Goal: Task Accomplishment & Management: Use online tool/utility

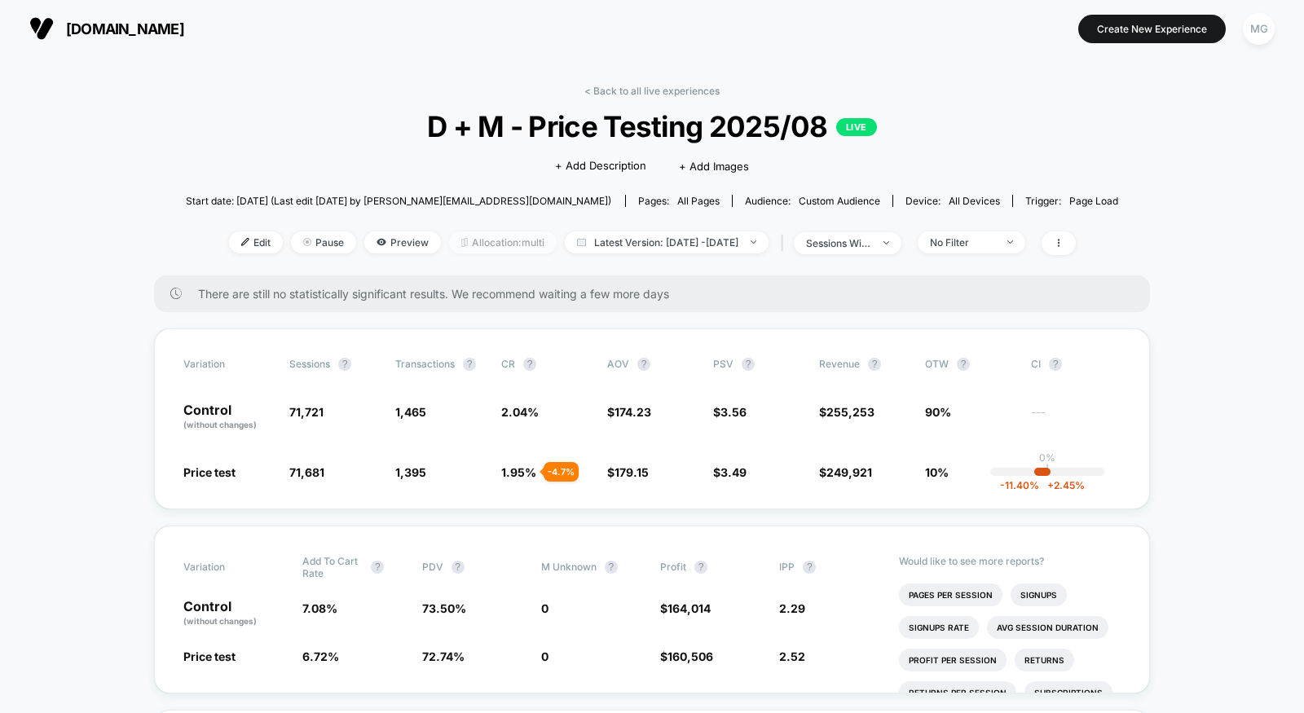
click at [454, 241] on span "Allocation: multi" at bounding box center [503, 242] width 108 height 22
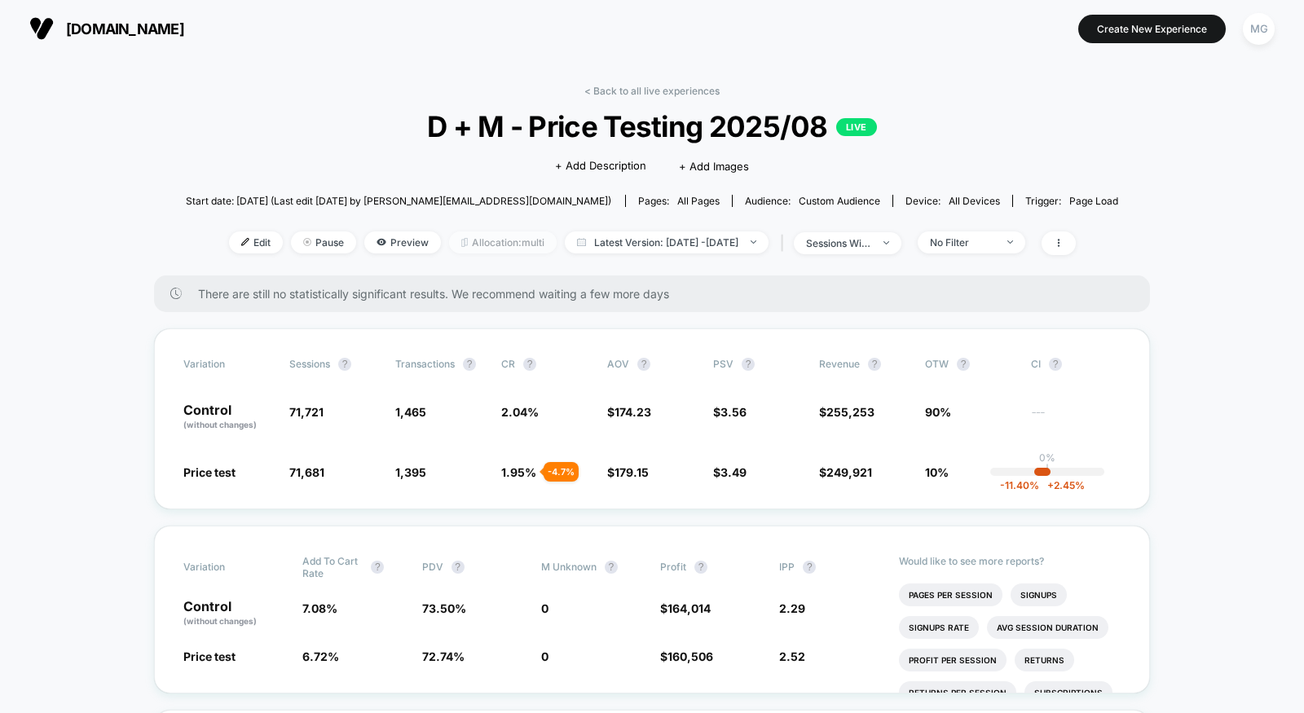
click at [455, 236] on span "Allocation: multi" at bounding box center [503, 242] width 108 height 22
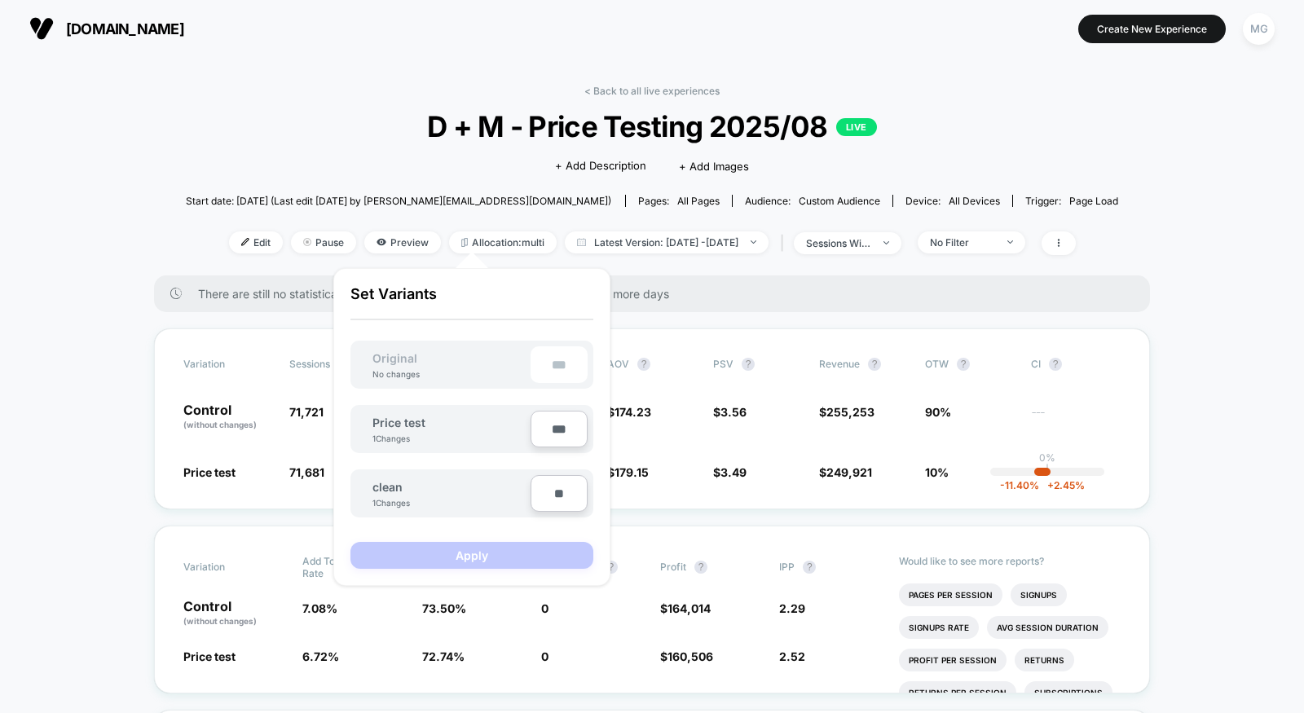
click at [555, 498] on input "**" at bounding box center [558, 493] width 57 height 37
type input "***"
type input "**"
type input "***"
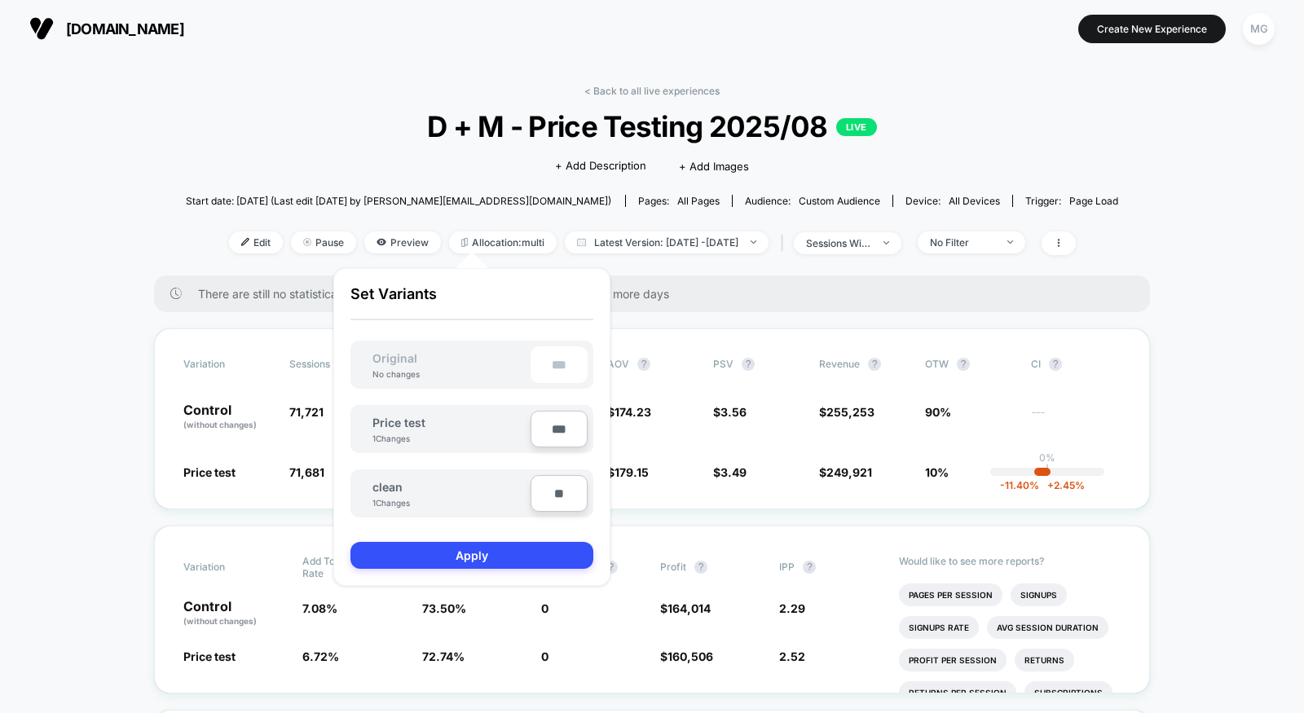
type input "***"
type input "**"
type input "****"
click at [549, 429] on input "***" at bounding box center [558, 429] width 57 height 37
type input "**"
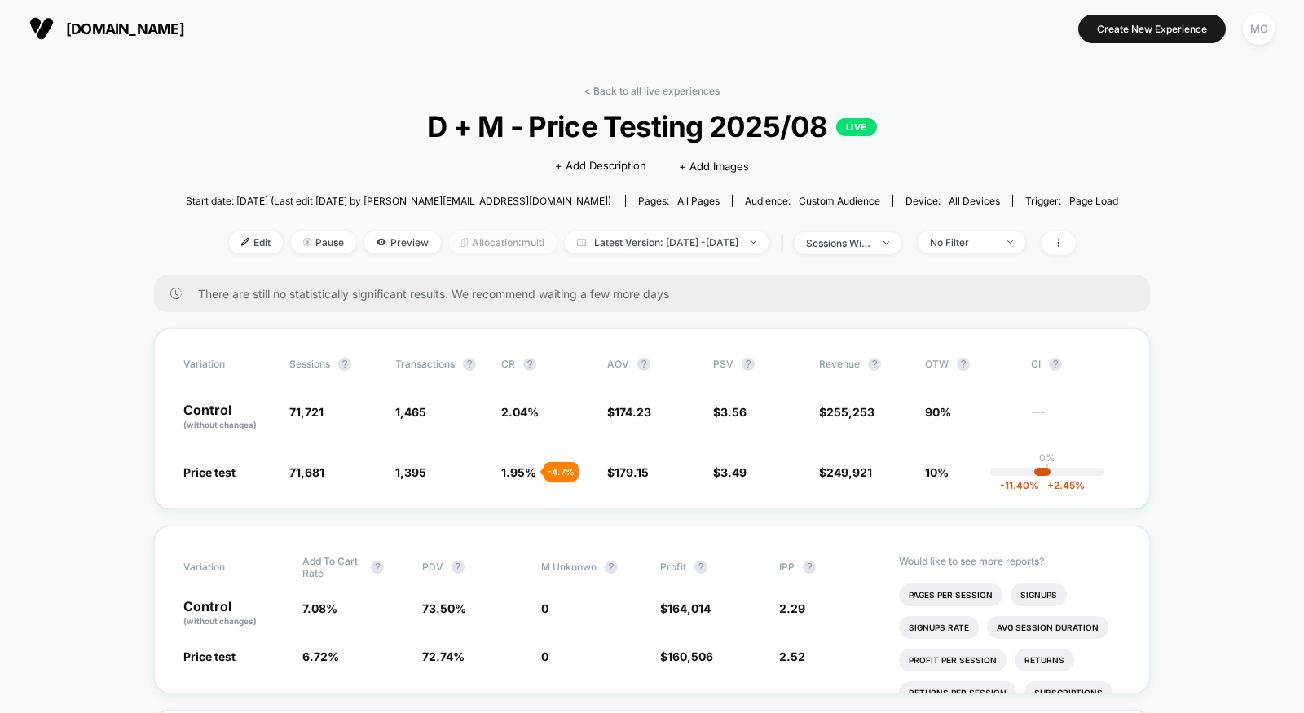
click at [482, 244] on span "Allocation: multi" at bounding box center [503, 242] width 108 height 22
click at [633, 92] on link "< Back to all live experiences" at bounding box center [651, 91] width 135 height 12
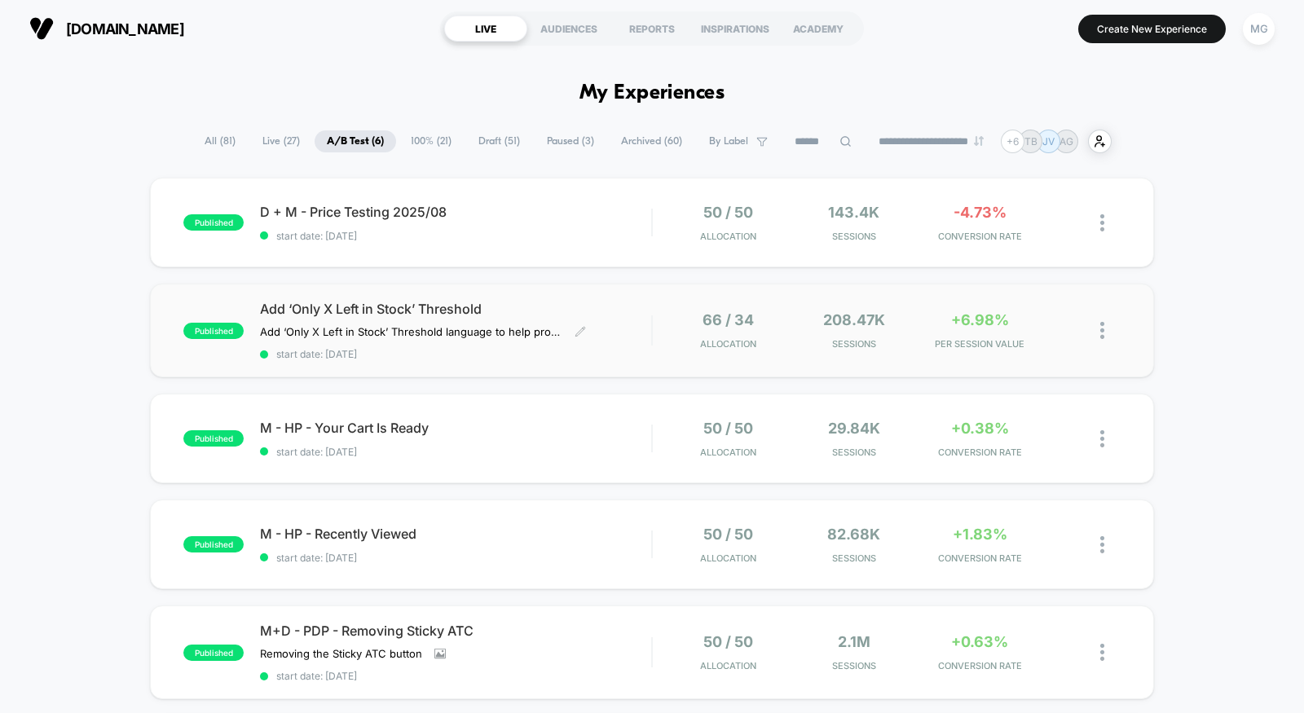
click at [605, 308] on span "Add ‘Only X Left in Stock’ Threshold" at bounding box center [455, 309] width 391 height 16
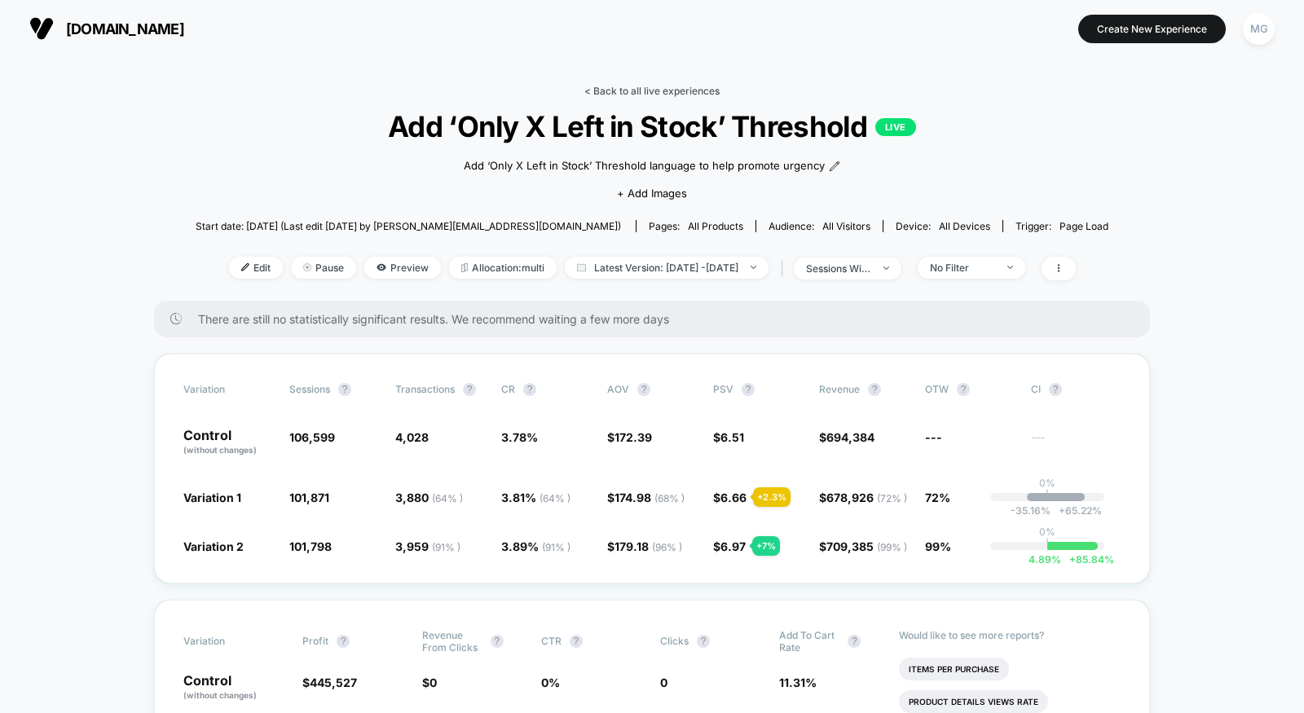
click at [642, 85] on link "< Back to all live experiences" at bounding box center [651, 91] width 135 height 12
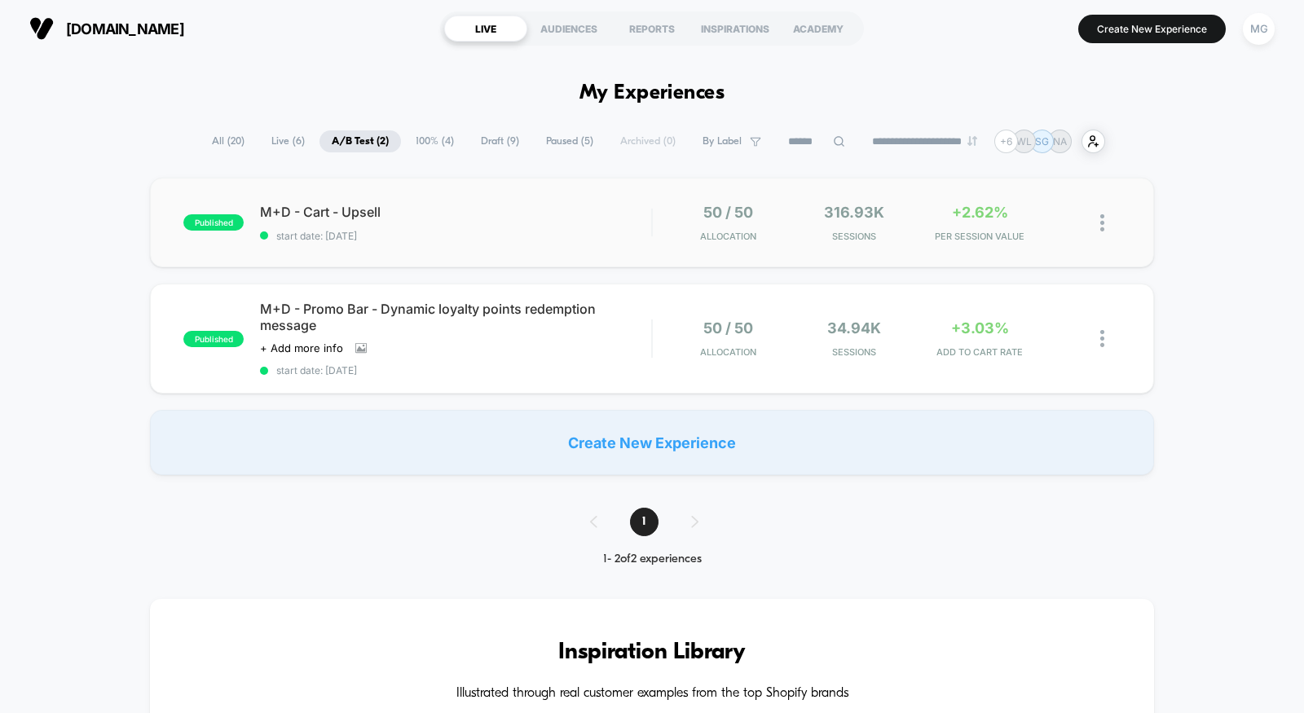
click at [519, 242] on div "published M+D - Cart - Upsell start date: 8/19/2025 50 / 50 Allocation 316.93k …" at bounding box center [652, 223] width 1004 height 90
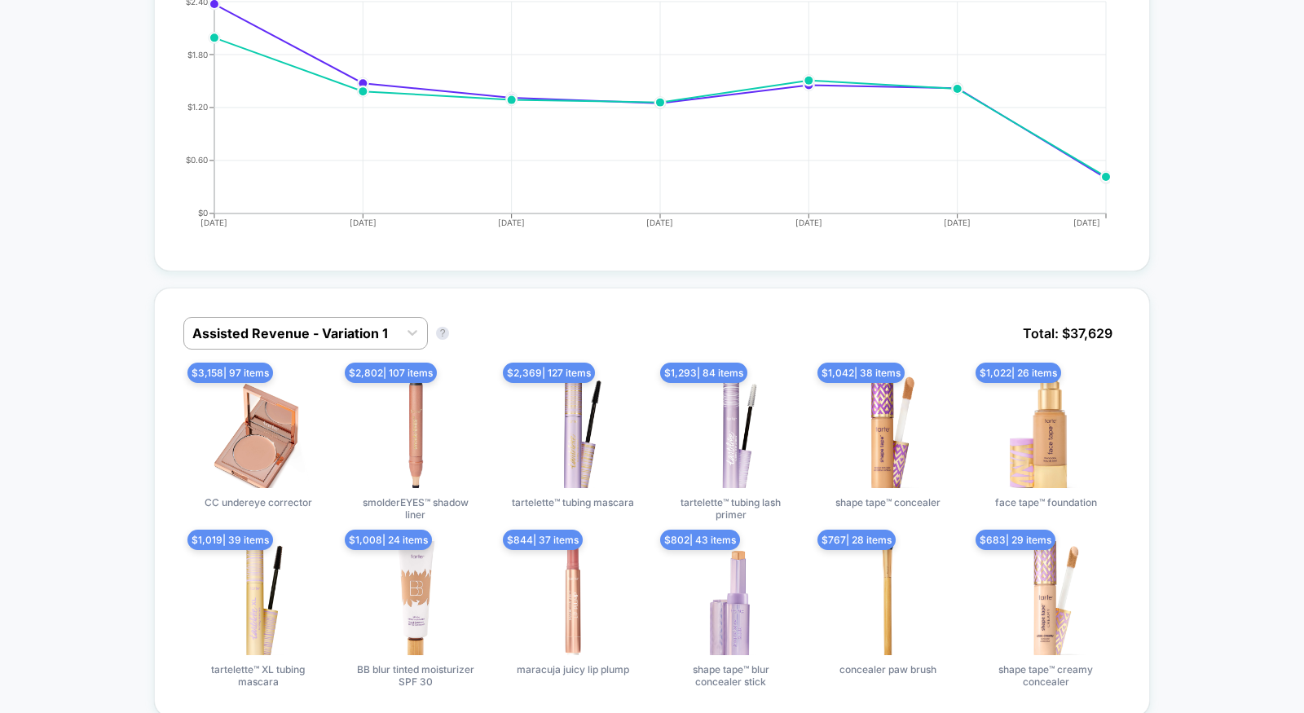
scroll to position [824, 0]
click at [333, 333] on div at bounding box center [290, 333] width 197 height 20
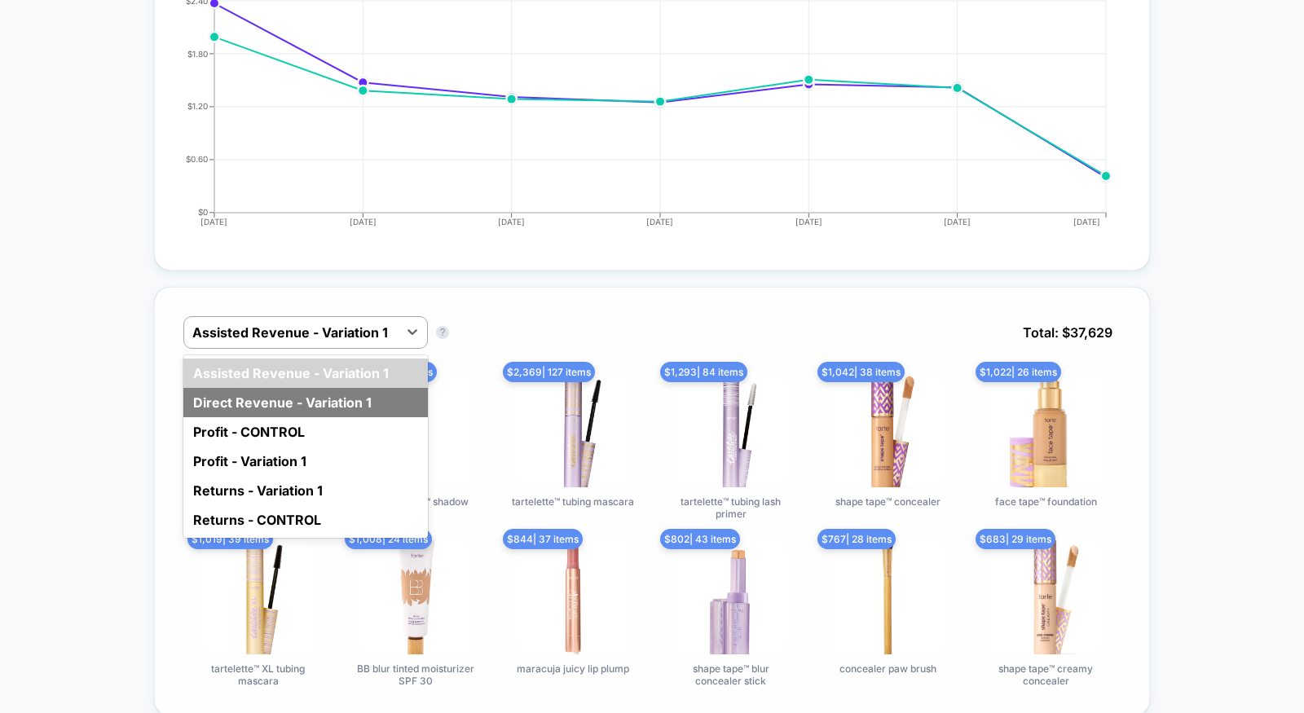
click at [333, 388] on div "Direct Revenue - Variation 1" at bounding box center [305, 402] width 244 height 29
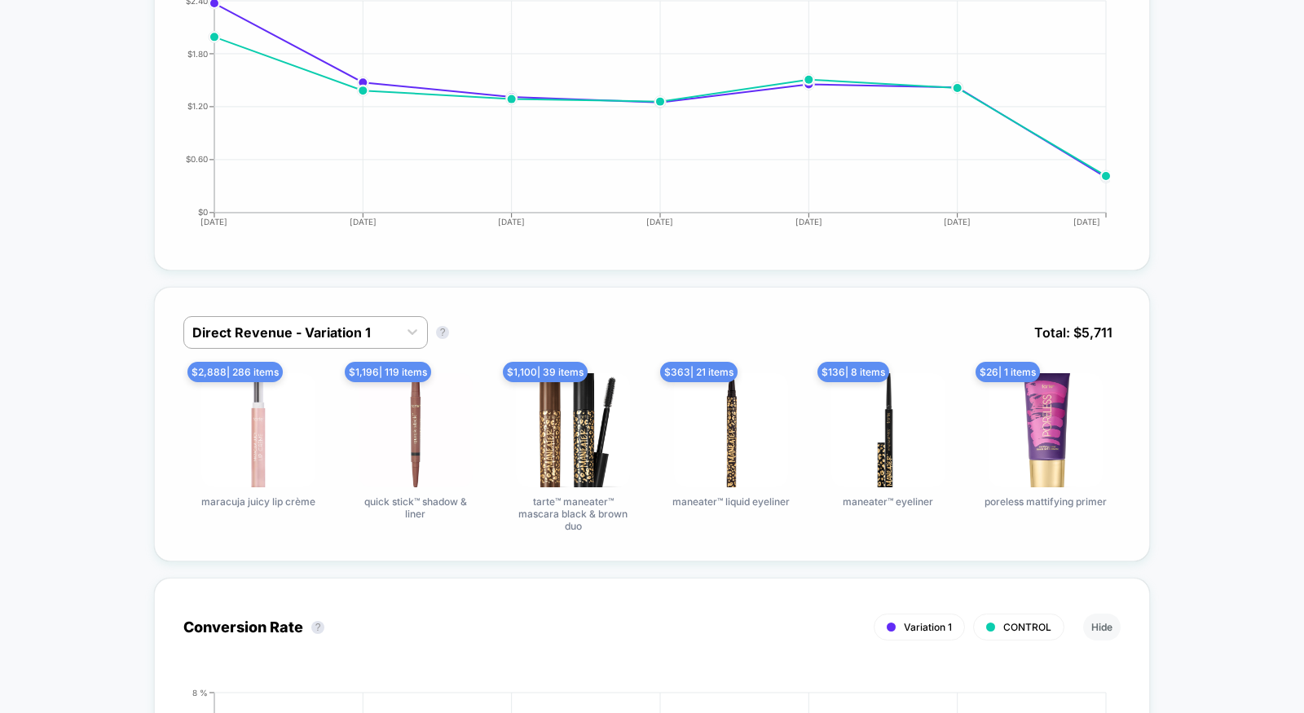
scroll to position [0, 0]
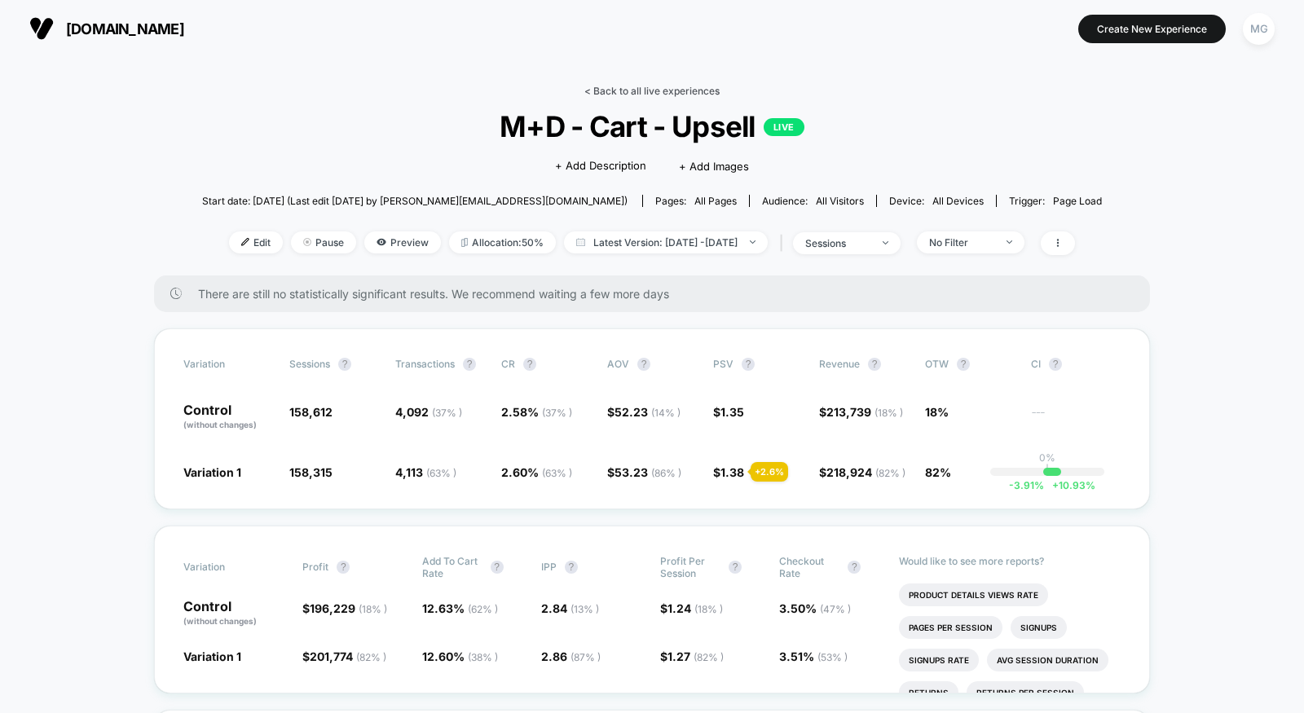
click at [663, 85] on link "< Back to all live experiences" at bounding box center [651, 91] width 135 height 12
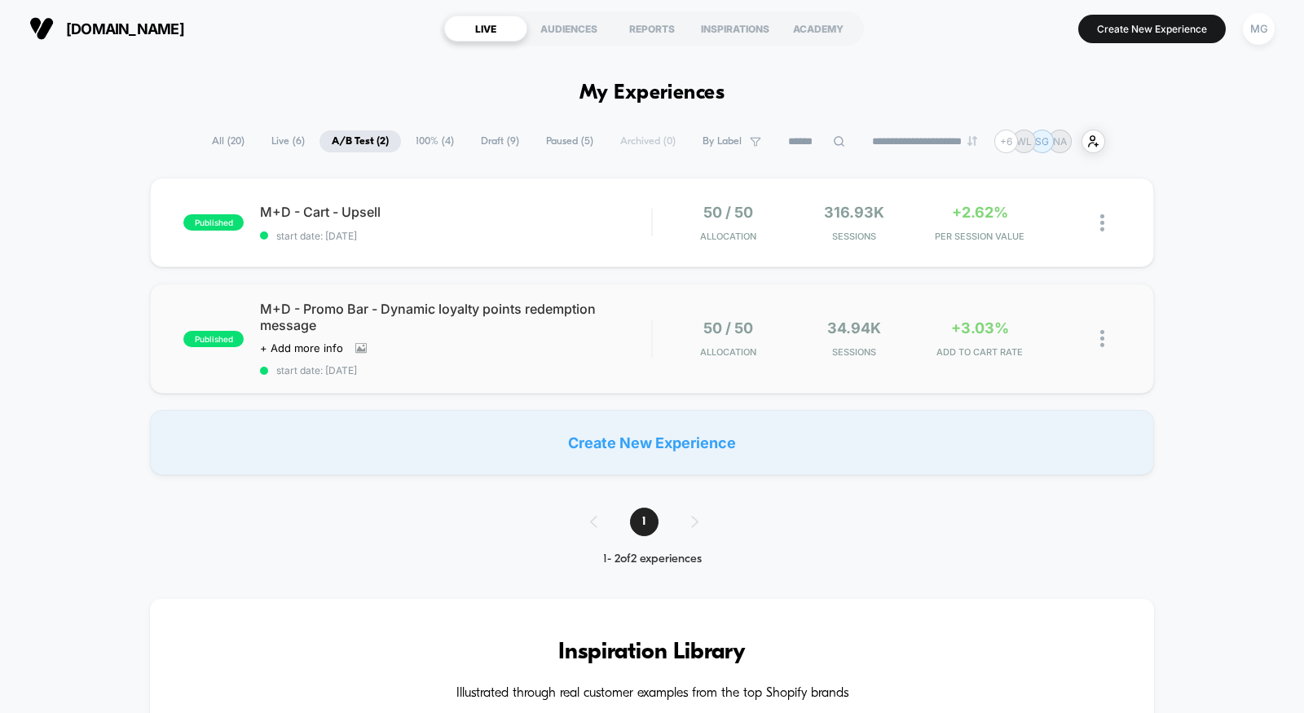
click at [542, 372] on span "start date: [DATE]" at bounding box center [455, 370] width 391 height 12
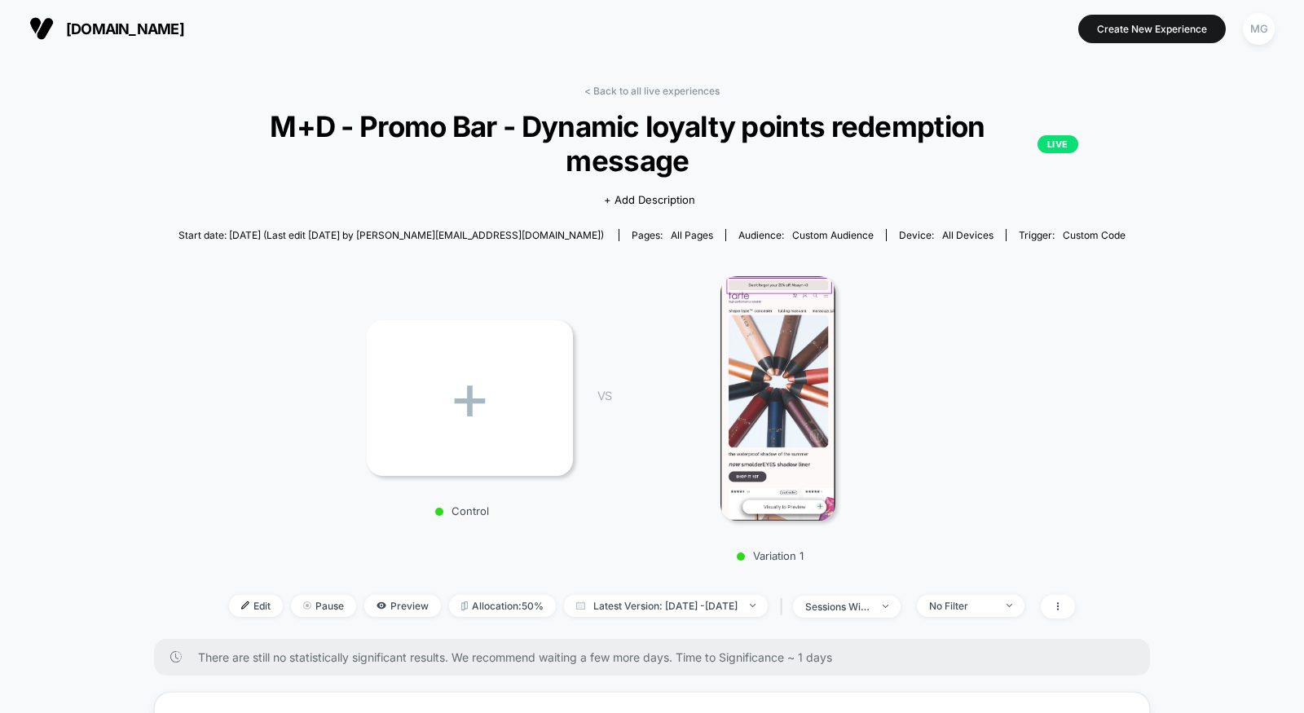
click at [614, 99] on div "< Back to all live experiences M+D - Promo Bar - Dynamic loyalty points redempt…" at bounding box center [651, 362] width 947 height 554
click at [616, 90] on link "< Back to all live experiences" at bounding box center [651, 91] width 135 height 12
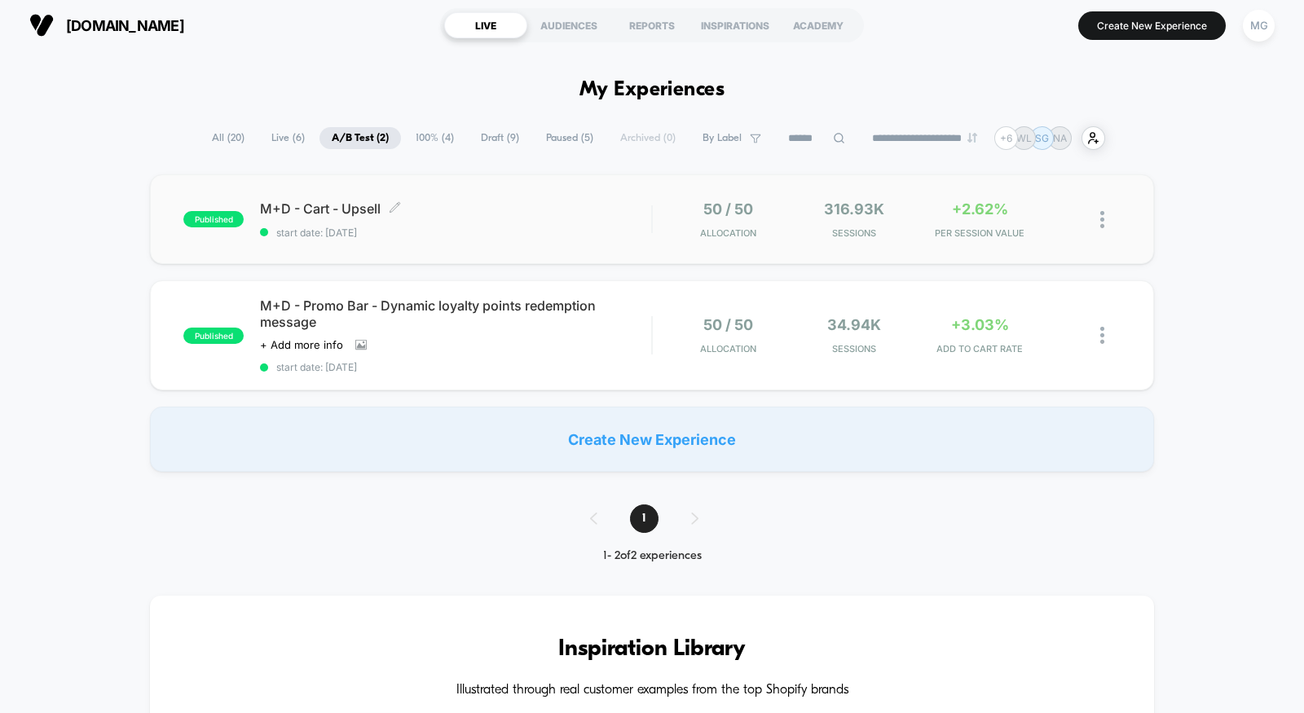
scroll to position [2, 0]
click at [604, 226] on div "M+D - Cart - Upsell Click to edit experience details Click to edit experience d…" at bounding box center [455, 220] width 391 height 38
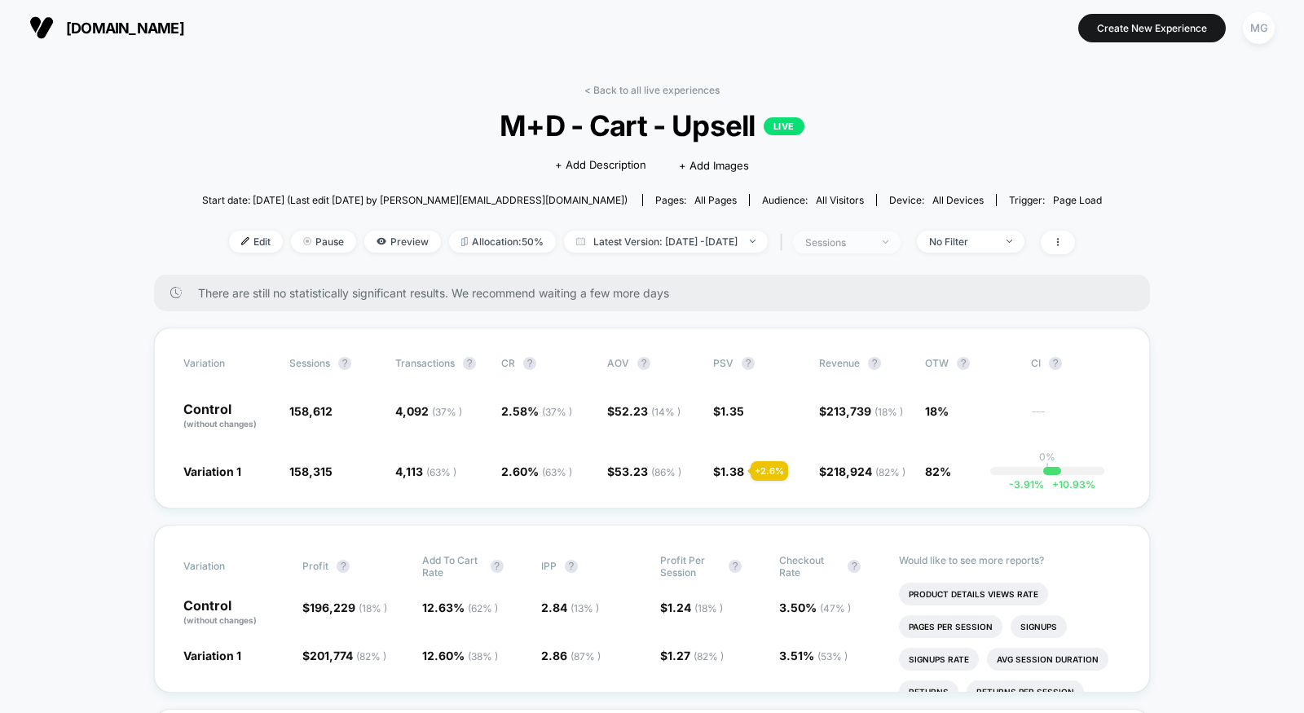
click at [839, 242] on div "sessions" at bounding box center [837, 242] width 65 height 12
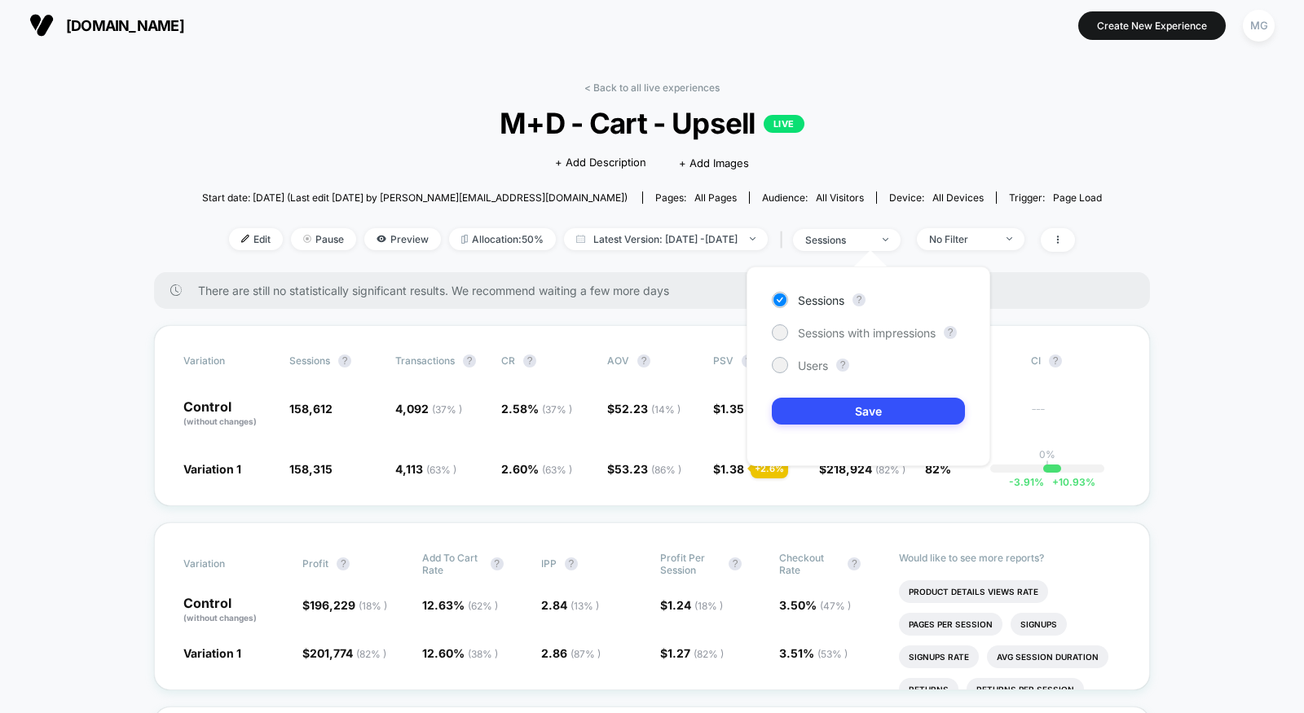
click at [846, 319] on div "Sessions ? Sessions with impressions ? Users ? Save" at bounding box center [868, 366] width 244 height 200
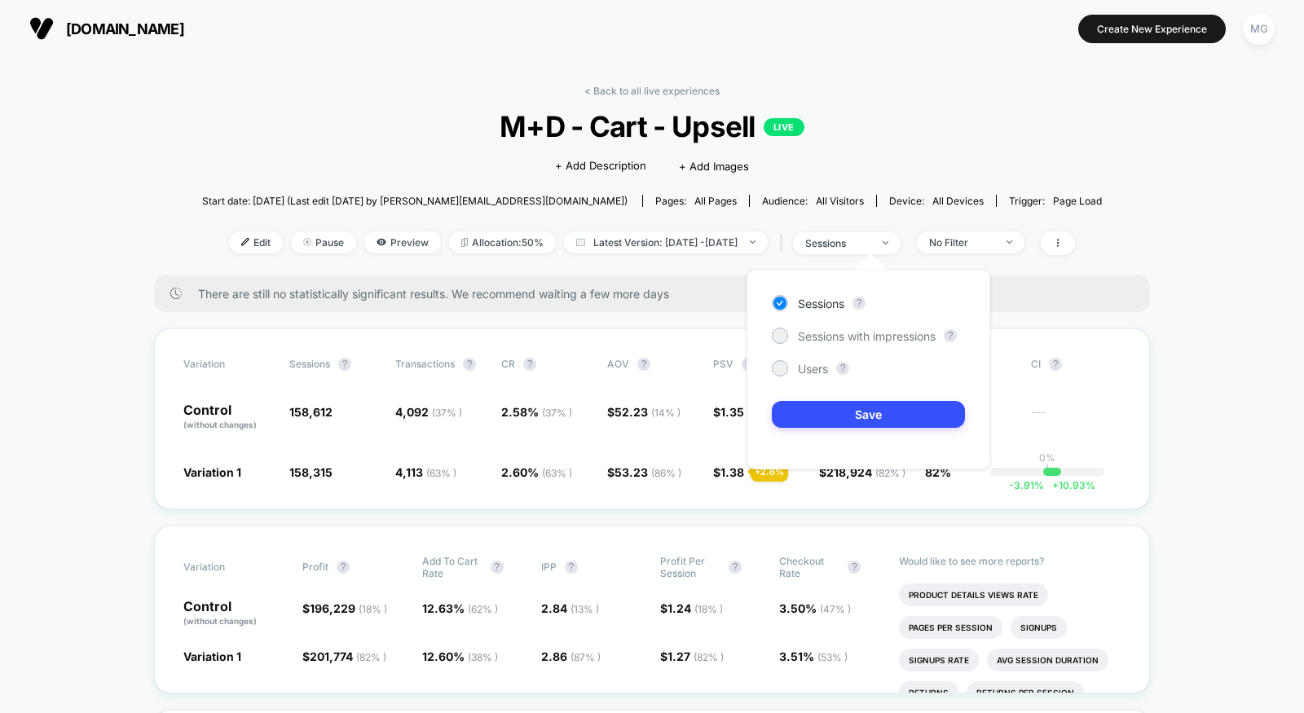
click at [845, 326] on div "Sessions ? Sessions with impressions ? Users ? Save" at bounding box center [868, 370] width 244 height 200
click at [844, 335] on span "Sessions with impressions" at bounding box center [867, 336] width 138 height 14
click at [846, 412] on button "Save" at bounding box center [868, 414] width 193 height 27
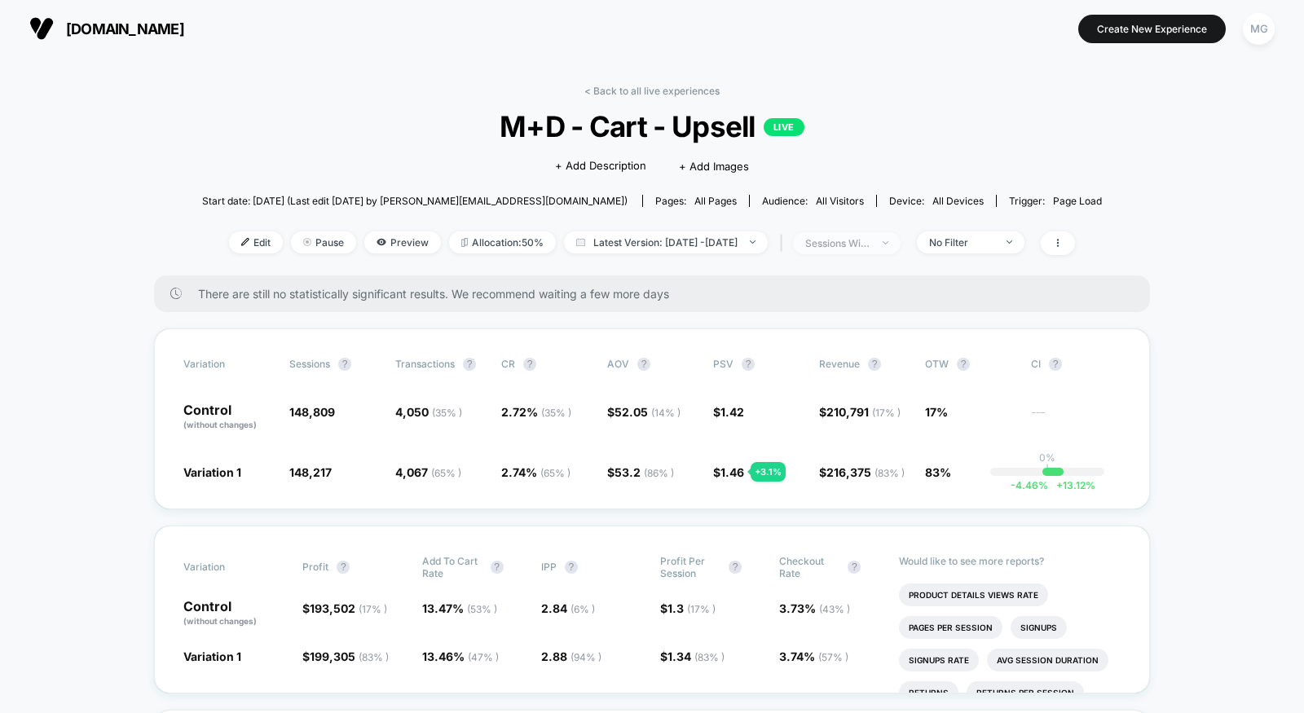
click at [870, 240] on div "sessions with impression" at bounding box center [837, 243] width 65 height 12
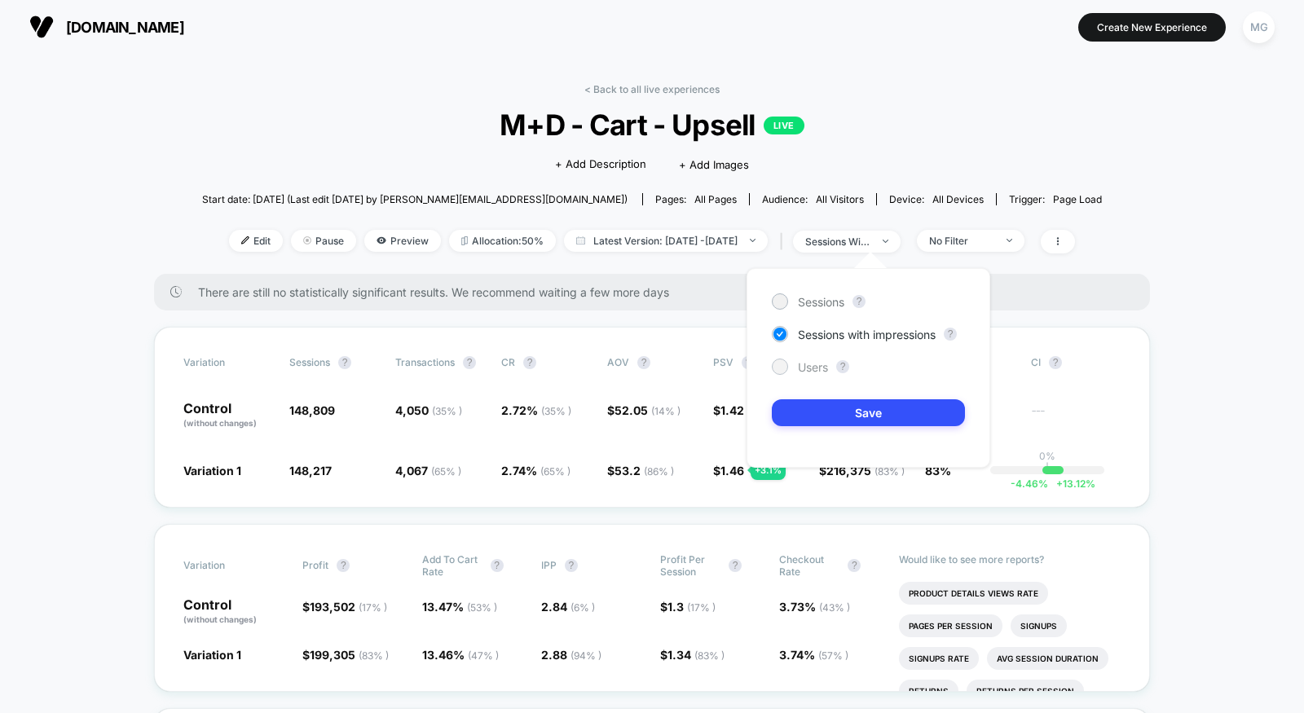
click at [818, 369] on span "Users" at bounding box center [813, 367] width 30 height 14
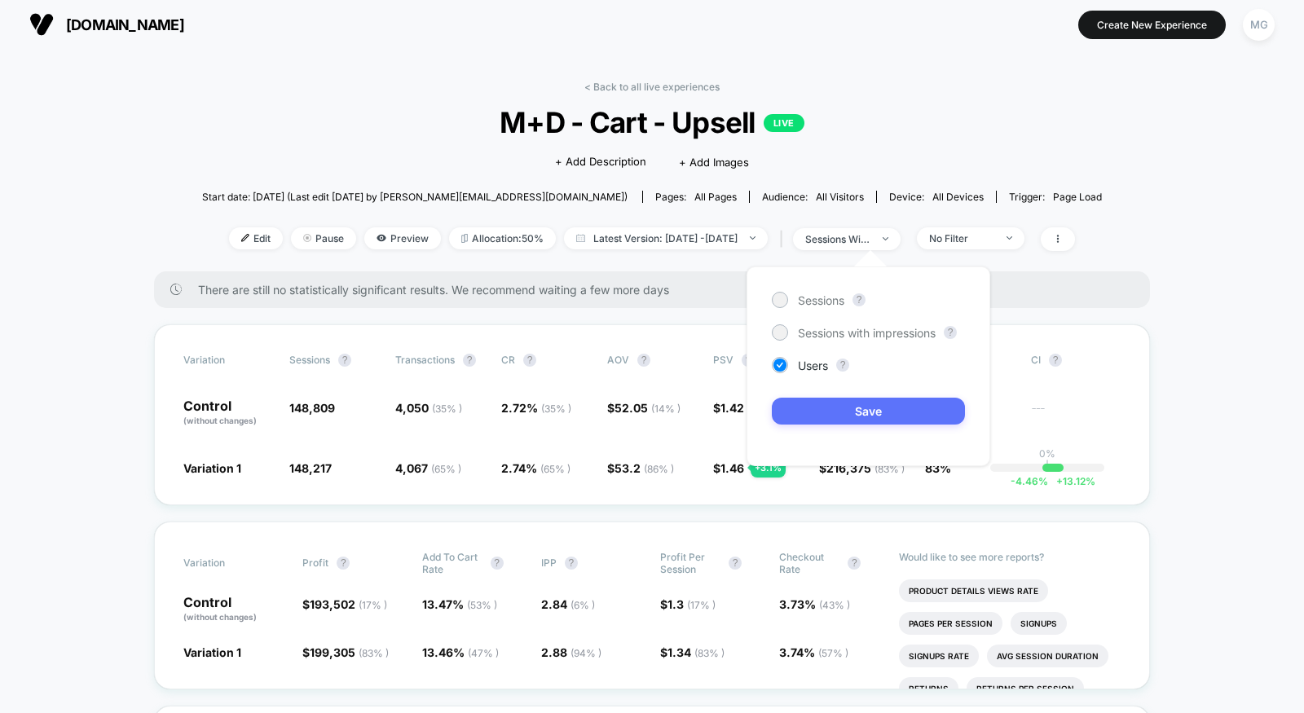
click at [817, 403] on button "Save" at bounding box center [868, 411] width 193 height 27
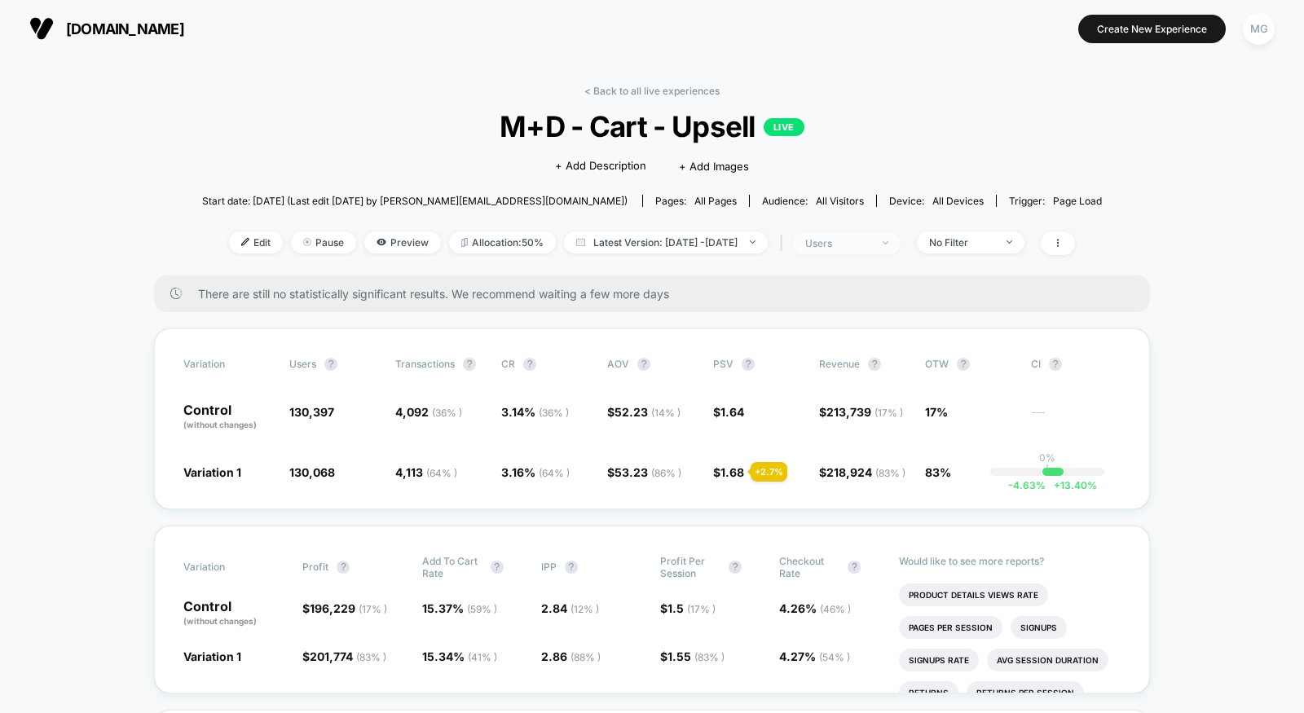
click at [861, 248] on span "users" at bounding box center [847, 243] width 108 height 22
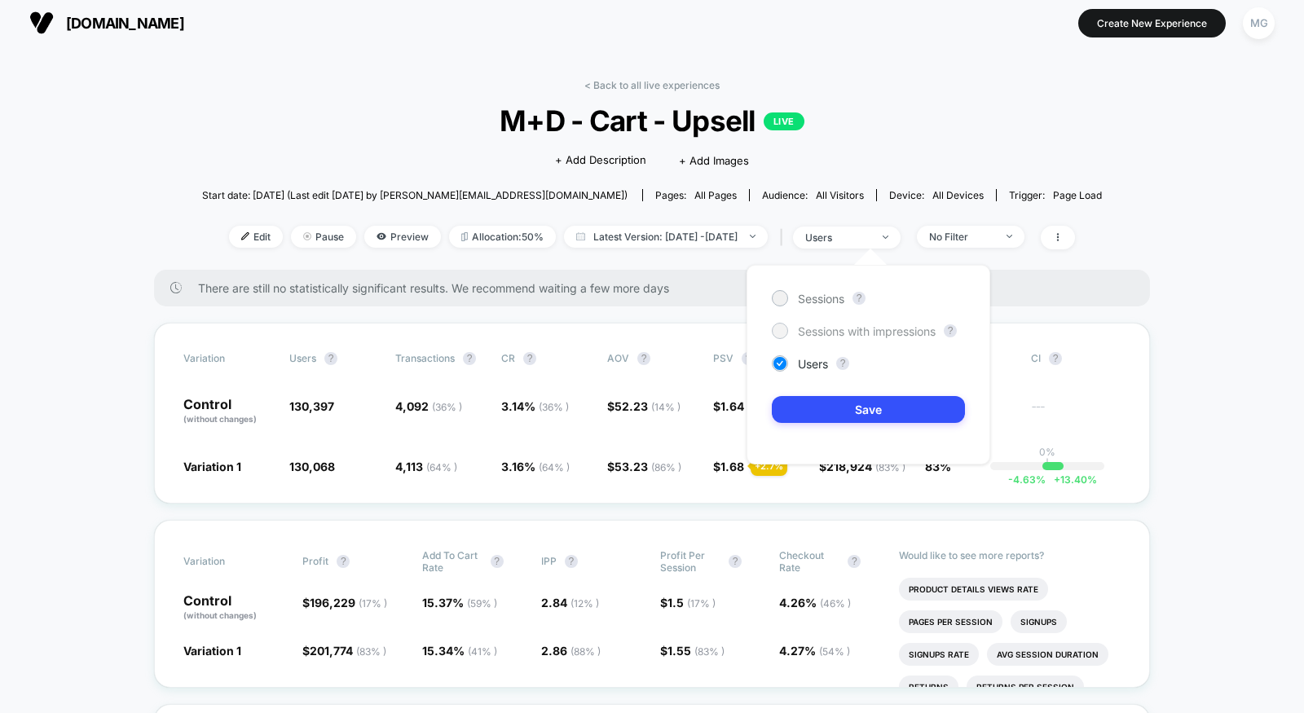
click at [843, 327] on span "Sessions with impressions" at bounding box center [867, 331] width 138 height 14
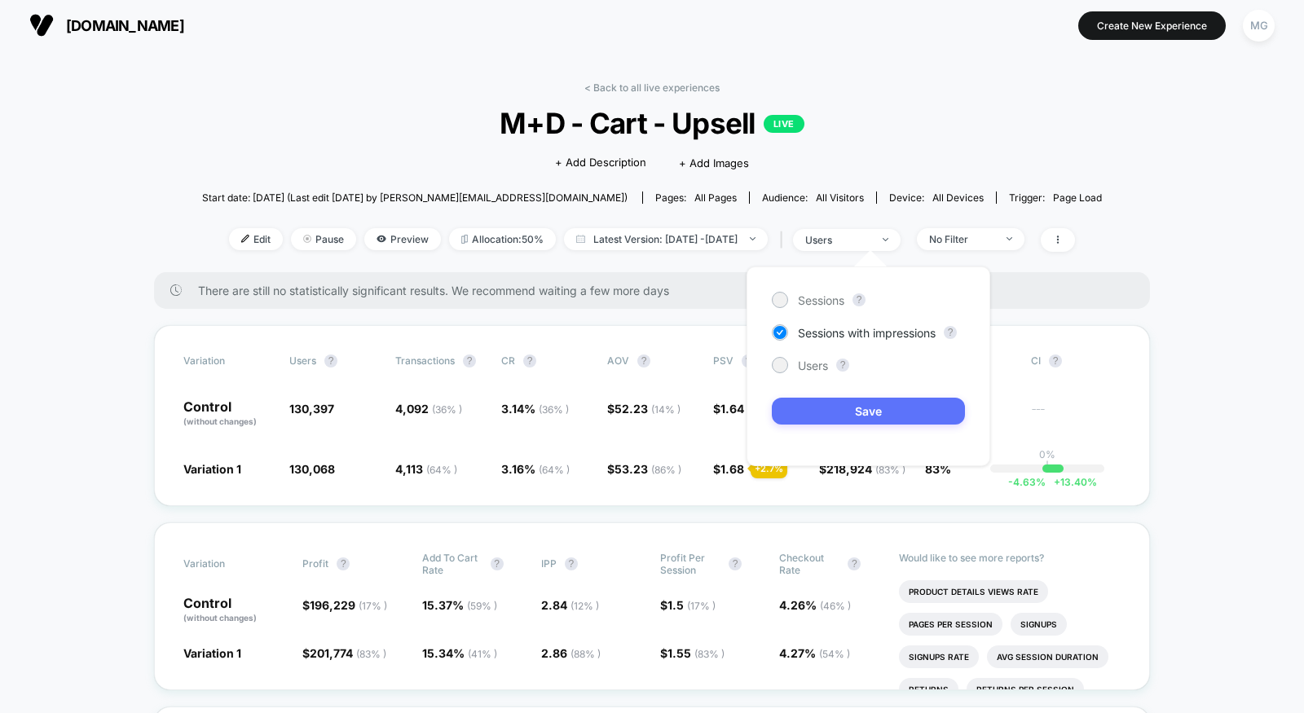
click at [818, 416] on button "Save" at bounding box center [868, 411] width 193 height 27
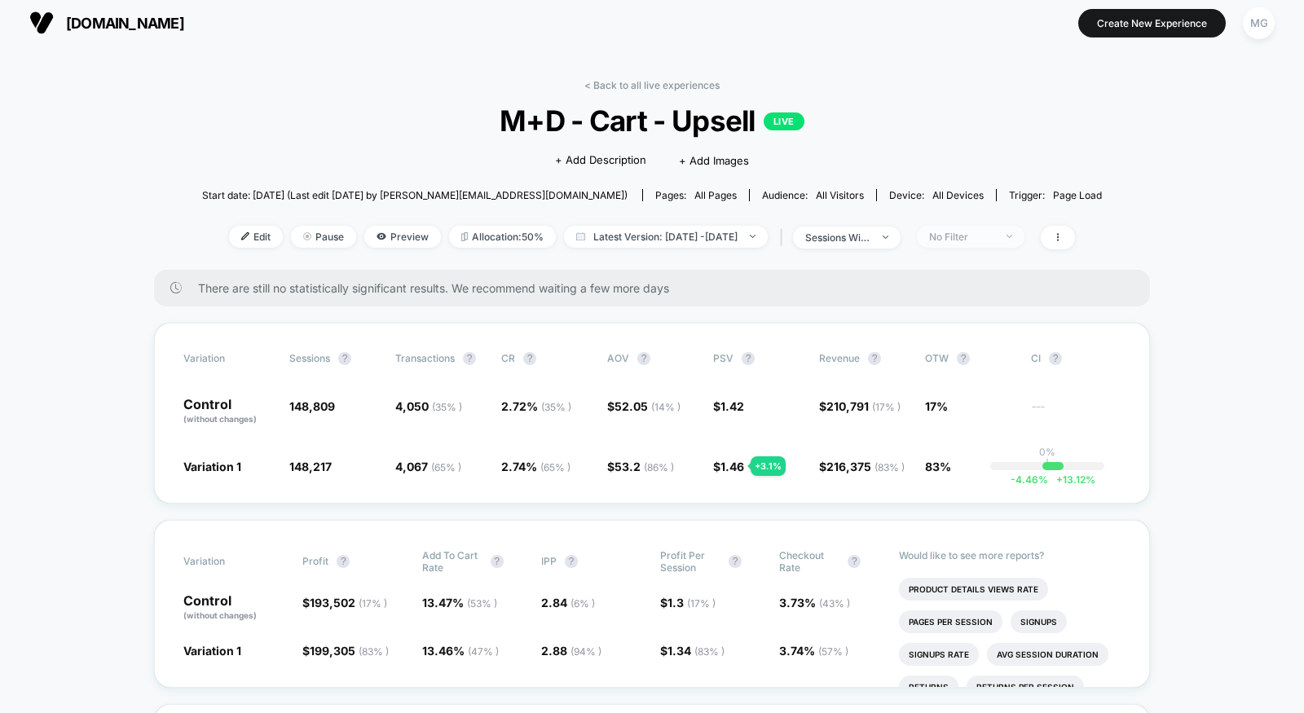
click at [999, 227] on span "No Filter" at bounding box center [971, 237] width 108 height 22
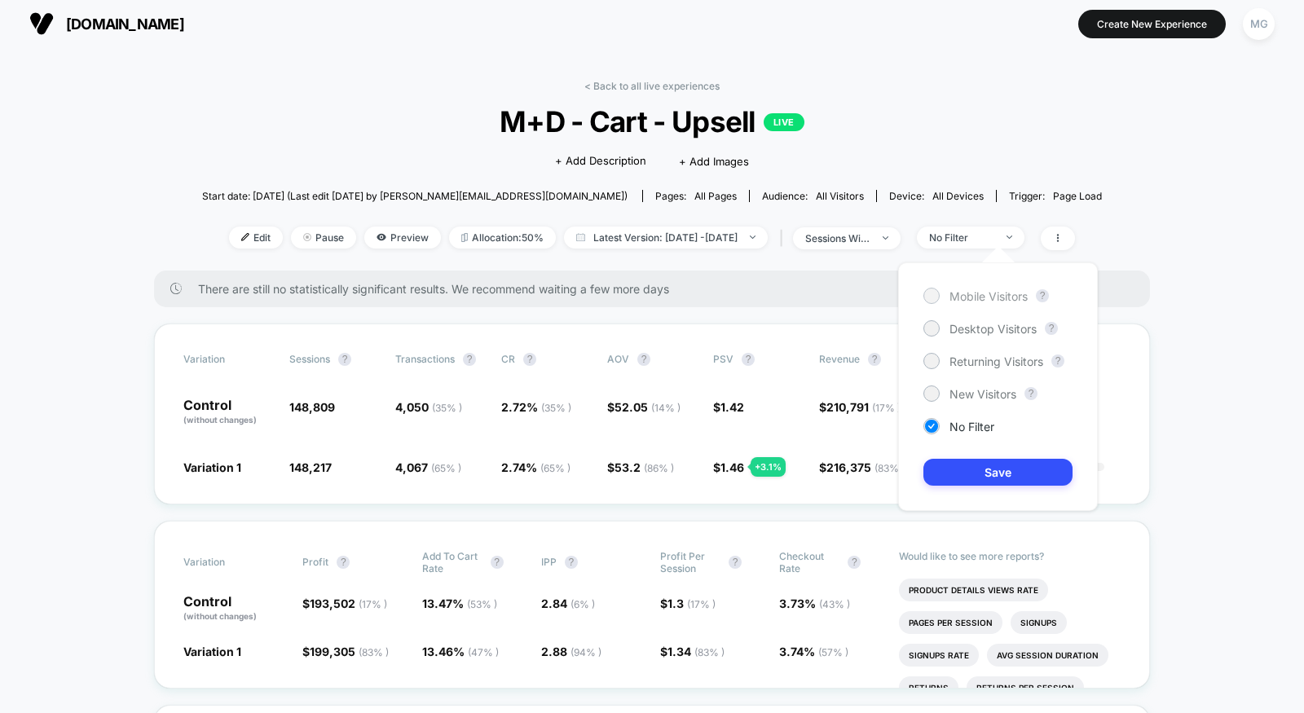
click at [988, 297] on span "Mobile Visitors" at bounding box center [988, 296] width 78 height 14
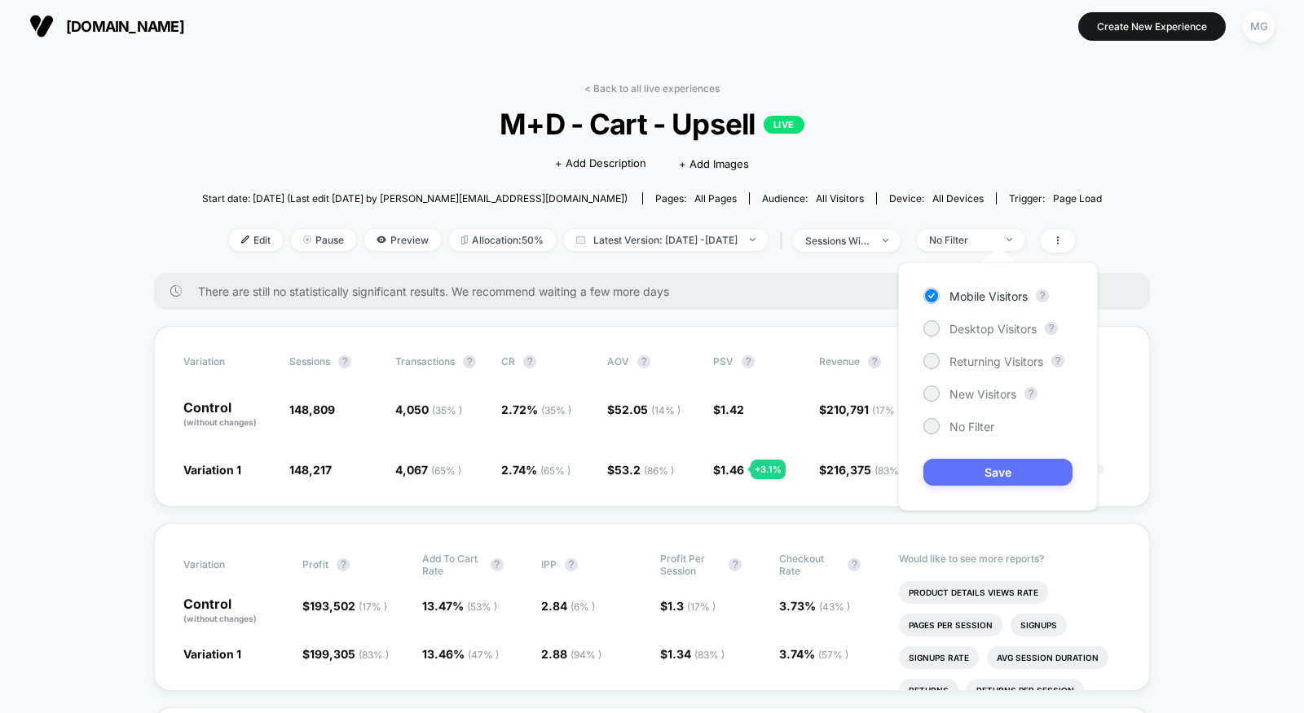
click at [963, 466] on button "Save" at bounding box center [997, 472] width 149 height 27
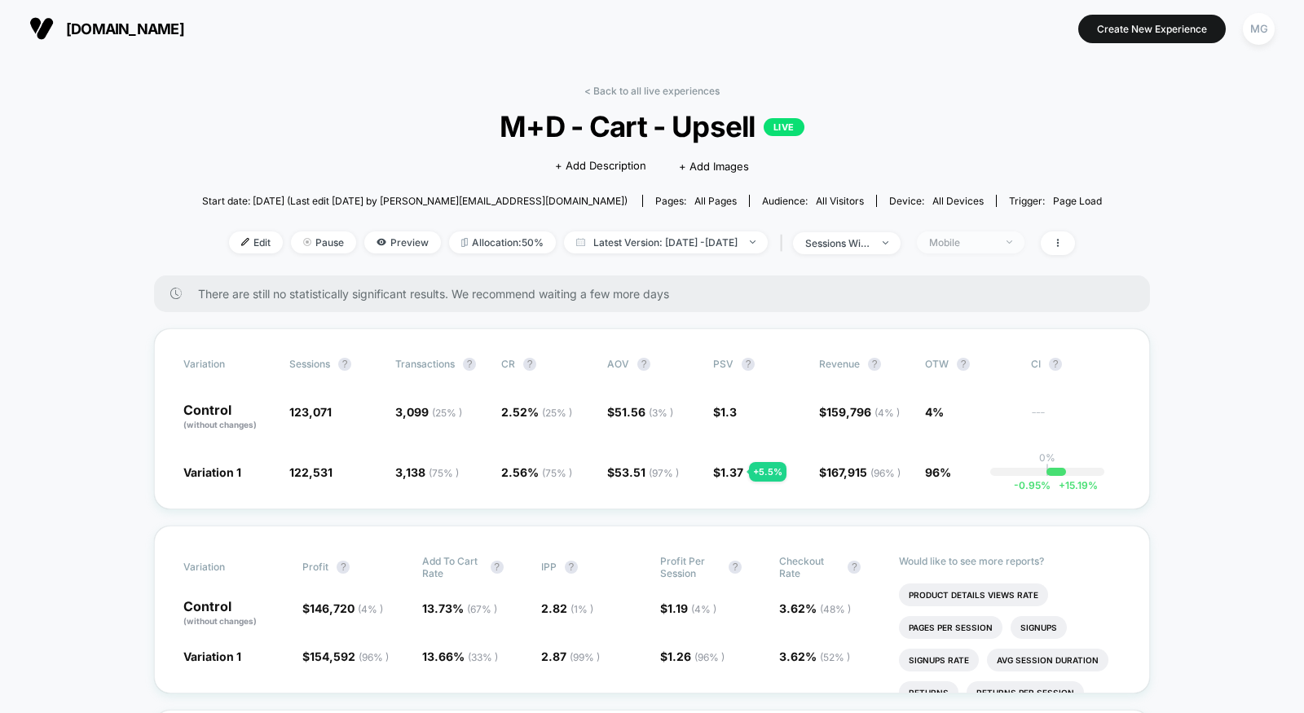
click at [962, 240] on div "Mobile" at bounding box center [961, 242] width 65 height 12
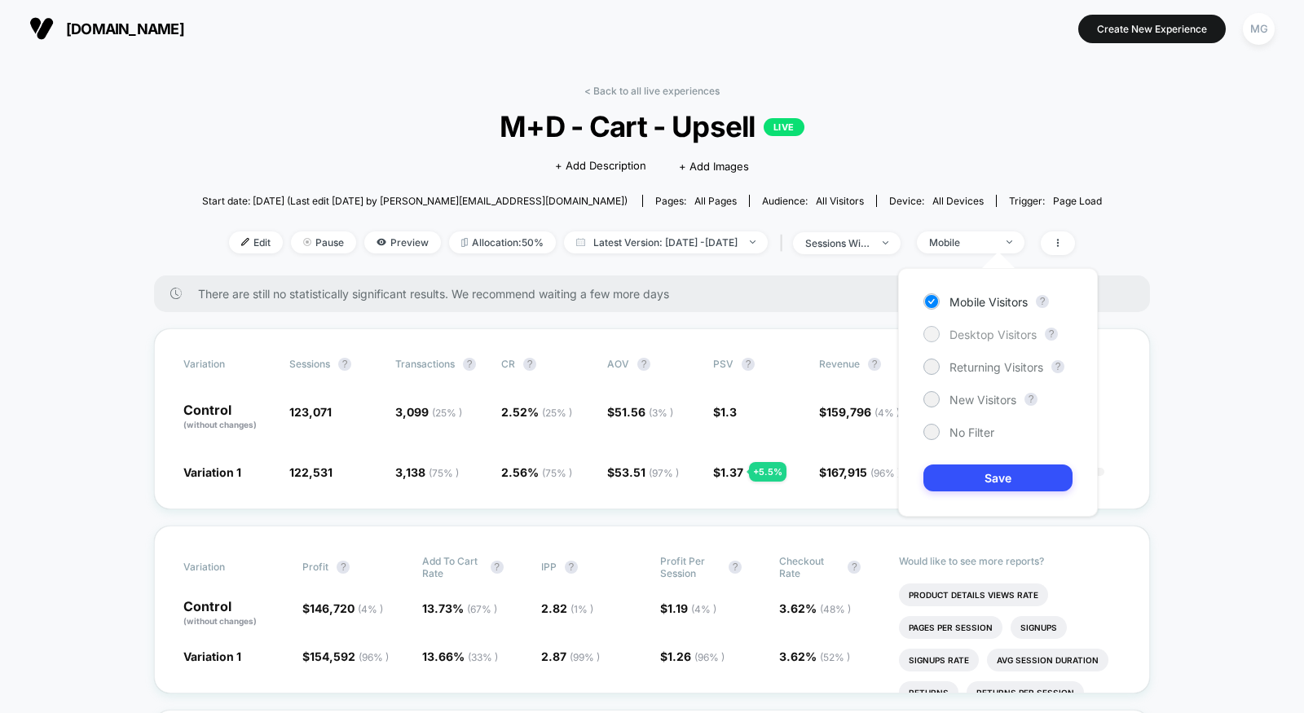
click at [954, 331] on span "Desktop Visitors" at bounding box center [992, 335] width 87 height 14
click at [970, 489] on button "Save" at bounding box center [997, 477] width 149 height 27
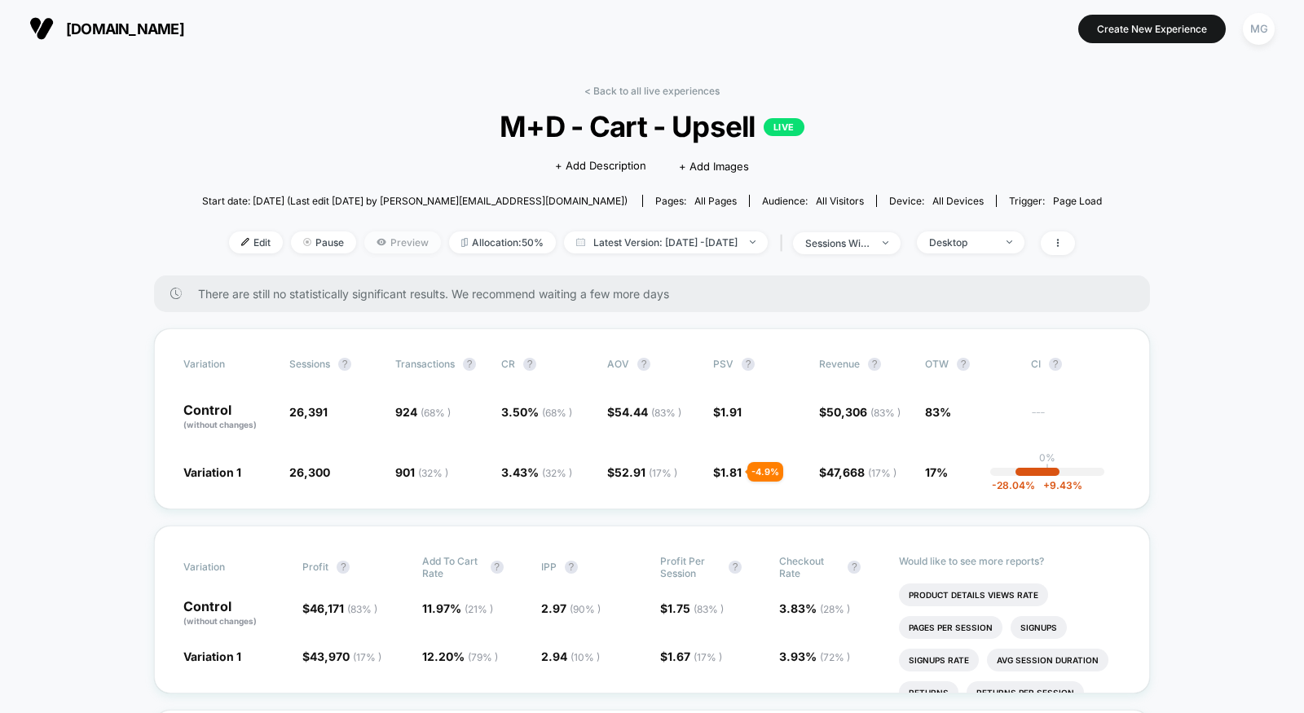
click at [380, 239] on span "Preview" at bounding box center [402, 242] width 77 height 22
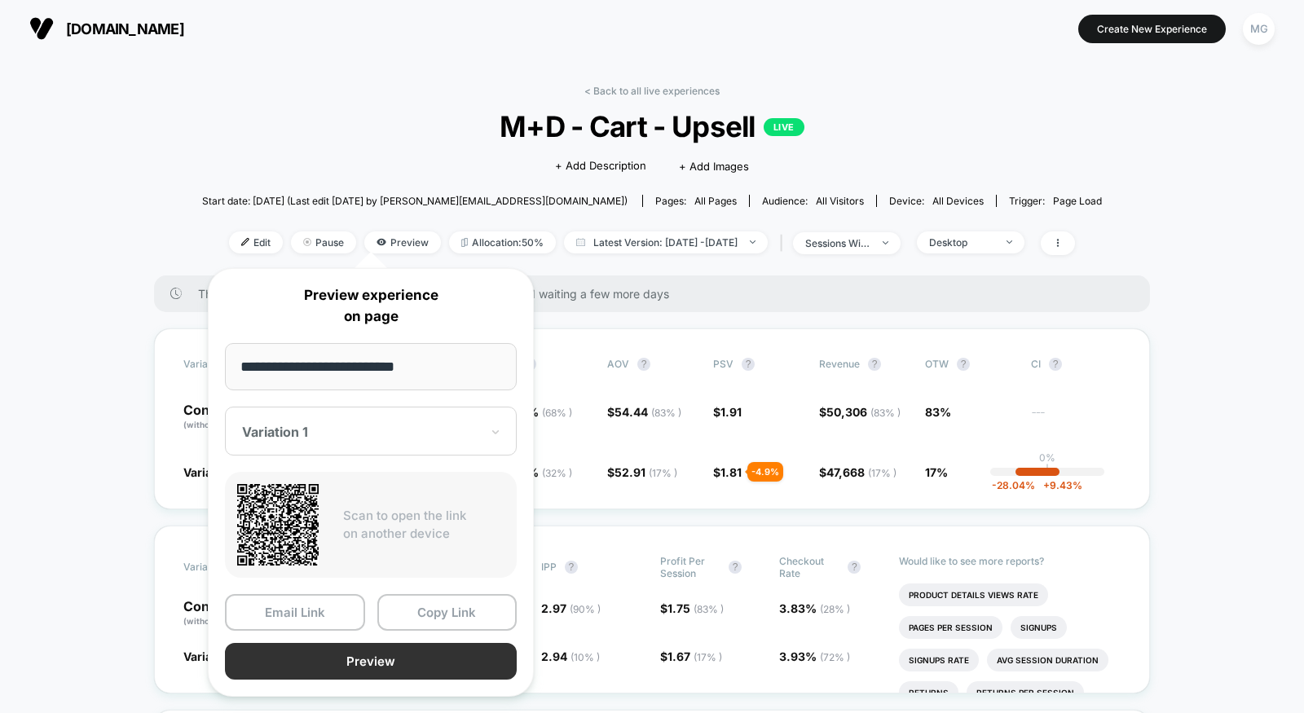
click at [350, 662] on button "Preview" at bounding box center [371, 661] width 292 height 37
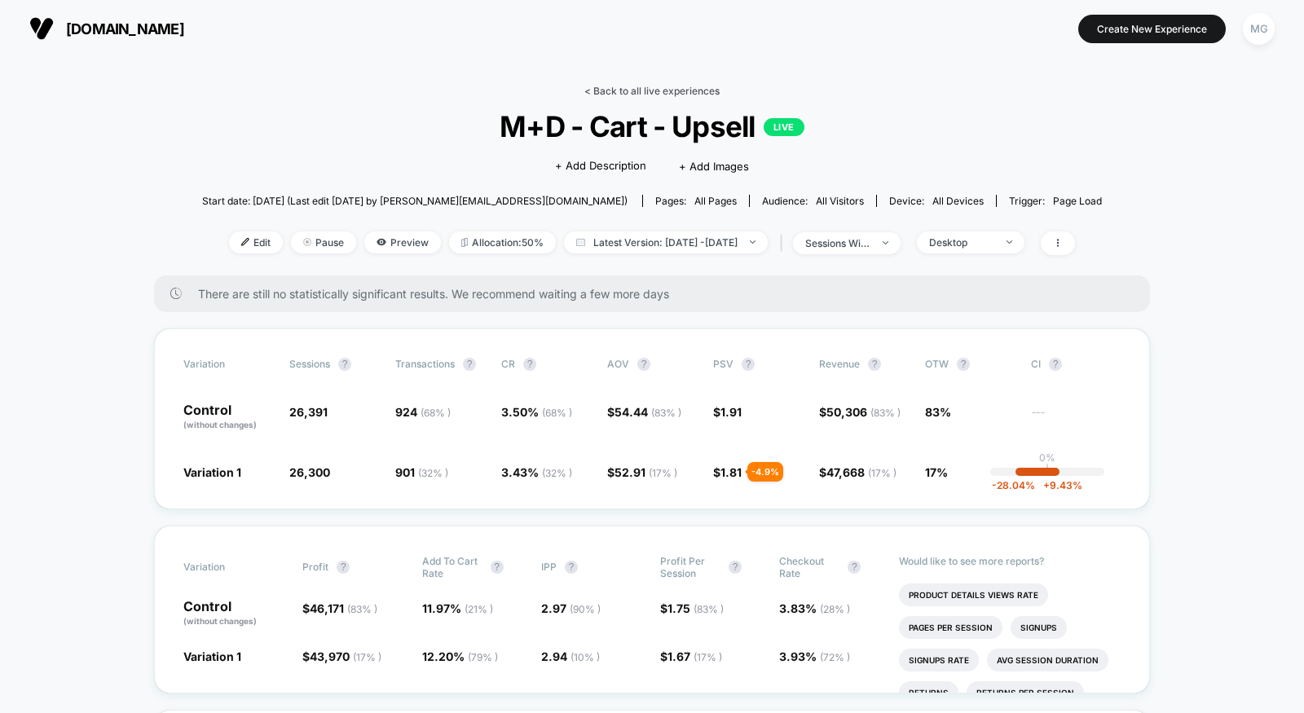
click at [607, 88] on link "< Back to all live experiences" at bounding box center [651, 91] width 135 height 12
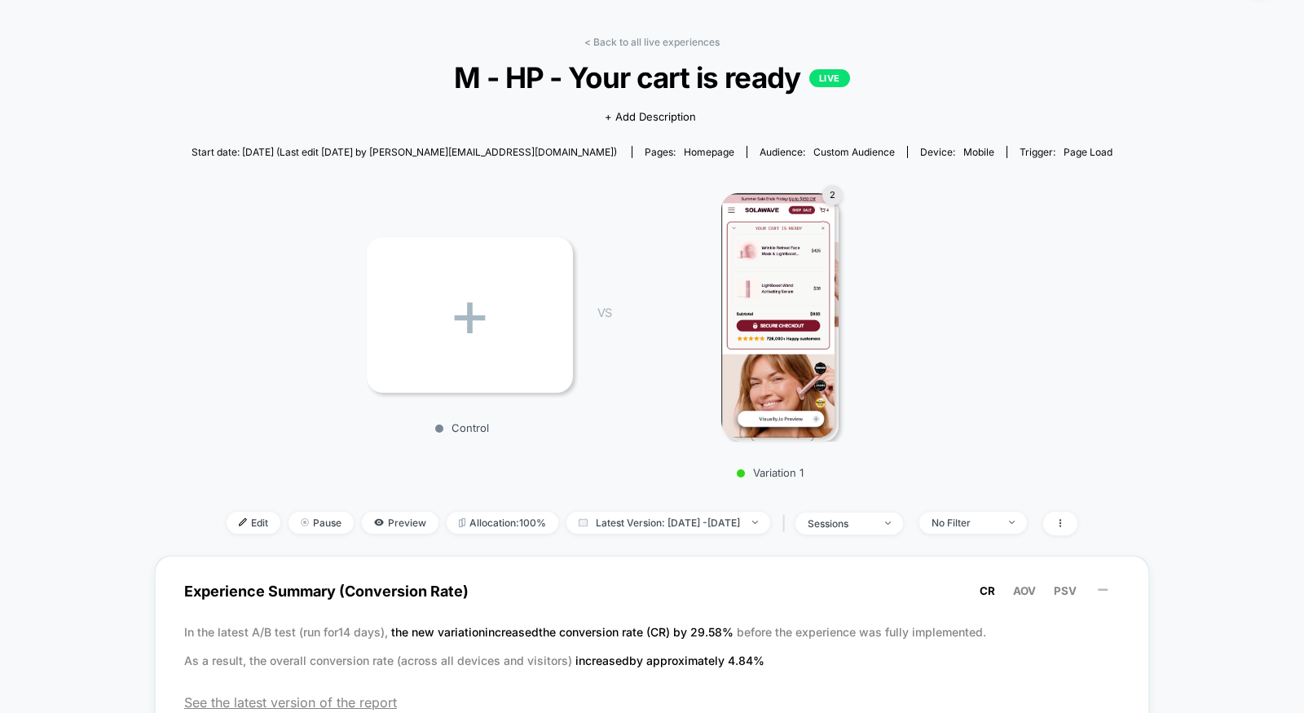
scroll to position [52, 0]
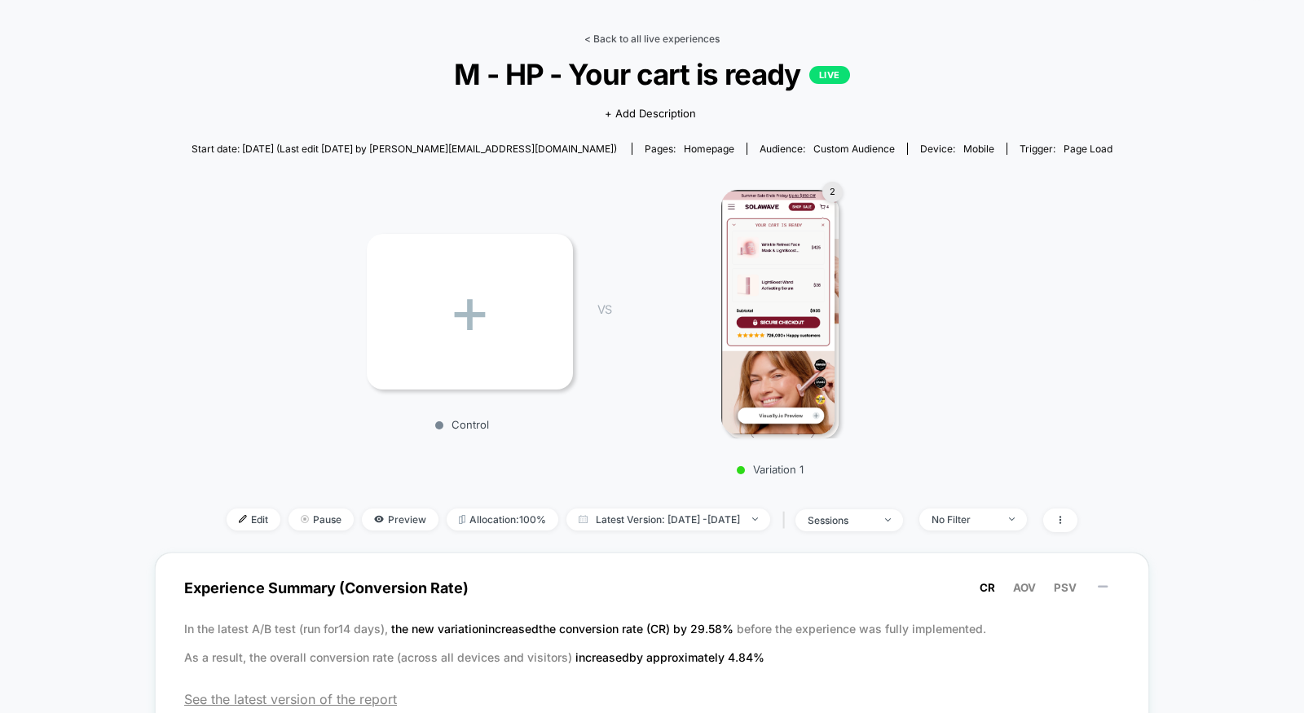
click at [636, 37] on link "< Back to all live experiences" at bounding box center [651, 39] width 135 height 12
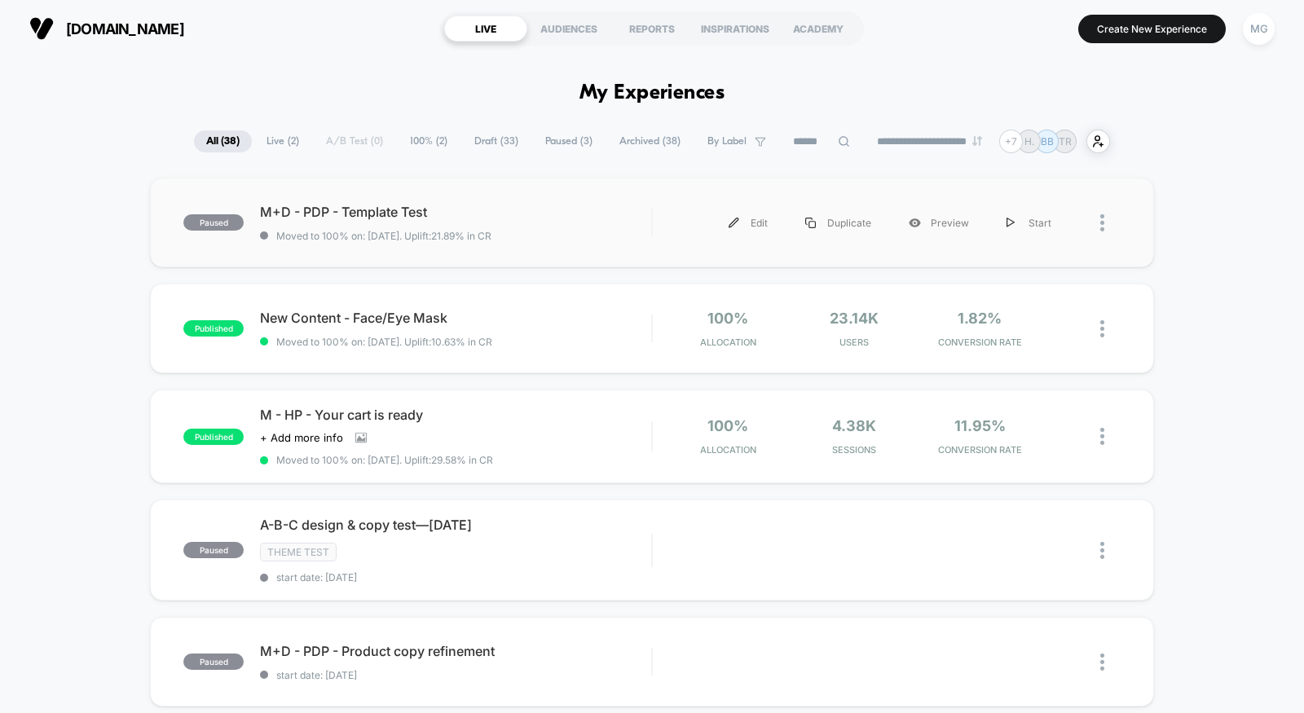
click at [627, 194] on div "paused M+D - PDP - Template Test Moved to 100% on: 8/11/2025 . Uplift: 21.89% i…" at bounding box center [652, 223] width 1004 height 90
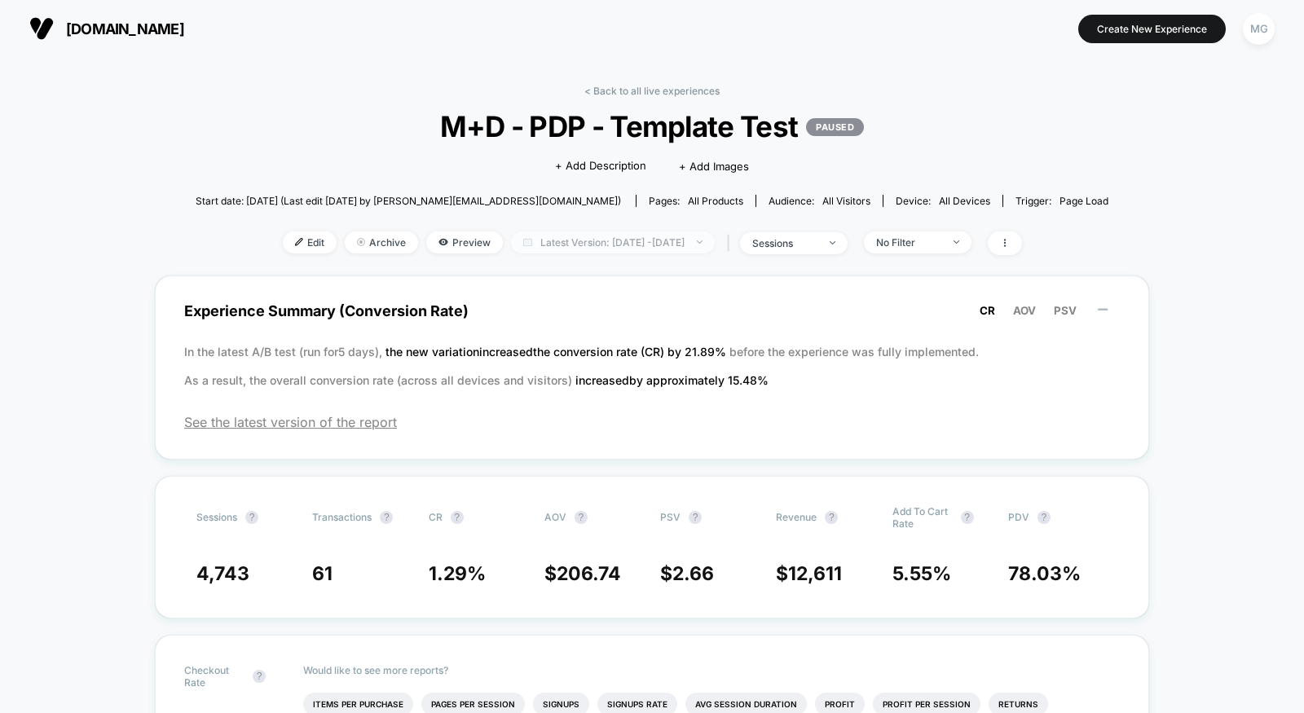
click at [641, 234] on span "Latest Version: Aug 11, 2025 - Aug 25, 2025" at bounding box center [613, 242] width 204 height 22
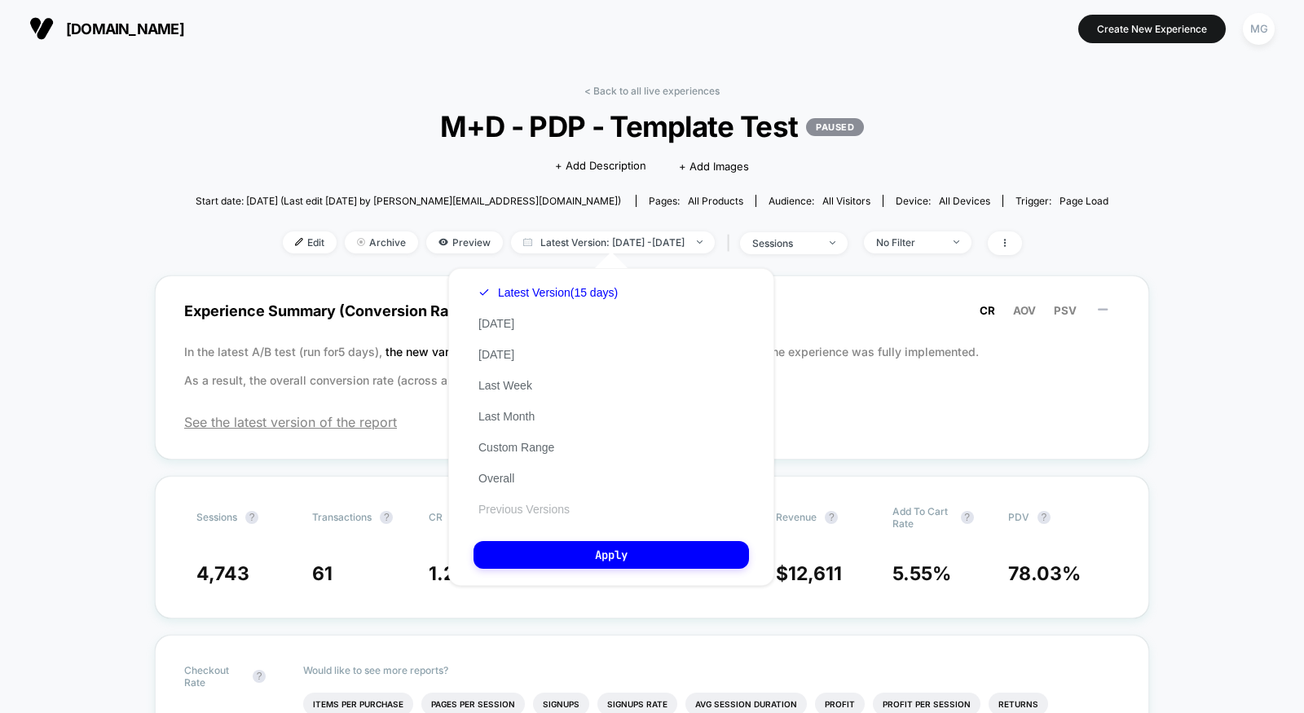
click at [517, 509] on button "Previous Versions" at bounding box center [523, 509] width 101 height 15
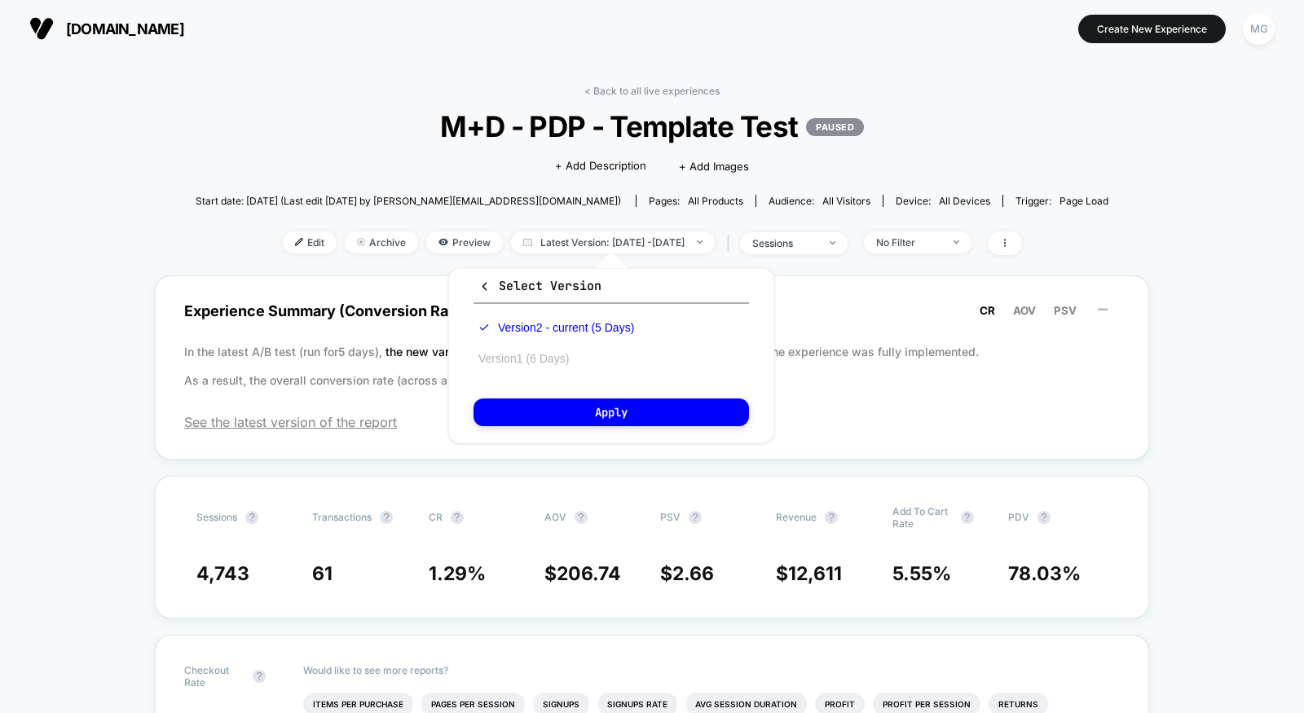
click at [540, 361] on button "Version 1 (6 Days)" at bounding box center [523, 358] width 100 height 15
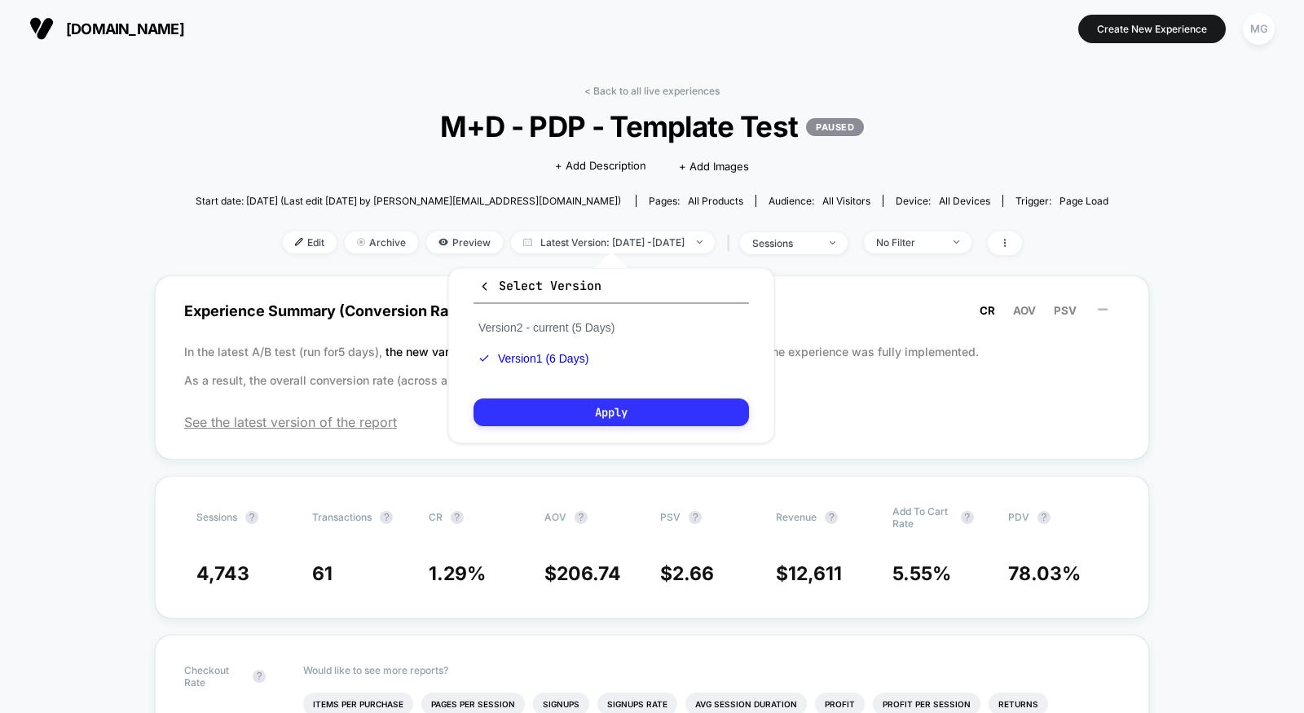
click at [570, 408] on button "Apply" at bounding box center [610, 412] width 275 height 28
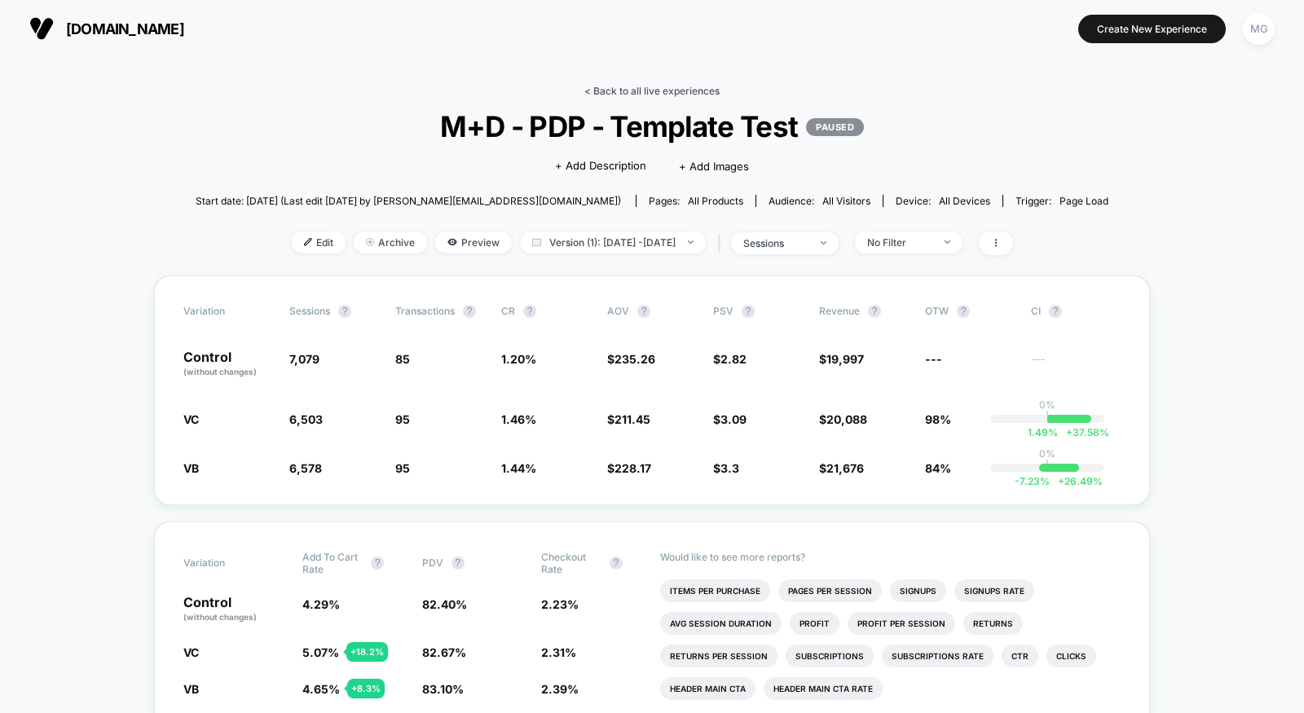
click at [646, 89] on link "< Back to all live experiences" at bounding box center [651, 91] width 135 height 12
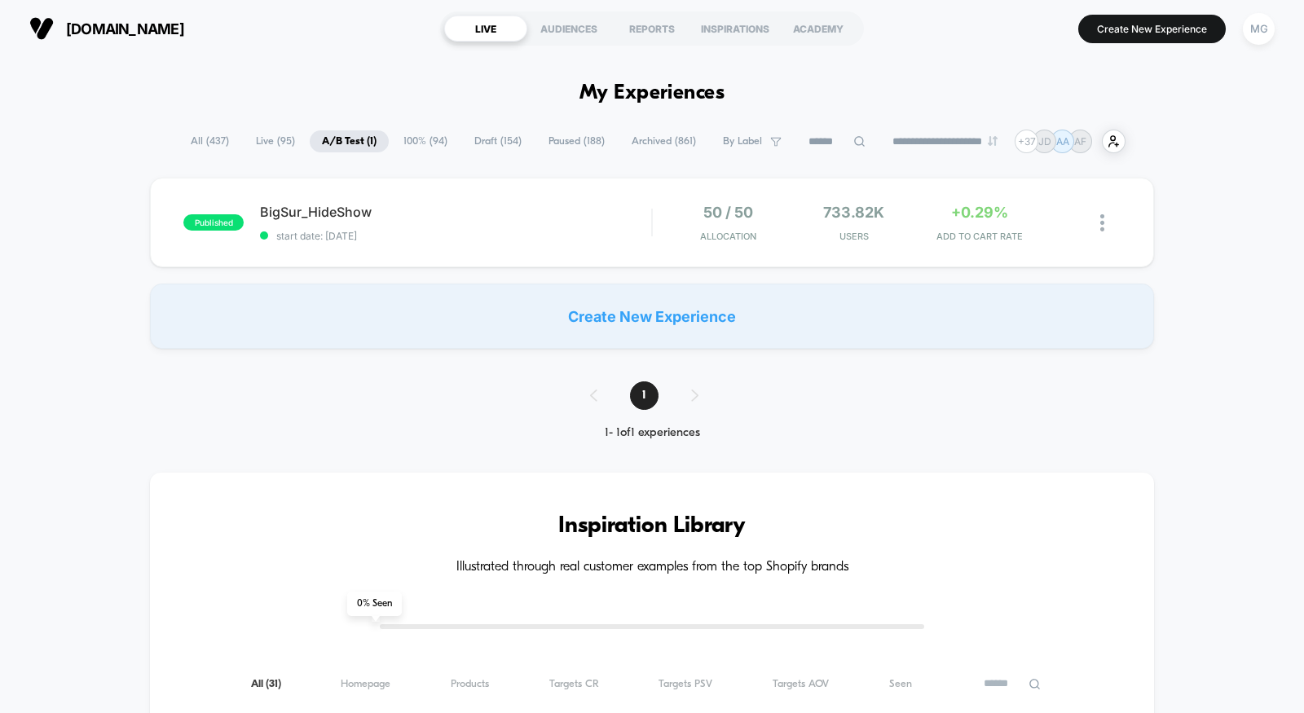
click at [438, 141] on span "100% ( 94 )" at bounding box center [425, 141] width 68 height 22
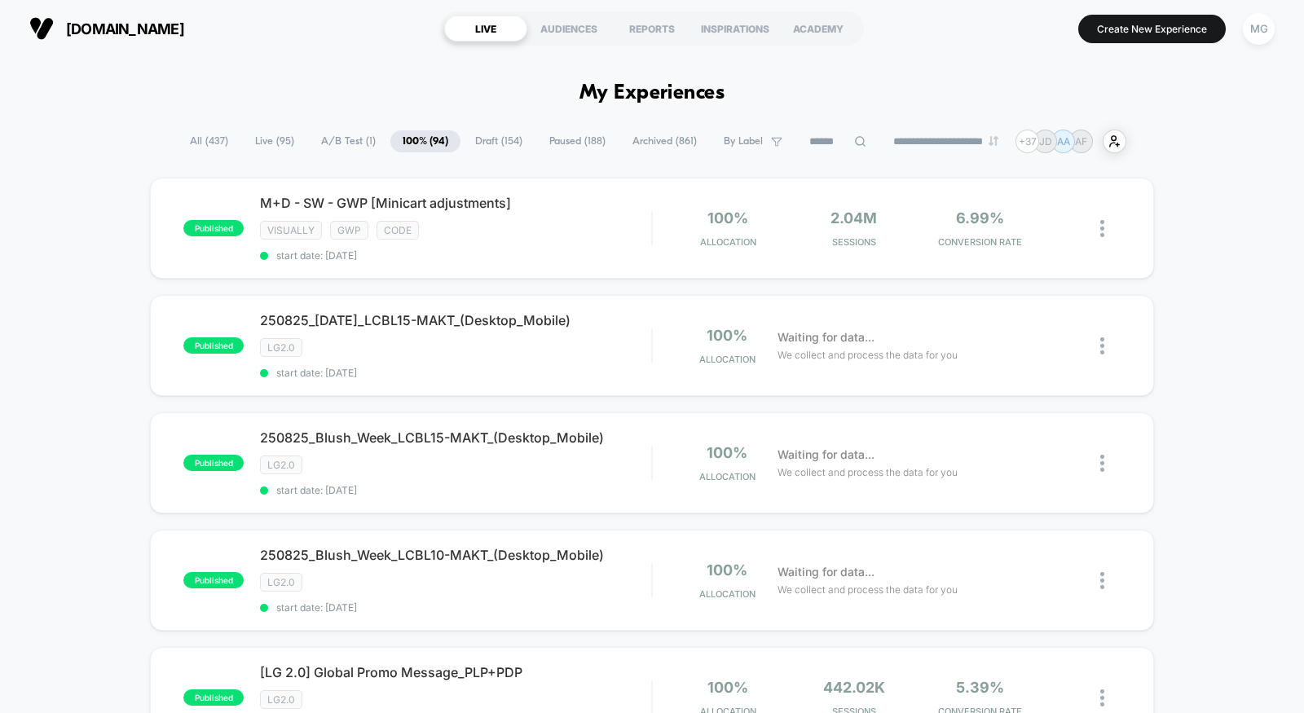
click at [356, 152] on span "A/B Test ( 1 )" at bounding box center [348, 141] width 79 height 22
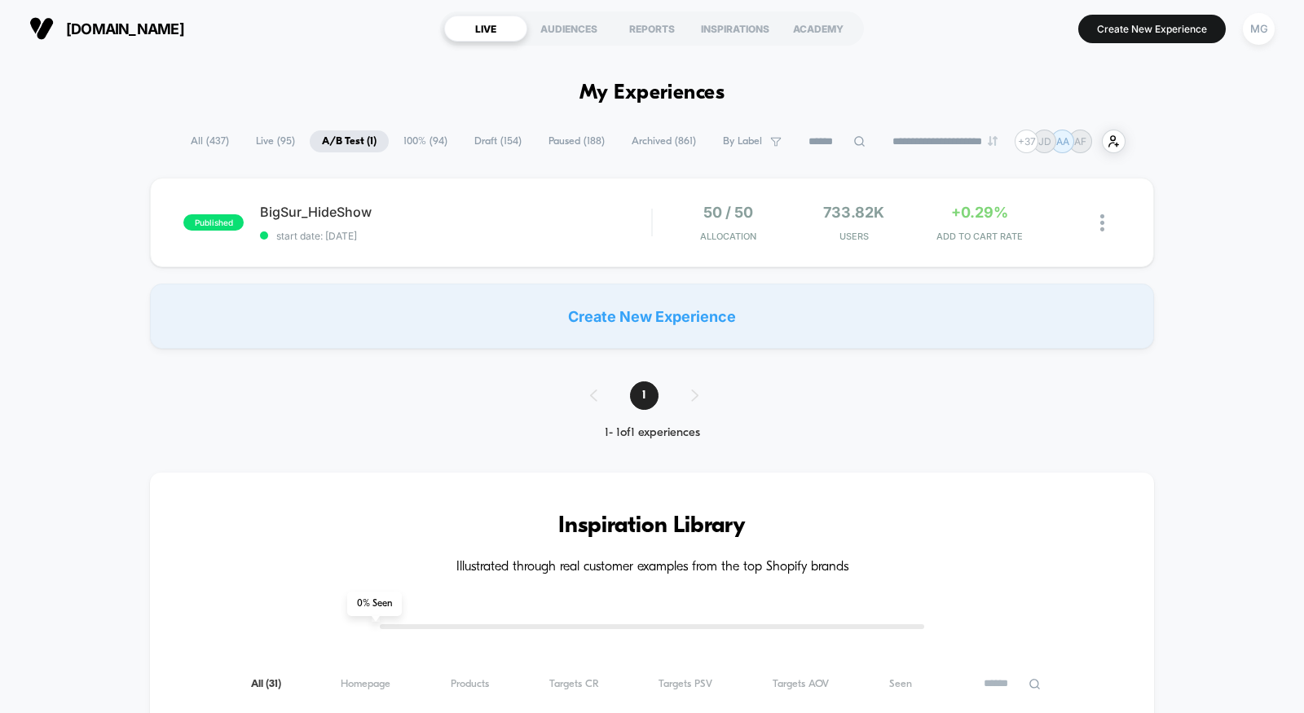
click at [572, 143] on span "Paused ( 188 )" at bounding box center [576, 141] width 81 height 22
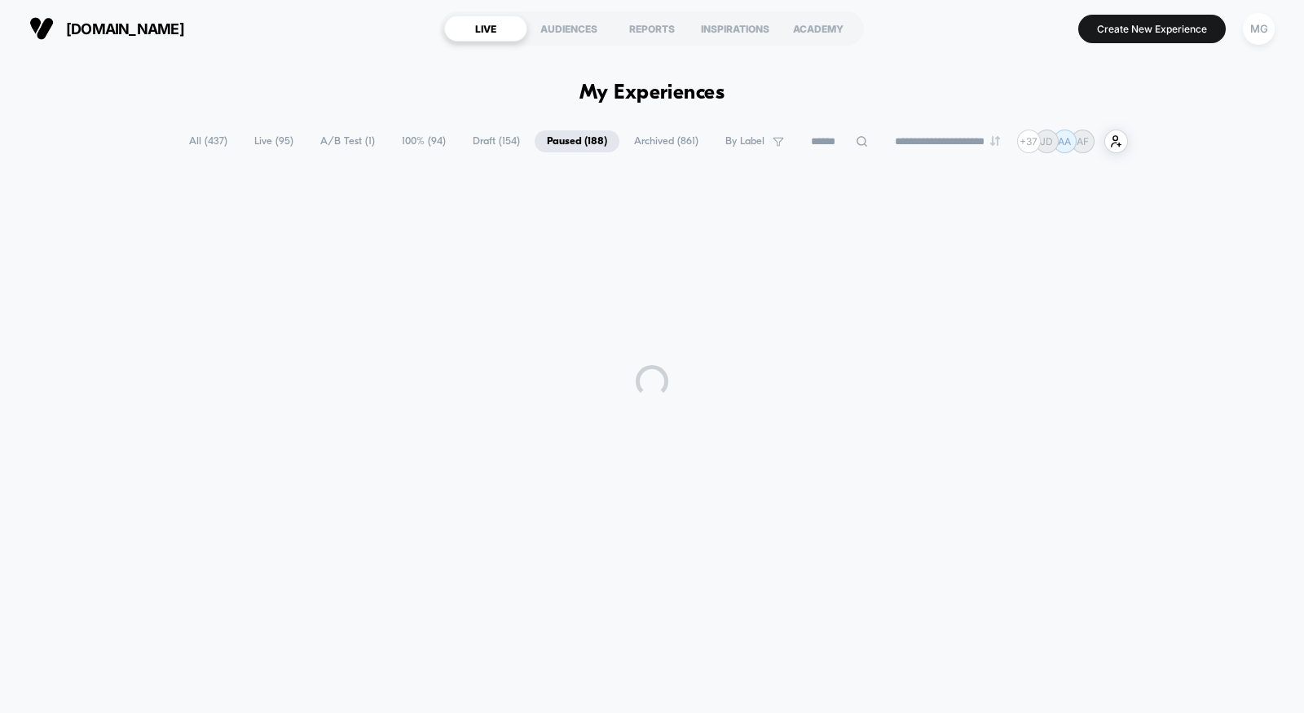
click at [480, 147] on span "Draft ( 154 )" at bounding box center [496, 141] width 72 height 22
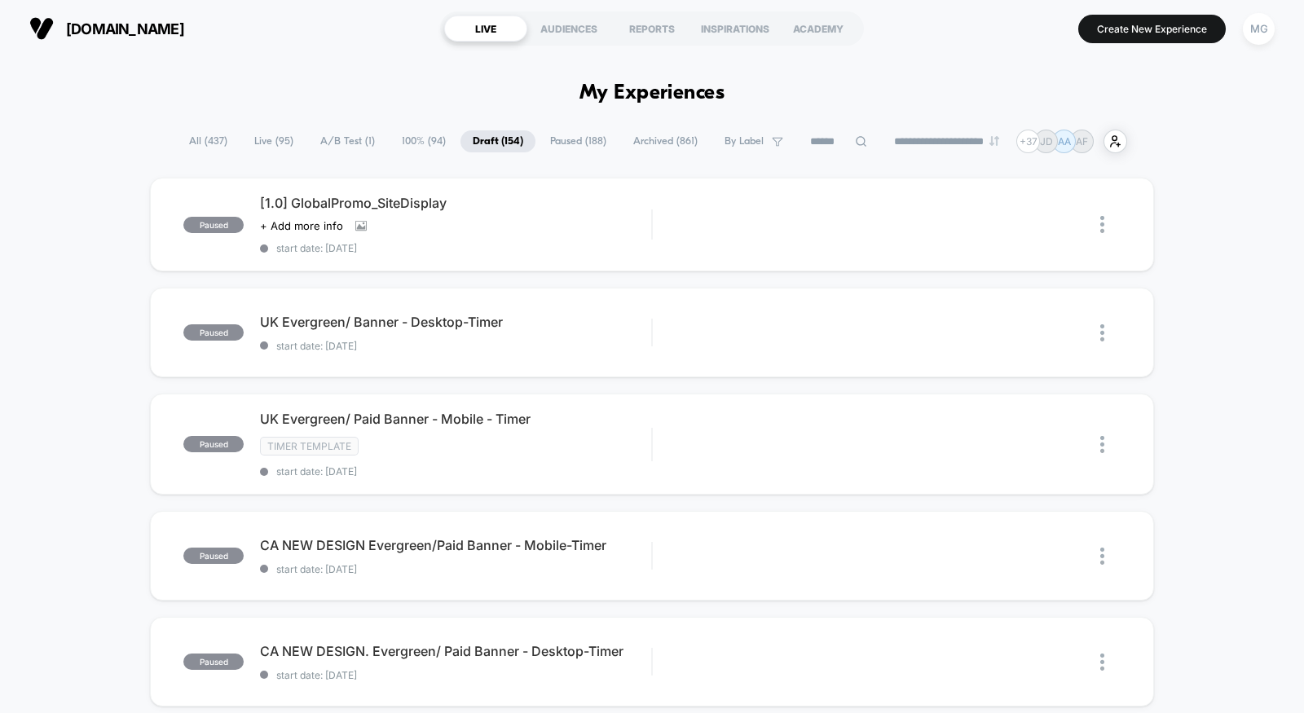
click at [538, 143] on span "Paused ( 188 )" at bounding box center [578, 141] width 81 height 22
click at [469, 144] on span "Draft ( 154 )" at bounding box center [496, 141] width 72 height 22
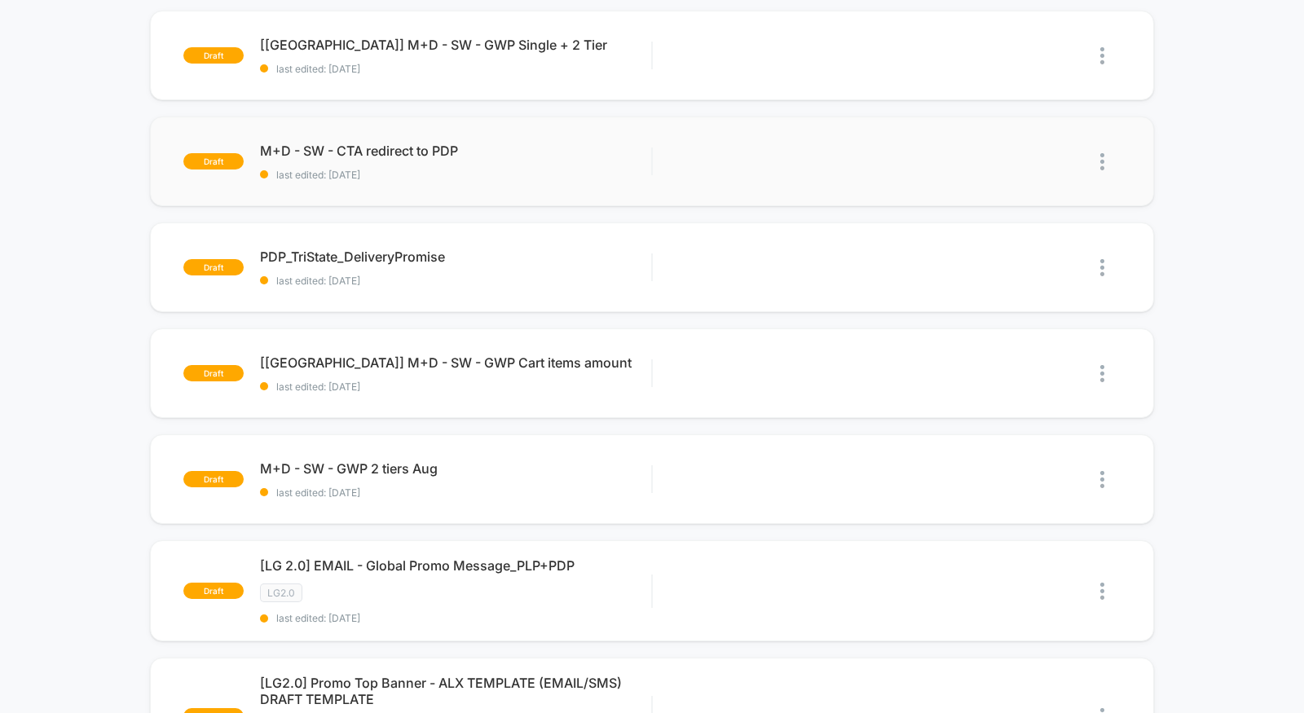
scroll to position [169, 0]
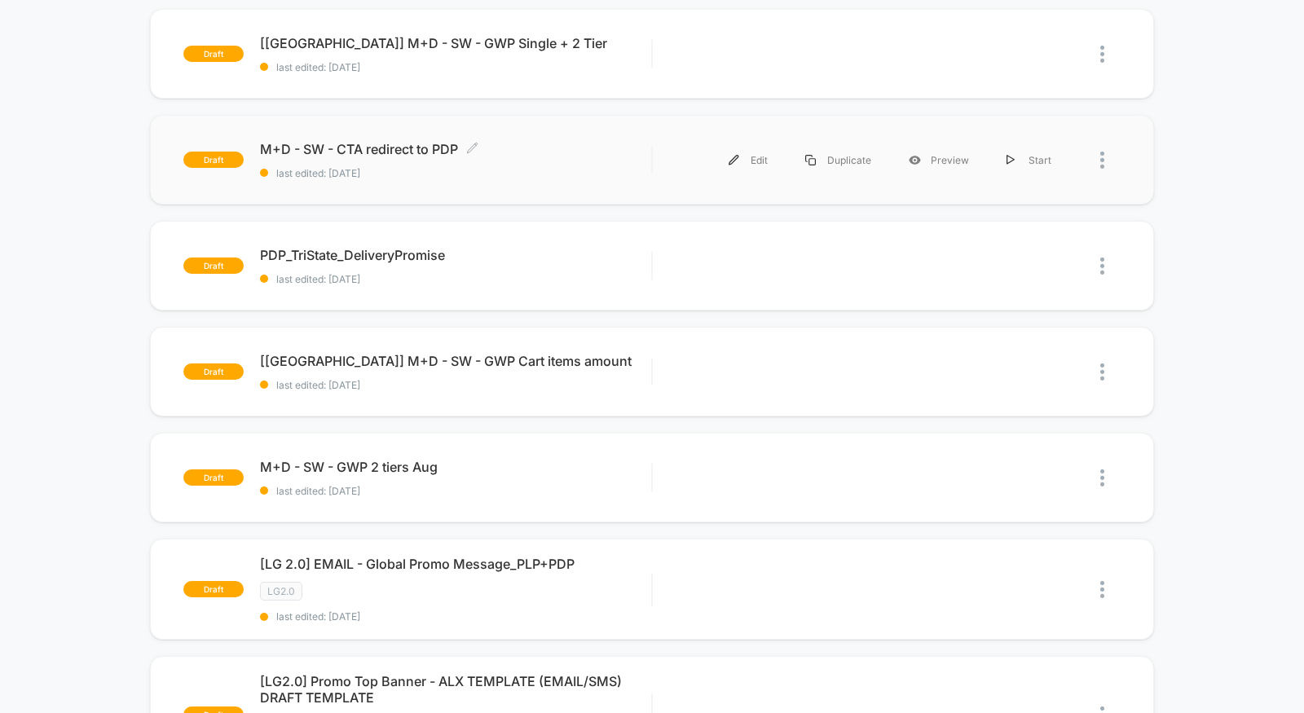
click at [524, 174] on span "last edited: 8/20/2025" at bounding box center [455, 173] width 391 height 12
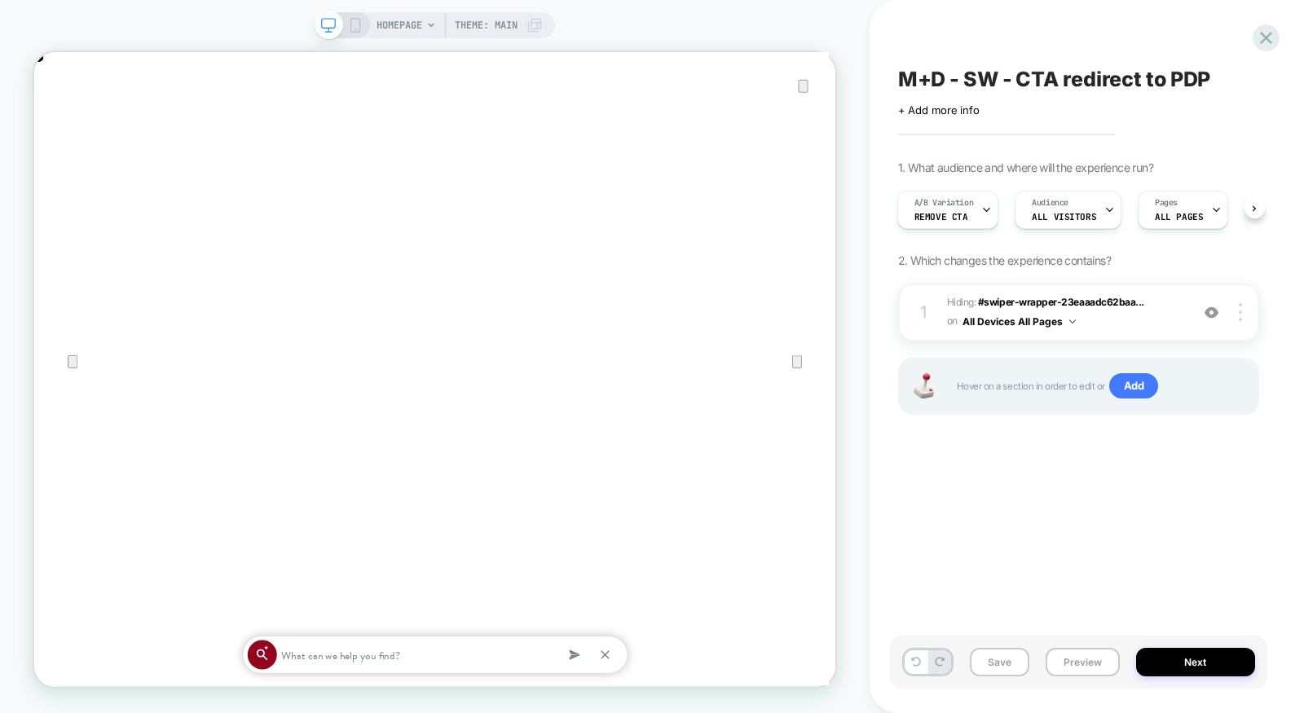
click at [1047, 88] on span "M+D - SW - CTA redirect to PDP" at bounding box center [1054, 79] width 313 height 24
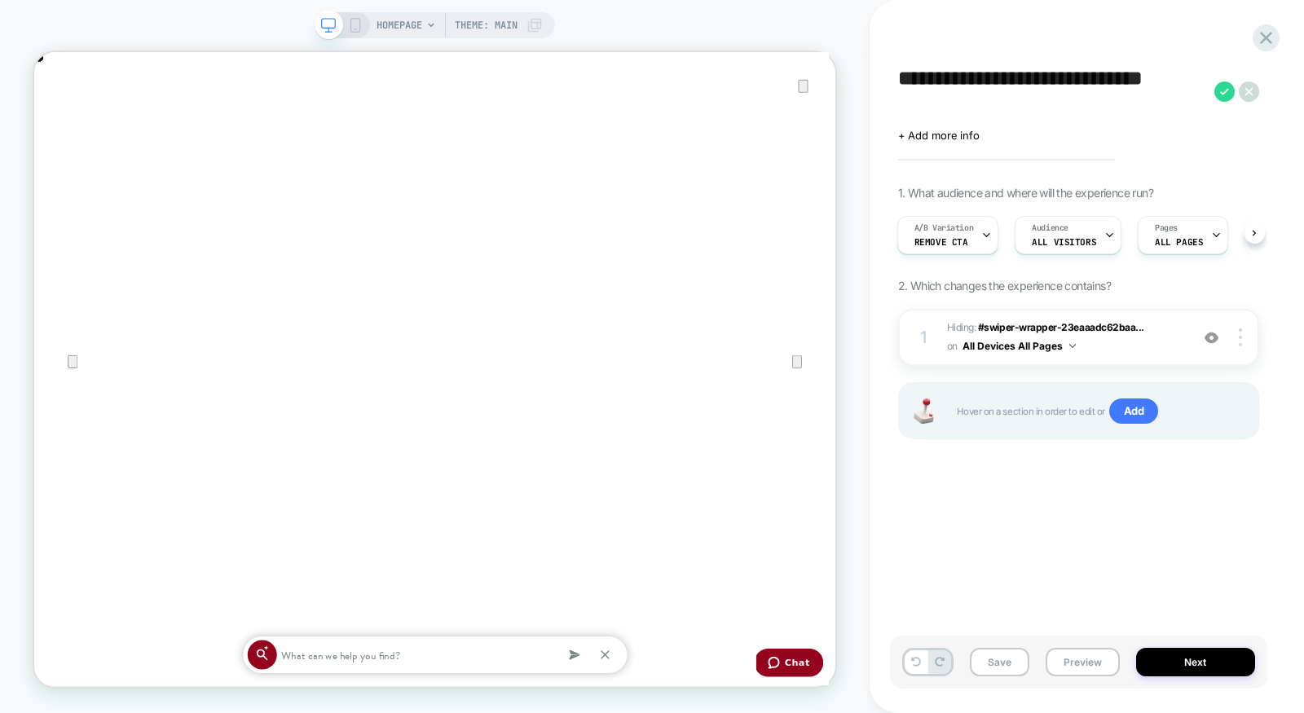
click at [0, 0] on textarea "**********" at bounding box center [0, 0] width 0 height 0
type textarea "**********"
click at [1219, 88] on icon at bounding box center [1224, 91] width 20 height 20
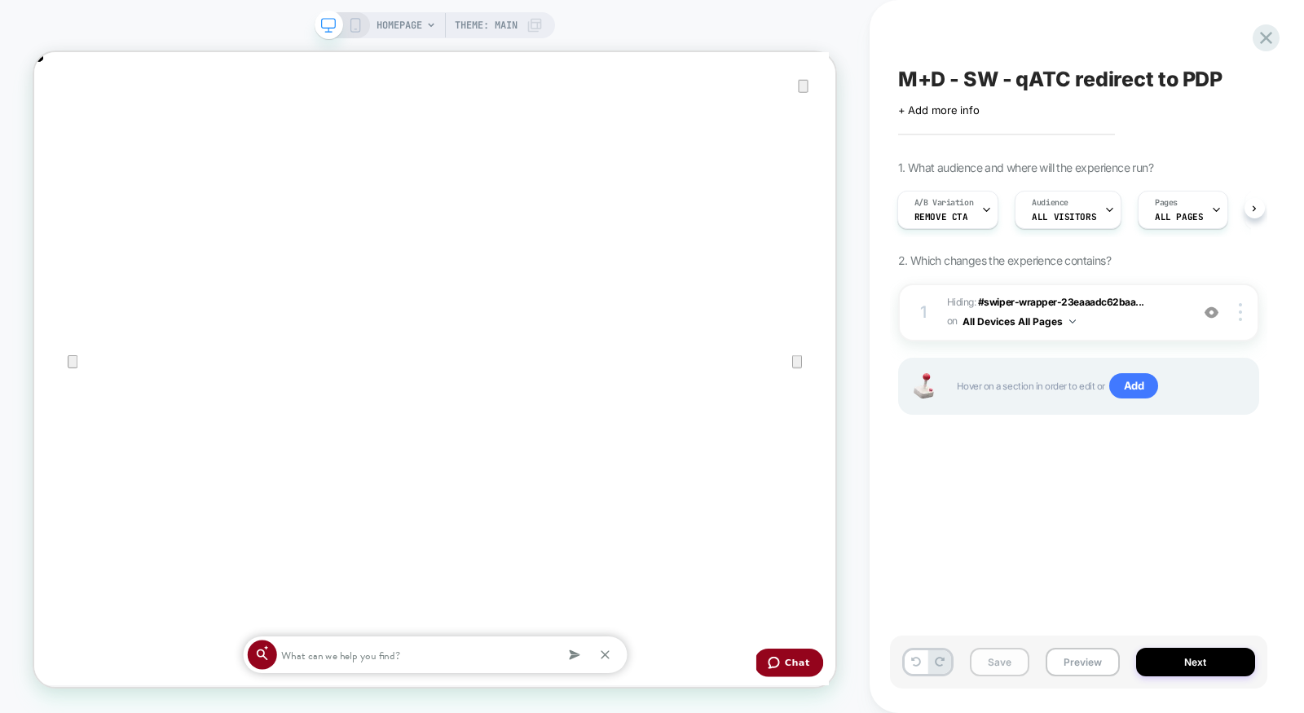
click at [1019, 662] on button "Save" at bounding box center [999, 662] width 59 height 29
click at [1091, 659] on button "Preview" at bounding box center [1082, 662] width 74 height 29
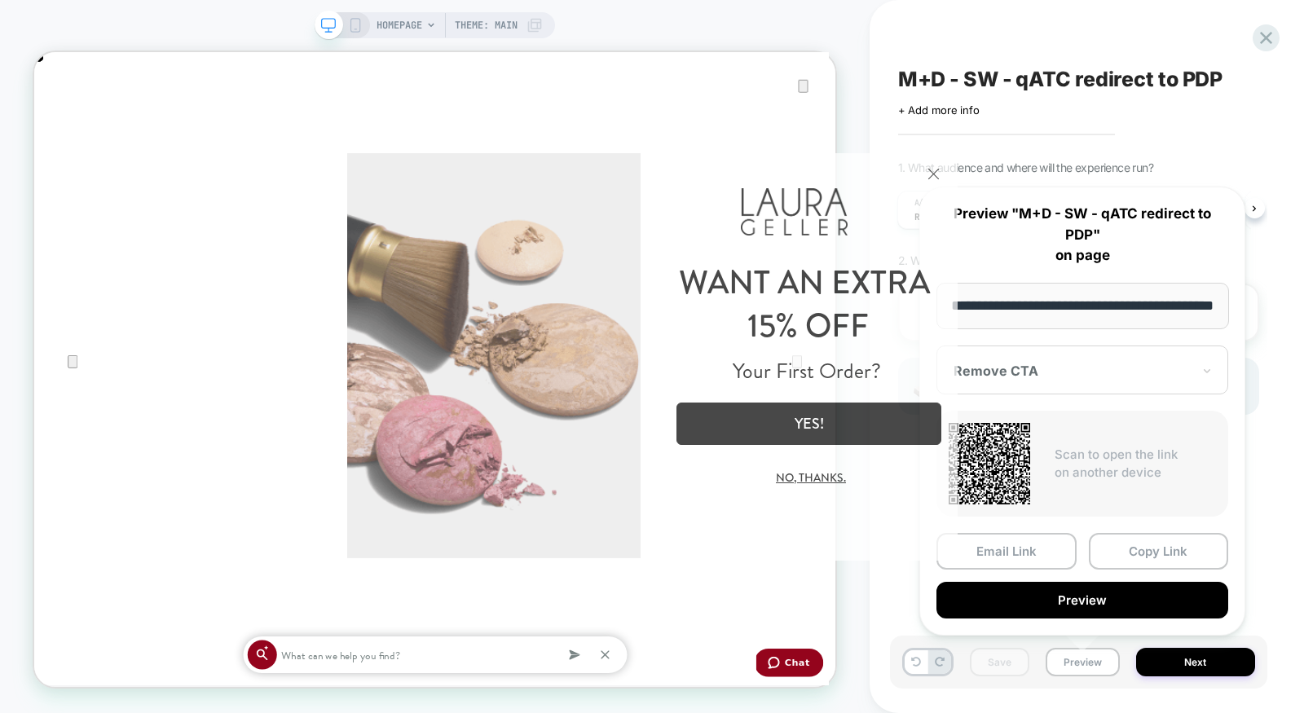
click at [932, 167] on button "Close Modal" at bounding box center [933, 172] width 44 height 39
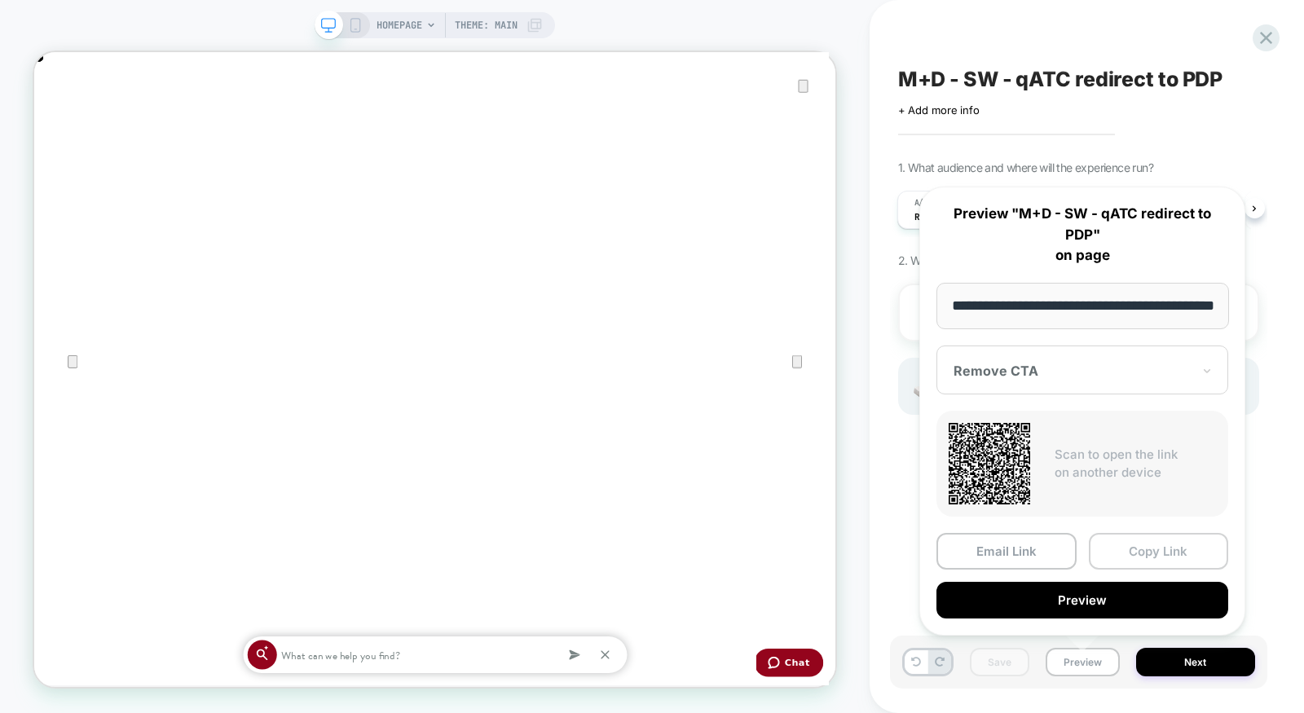
click at [1145, 539] on button "Copy Link" at bounding box center [1159, 551] width 140 height 37
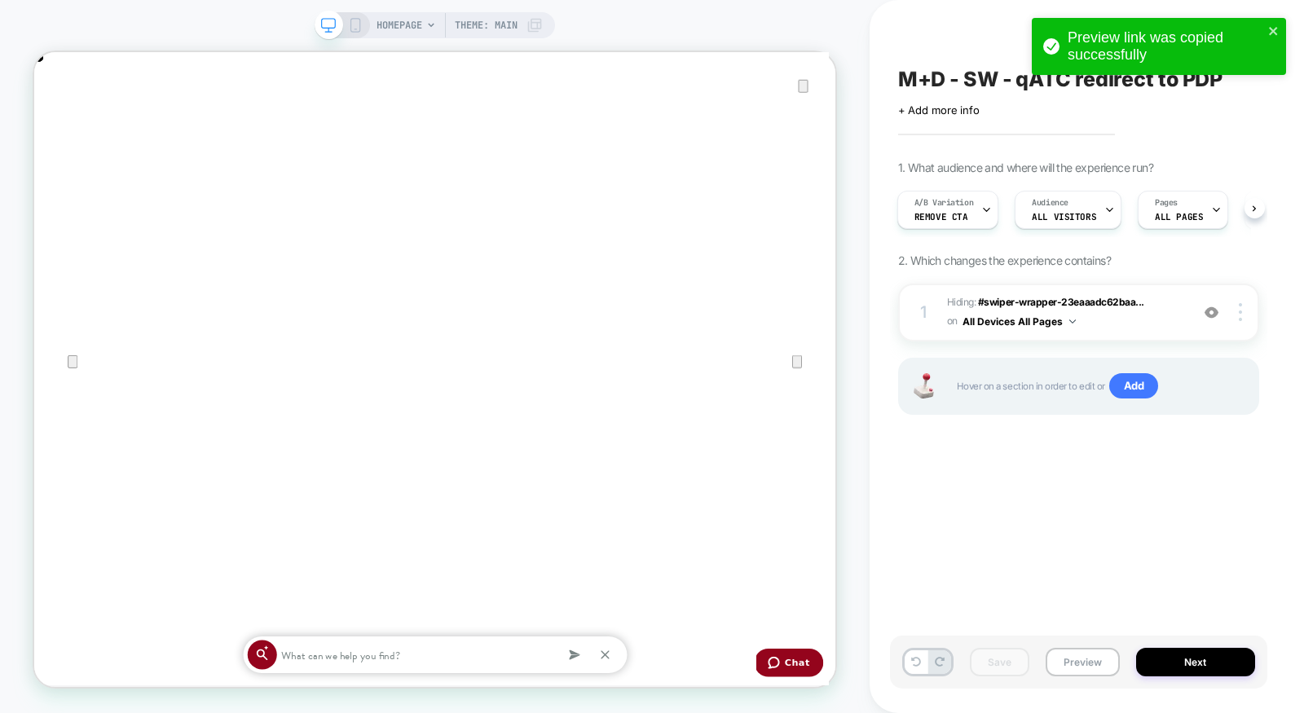
click at [1272, 40] on div "Preview link was copied successfully" at bounding box center [1159, 46] width 254 height 57
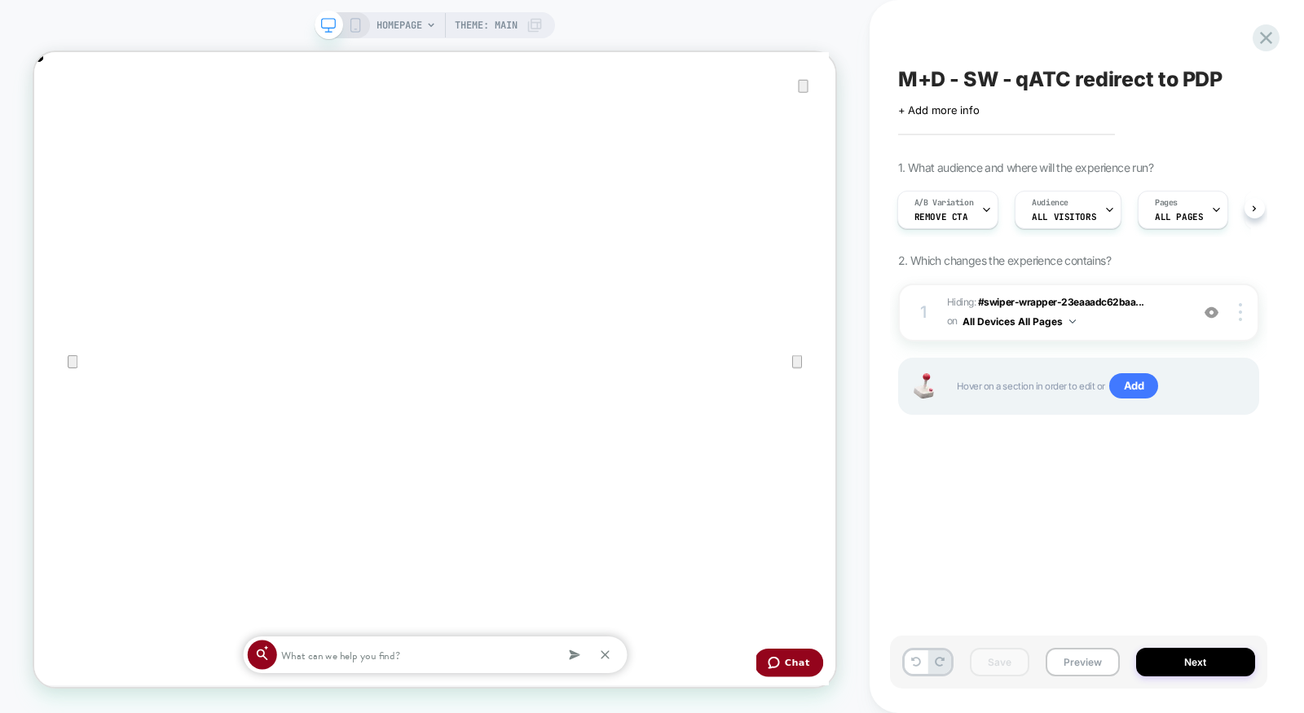
click at [1269, 21] on div "Preview link was copied successfully" at bounding box center [1158, 18] width 261 height 7
click at [1256, 22] on div "M+D - SW - qATC redirect to PDP Click to edit experience details + Add more inf…" at bounding box center [1078, 356] width 377 height 680
click at [1282, 28] on div "M+D - SW - qATC redirect to PDP Click to edit experience details + Add more inf…" at bounding box center [1086, 356] width 434 height 713
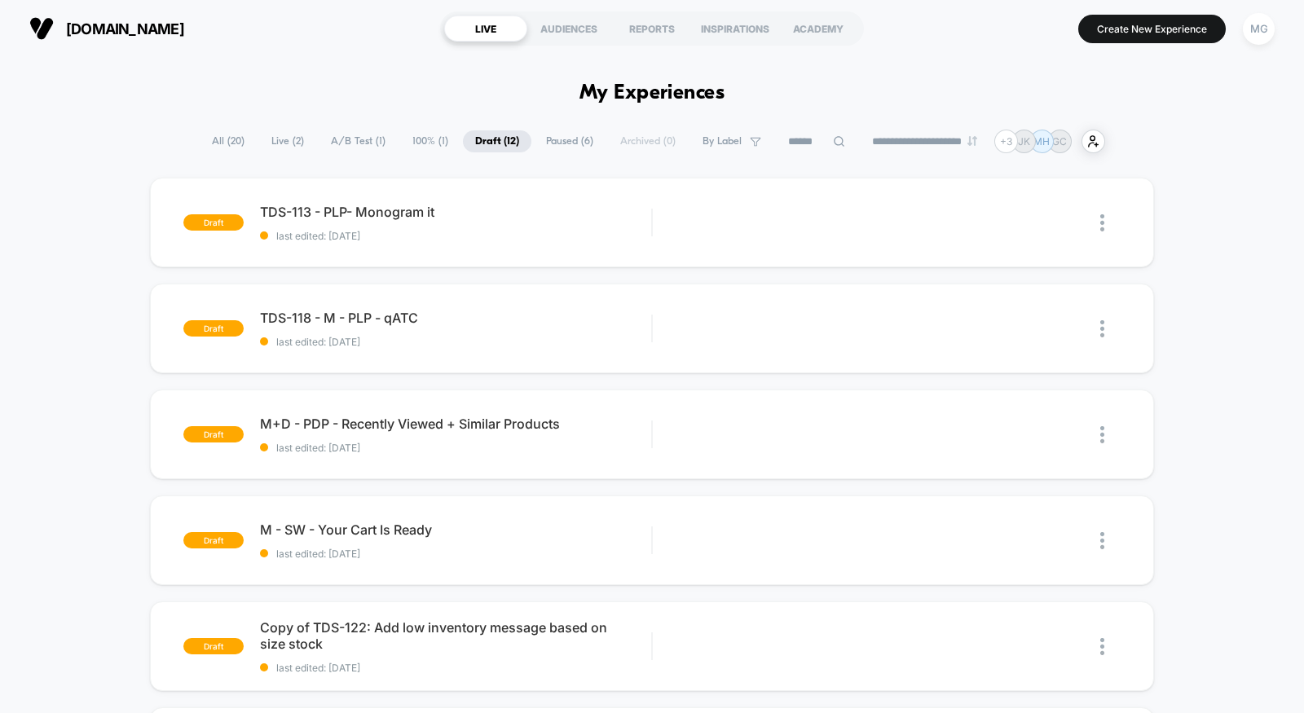
click at [355, 151] on span "A/B Test ( 1 )" at bounding box center [358, 141] width 79 height 22
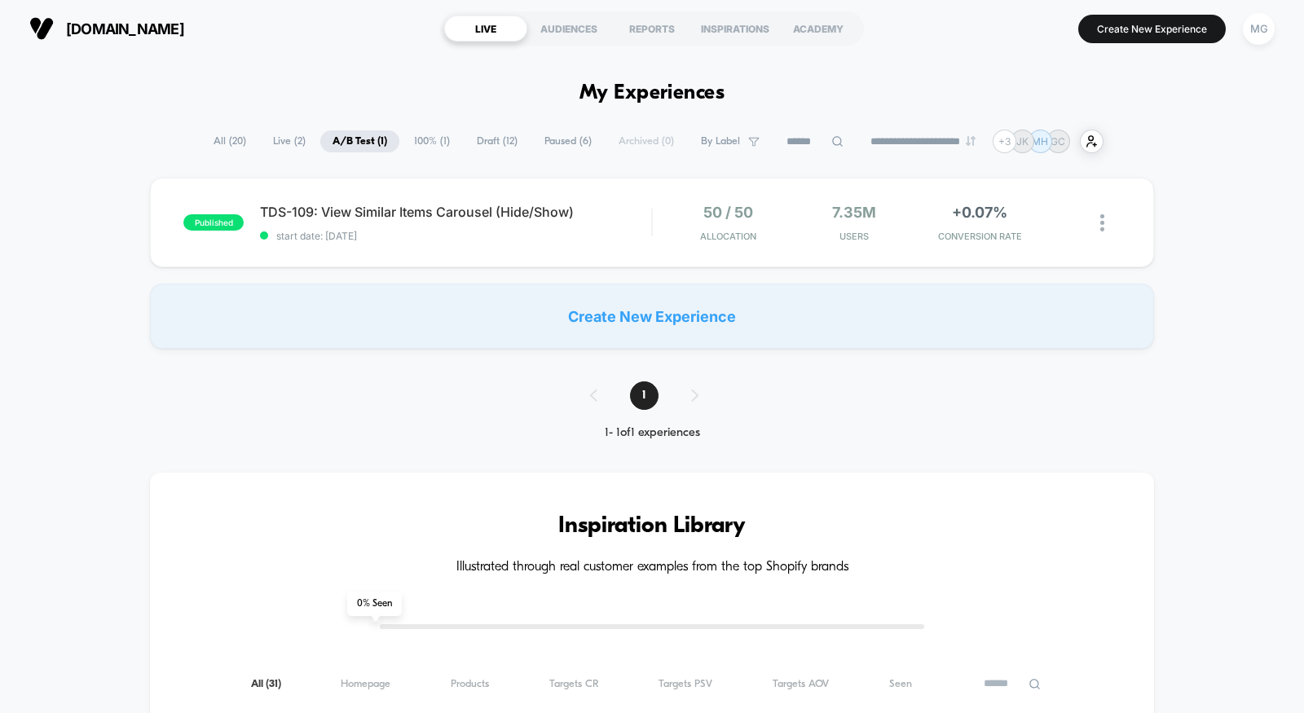
click at [419, 141] on span "100% ( 1 )" at bounding box center [432, 141] width 60 height 22
click at [499, 140] on span "Draft ( 12 )" at bounding box center [496, 141] width 65 height 22
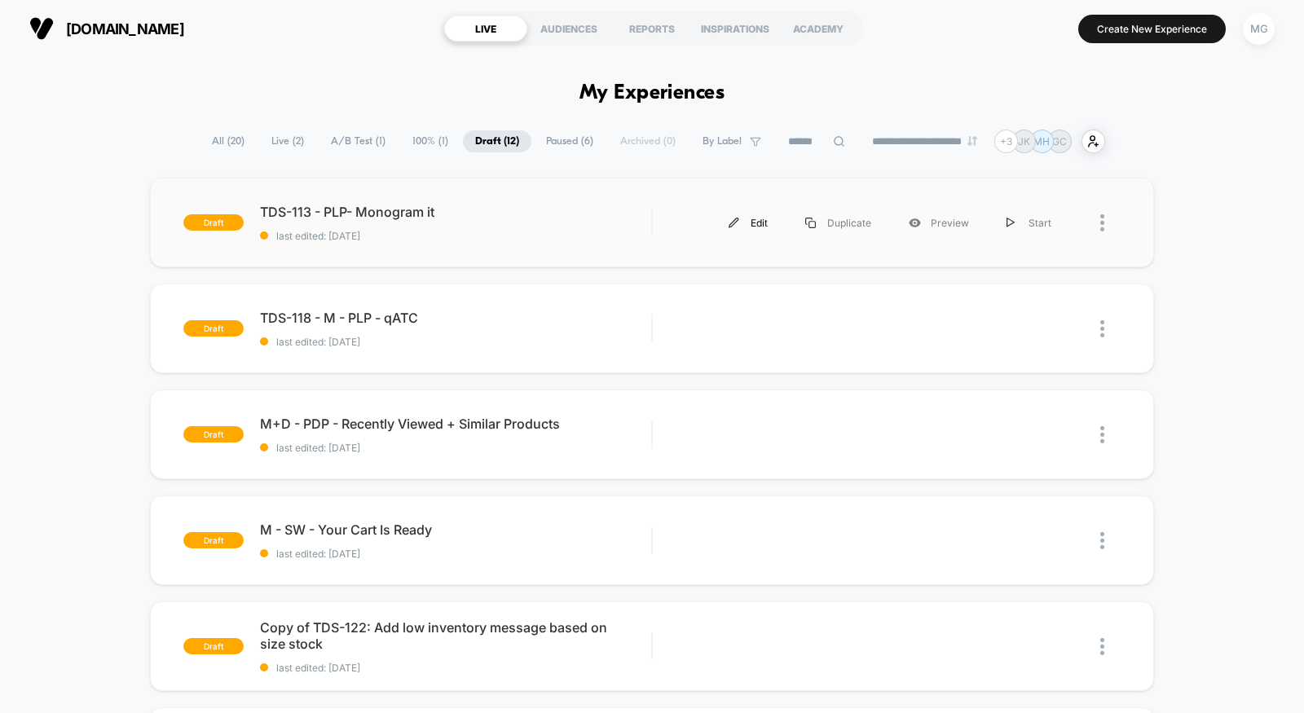
click at [755, 224] on div "Edit" at bounding box center [748, 223] width 77 height 37
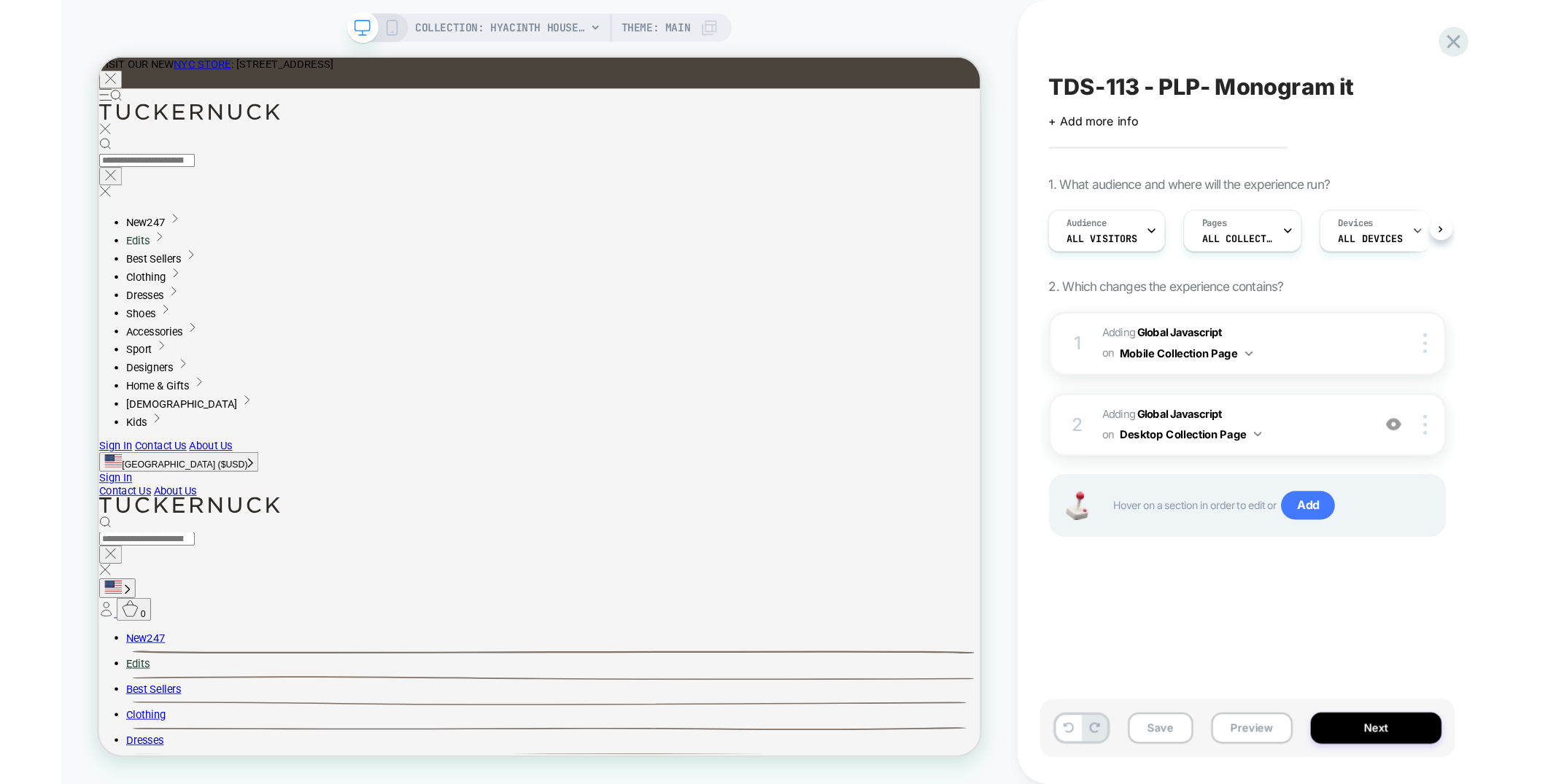
scroll to position [0, 1]
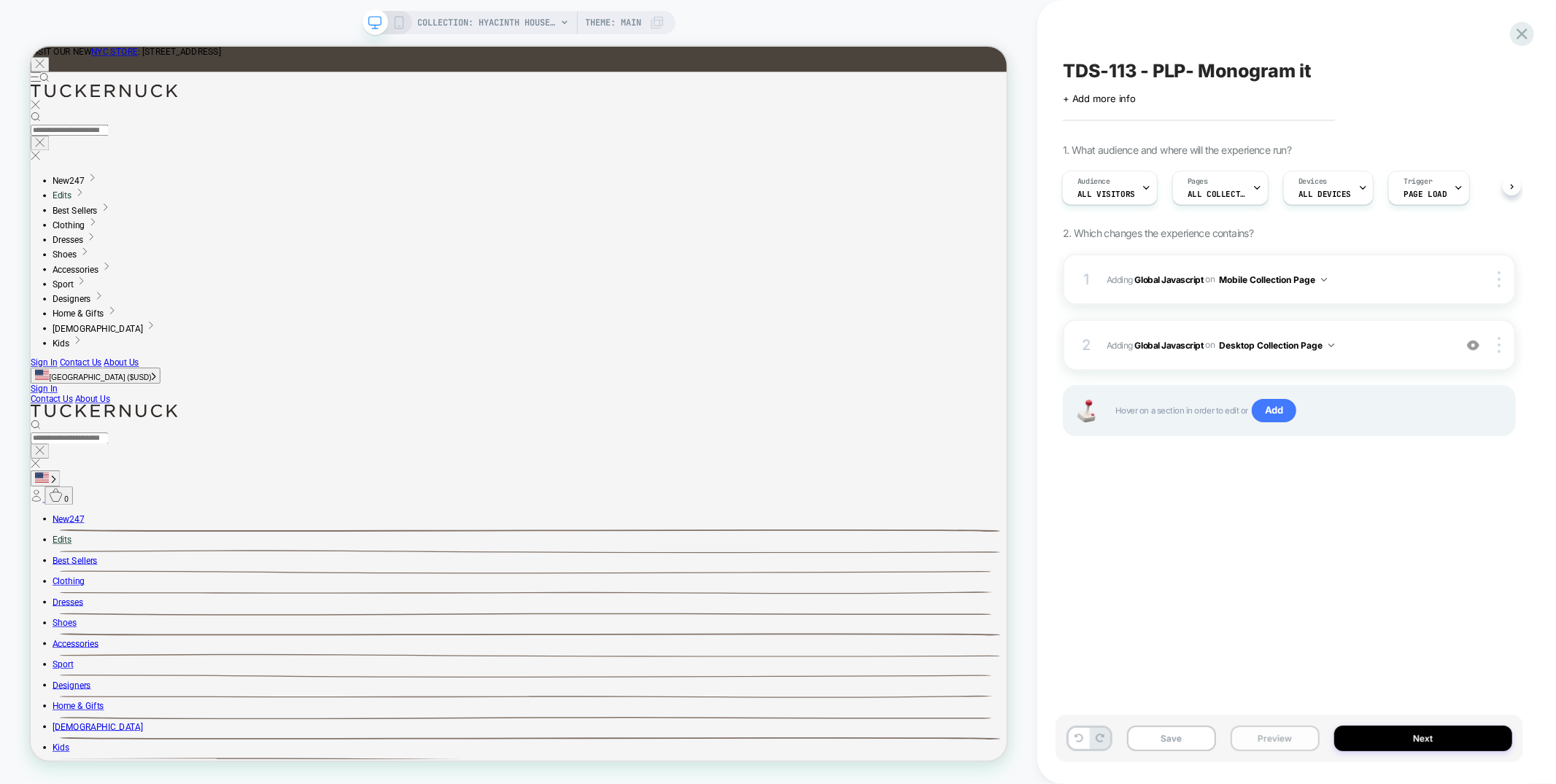
click at [0, 0] on button "Preview" at bounding box center [0, 0] width 0 height 0
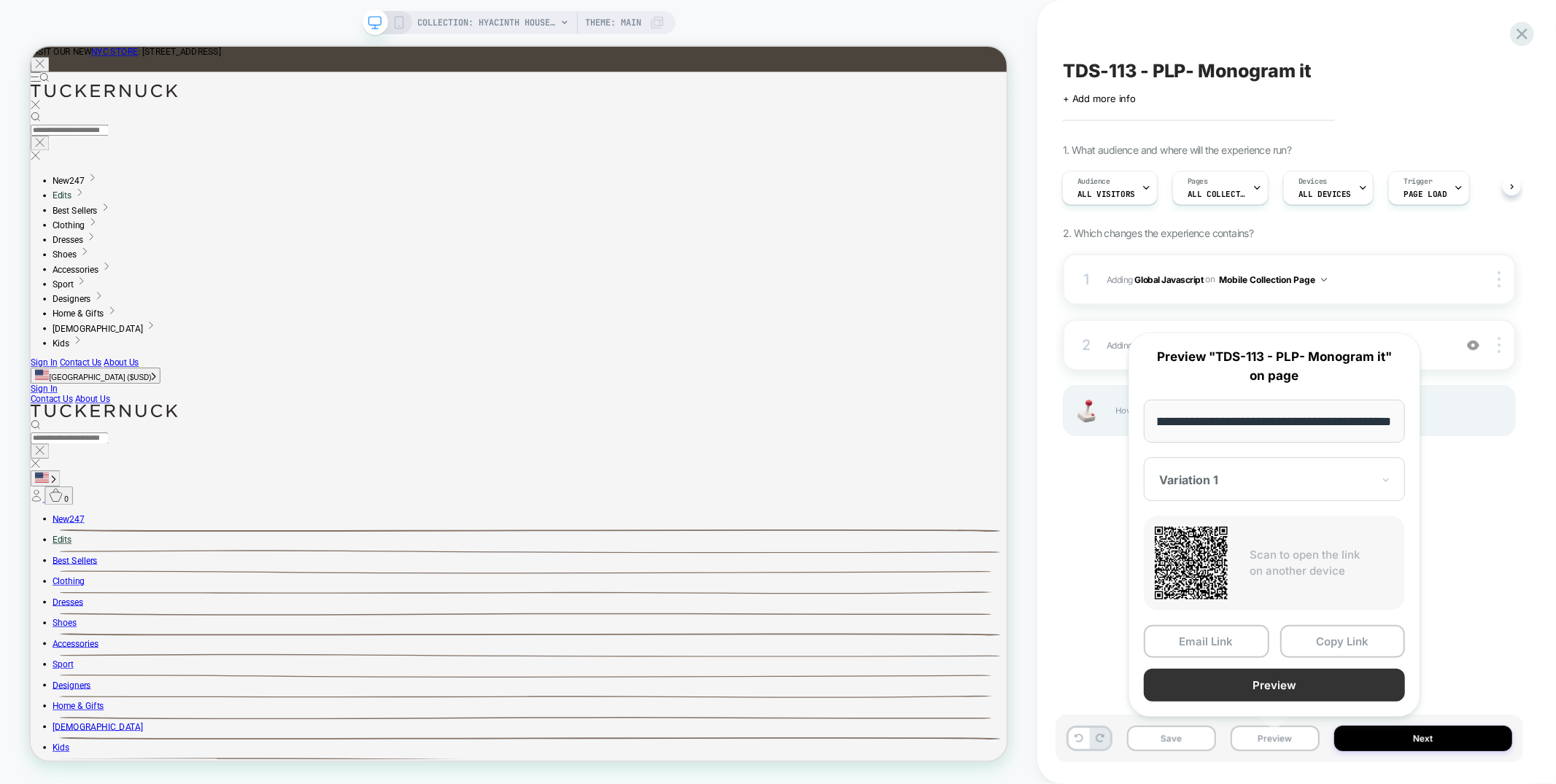
scroll to position [0, 0]
click at [0, 0] on button "Preview" at bounding box center [0, 0] width 0 height 0
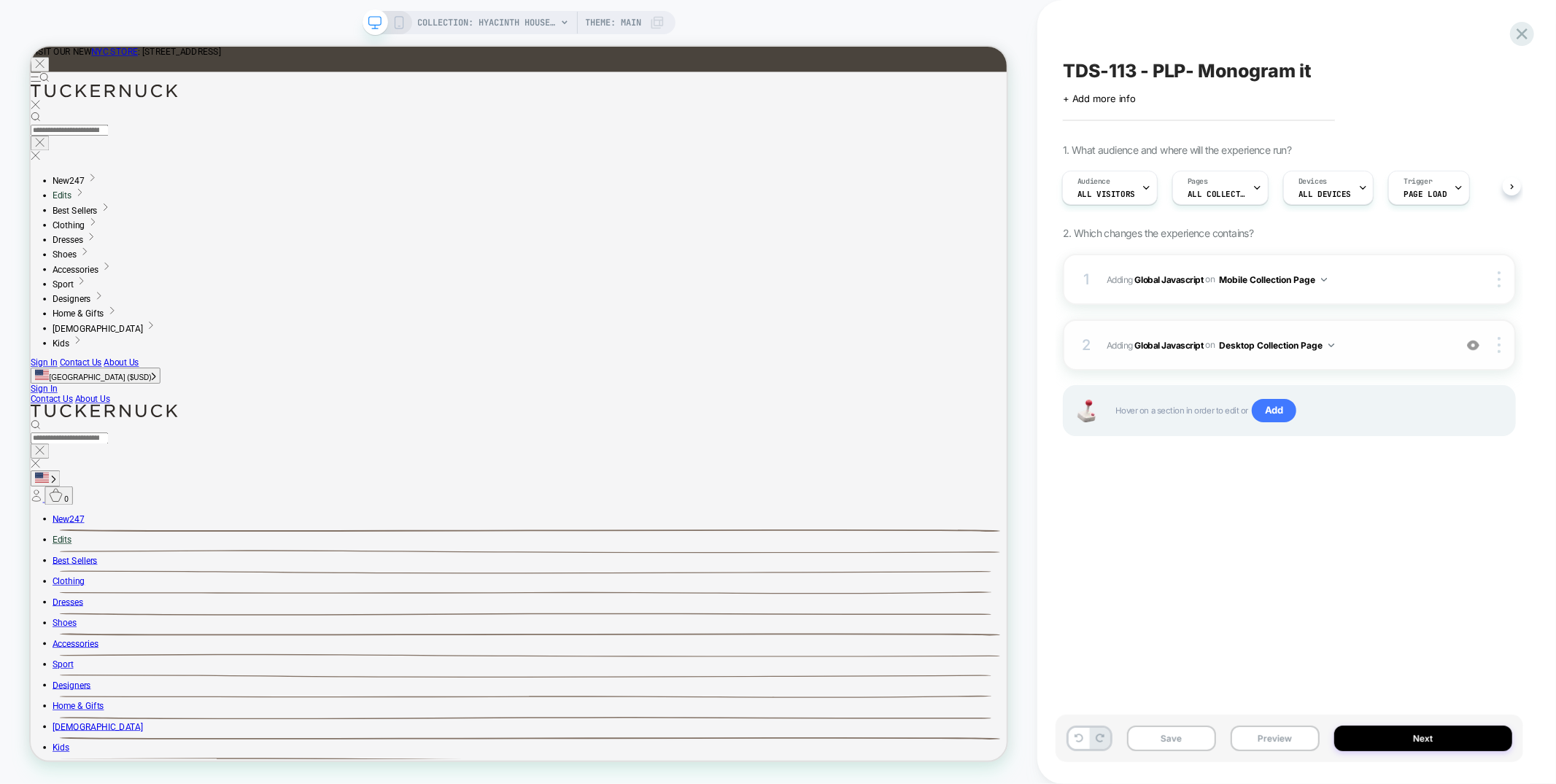
click at [1167, 350] on span "Adding Global Javascript on Desktop Collection Page" at bounding box center [1277, 345] width 340 height 18
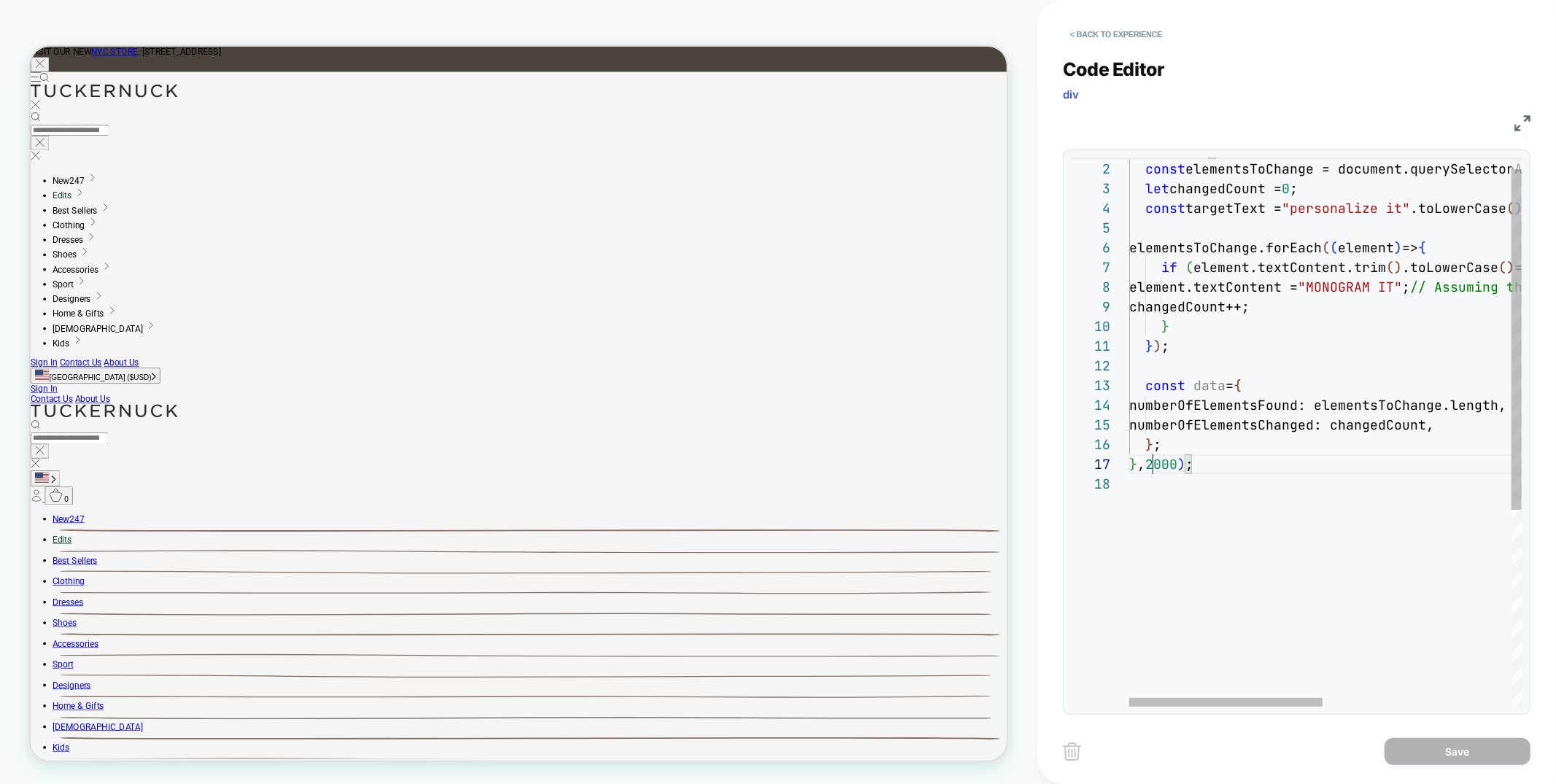
scroll to position [118, 31]
click at [1160, 464] on div "setTimeout ( ( ) => { const elementsToChange = document.querySelectorAll ( ".ns…" at bounding box center [1516, 584] width 774 height 884
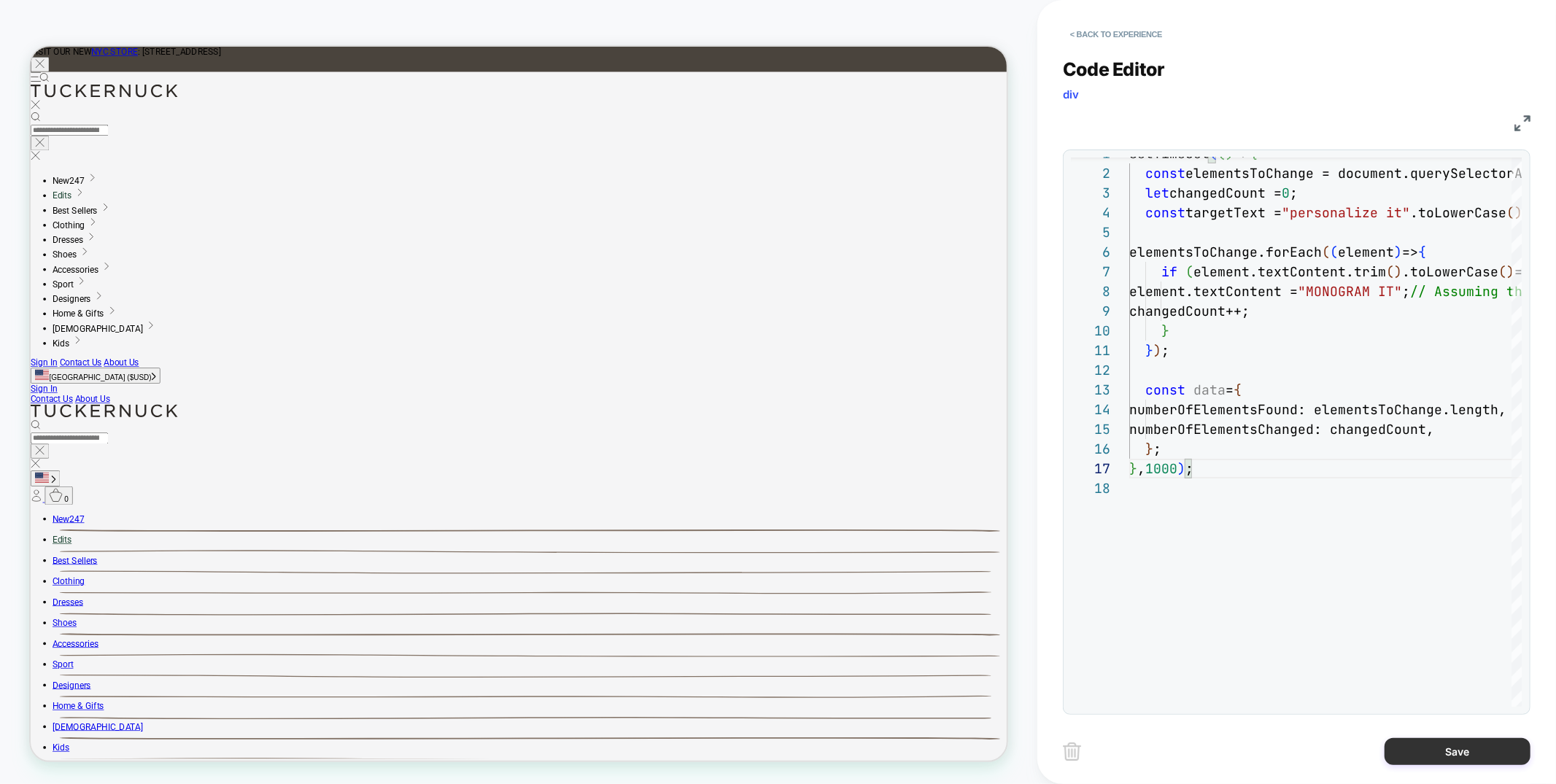
type textarea "**********"
click at [0, 0] on button "Save" at bounding box center [0, 0] width 0 height 0
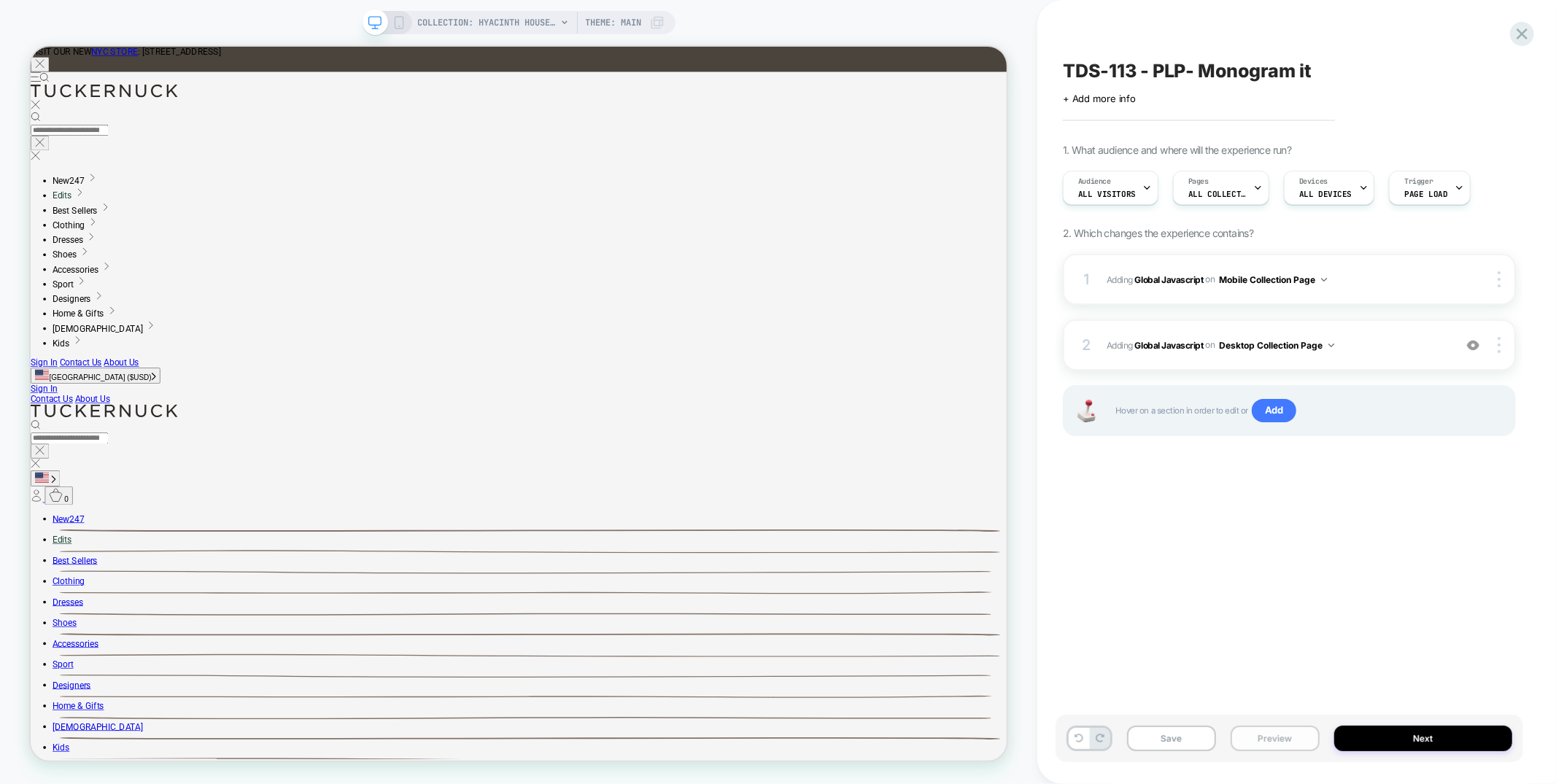
scroll to position [0, 1]
click at [1167, 637] on button "Preview" at bounding box center [1275, 738] width 89 height 26
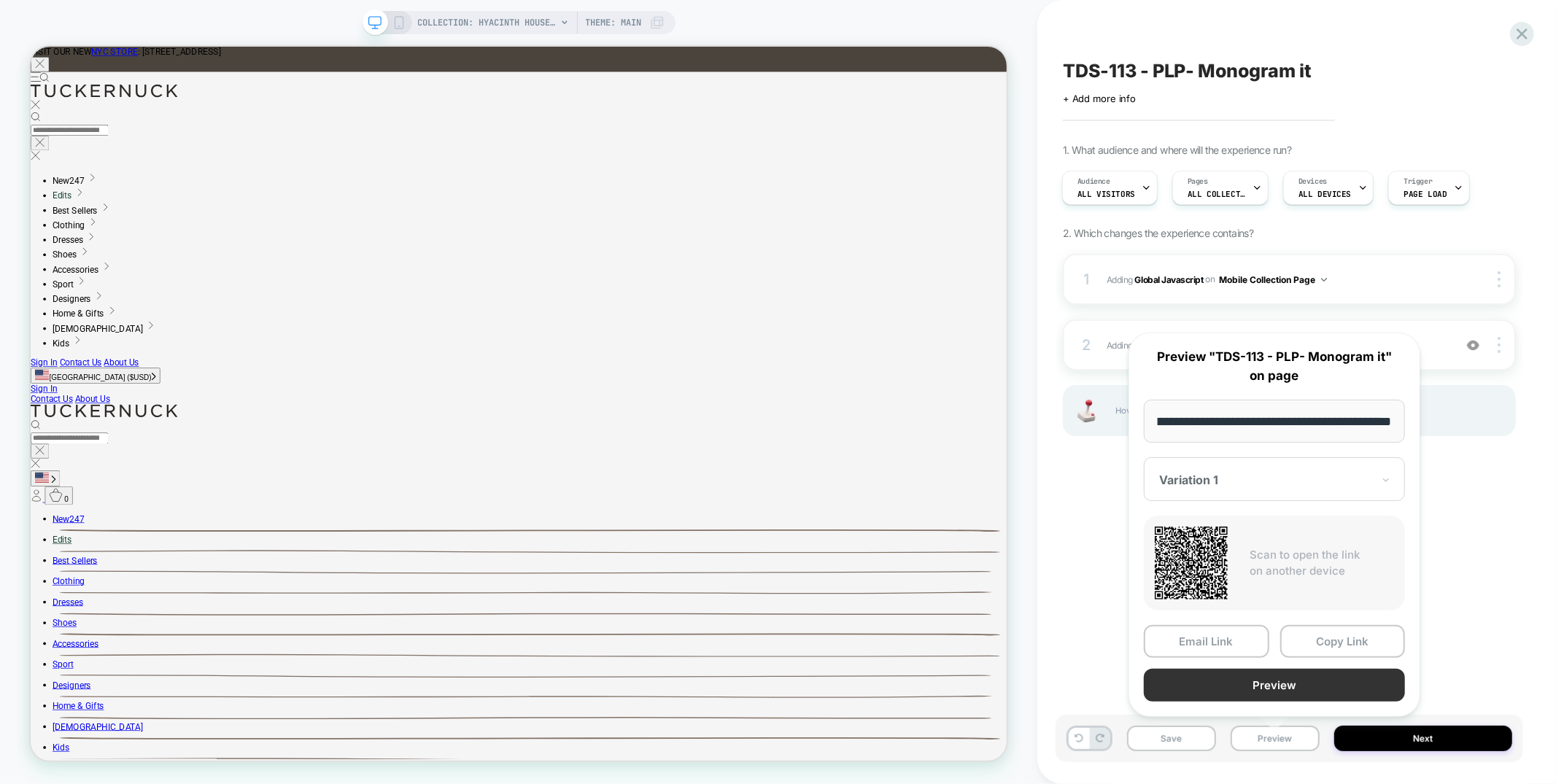
scroll to position [0, 0]
click at [1167, 637] on button "Preview" at bounding box center [1275, 685] width 261 height 33
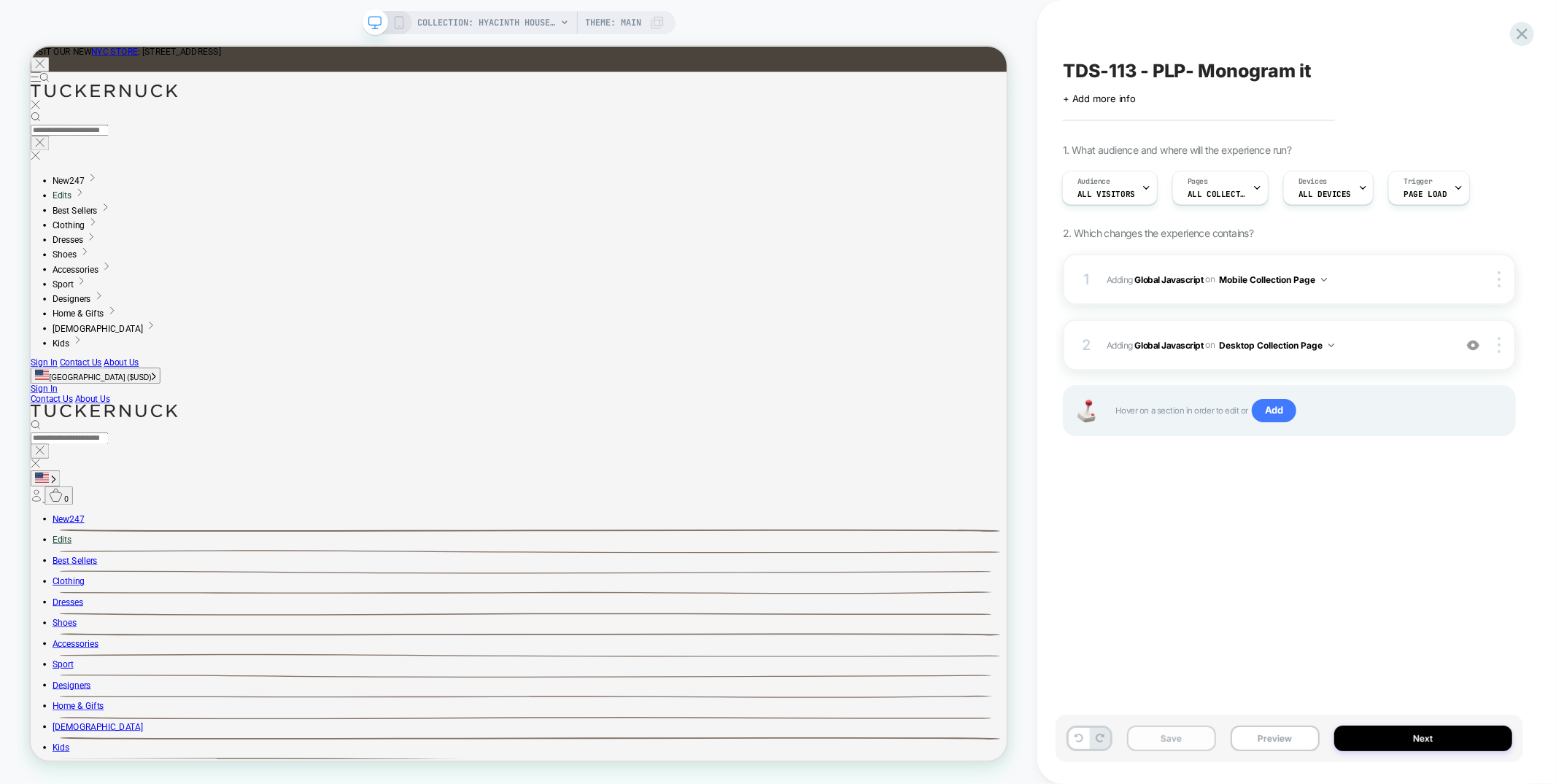
click at [1167, 637] on button "Save" at bounding box center [1171, 738] width 89 height 26
click at [1167, 637] on button "Preview" at bounding box center [1275, 738] width 89 height 26
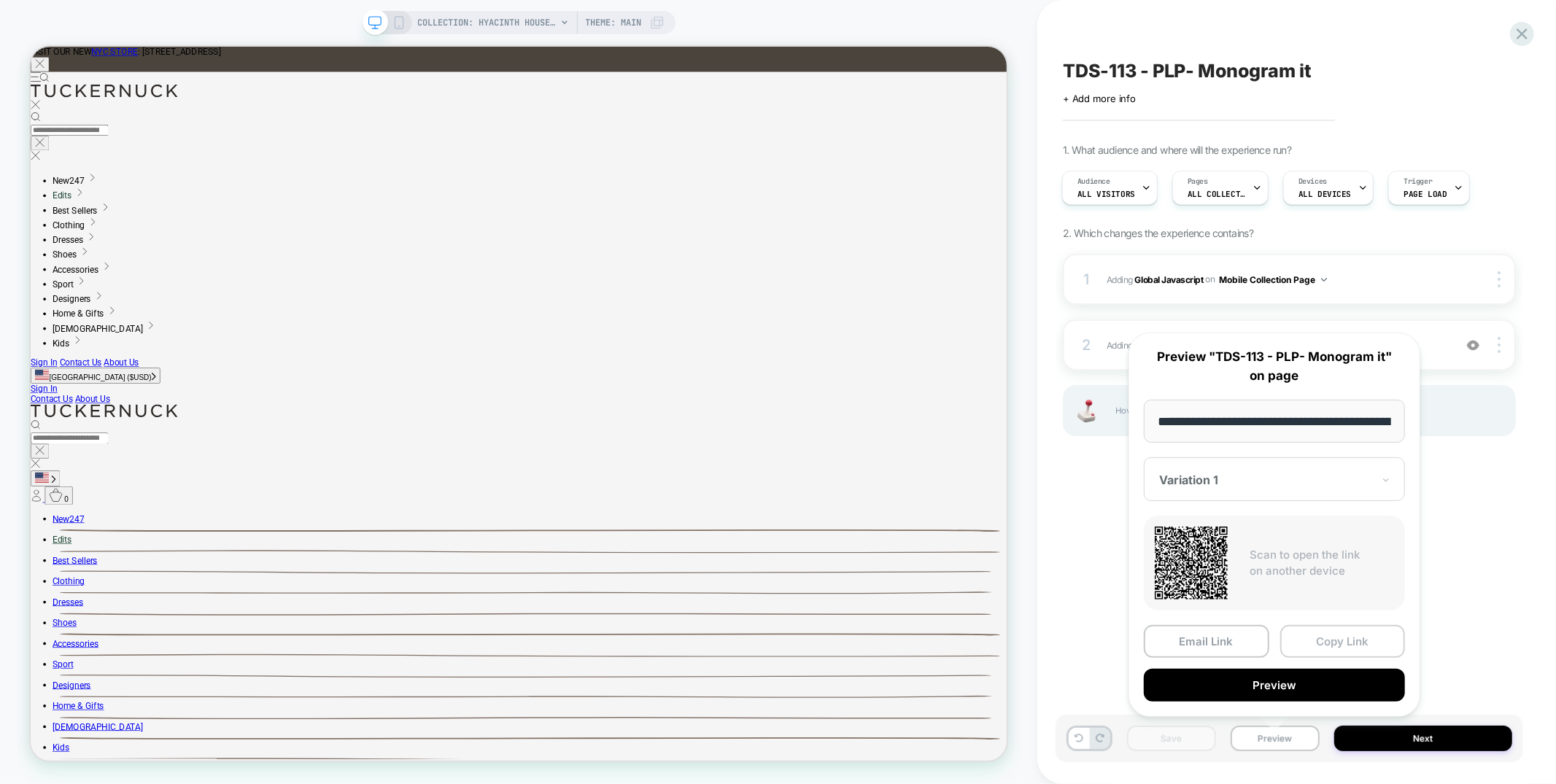
click at [1167, 637] on button "Copy Link" at bounding box center [1343, 641] width 125 height 33
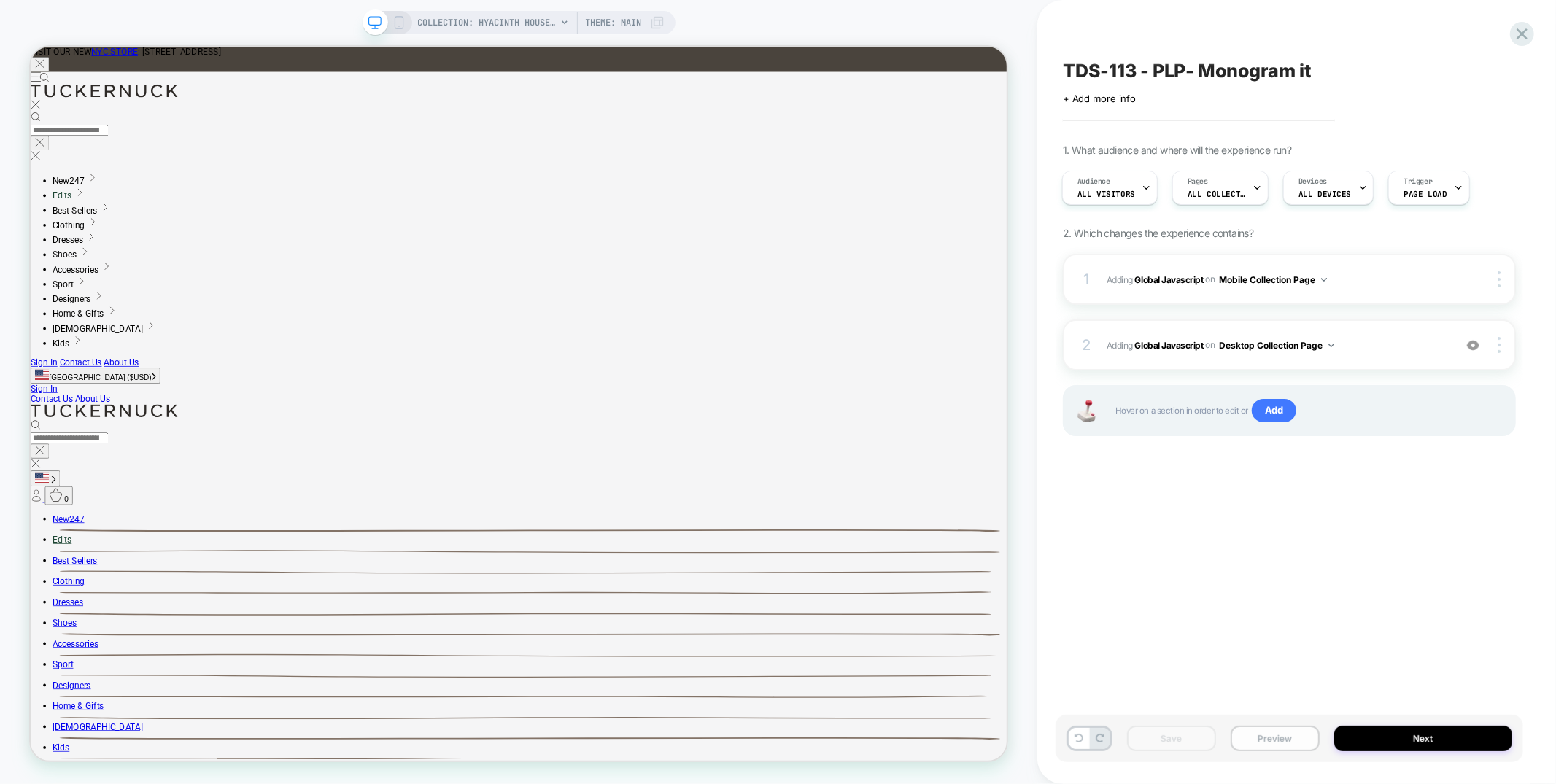
click at [1167, 637] on button "Preview" at bounding box center [1275, 738] width 89 height 26
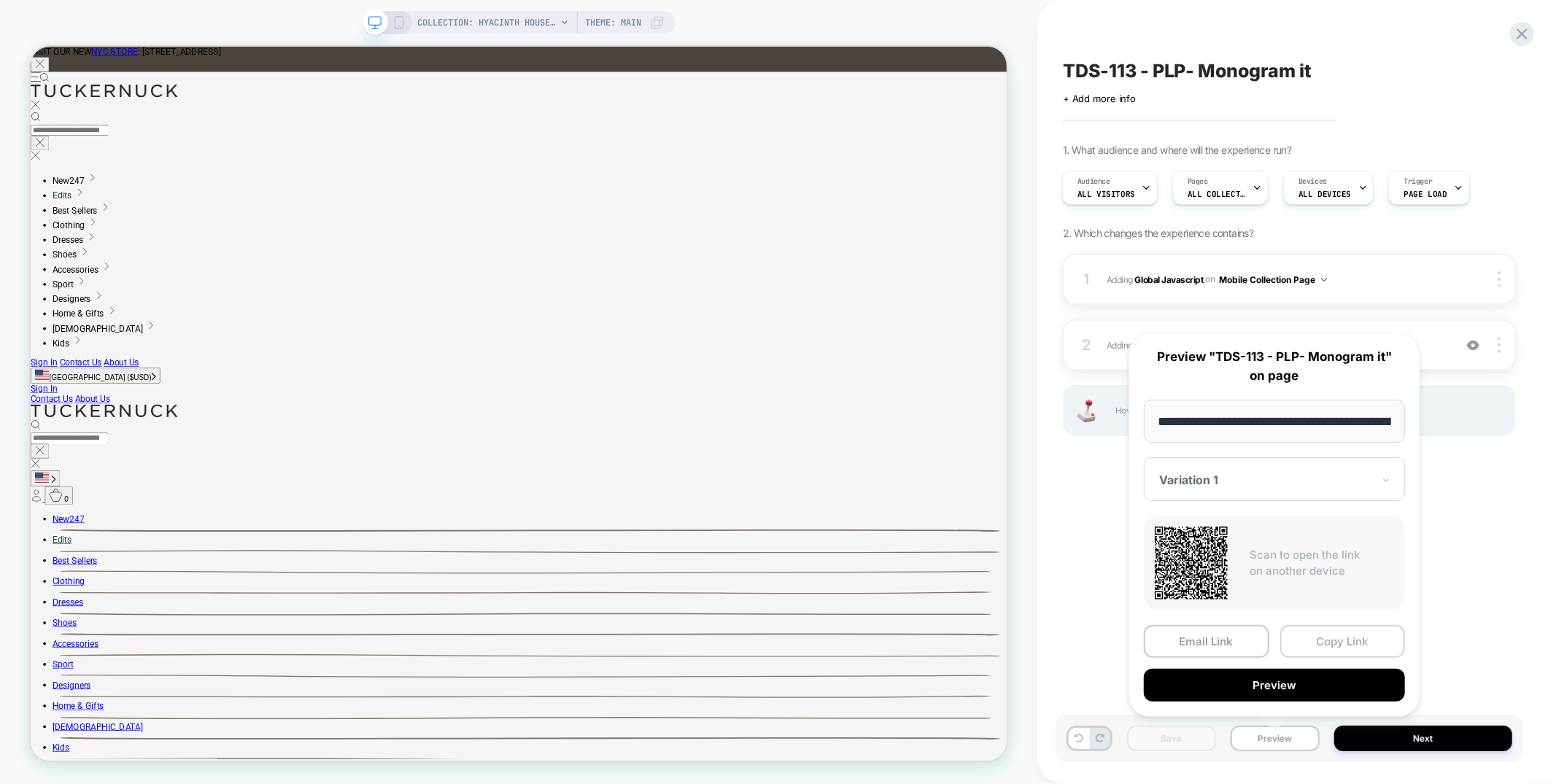
click at [1167, 637] on button "Copy Link" at bounding box center [1343, 641] width 125 height 33
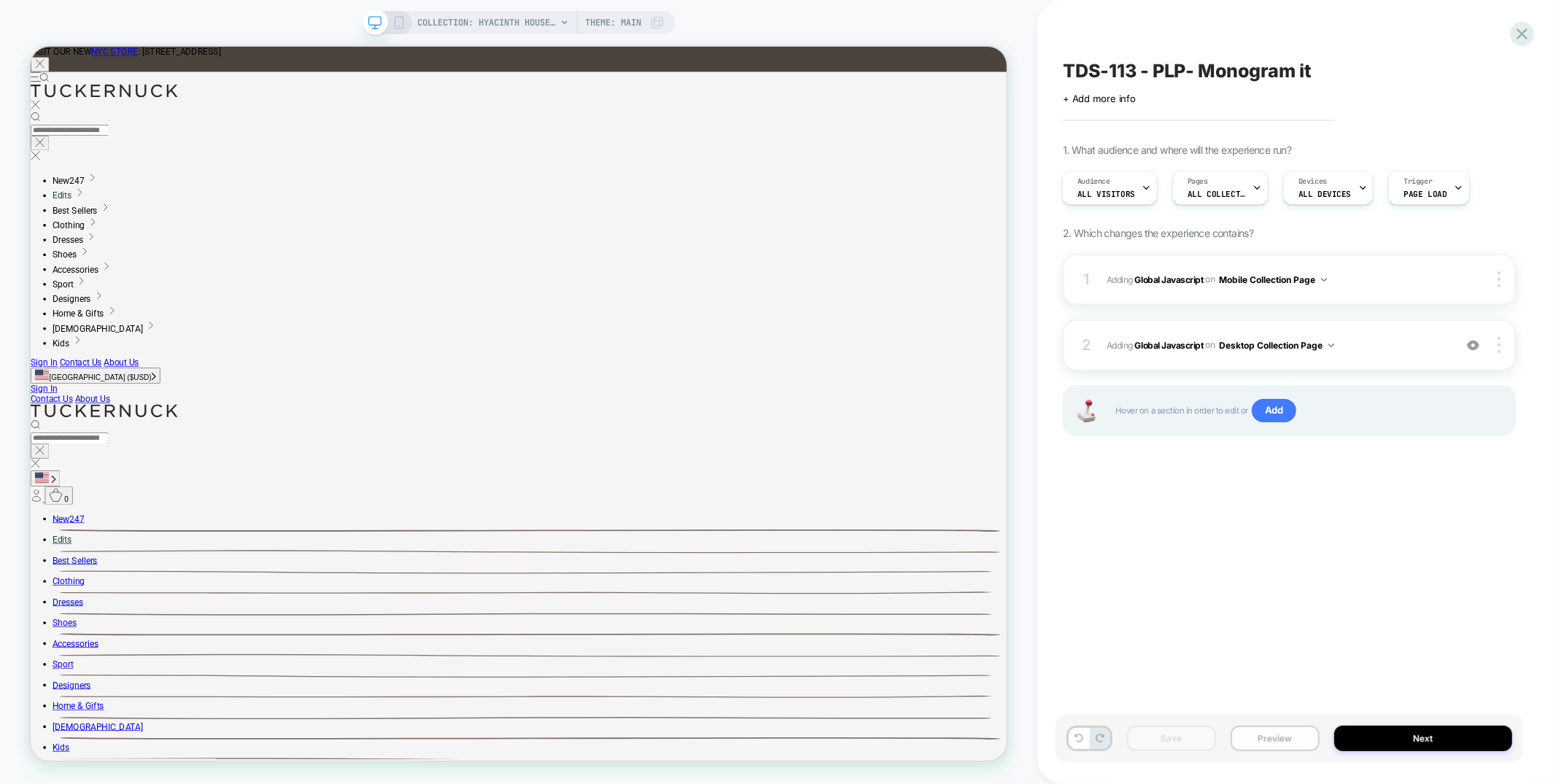
click at [1167, 637] on button "Preview" at bounding box center [1275, 738] width 89 height 26
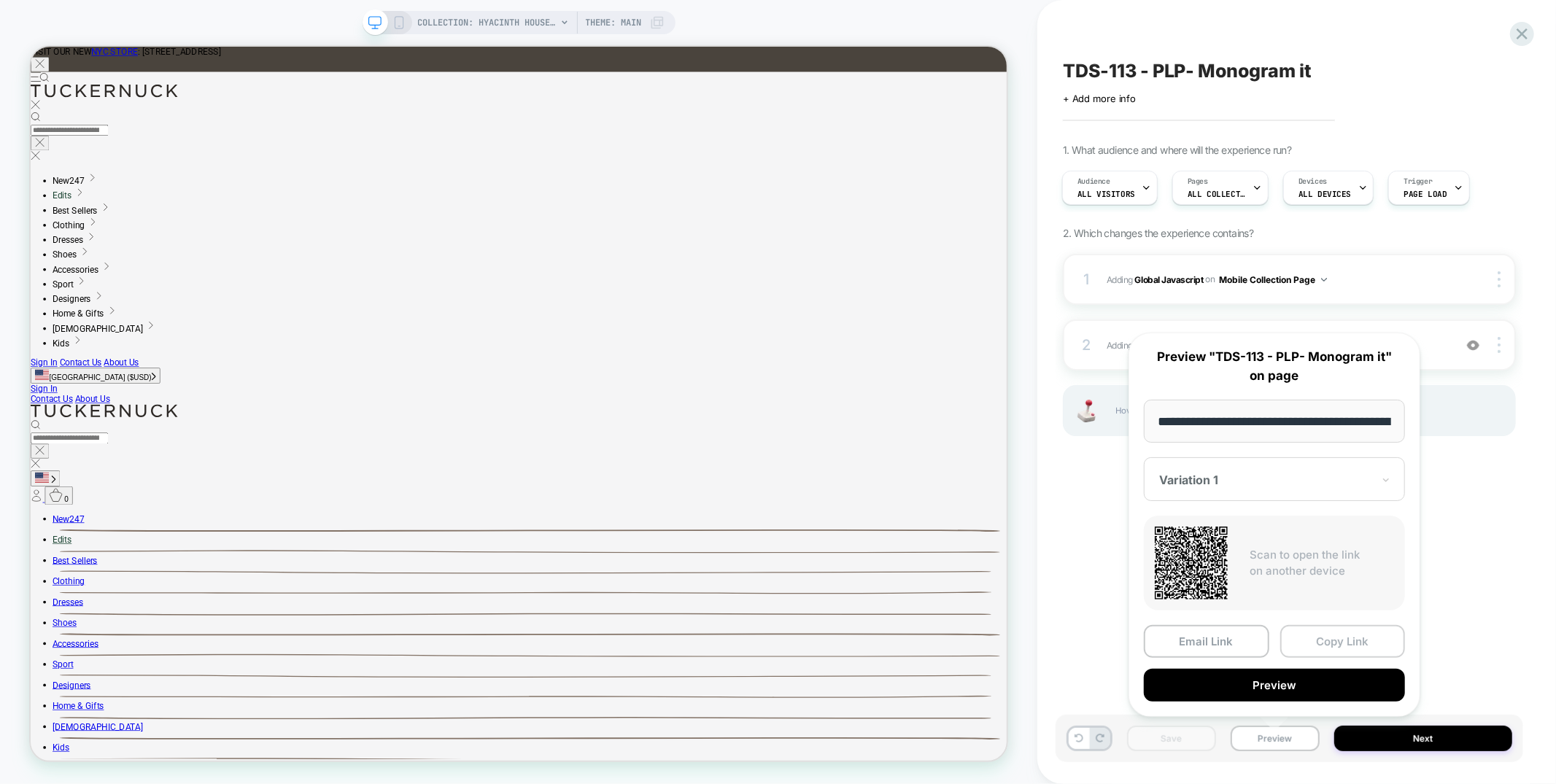
click at [1167, 637] on button "Copy Link" at bounding box center [1343, 641] width 125 height 33
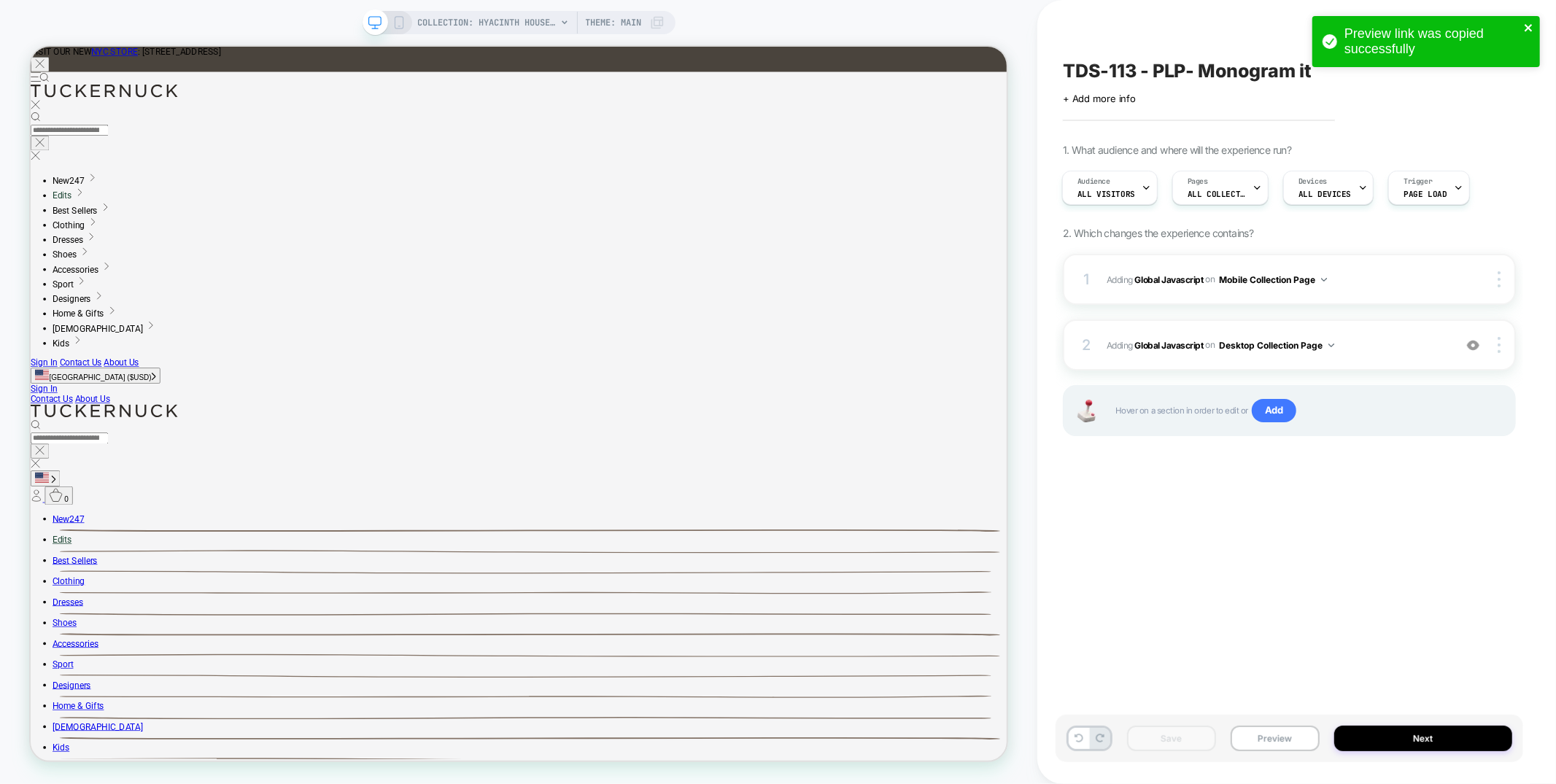
click at [1167, 30] on icon "close" at bounding box center [1528, 28] width 7 height 7
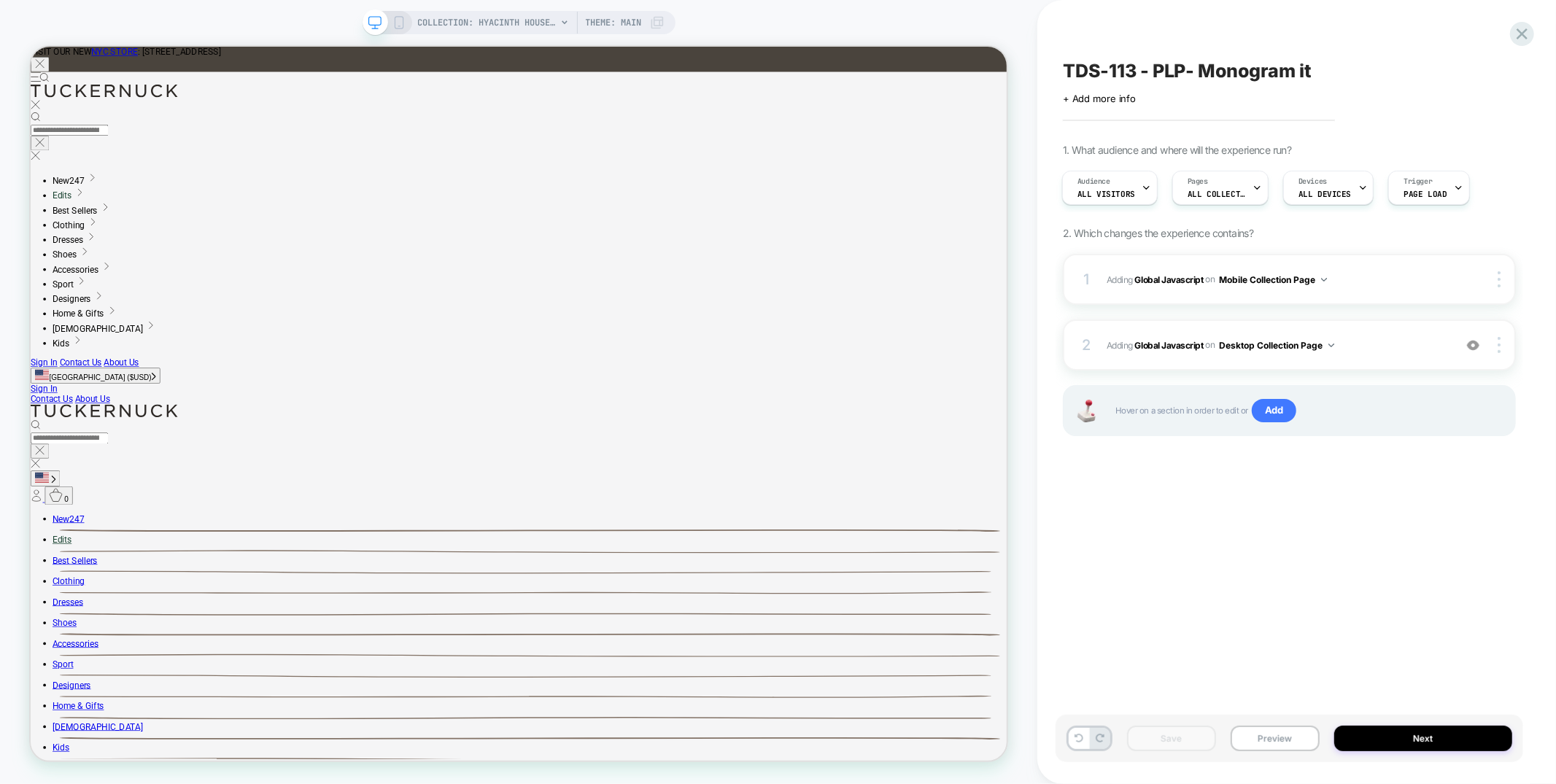
click at [1167, 37] on div "Preview link was copied successfully" at bounding box center [1426, 46] width 234 height 64
click at [1167, 37] on div "Preview link was copied successfully COLLECTION: Hyacinth House (Category) COLL…" at bounding box center [778, 392] width 1556 height 784
click at [42, 589] on icon at bounding box center [34, 598] width 18 height 18
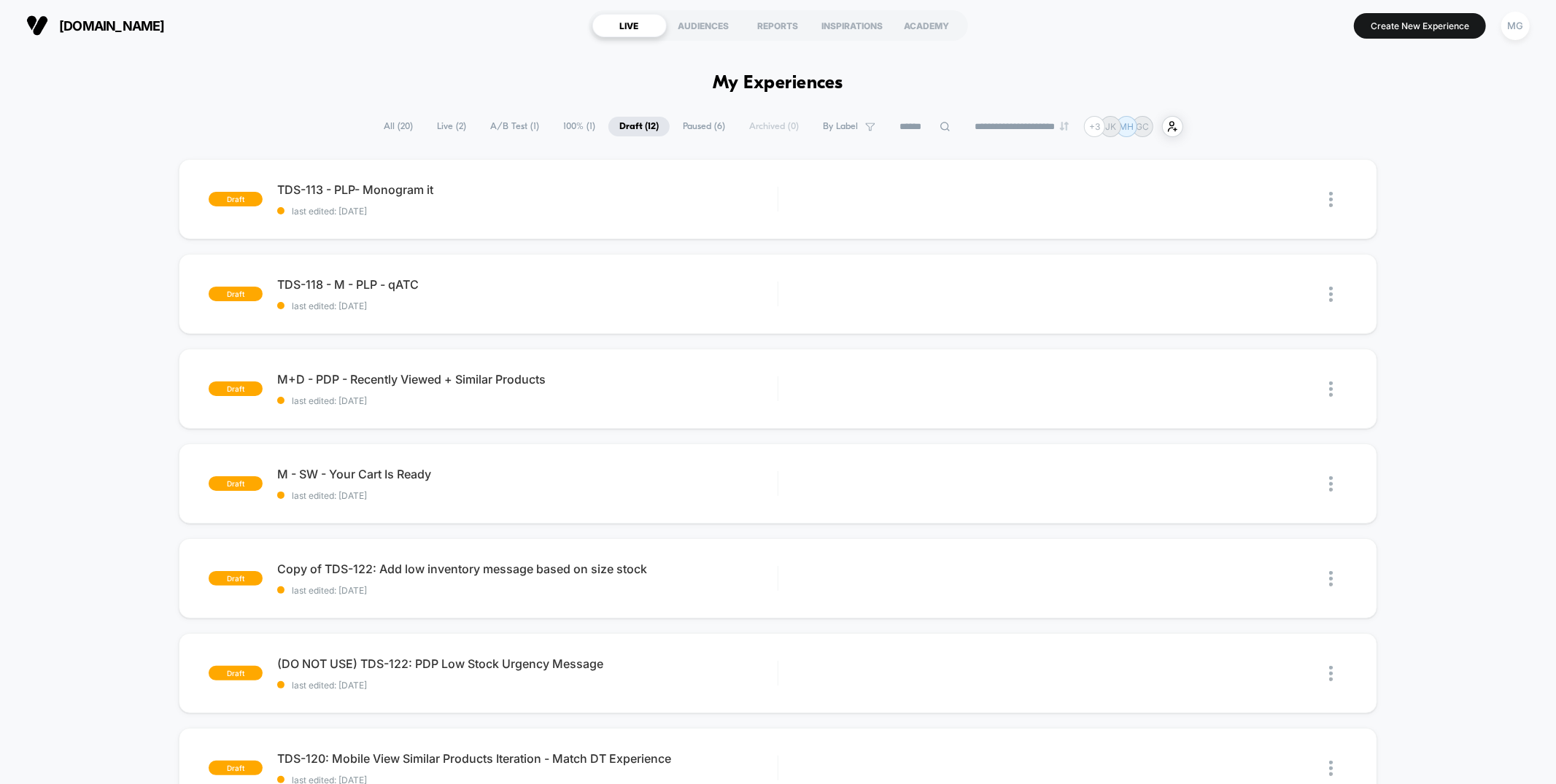
click at [569, 128] on span "100% ( 1 )" at bounding box center [579, 126] width 54 height 20
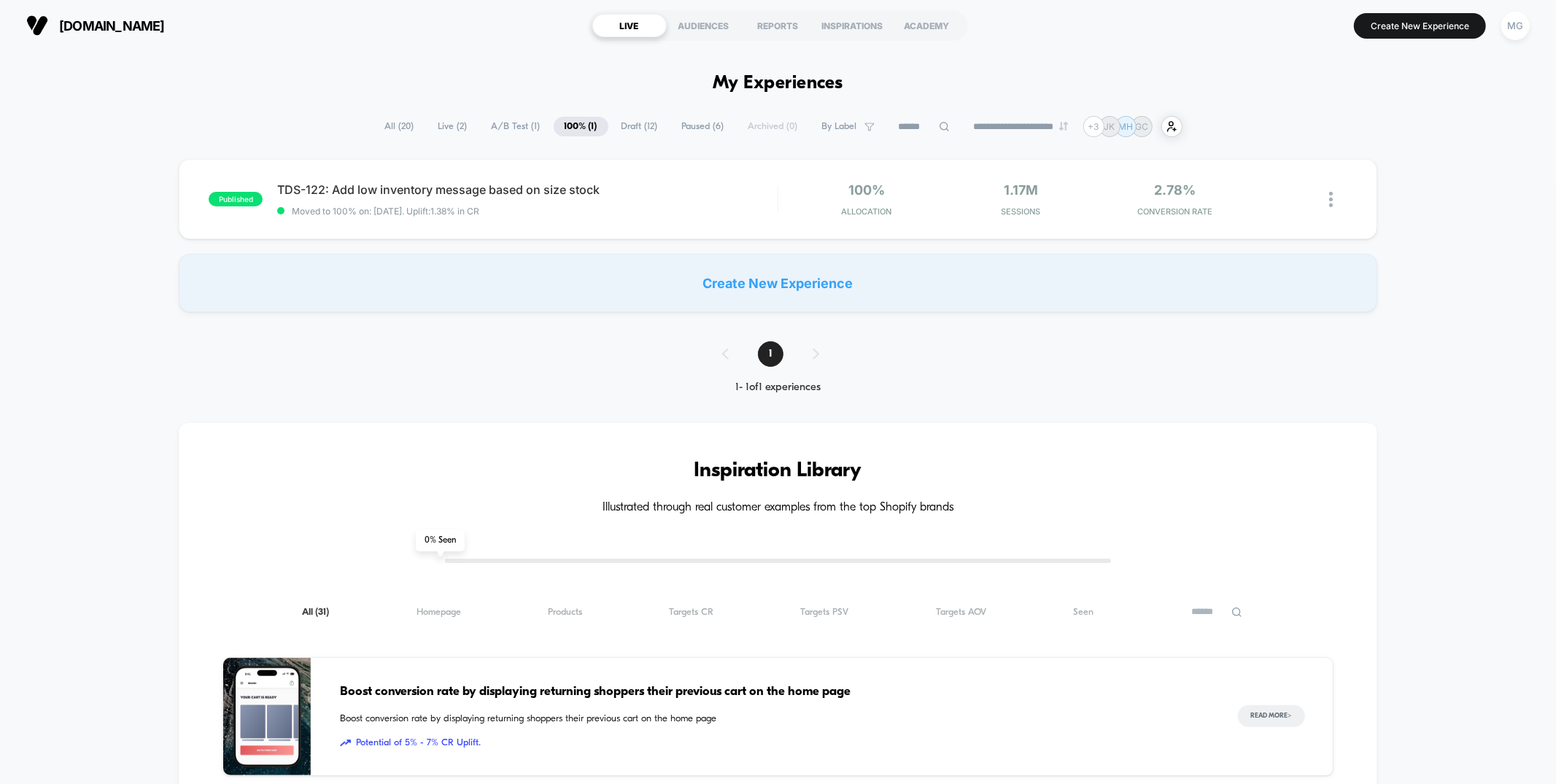
click at [519, 128] on span "A/B Test ( 1 )" at bounding box center [516, 126] width 71 height 20
click at [787, 13] on section "LIVE AUDIENCES REPORTS INSPIRATIONS ACADEMY" at bounding box center [778, 25] width 497 height 37
click at [784, 20] on div "REPORTS" at bounding box center [778, 25] width 74 height 23
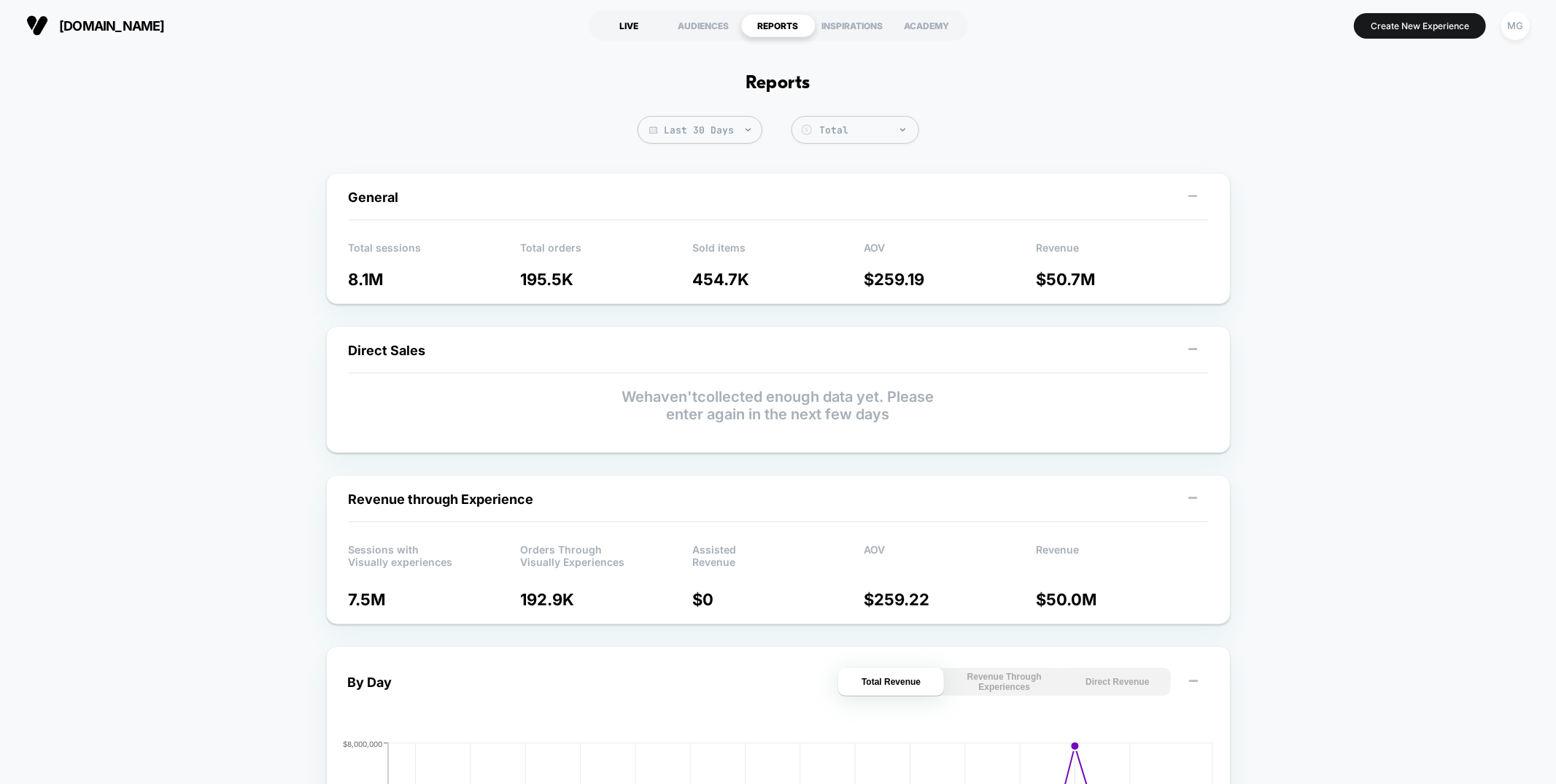
click at [624, 26] on div "LIVE" at bounding box center [629, 25] width 74 height 23
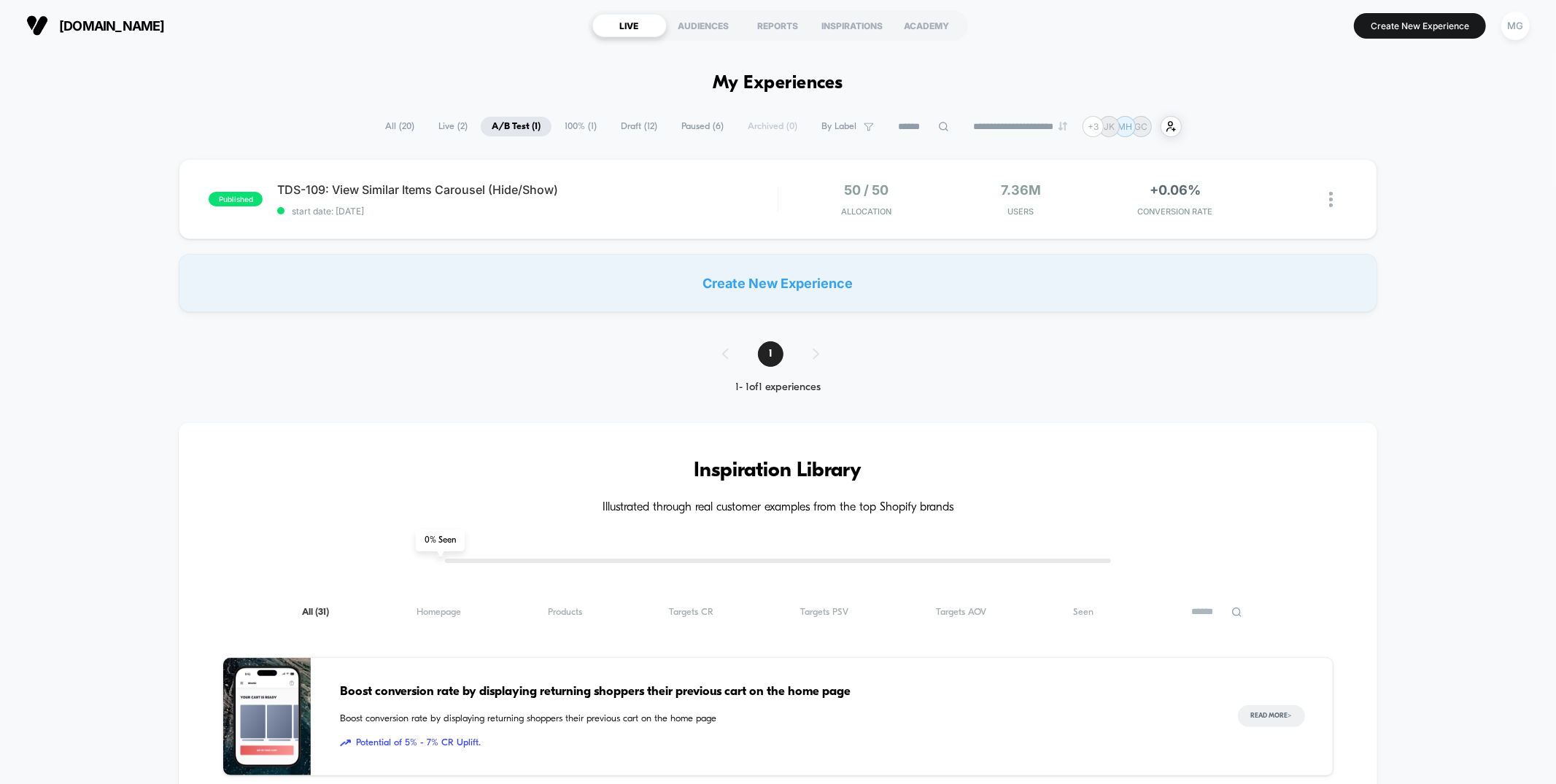
click at [632, 124] on span "Draft ( 12 )" at bounding box center [638, 126] width 58 height 20
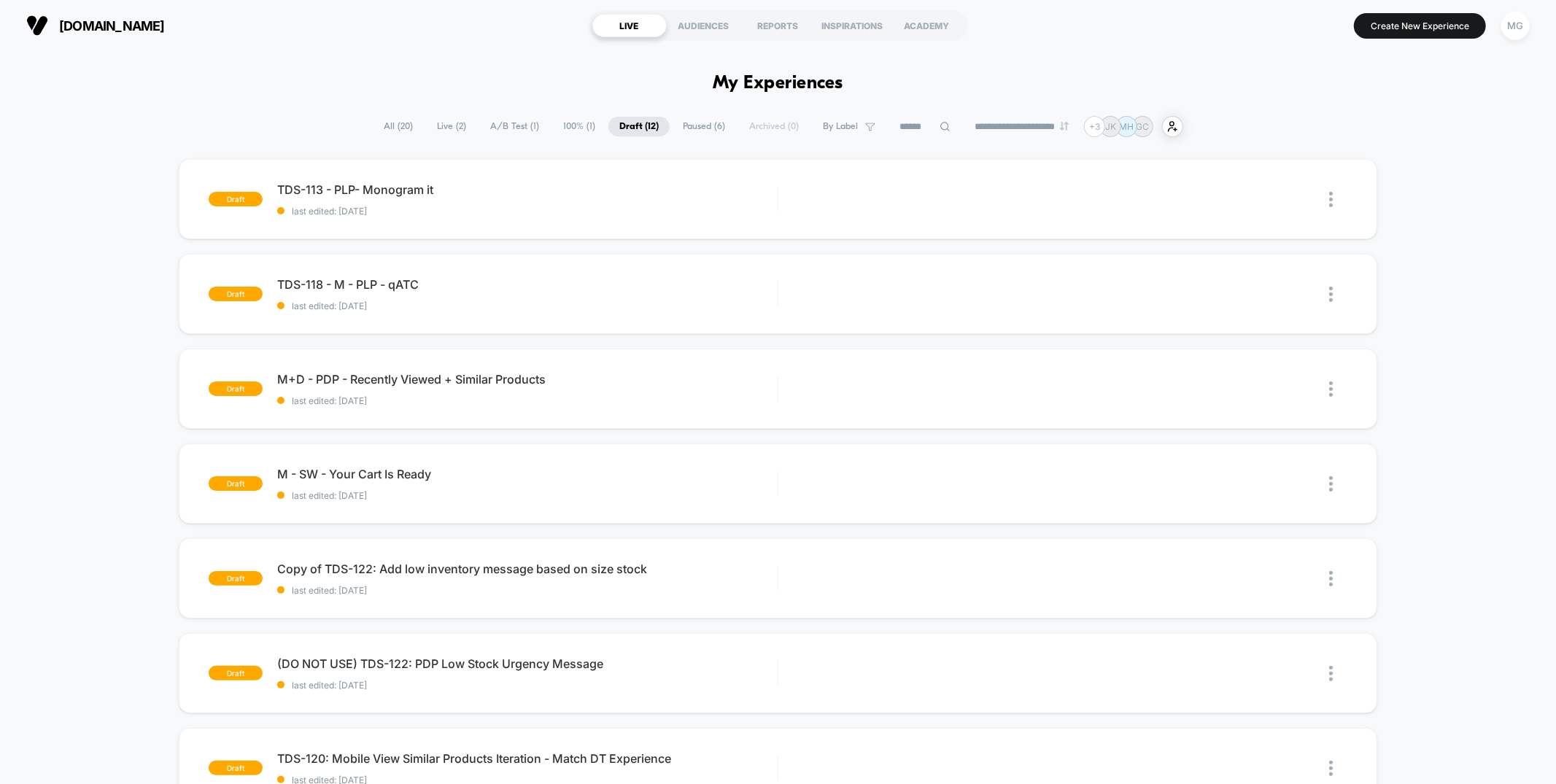
click at [684, 124] on span "Paused ( 6 )" at bounding box center [704, 126] width 64 height 20
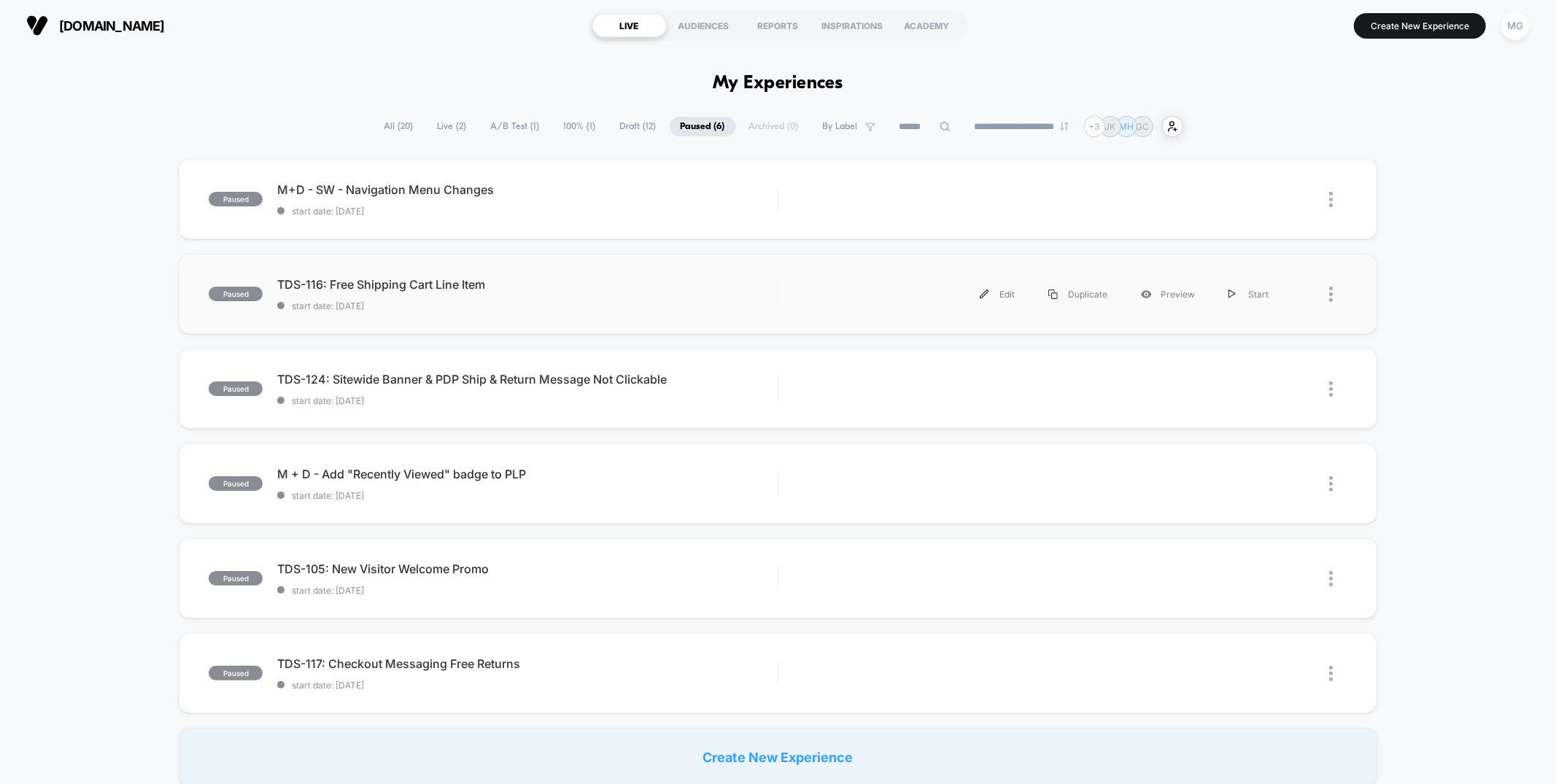
click at [816, 281] on div "Edit Duplicate Preview Start" at bounding box center [1039, 294] width 492 height 33
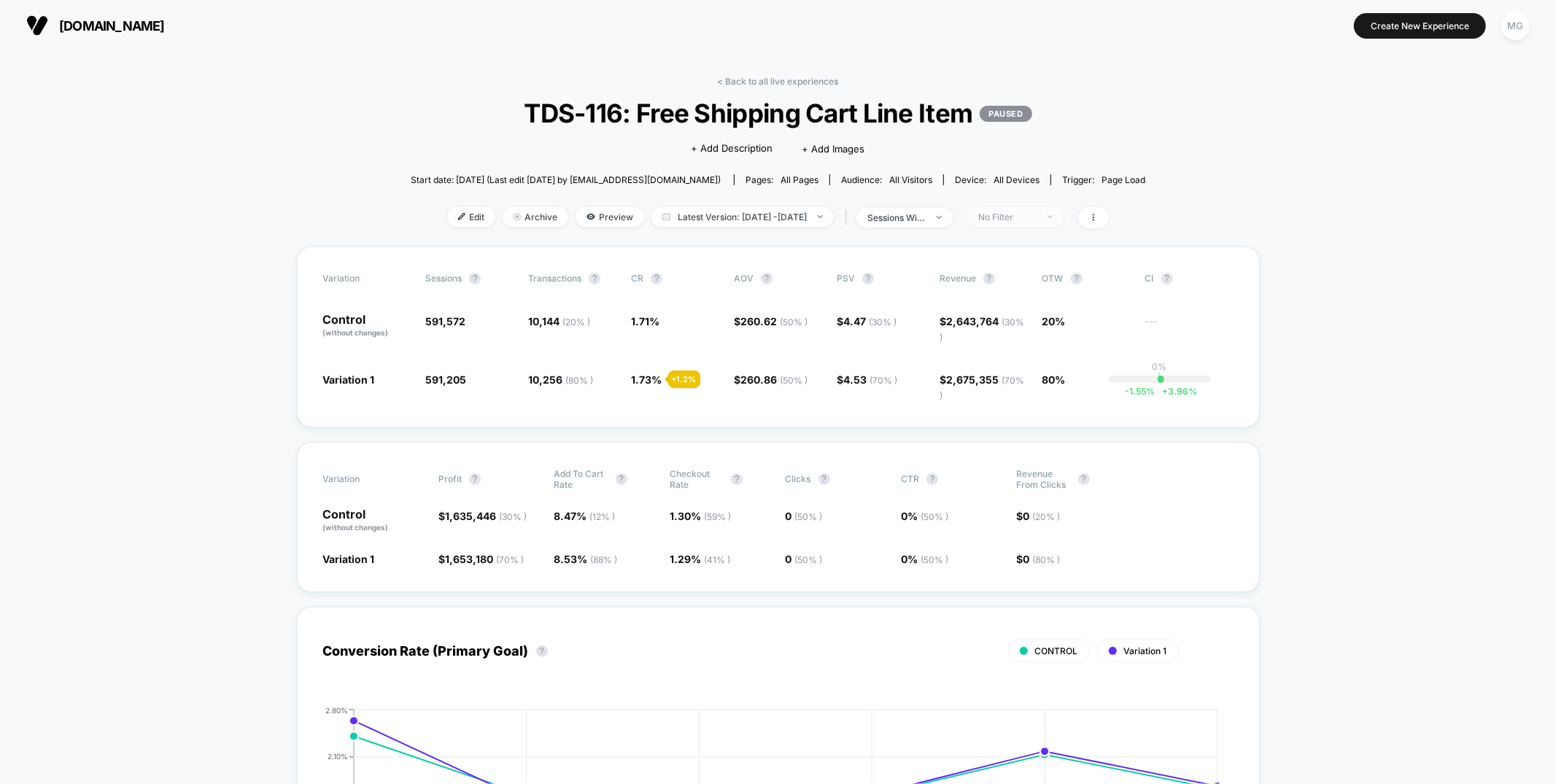
click at [1030, 215] on div "No Filter" at bounding box center [1007, 217] width 58 height 11
click at [447, 218] on span "Edit" at bounding box center [471, 217] width 48 height 20
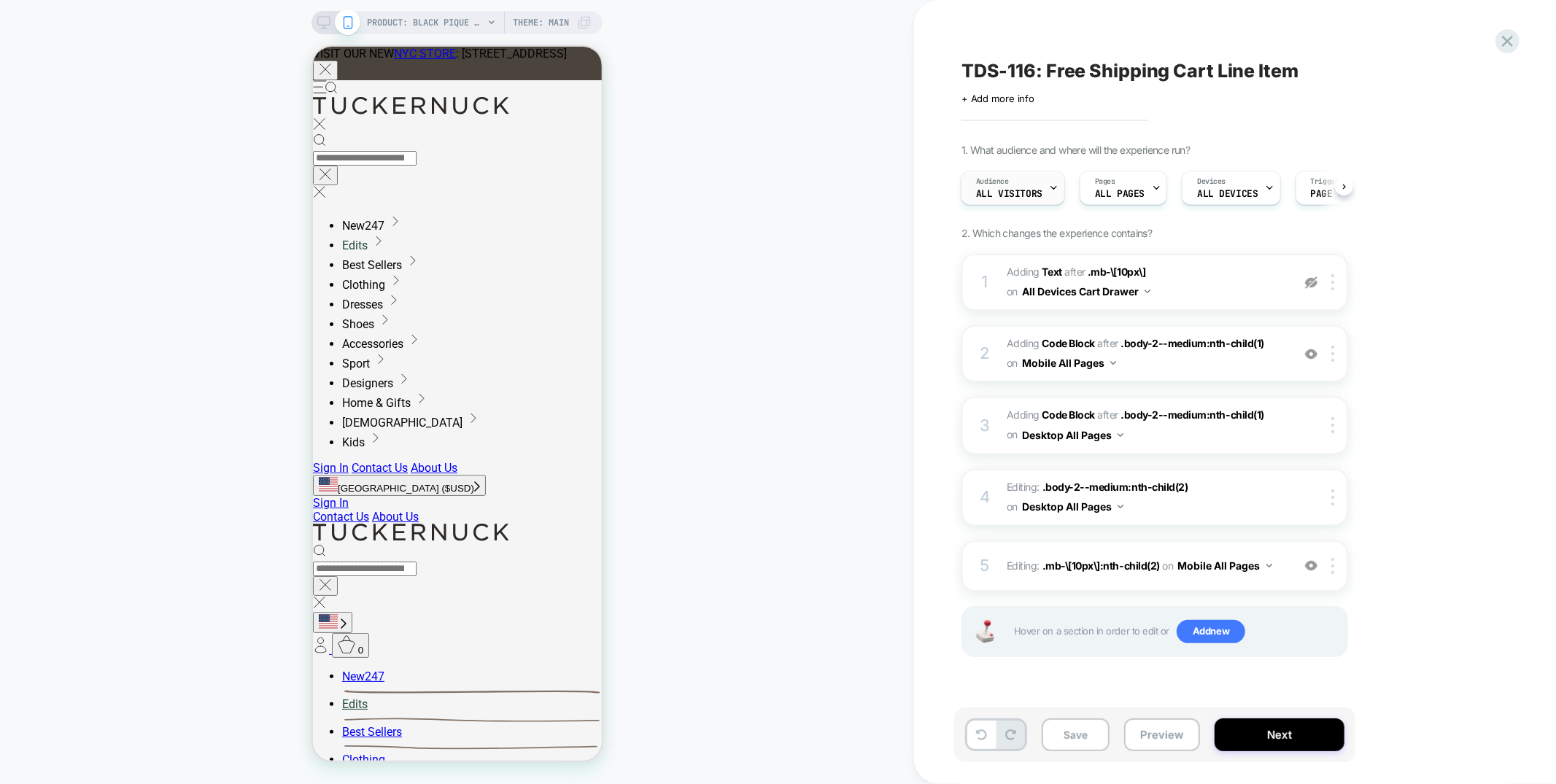
click at [0, 0] on span "All Visitors" at bounding box center [0, 0] width 0 height 0
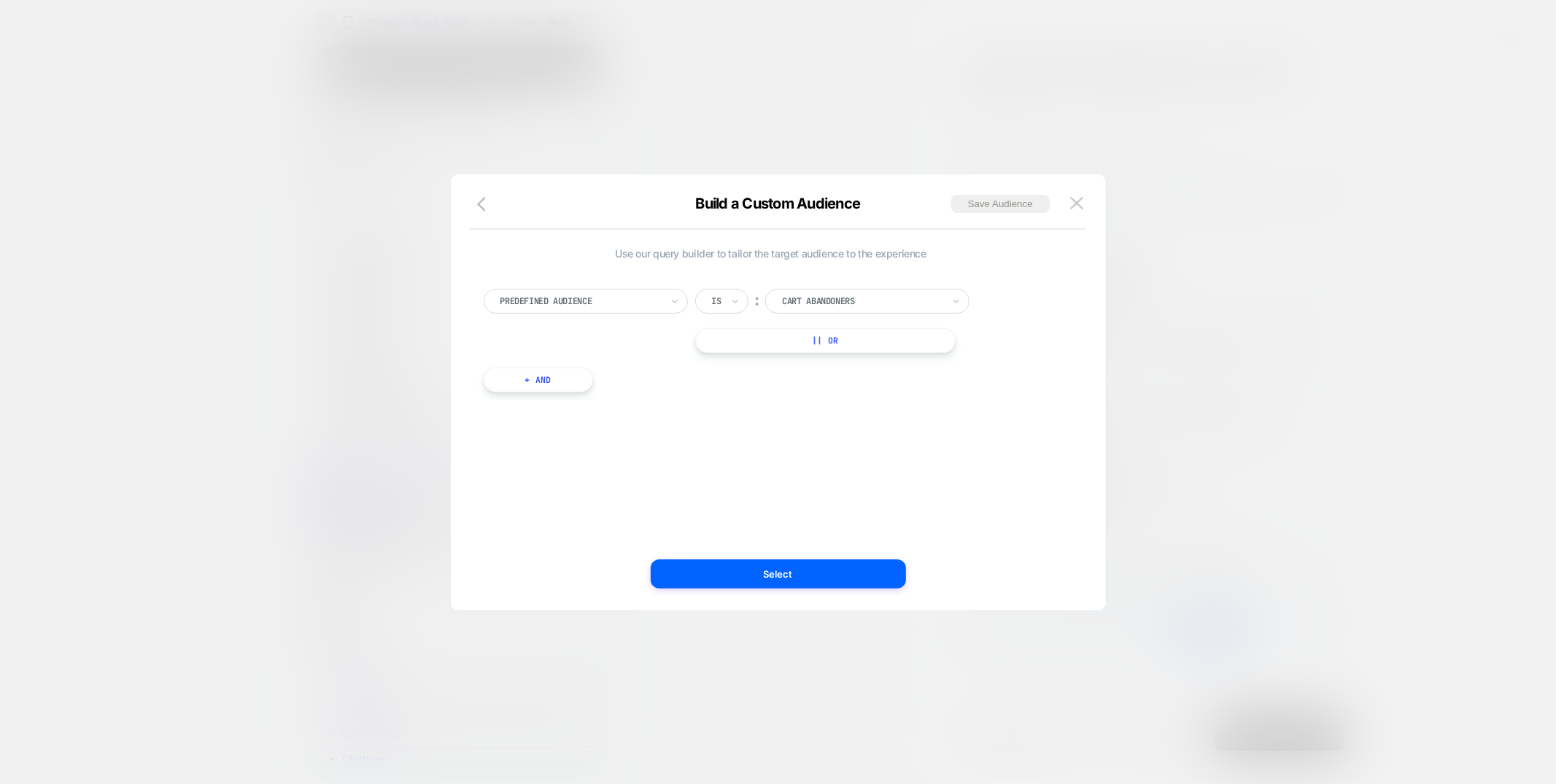
click at [531, 305] on div at bounding box center [580, 301] width 160 height 13
click at [534, 410] on div "Cart Items Count" at bounding box center [594, 413] width 190 height 23
click at [766, 576] on button "Select" at bounding box center [778, 574] width 255 height 30
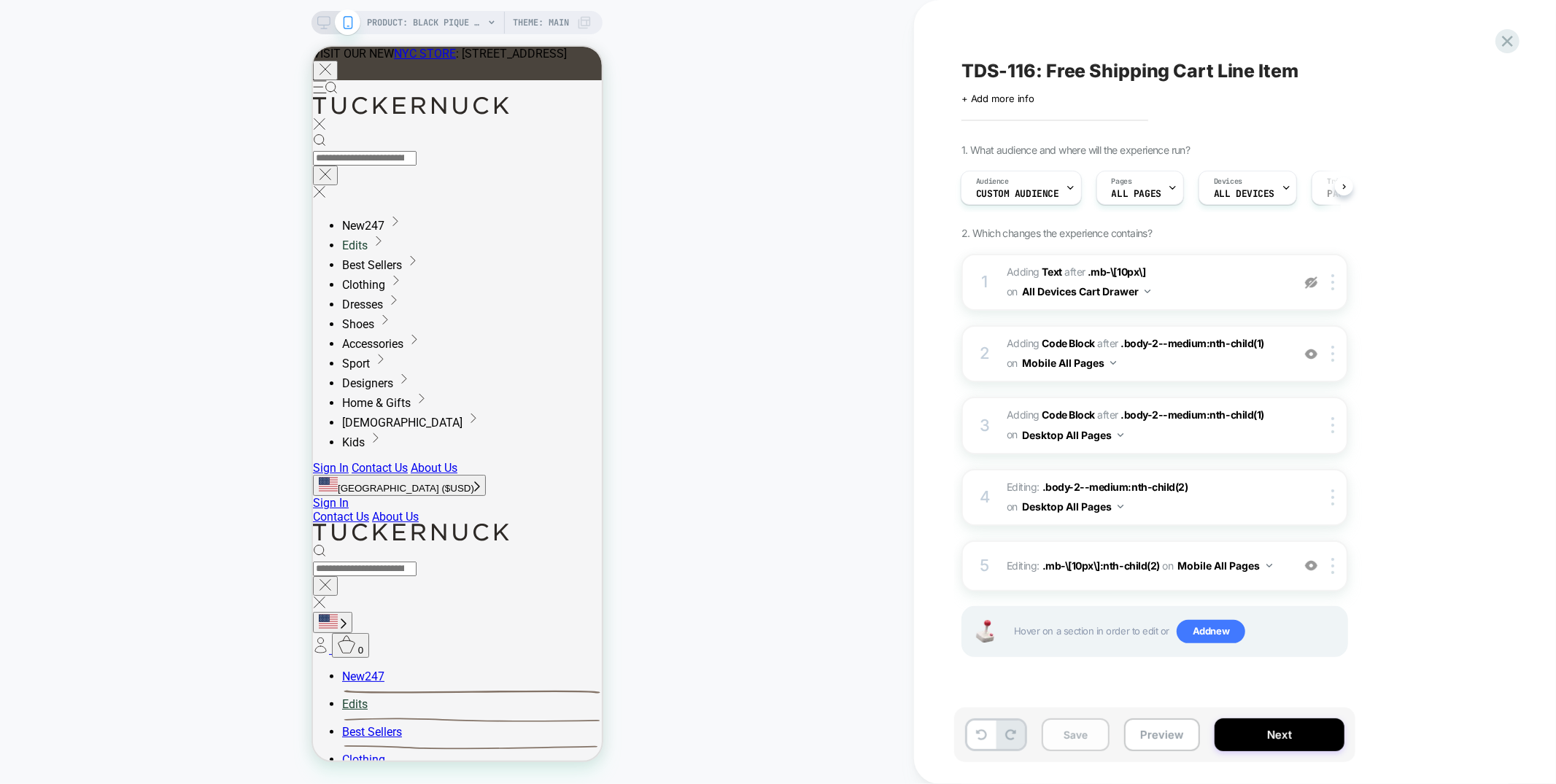
click at [1065, 637] on button "Save" at bounding box center [1076, 735] width 68 height 33
click at [1167, 44] on icon at bounding box center [1508, 41] width 11 height 11
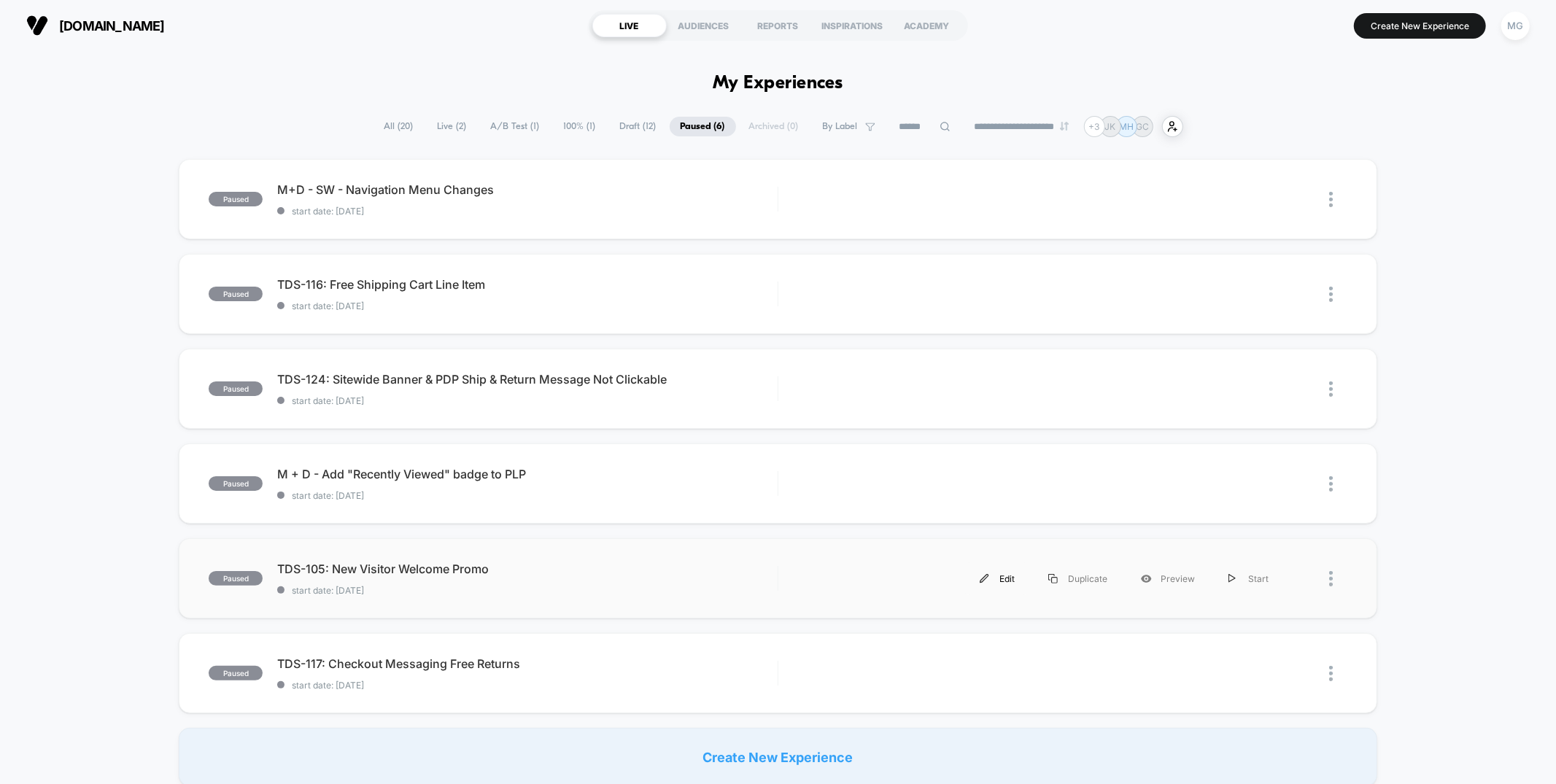
click at [1005, 578] on div "Edit" at bounding box center [997, 578] width 69 height 33
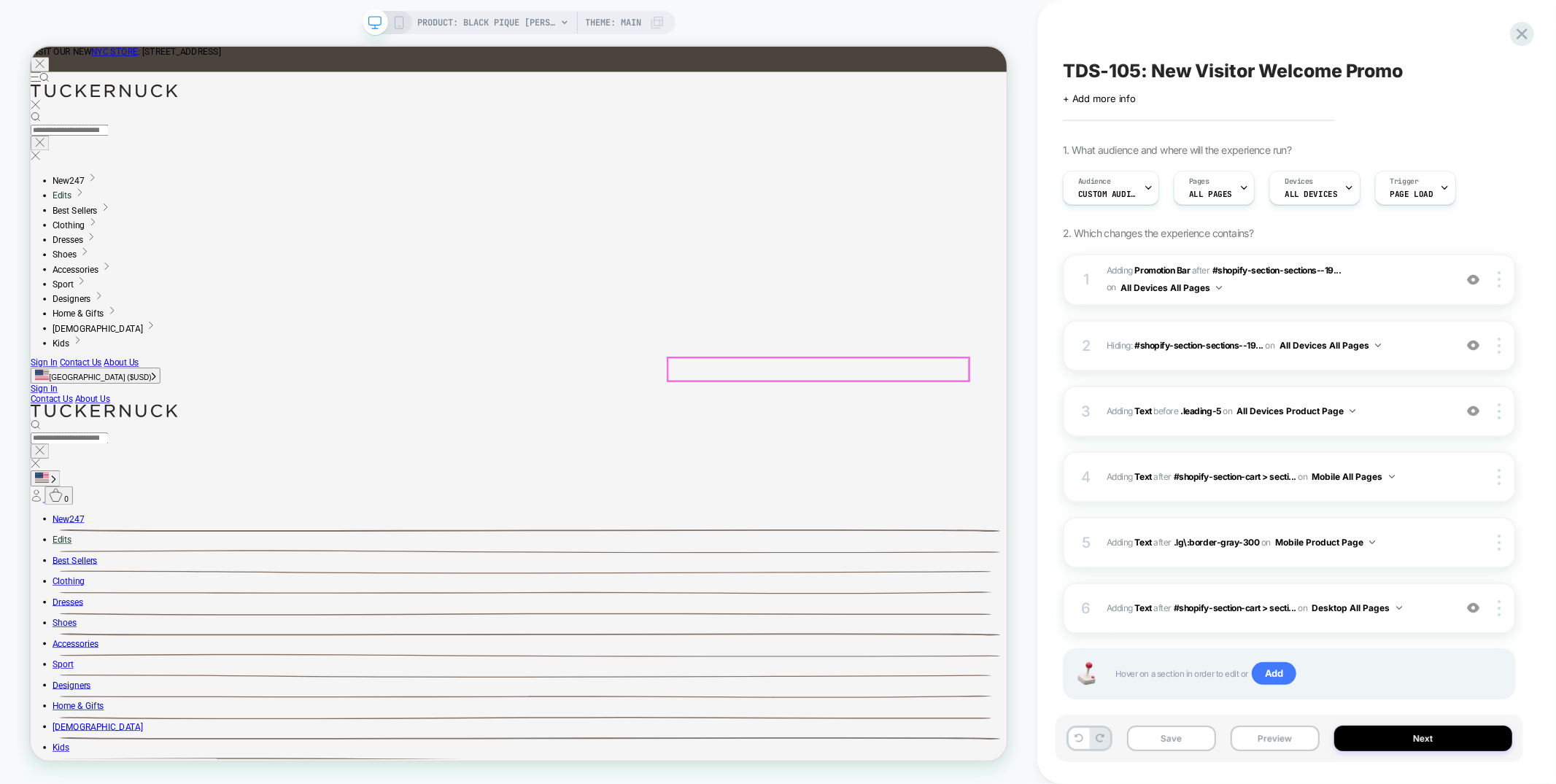
click at [398, 25] on icon at bounding box center [398, 22] width 13 height 13
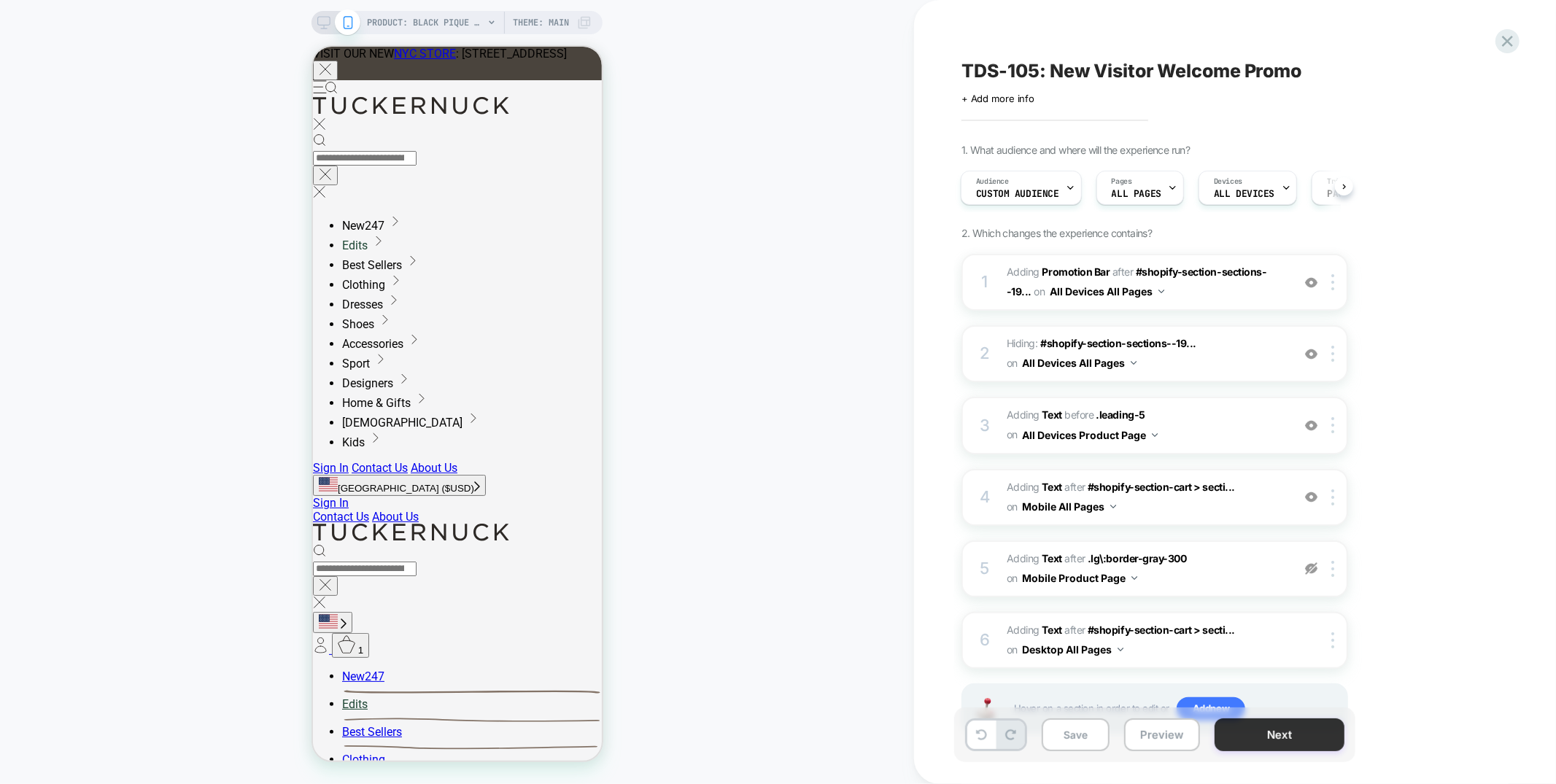
click at [1167, 637] on button "Next" at bounding box center [1279, 735] width 130 height 33
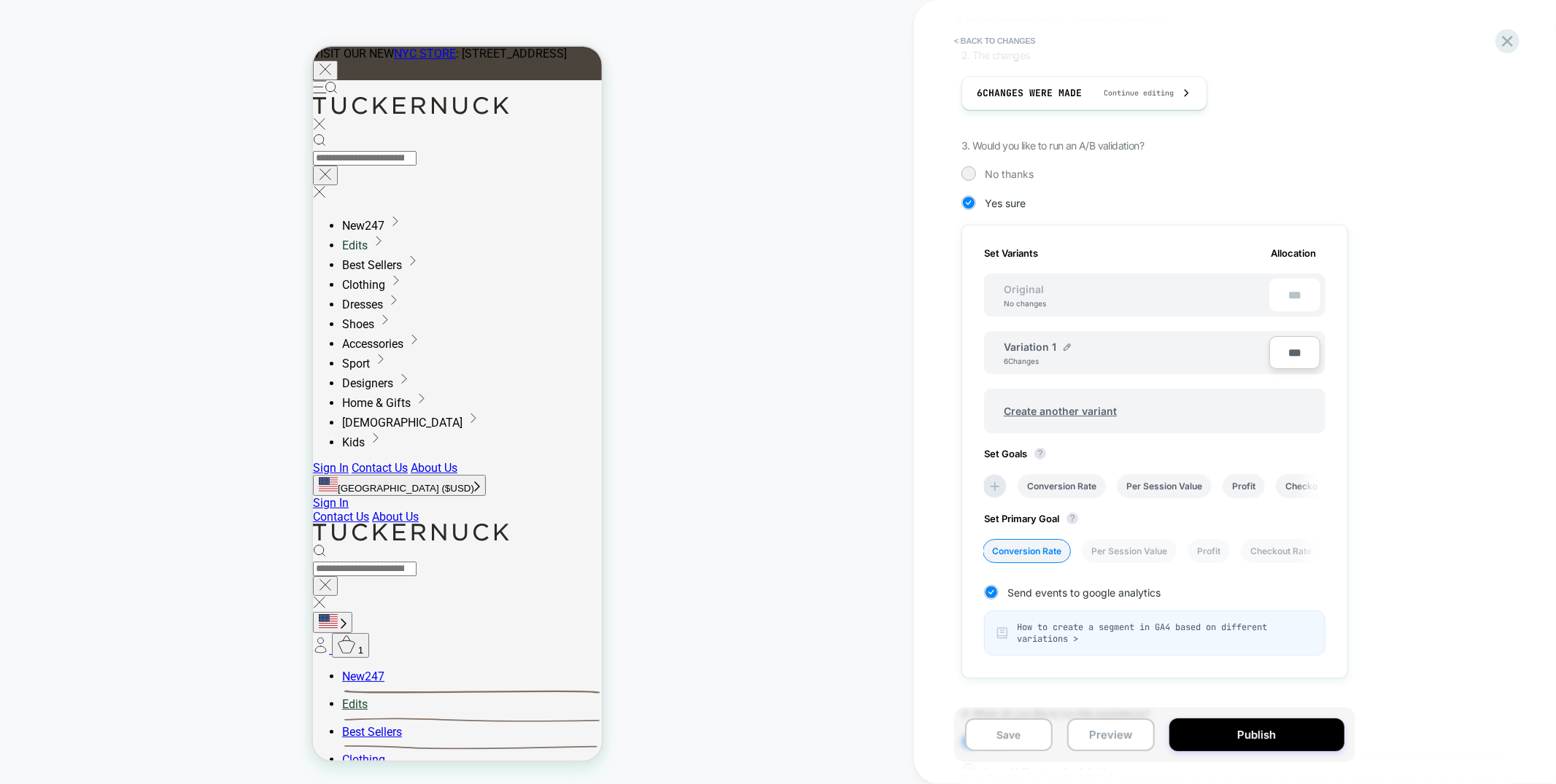
scroll to position [338, 0]
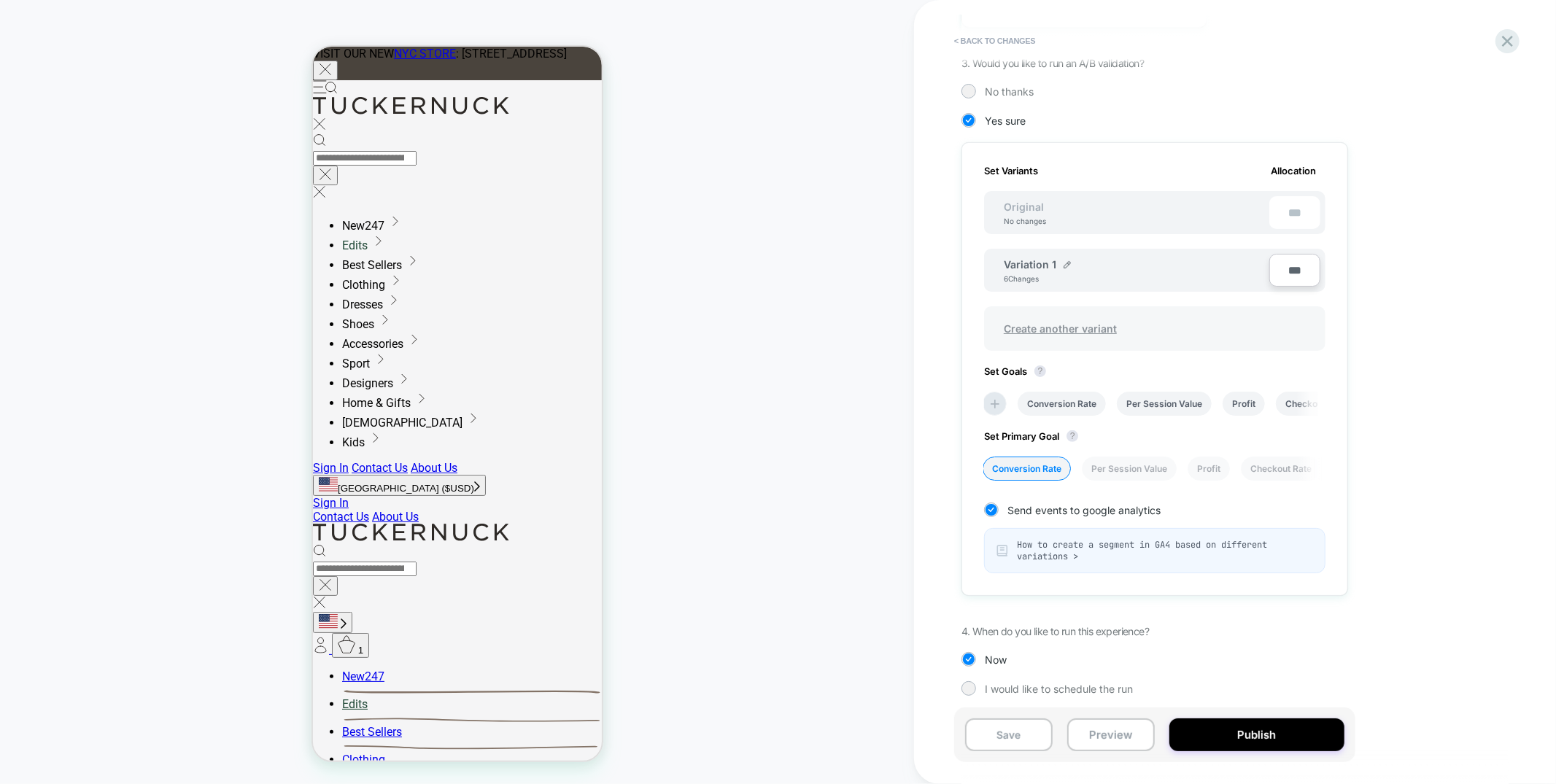
click at [1049, 328] on span "Create another variant" at bounding box center [1060, 328] width 142 height 34
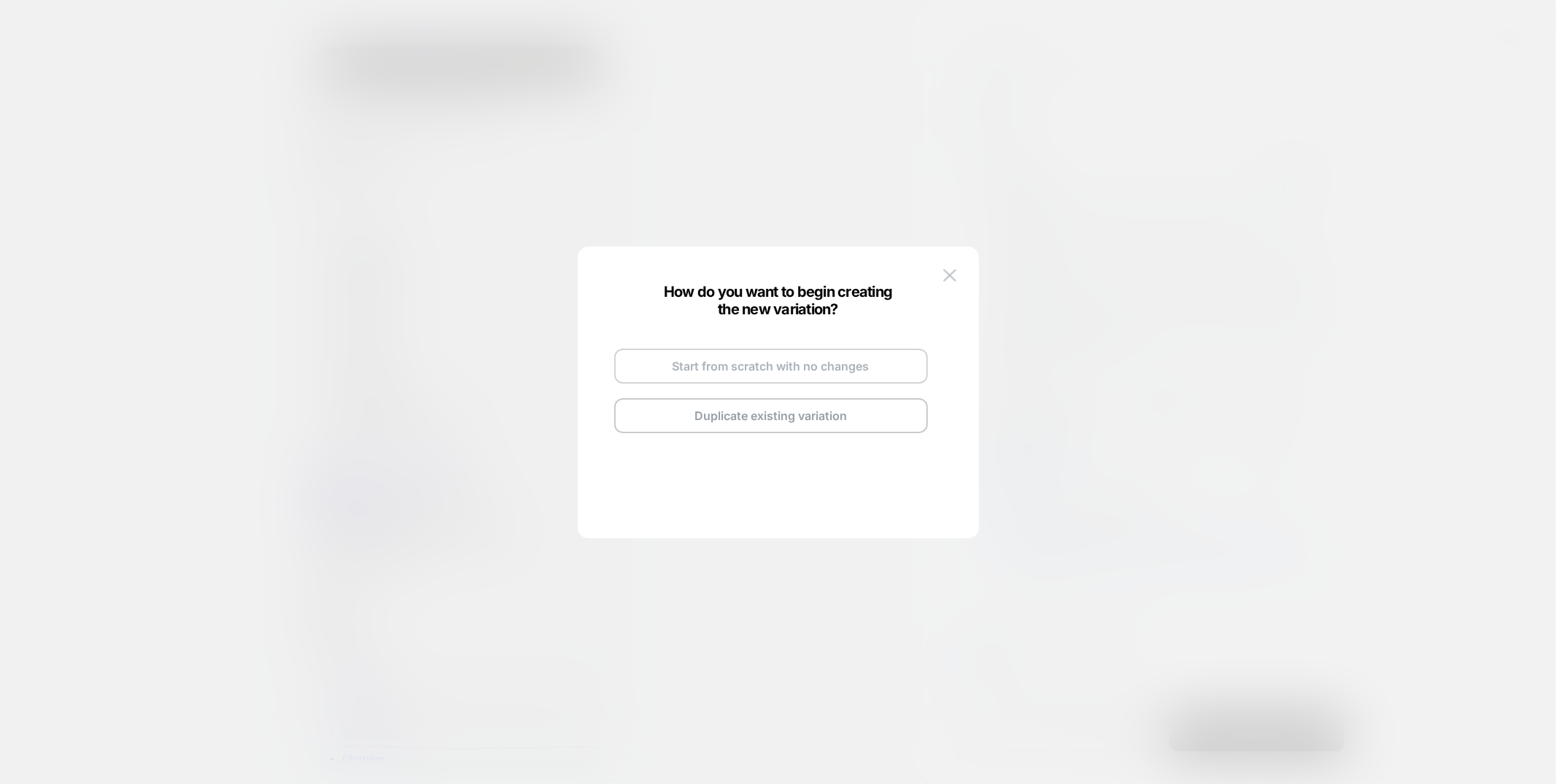
click at [765, 373] on button "Start from scratch with no changes" at bounding box center [771, 365] width 313 height 35
click at [815, 346] on img at bounding box center [816, 349] width 7 height 7
click at [778, 346] on input "**********" at bounding box center [753, 348] width 106 height 29
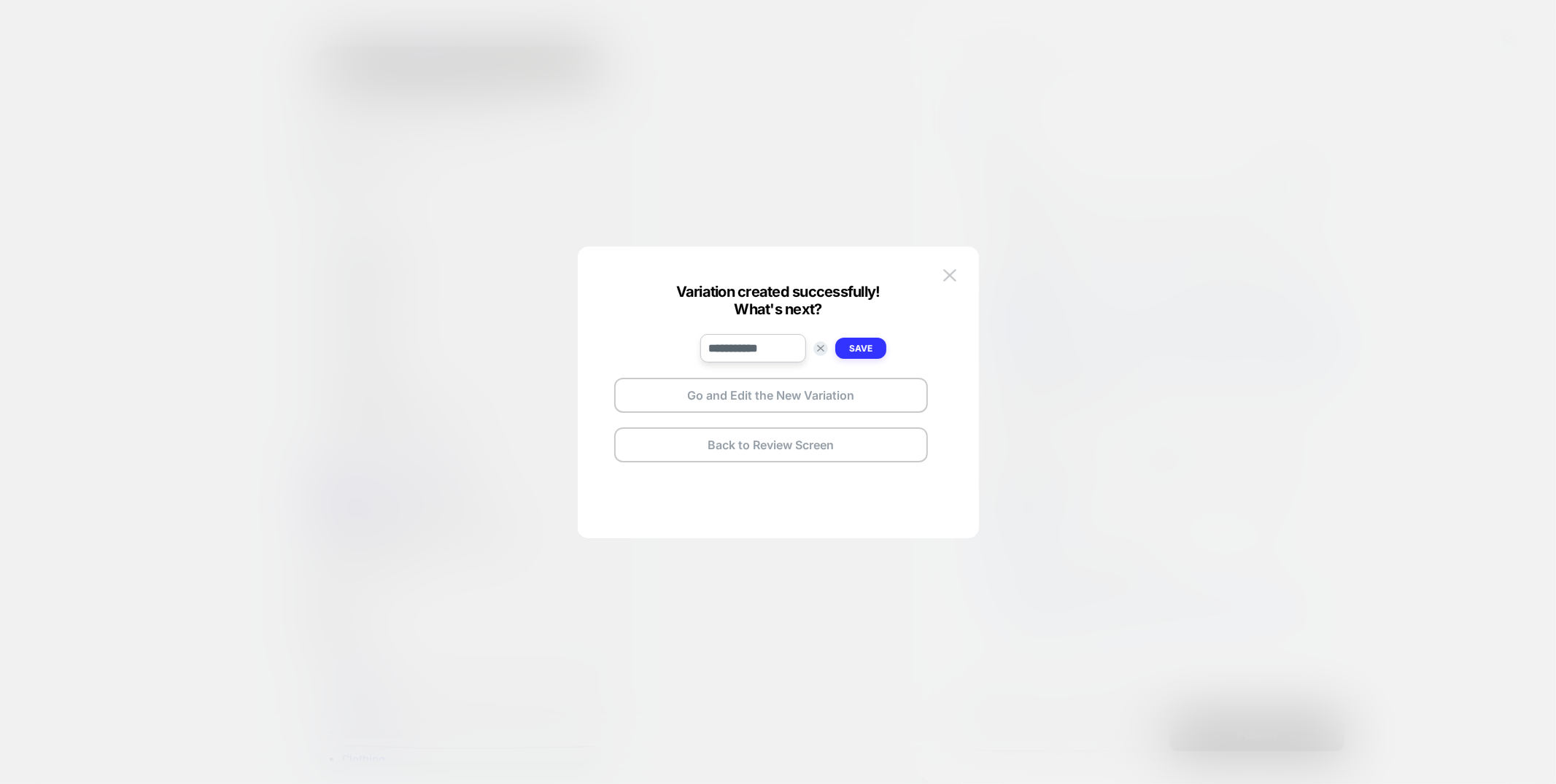
type input "**********"
click at [867, 344] on strong "Save" at bounding box center [860, 348] width 23 height 11
click at [808, 388] on button "Go and Edit the New Variation" at bounding box center [771, 395] width 313 height 35
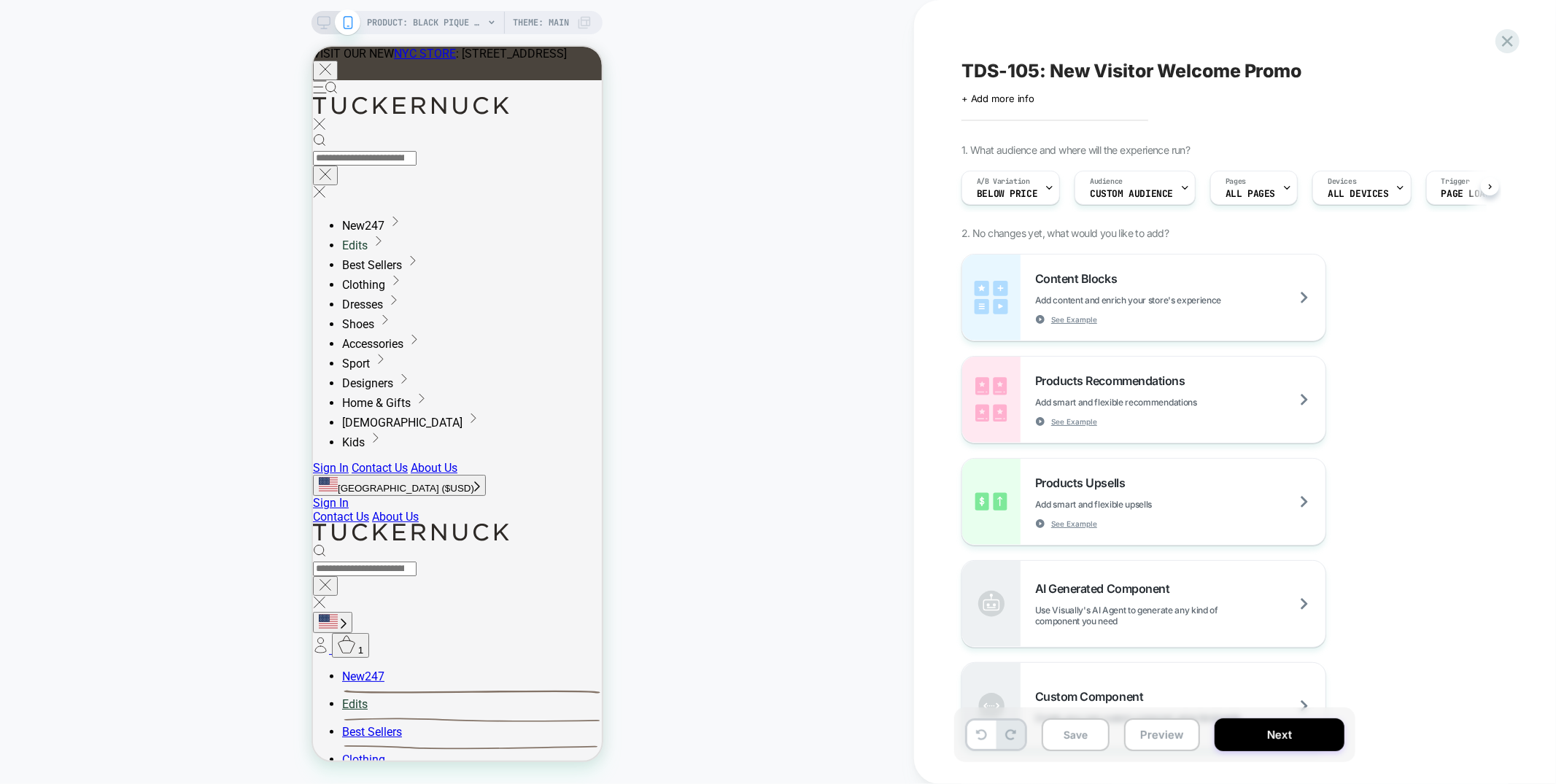
scroll to position [0, 1]
click at [1167, 637] on button "Next" at bounding box center [1279, 735] width 130 height 33
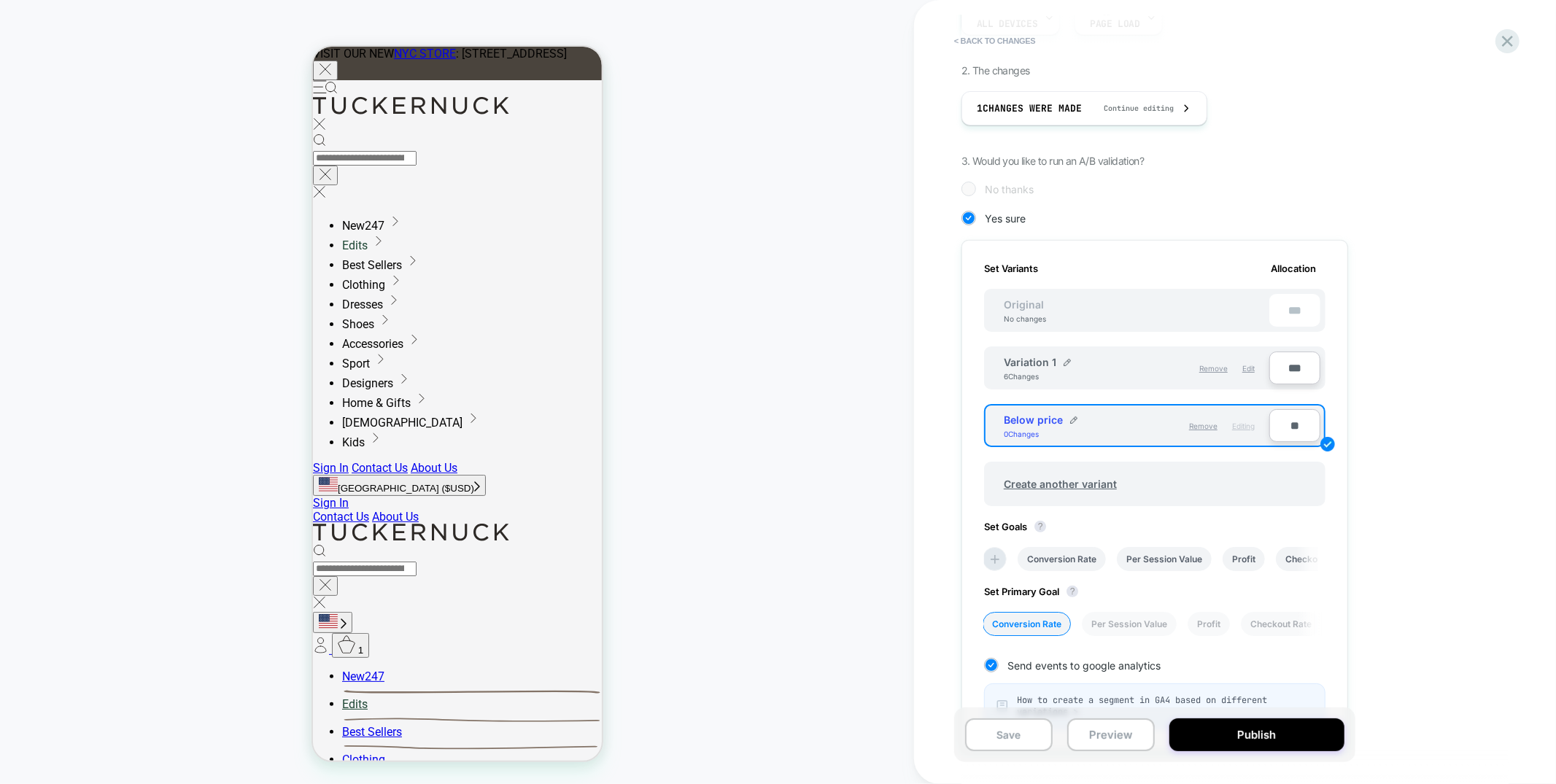
scroll to position [395, 0]
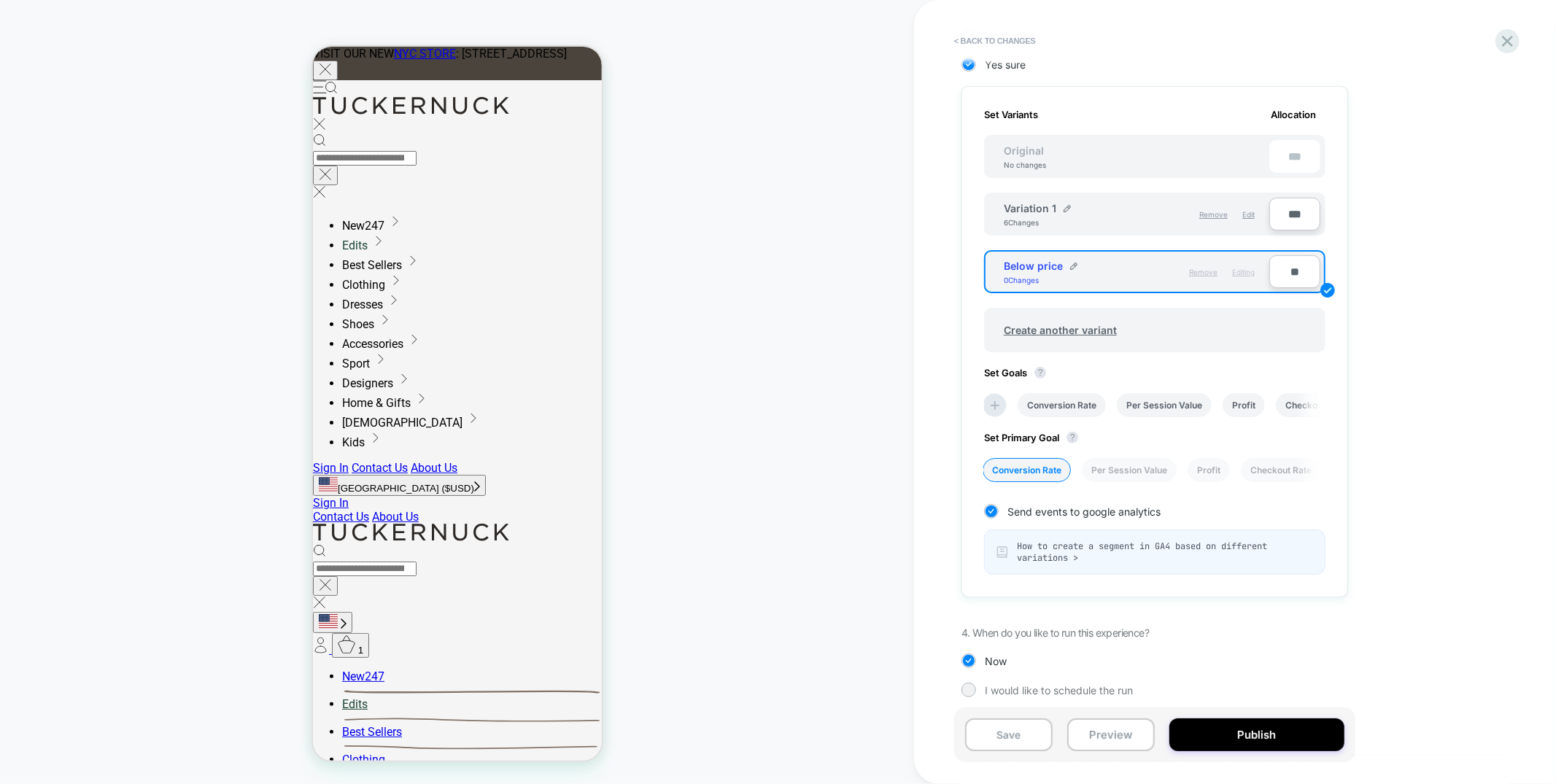
click at [1167, 269] on span "Remove" at bounding box center [1203, 272] width 29 height 9
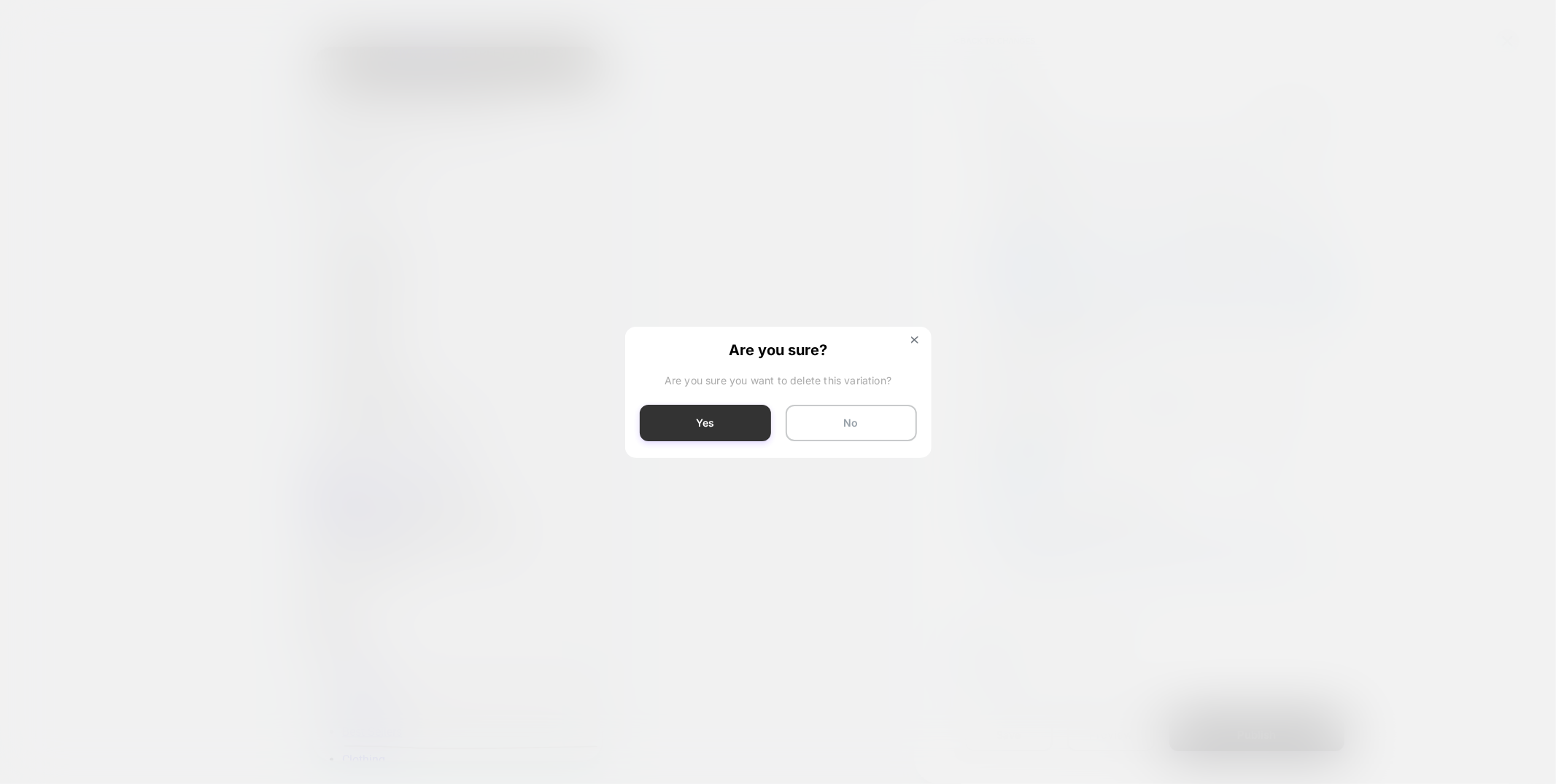
click at [699, 420] on button "Yes" at bounding box center [705, 422] width 132 height 37
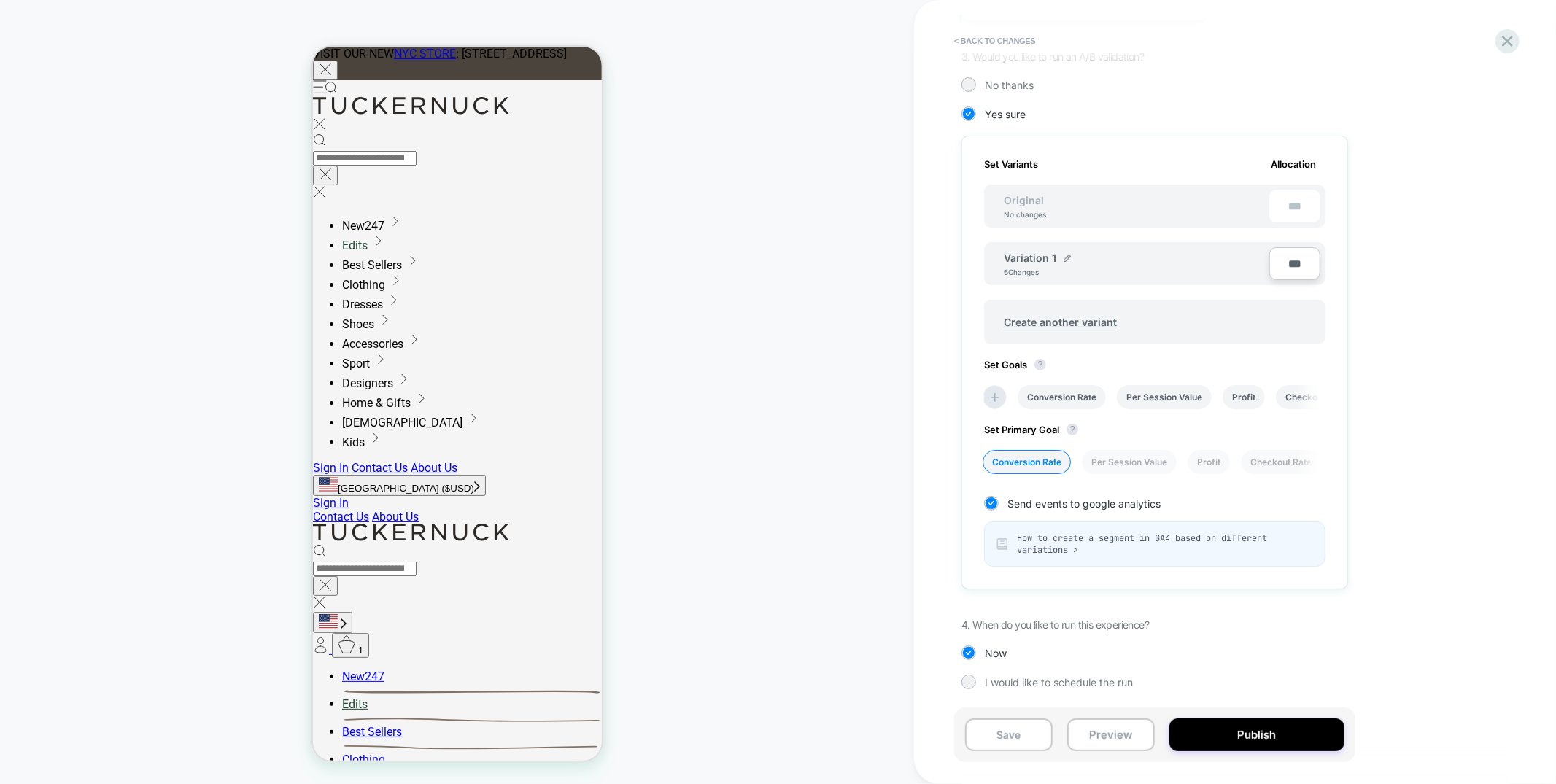
scroll to position [338, 0]
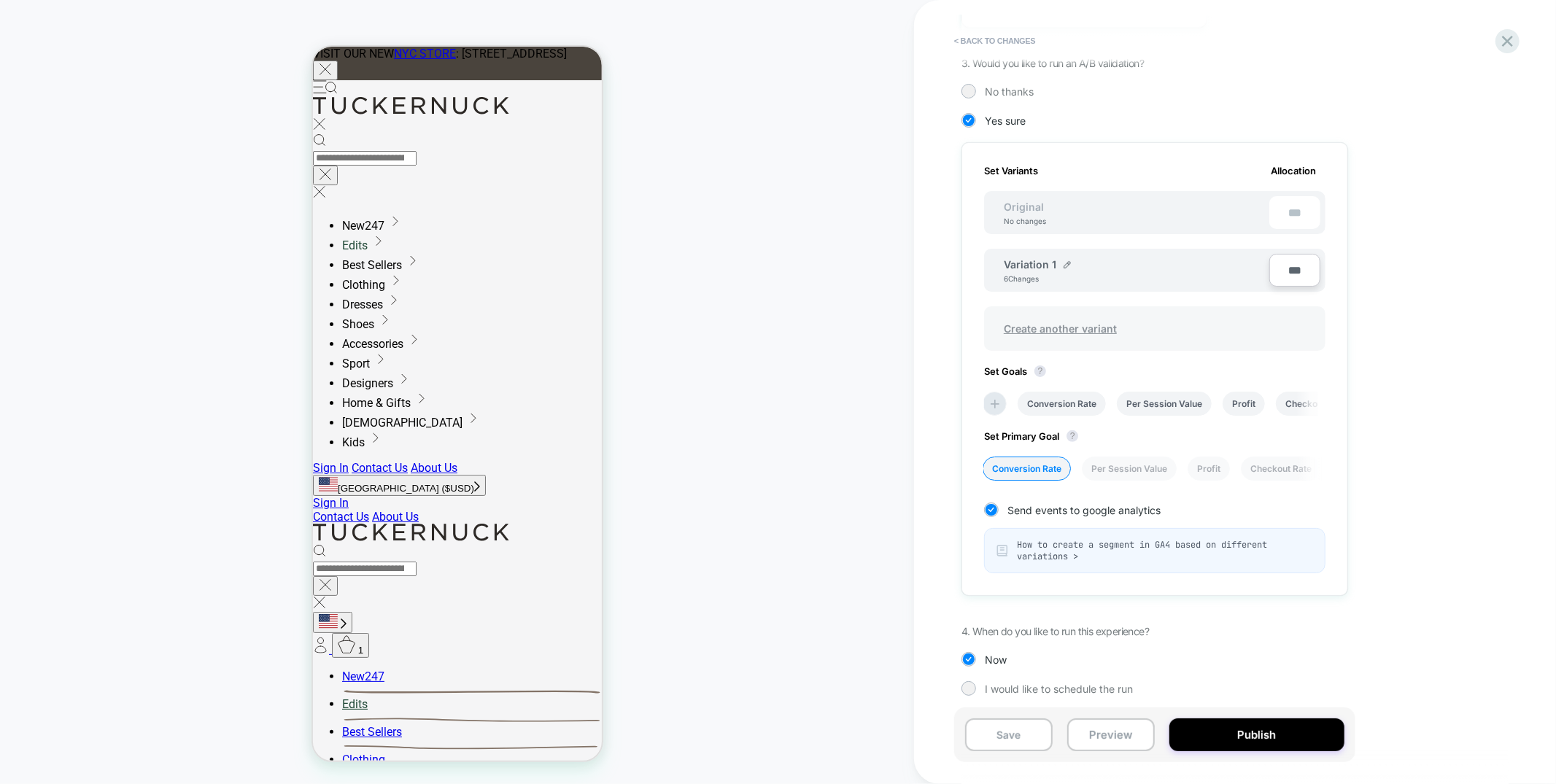
click at [1092, 320] on span "Create another variant" at bounding box center [1060, 328] width 142 height 34
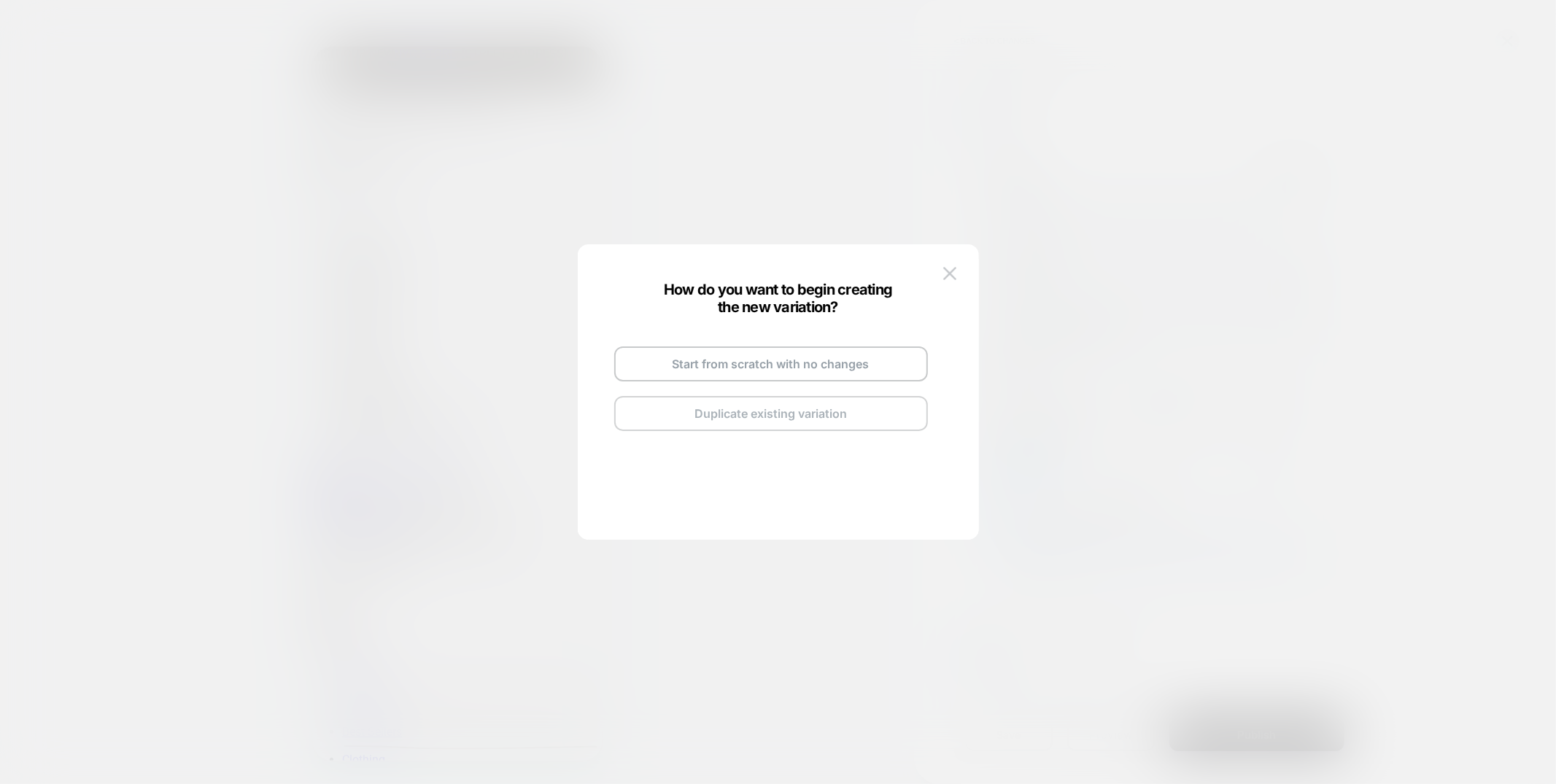
click at [765, 405] on button "Duplicate existing variation" at bounding box center [771, 413] width 313 height 35
click at [829, 343] on div "Copy of Variation 1" at bounding box center [787, 347] width 109 height 13
click at [841, 347] on div "Copy of Variation 1 Go and Edit the New Variation Back to Review Screen" at bounding box center [771, 388] width 343 height 172
click at [834, 347] on img at bounding box center [838, 347] width 7 height 7
click at [751, 351] on input "**********" at bounding box center [753, 347] width 106 height 29
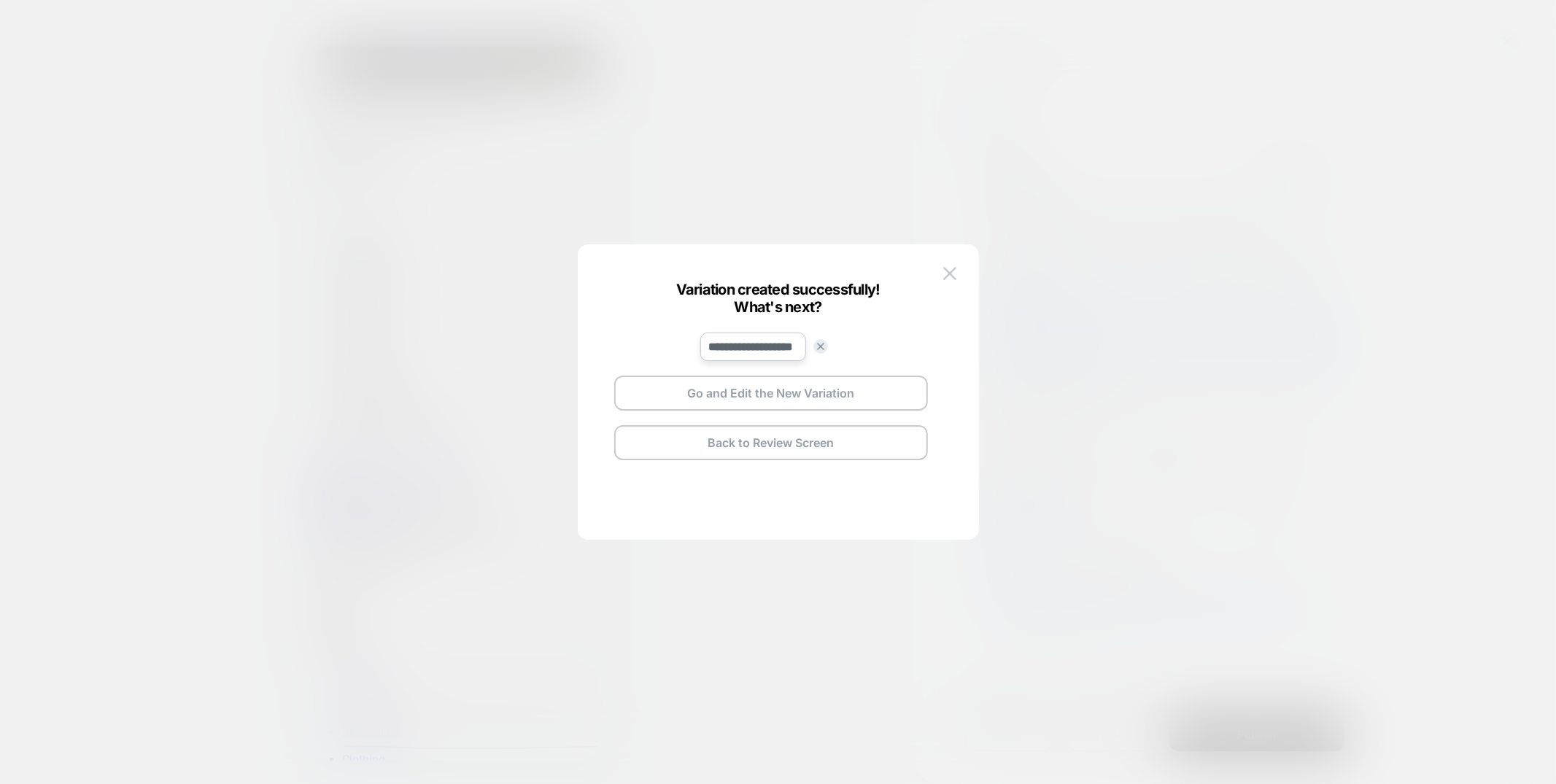
click at [751, 351] on input "**********" at bounding box center [753, 347] width 106 height 29
type input "**********"
click at [845, 355] on button "Save" at bounding box center [860, 347] width 51 height 21
click at [761, 395] on button "Go and Edit the New Variation" at bounding box center [771, 393] width 313 height 35
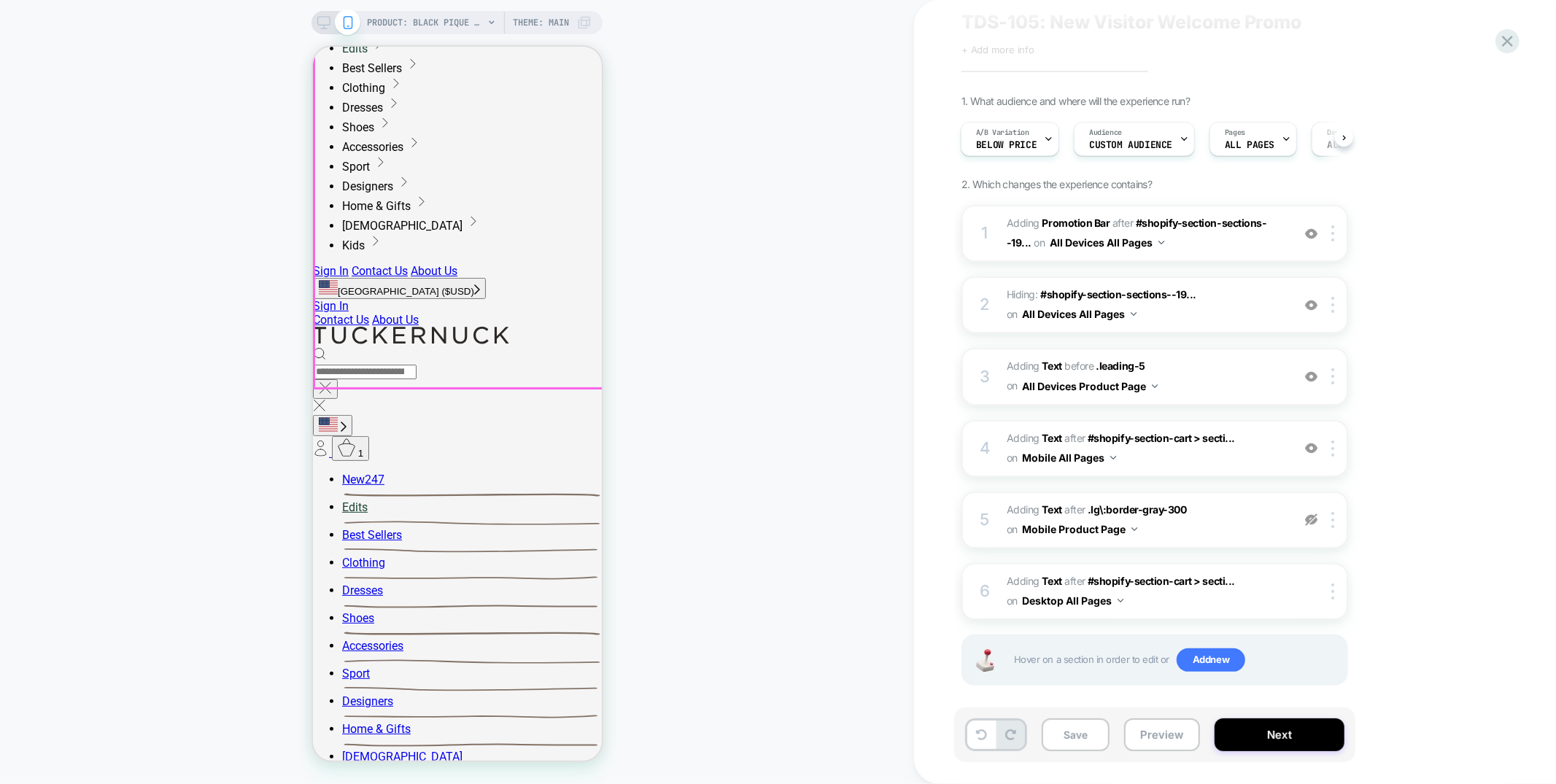
scroll to position [339, 0]
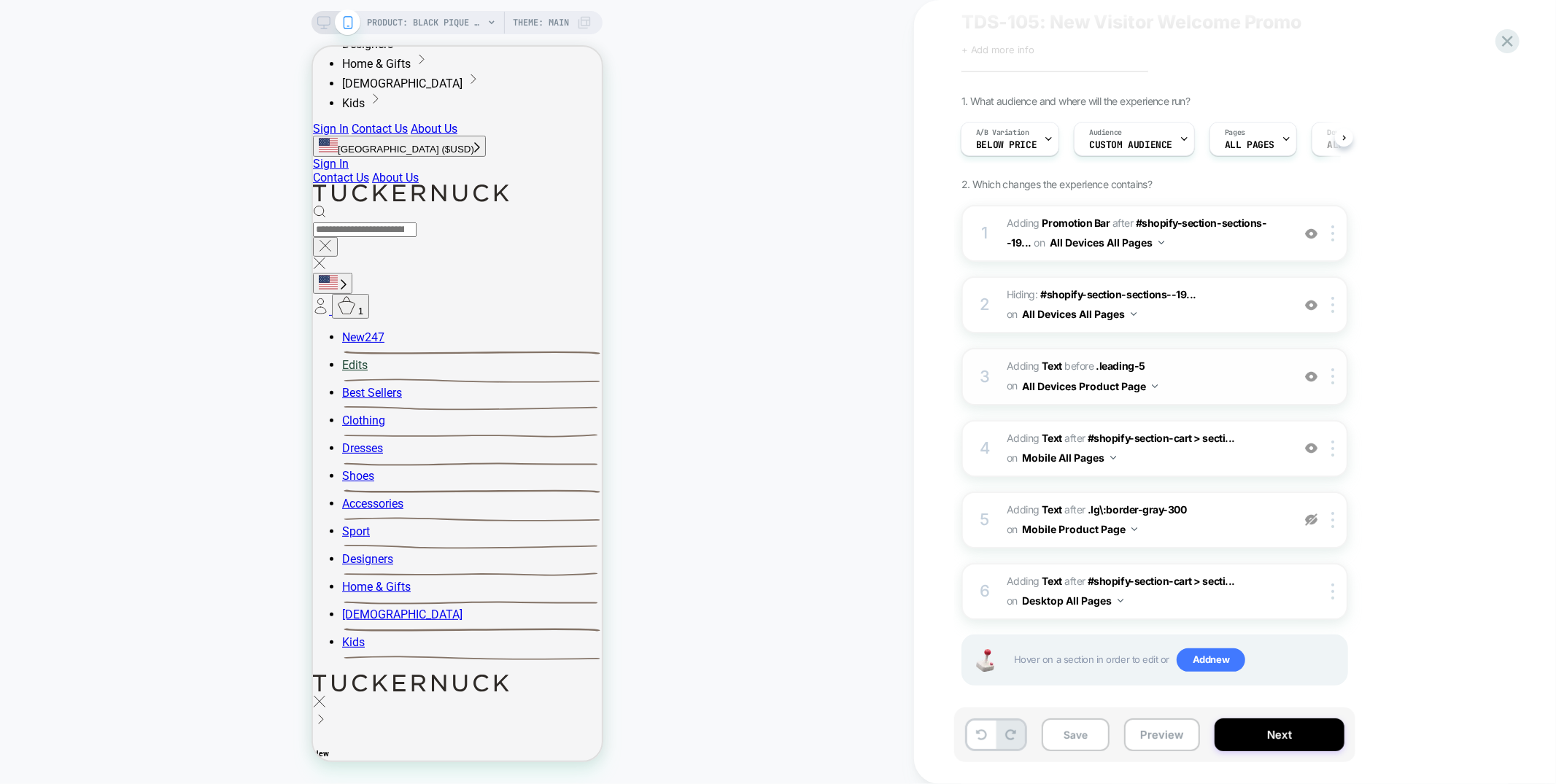
click at [1167, 371] on img at bounding box center [1312, 377] width 13 height 13
click at [1167, 374] on div at bounding box center [1335, 376] width 24 height 16
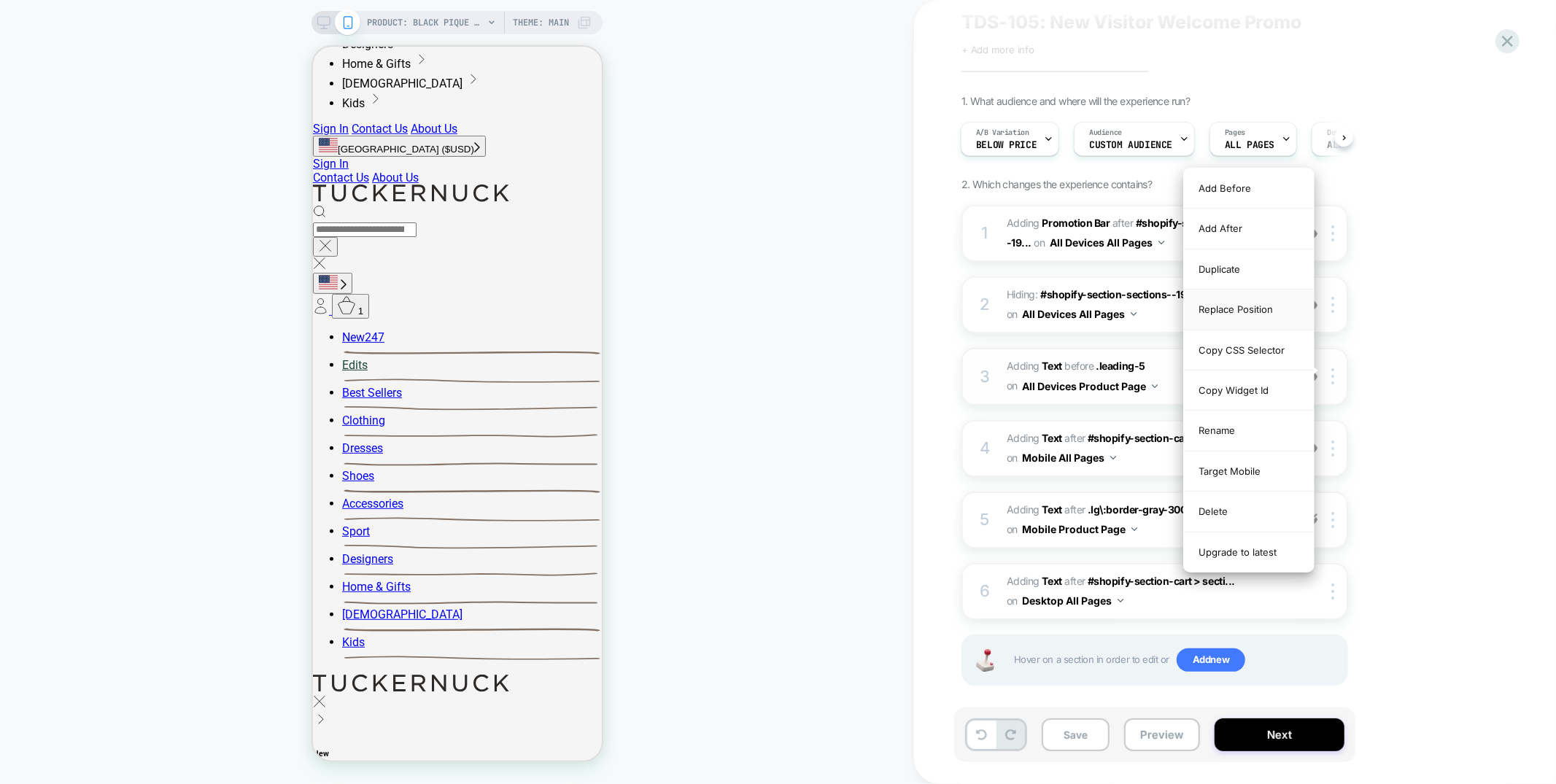
click at [1167, 308] on div "Replace Position" at bounding box center [1248, 309] width 130 height 40
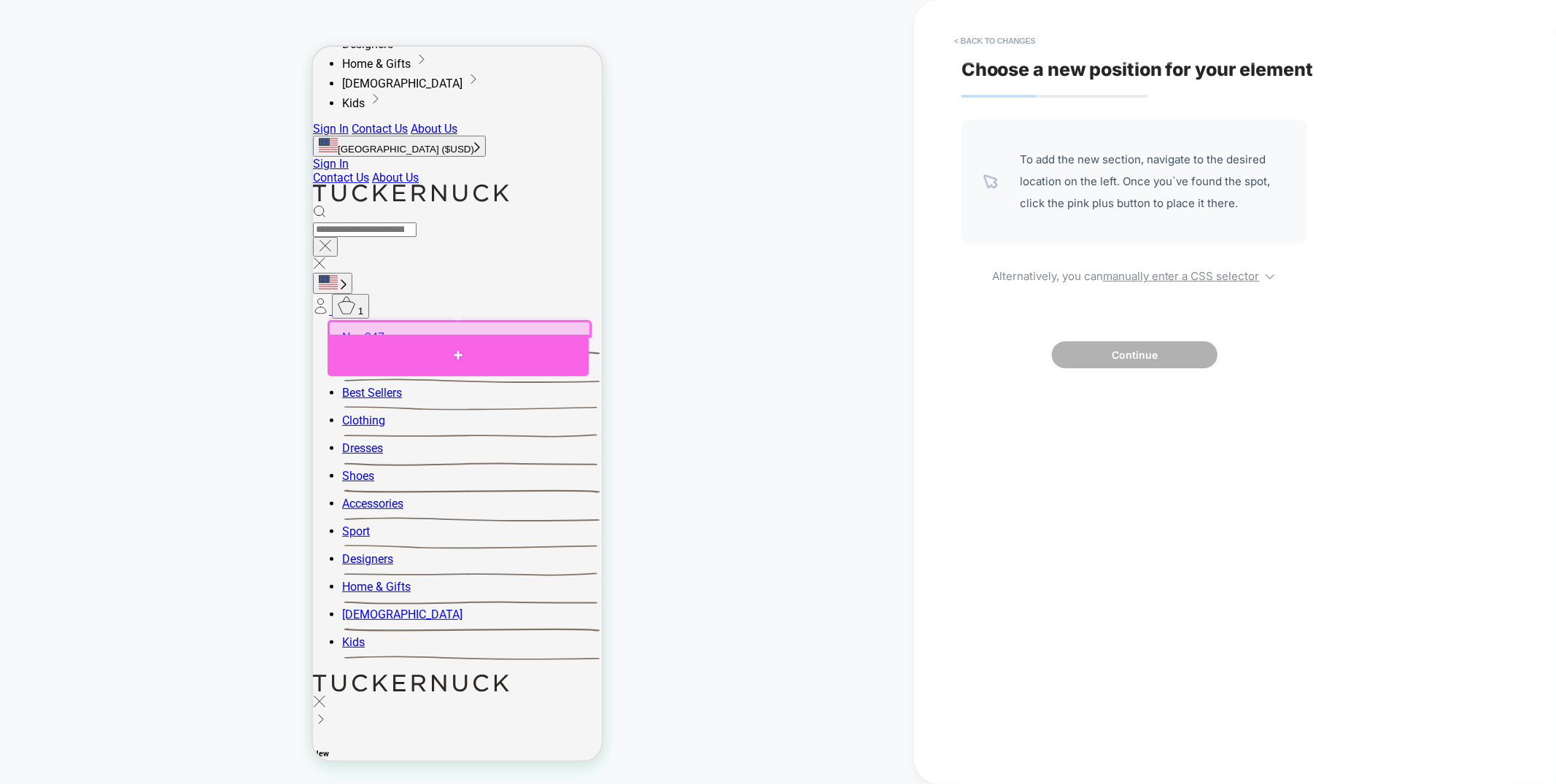
click at [427, 345] on div at bounding box center [457, 354] width 261 height 42
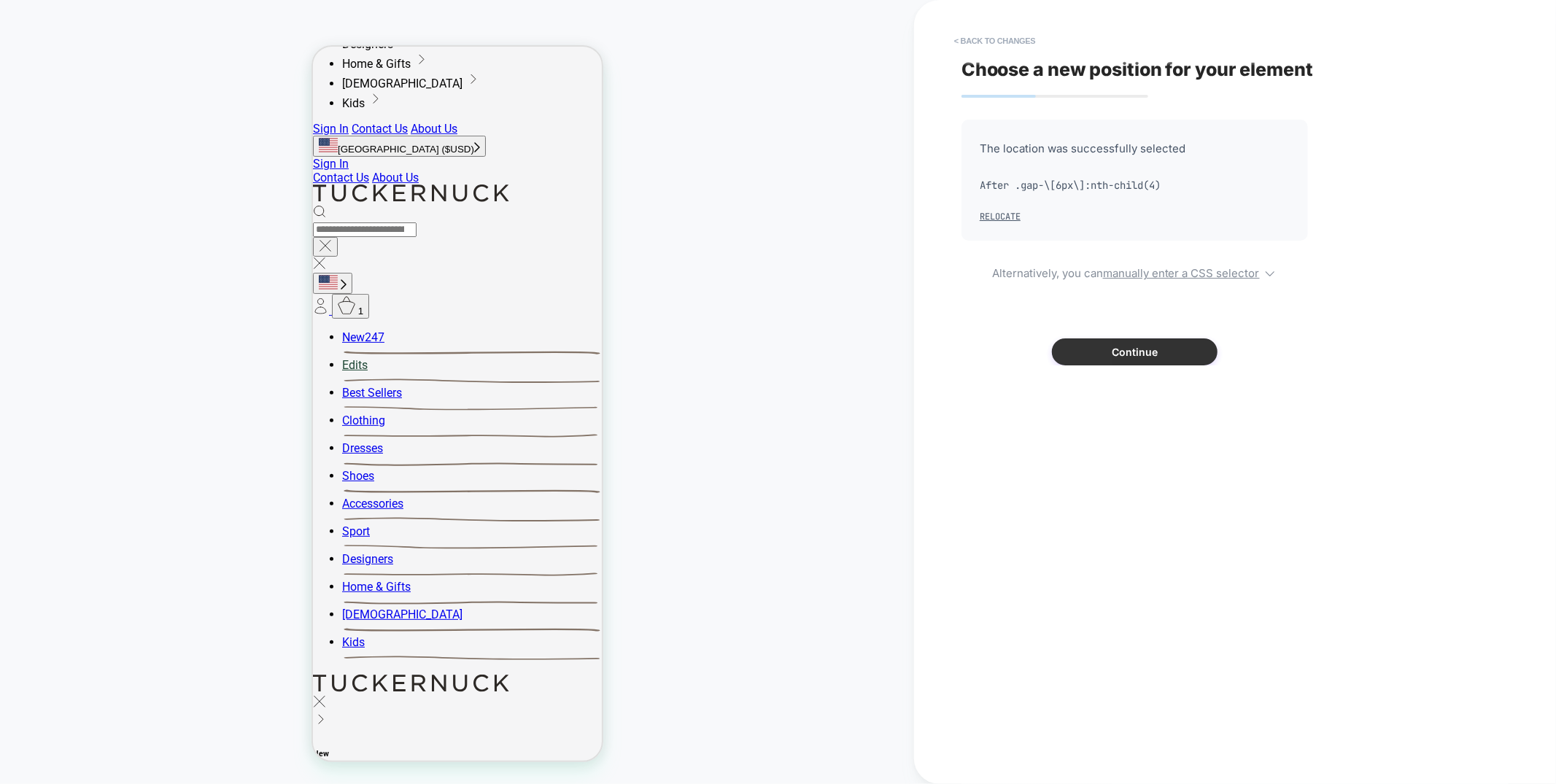
click at [1126, 350] on button "Continue" at bounding box center [1134, 352] width 166 height 27
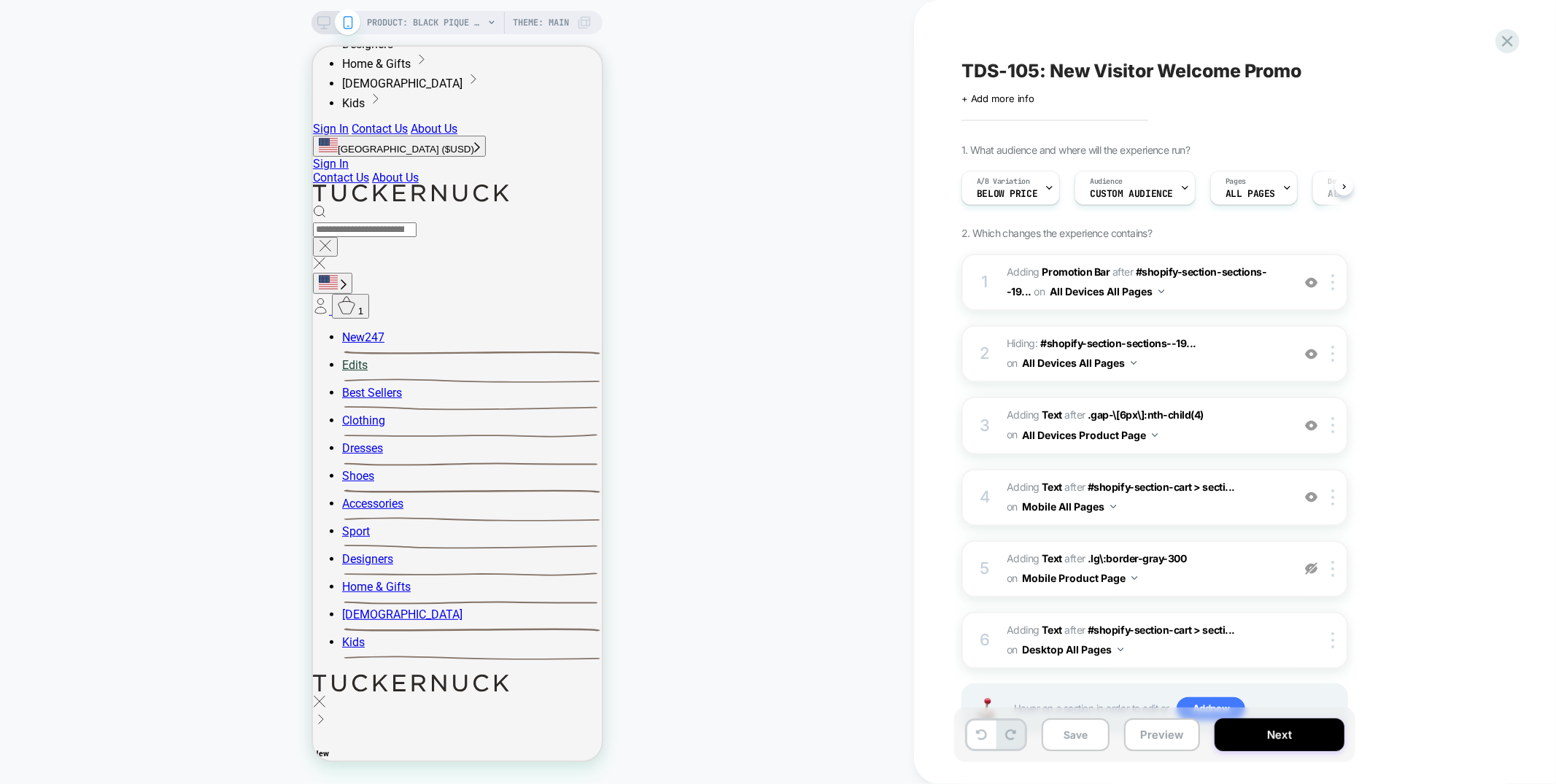
scroll to position [0, 1]
click at [1167, 435] on span "#_loomi_addon_1753308620043 Adding Text AFTER .gap-\[6px\]:nth-child(4) .gap-\[…" at bounding box center [1145, 425] width 278 height 39
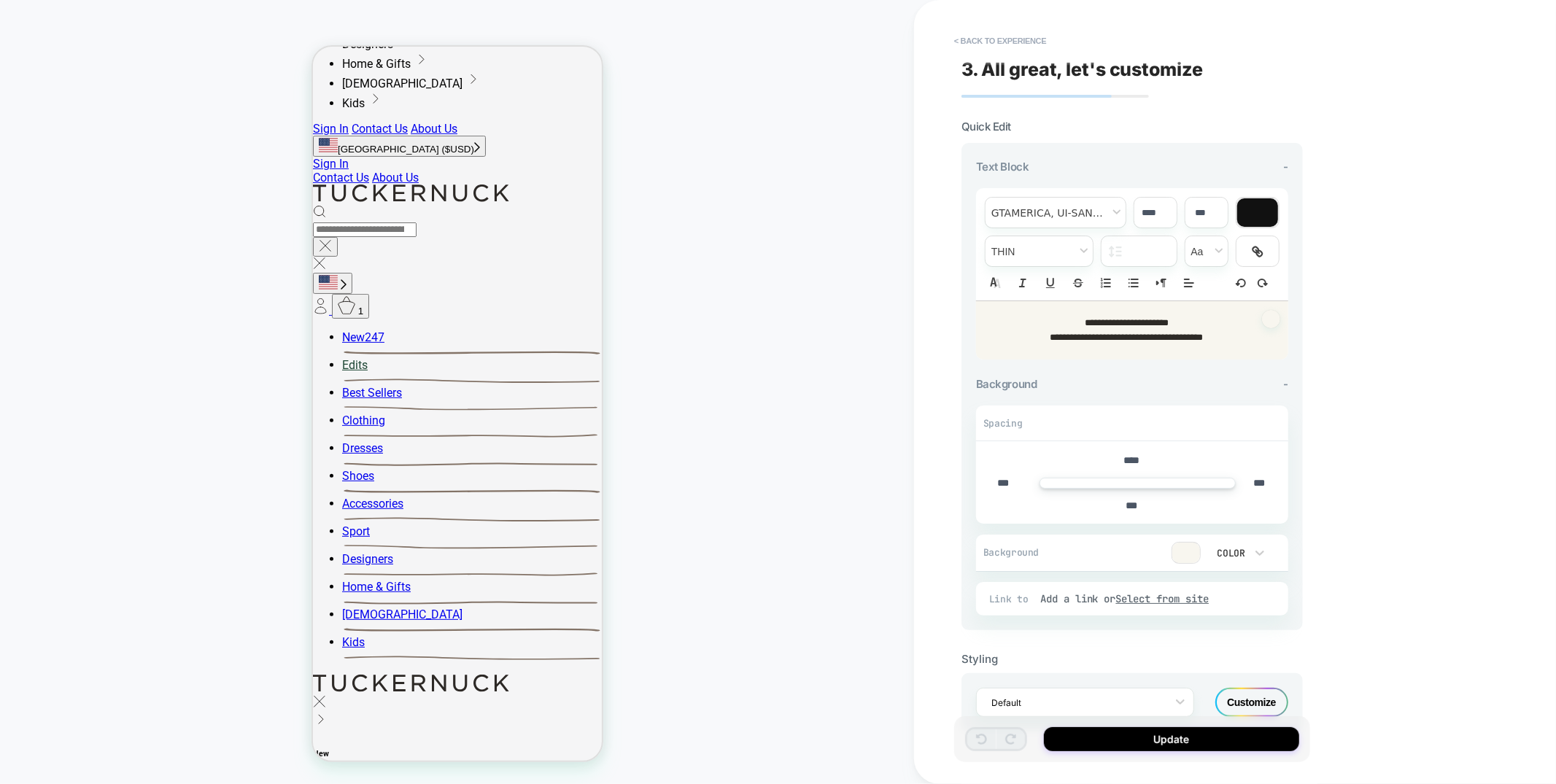
scroll to position [294, 0]
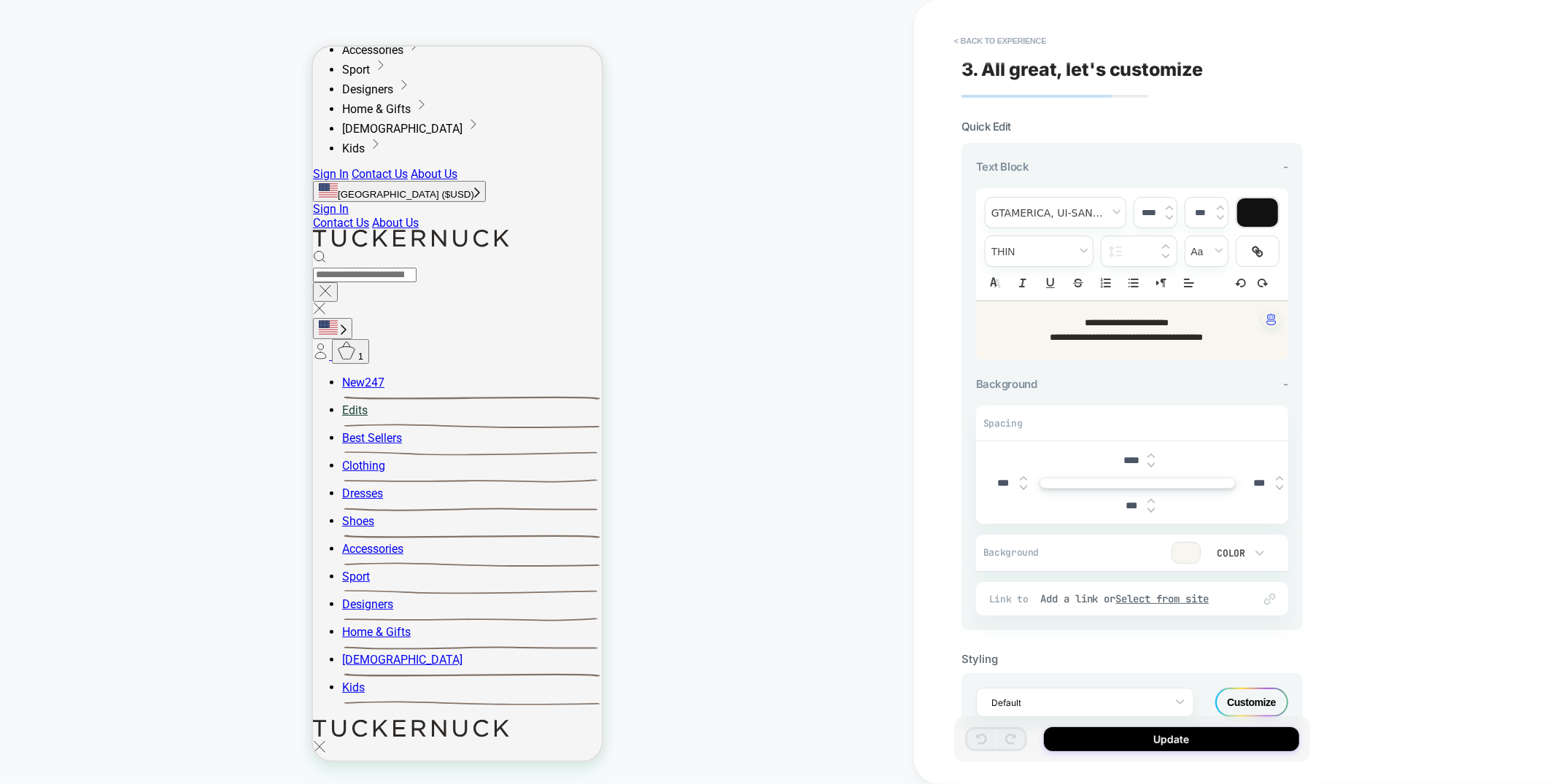
click at [1162, 338] on strong "**********" at bounding box center [1126, 337] width 153 height 10
drag, startPoint x: 1231, startPoint y: 338, endPoint x: 901, endPoint y: 304, distance: 331.7
click at [901, 304] on div "**********" at bounding box center [778, 392] width 1556 height 784
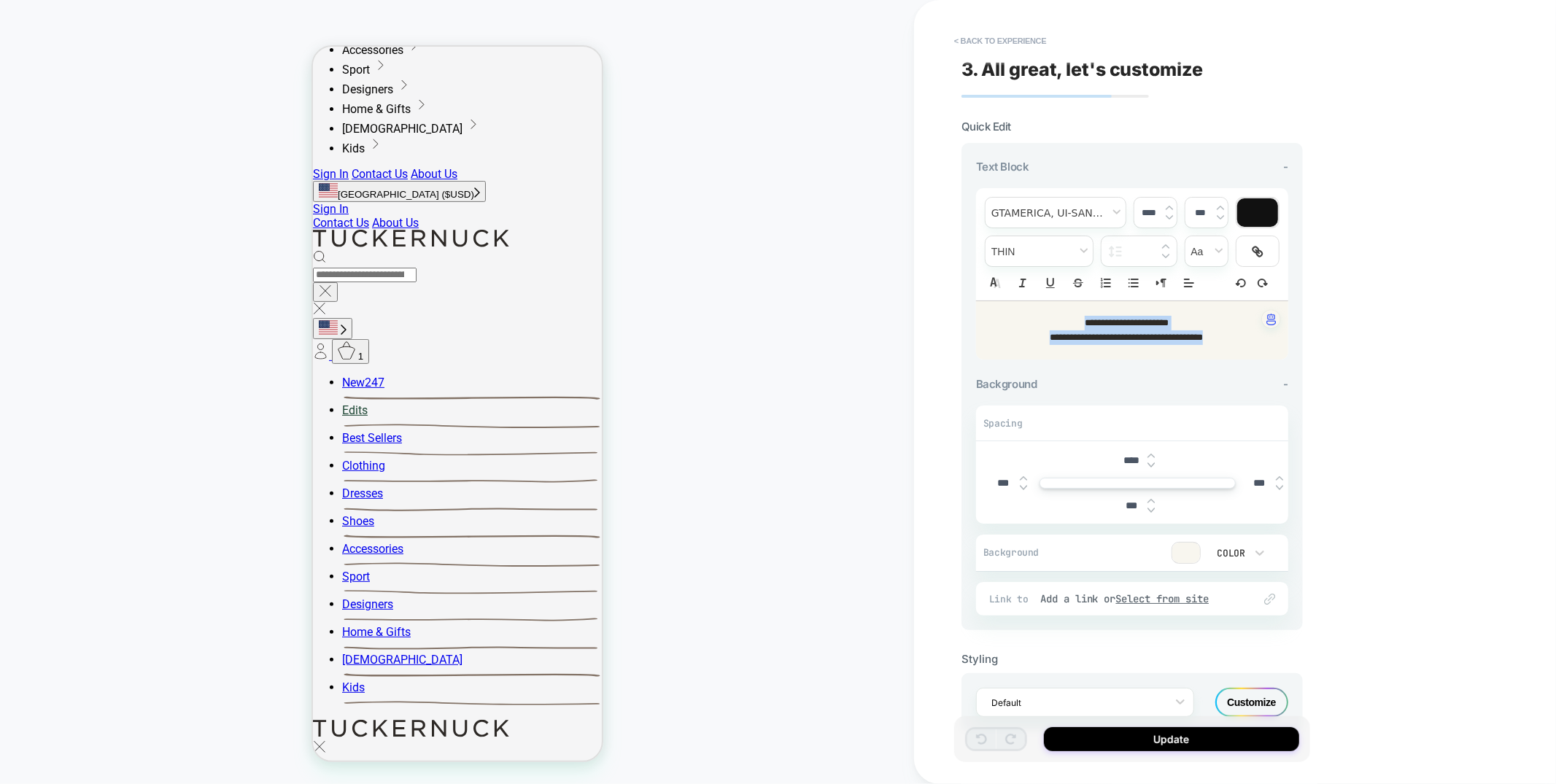
type input "****"
click at [1167, 278] on icon "Align" at bounding box center [1189, 283] width 13 height 13
click at [1167, 305] on line "Align" at bounding box center [1187, 305] width 6 height 0
click at [1167, 545] on div "Color" at bounding box center [1236, 552] width 73 height 28
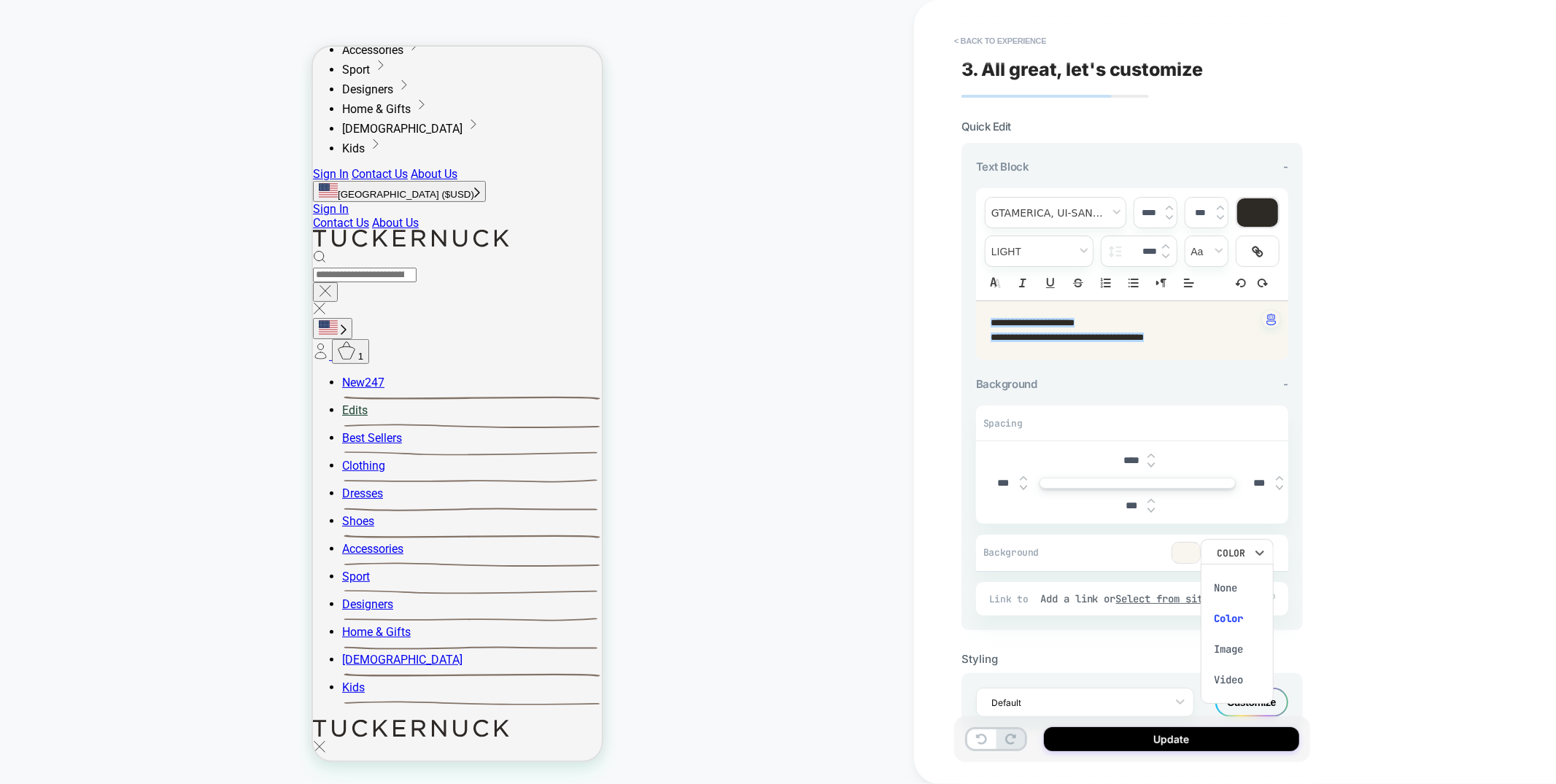
click at [1167, 590] on div "None" at bounding box center [1237, 588] width 61 height 30
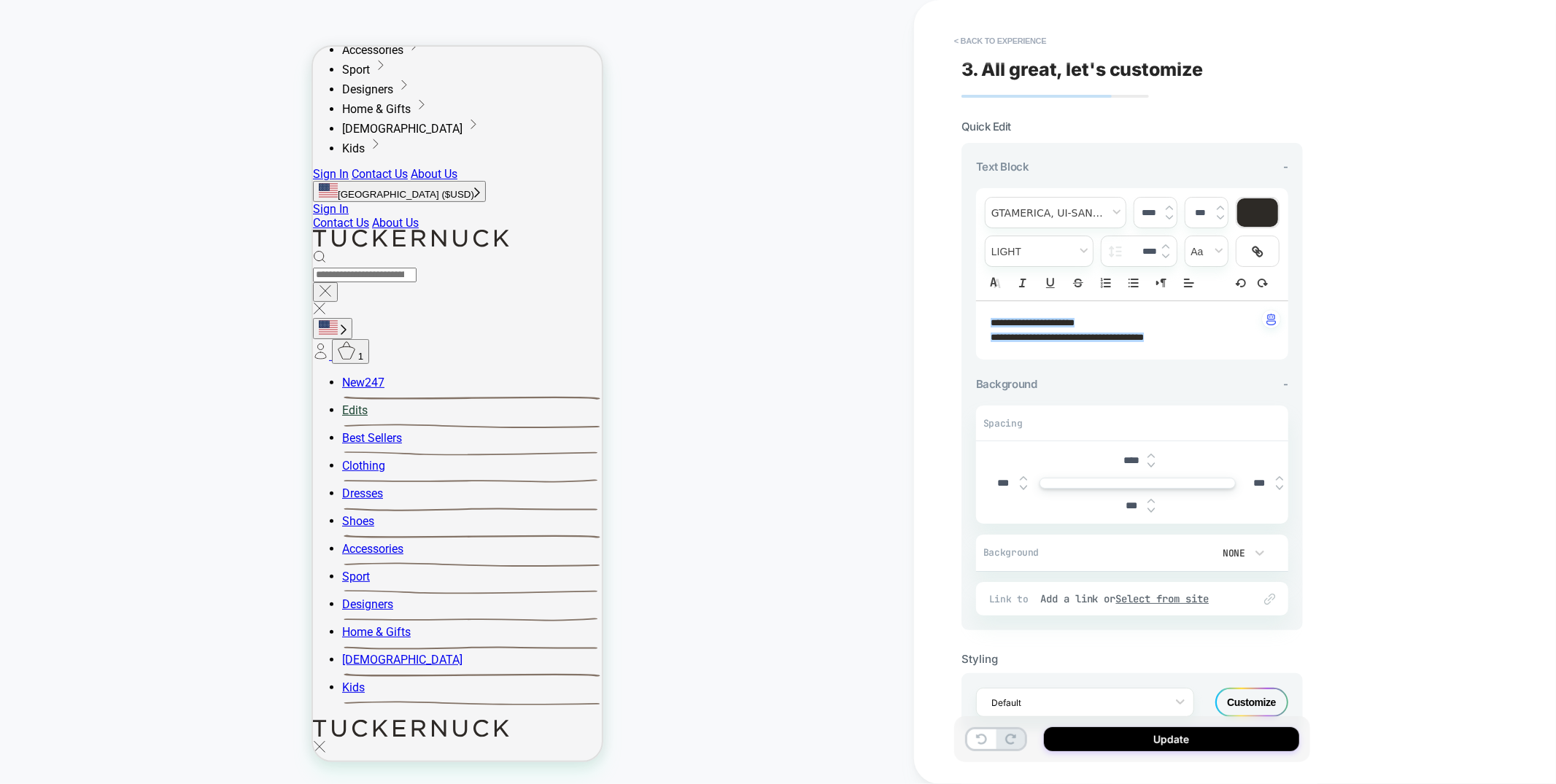
click at [1056, 337] on strong "**********" at bounding box center [1067, 337] width 153 height 10
click at [1012, 338] on strong "**********" at bounding box center [1067, 337] width 153 height 10
drag, startPoint x: 1149, startPoint y: 333, endPoint x: 1188, endPoint y: 333, distance: 39.0
click at [1167, 333] on p "**********" at bounding box center [1127, 337] width 272 height 14
click at [1117, 321] on p "**********" at bounding box center [1127, 323] width 272 height 14
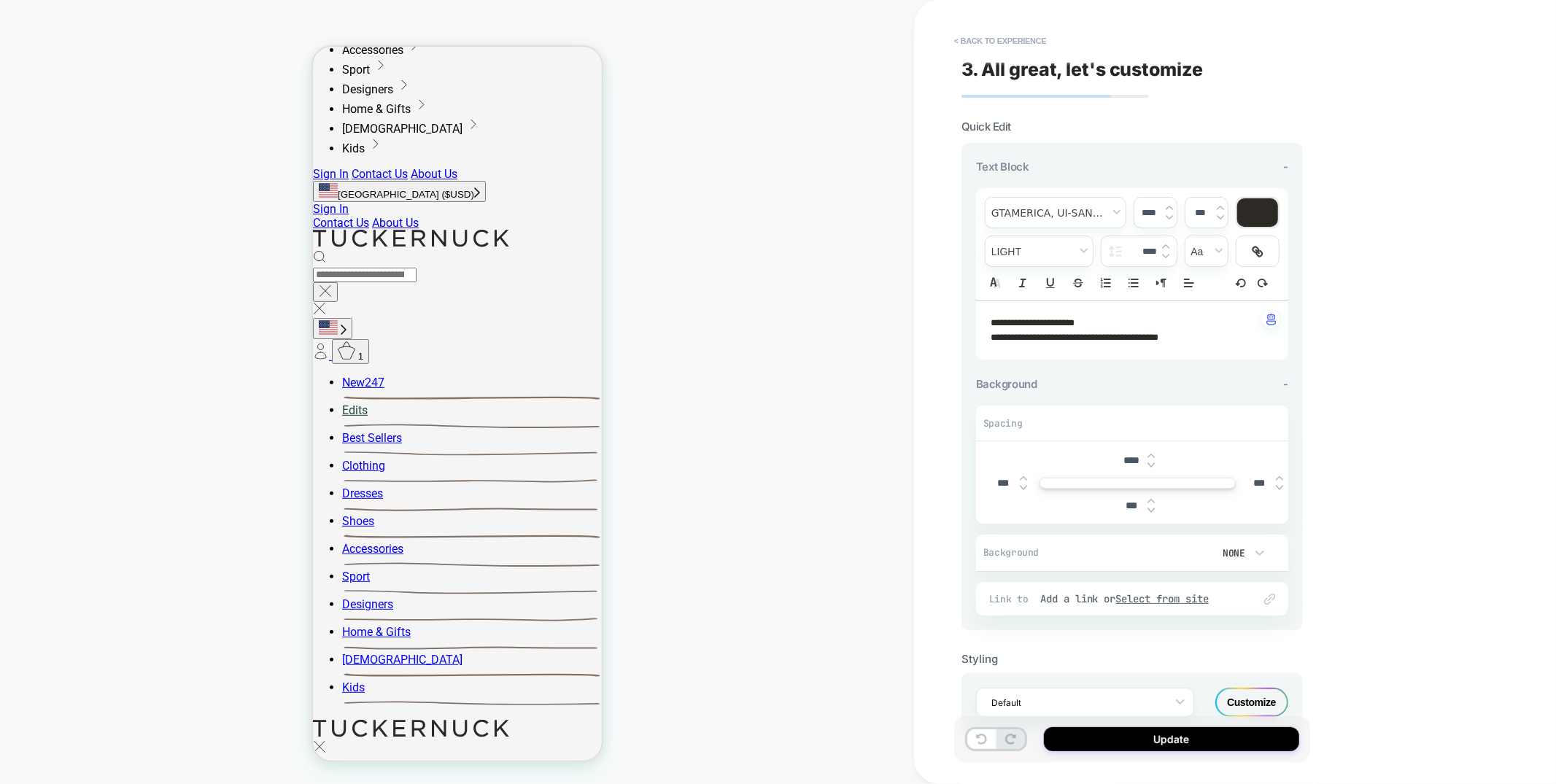
click at [1117, 321] on p "**********" at bounding box center [1127, 323] width 272 height 14
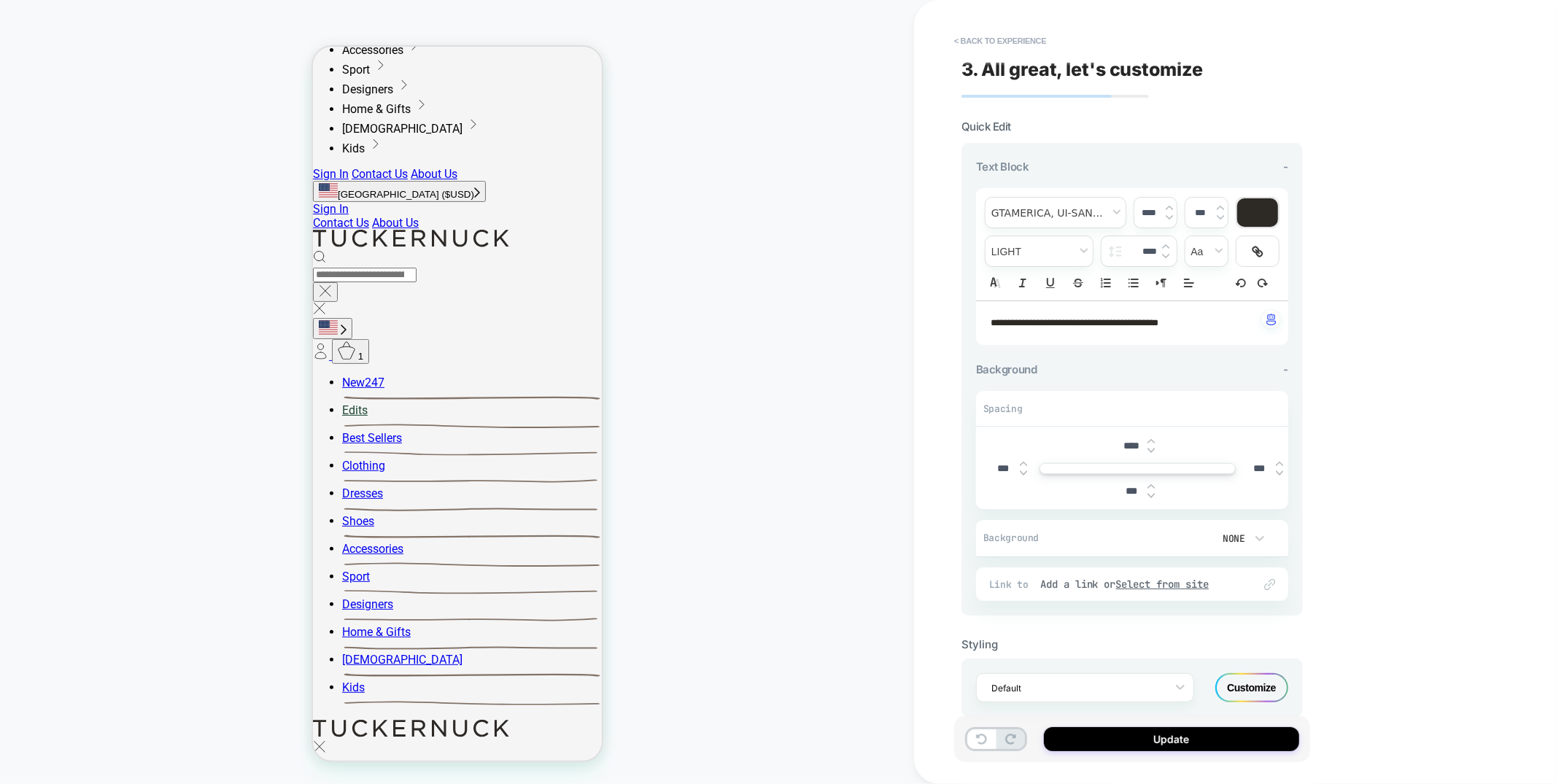
click at [1119, 443] on input "****" at bounding box center [1131, 446] width 33 height 13
type input "***"
click at [1129, 490] on input "***" at bounding box center [1131, 491] width 33 height 13
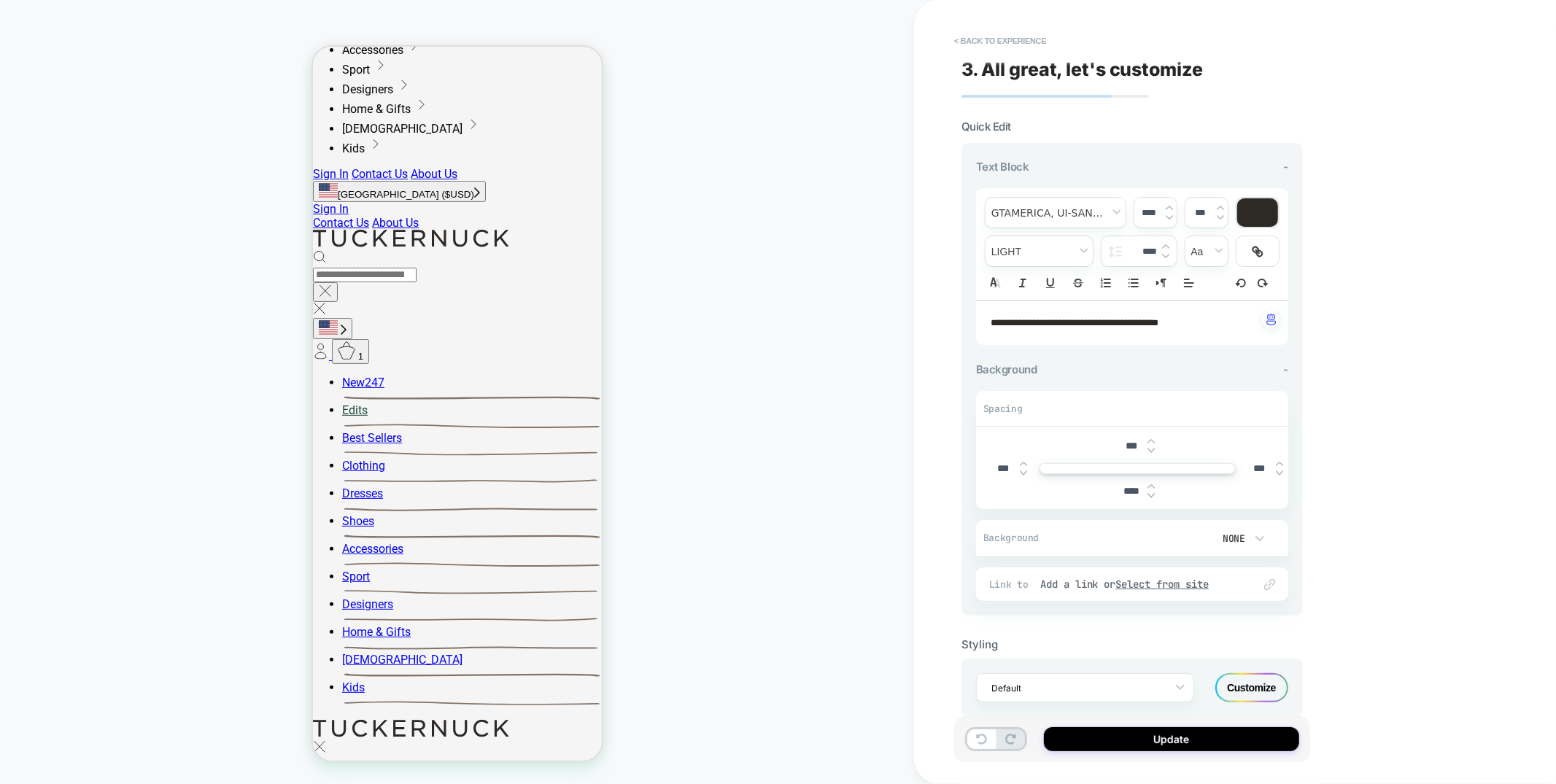
type input "****"
click at [1167, 637] on div "Customize" at bounding box center [1252, 687] width 73 height 30
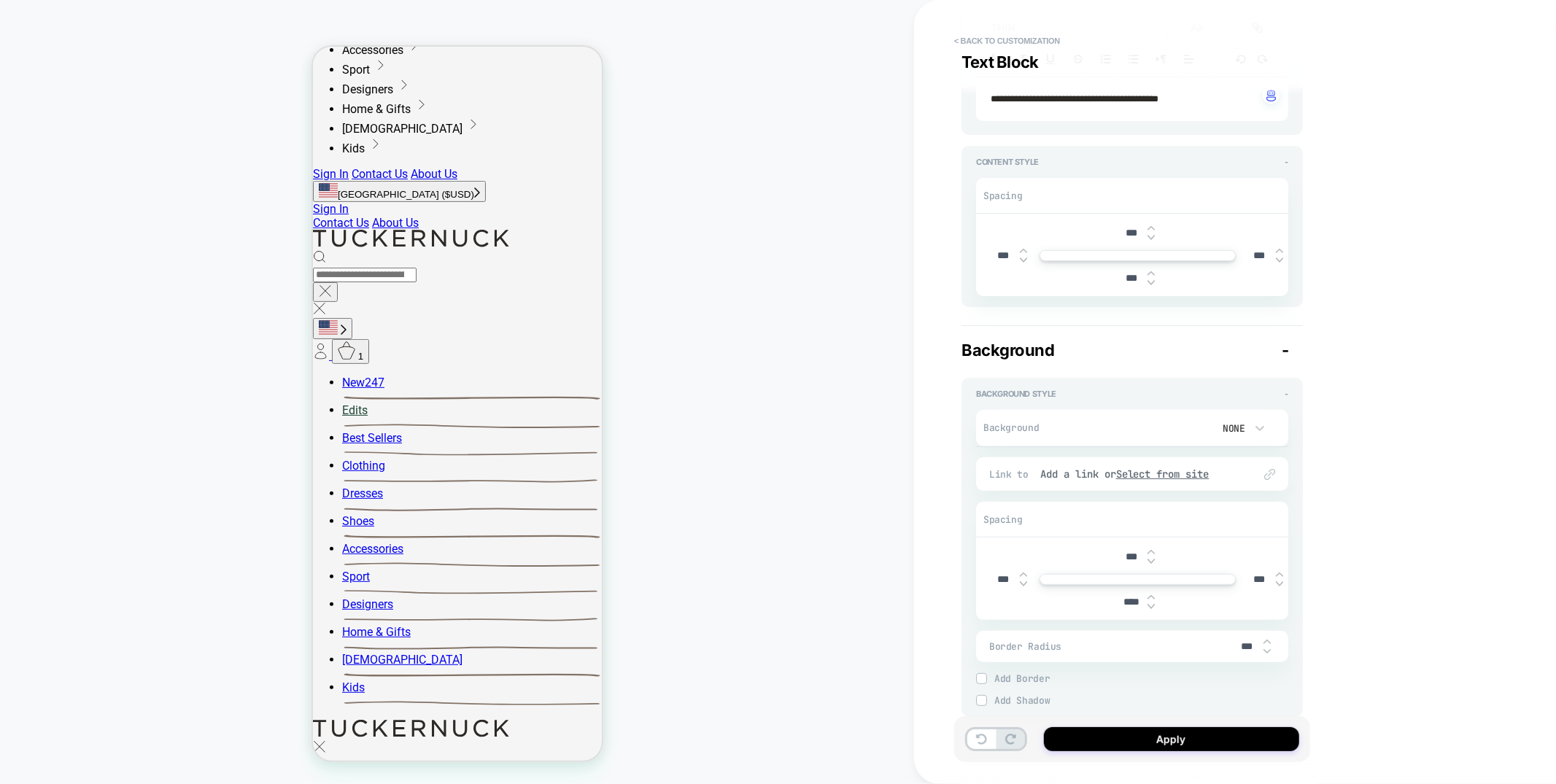
scroll to position [318, 0]
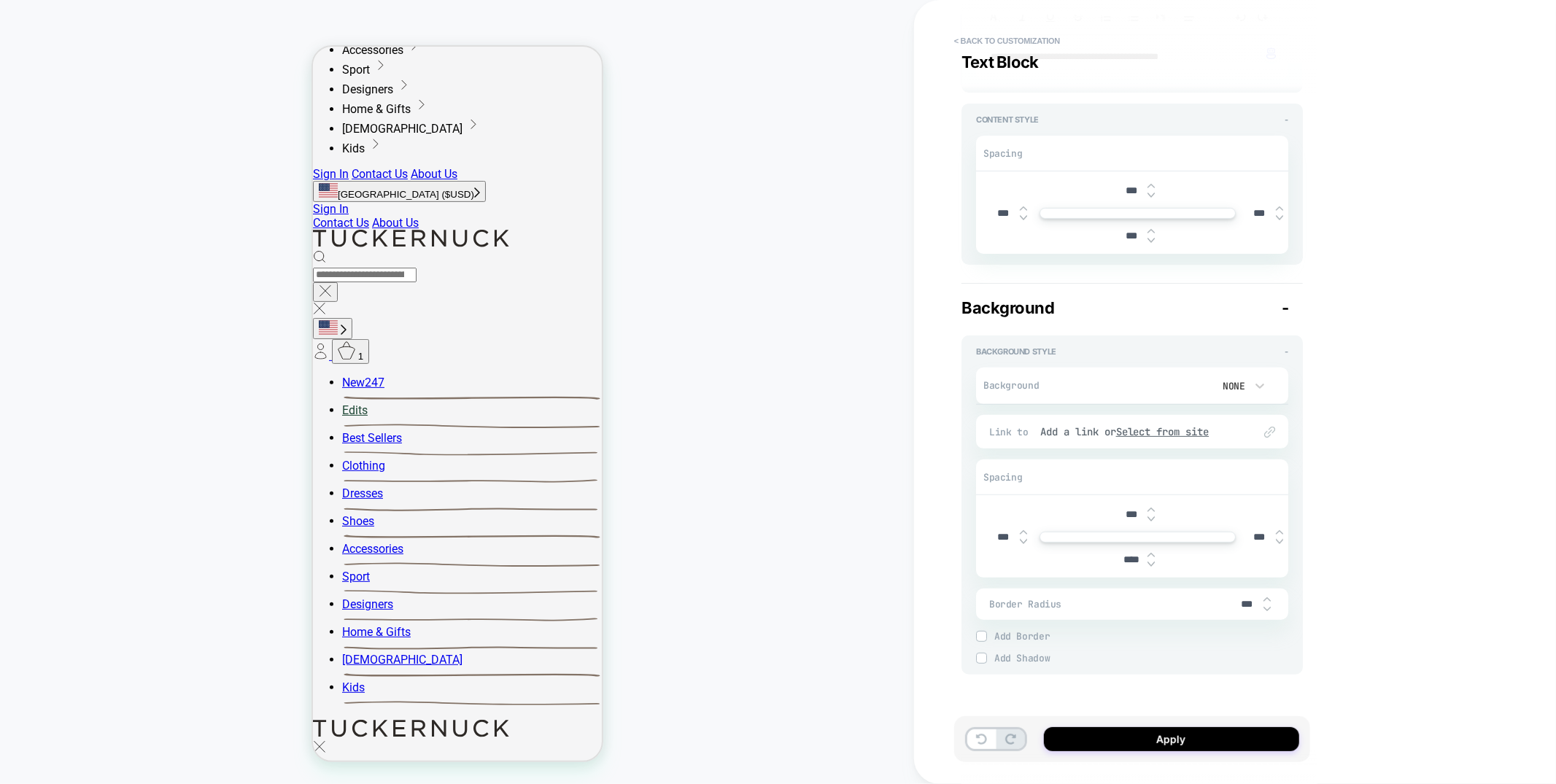
click at [1023, 541] on img at bounding box center [1023, 541] width 7 height 6
click at [999, 538] on input "****" at bounding box center [1003, 537] width 33 height 13
type input "*****"
click at [1152, 519] on img at bounding box center [1151, 519] width 7 height 6
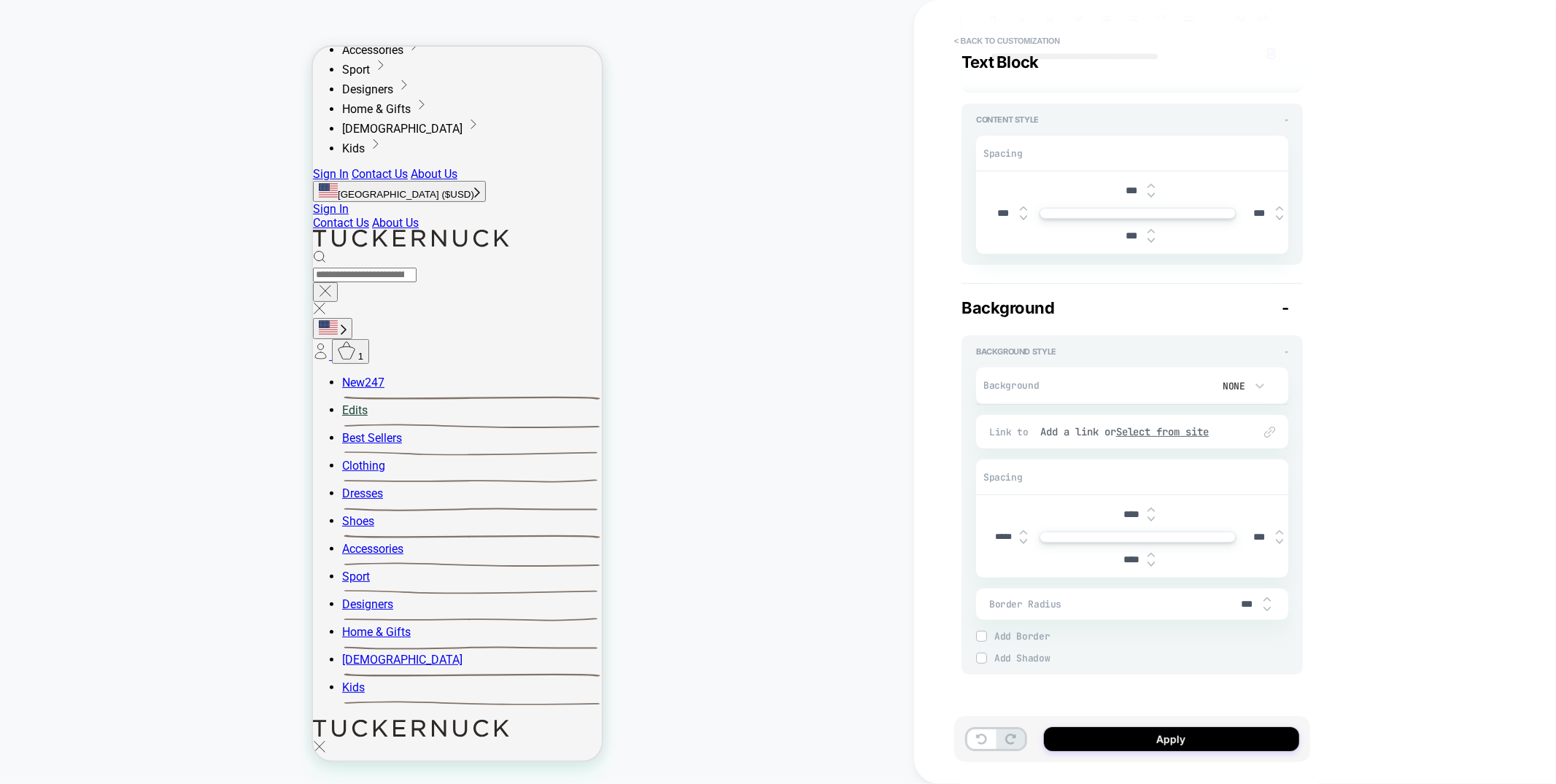
click at [1152, 519] on img at bounding box center [1151, 519] width 7 height 6
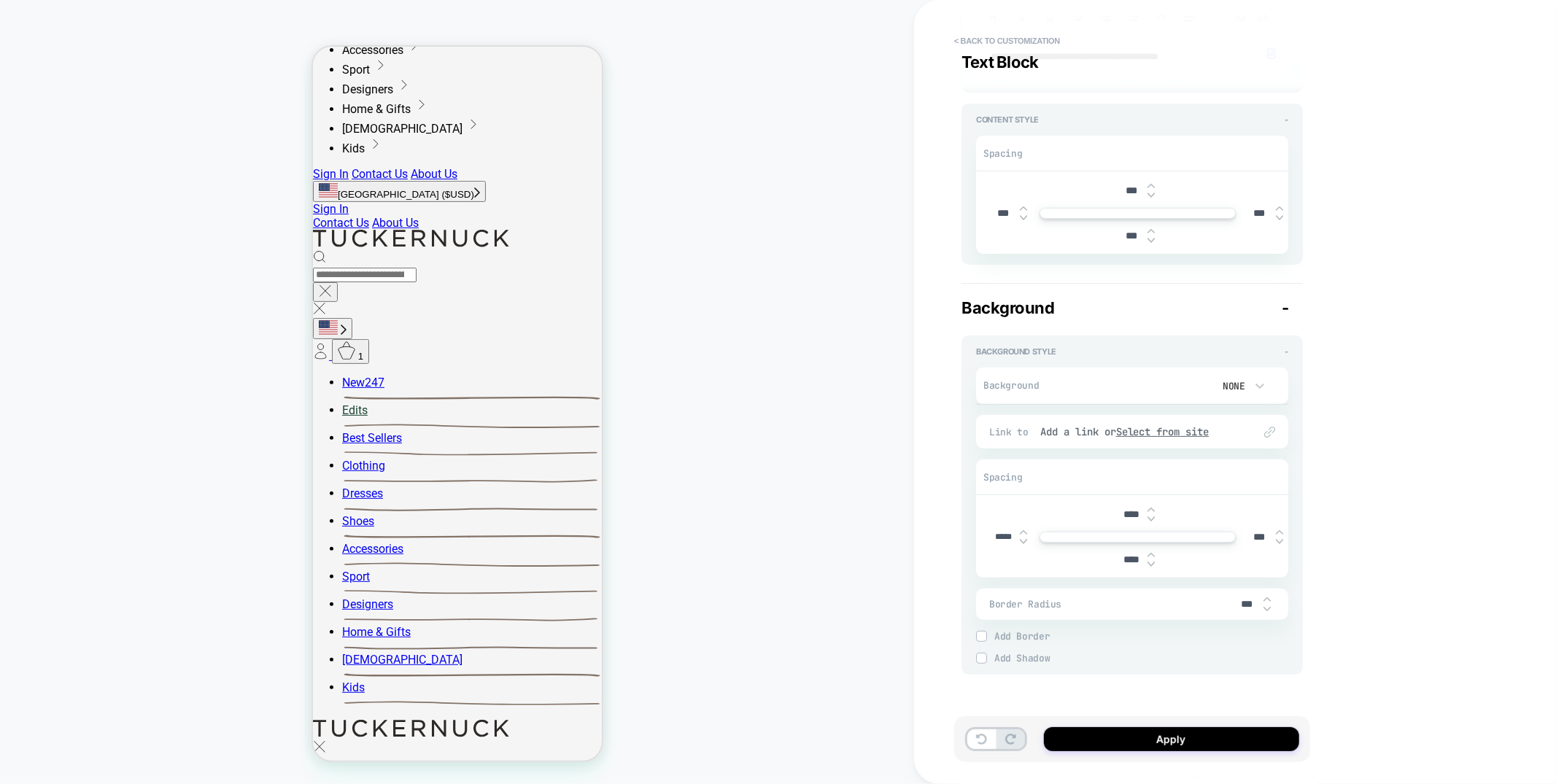
click at [1152, 519] on img at bounding box center [1151, 519] width 7 height 6
type input "****"
click at [1125, 561] on input "****" at bounding box center [1131, 559] width 33 height 13
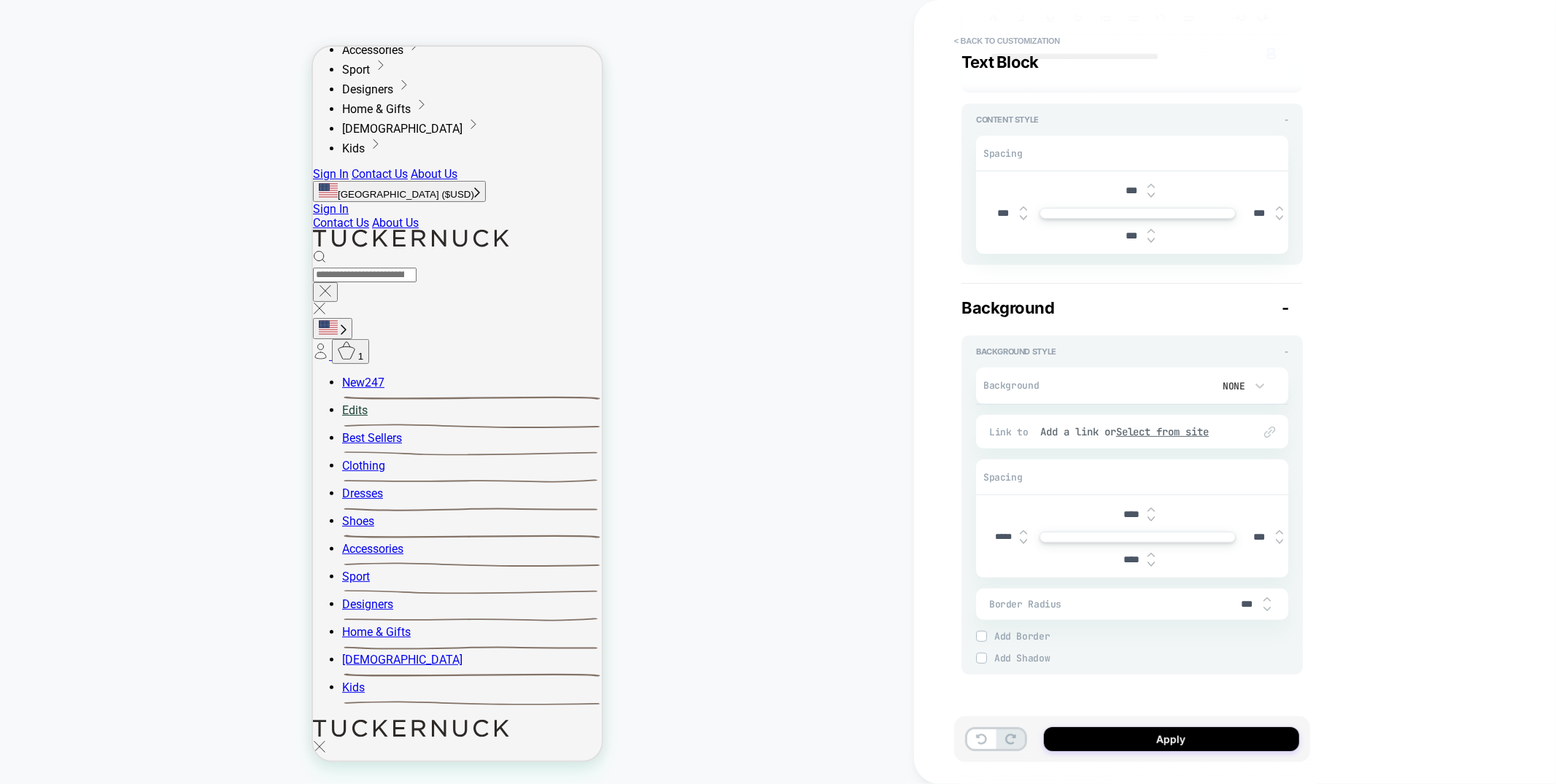
click at [1125, 561] on input "****" at bounding box center [1131, 559] width 33 height 13
type input "****"
click at [1133, 637] on button "Apply" at bounding box center [1171, 738] width 255 height 24
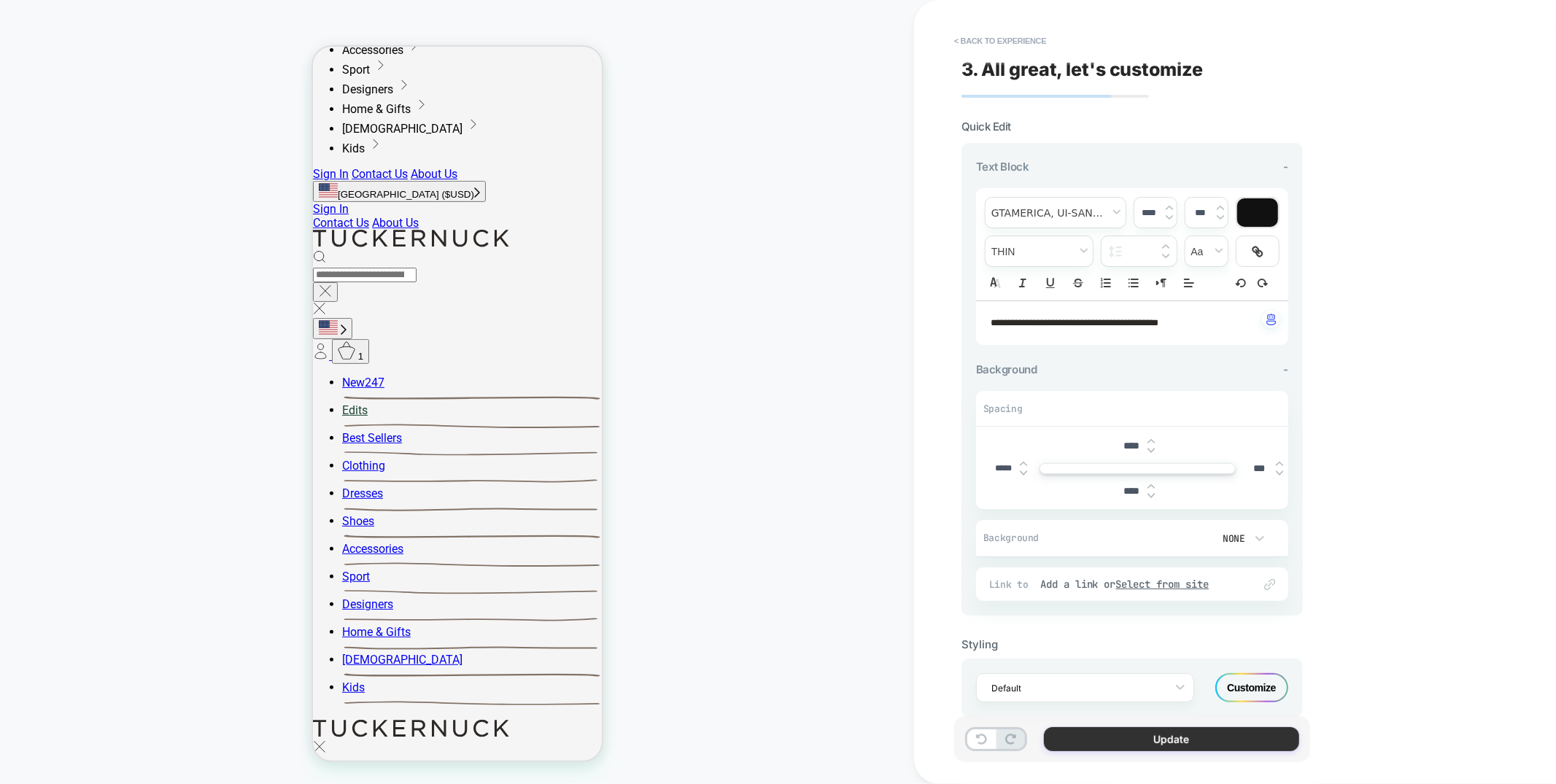
click at [1090, 637] on button "Update" at bounding box center [1171, 738] width 255 height 24
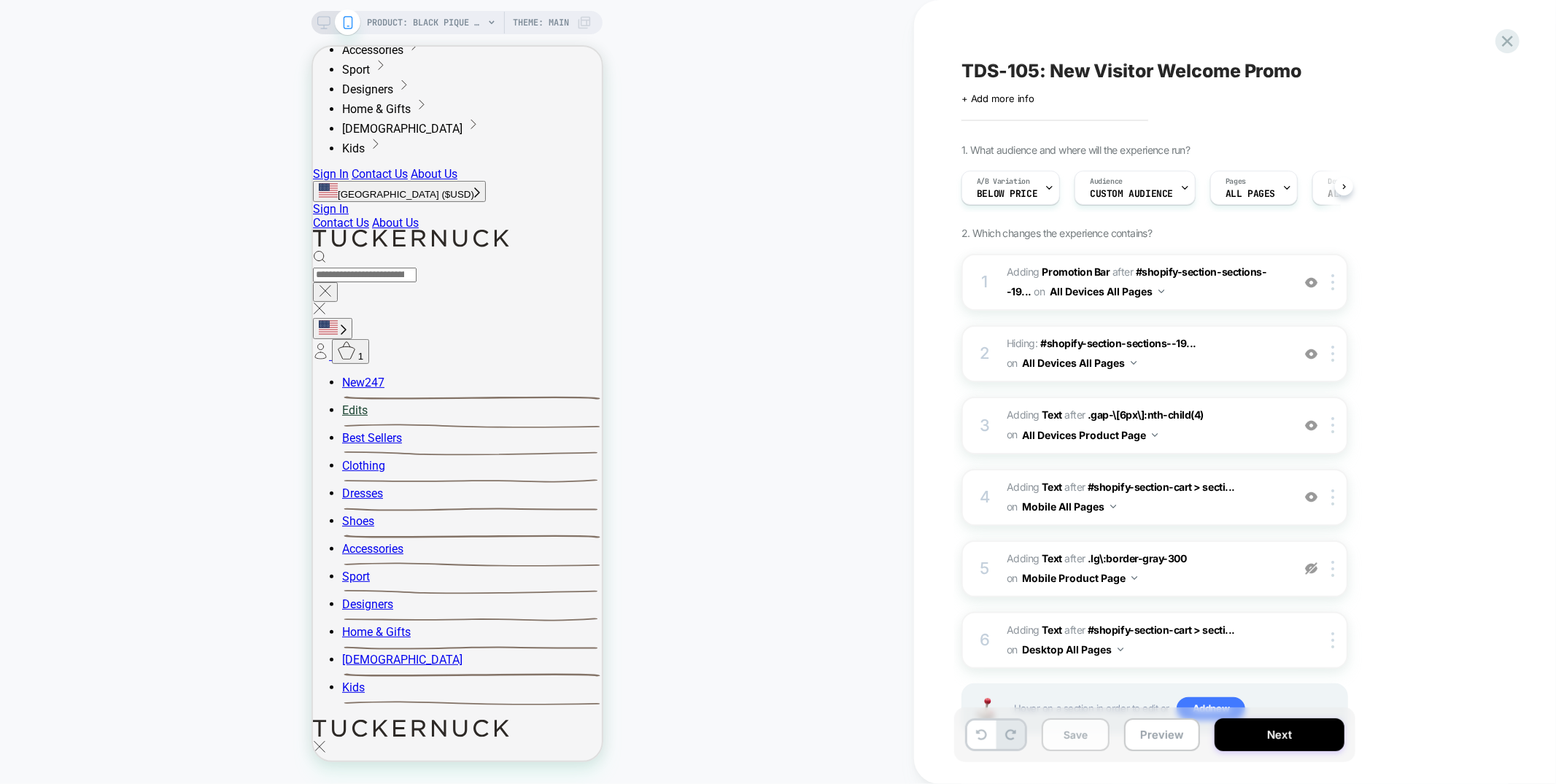
scroll to position [0, 1]
click at [1086, 637] on button "Save" at bounding box center [1076, 735] width 68 height 33
click at [324, 22] on icon at bounding box center [323, 22] width 13 height 13
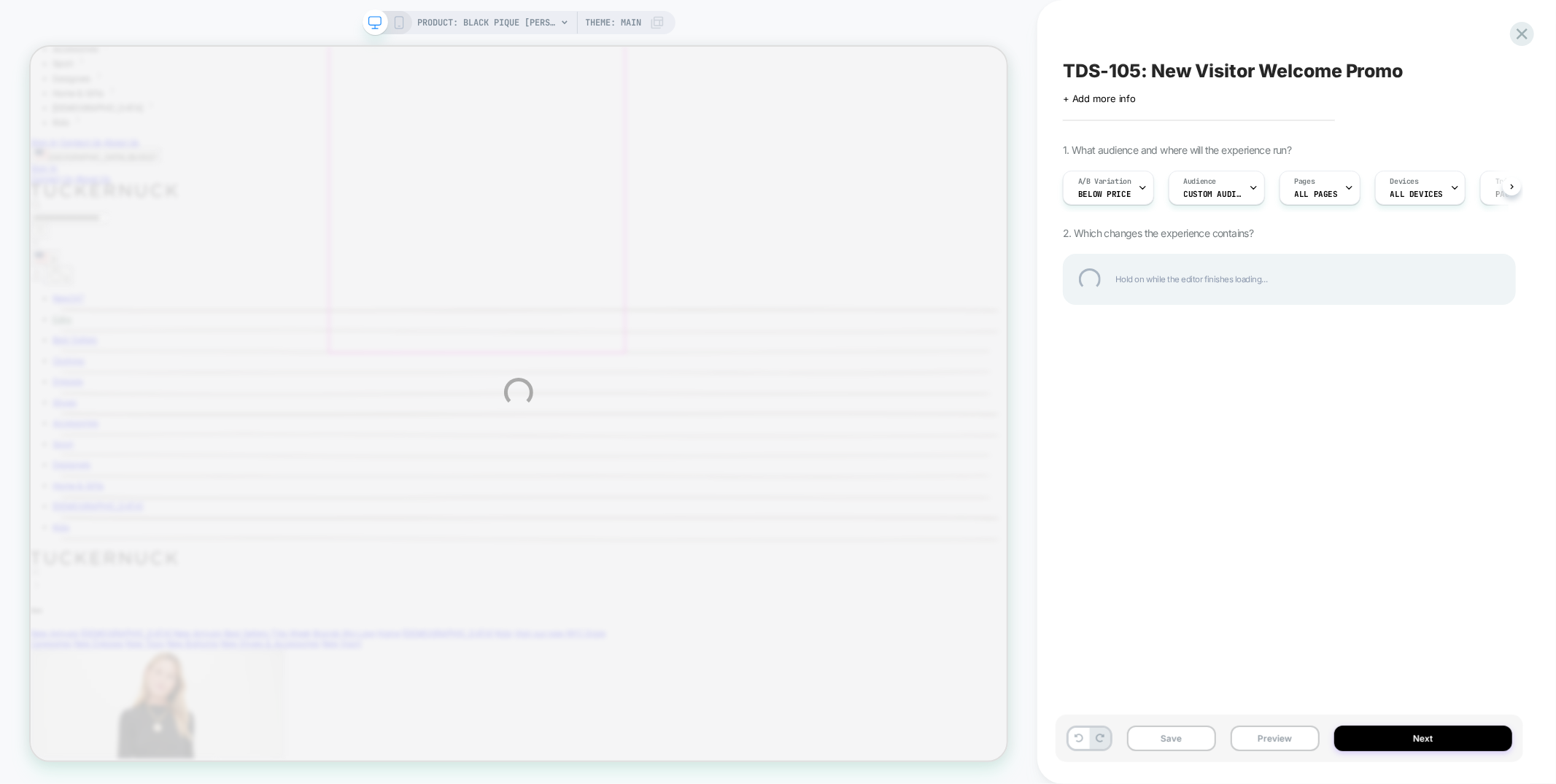
scroll to position [303, 0]
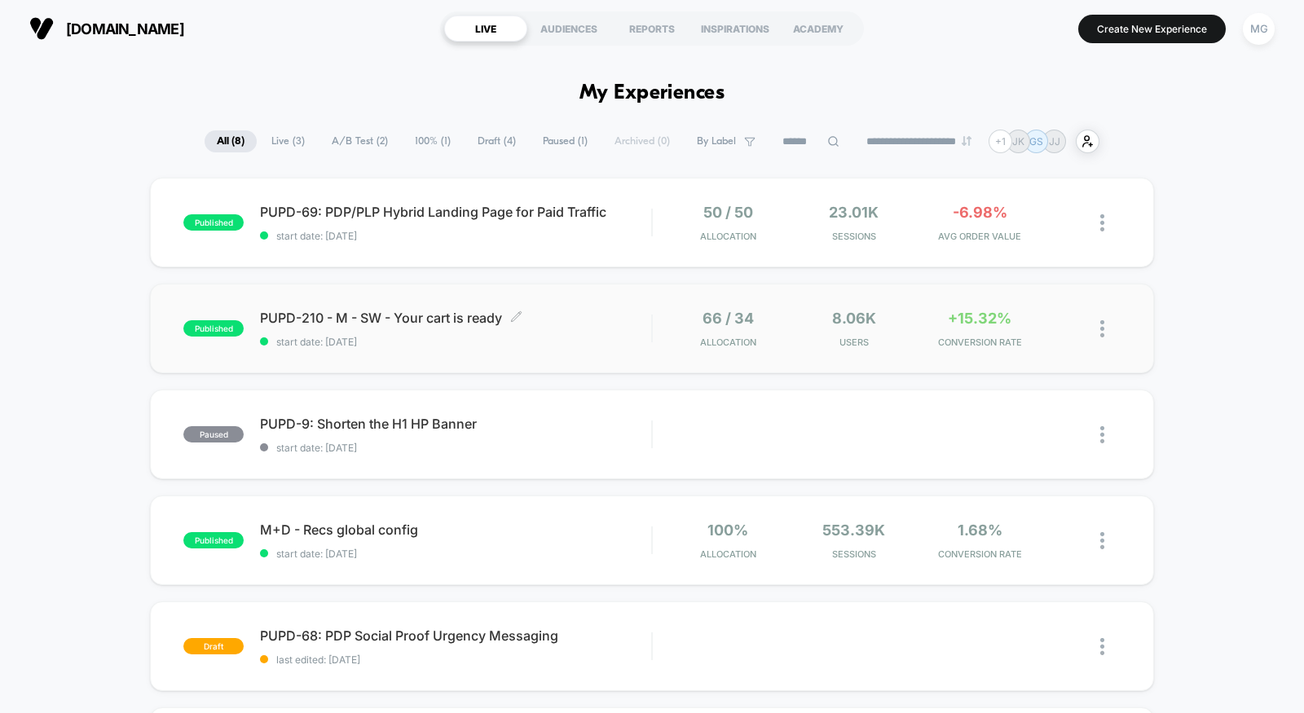
click at [583, 337] on span "start date: [DATE]" at bounding box center [455, 342] width 391 height 12
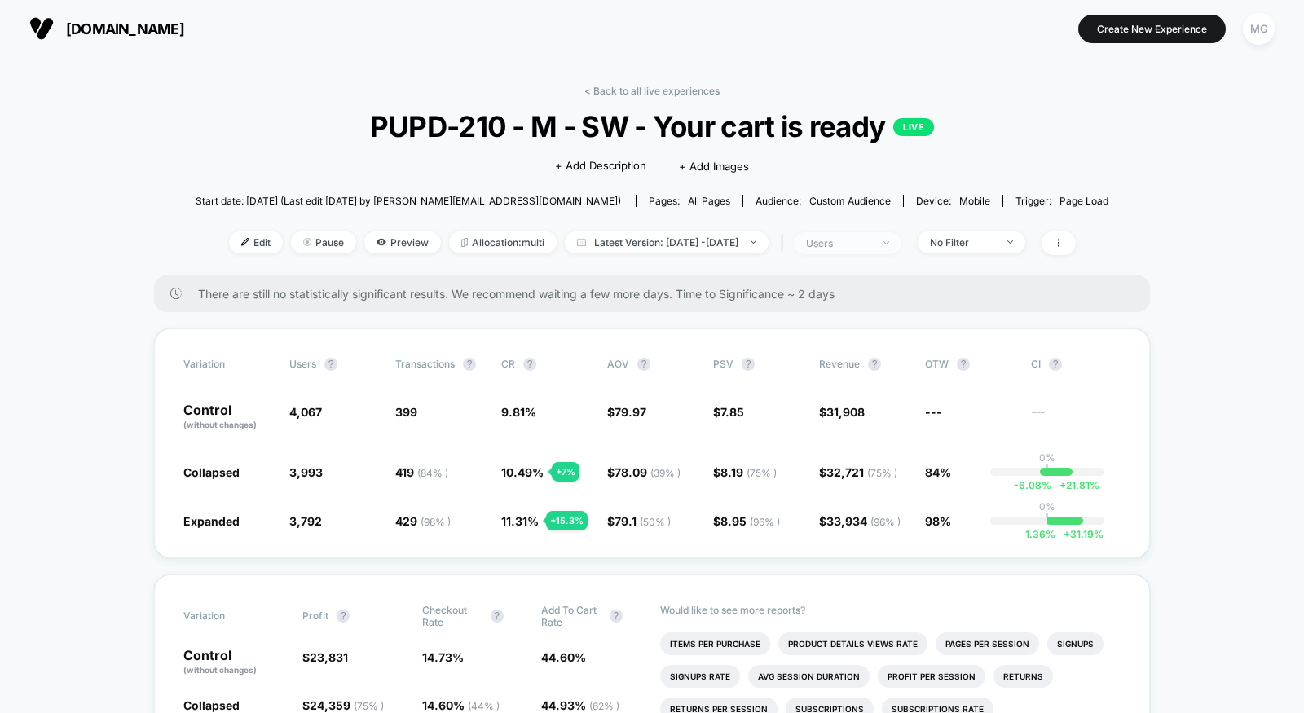
click at [843, 242] on div "users" at bounding box center [838, 243] width 65 height 12
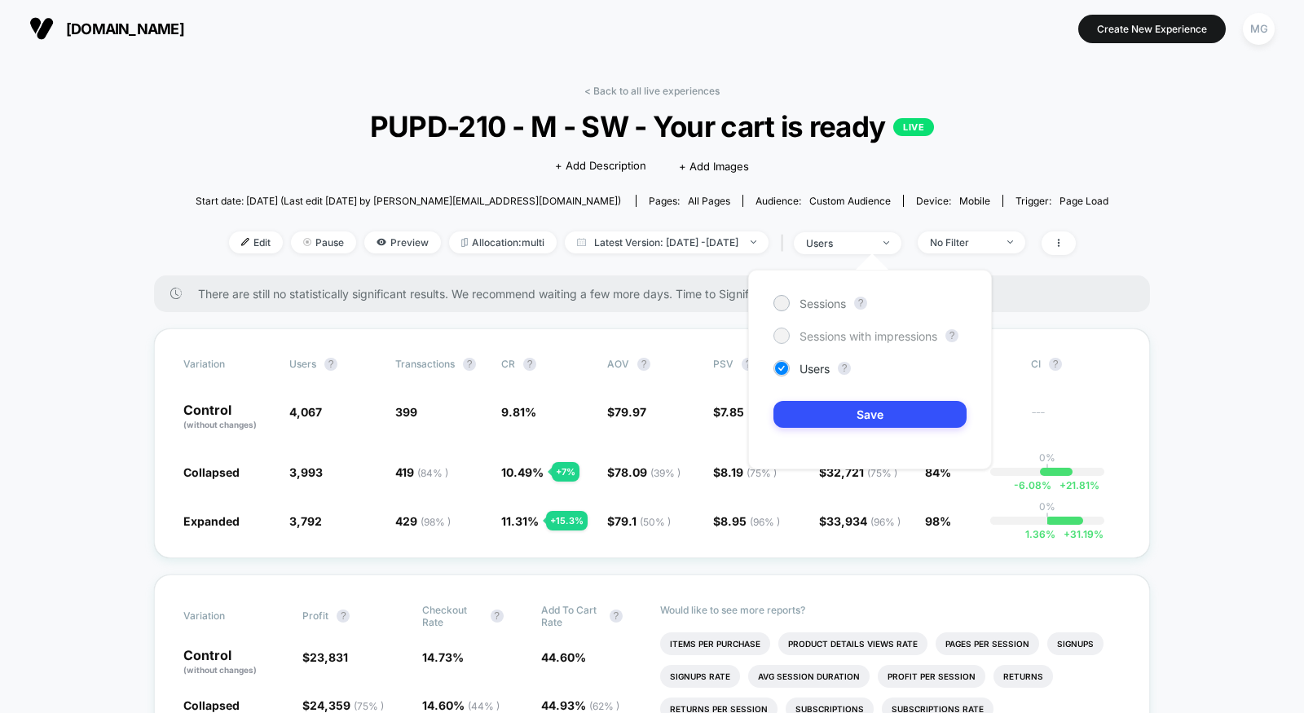
click at [840, 332] on span "Sessions with impressions" at bounding box center [868, 336] width 138 height 14
click at [821, 411] on button "Save" at bounding box center [869, 414] width 193 height 27
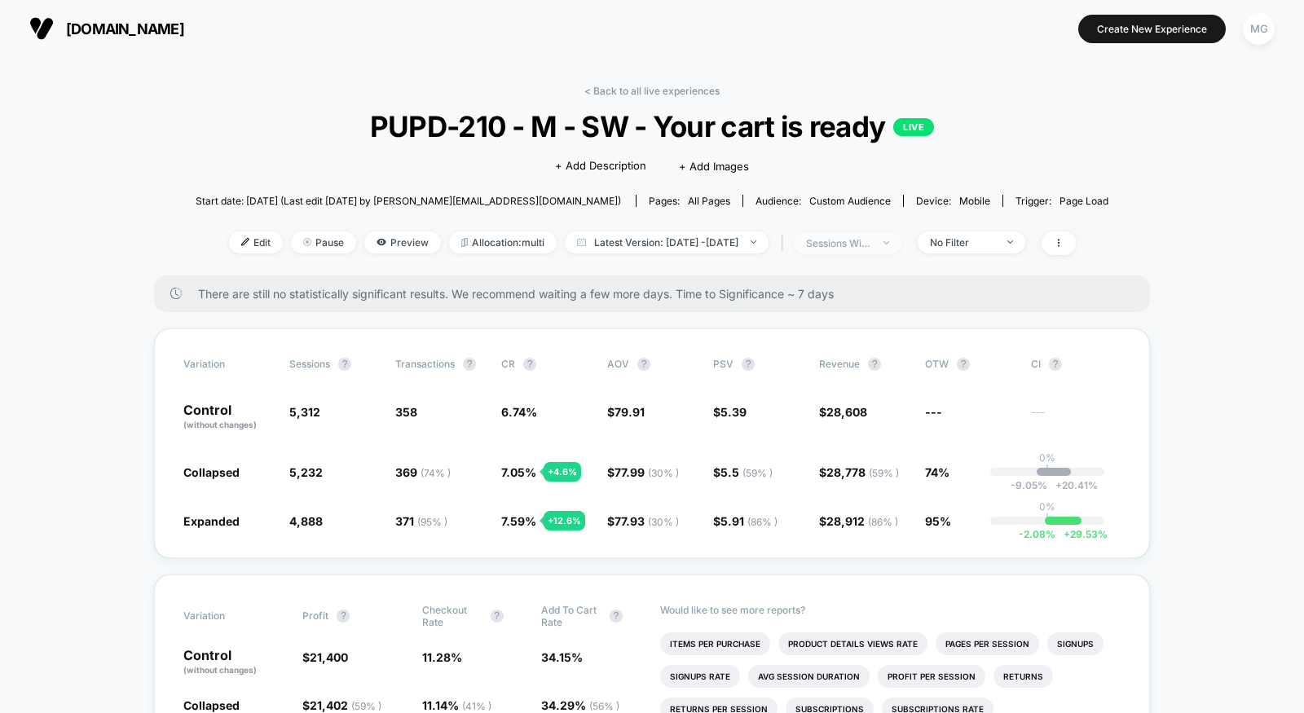
click at [871, 240] on div "sessions with impression" at bounding box center [838, 243] width 65 height 12
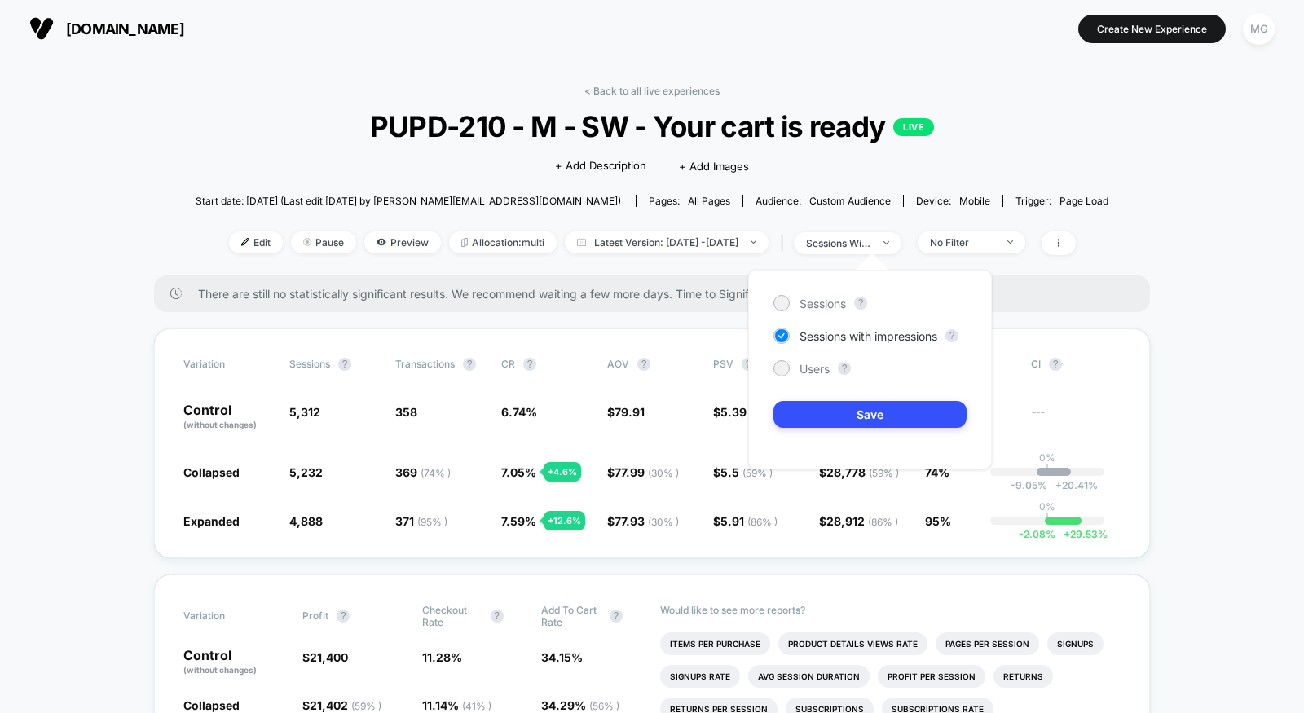
click at [847, 305] on div "Sessions ?" at bounding box center [869, 303] width 193 height 16
click at [829, 312] on div "Sessions ? Sessions with impressions ? Users ? Save" at bounding box center [870, 370] width 244 height 200
drag, startPoint x: 829, startPoint y: 303, endPoint x: 829, endPoint y: 319, distance: 15.5
click at [829, 303] on span "Sessions" at bounding box center [822, 304] width 46 height 14
click at [812, 426] on button "Save" at bounding box center [869, 414] width 193 height 27
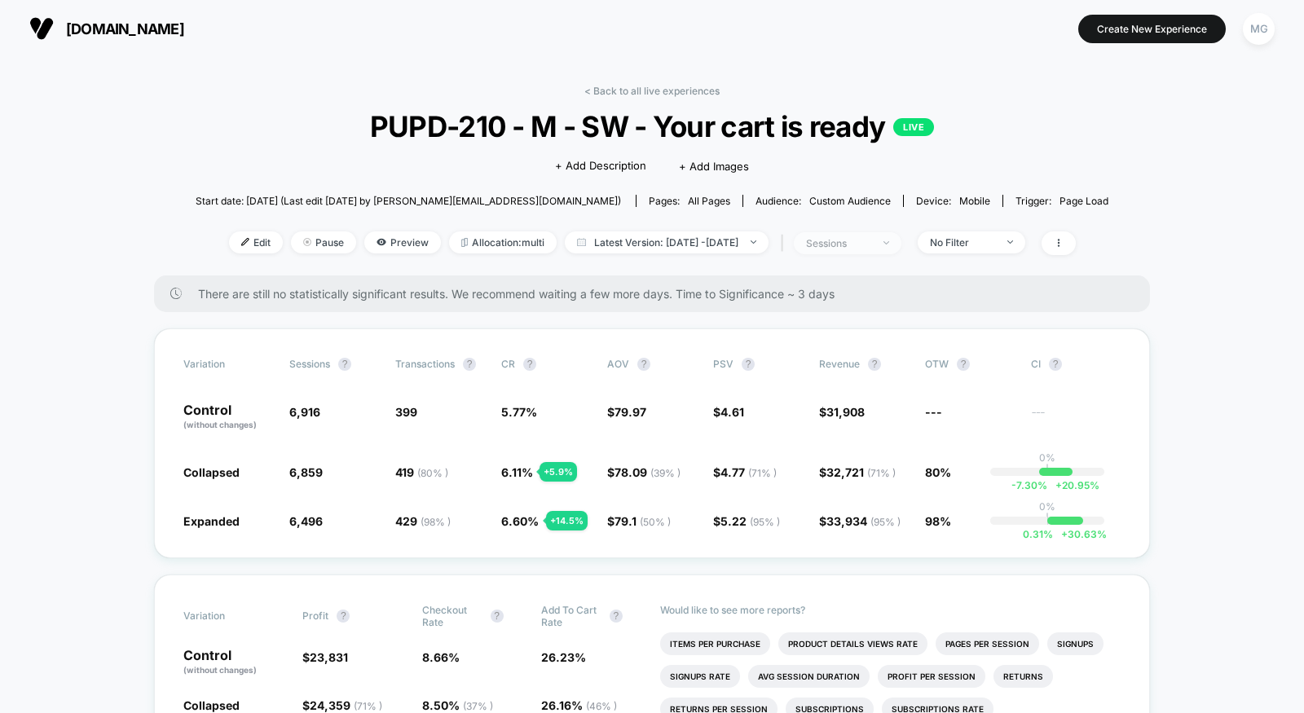
click at [871, 239] on div "sessions" at bounding box center [838, 243] width 65 height 12
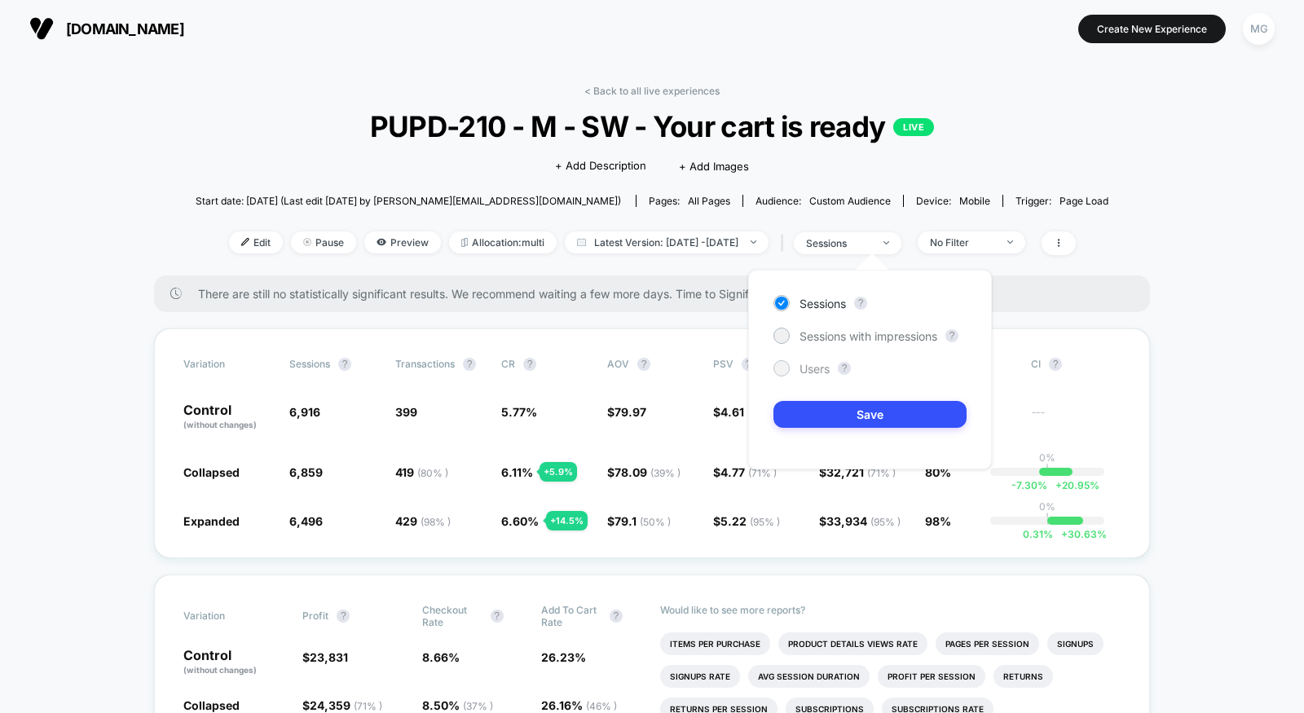
click at [801, 366] on span "Users" at bounding box center [814, 369] width 30 height 14
click at [811, 411] on button "Save" at bounding box center [869, 414] width 193 height 27
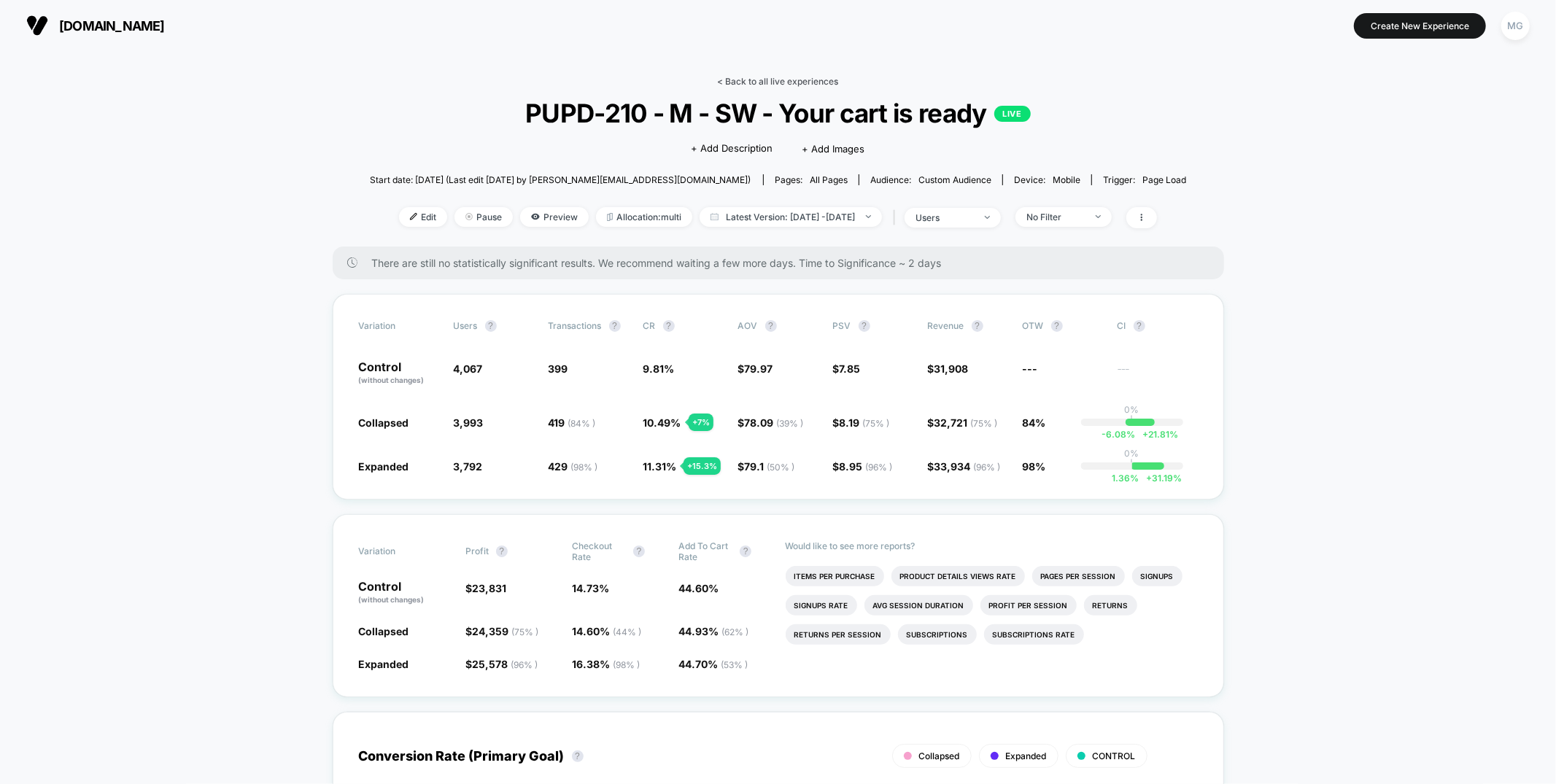
click at [765, 85] on link "< Back to all live experiences" at bounding box center [778, 81] width 121 height 11
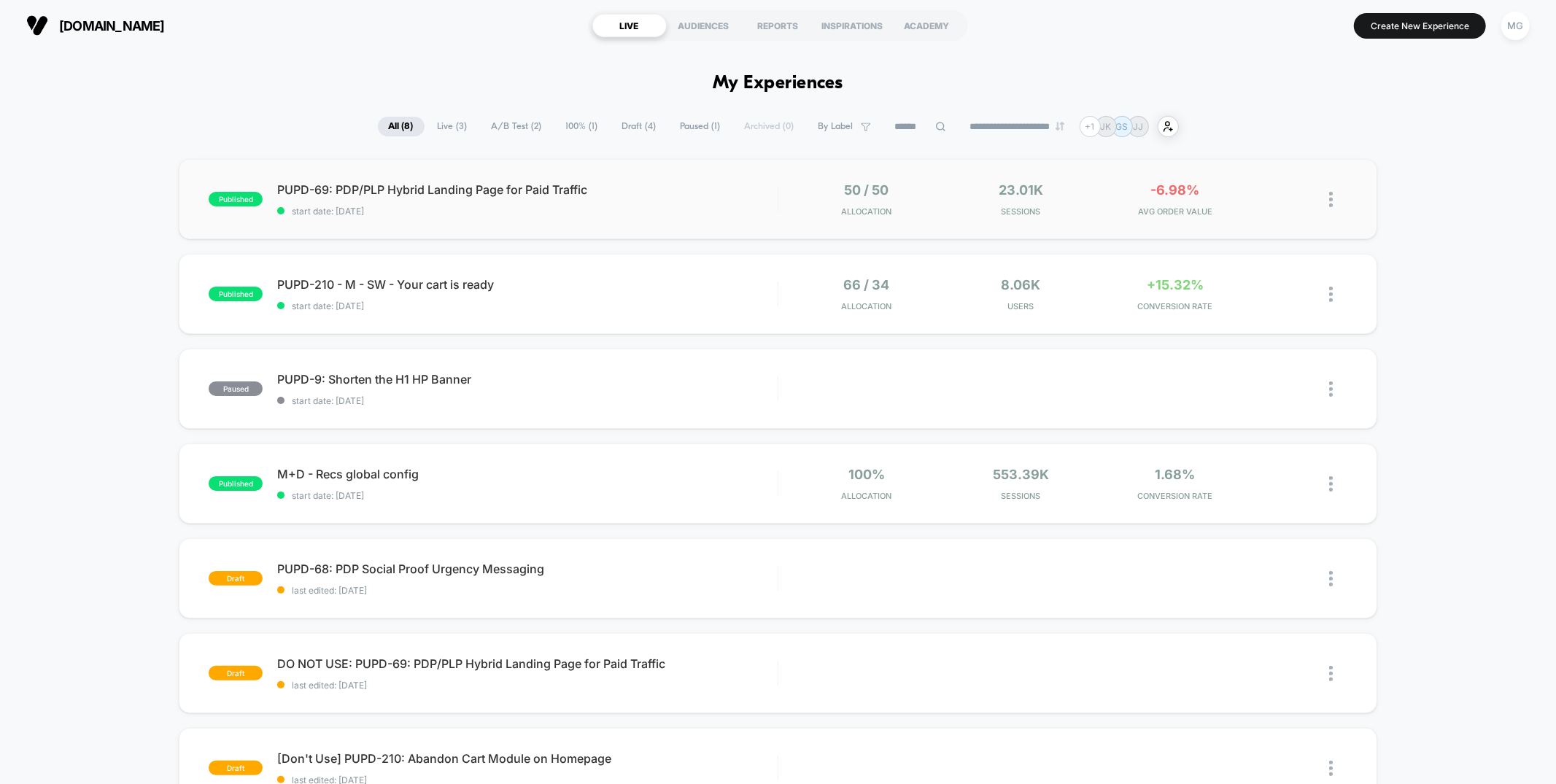
click at [683, 227] on div "published PUPD-69: PDP/PLP Hybrid Landing Page for Paid Traffic start date: [DA…" at bounding box center [778, 200] width 1198 height 81
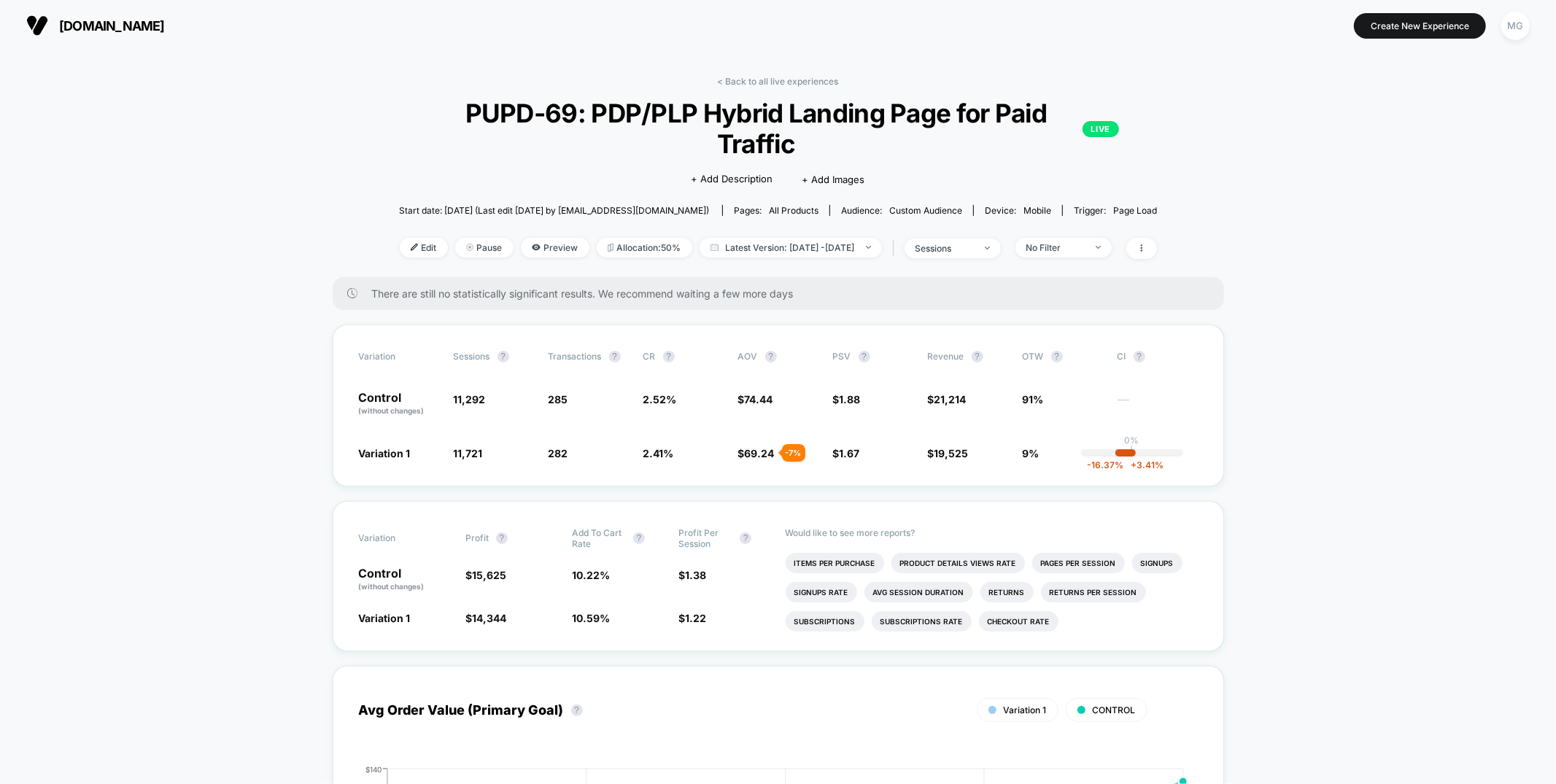
click at [987, 238] on div "| sessions" at bounding box center [945, 249] width 112 height 21
click at [974, 243] on div "sessions" at bounding box center [945, 248] width 58 height 11
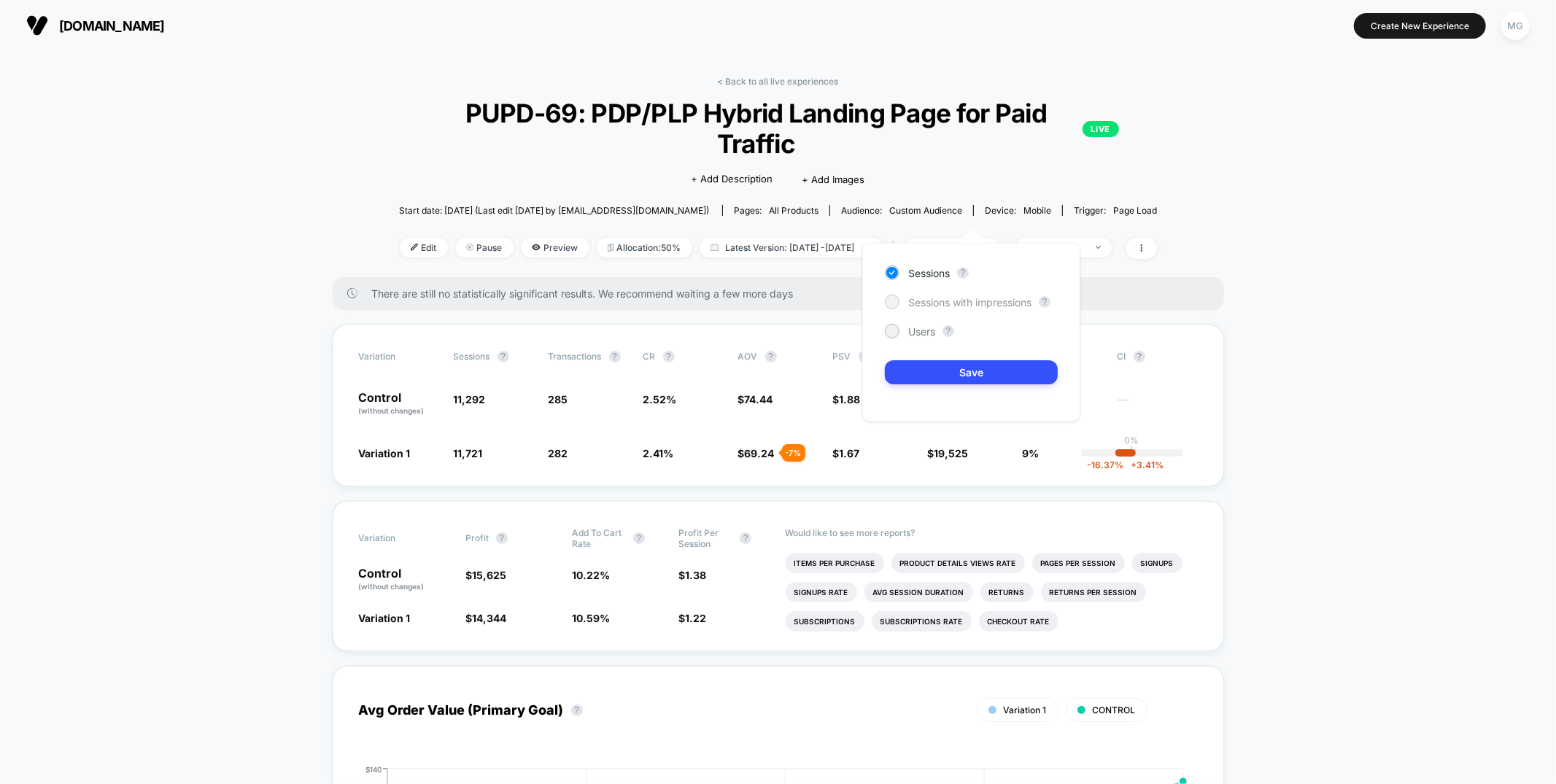
click at [944, 301] on span "Sessions with impressions" at bounding box center [970, 303] width 124 height 13
click at [946, 370] on button "Save" at bounding box center [970, 372] width 173 height 24
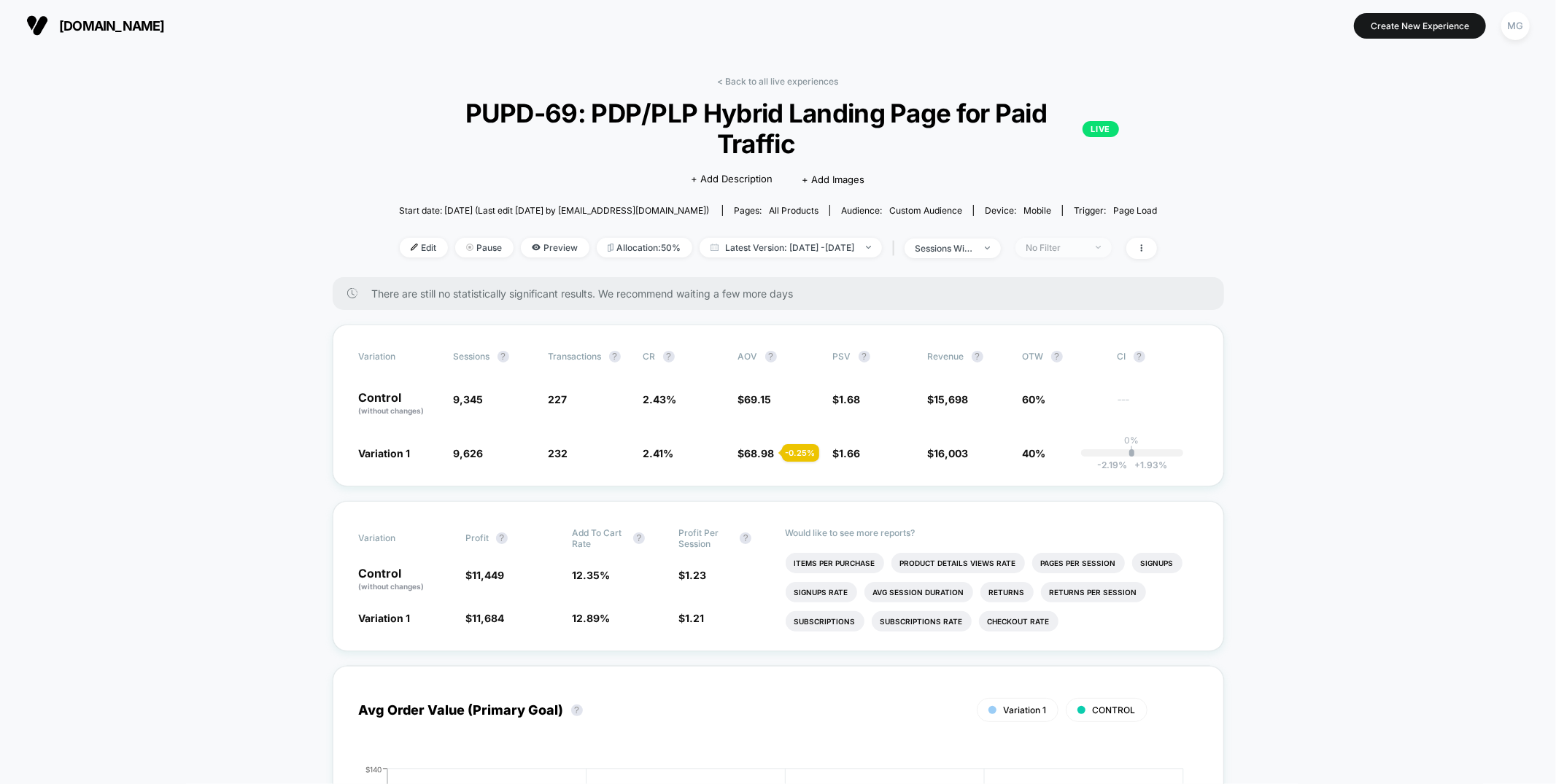
click at [1085, 243] on div "No Filter" at bounding box center [1055, 248] width 58 height 11
click at [1051, 359] on span "New Visitors" at bounding box center [1073, 359] width 60 height 13
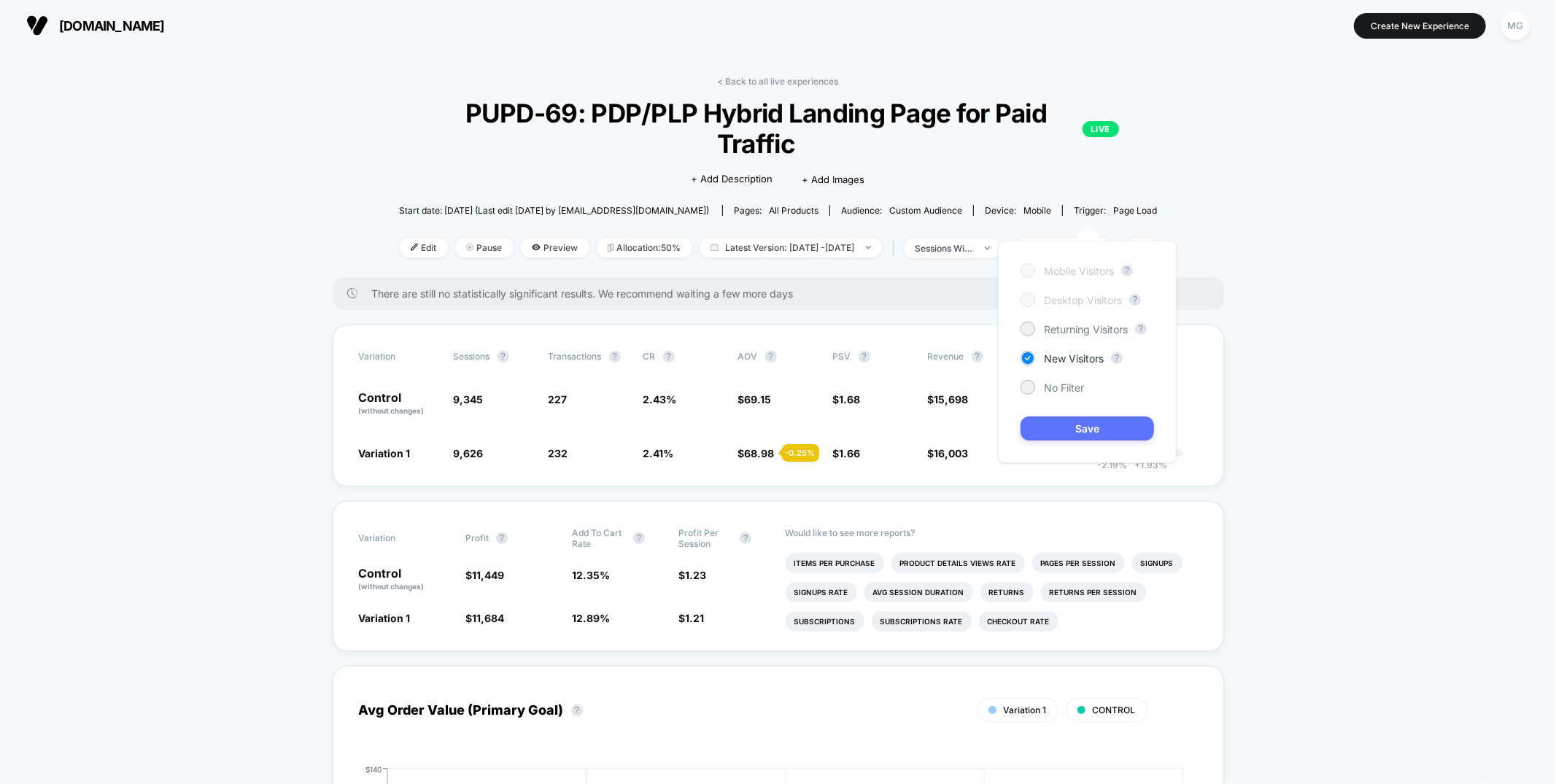
click at [1055, 432] on button "Save" at bounding box center [1087, 428] width 133 height 24
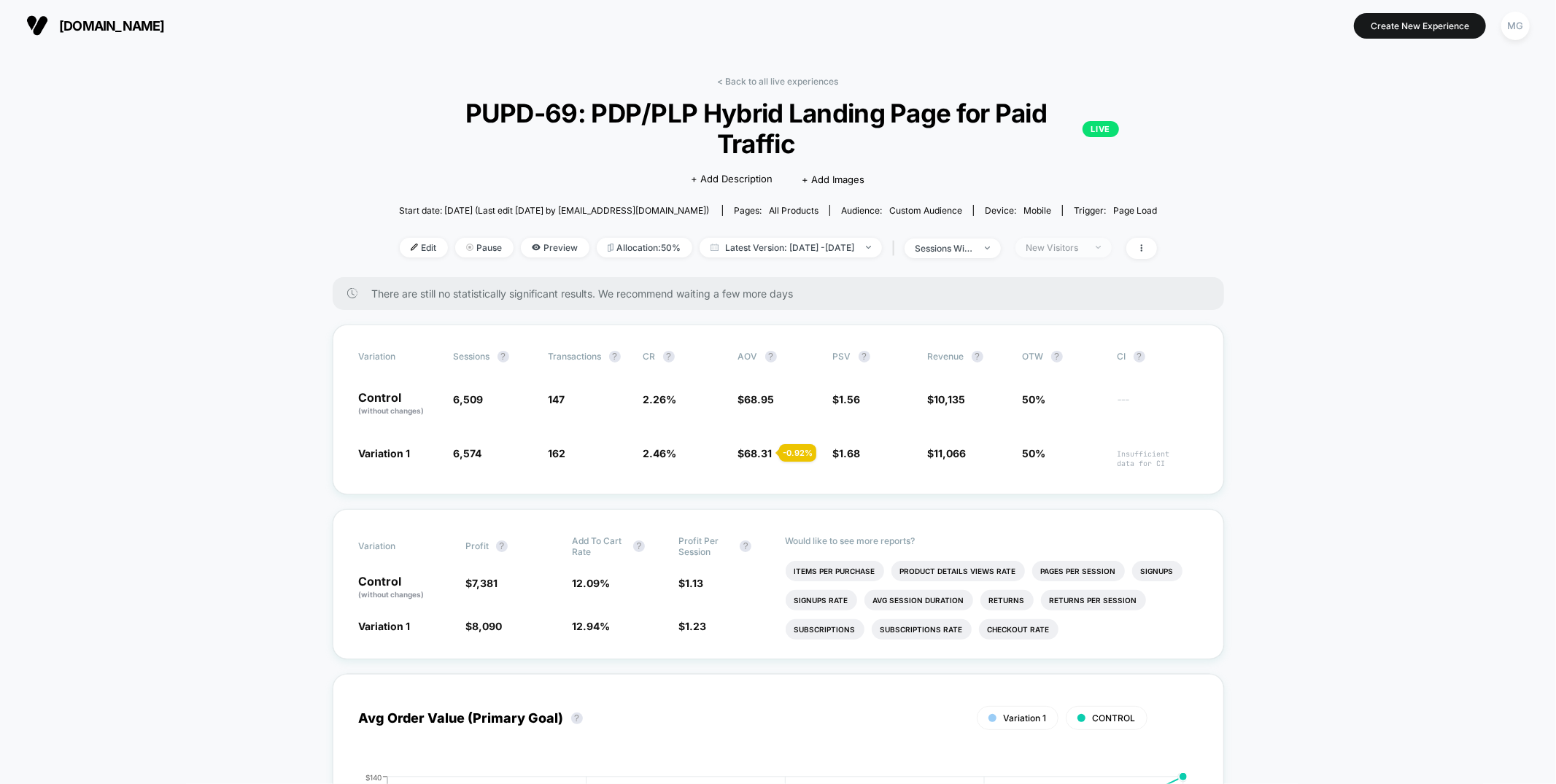
click at [1085, 243] on div "New Visitors" at bounding box center [1055, 248] width 58 height 11
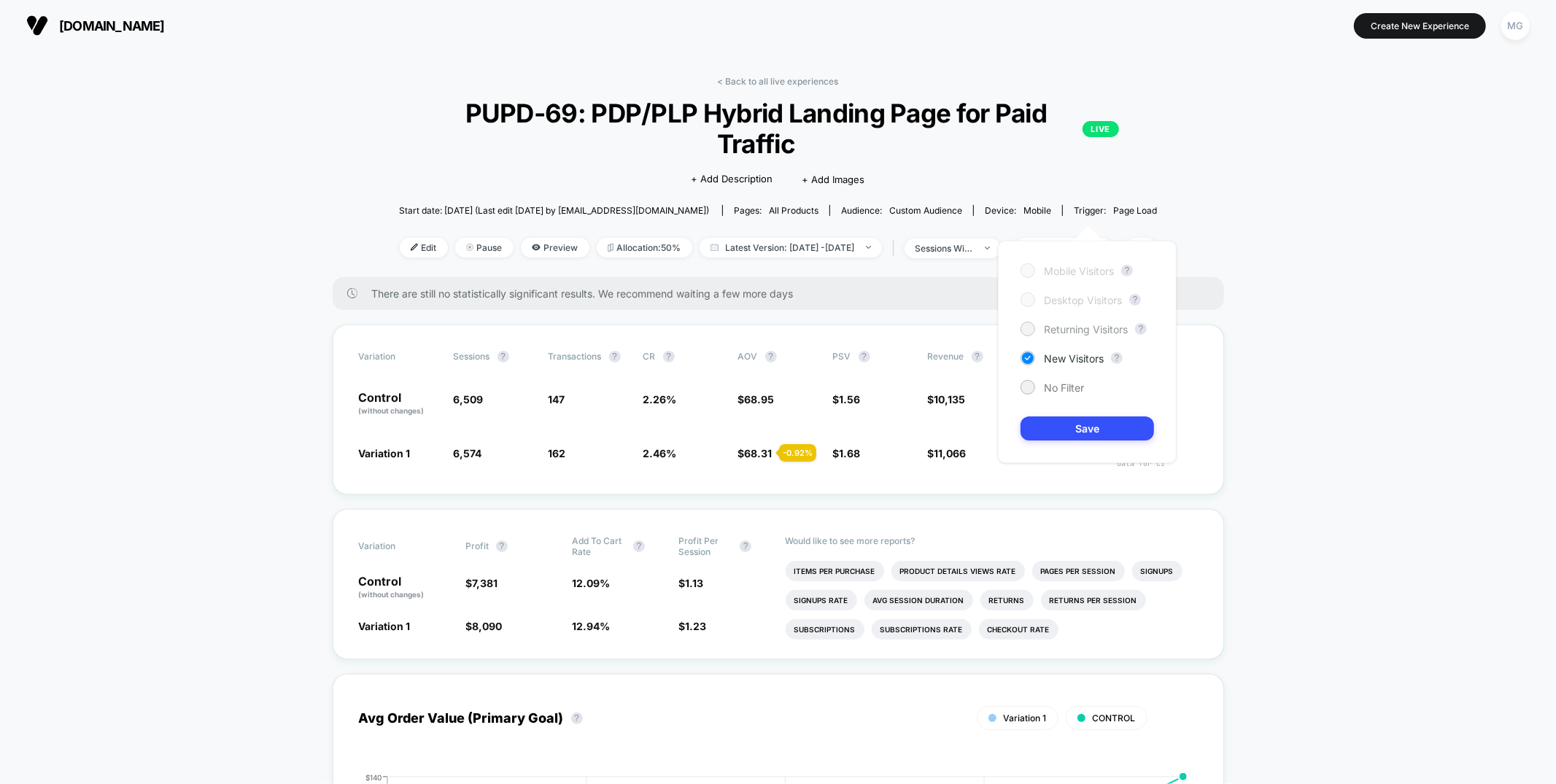
click at [1067, 330] on span "Returning Visitors" at bounding box center [1086, 329] width 84 height 13
click at [1056, 422] on button "Save" at bounding box center [1087, 428] width 133 height 24
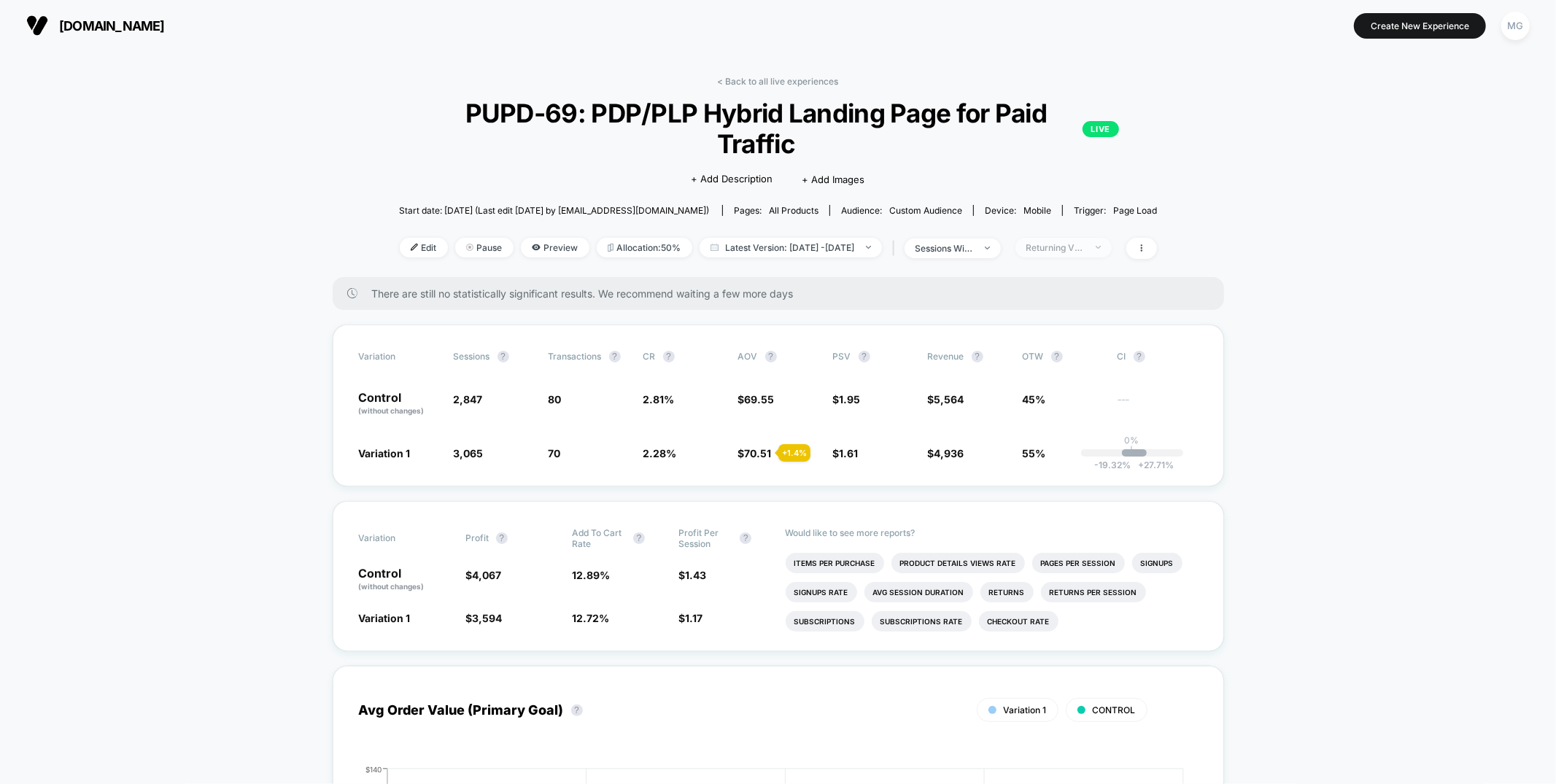
click at [1083, 238] on span "Returning Visitors" at bounding box center [1064, 248] width 97 height 20
click at [1057, 380] on div "No Filter" at bounding box center [1052, 388] width 64 height 14
click at [1051, 417] on button "Save" at bounding box center [1087, 428] width 133 height 24
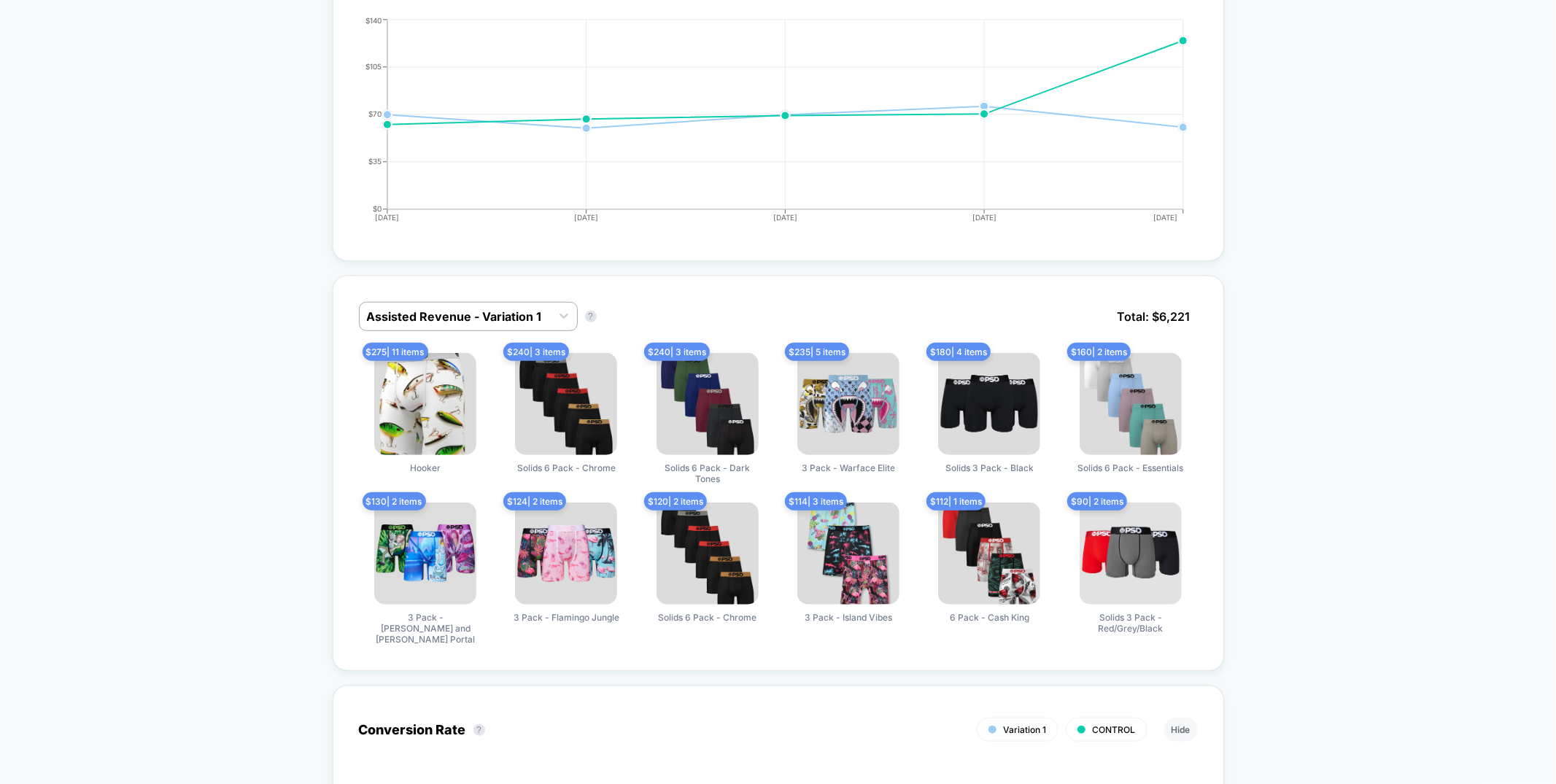
scroll to position [746, 0]
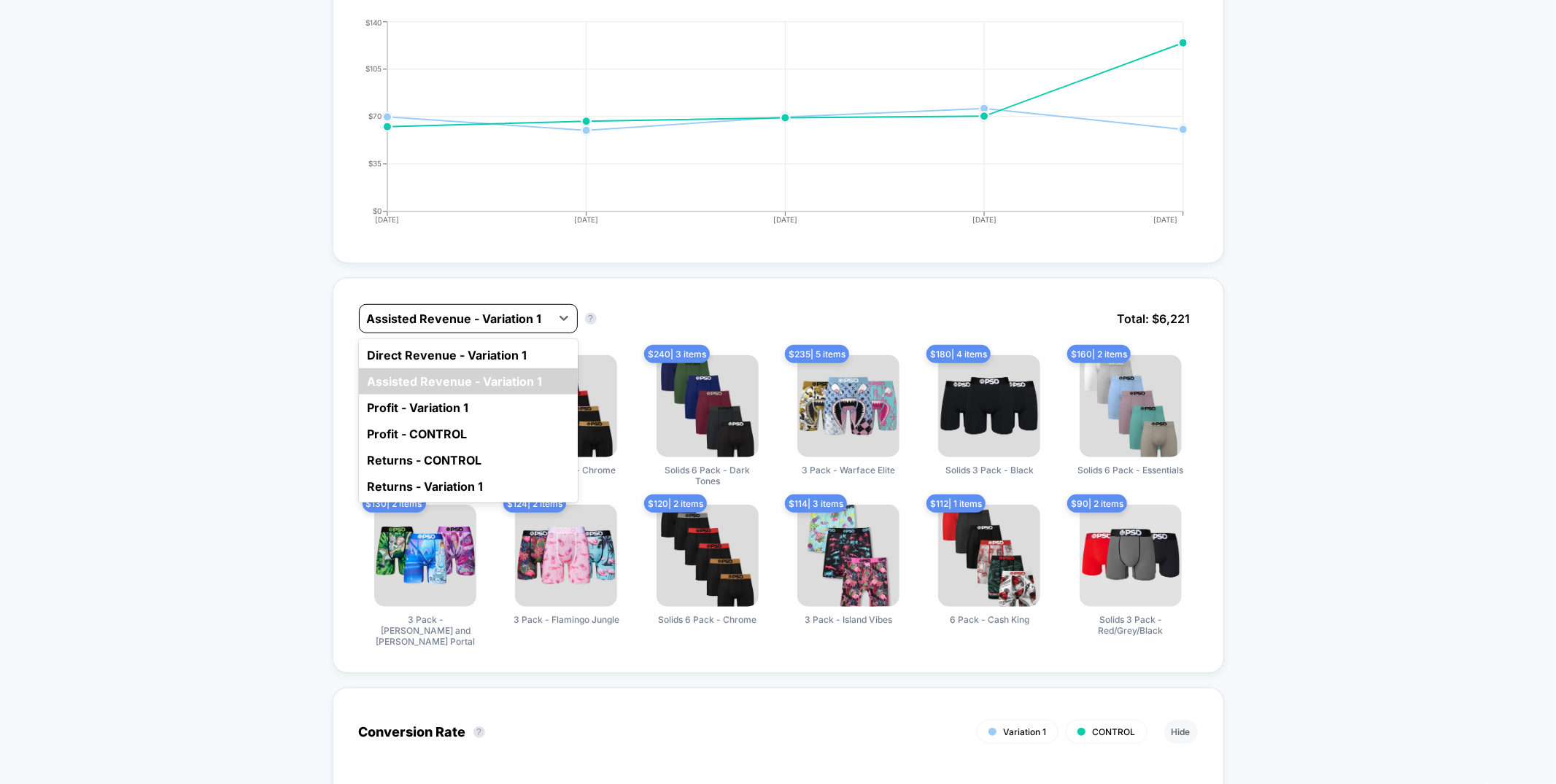
click at [458, 310] on div at bounding box center [455, 319] width 176 height 18
click at [443, 342] on div "Direct Revenue - Variation 1" at bounding box center [468, 354] width 218 height 26
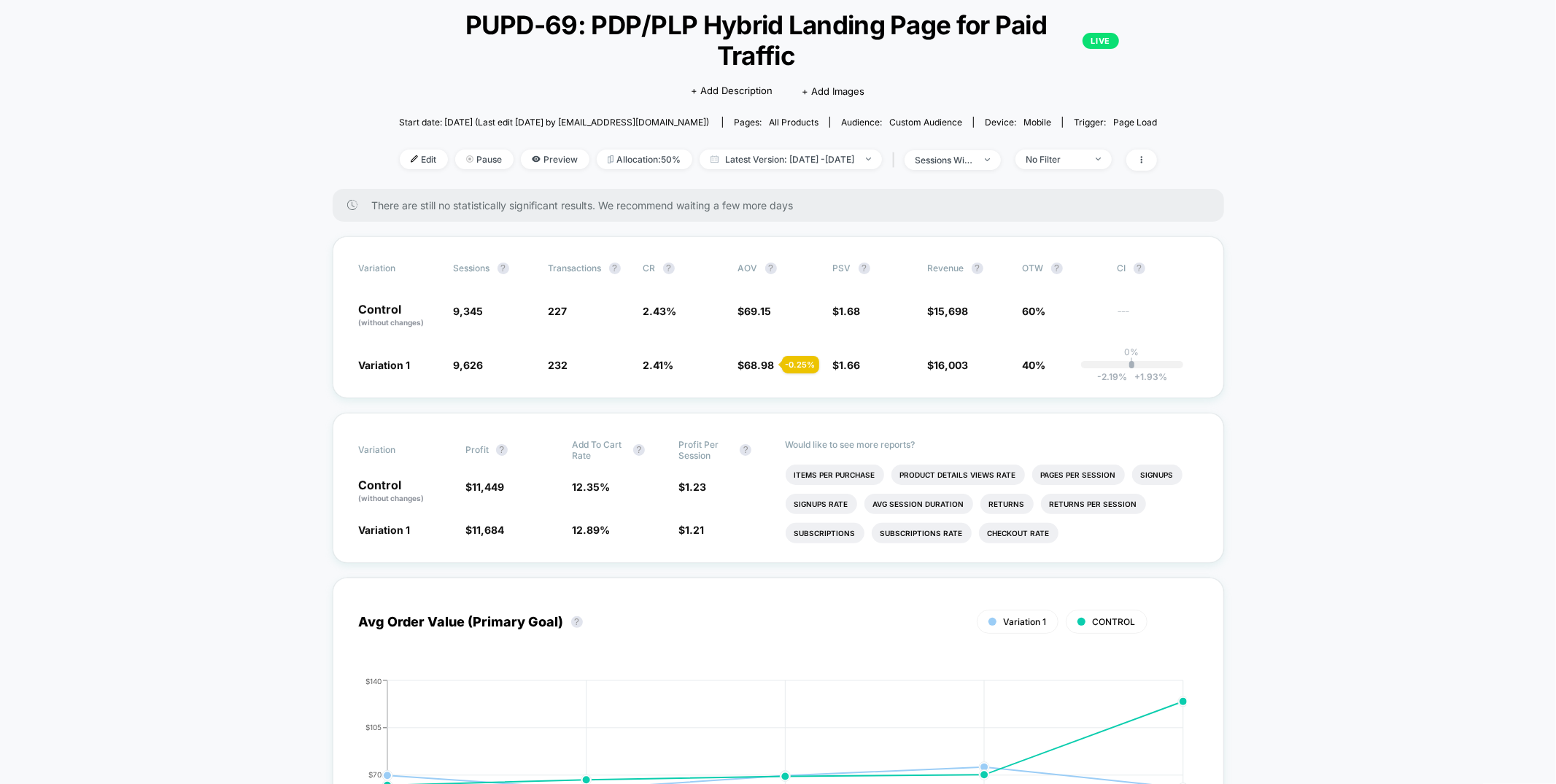
scroll to position [0, 0]
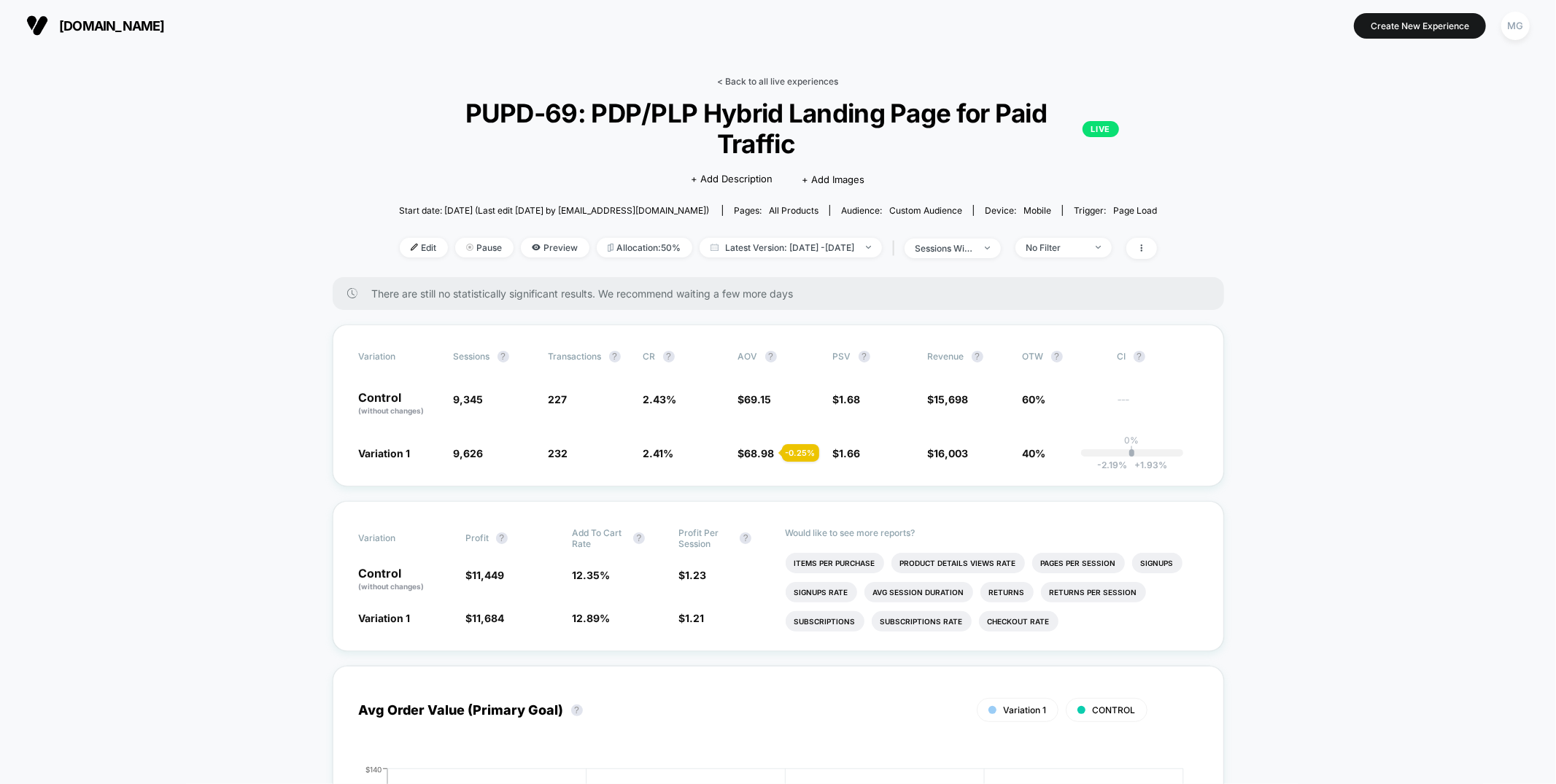
click at [770, 81] on link "< Back to all live experiences" at bounding box center [778, 81] width 121 height 11
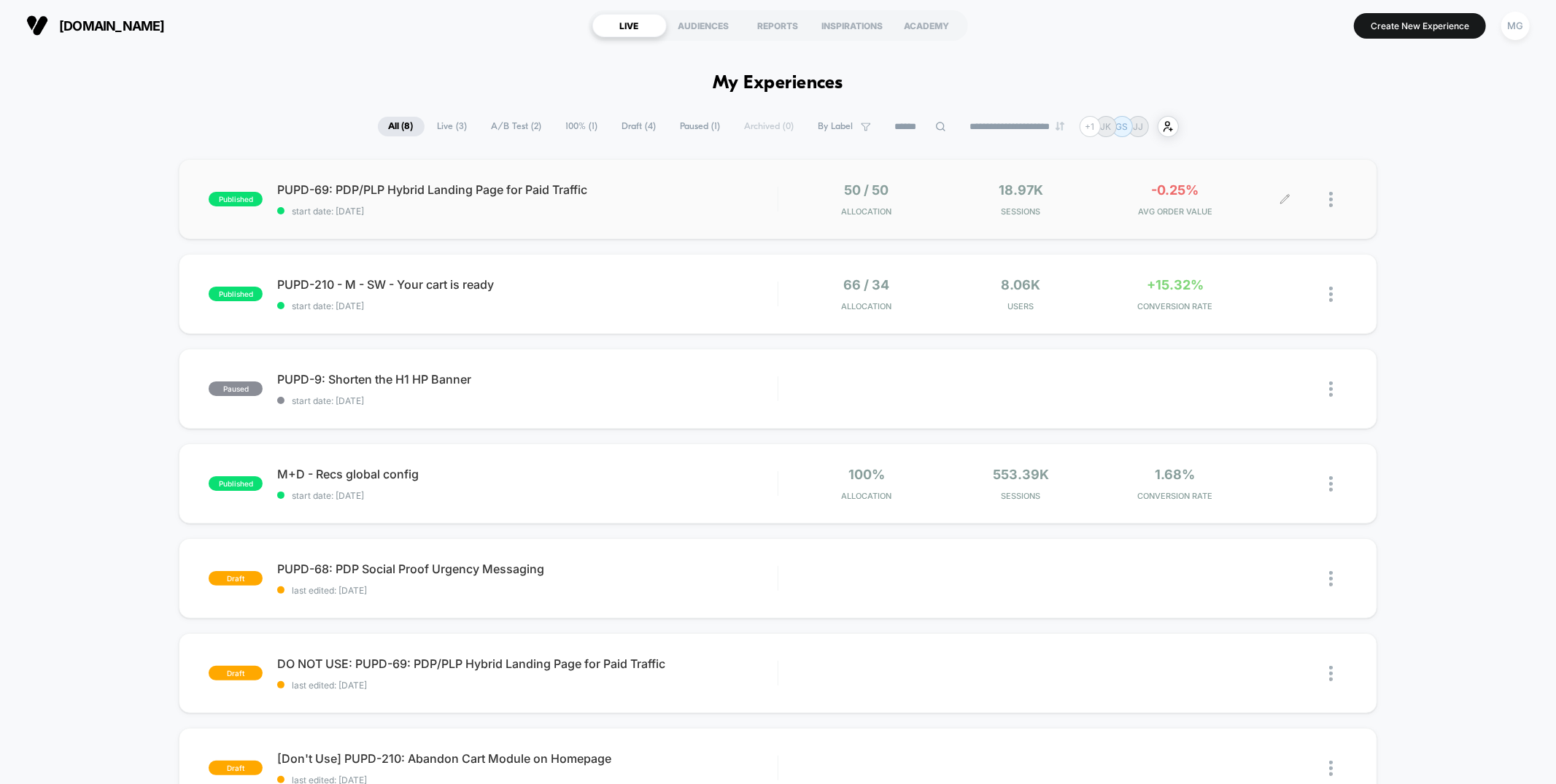
click at [1167, 197] on icon at bounding box center [1285, 200] width 11 height 11
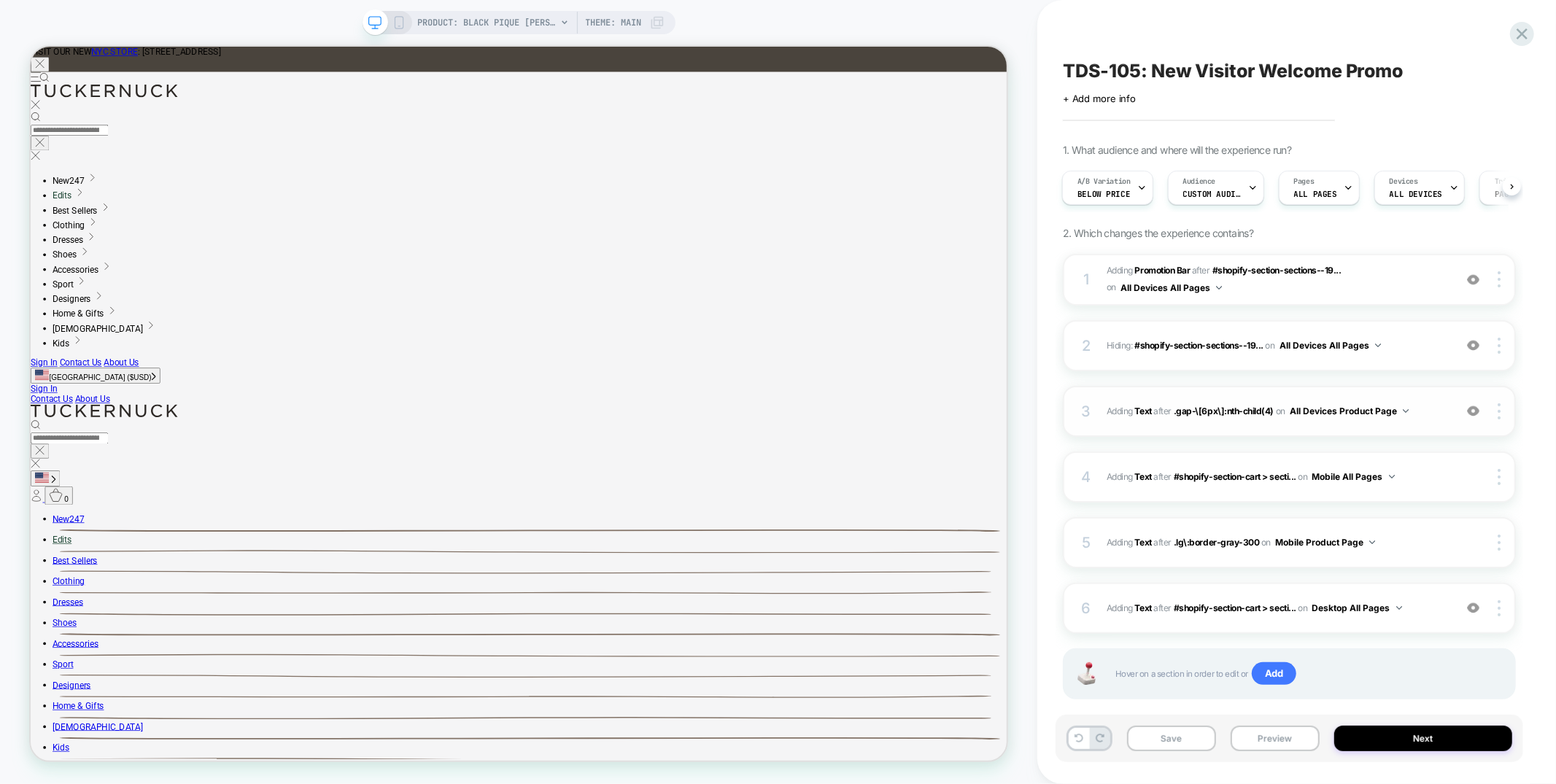
click at [0, 0] on div "3 #_loomi_addon_1753308620043 Adding Text AFTER .gap-\[6px\]:nth-child(4) .gap-…" at bounding box center [0, 0] width 0 height 0
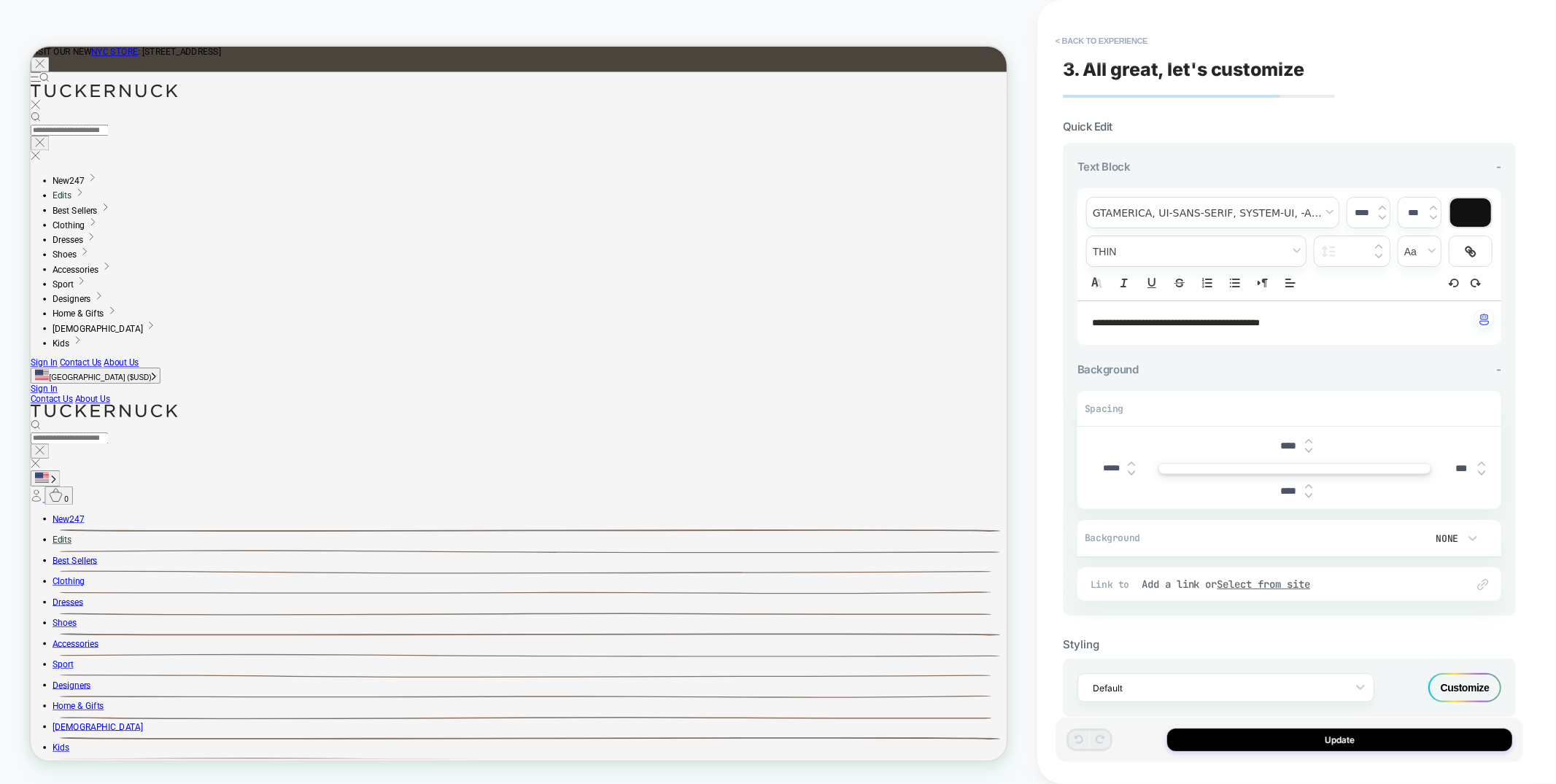
scroll to position [0, 1]
click at [0, 0] on div "Customize" at bounding box center [0, 0] width 0 height 0
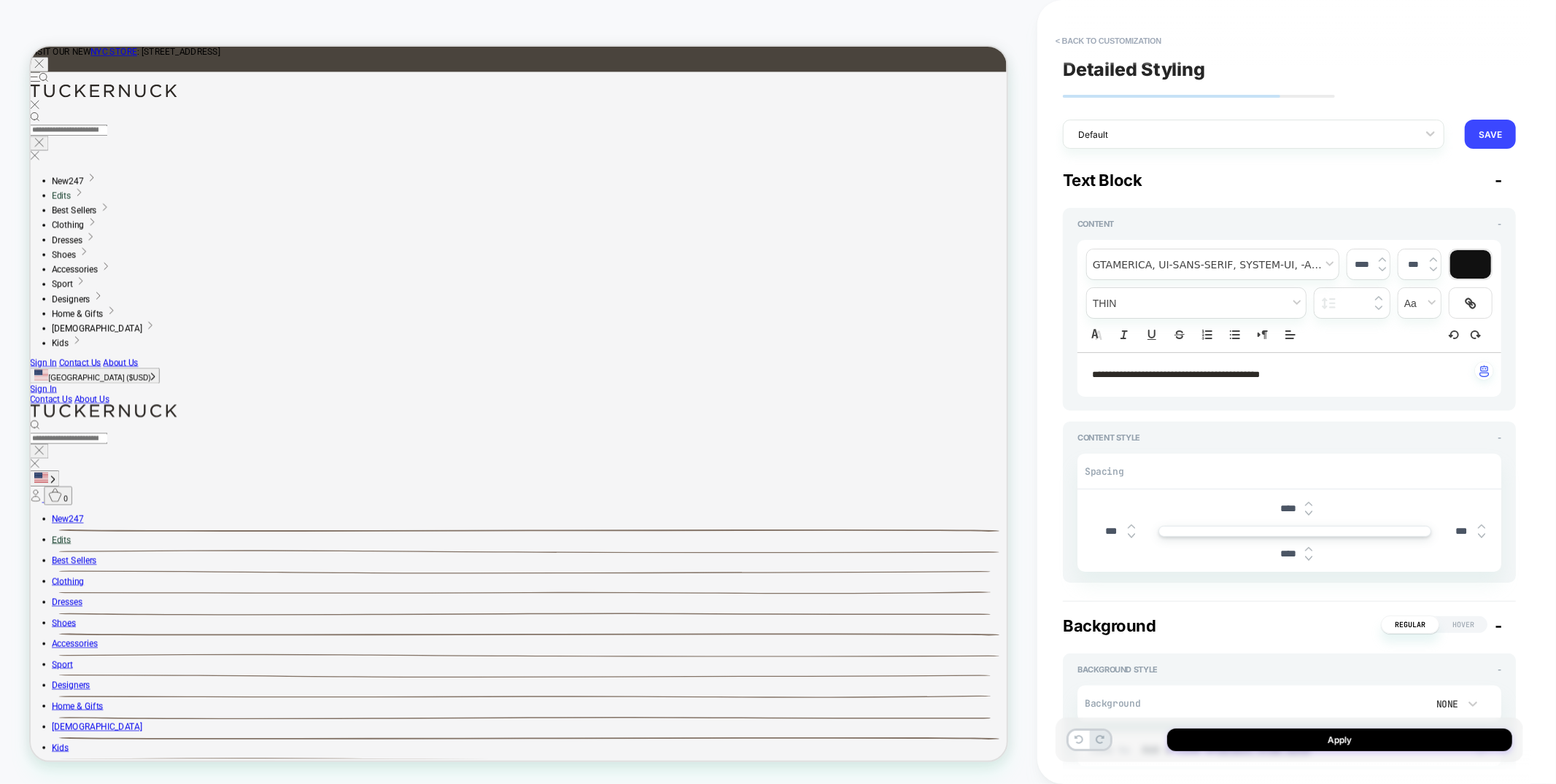
click at [1287, 507] on input "****" at bounding box center [1288, 508] width 33 height 13
type input "***"
click at [1282, 551] on input "****" at bounding box center [1288, 554] width 33 height 13
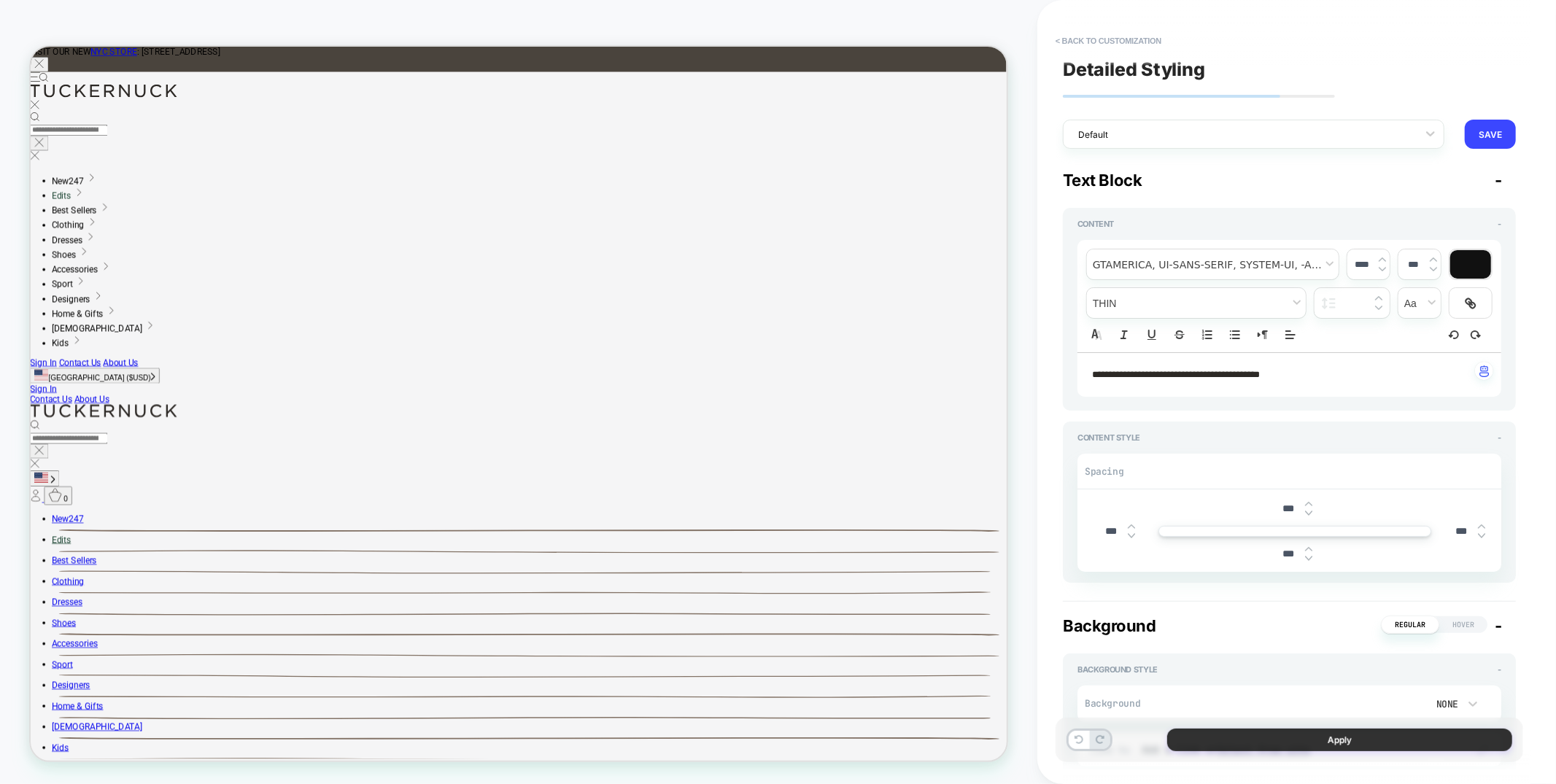
type input "***"
click at [0, 0] on button "Apply" at bounding box center [0, 0] width 0 height 0
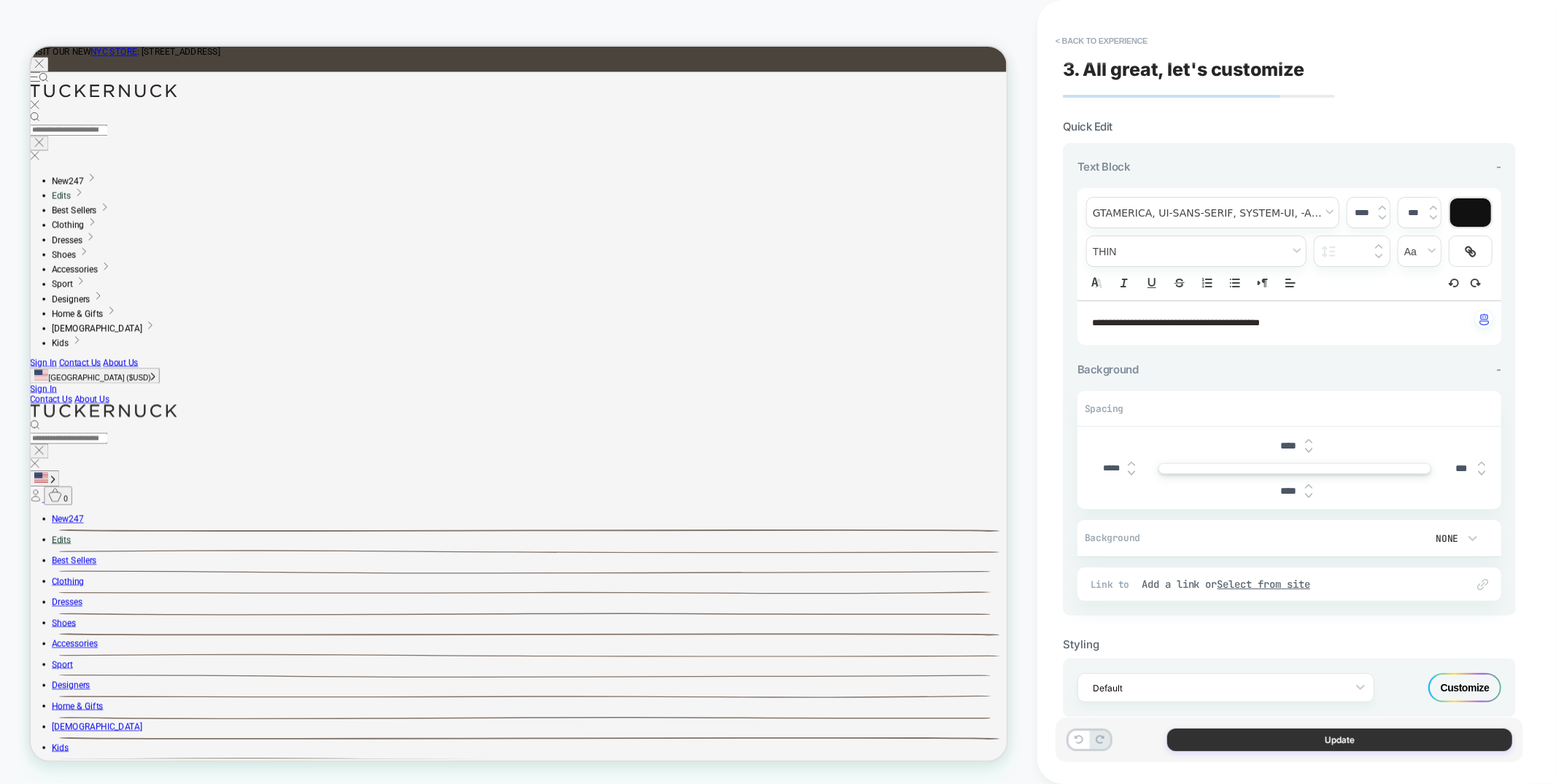
click at [0, 0] on button "Update" at bounding box center [0, 0] width 0 height 0
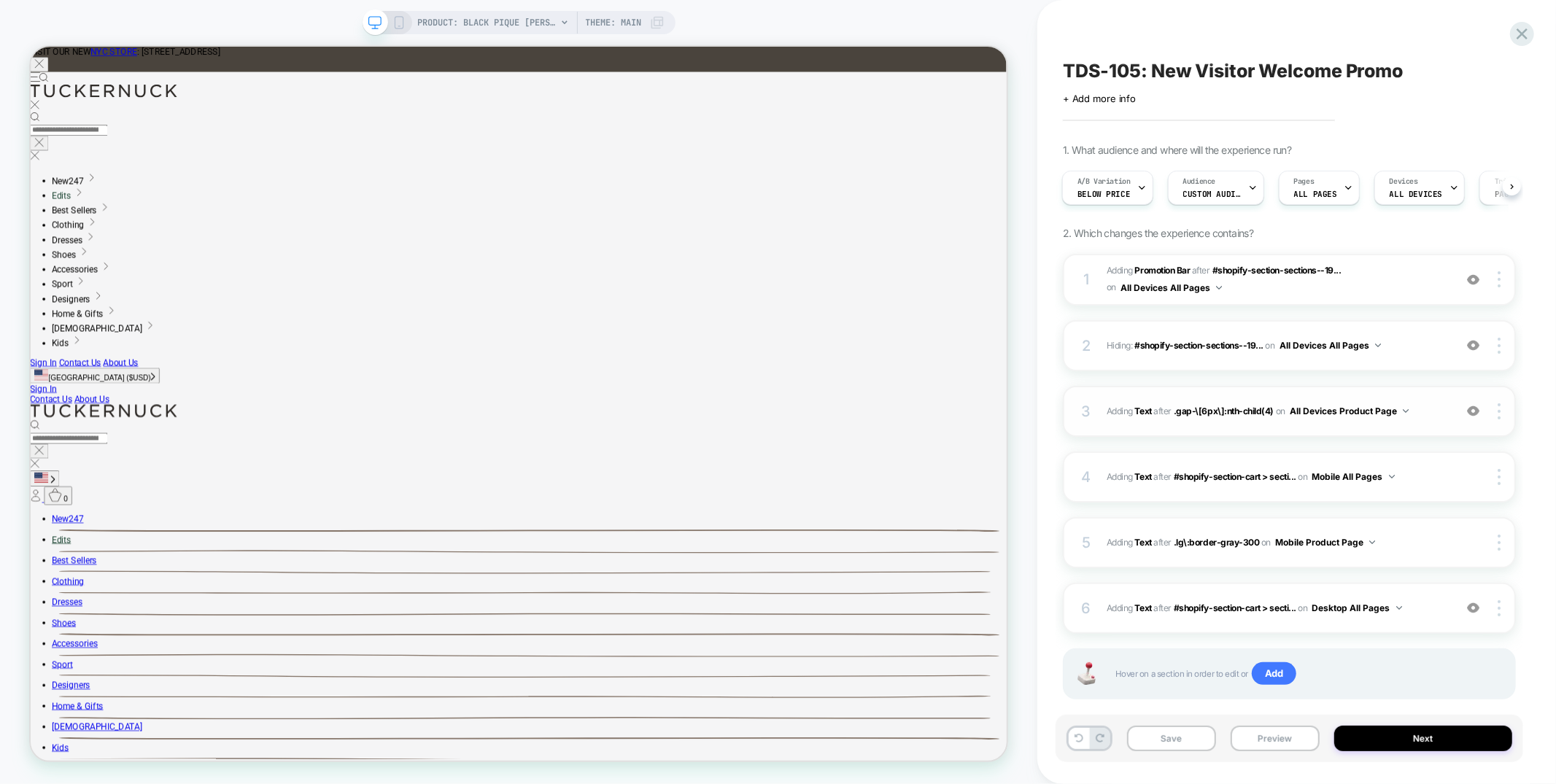
click at [0, 0] on div "3 #_loomi_addon_1753308620043 Adding Text AFTER .gap-\[6px\]:nth-child(4) .gap-…" at bounding box center [0, 0] width 0 height 0
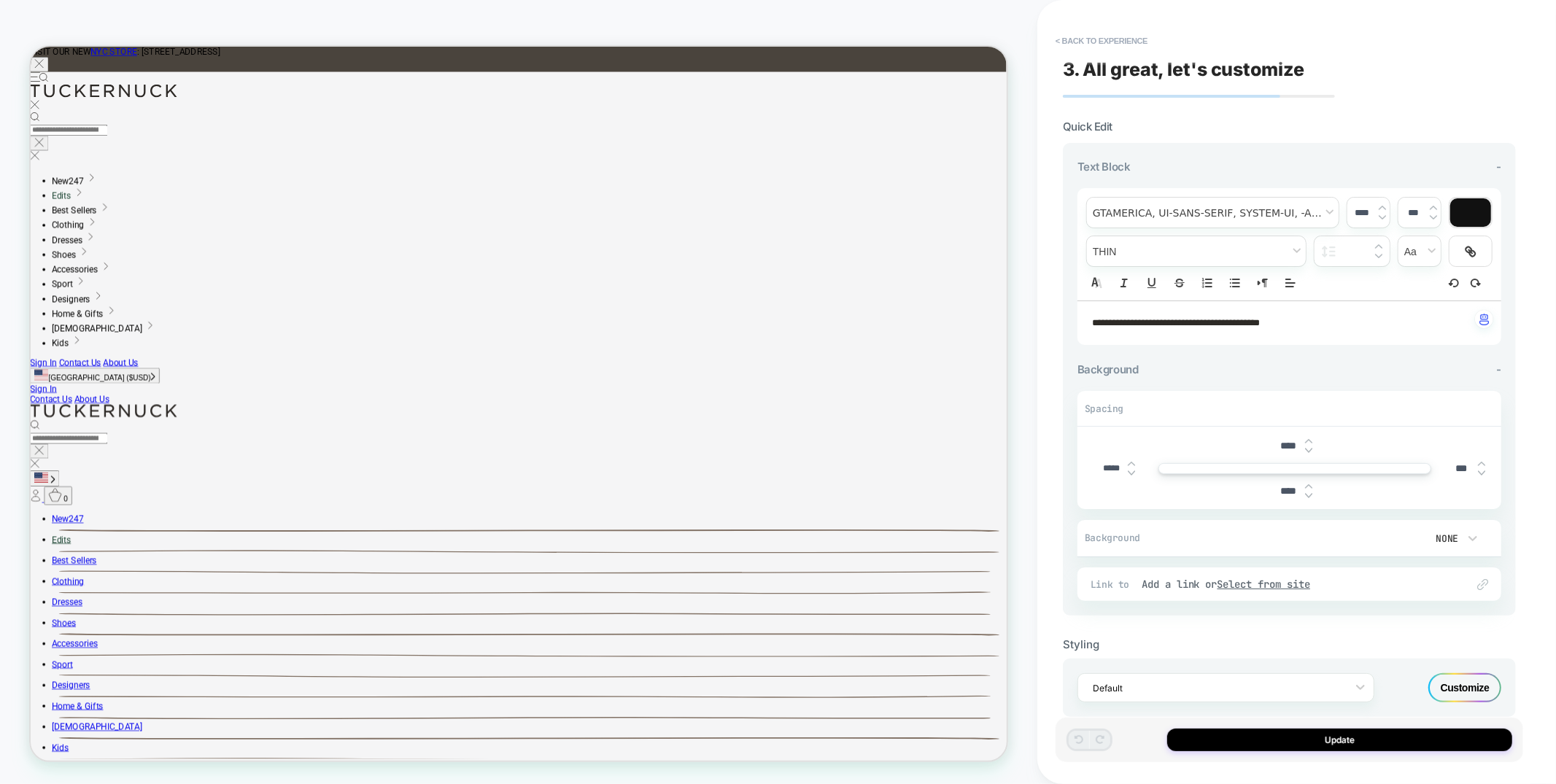
click at [1260, 321] on strong "**********" at bounding box center [1176, 322] width 167 height 10
drag, startPoint x: 1308, startPoint y: 321, endPoint x: 1090, endPoint y: 323, distance: 218.0
click at [1090, 323] on div "**********" at bounding box center [1289, 323] width 423 height 44
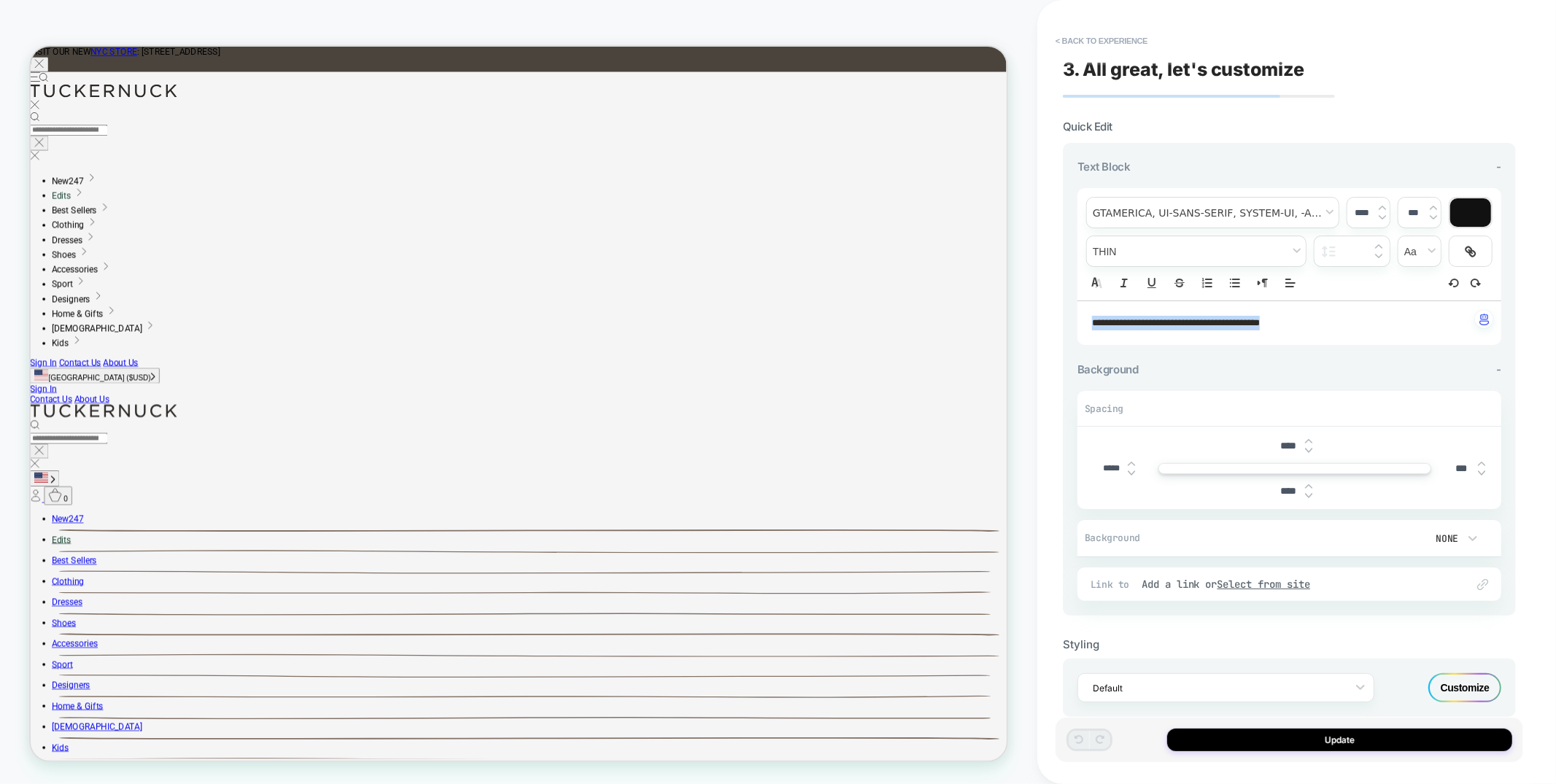
type input "****"
copy strong "**********"
click at [1246, 321] on strong "**********" at bounding box center [1176, 322] width 167 height 10
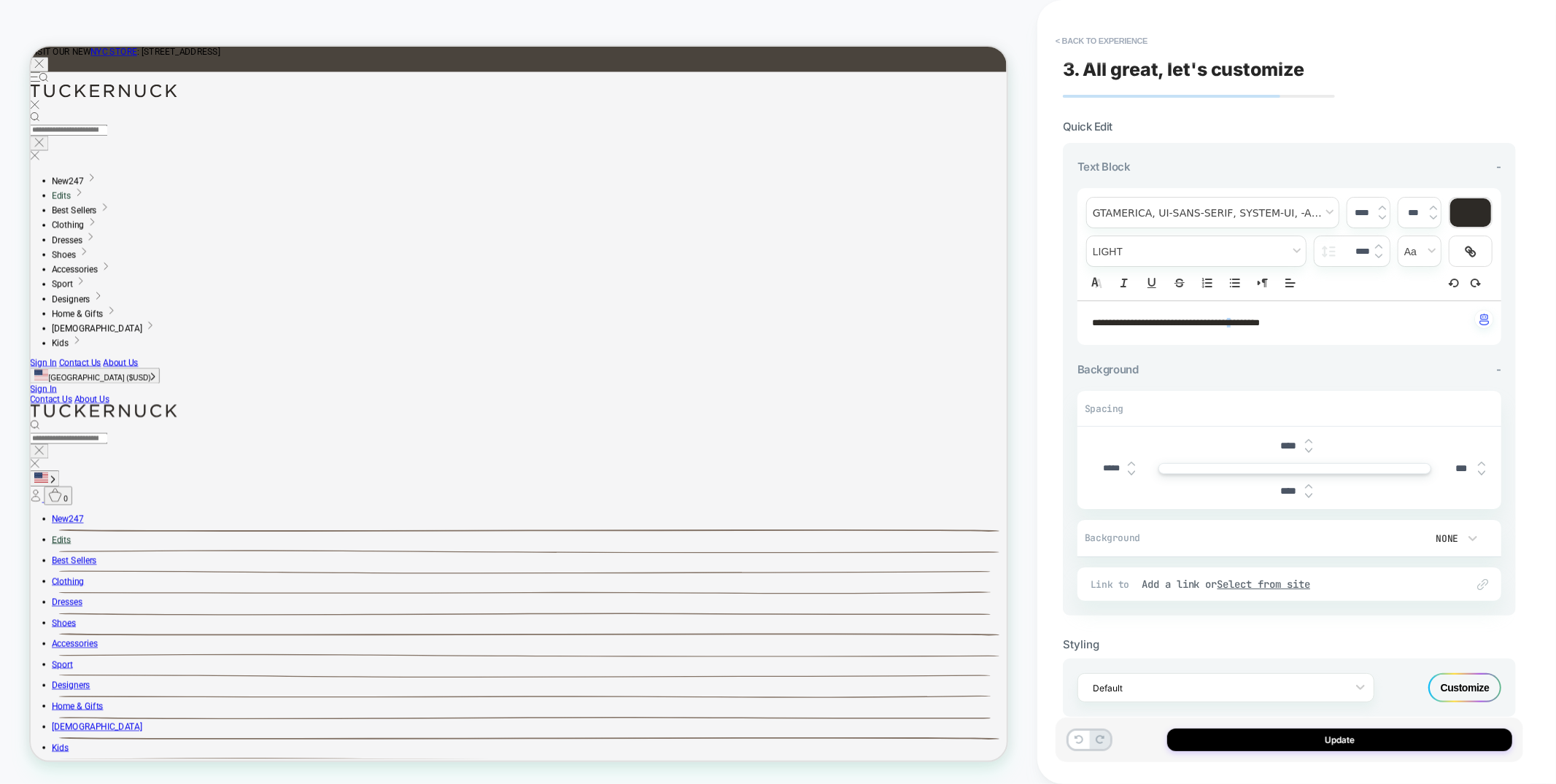
click at [1227, 321] on strong "**********" at bounding box center [1159, 322] width 135 height 10
click at [1244, 321] on strong "**********" at bounding box center [1176, 322] width 167 height 10
click at [1227, 323] on strong "**********" at bounding box center [1159, 322] width 135 height 10
click at [1241, 323] on strong "**********" at bounding box center [1176, 322] width 167 height 10
click at [1263, 716] on div "**********" at bounding box center [1289, 430] width 453 height 619
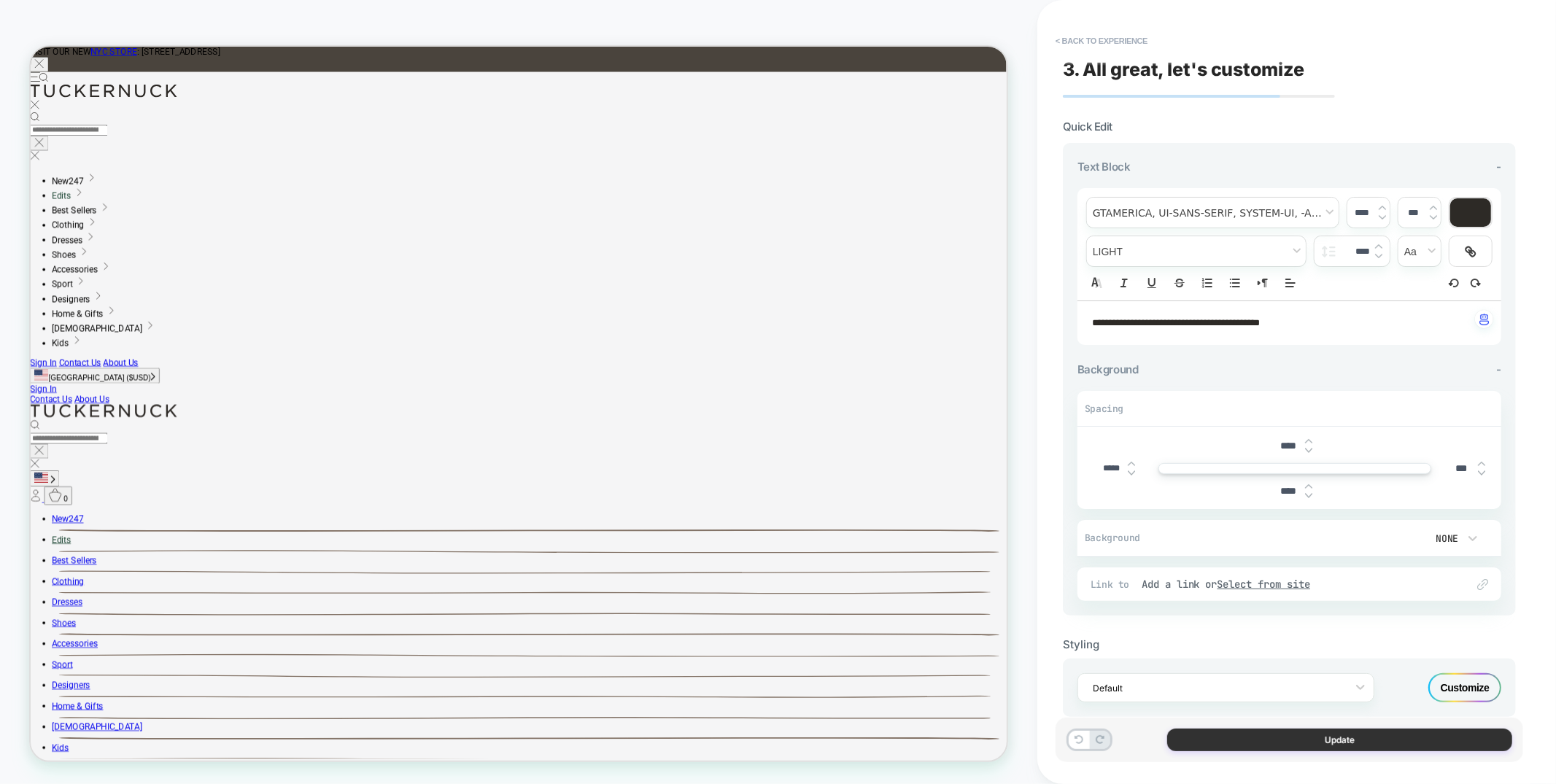
click at [1260, 741] on button "Update" at bounding box center [1339, 739] width 345 height 22
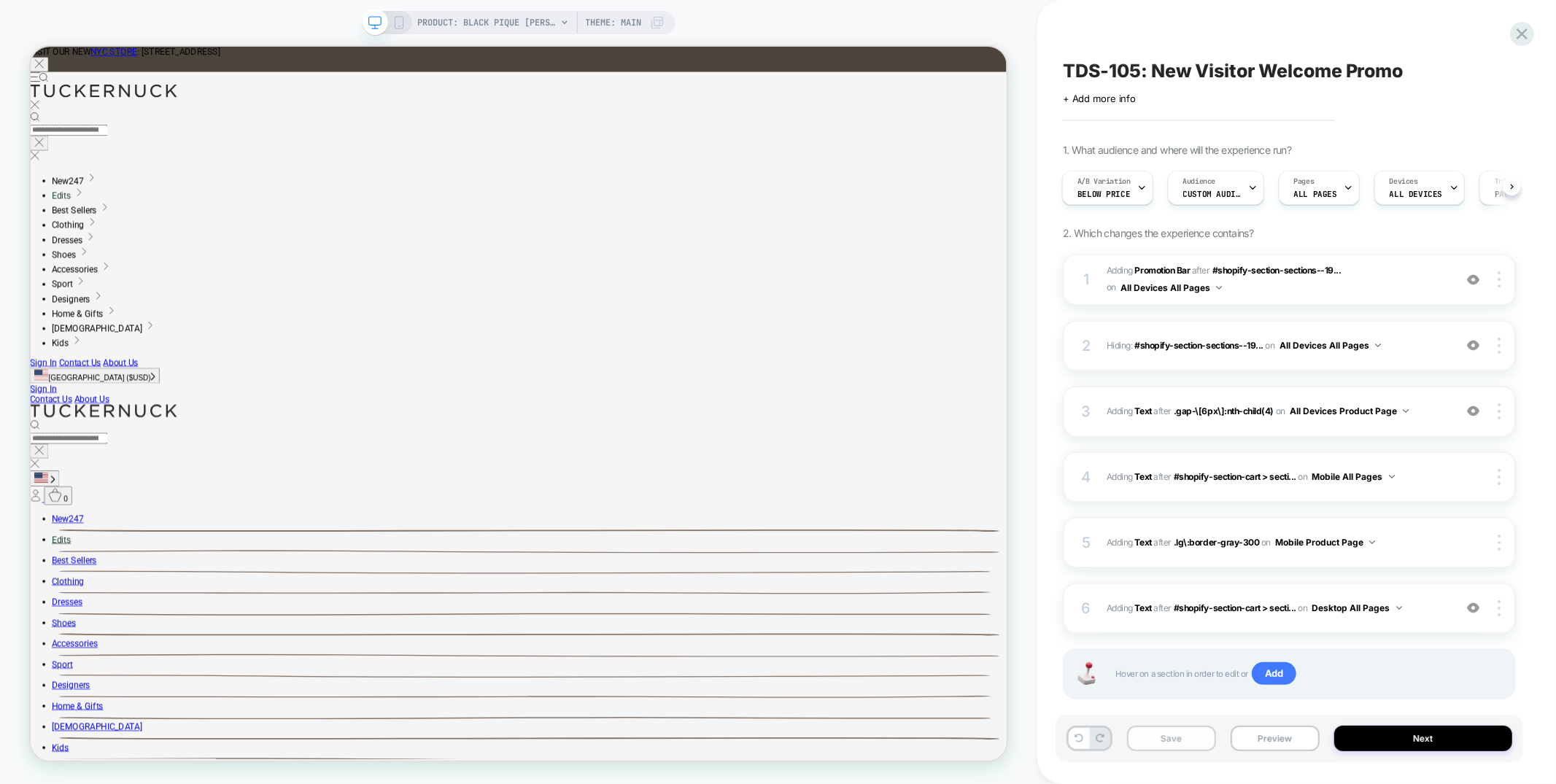
click at [390, 13] on div "PRODUCT: Black Pique Ballard Maxi Skirt Theme: MAIN" at bounding box center [519, 22] width 313 height 23
click at [406, 23] on div "PRODUCT: Black Pique Ballard Maxi Skirt Theme: MAIN" at bounding box center [519, 22] width 313 height 23
click at [396, 26] on icon at bounding box center [398, 22] width 13 height 13
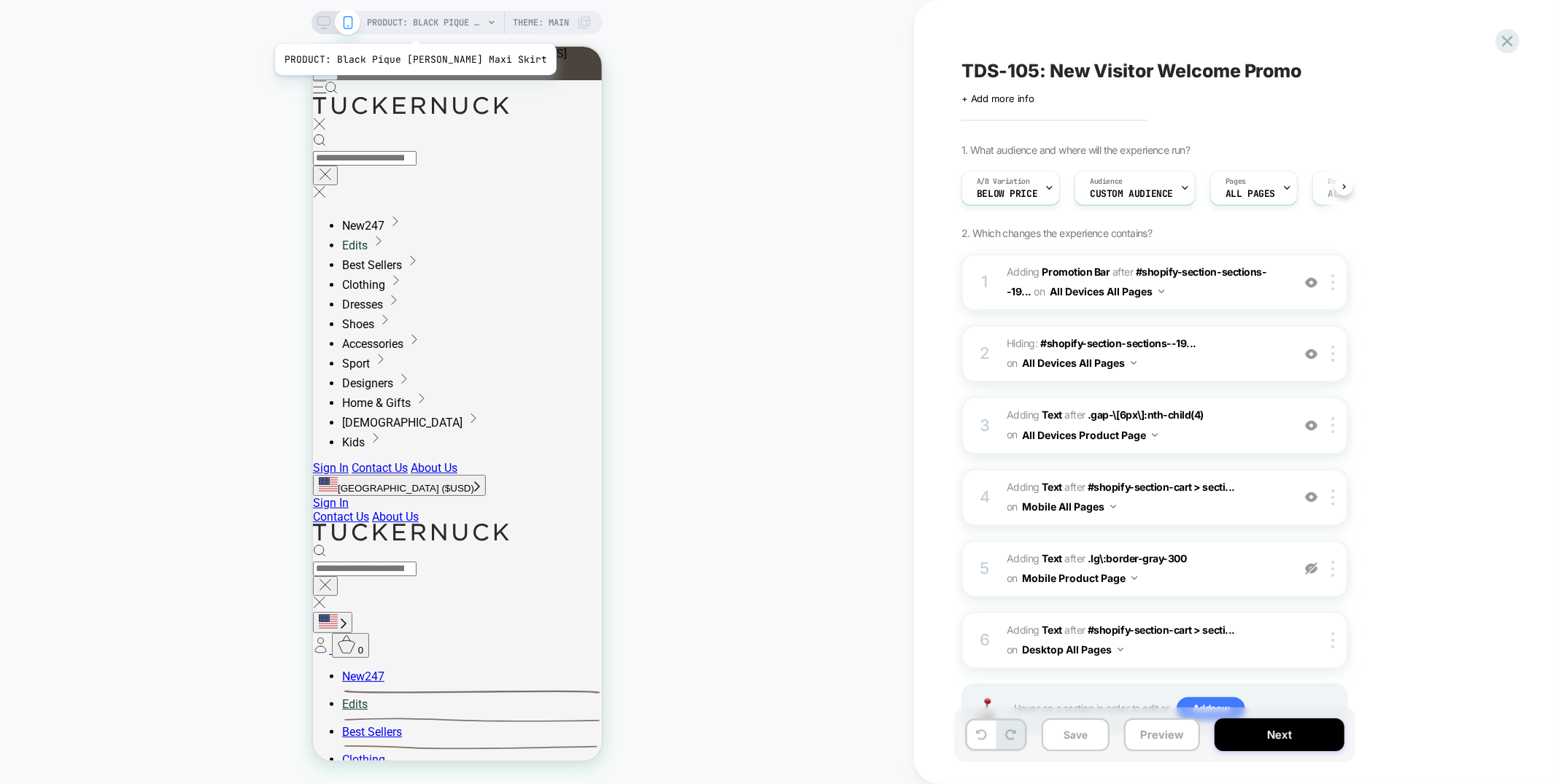
scroll to position [0, 1]
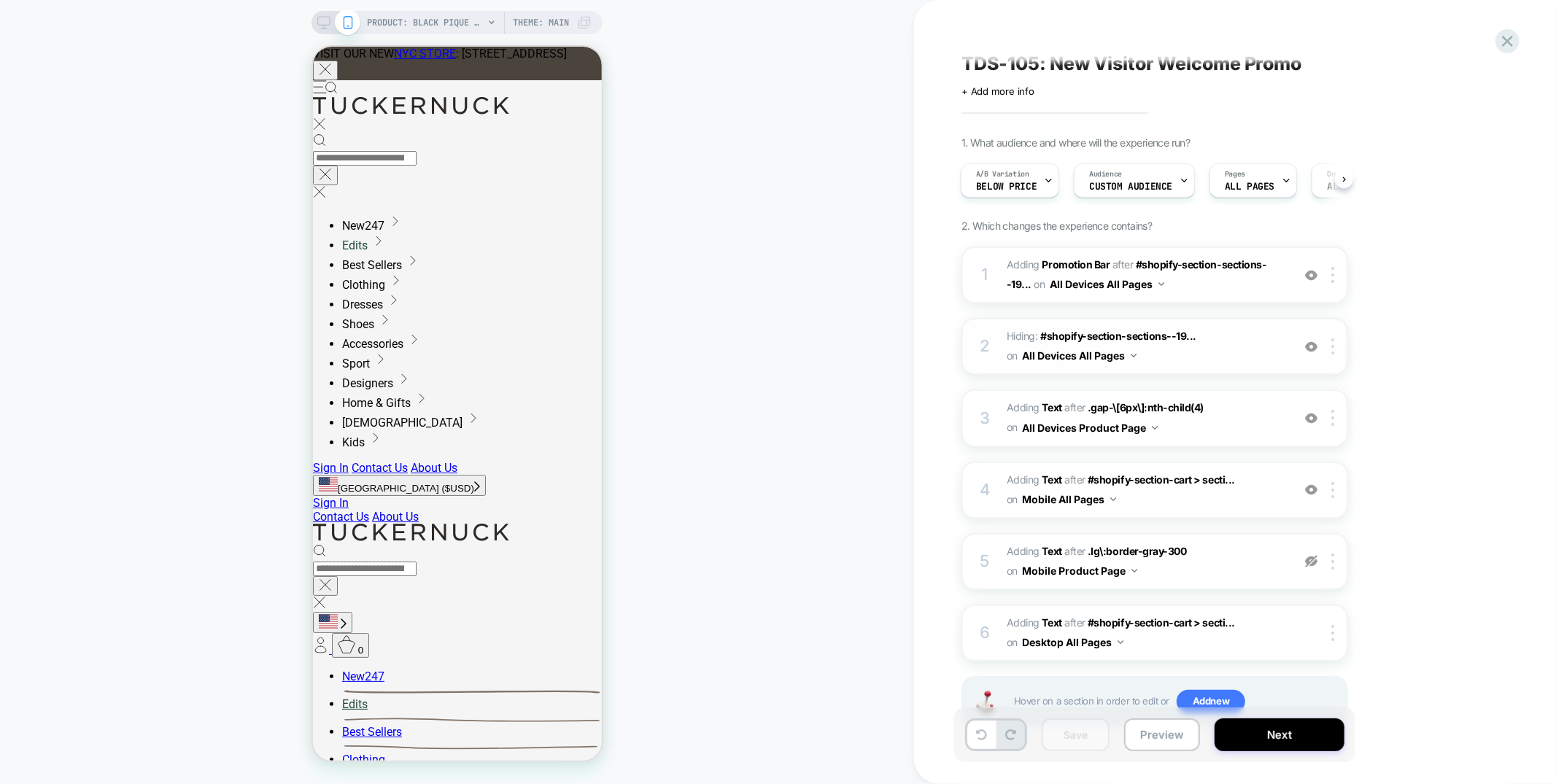
scroll to position [0, 0]
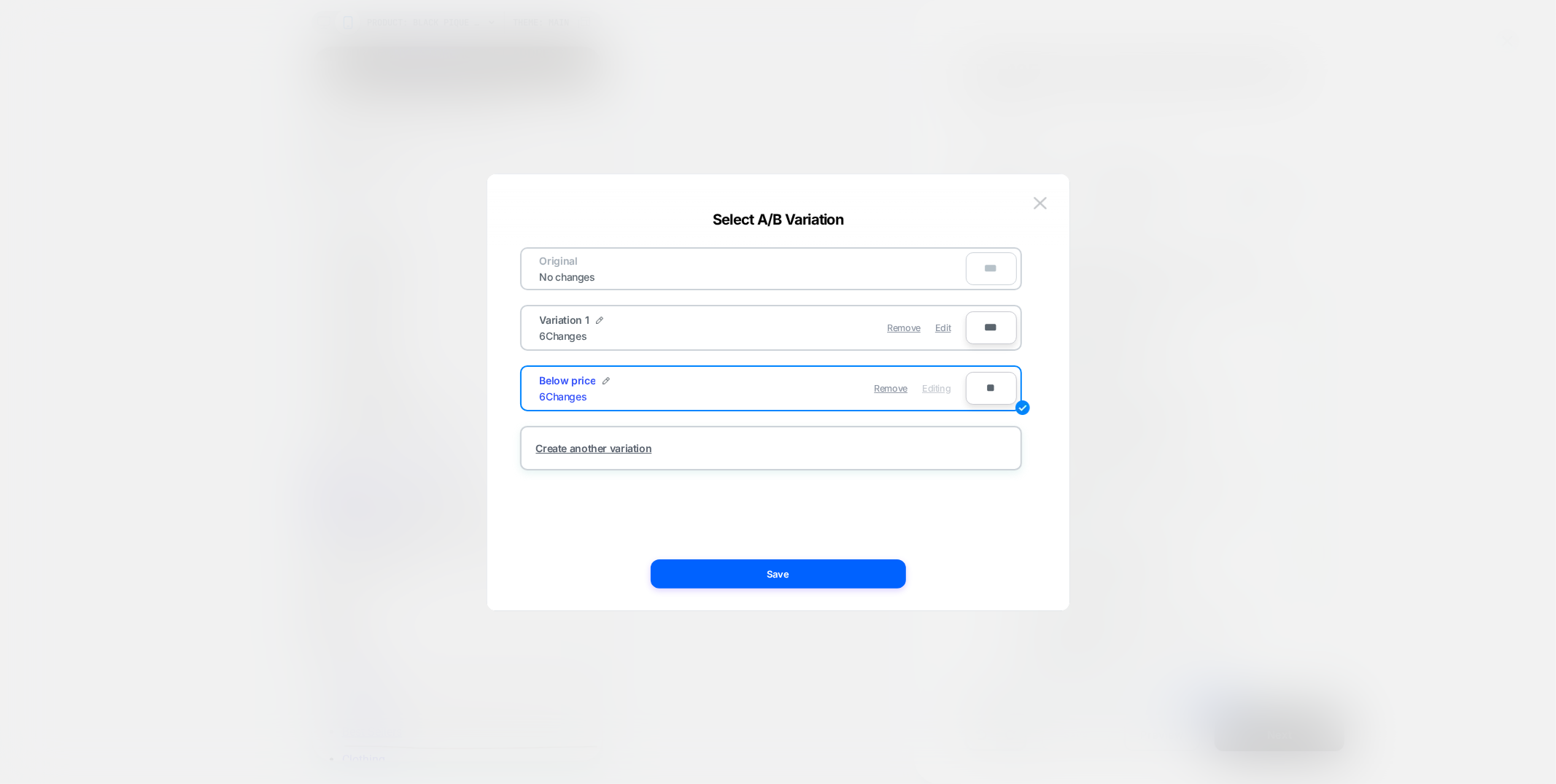
click at [986, 331] on input "***" at bounding box center [991, 328] width 51 height 33
type input "***"
click at [988, 328] on input "***" at bounding box center [991, 328] width 51 height 33
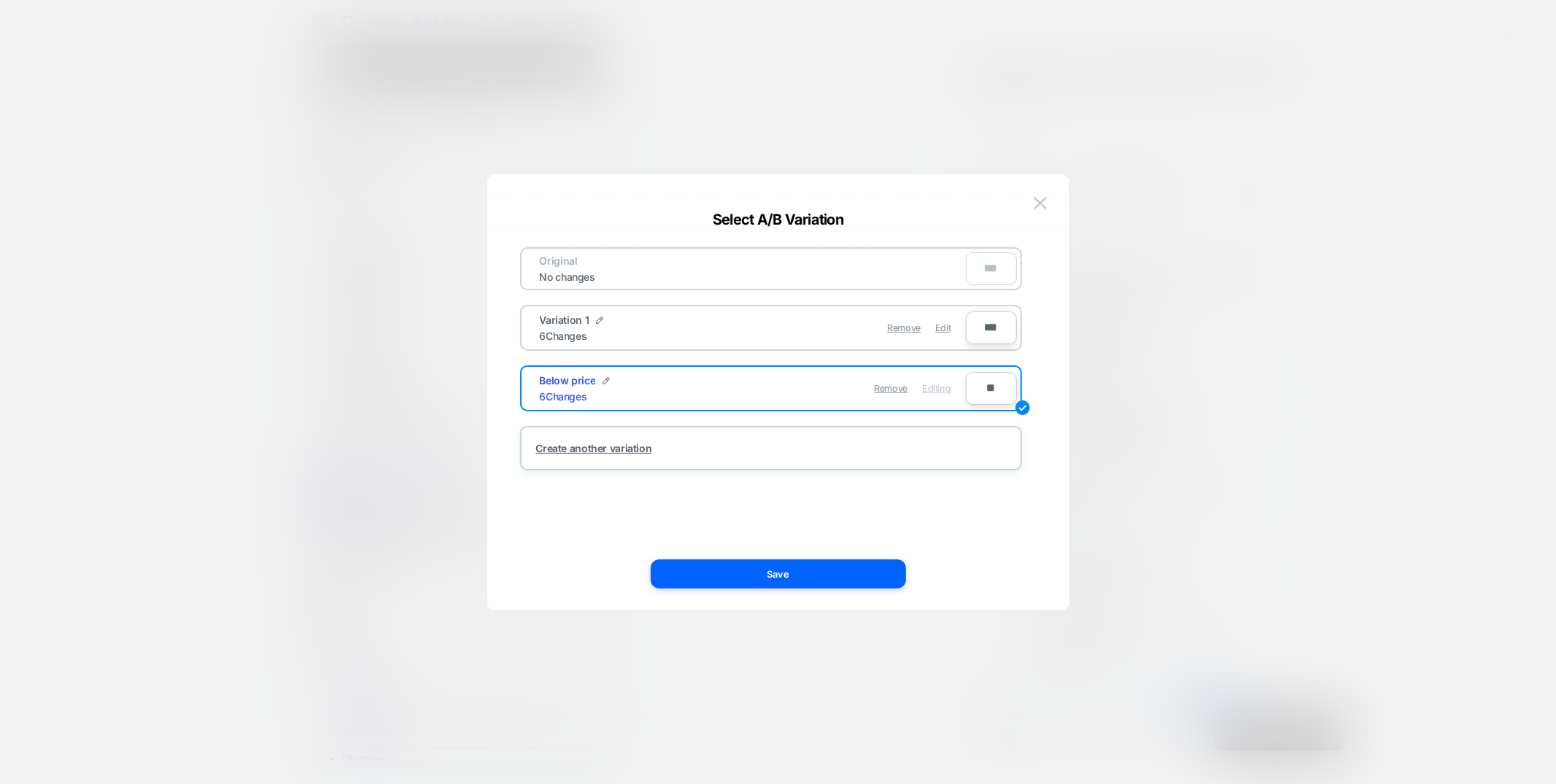
click at [988, 328] on input "***" at bounding box center [991, 328] width 51 height 33
type input "**"
type input "****"
type input "**"
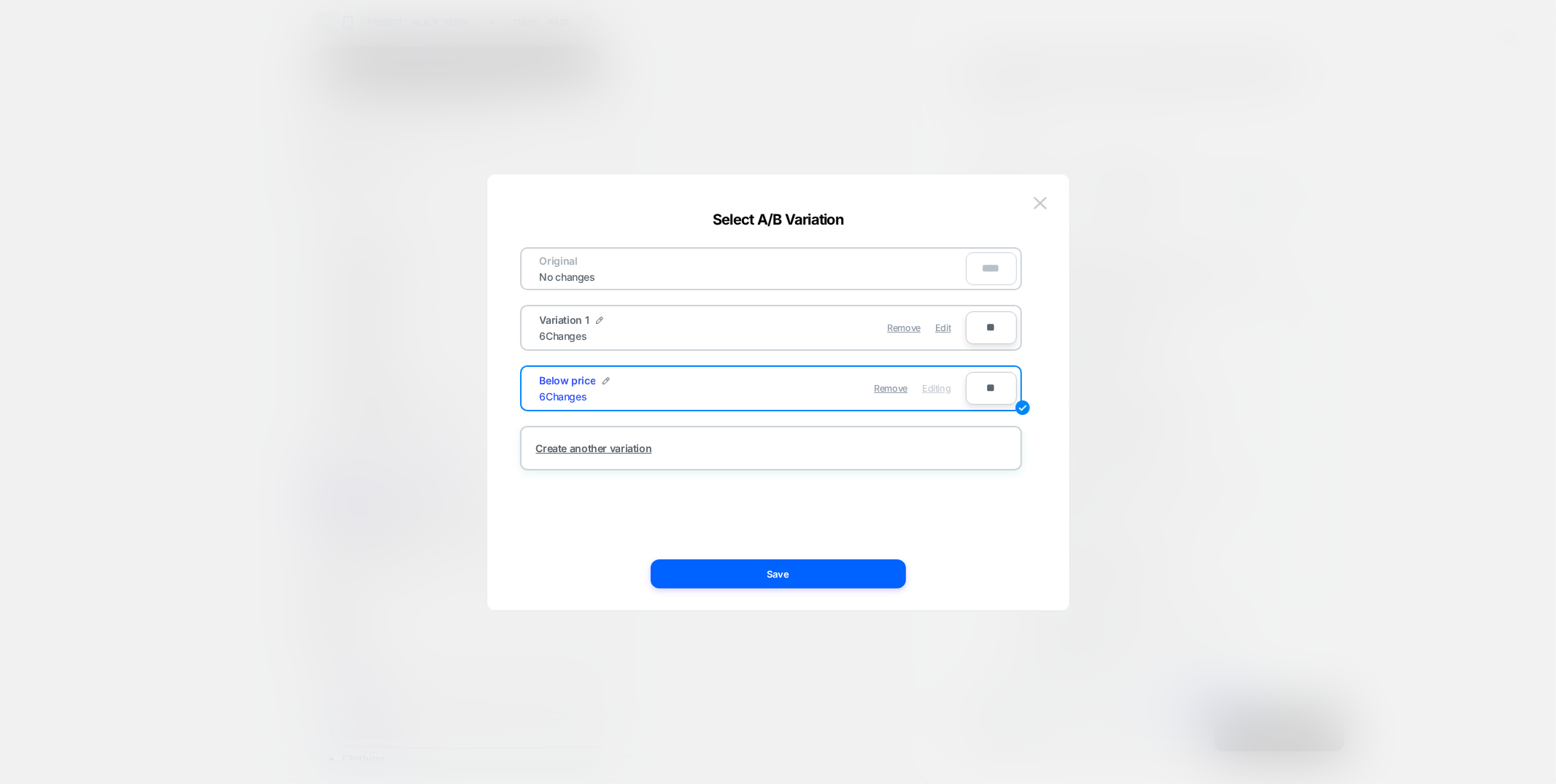
type input "***"
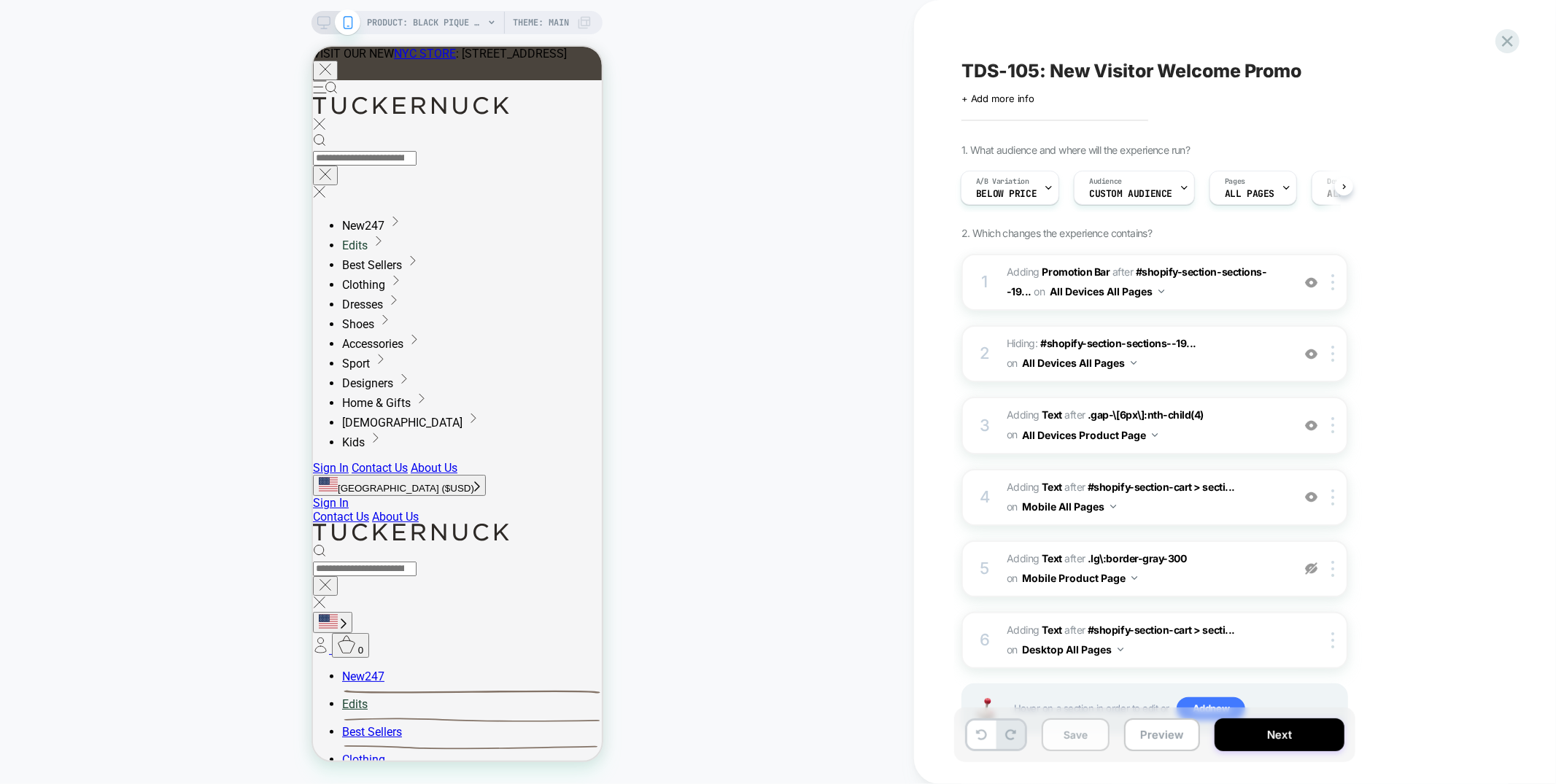
click at [0, 0] on div "TDS-105: New Visitor Welcome Promo Click to edit experience details + Add more …" at bounding box center [0, 0] width 0 height 0
click at [1508, 41] on icon at bounding box center [1508, 41] width 11 height 11
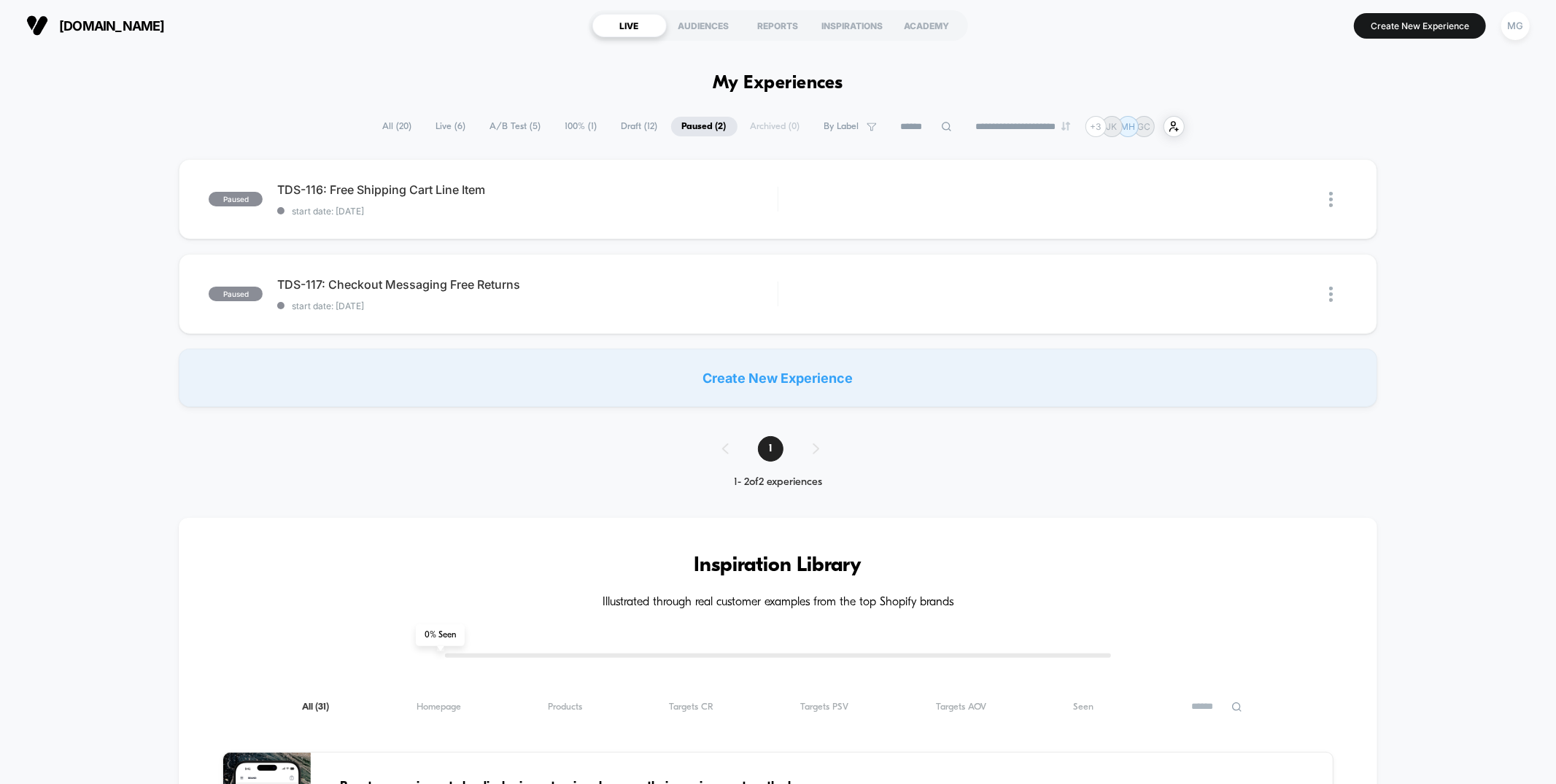
click at [562, 127] on span "100% ( 1 )" at bounding box center [581, 126] width 54 height 20
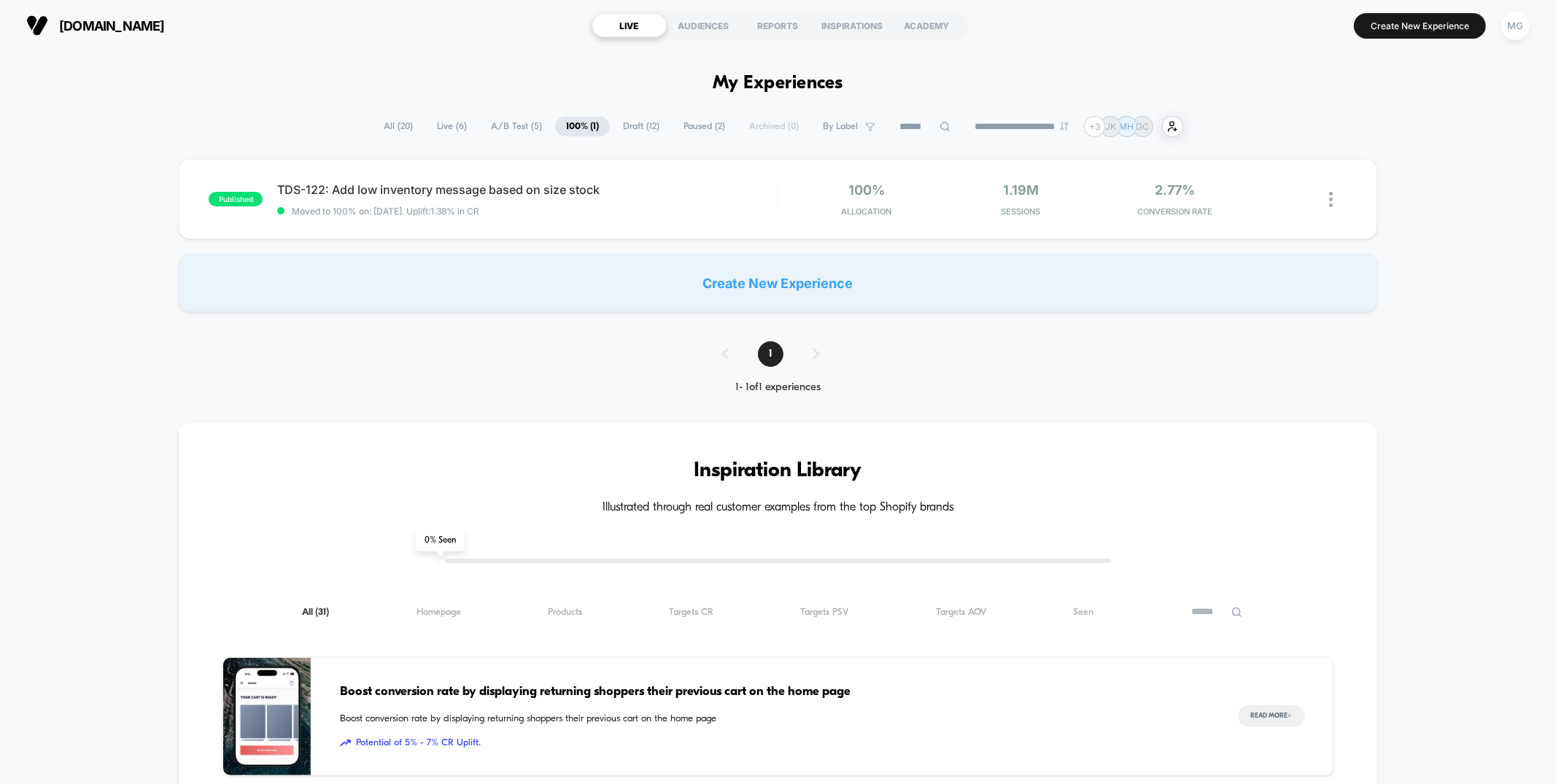
click at [521, 127] on span "A/B Test ( 5 )" at bounding box center [516, 126] width 73 height 20
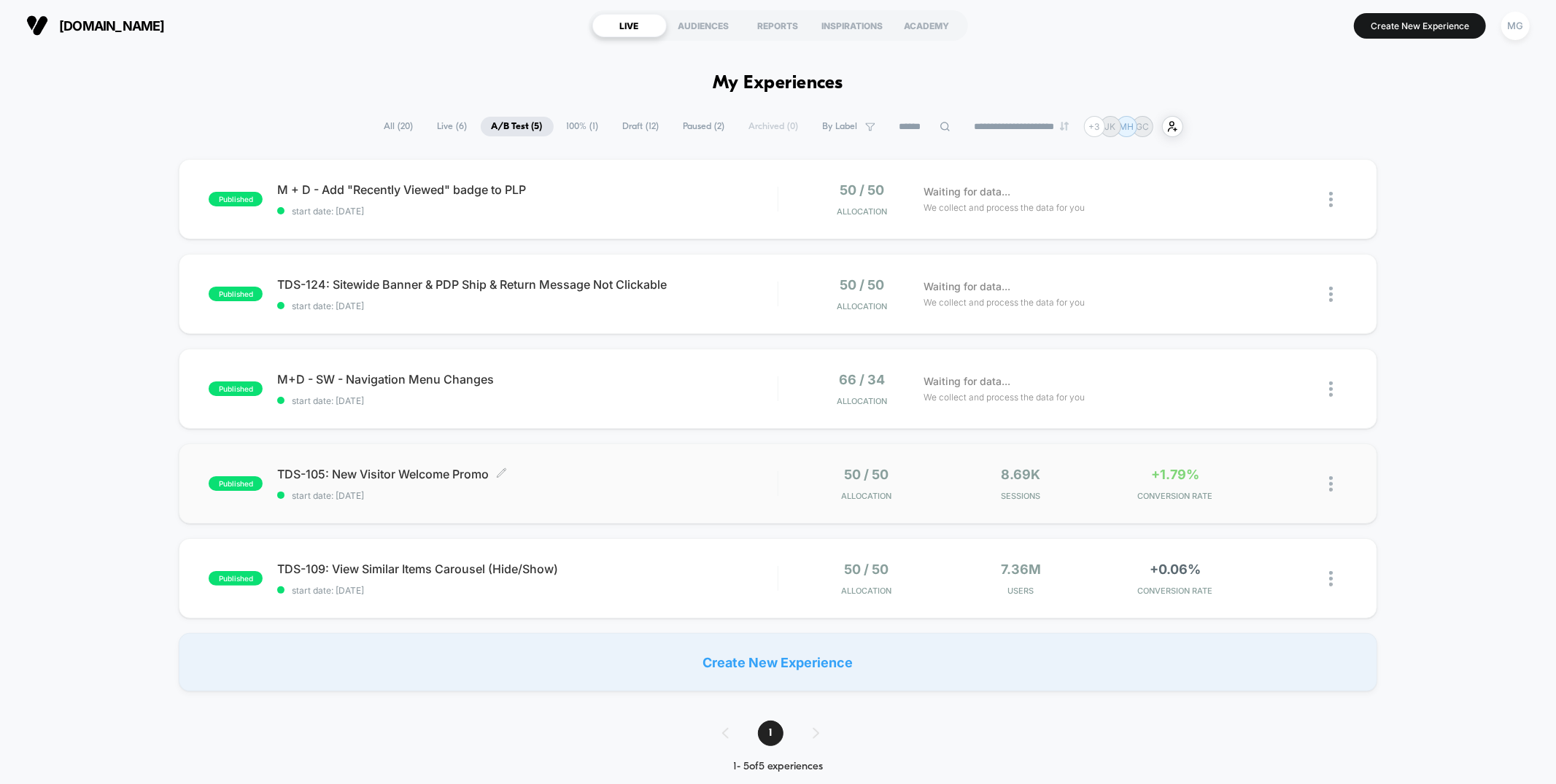
click at [702, 486] on div "TDS-105: New Visitor Welcome Promo Click to edit experience details Click to ed…" at bounding box center [527, 483] width 500 height 34
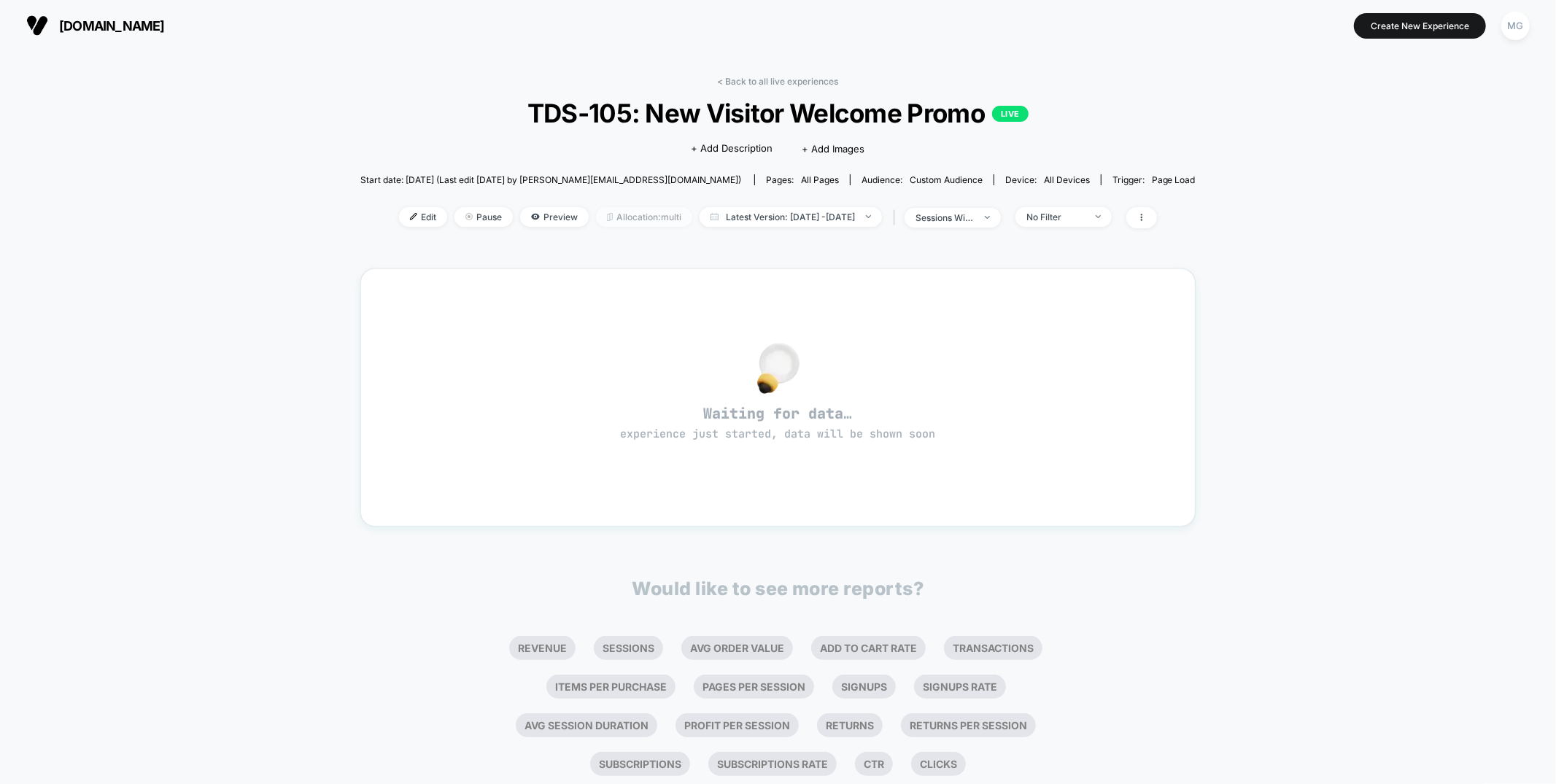
click at [630, 222] on span "Allocation: multi" at bounding box center [645, 217] width 97 height 20
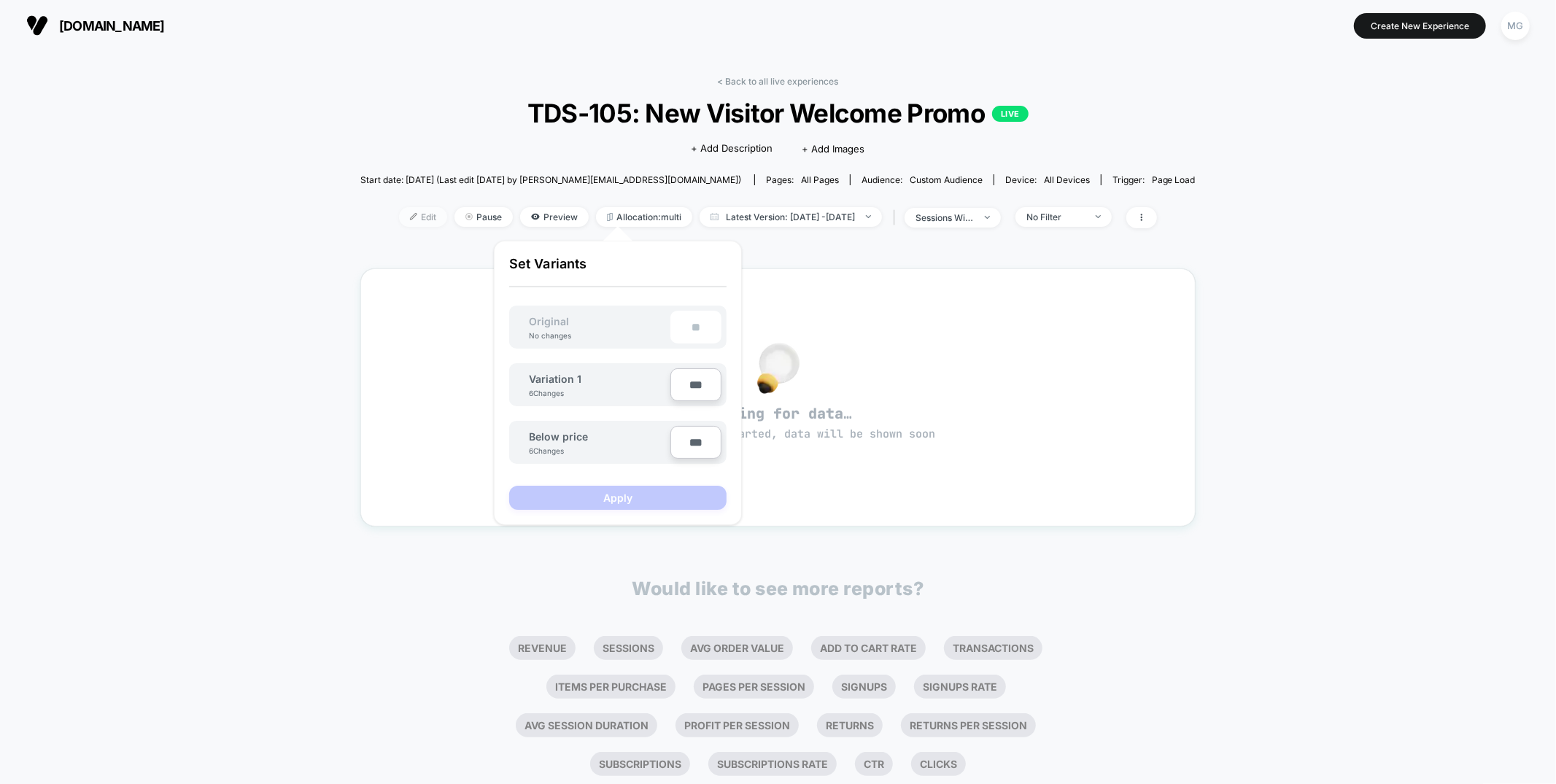
click at [406, 218] on span "Edit" at bounding box center [423, 217] width 48 height 20
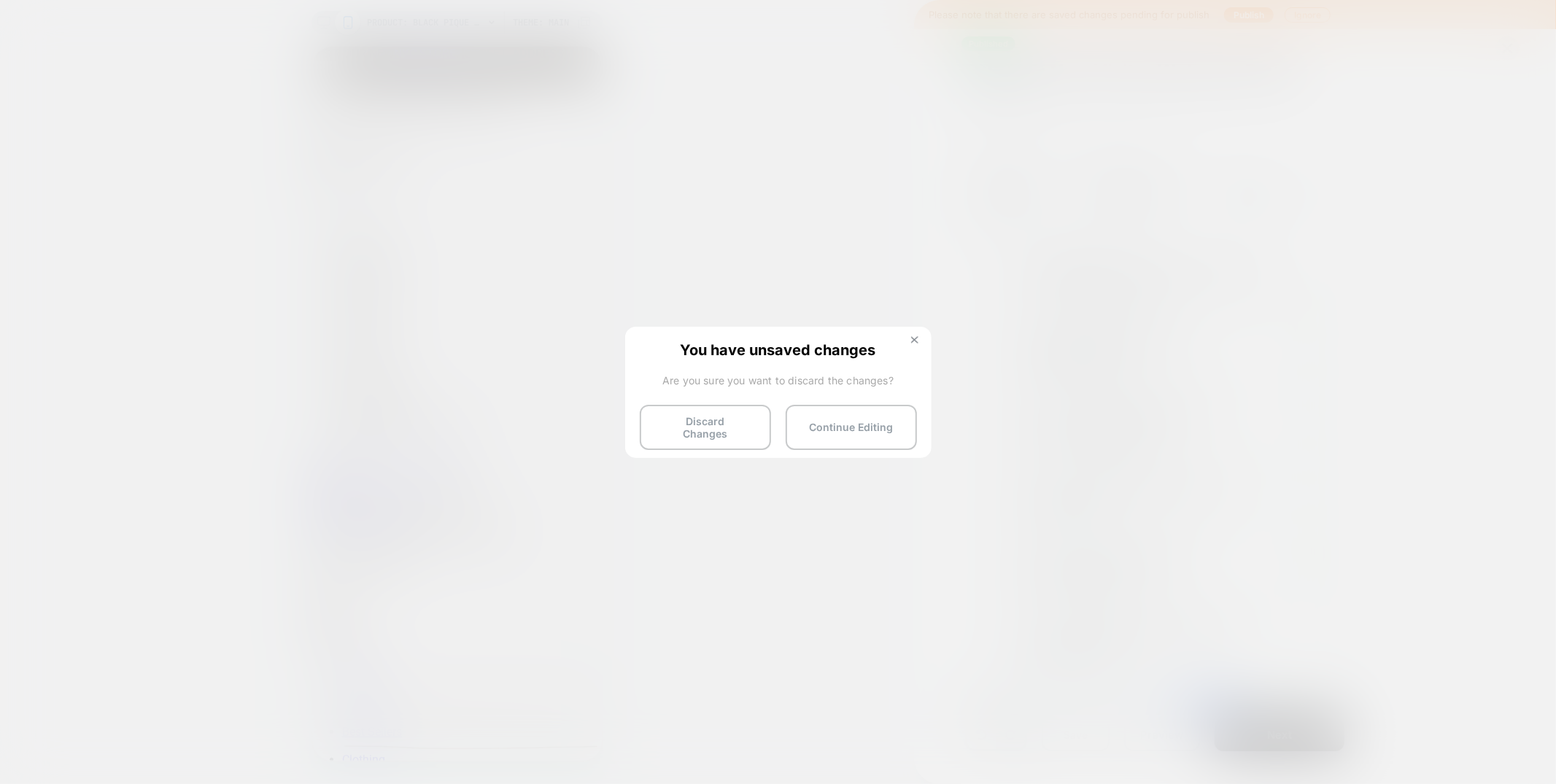
click at [0, 0] on img at bounding box center [0, 0] width 0 height 0
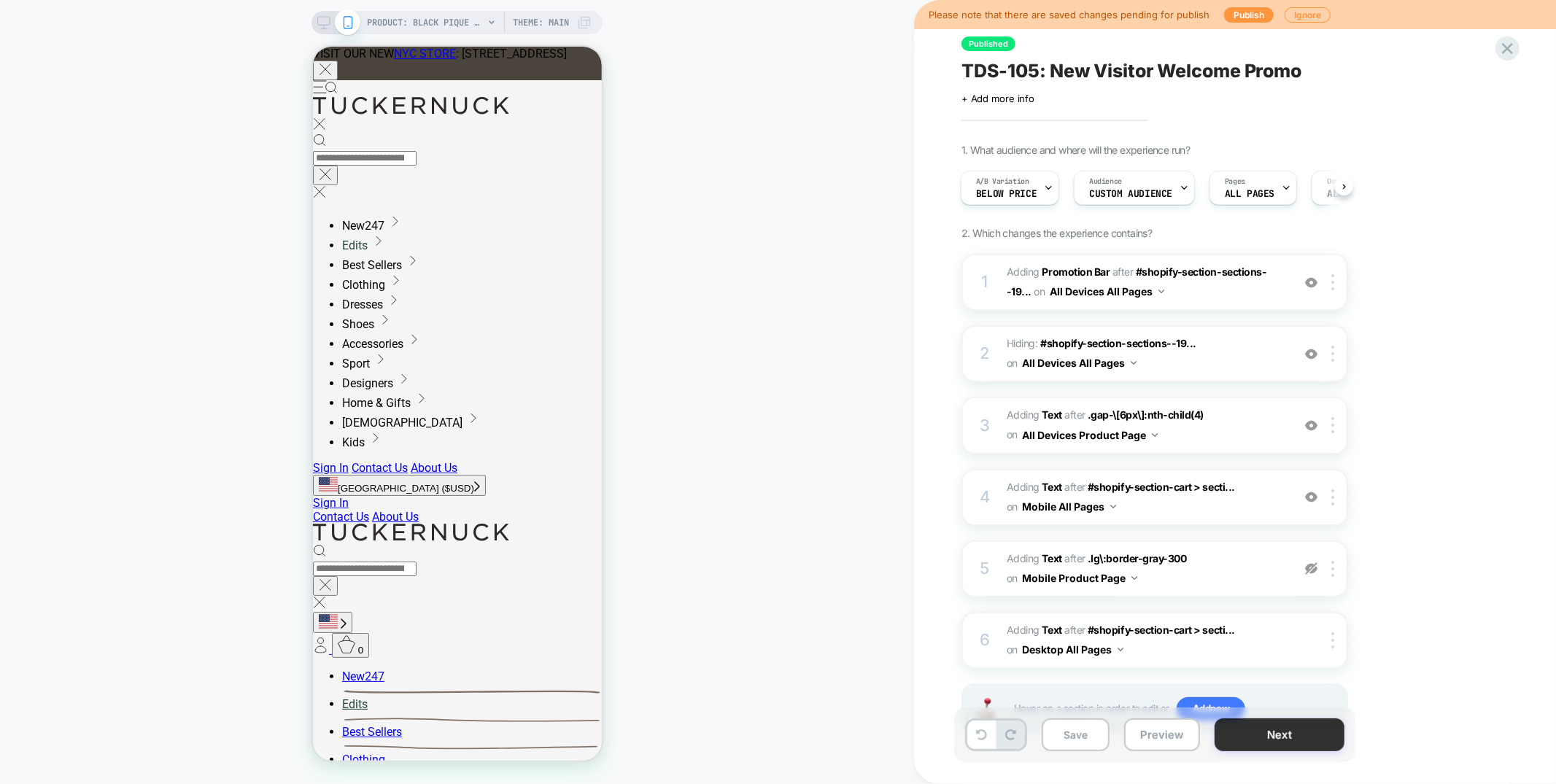
click at [1284, 732] on button "Next" at bounding box center [1279, 735] width 130 height 33
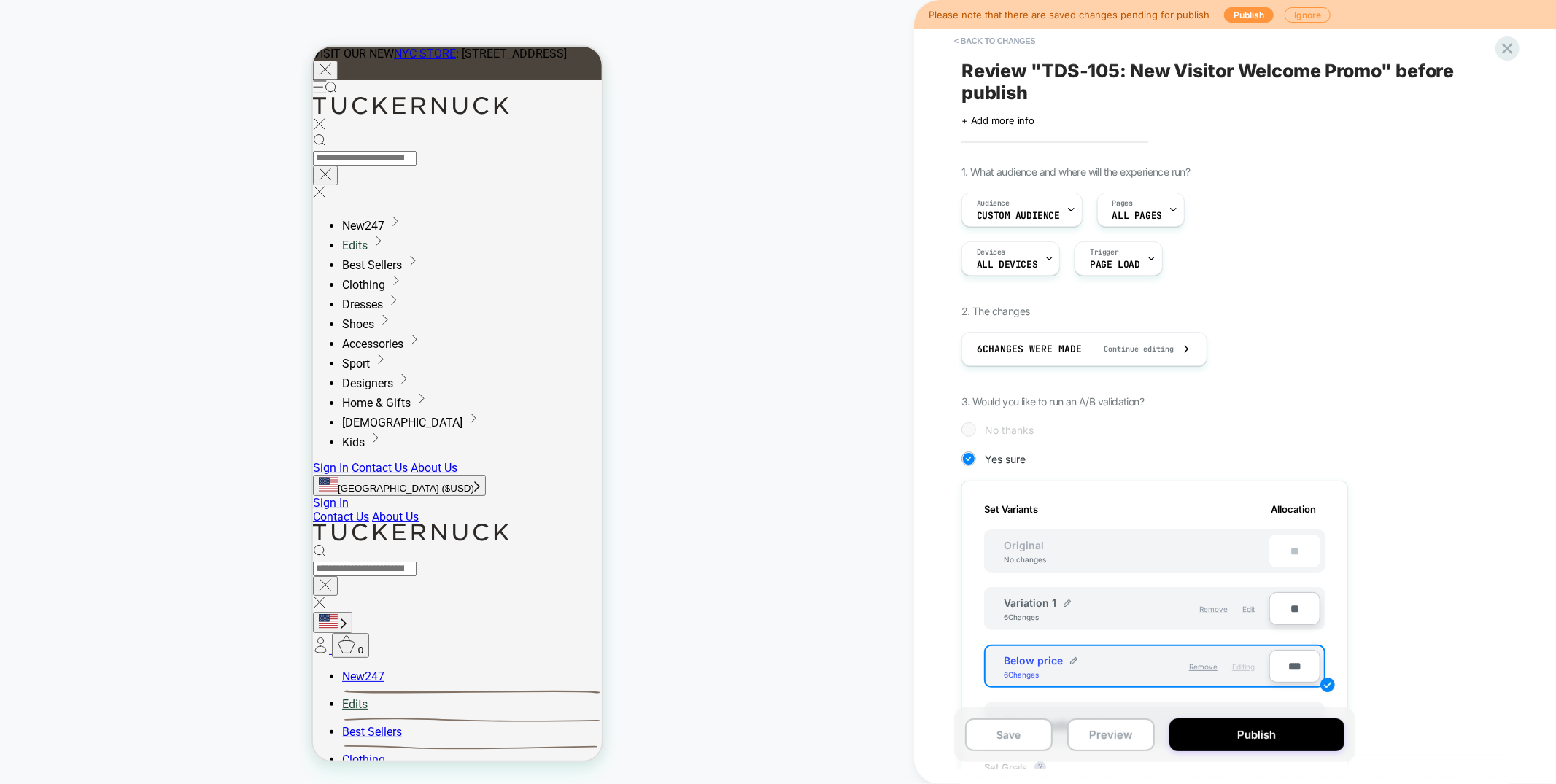
scroll to position [0, 2]
click at [0, 0] on icon at bounding box center [0, 0] width 0 height 0
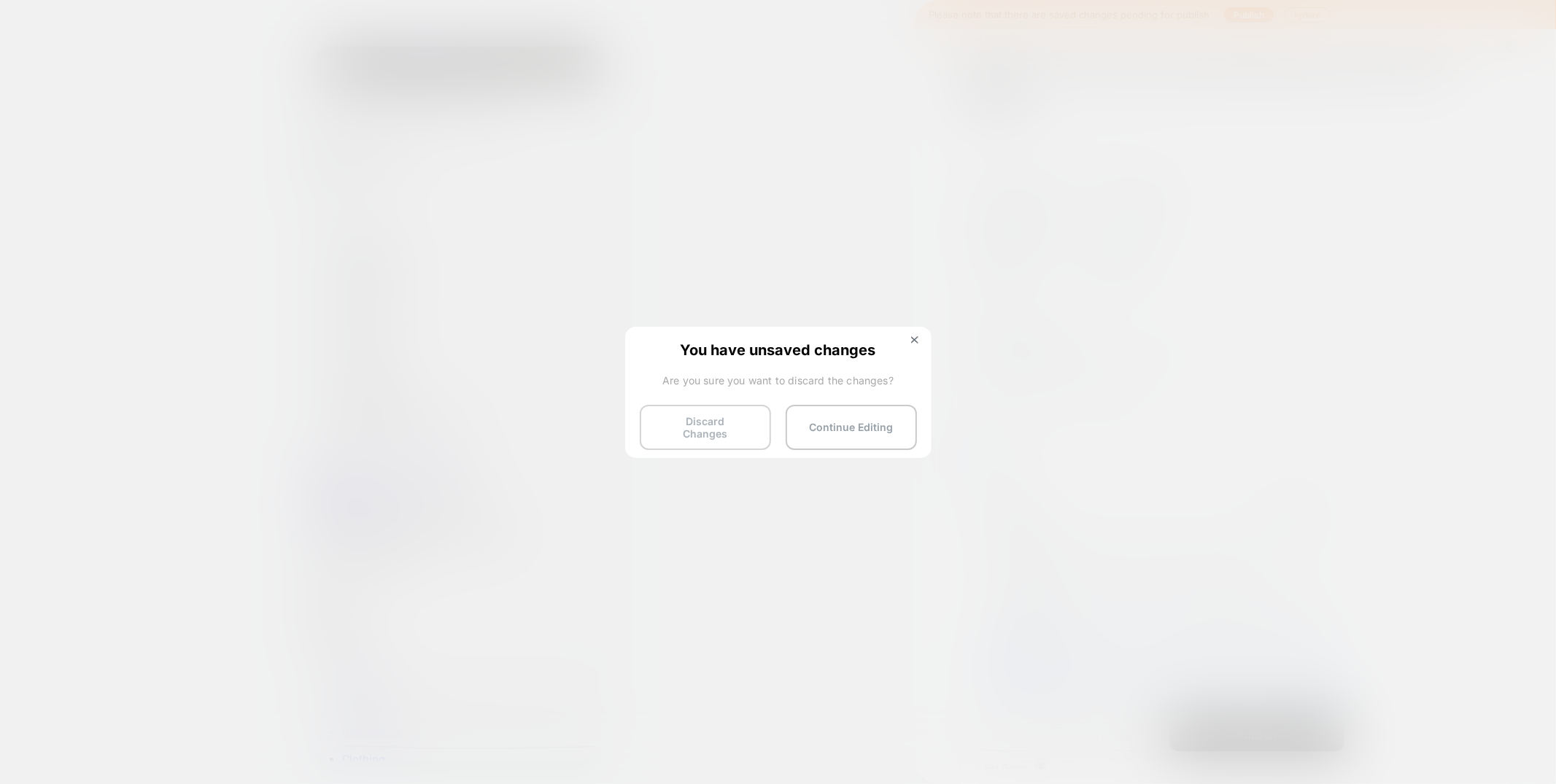
click at [669, 428] on button "Discard Changes" at bounding box center [705, 427] width 132 height 46
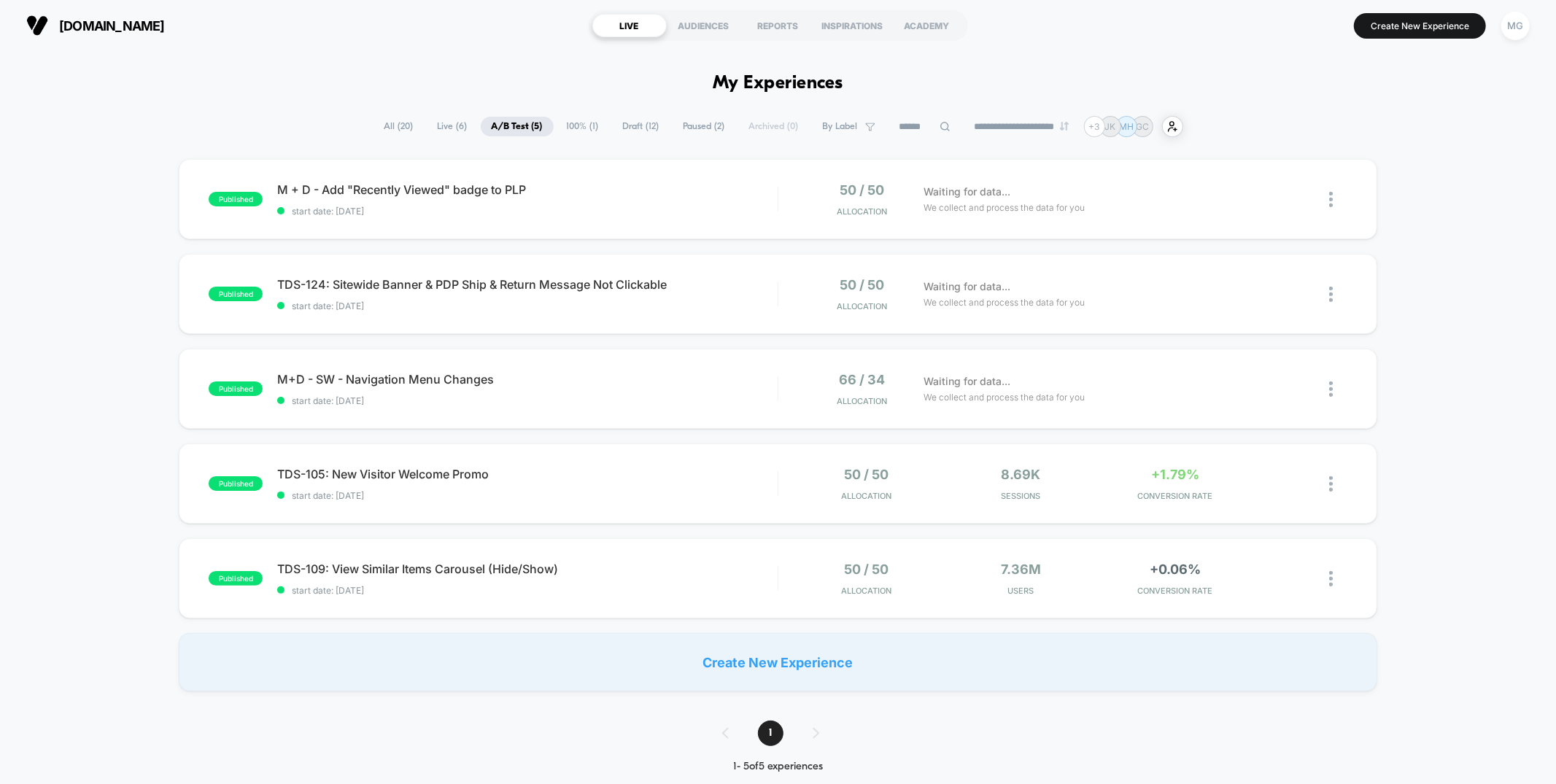
click at [614, 124] on span "Draft ( 12 )" at bounding box center [641, 126] width 58 height 20
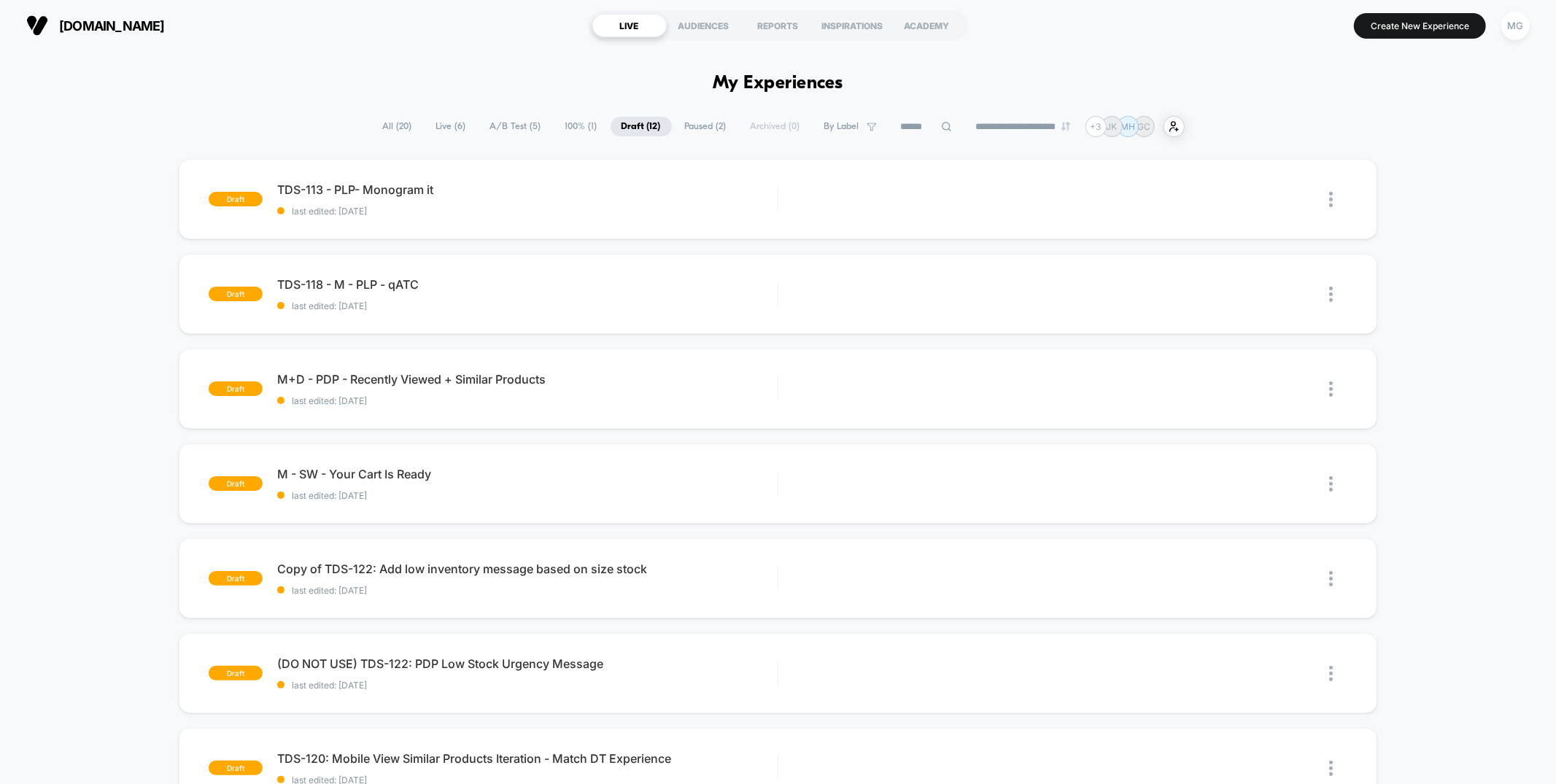
click at [560, 124] on span "100% ( 1 )" at bounding box center [581, 126] width 54 height 20
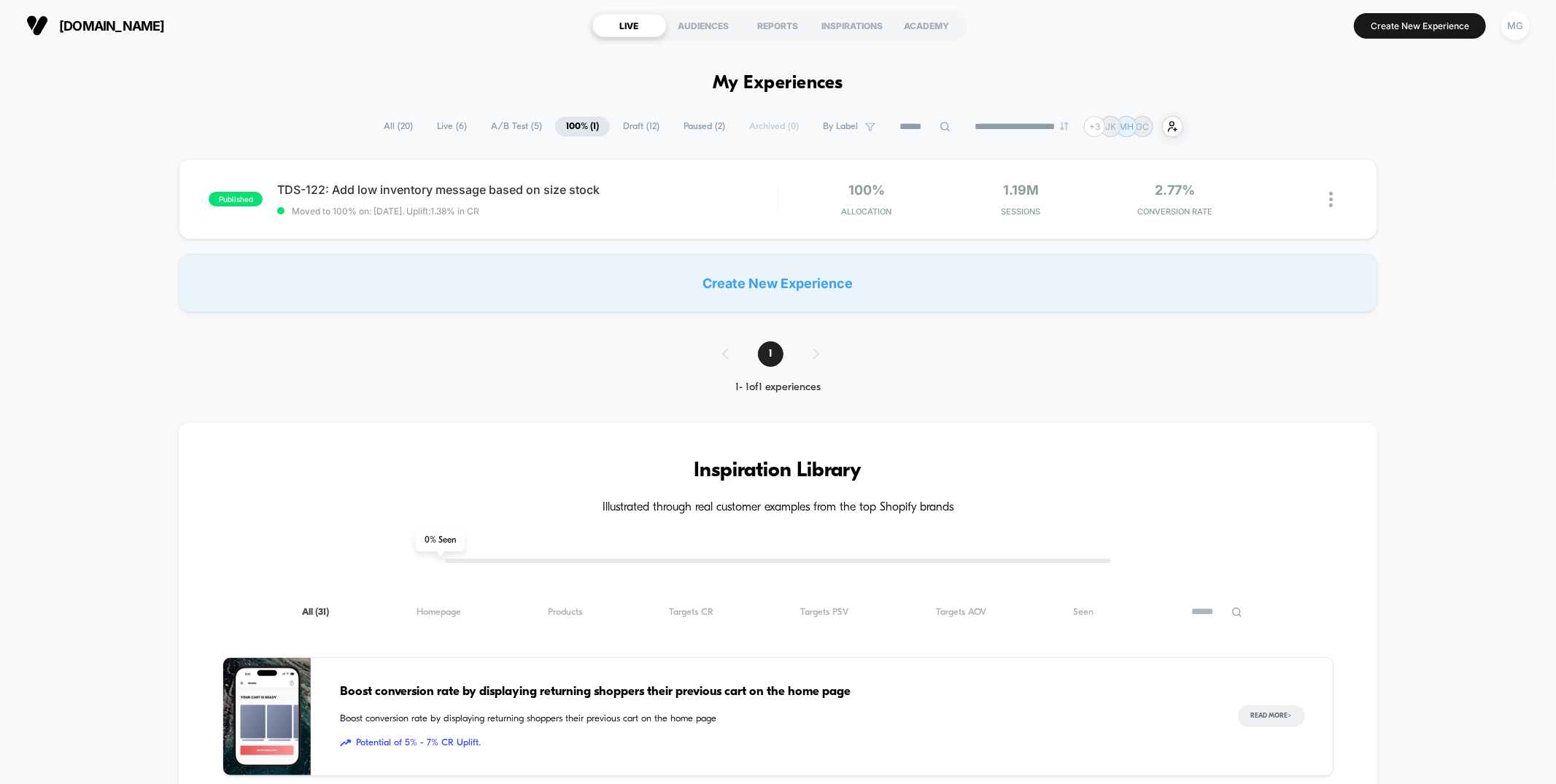
click at [506, 122] on span "A/B Test ( 5 )" at bounding box center [516, 126] width 73 height 20
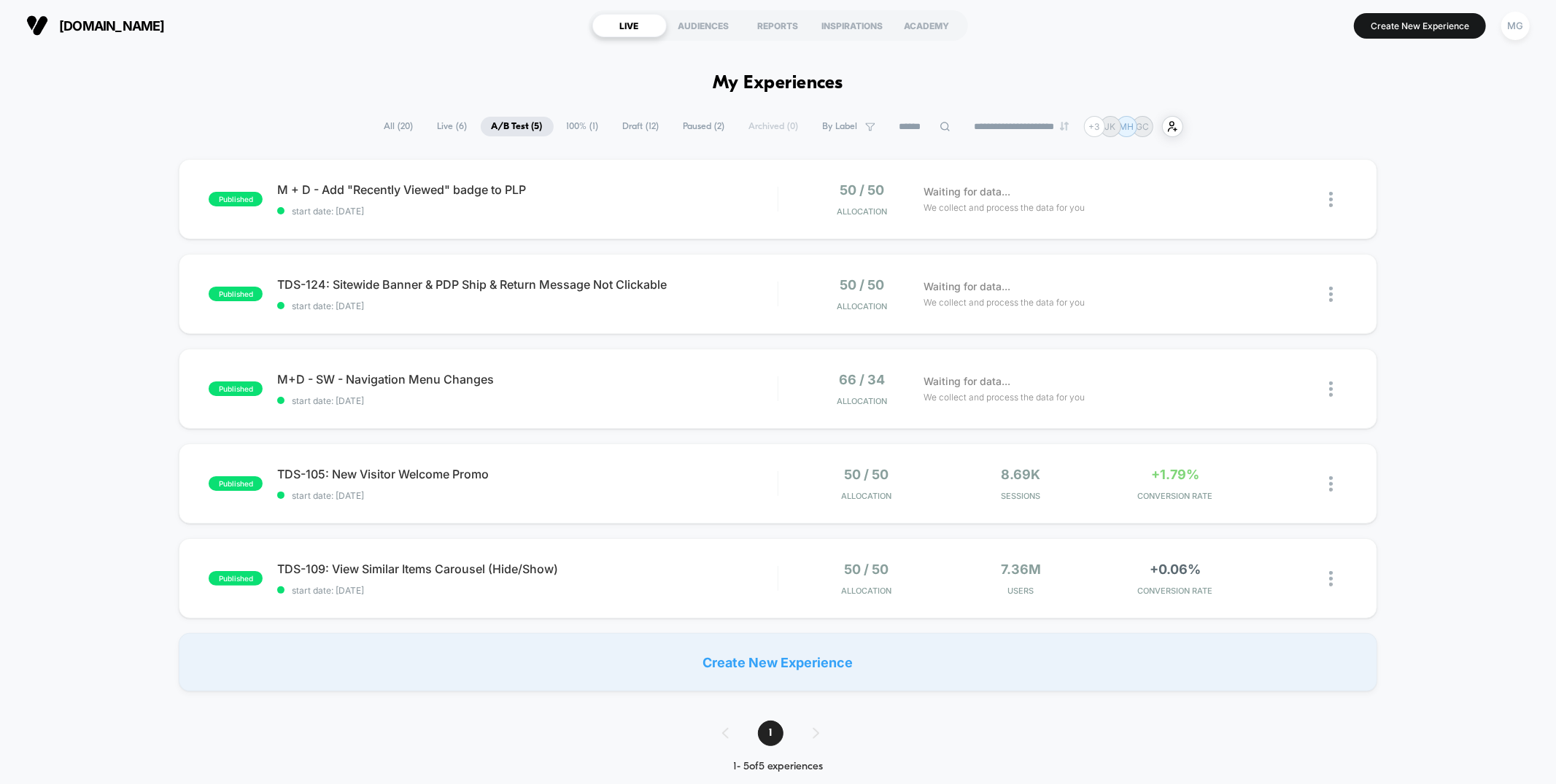
click at [648, 125] on span "Draft ( 12 )" at bounding box center [641, 126] width 58 height 20
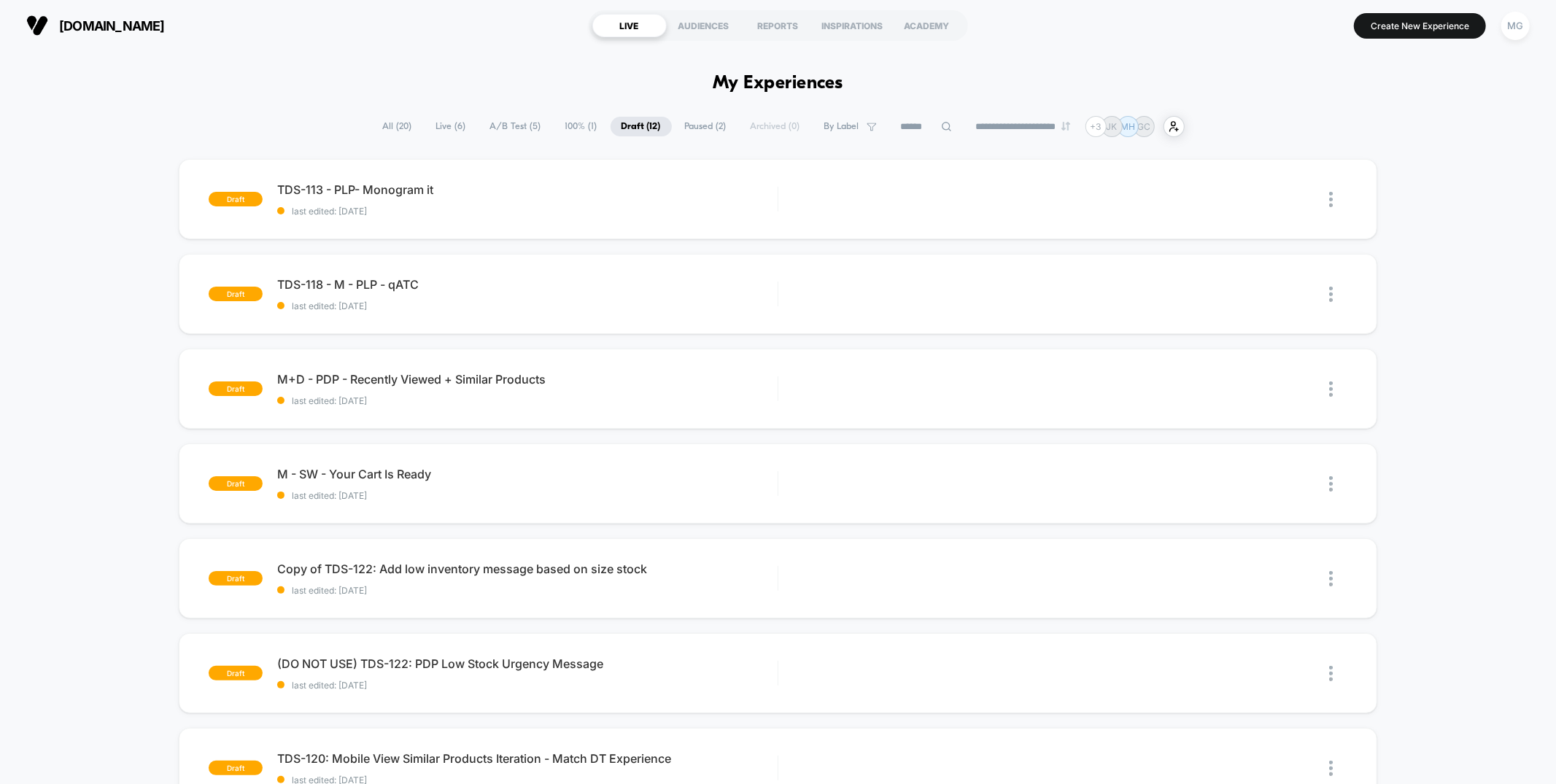
click at [580, 127] on span "100% ( 1 )" at bounding box center [581, 126] width 54 height 20
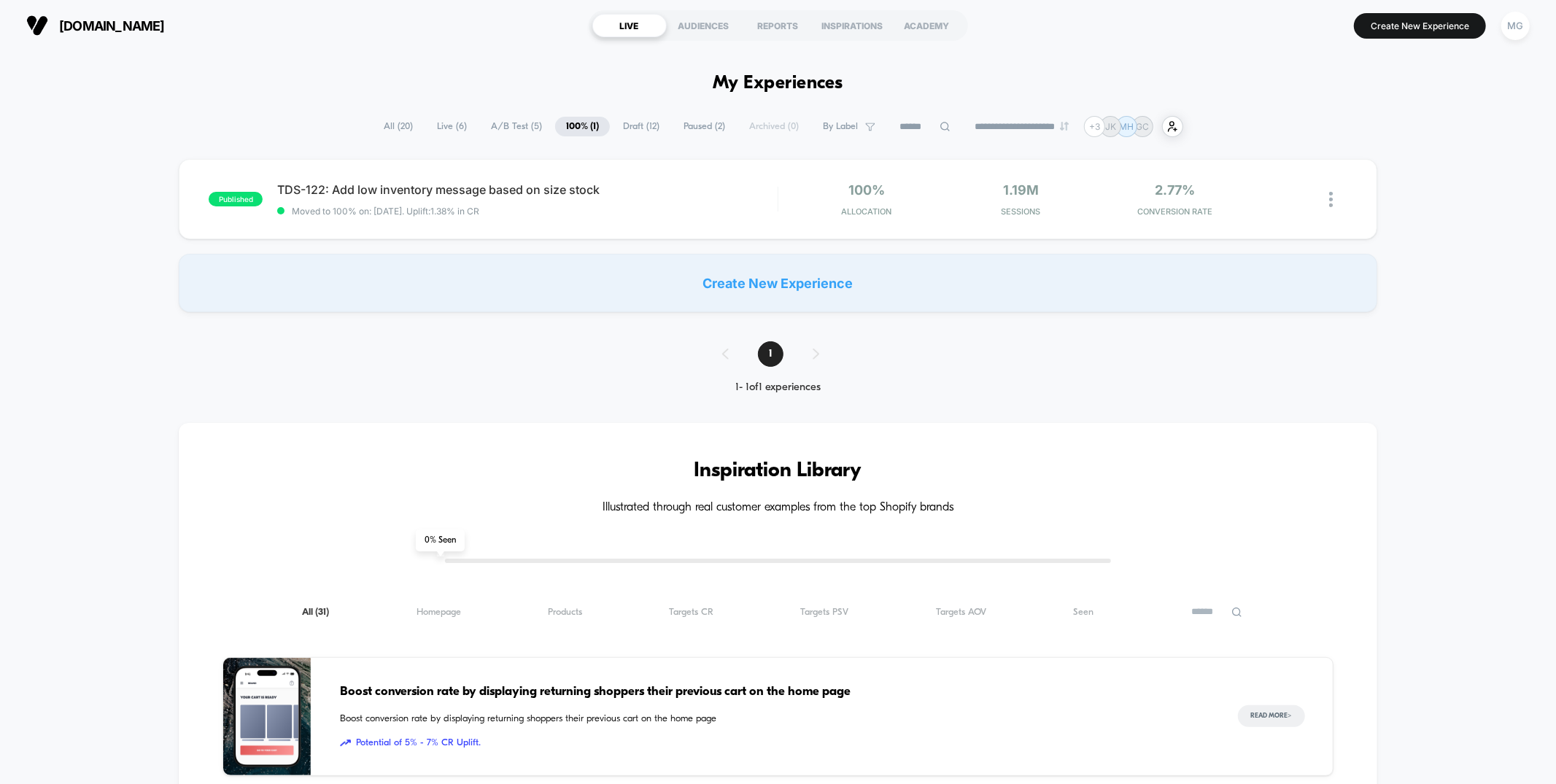
click at [514, 124] on span "A/B Test ( 5 )" at bounding box center [516, 126] width 73 height 20
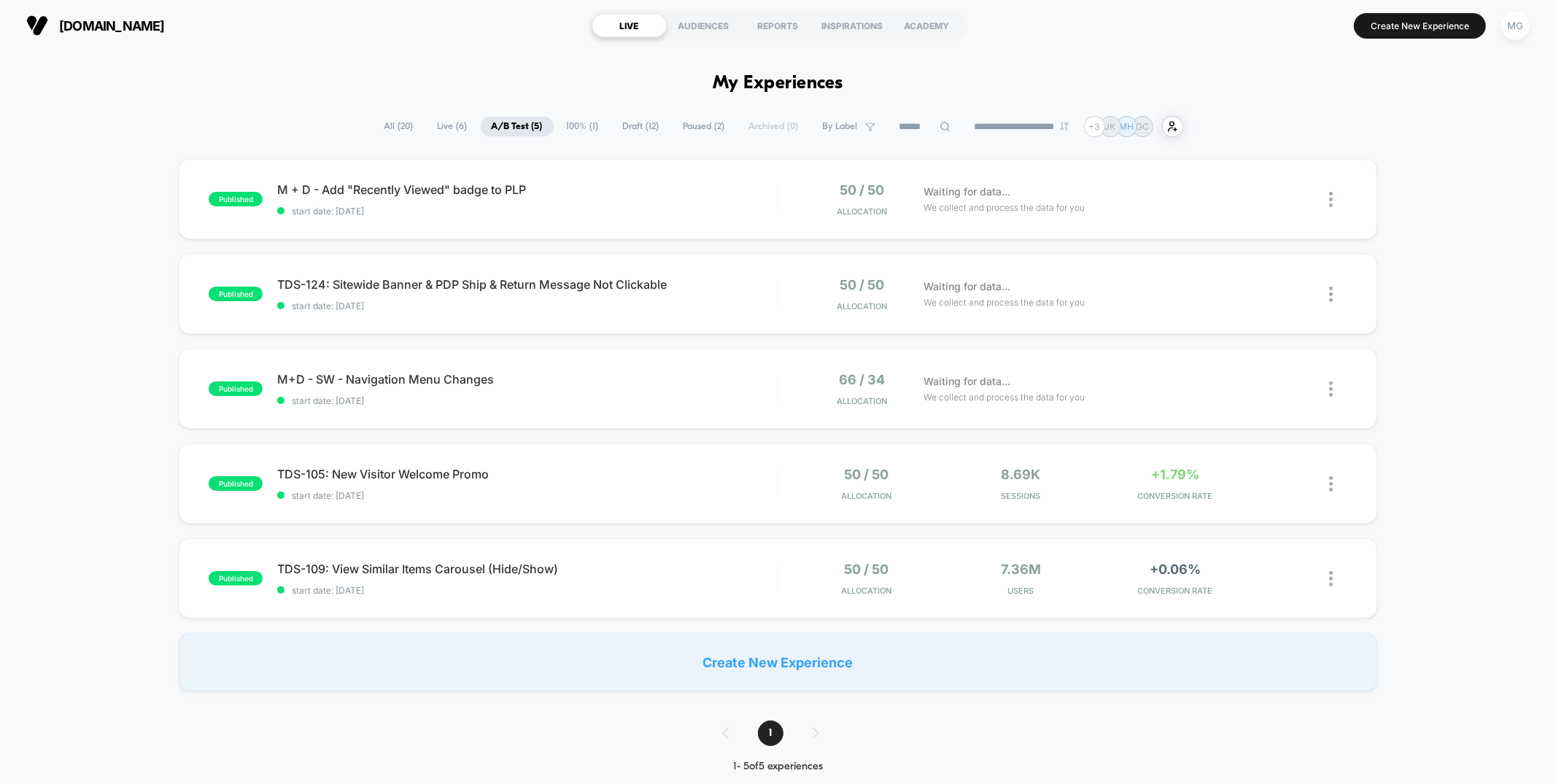
click at [446, 128] on span "Live ( 6 )" at bounding box center [453, 126] width 52 height 20
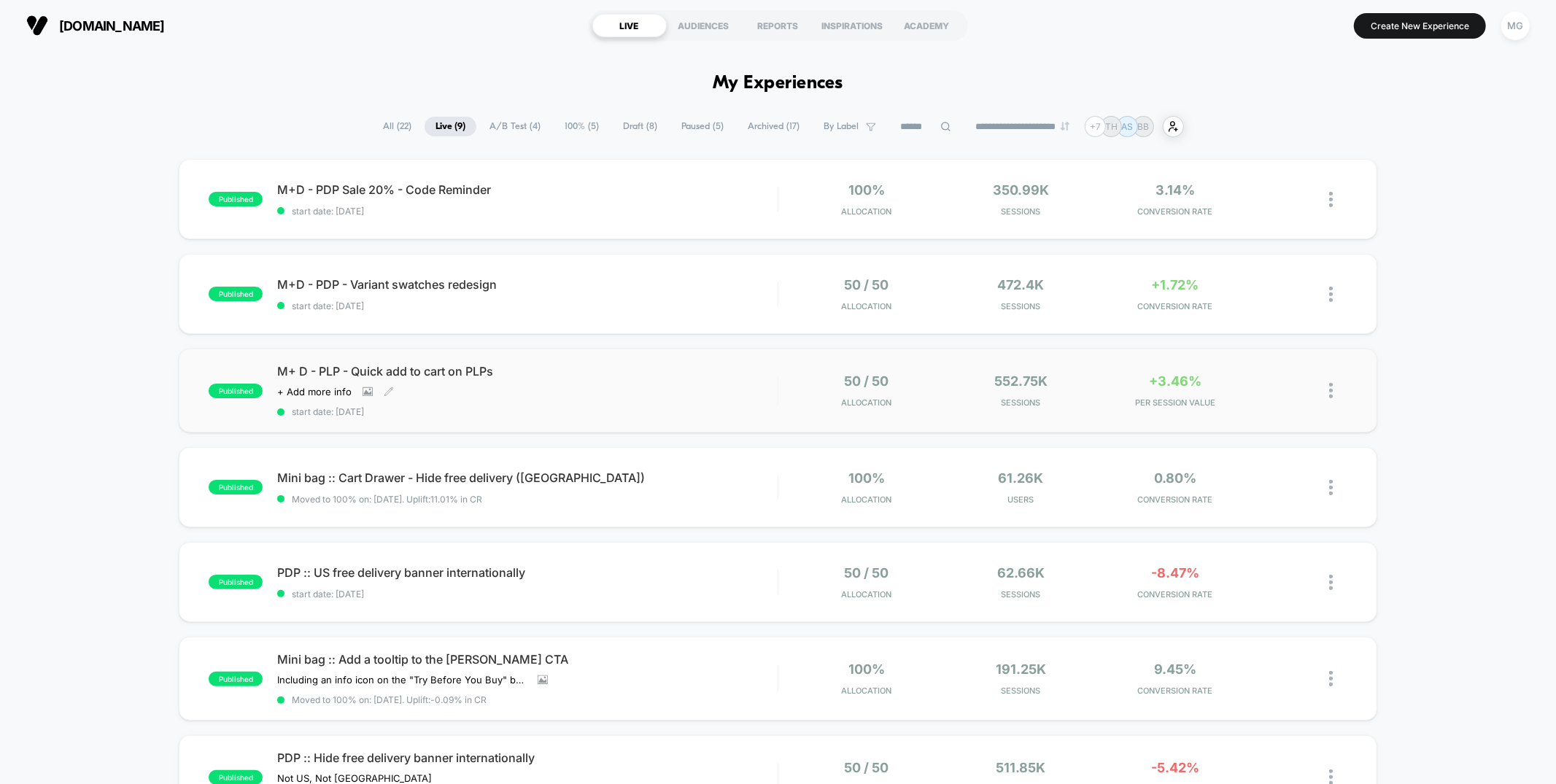
click at [514, 386] on div "Click to view images Click to edit experience details + Add more info" at bounding box center [452, 391] width 350 height 12
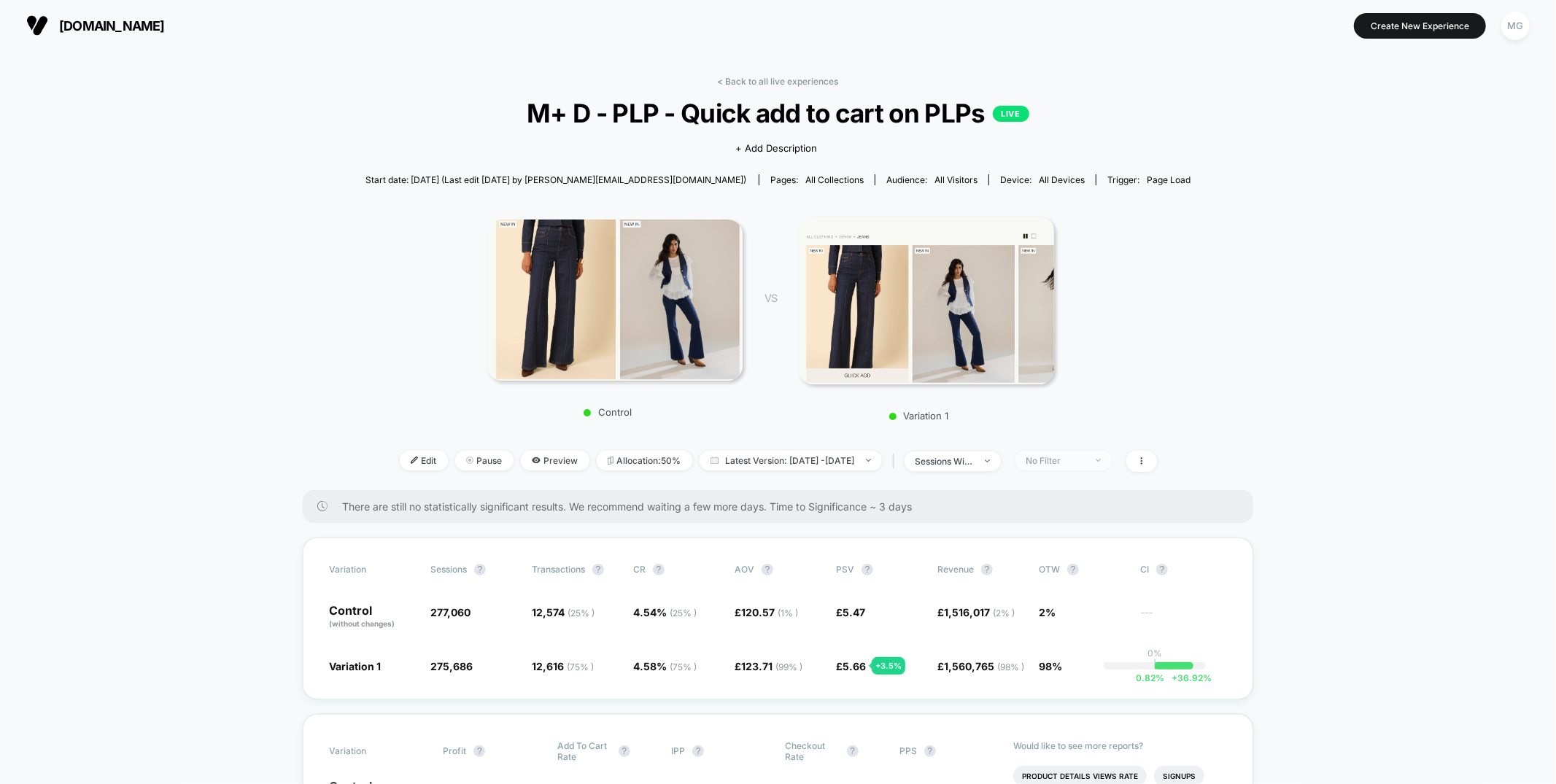
click at [1085, 458] on div "No Filter" at bounding box center [1055, 460] width 58 height 11
click at [1069, 514] on span "Mobile Visitors" at bounding box center [1079, 515] width 70 height 13
click at [1060, 662] on button "Save" at bounding box center [1087, 671] width 133 height 24
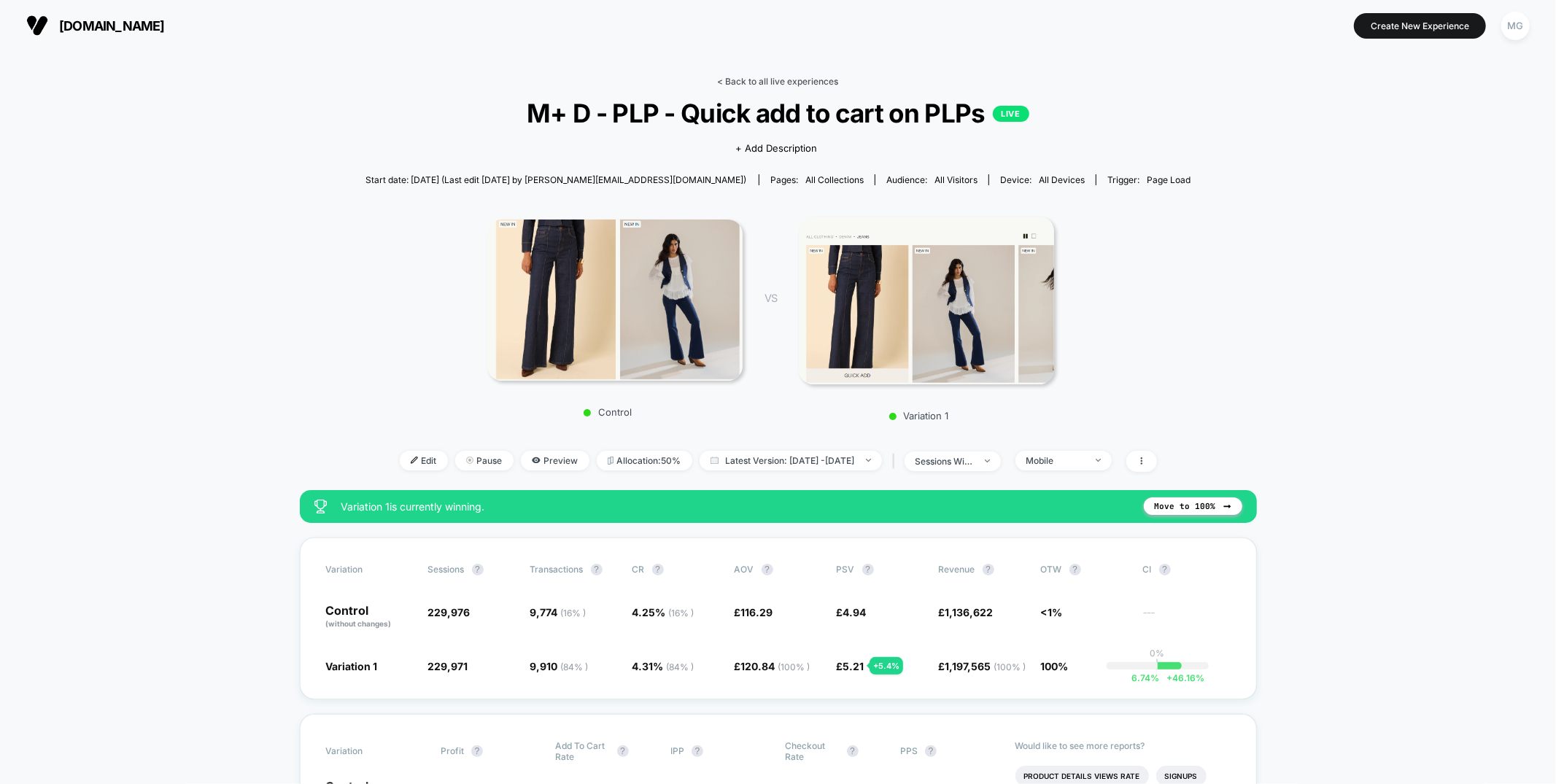
click at [740, 85] on link "< Back to all live experiences" at bounding box center [778, 81] width 121 height 11
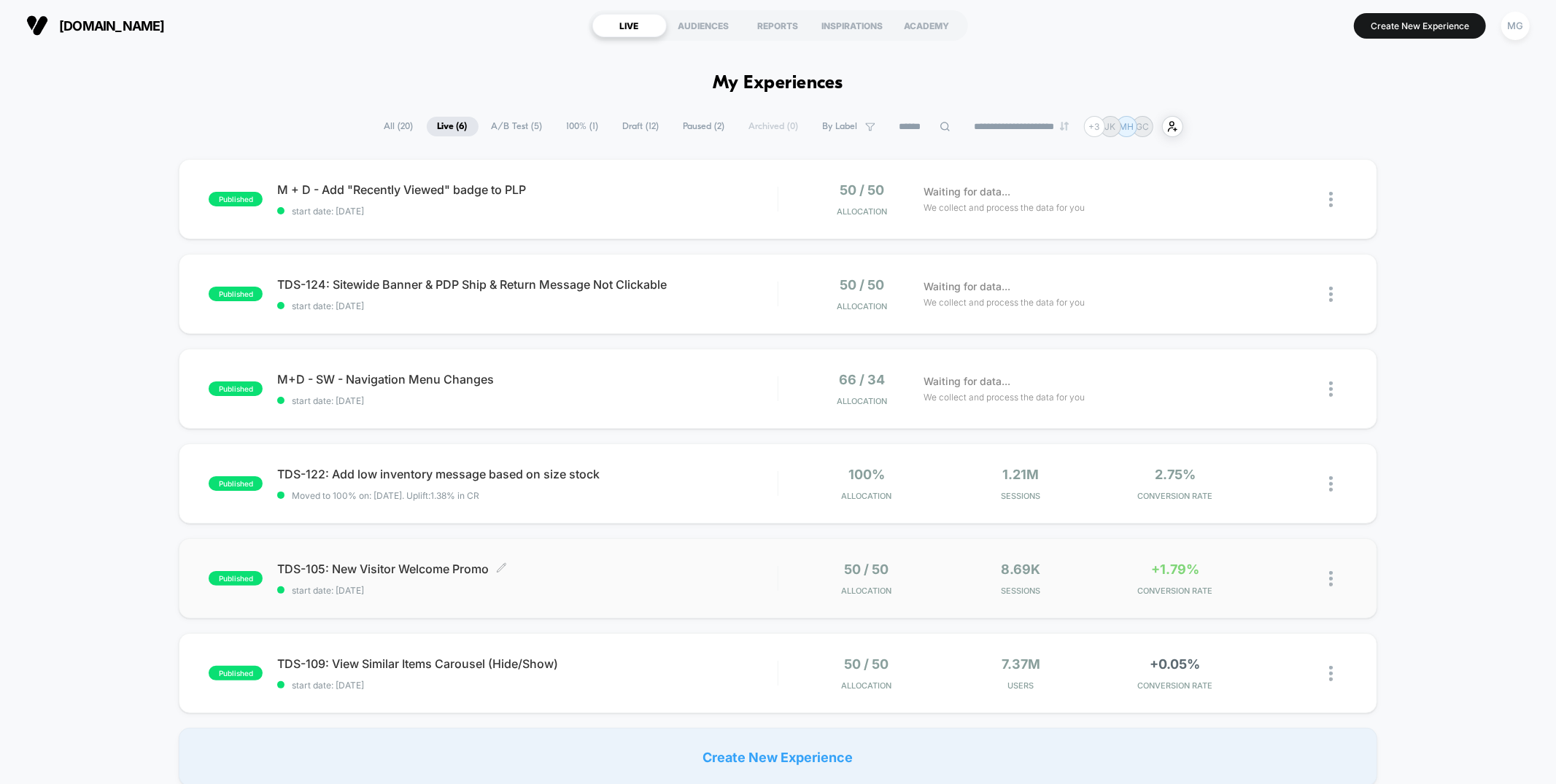
click at [615, 584] on span "start date: [DATE]" at bounding box center [527, 590] width 500 height 11
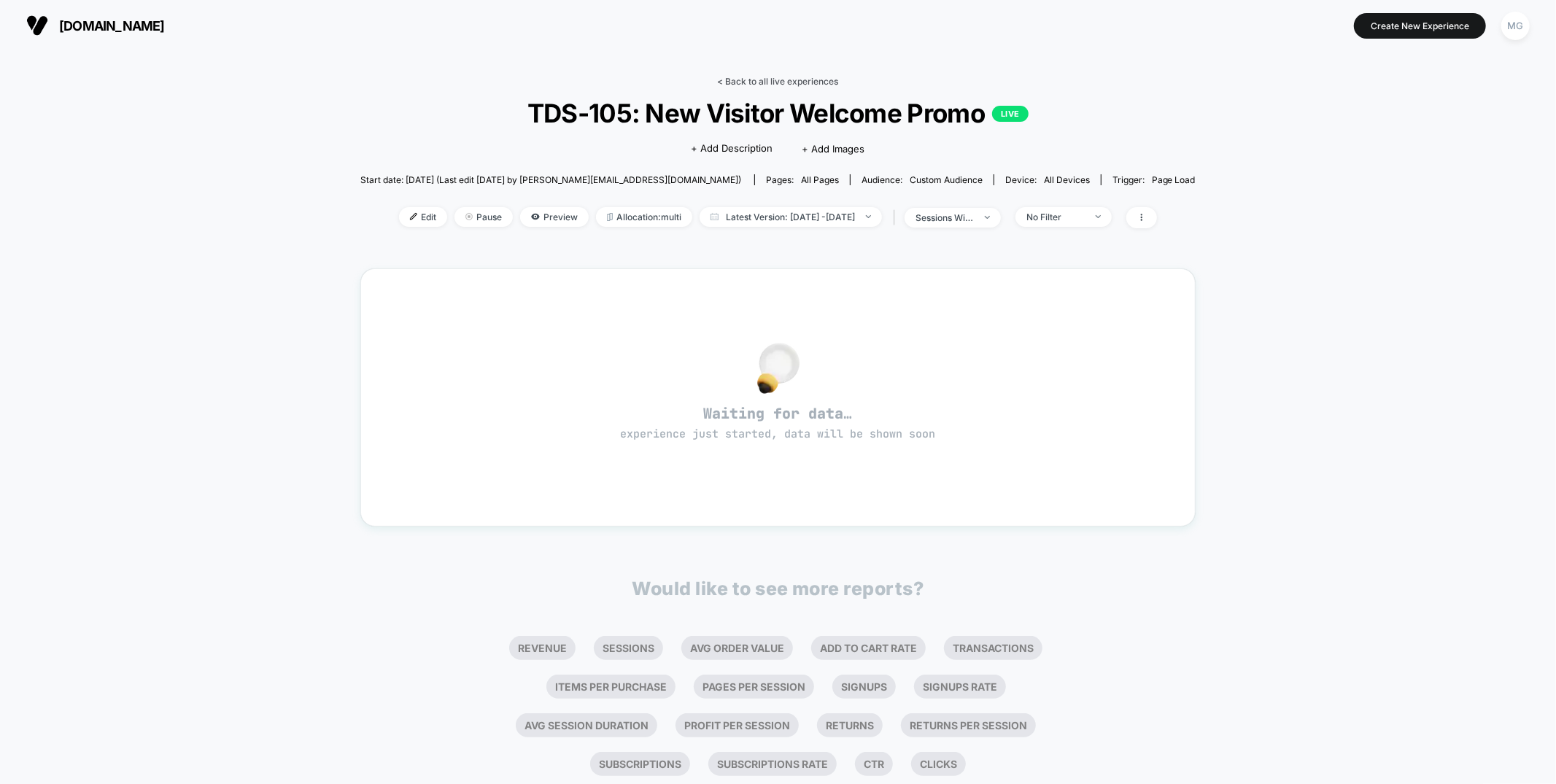
click at [797, 85] on link "< Back to all live experiences" at bounding box center [778, 81] width 121 height 11
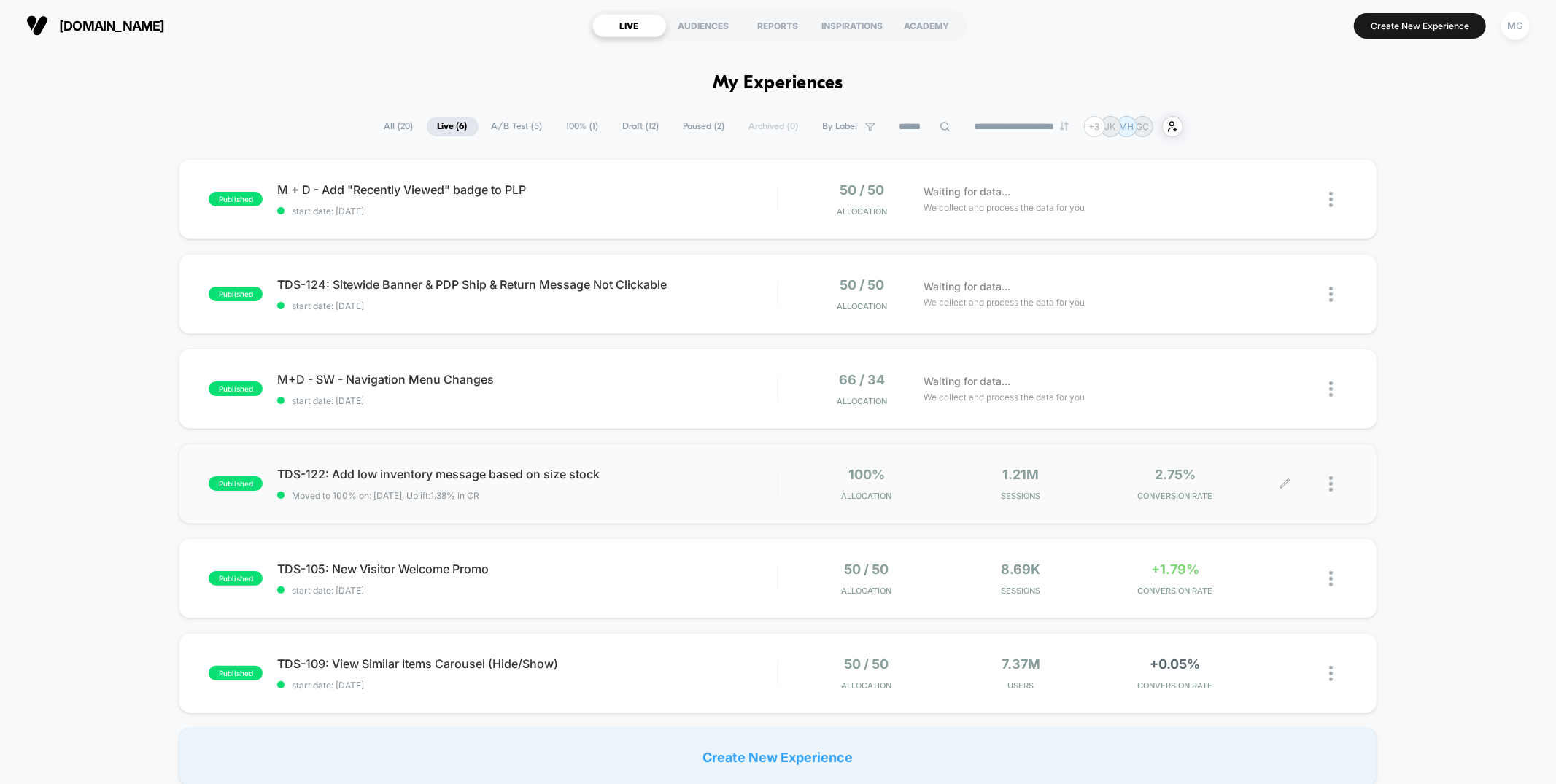
click at [1289, 481] on icon at bounding box center [1285, 484] width 11 height 11
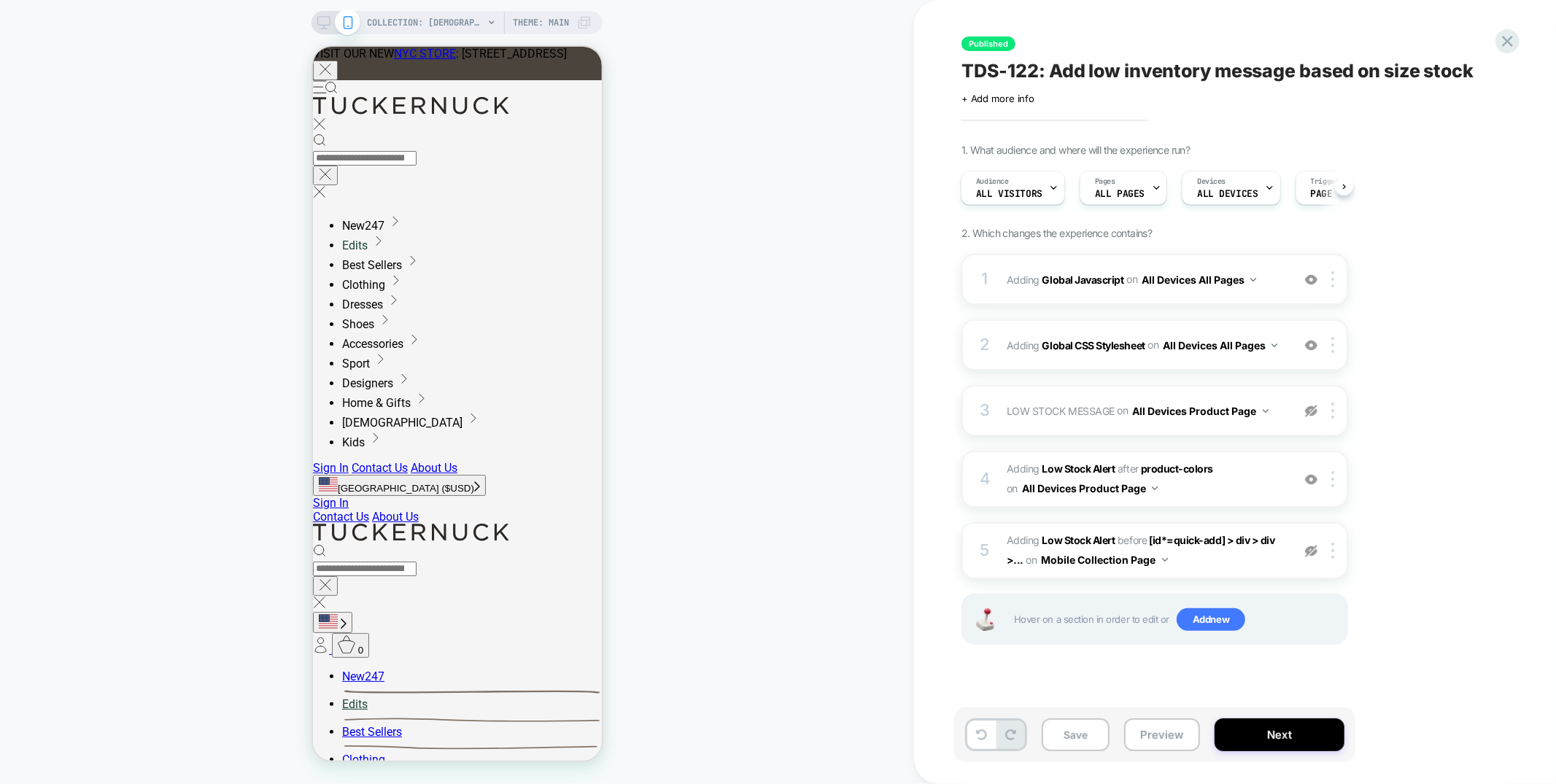
click at [0, 0] on div "1. What audience and where will the experience run? Audience All Visitors Pages…" at bounding box center [0, 0] width 0 height 0
click at [1183, 484] on span "#_loomi_addon_1753892842980 Adding Low Stock Alert AFTER product-colors product…" at bounding box center [1145, 479] width 278 height 39
click at [445, 25] on span "COLLECTION: [DEMOGRAPHIC_DATA] Tops (Category)" at bounding box center [425, 22] width 116 height 23
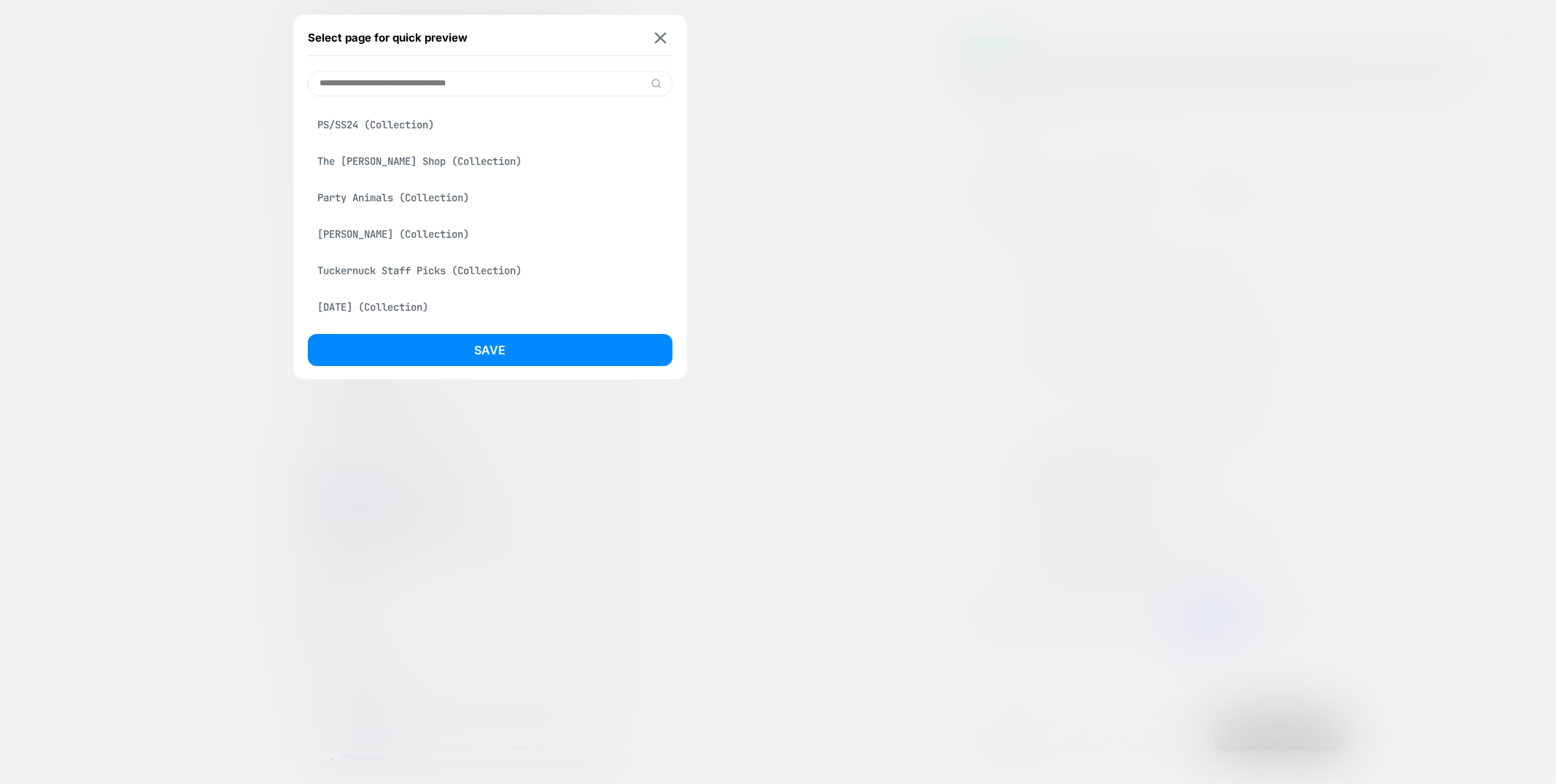
scroll to position [563, 0]
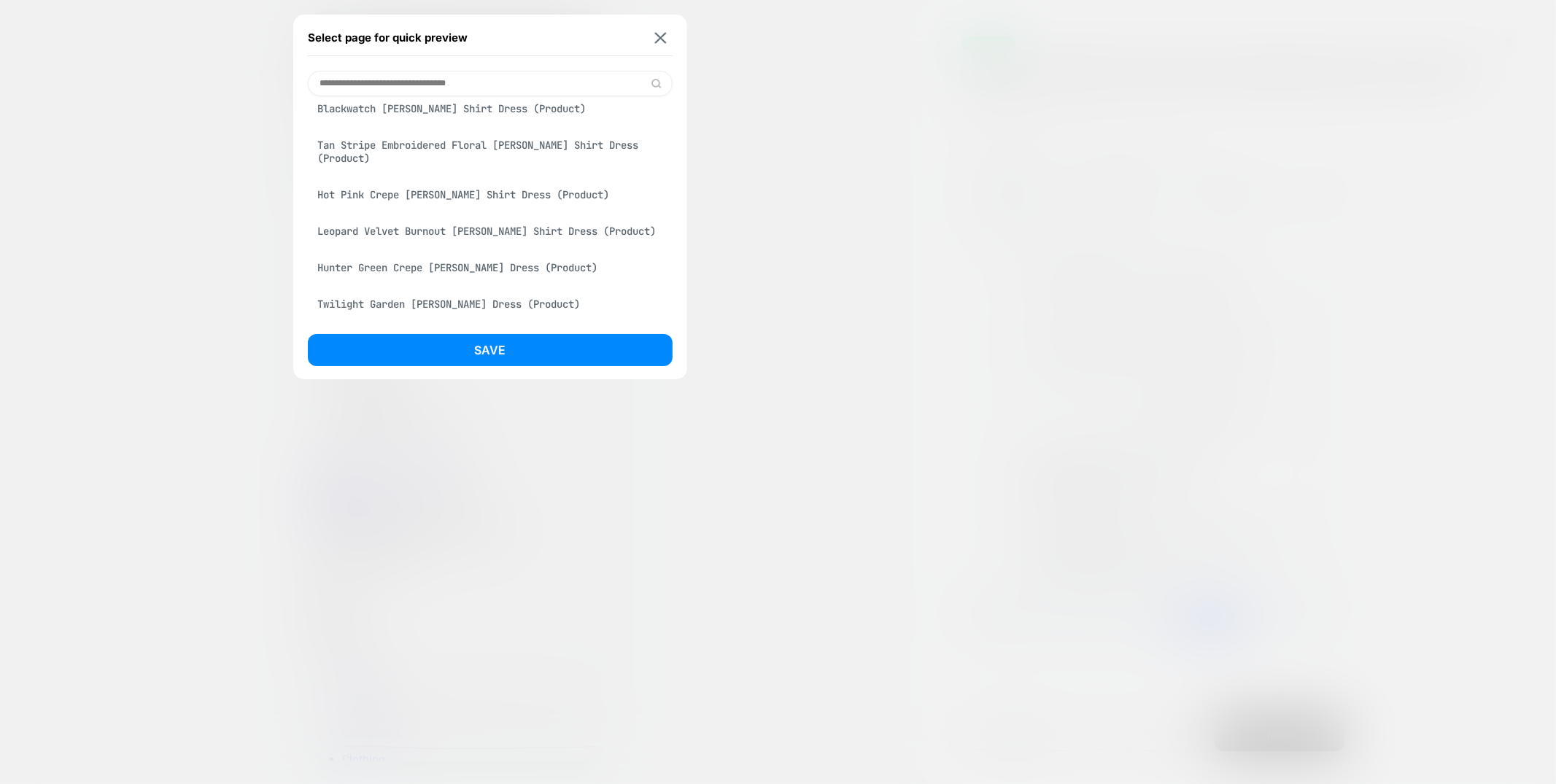
click at [432, 207] on div "Hot Pink Crepe Callahan Shirt Dress (Product)" at bounding box center [490, 194] width 364 height 28
click at [435, 328] on div "Select page for quick preview Hot Pink Crepe Callahan Shirt Dress (Product) Hya…" at bounding box center [491, 196] width 394 height 364
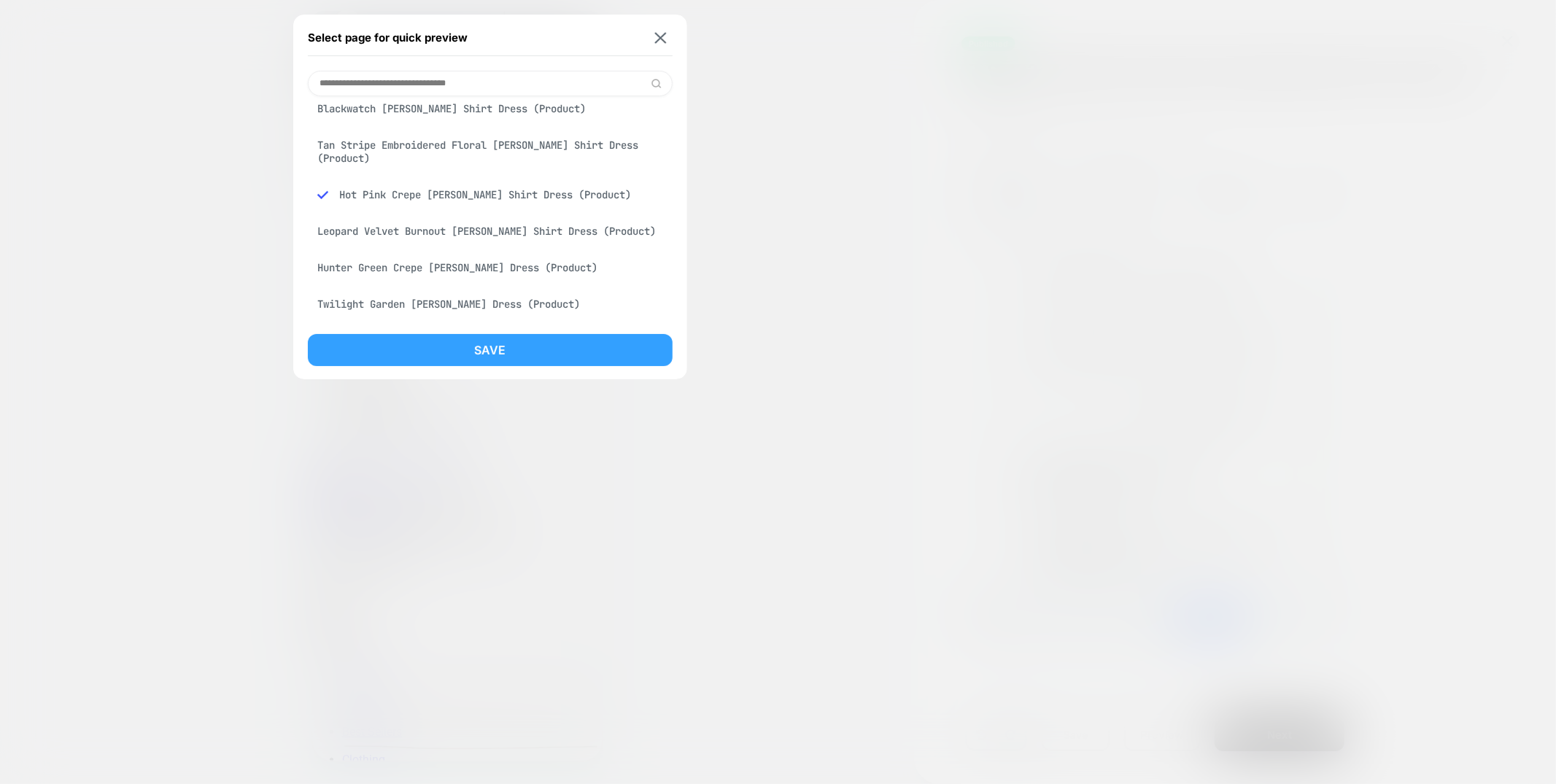
click at [427, 354] on button "Save" at bounding box center [490, 350] width 364 height 32
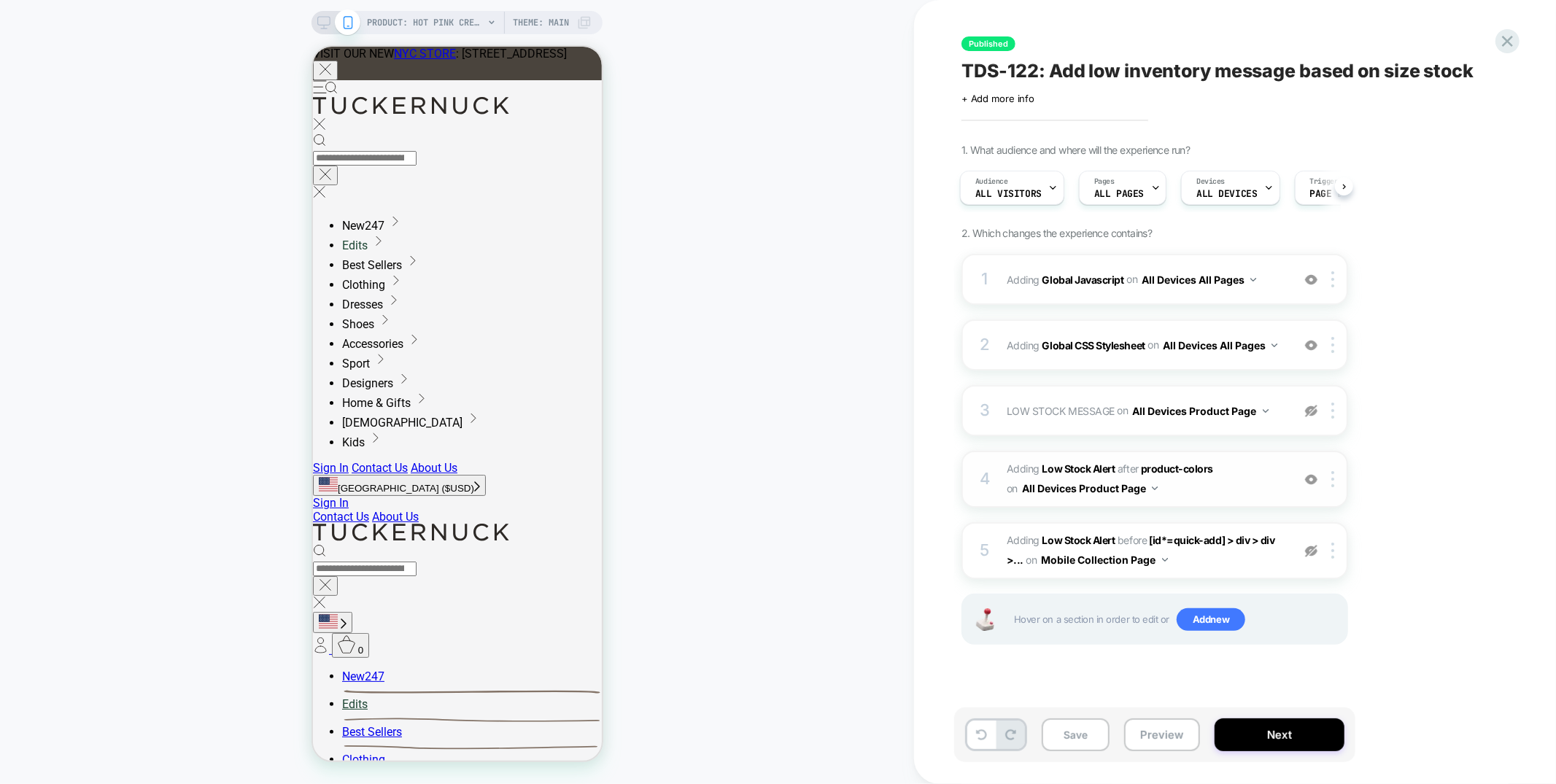
scroll to position [0, 0]
click at [61, 762] on span "#_loomi_addon_1753892842980 Adding Low Stock Alert AFTER product-colors product…" at bounding box center [46, 768] width 32 height 13
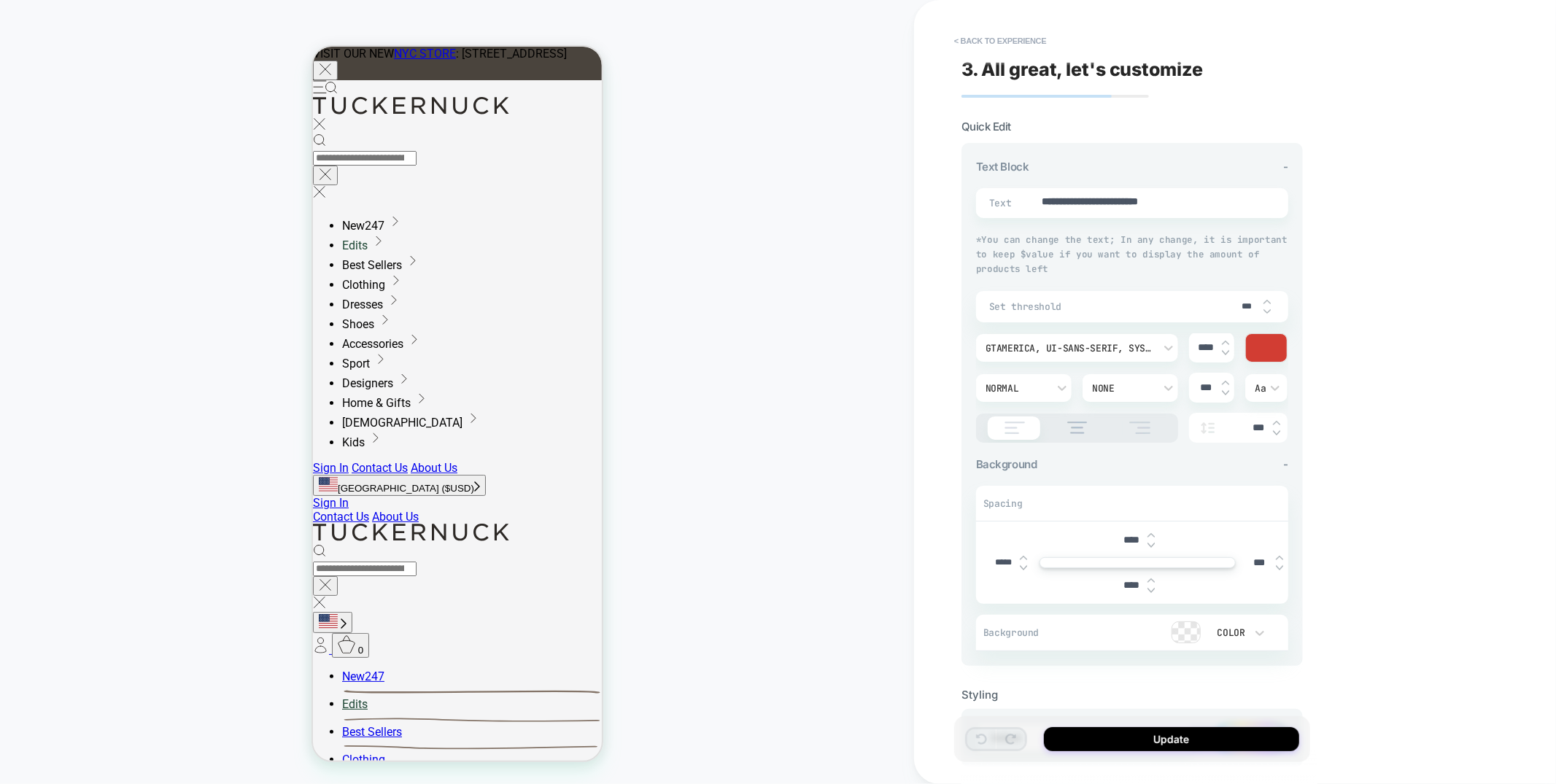
scroll to position [73, 0]
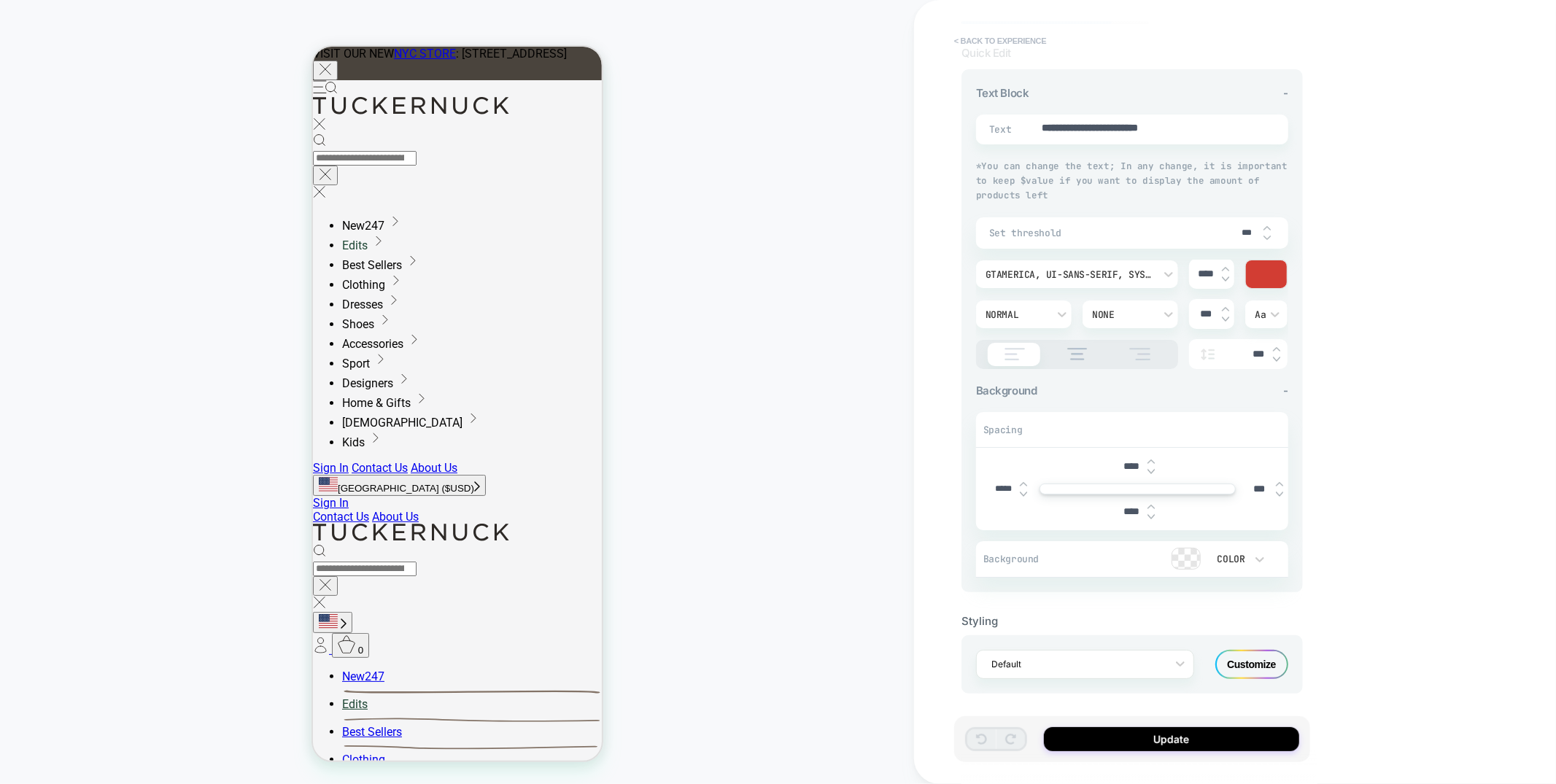
click at [1036, 33] on button "< Back to experience" at bounding box center [1000, 41] width 107 height 23
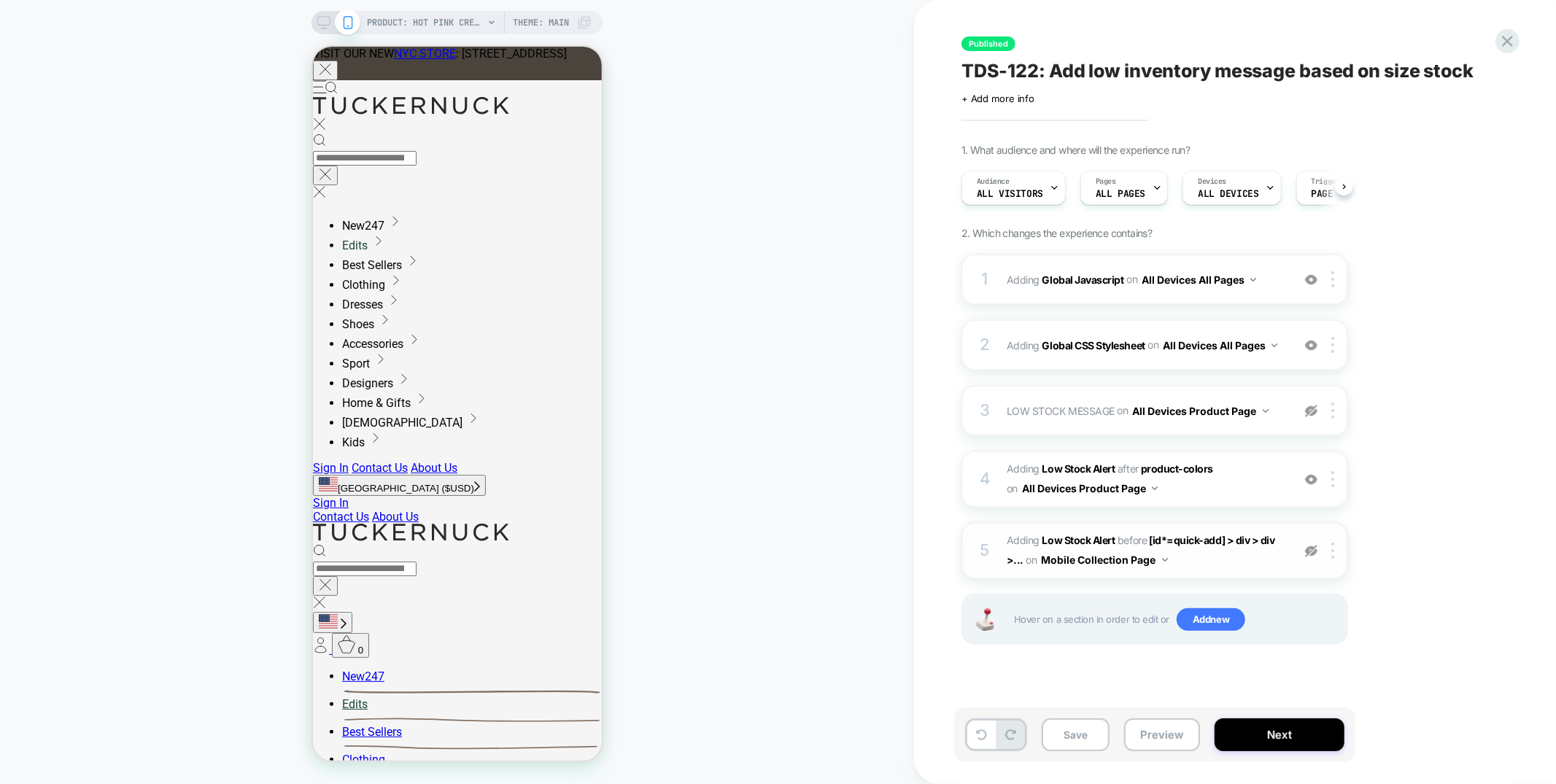
scroll to position [0, 1]
click at [1126, 297] on div "1 Adding Global Javascript on All Devices All Pages Add Before Add After Target…" at bounding box center [1155, 279] width 387 height 51
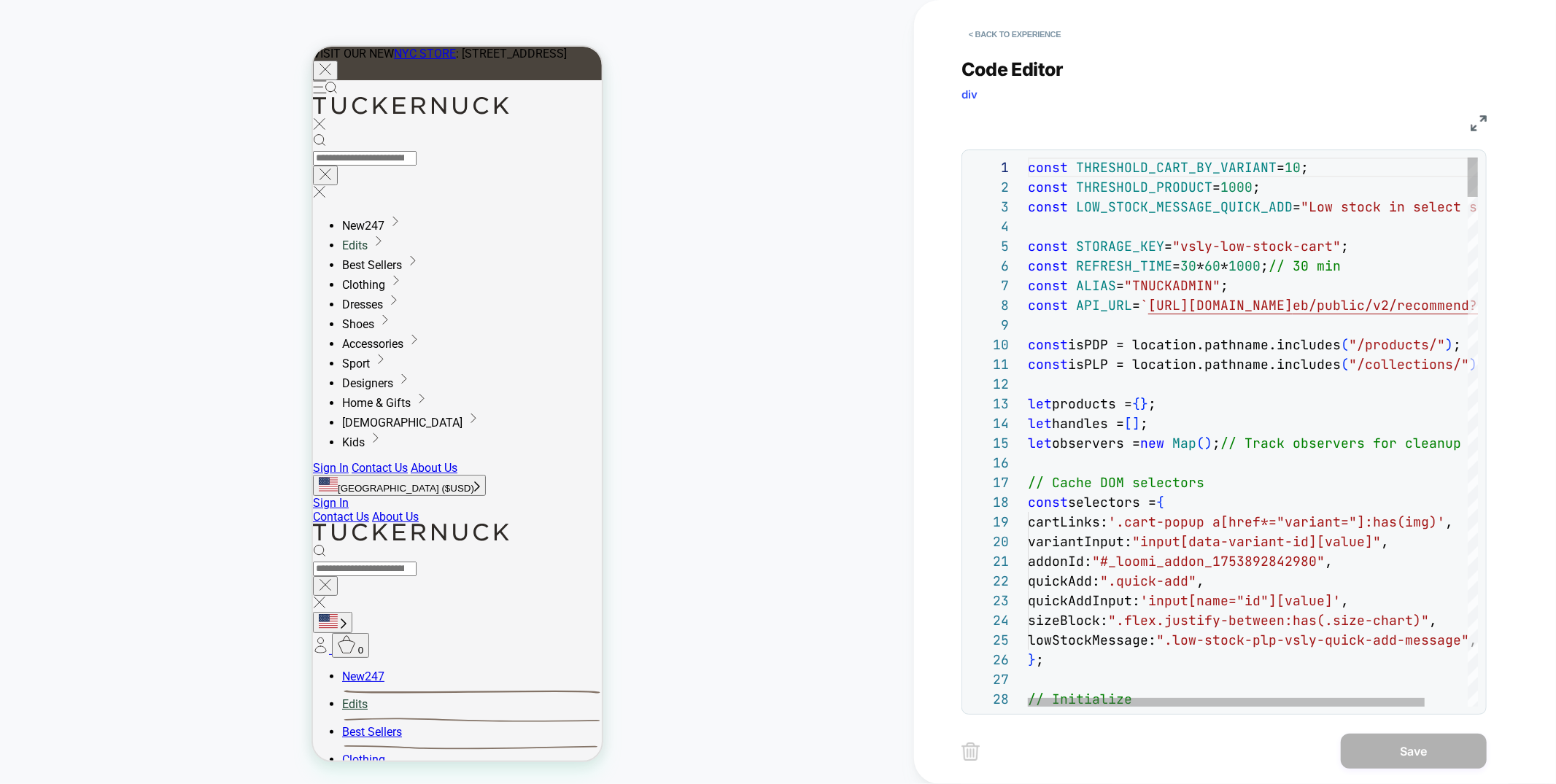
scroll to position [197, 0]
click at [1478, 119] on img at bounding box center [1479, 124] width 16 height 16
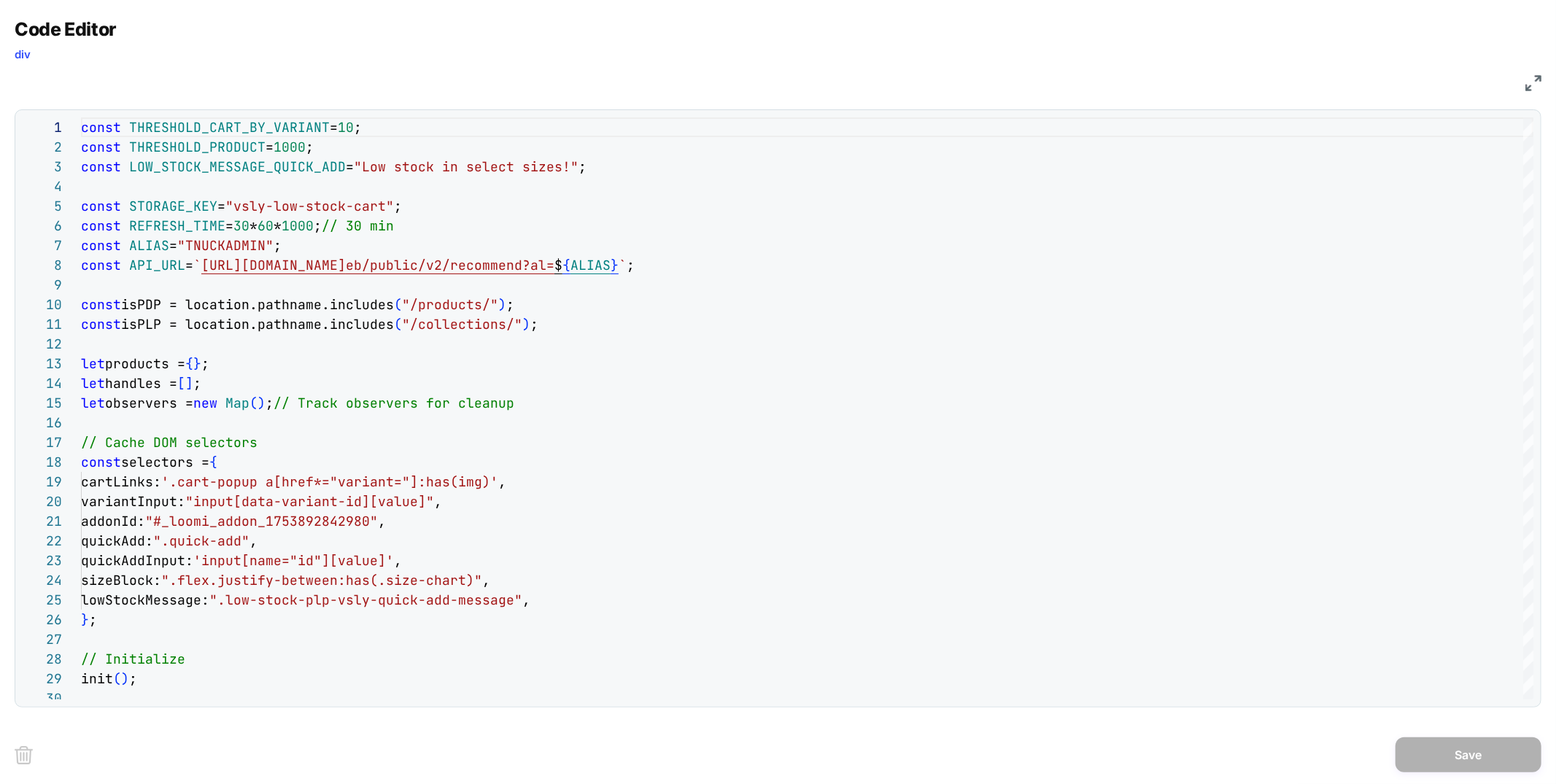
click at [1535, 76] on img at bounding box center [1534, 83] width 16 height 16
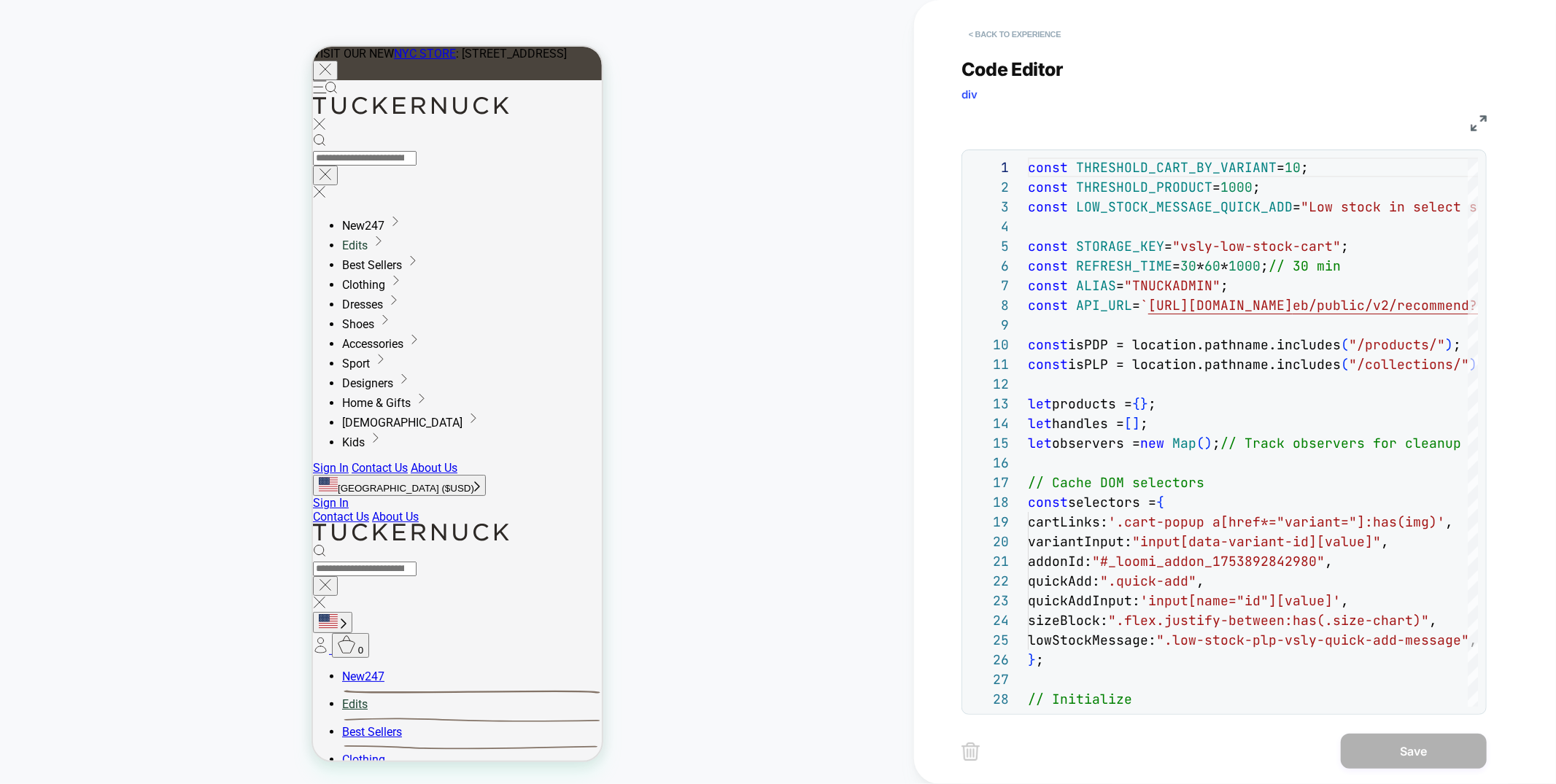
click at [1020, 33] on button "< Back to experience" at bounding box center [1014, 34] width 107 height 23
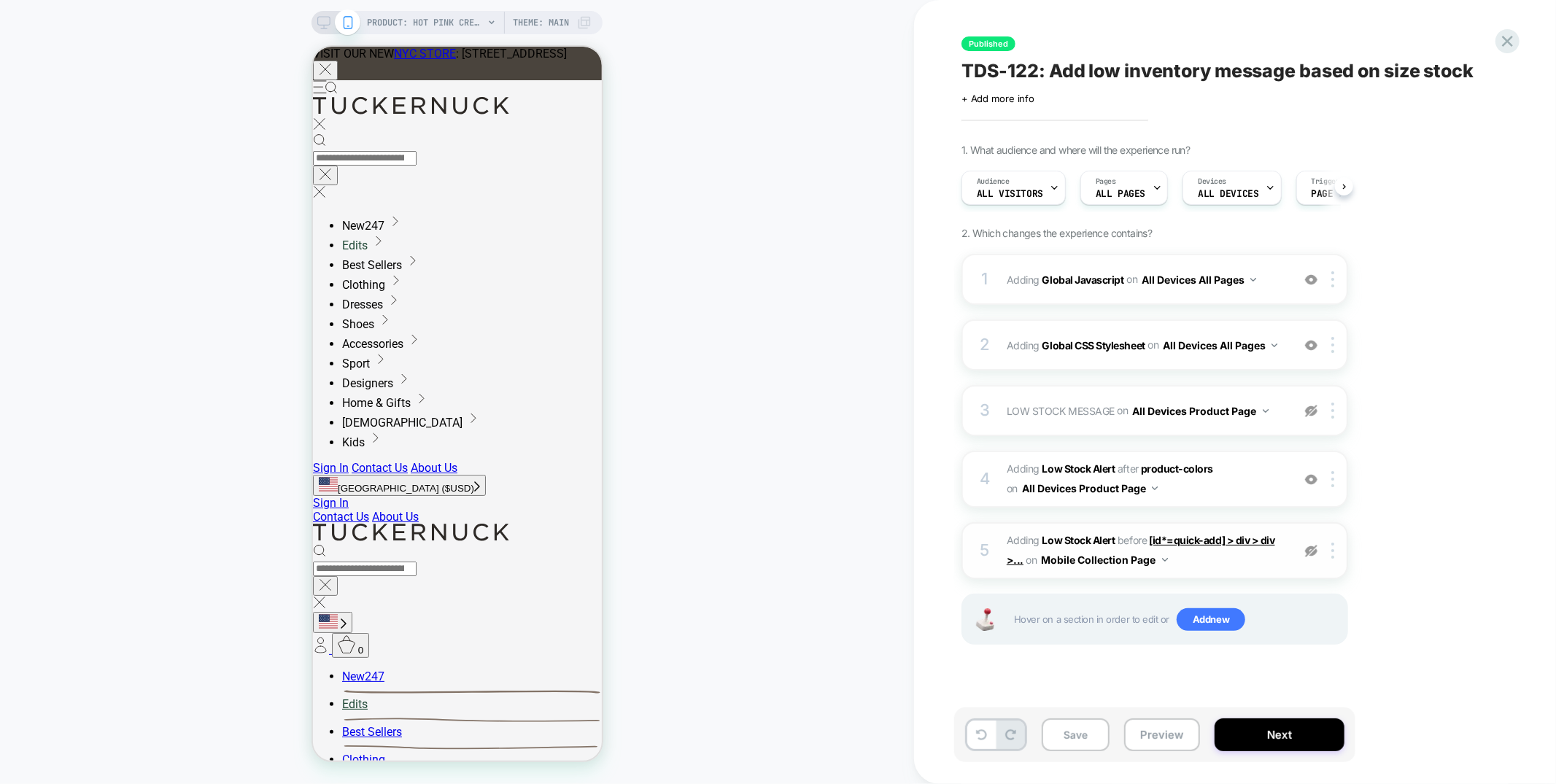
scroll to position [0, 1]
click at [1211, 474] on span "#_loomi_addon_1753892842980 Adding Low Stock Alert AFTER product-colors product…" at bounding box center [1145, 479] width 278 height 39
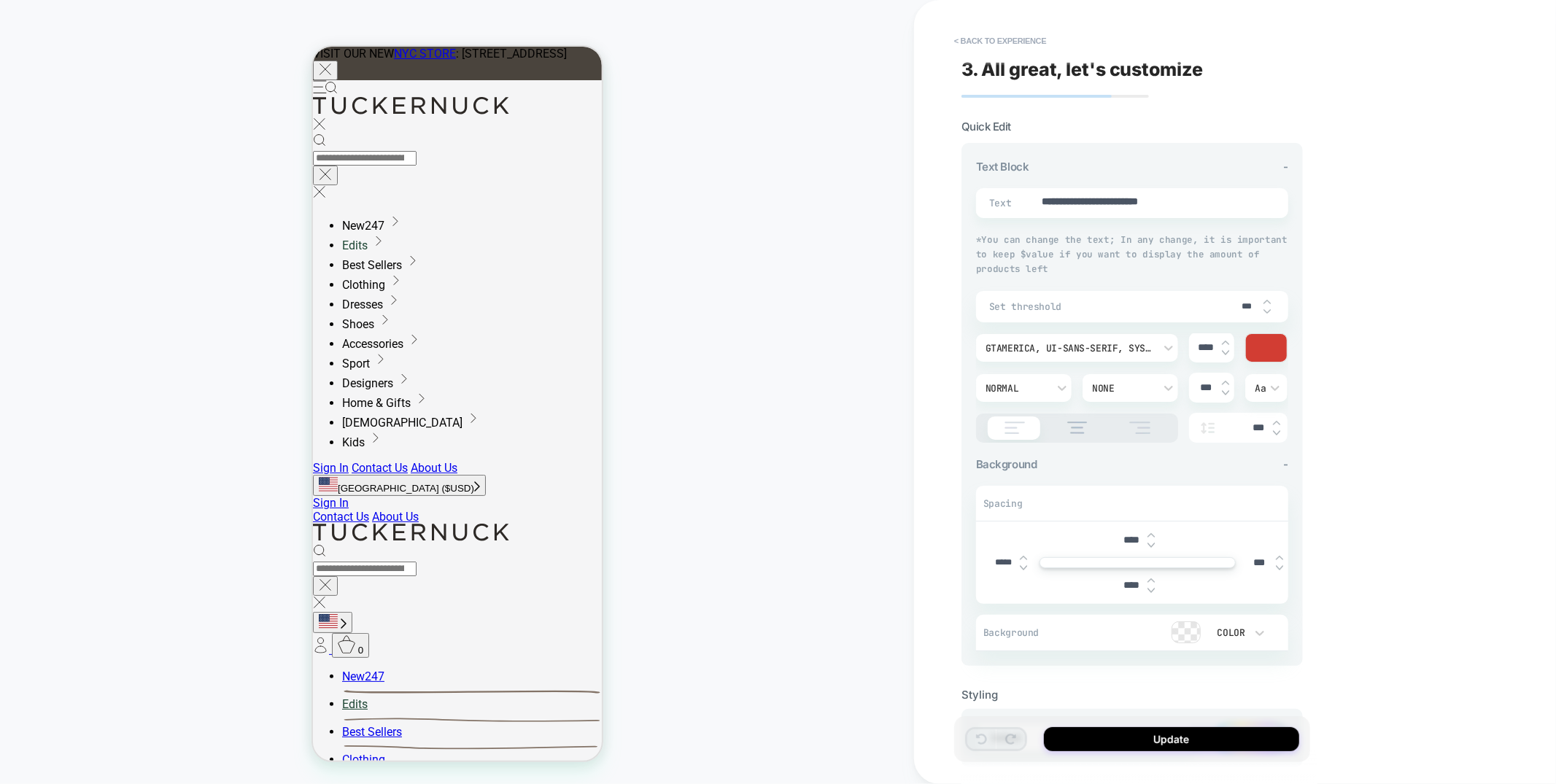
type textarea "*"
click at [0, 0] on button "< Back to experience" at bounding box center [0, 0] width 0 height 0
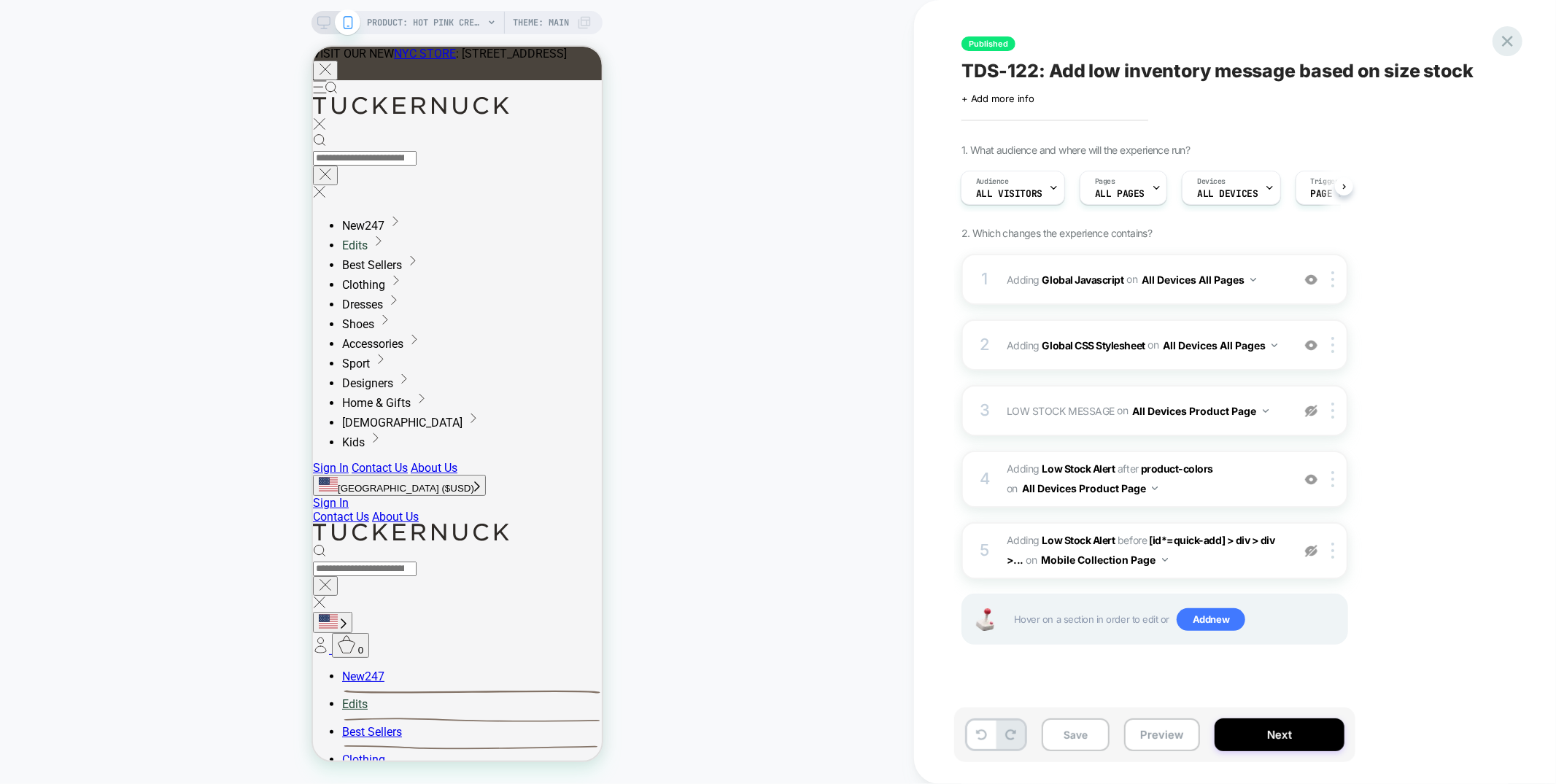
click at [1504, 40] on icon at bounding box center [1508, 41] width 20 height 20
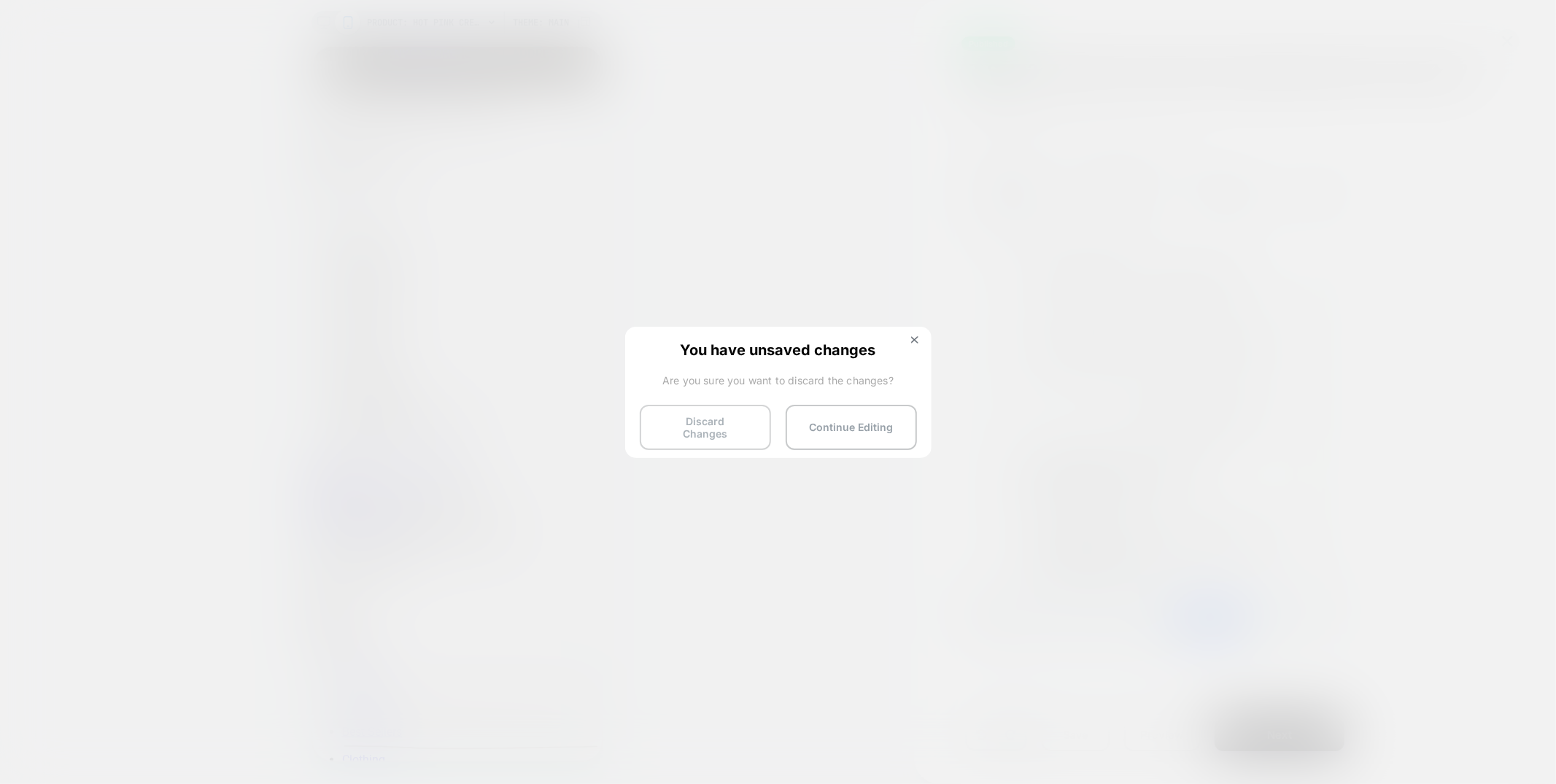
click at [726, 420] on button "Discard Changes" at bounding box center [705, 427] width 132 height 46
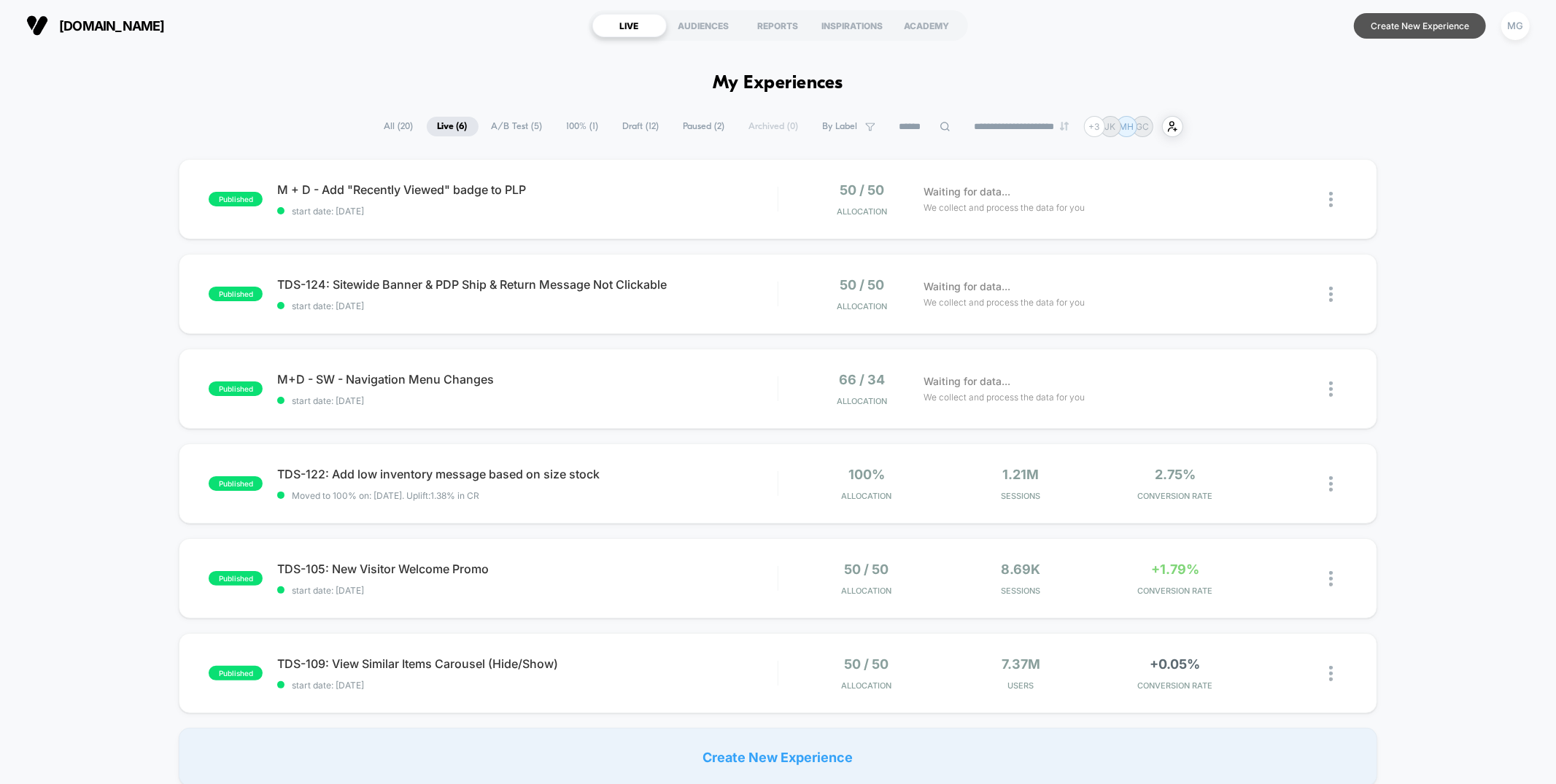
click at [1387, 27] on button "Create New Experience" at bounding box center [1419, 26] width 132 height 26
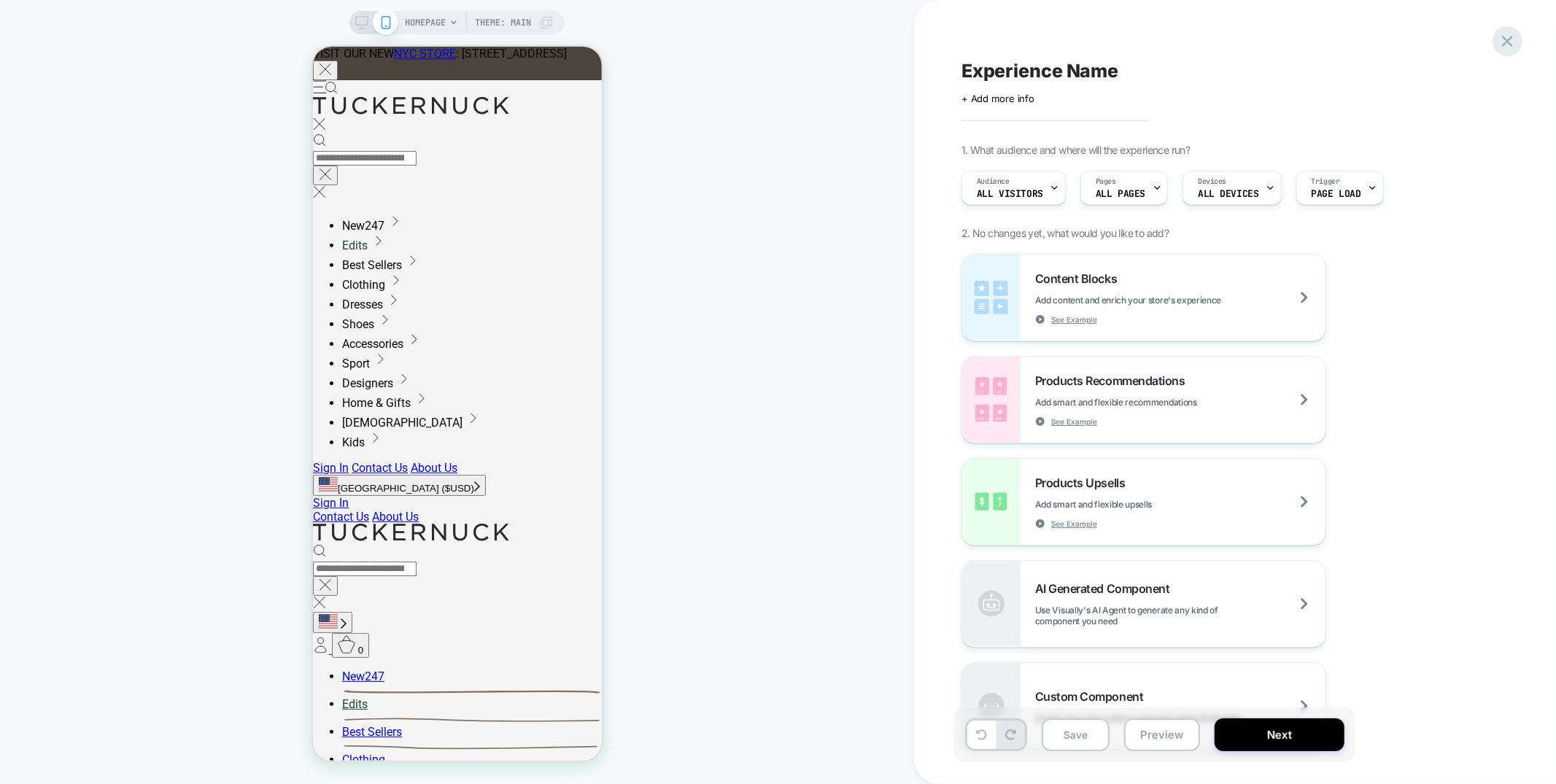
click at [1503, 43] on icon at bounding box center [1508, 41] width 20 height 20
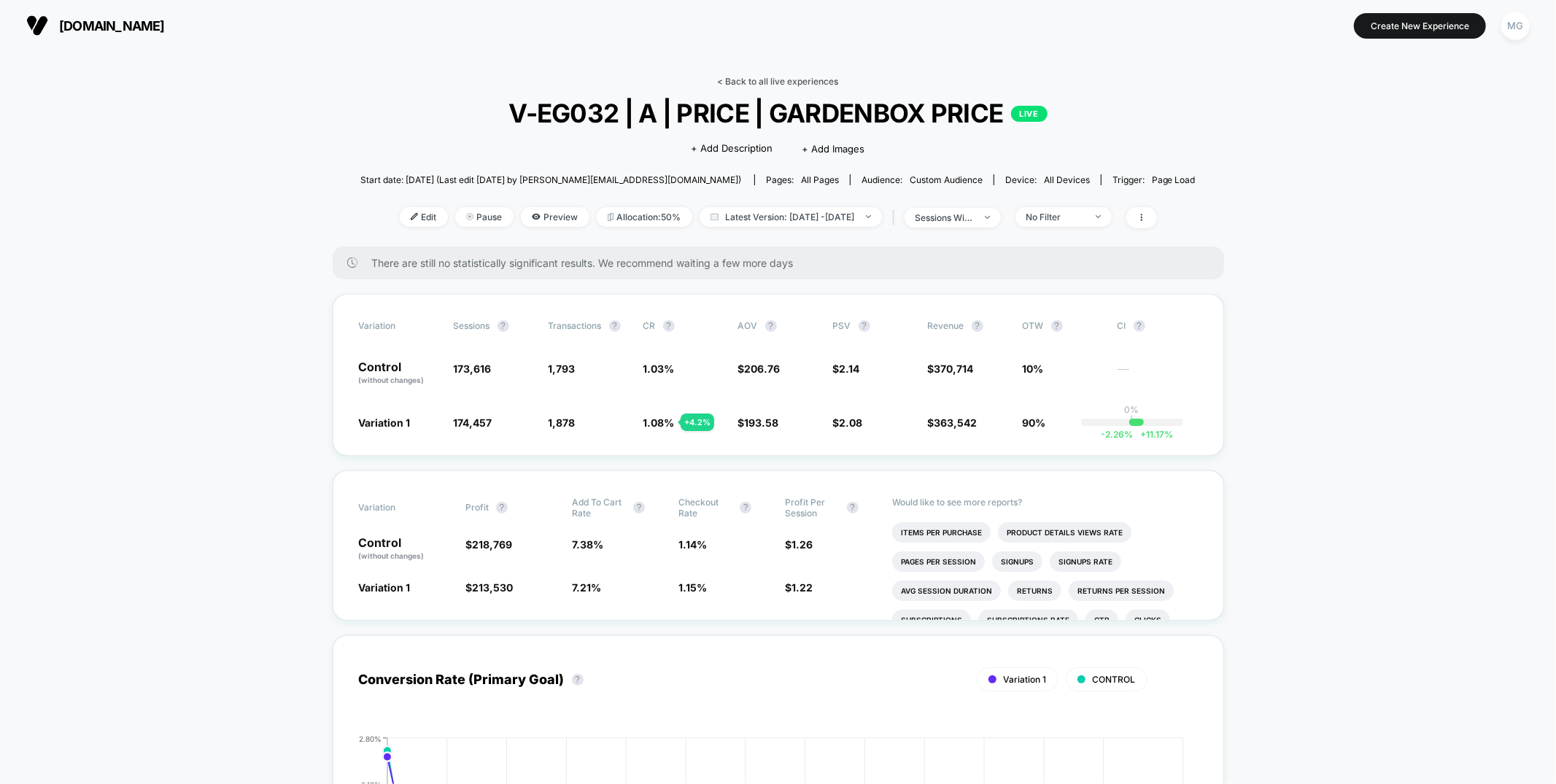
click at [799, 79] on link "< Back to all live experiences" at bounding box center [778, 81] width 121 height 11
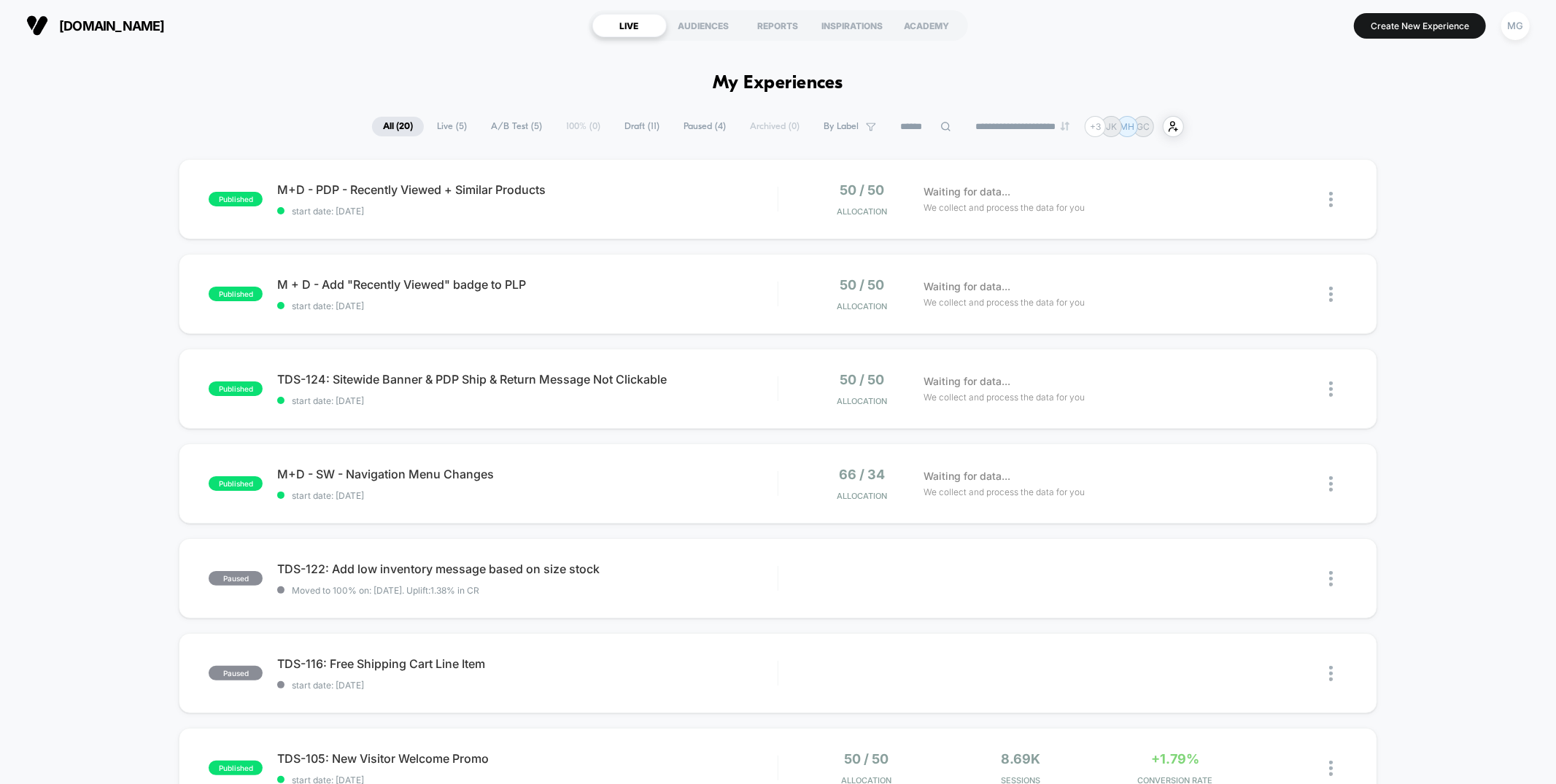
drag, startPoint x: 503, startPoint y: 124, endPoint x: 628, endPoint y: 124, distance: 125.0
click at [506, 124] on span "A/B Test ( 5 )" at bounding box center [516, 126] width 73 height 20
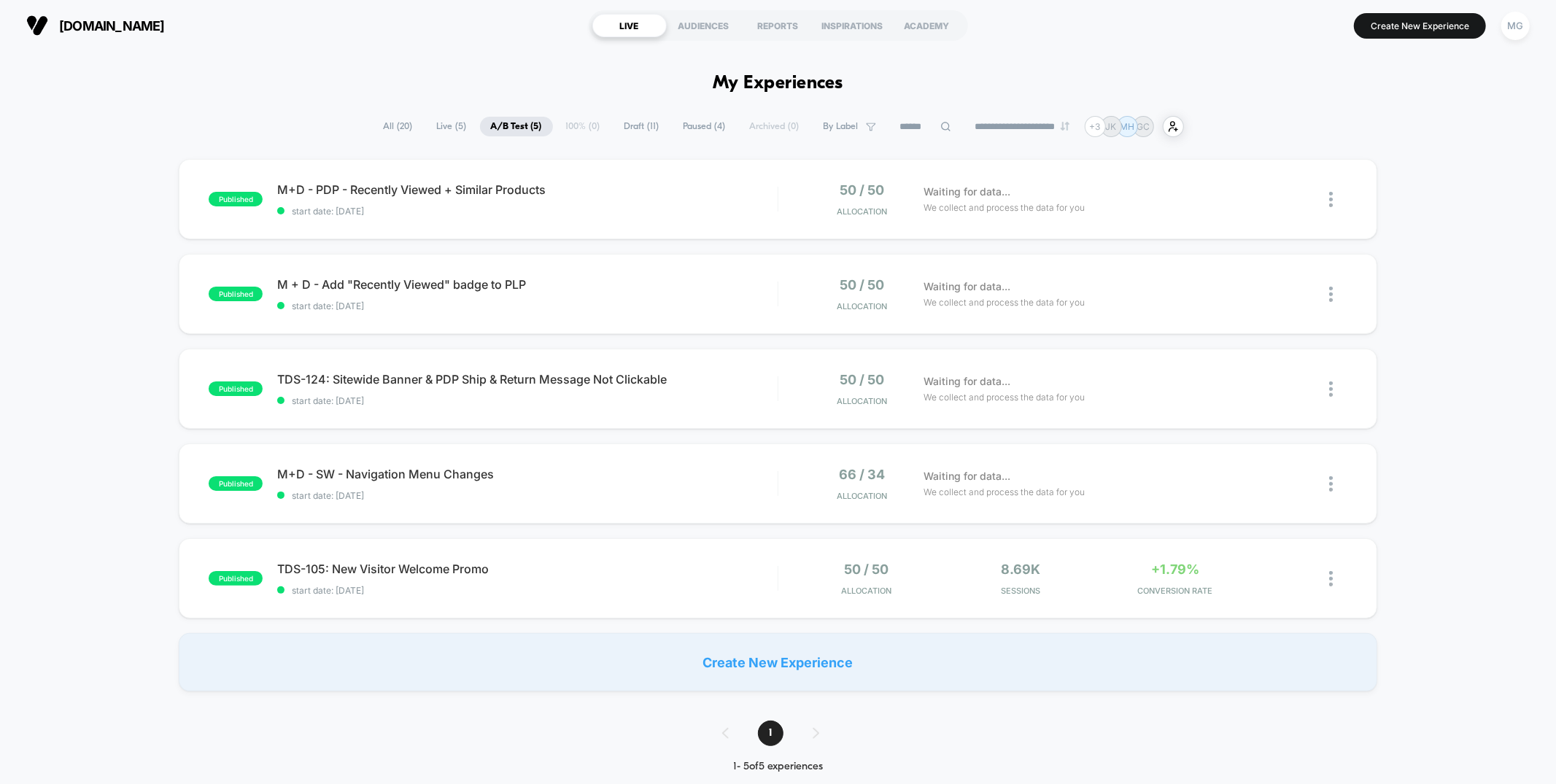
click at [691, 124] on span "Paused ( 4 )" at bounding box center [705, 126] width 64 height 20
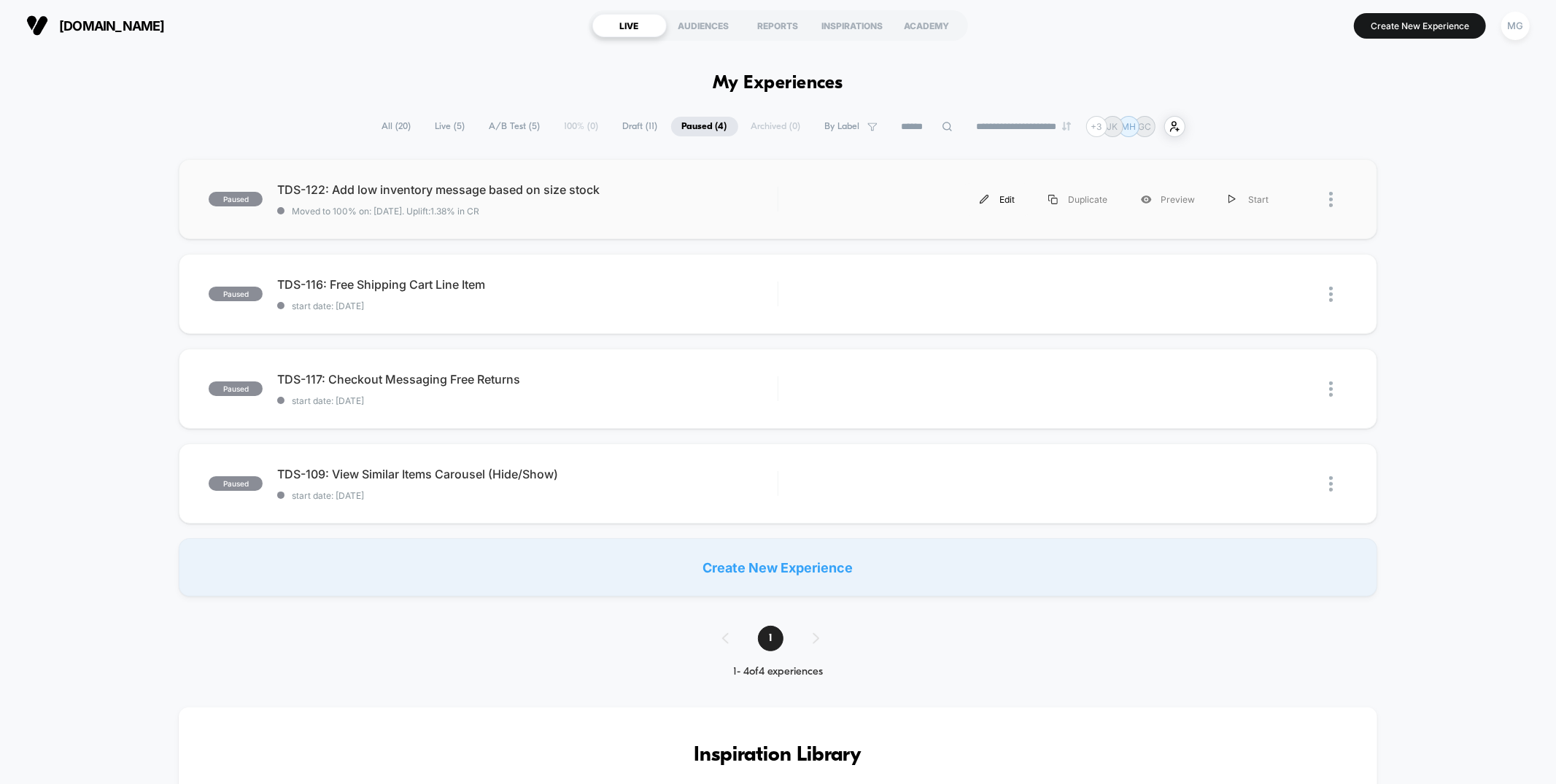
click at [1006, 200] on div "Edit" at bounding box center [997, 200] width 69 height 33
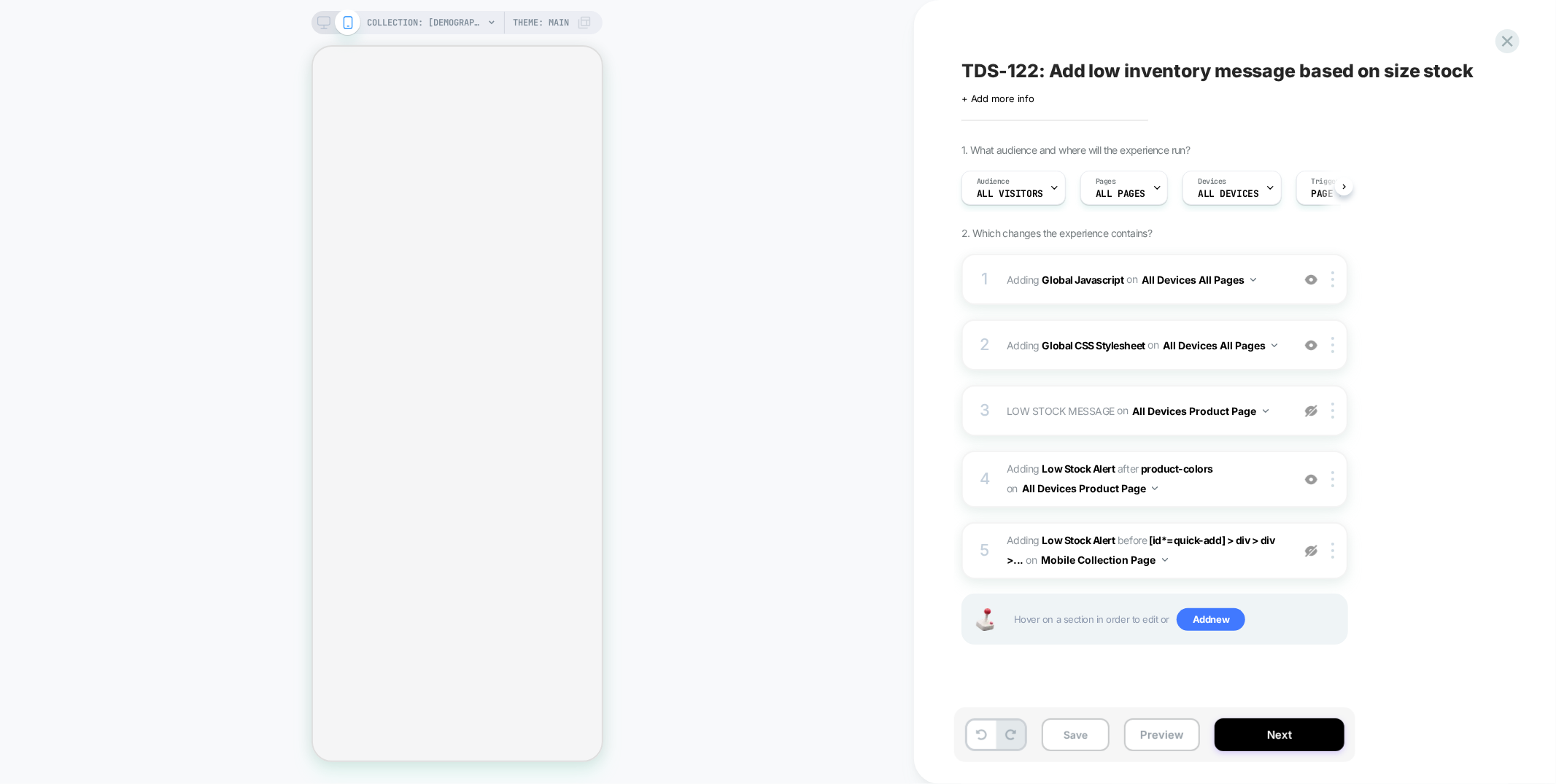
scroll to position [0, 1]
click at [1157, 291] on div "1 Adding Global Javascript on All Devices All Pages Add Before Add After Target…" at bounding box center [1155, 279] width 387 height 51
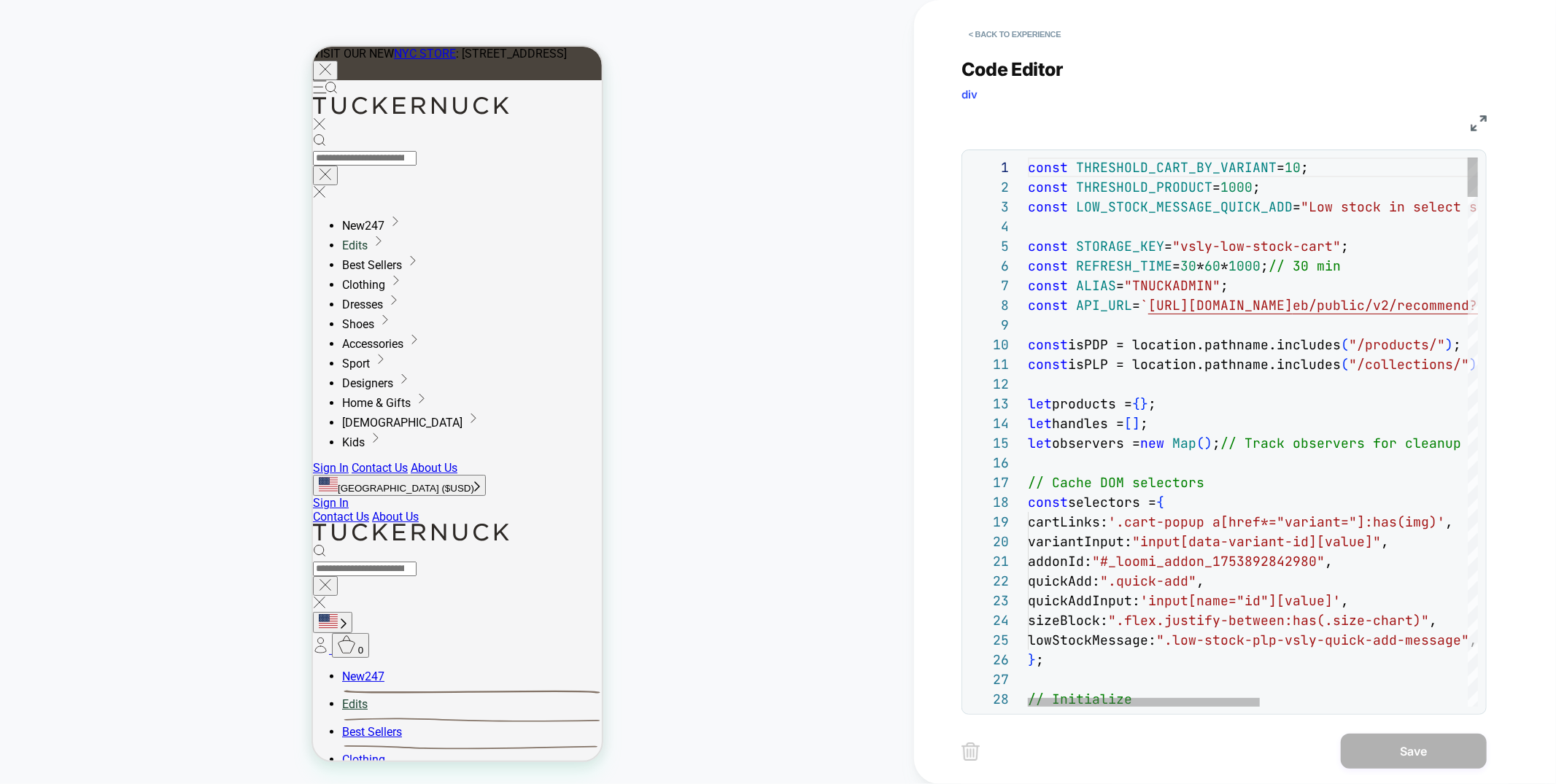
scroll to position [0, 0]
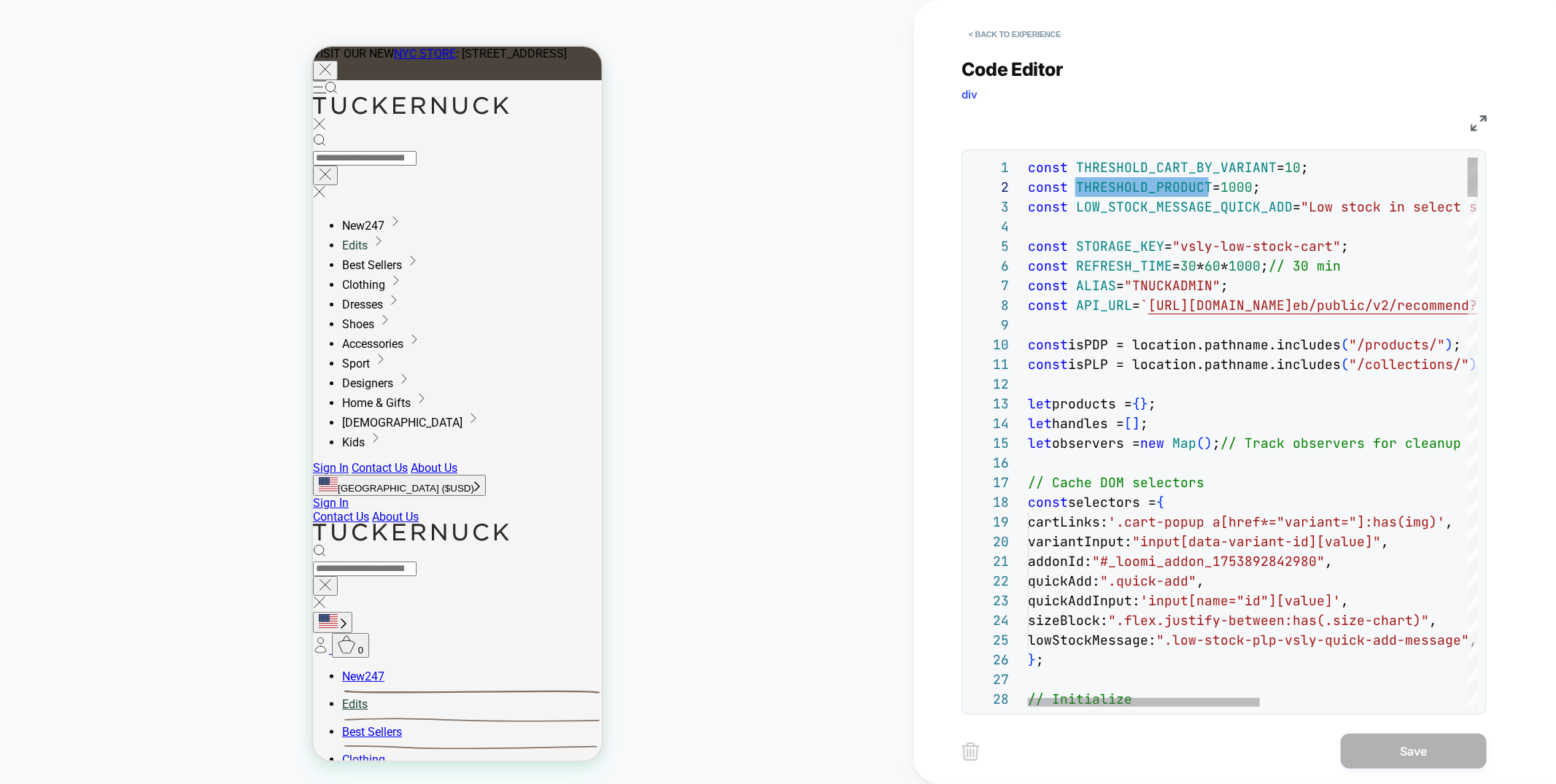
drag, startPoint x: 1211, startPoint y: 183, endPoint x: 1156, endPoint y: 183, distance: 55.0
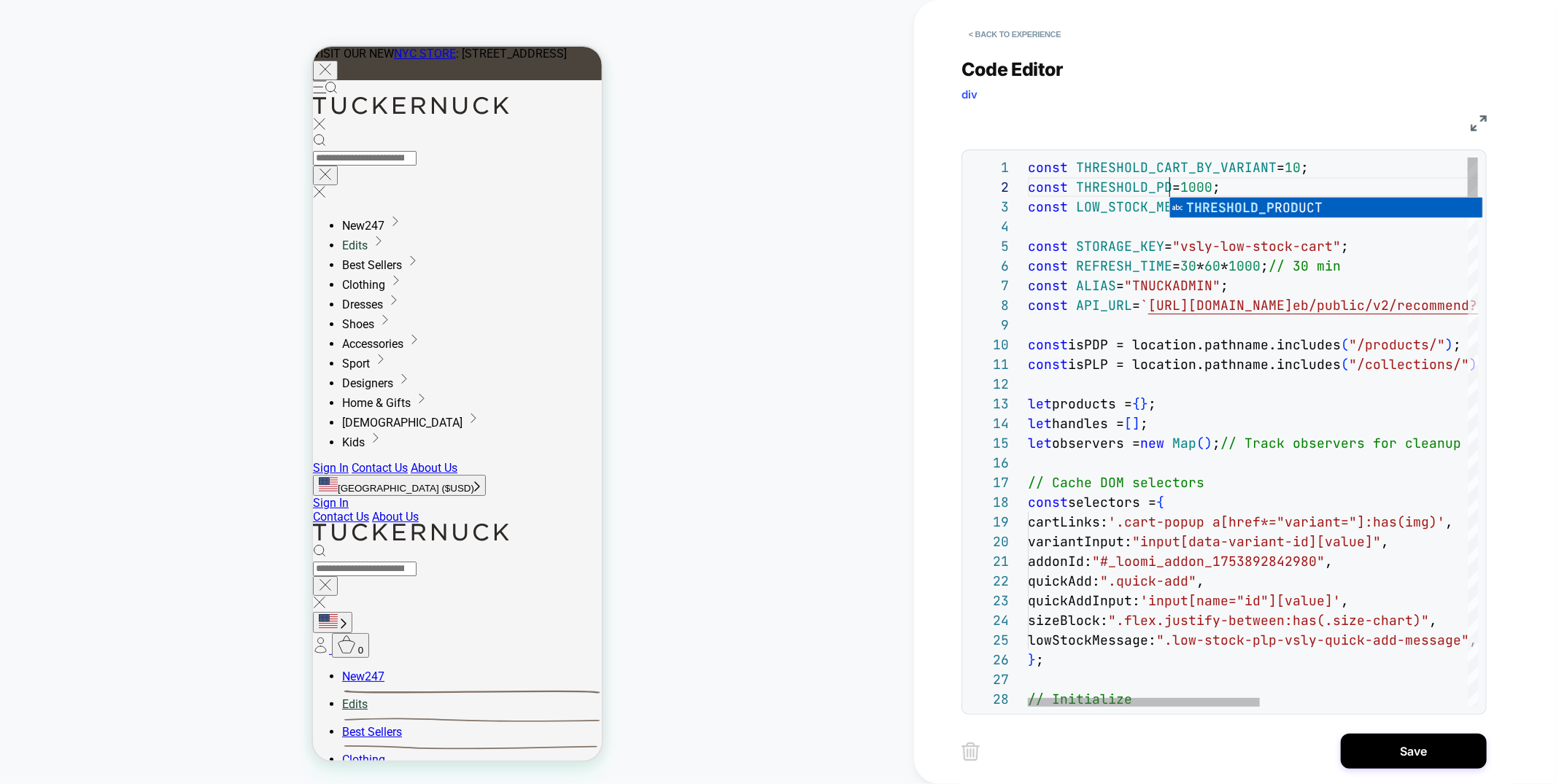
scroll to position [19, 150]
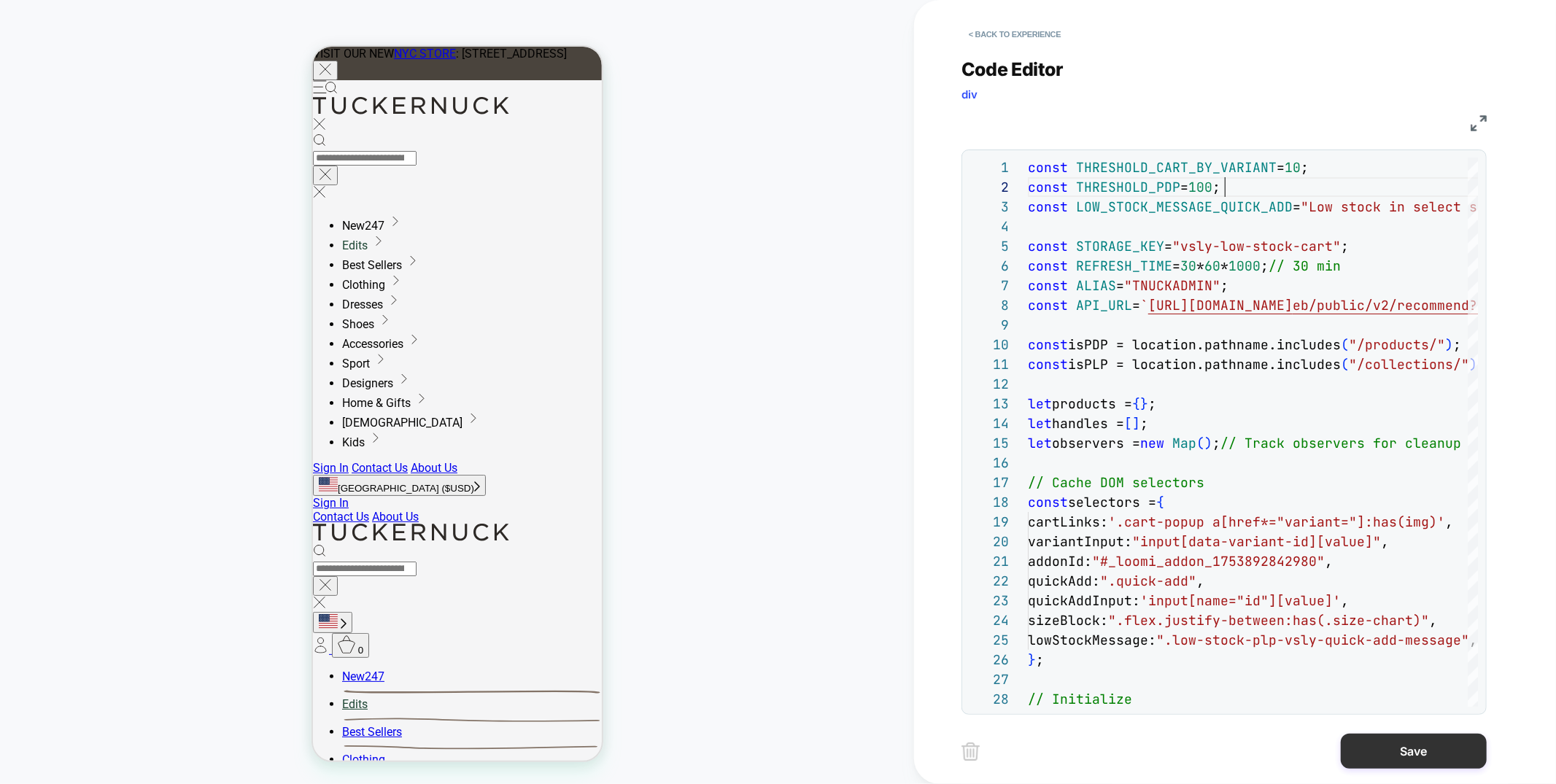
type textarea "**********"
click at [0, 0] on button "Save" at bounding box center [0, 0] width 0 height 0
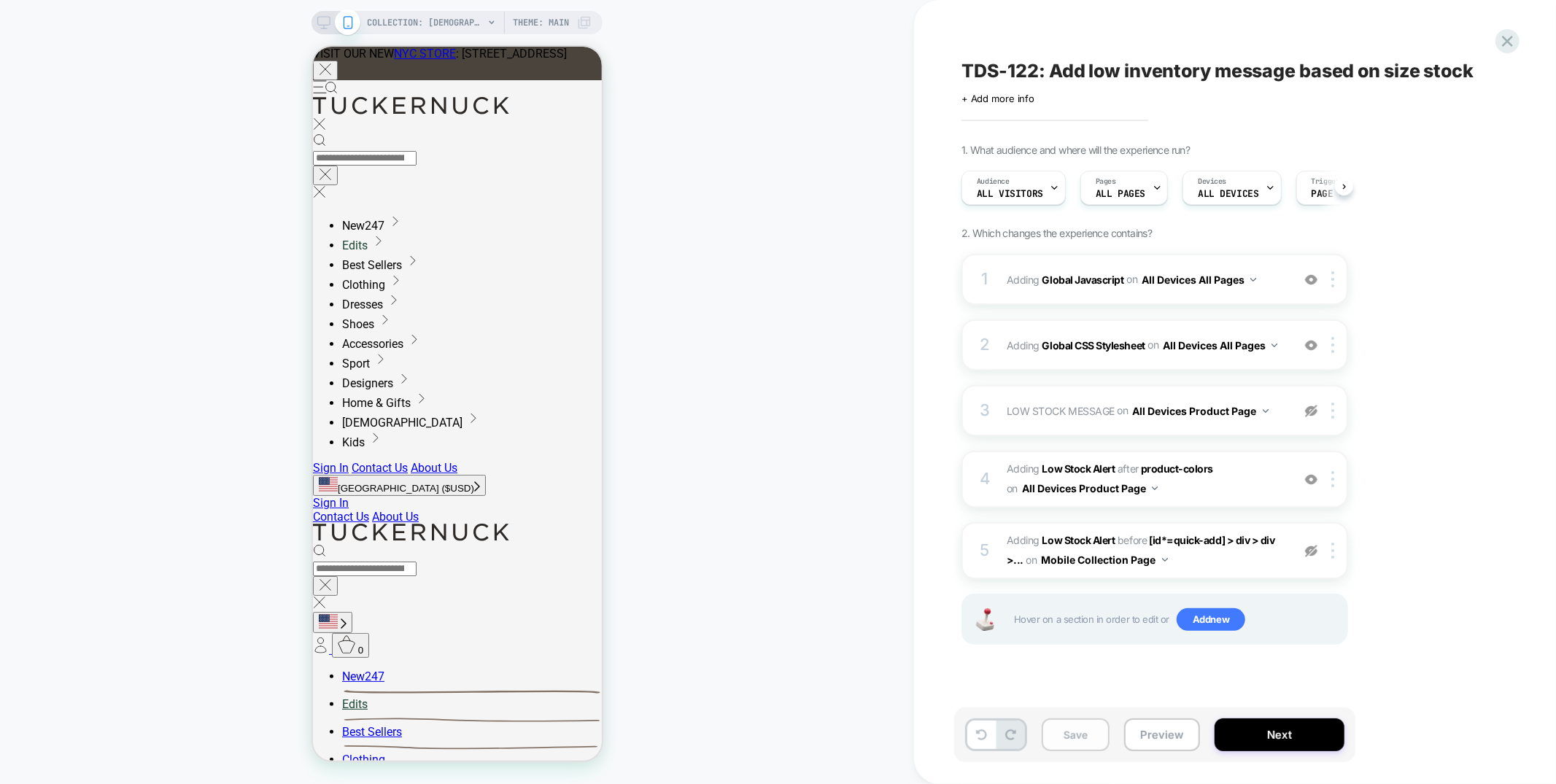
scroll to position [0, 1]
click at [1068, 729] on button "Save" at bounding box center [1076, 735] width 68 height 33
click at [1154, 734] on button "Preview" at bounding box center [1162, 735] width 76 height 33
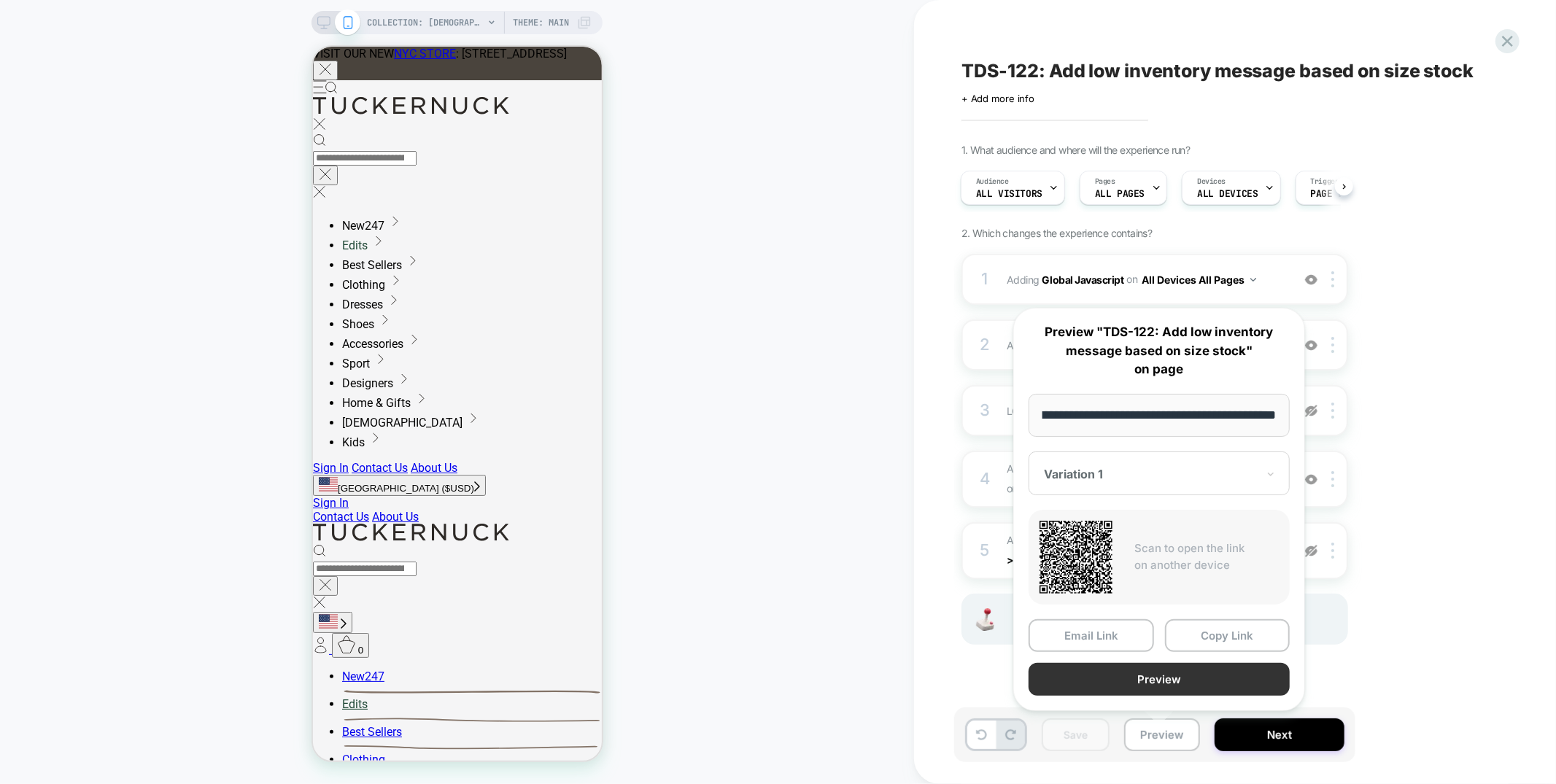
scroll to position [0, 0]
click at [1163, 671] on button "Preview" at bounding box center [1159, 679] width 261 height 33
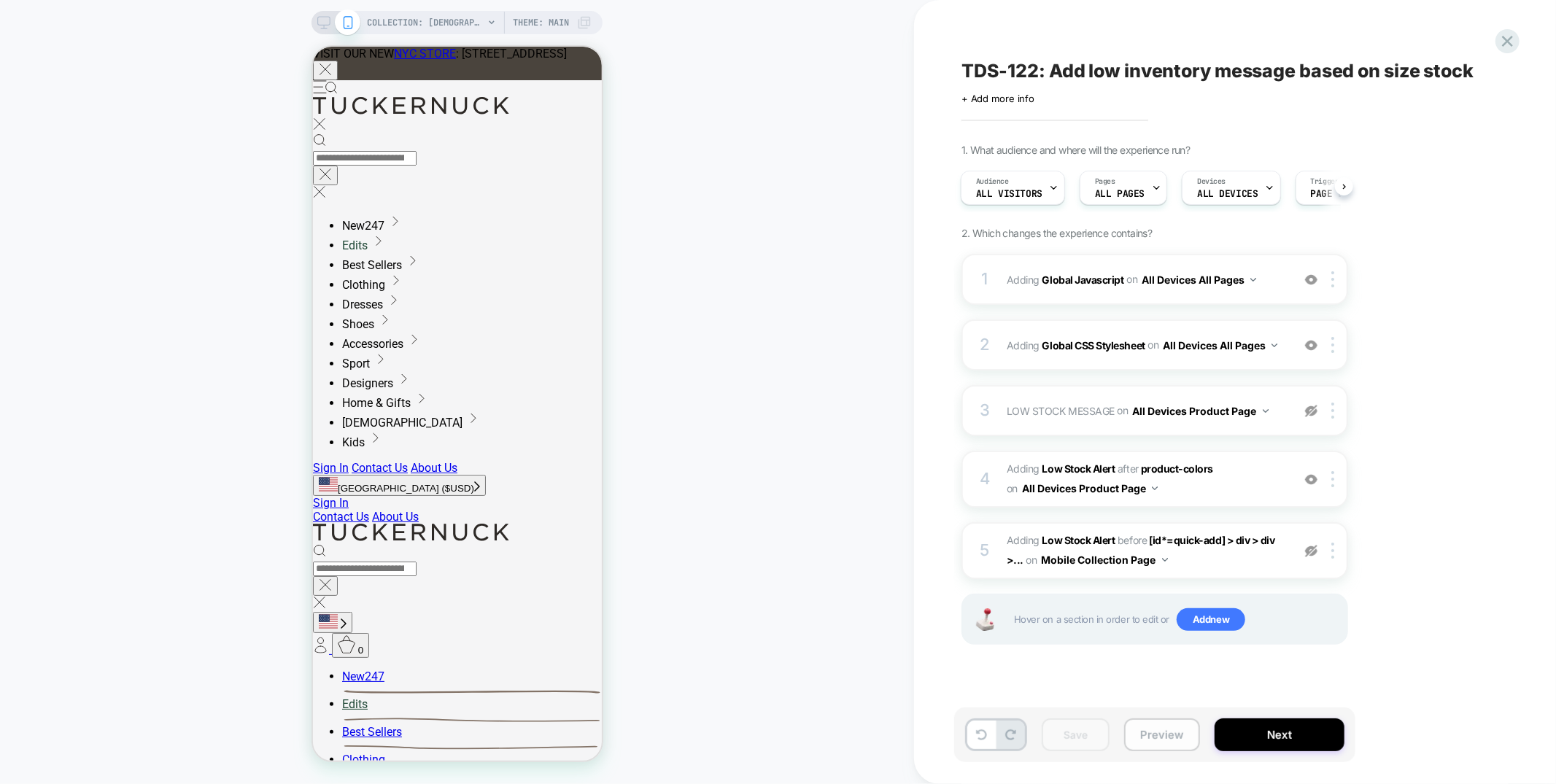
click at [1164, 743] on button "Preview" at bounding box center [1162, 735] width 76 height 33
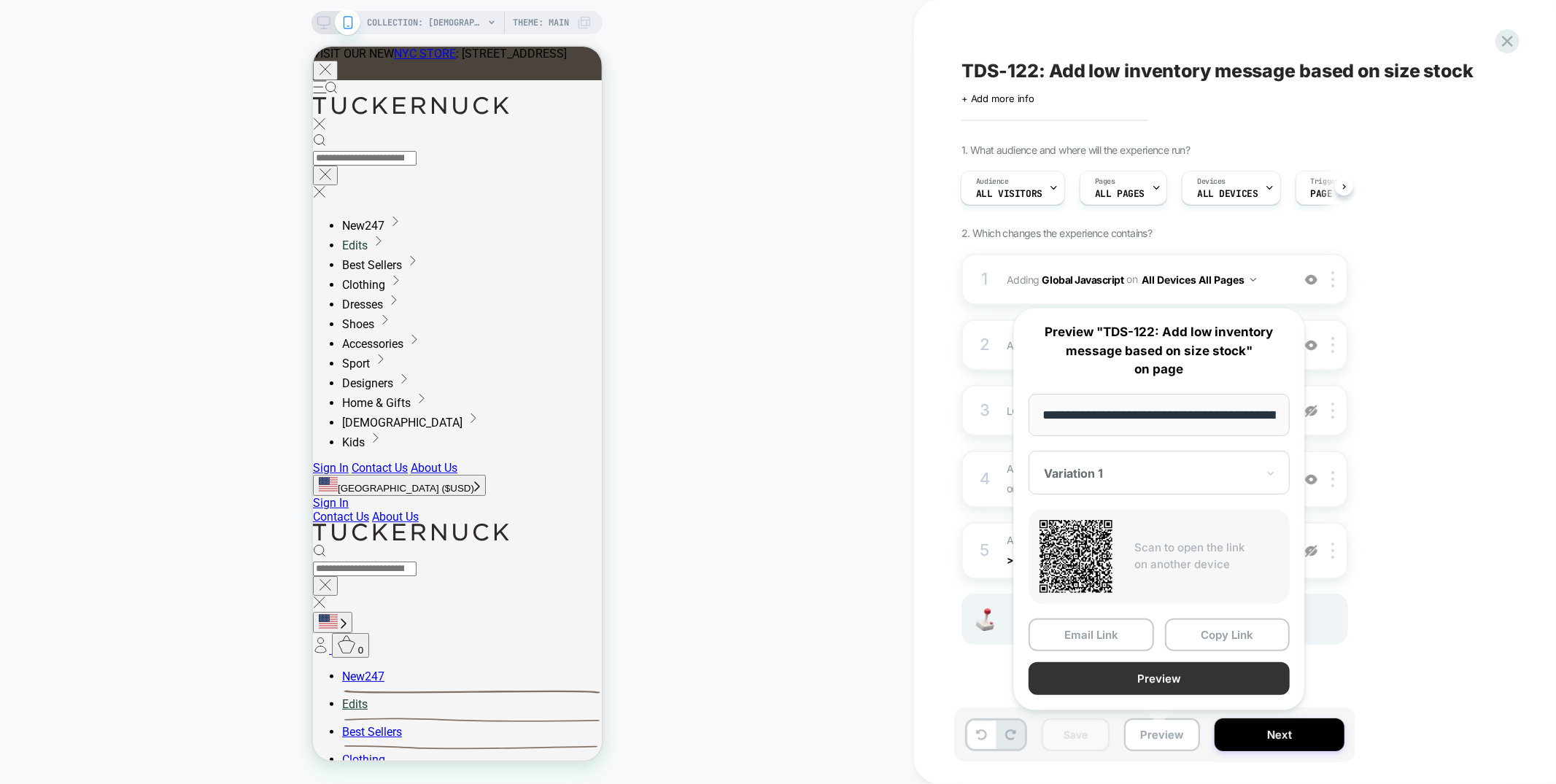
scroll to position [0, 119]
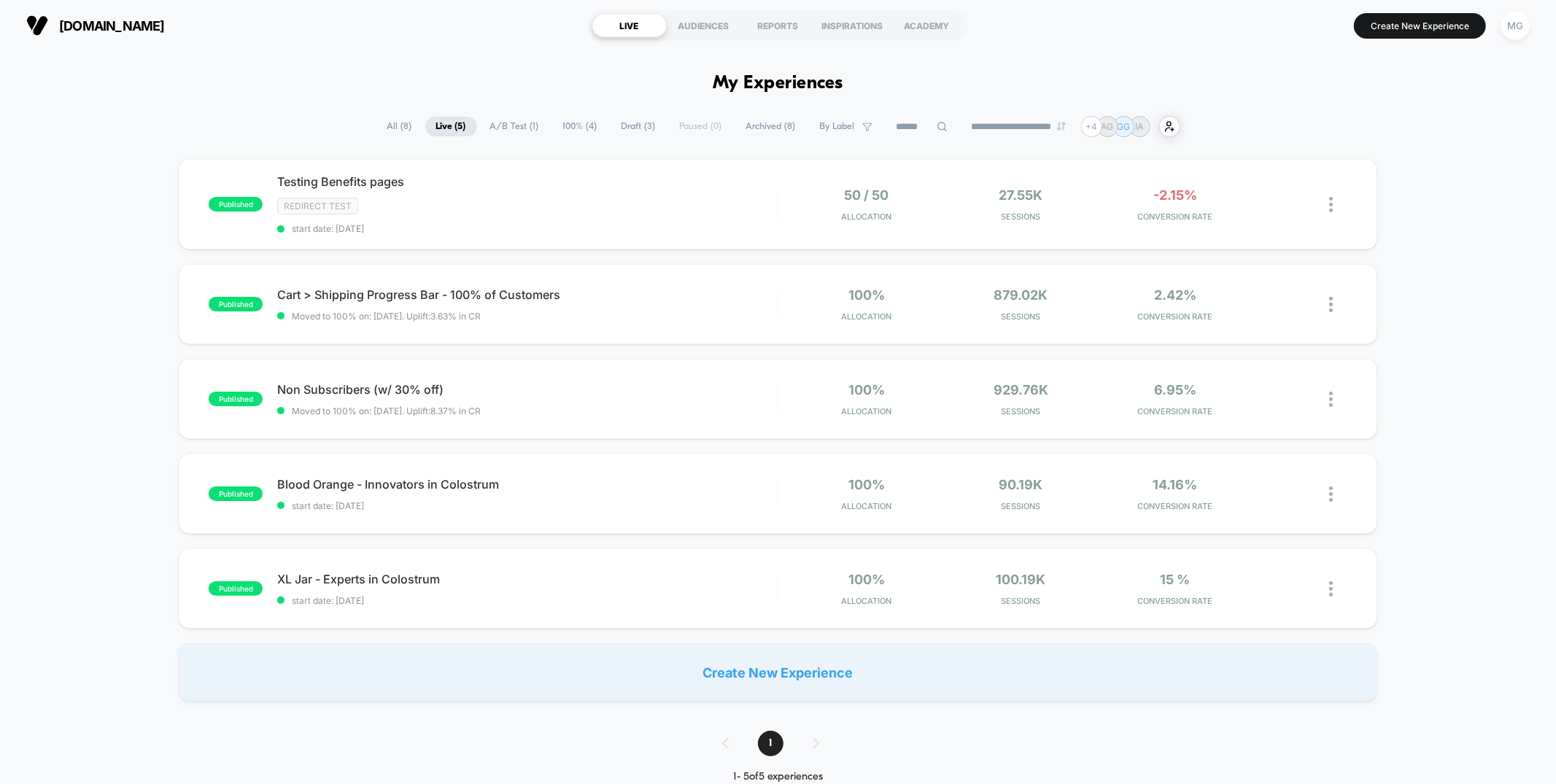
click at [622, 125] on span "Draft ( 3 )" at bounding box center [638, 126] width 56 height 20
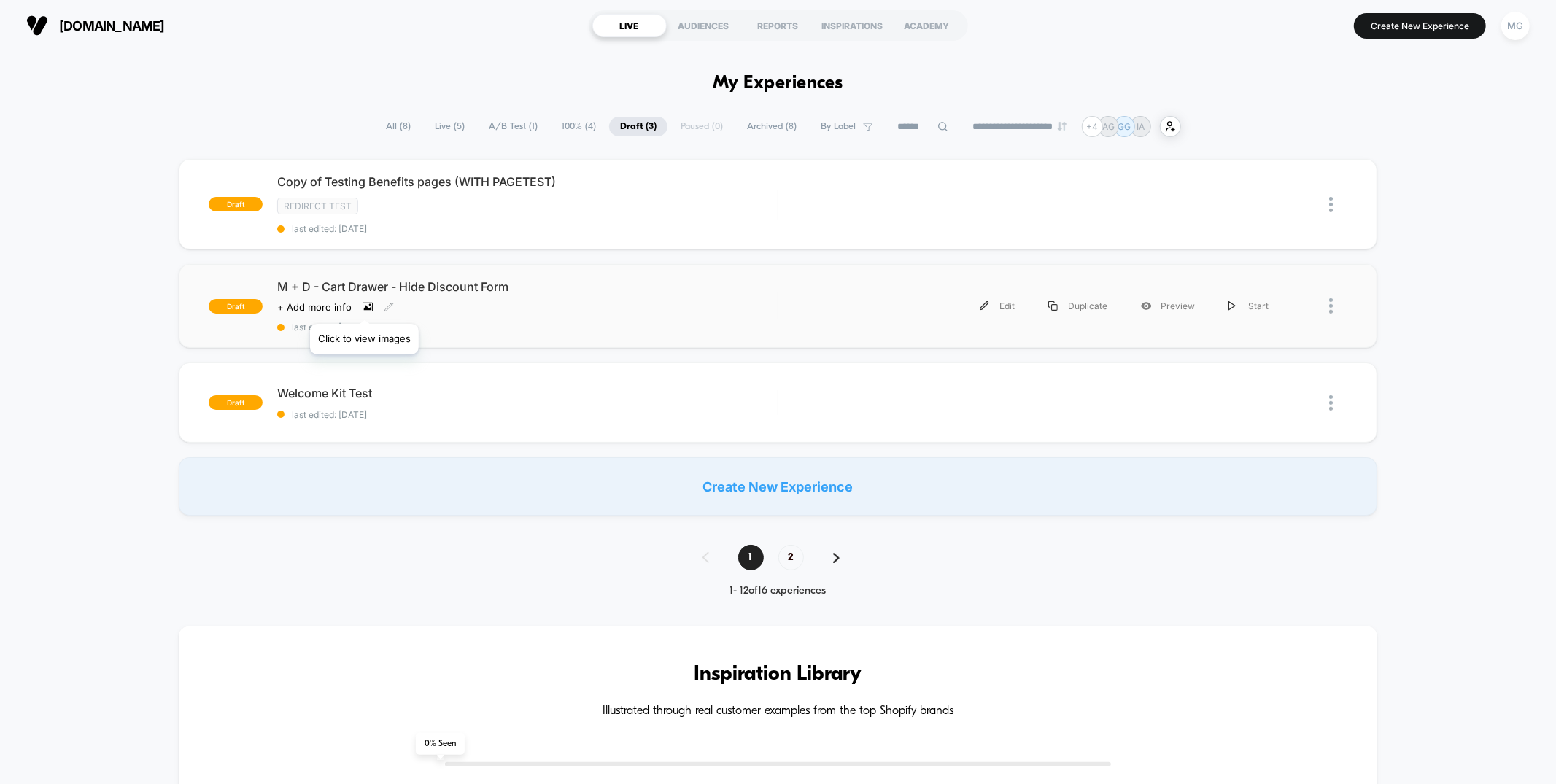
click at [364, 305] on icon at bounding box center [368, 308] width 8 height 5
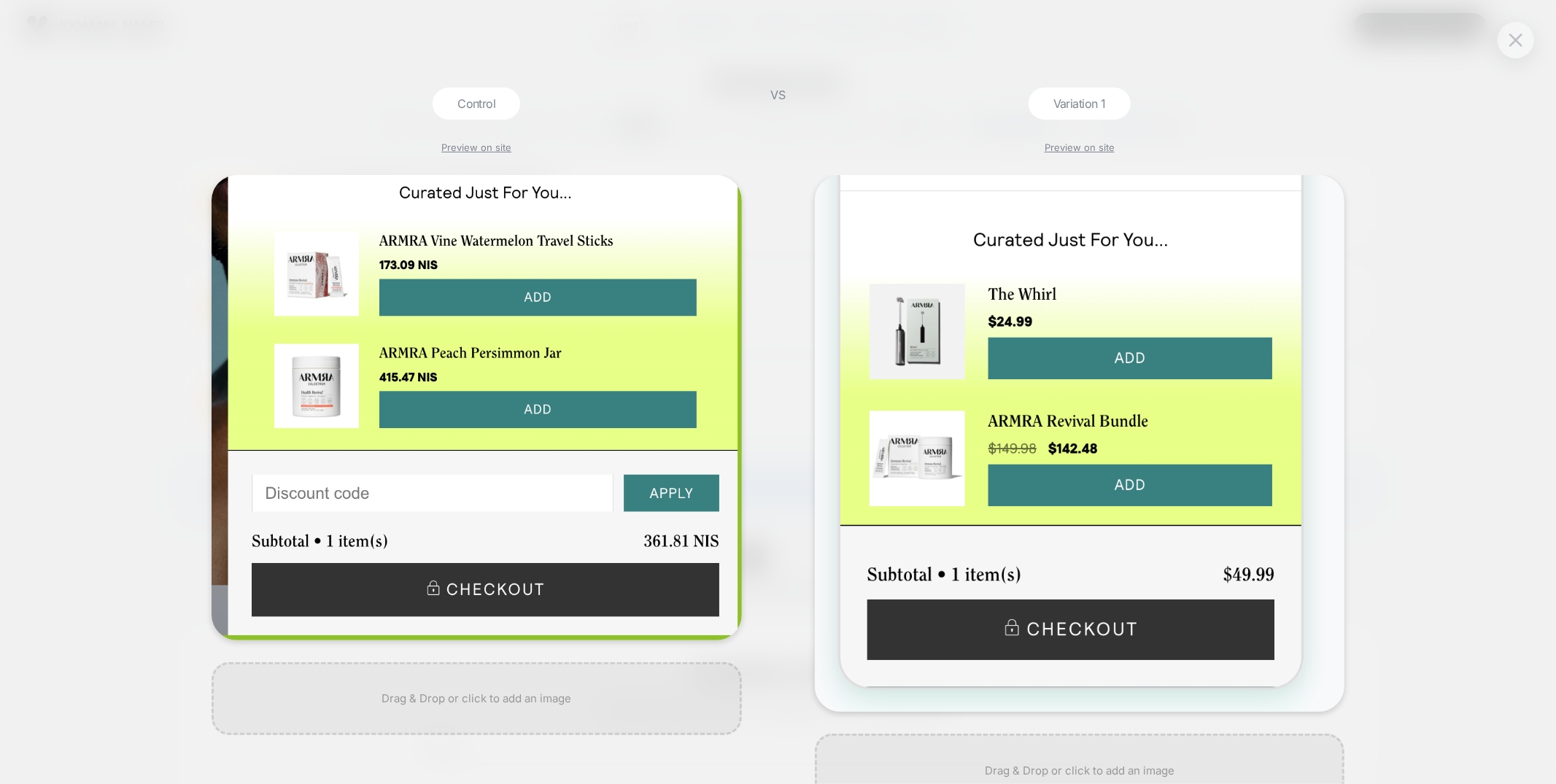
click at [176, 200] on div "Control Preview on site VS Variation 1 Preview on site" at bounding box center [778, 392] width 1556 height 784
click at [1532, 54] on div "Control Preview on site VS Variation 1 Preview on site" at bounding box center [778, 392] width 1556 height 784
click at [1515, 49] on button at bounding box center [1516, 40] width 21 height 21
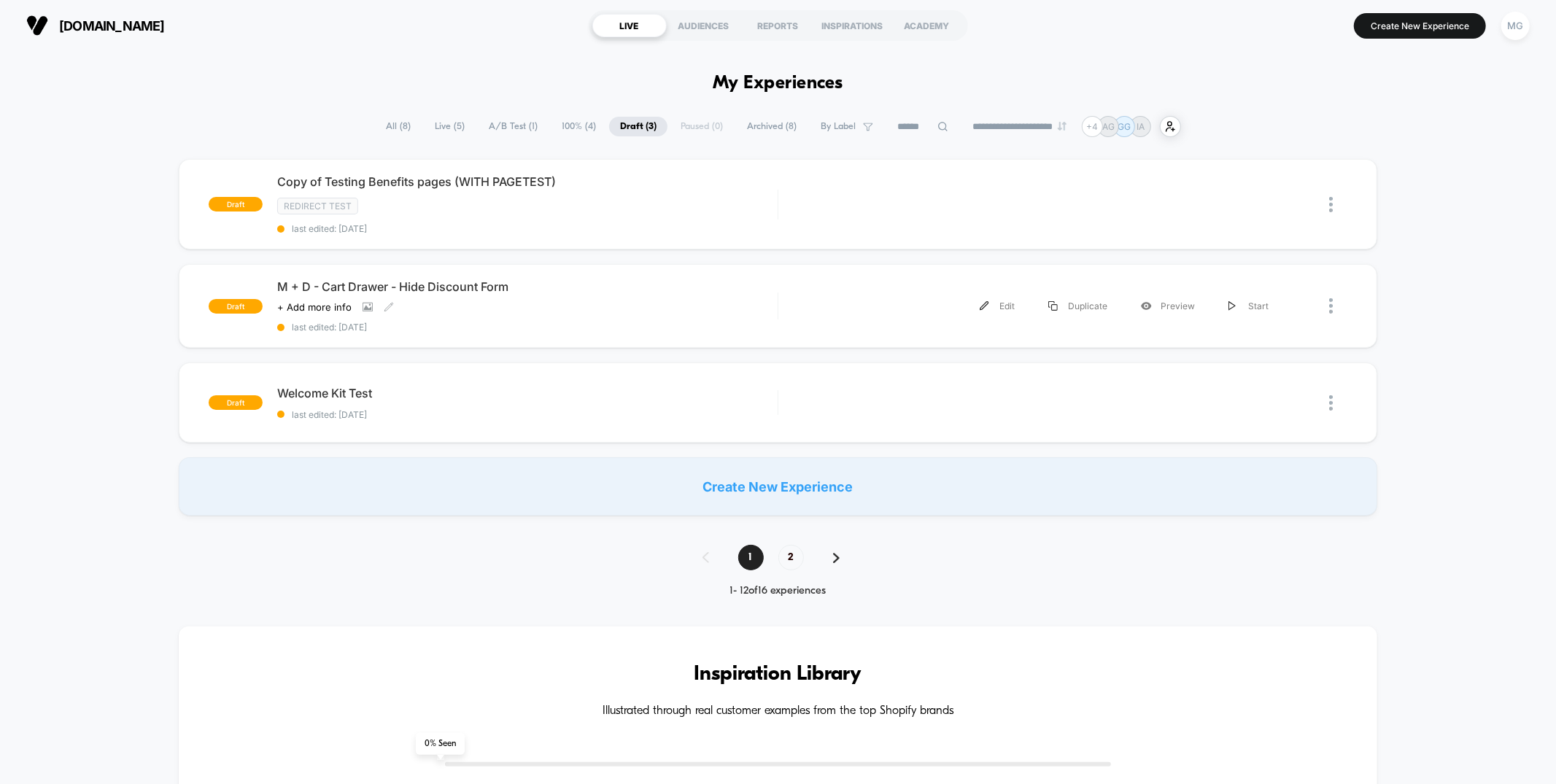
click at [499, 124] on span "A/B Test ( 1 )" at bounding box center [513, 126] width 71 height 20
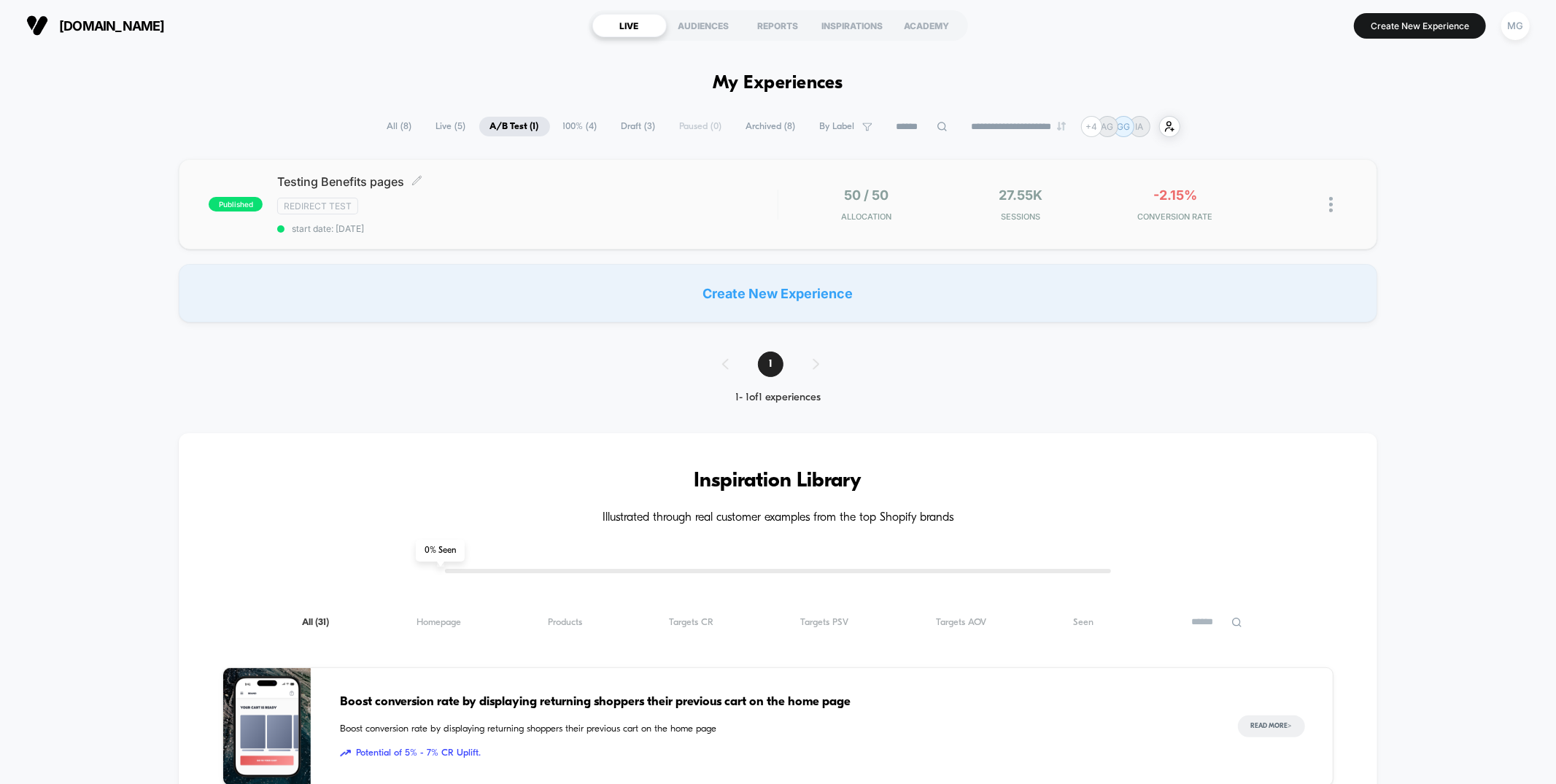
click at [483, 204] on div "Redirect Test" at bounding box center [527, 206] width 500 height 17
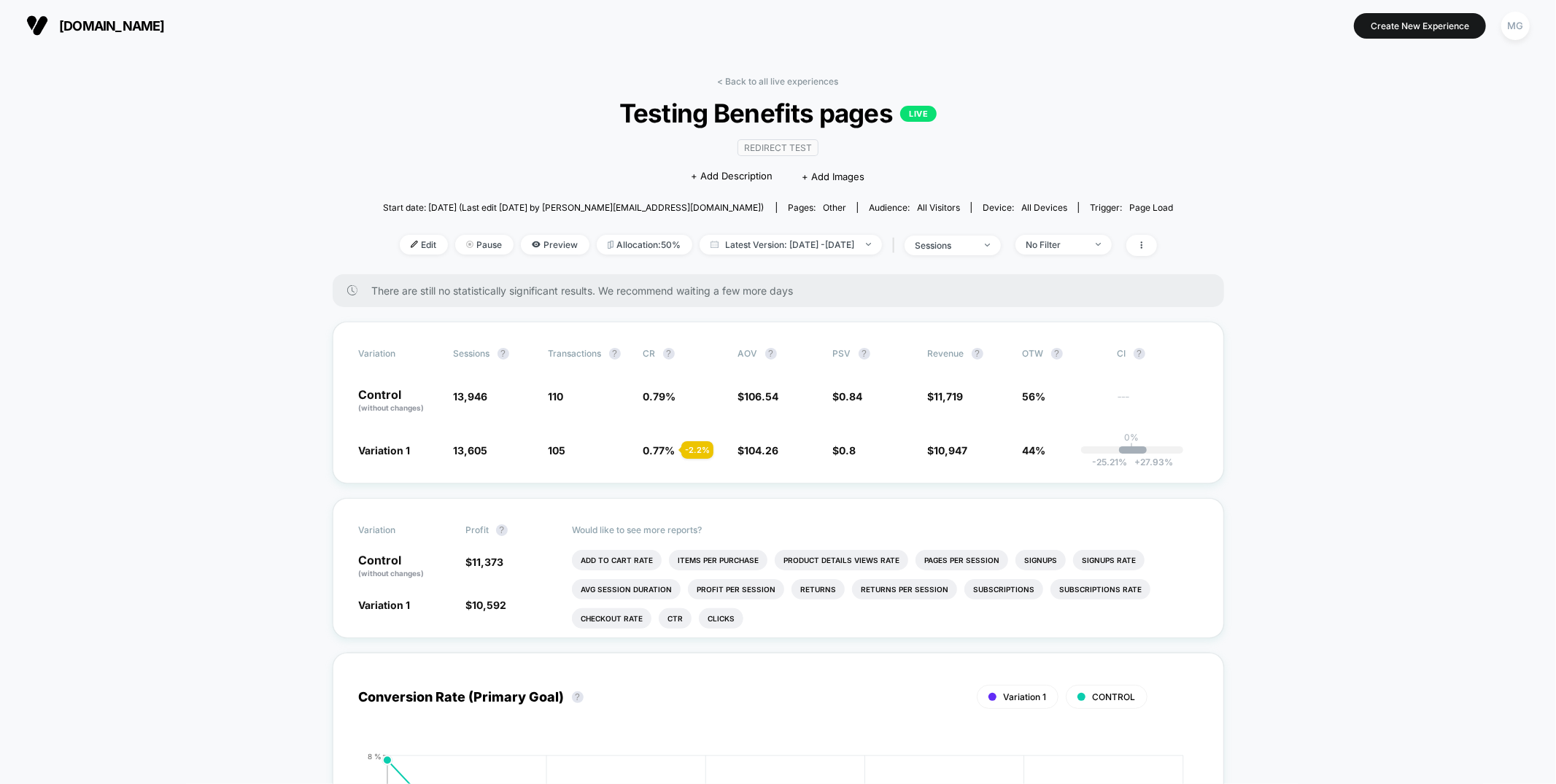
click at [1022, 203] on span "all devices" at bounding box center [1044, 208] width 46 height 11
click at [774, 81] on link "< Back to all live experiences" at bounding box center [778, 81] width 121 height 11
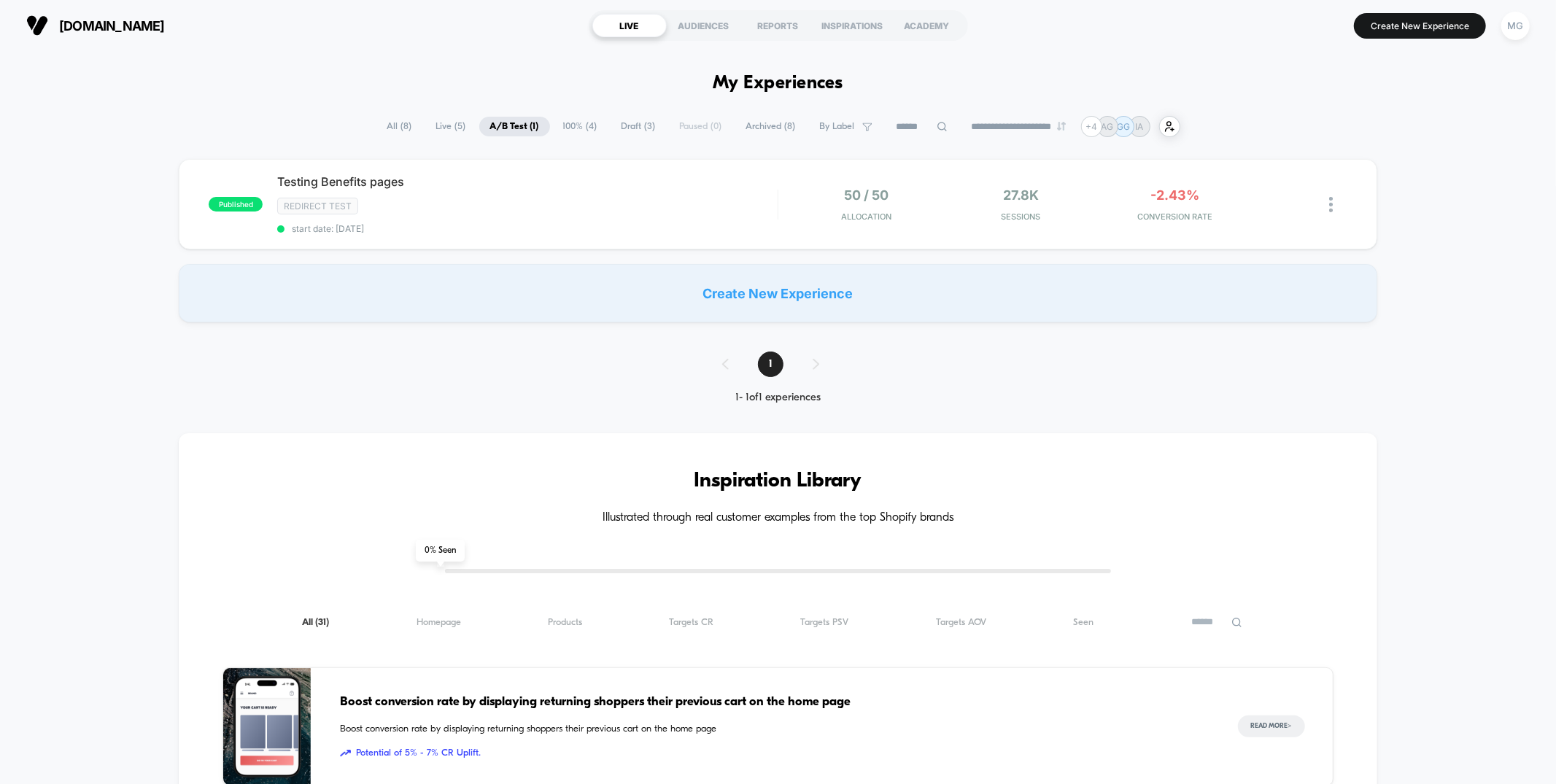
click at [583, 125] on span "100% ( 4 )" at bounding box center [580, 126] width 56 height 20
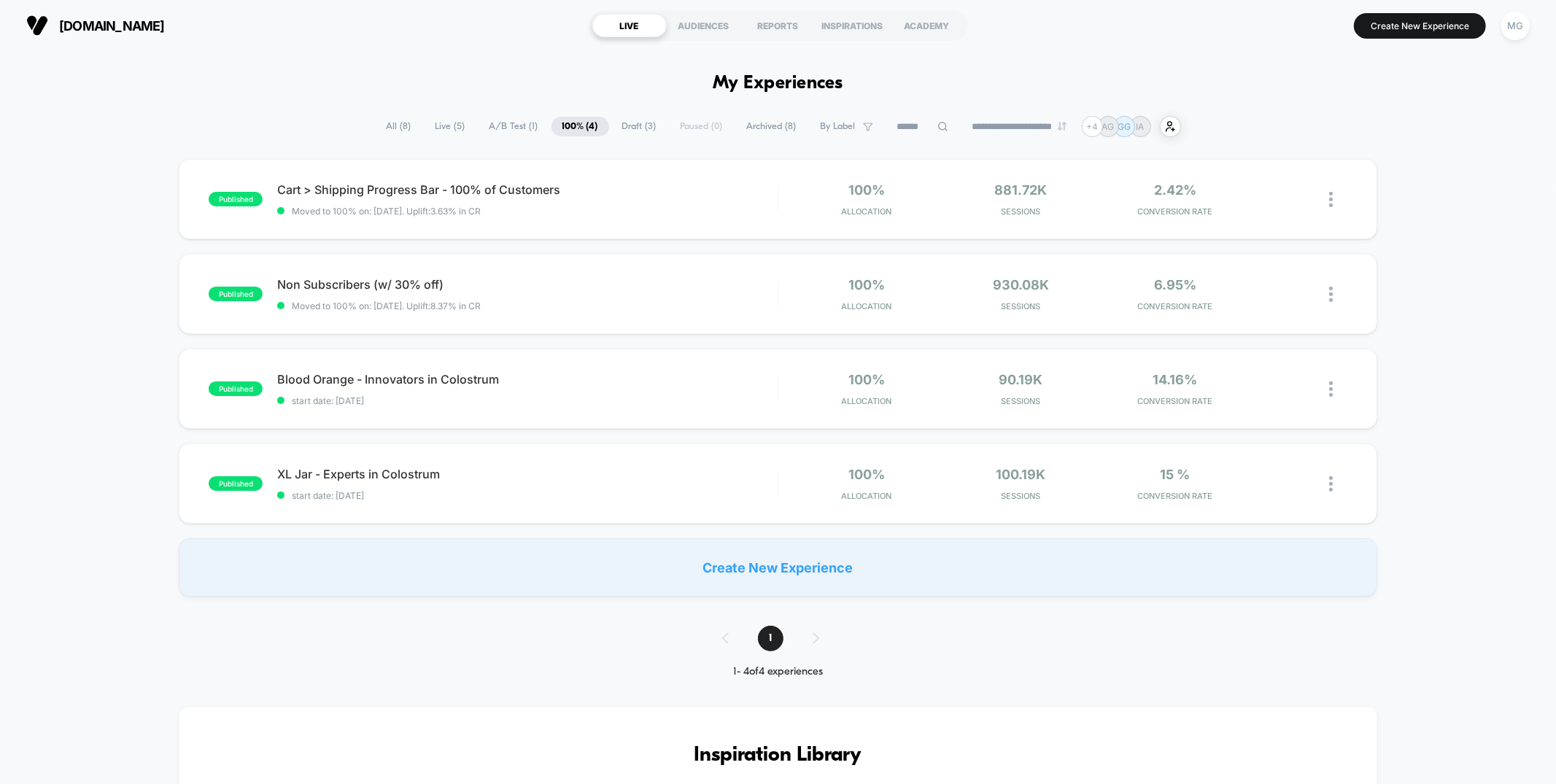
click at [636, 124] on span "Draft ( 3 )" at bounding box center [639, 126] width 56 height 20
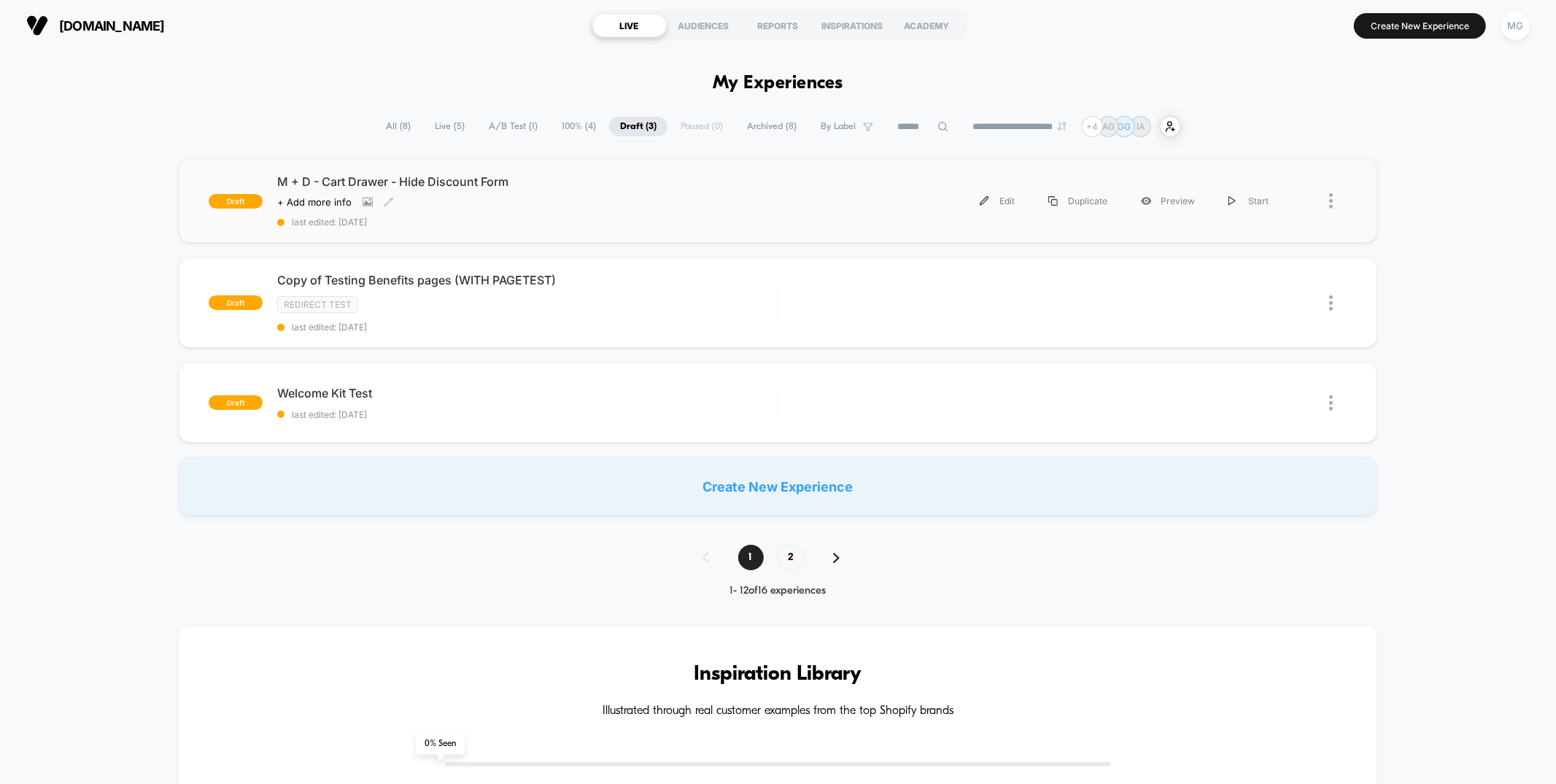
click at [525, 218] on span "last edited: [DATE]" at bounding box center [527, 222] width 500 height 11
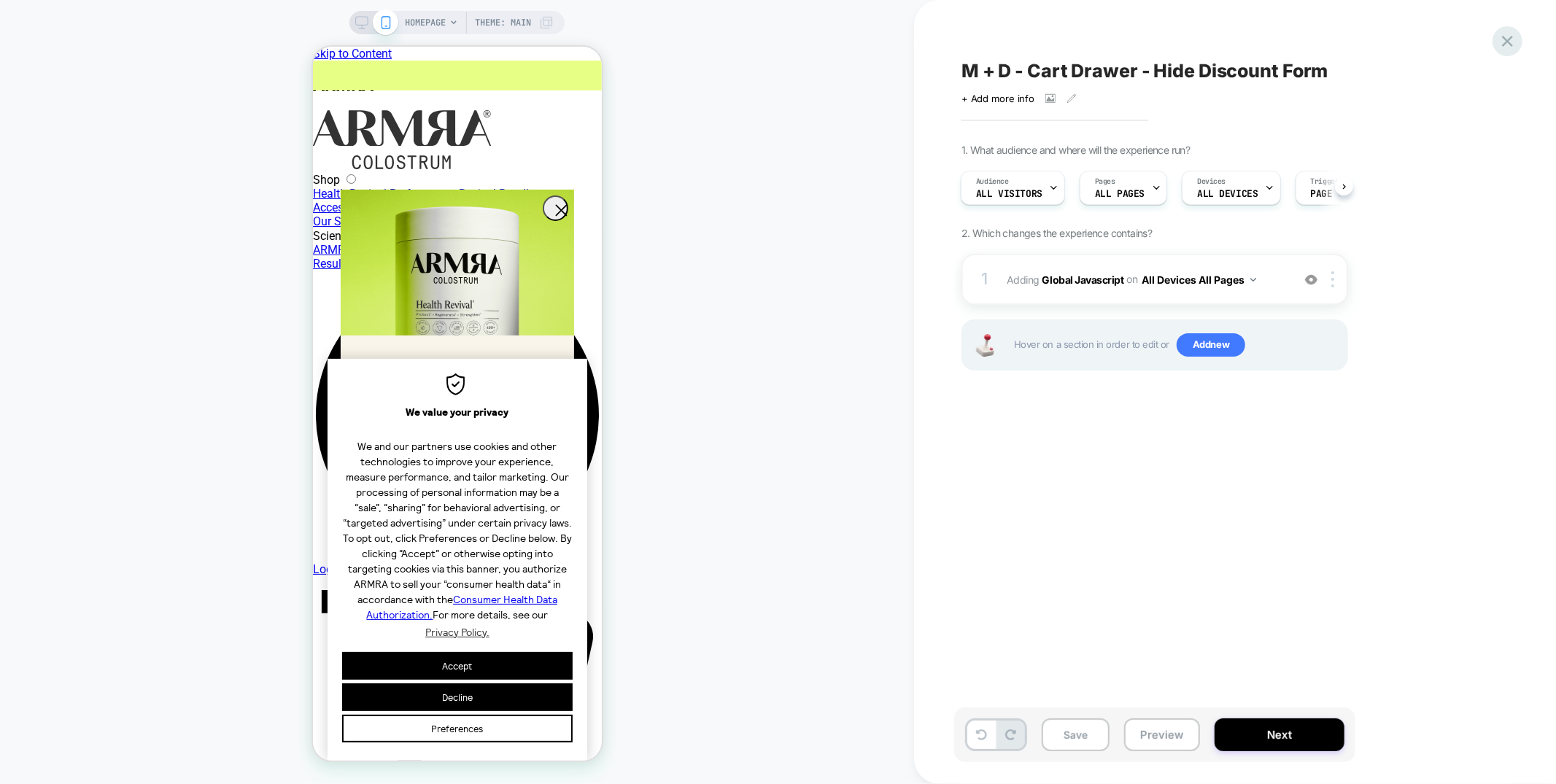
click at [1510, 46] on icon at bounding box center [1508, 41] width 20 height 20
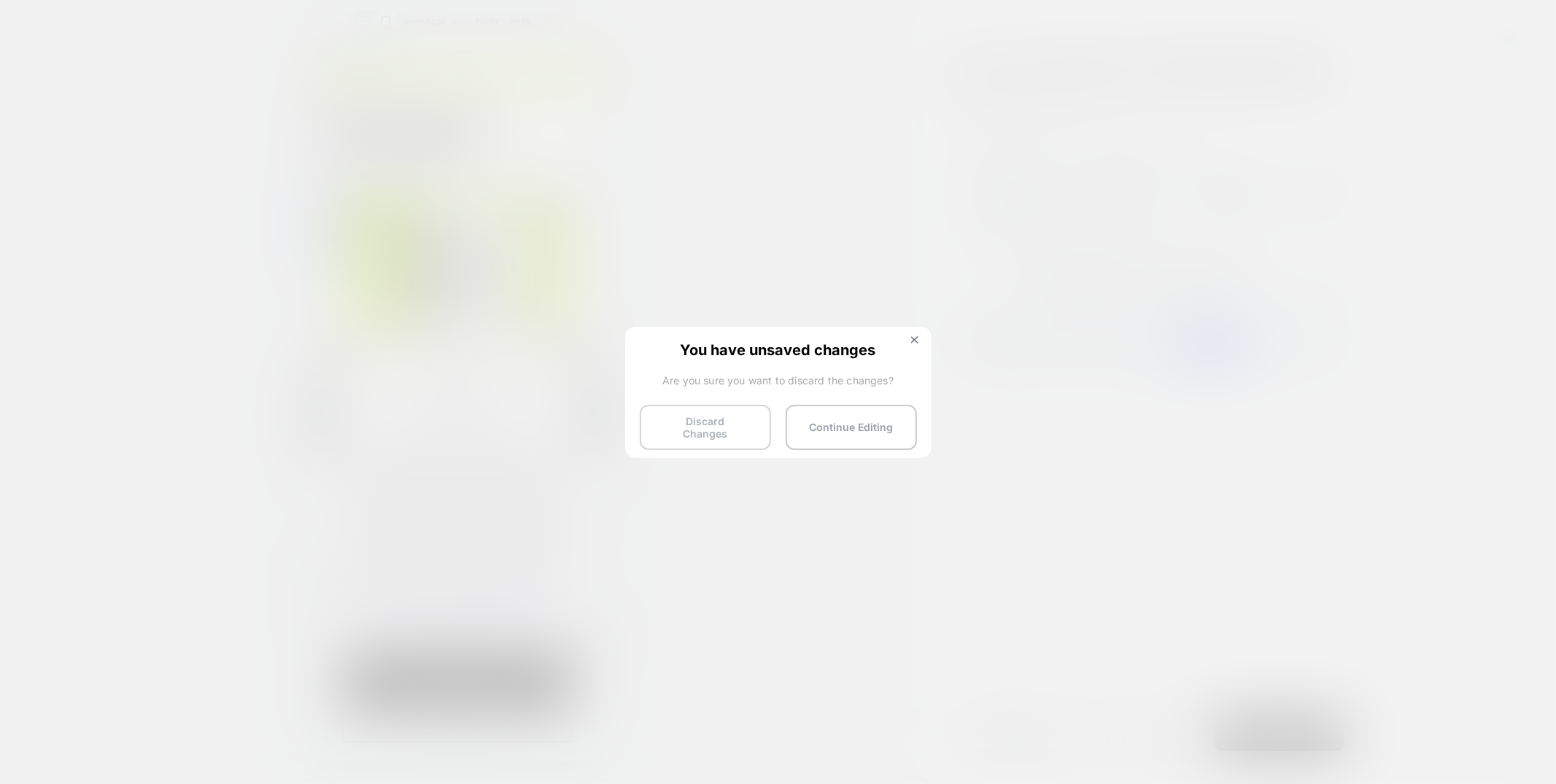
click at [727, 425] on button "Discard Changes" at bounding box center [705, 427] width 132 height 46
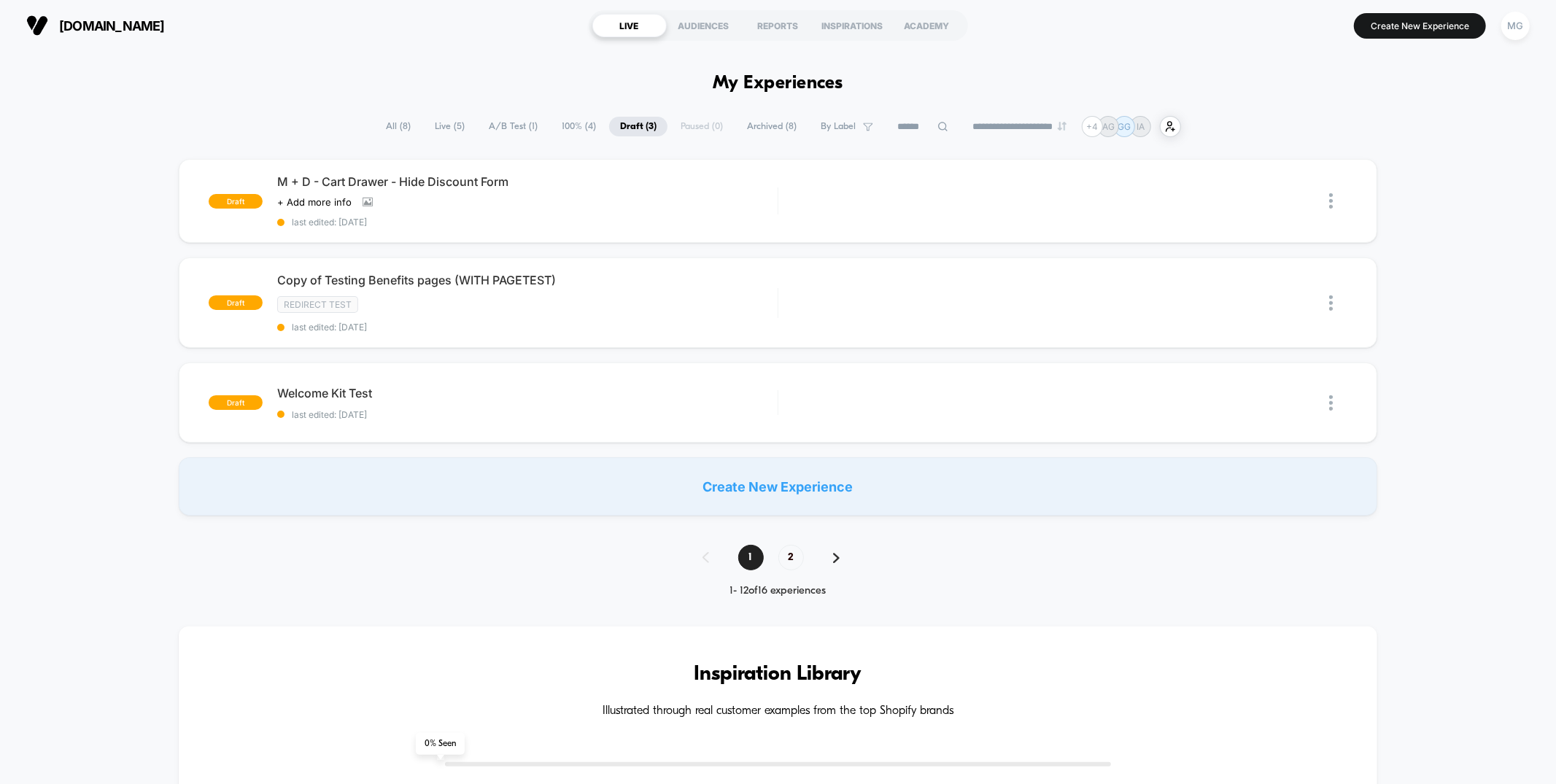
click at [571, 129] on span "100% ( 4 )" at bounding box center [578, 126] width 56 height 20
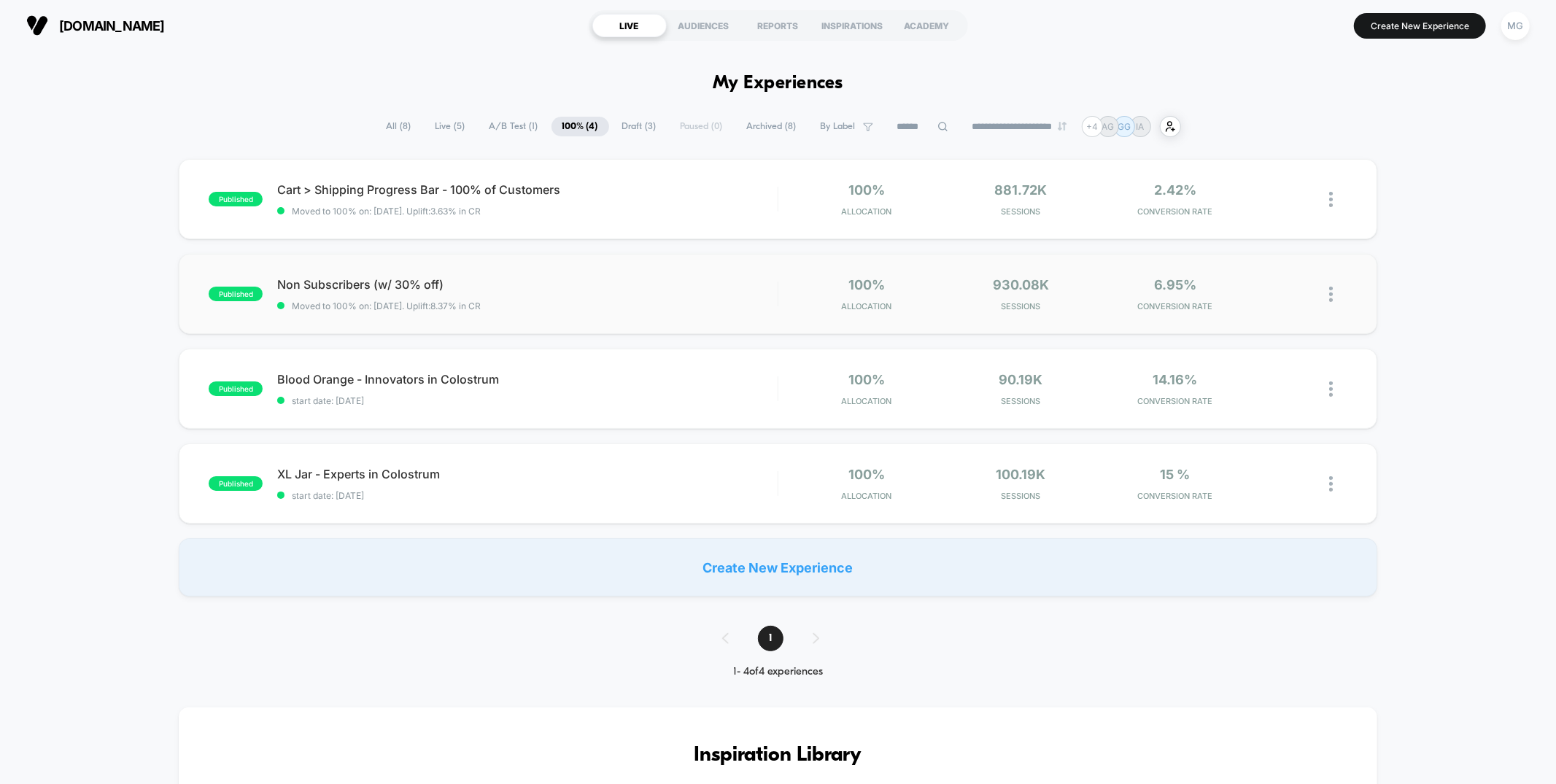
click at [606, 317] on div "published Non Subscribers (w/ 30% off) Moved to 100% on: [DATE] . Uplift: 8.37%…" at bounding box center [778, 294] width 1198 height 81
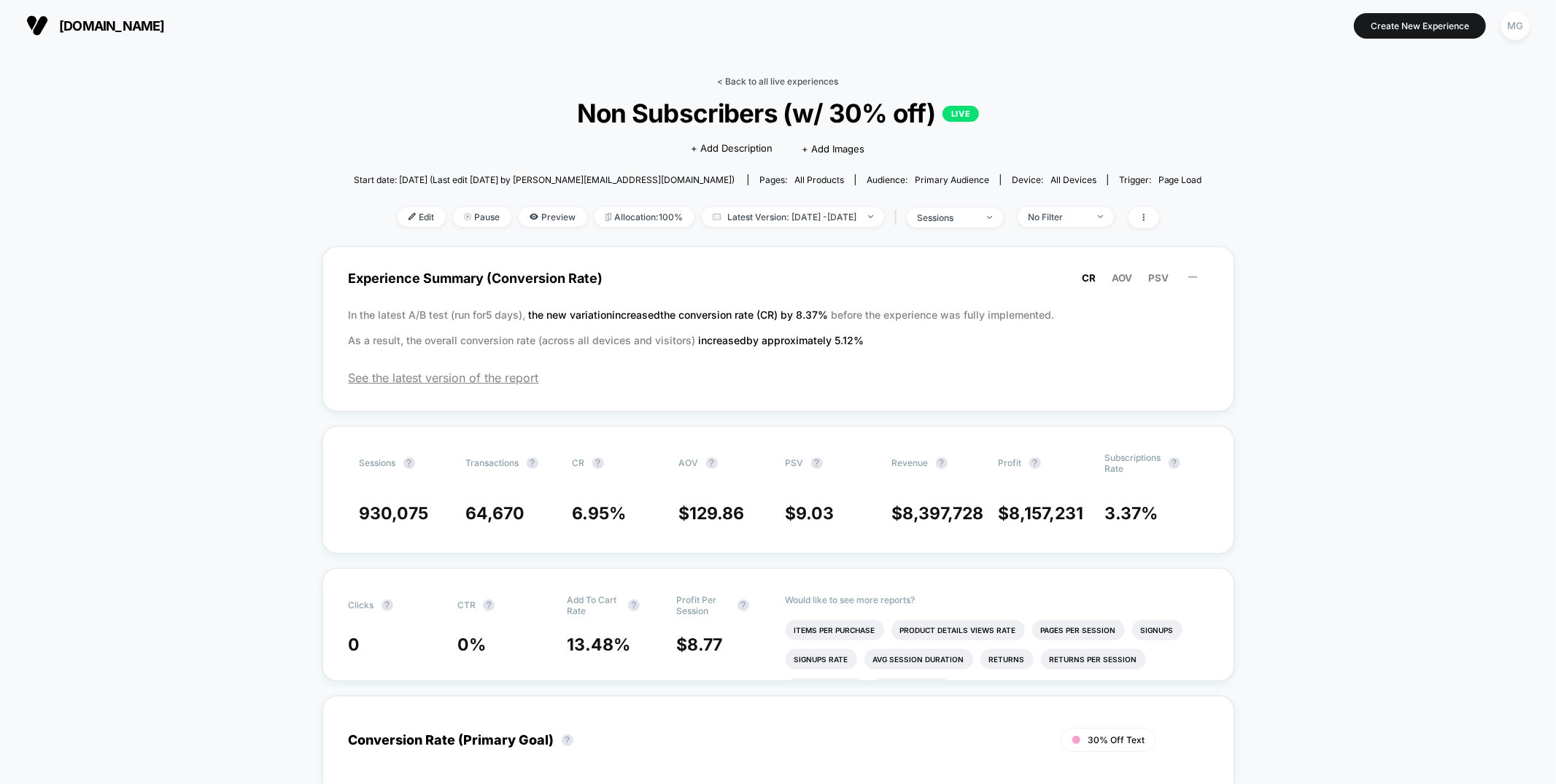
click at [798, 84] on link "< Back to all live experiences" at bounding box center [778, 81] width 121 height 11
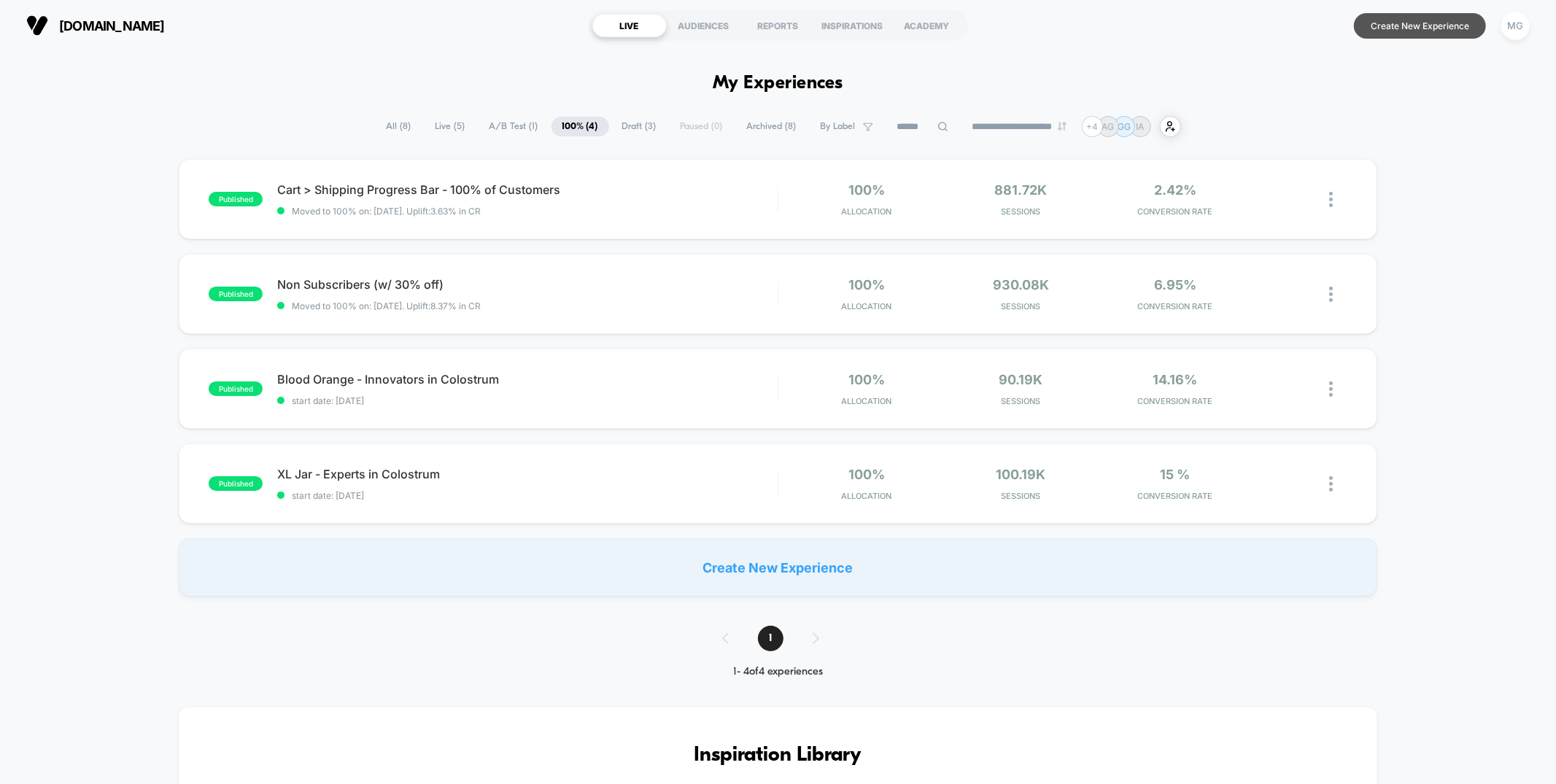
click at [1426, 29] on button "Create New Experience" at bounding box center [1419, 26] width 132 height 26
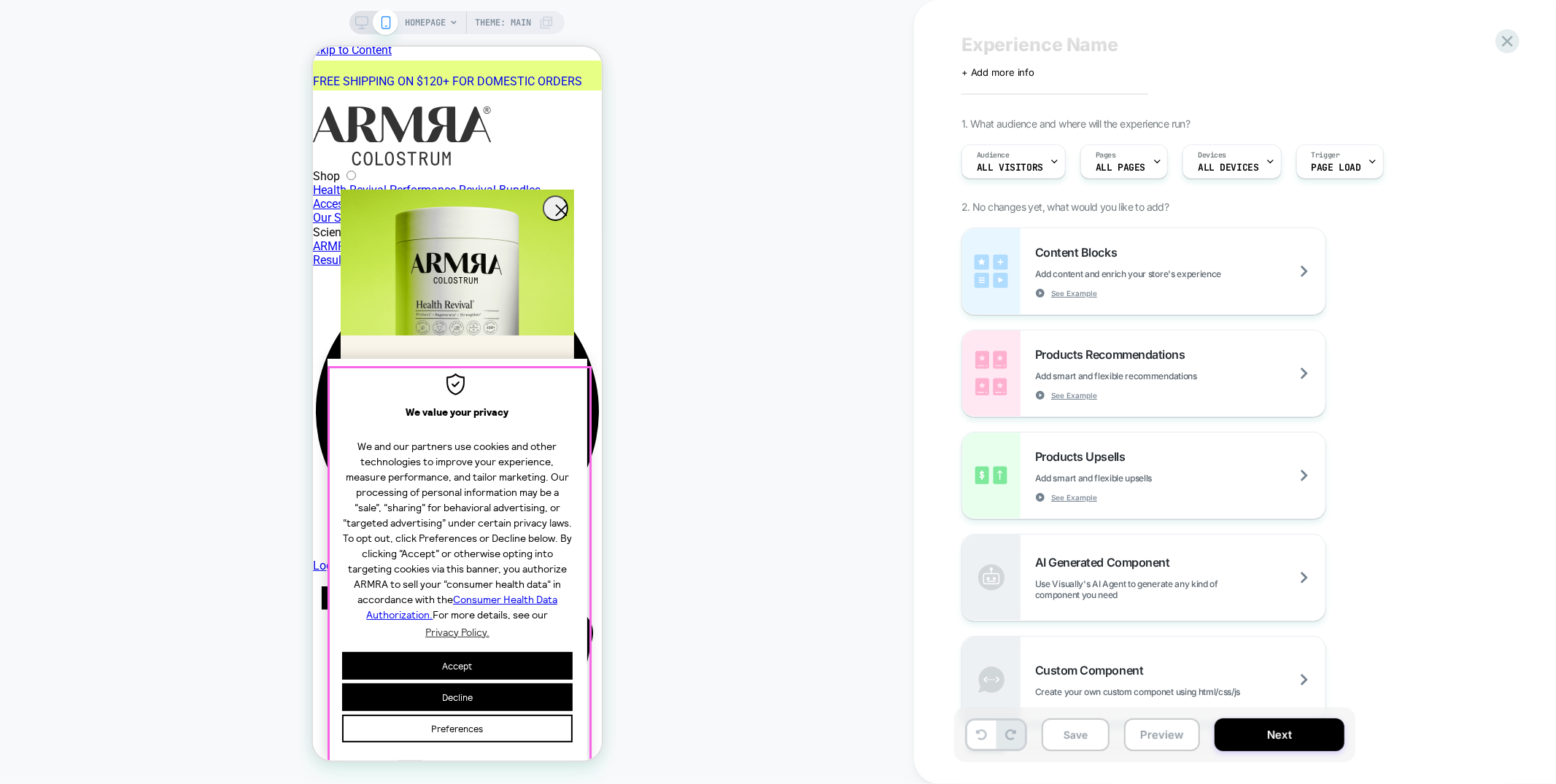
scroll to position [3, 0]
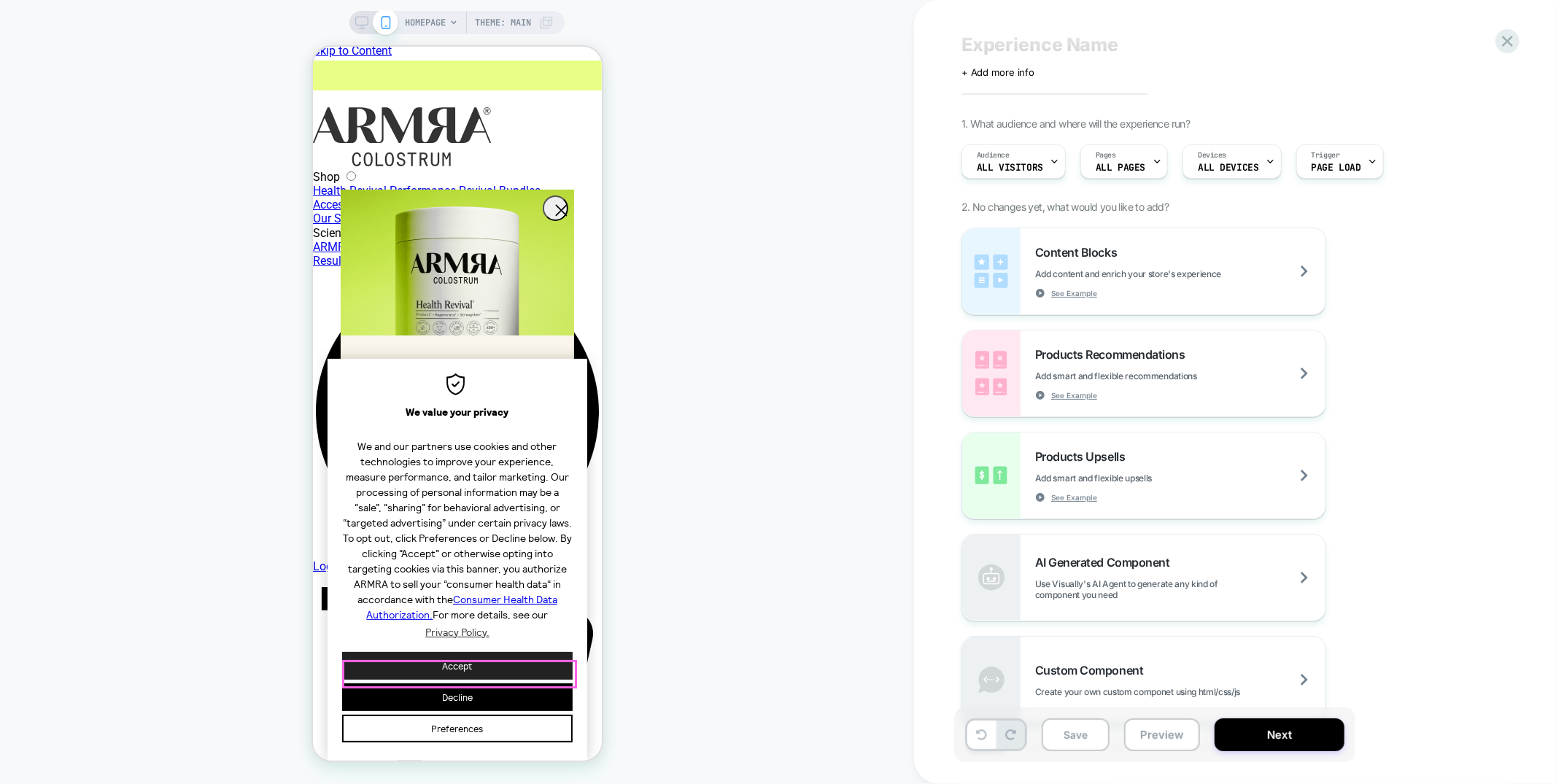
click at [552, 669] on button "Accept" at bounding box center [456, 665] width 230 height 28
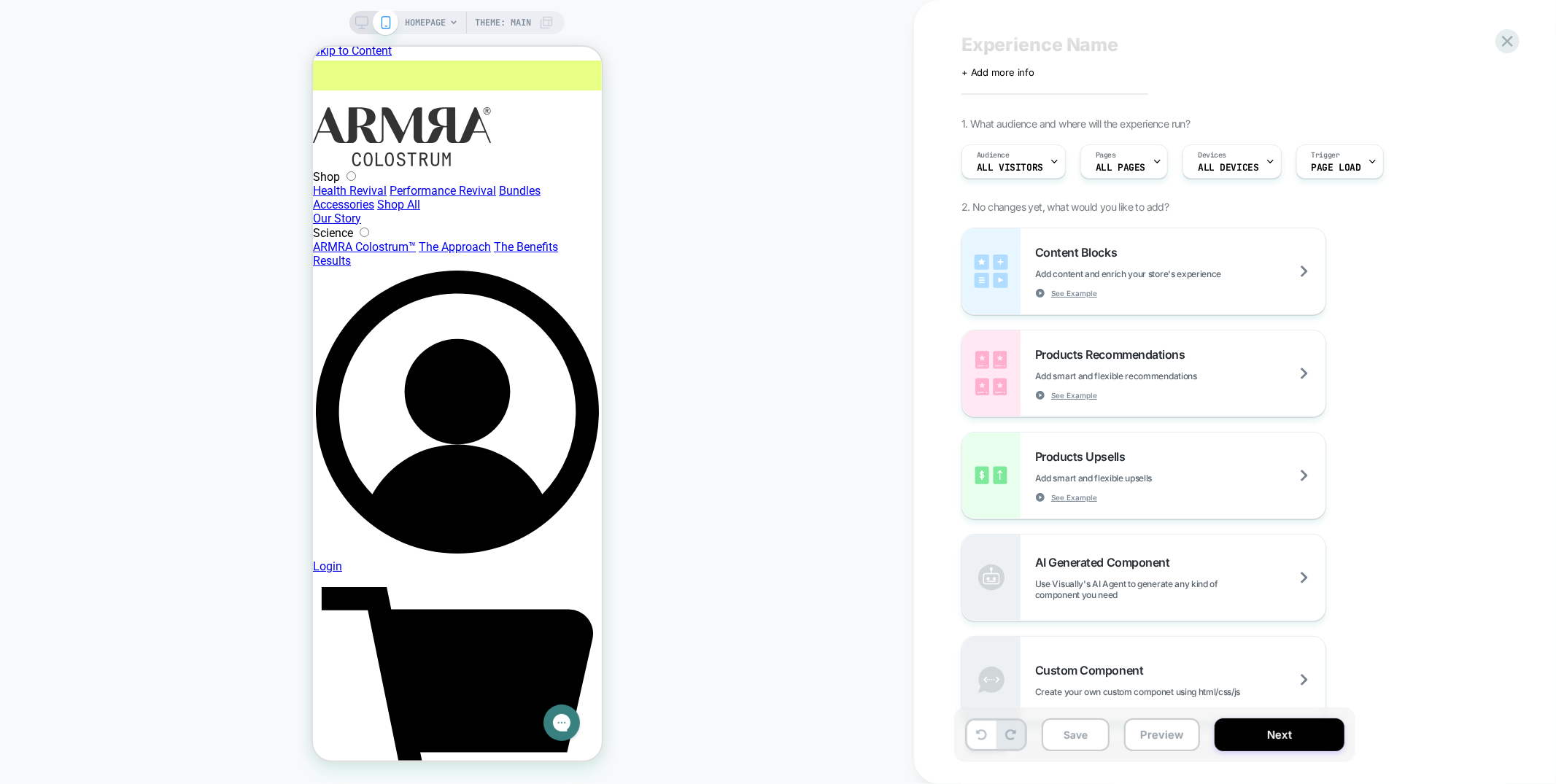
click at [1514, 47] on icon at bounding box center [1508, 41] width 20 height 20
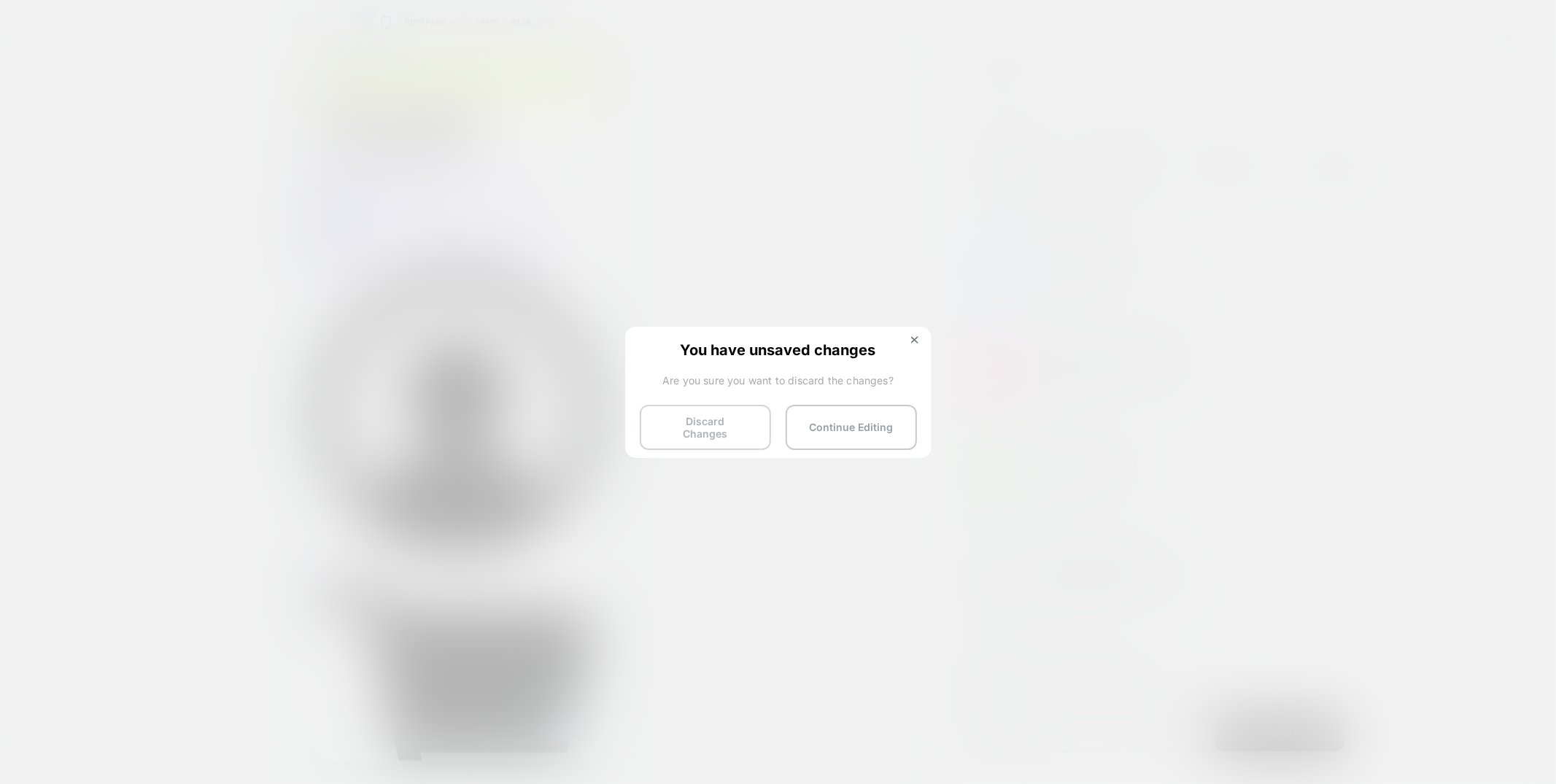
click at [698, 434] on button "Discard Changes" at bounding box center [705, 427] width 132 height 46
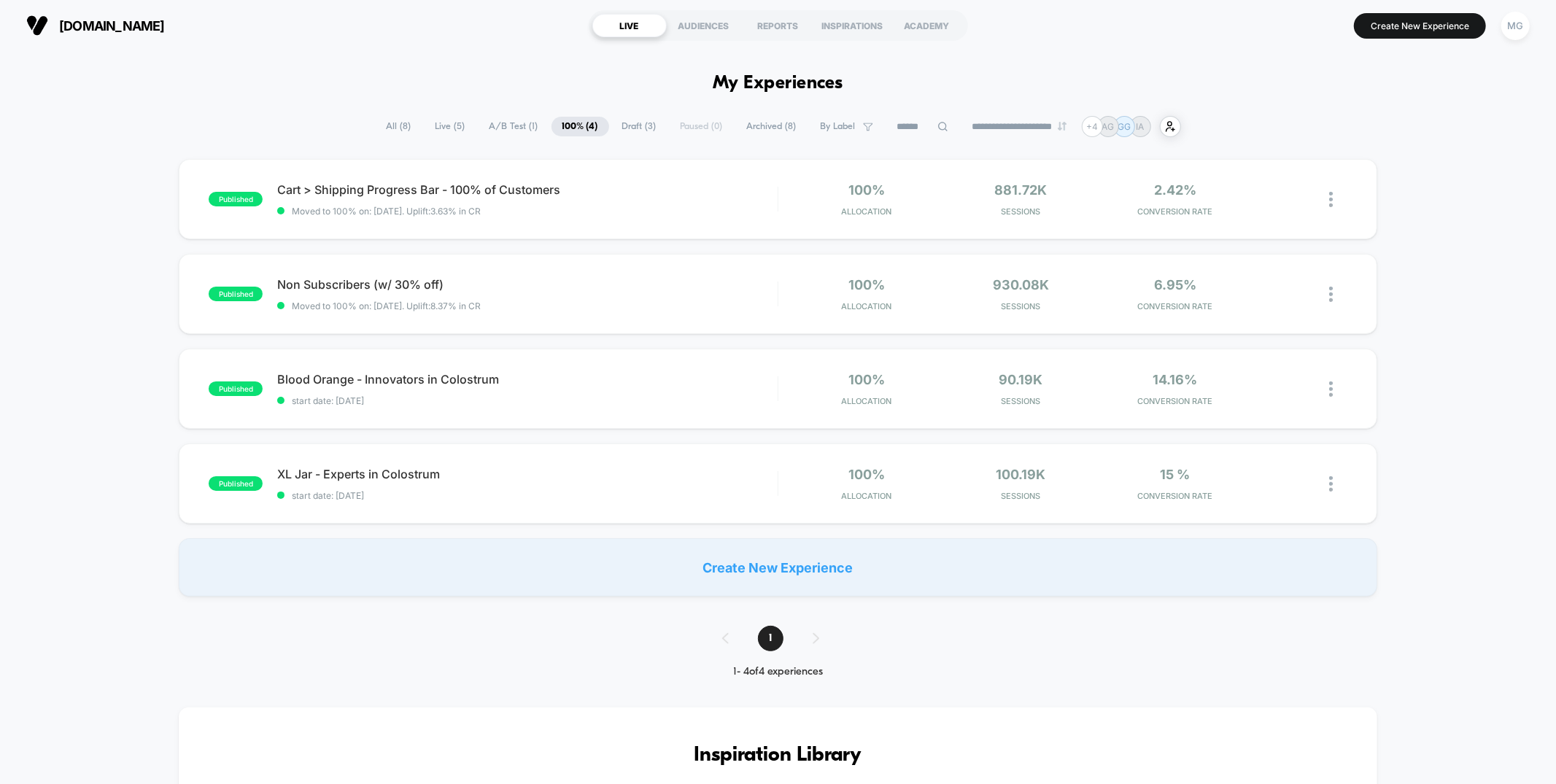
click at [514, 128] on span "A/B Test ( 1 )" at bounding box center [514, 126] width 71 height 20
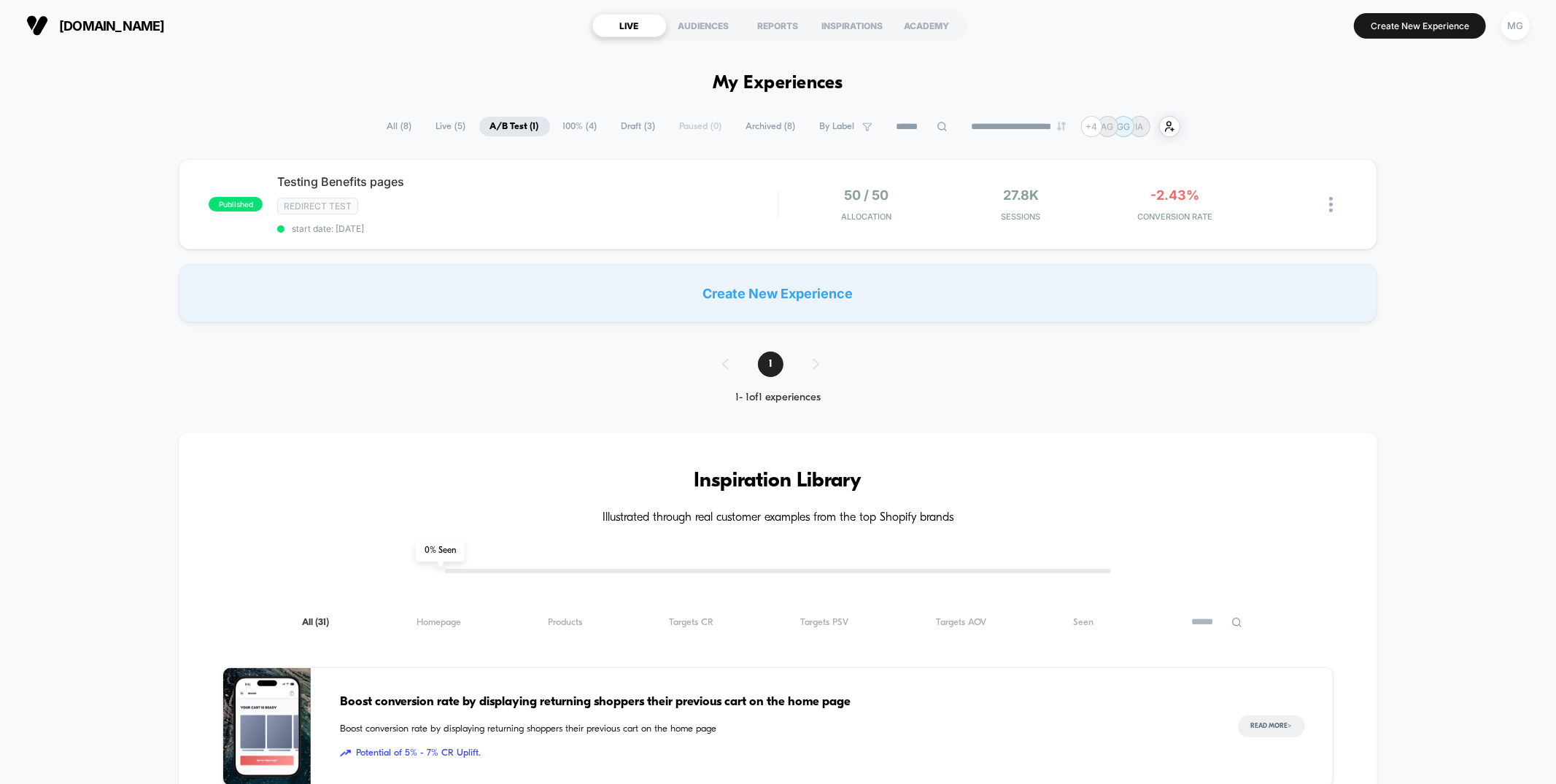
click at [628, 128] on span "Draft ( 3 )" at bounding box center [638, 126] width 56 height 20
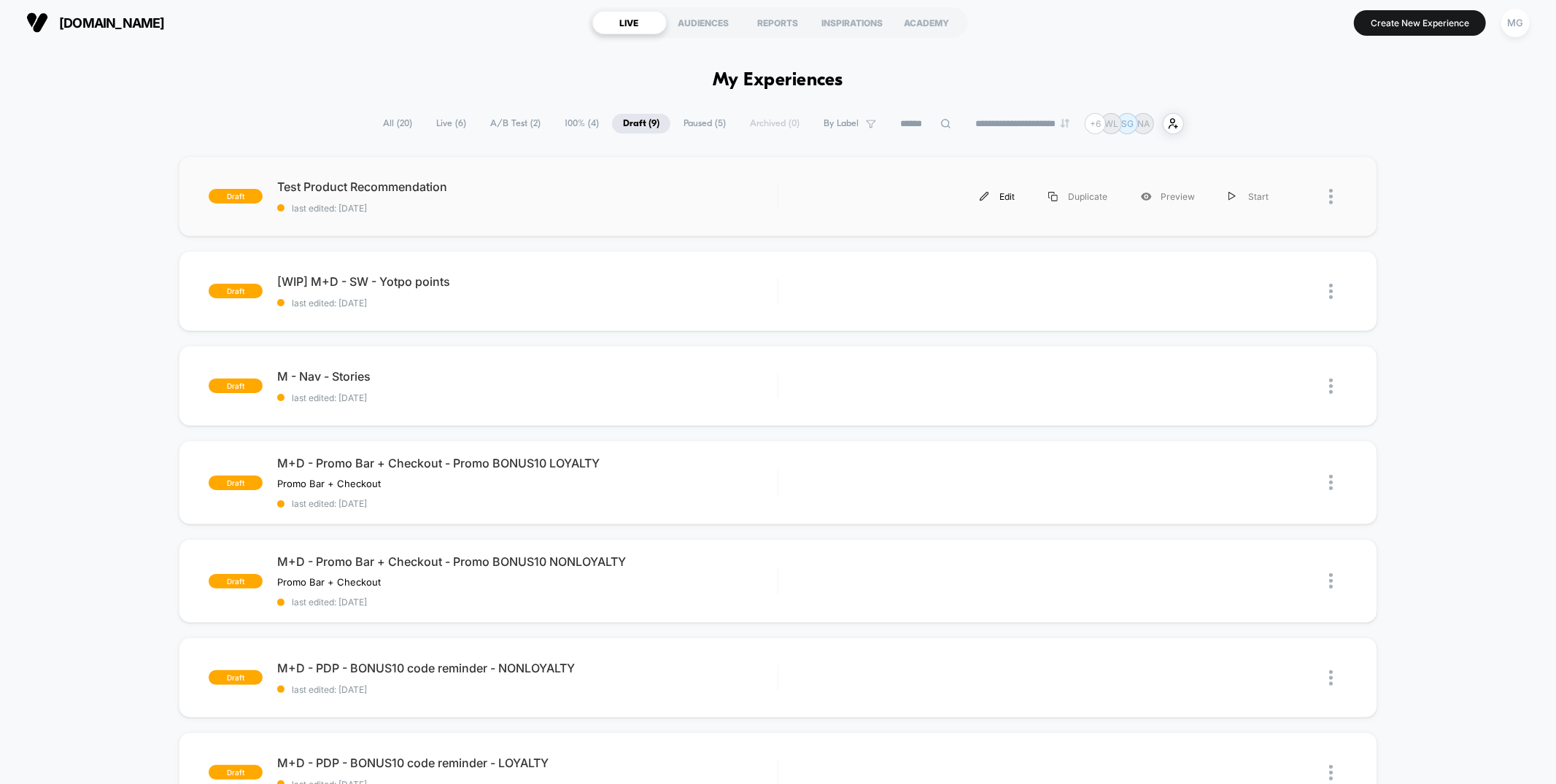
scroll to position [4, 0]
click at [987, 195] on img at bounding box center [984, 195] width 10 height 10
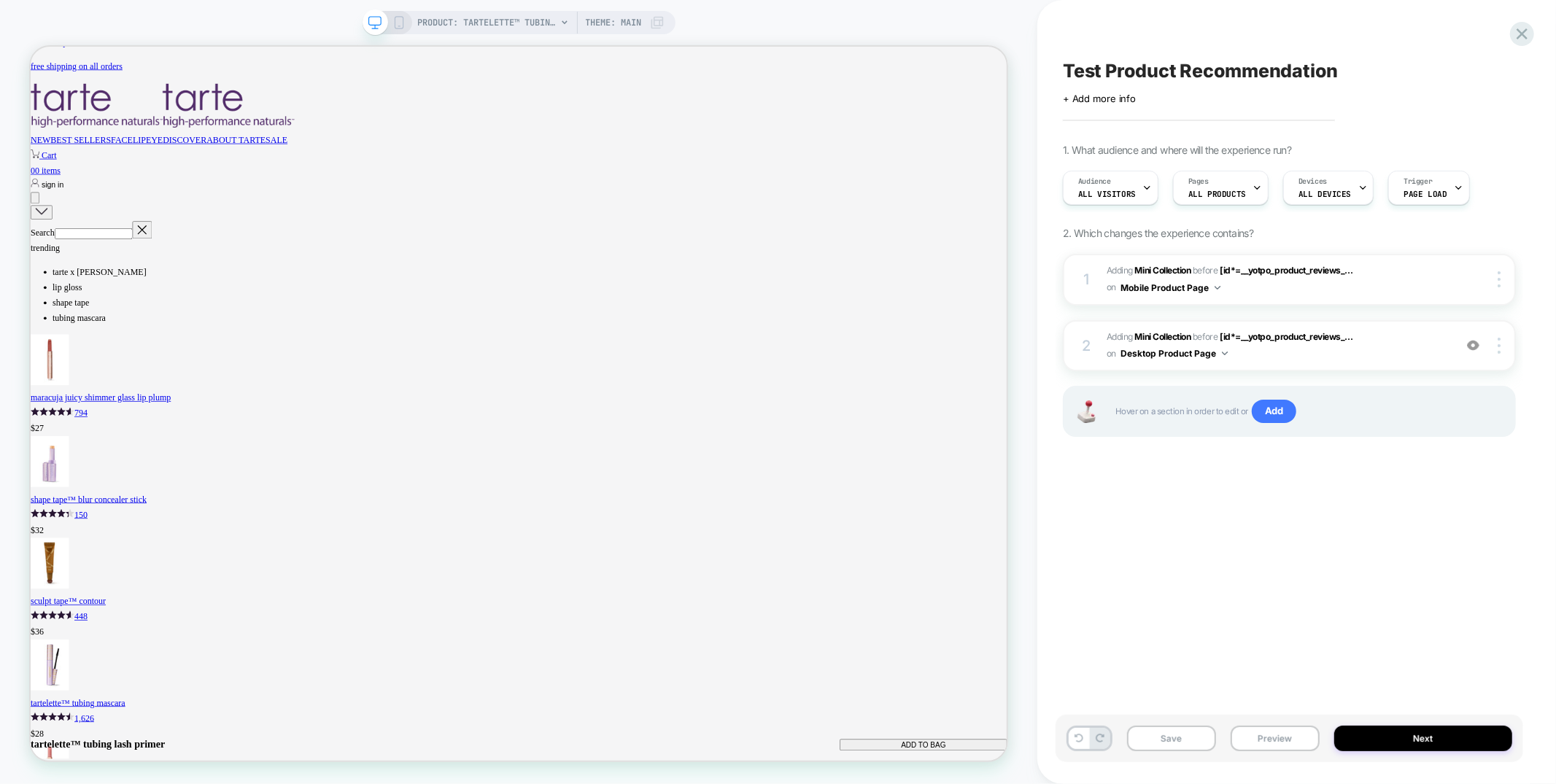
scroll to position [2342, 0]
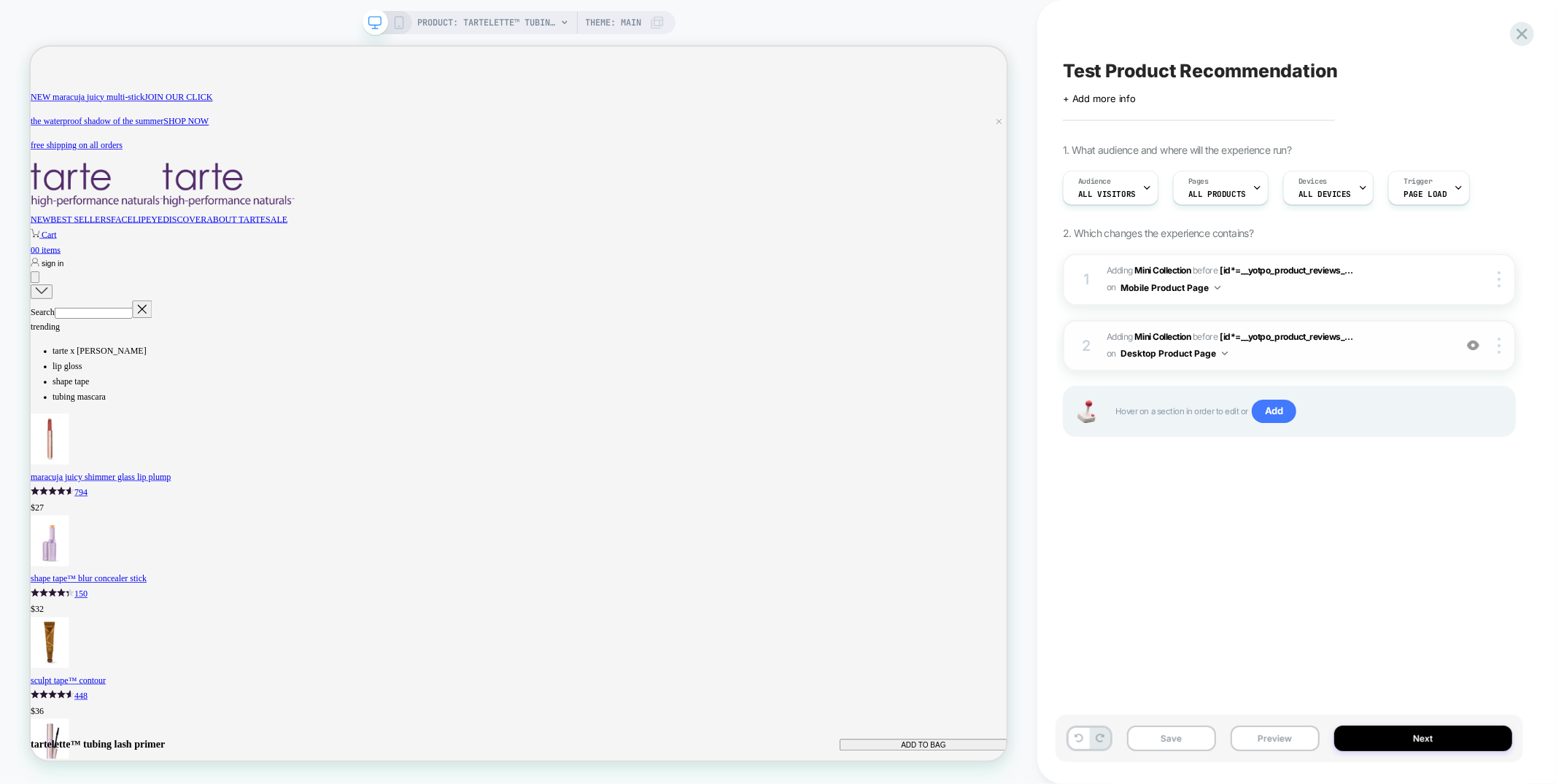
click at [184, 380] on span "#_loomi_addon_1755697740136 Adding Mini Collection BEFORE [id*=__yotpo_product_…" at bounding box center [184, 421] width 0 height 81
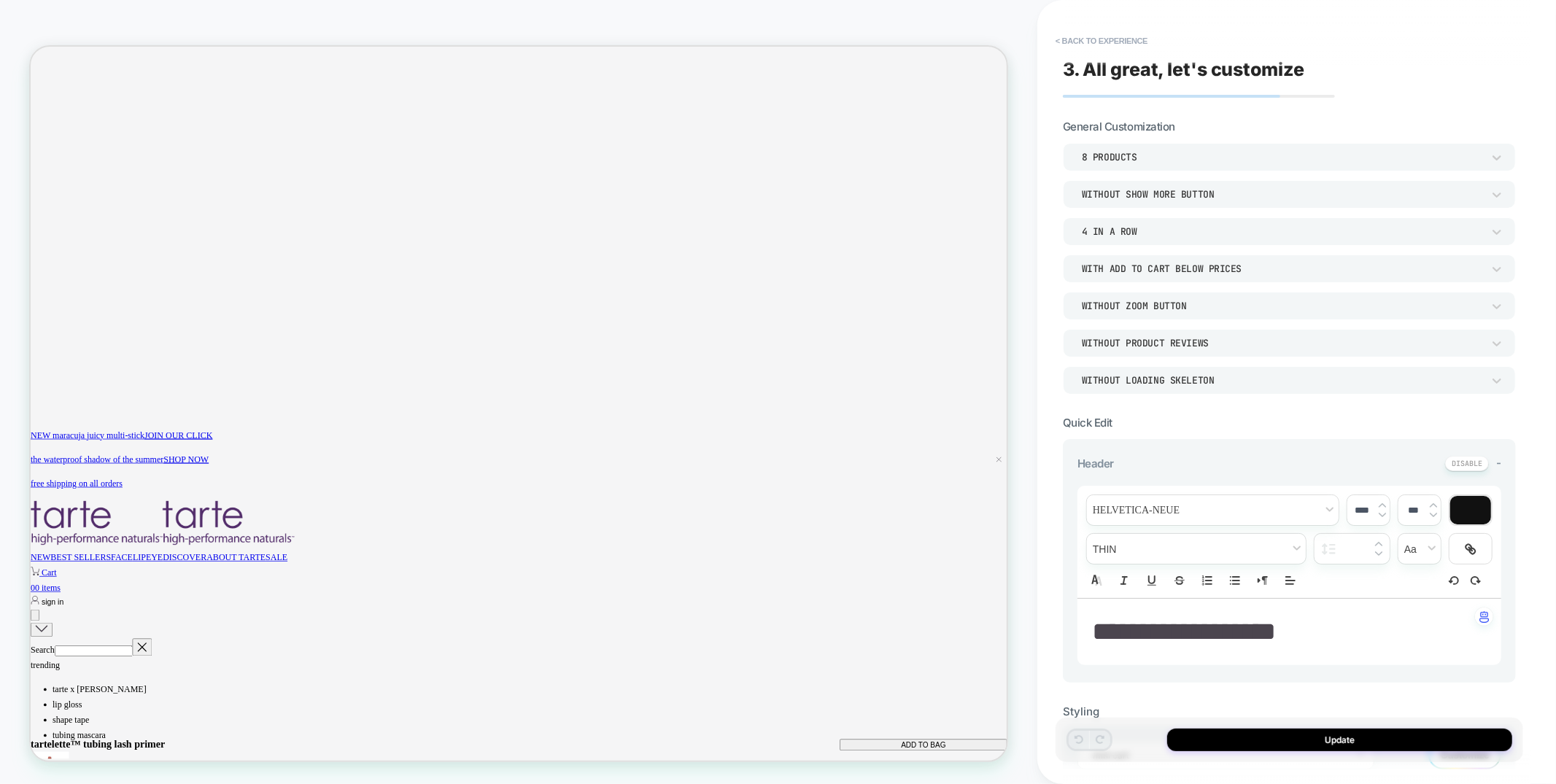
scroll to position [0, 1126]
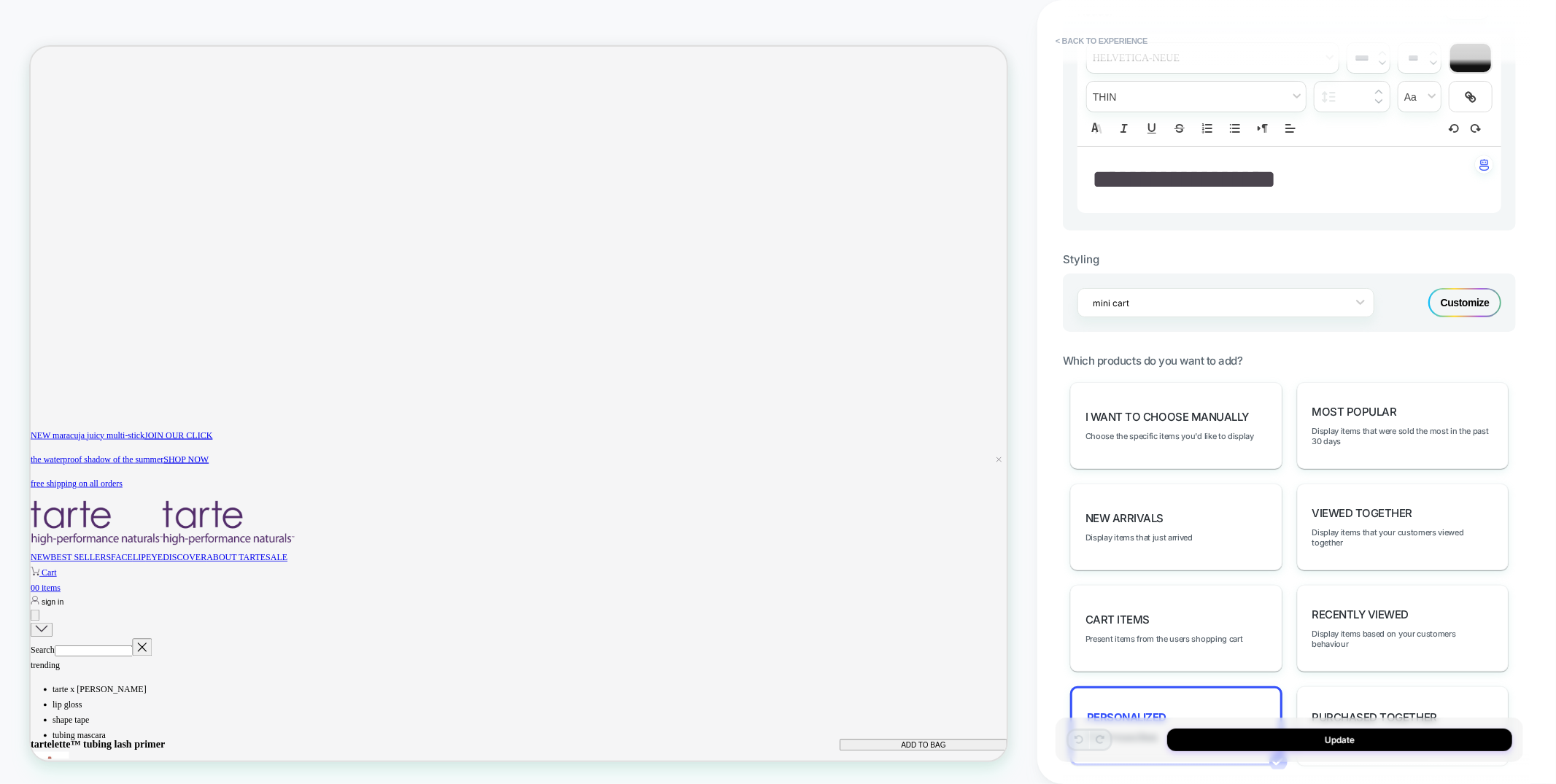
click at [1186, 180] on span "**********" at bounding box center [1184, 179] width 184 height 26
type input "****"
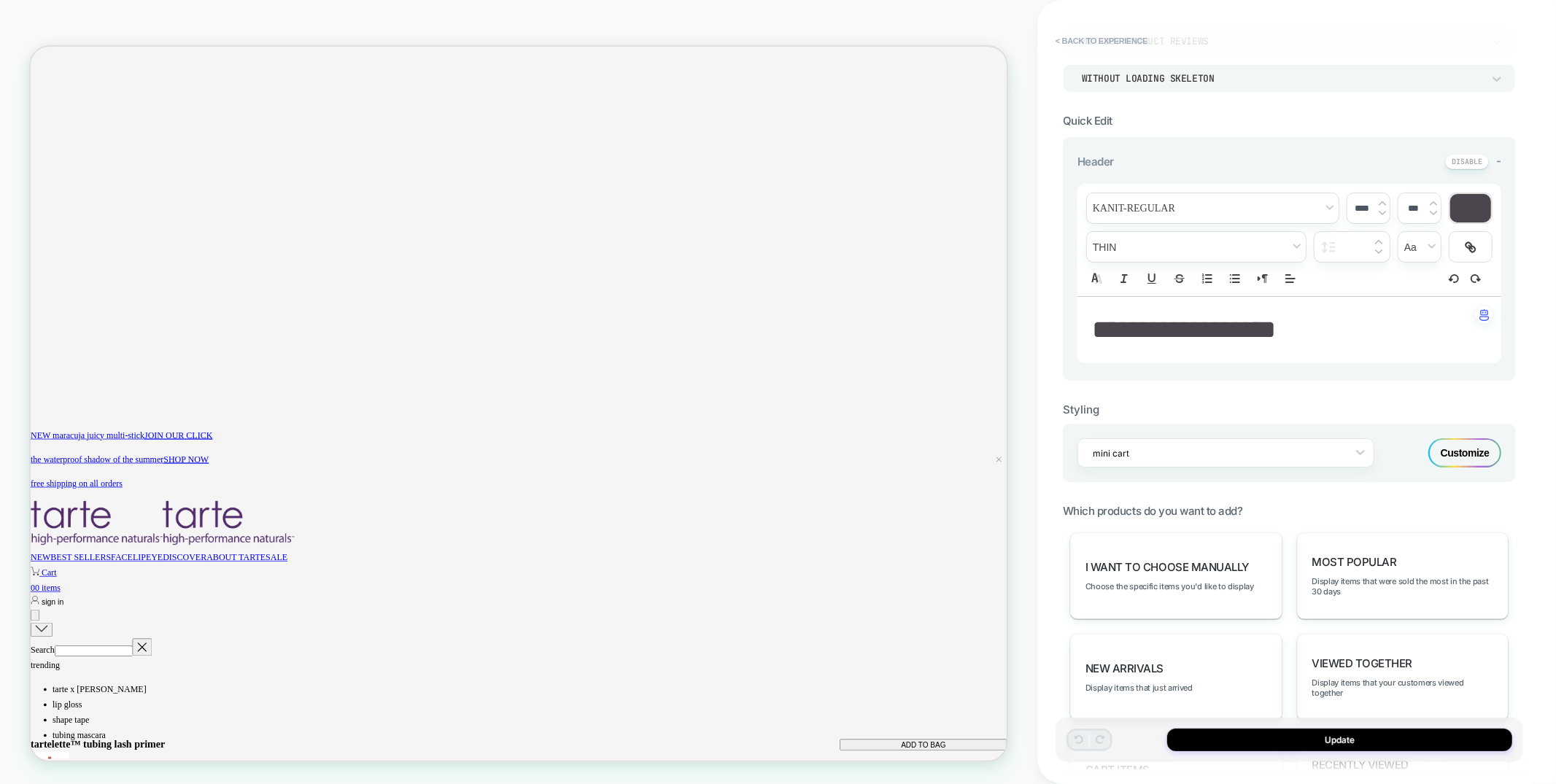
scroll to position [283, 0]
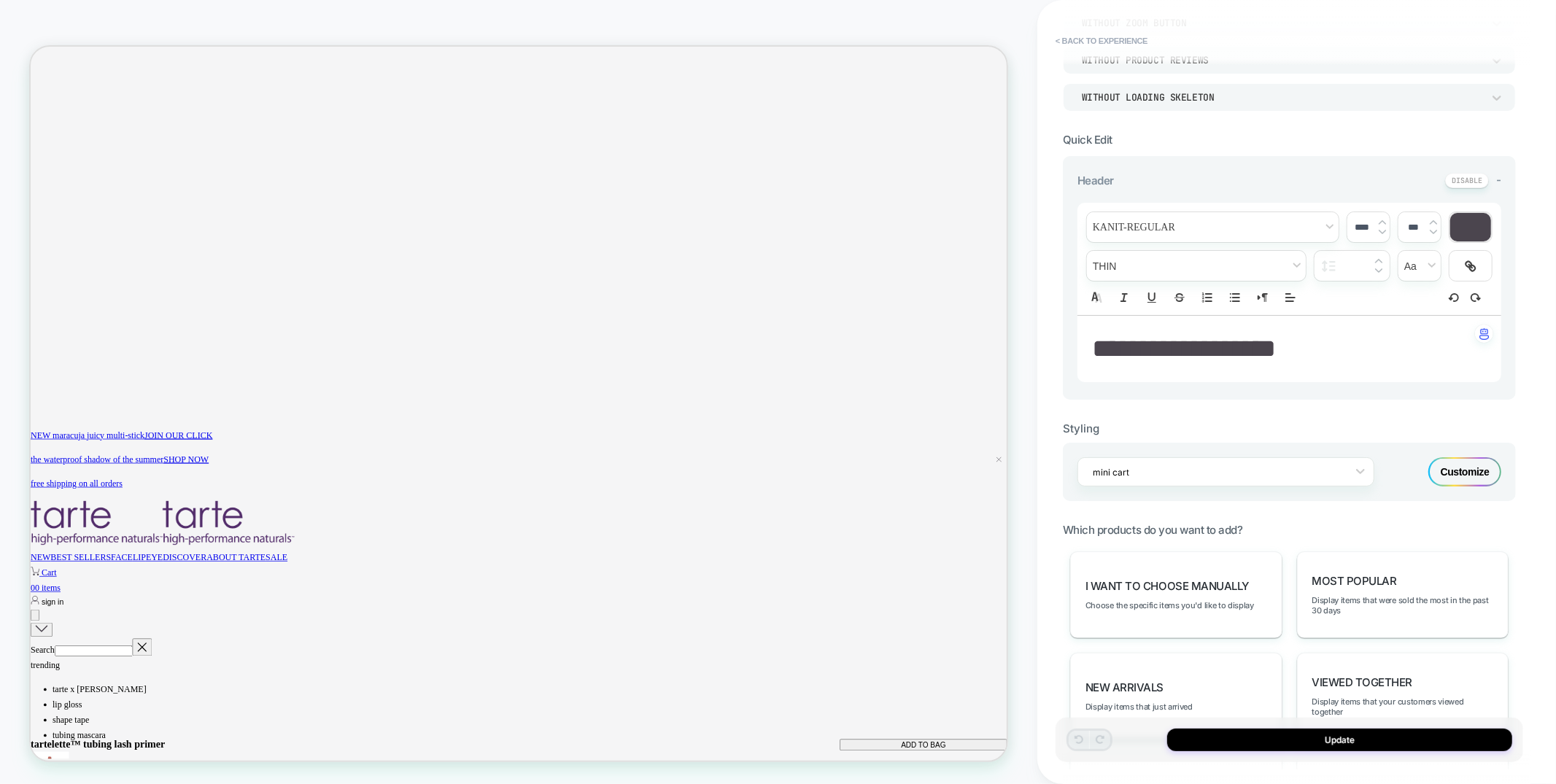
click at [0, 0] on div "Customize" at bounding box center [0, 0] width 0 height 0
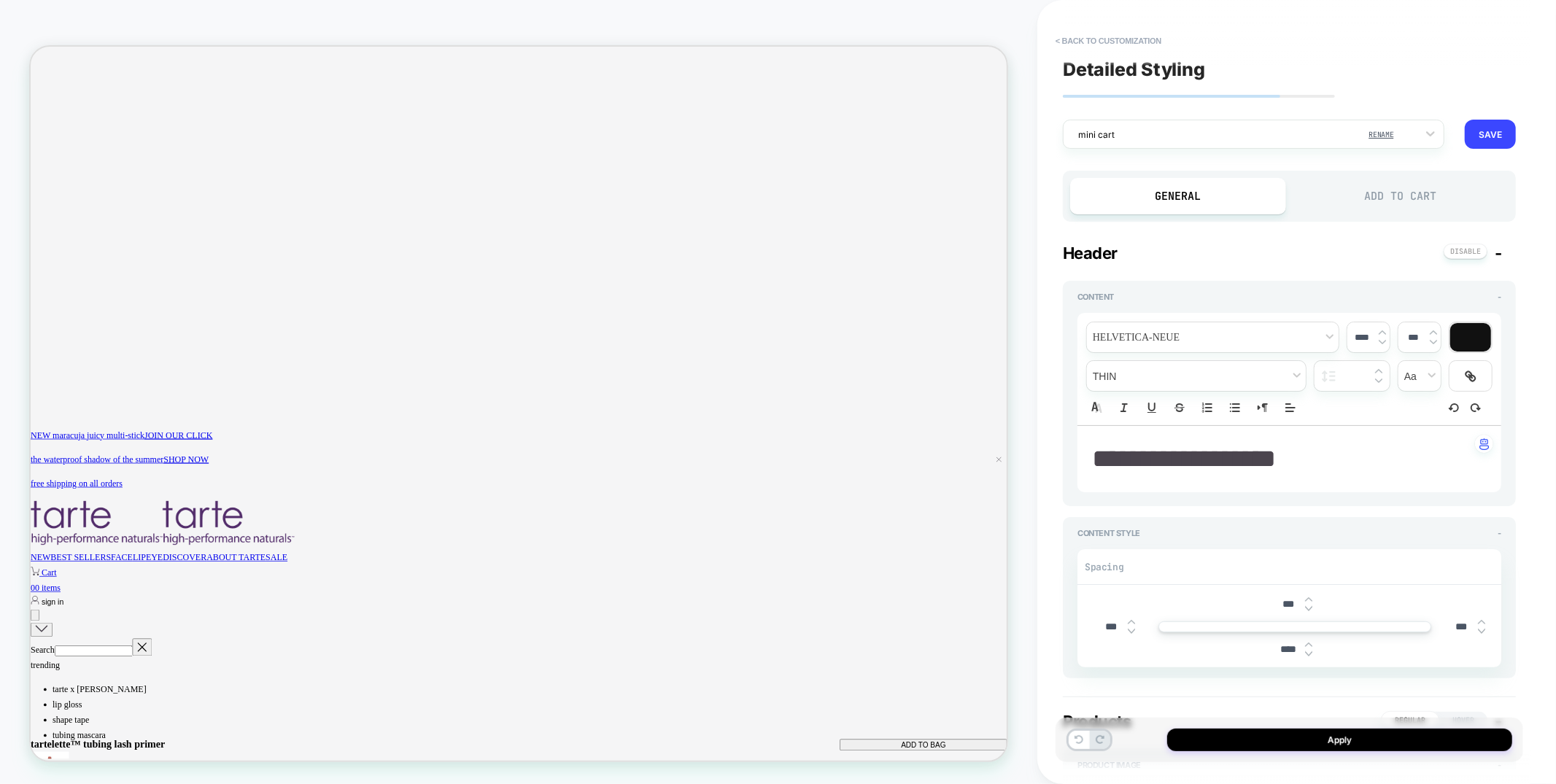
scroll to position [0, 2252]
click at [1176, 139] on div at bounding box center [1244, 134] width 332 height 13
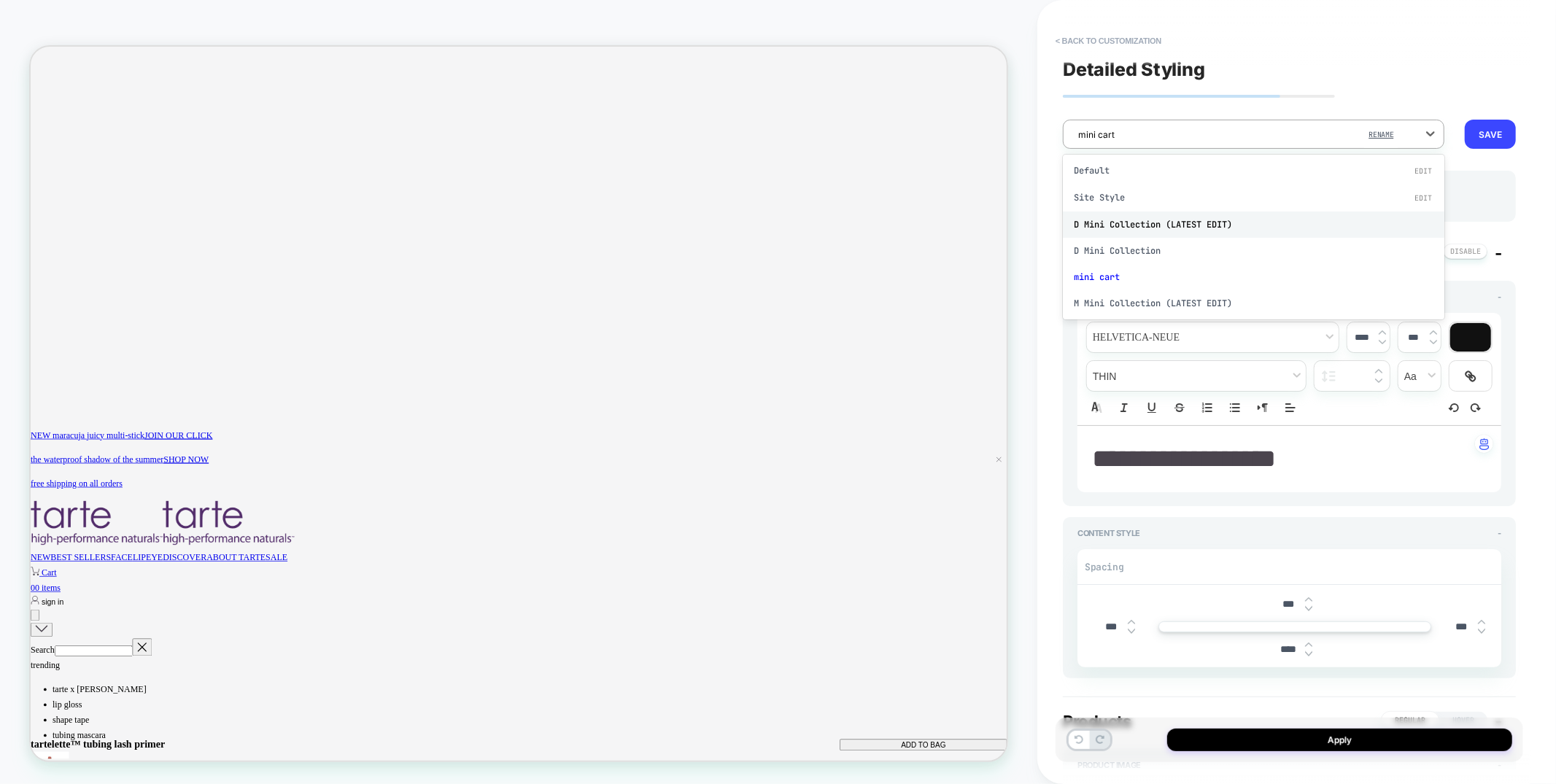
scroll to position [0, 1126]
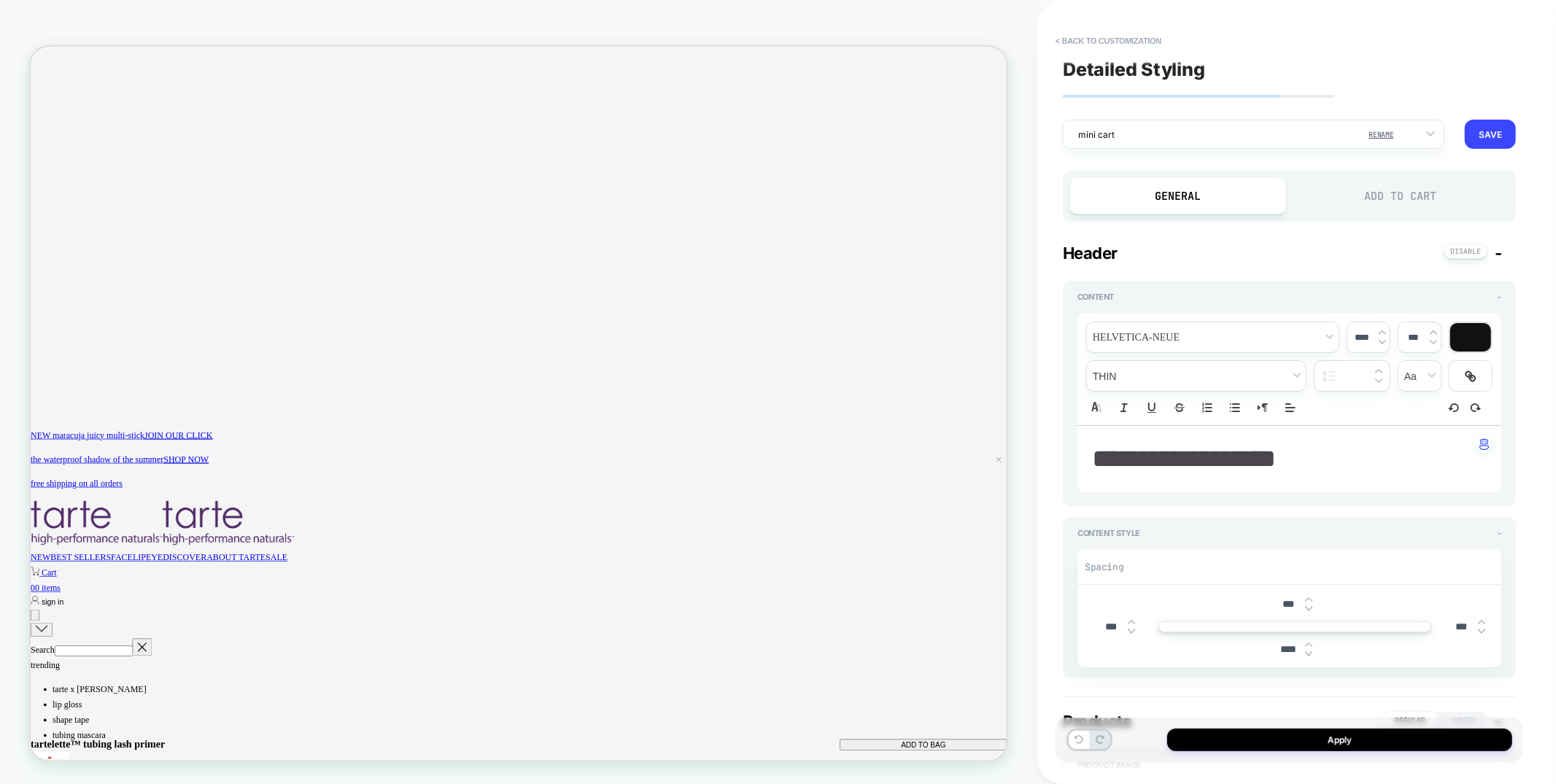
click at [1046, 210] on div "**********" at bounding box center [1296, 392] width 518 height 784
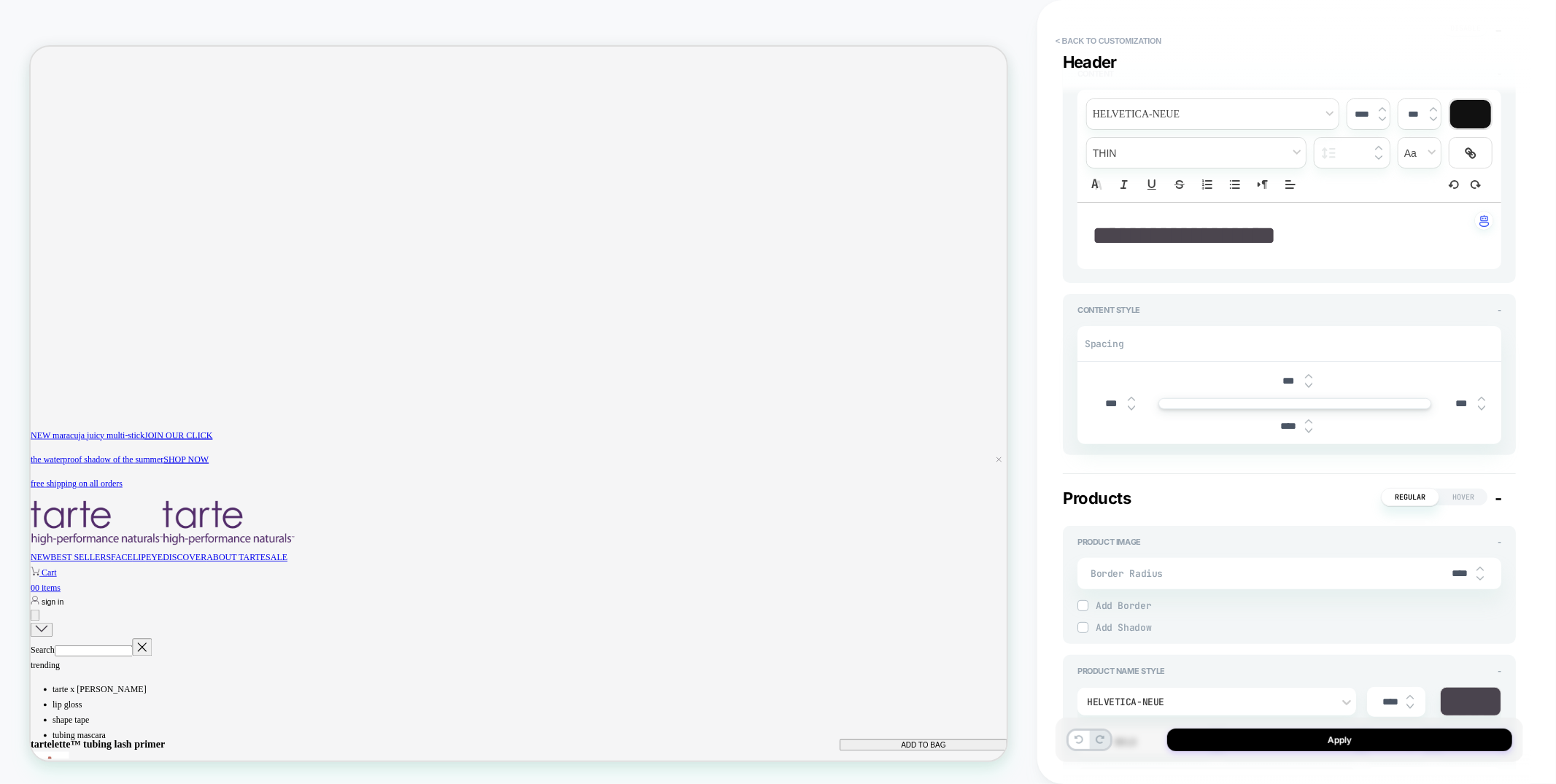
scroll to position [0, 0]
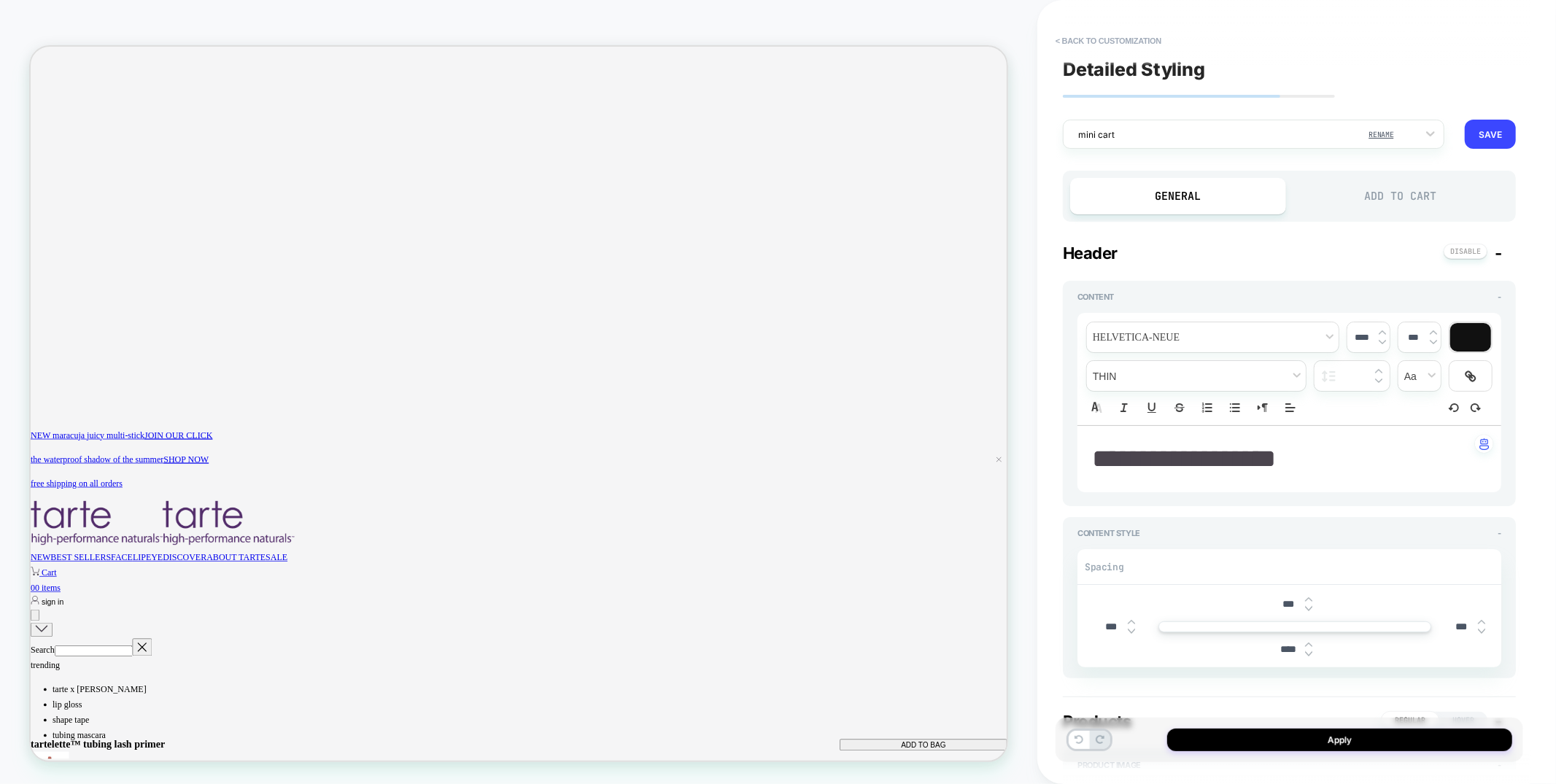
click at [0, 0] on div "Add to Cart" at bounding box center [0, 0] width 0 height 0
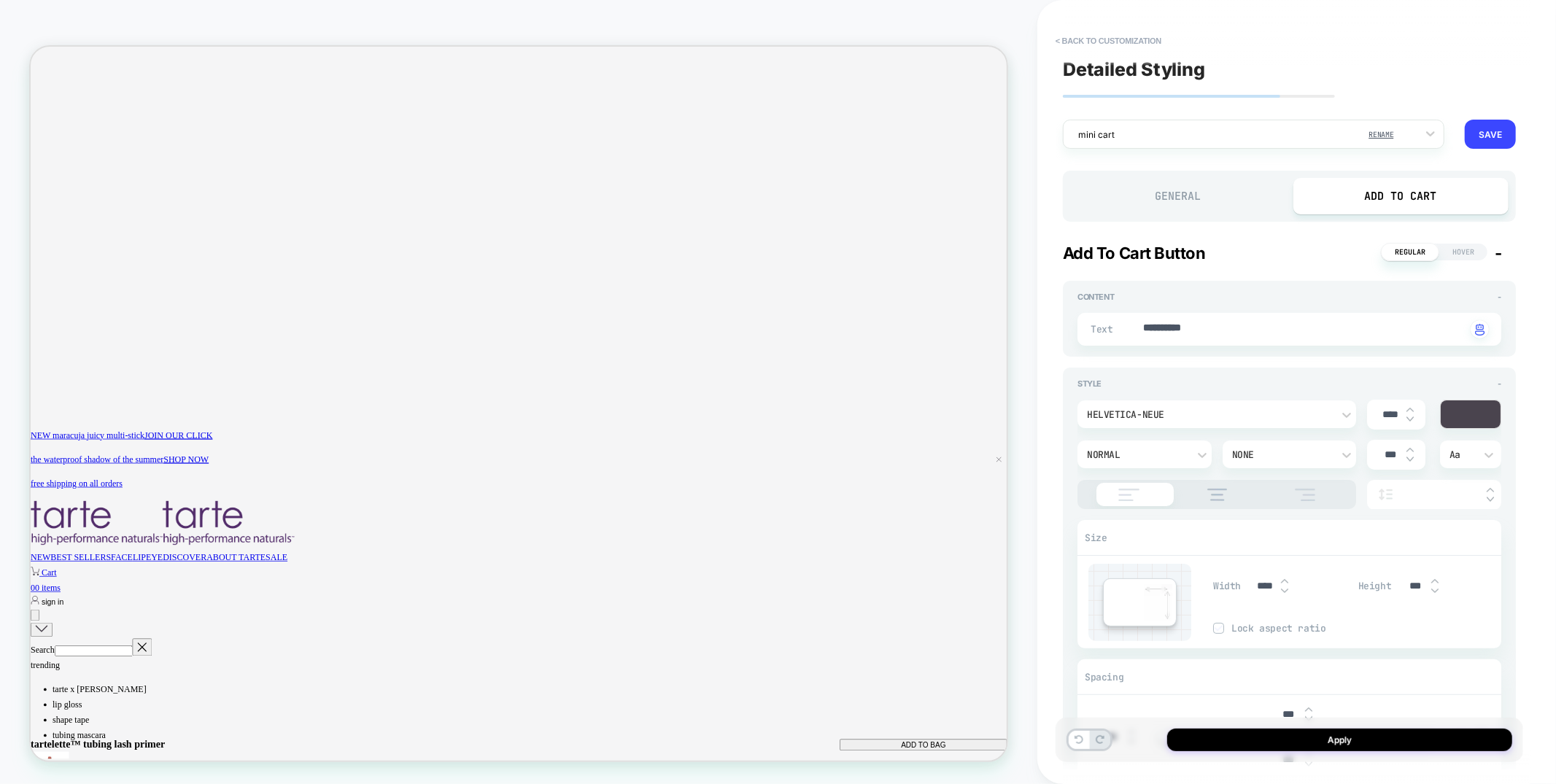
scroll to position [0, 1126]
click at [0, 0] on div "General" at bounding box center [0, 0] width 0 height 0
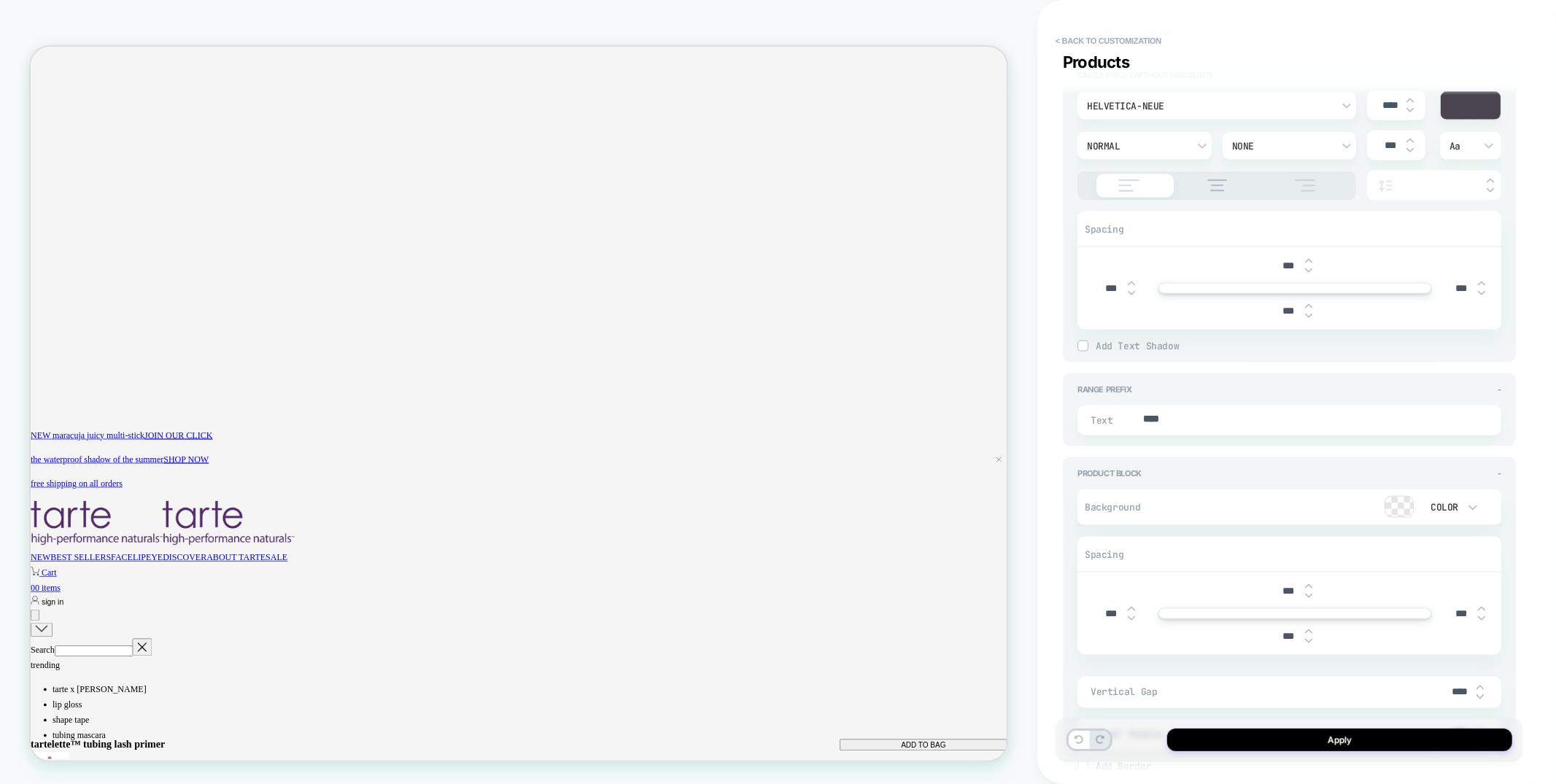
type textarea "*"
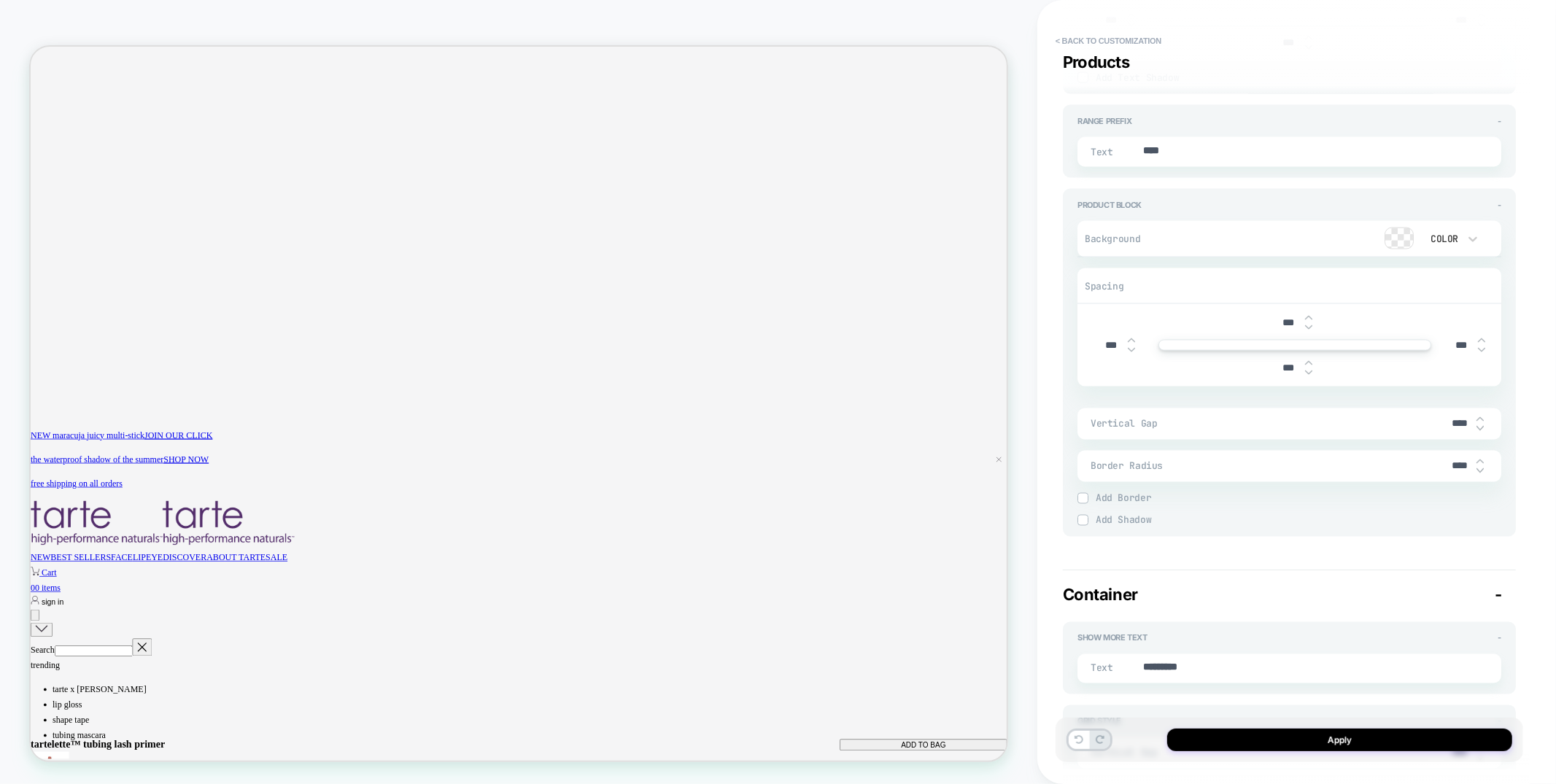
scroll to position [1948, 0]
click at [1450, 420] on input "****" at bounding box center [1460, 426] width 33 height 13
type input "****"
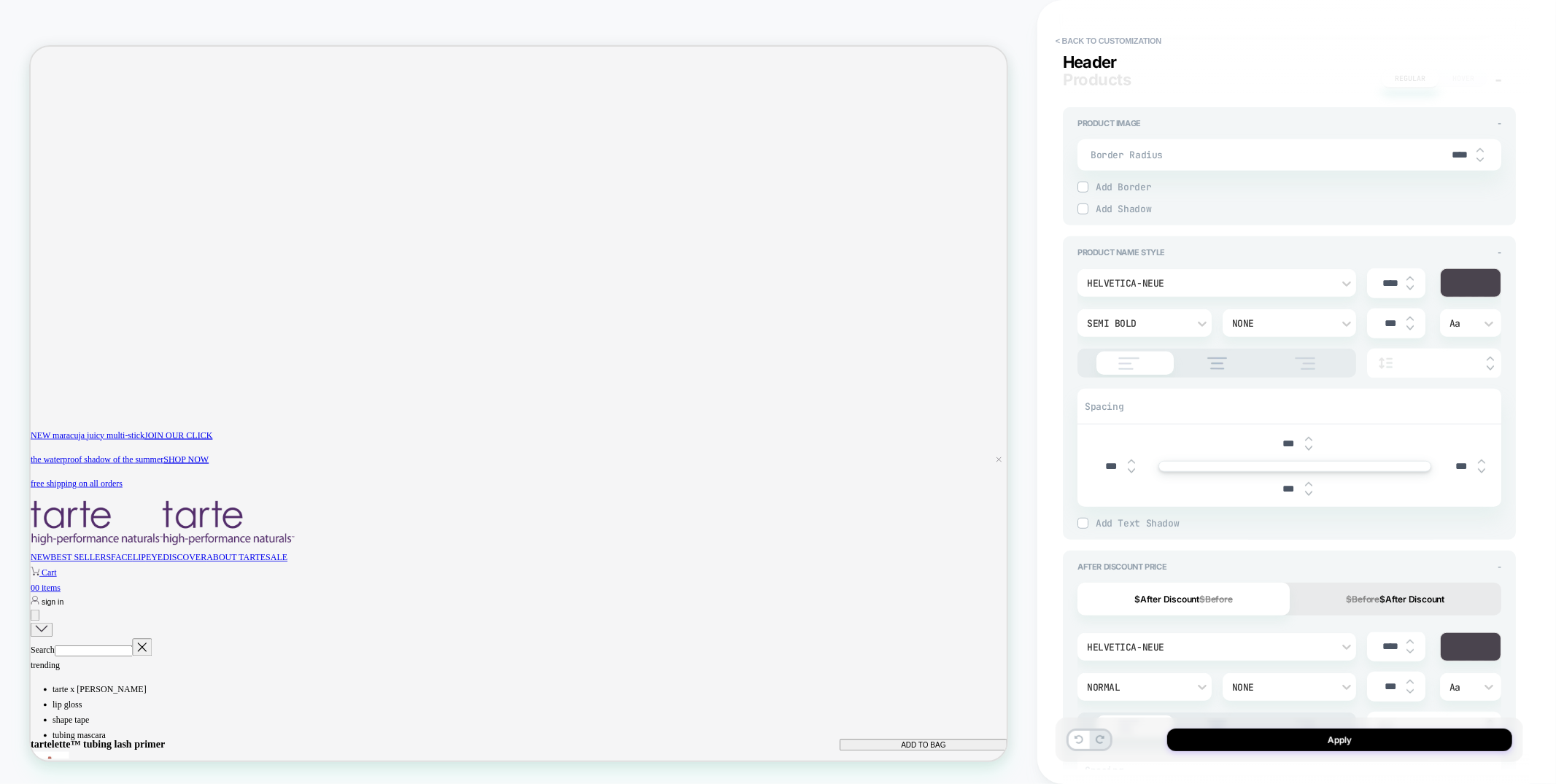
type textarea "*"
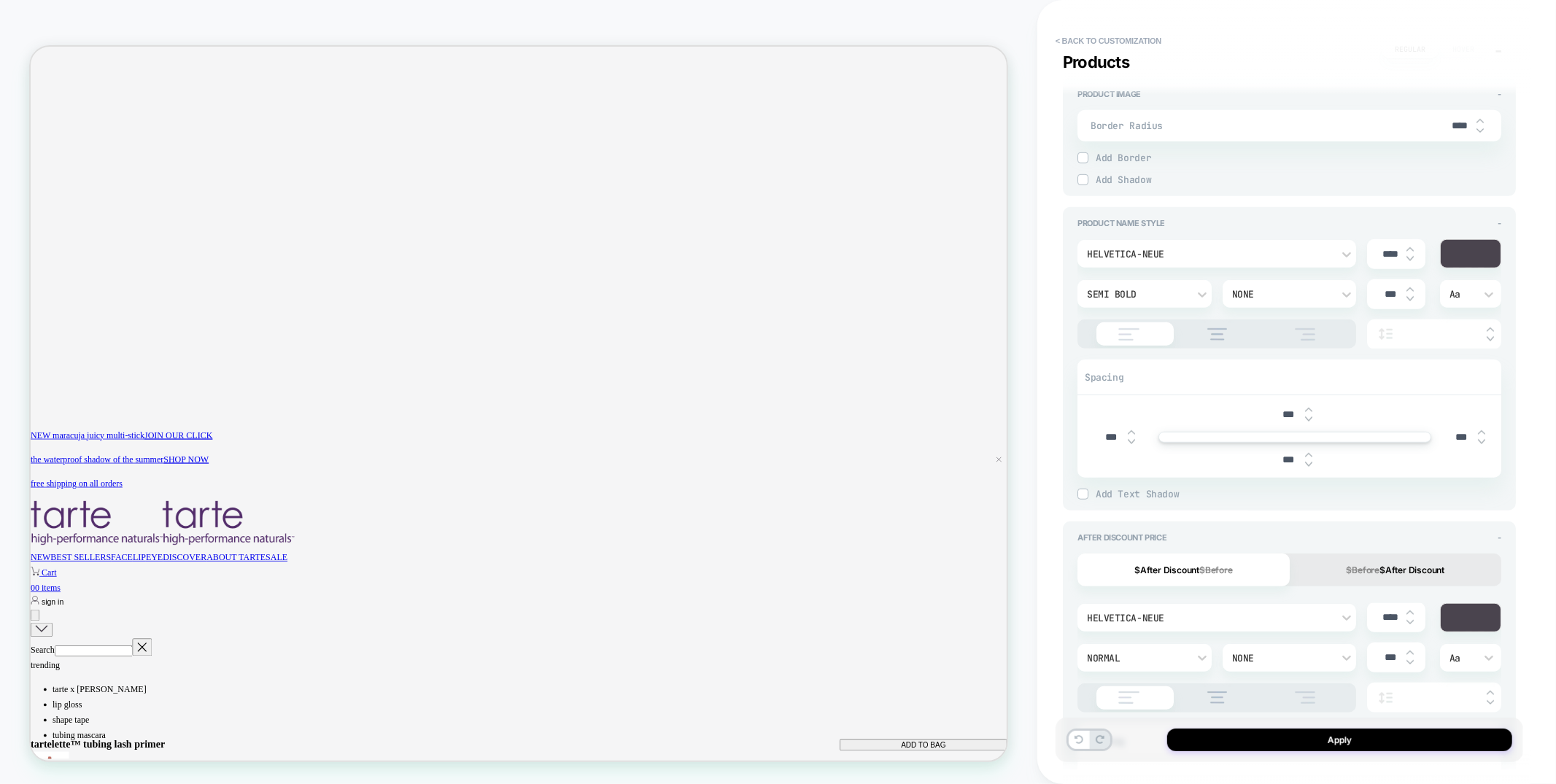
scroll to position [0, 1126]
type input "****"
click at [1381, 251] on input "****" at bounding box center [1389, 254] width 33 height 13
type input "****"
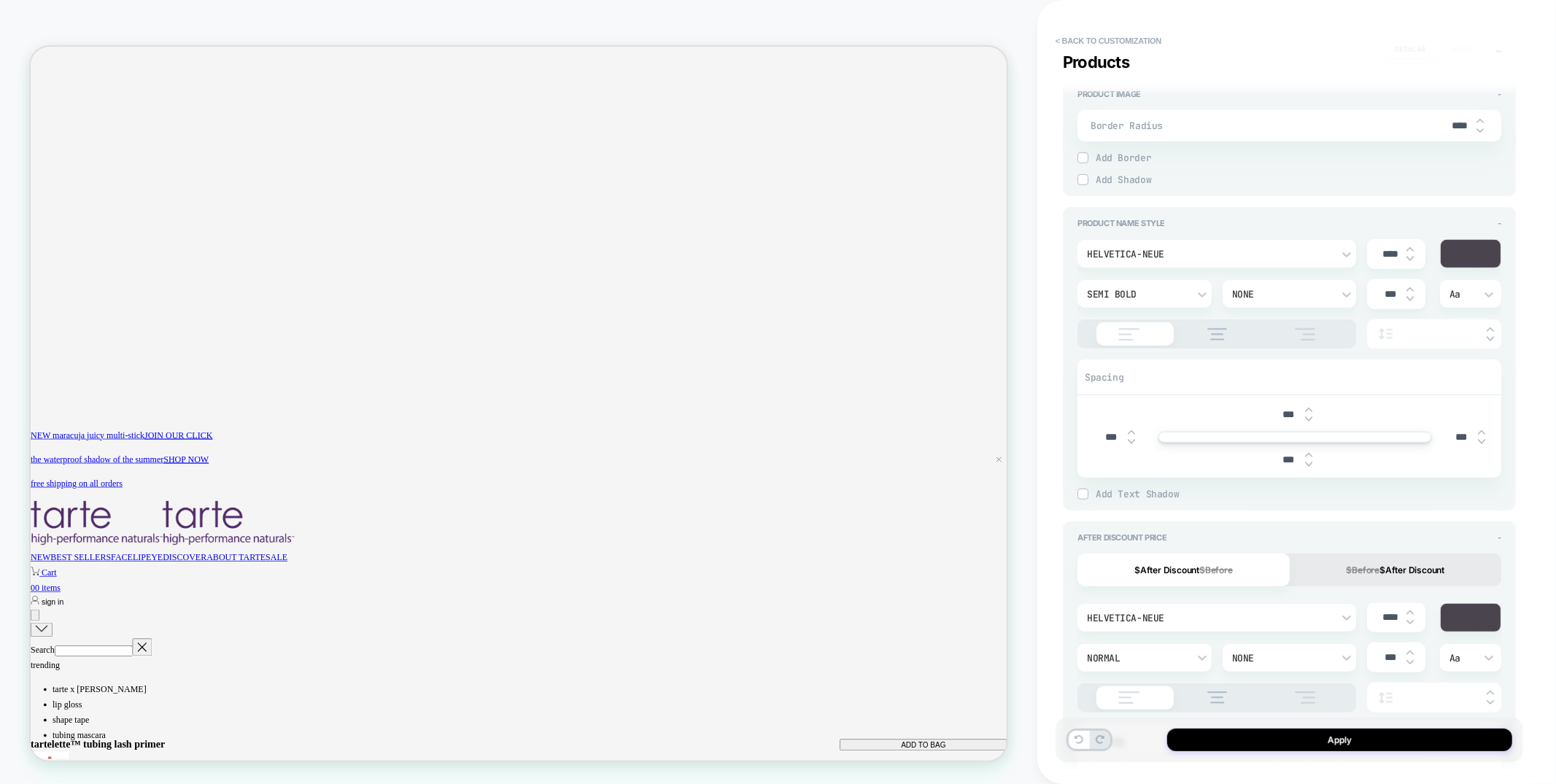
type textarea "*"
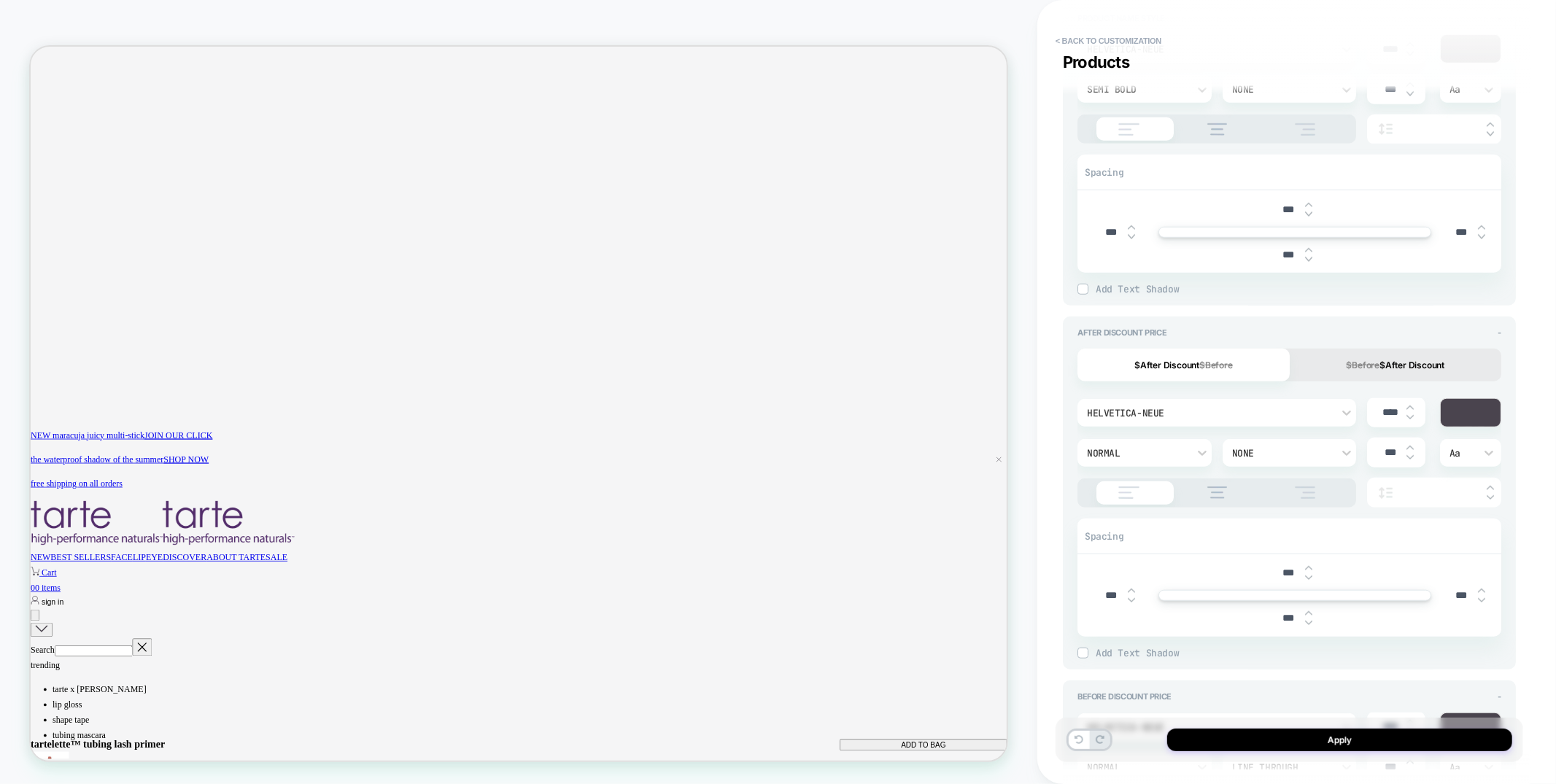
scroll to position [899, 0]
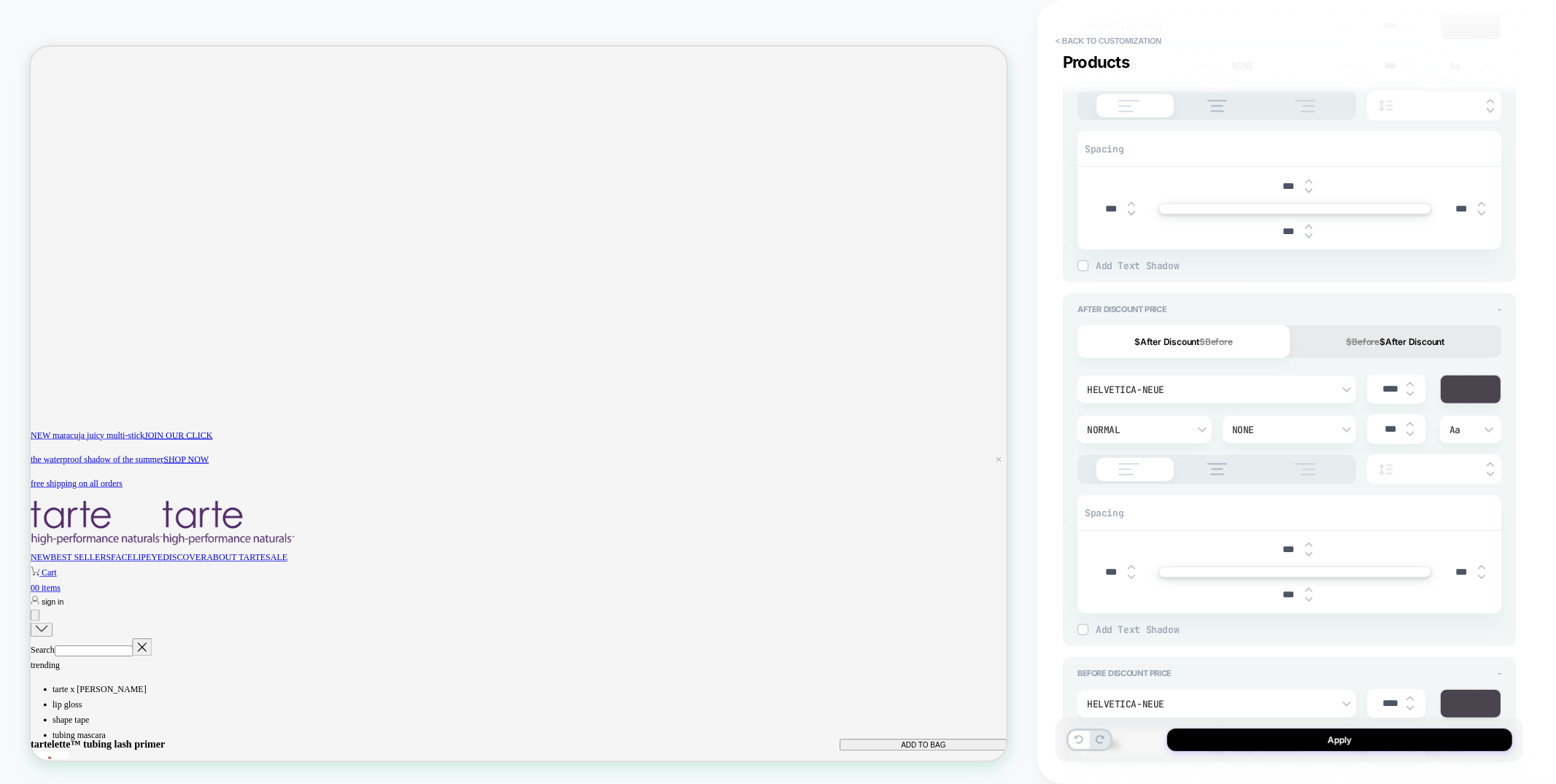
type input "****"
click at [1385, 390] on input "****" at bounding box center [1389, 389] width 33 height 13
type textarea "*"
type input "****"
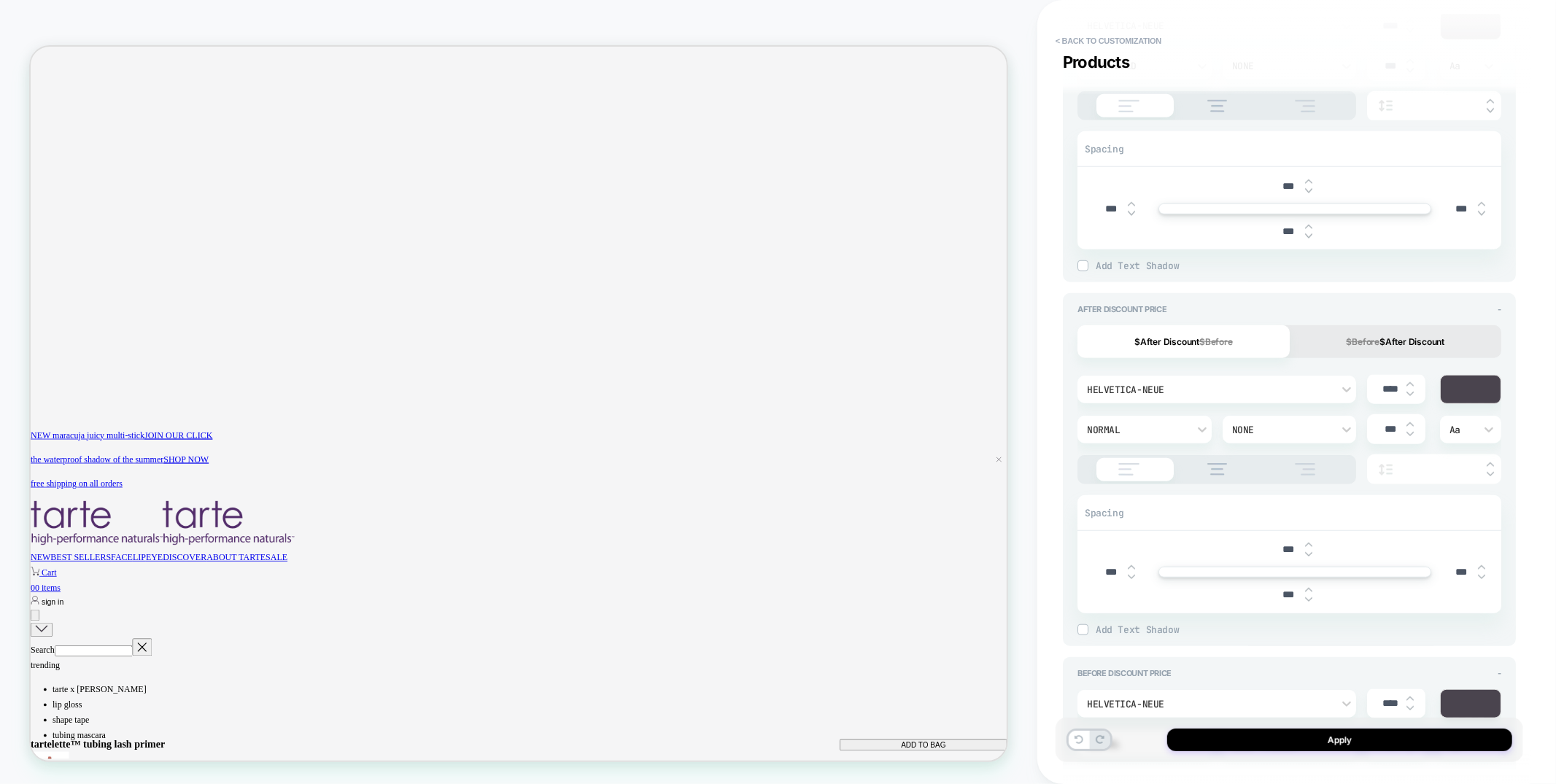
type textarea "*"
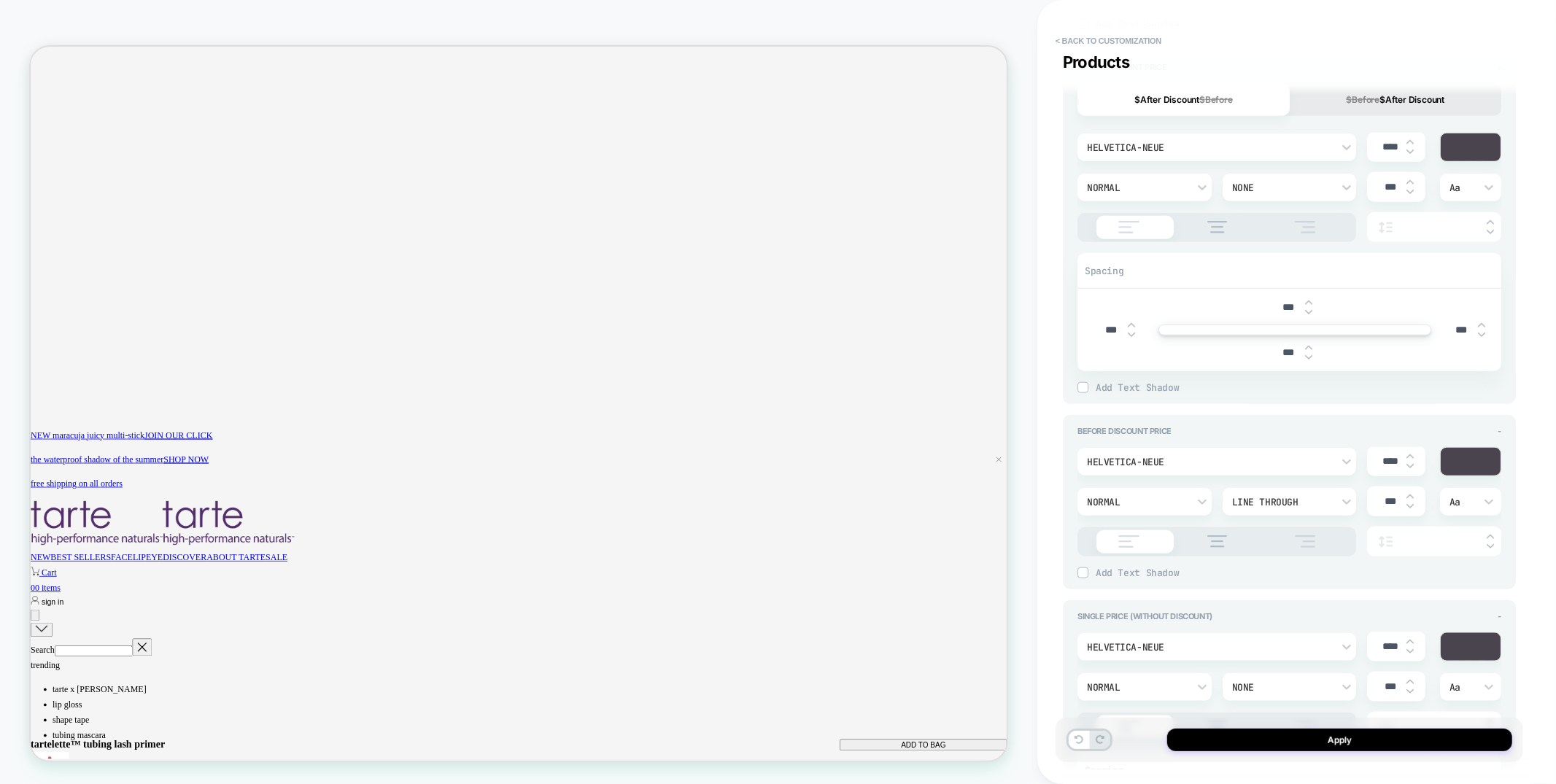
scroll to position [0, 0]
type input "****"
click at [1385, 459] on input "****" at bounding box center [1389, 461] width 33 height 13
type textarea "*"
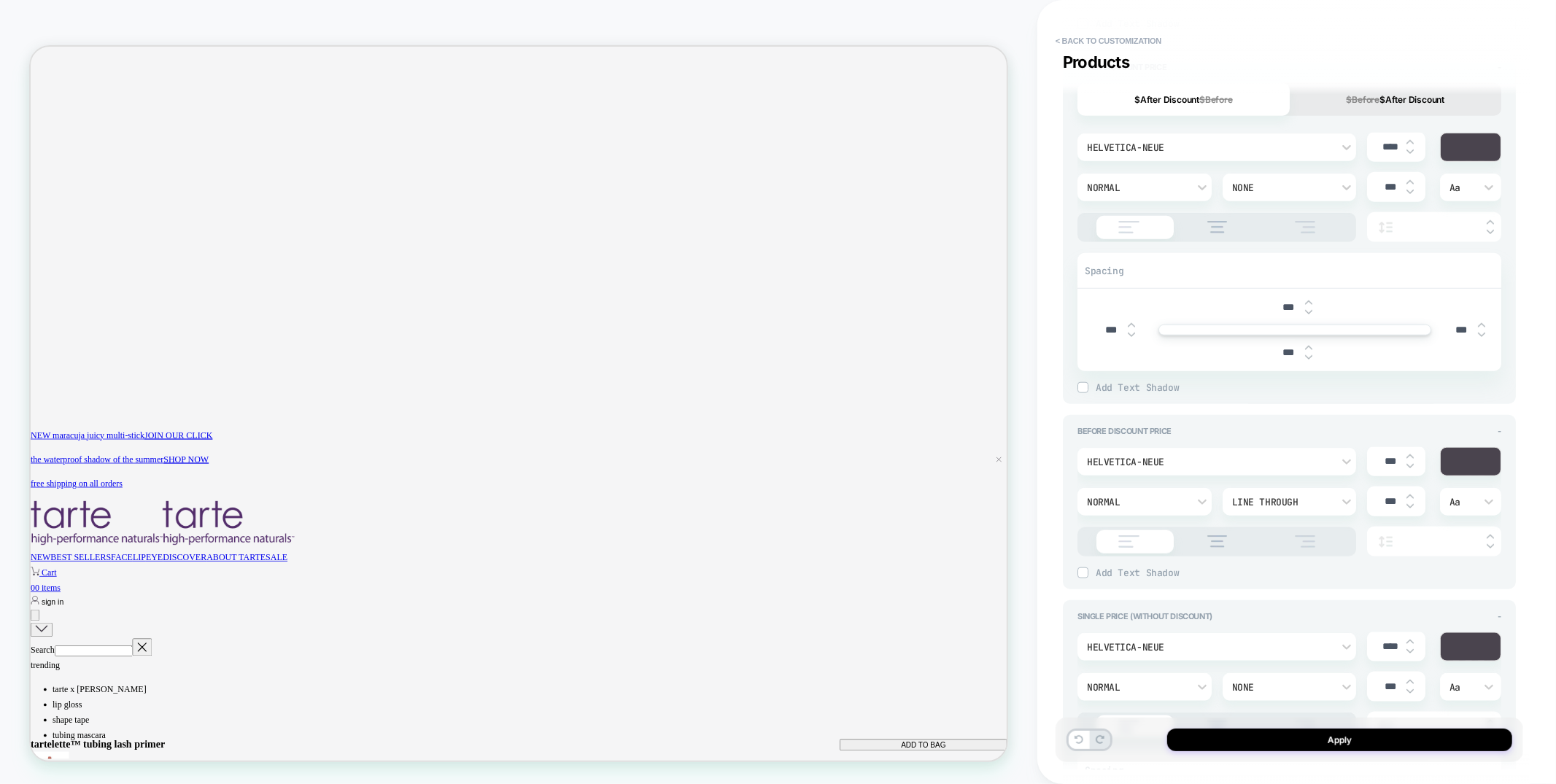
type input "****"
type textarea "*"
type input "****"
click at [1382, 640] on input "****" at bounding box center [1389, 646] width 33 height 13
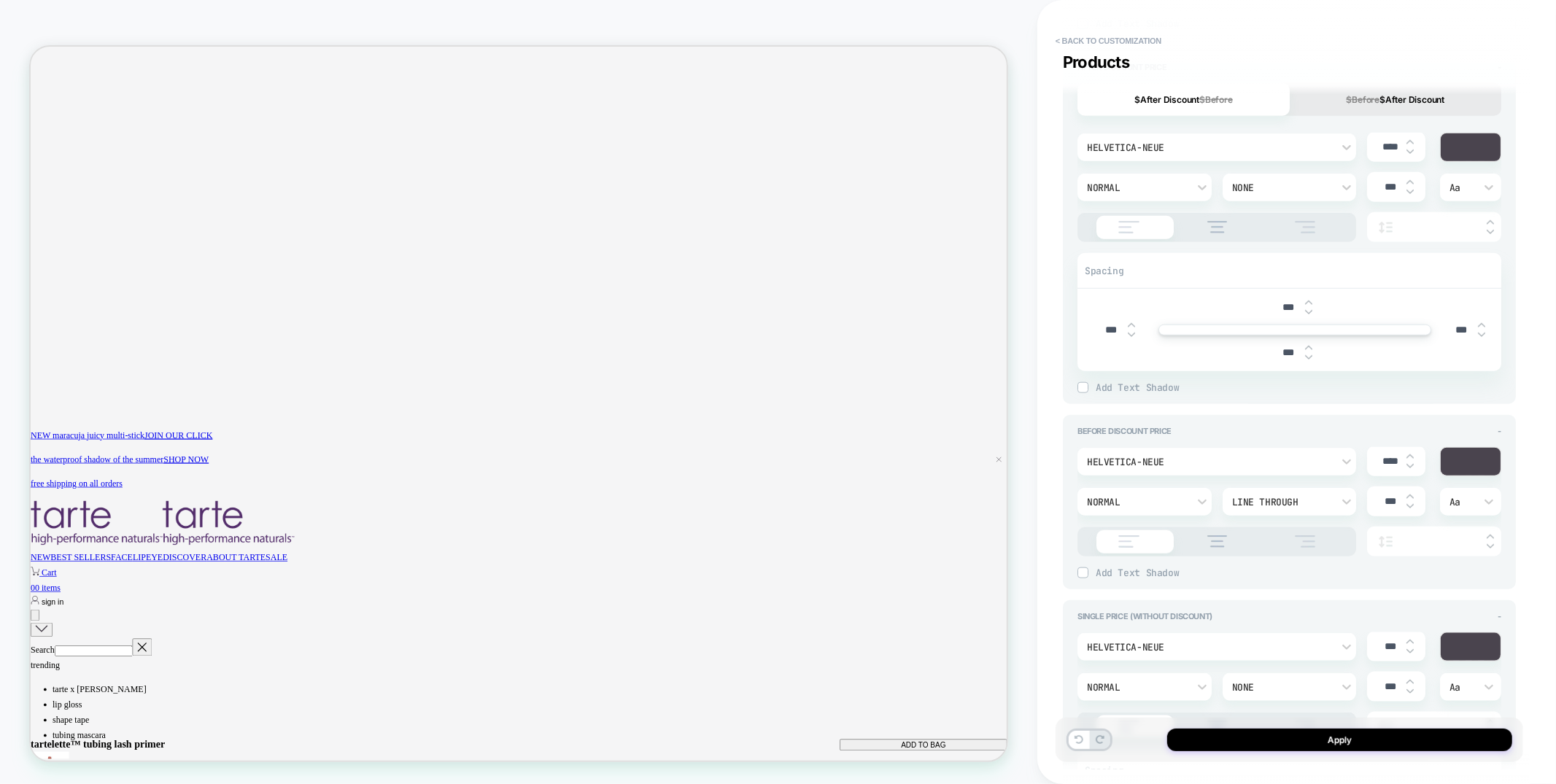
type input "****"
type textarea "*"
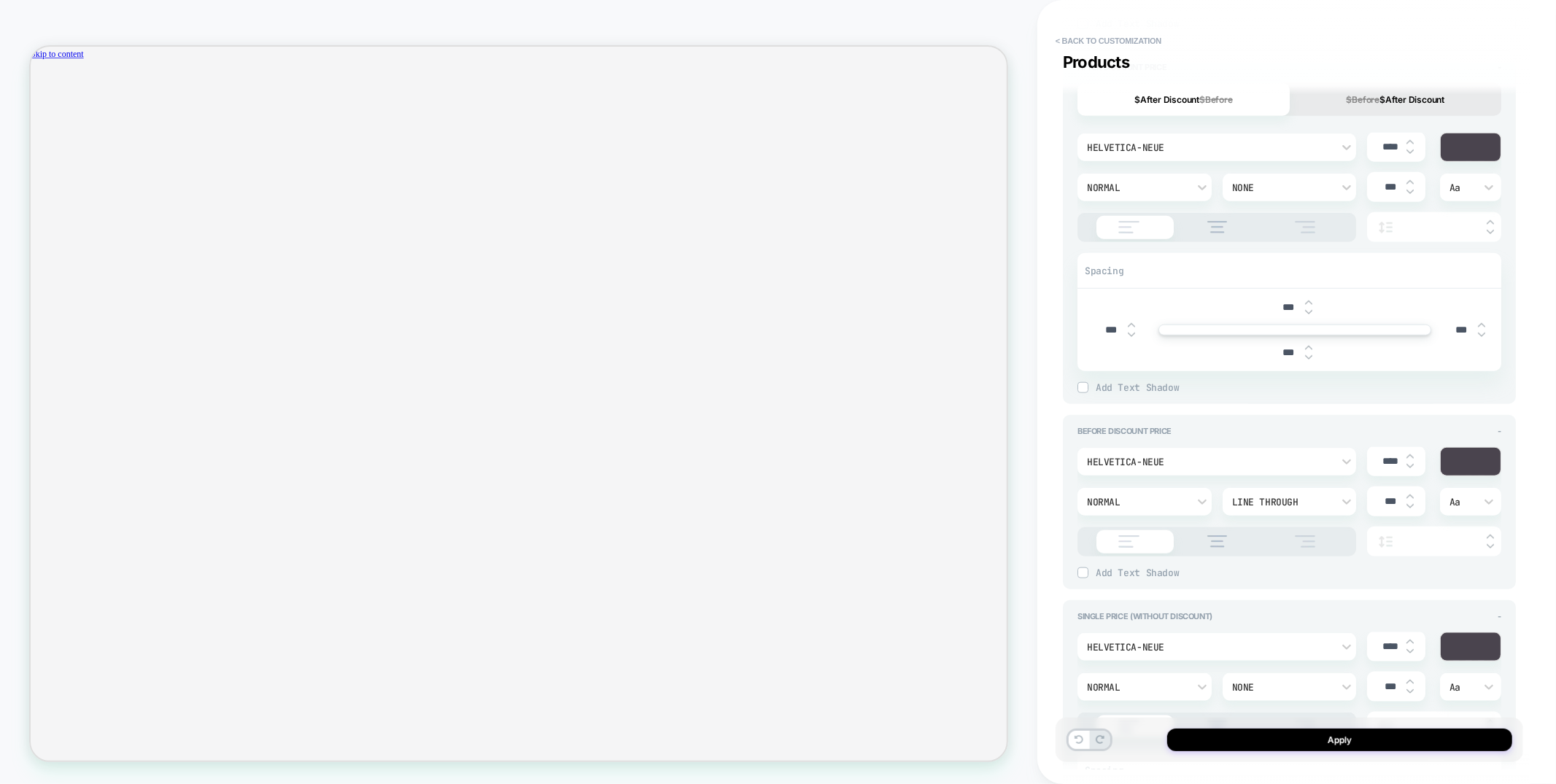
type input "****"
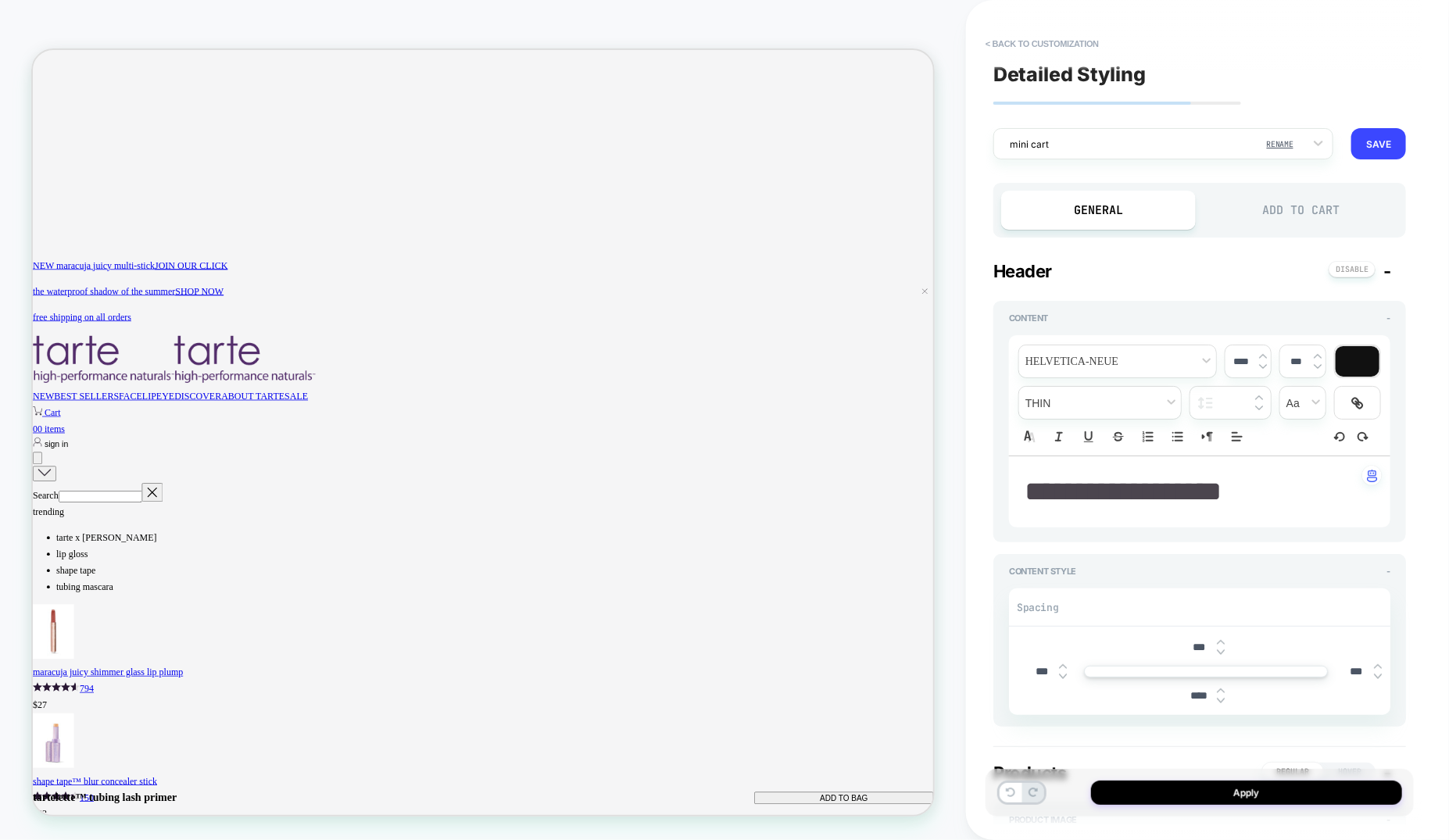
click at [0, 0] on div "Add to Cart" at bounding box center [0, 0] width 0 height 0
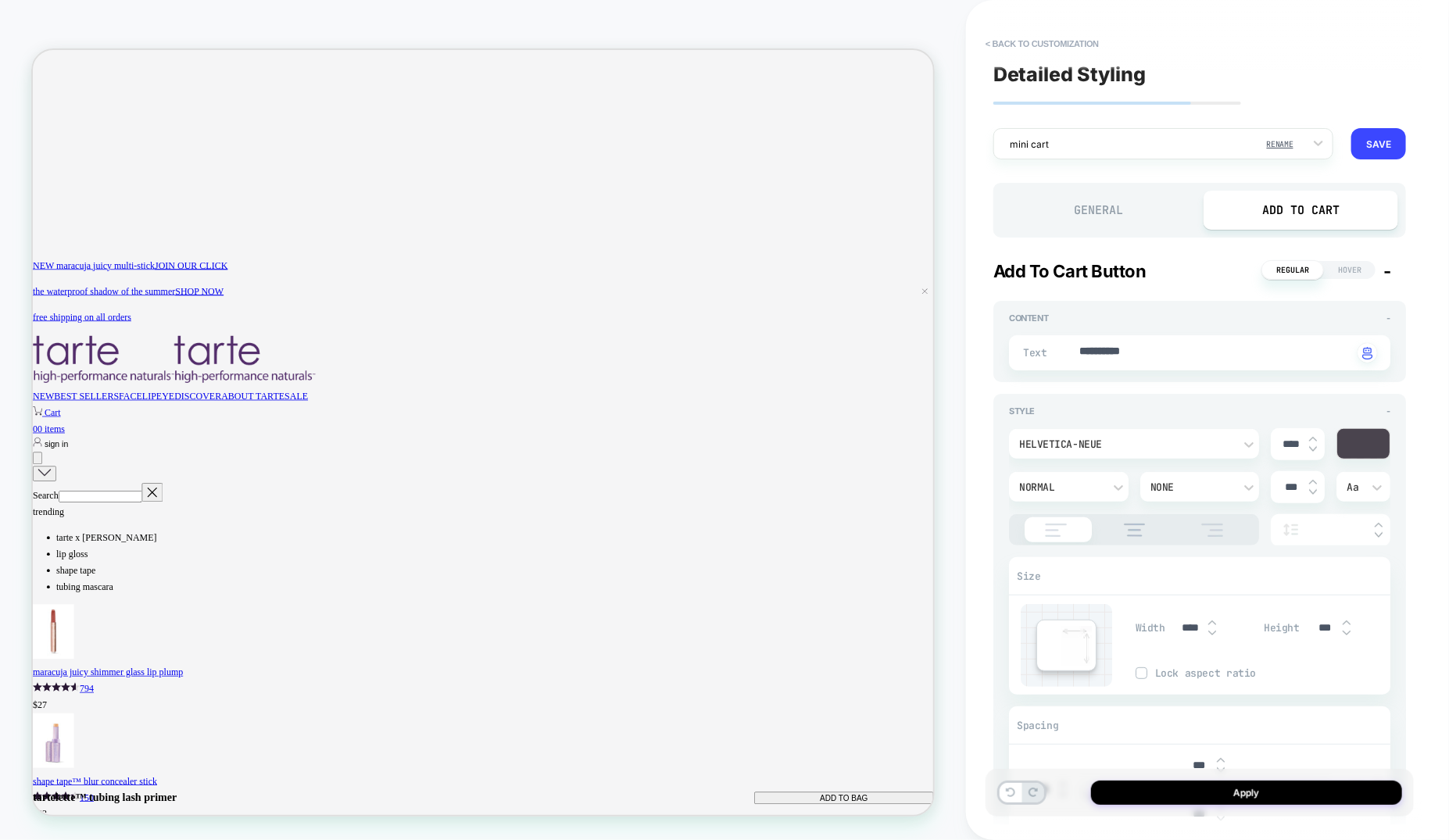
scroll to position [0, 1097]
click at [1313, 439] on img at bounding box center [1313, 439] width 8 height 7
type textarea "*"
type input "****"
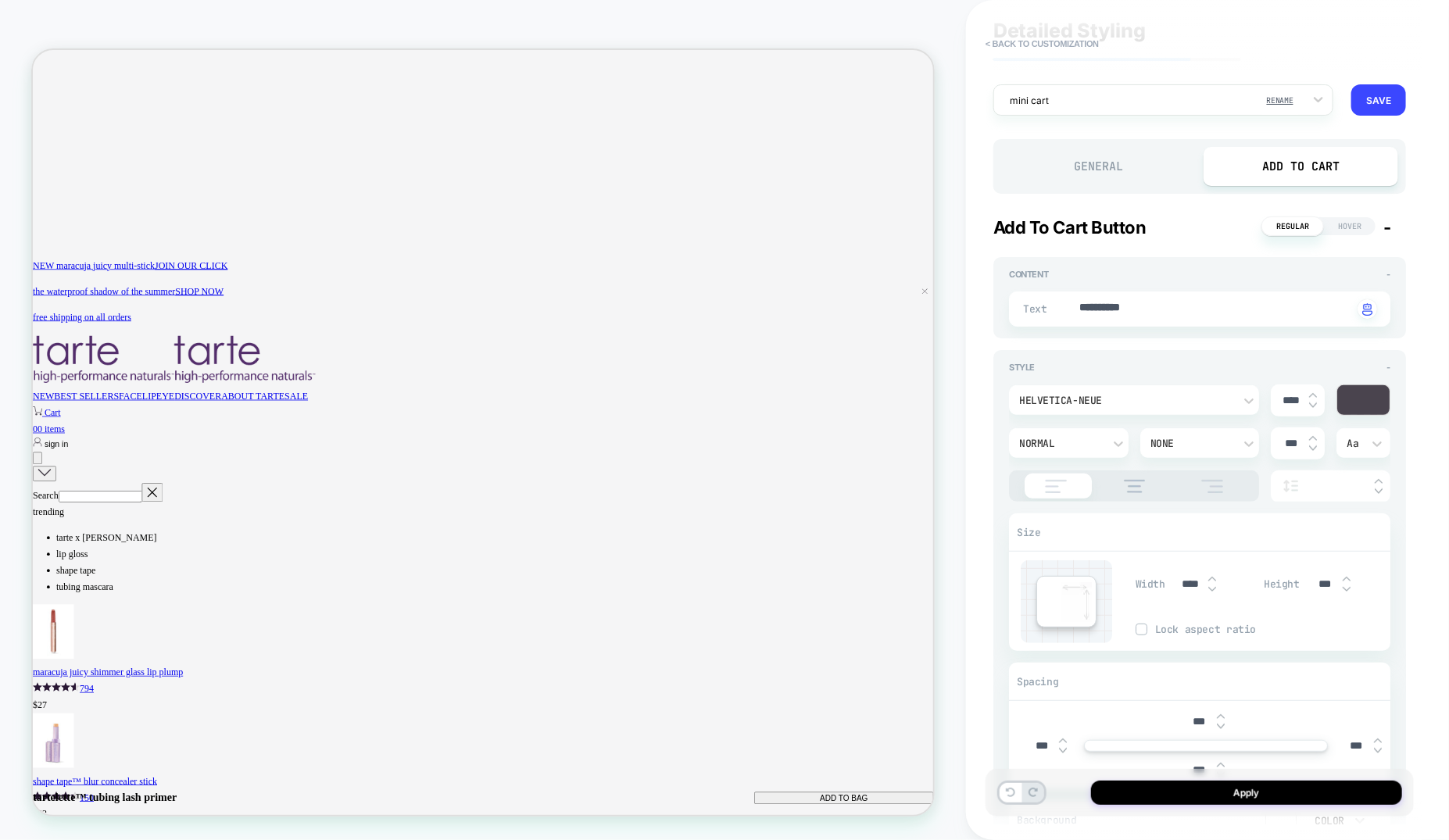
scroll to position [49, 0]
click at [1344, 572] on img at bounding box center [1346, 573] width 8 height 7
type textarea "*"
type input "***"
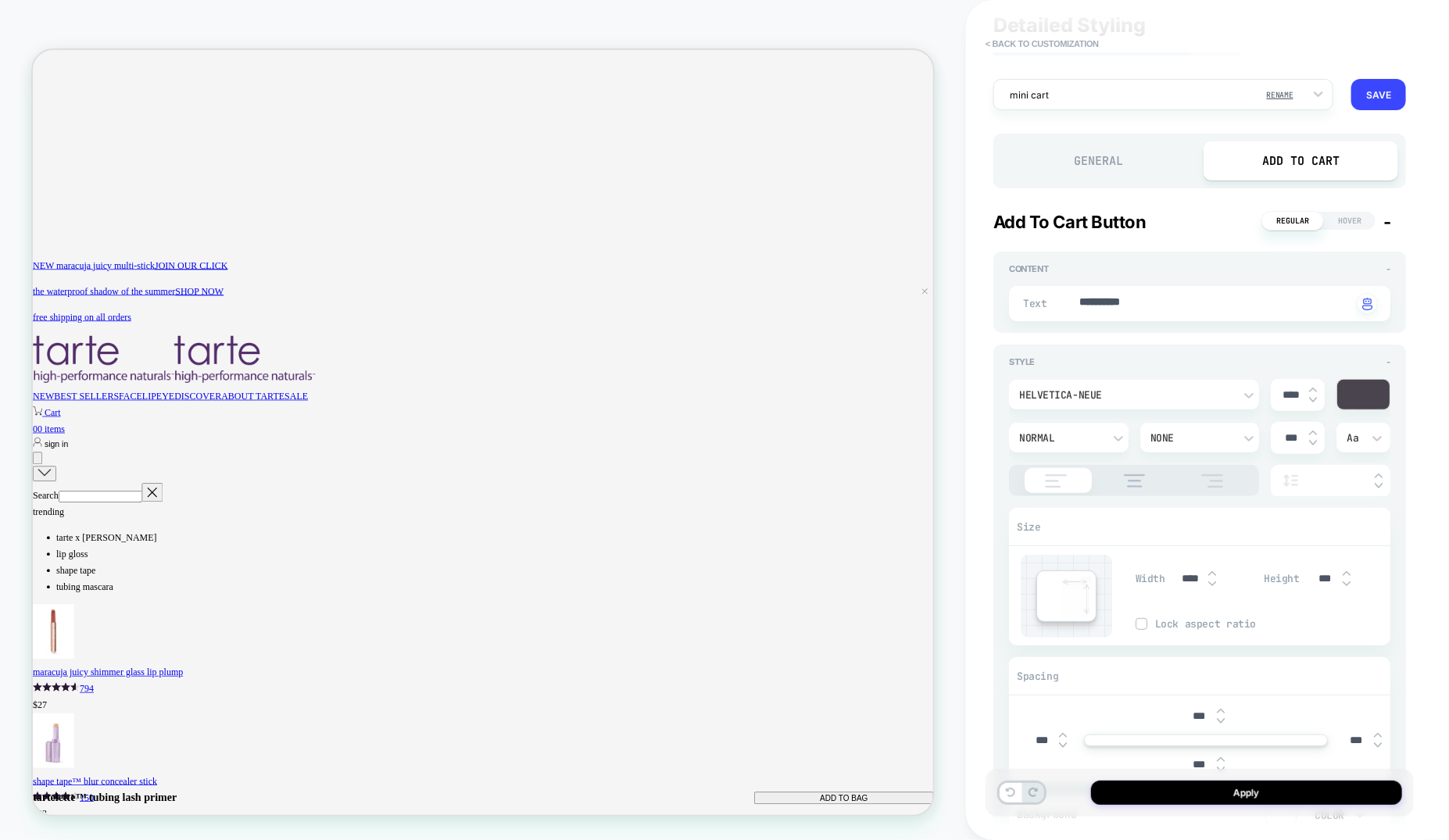
click at [1344, 572] on img at bounding box center [1346, 573] width 8 height 7
type textarea "*"
type input "****"
click at [1344, 572] on img at bounding box center [1346, 573] width 8 height 7
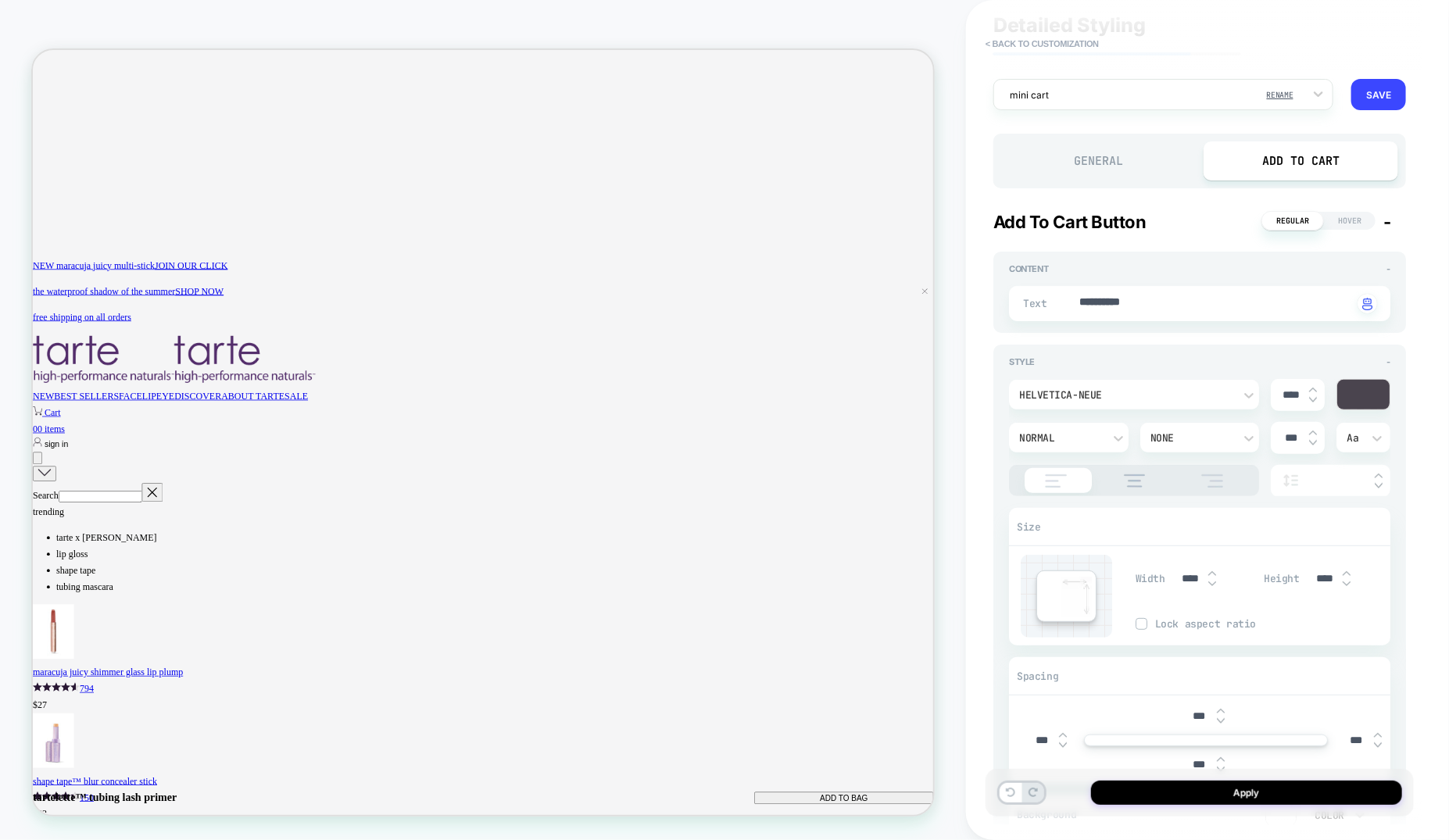
type textarea "*"
type input "****"
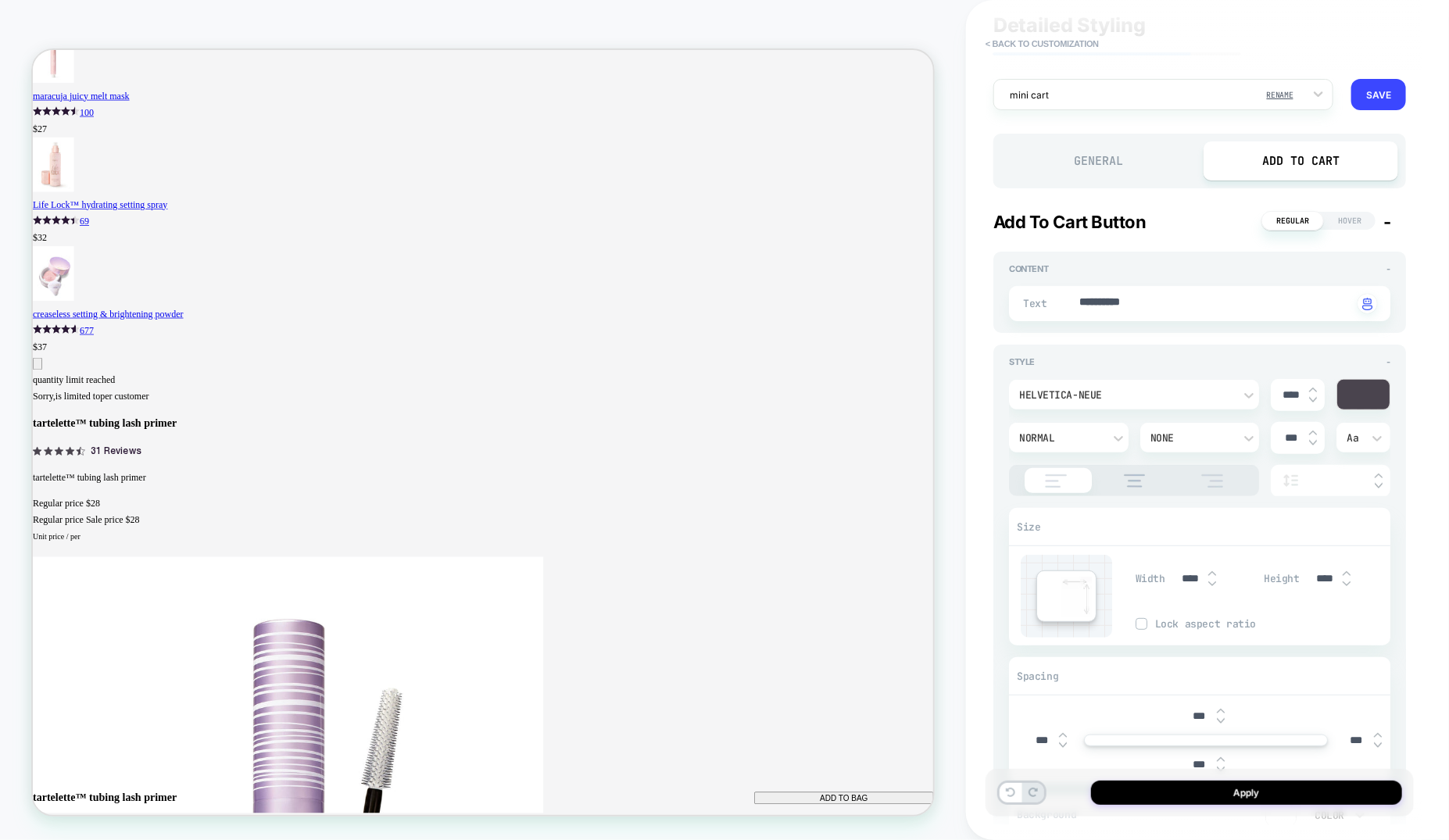
scroll to position [0, 1097]
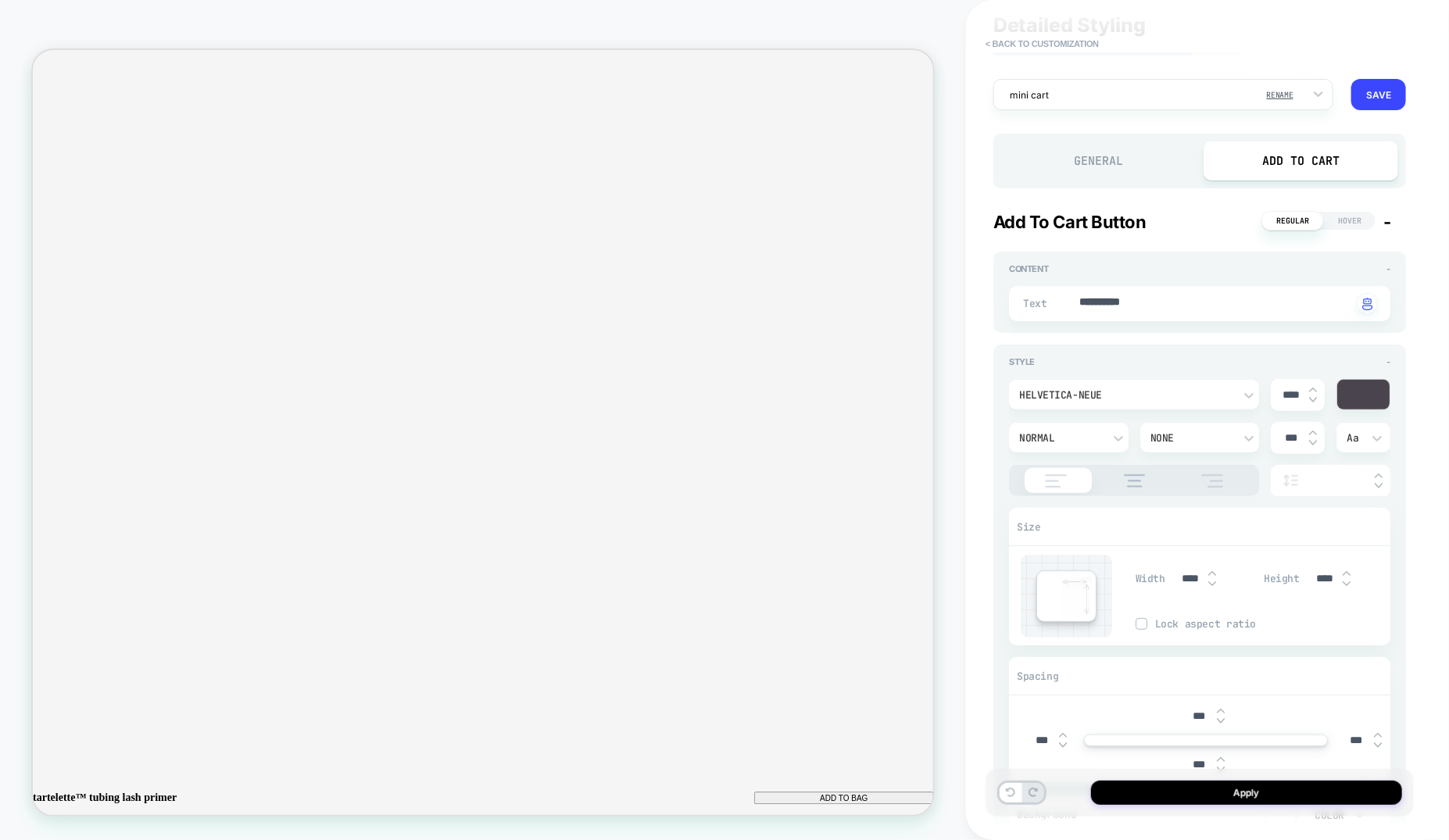
click at [0, 0] on div "**********" at bounding box center [0, 0] width 0 height 0
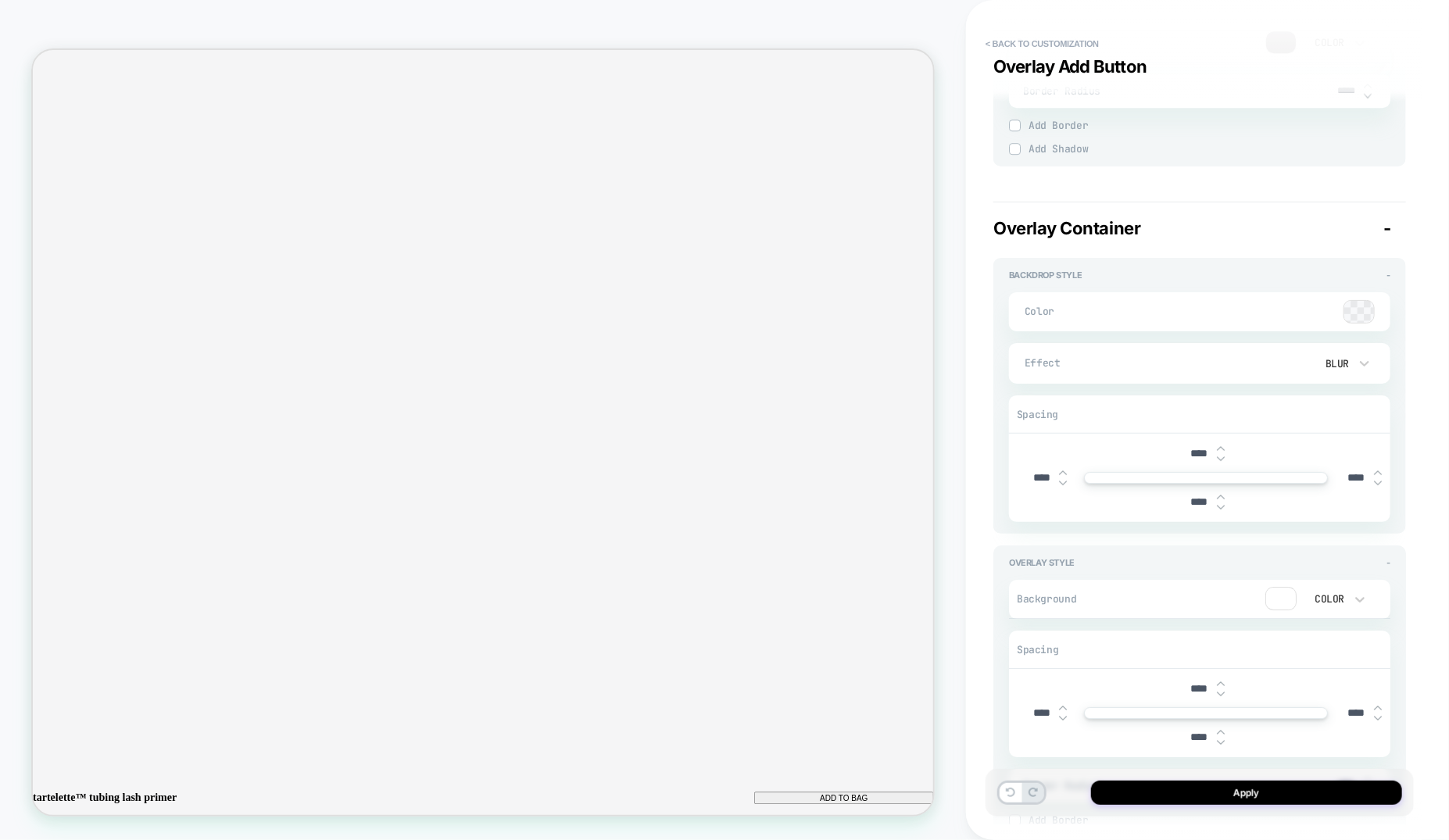
scroll to position [5853, 0]
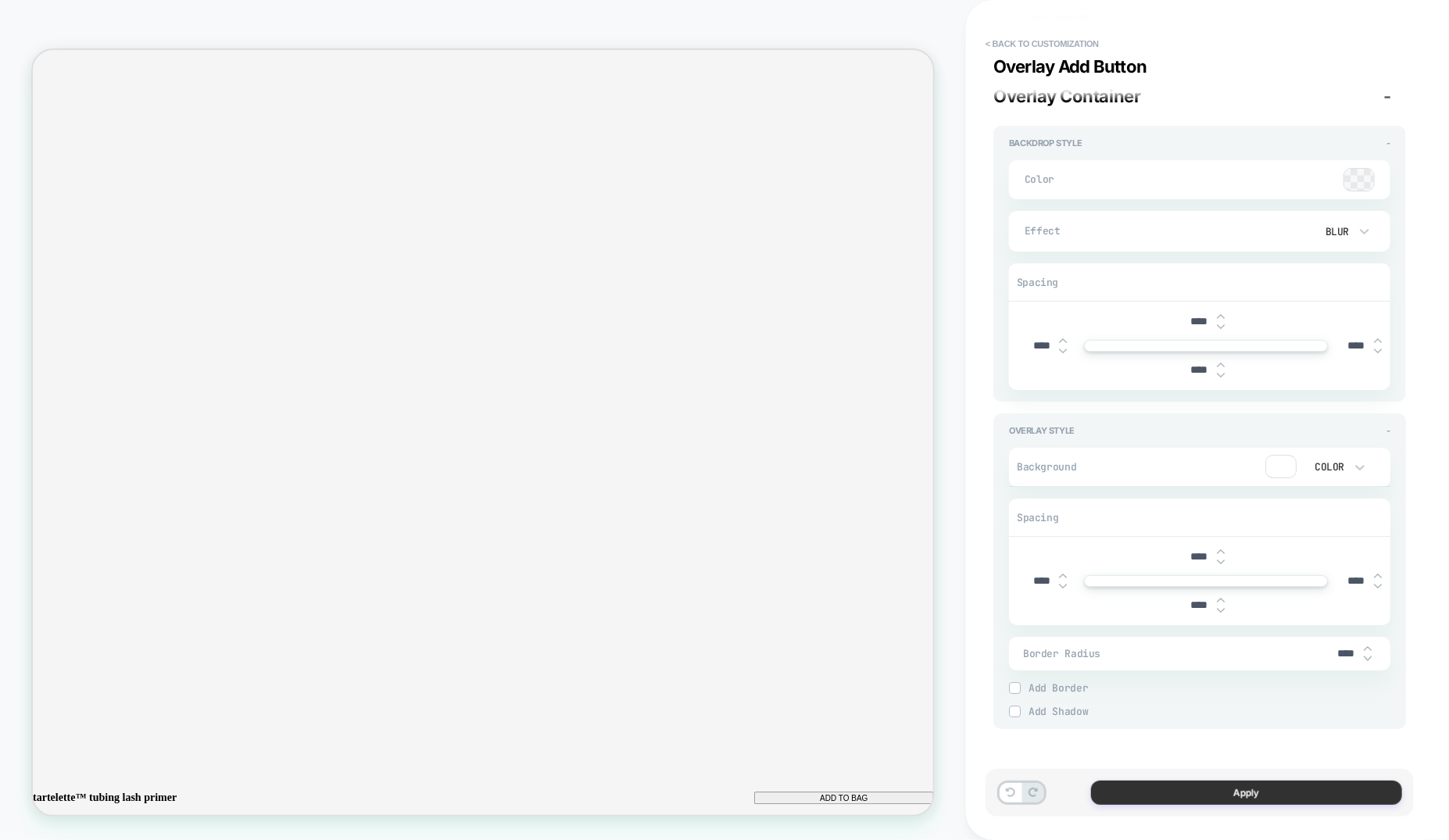
click at [0, 0] on button "Apply" at bounding box center [0, 0] width 0 height 0
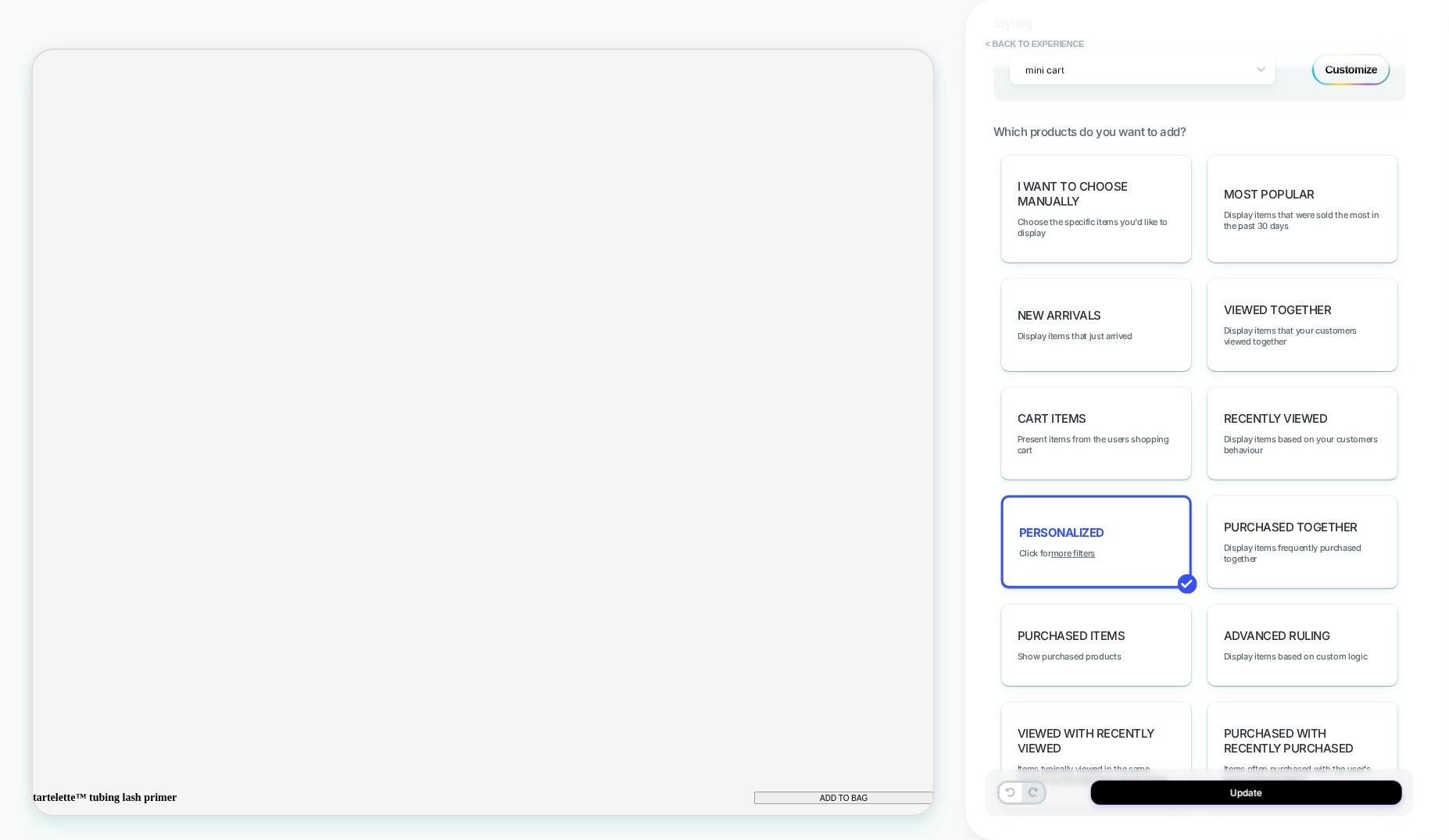
scroll to position [794, 0]
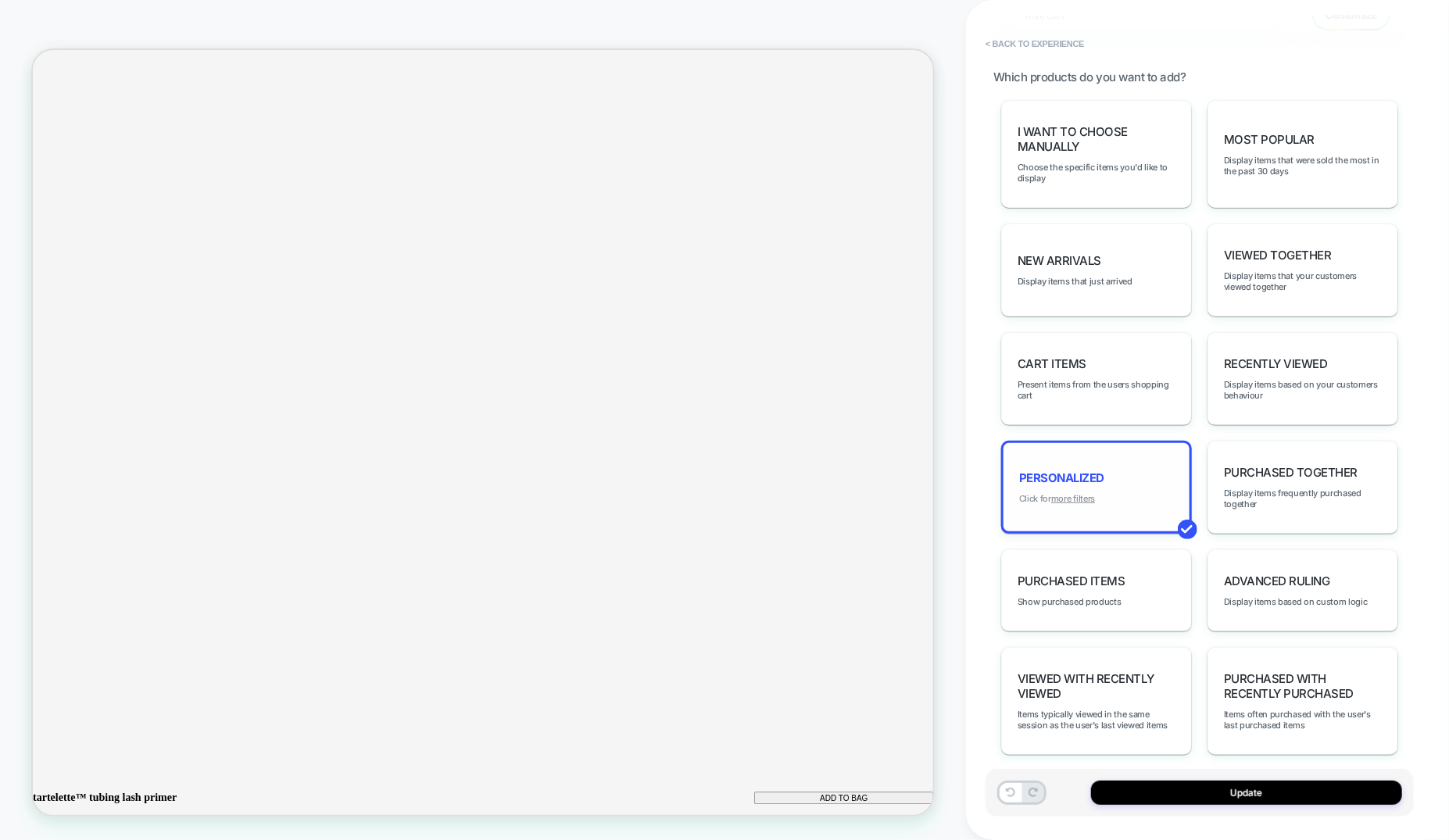
click at [1082, 493] on u "more filters" at bounding box center [1073, 498] width 44 height 11
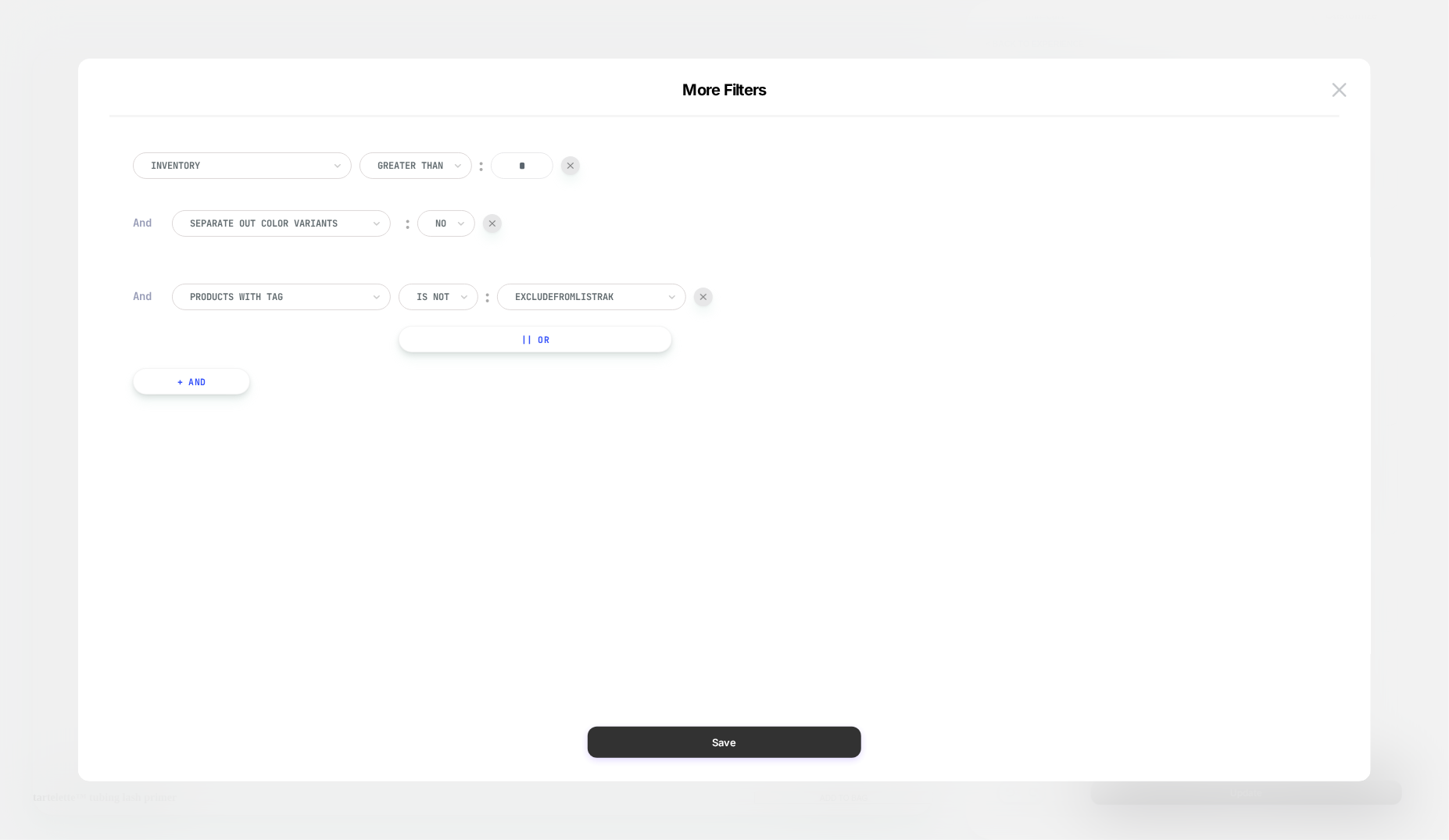
scroll to position [0, 2193]
drag, startPoint x: 723, startPoint y: 731, endPoint x: 1011, endPoint y: 702, distance: 289.5
click at [723, 731] on button "Save" at bounding box center [724, 742] width 273 height 32
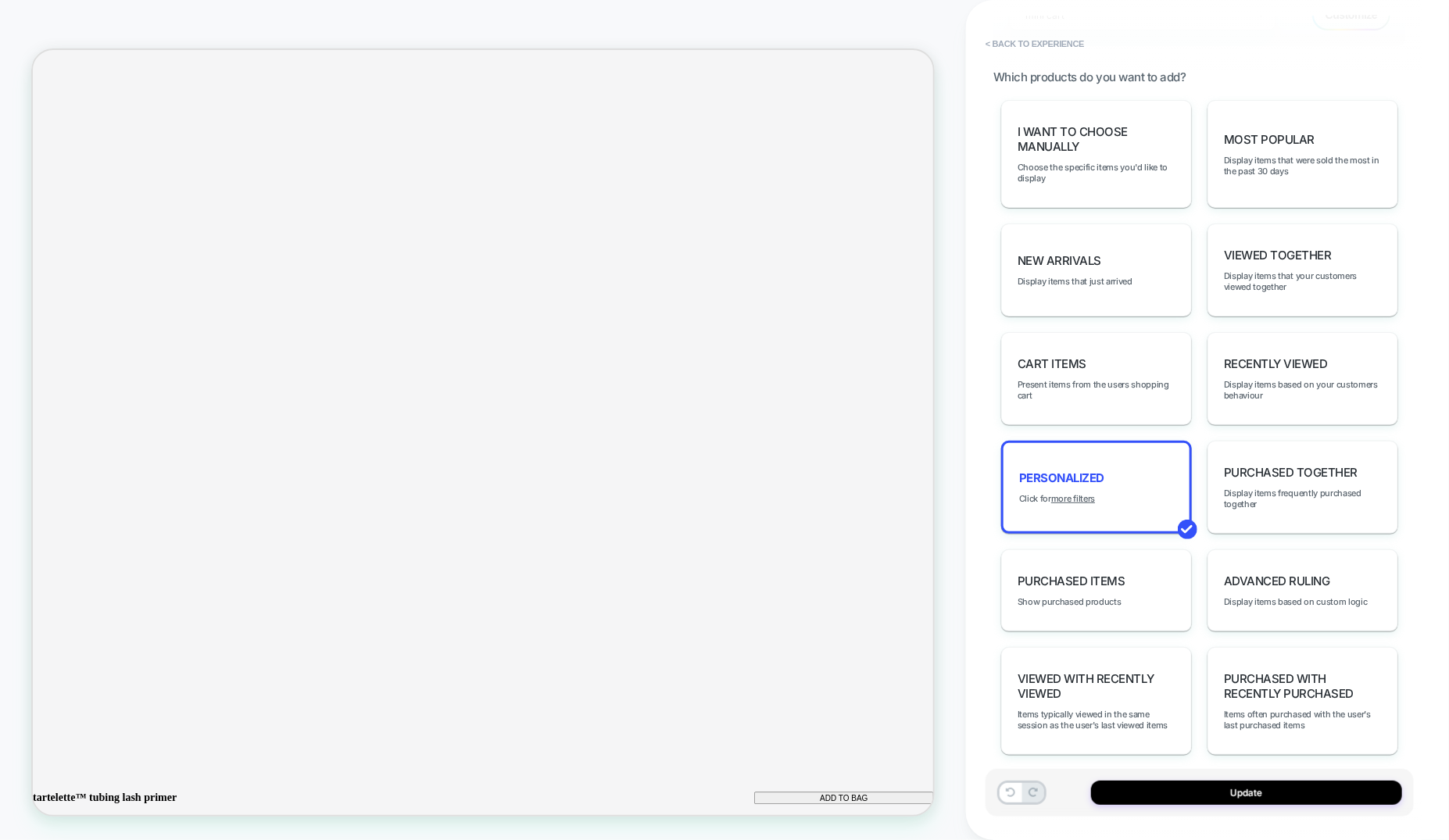
scroll to position [2295, 0]
click at [1132, 795] on button "Update" at bounding box center [1247, 792] width 311 height 24
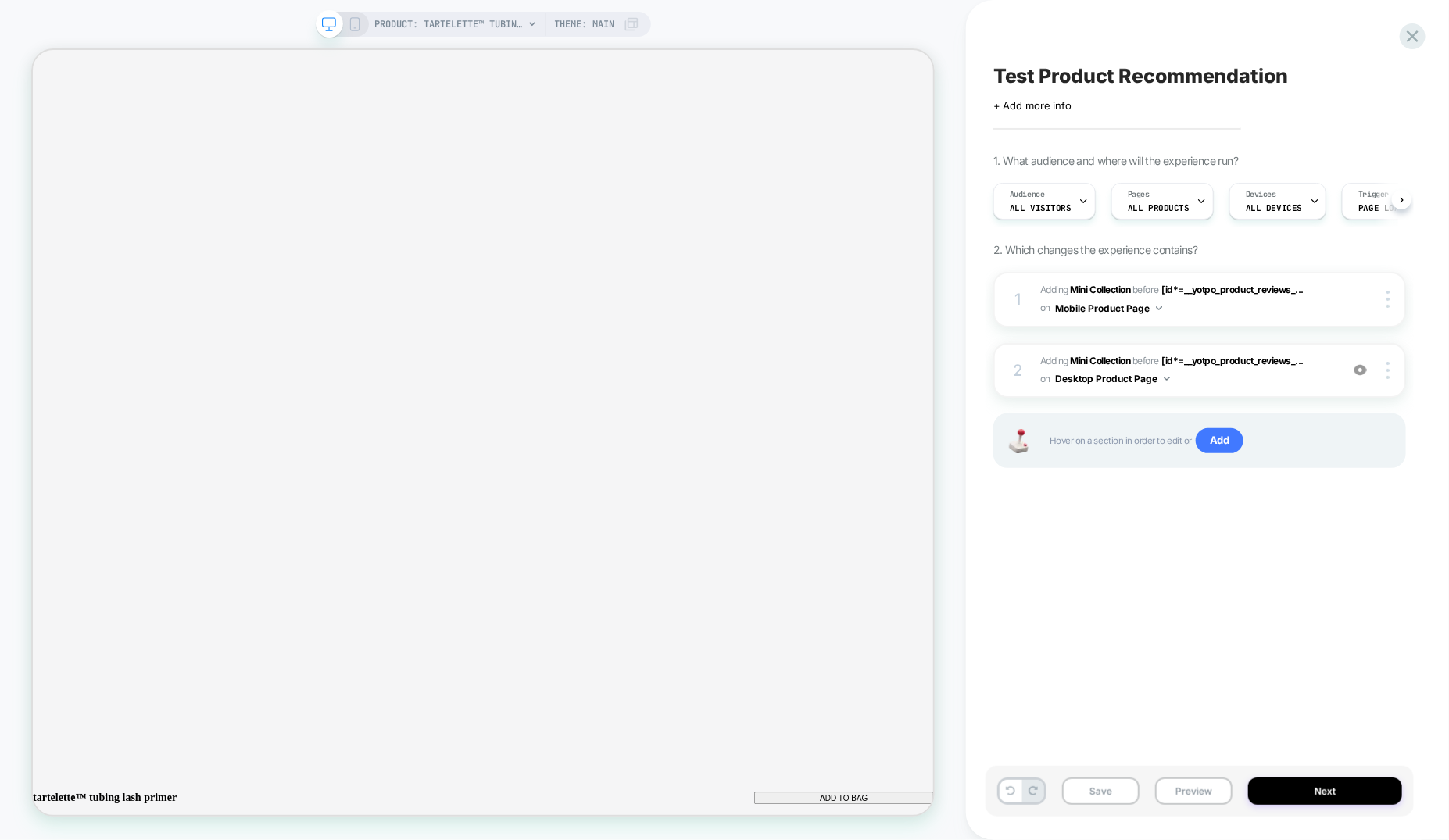
scroll to position [0, 1]
drag, startPoint x: 1110, startPoint y: 795, endPoint x: 983, endPoint y: 479, distance: 340.6
click at [1110, 795] on button "Save" at bounding box center [1100, 791] width 78 height 28
click at [355, 24] on icon at bounding box center [355, 24] width 14 height 14
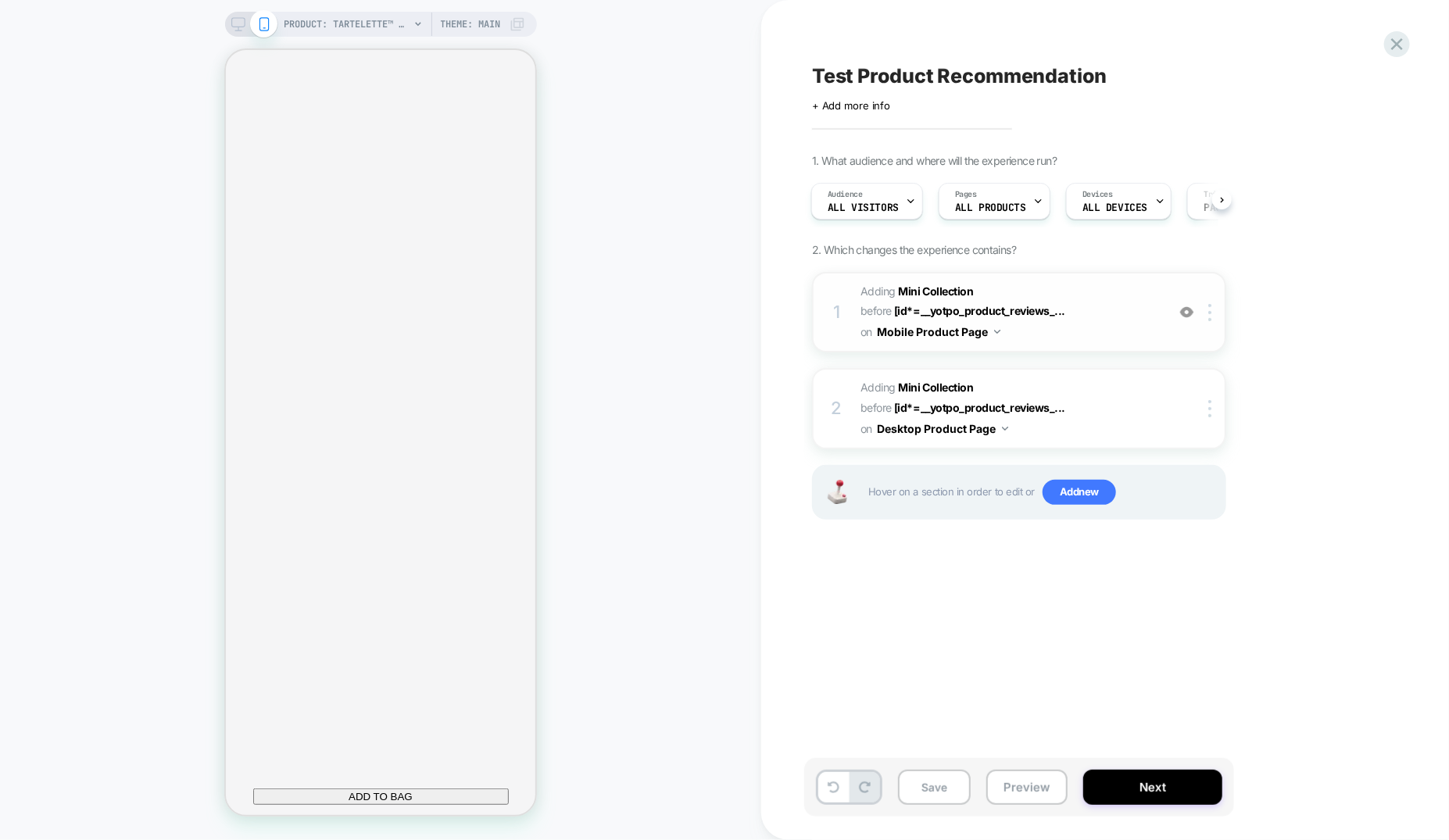
click at [1128, 321] on span "#_loomi_addon_1755679770595 Adding Mini Collection BEFORE [id*=__yotpo_product_…" at bounding box center [1009, 312] width 297 height 61
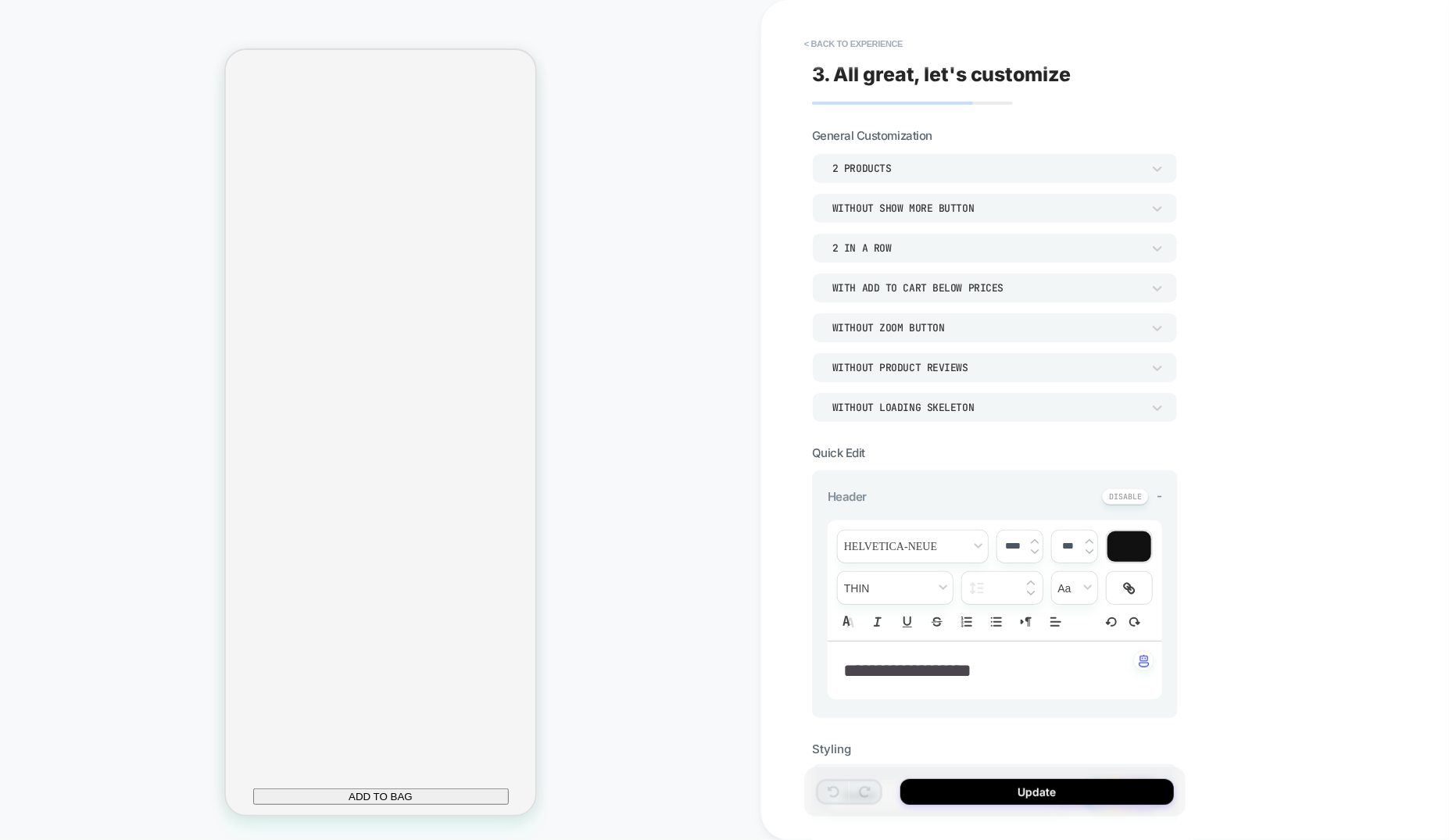
click at [986, 172] on div "2 Products" at bounding box center [987, 169] width 310 height 13
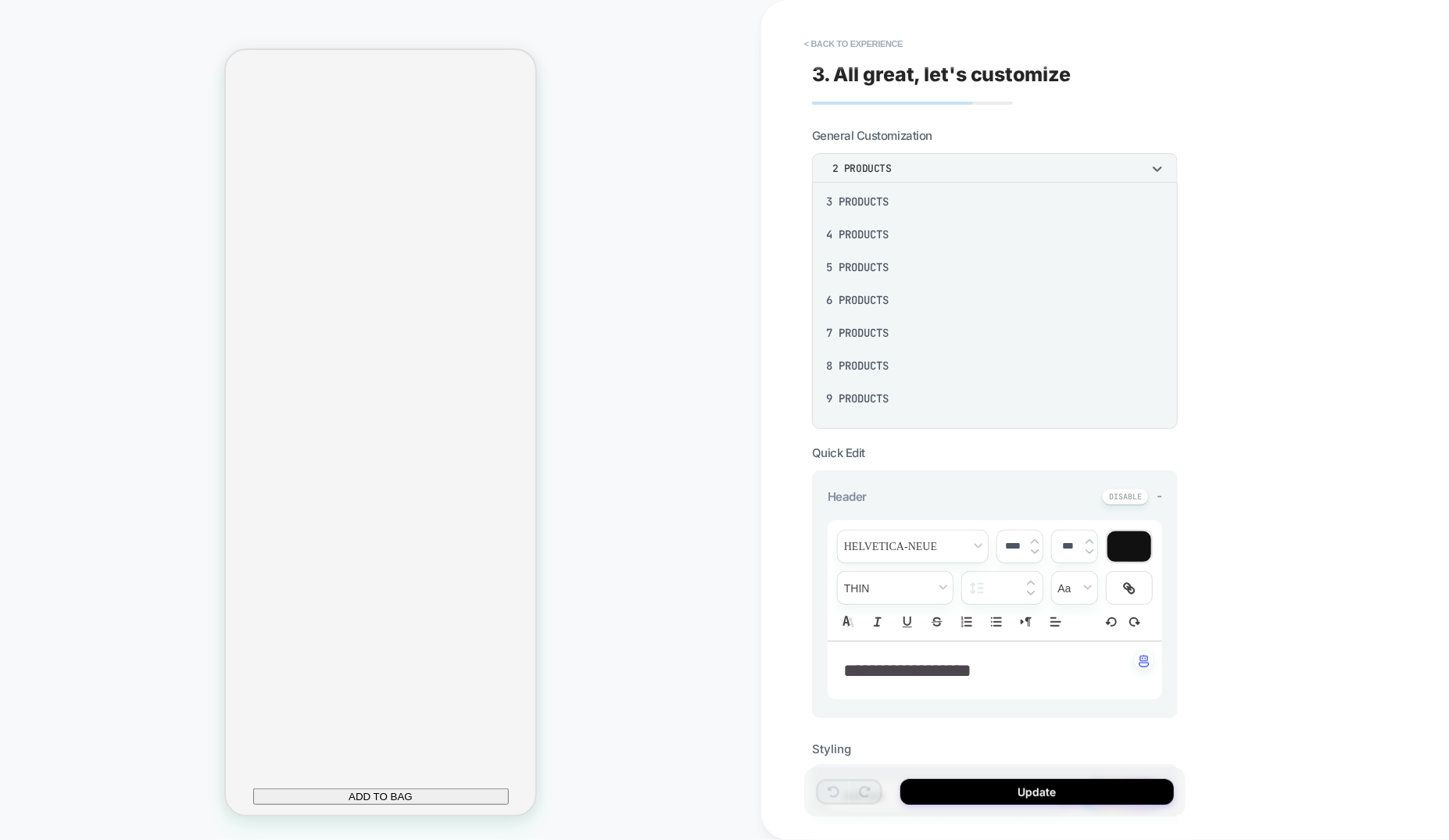
click at [864, 370] on div "8 Products" at bounding box center [994, 365] width 353 height 33
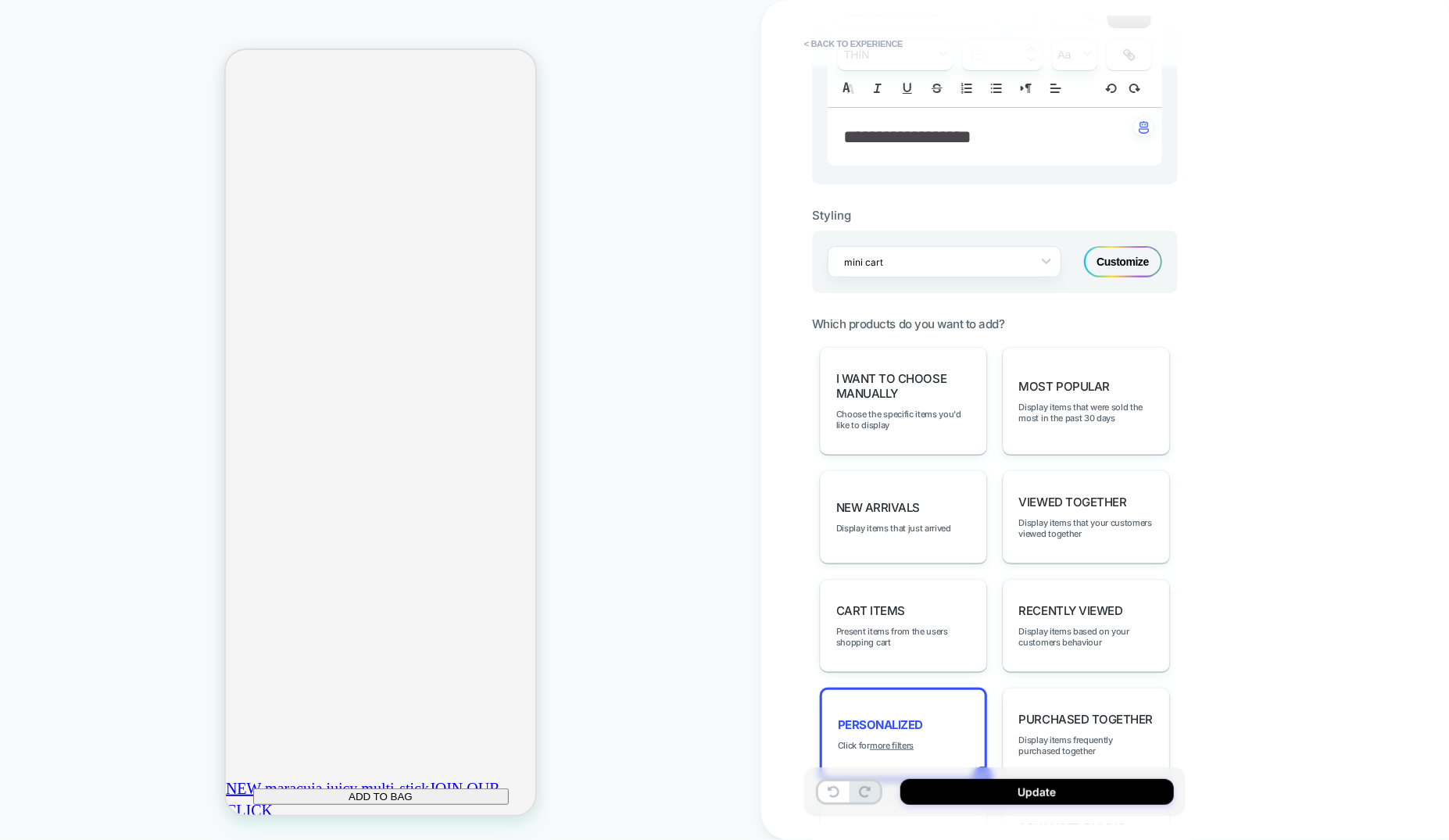
click at [1118, 255] on div "Customize" at bounding box center [1122, 262] width 78 height 32
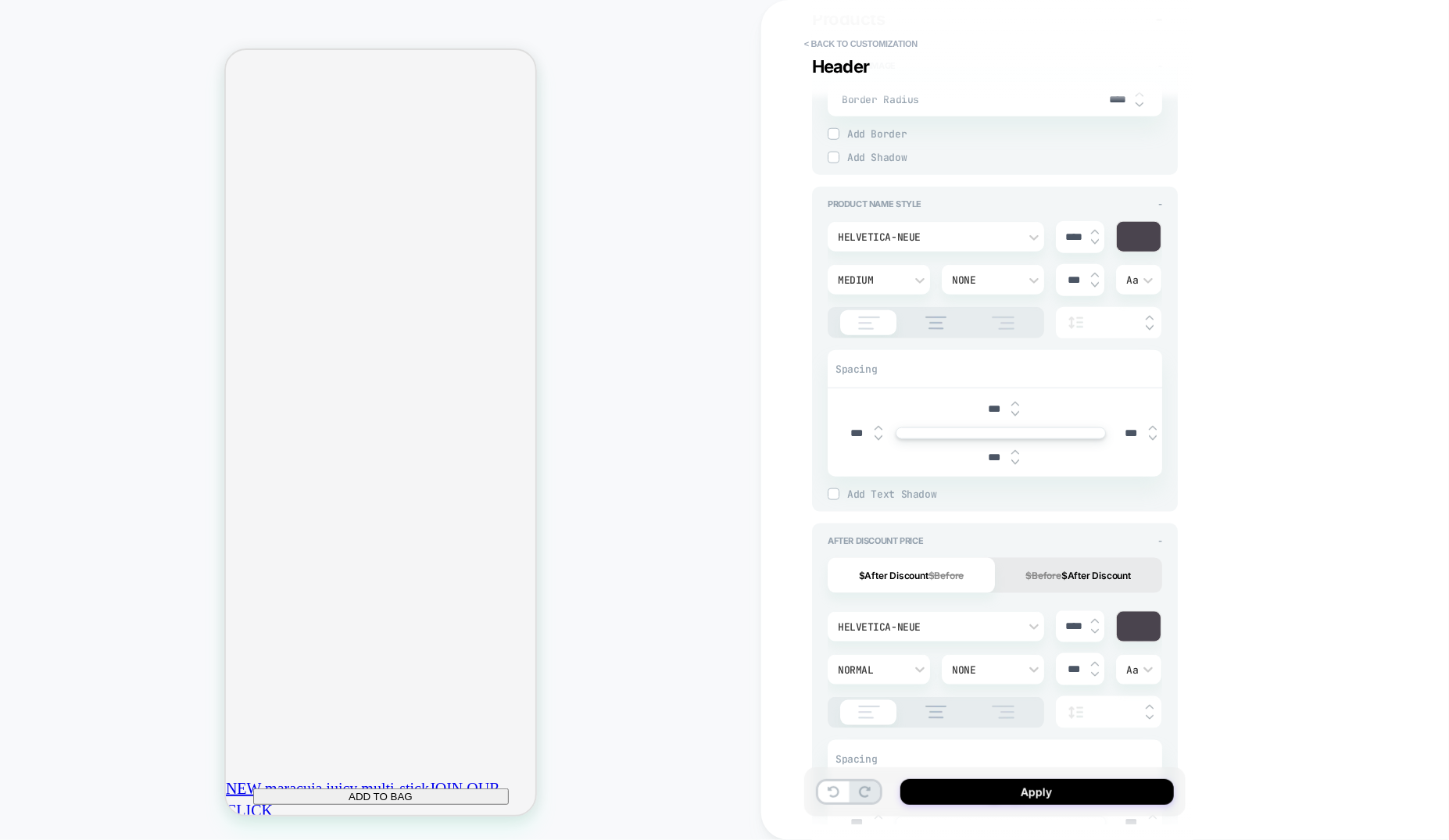
type textarea "*"
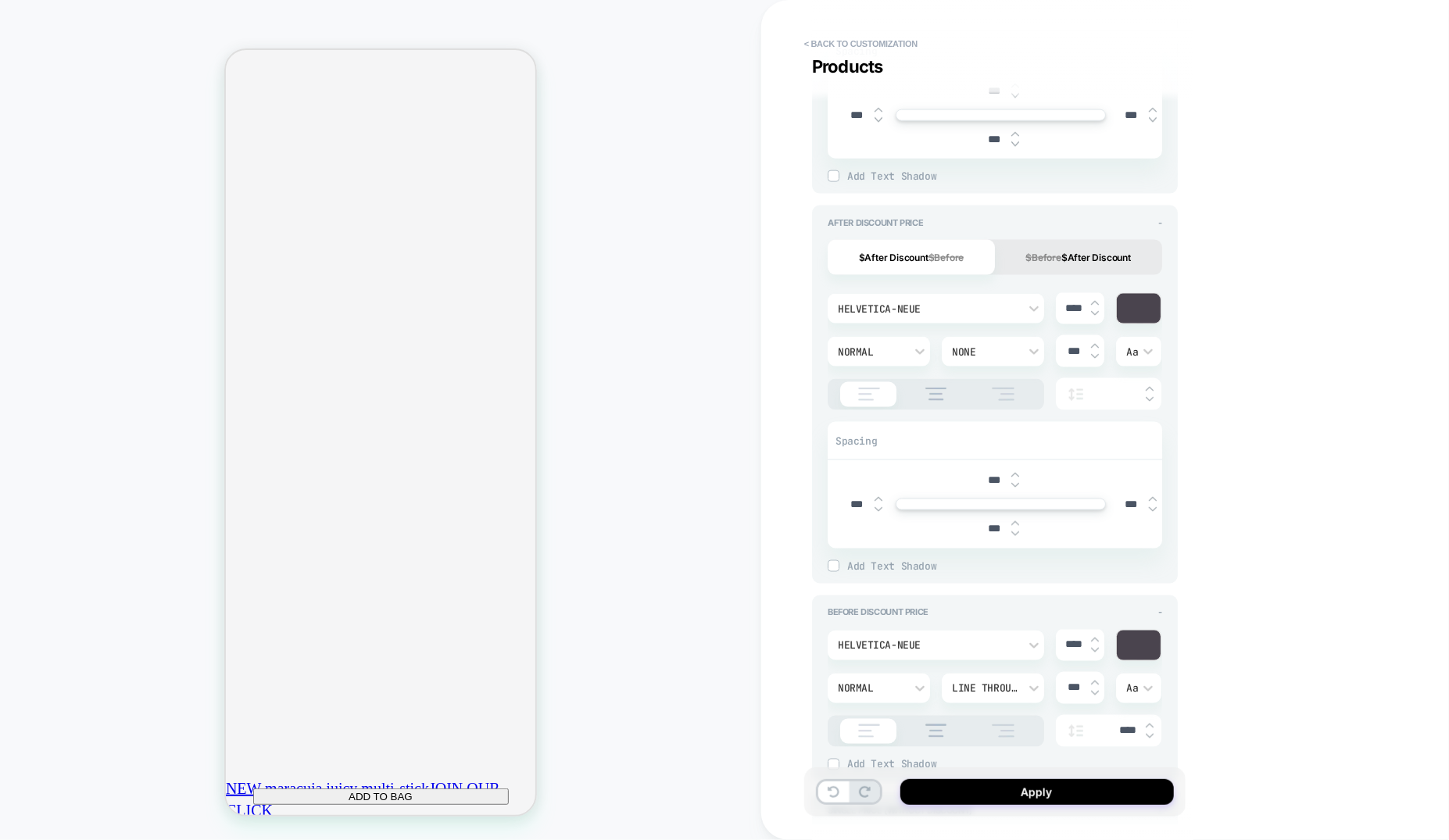
click at [844, 500] on input "***" at bounding box center [856, 504] width 35 height 13
type input "***"
type textarea "*"
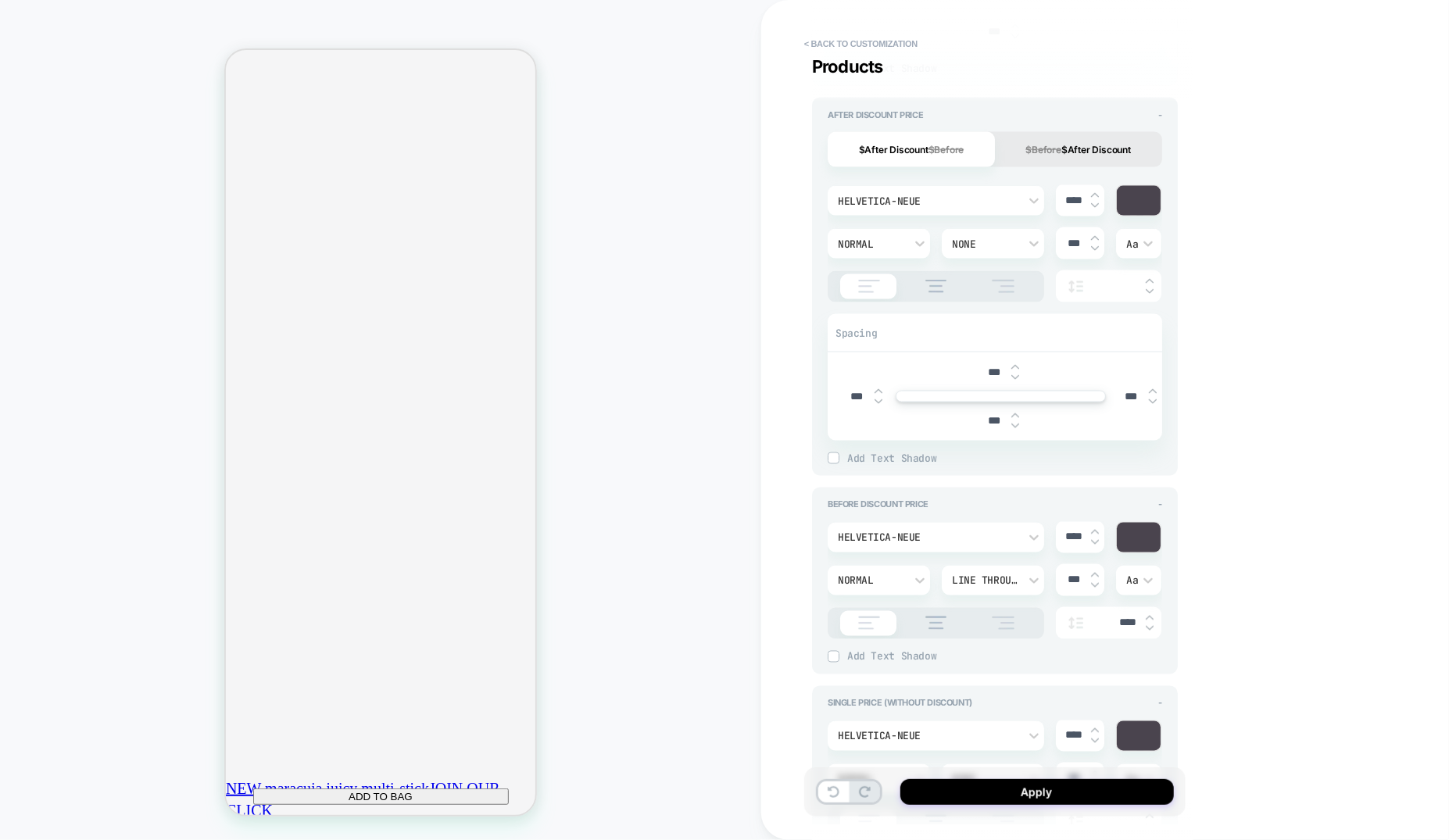
type input "***"
click at [1144, 538] on div at bounding box center [1138, 537] width 44 height 30
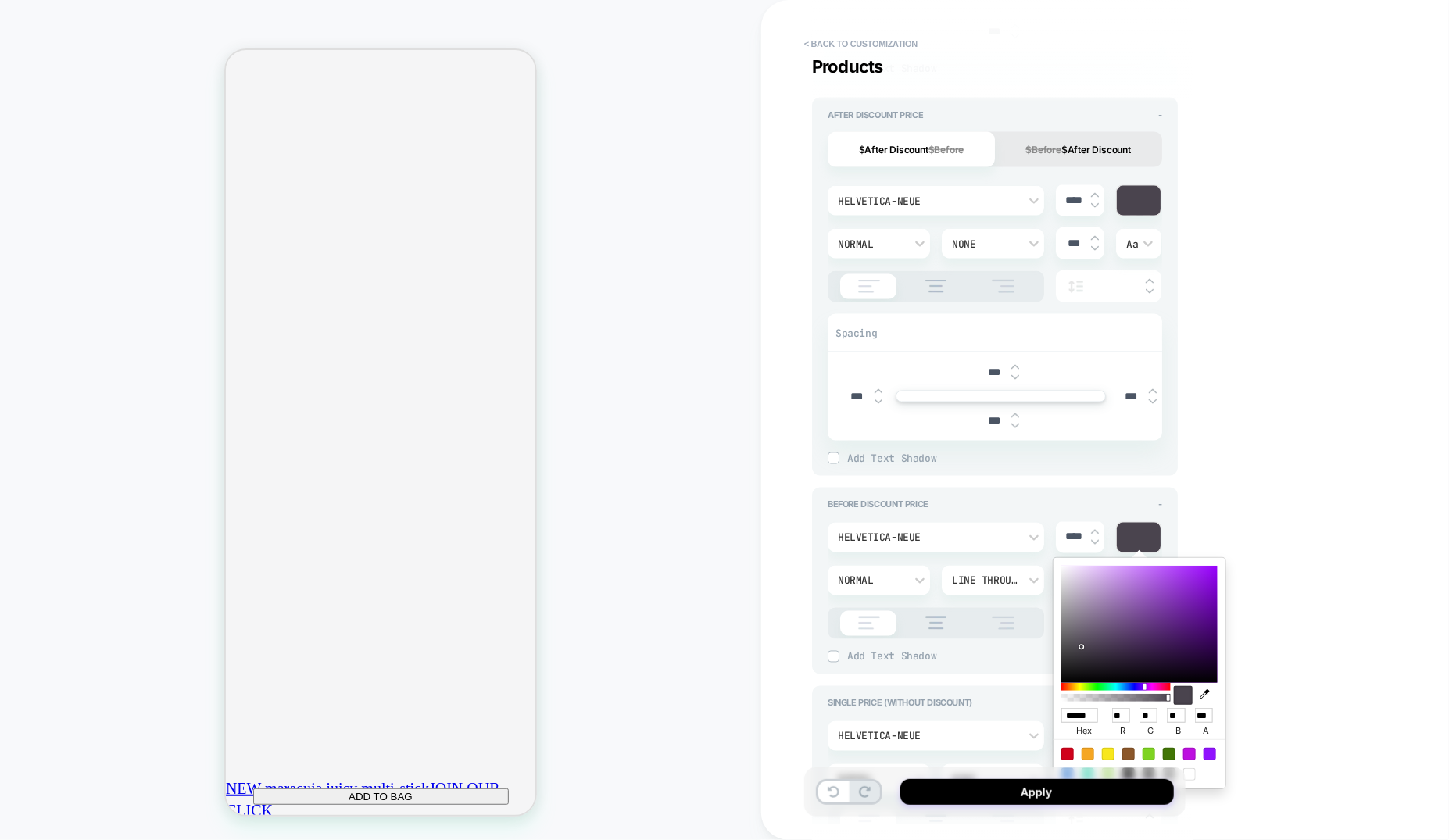
type textarea "*"
type input "**"
click at [1150, 700] on div at bounding box center [1115, 698] width 105 height 8
click at [1260, 556] on div "**********" at bounding box center [1105, 420] width 688 height 840
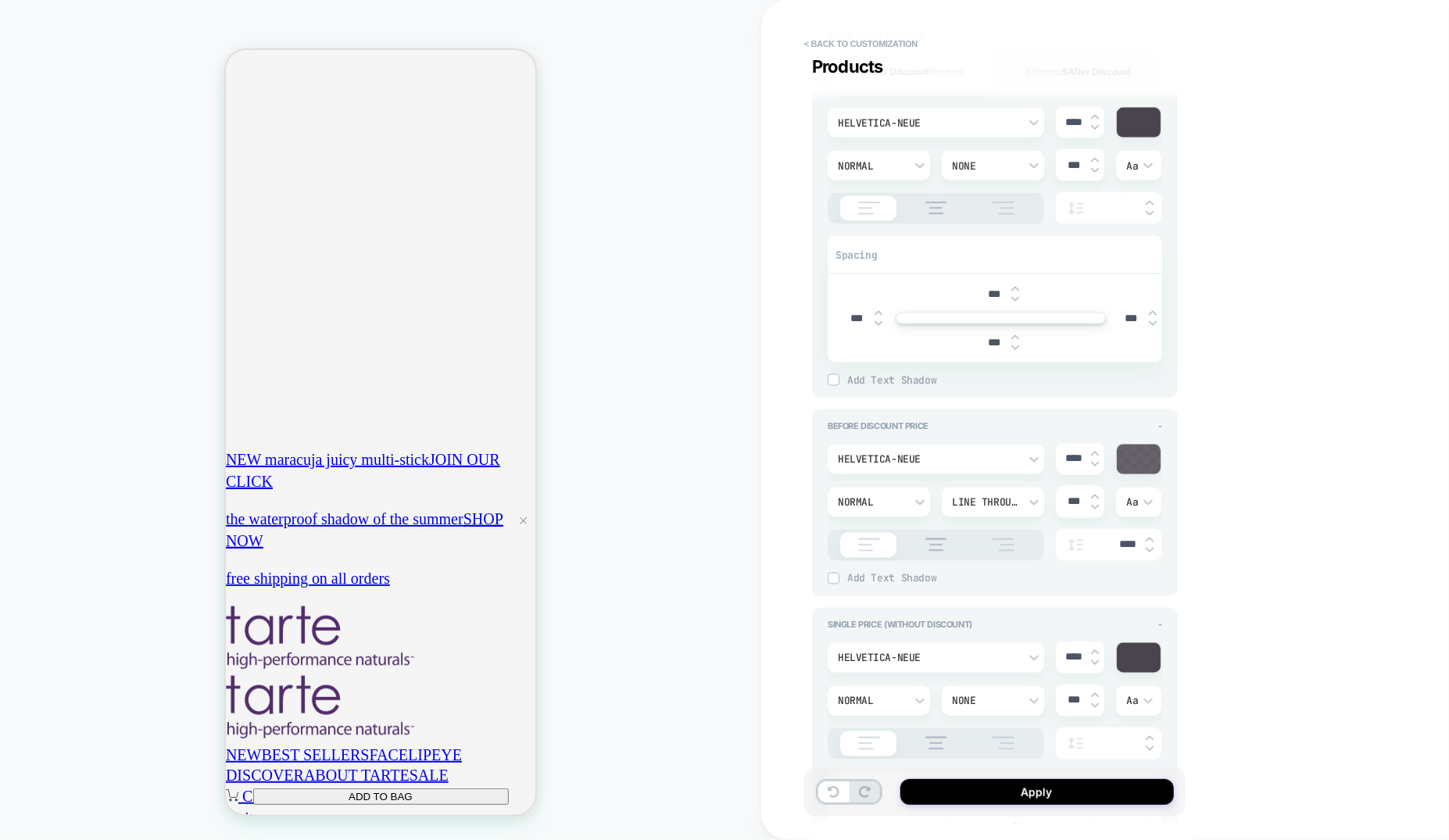
drag, startPoint x: 308, startPoint y: 513, endPoint x: 881, endPoint y: 579, distance: 576.8
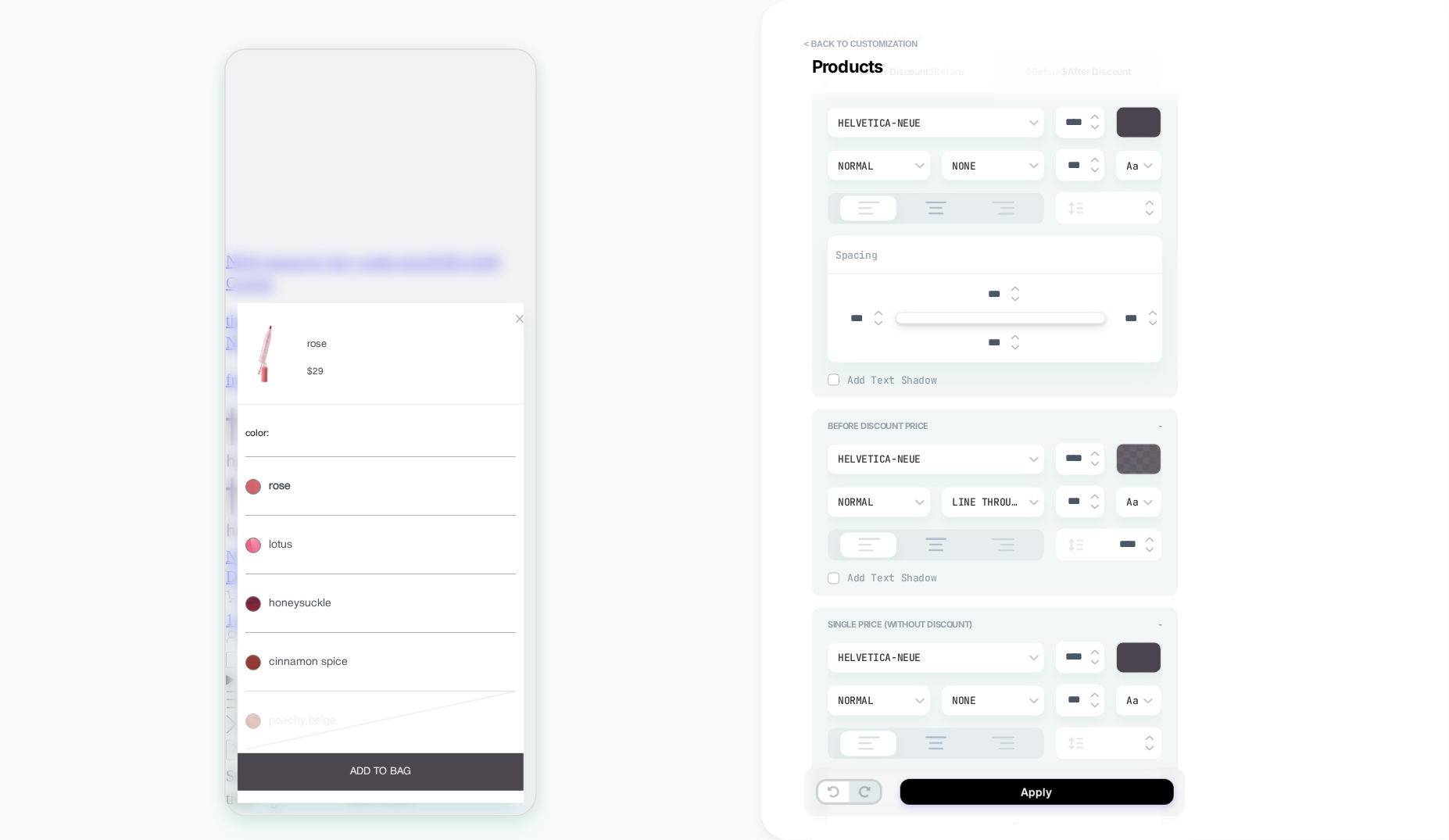
scroll to position [0, 276]
click at [327, 572] on button "lotus" at bounding box center [380, 543] width 270 height 58
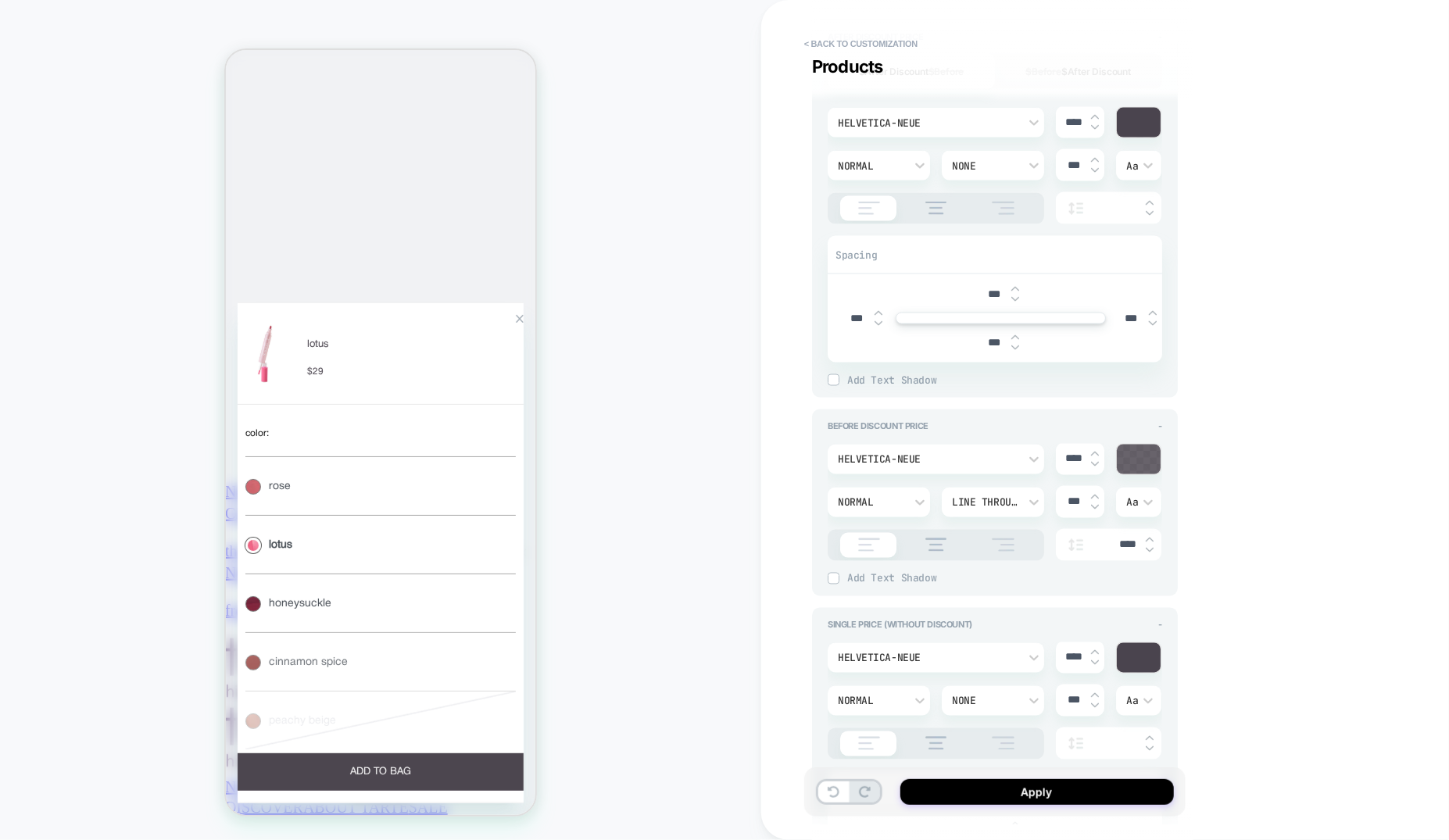
scroll to position [2698, 1]
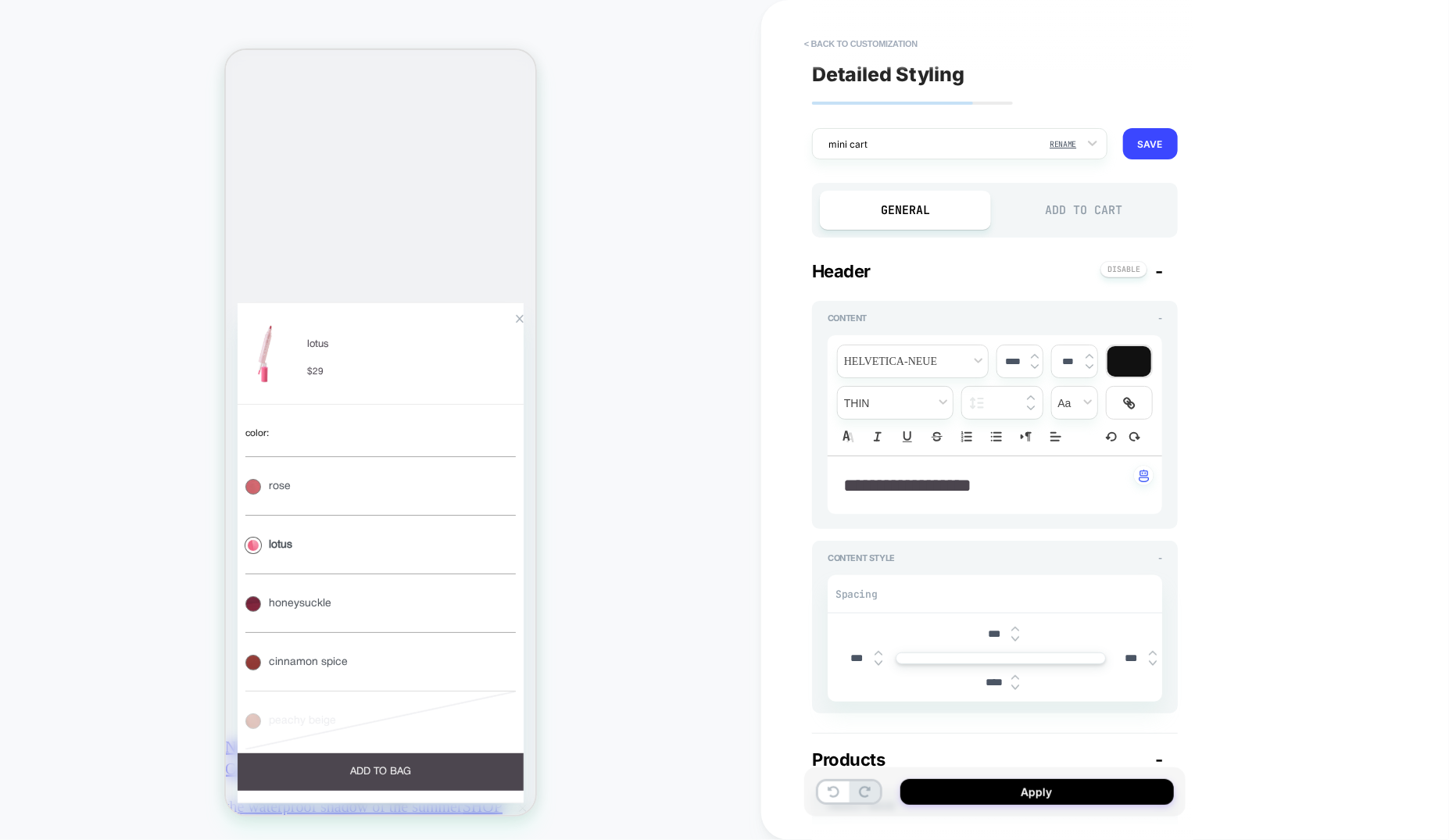
click at [1093, 228] on div "Add to Cart" at bounding box center [1084, 210] width 171 height 39
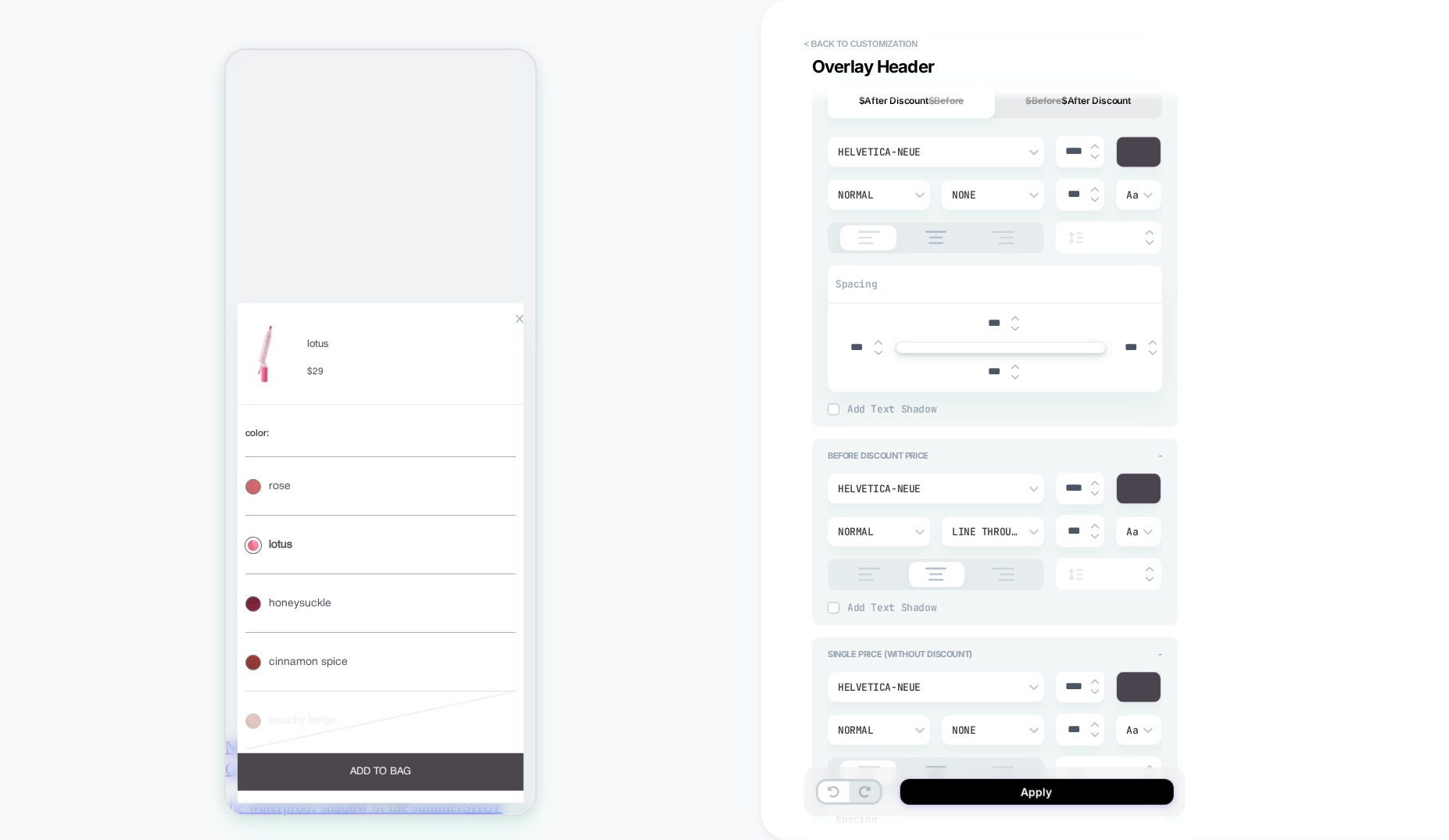
click at [856, 572] on img at bounding box center [869, 574] width 39 height 13
type textarea "*"
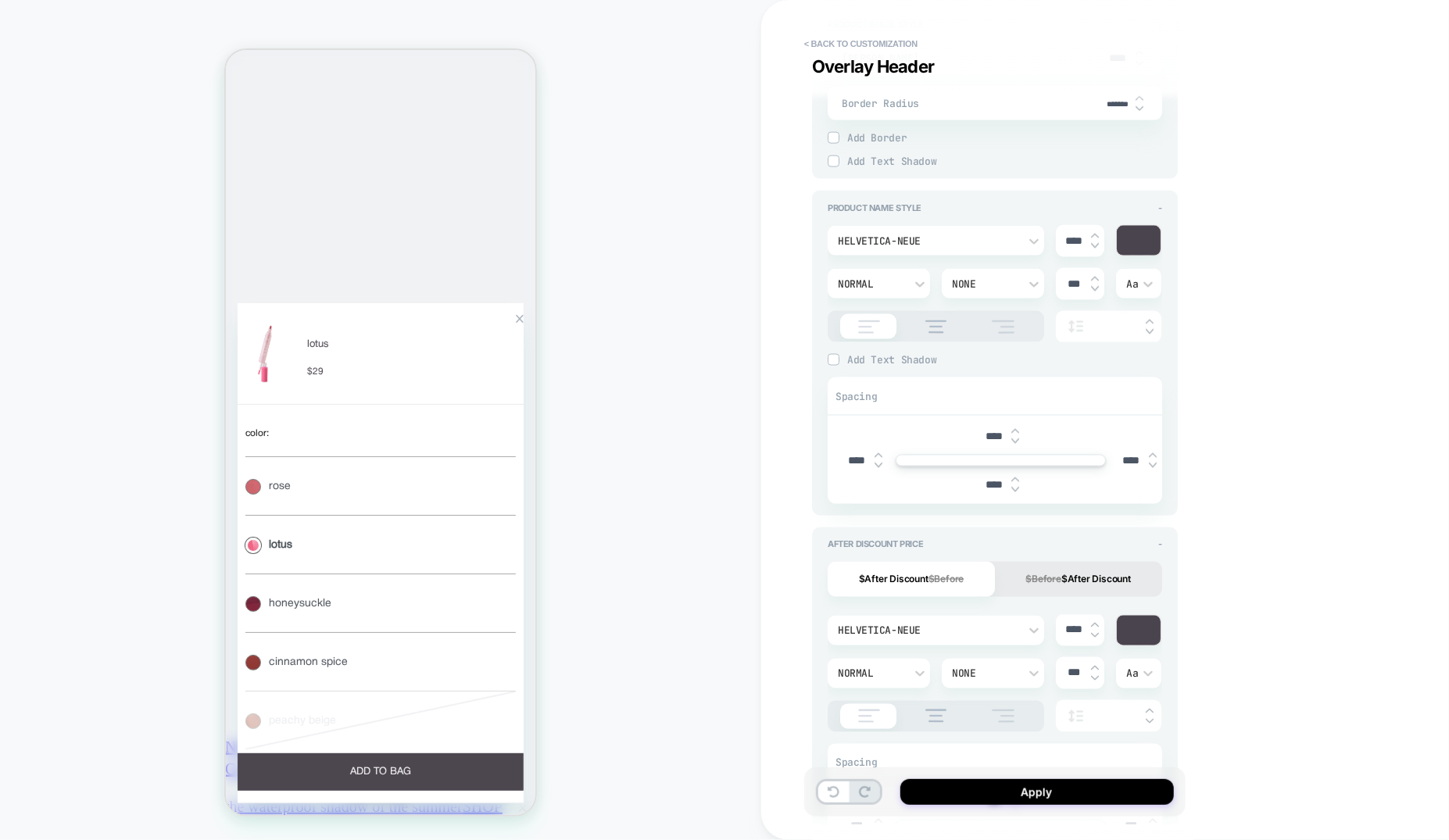
click at [1125, 457] on input "****" at bounding box center [1131, 460] width 35 height 13
type textarea "*"
click at [849, 454] on input "****" at bounding box center [856, 460] width 35 height 13
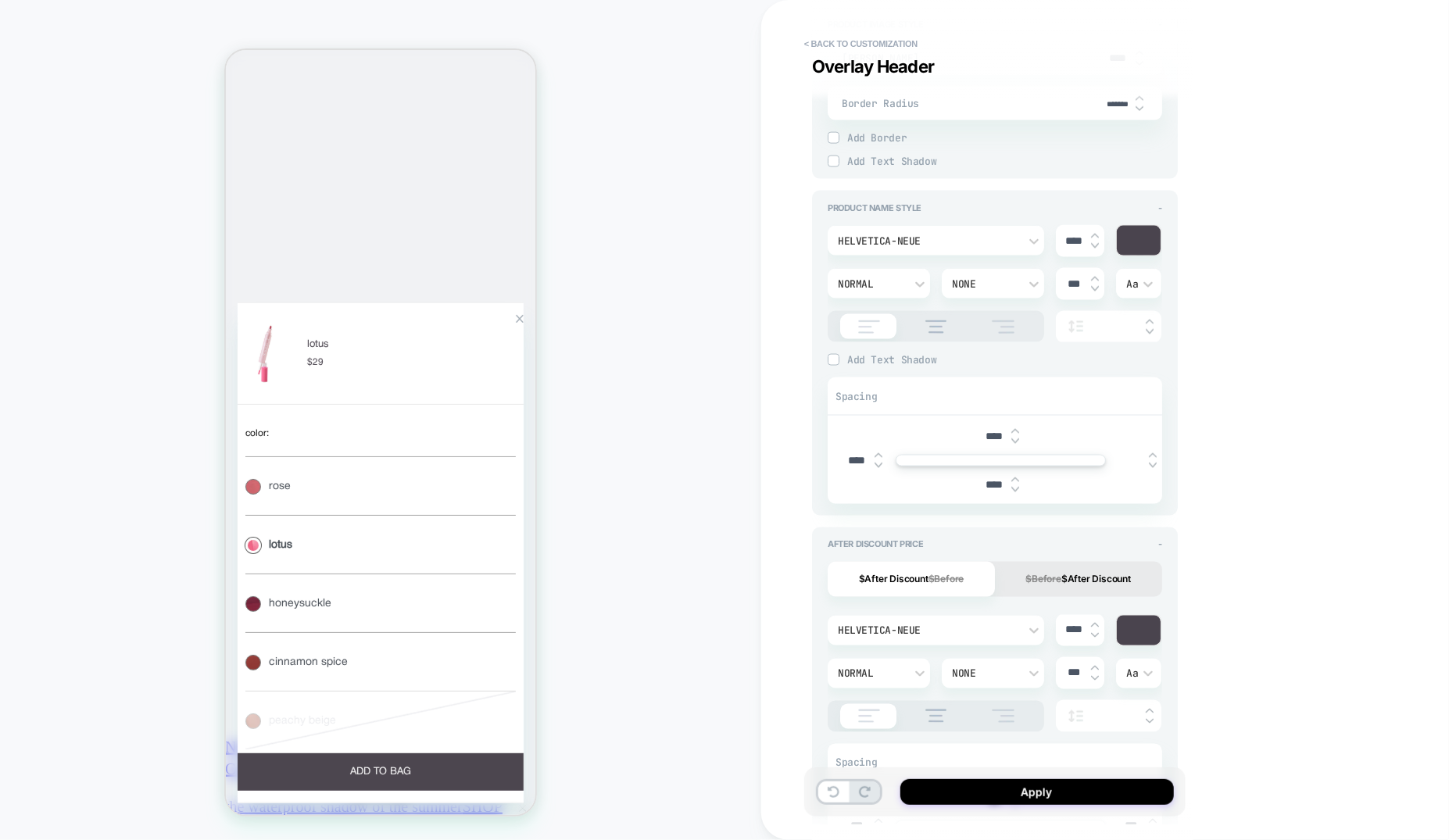
click at [849, 454] on input "****" at bounding box center [856, 460] width 35 height 13
type textarea "*"
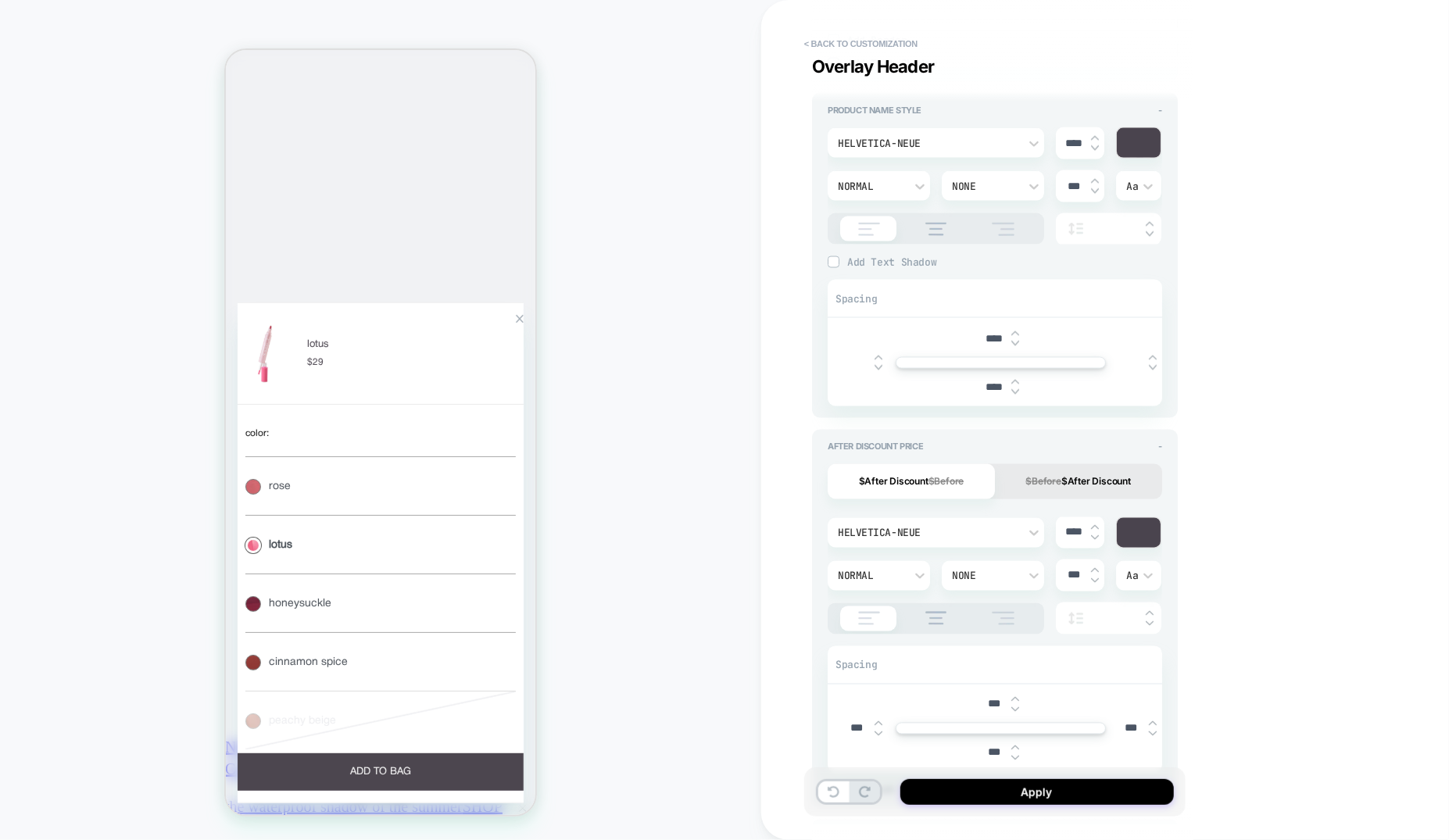
type input "***"
type textarea "*"
type input "***"
click at [1125, 361] on input "text" at bounding box center [1131, 362] width 35 height 12
type input "***"
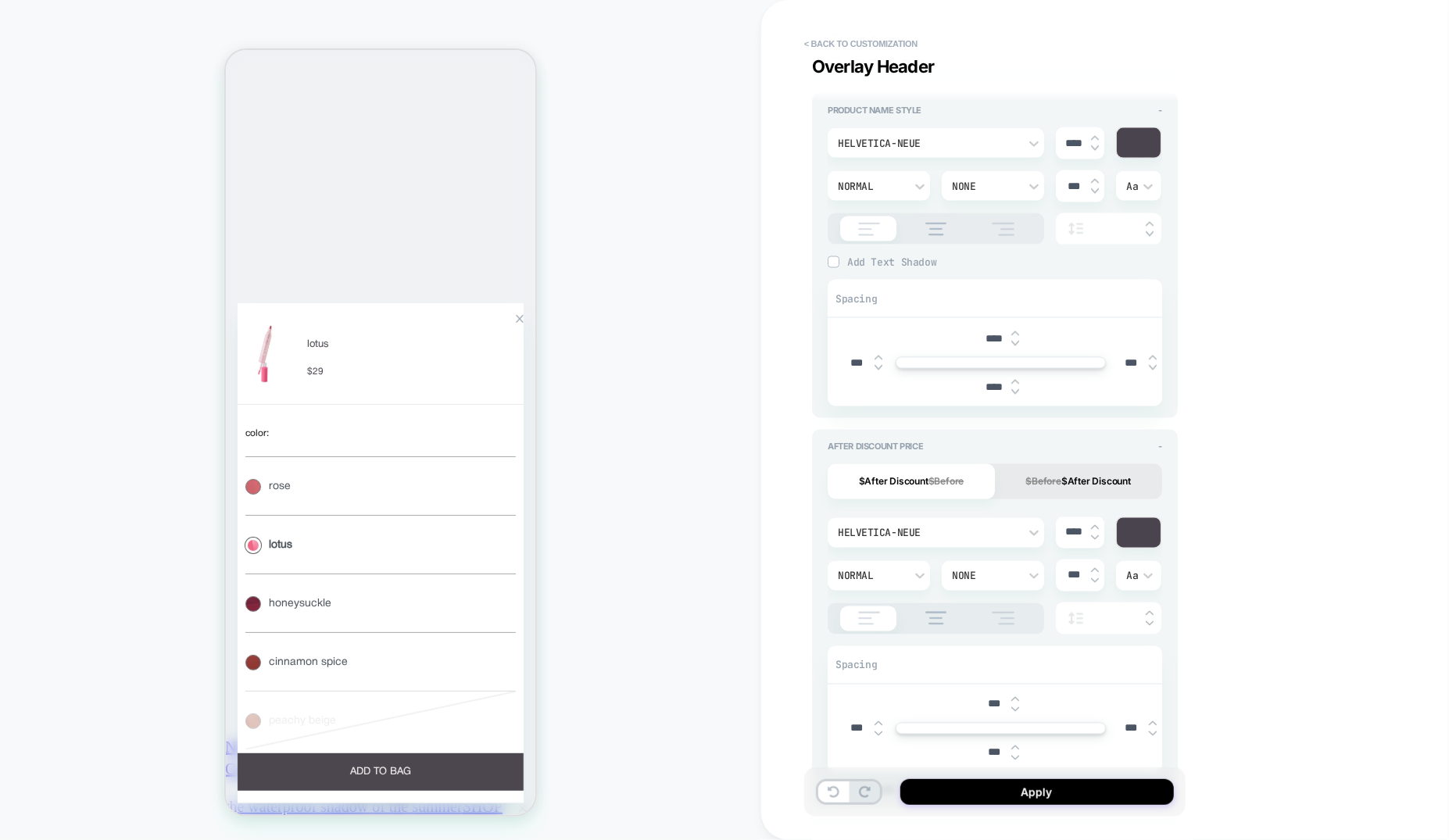
type textarea "*"
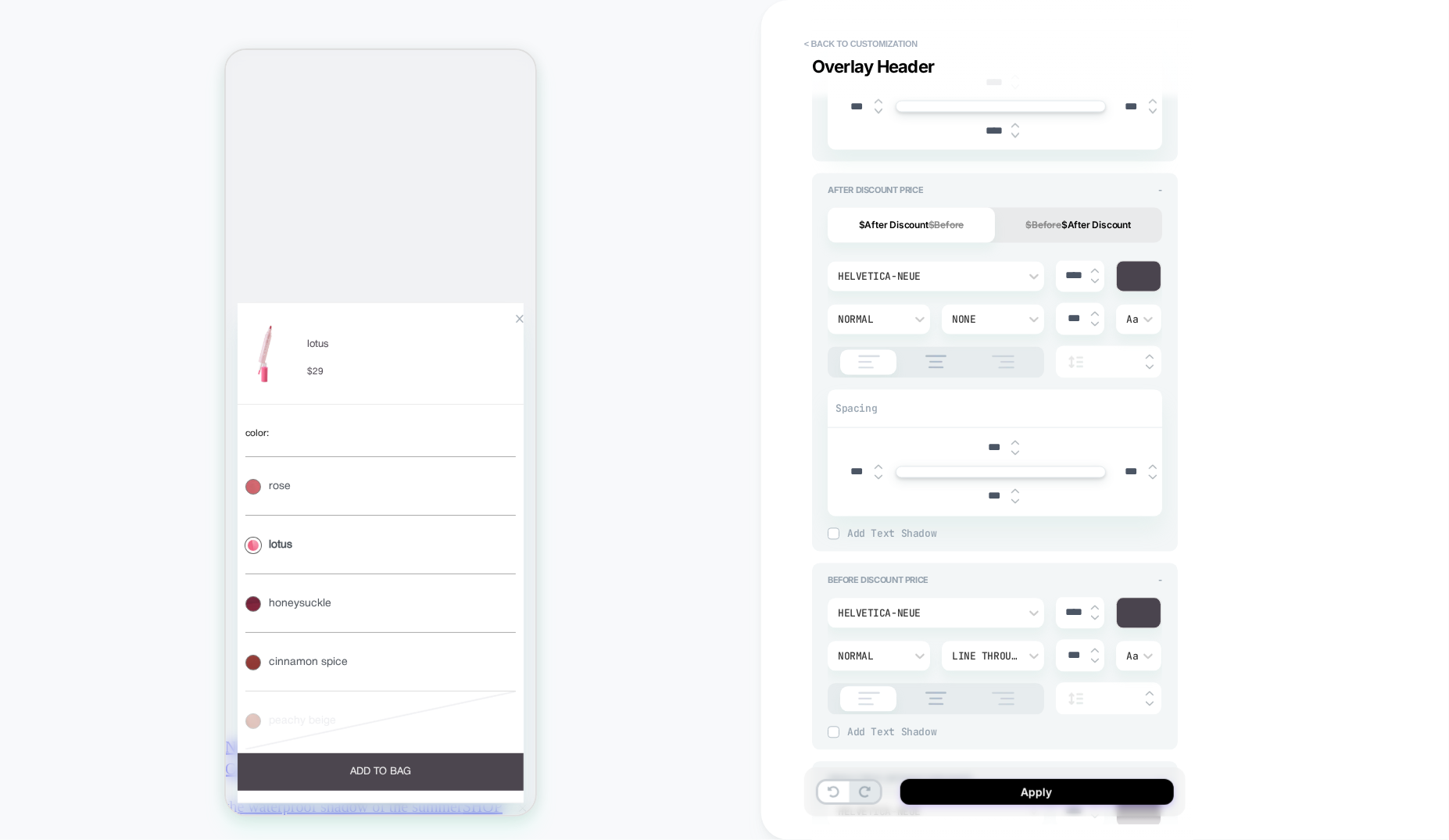
type input "***"
click at [1134, 474] on input "***" at bounding box center [1131, 473] width 35 height 13
type input "***"
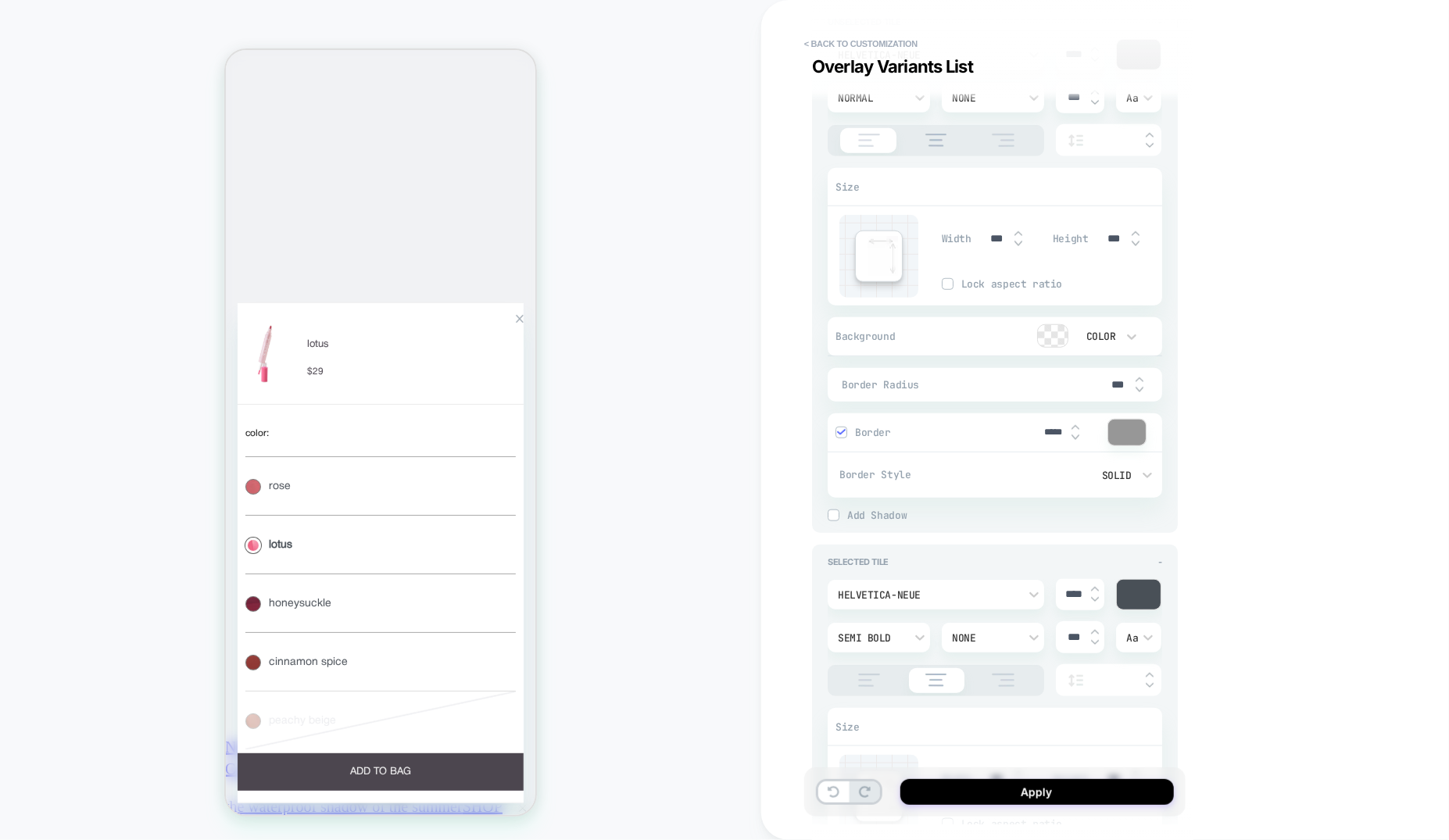
scroll to position [4934, 0]
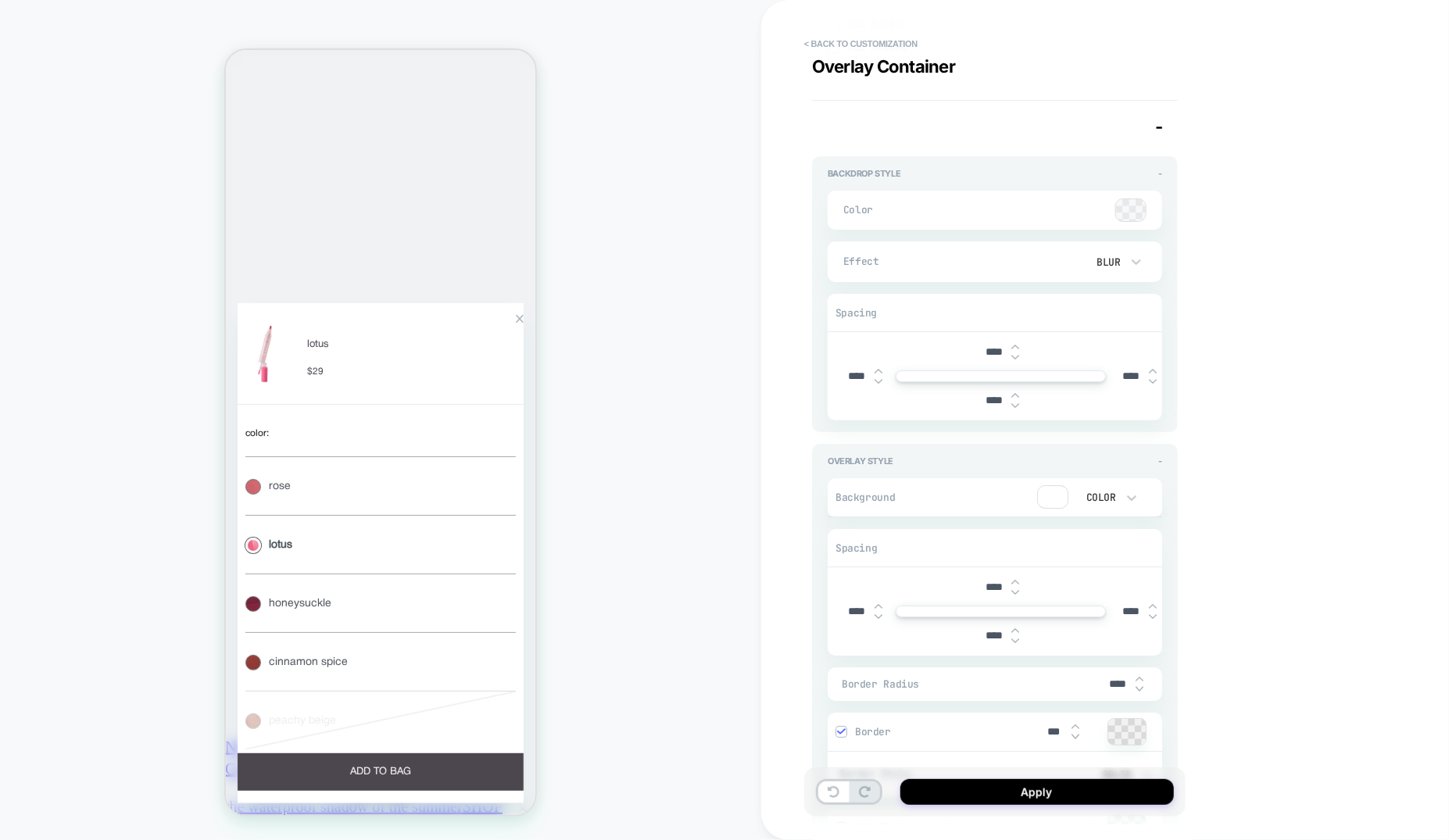
type textarea "*"
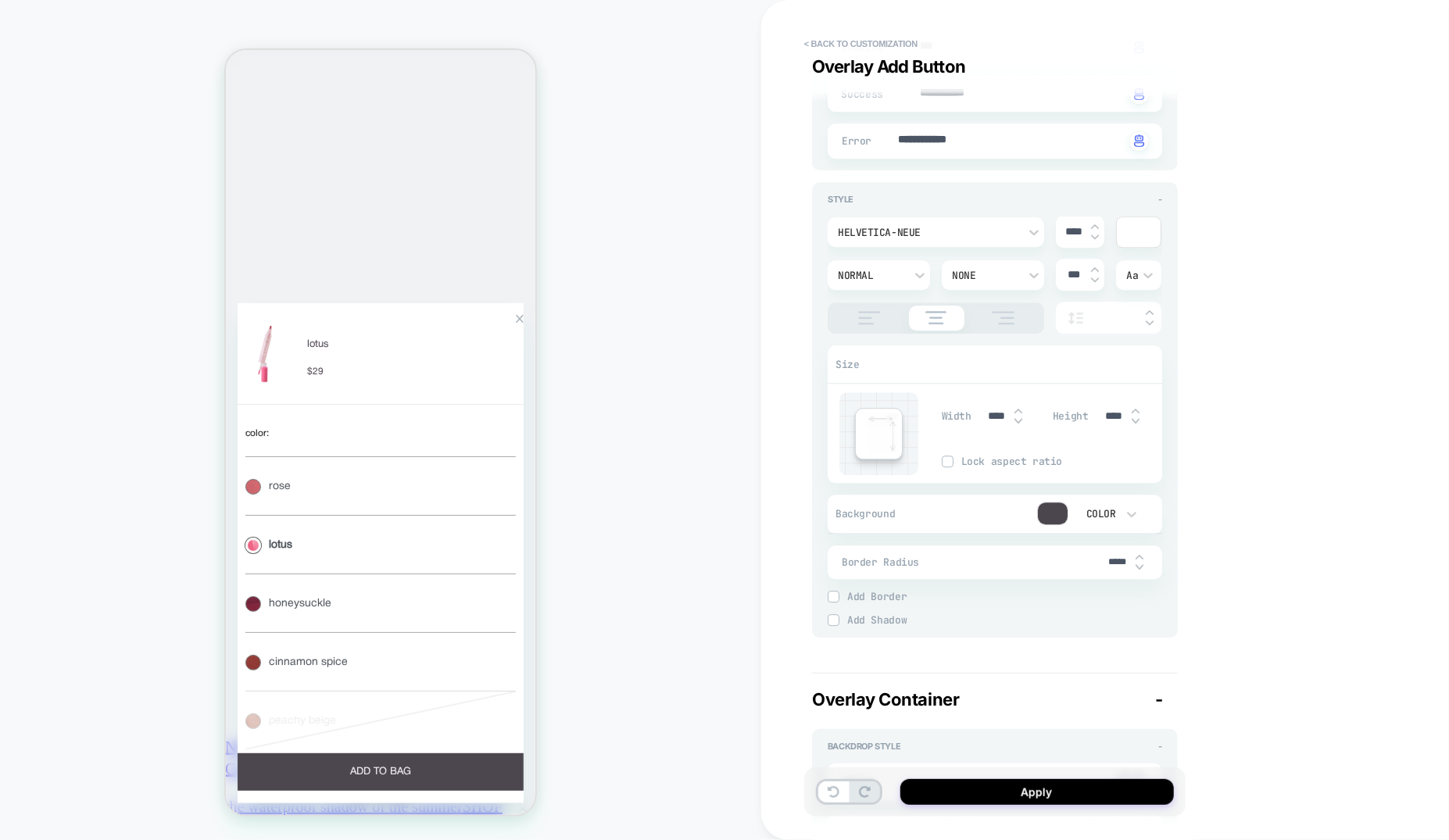
type input "***"
click at [1137, 418] on img at bounding box center [1135, 421] width 8 height 7
type textarea "*"
type input "***"
click at [1137, 418] on img at bounding box center [1135, 421] width 8 height 7
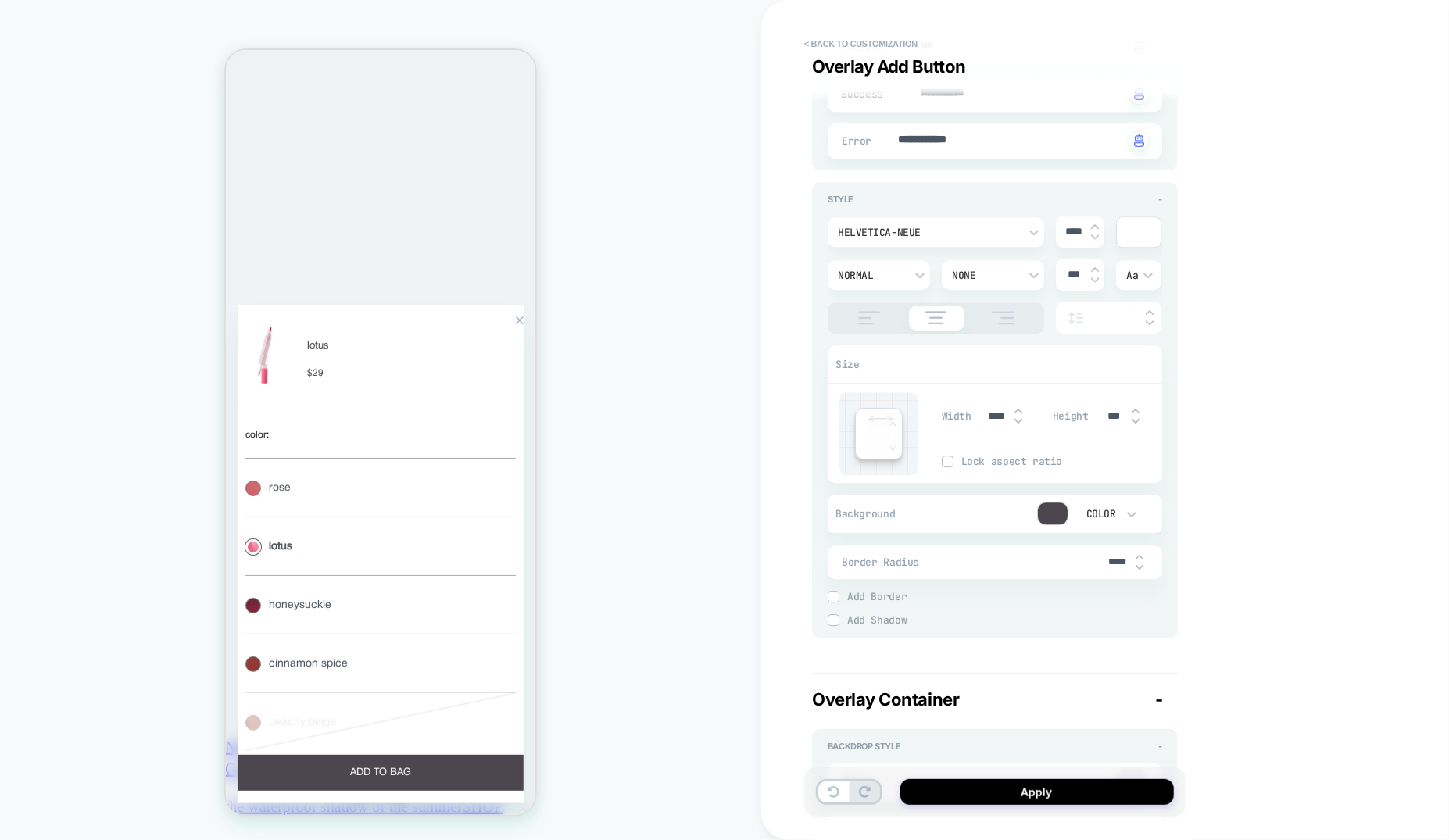
type textarea "*"
type input "***"
type textarea "*"
click at [1064, 791] on button "Apply" at bounding box center [1037, 791] width 273 height 26
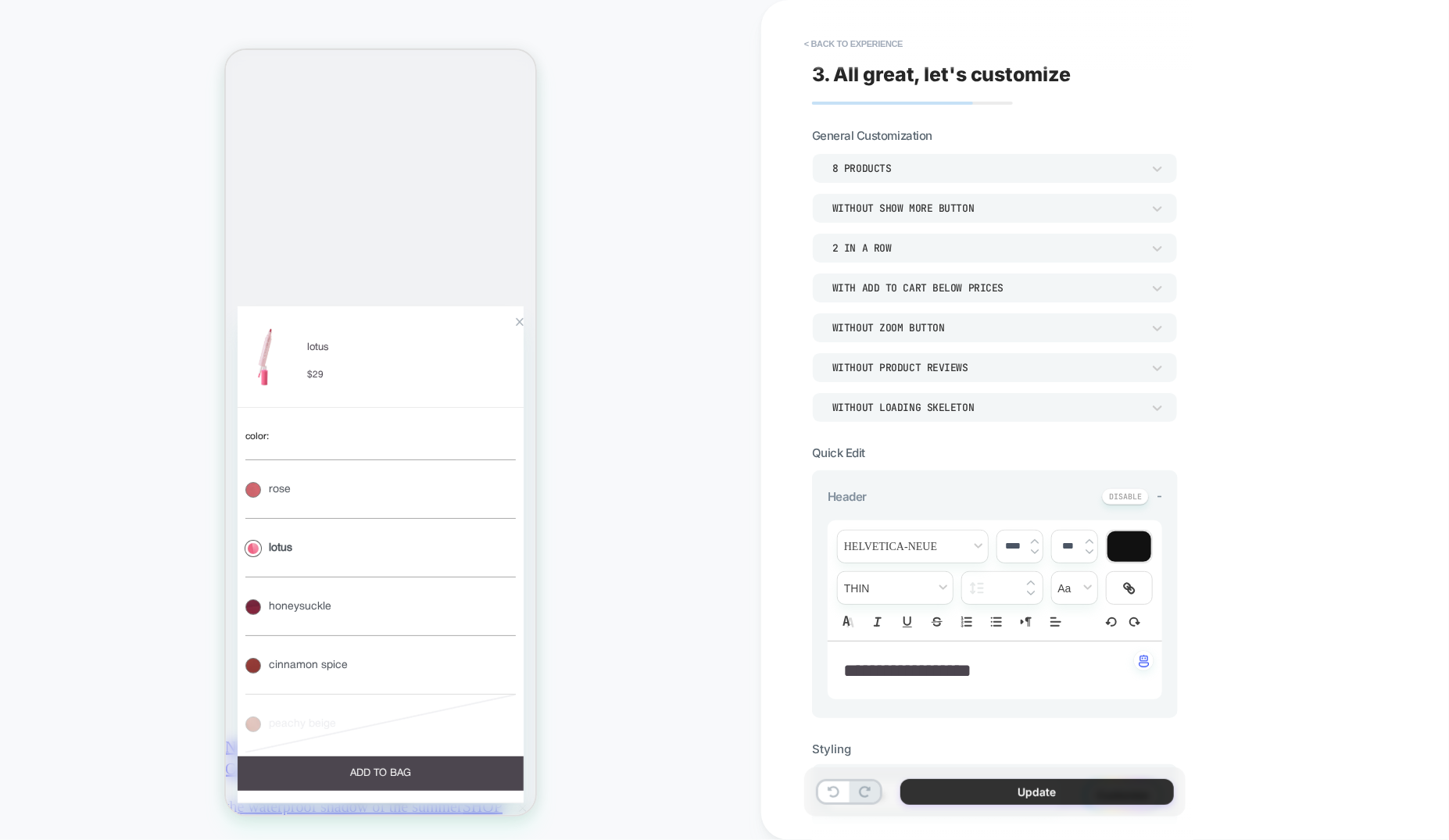
click at [965, 797] on button "Update" at bounding box center [1037, 791] width 273 height 26
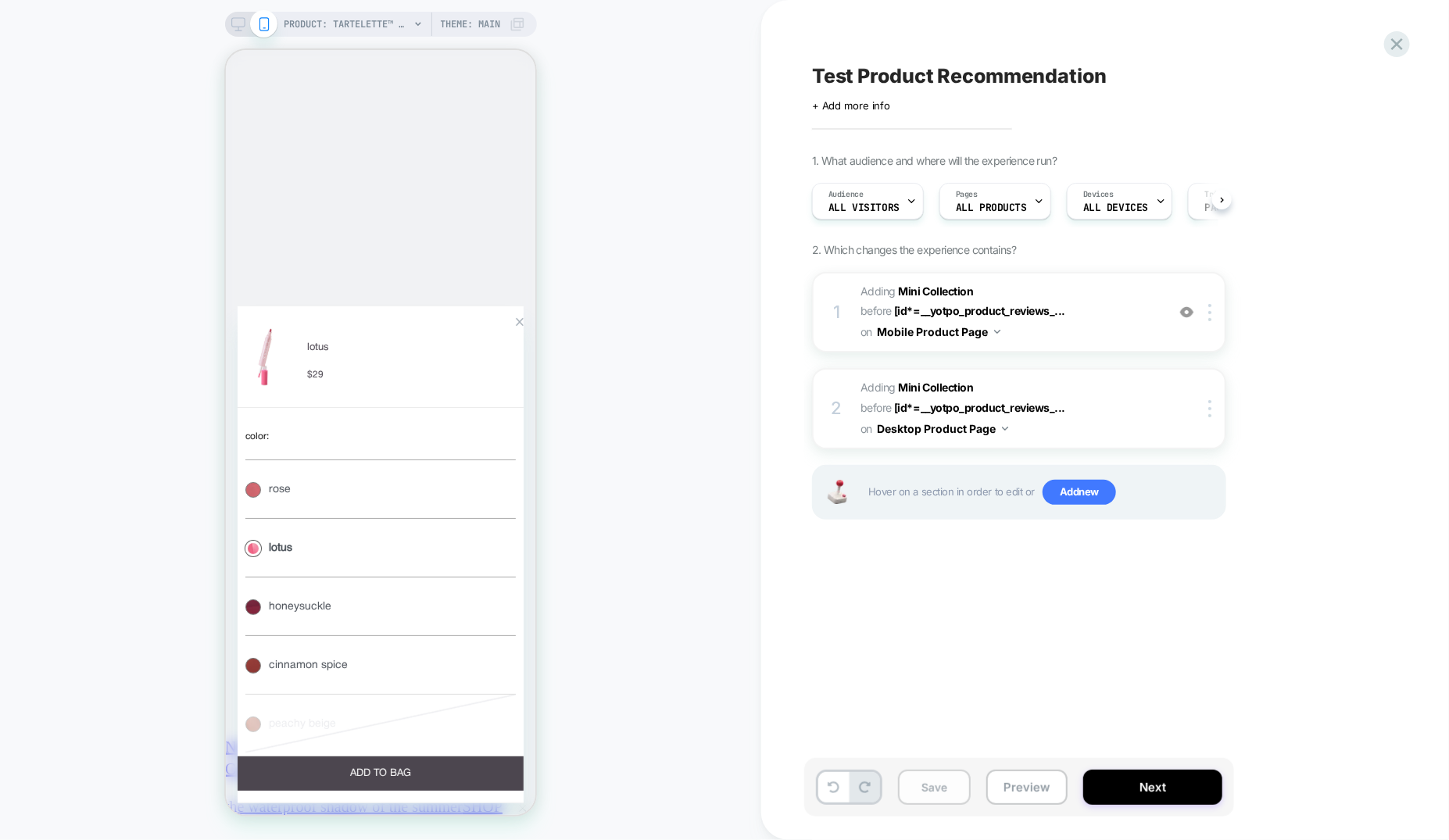
click at [904, 791] on button "Save" at bounding box center [934, 787] width 73 height 35
click at [515, 326] on div "Zoom Button" at bounding box center [519, 321] width 9 height 9
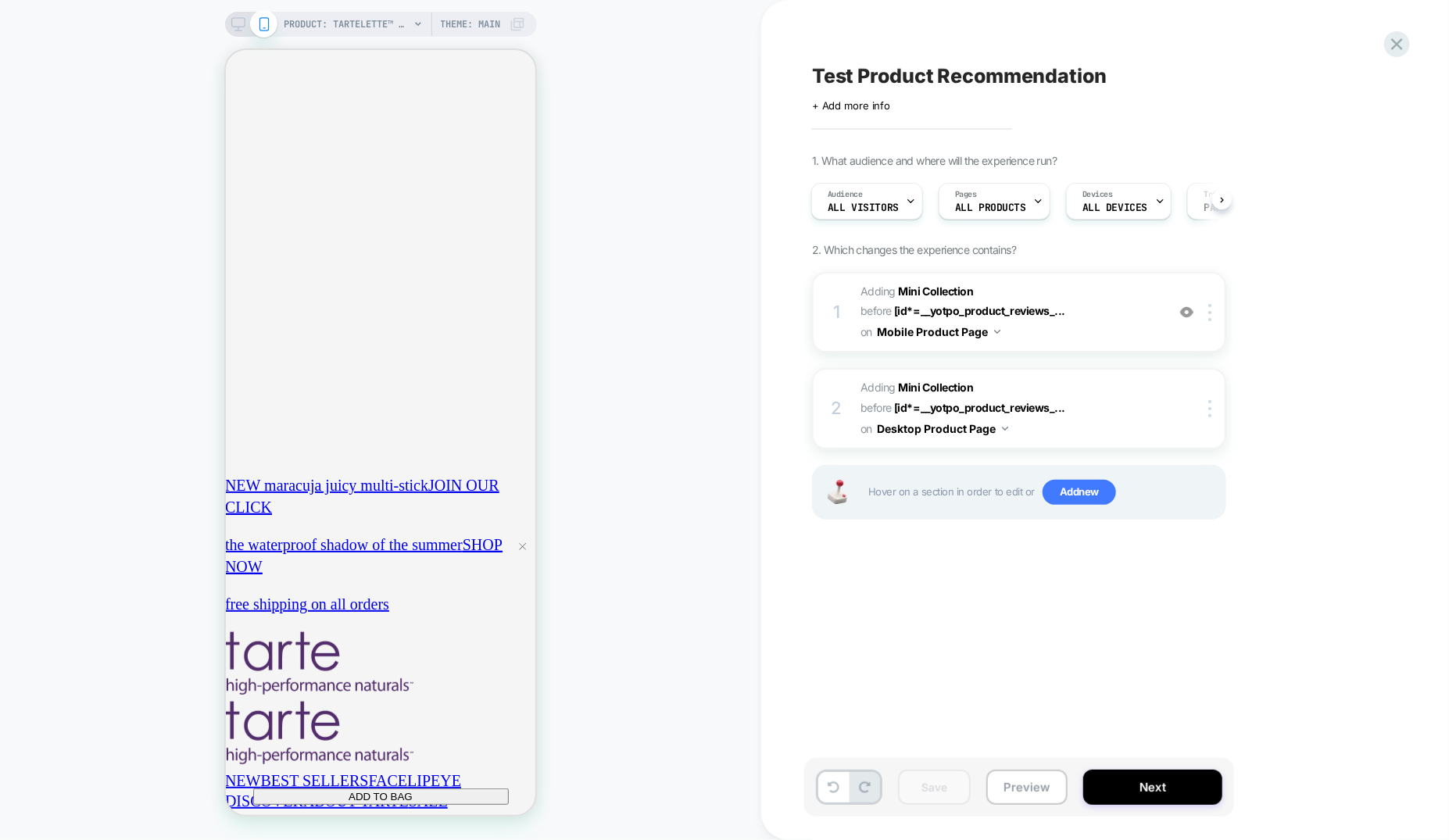
scroll to position [0, 552]
click at [963, 71] on span "Test Product Recommendation" at bounding box center [959, 76] width 294 height 23
click at [963, 81] on textarea "**********" at bounding box center [1001, 76] width 378 height 23
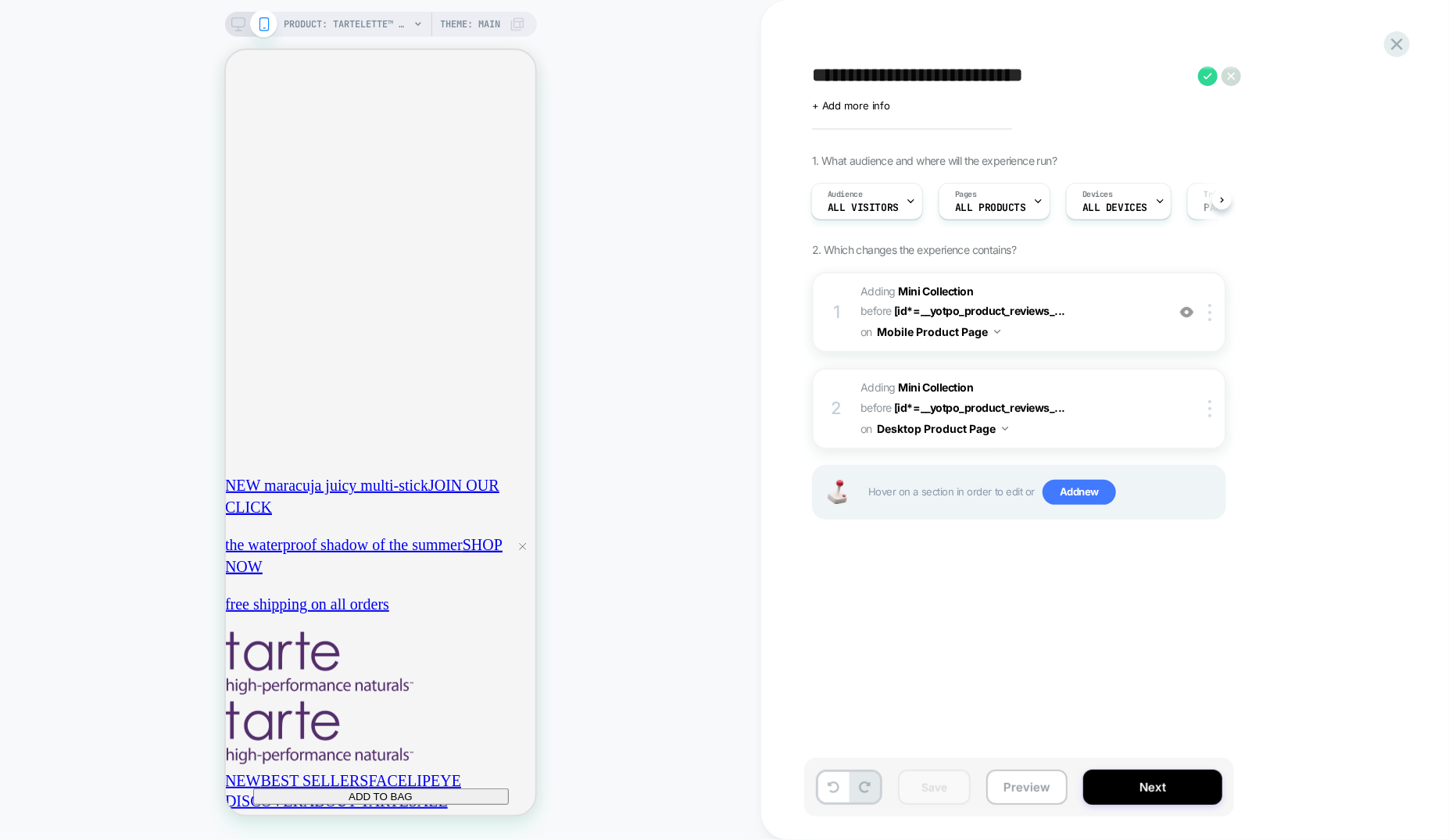
click at [963, 81] on textarea "**********" at bounding box center [1001, 76] width 378 height 23
type textarea "**********"
click at [1319, 82] on icon at bounding box center [1316, 76] width 19 height 19
click at [921, 786] on button "Save" at bounding box center [934, 787] width 73 height 35
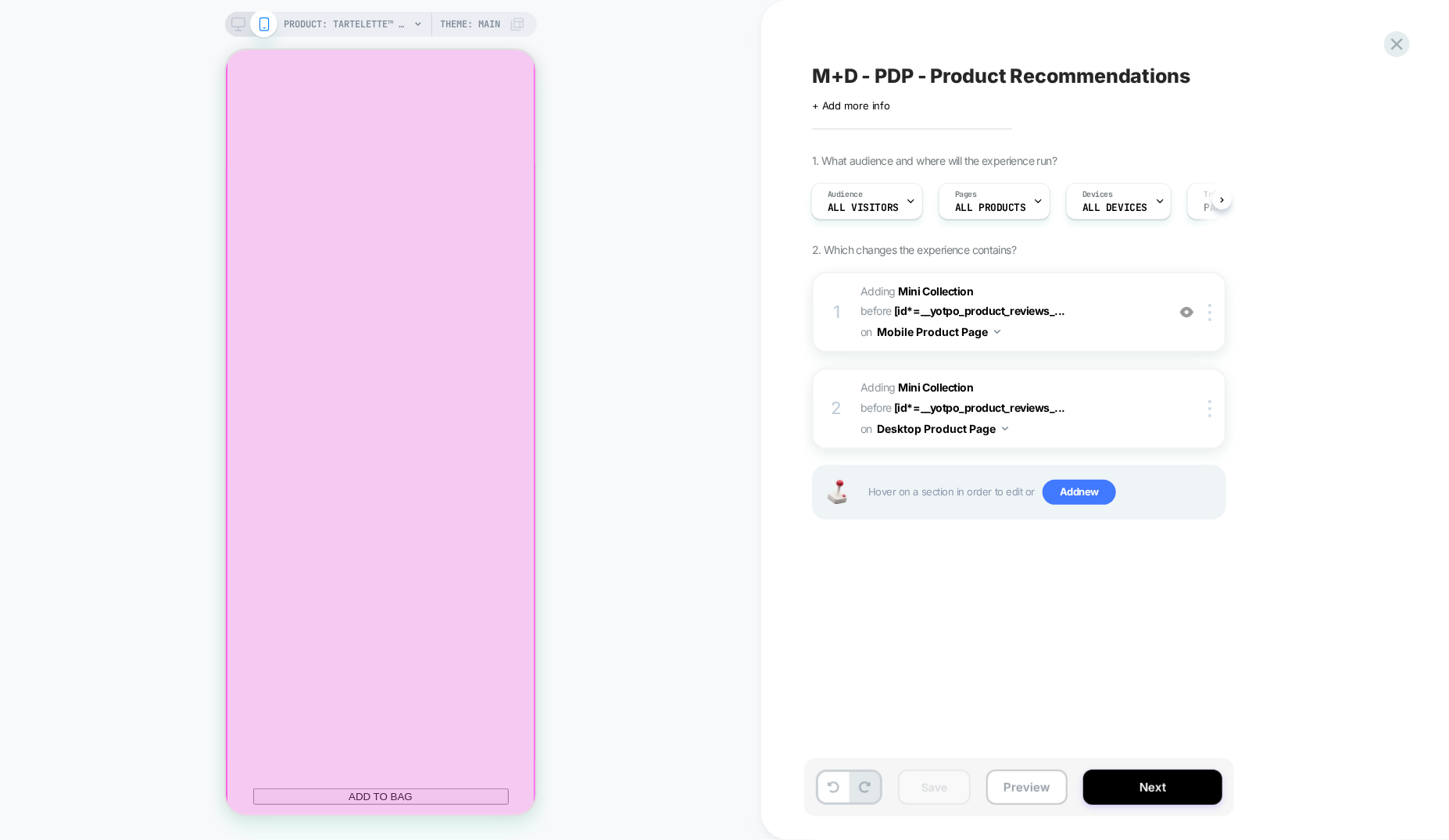
scroll to position [1663, 1]
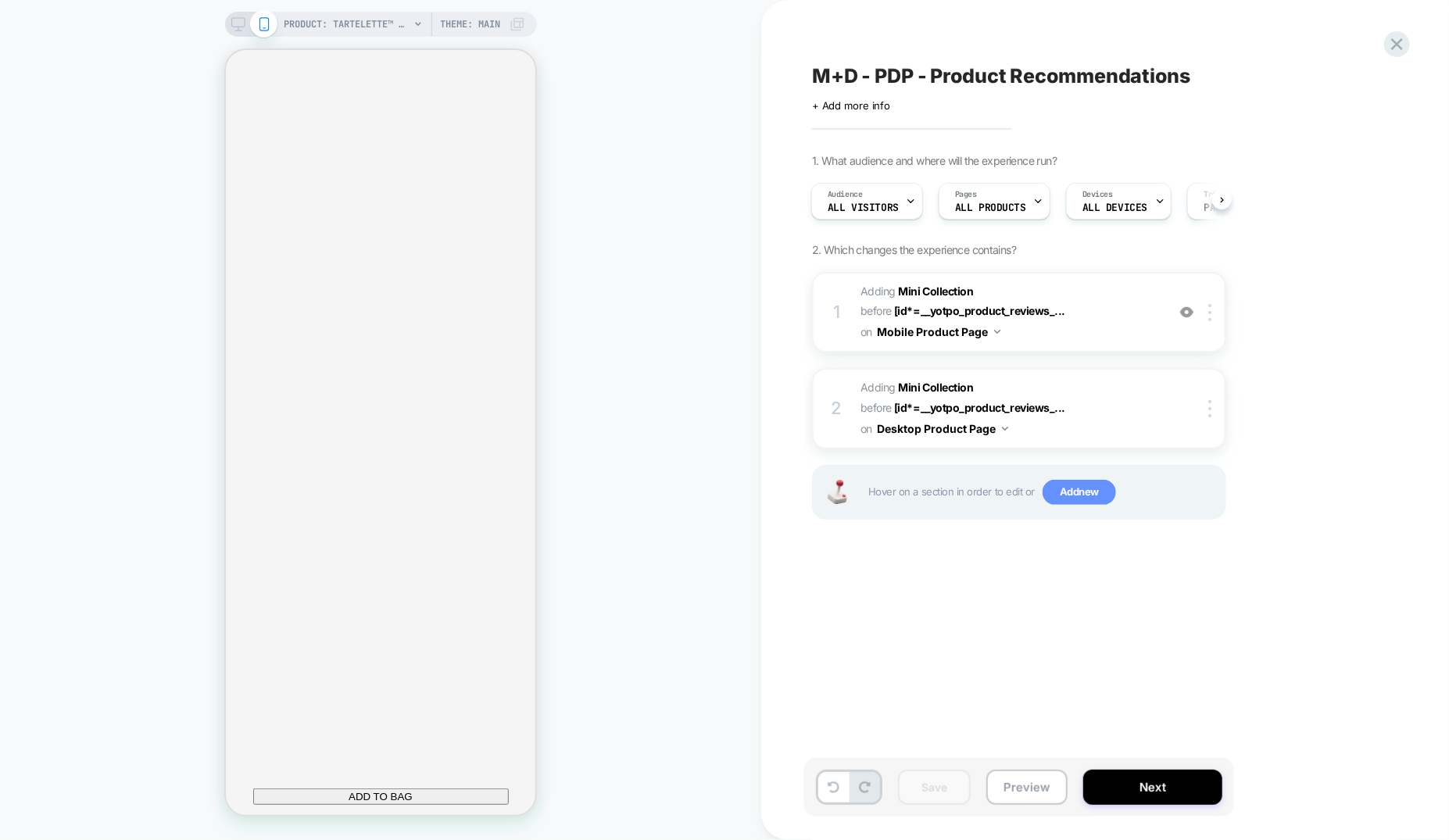
click at [1082, 480] on span "Add new" at bounding box center [1079, 492] width 74 height 25
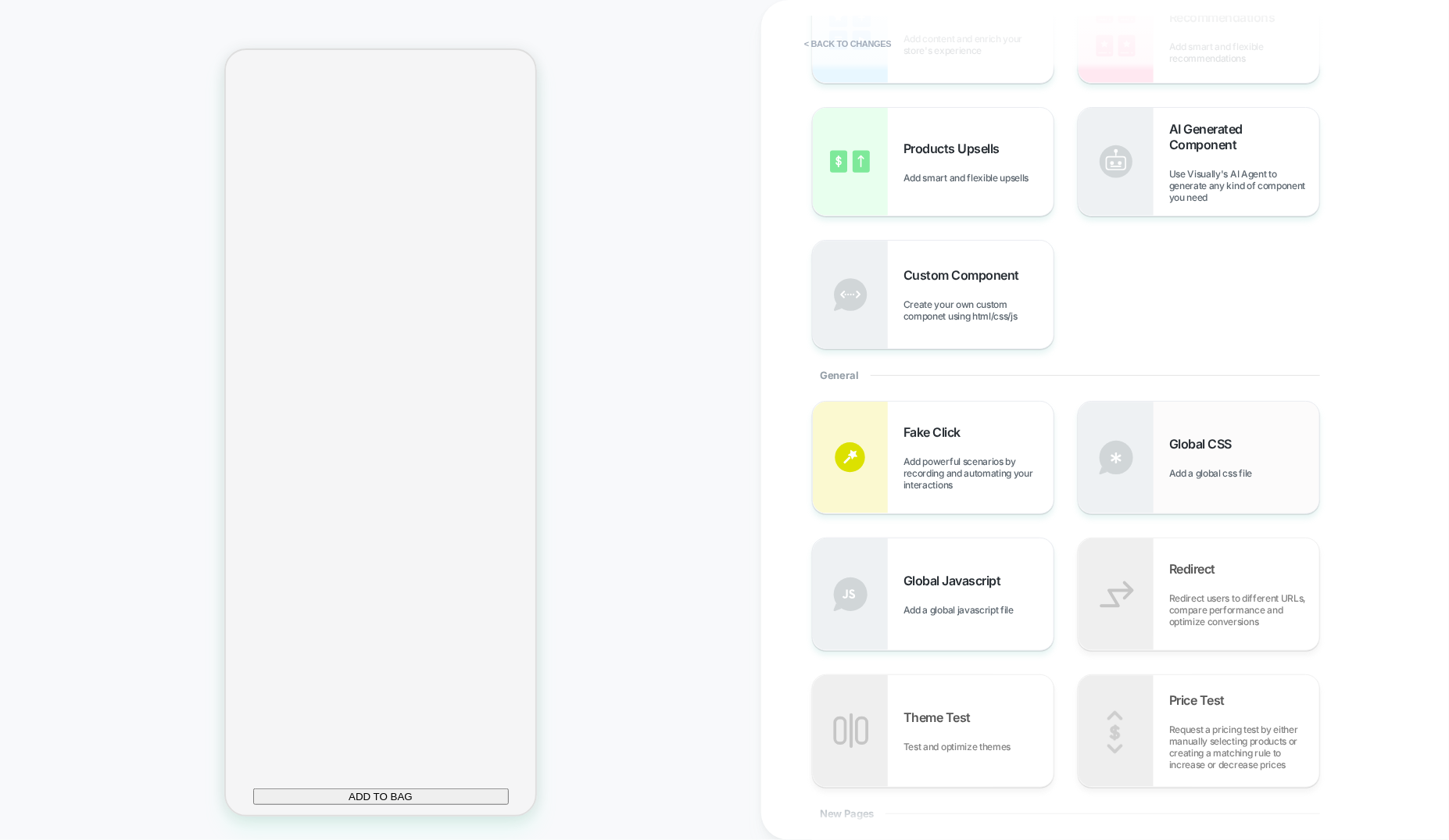
scroll to position [165, 0]
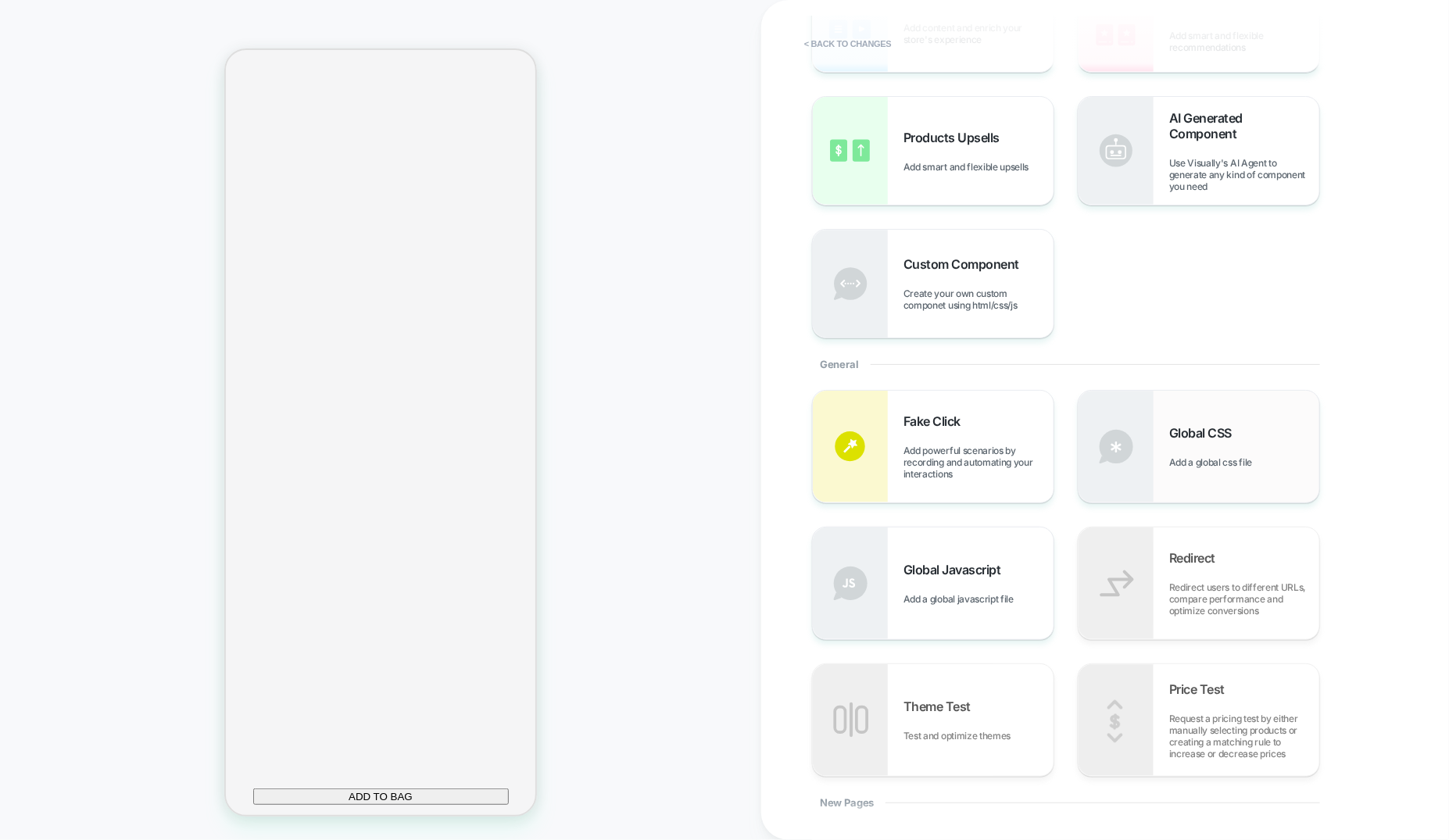
click at [1209, 450] on div "Global CSS Add a global css file" at bounding box center [1244, 446] width 150 height 43
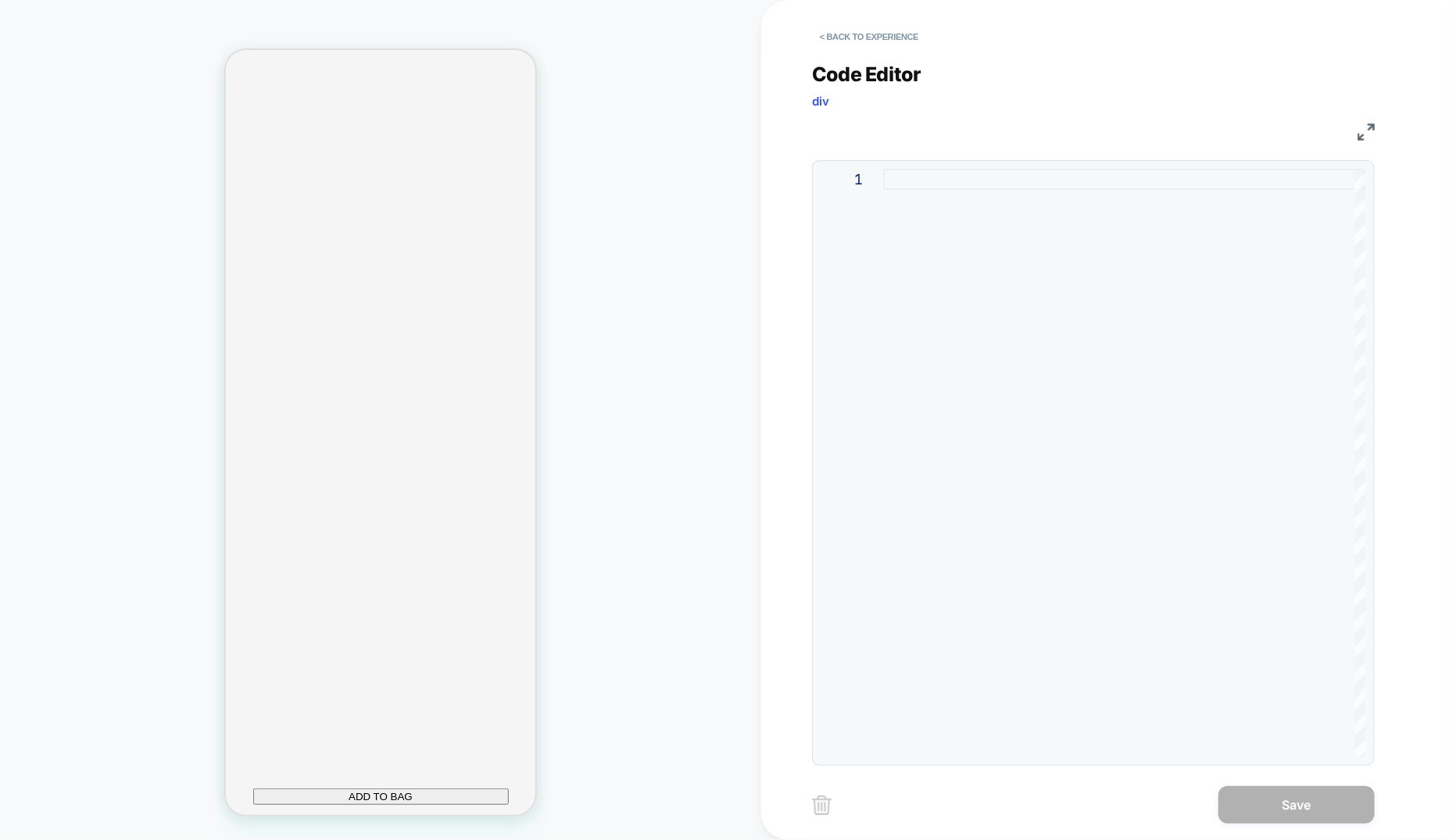
scroll to position [0, 276]
click at [962, 184] on div at bounding box center [1124, 463] width 482 height 589
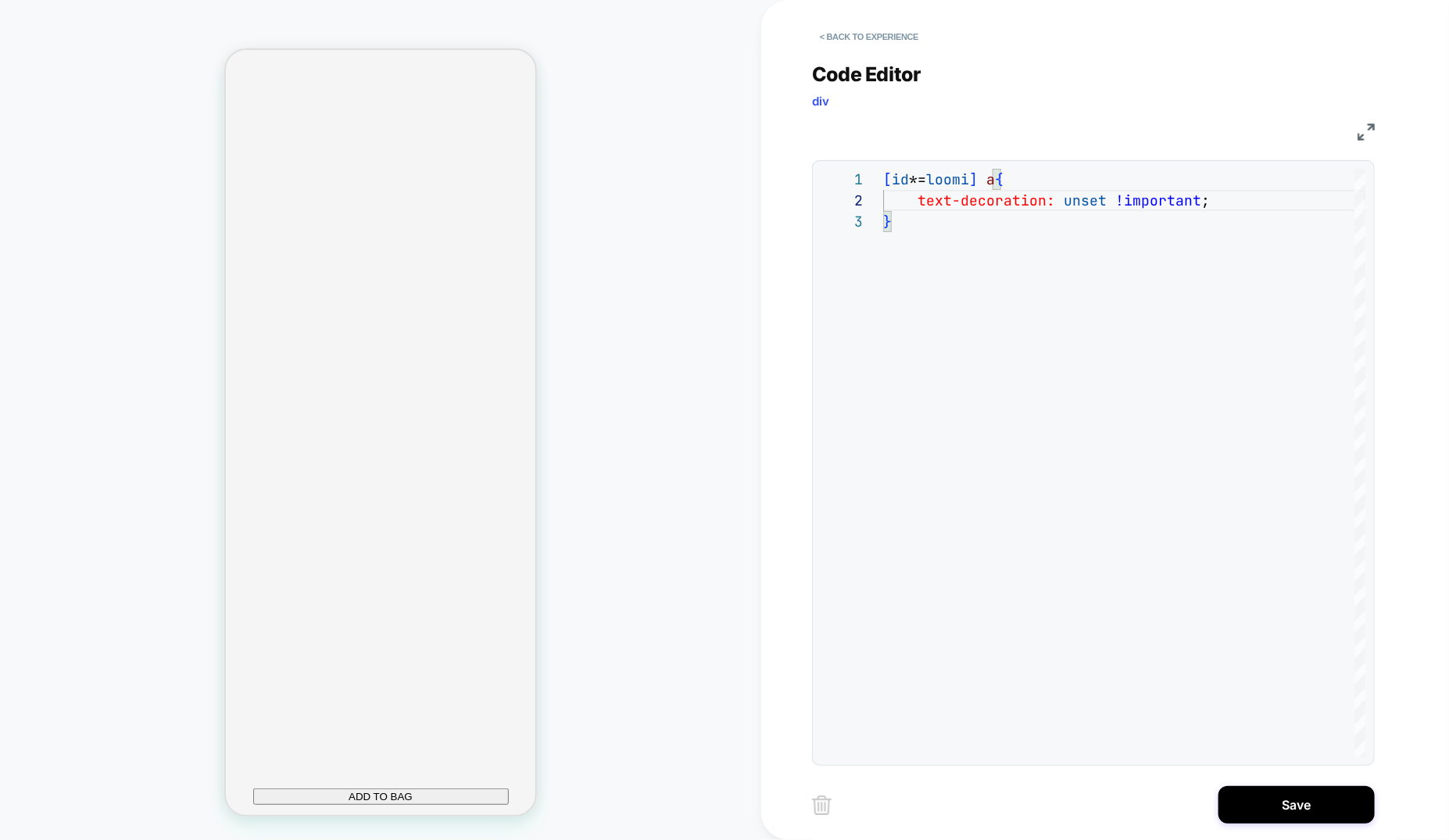
scroll to position [0, 552]
type textarea "**********"
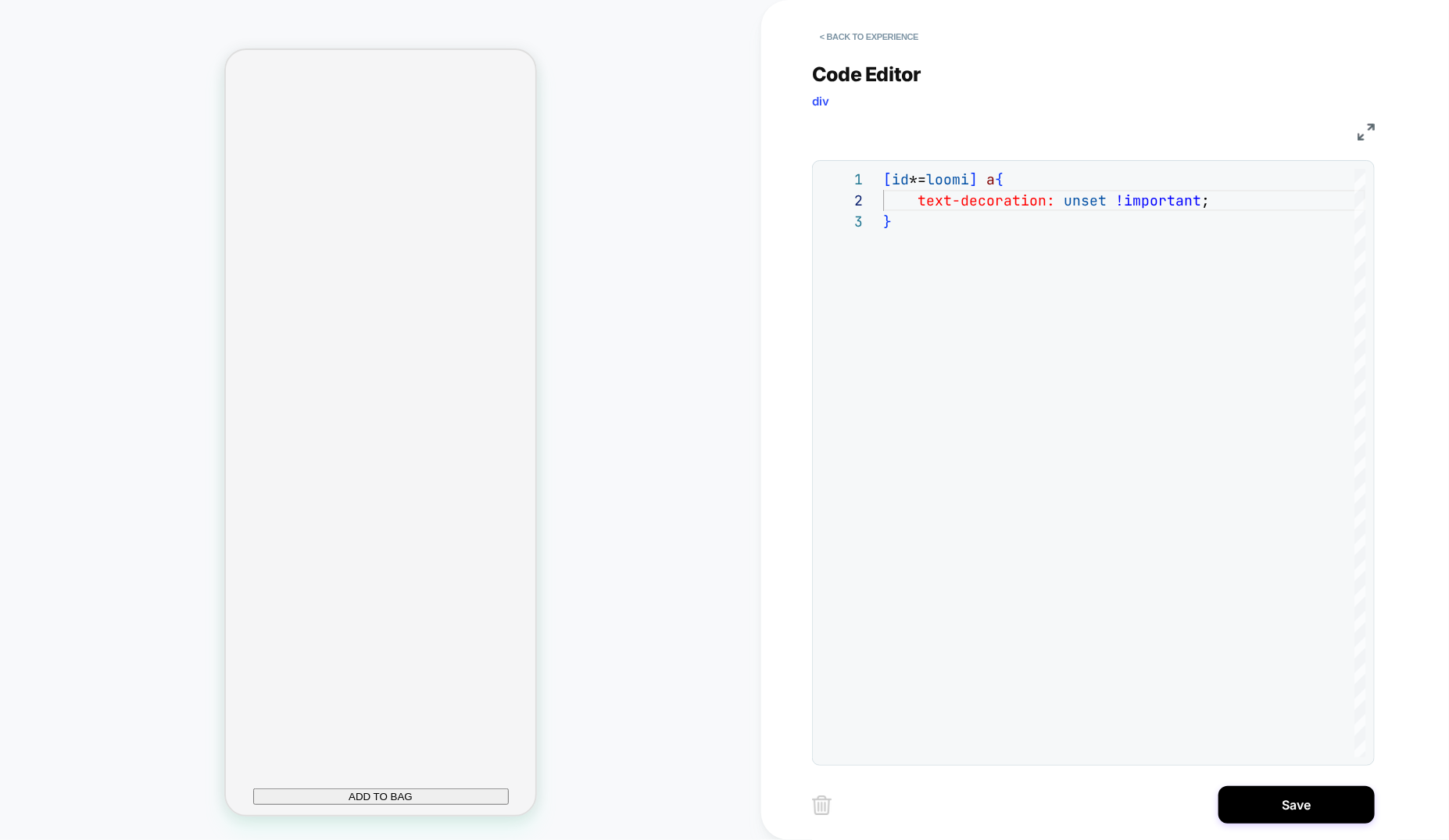
click at [1314, 806] on button "Save" at bounding box center [1296, 805] width 156 height 37
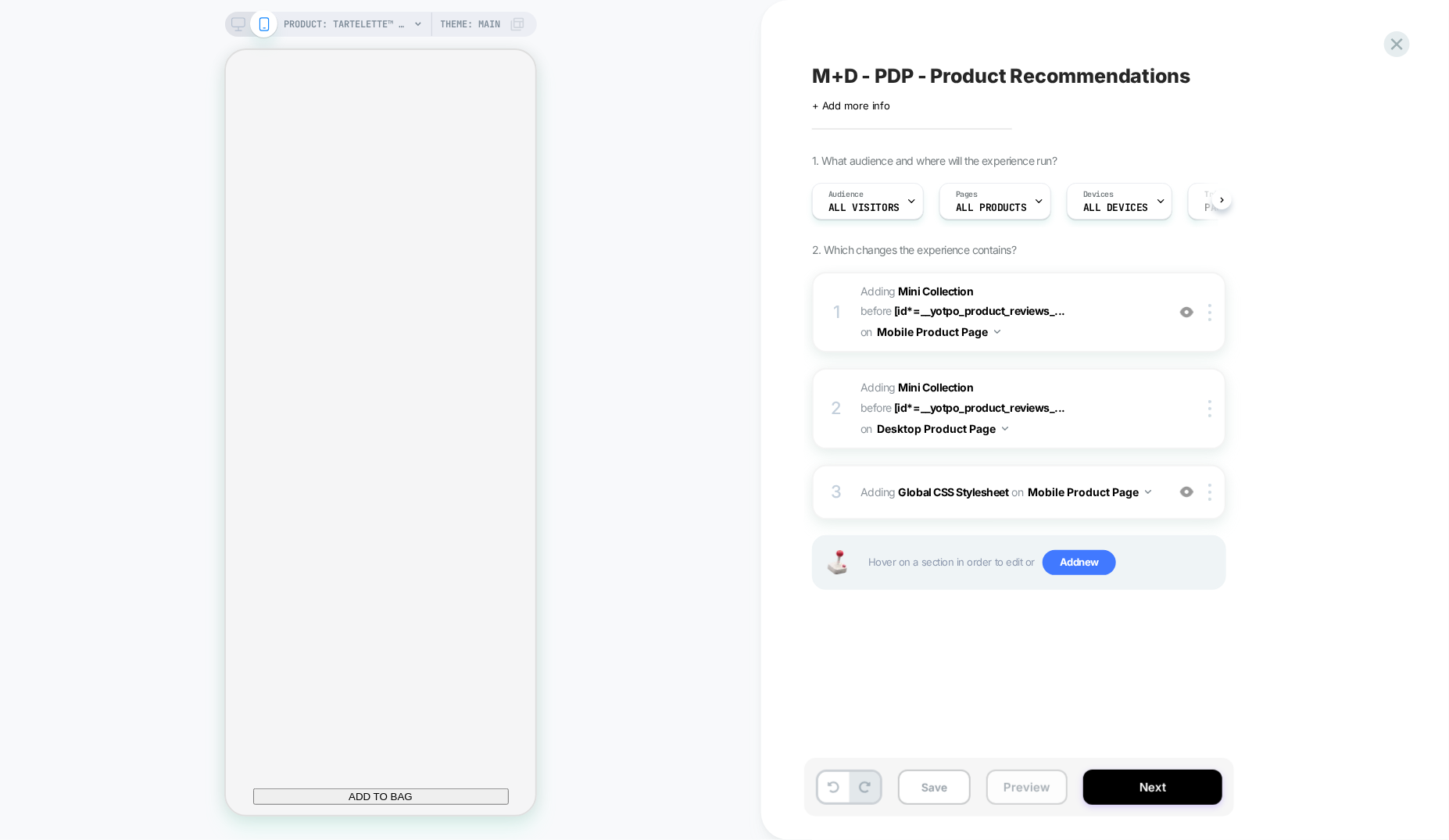
click at [1002, 783] on button "Preview" at bounding box center [1026, 787] width 82 height 35
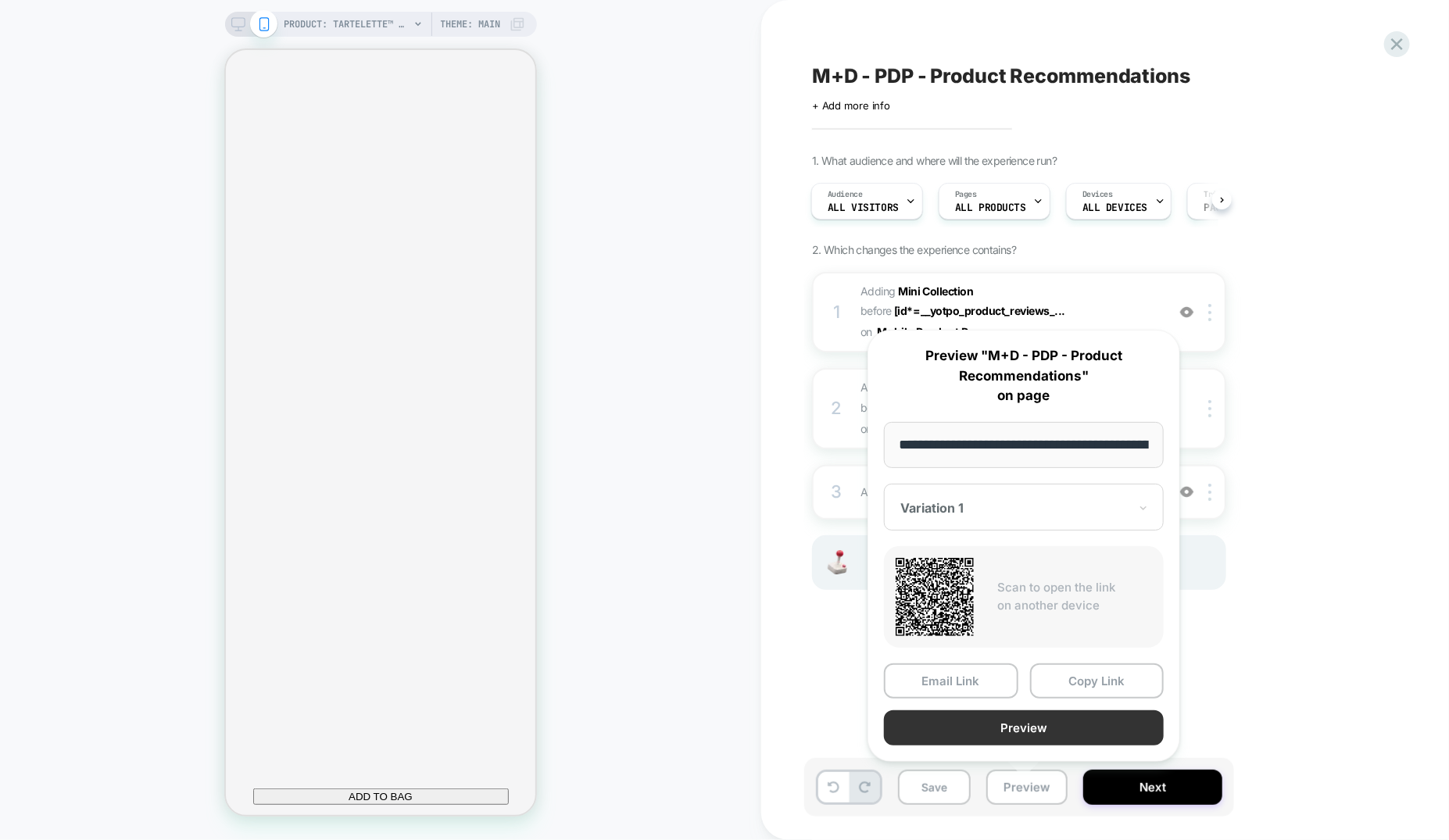
click at [1007, 737] on button "Preview" at bounding box center [1024, 728] width 280 height 35
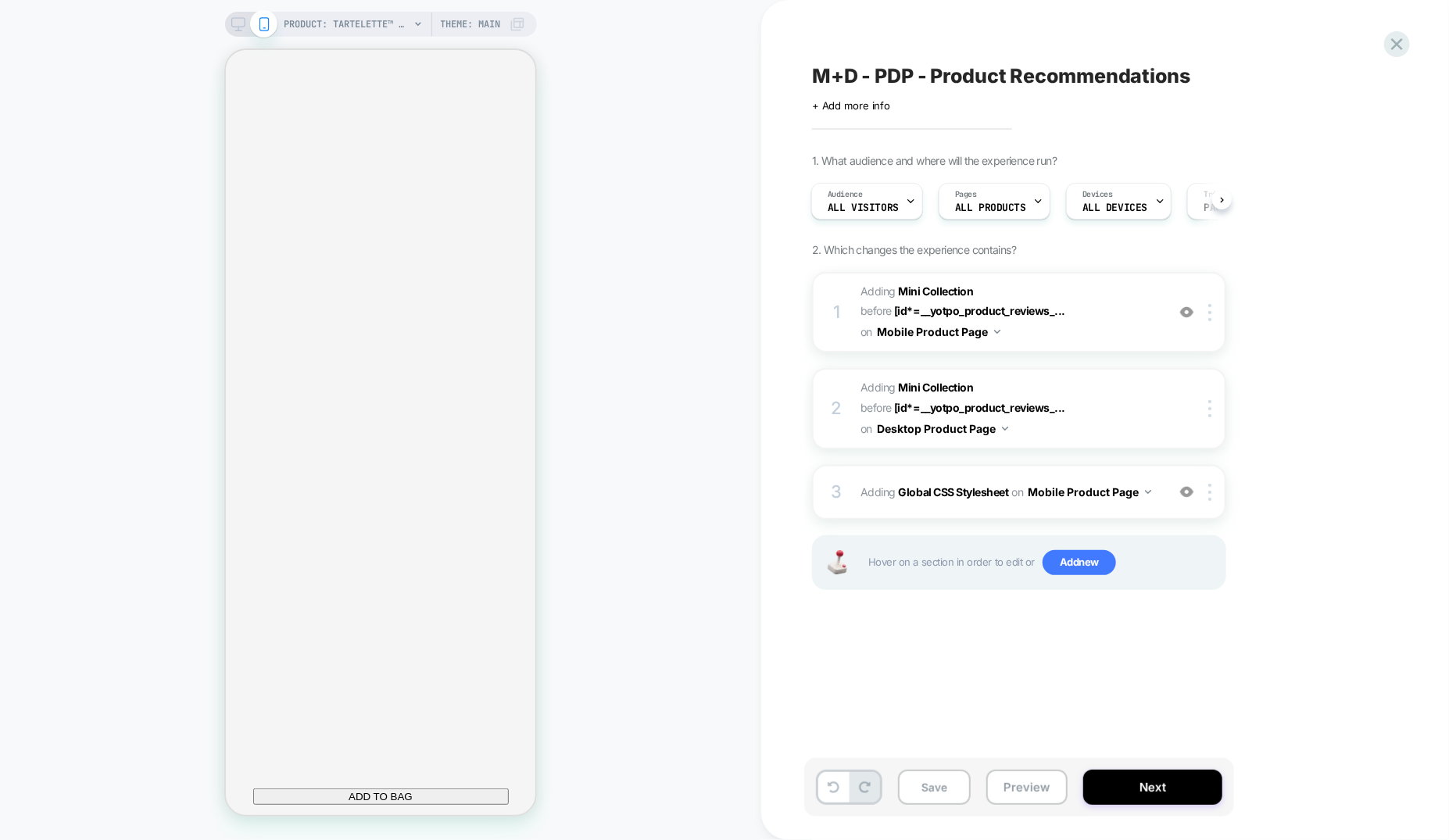
scroll to position [0, 552]
click at [929, 795] on button "Save" at bounding box center [934, 787] width 73 height 35
click at [871, 101] on span "+ Add more info" at bounding box center [851, 105] width 78 height 12
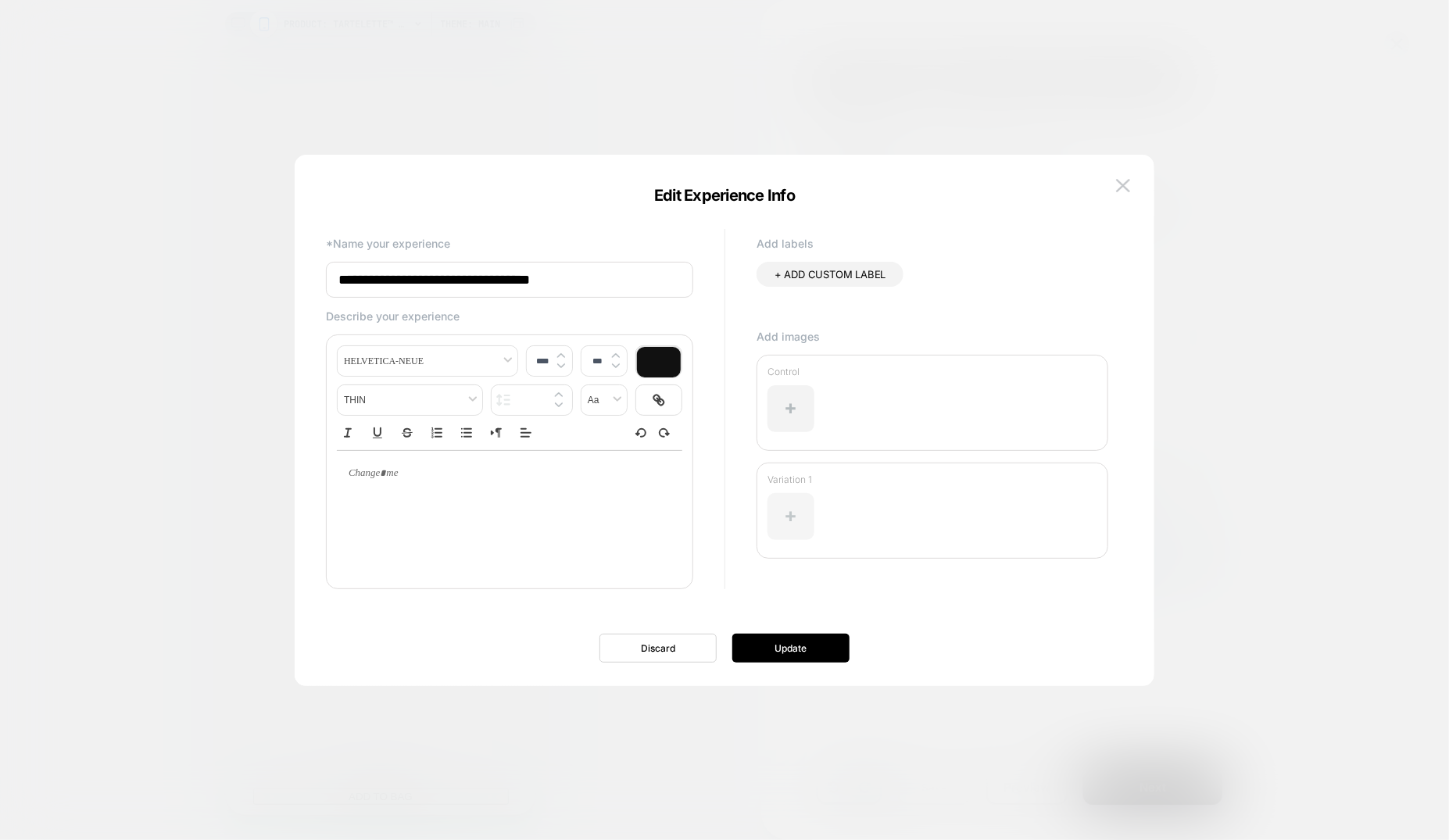
click at [791, 504] on div at bounding box center [790, 516] width 47 height 47
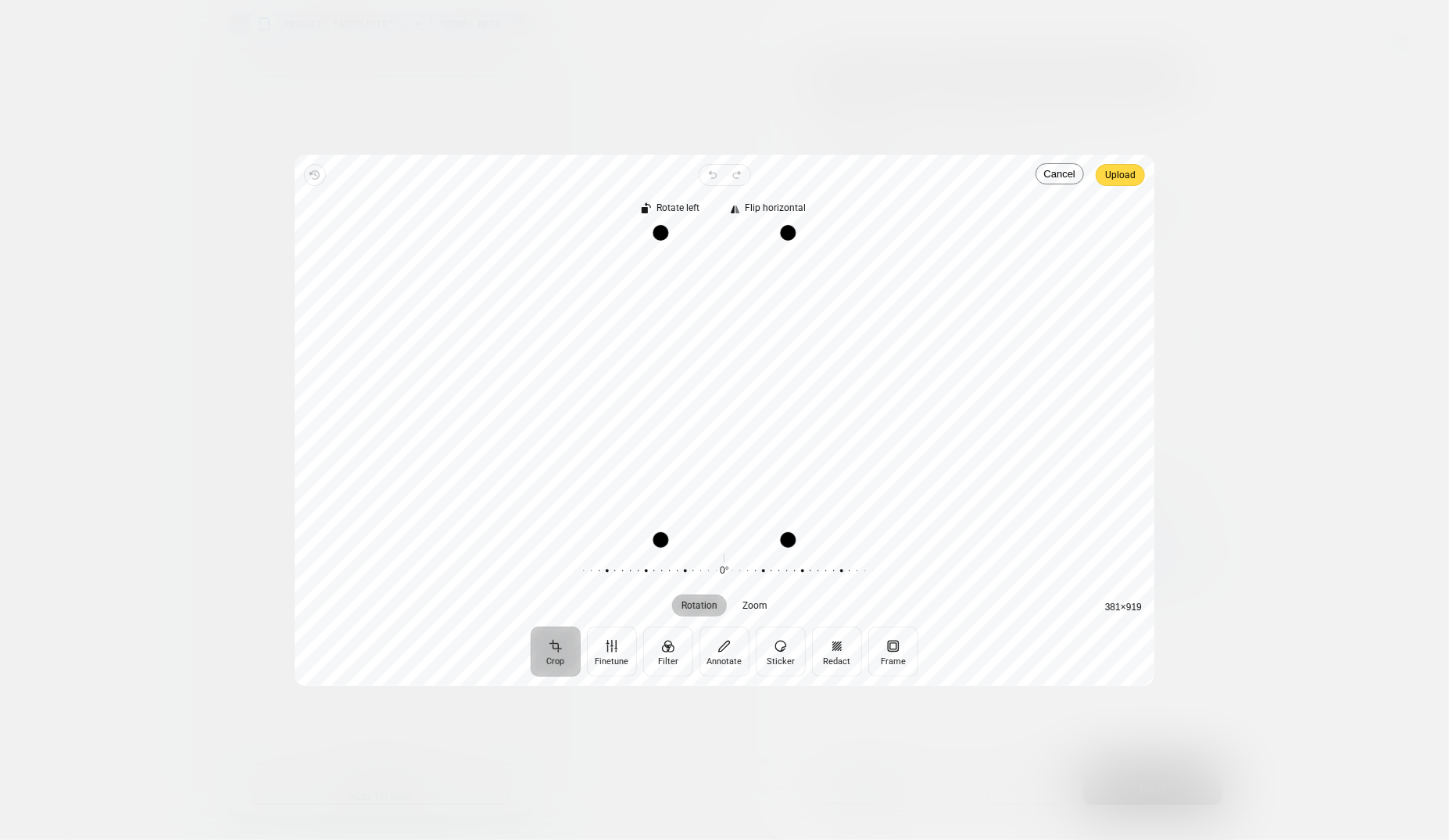
click at [1146, 177] on div "Revert Undo Redo Upload Crop Finetune Filter Annotate Sticker Redact Frame Rota…" at bounding box center [724, 420] width 859 height 531
click at [1130, 179] on span "Upload" at bounding box center [1120, 175] width 31 height 19
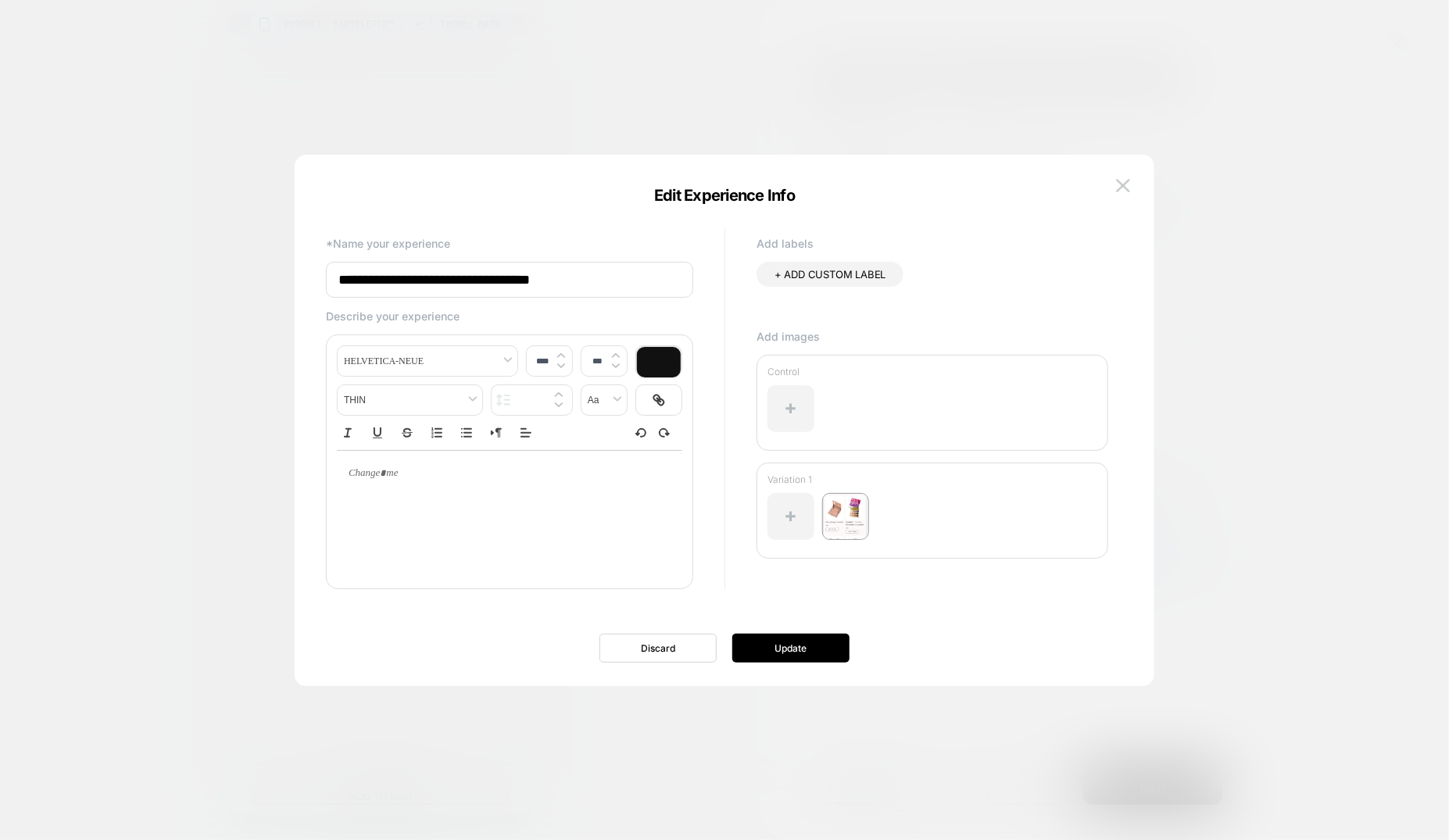
scroll to position [0, 276]
type input "****"
click at [439, 490] on div at bounding box center [509, 473] width 345 height 45
click at [432, 487] on div "**********" at bounding box center [509, 473] width 345 height 45
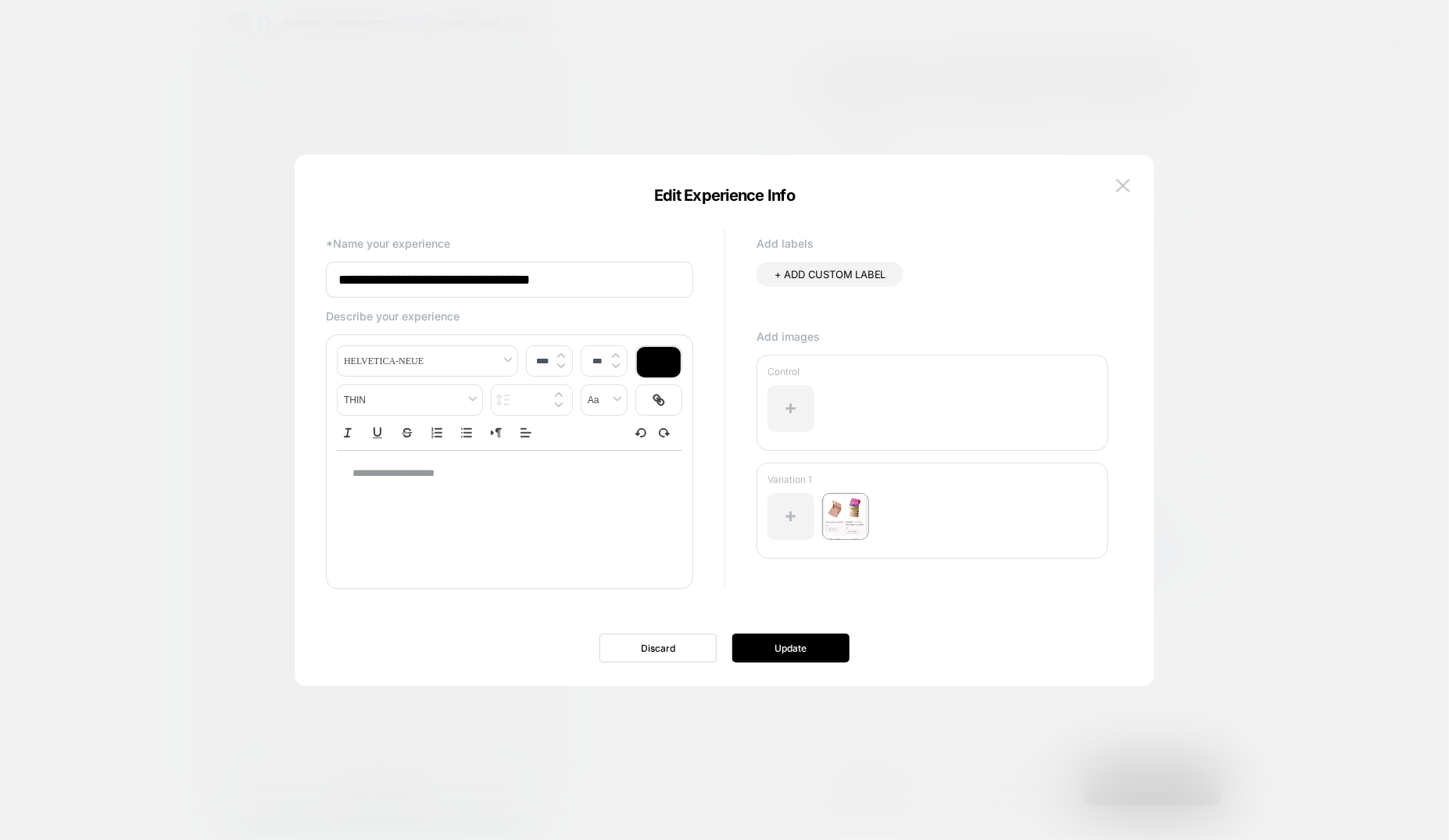
click at [432, 487] on div "**********" at bounding box center [509, 473] width 345 height 45
click at [433, 478] on p "**********" at bounding box center [502, 473] width 302 height 14
type input "****"
click at [787, 642] on button "Update" at bounding box center [790, 648] width 117 height 29
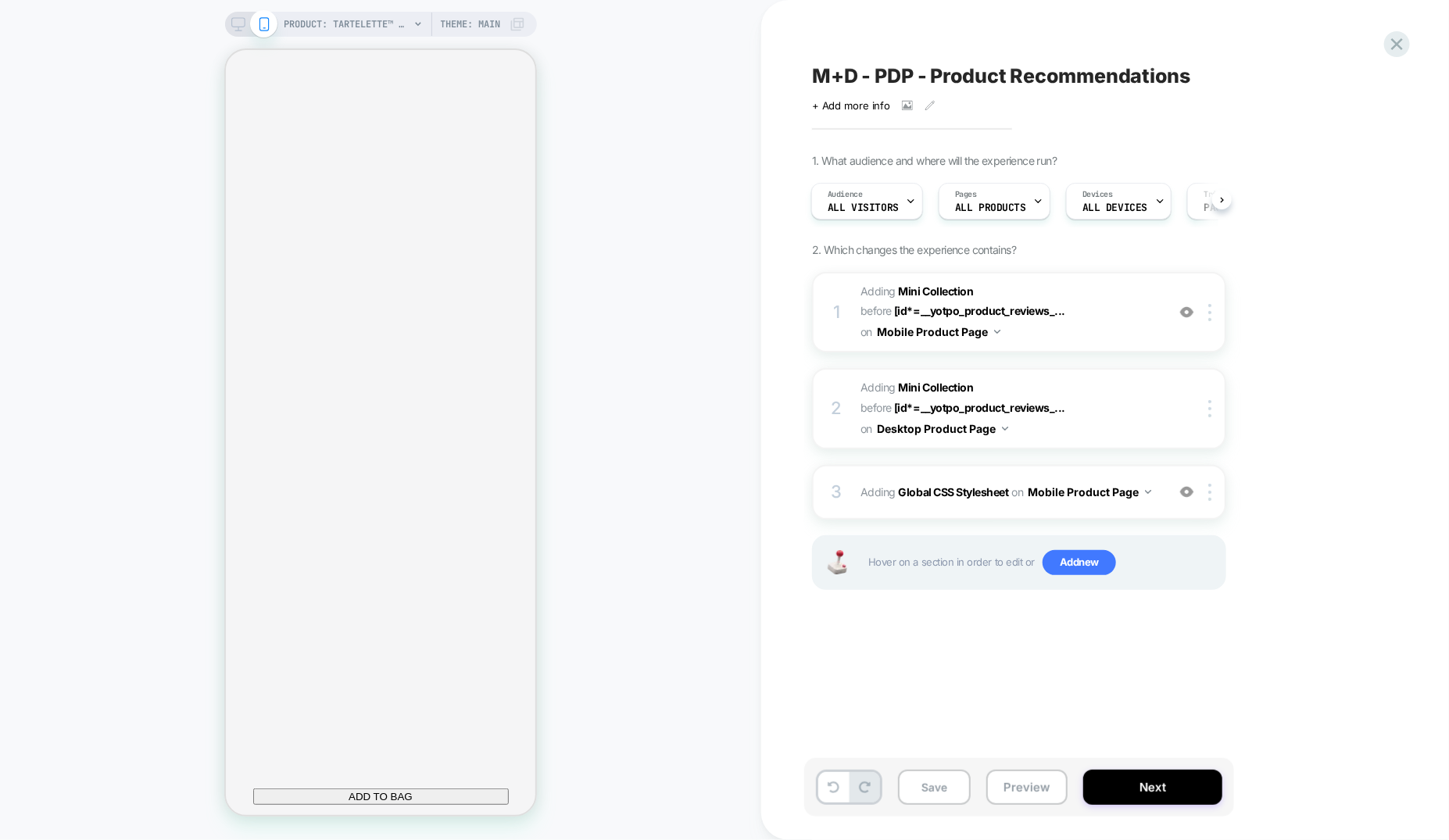
scroll to position [0, 0]
click at [950, 786] on button "Save" at bounding box center [934, 787] width 73 height 35
drag, startPoint x: 635, startPoint y: 442, endPoint x: 723, endPoint y: 411, distance: 93.3
click at [635, 442] on div "PRODUCT: tartelette™ tubing lash primer PRODUCT: tartelette™ tubing lash primer…" at bounding box center [381, 419] width 761 height 808
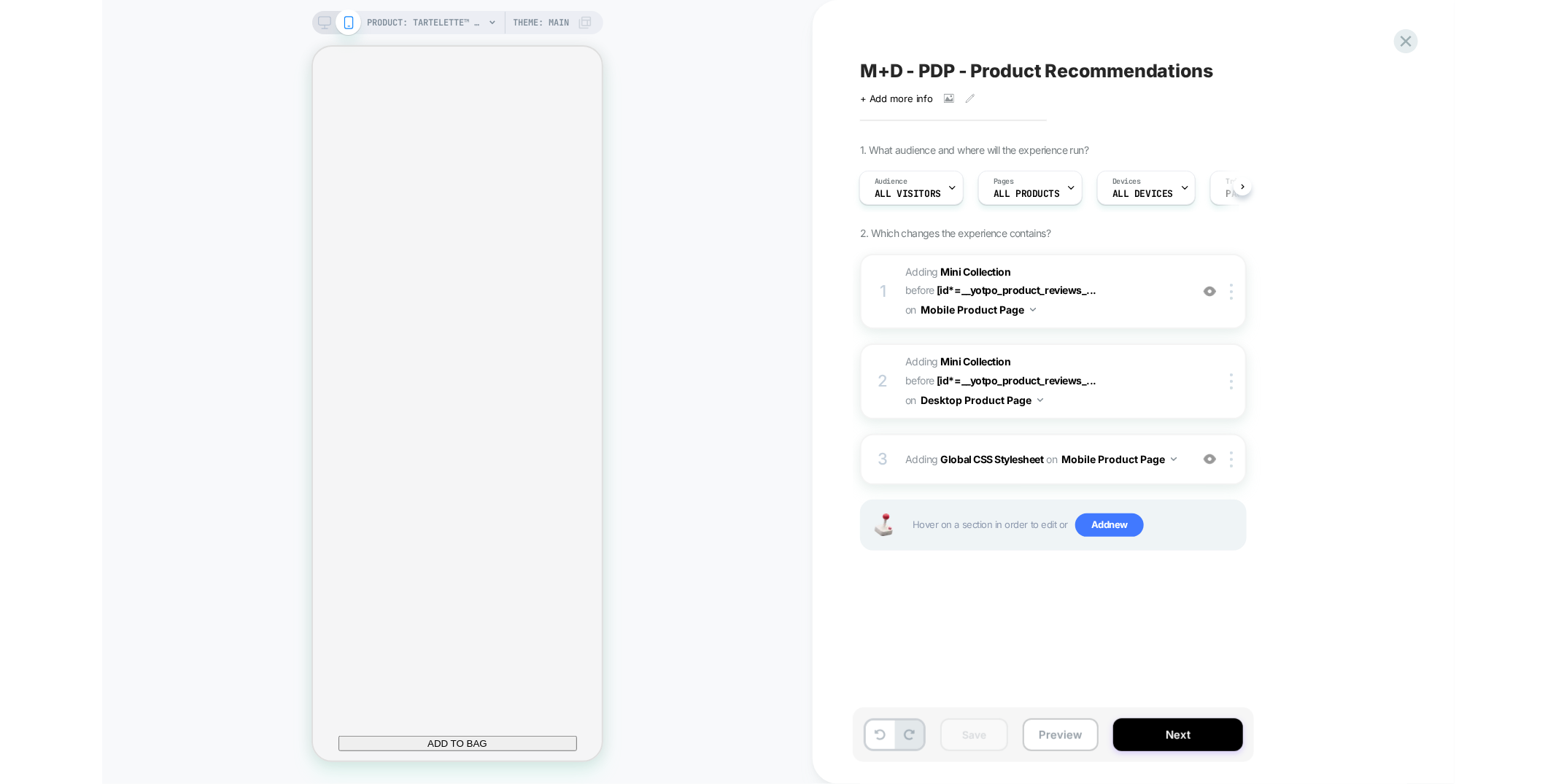
scroll to position [0, 258]
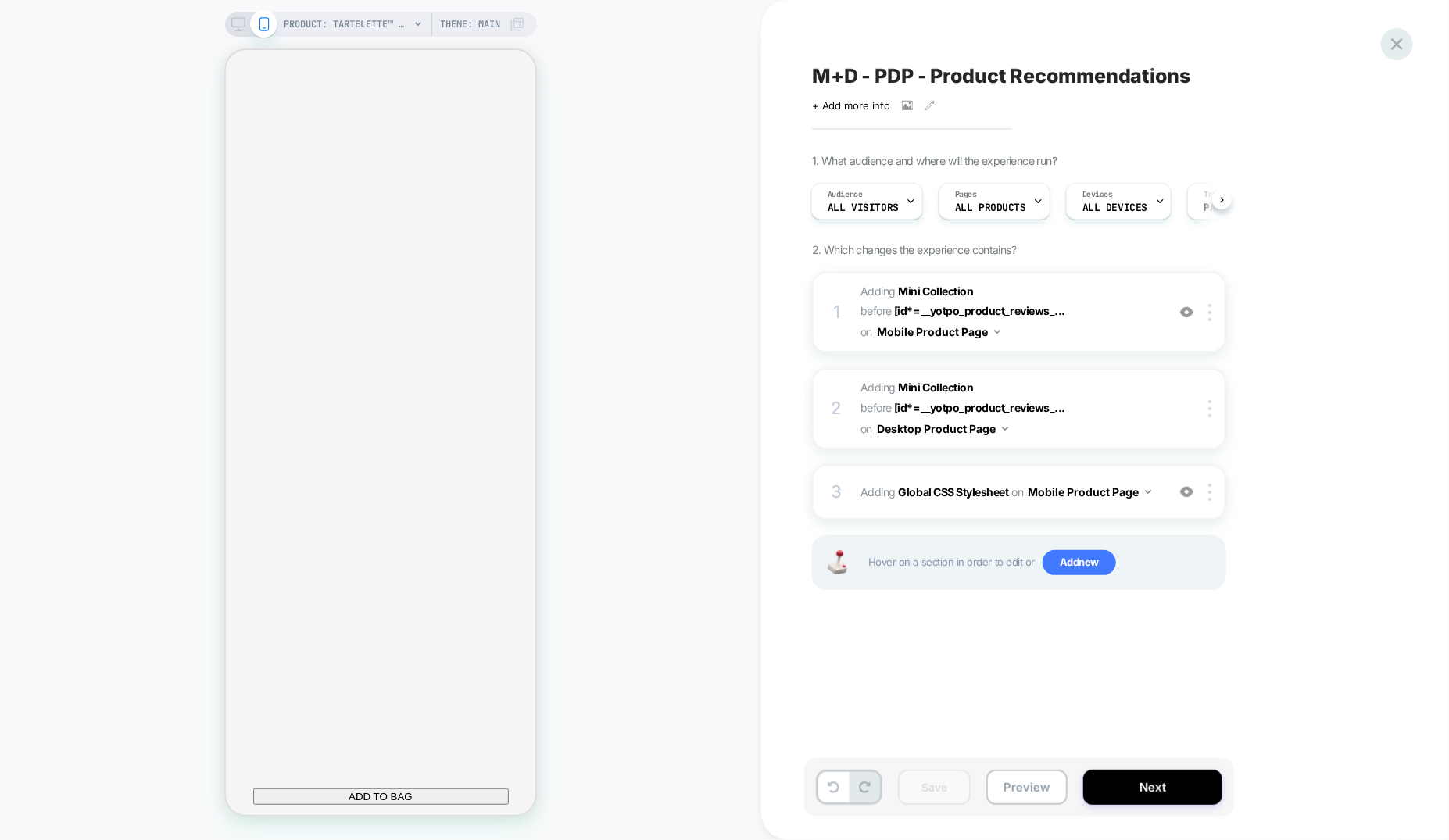
click at [1387, 45] on icon at bounding box center [1397, 44] width 21 height 21
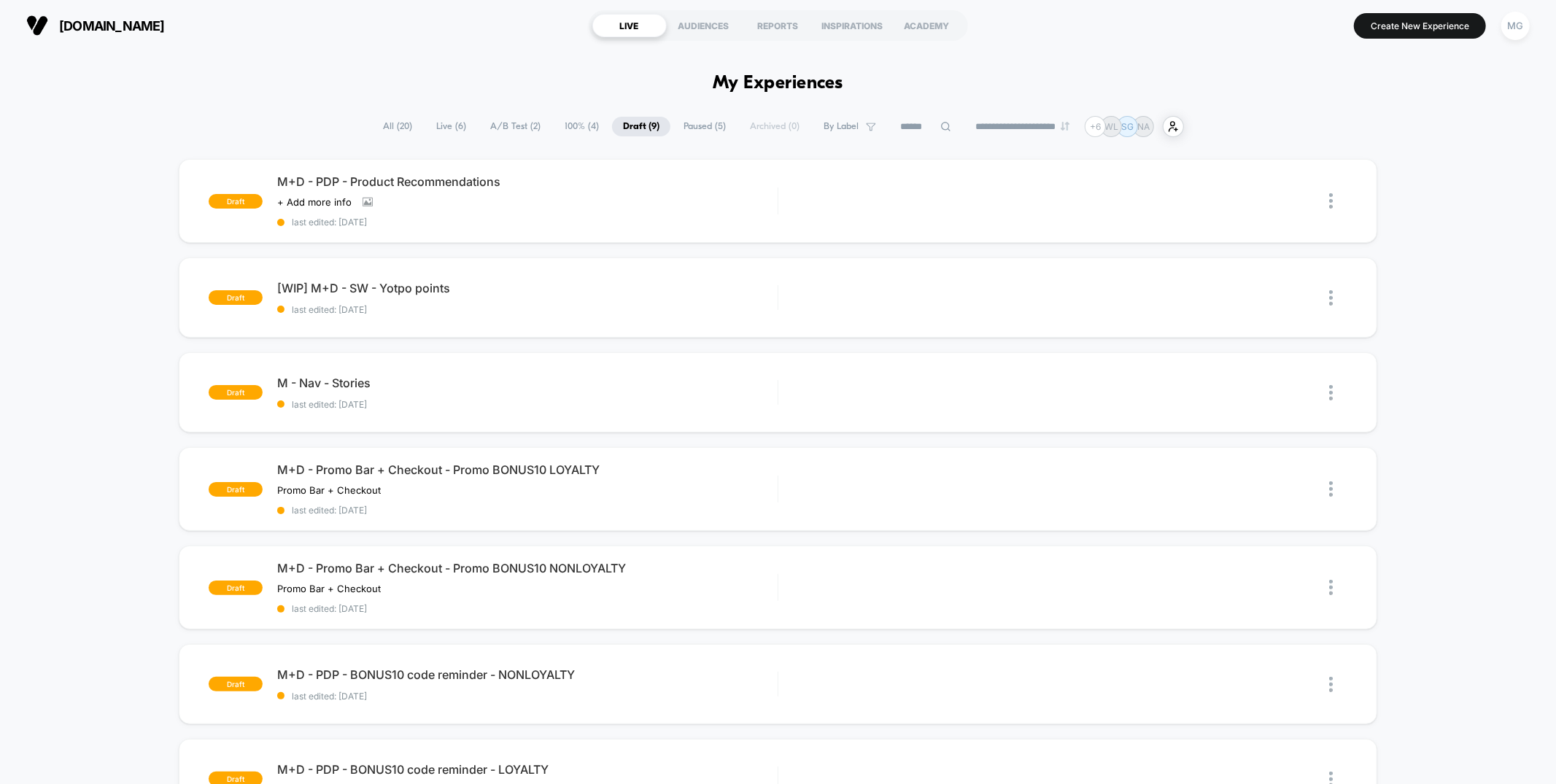
click at [506, 125] on span "A/B Test ( 2 )" at bounding box center [515, 126] width 73 height 20
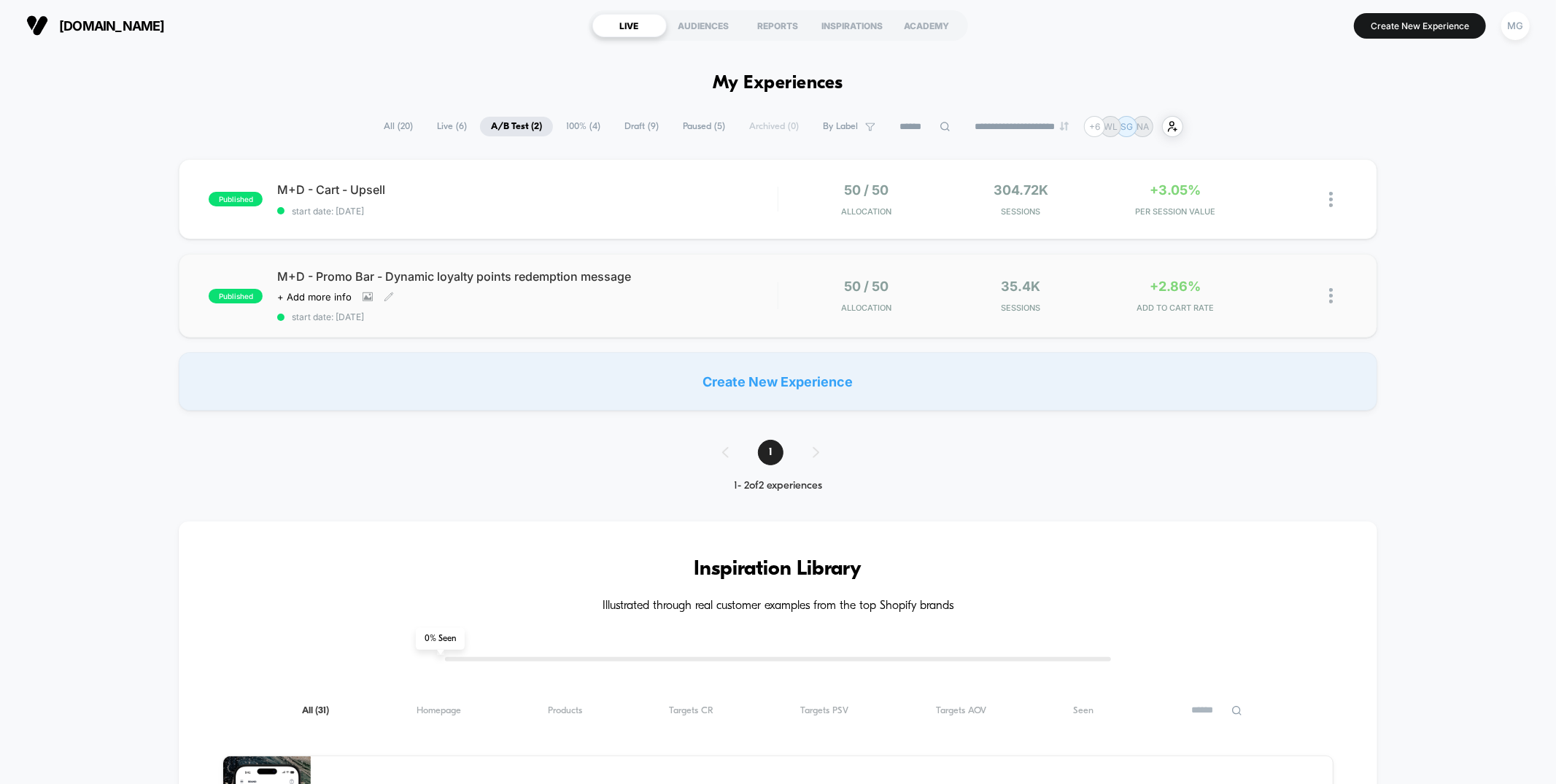
click at [704, 280] on span "M+D - Promo Bar - Dynamic loyalty points redemption message" at bounding box center [527, 277] width 500 height 14
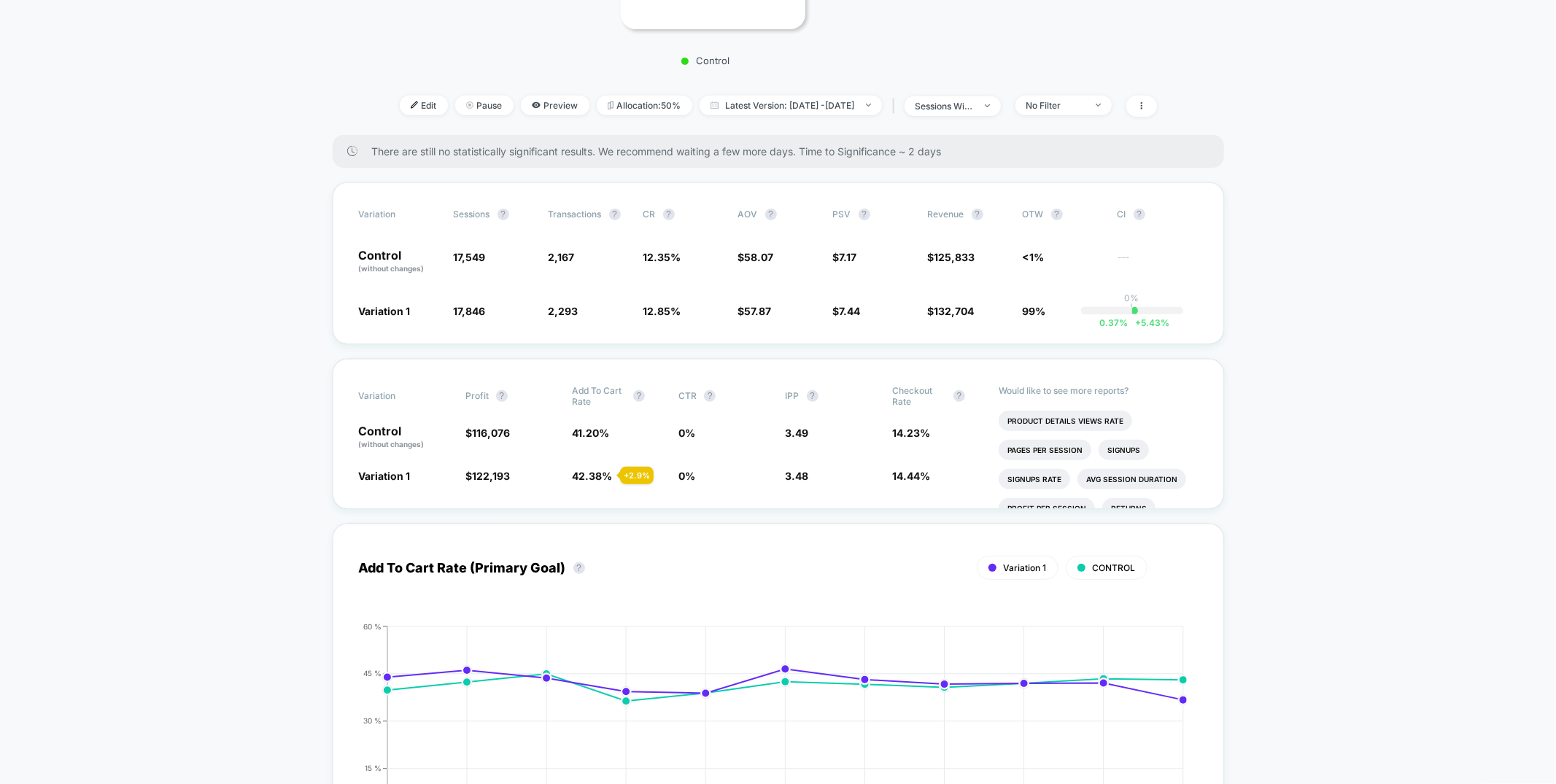
scroll to position [369, 0]
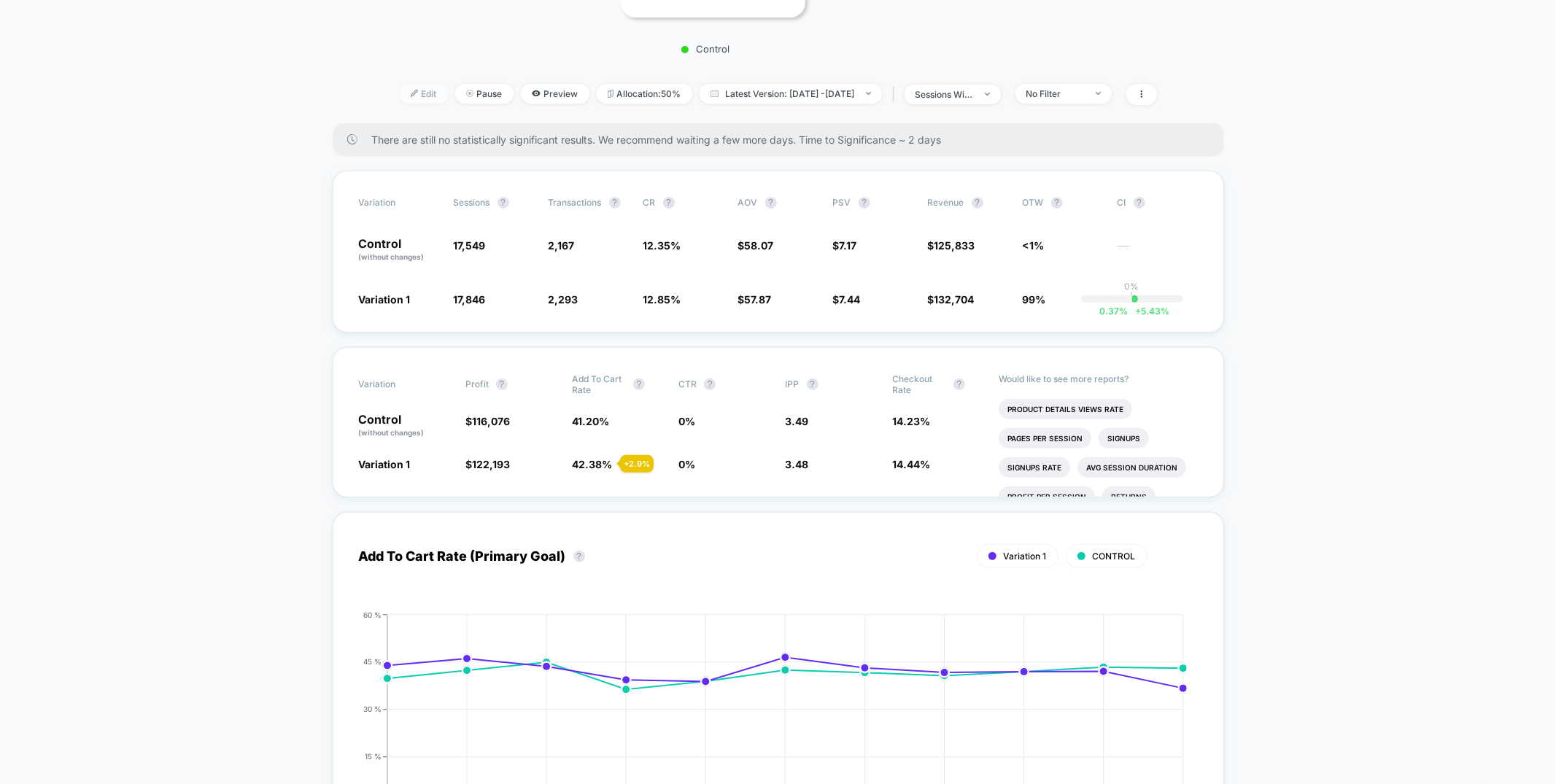
click at [400, 104] on span "Edit" at bounding box center [424, 94] width 48 height 20
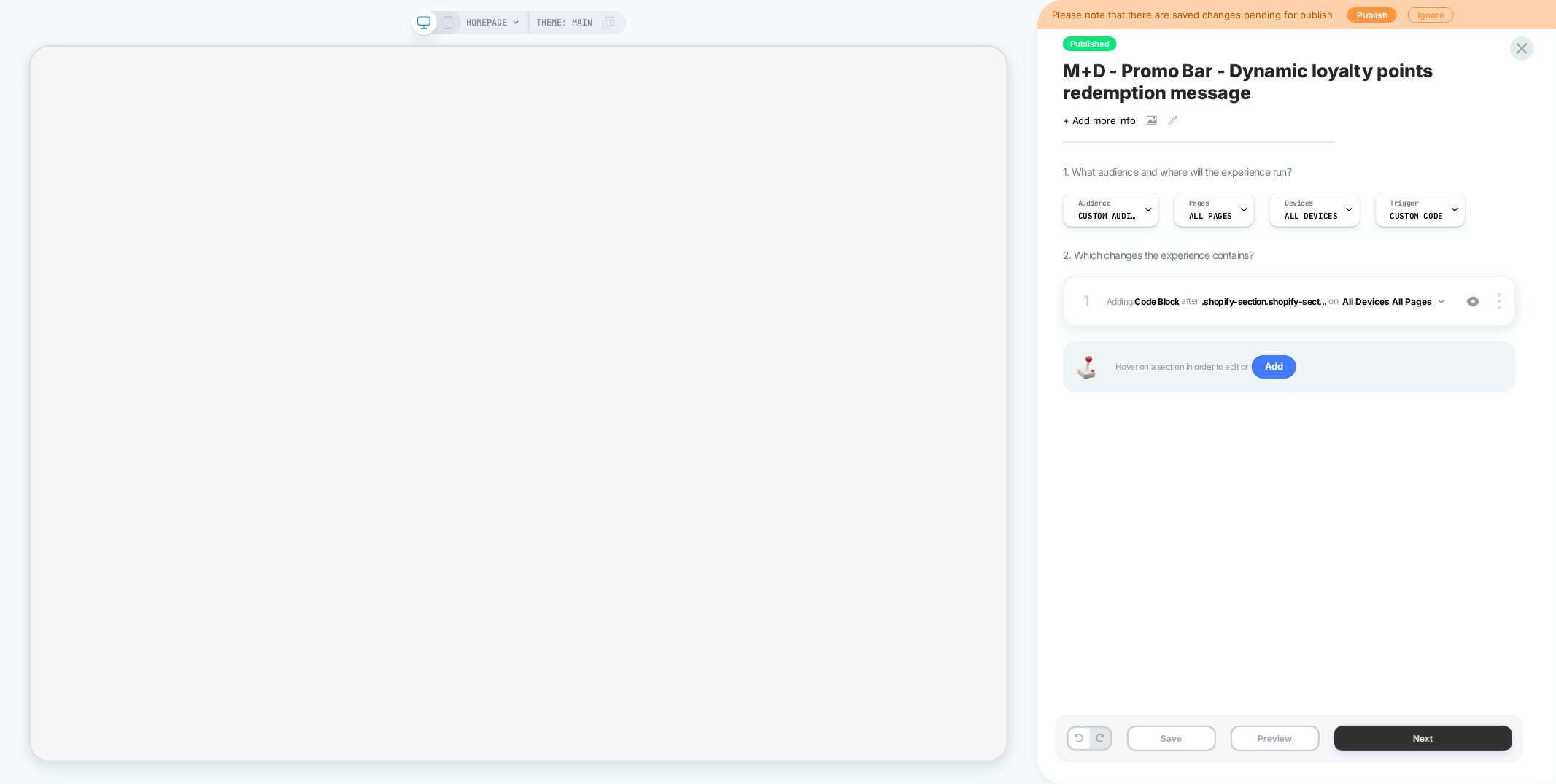
click at [1420, 744] on button "Next" at bounding box center [1423, 738] width 178 height 26
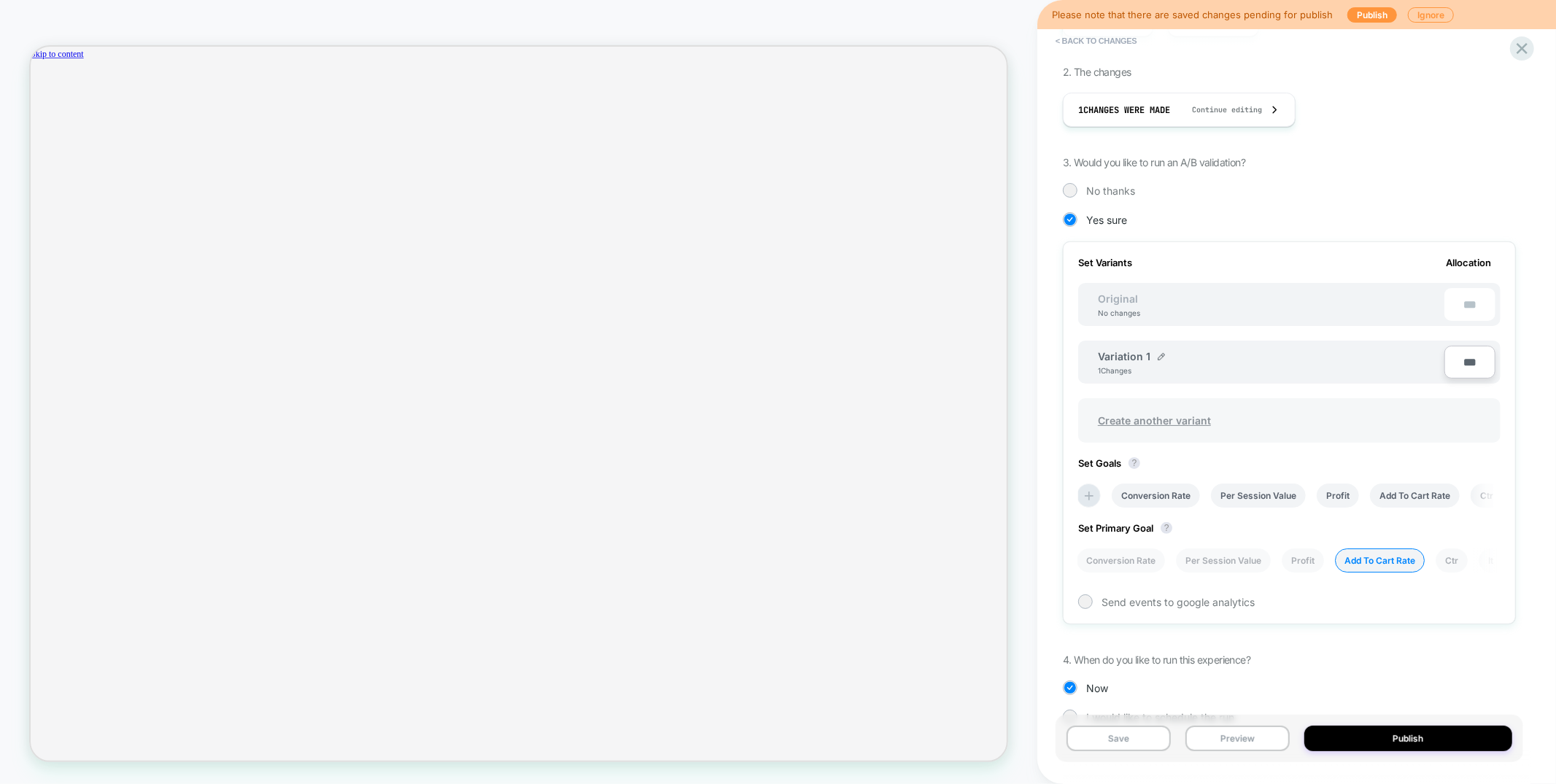
scroll to position [254, 0]
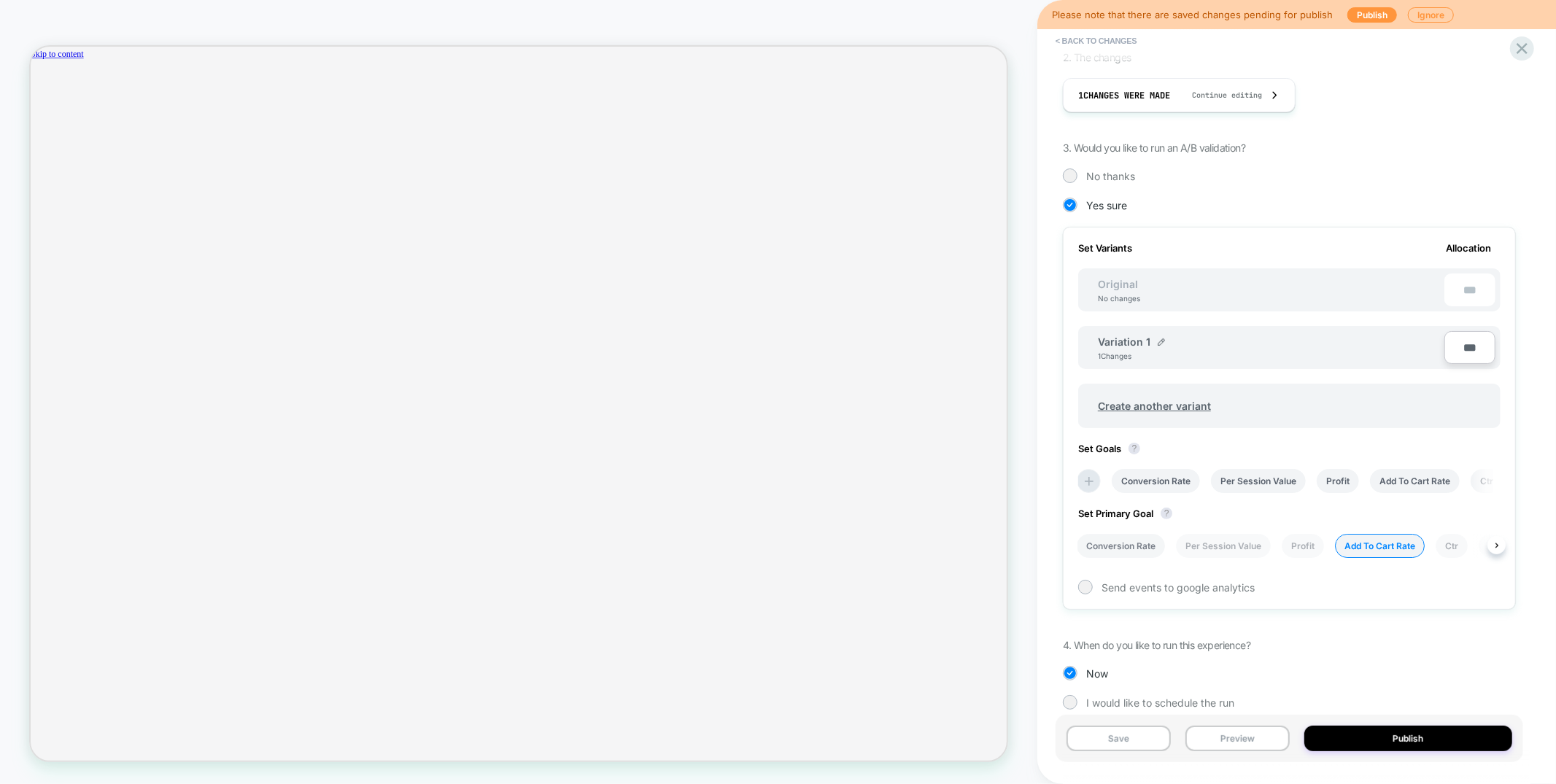
click at [1120, 533] on li "Conversion Rate" at bounding box center [1121, 545] width 89 height 24
click at [1113, 727] on div "Save Preview Publish" at bounding box center [1289, 738] width 467 height 47
click at [1112, 730] on button "Save" at bounding box center [1118, 738] width 105 height 26
click at [1515, 42] on icon at bounding box center [1522, 48] width 20 height 20
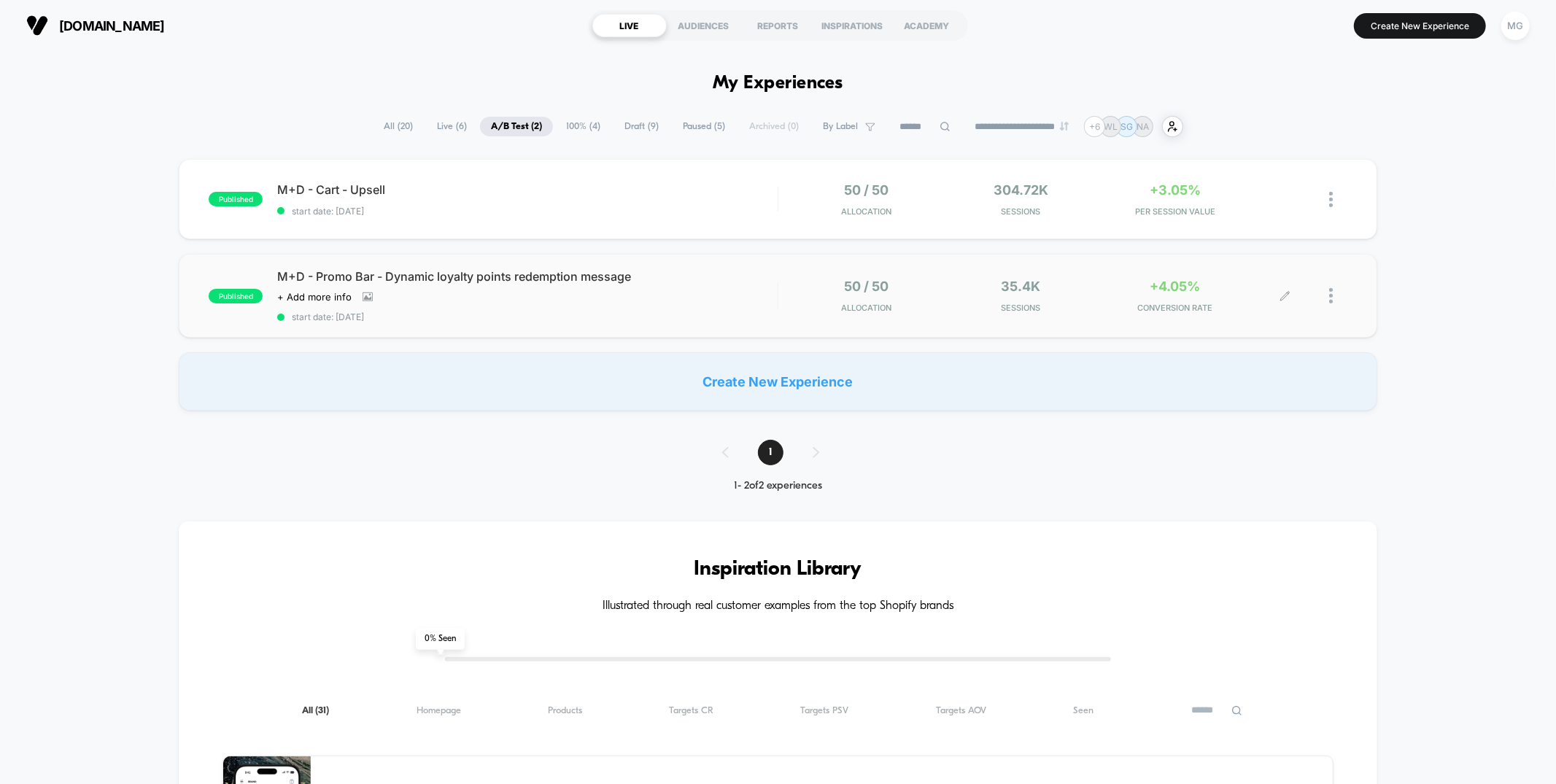
click at [790, 302] on div "50 / 50 Allocation 35.4k Sessions +4.05% CONVERSION RATE" at bounding box center [1062, 295] width 569 height 34
click at [536, 184] on span "M+D - Cart - Upsell Click to edit experience details" at bounding box center [527, 190] width 500 height 14
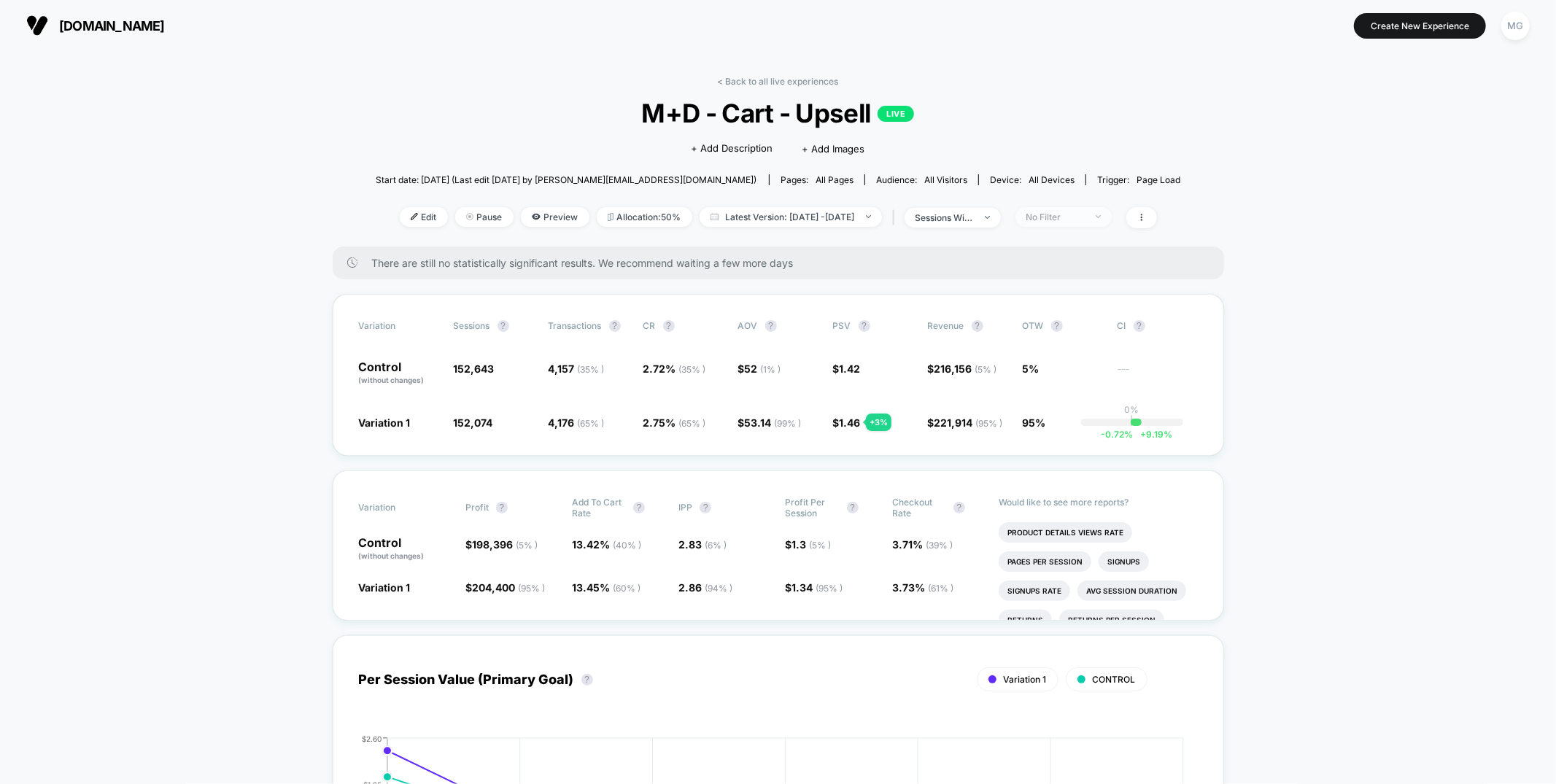
click at [1112, 217] on span "No Filter" at bounding box center [1064, 217] width 97 height 20
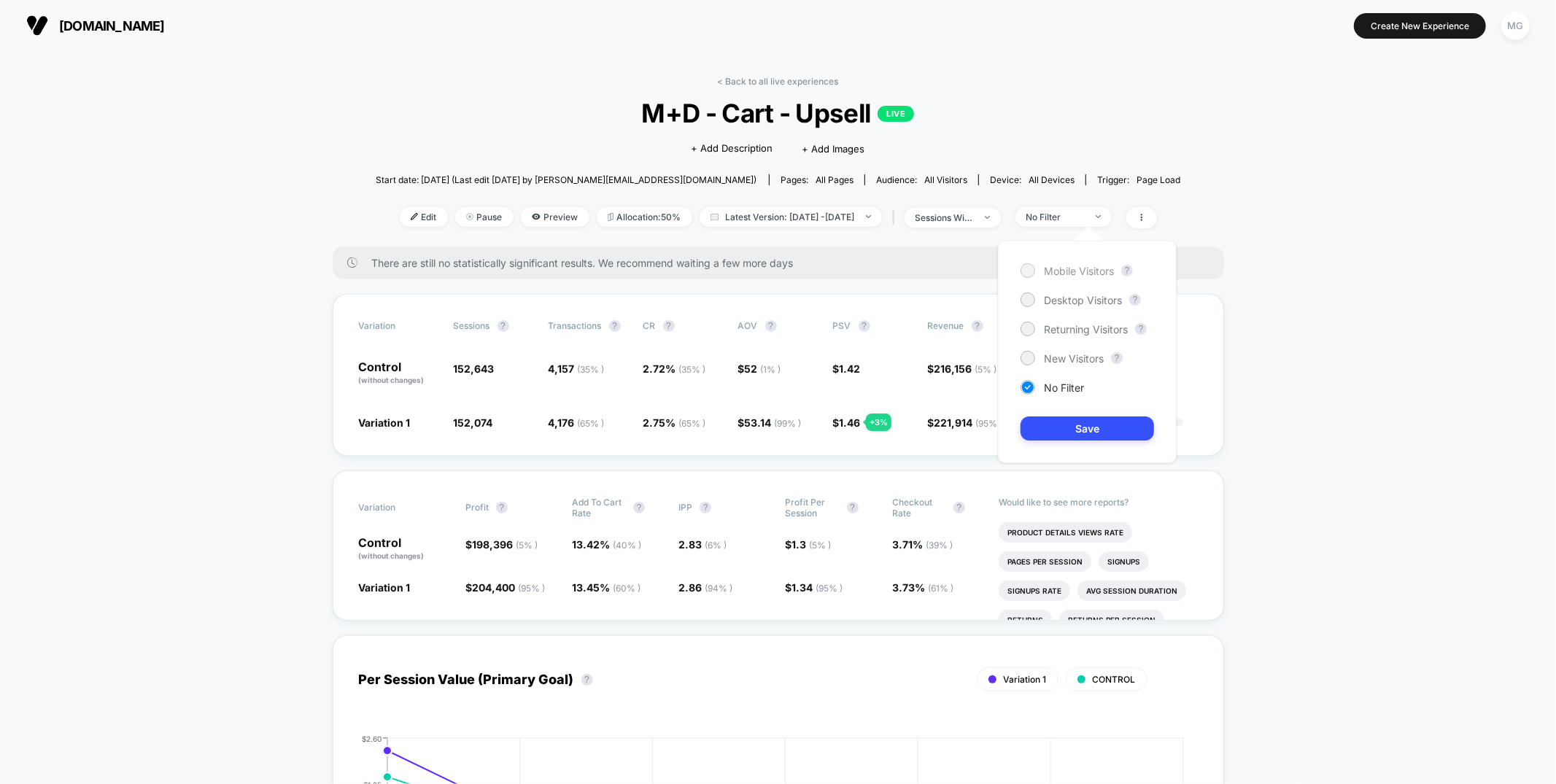
click at [1099, 271] on span "Mobile Visitors" at bounding box center [1079, 271] width 70 height 13
click at [1093, 430] on button "Save" at bounding box center [1087, 428] width 133 height 24
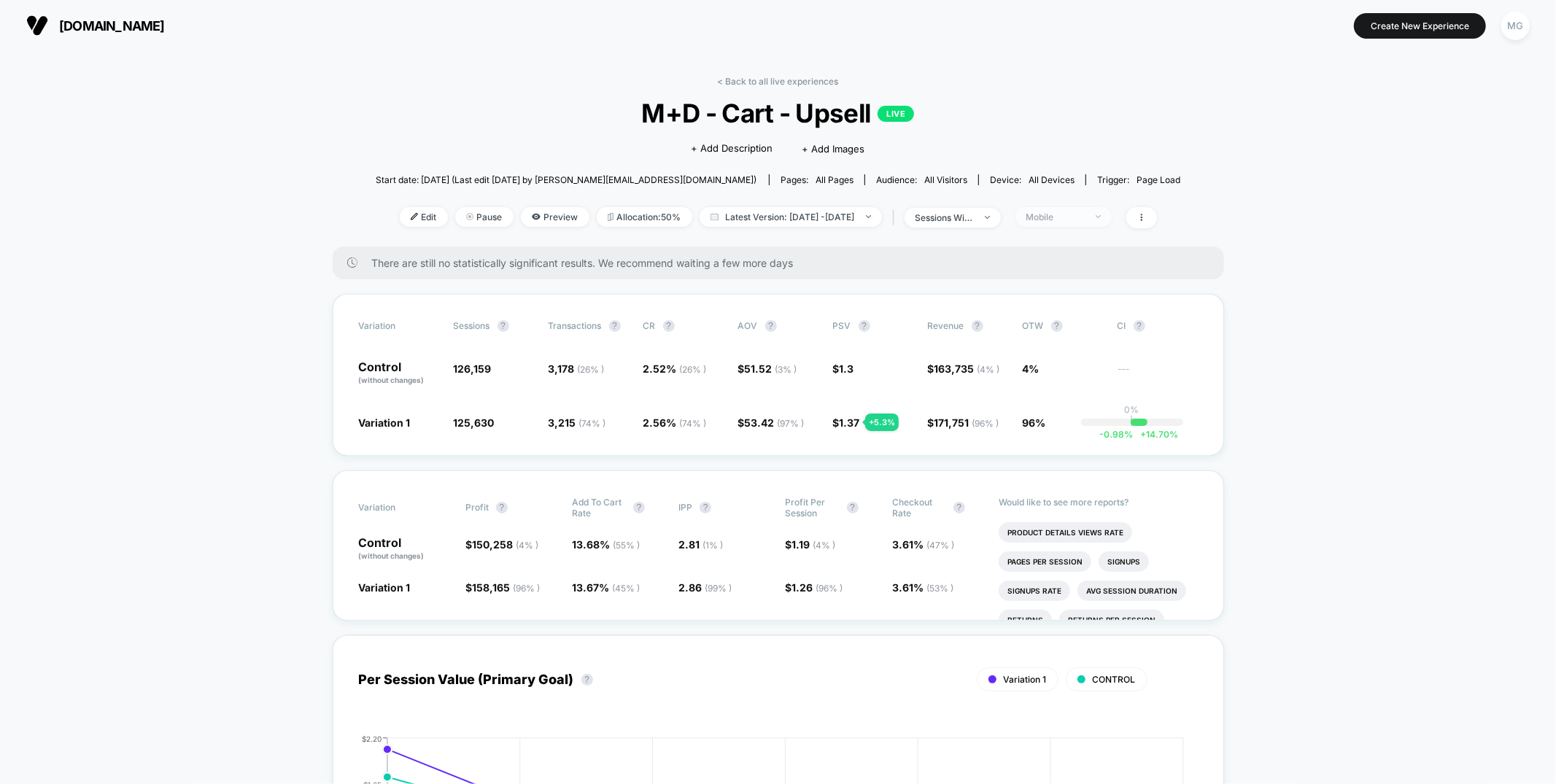
click at [1112, 220] on span "Mobile" at bounding box center [1064, 217] width 97 height 20
click at [1111, 308] on div "Mobile Visitors ? Desktop Visitors ? Returning Visitors ? New Visitors ? No Fil…" at bounding box center [1088, 352] width 179 height 223
click at [1109, 301] on span "Desktop Visitors" at bounding box center [1082, 300] width 78 height 13
click at [1056, 422] on button "Save" at bounding box center [1087, 428] width 133 height 24
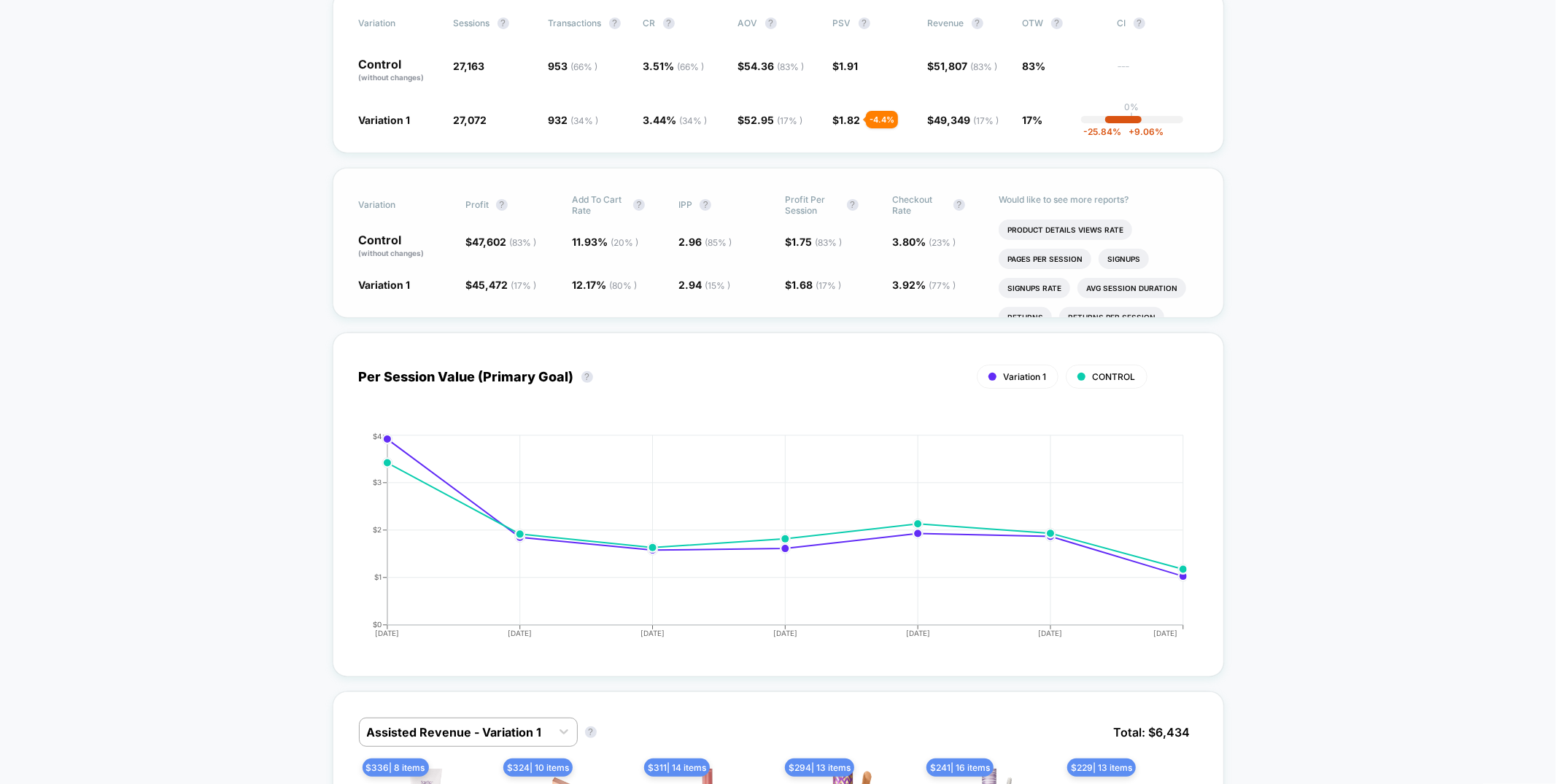
scroll to position [484, 0]
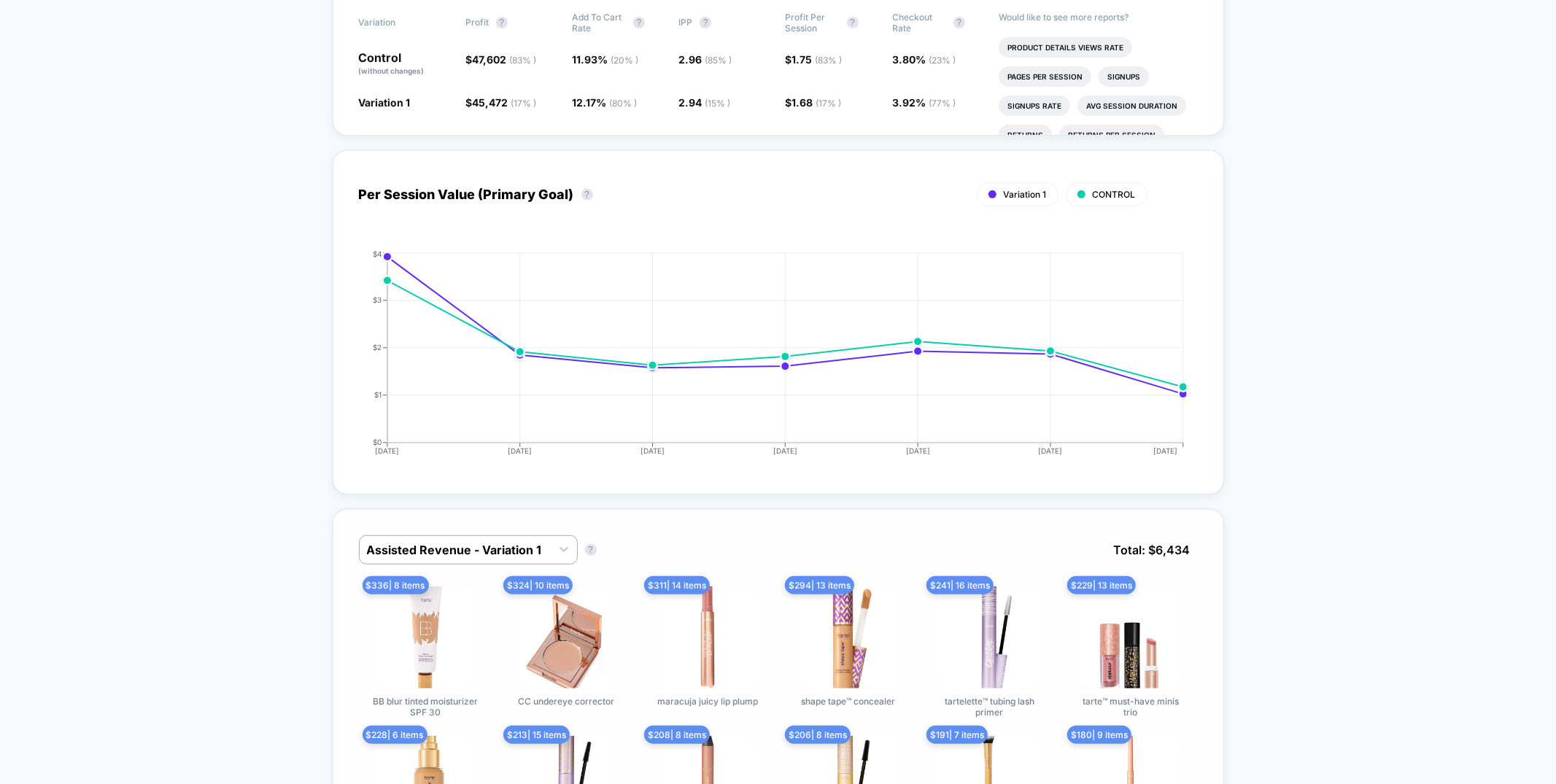
click at [497, 525] on div "Assisted Revenue - Variation 1 Assisted Revenue - Variation 1 ? Total: $ 6,434 …" at bounding box center [779, 701] width 892 height 384
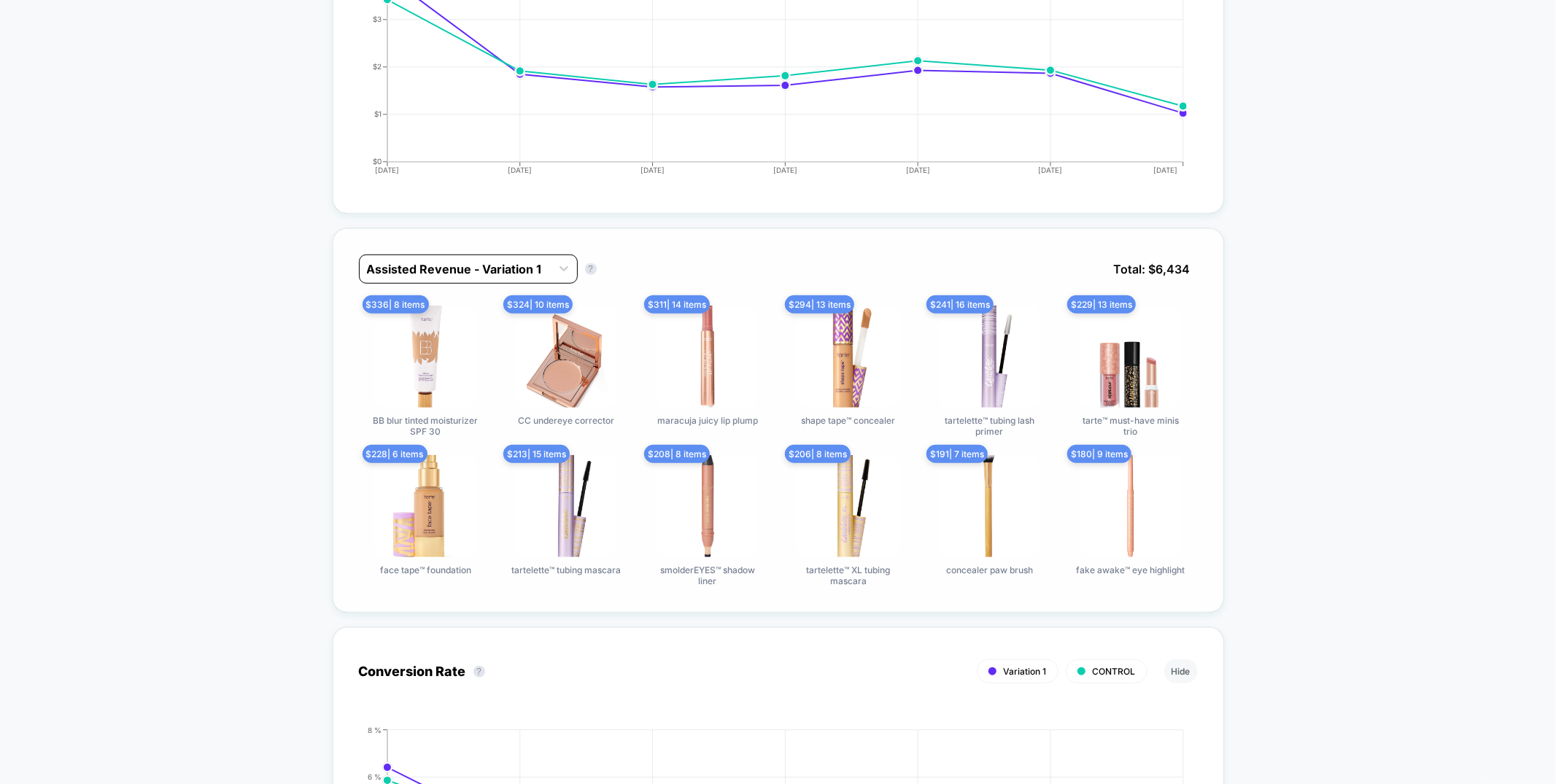
scroll to position [770, 0]
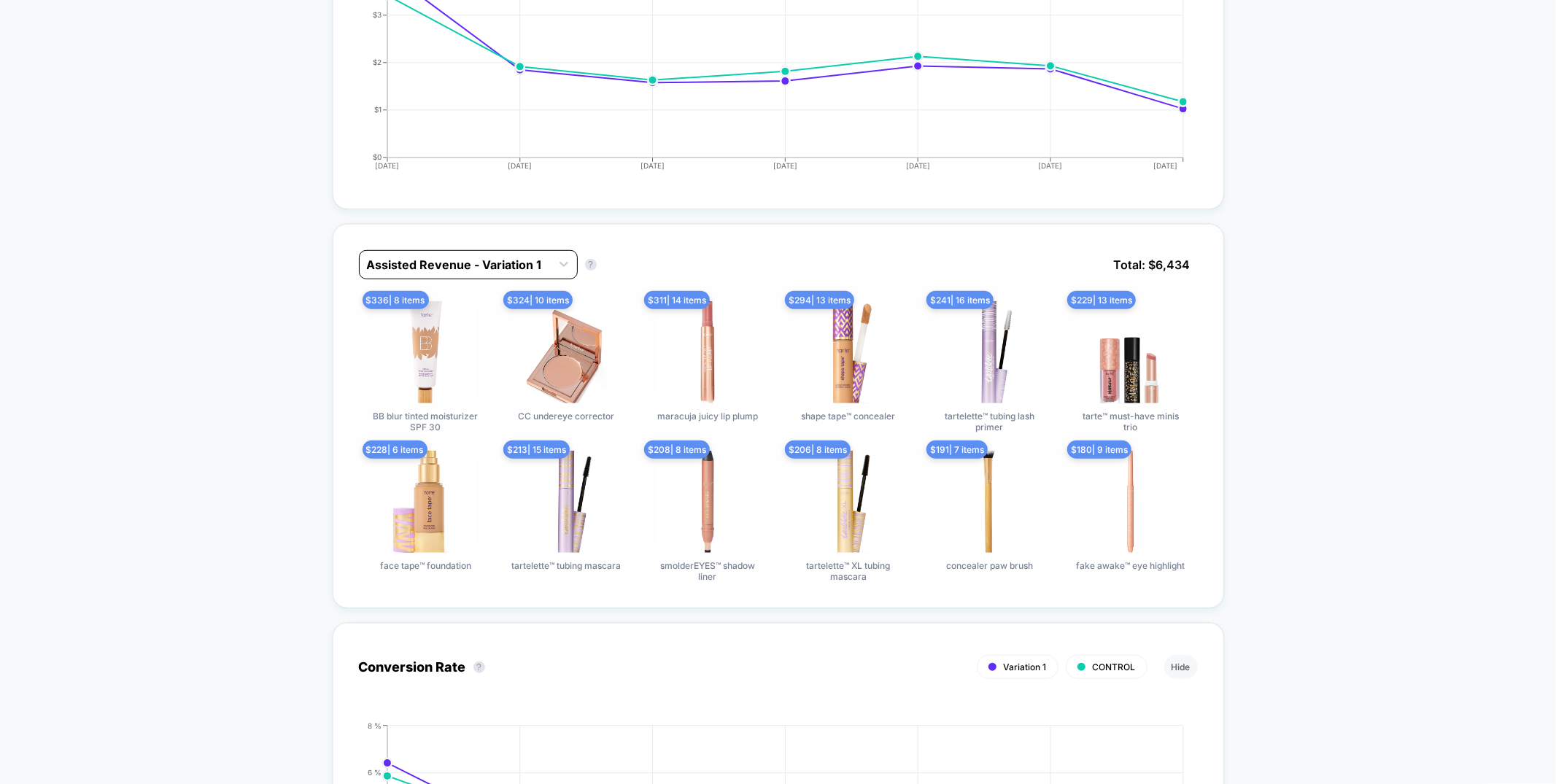
click at [476, 270] on div at bounding box center [455, 265] width 176 height 18
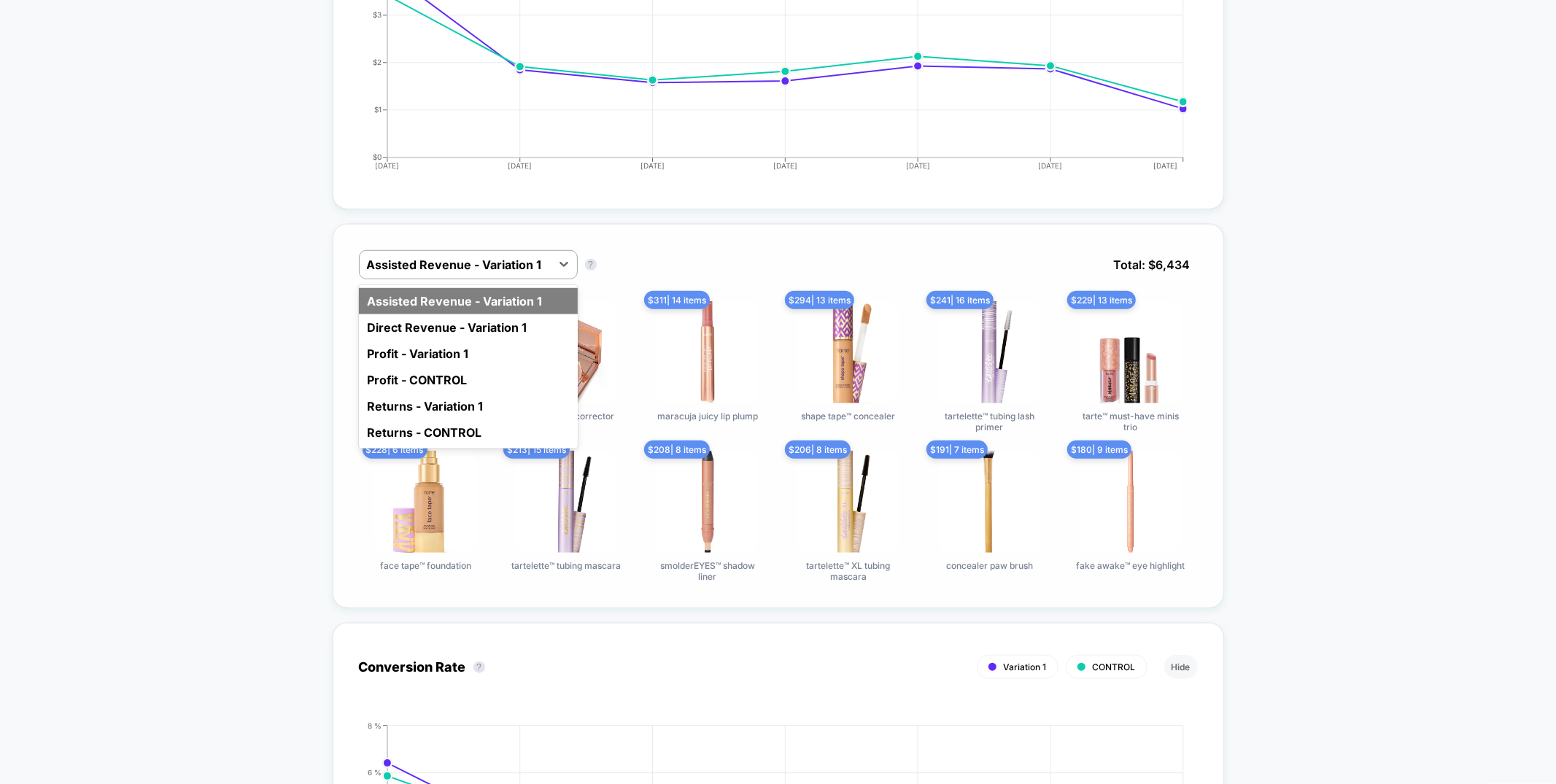
click at [466, 310] on div "Assisted Revenue - Variation 1" at bounding box center [468, 301] width 218 height 26
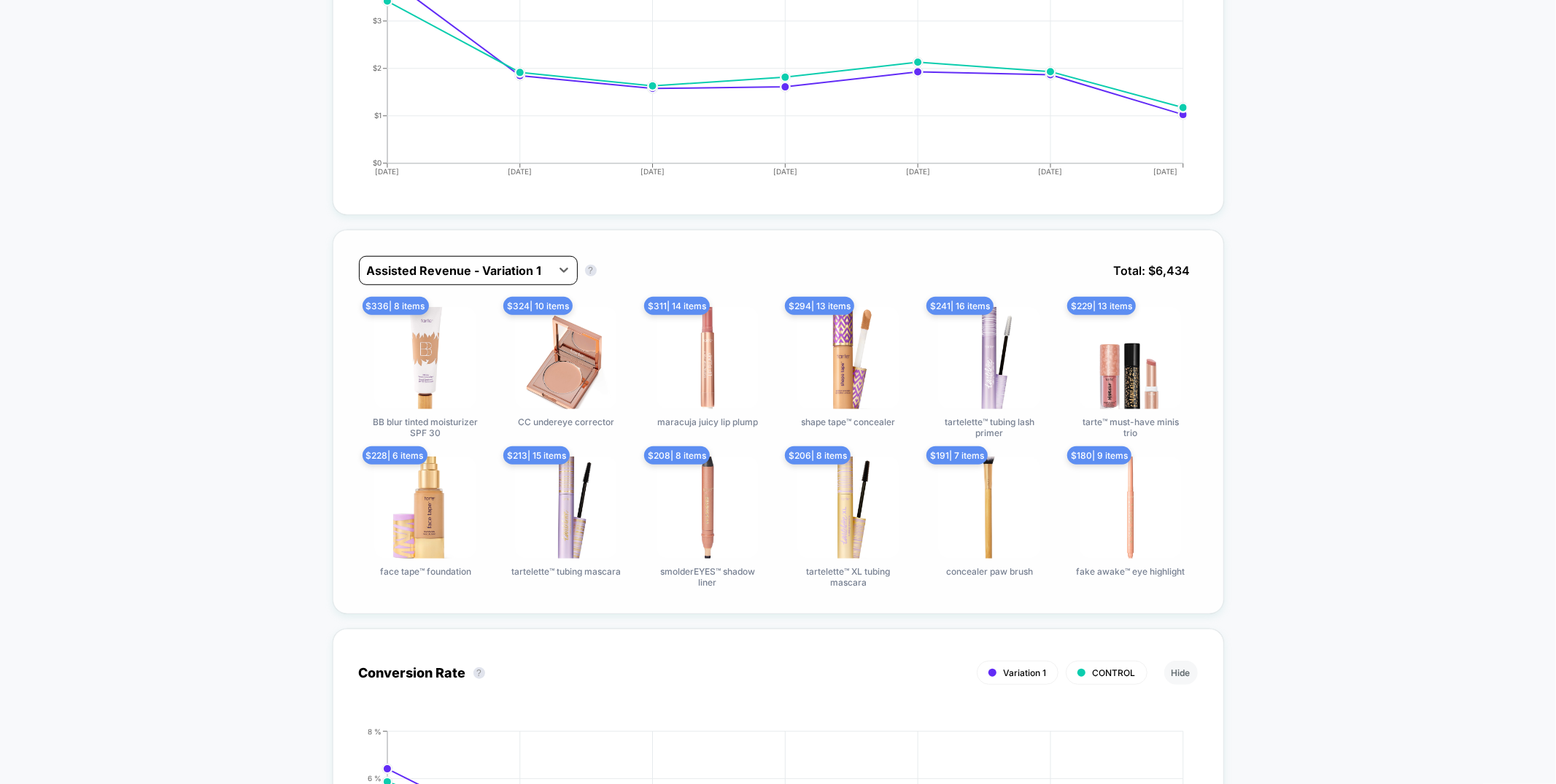
click at [472, 266] on div at bounding box center [455, 271] width 176 height 18
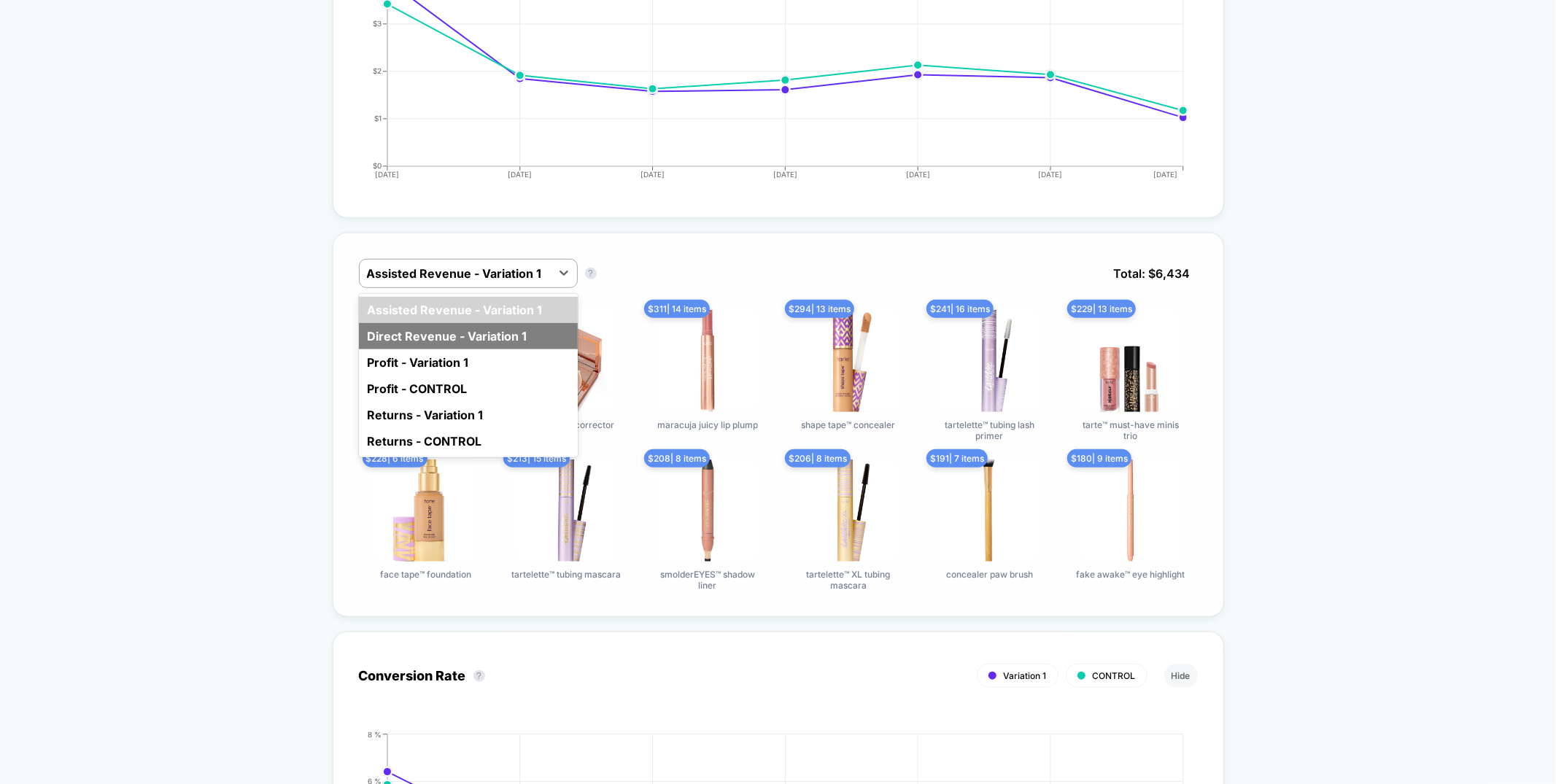
click at [464, 332] on div "Direct Revenue - Variation 1" at bounding box center [468, 336] width 218 height 26
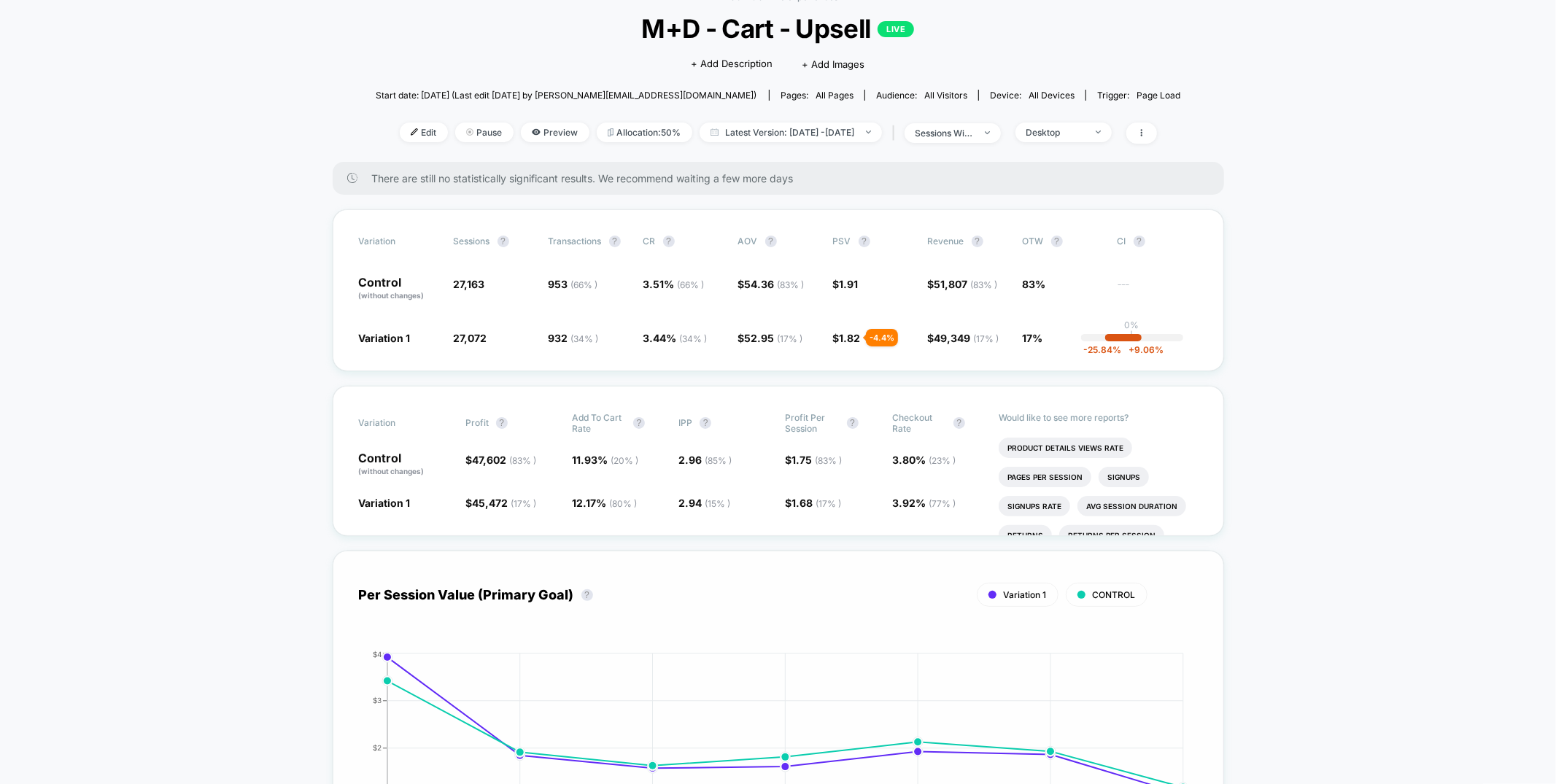
scroll to position [13, 0]
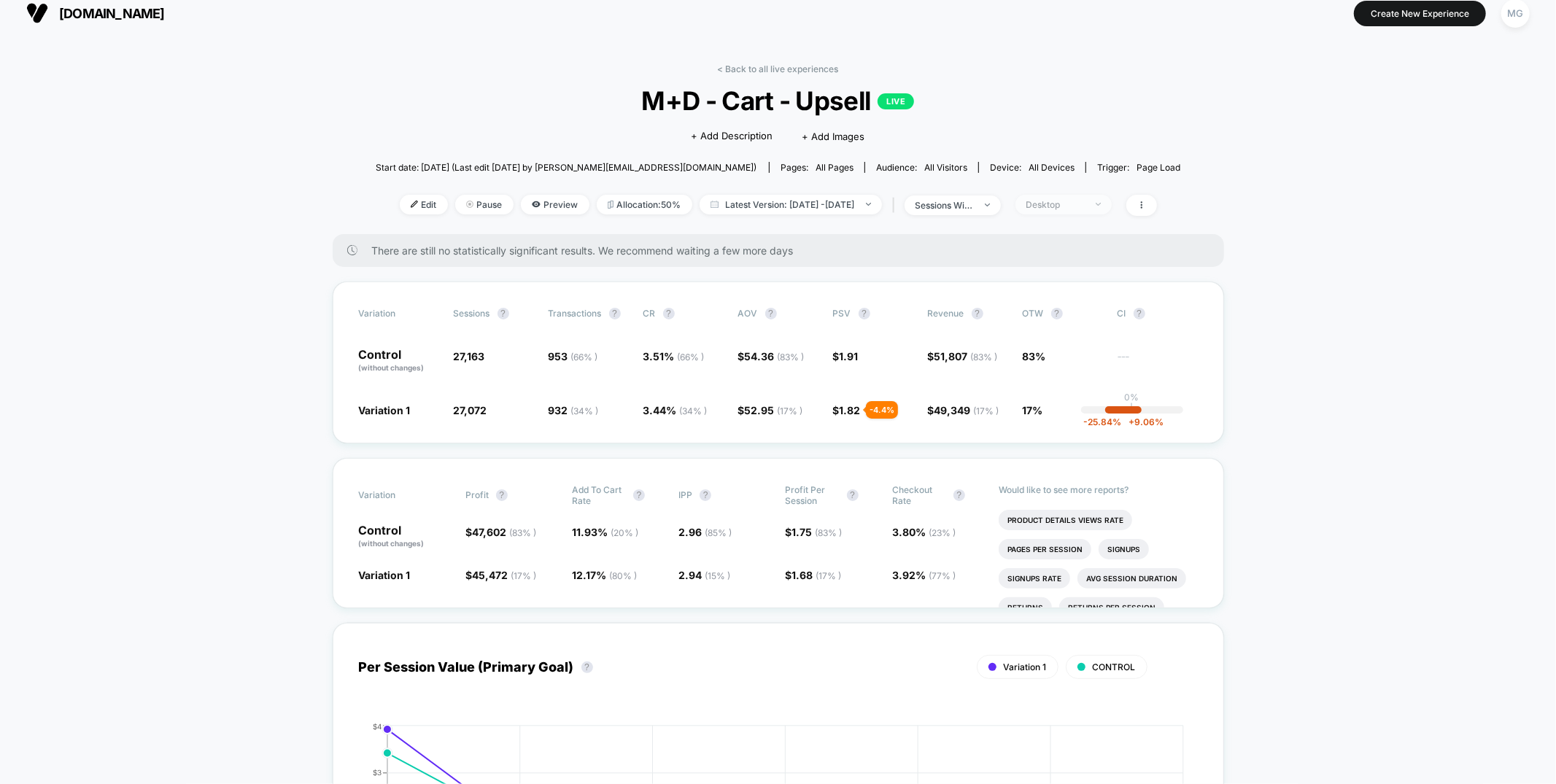
click at [1073, 203] on div "Desktop" at bounding box center [1055, 204] width 58 height 11
click at [1073, 260] on span "Mobile Visitors" at bounding box center [1079, 258] width 70 height 13
click at [1058, 421] on button "Save" at bounding box center [1087, 415] width 133 height 24
click at [401, 203] on span "Edit" at bounding box center [424, 205] width 48 height 20
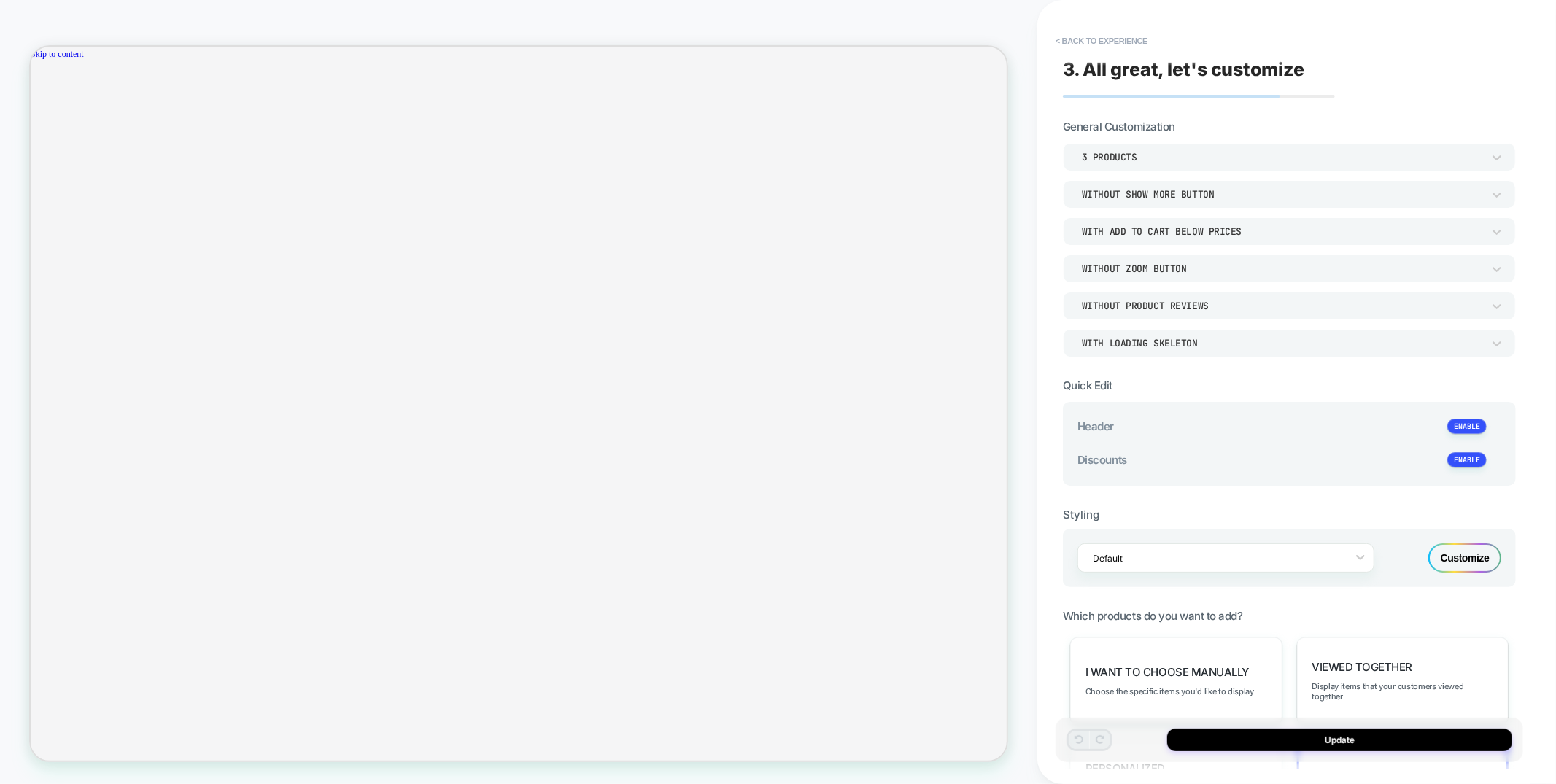
type textarea "*"
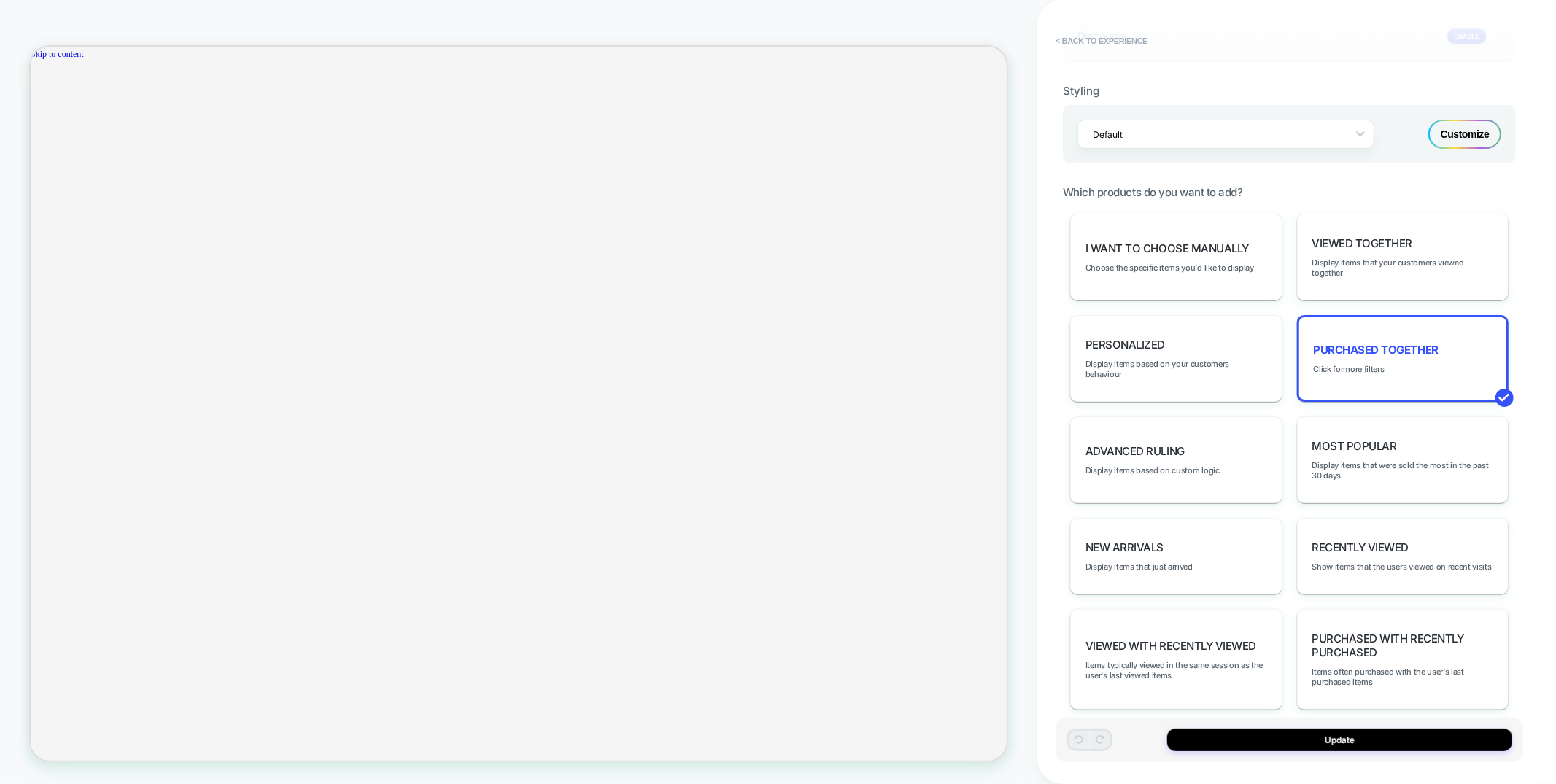
scroll to position [0, 1126]
click at [1379, 364] on div "Purchased Together Click for more filters" at bounding box center [1403, 358] width 212 height 87
click at [1377, 364] on u "more filters" at bounding box center [1364, 369] width 41 height 10
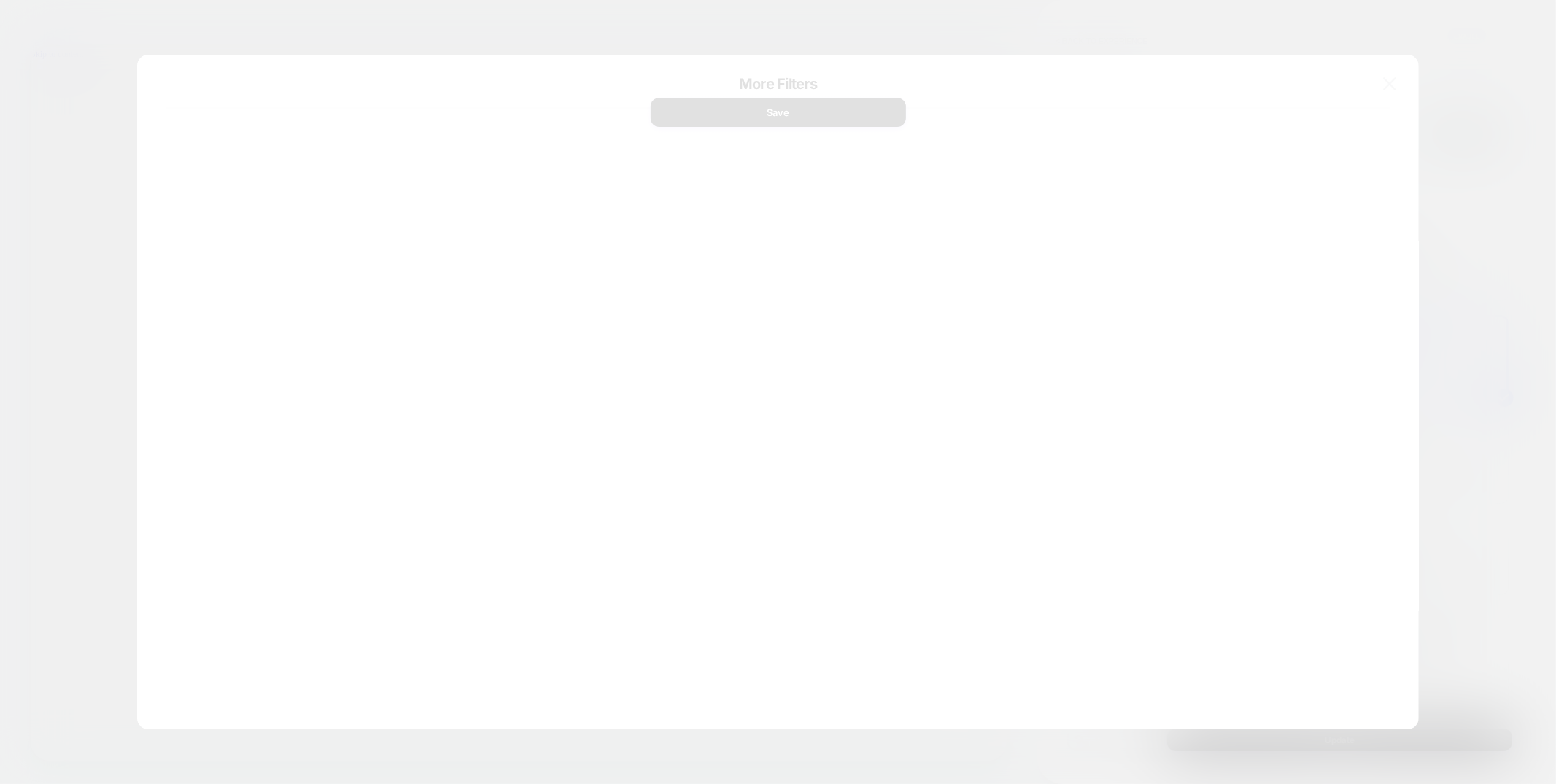
scroll to position [0, 2252]
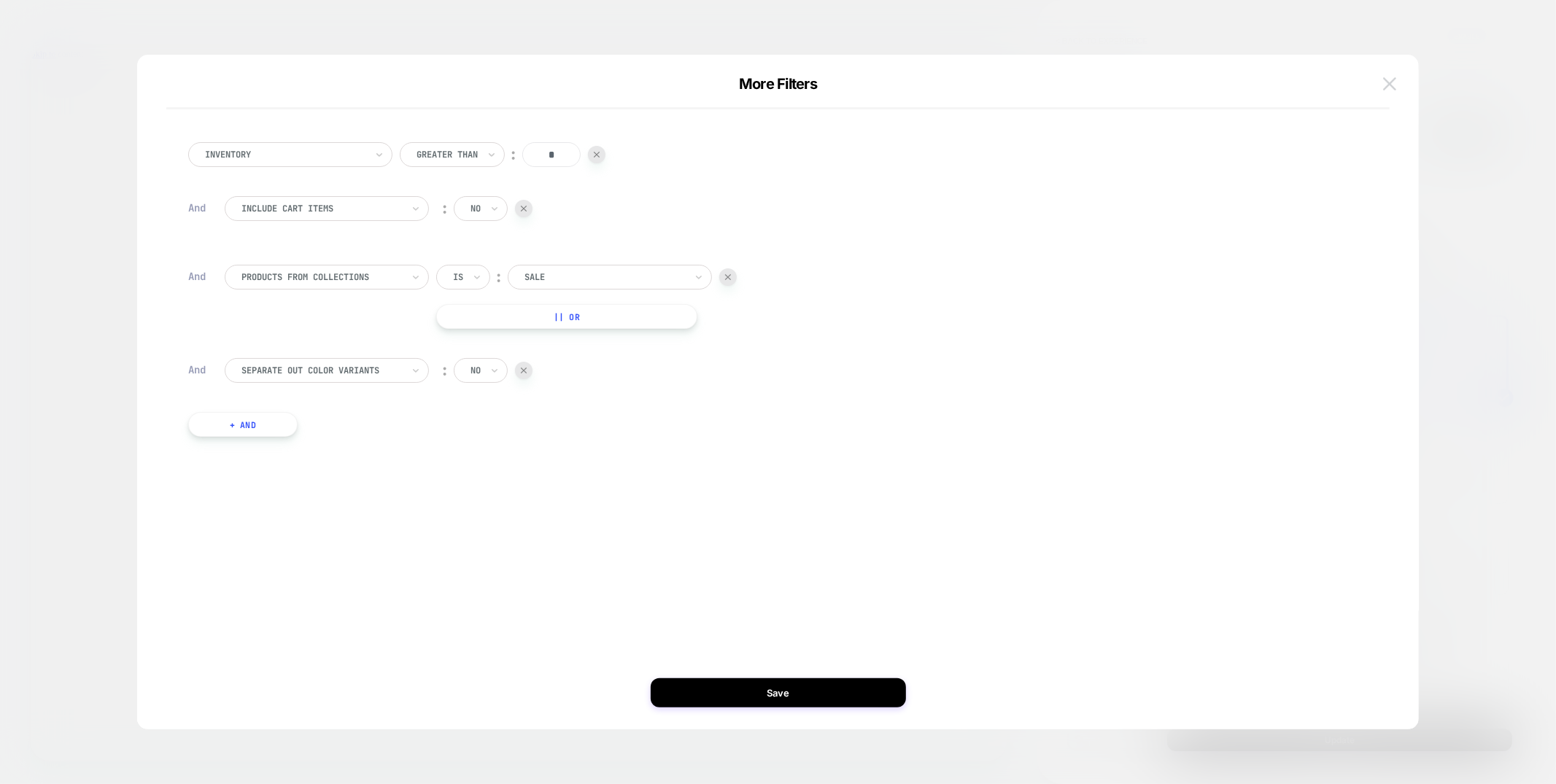
click at [0, 0] on img at bounding box center [0, 0] width 0 height 0
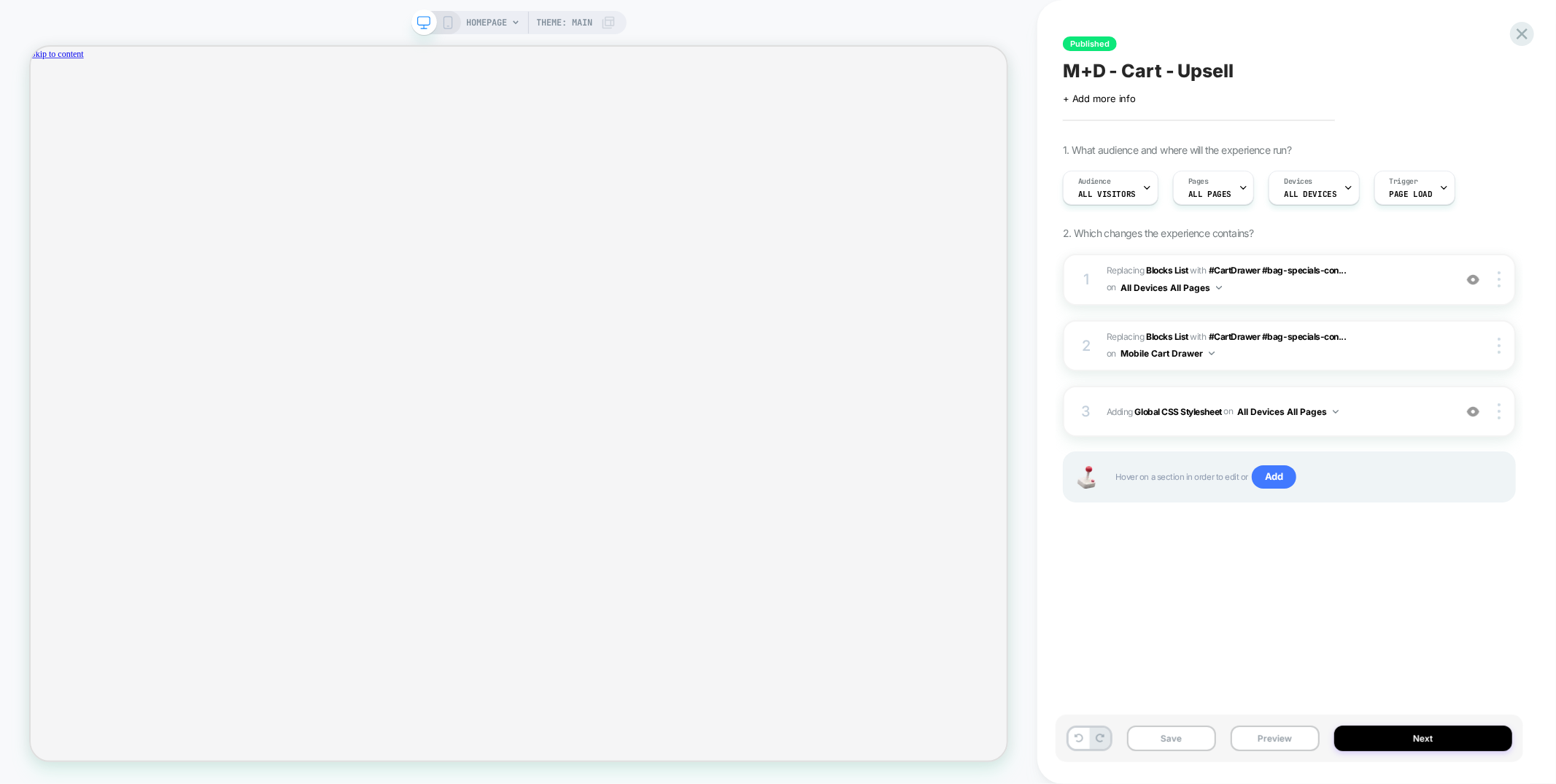
scroll to position [0, 0]
click at [443, 21] on icon at bounding box center [448, 22] width 13 height 13
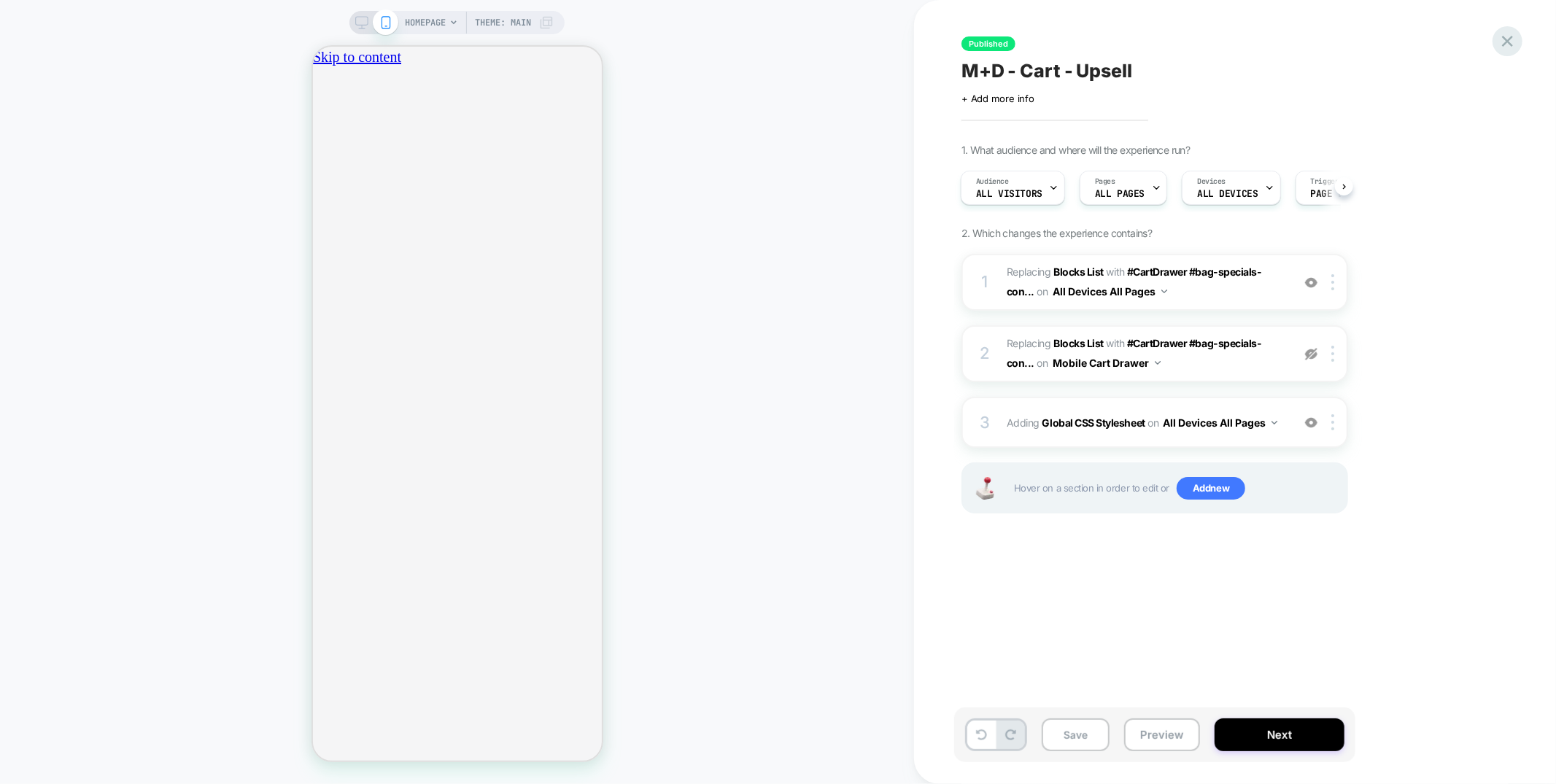
click at [1511, 42] on icon at bounding box center [1508, 41] width 20 height 20
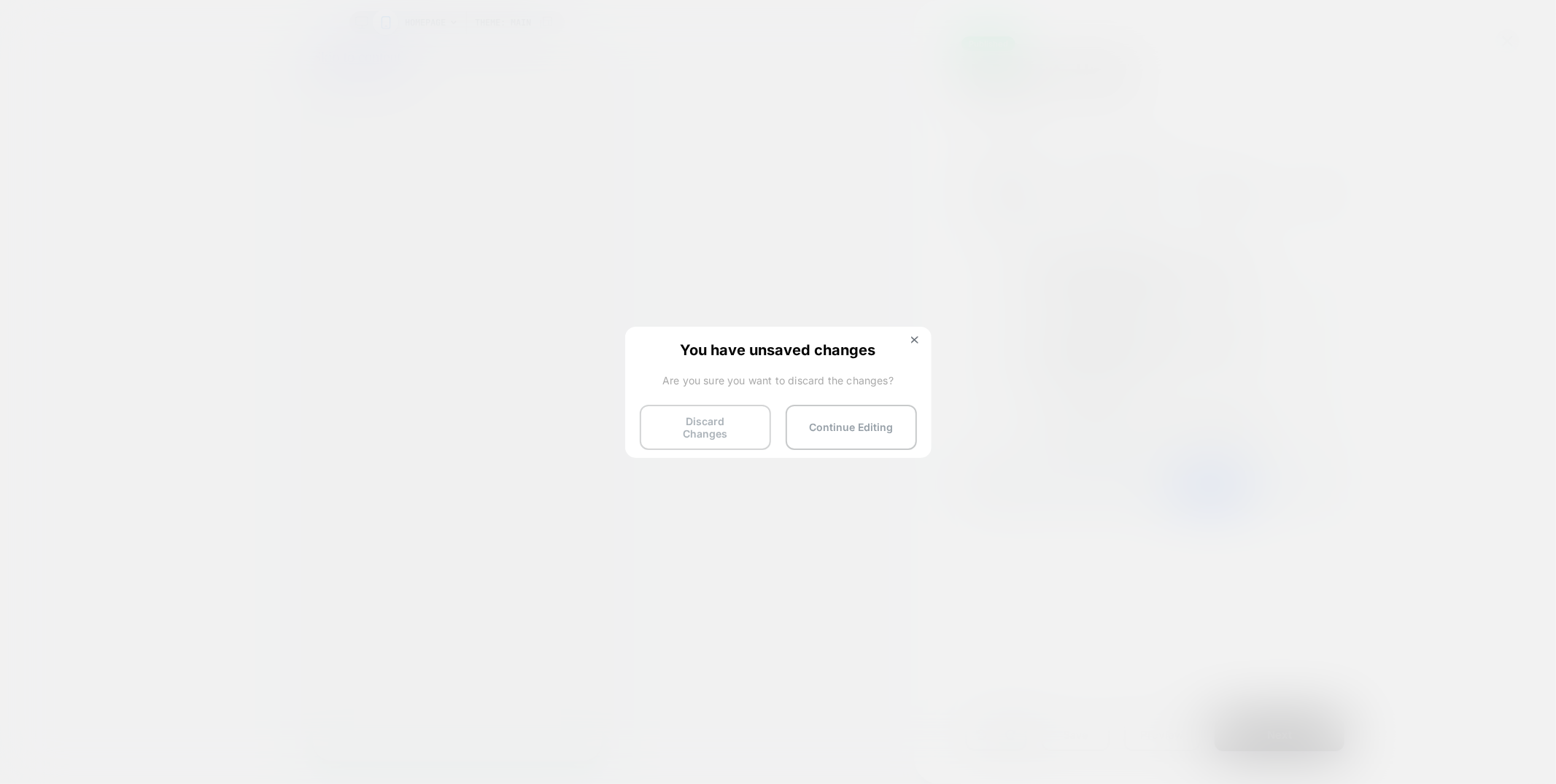
click at [695, 425] on button "Discard Changes" at bounding box center [705, 427] width 132 height 46
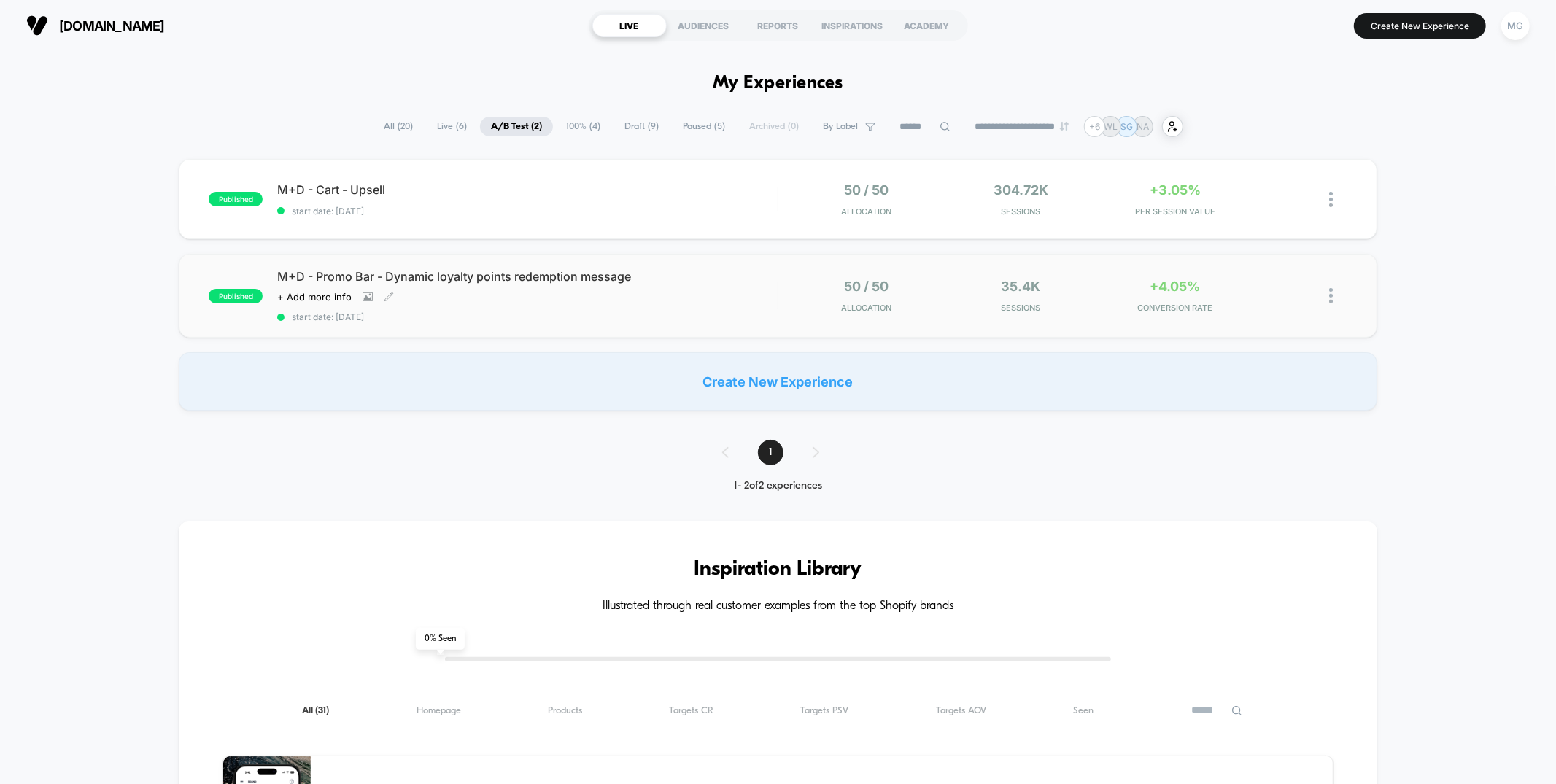
click at [693, 297] on div "M+D - Promo Bar - Dynamic loyalty points redemption message Click to view image…" at bounding box center [527, 295] width 500 height 53
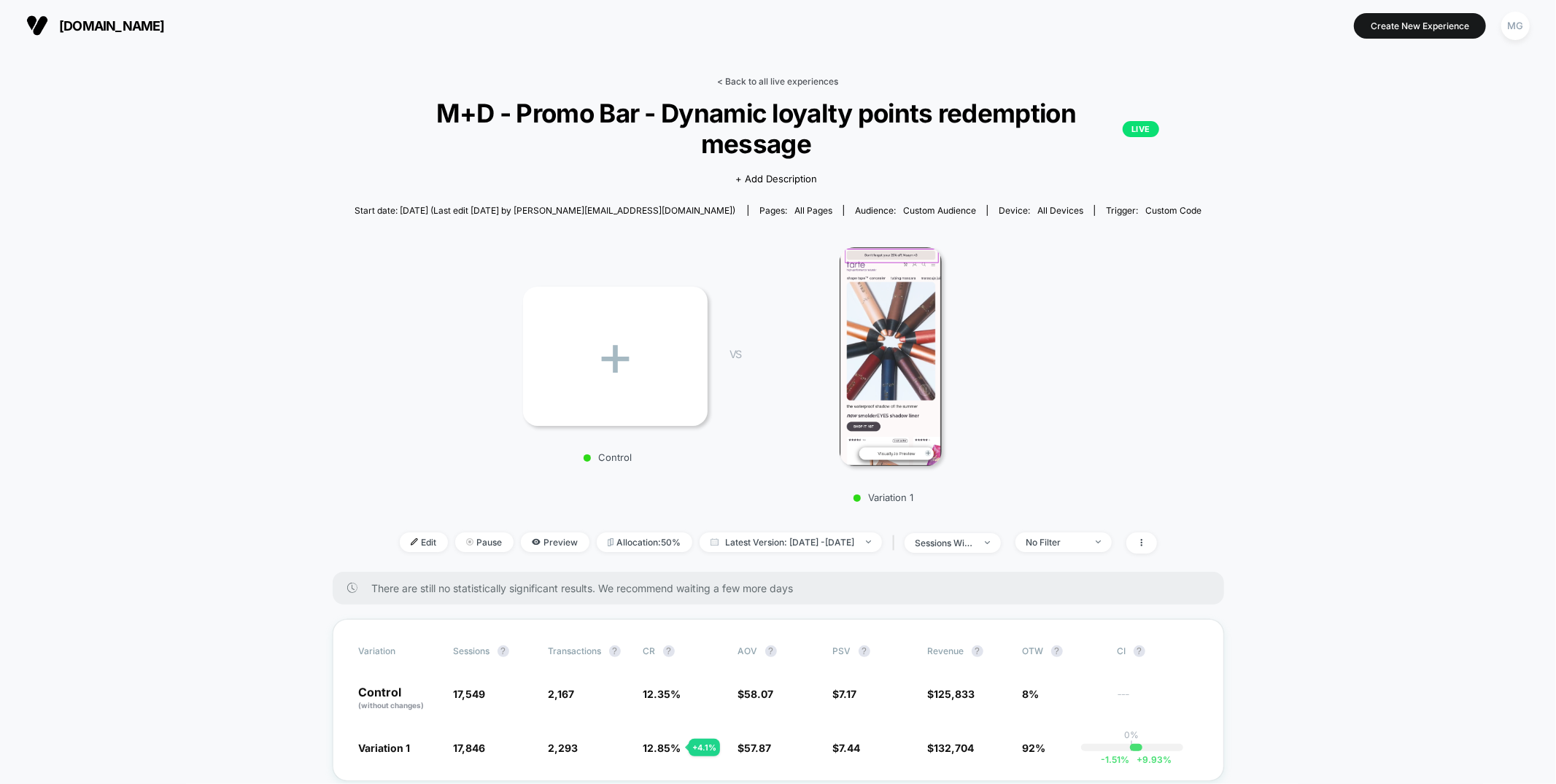
click at [766, 81] on link "< Back to all live experiences" at bounding box center [778, 81] width 121 height 11
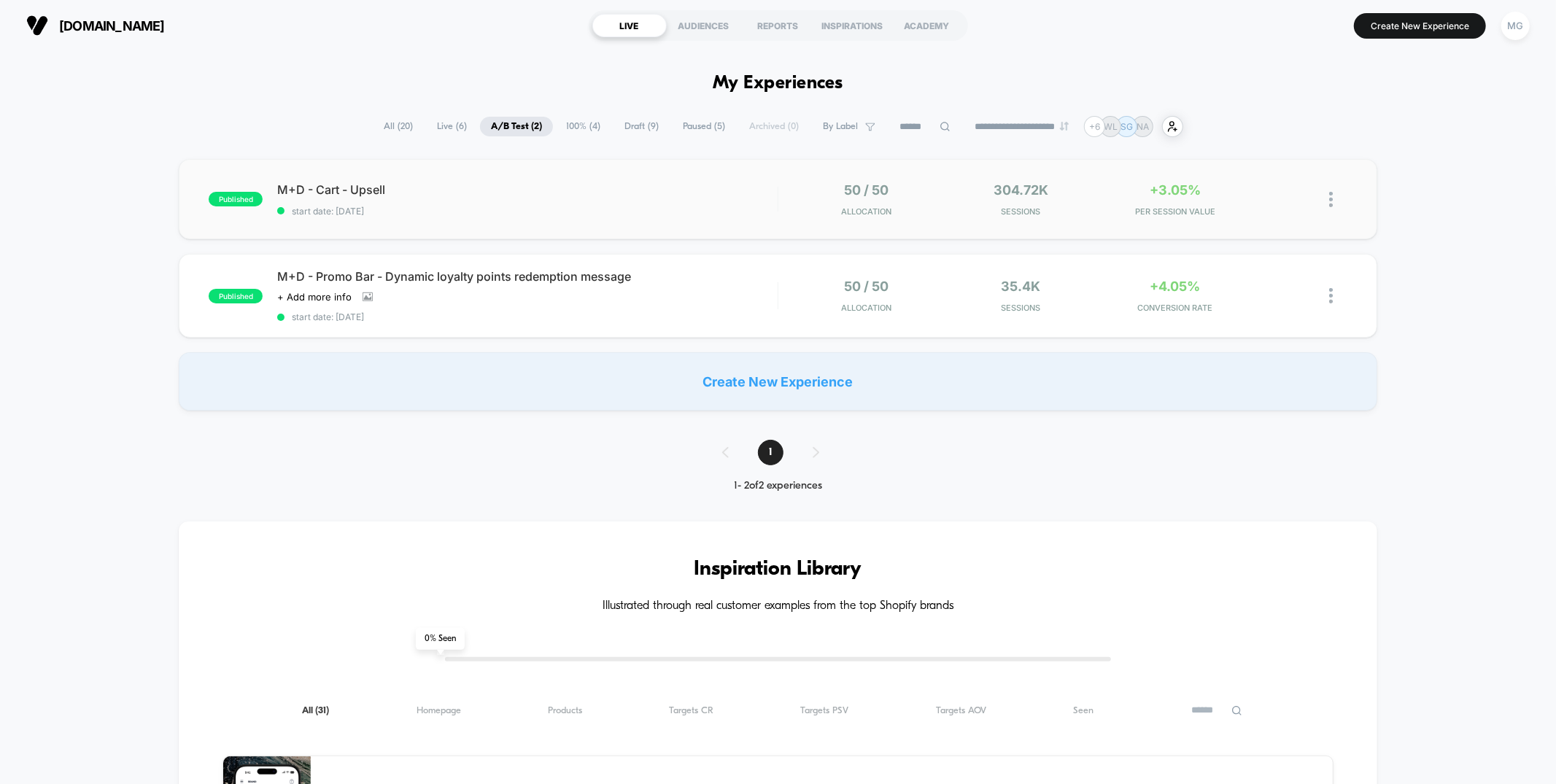
click at [699, 219] on div "published M+D - Cart - Upsell start date: [DATE] 50 / 50 Allocation 304.72k Ses…" at bounding box center [778, 200] width 1198 height 81
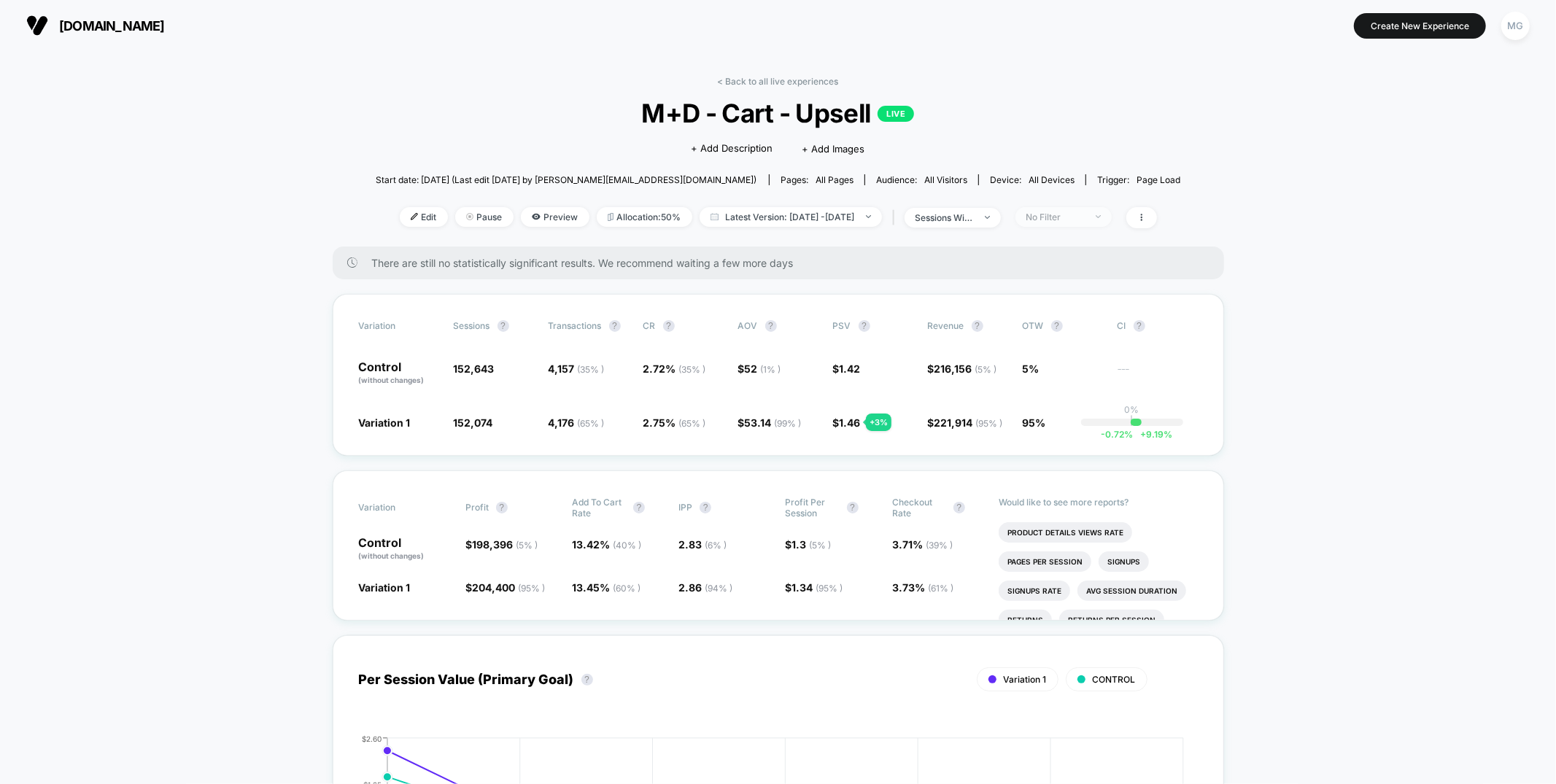
click at [1073, 209] on span "No Filter" at bounding box center [1064, 217] width 97 height 20
click at [1036, 356] on div "New Visitors" at bounding box center [1062, 358] width 83 height 14
drag, startPoint x: 1047, startPoint y: 422, endPoint x: 1062, endPoint y: 366, distance: 58.0
click at [1047, 422] on button "Save" at bounding box center [1087, 428] width 133 height 24
click at [1080, 215] on div "New Visitors" at bounding box center [1055, 217] width 58 height 11
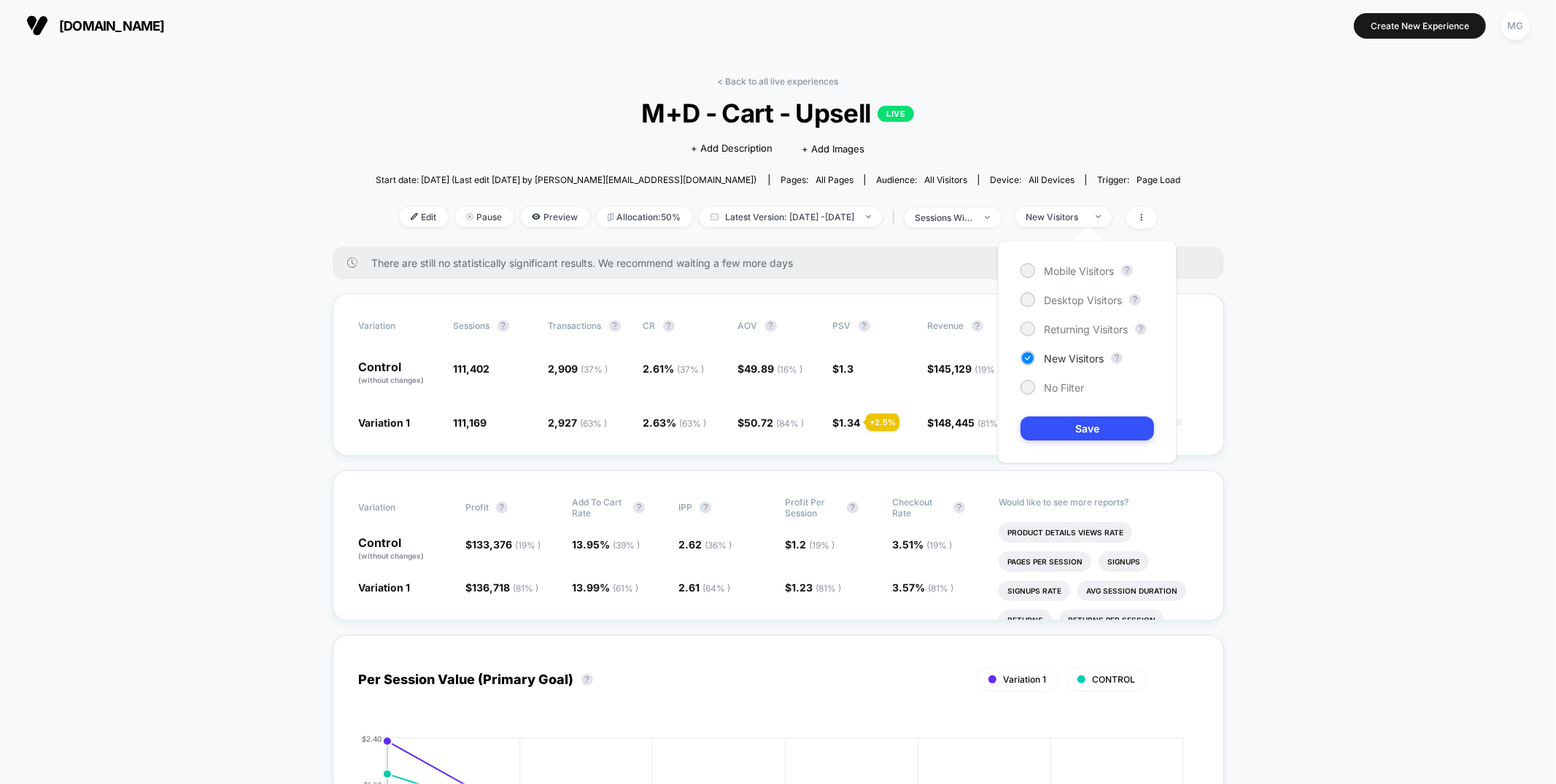
drag, startPoint x: 1067, startPoint y: 328, endPoint x: 1067, endPoint y: 344, distance: 16.0
click at [1069, 328] on span "Returning Visitors" at bounding box center [1086, 329] width 84 height 13
click at [1077, 427] on button "Save" at bounding box center [1087, 428] width 133 height 24
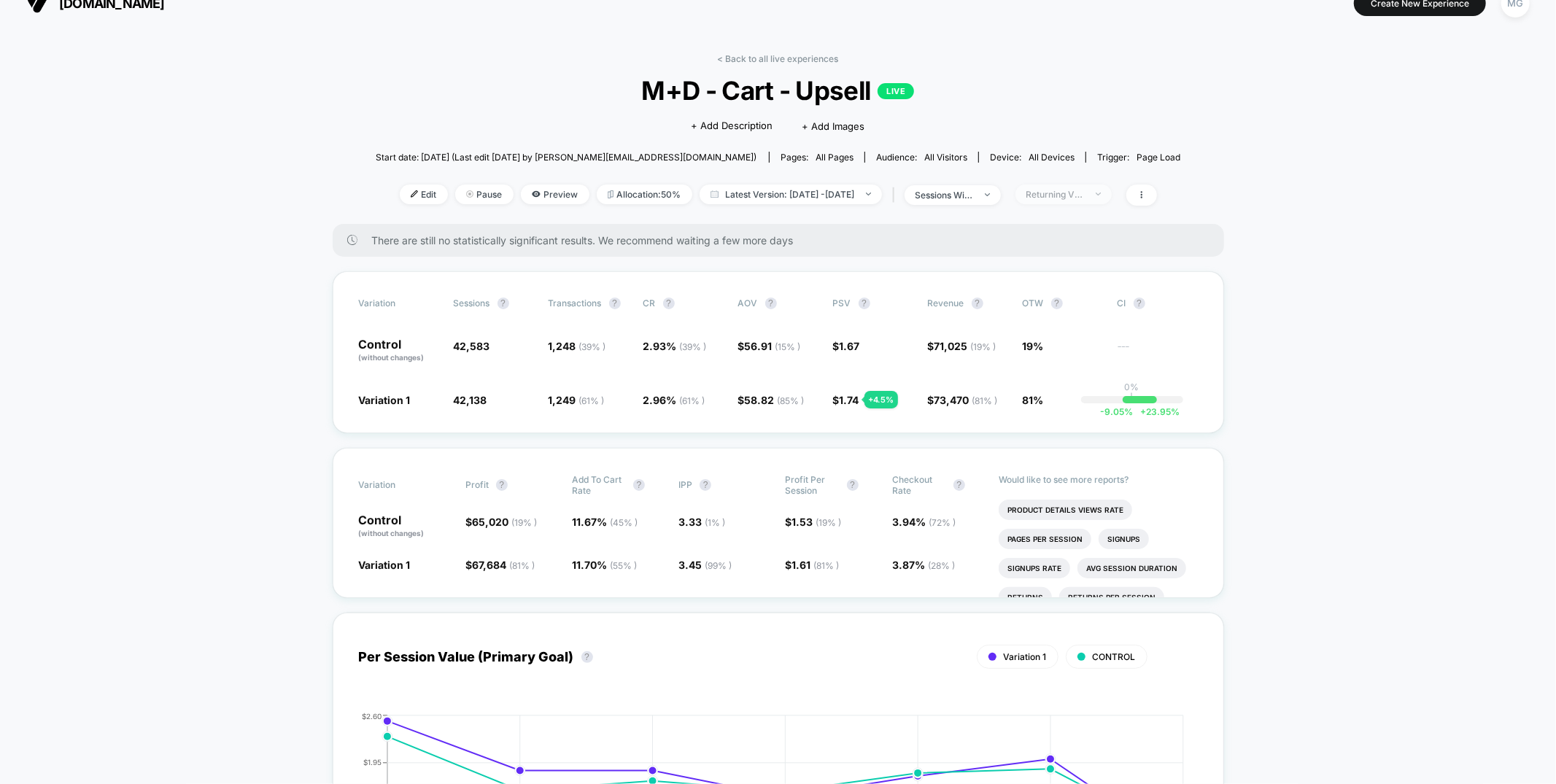
click at [1085, 193] on div "Returning Visitors" at bounding box center [1055, 194] width 58 height 11
click at [1062, 362] on span "No Filter" at bounding box center [1064, 364] width 40 height 13
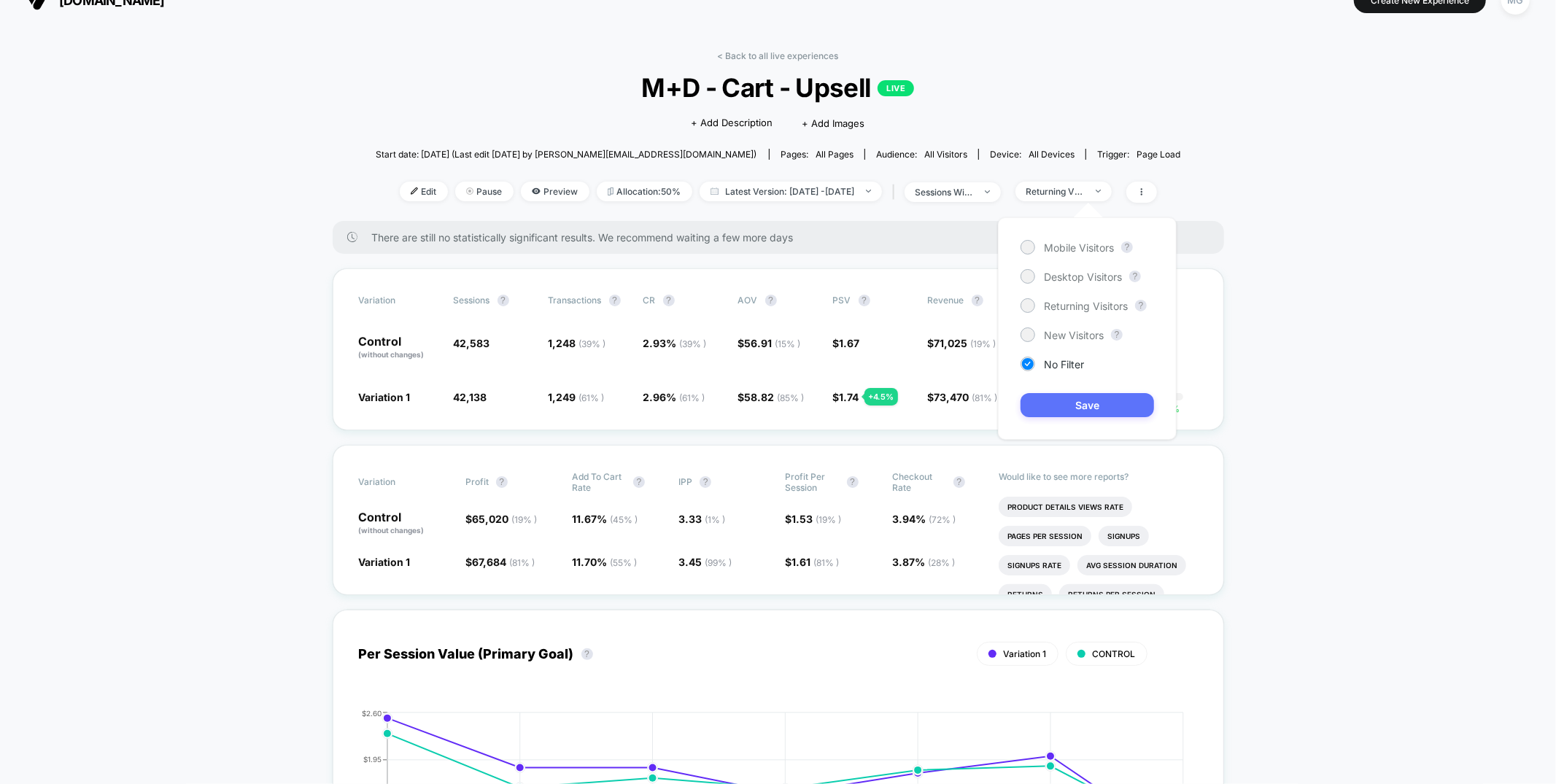
click at [1054, 407] on button "Save" at bounding box center [1087, 405] width 133 height 24
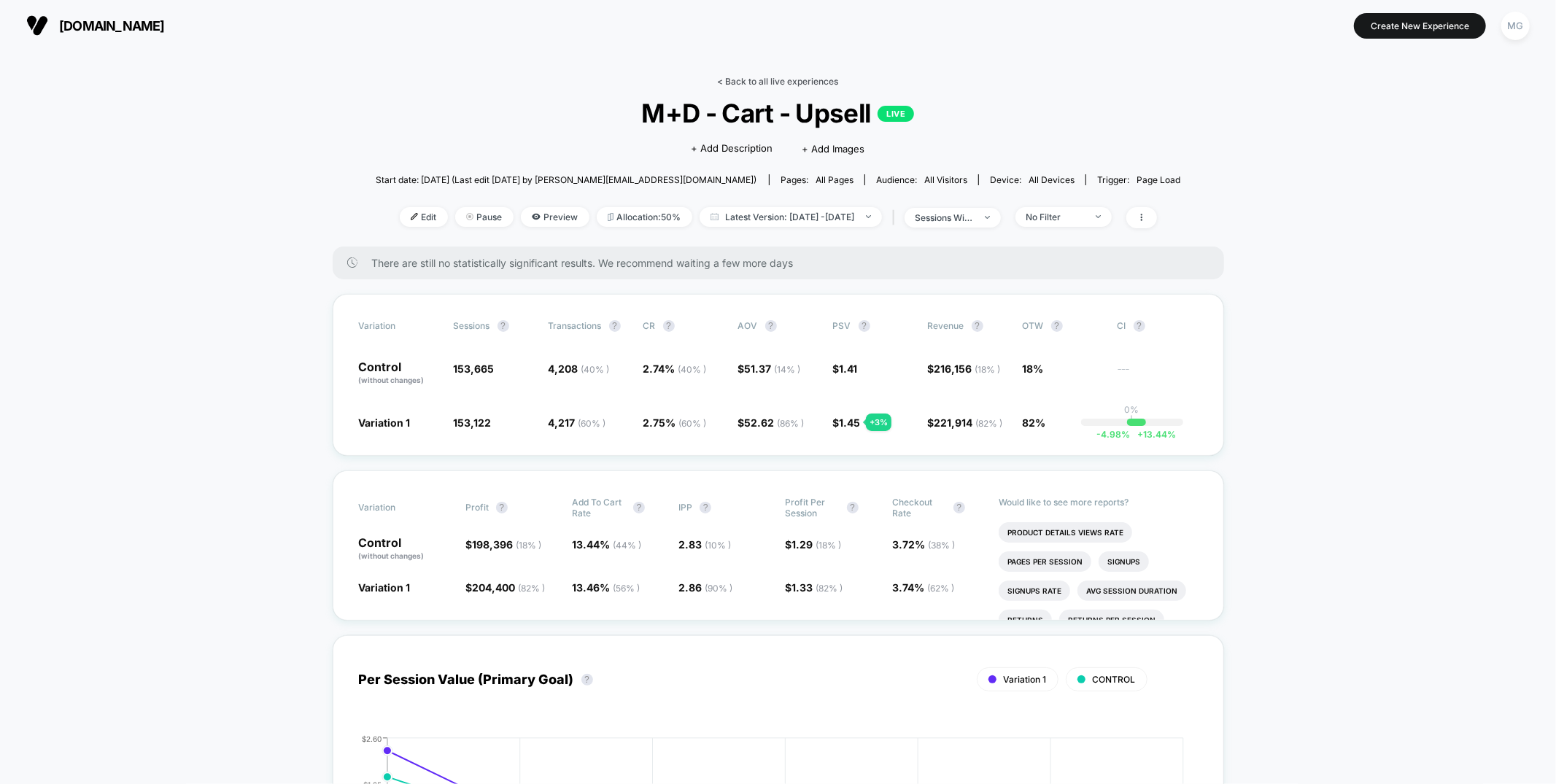
click at [774, 82] on link "< Back to all live experiences" at bounding box center [778, 81] width 121 height 11
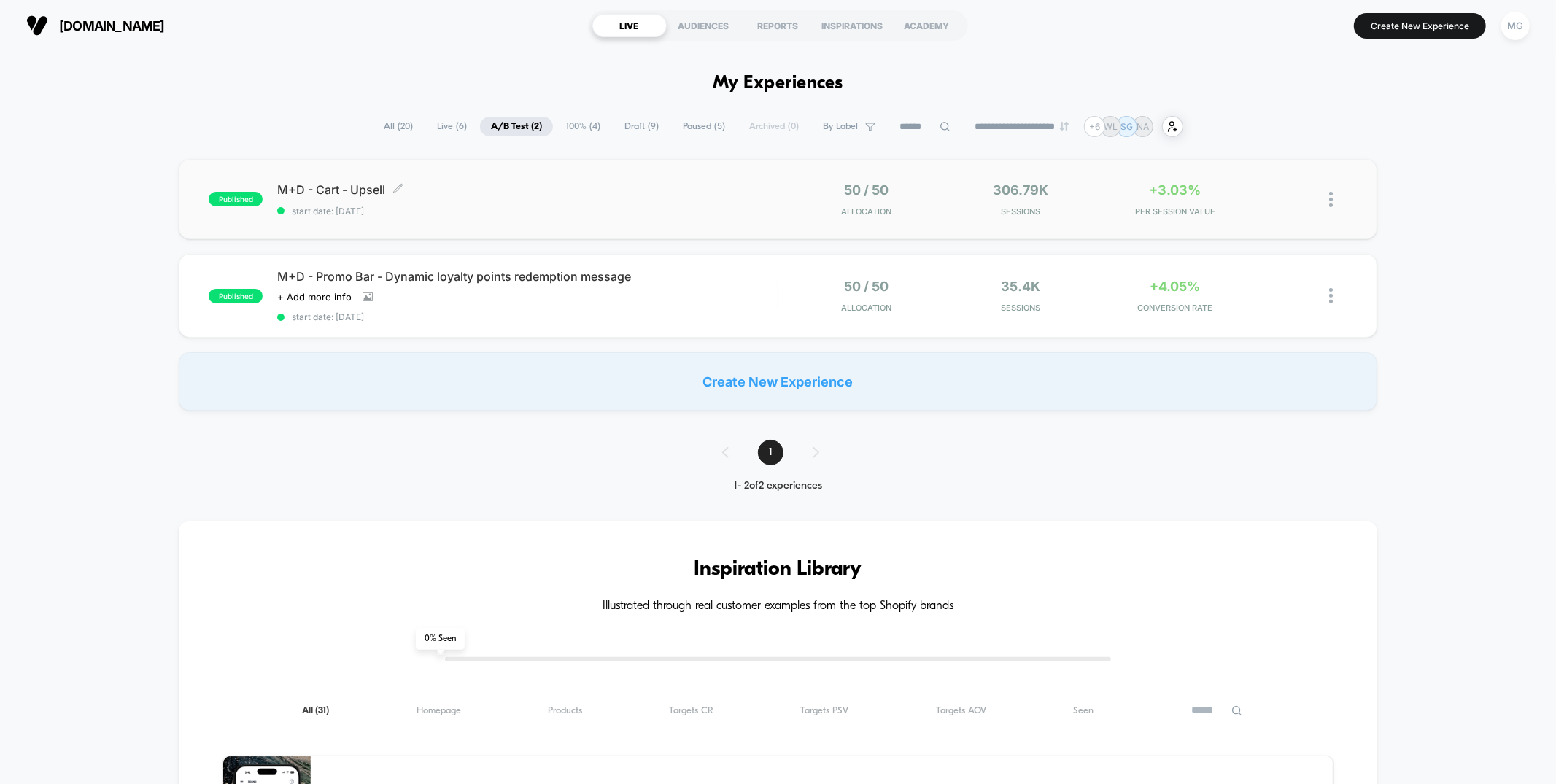
click at [653, 195] on span "M+D - Cart - Upsell Click to edit experience details" at bounding box center [527, 190] width 500 height 14
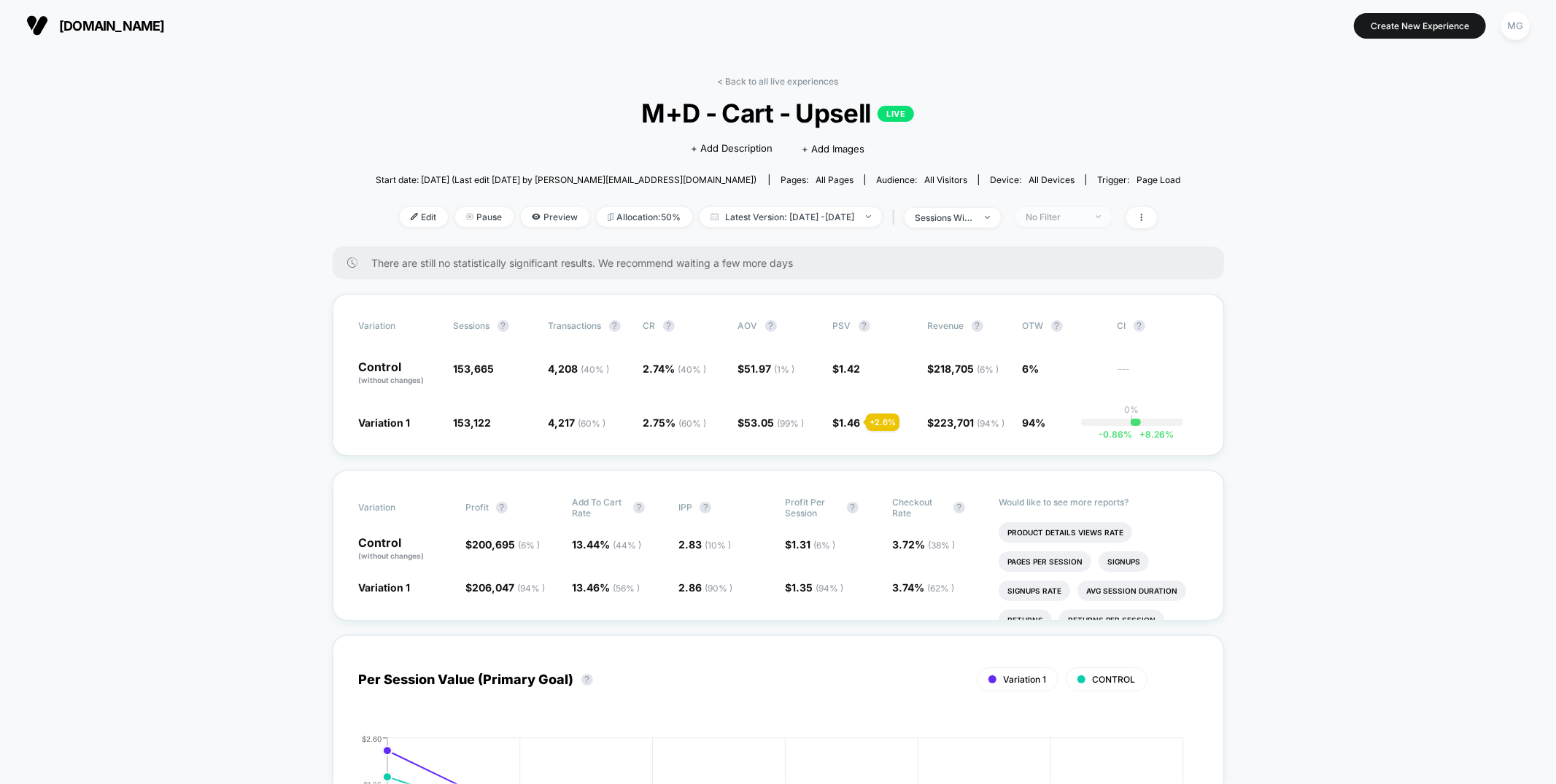
click at [1085, 218] on div "No Filter" at bounding box center [1055, 217] width 58 height 11
click at [1090, 276] on span "Mobile Visitors" at bounding box center [1079, 271] width 70 height 13
click at [1088, 421] on button "Save" at bounding box center [1087, 428] width 133 height 24
click at [1090, 223] on span "Mobile" at bounding box center [1064, 217] width 97 height 20
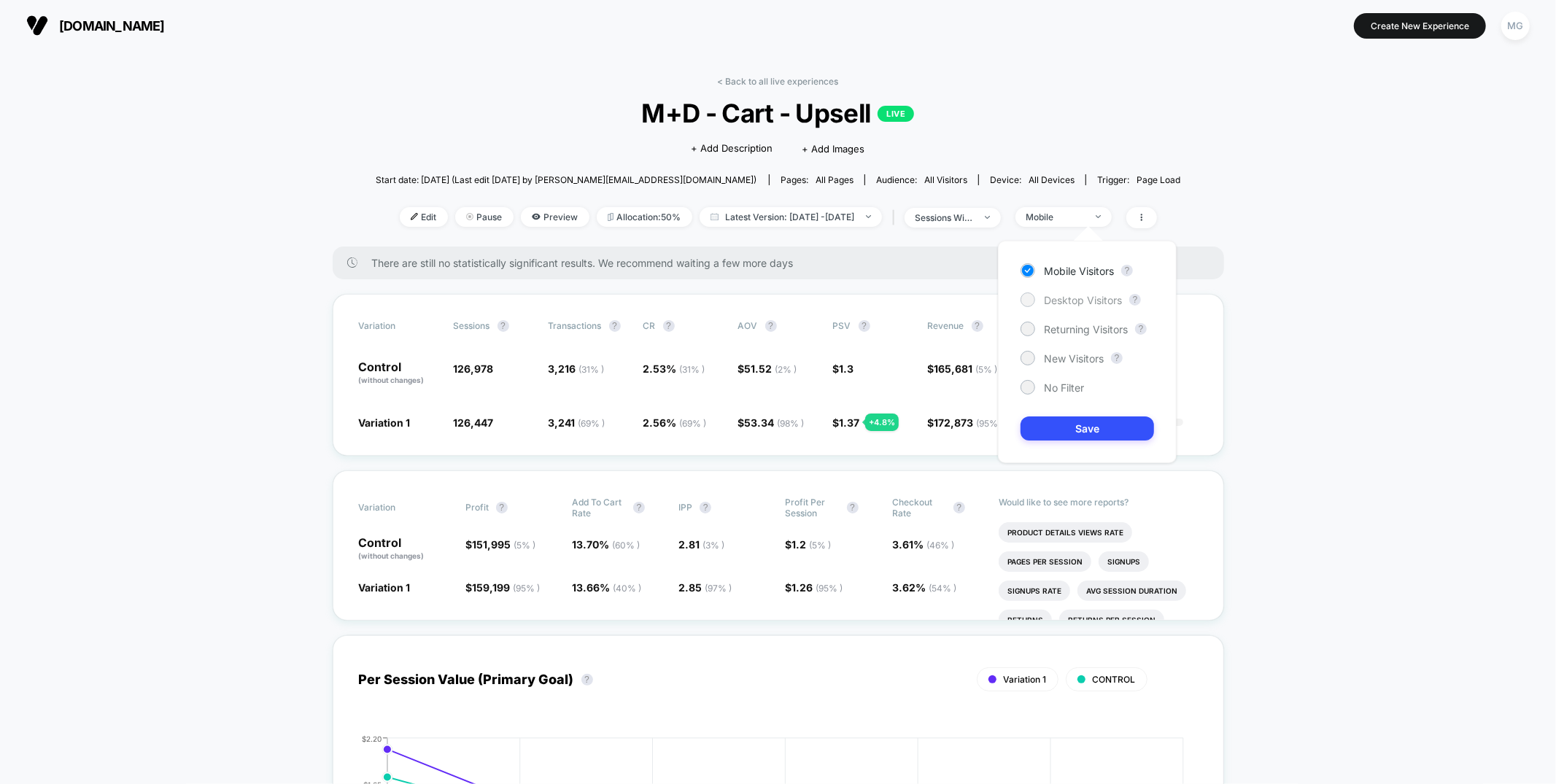
click at [1095, 294] on span "Desktop Visitors" at bounding box center [1082, 300] width 78 height 13
click at [1084, 425] on button "Save" at bounding box center [1087, 428] width 133 height 24
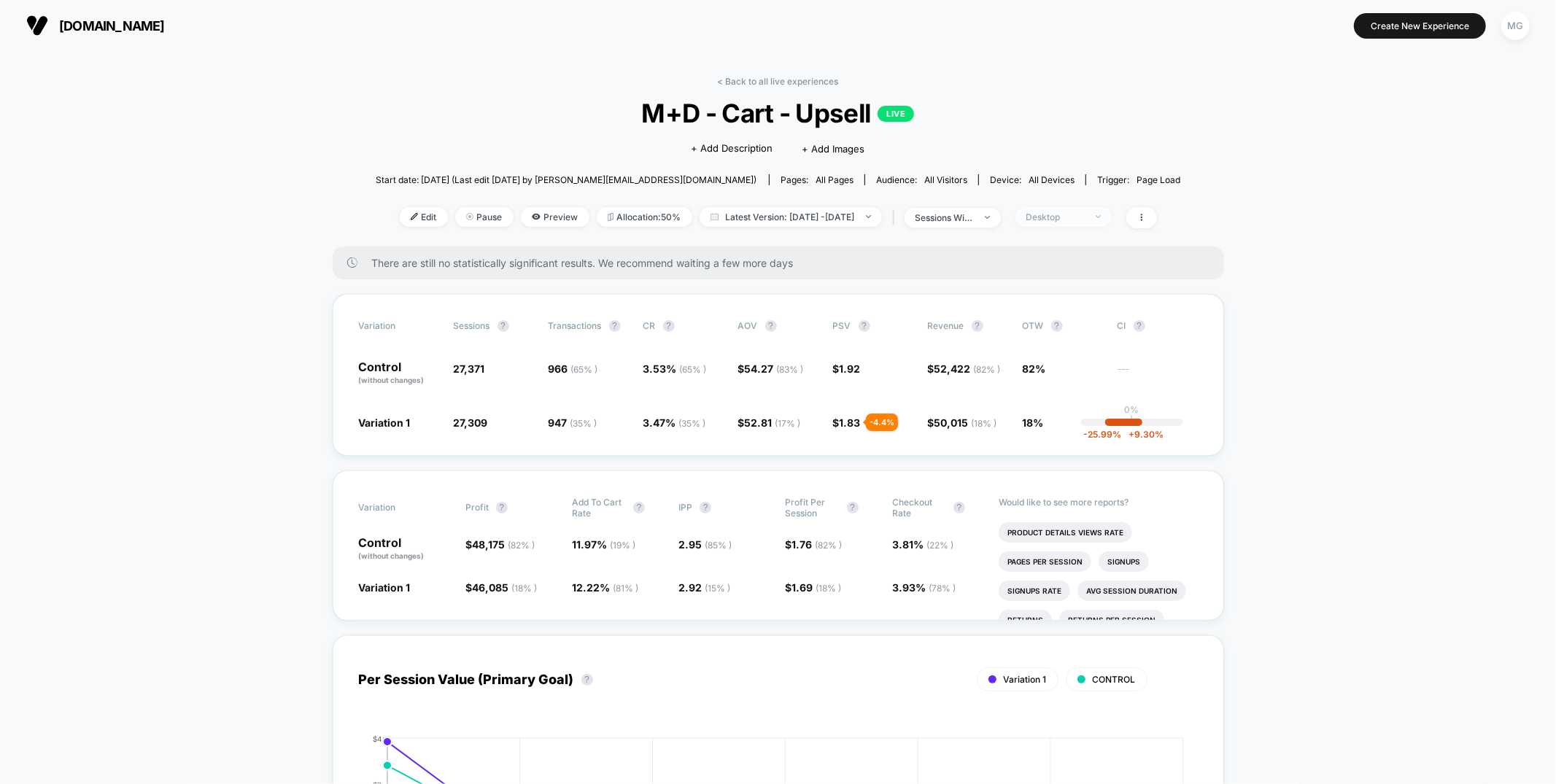
click at [1078, 219] on div "Desktop" at bounding box center [1055, 217] width 58 height 11
click at [971, 224] on span "sessions with impression" at bounding box center [953, 217] width 97 height 20
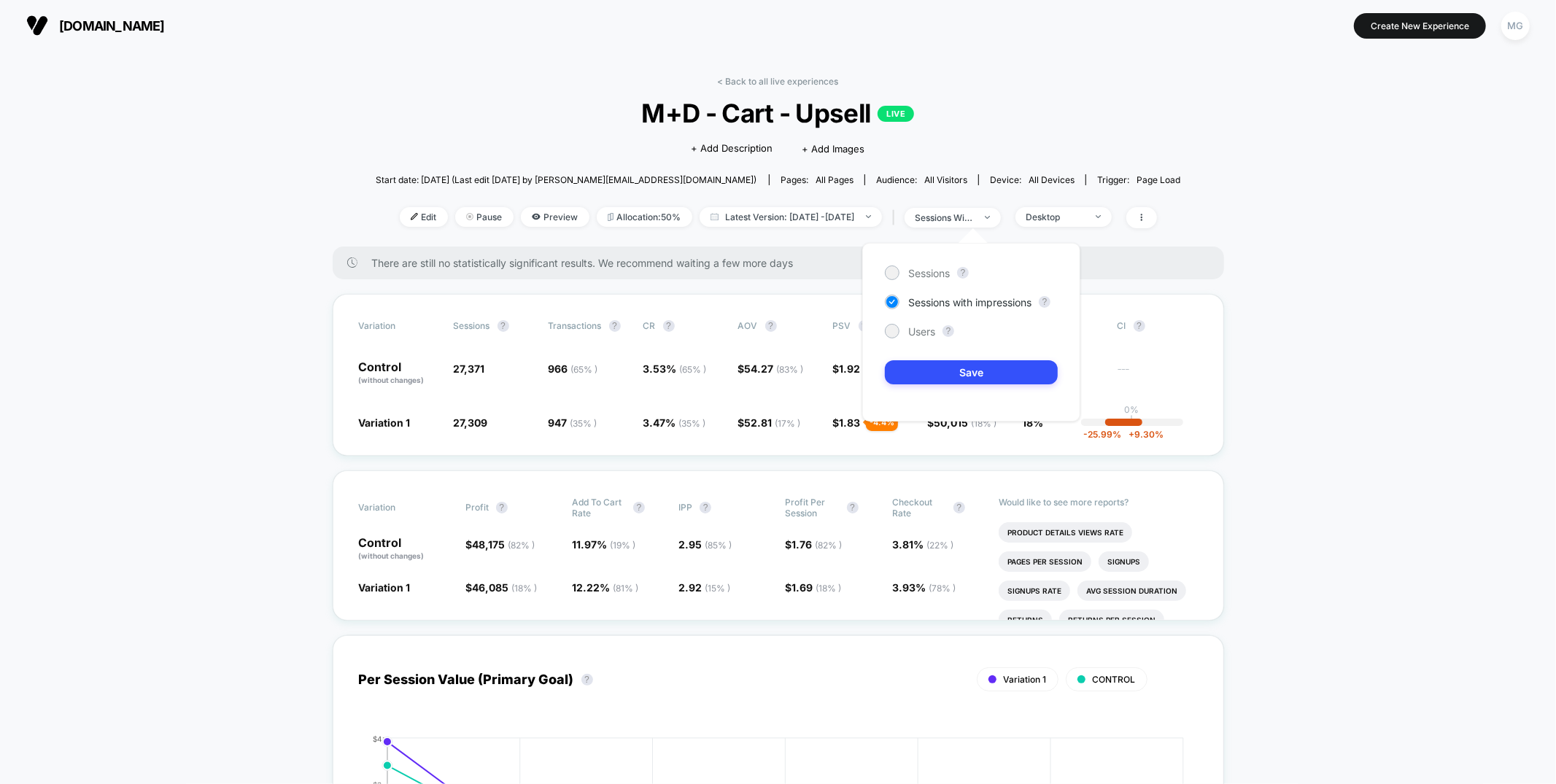
click at [924, 338] on div "Sessions ? Sessions with impressions ? Users ? Save" at bounding box center [971, 332] width 218 height 179
click at [925, 333] on span "Users" at bounding box center [921, 331] width 27 height 13
click at [924, 388] on div "Sessions ? Sessions with impressions ? Users ? Save" at bounding box center [971, 332] width 218 height 179
click at [928, 383] on button "Save" at bounding box center [970, 372] width 173 height 24
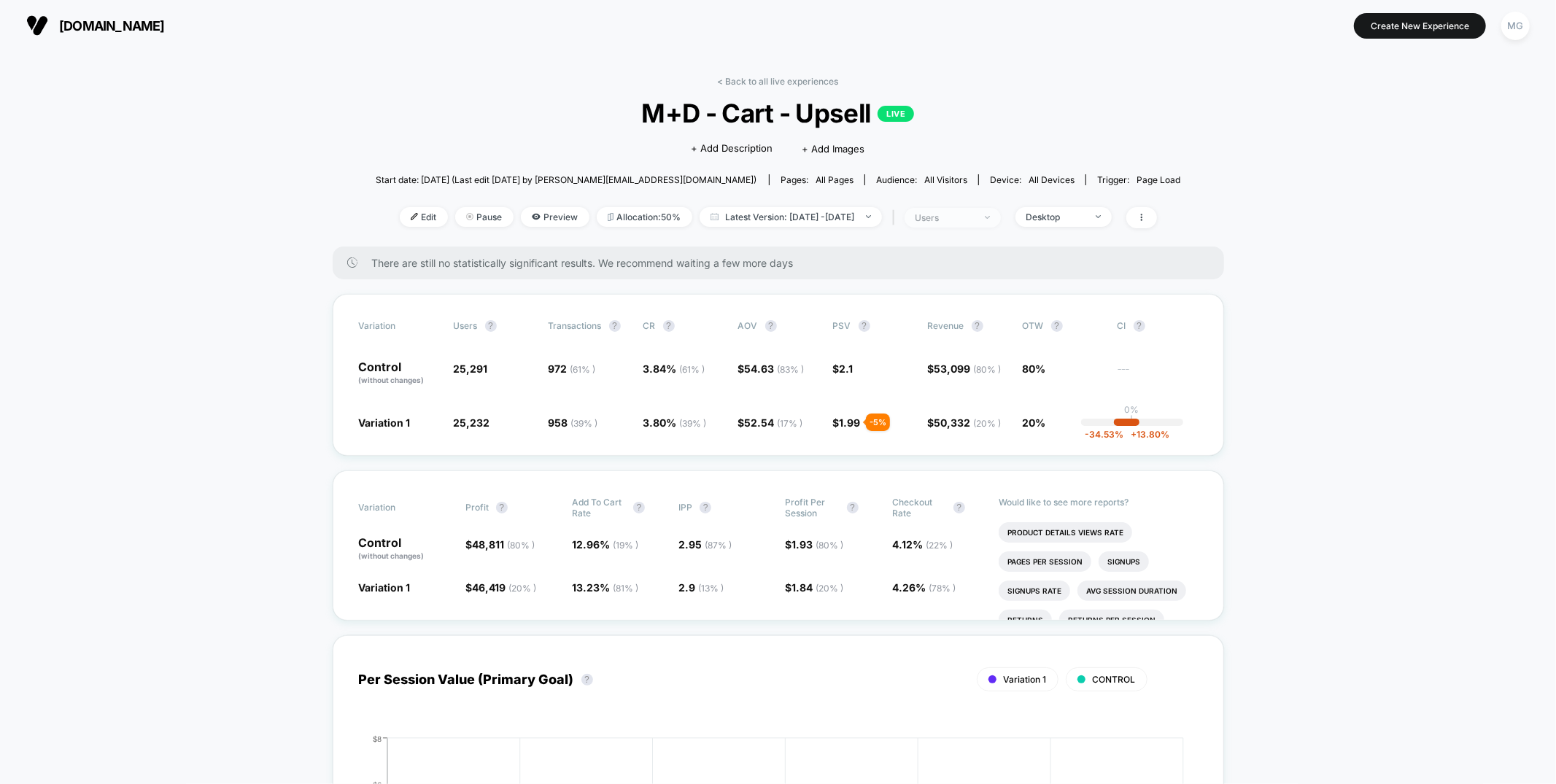
click at [987, 223] on span "users" at bounding box center [953, 217] width 97 height 20
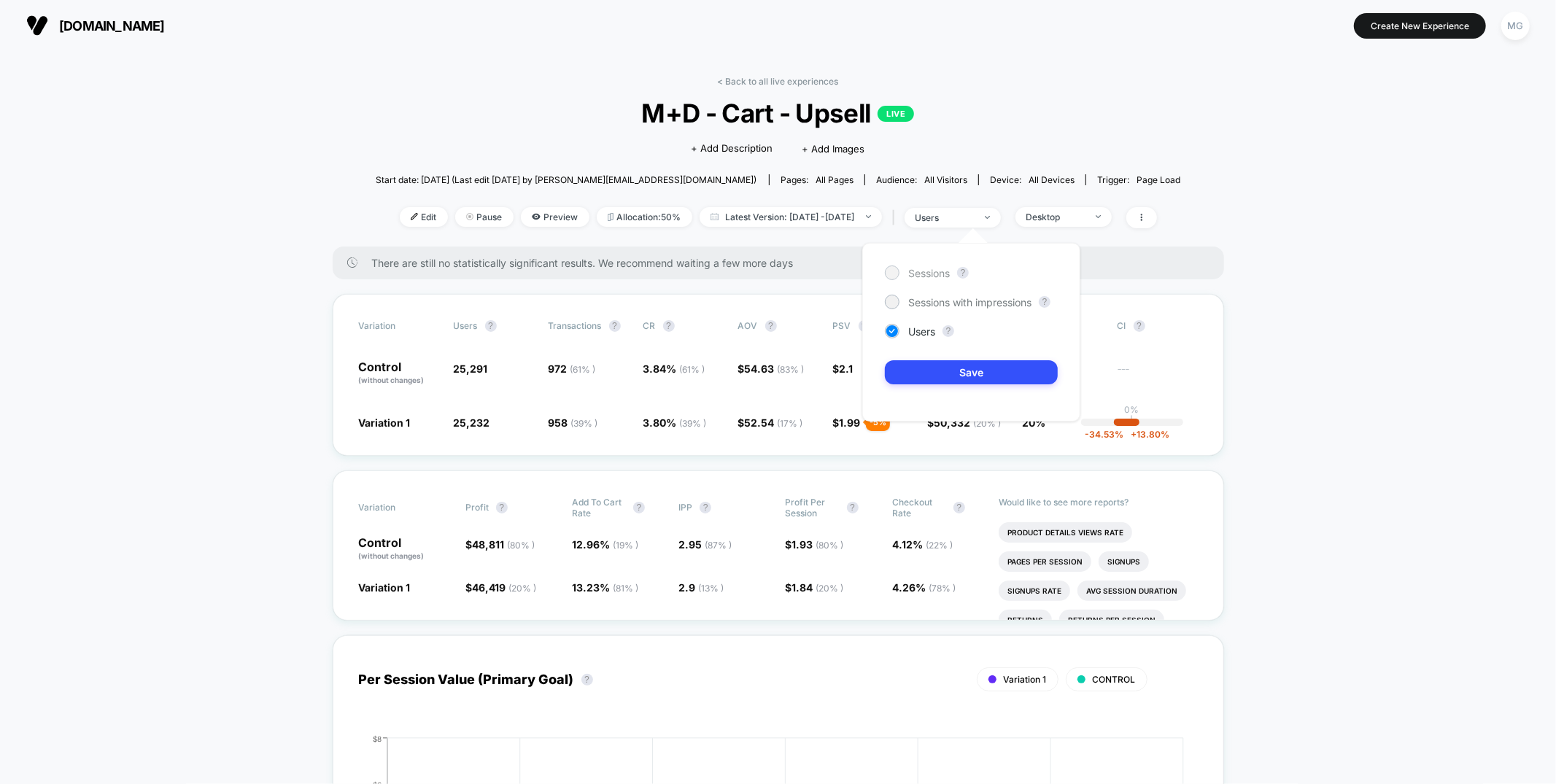
click at [928, 268] on span "Sessions" at bounding box center [928, 273] width 41 height 13
click at [938, 376] on button "Save" at bounding box center [970, 372] width 173 height 24
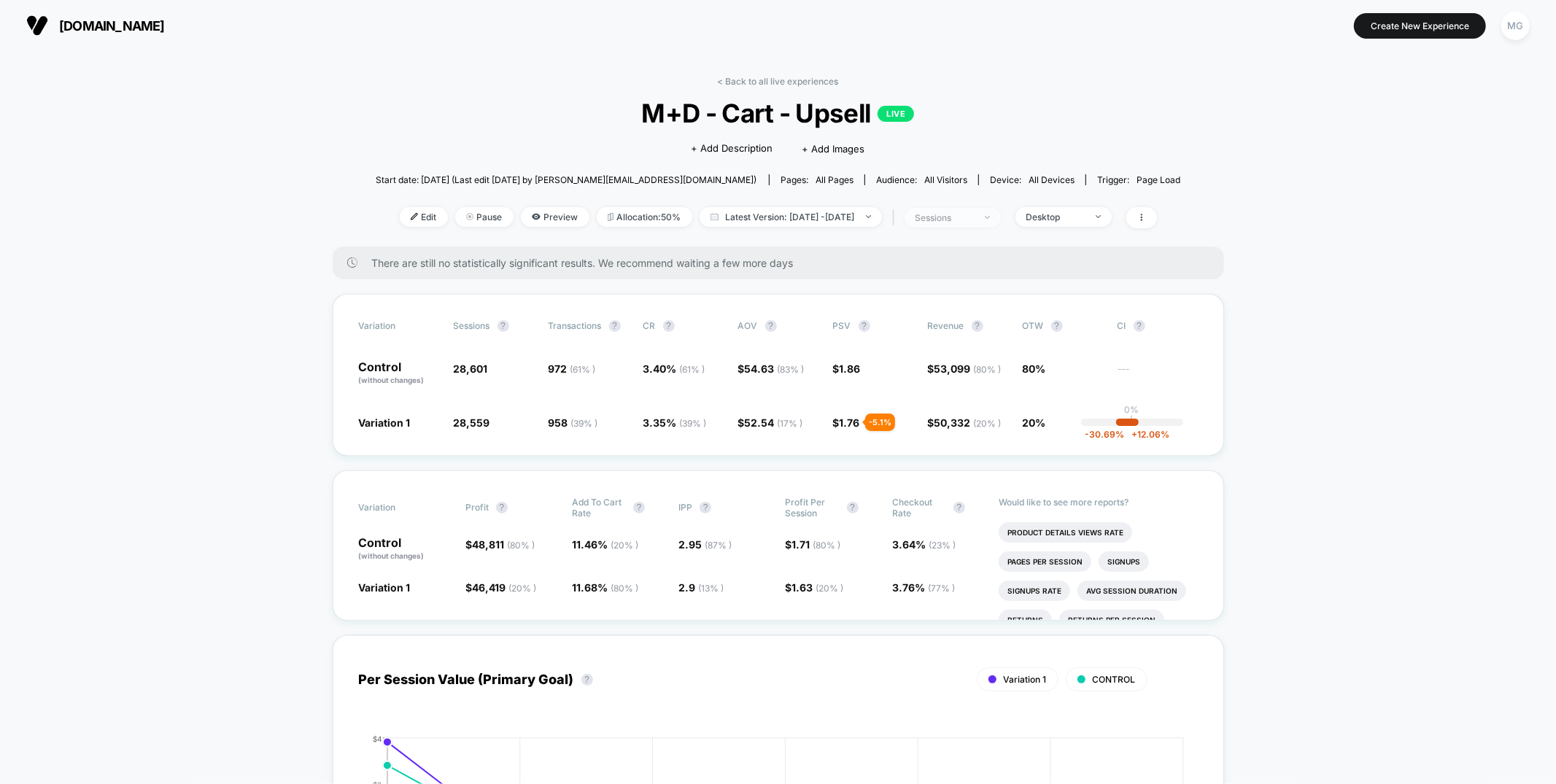
click at [985, 208] on span "sessions" at bounding box center [953, 217] width 97 height 20
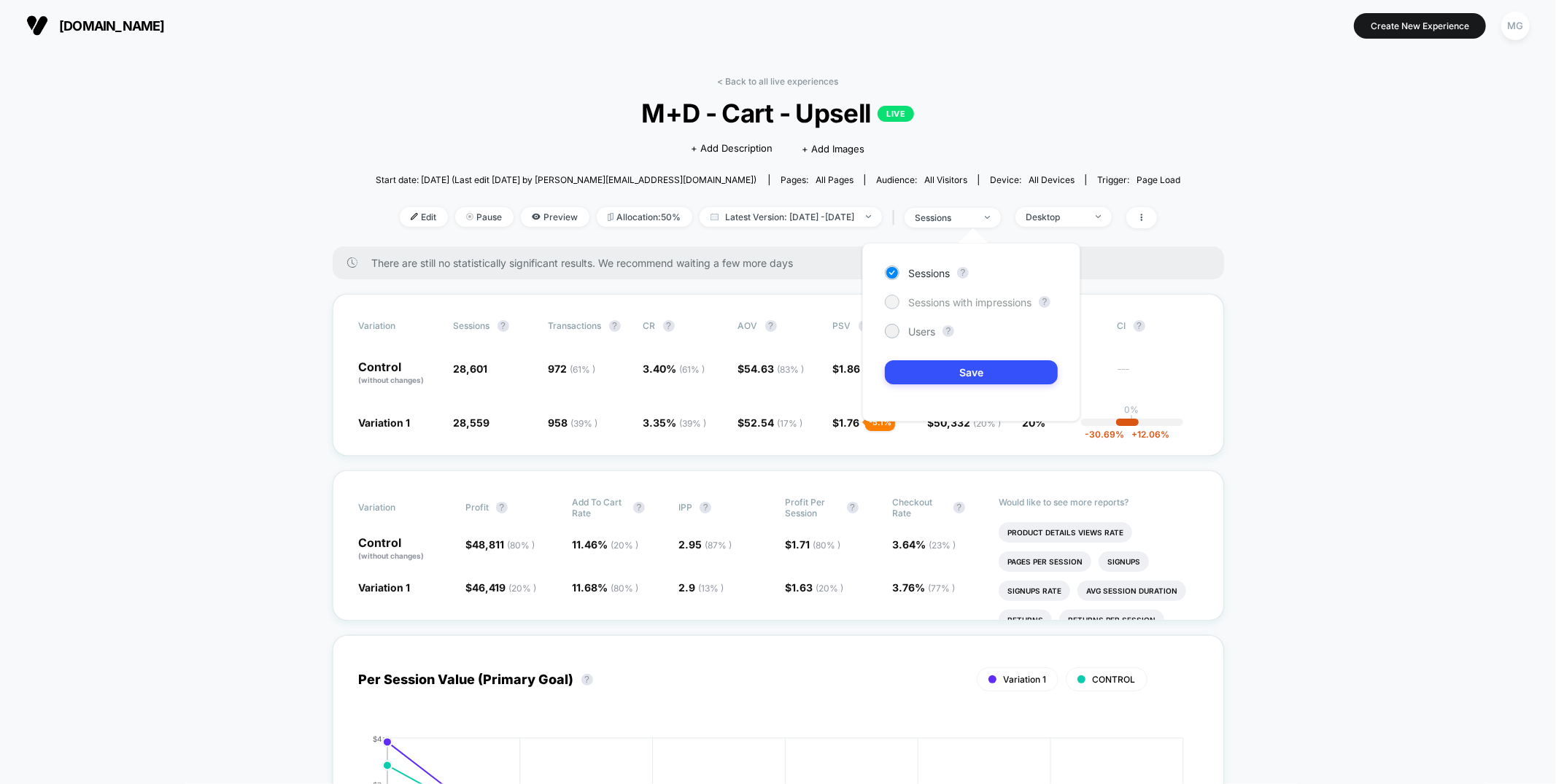
click at [964, 297] on span "Sessions with impressions" at bounding box center [970, 303] width 124 height 13
click at [969, 368] on button "Save" at bounding box center [970, 372] width 173 height 24
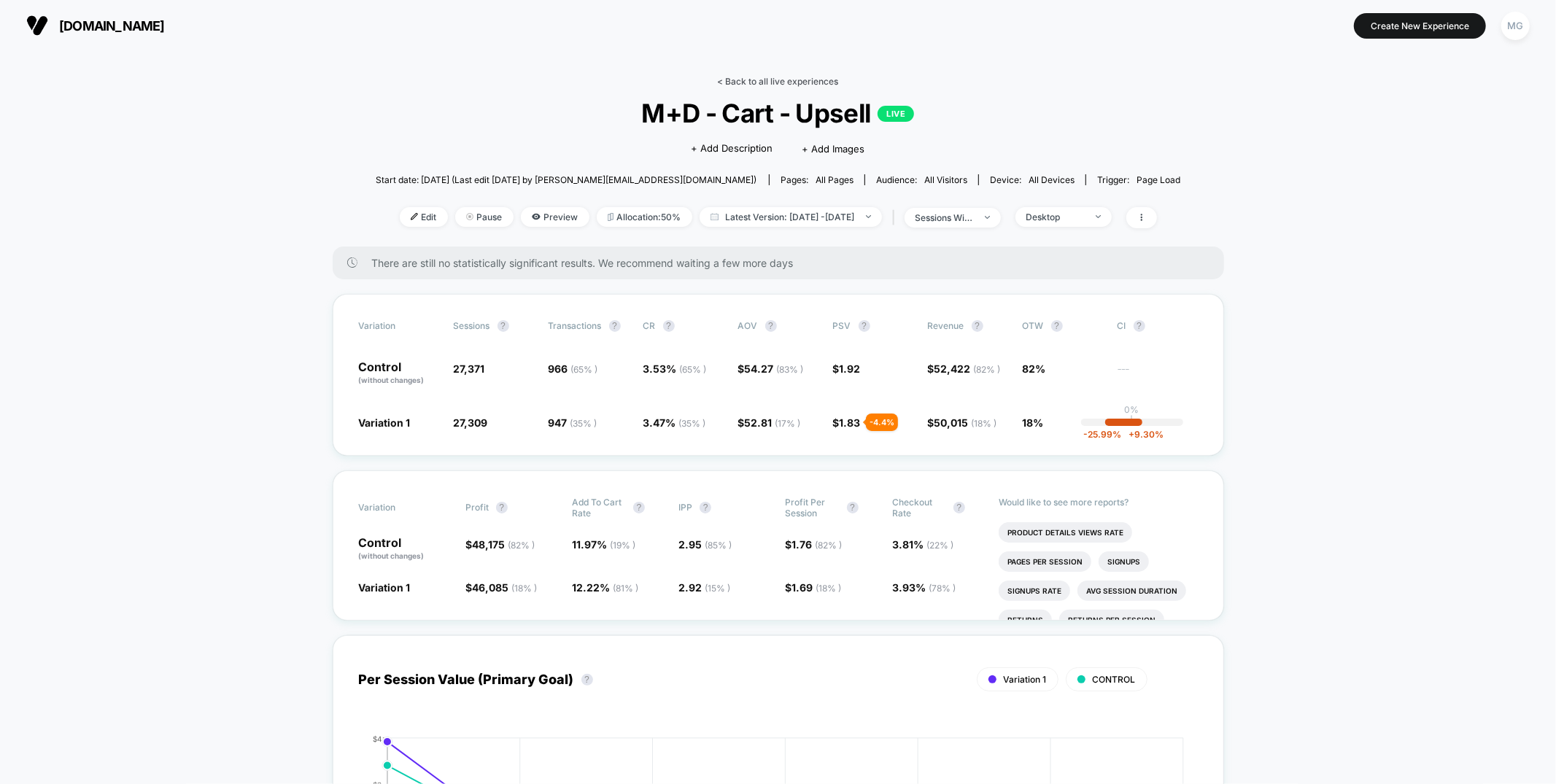
click at [794, 80] on link "< Back to all live experiences" at bounding box center [778, 81] width 121 height 11
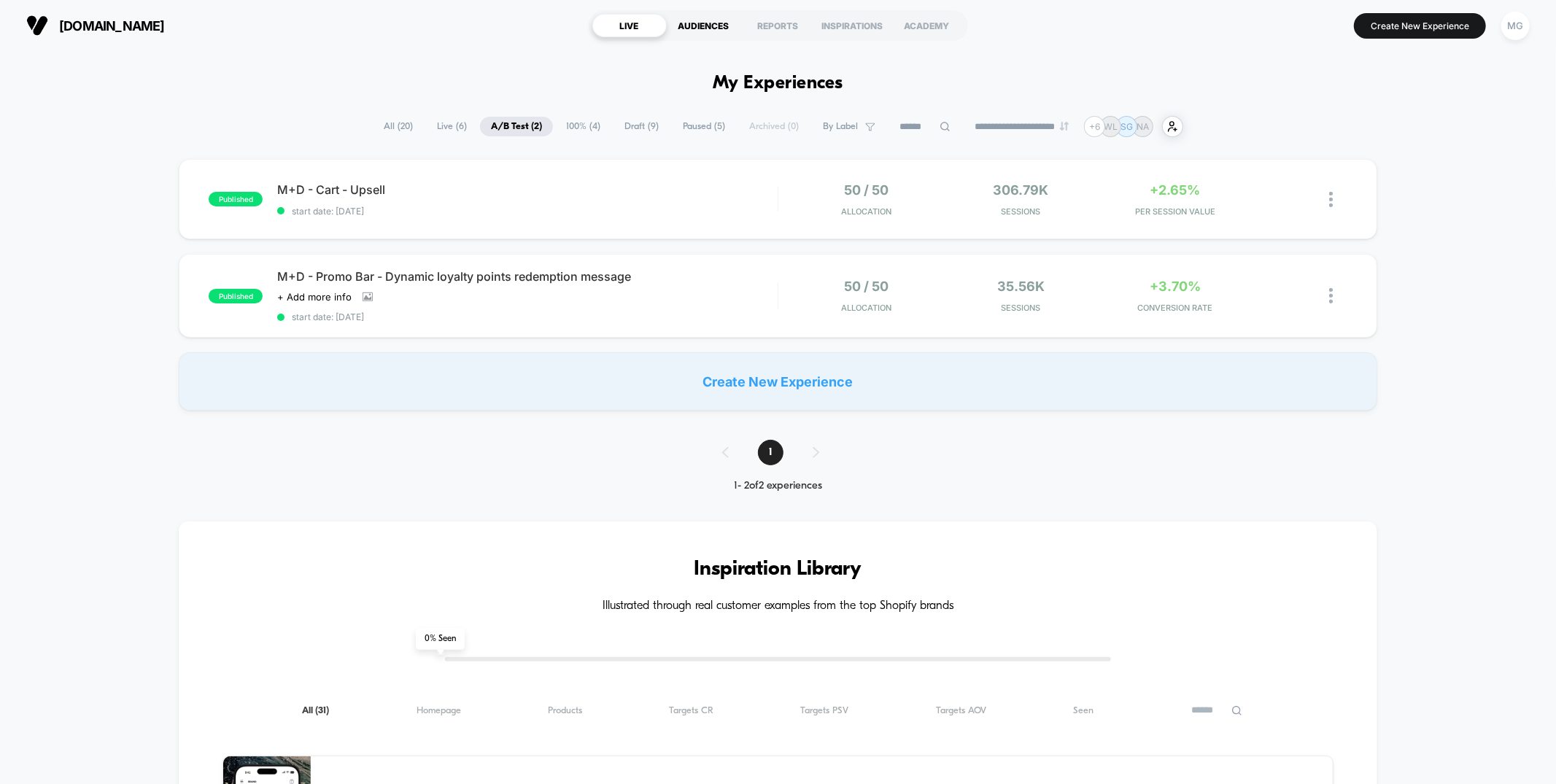
click at [680, 29] on div "AUDIENCES" at bounding box center [704, 25] width 74 height 23
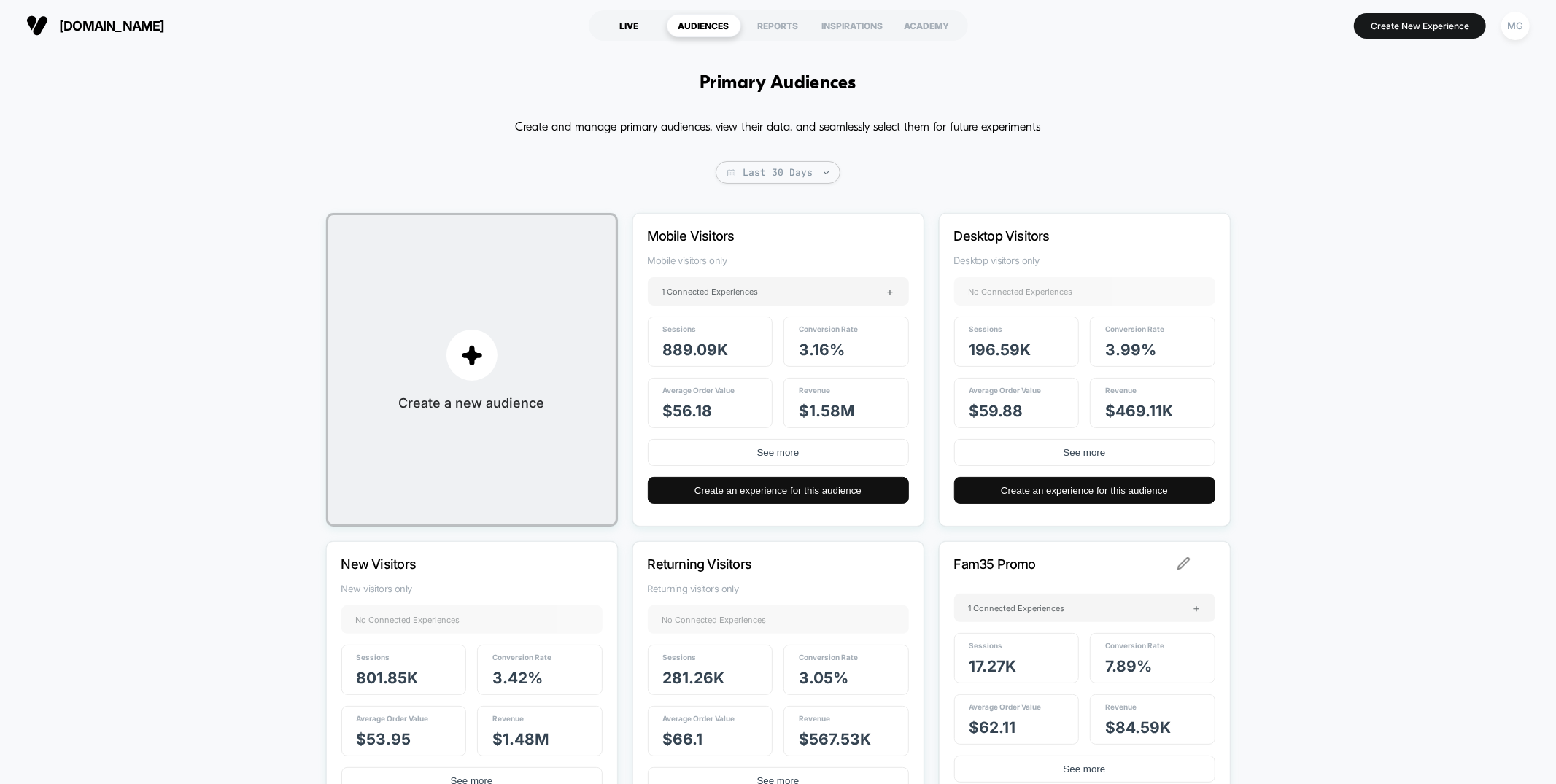
click at [627, 18] on div "LIVE" at bounding box center [629, 25] width 74 height 23
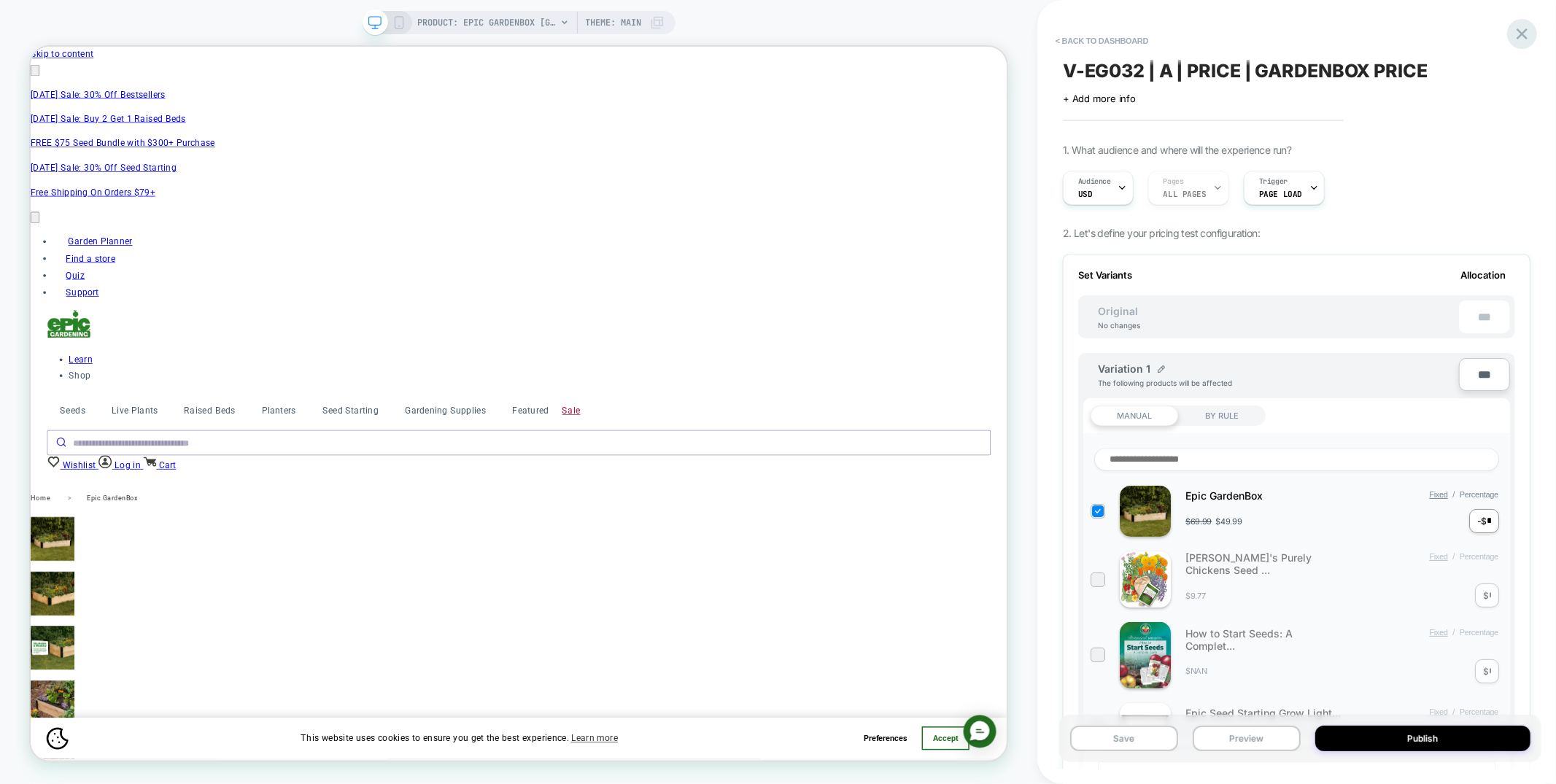
click at [1520, 36] on icon at bounding box center [1522, 34] width 11 height 11
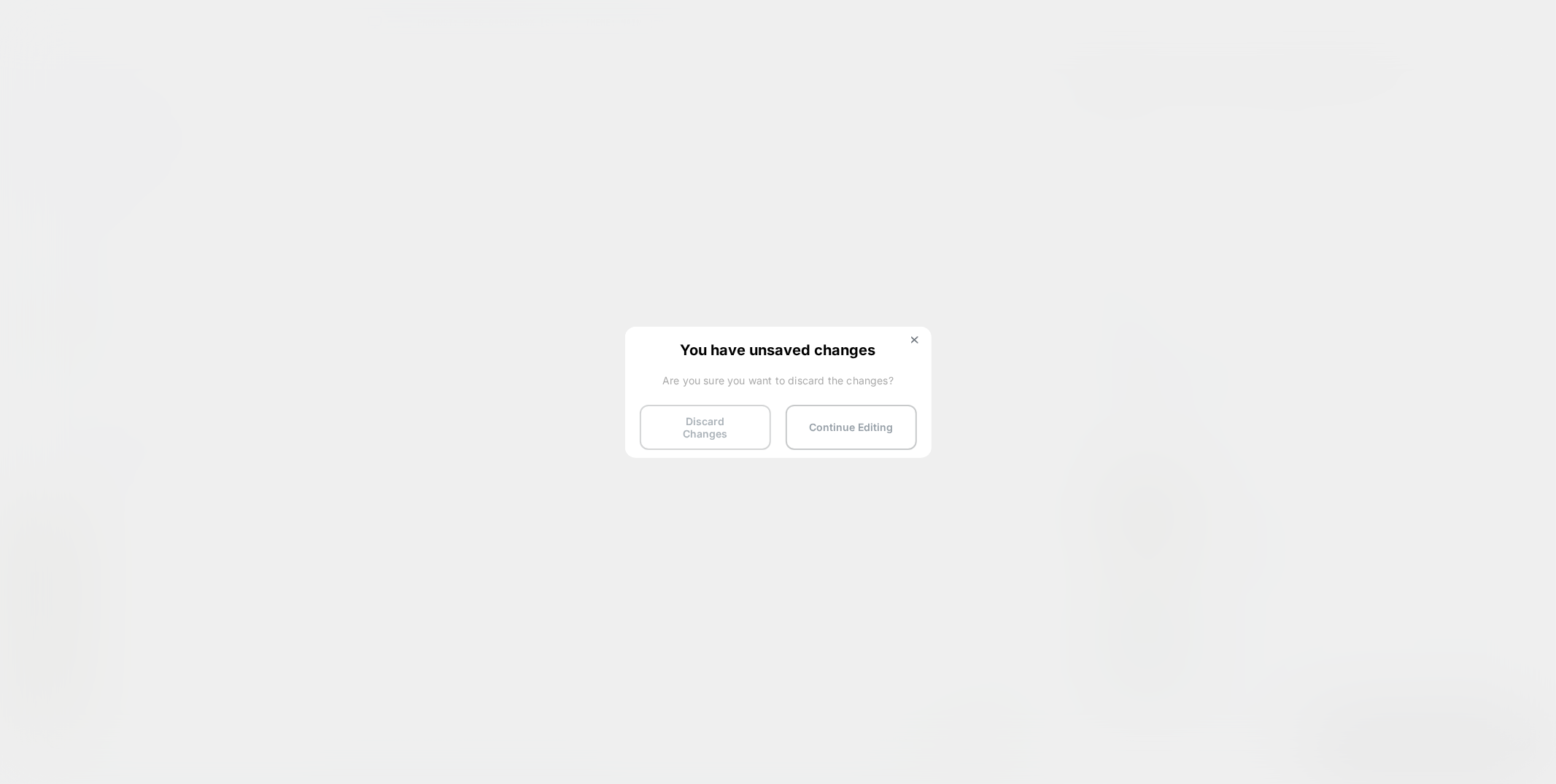
click at [0, 0] on button "Discard Changes" at bounding box center [0, 0] width 0 height 0
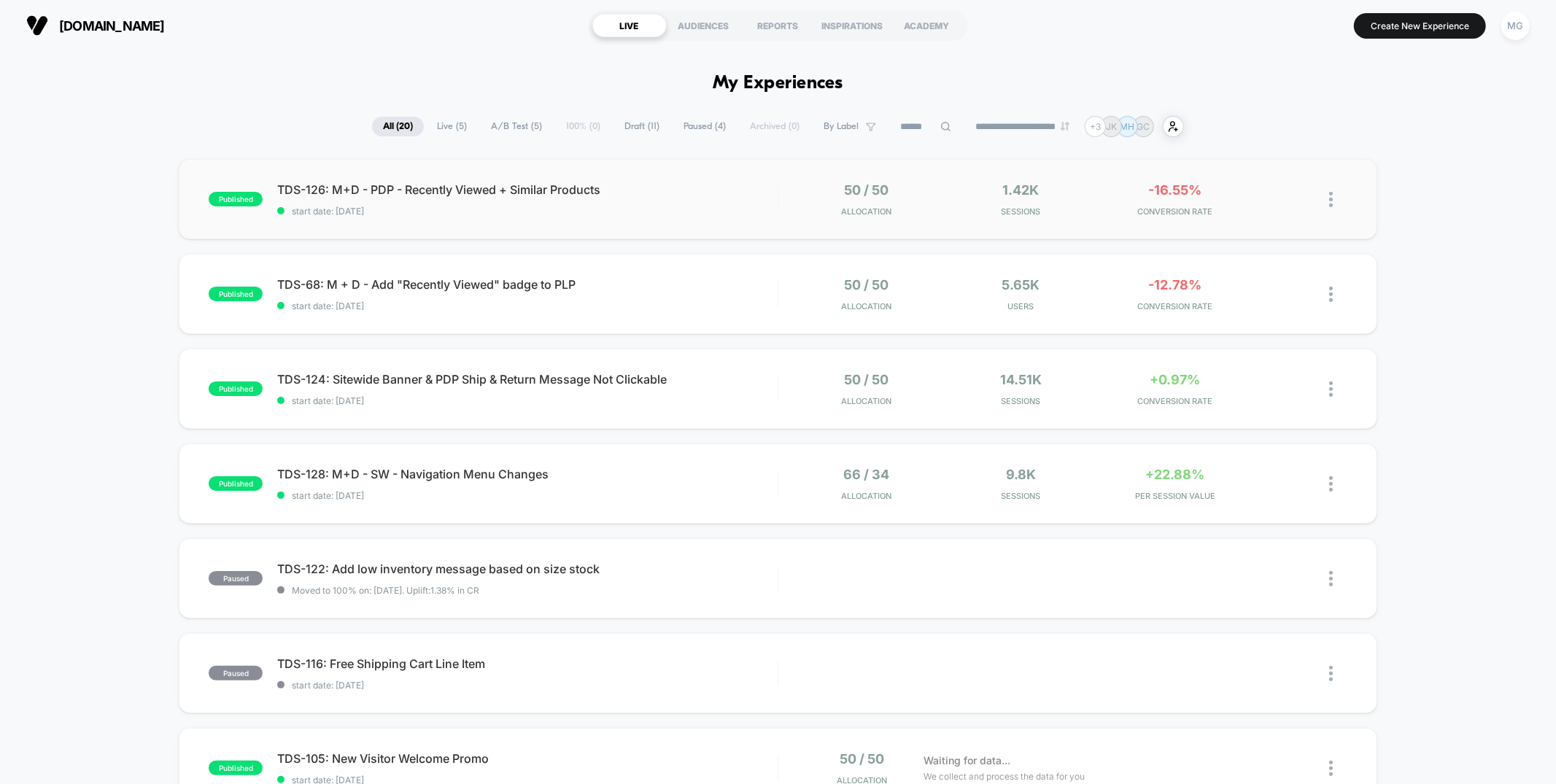
click at [719, 216] on div "published TDS-126: M+D - PDP - Recently Viewed + Similar Products start date: […" at bounding box center [778, 200] width 1198 height 81
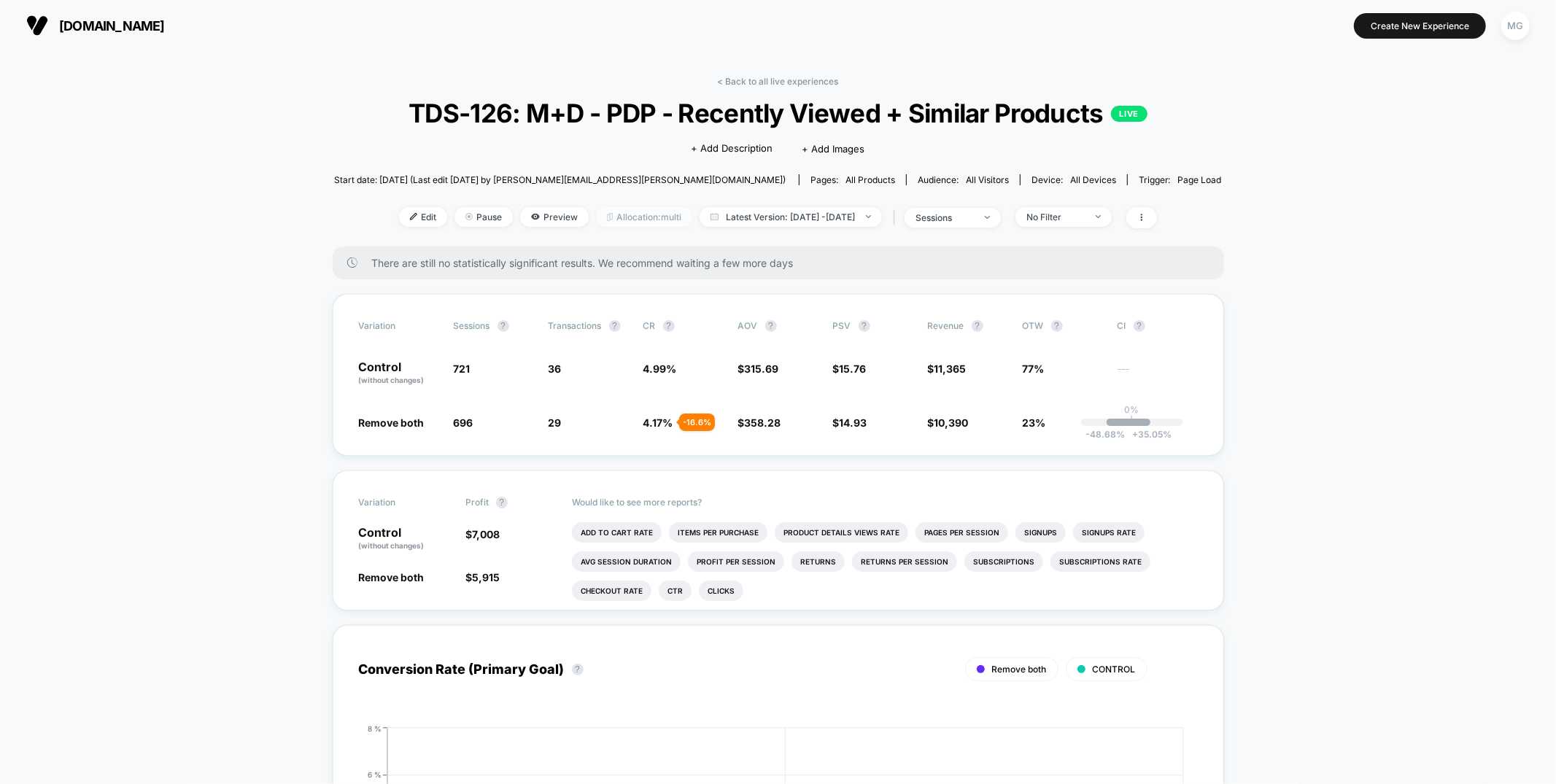
click at [620, 226] on span "Allocation: multi" at bounding box center [645, 217] width 97 height 20
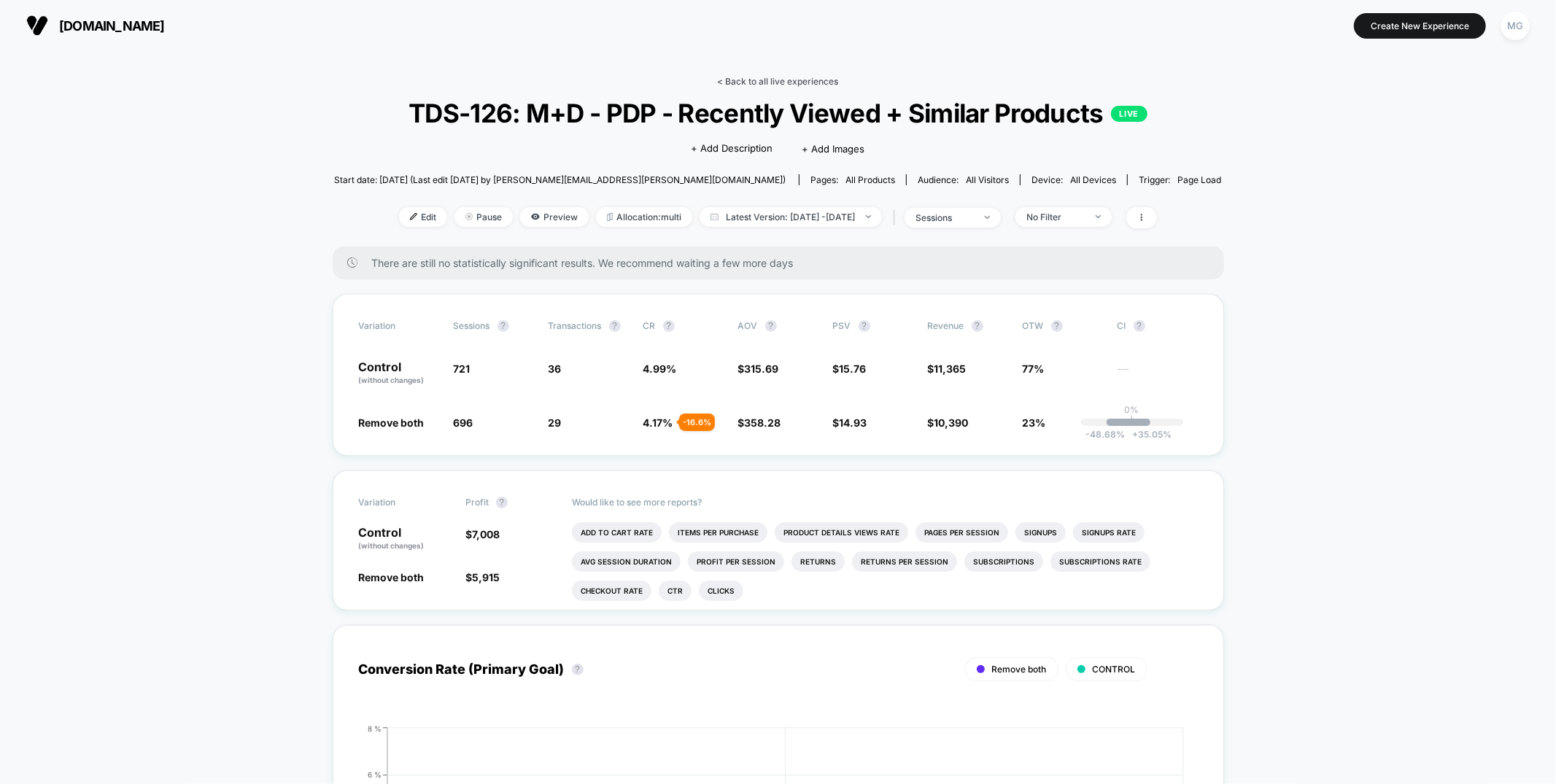
click at [807, 80] on link "< Back to all live experiences" at bounding box center [778, 81] width 121 height 11
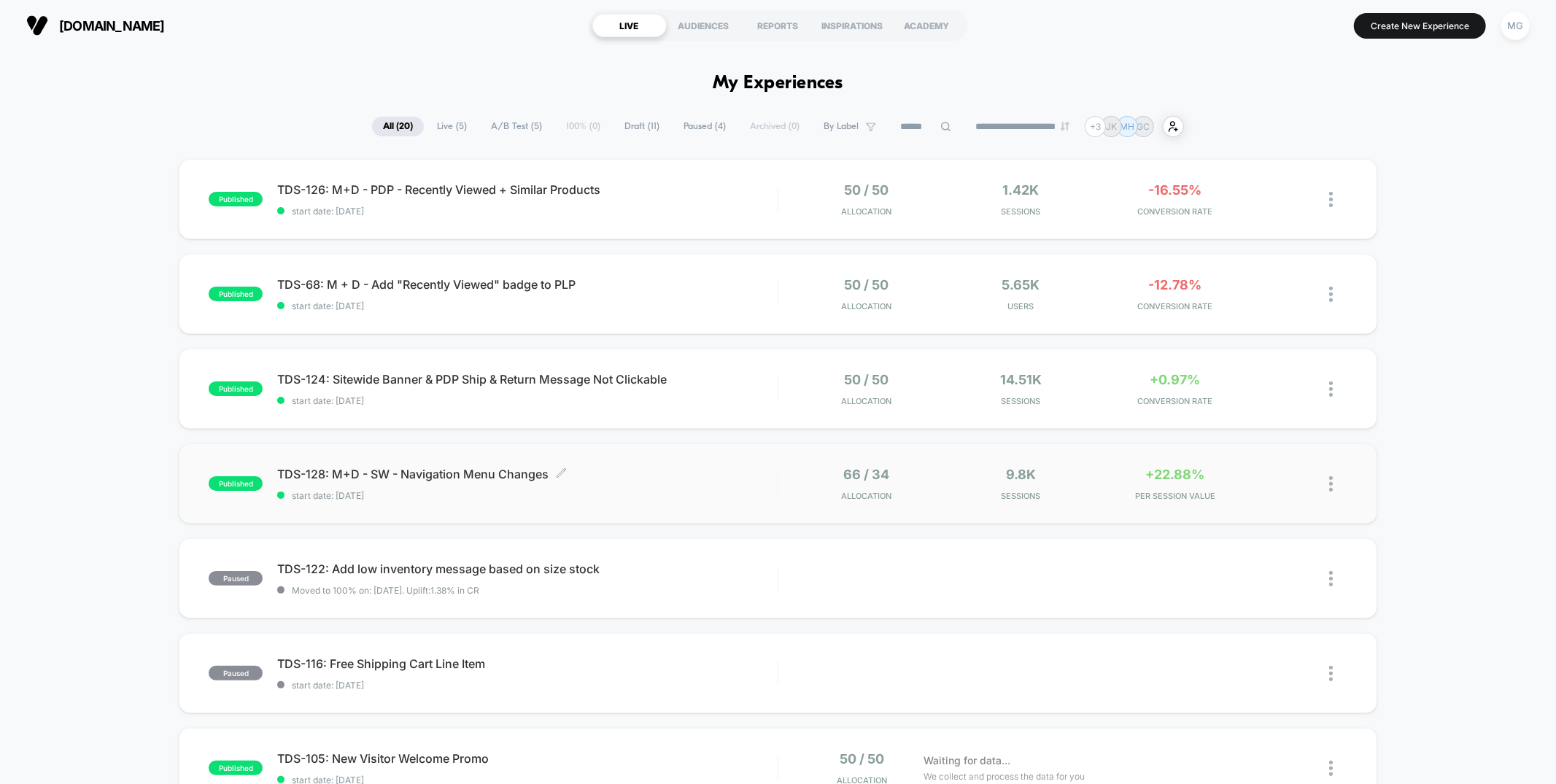
click at [762, 486] on div "TDS-128: M+D - SW - Navigation Menu Changes Click to edit experience details Cl…" at bounding box center [527, 483] width 500 height 34
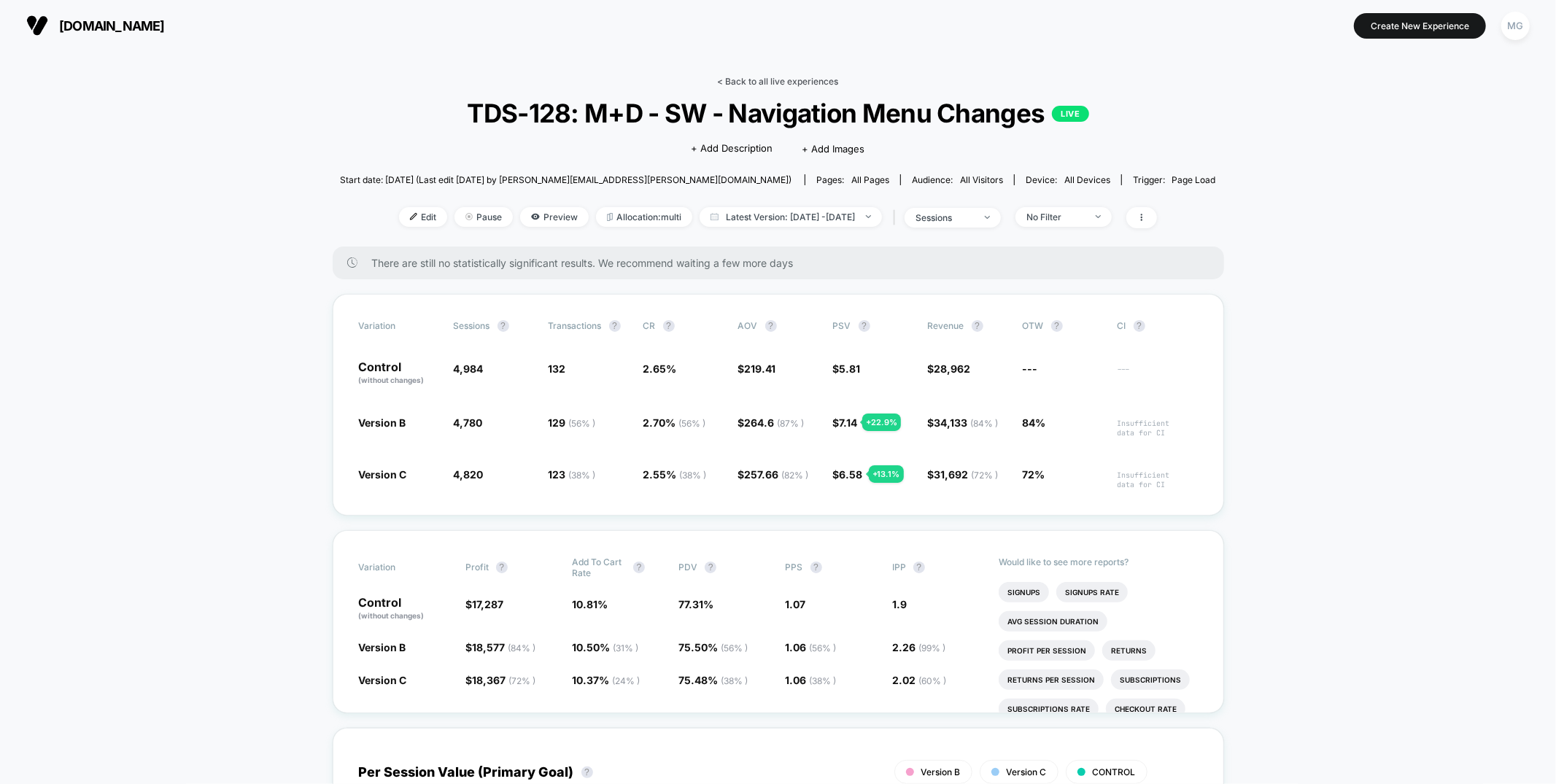
drag, startPoint x: 788, startPoint y: 69, endPoint x: 776, endPoint y: 80, distance: 16.3
click at [776, 80] on link "< Back to all live experiences" at bounding box center [778, 81] width 121 height 11
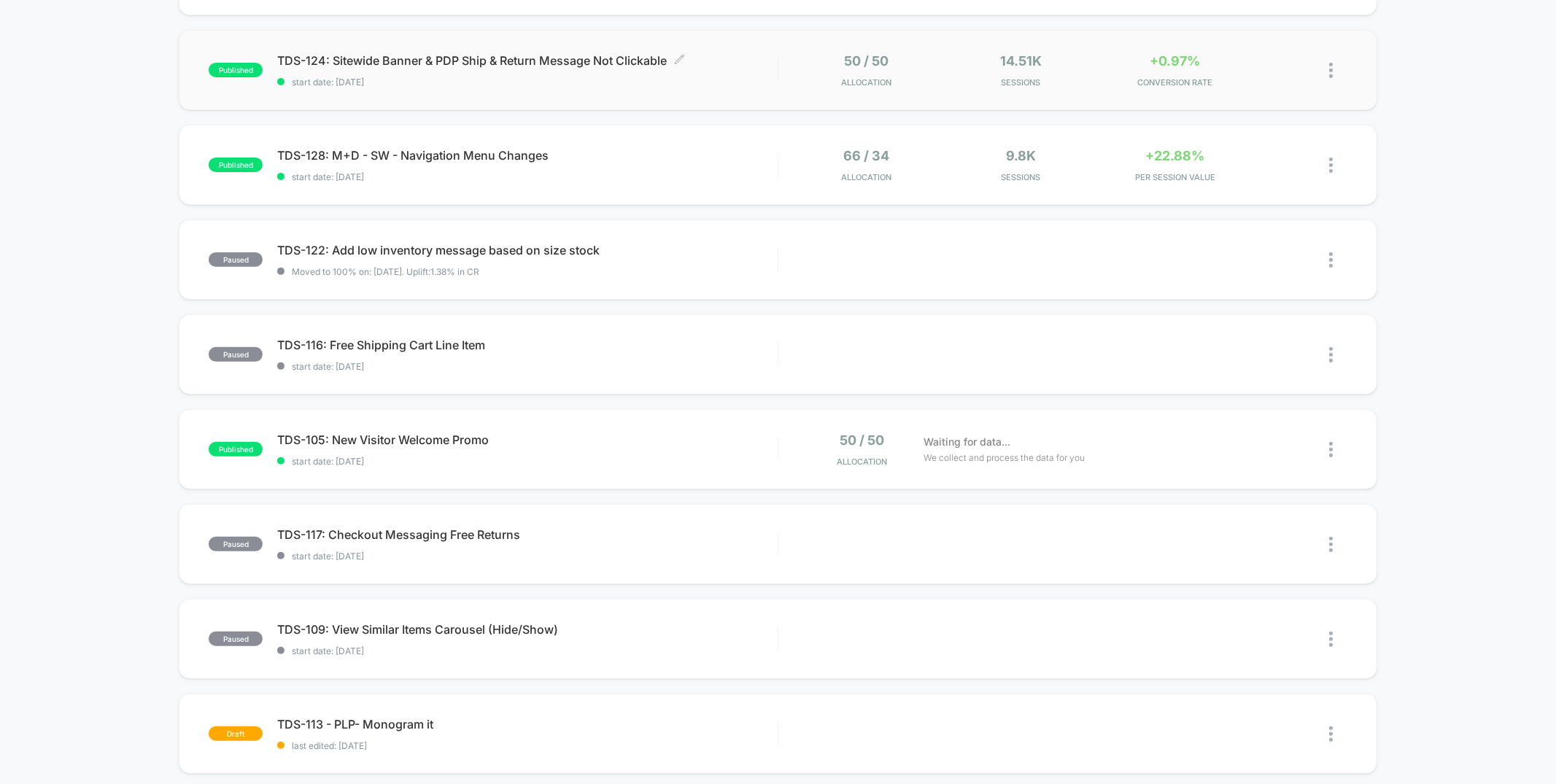
scroll to position [333, 0]
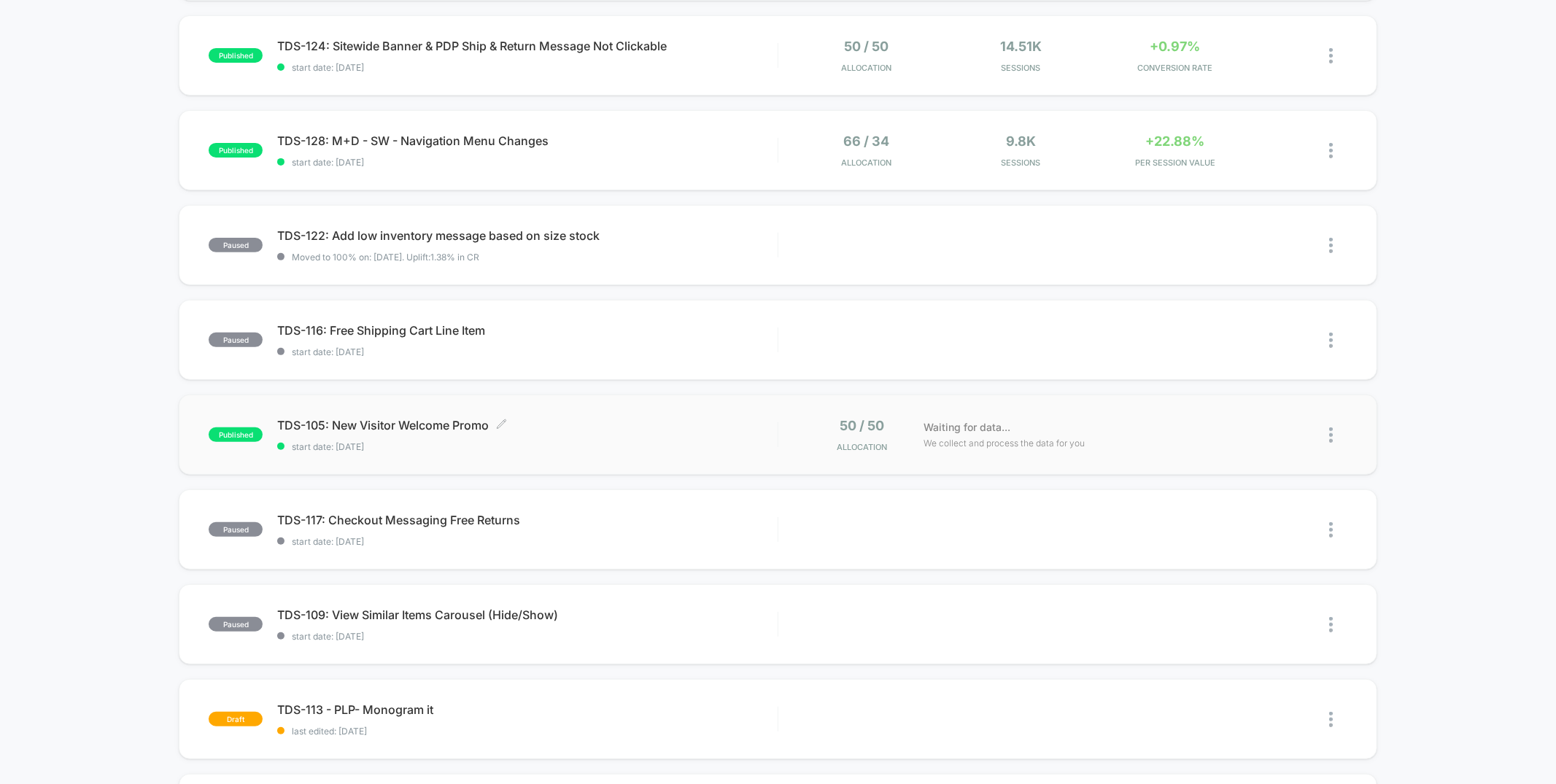
click at [650, 420] on span "TDS-105: New Visitor Welcome Promo Click to edit experience details" at bounding box center [527, 425] width 500 height 14
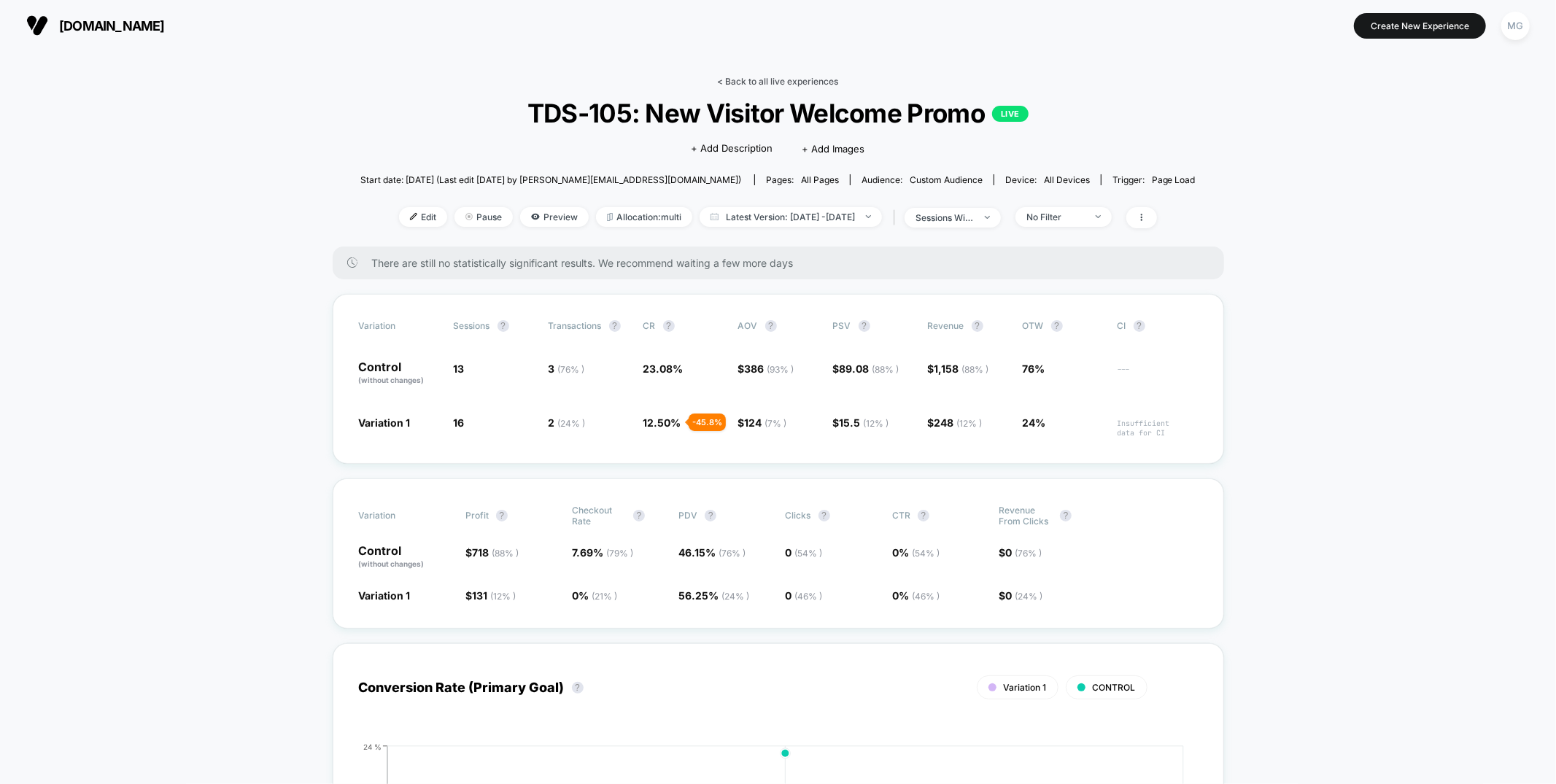
click at [798, 78] on link "< Back to all live experiences" at bounding box center [778, 81] width 121 height 11
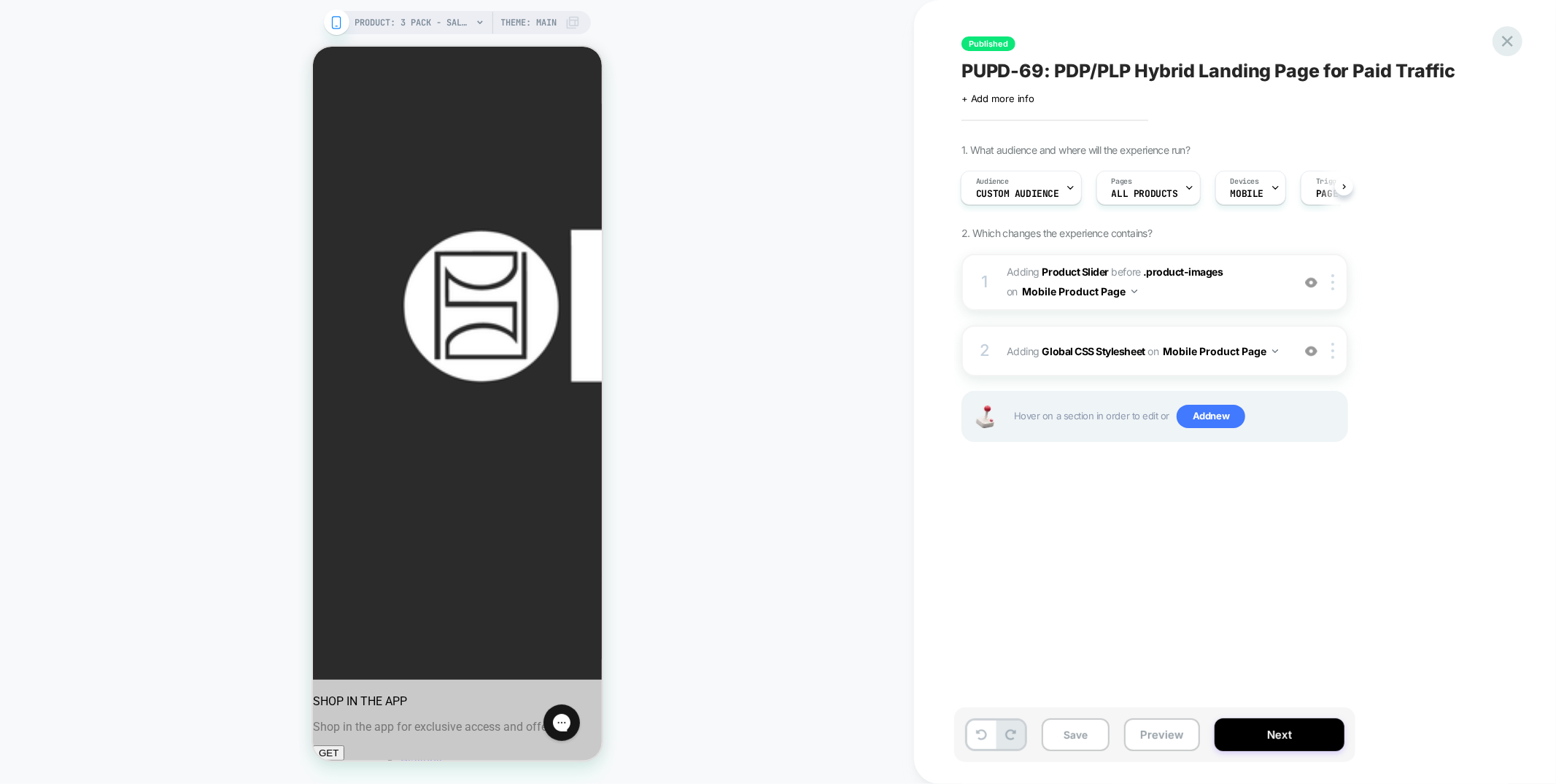
click at [1503, 38] on icon at bounding box center [1508, 41] width 20 height 20
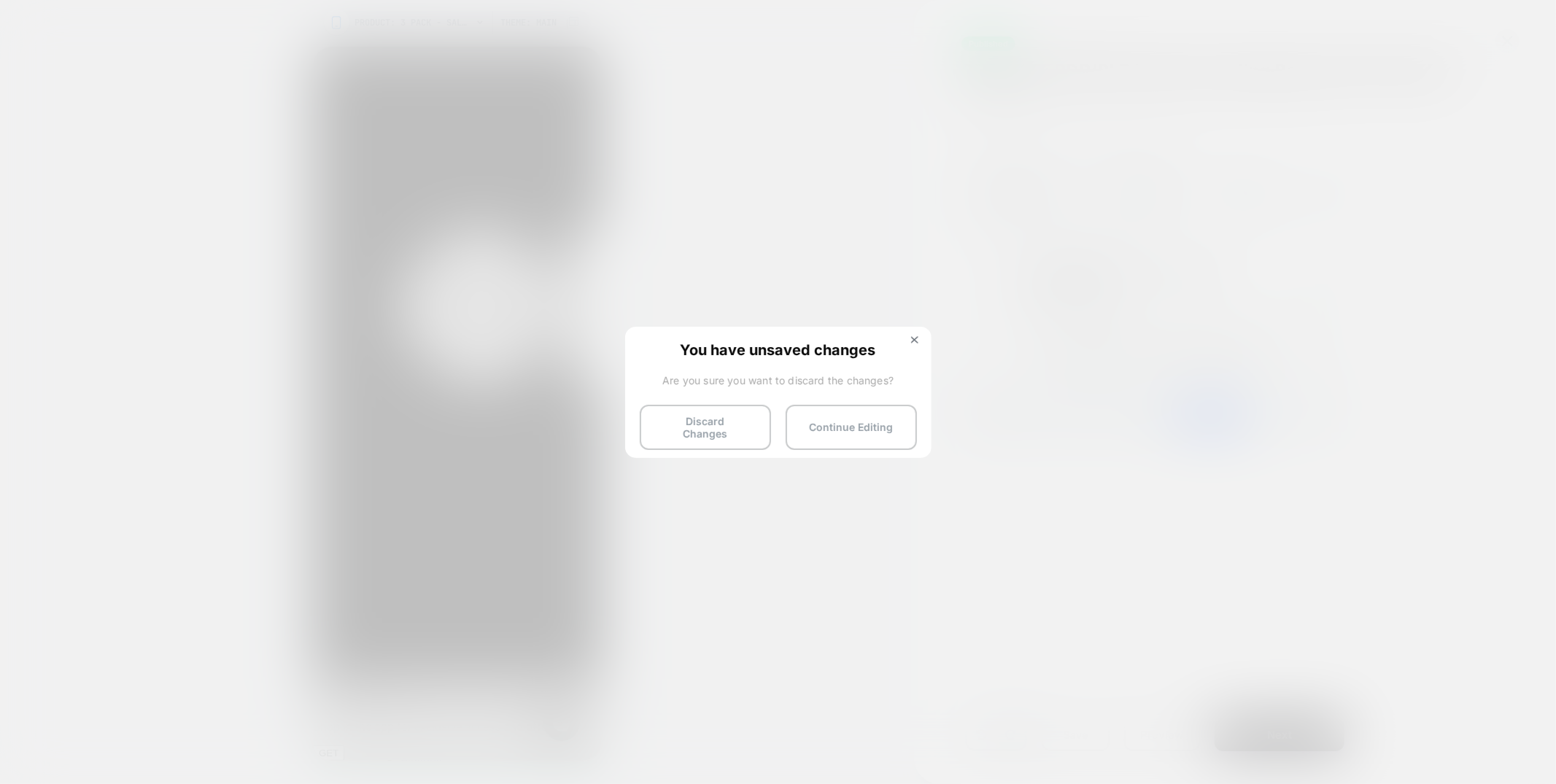
drag, startPoint x: 707, startPoint y: 408, endPoint x: 709, endPoint y: 415, distance: 7.3
click at [0, 0] on button "Discard Changes" at bounding box center [0, 0] width 0 height 0
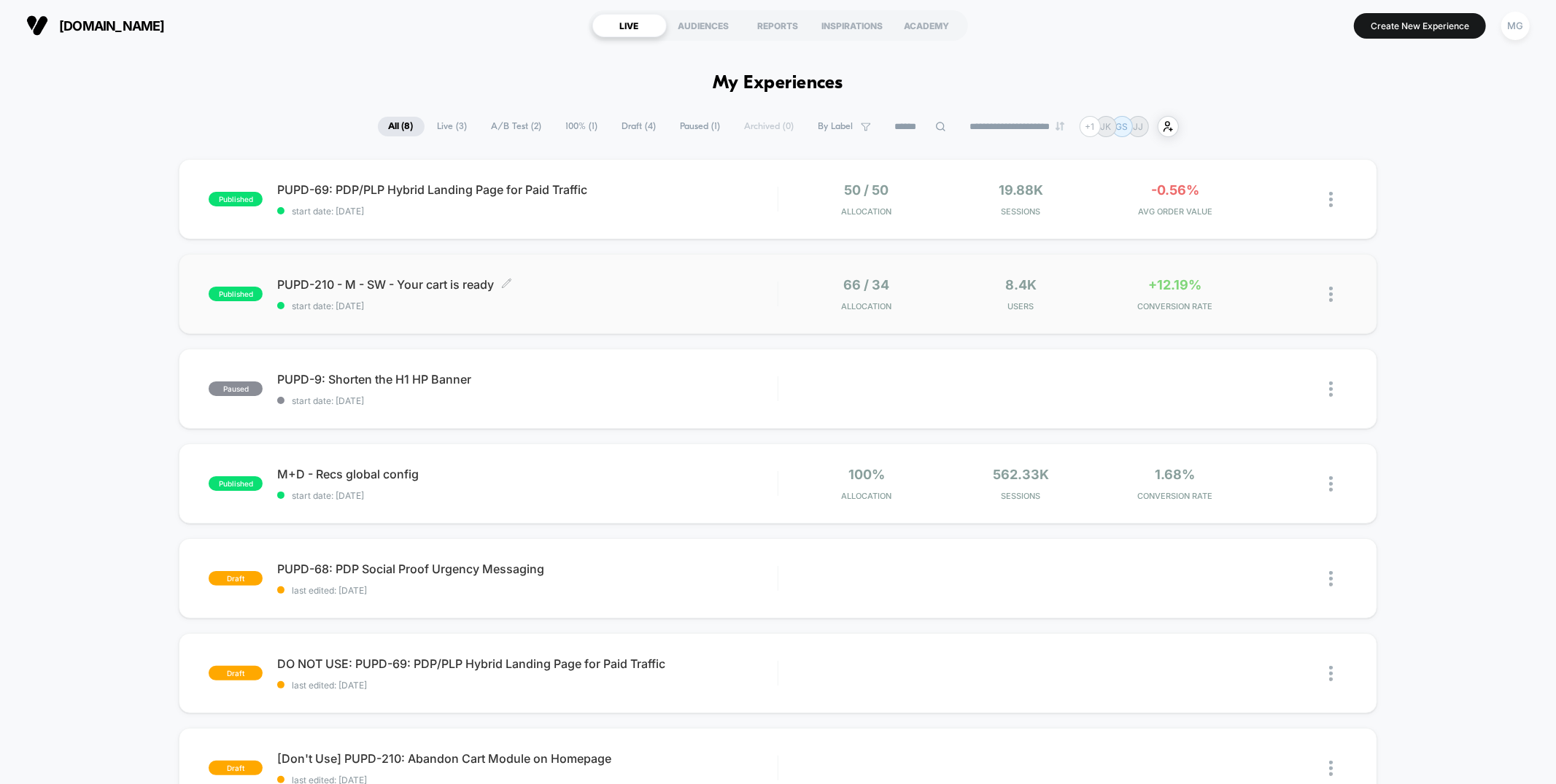
click at [675, 293] on div "PUPD-210 - M - SW - Your cart is ready Click to edit experience details Click t…" at bounding box center [527, 294] width 500 height 34
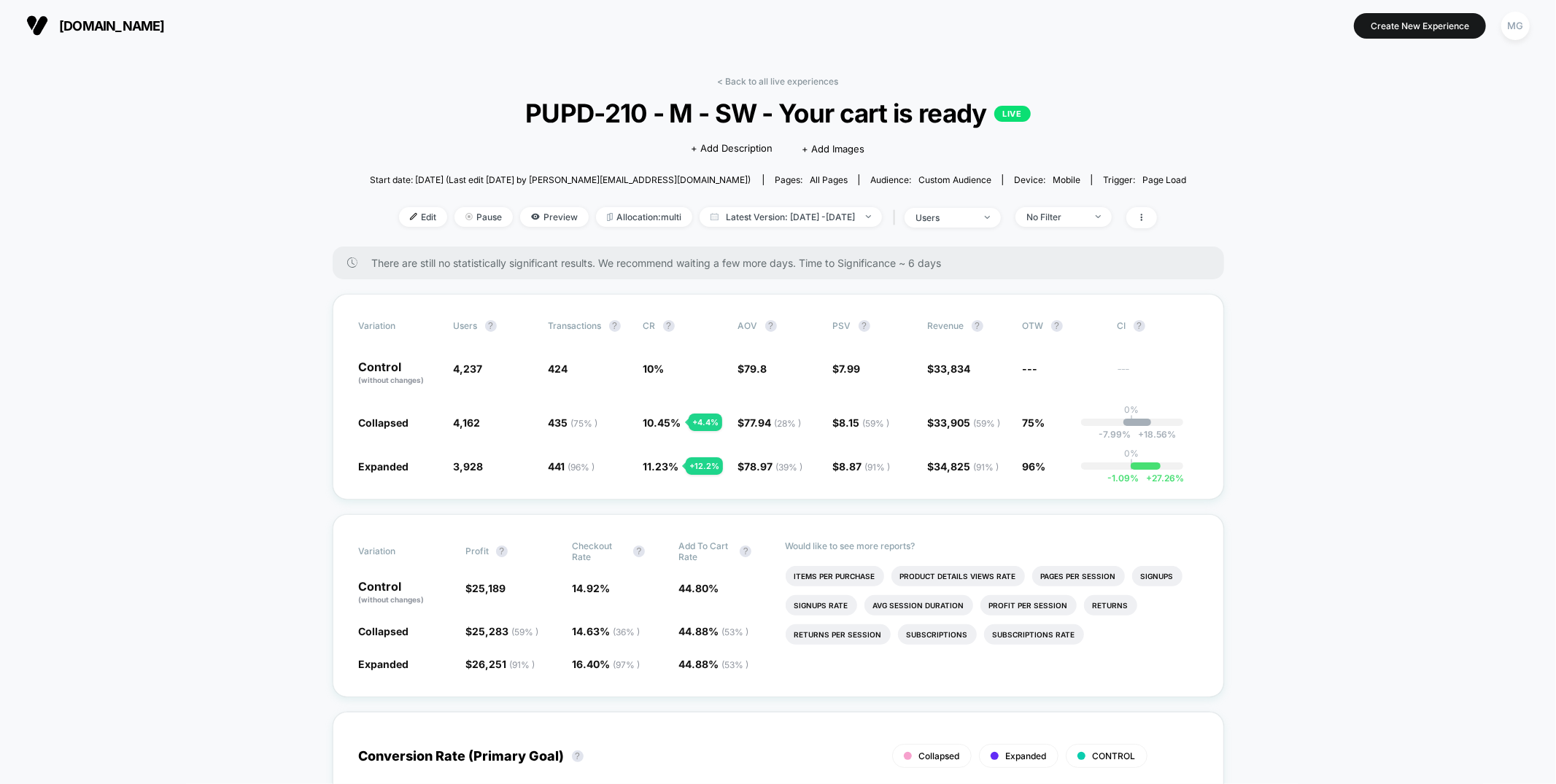
click at [755, 89] on div "< Back to all live experiences PUPD-210 - M - SW - Your cart is ready LIVE Clic…" at bounding box center [778, 161] width 817 height 171
click at [755, 81] on link "< Back to all live experiences" at bounding box center [778, 81] width 121 height 11
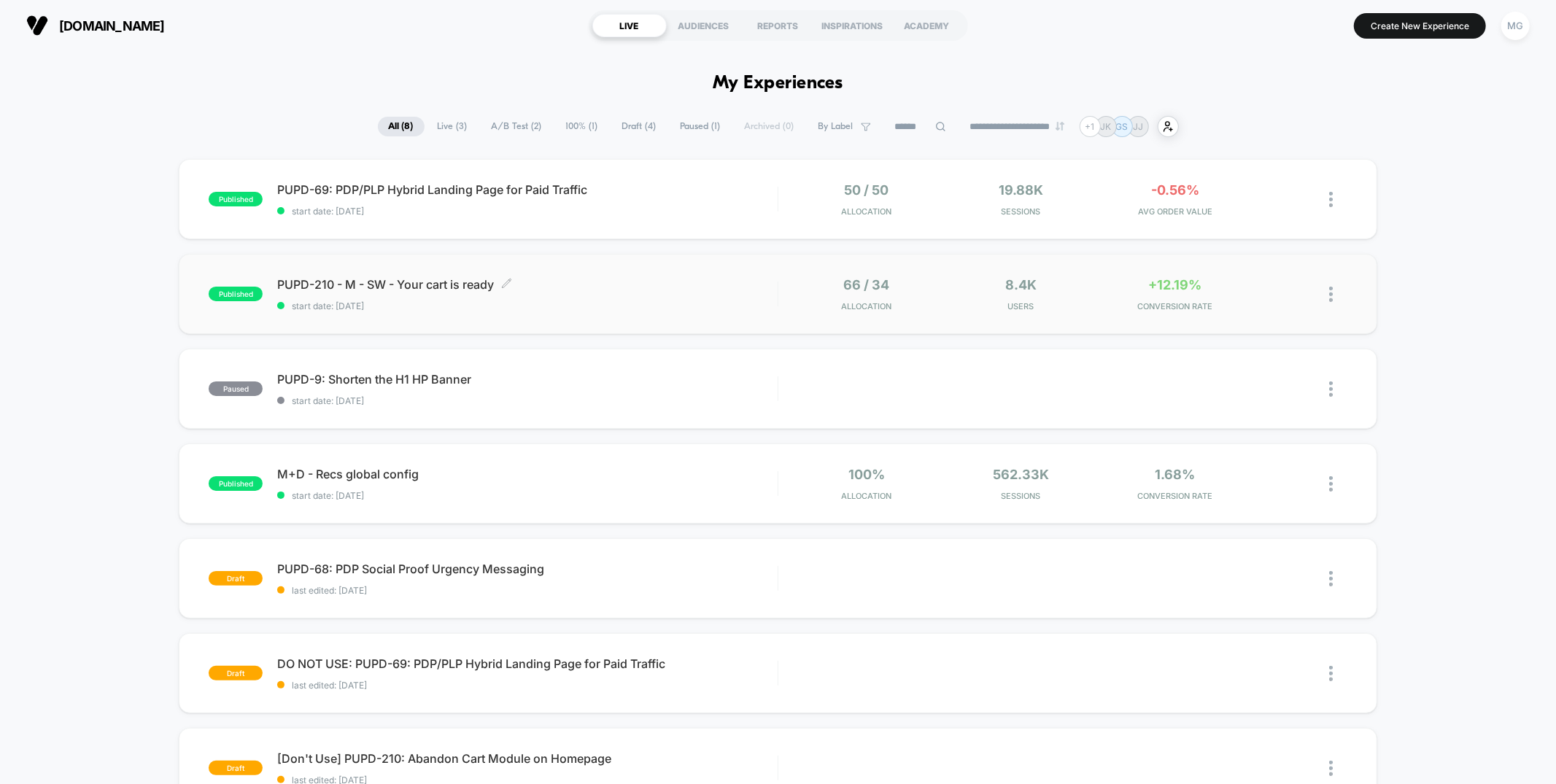
click at [648, 282] on span "PUPD-210 - M - SW - Your cart is ready Click to edit experience details" at bounding box center [527, 285] width 500 height 14
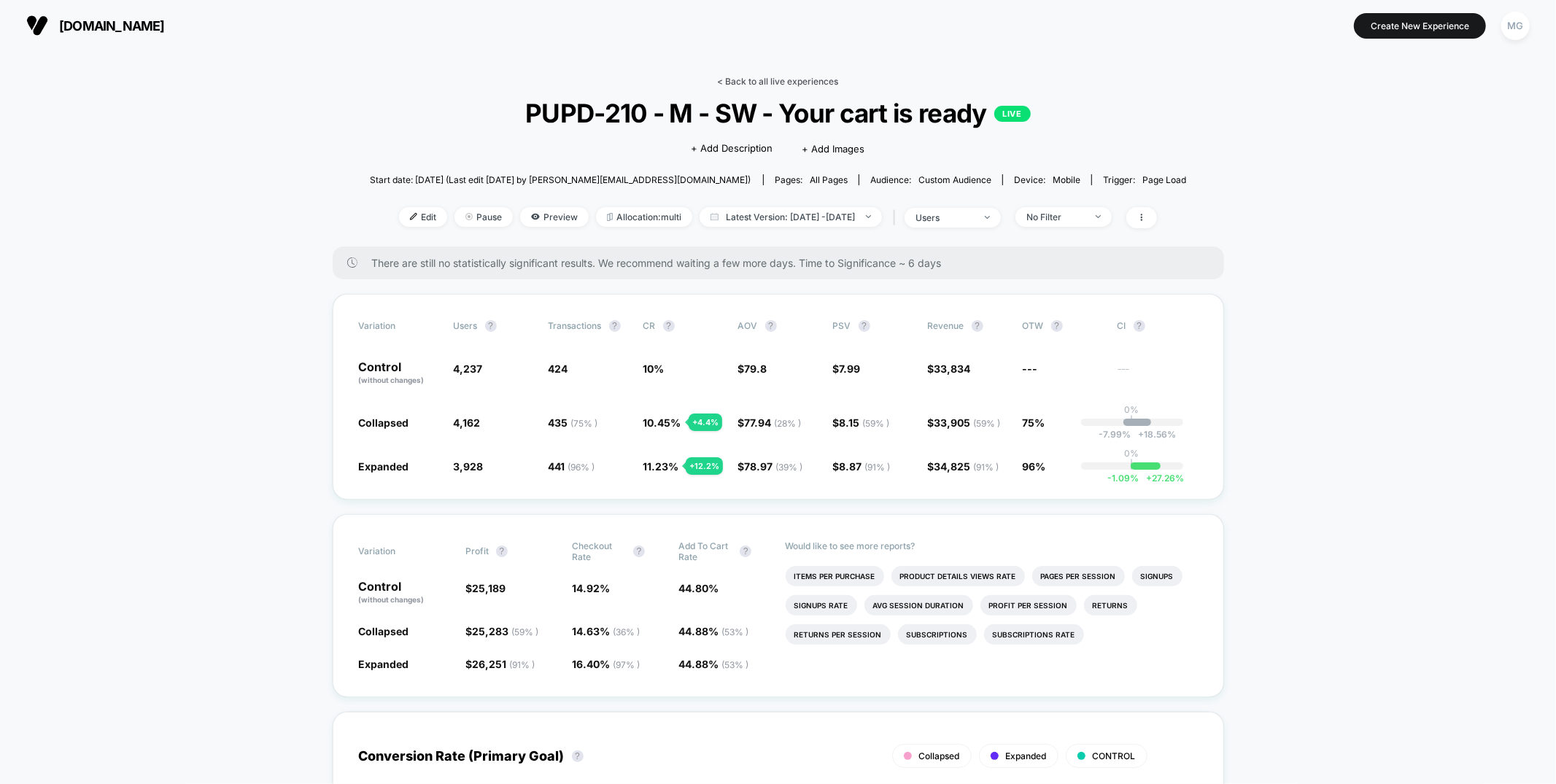
click at [820, 77] on link "< Back to all live experiences" at bounding box center [778, 81] width 121 height 11
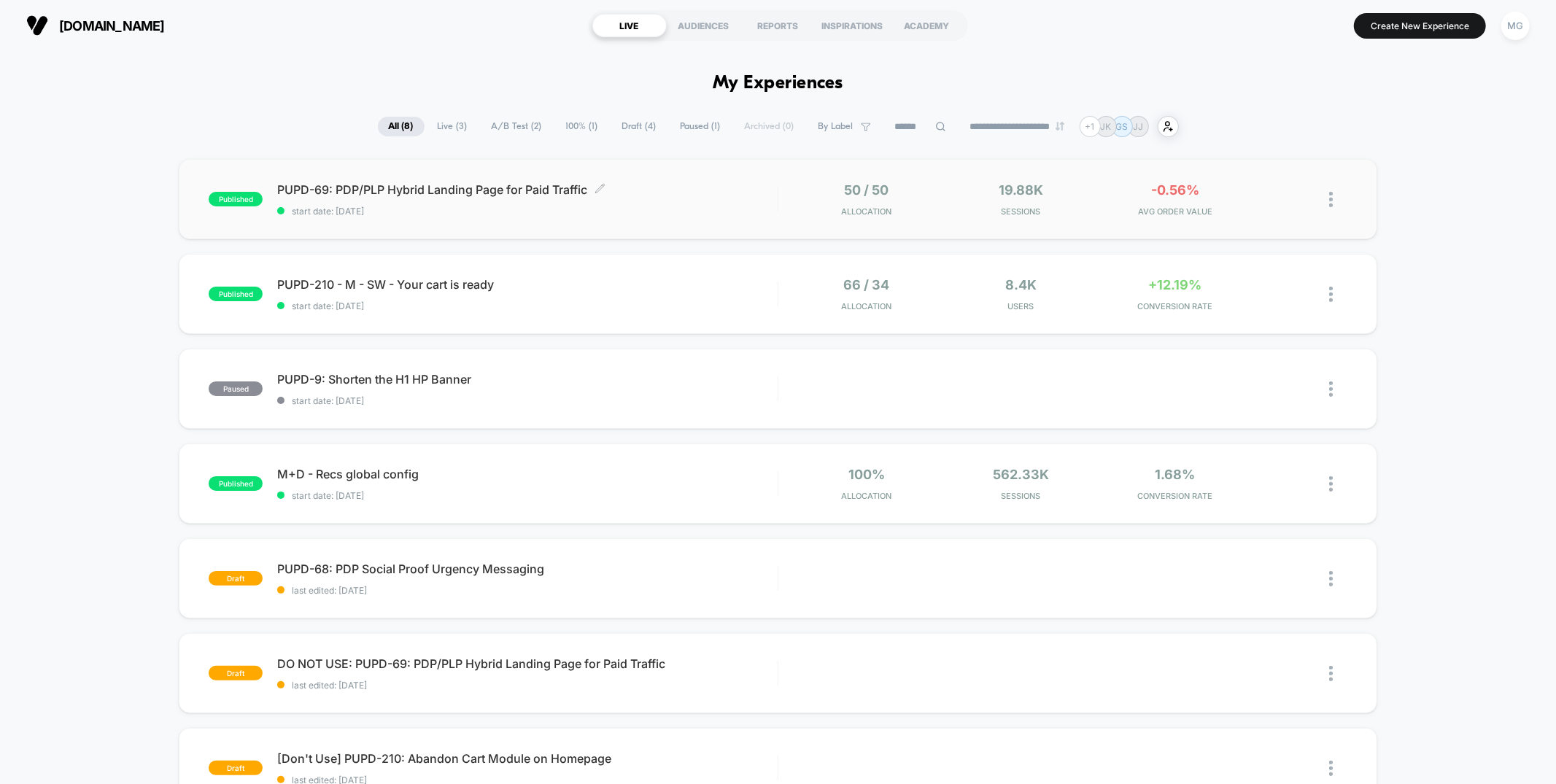
click at [681, 200] on div "PUPD-69: PDP/PLP Hybrid Landing Page for Paid Traffic Click to edit experience …" at bounding box center [527, 200] width 500 height 34
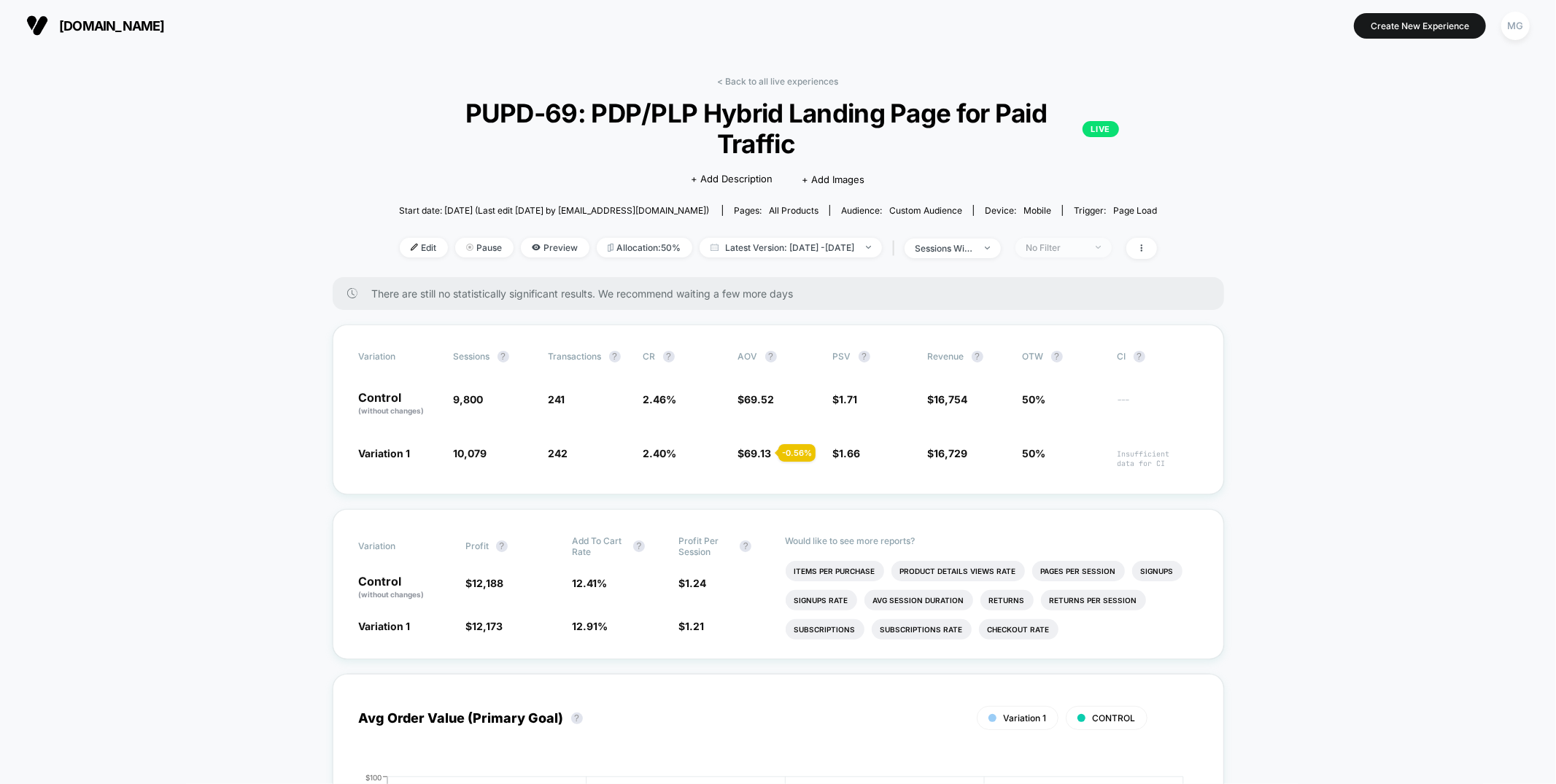
click at [1083, 243] on div "No Filter" at bounding box center [1055, 248] width 58 height 11
drag, startPoint x: 1073, startPoint y: 358, endPoint x: 1069, endPoint y: 382, distance: 24.3
click at [1073, 358] on span "New Visitors" at bounding box center [1073, 359] width 60 height 13
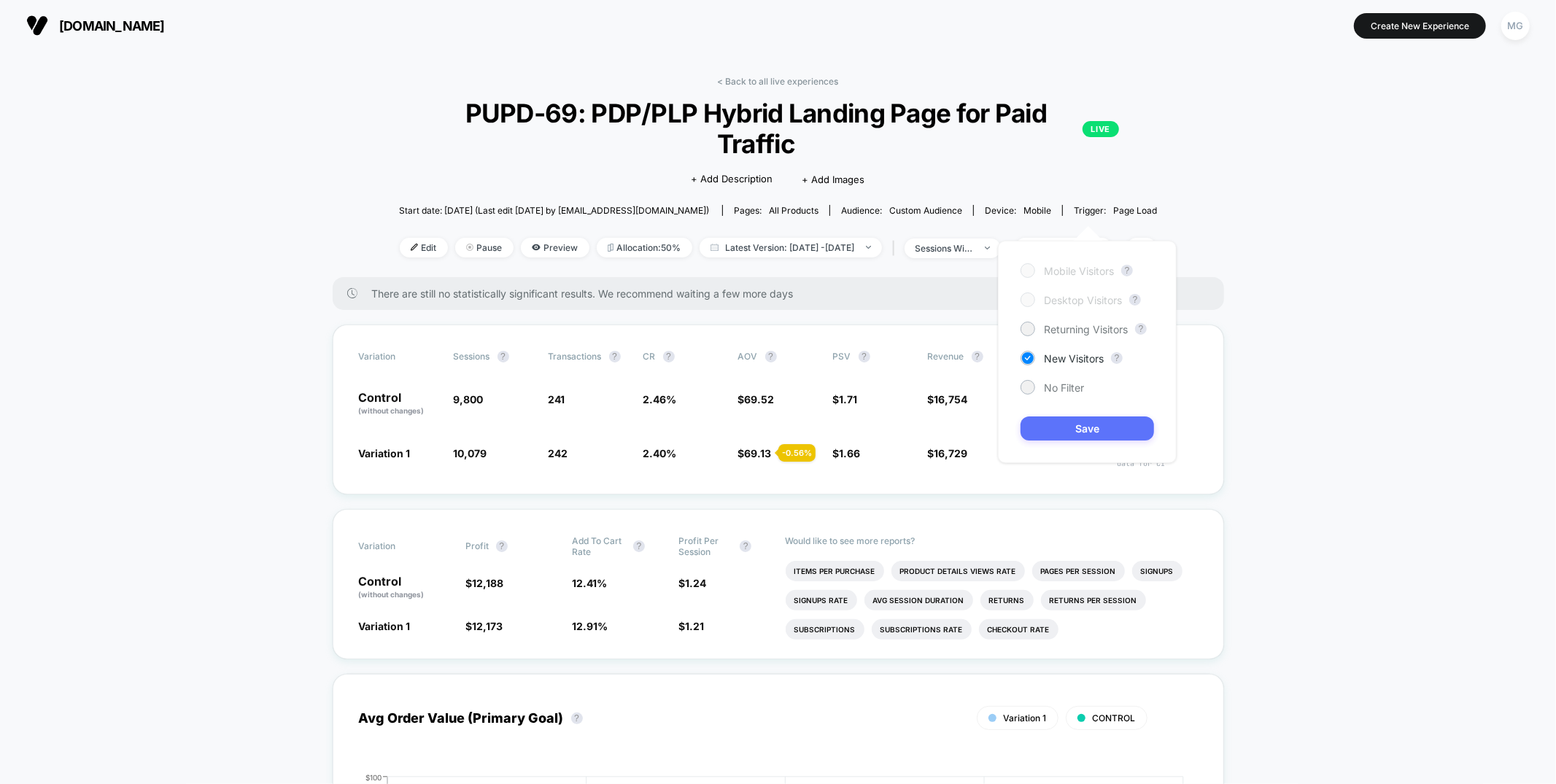
click at [1066, 427] on button "Save" at bounding box center [1087, 428] width 133 height 24
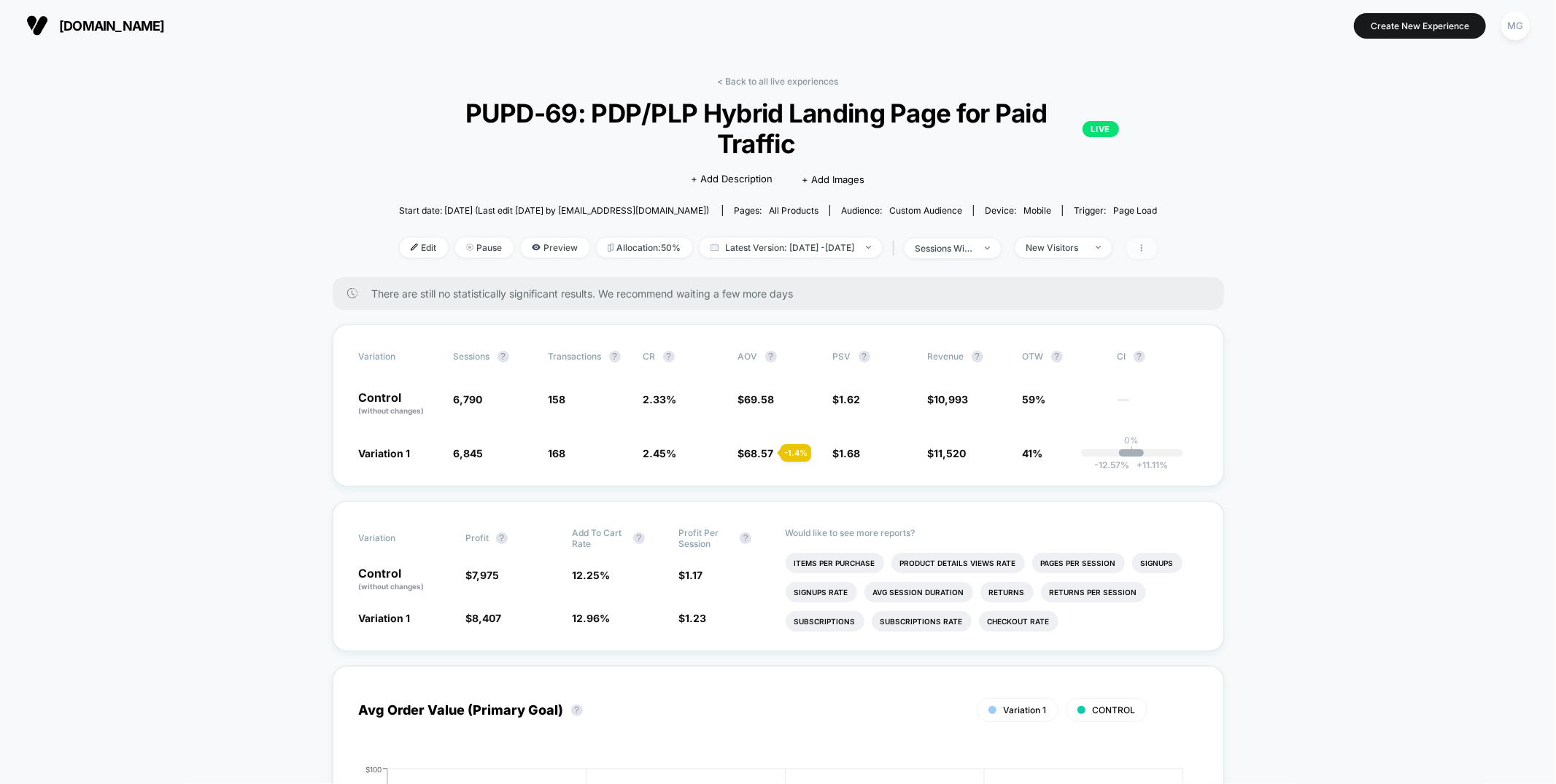
click at [1157, 238] on span at bounding box center [1141, 249] width 30 height 21
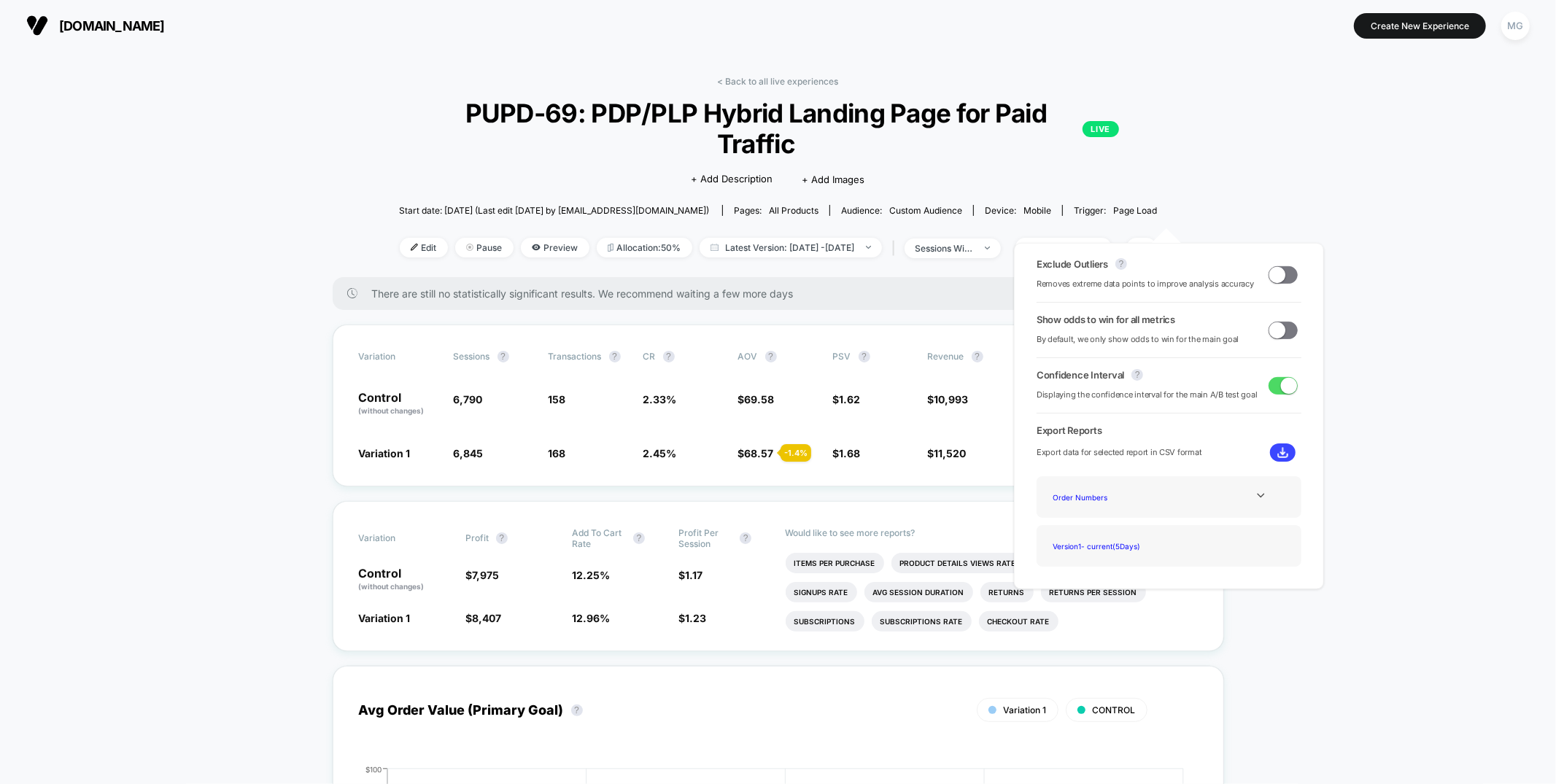
click at [1272, 273] on span at bounding box center [1278, 274] width 16 height 16
click at [1275, 333] on span at bounding box center [1278, 329] width 16 height 16
click at [1281, 272] on span at bounding box center [1289, 274] width 16 height 16
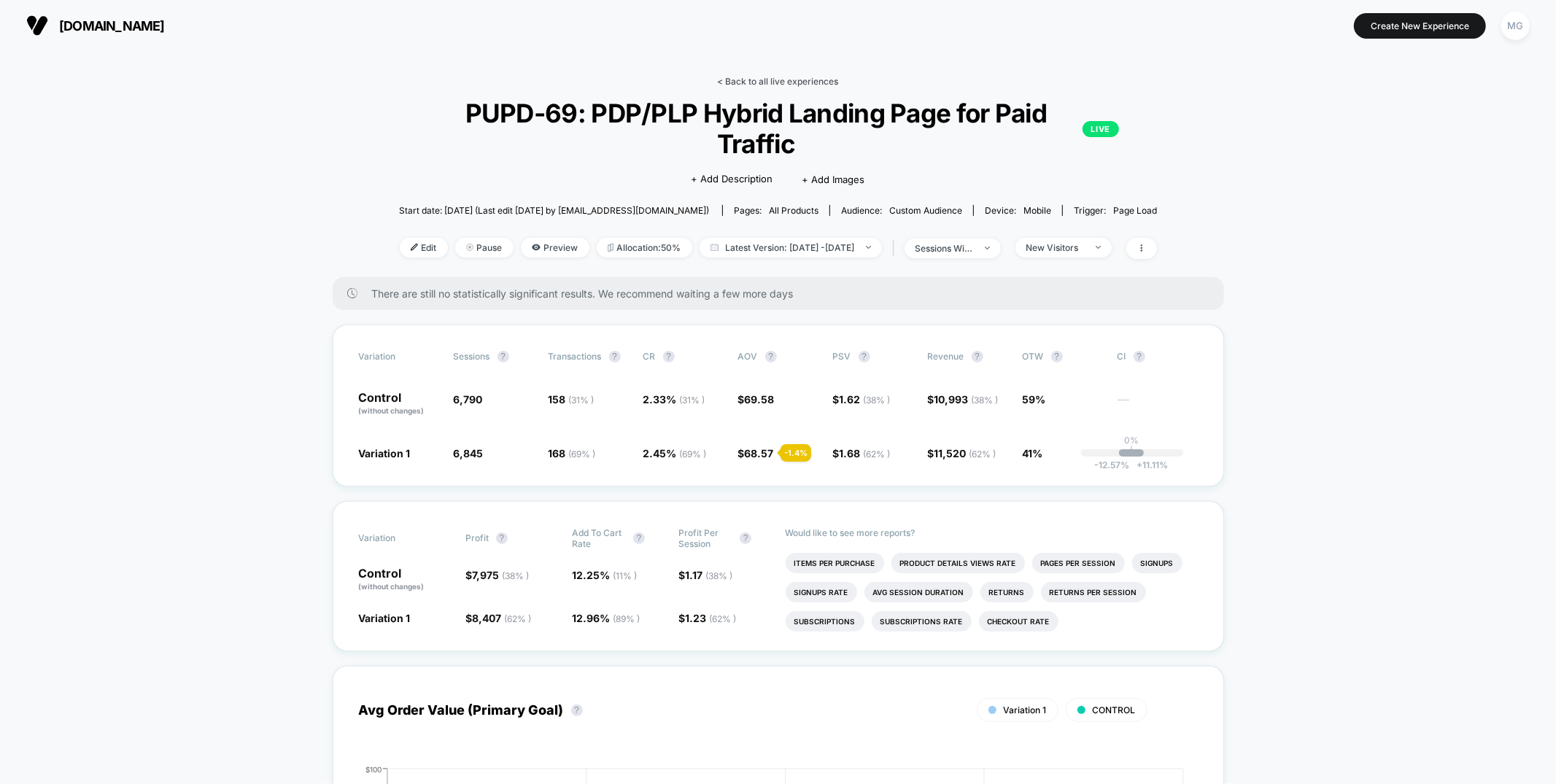
click at [799, 86] on link "< Back to all live experiences" at bounding box center [778, 81] width 121 height 11
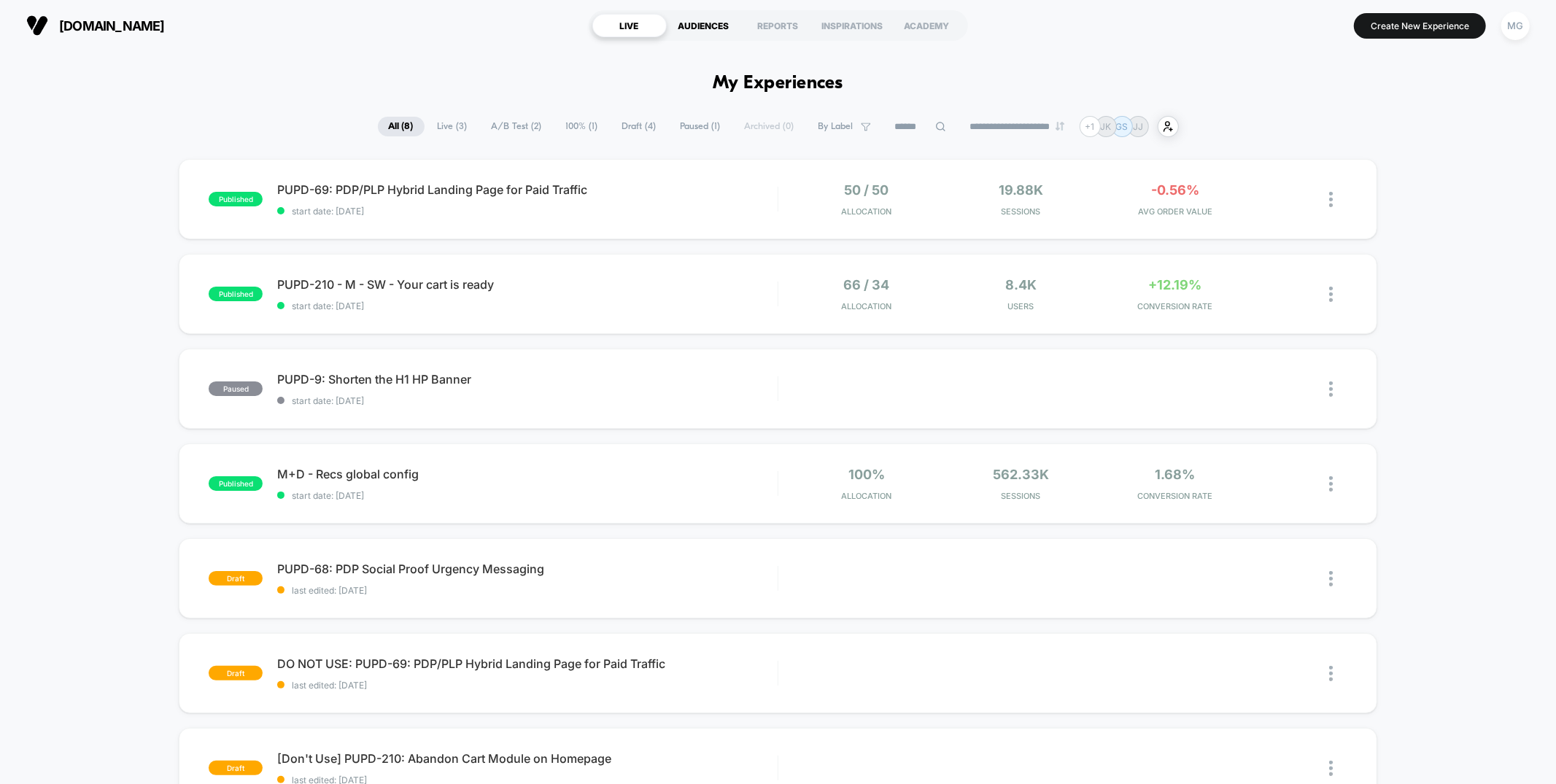
click at [679, 26] on div "AUDIENCES" at bounding box center [704, 25] width 74 height 23
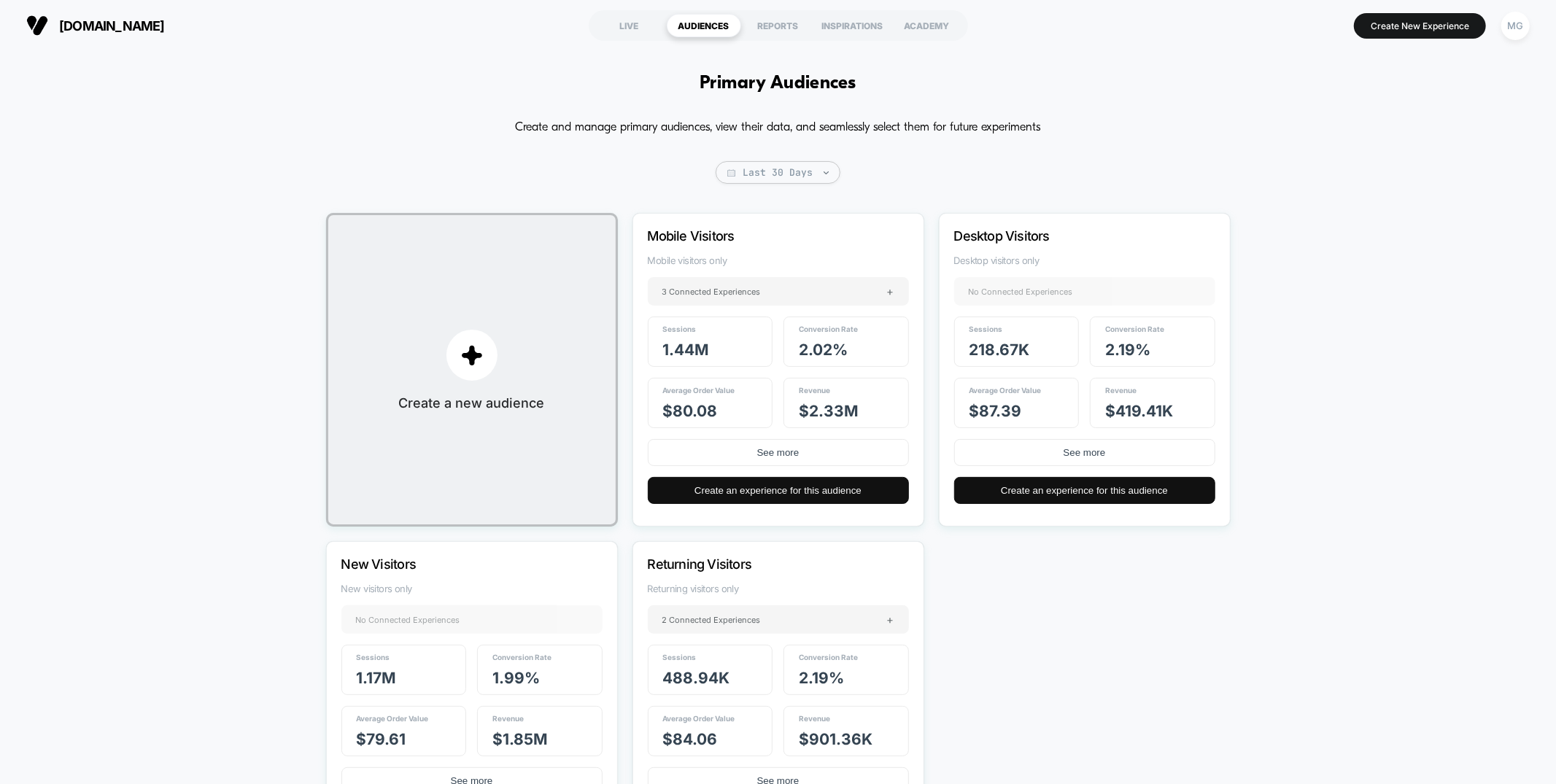
click at [432, 132] on div "Create and manage primary audiences, view their data, and seamlessly select the…" at bounding box center [778, 485] width 904 height 738
click at [628, 21] on div "LIVE" at bounding box center [629, 25] width 74 height 23
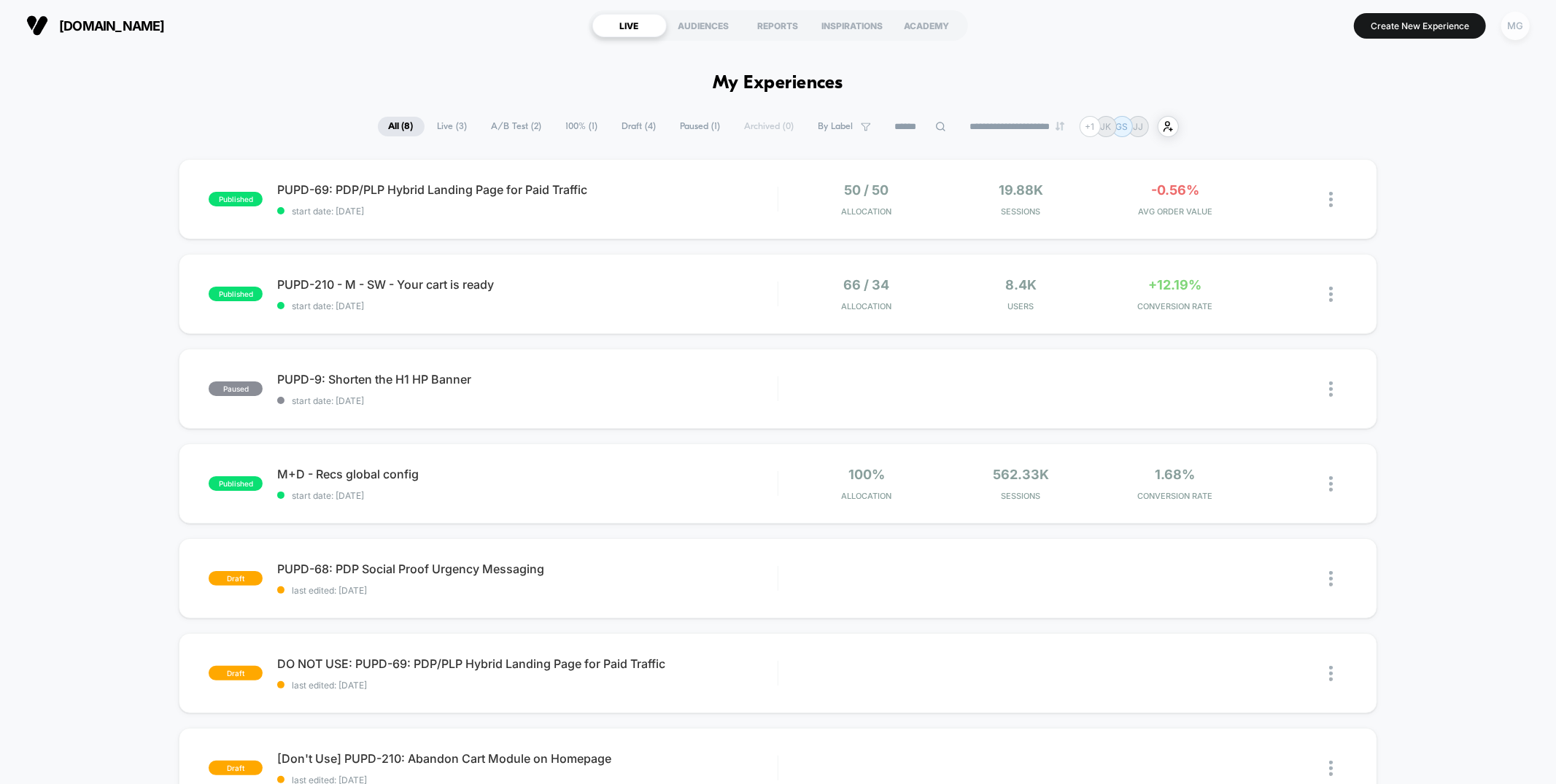
click at [1518, 28] on div "MG" at bounding box center [1516, 26] width 29 height 29
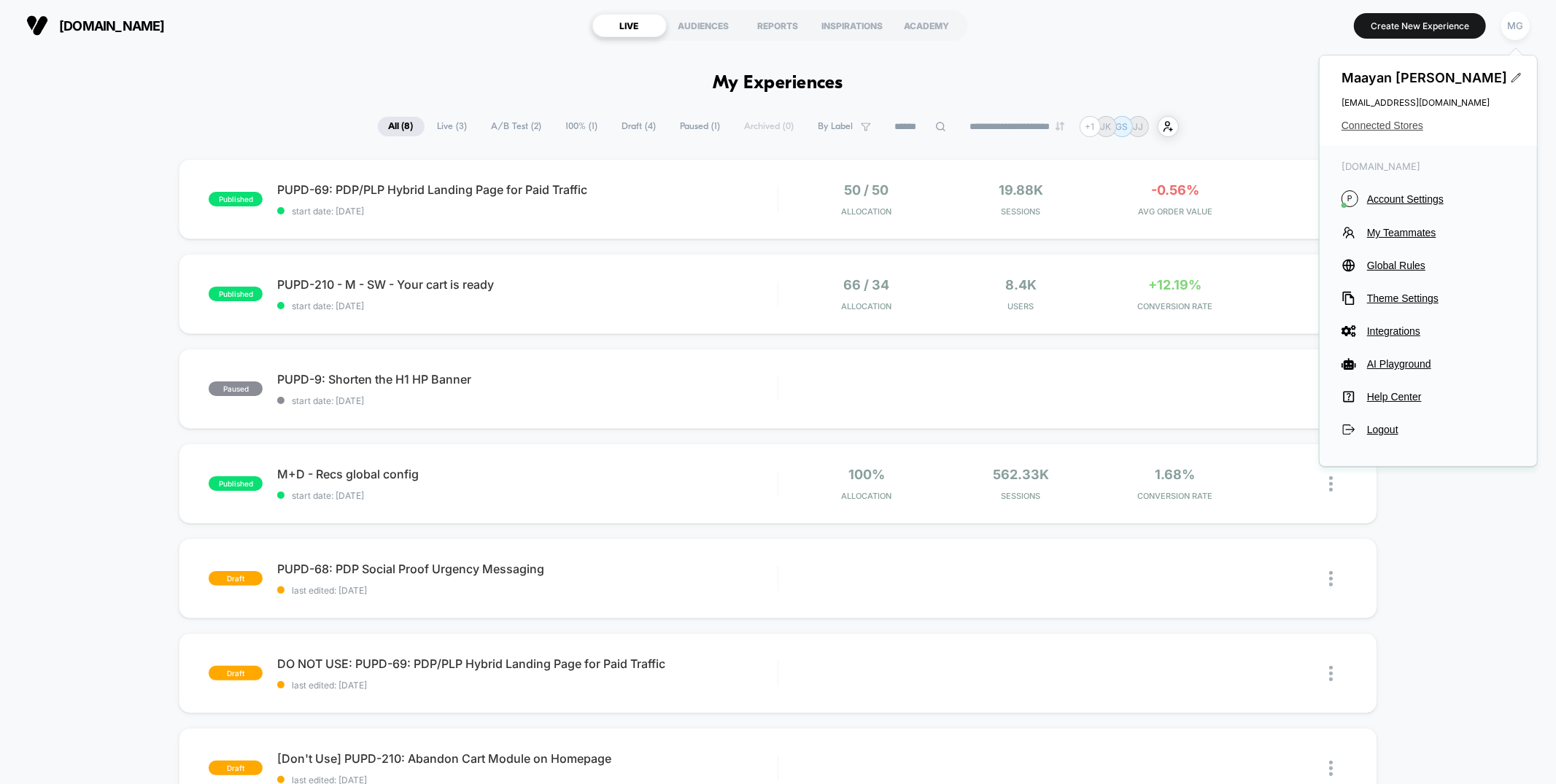
click at [1379, 128] on span "Connected Stores" at bounding box center [1428, 125] width 174 height 12
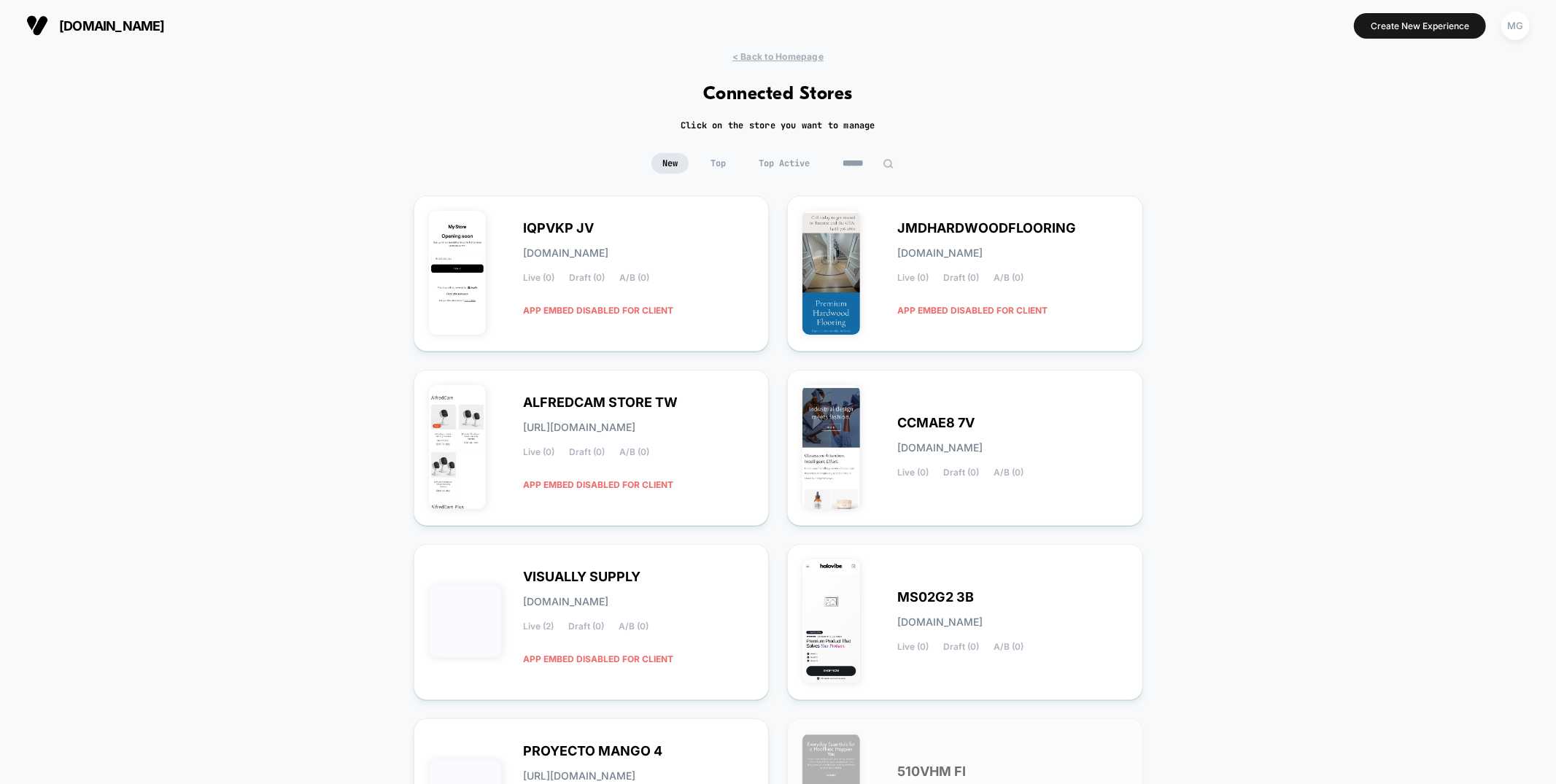
click at [796, 166] on span "Top Active" at bounding box center [783, 163] width 73 height 21
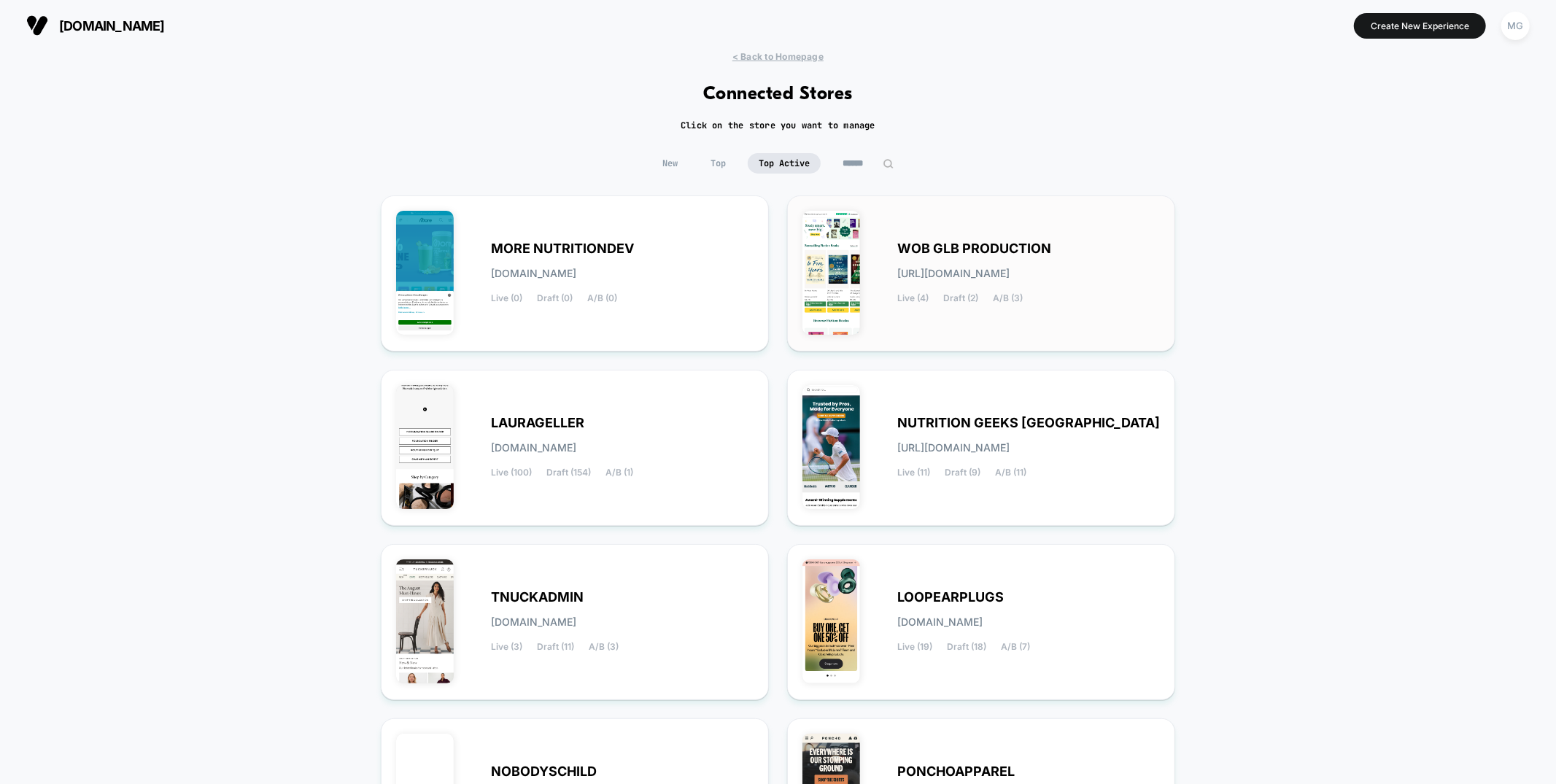
click at [894, 268] on div "WOB GLB PRODUCTION wob-glb_production.myshopify.com Live (4) Draft (2) A/B (3)" at bounding box center [980, 273] width 357 height 125
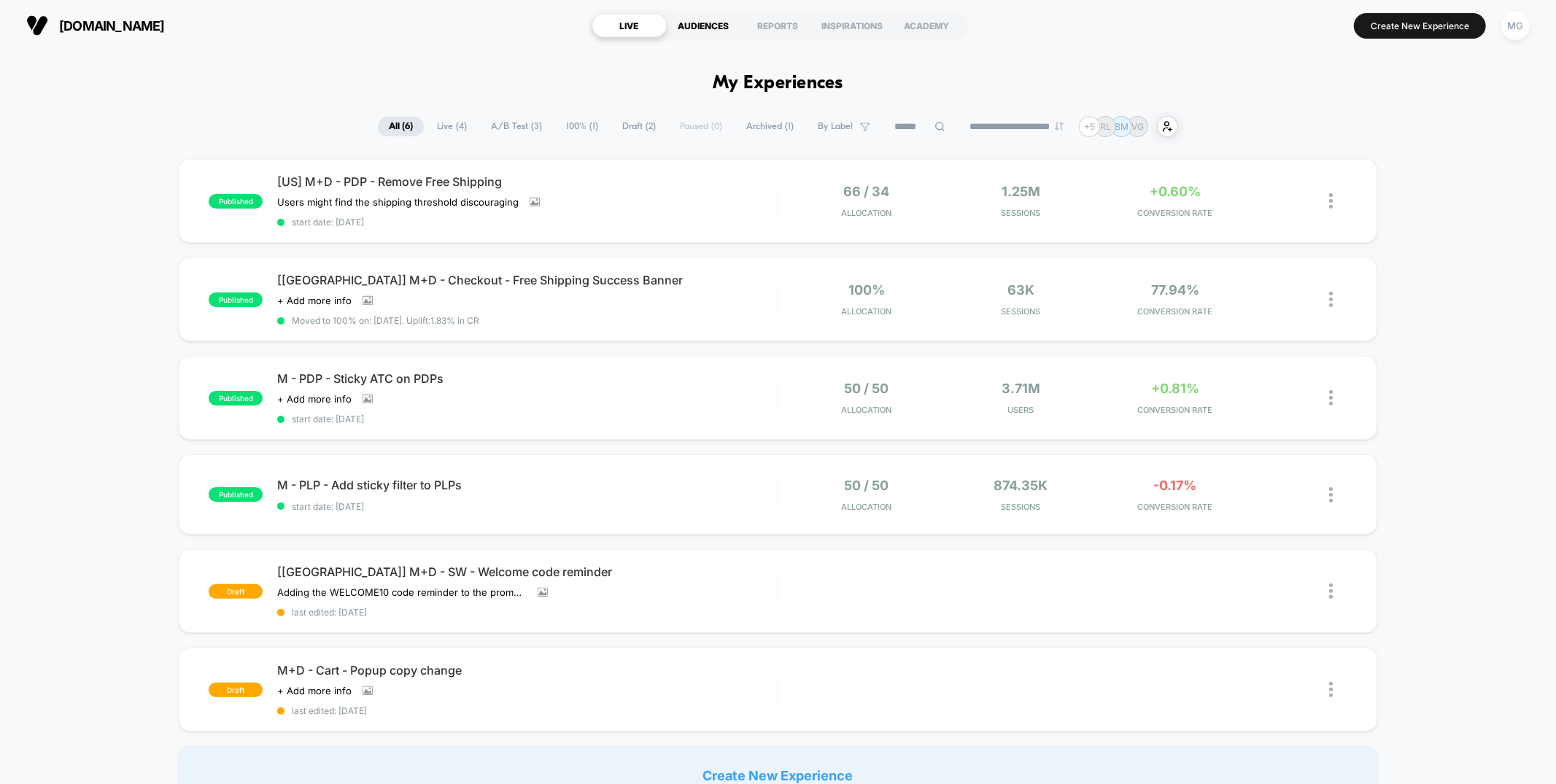
click at [707, 17] on div "AUDIENCES" at bounding box center [704, 25] width 74 height 23
click at [1523, 38] on div "MG" at bounding box center [1516, 26] width 29 height 29
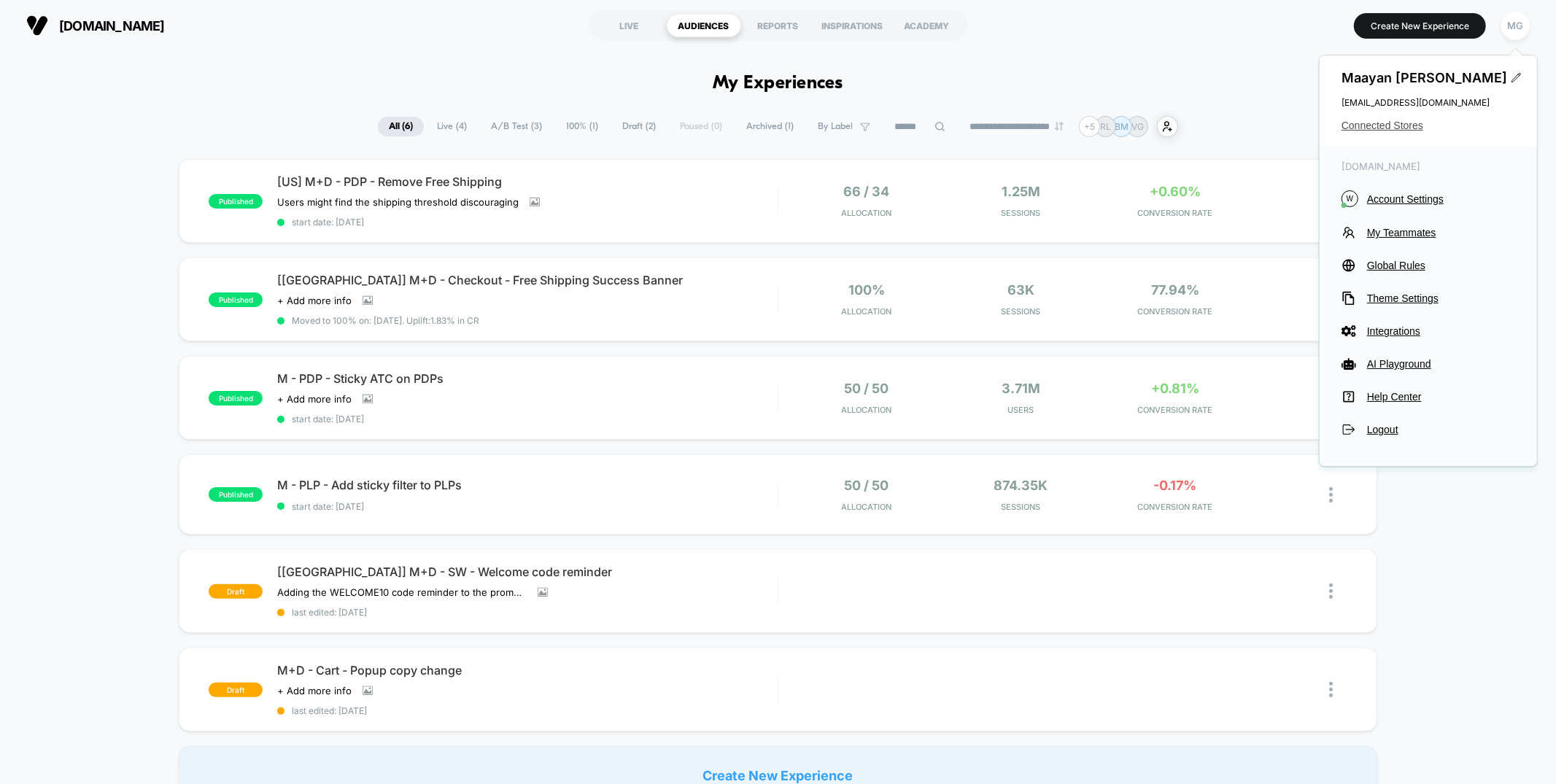
click at [1391, 124] on span "Connected Stores" at bounding box center [1428, 125] width 174 height 12
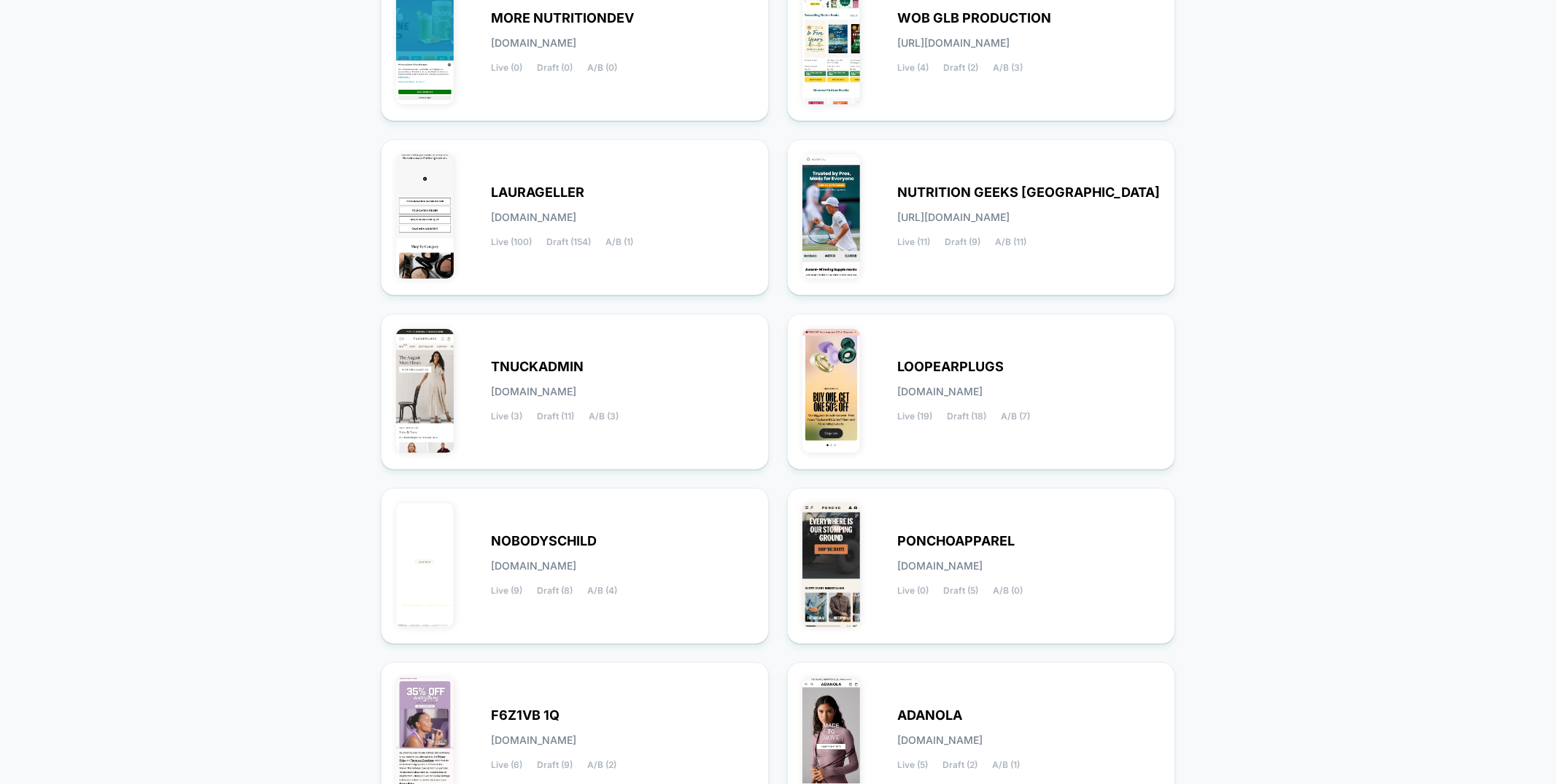
scroll to position [238, 0]
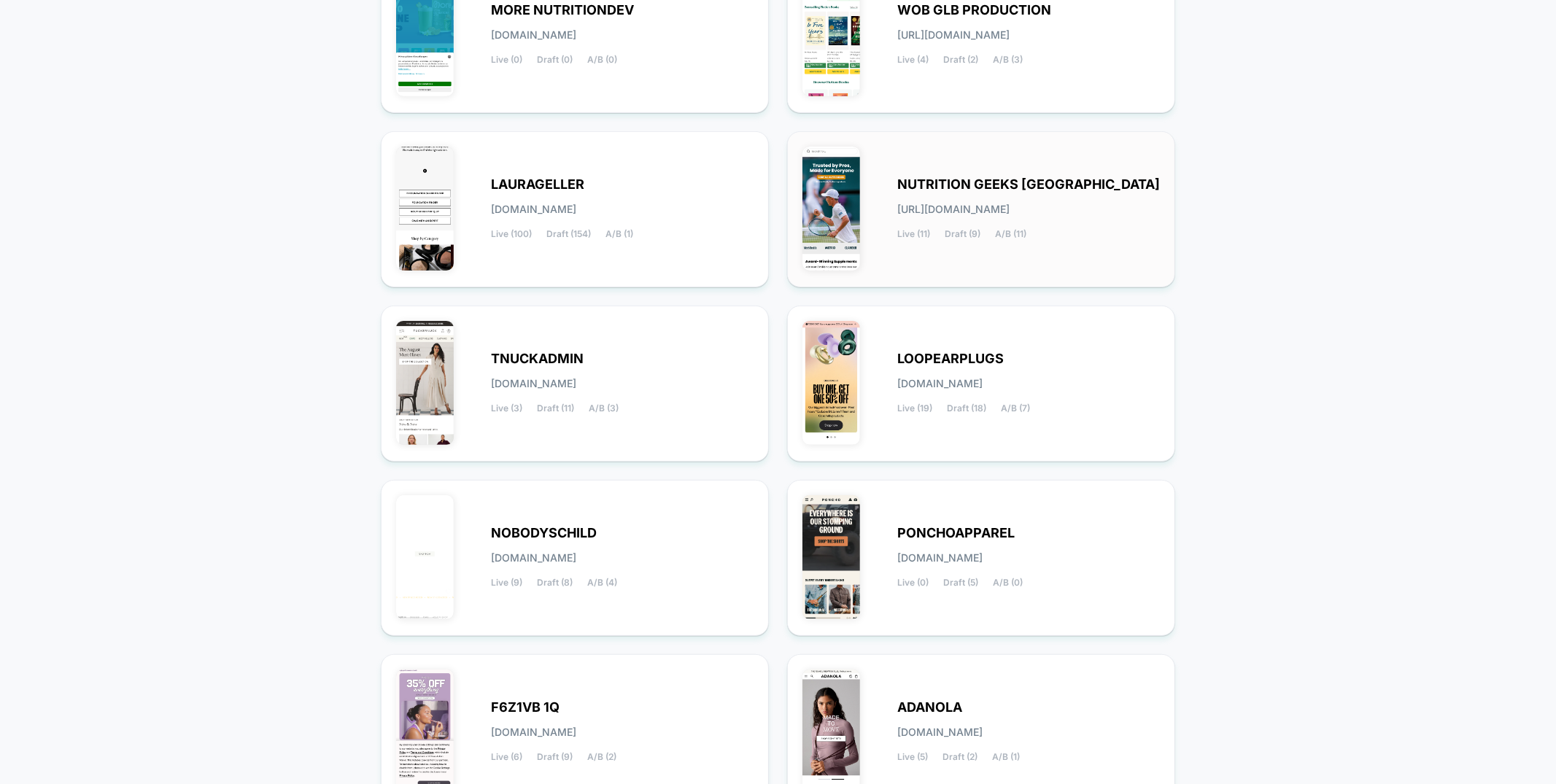
click at [911, 215] on div "NUTRITION GEEKS UK nutrition-geeks_uk.myshopify.com Live (11) Draft (9) A/B (11)" at bounding box center [1028, 209] width 262 height 60
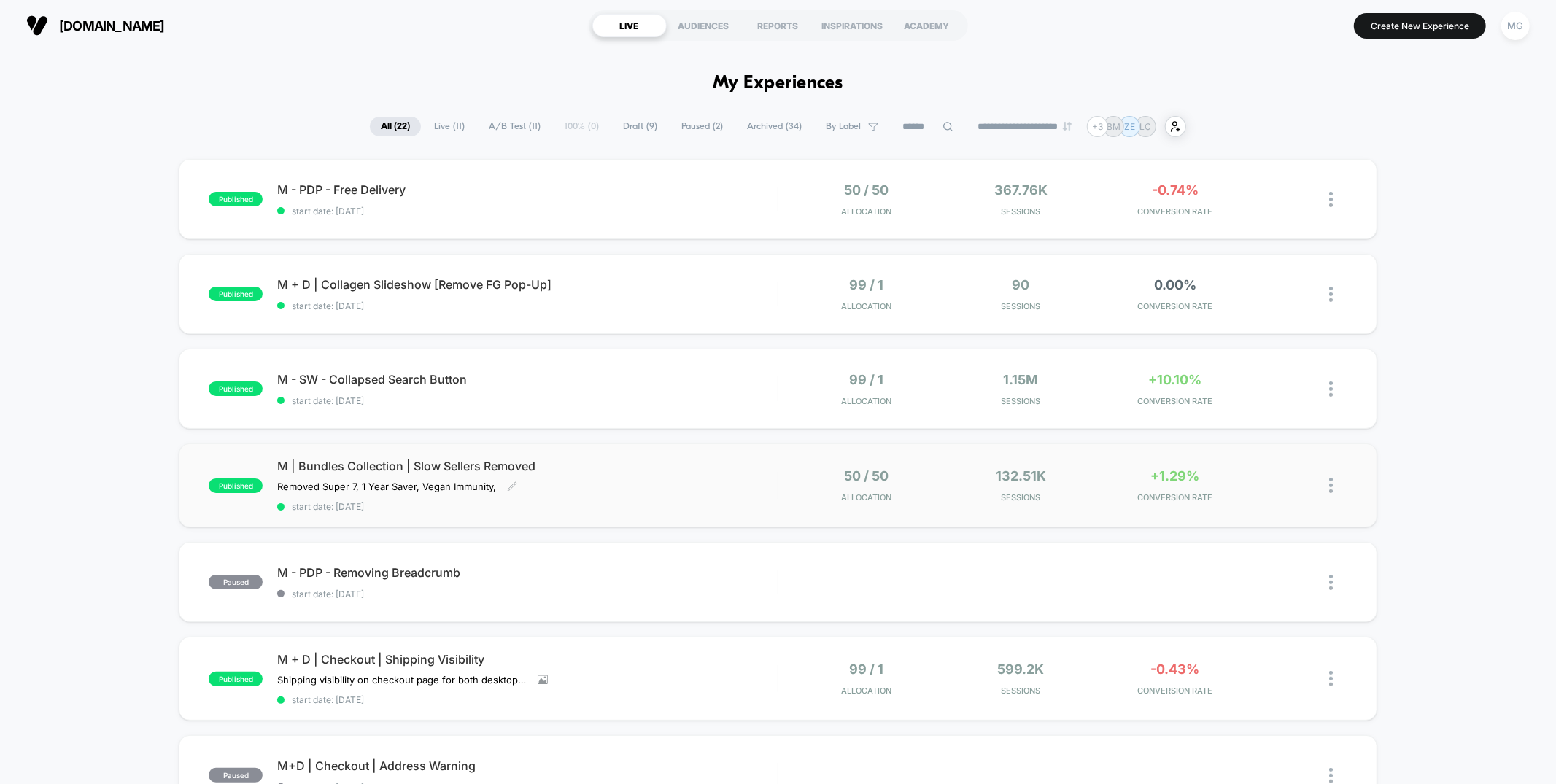
click at [719, 502] on span "start date: 8/3/2025" at bounding box center [527, 507] width 500 height 11
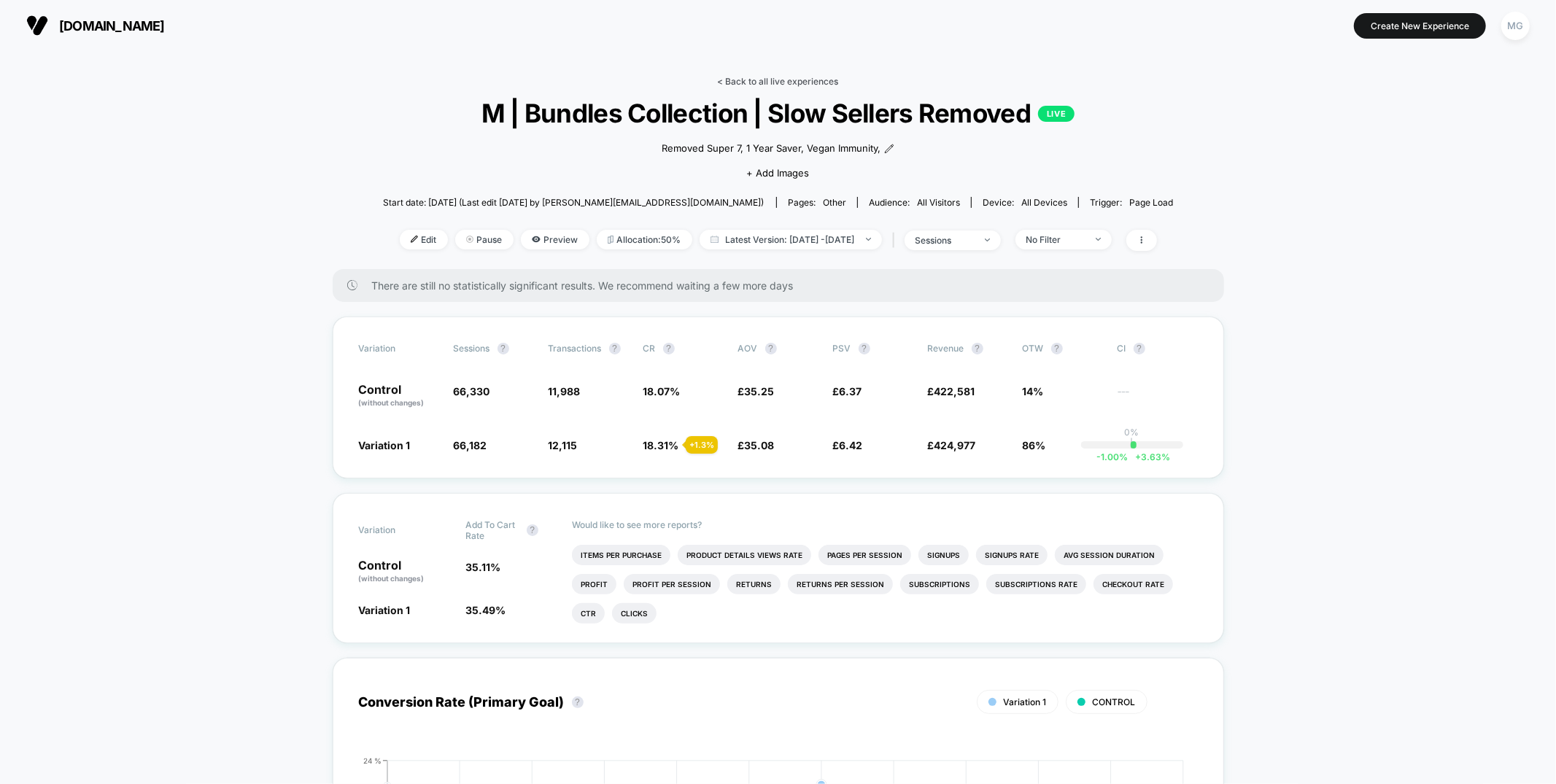
click at [796, 77] on link "< Back to all live experiences" at bounding box center [778, 81] width 121 height 11
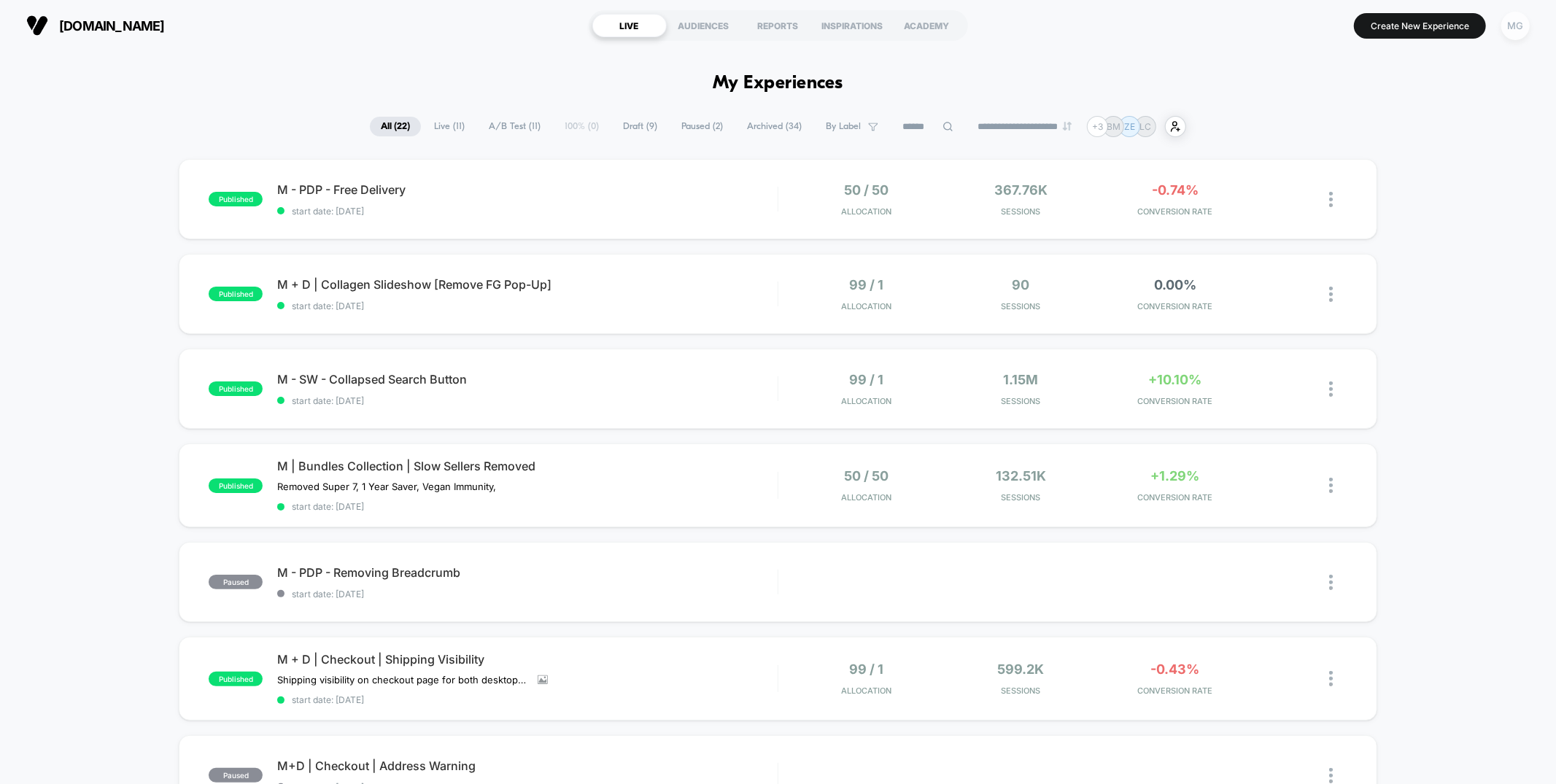
click at [1512, 23] on div "MG" at bounding box center [1516, 26] width 29 height 29
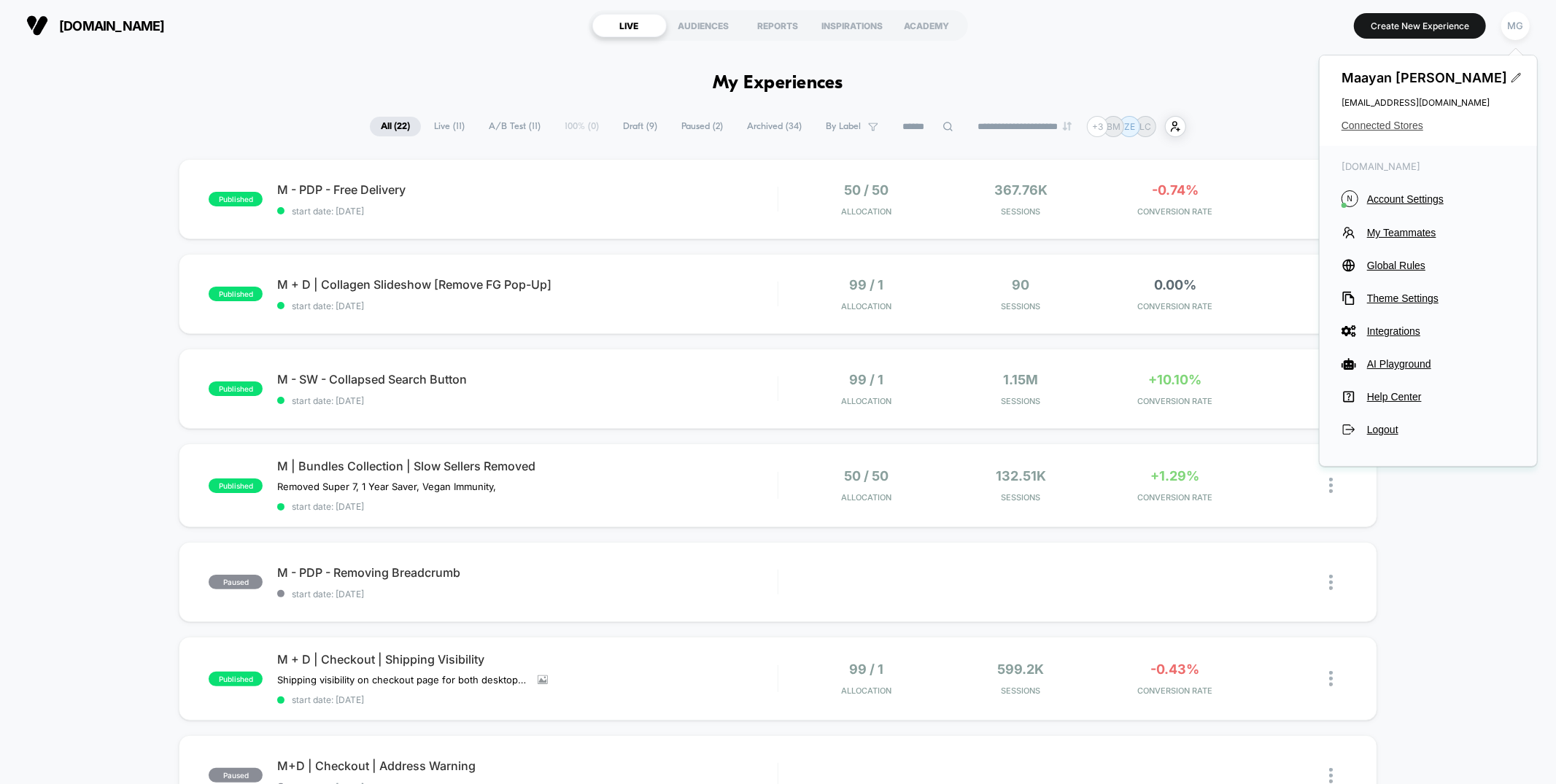
click at [1377, 126] on span "Connected Stores" at bounding box center [1428, 125] width 174 height 12
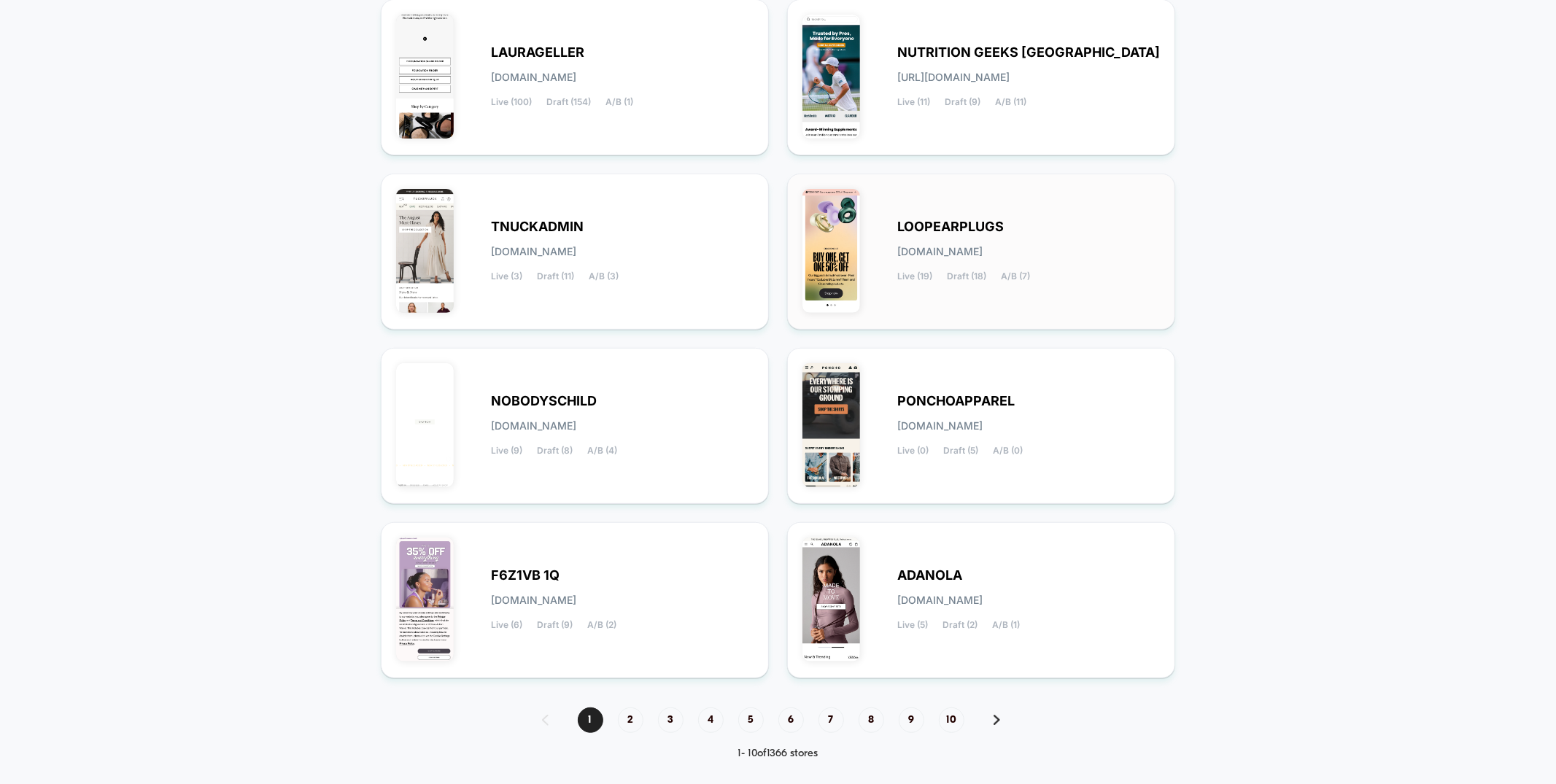
scroll to position [383, 0]
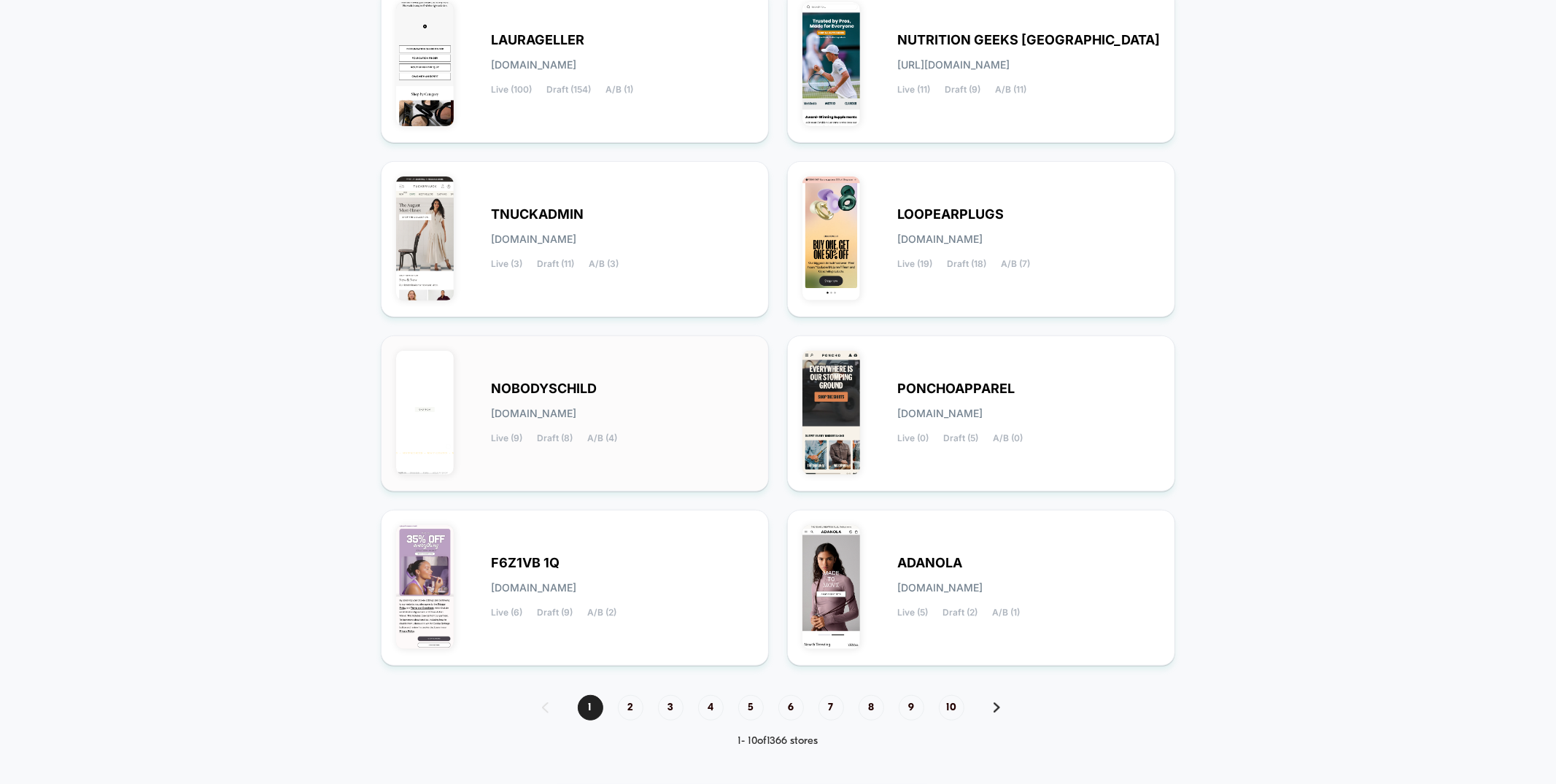
click at [597, 404] on div "NOBODYSCHILD nobodyschild.myshopify.com Live (9) Draft (8) A/B (4)" at bounding box center [621, 413] width 262 height 60
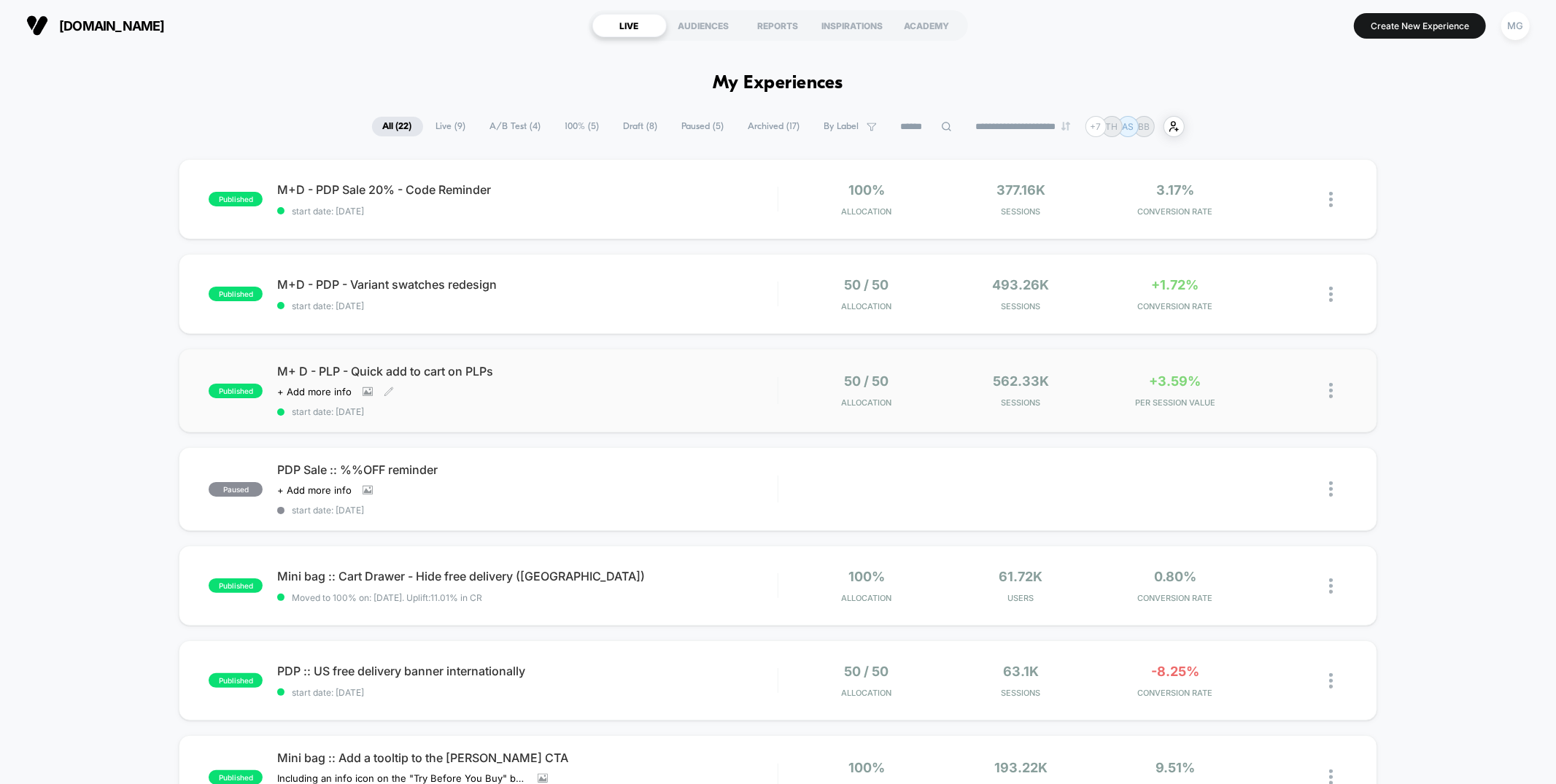
click at [654, 379] on div "M+ D - PLP - Quick add to cart on PLPs Click to view images Click to edit exper…" at bounding box center [527, 390] width 500 height 53
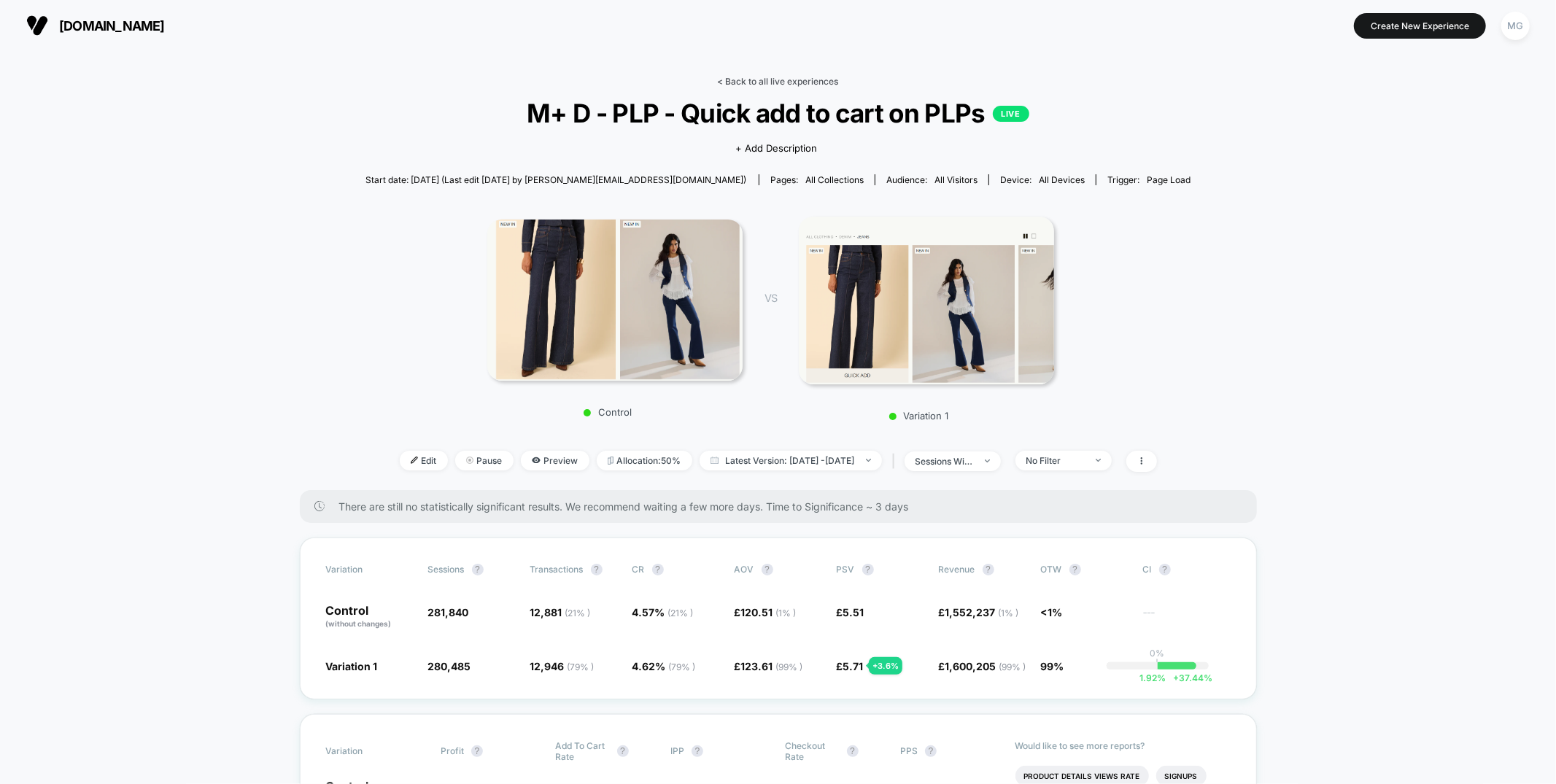
click at [782, 77] on link "< Back to all live experiences" at bounding box center [778, 81] width 121 height 11
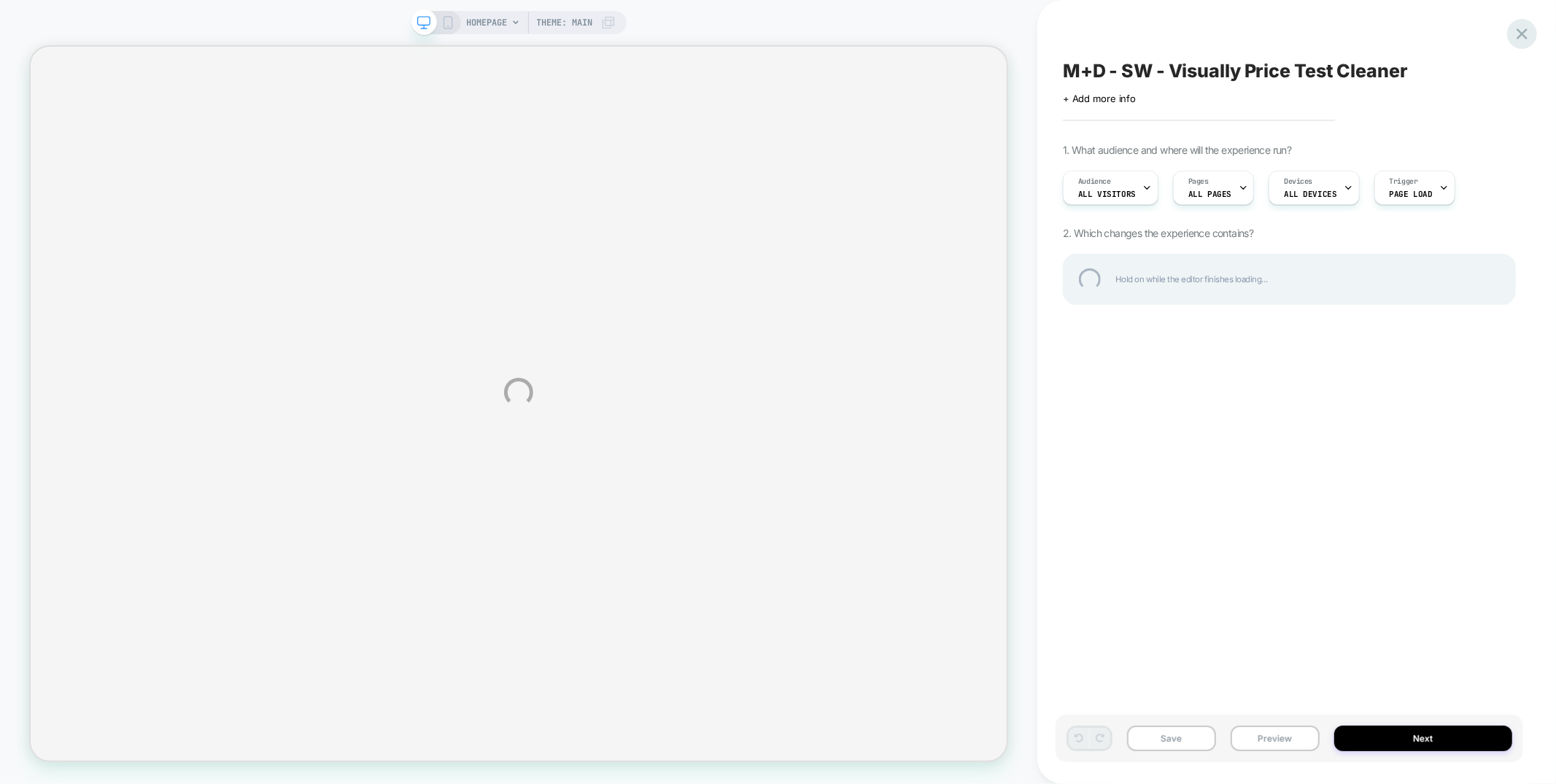
click at [1518, 35] on div at bounding box center [1521, 33] width 30 height 30
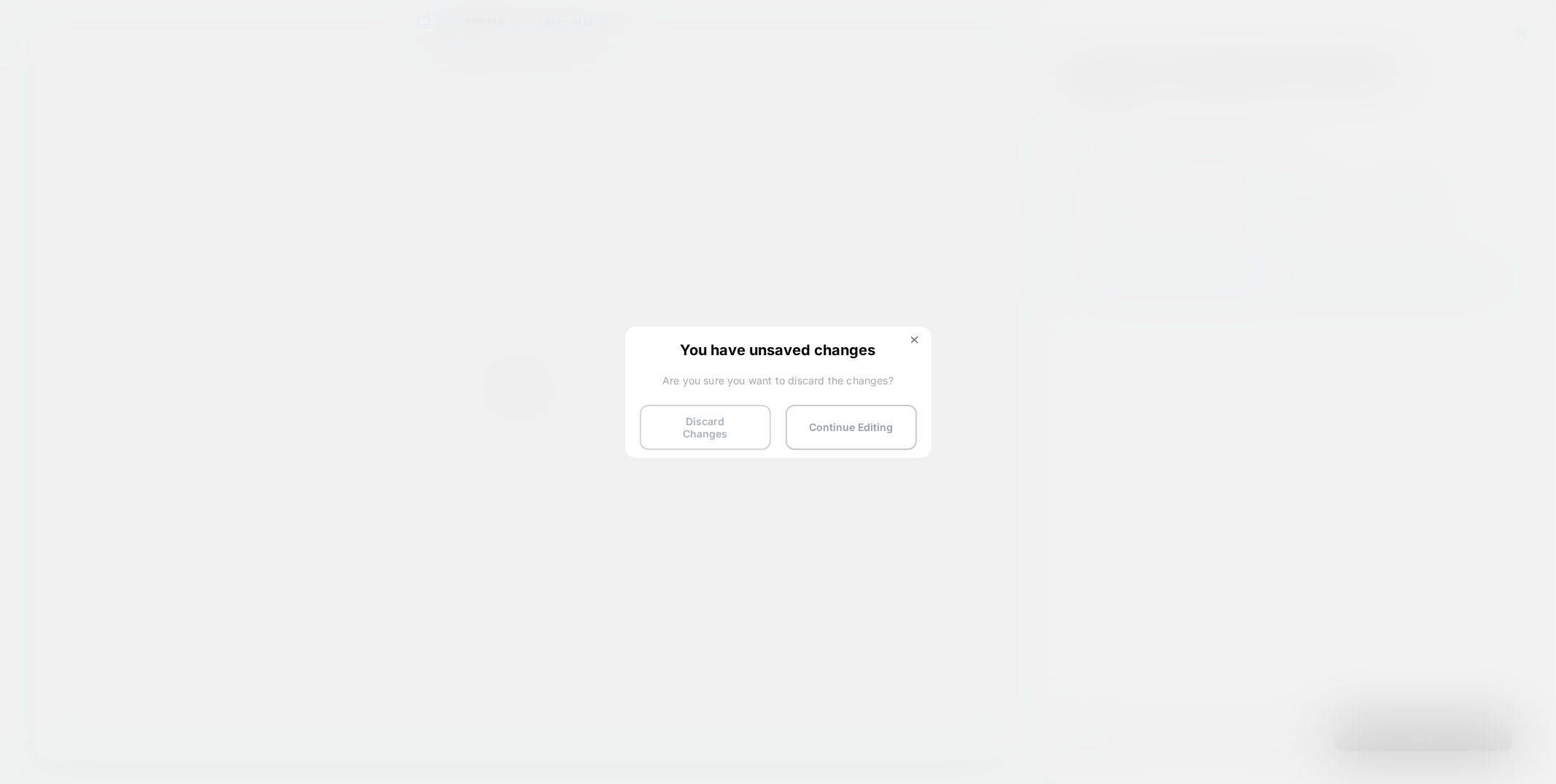
click at [683, 428] on button "Discard Changes" at bounding box center [705, 427] width 132 height 46
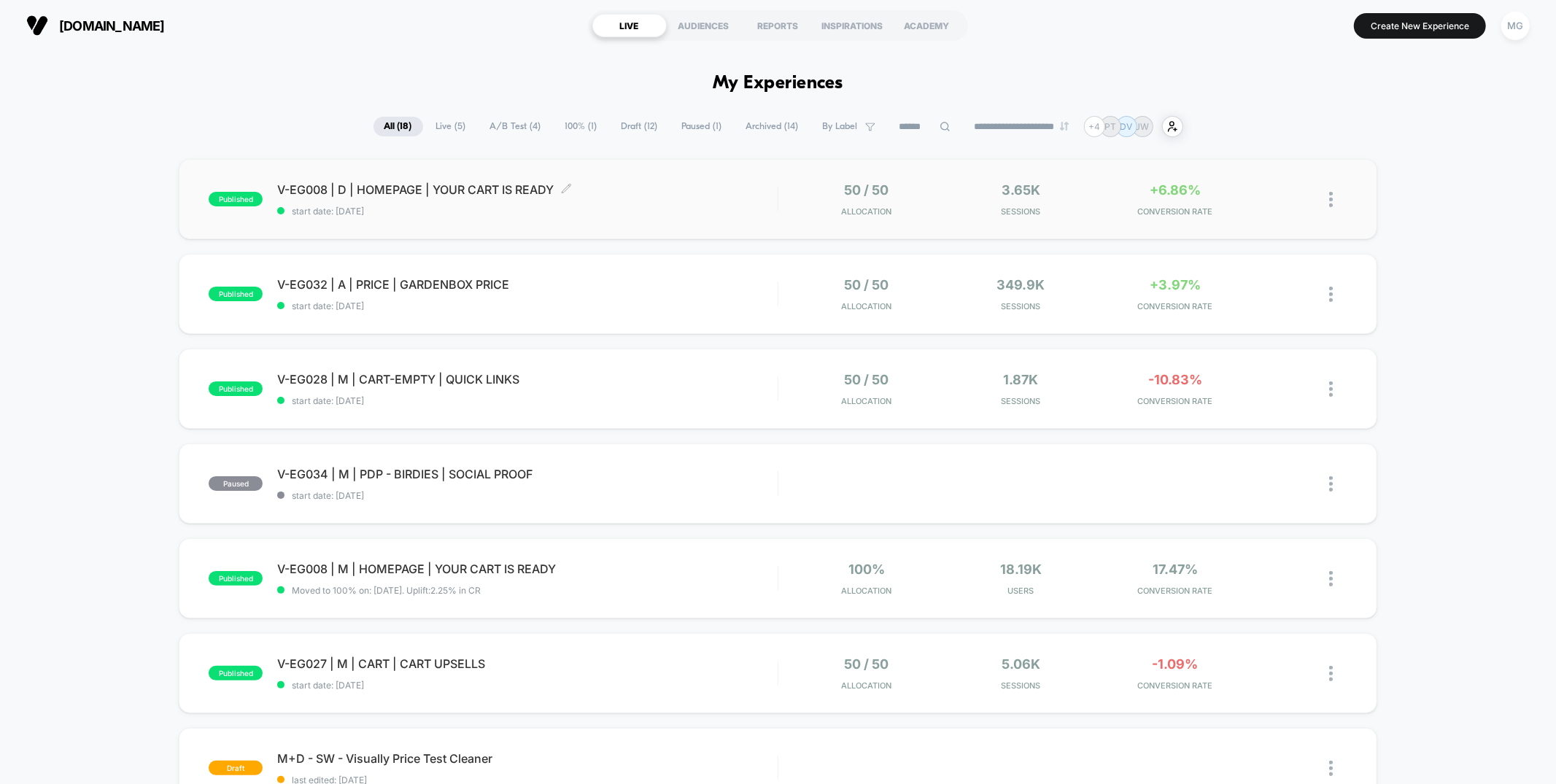
click at [607, 196] on div "V-EG008 | D | HOMEPAGE | YOUR CART IS READY Click to edit experience details Cl…" at bounding box center [527, 200] width 500 height 34
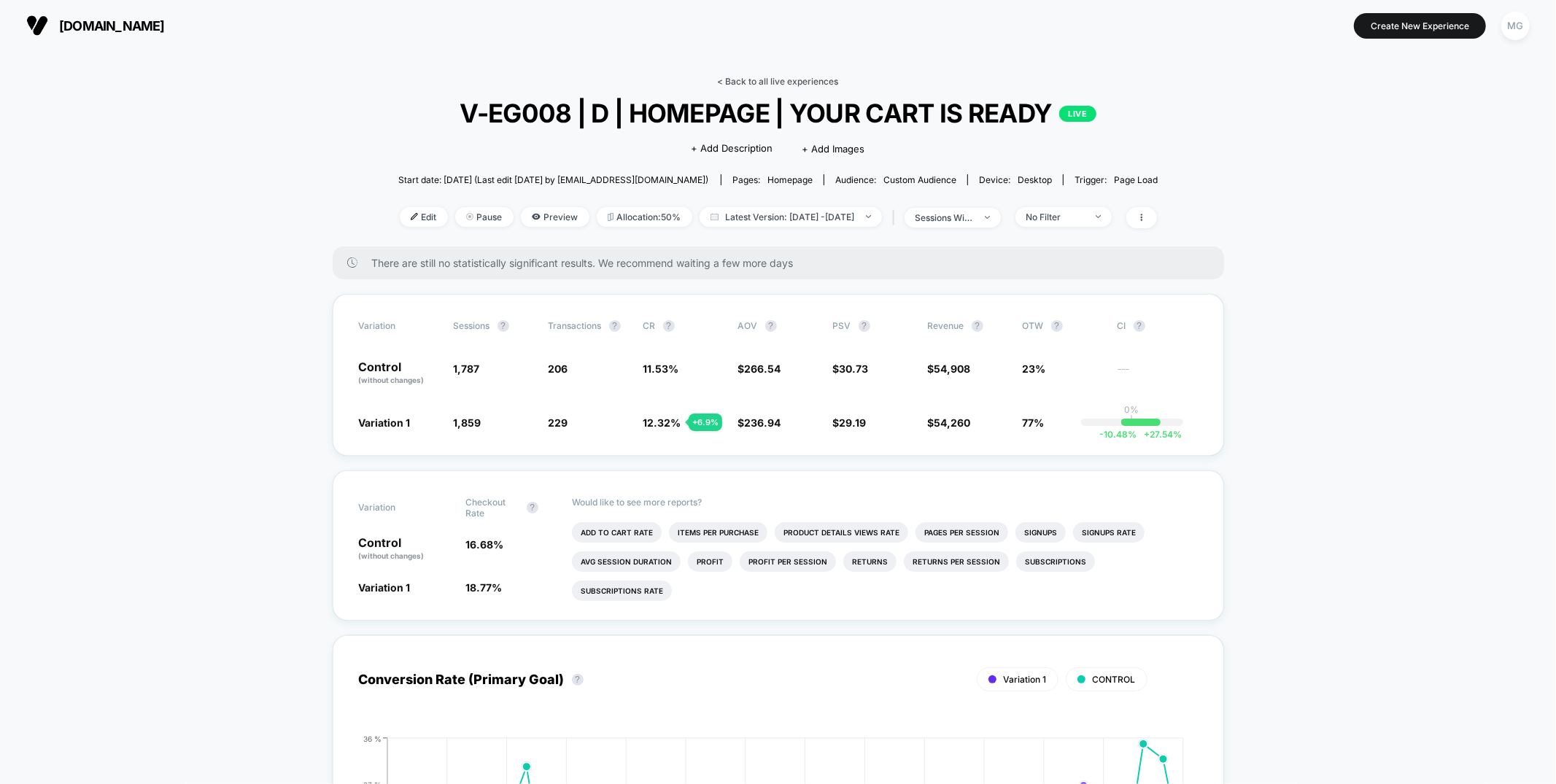
click at [765, 79] on link "< Back to all live experiences" at bounding box center [778, 81] width 121 height 11
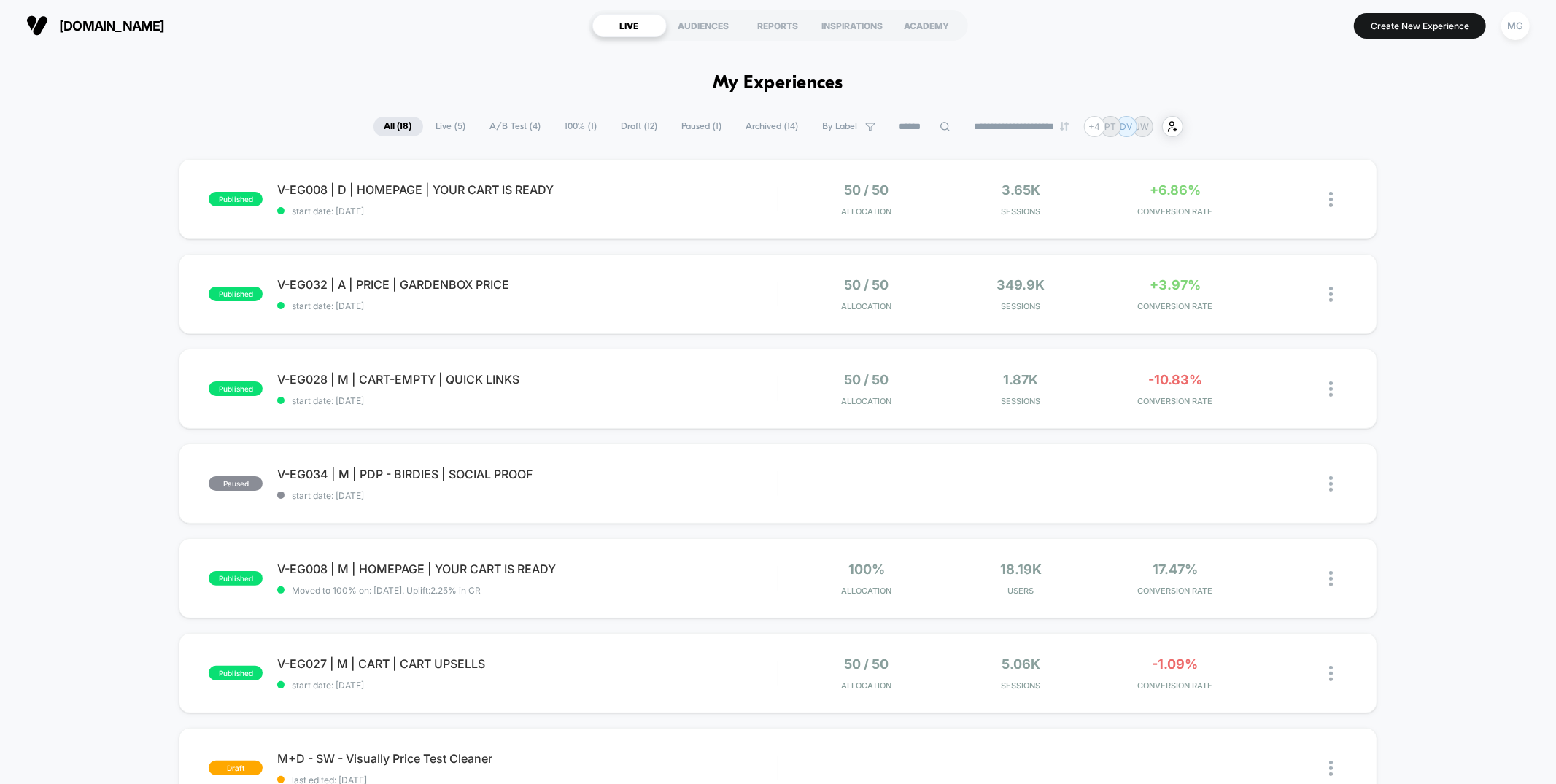
click at [662, 134] on div "**********" at bounding box center [778, 127] width 809 height 21
click at [681, 130] on span "Paused ( 1 )" at bounding box center [702, 126] width 62 height 20
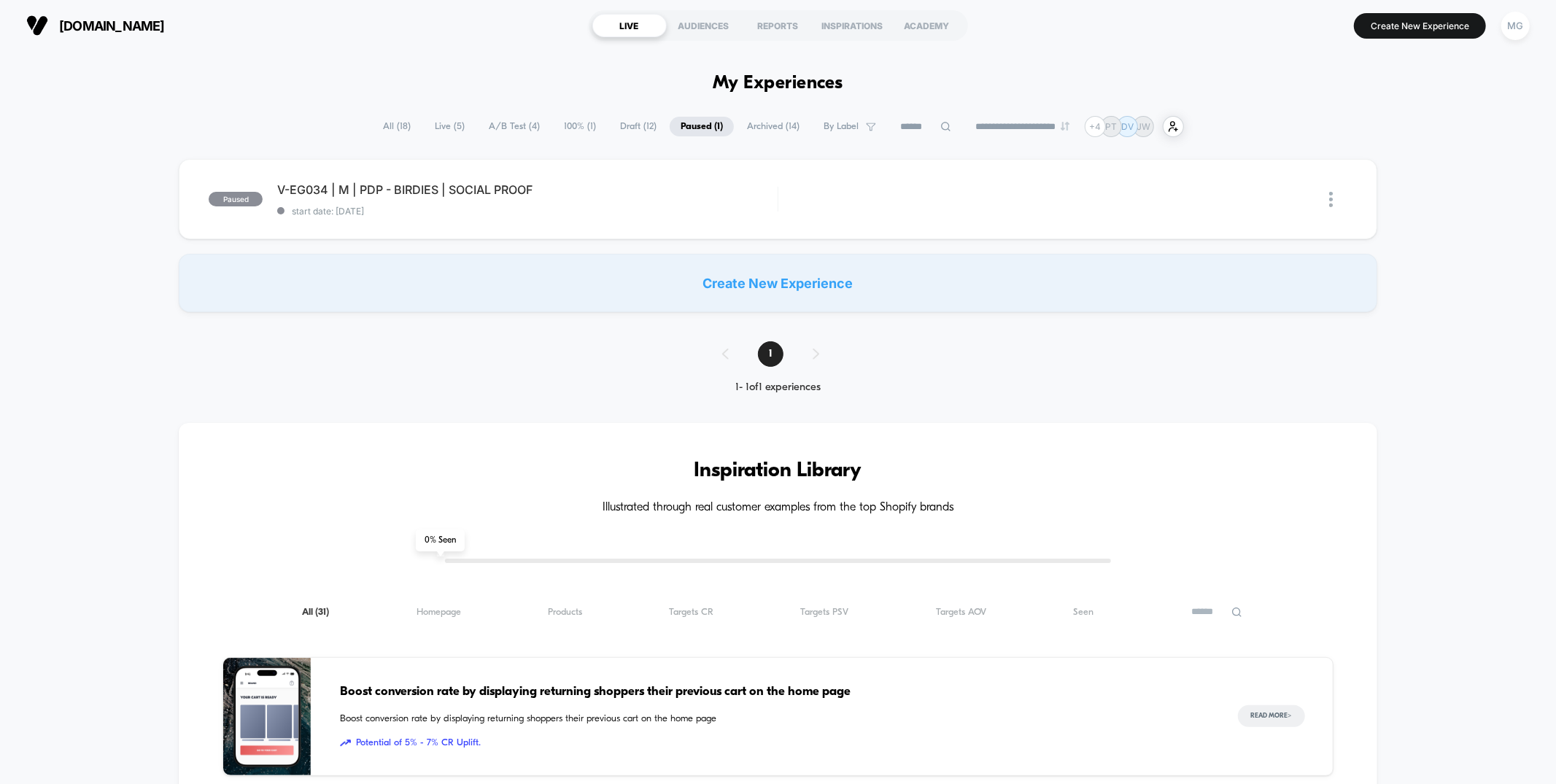
click at [620, 128] on span "Draft ( 12 )" at bounding box center [637, 126] width 58 height 20
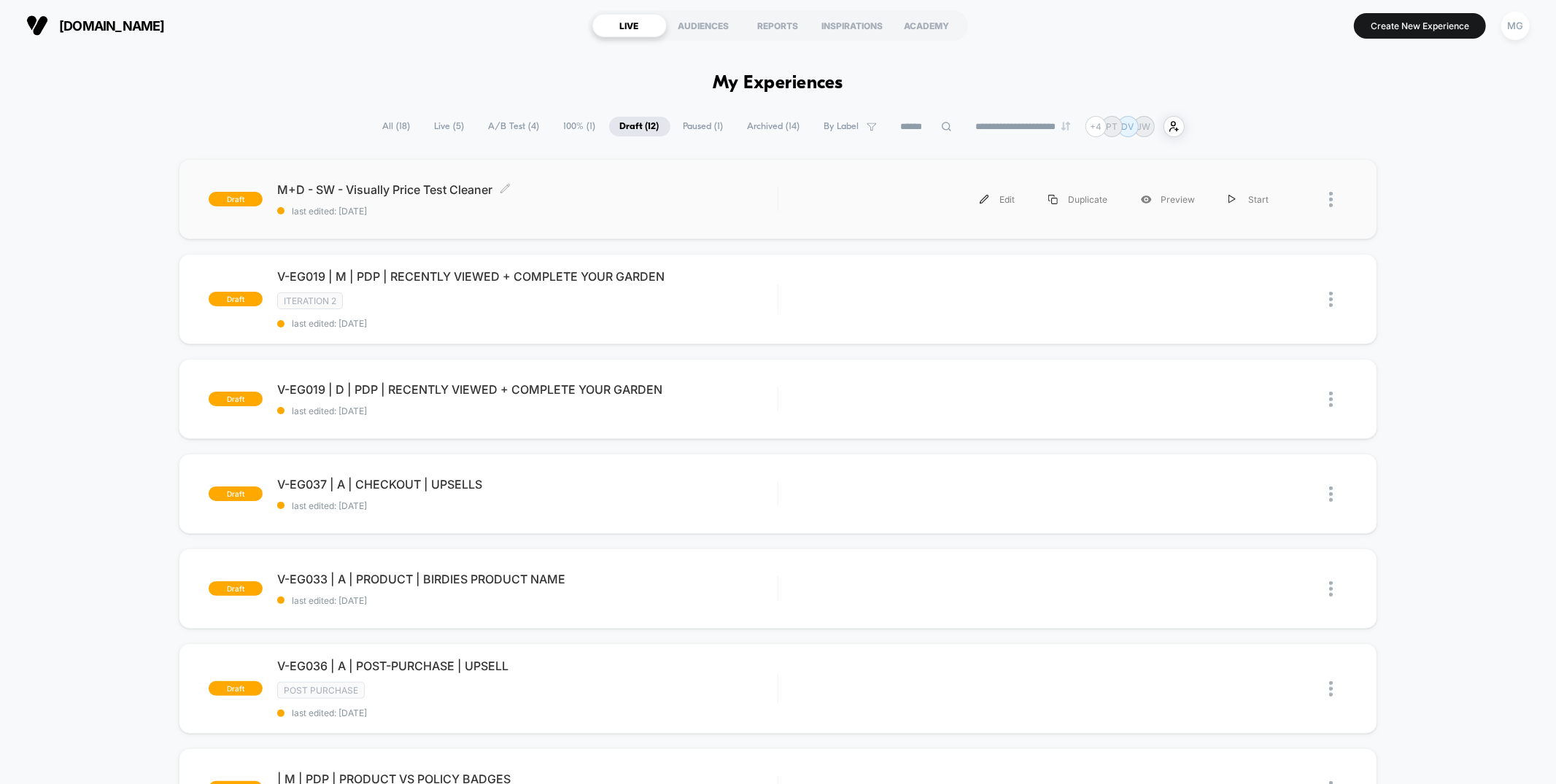
click at [601, 191] on span "M+D - SW - Visually Price Test Cleaner Click to edit experience details" at bounding box center [527, 190] width 500 height 14
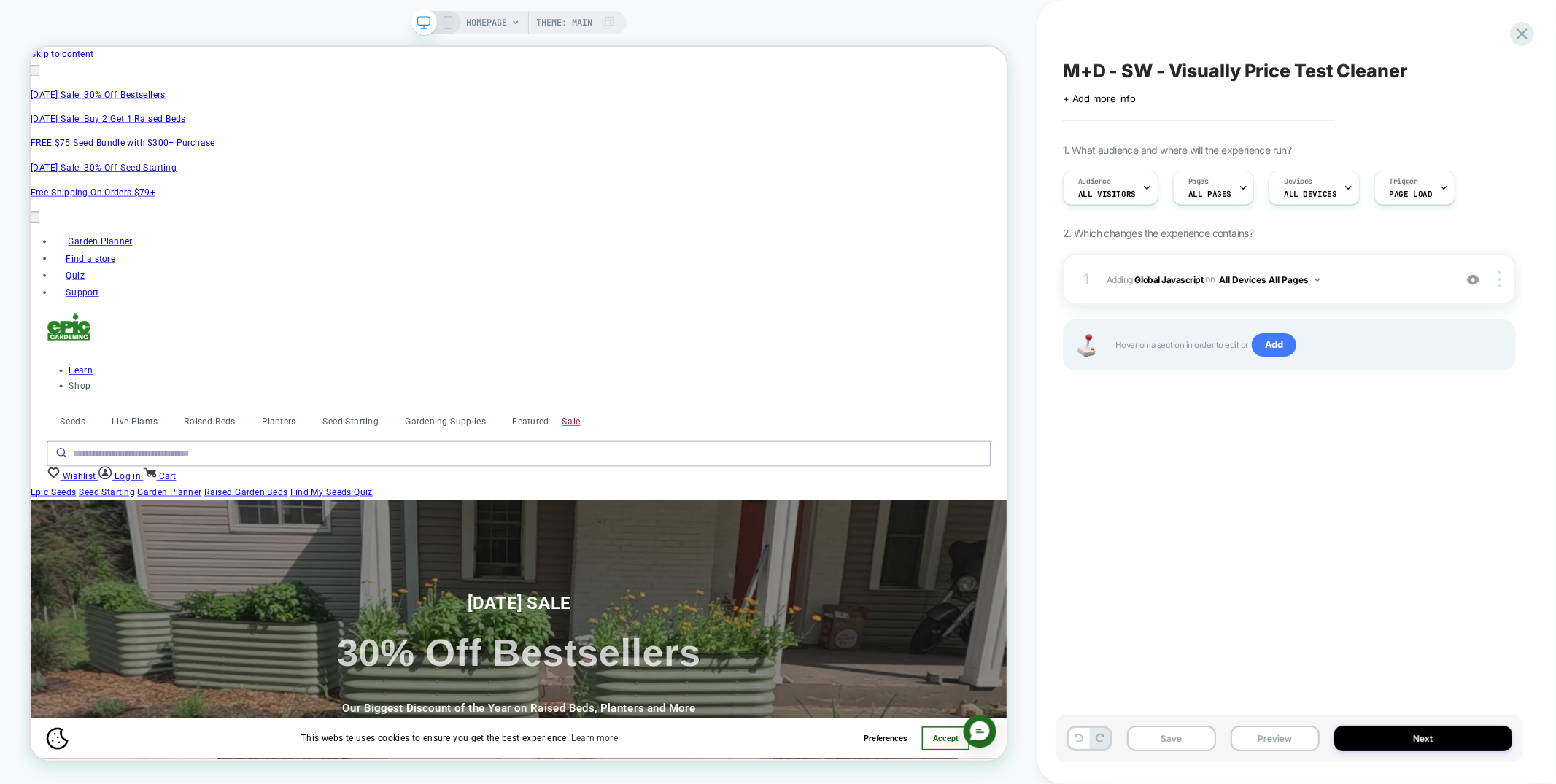
scroll to position [0, 2549]
click at [1526, 37] on icon at bounding box center [1522, 34] width 20 height 20
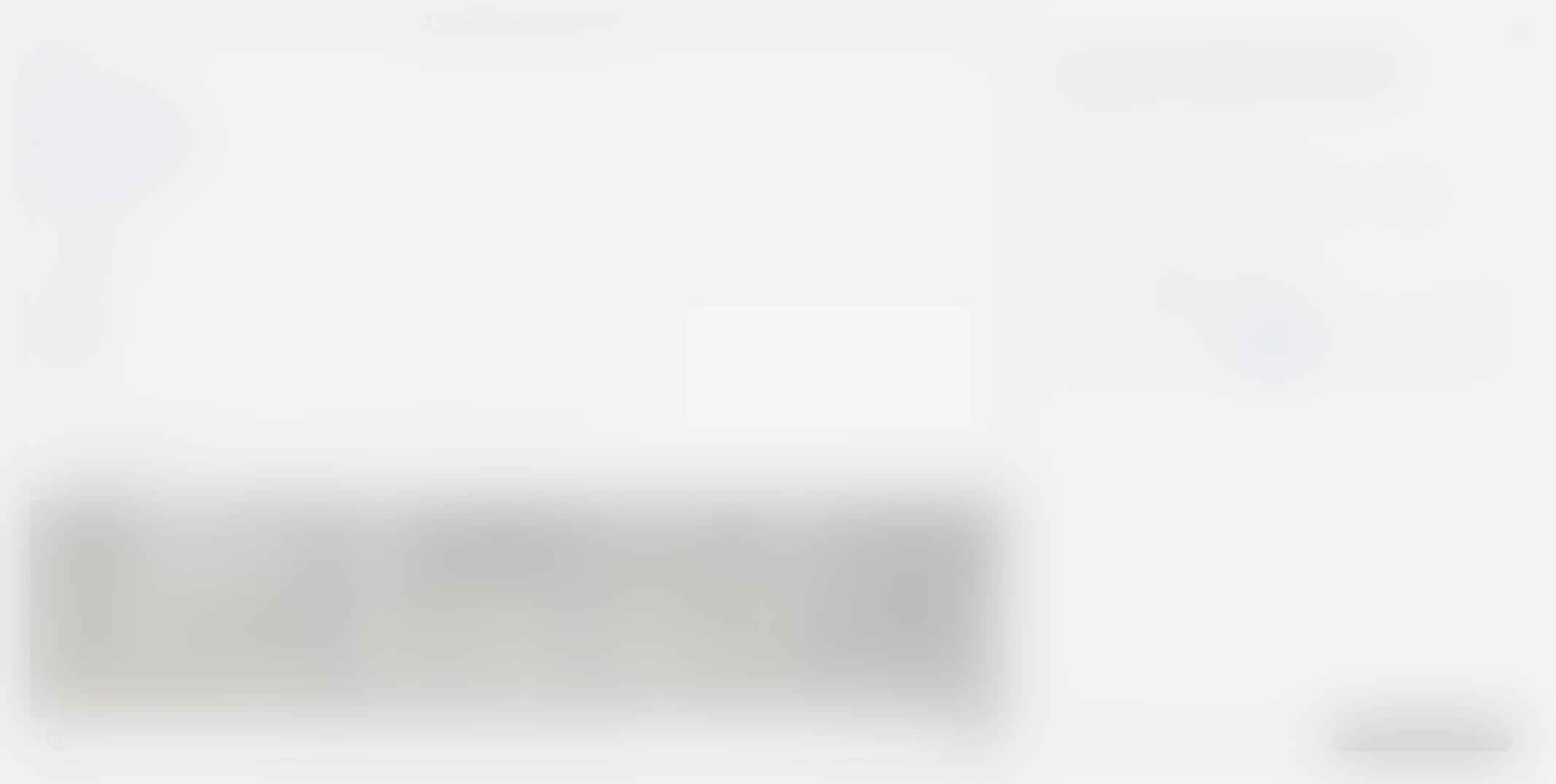
scroll to position [0, 0]
click at [740, 422] on button "Discard Changes" at bounding box center [705, 427] width 132 height 46
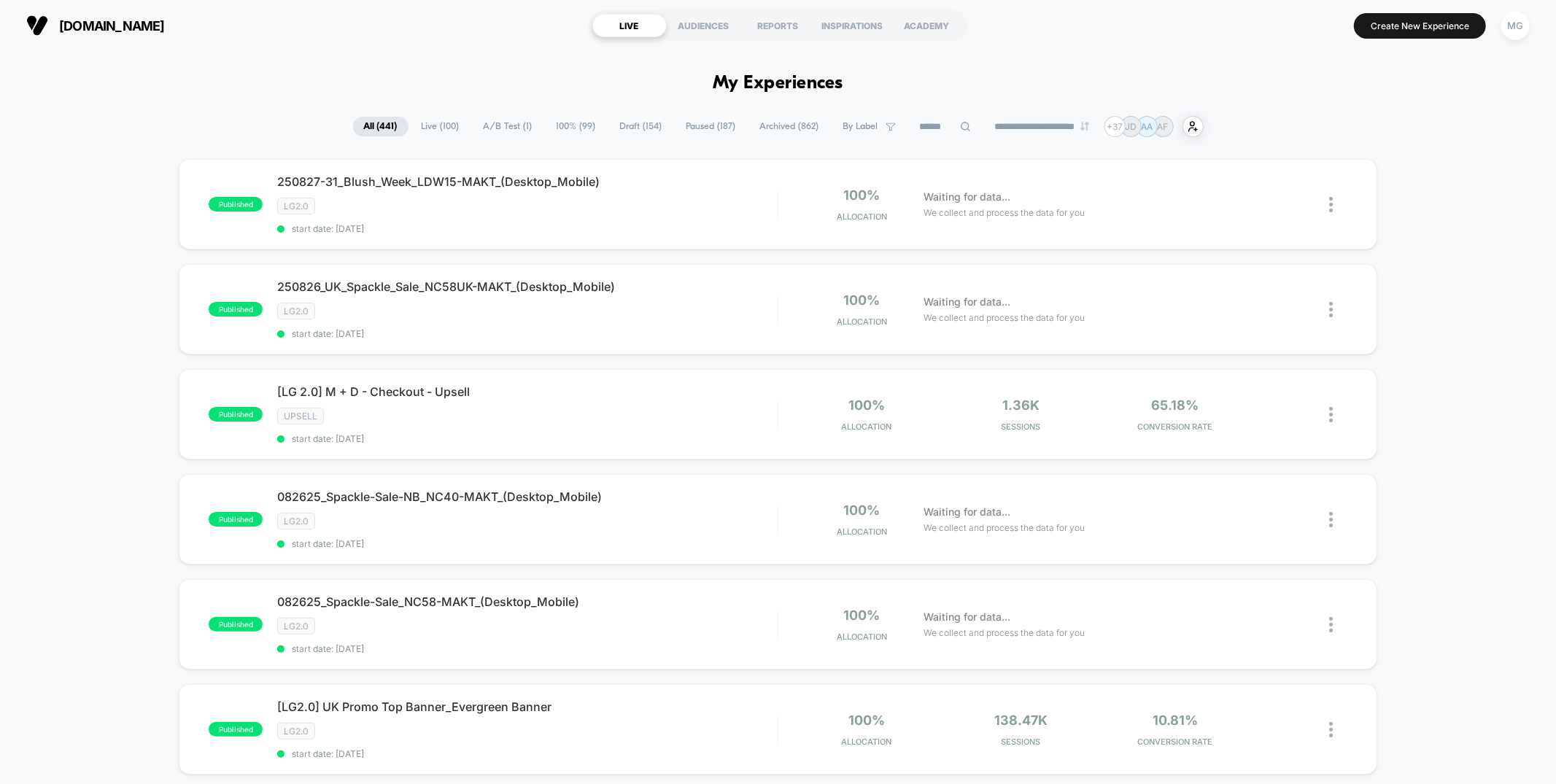
click at [509, 130] on span "A/B Test ( 1 )" at bounding box center [508, 126] width 71 height 20
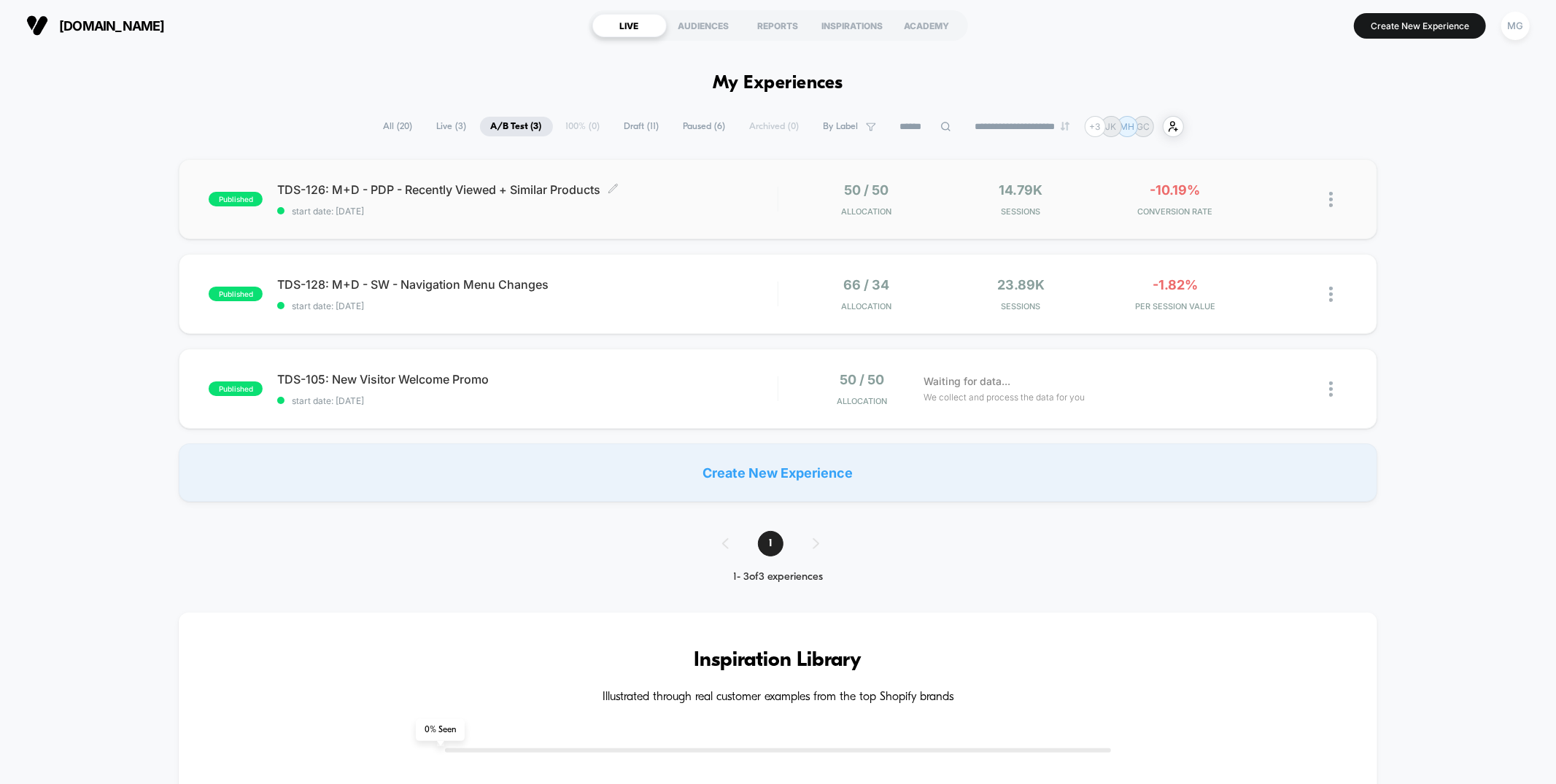
click at [660, 210] on span "start date: [DATE]" at bounding box center [527, 211] width 500 height 11
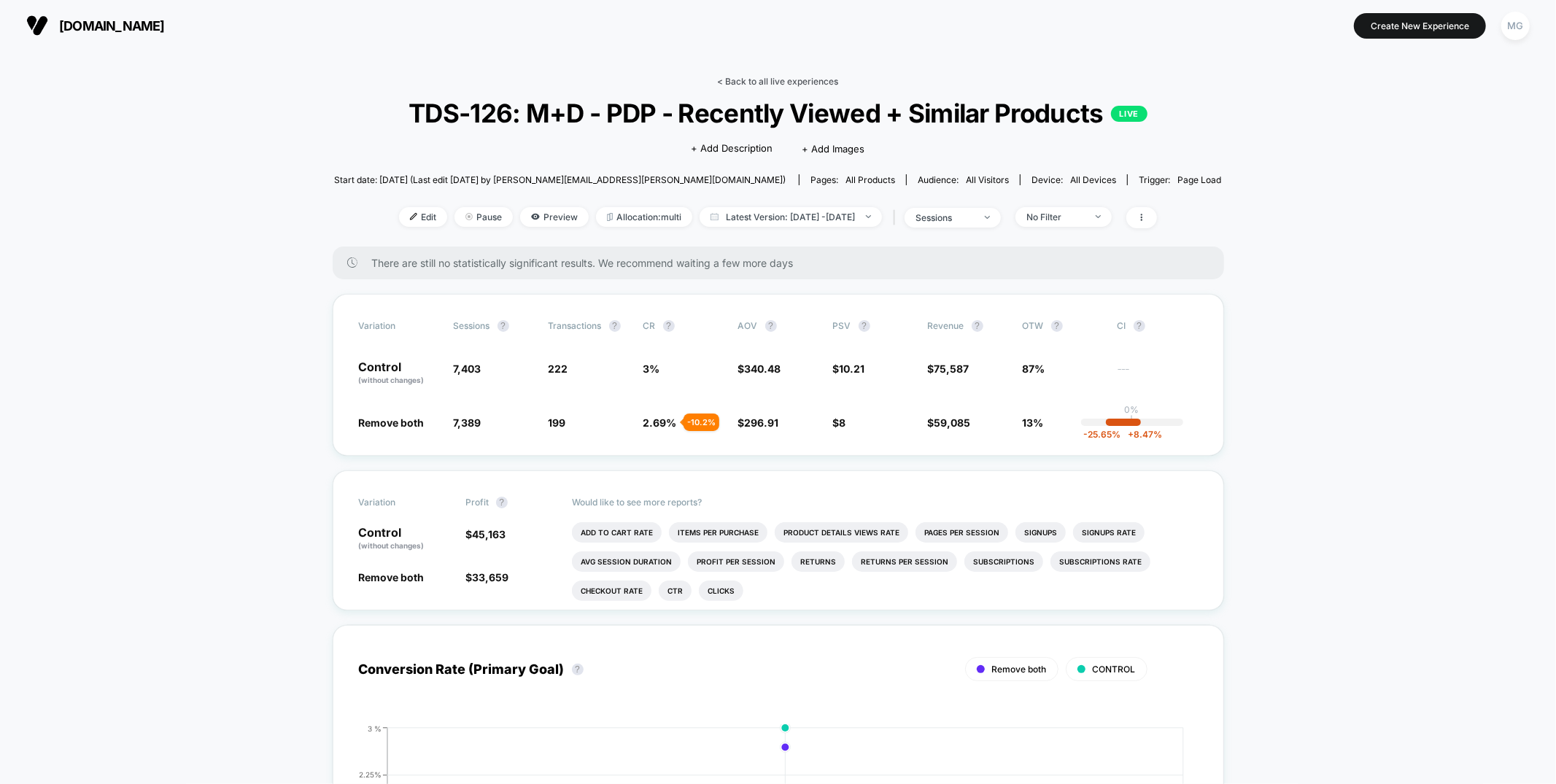
click at [782, 81] on link "< Back to all live experiences" at bounding box center [778, 81] width 121 height 11
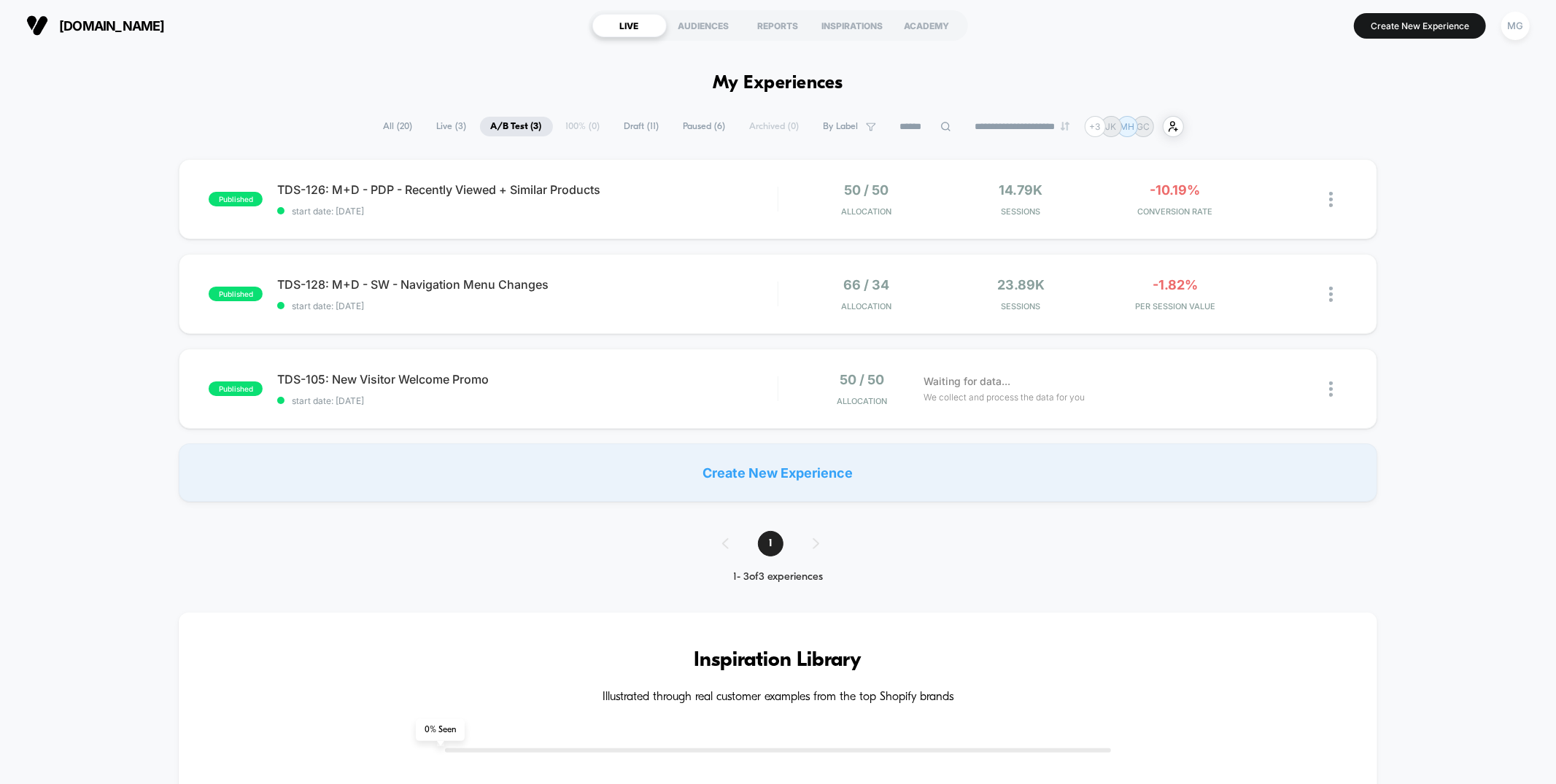
click at [648, 135] on span "Draft ( 11 )" at bounding box center [642, 126] width 57 height 20
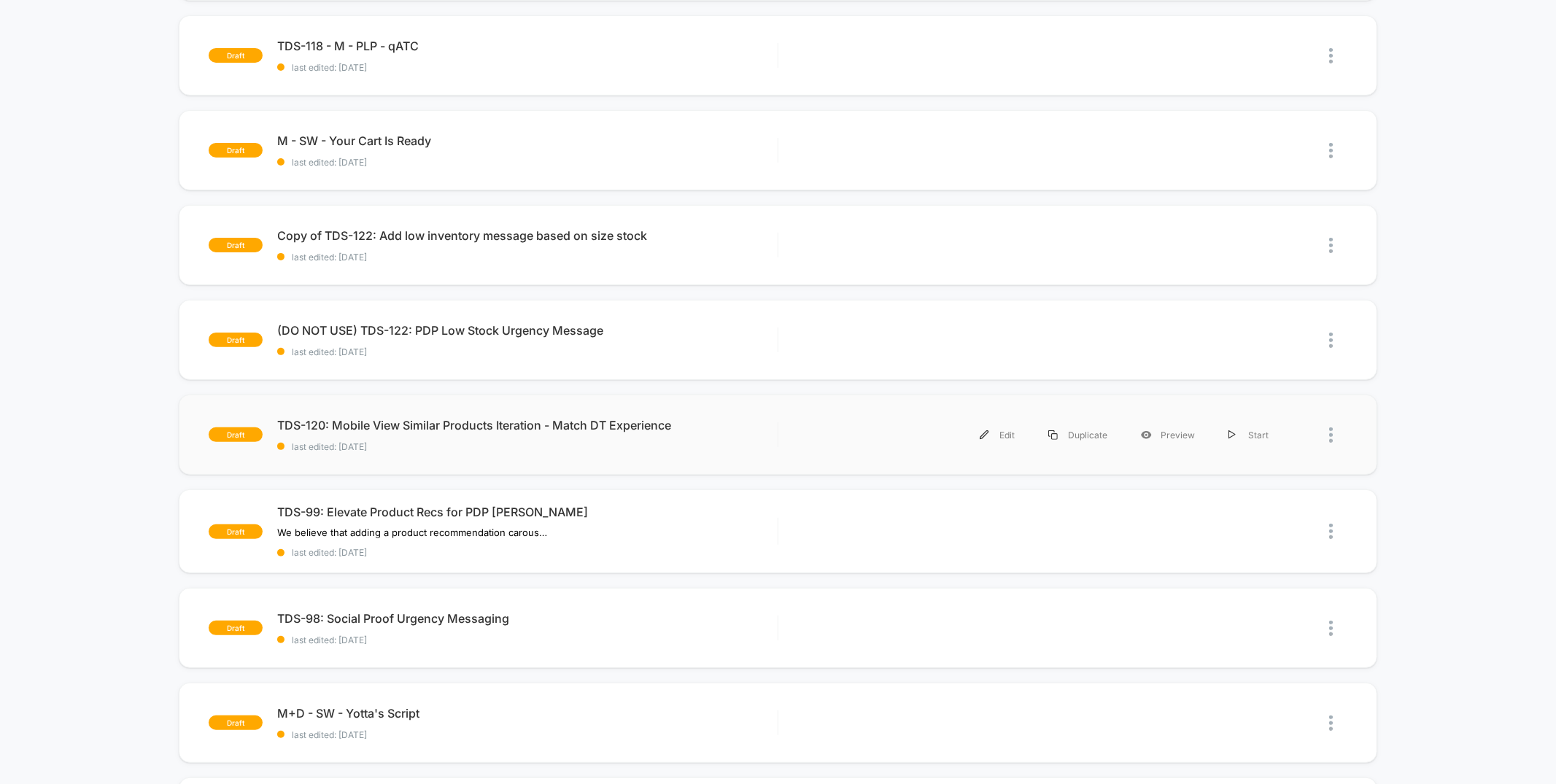
scroll to position [239, 0]
click div "Edit"
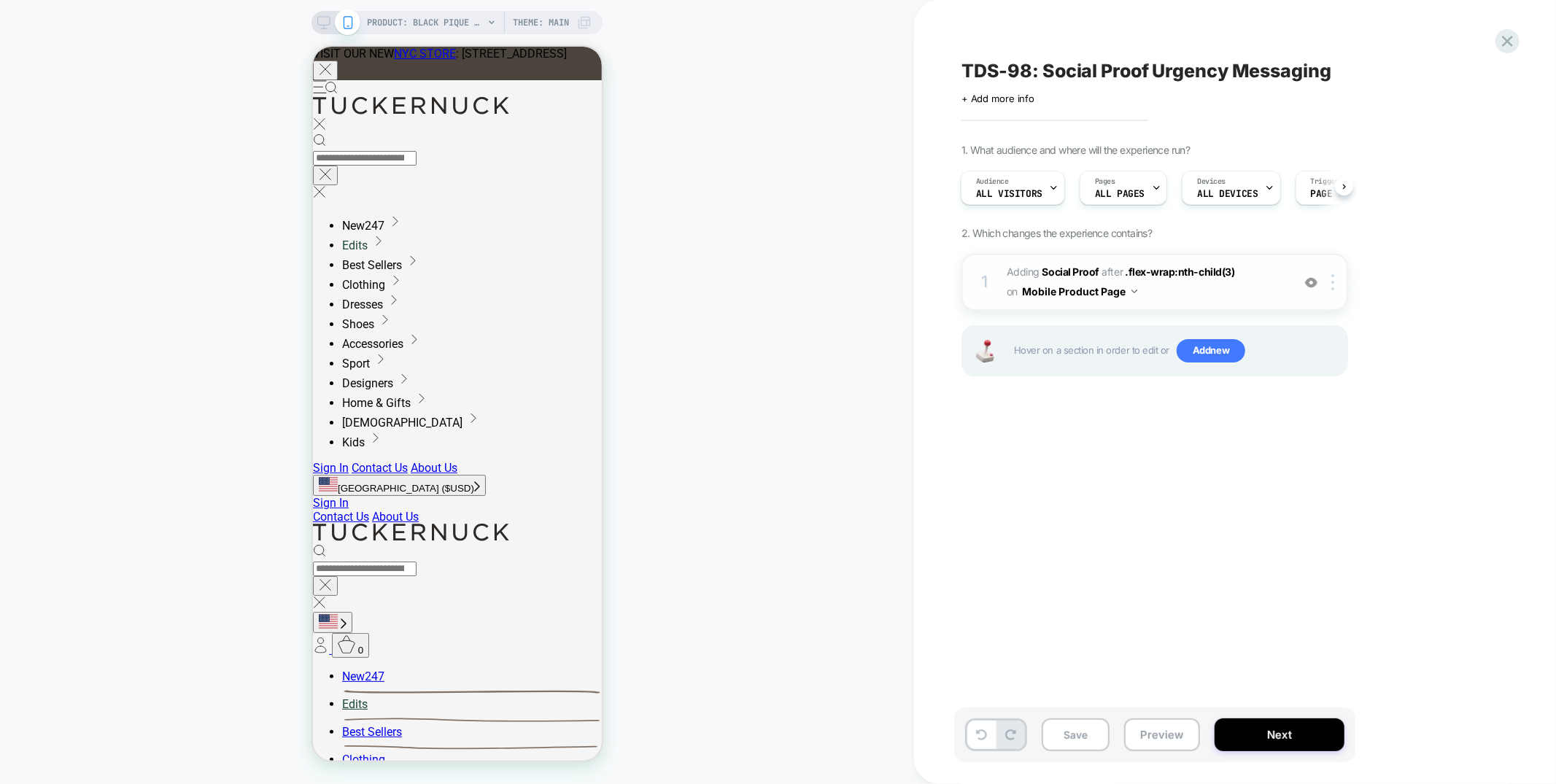
click span "#_loomi_addon_1753742161253 Adding Social Proof AFTER .flex-wrap:nth-child(3) .…"
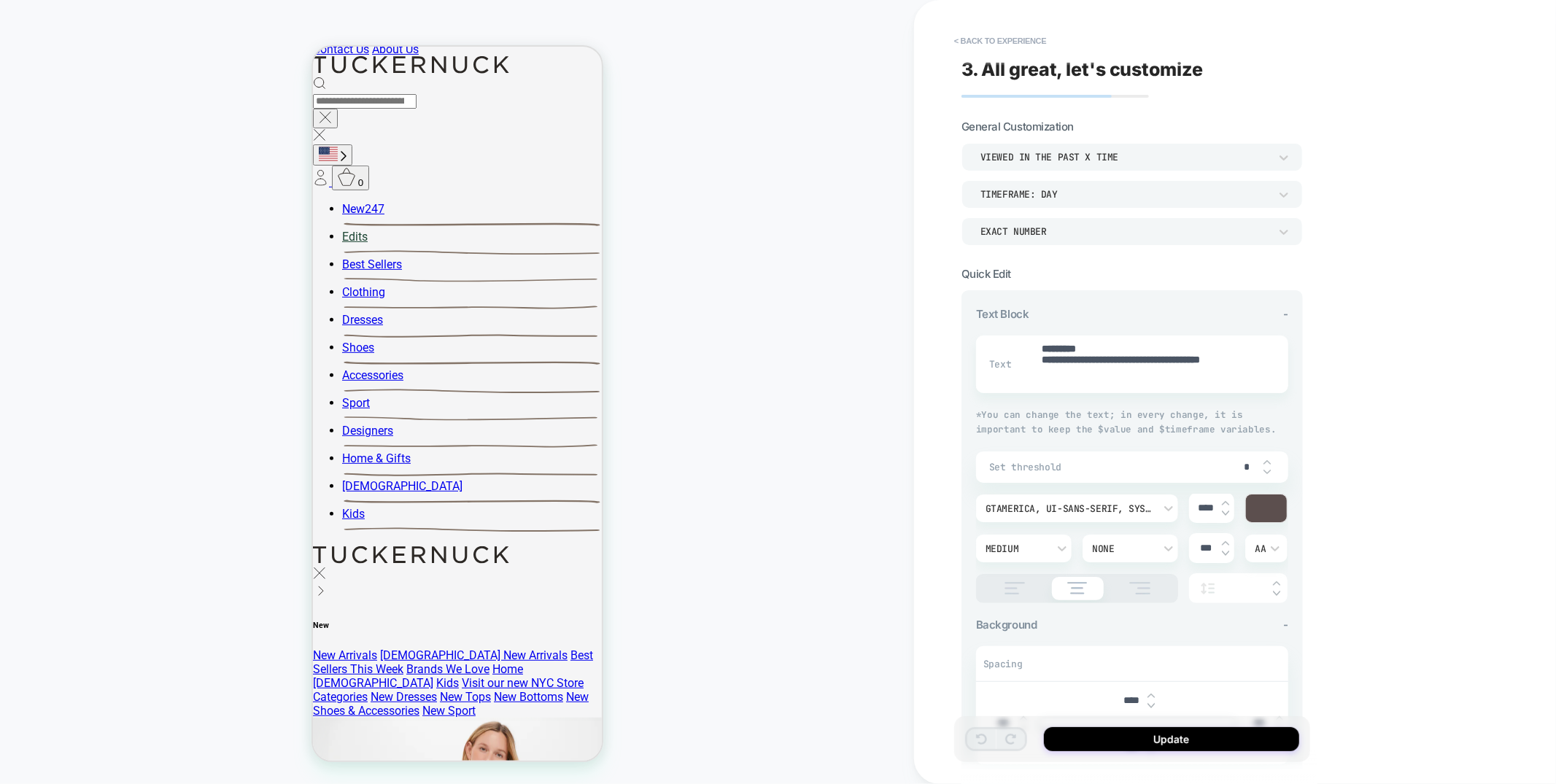
scroll to position [479, 0]
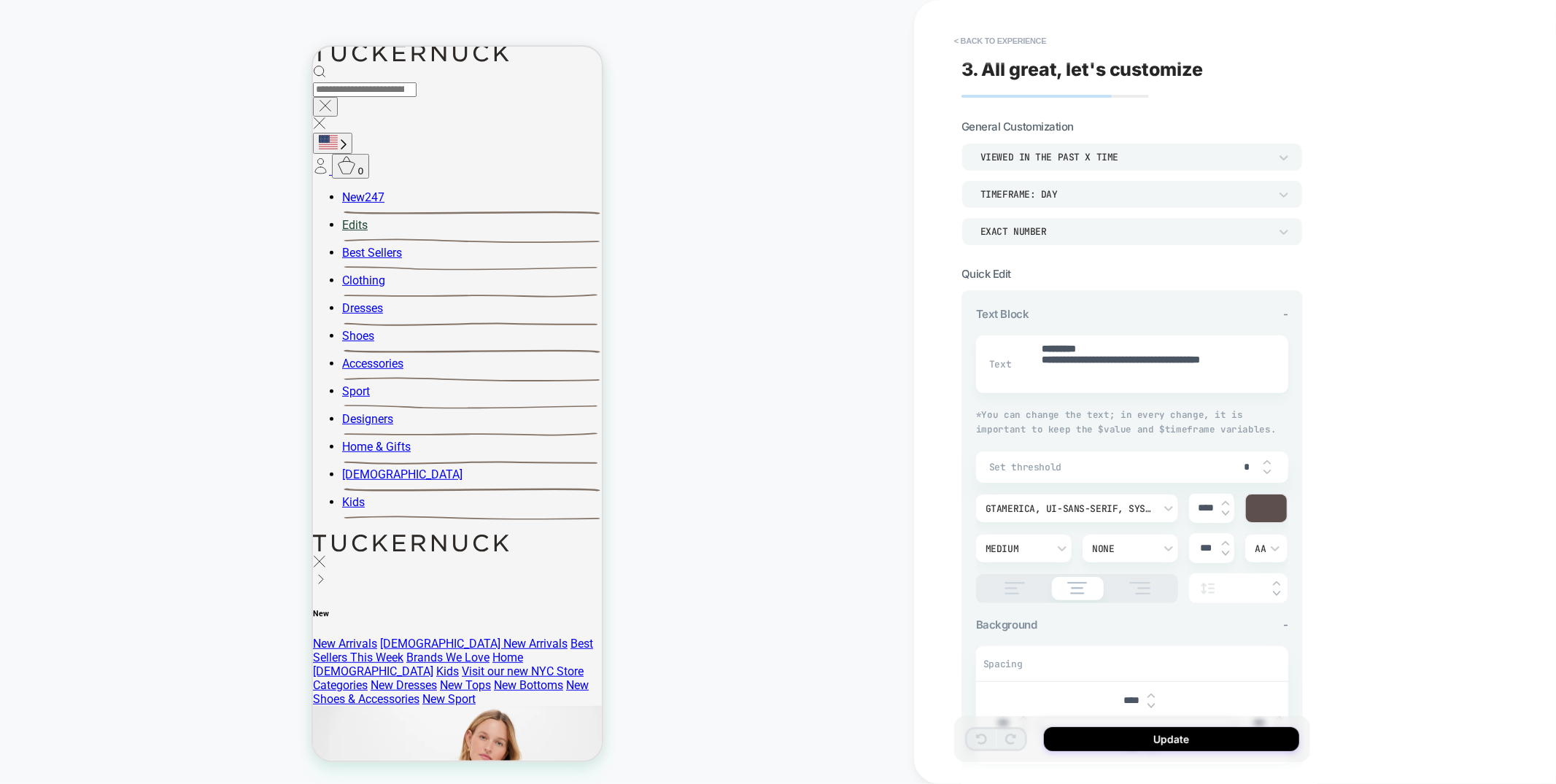
click input "*"
type textarea "*"
type input "*"
type textarea "*"
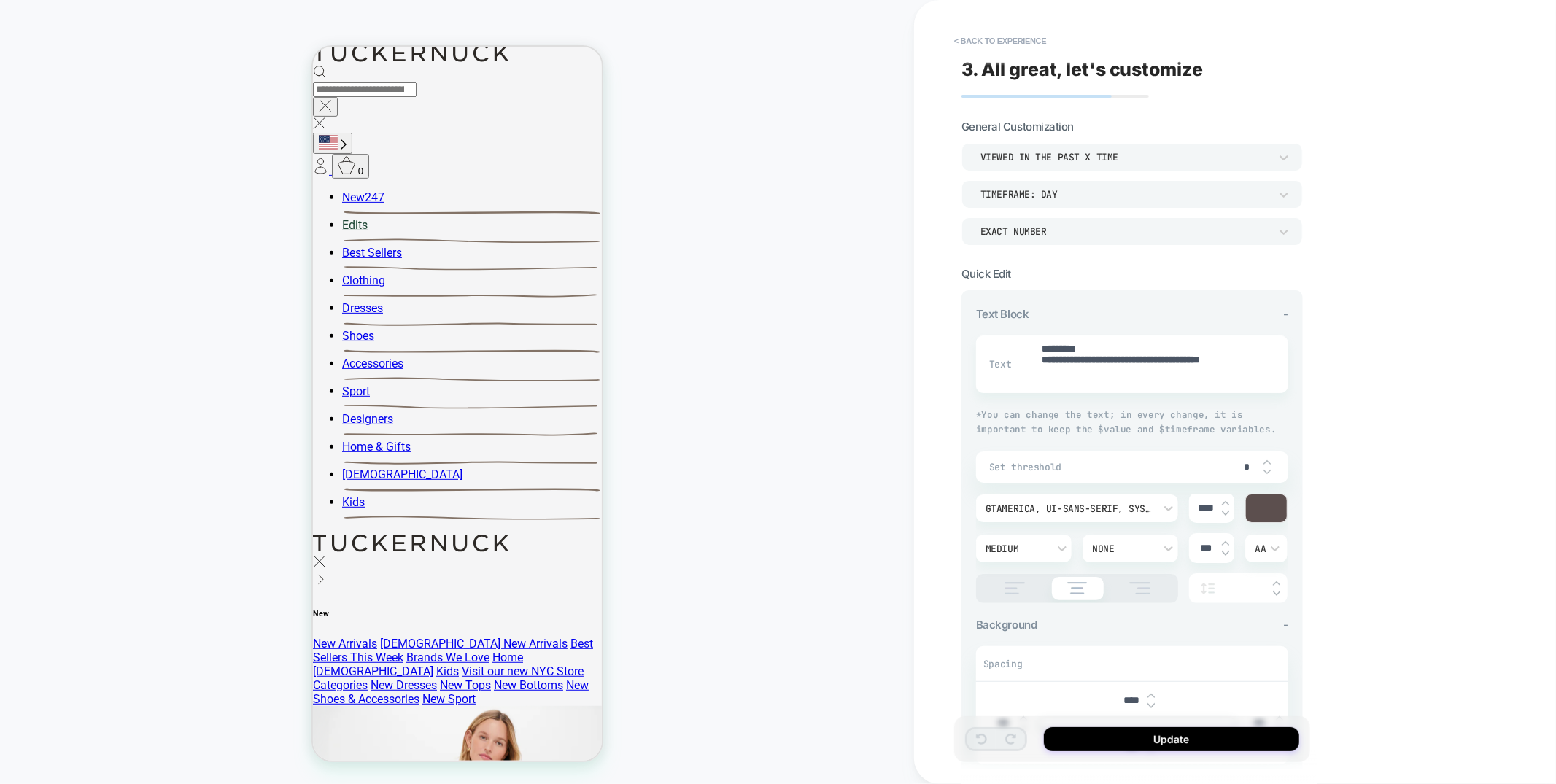
type input "**"
type textarea "*"
type input "**"
click div "TIMEFRAME: day"
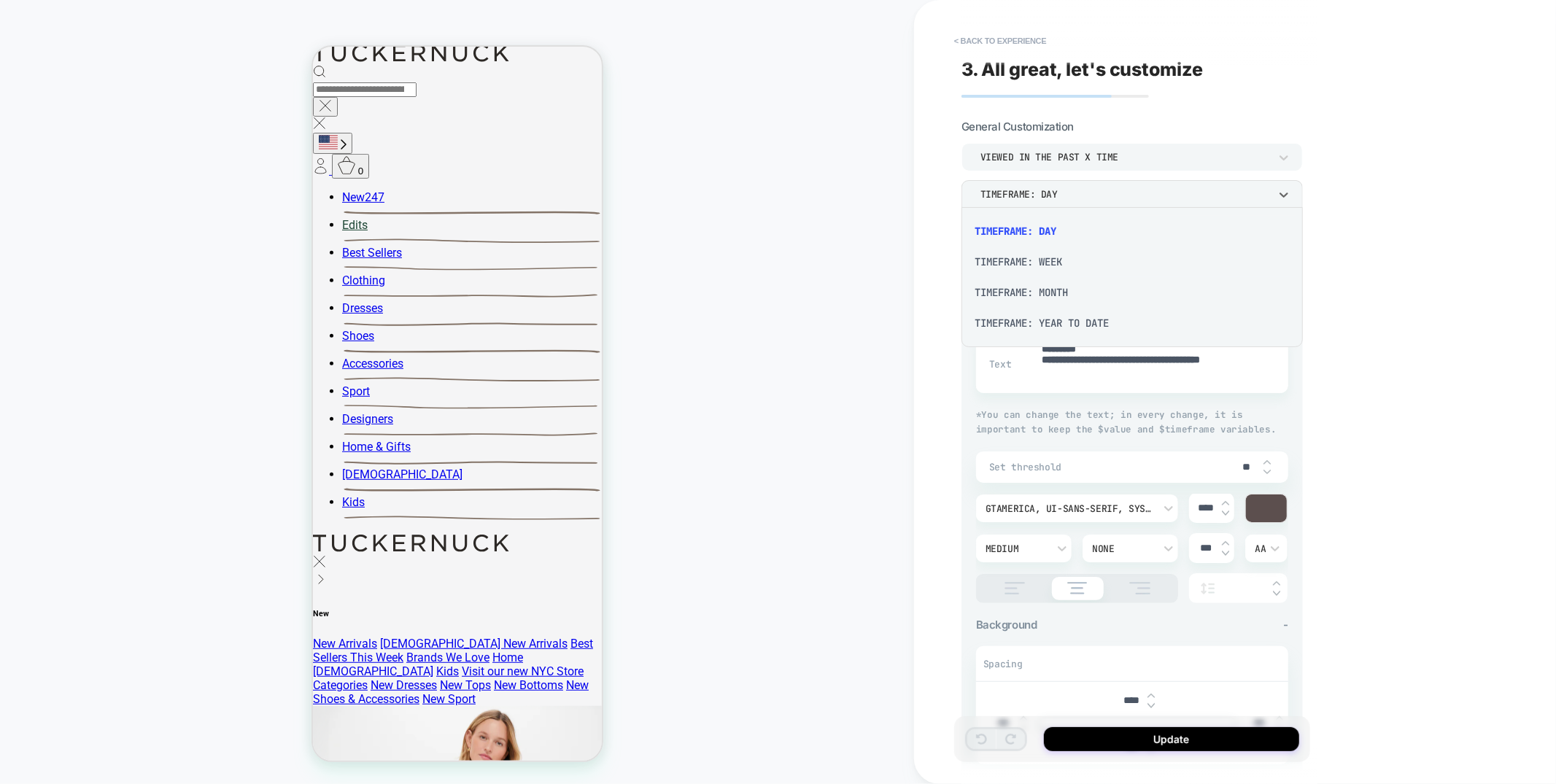
click div "TIMEFRAME: WEEK"
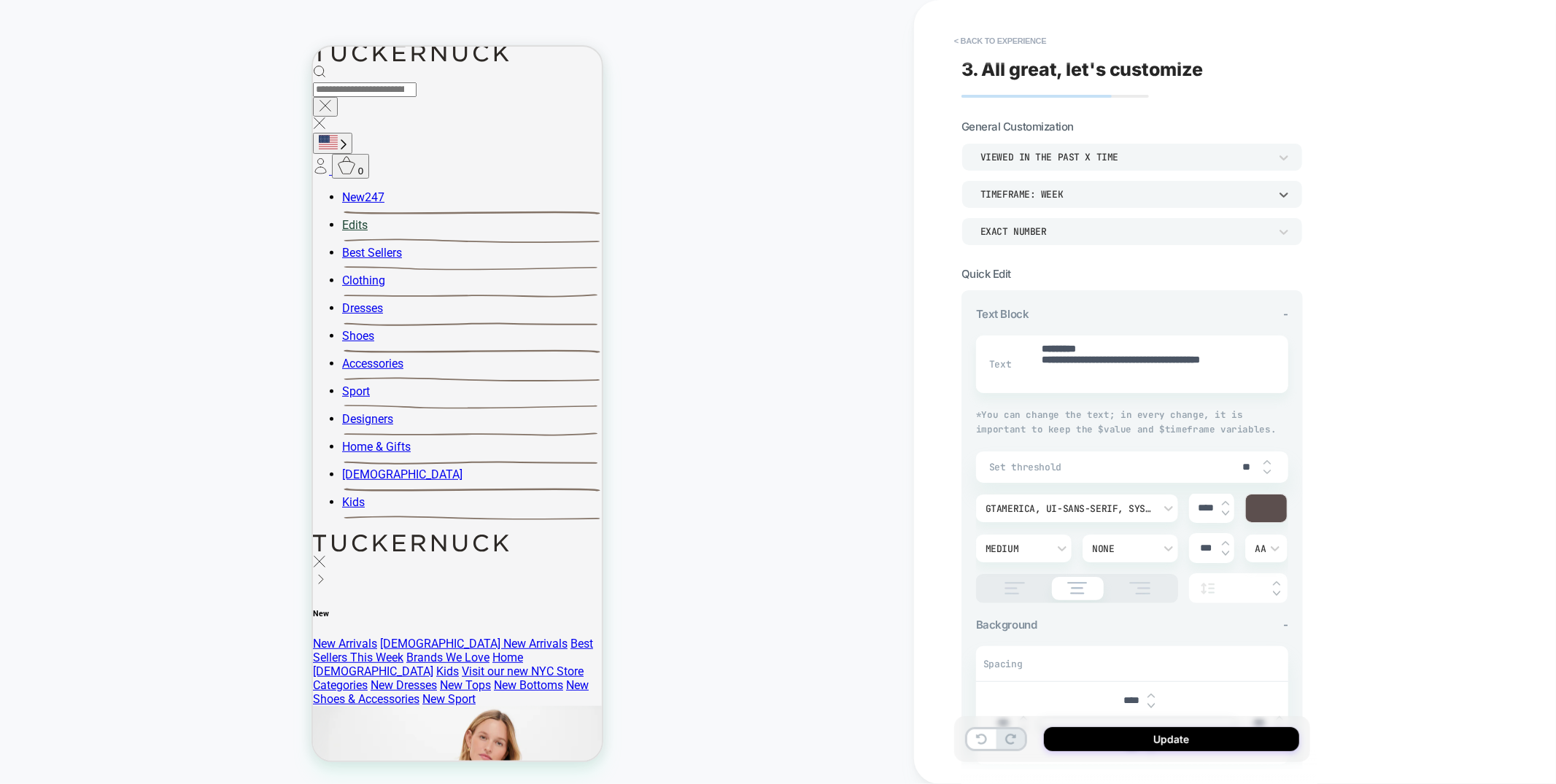
click div "TIMEFRAME: WEEK"
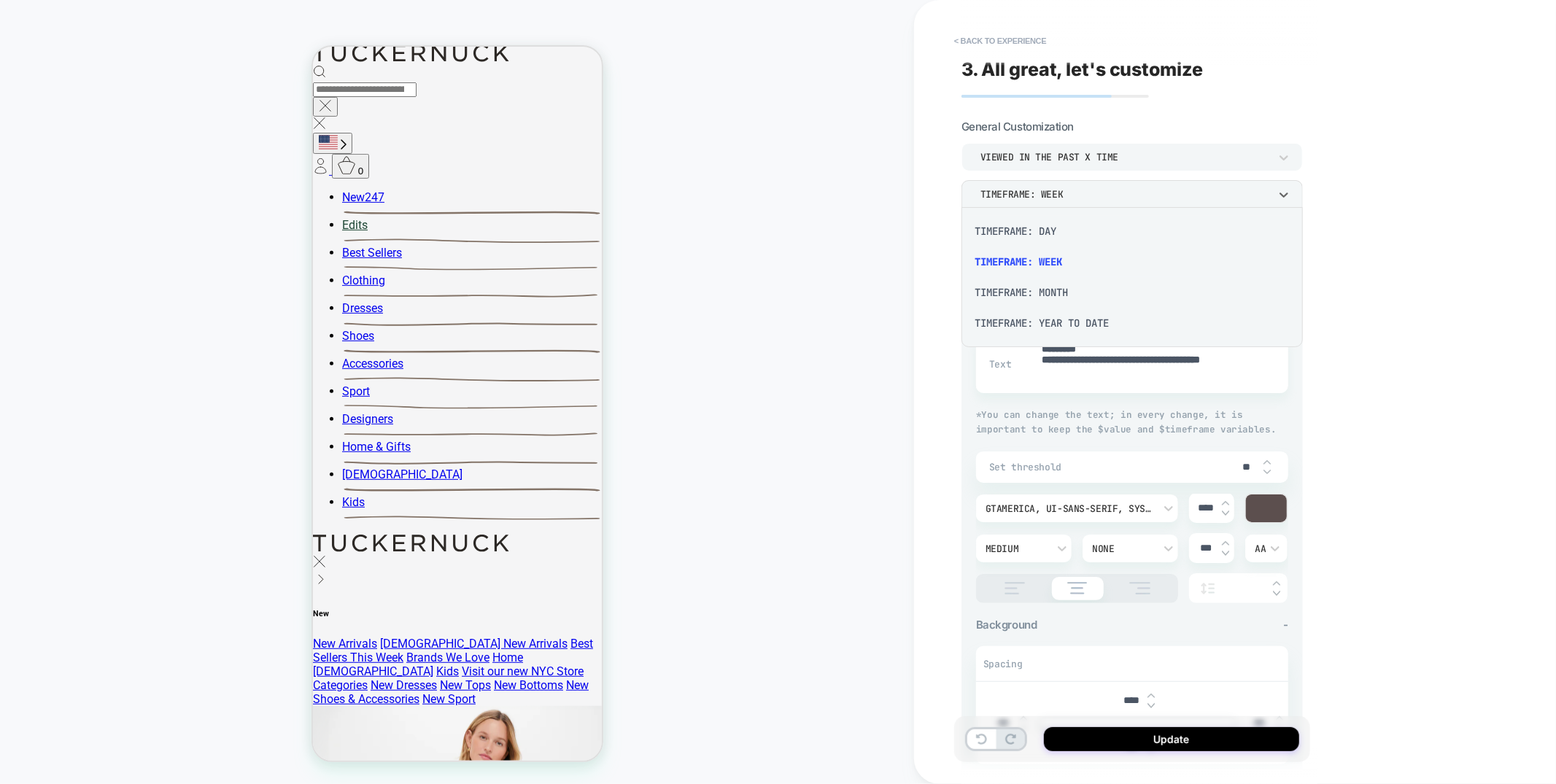
click div "TIMEFRAME: DAY"
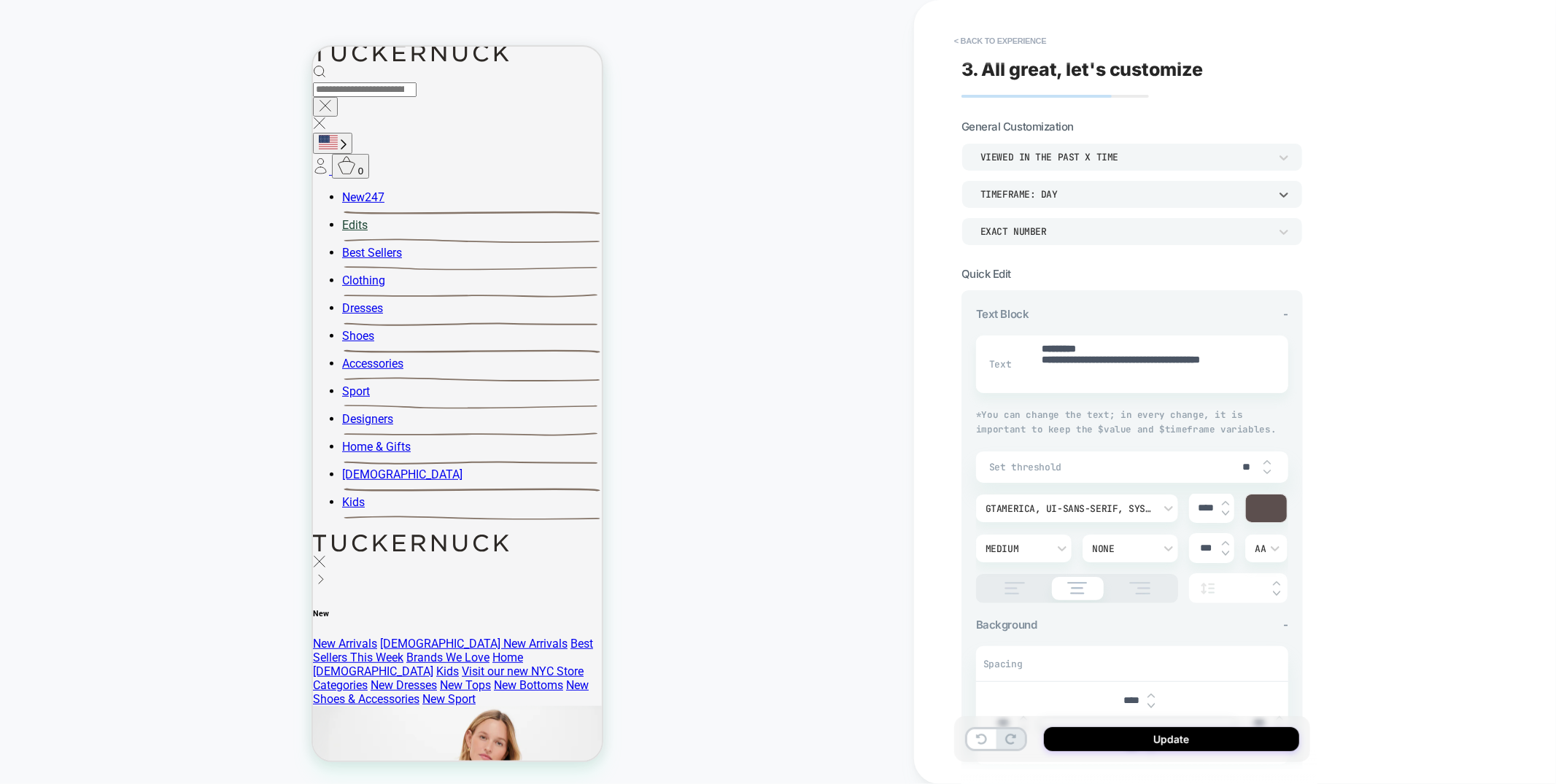
click input "**"
type textarea "*"
type input "*"
type textarea "*"
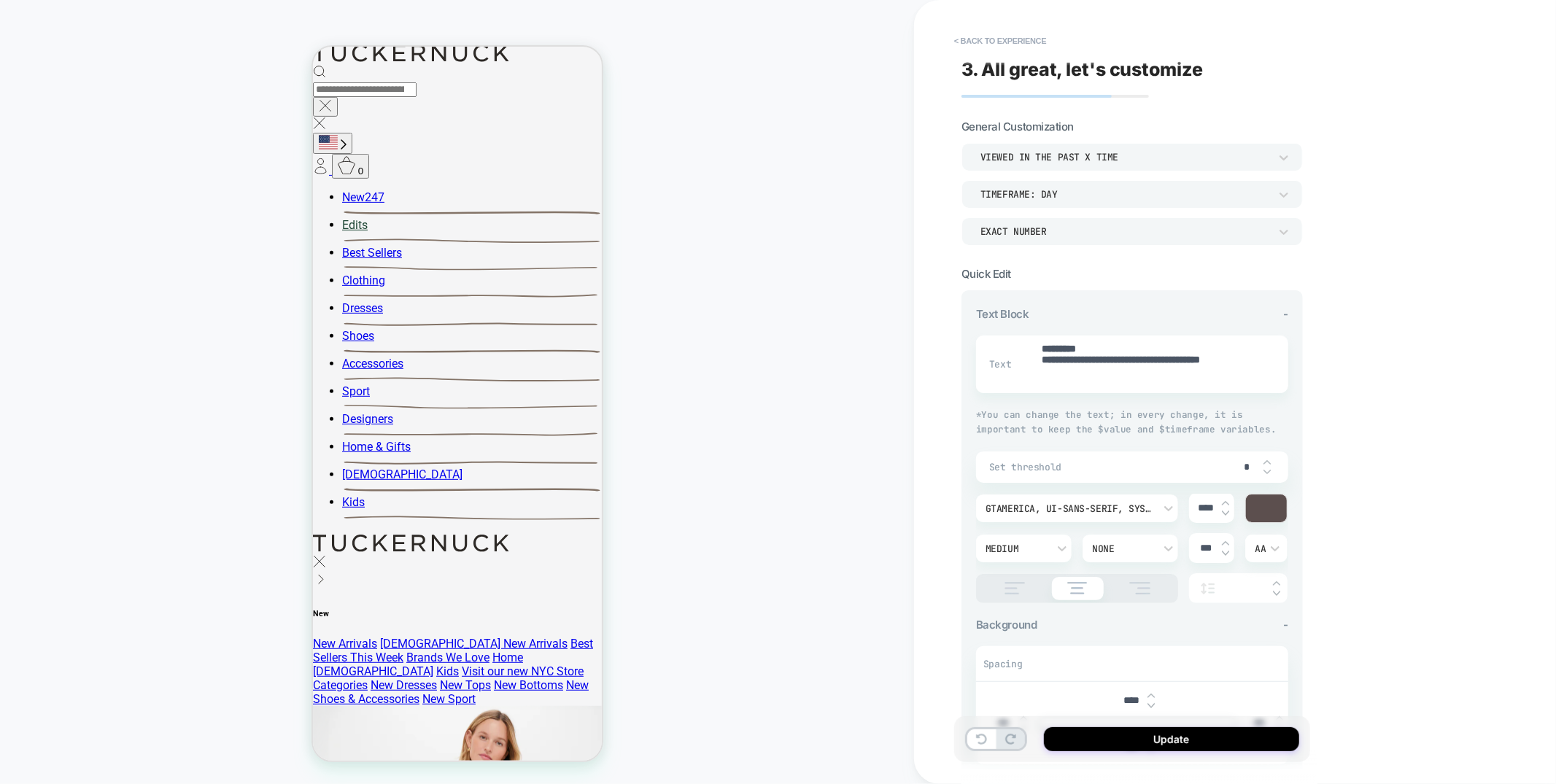
type input "**"
type textarea "*"
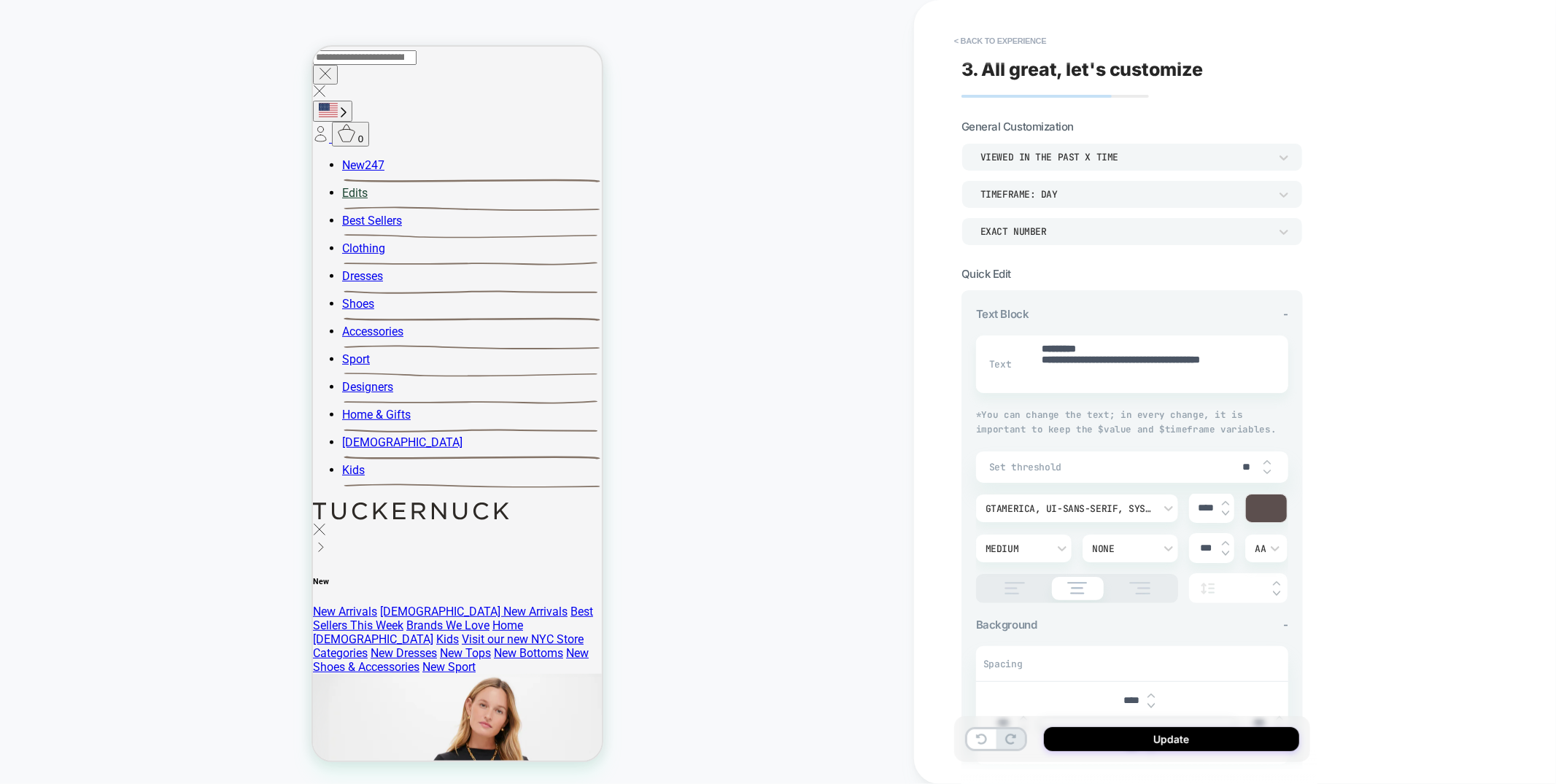
scroll to position [565, 0]
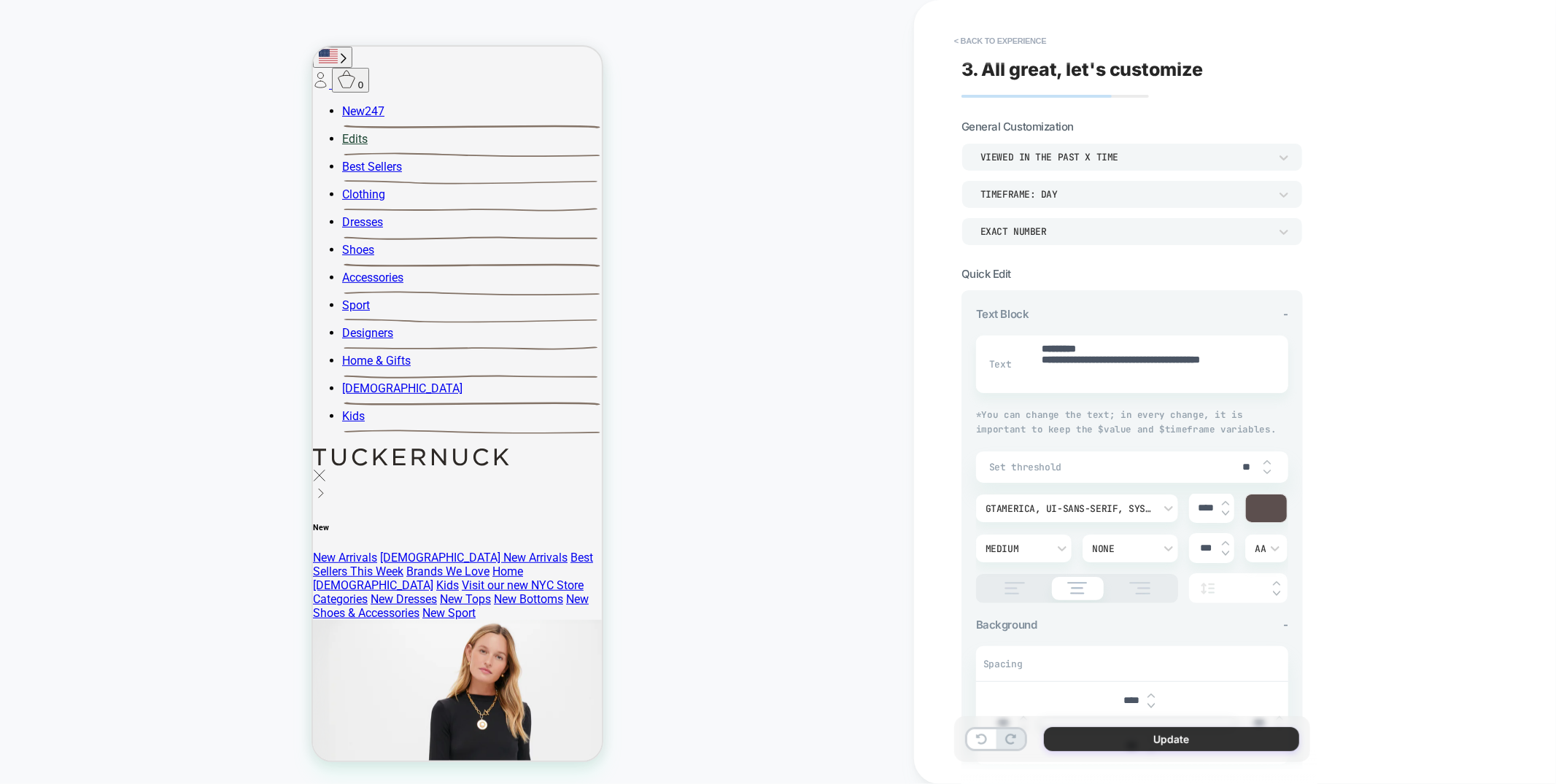
type input "**"
click button "Update"
type textarea "*"
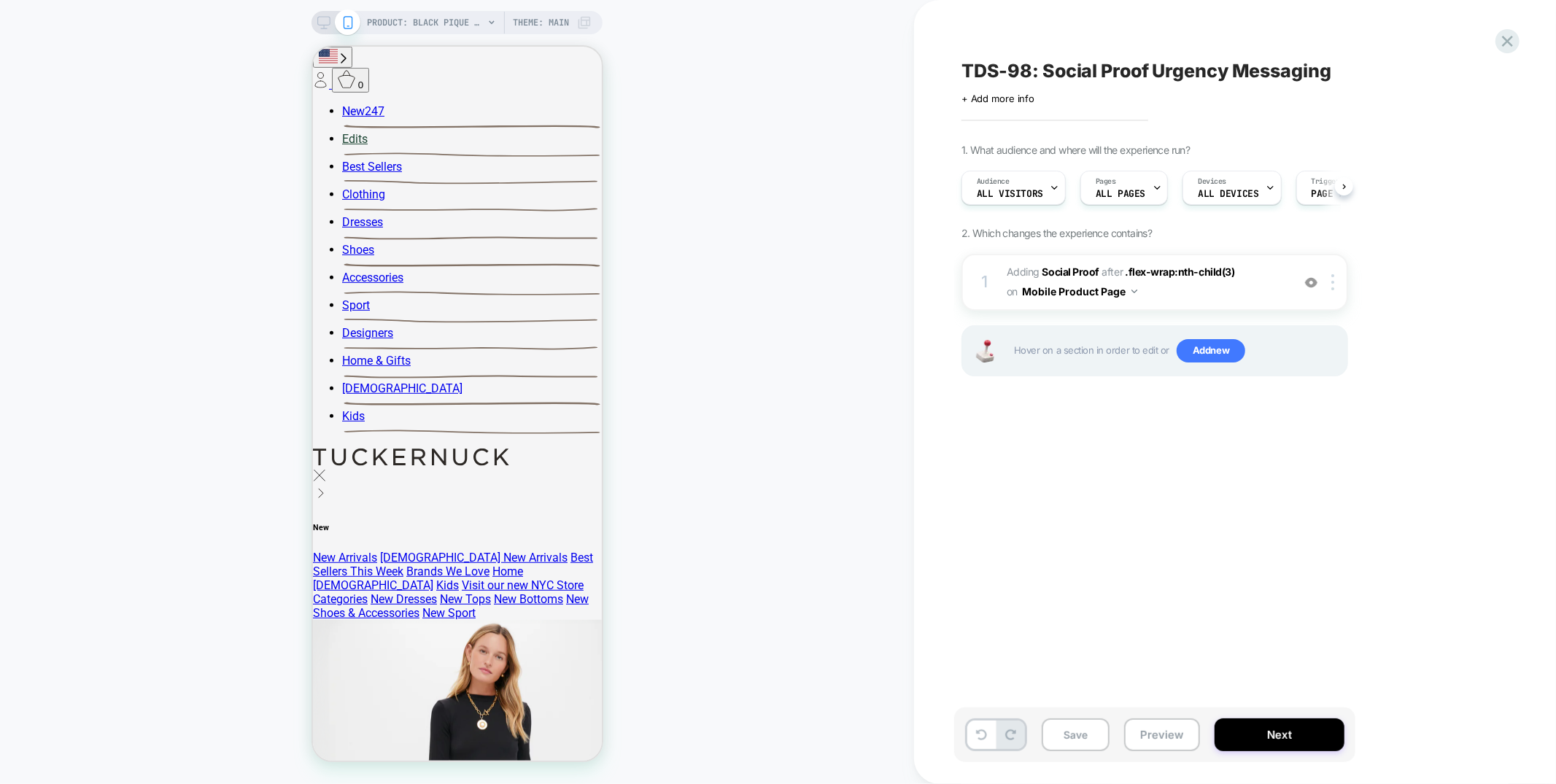
scroll to position [0, 1]
click button "Save"
click icon
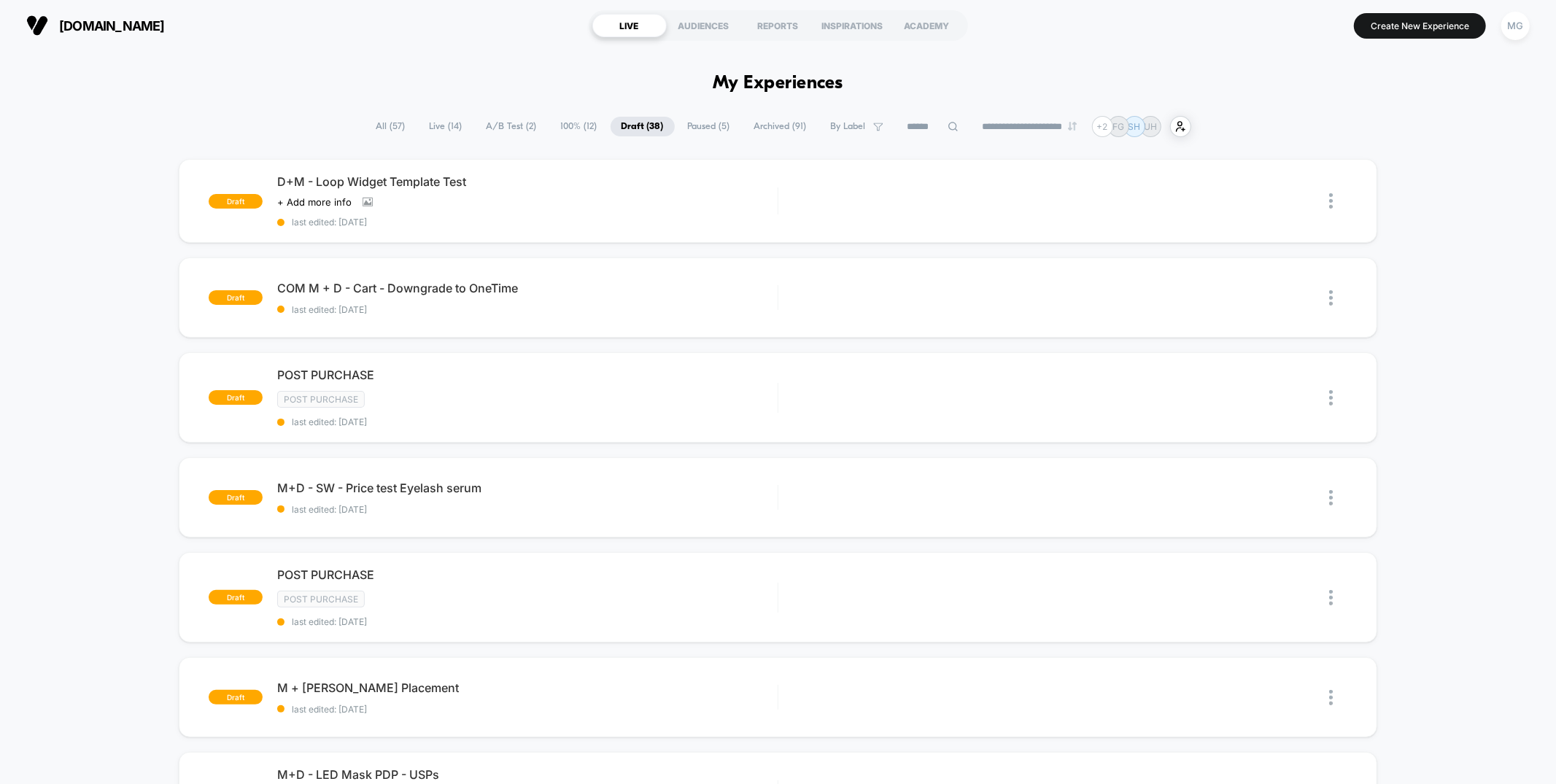
click at [504, 124] on span "A/B Test ( 2 )" at bounding box center [511, 126] width 73 height 20
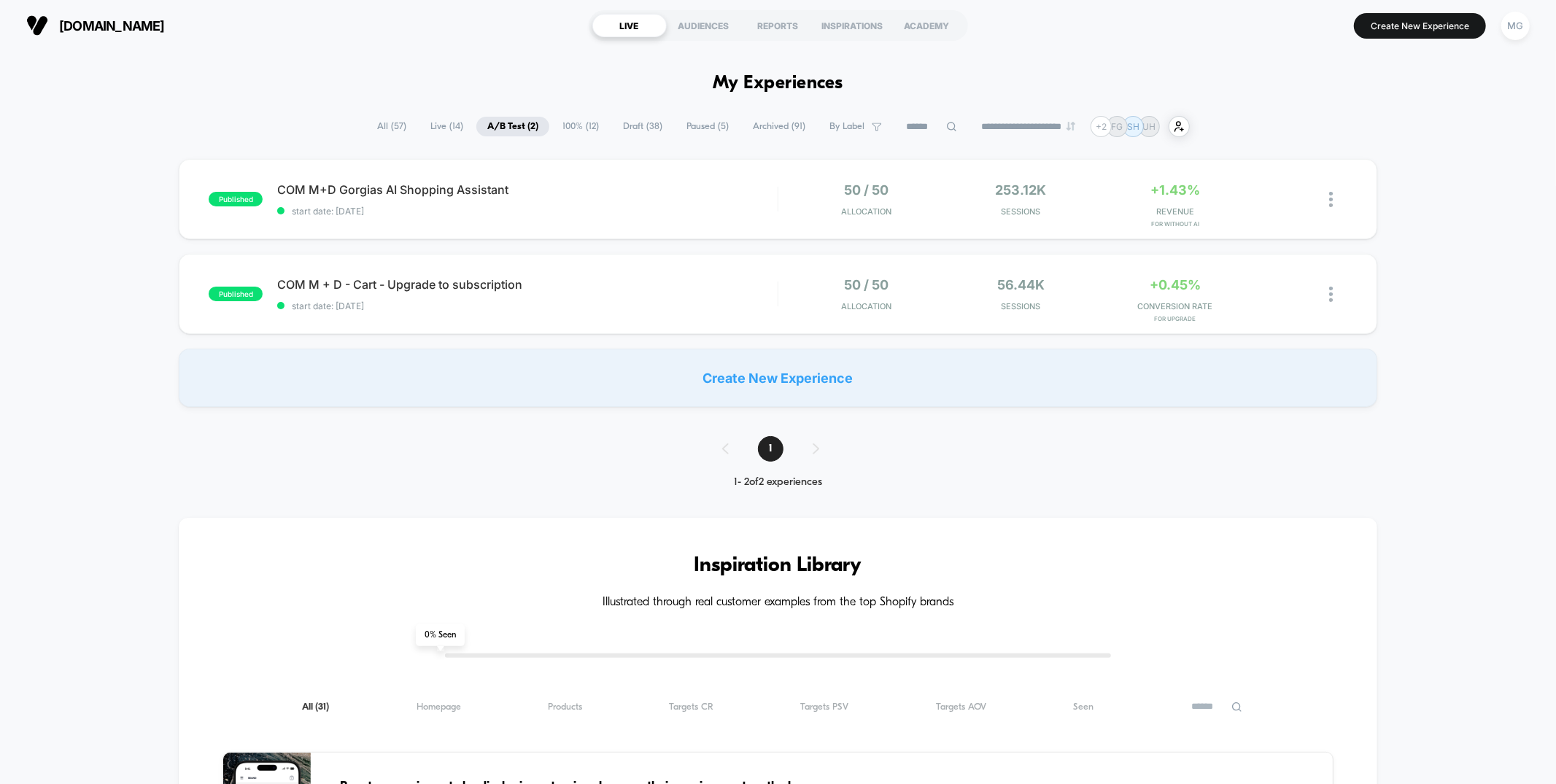
click at [583, 122] on span "100% ( 12 )" at bounding box center [580, 126] width 58 height 20
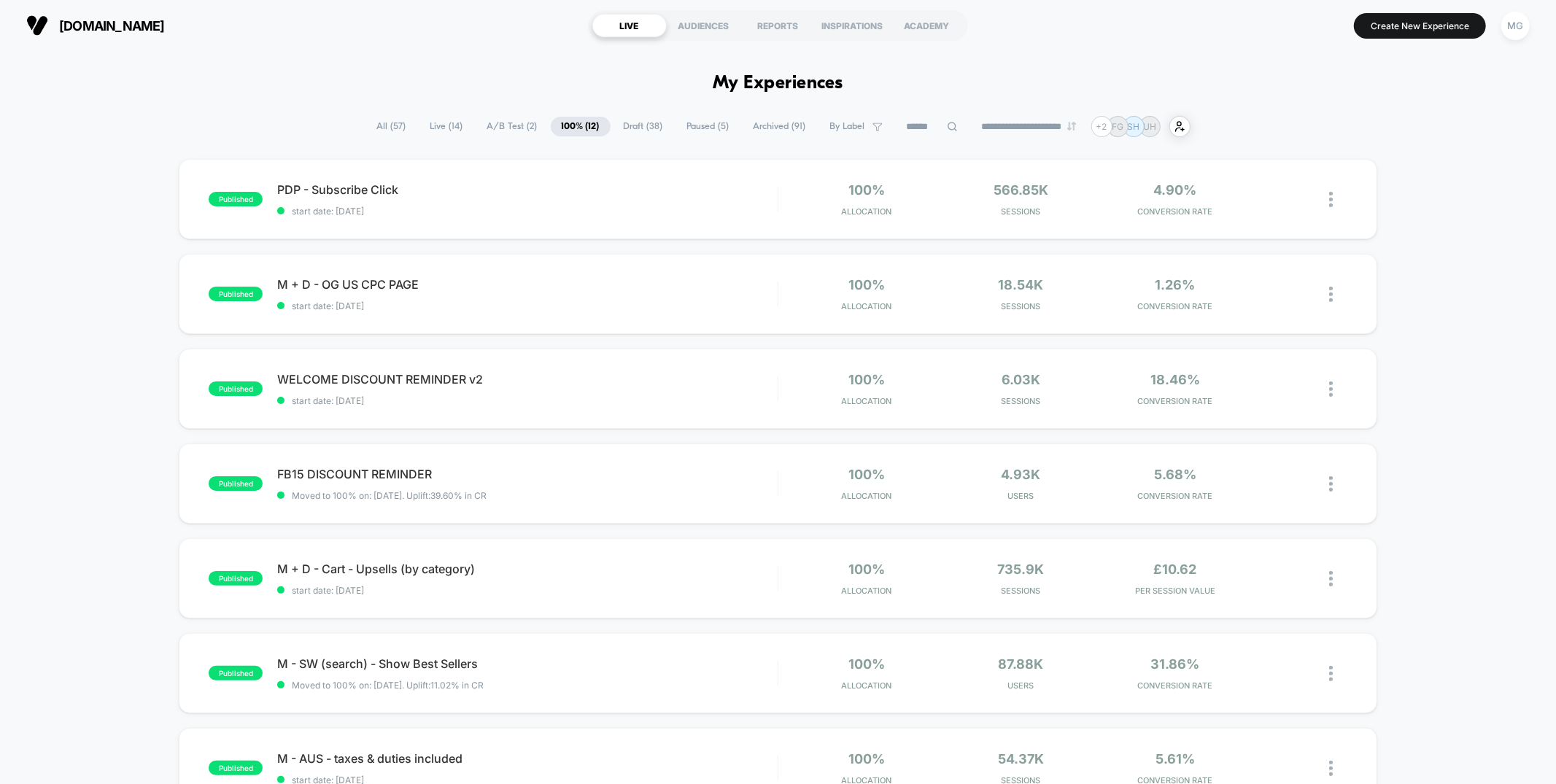
click at [643, 124] on span "Draft ( 38 )" at bounding box center [643, 126] width 61 height 20
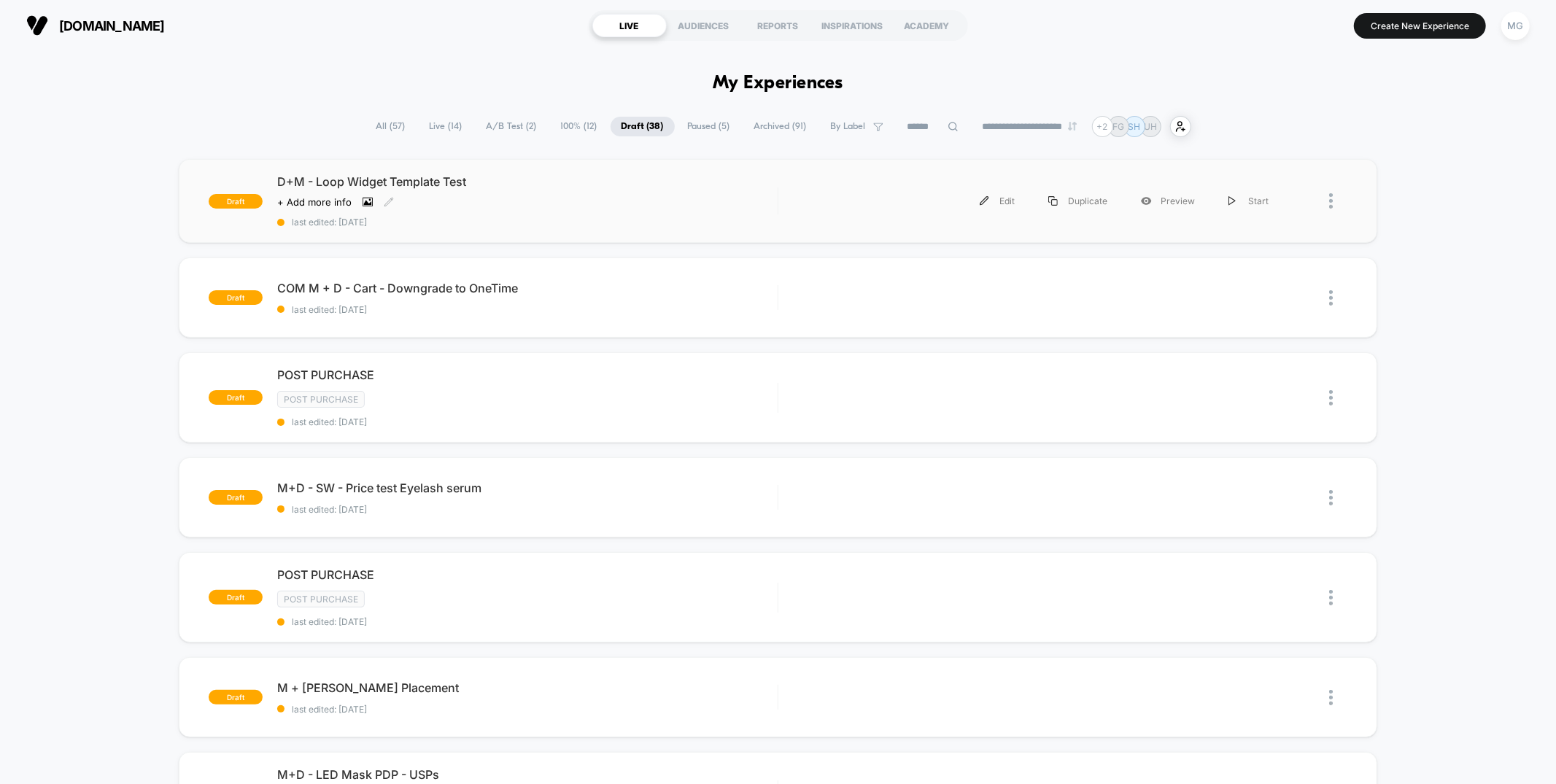
click at [364, 197] on icon at bounding box center [367, 201] width 10 height 10
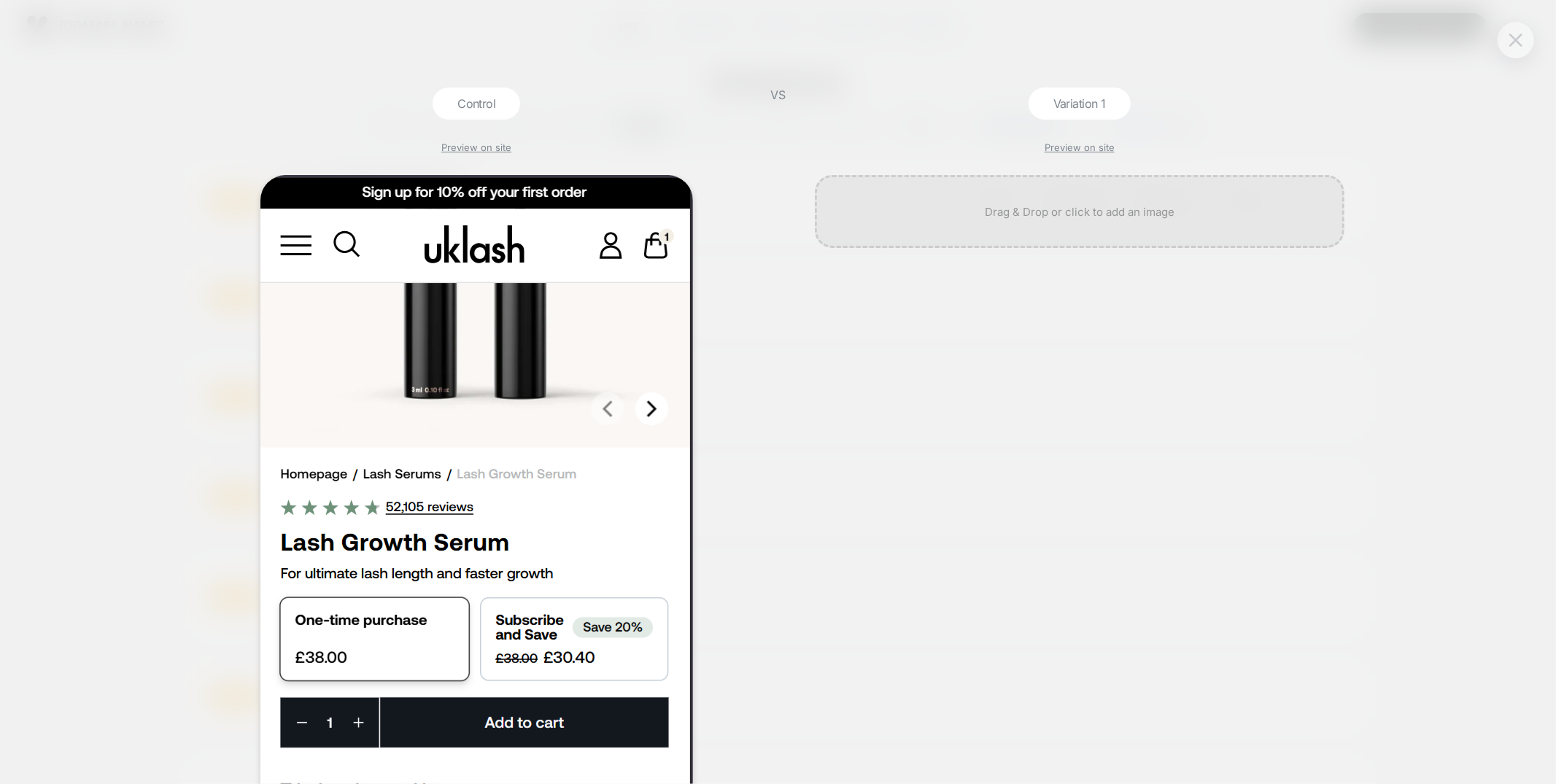
click at [1516, 44] on img at bounding box center [1516, 39] width 13 height 13
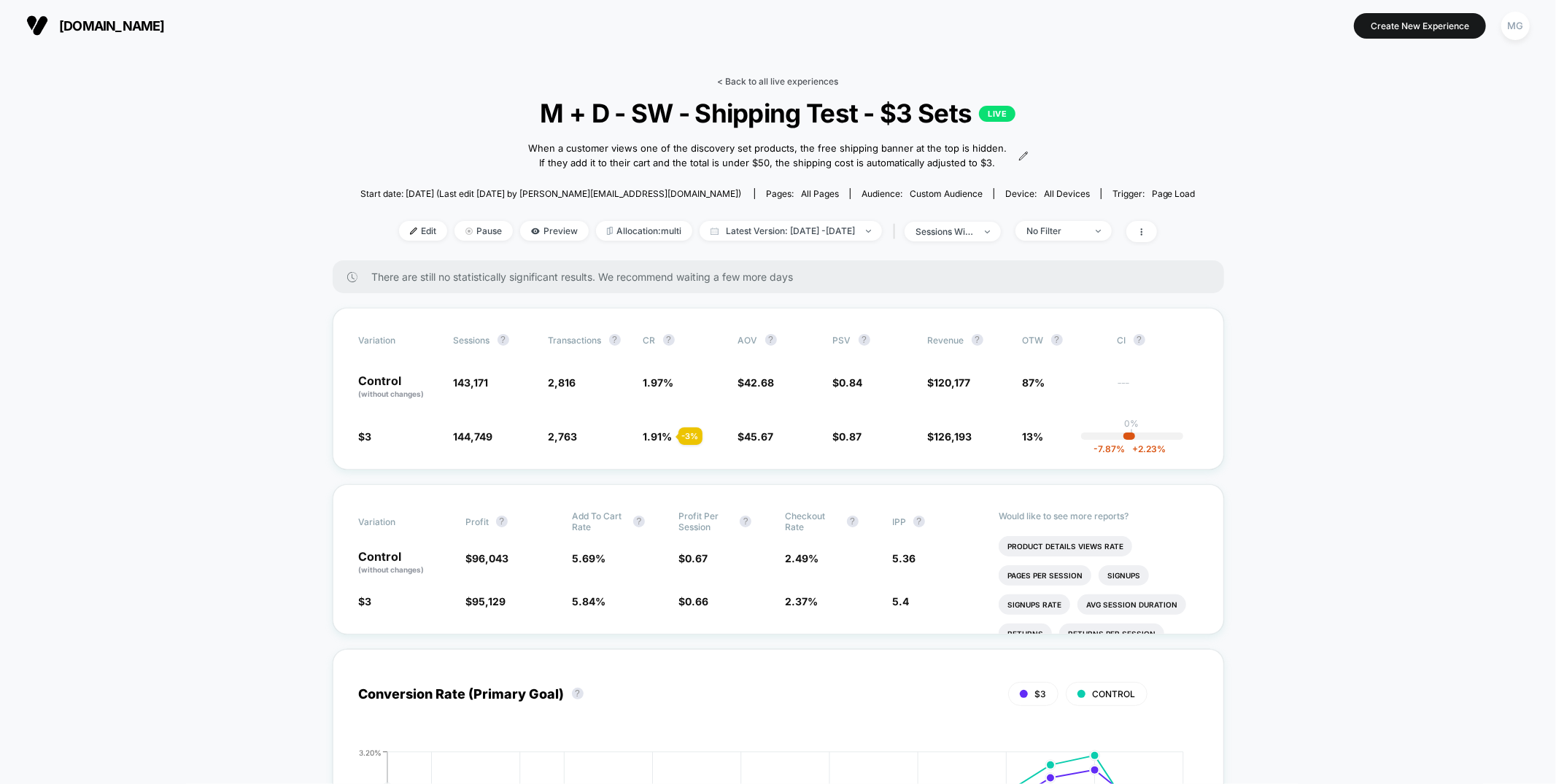
drag, startPoint x: 790, startPoint y: 71, endPoint x: 783, endPoint y: 79, distance: 10.6
click at [783, 79] on link "< Back to all live experiences" at bounding box center [778, 81] width 121 height 11
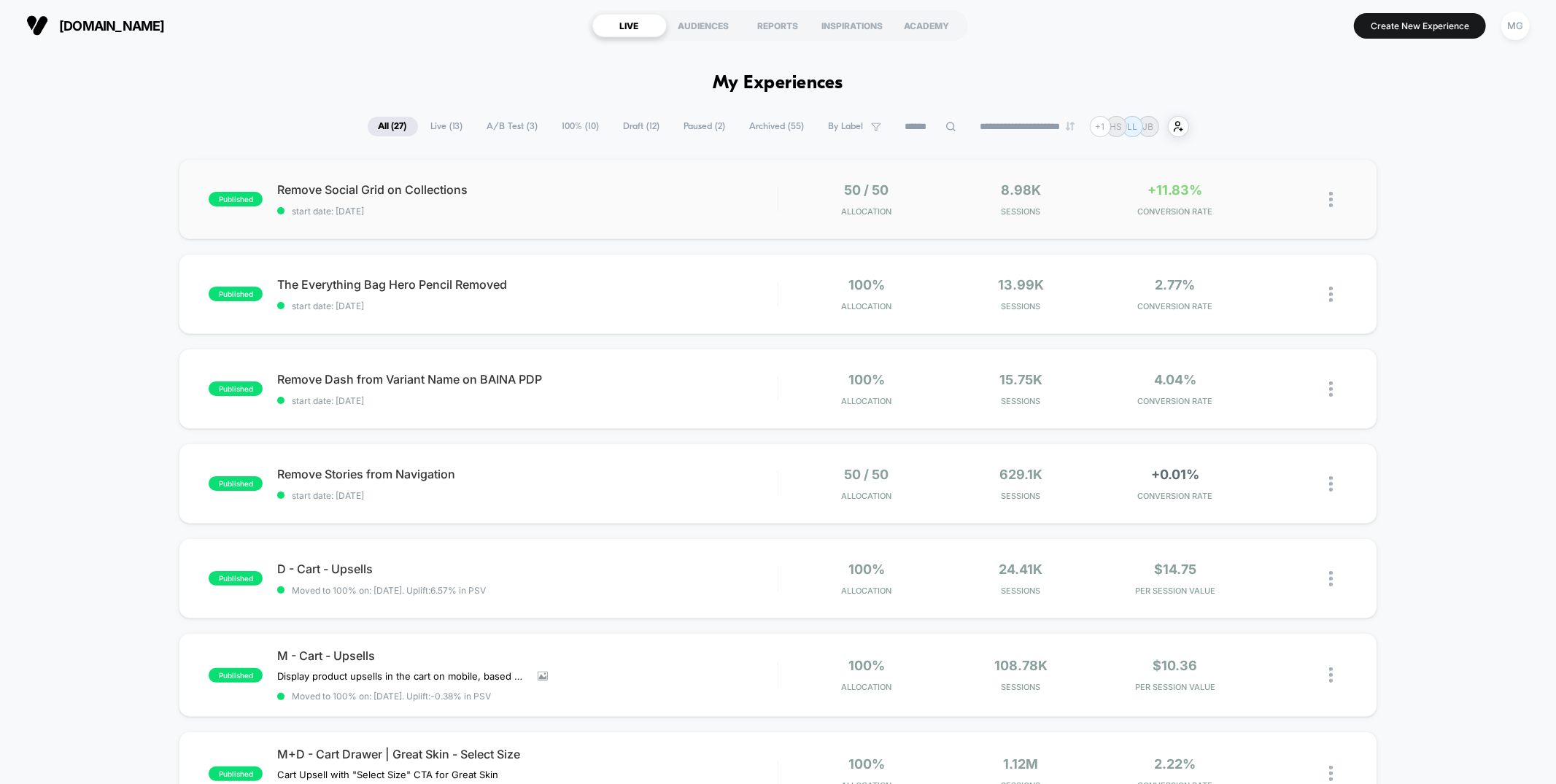
click at [693, 217] on div "published Remove Social Grid on Collections start date: [DATE] 50 / 50 Allocati…" at bounding box center [778, 200] width 1198 height 81
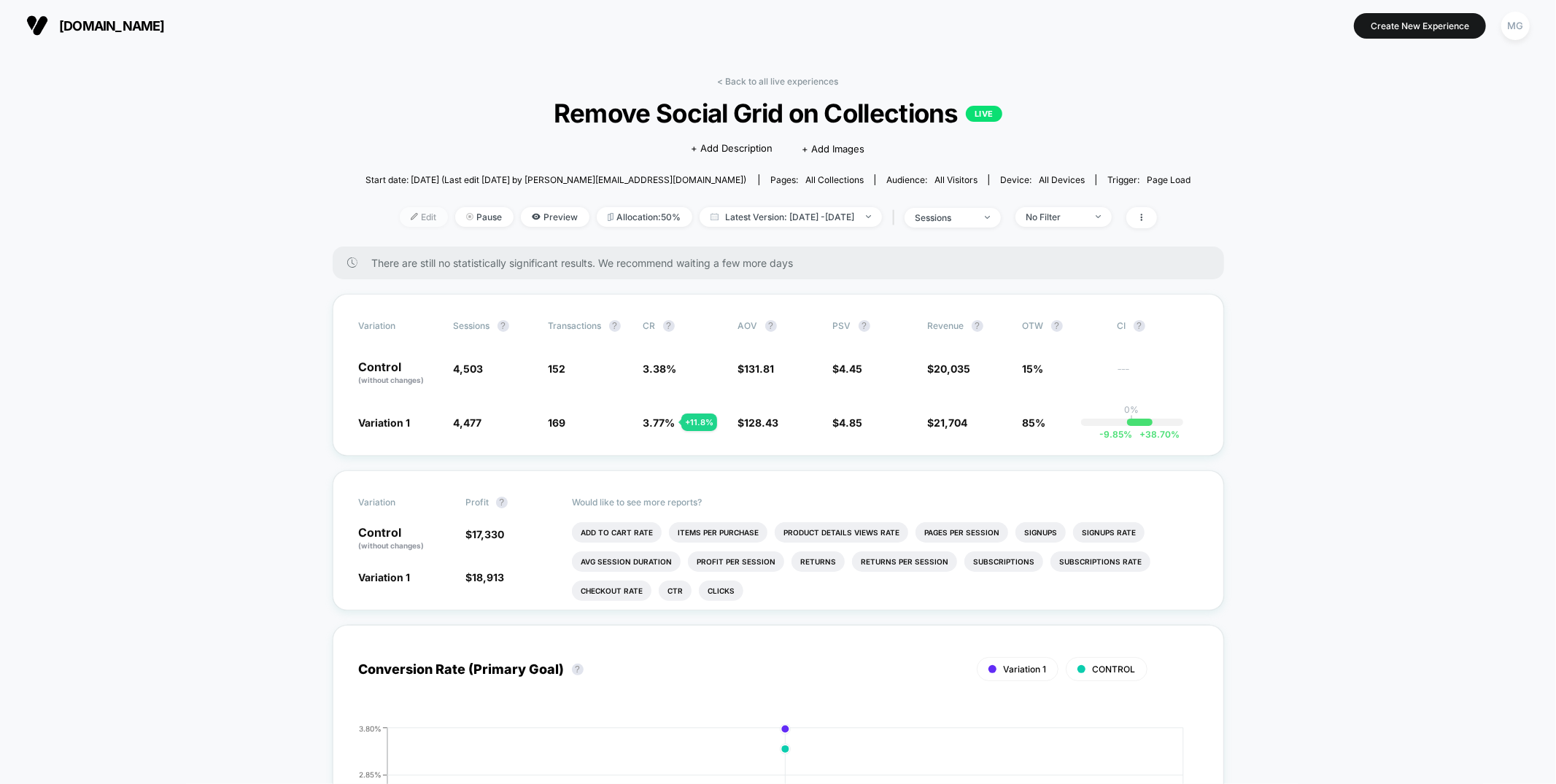
click at [400, 221] on span "Edit" at bounding box center [424, 217] width 48 height 20
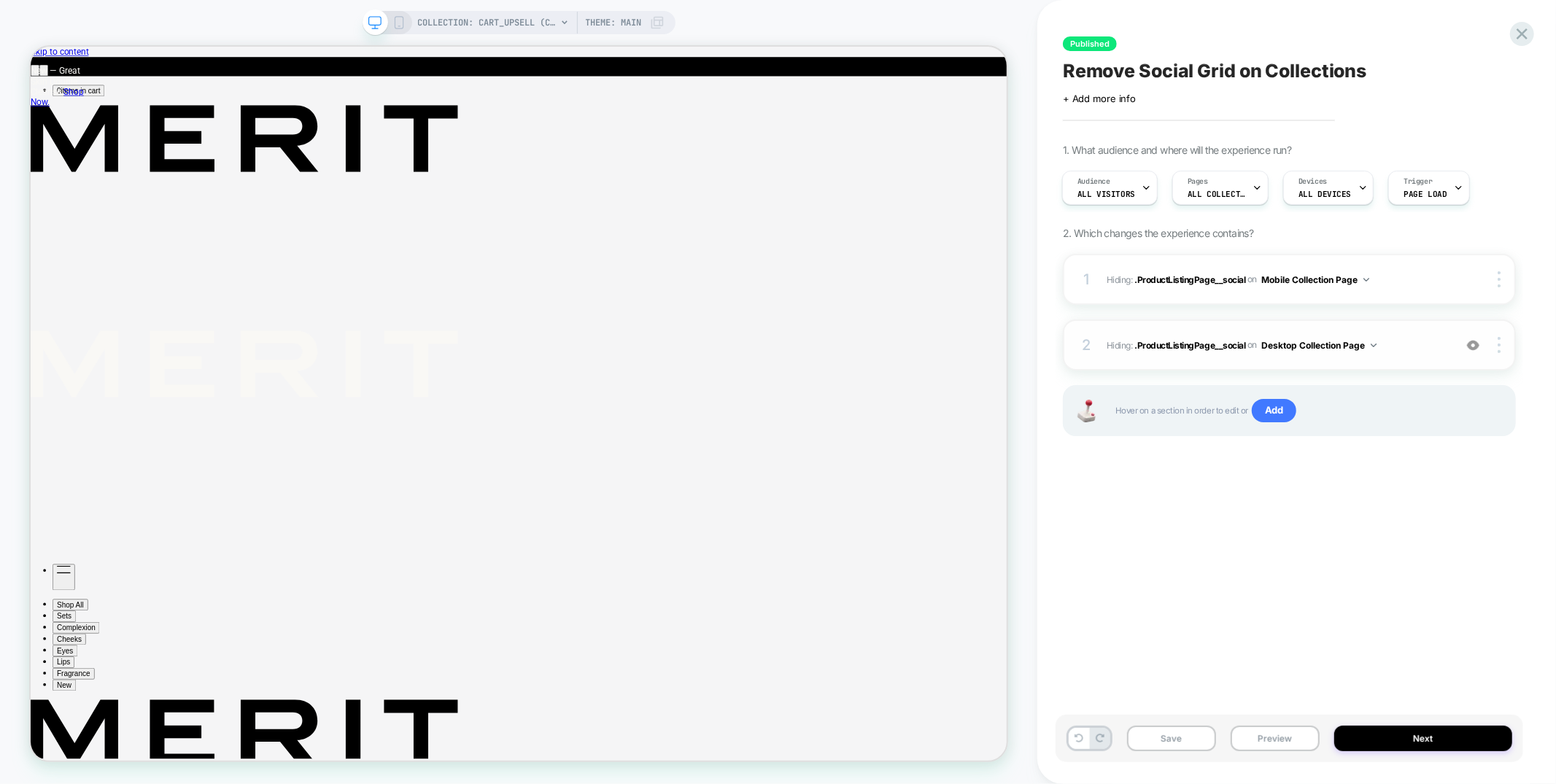
click at [1479, 345] on img at bounding box center [1474, 345] width 13 height 13
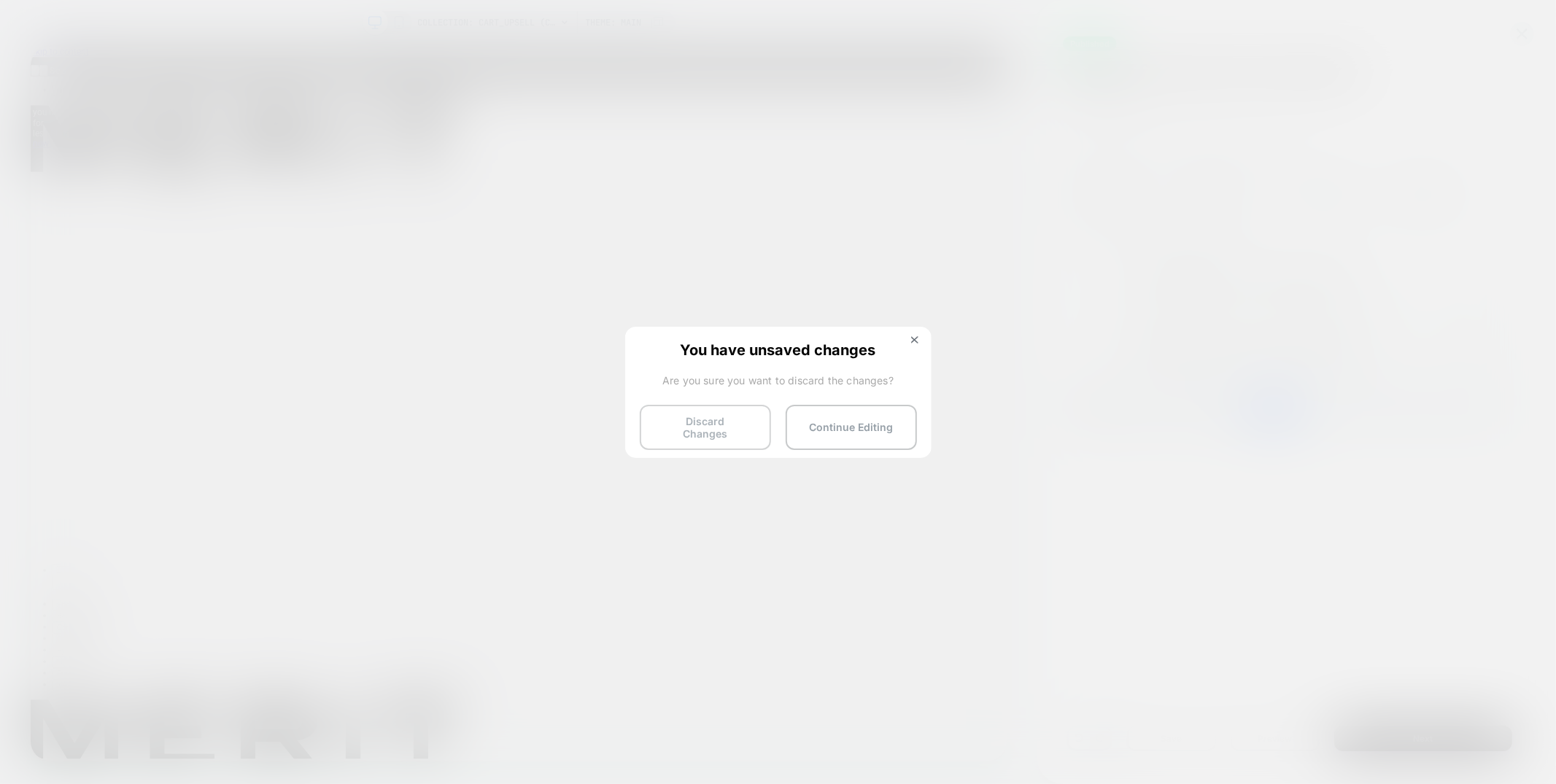
click at [740, 423] on button "Discard Changes" at bounding box center [705, 427] width 132 height 46
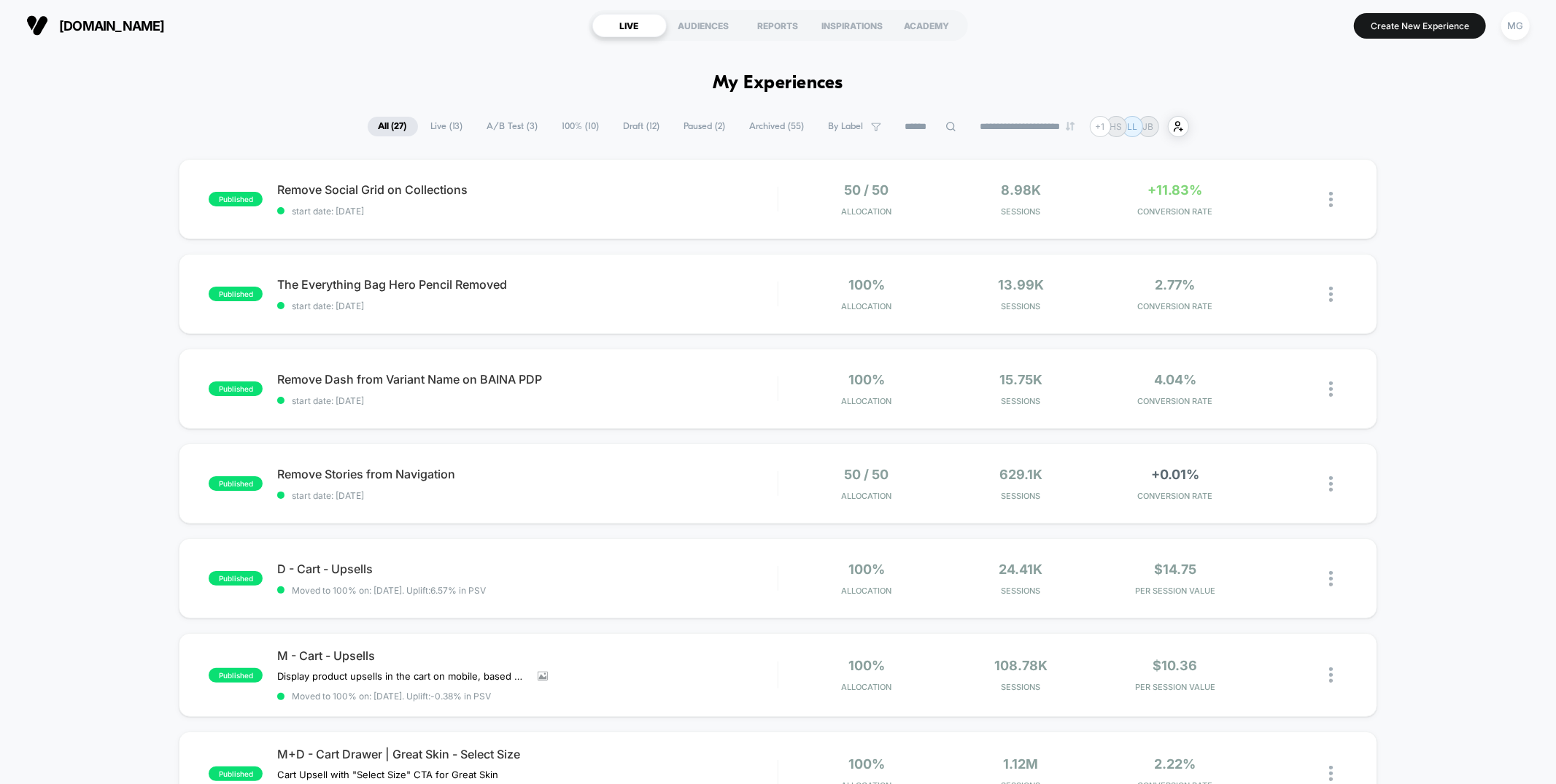
click at [513, 126] on span "A/B Test ( 3 )" at bounding box center [512, 126] width 73 height 20
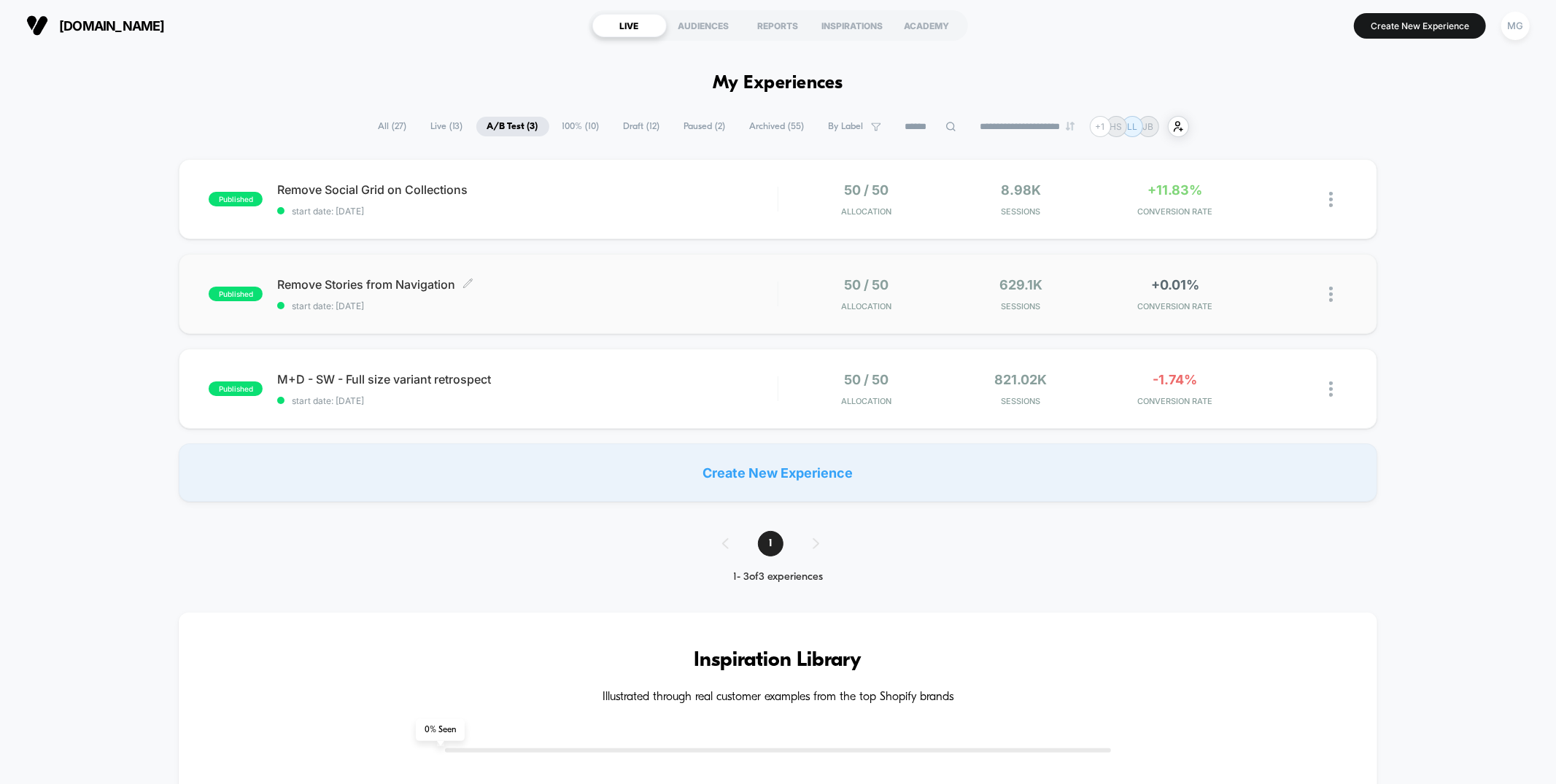
click at [626, 301] on span "start date: [DATE]" at bounding box center [527, 306] width 500 height 11
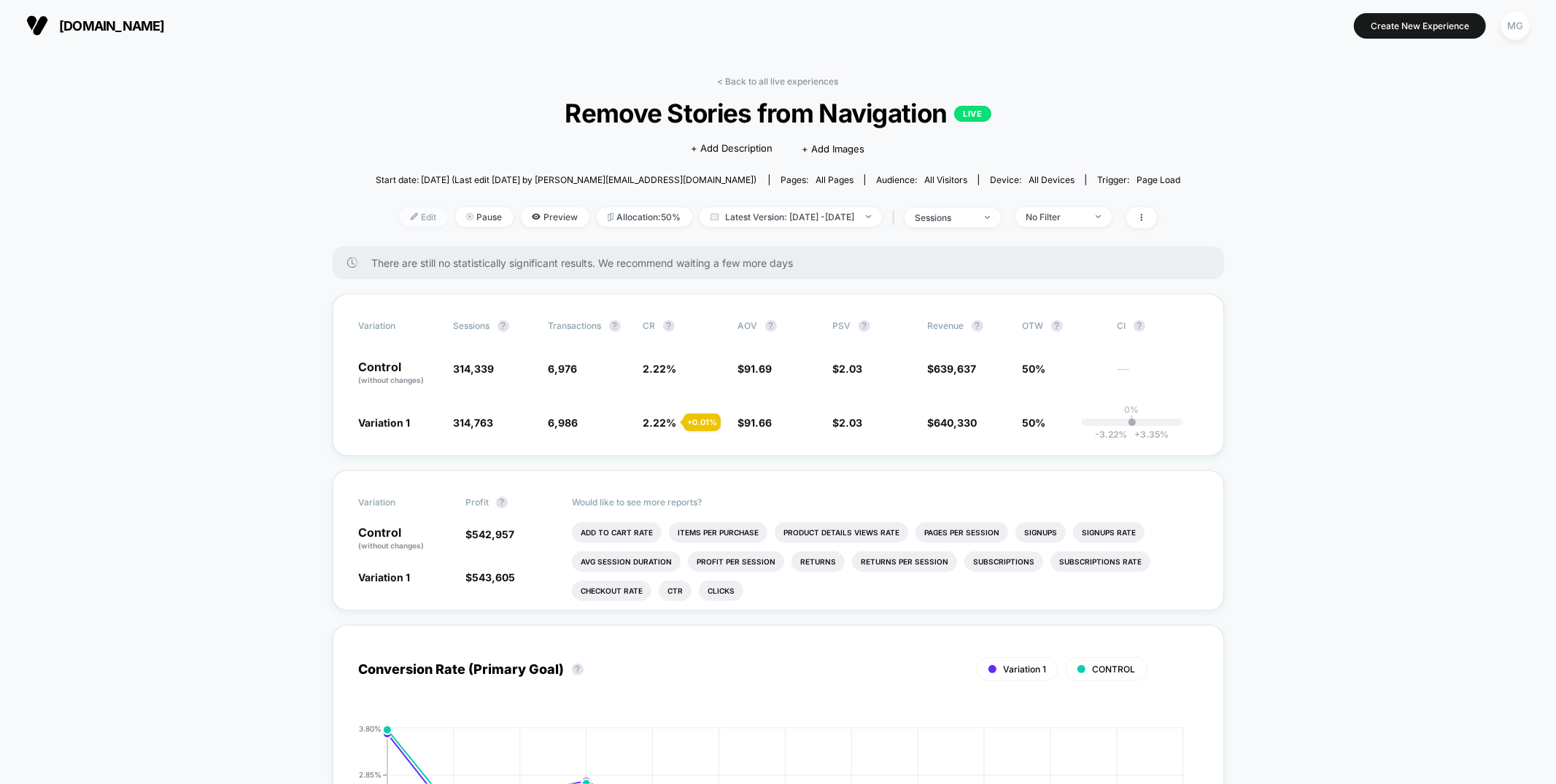
click at [400, 223] on span "Edit" at bounding box center [424, 217] width 48 height 20
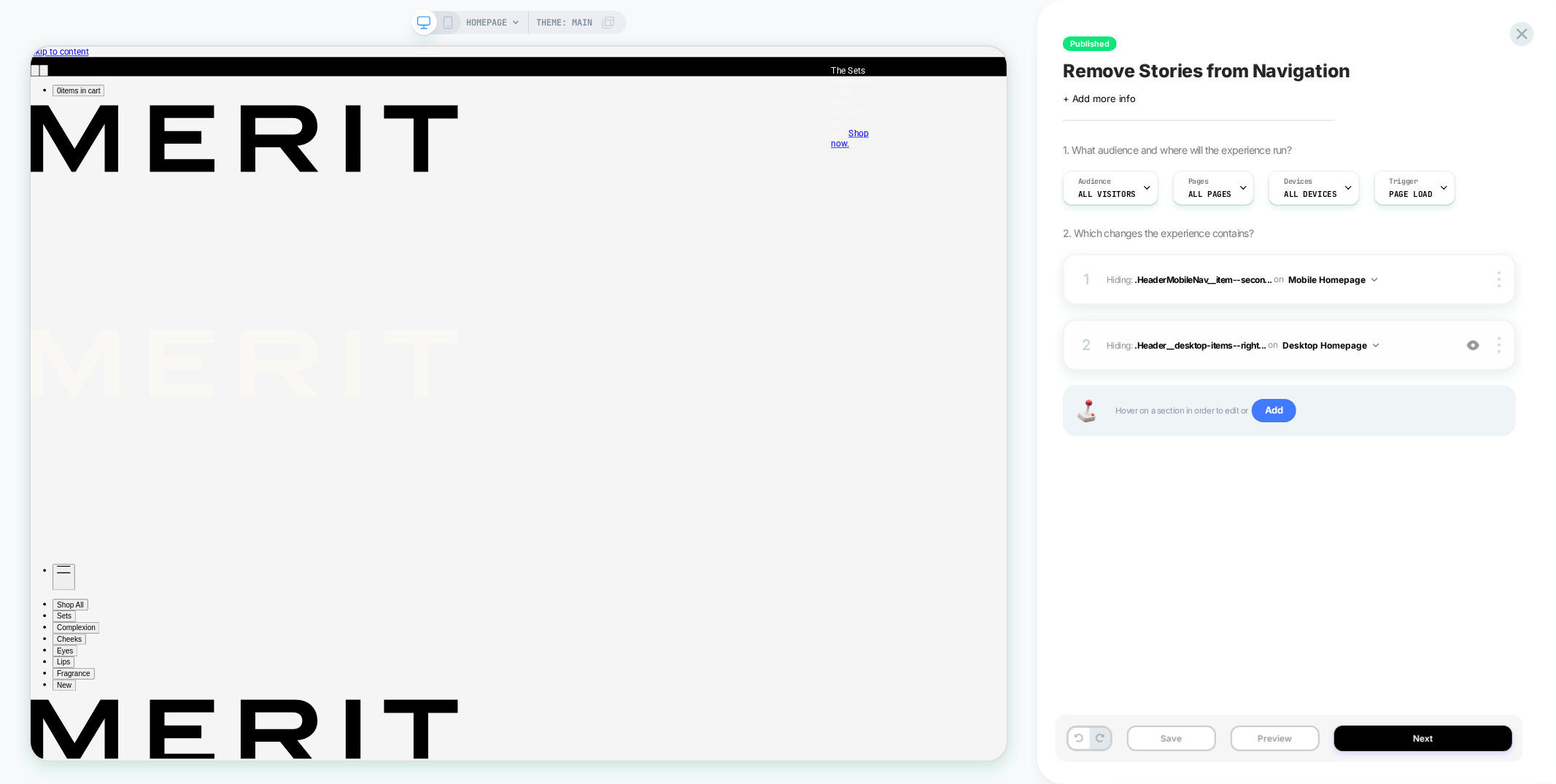
click at [1475, 348] on img at bounding box center [1474, 345] width 13 height 13
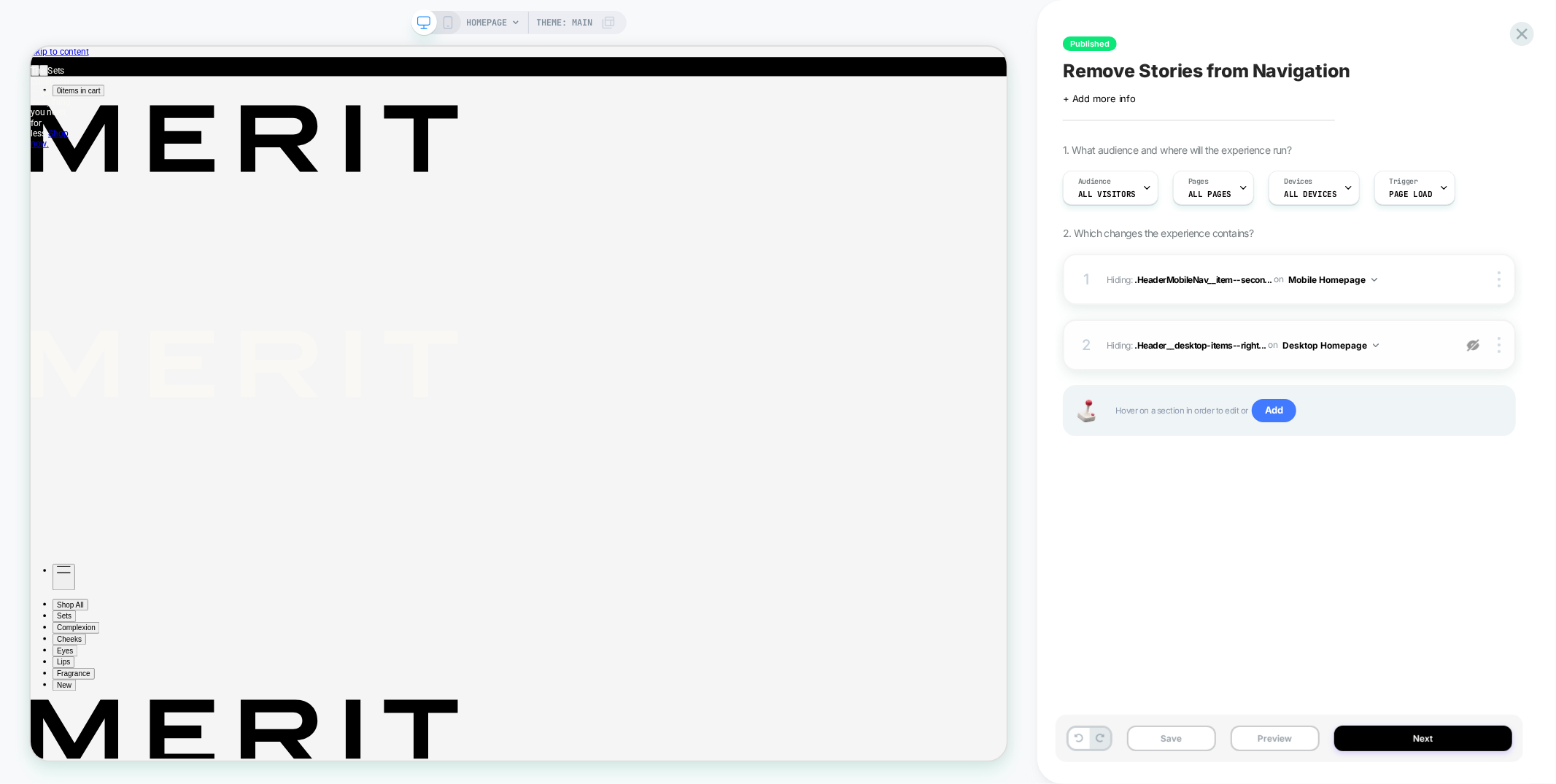
click at [1475, 348] on img at bounding box center [1474, 345] width 13 height 13
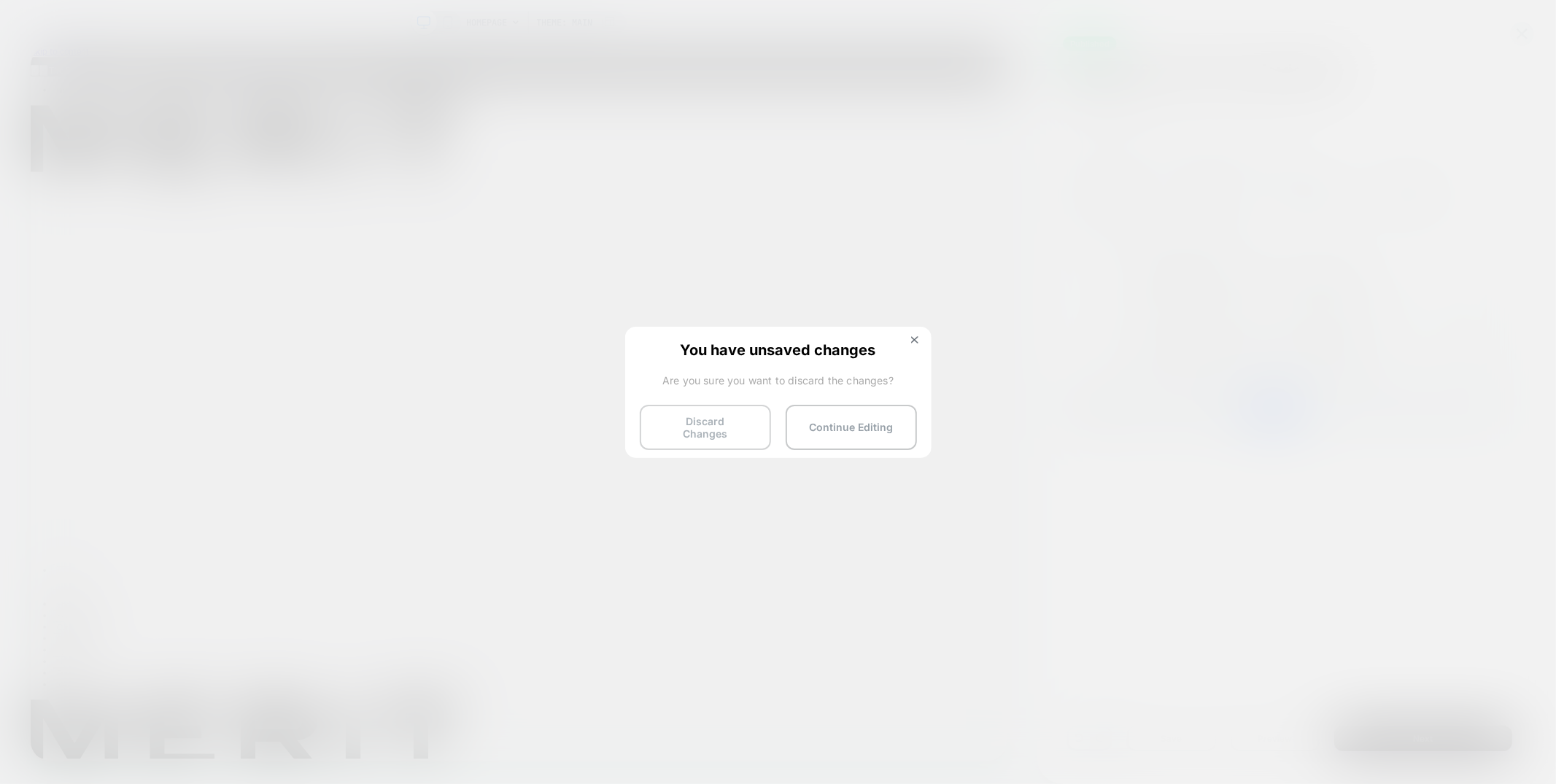
click at [693, 426] on button "Discard Changes" at bounding box center [705, 427] width 132 height 46
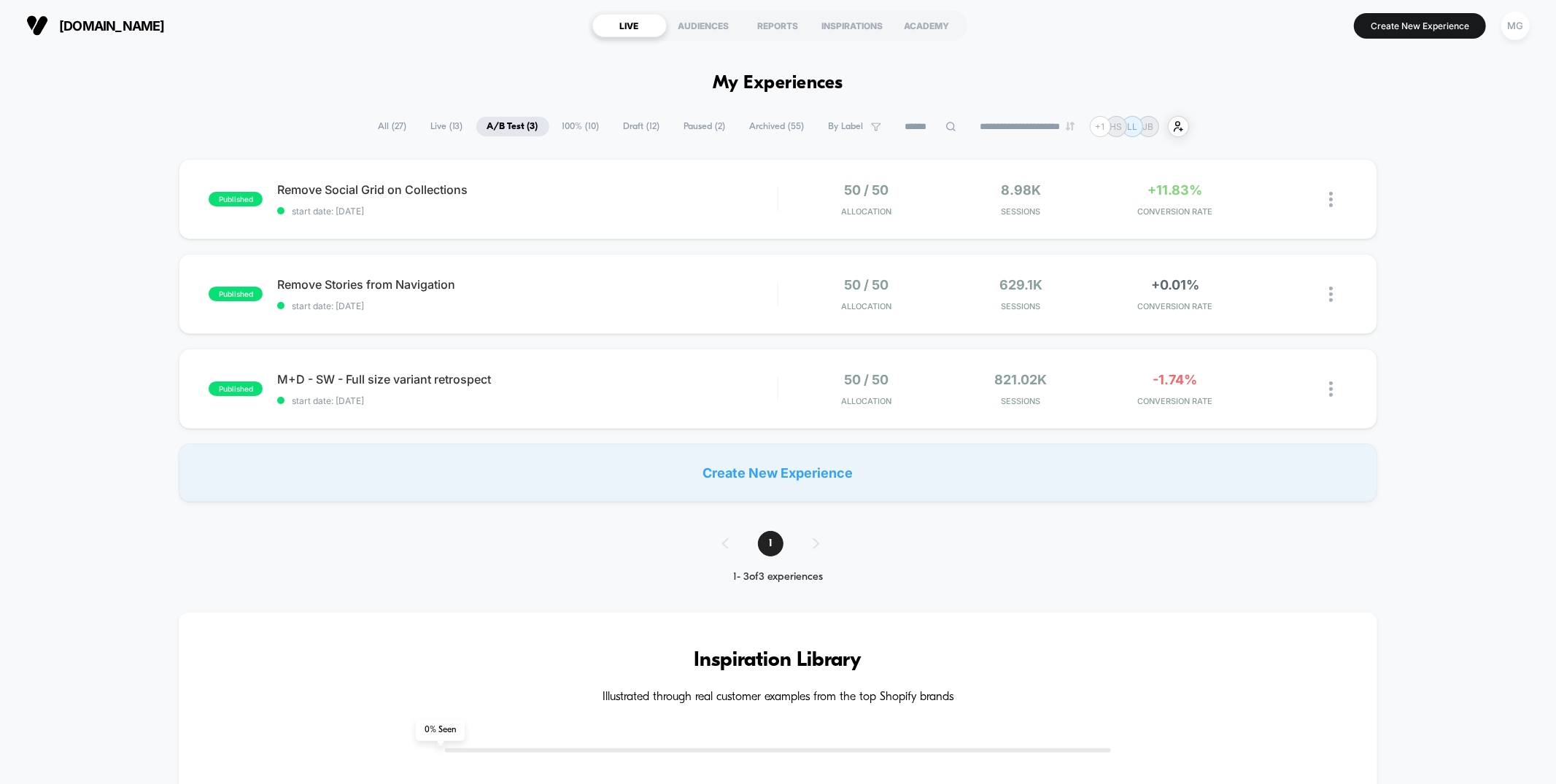
click at [570, 132] on span "100% ( 10 )" at bounding box center [581, 126] width 59 height 20
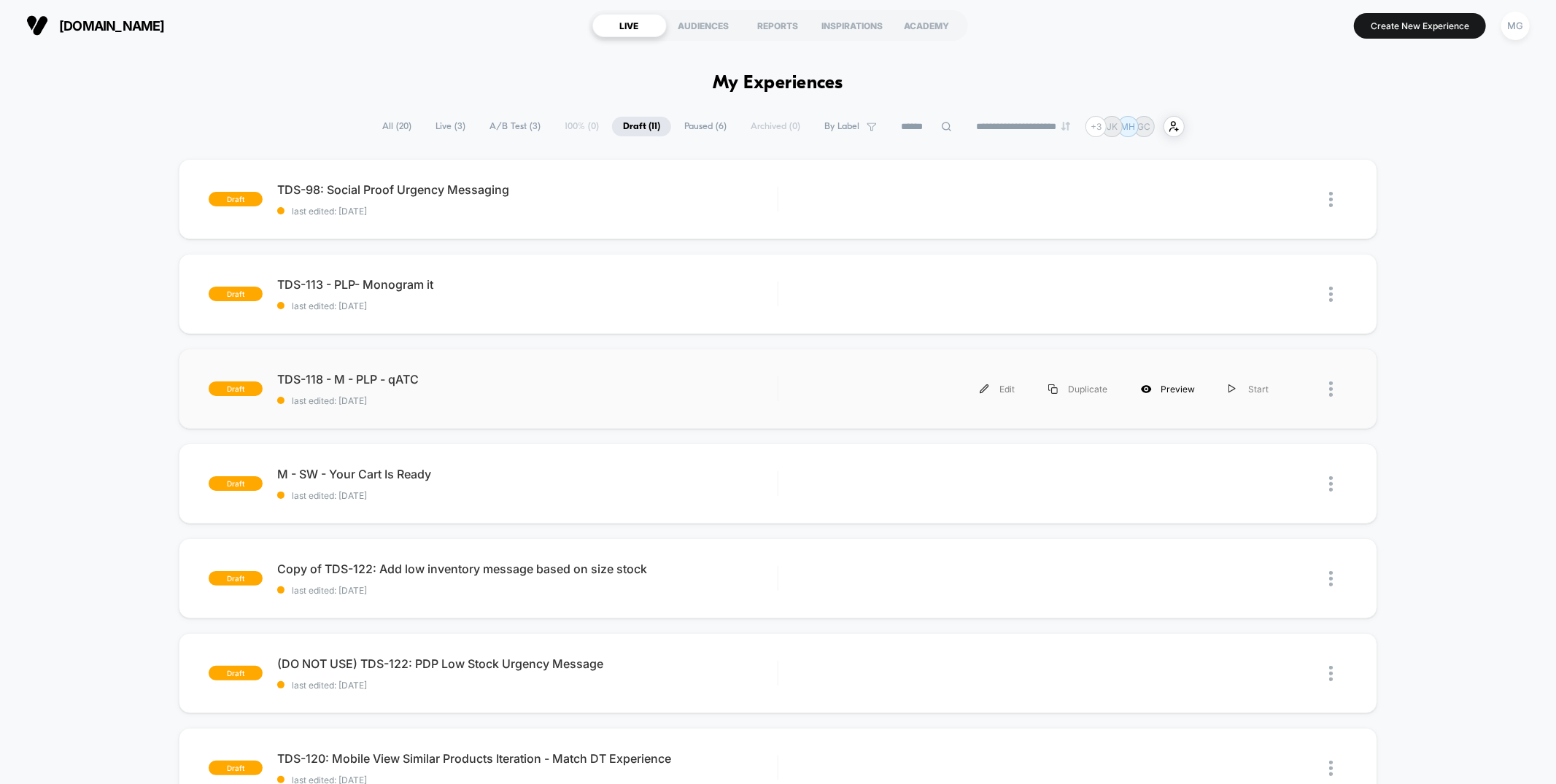
click at [1182, 385] on div "Preview" at bounding box center [1168, 388] width 88 height 33
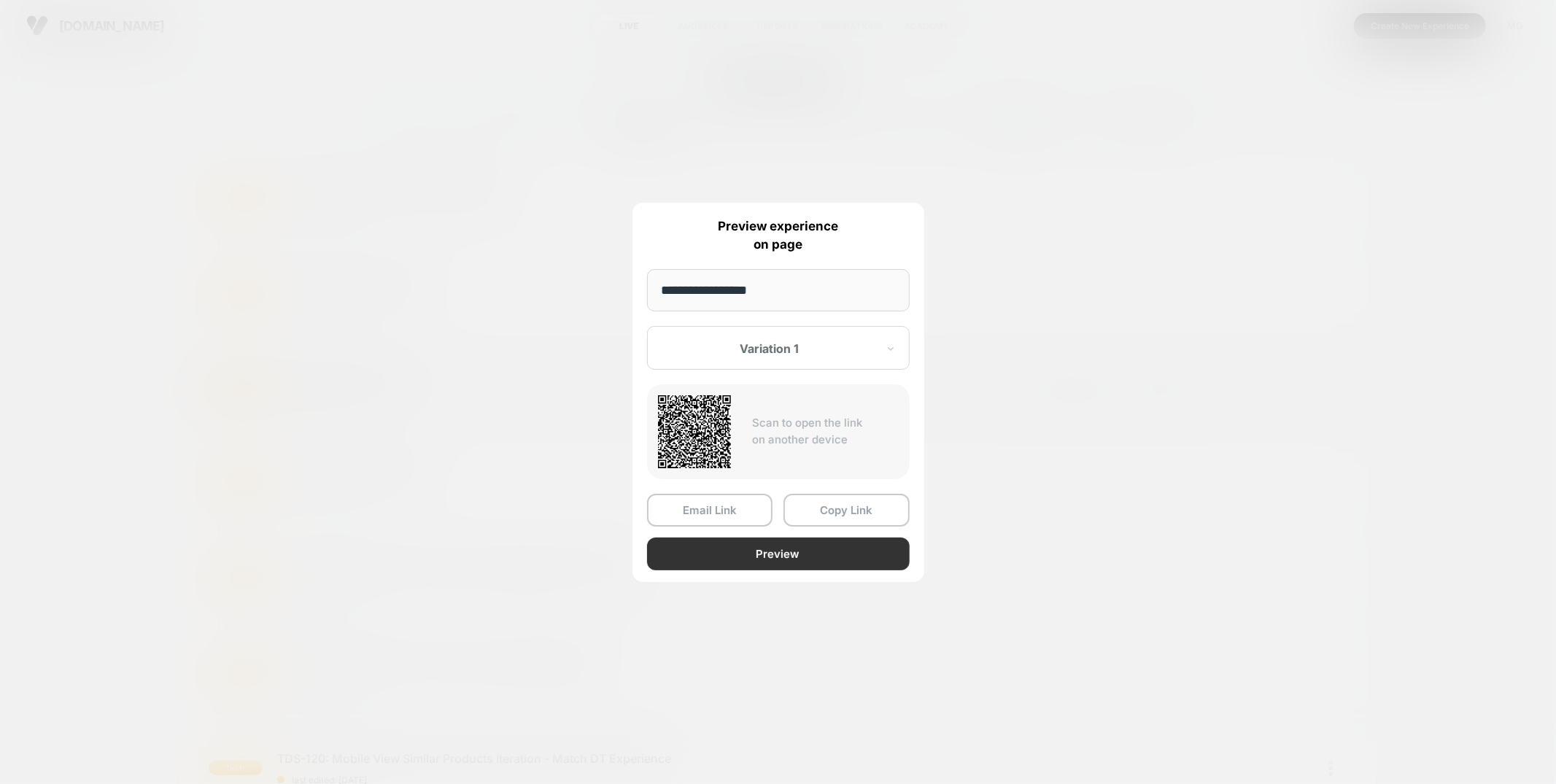
click at [786, 553] on button "Preview" at bounding box center [778, 554] width 262 height 33
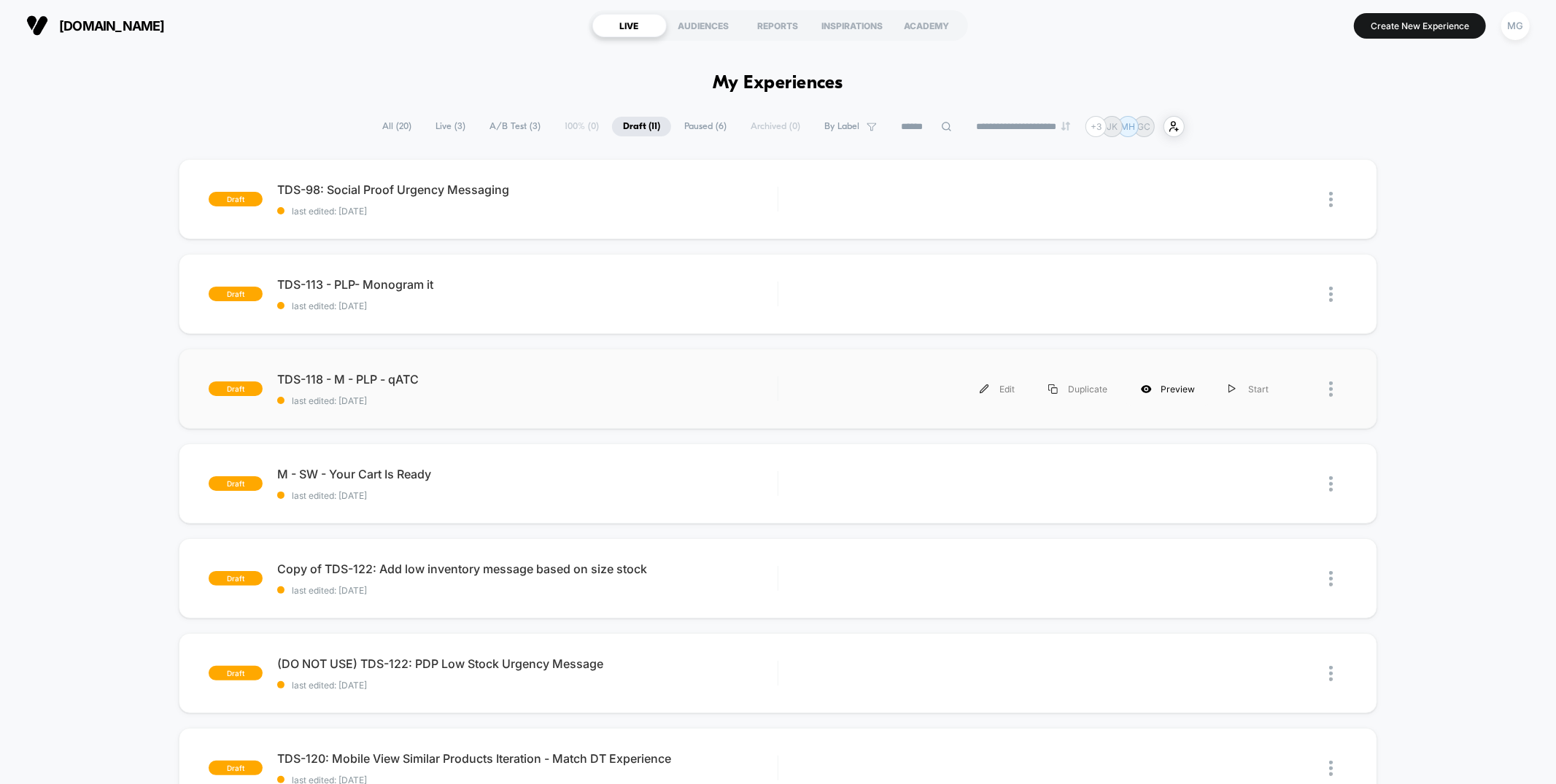
click at [1184, 391] on div "Preview" at bounding box center [1168, 388] width 88 height 33
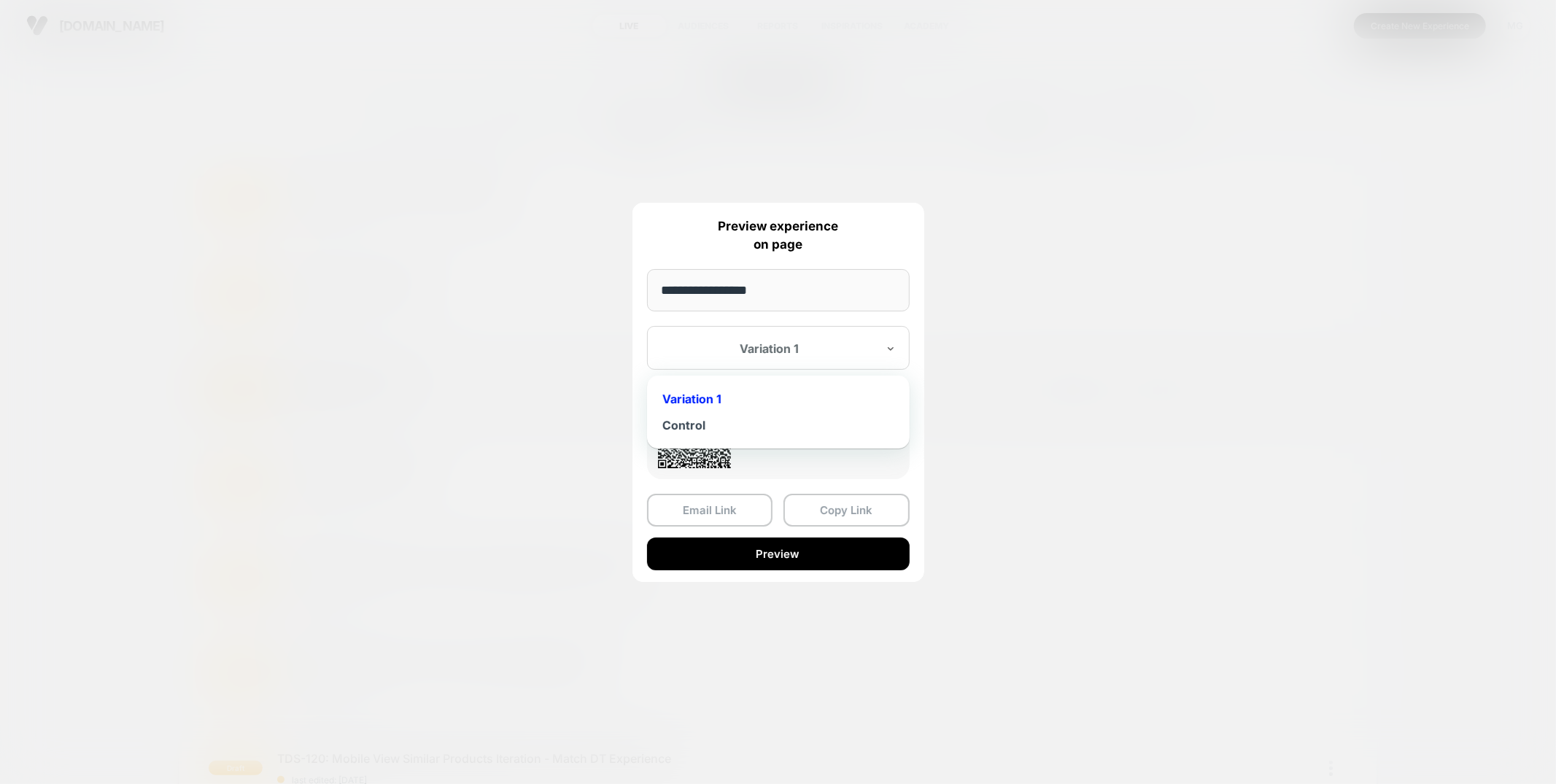
click at [777, 362] on div "Variation 1" at bounding box center [778, 347] width 262 height 44
click at [723, 426] on div "Control" at bounding box center [778, 424] width 248 height 26
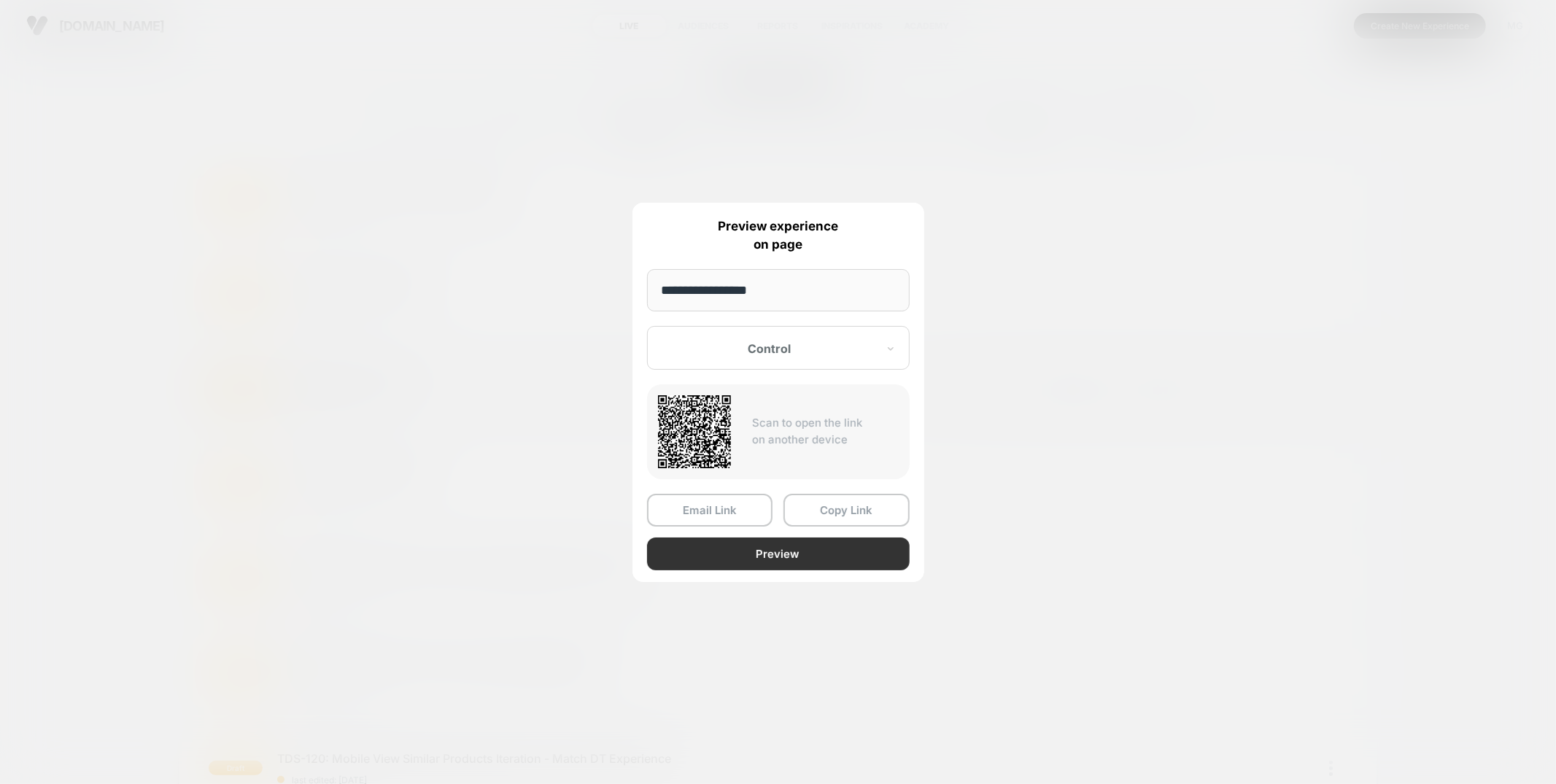
click at [822, 547] on button "Preview" at bounding box center [778, 554] width 262 height 33
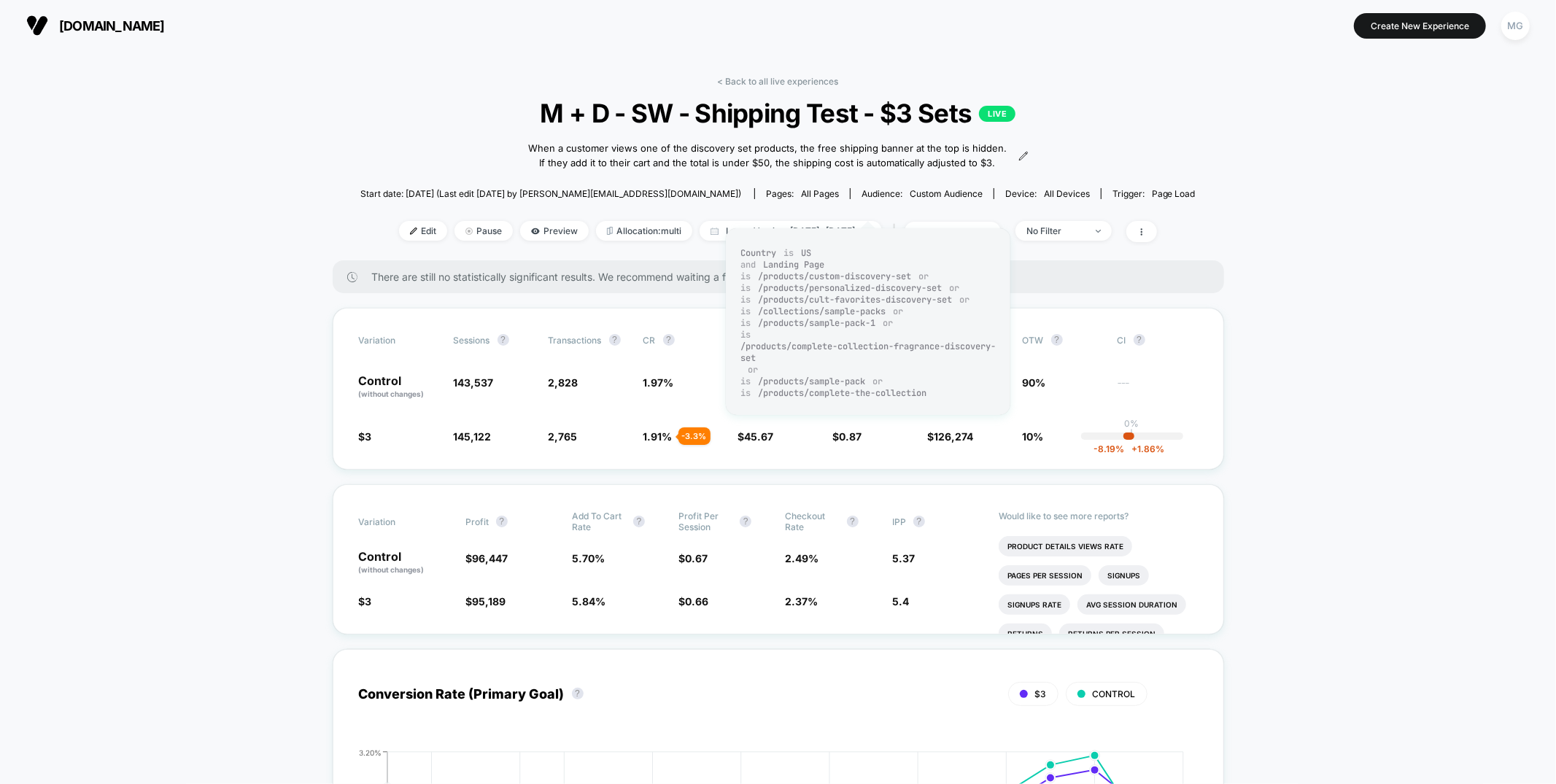
scroll to position [1, 0]
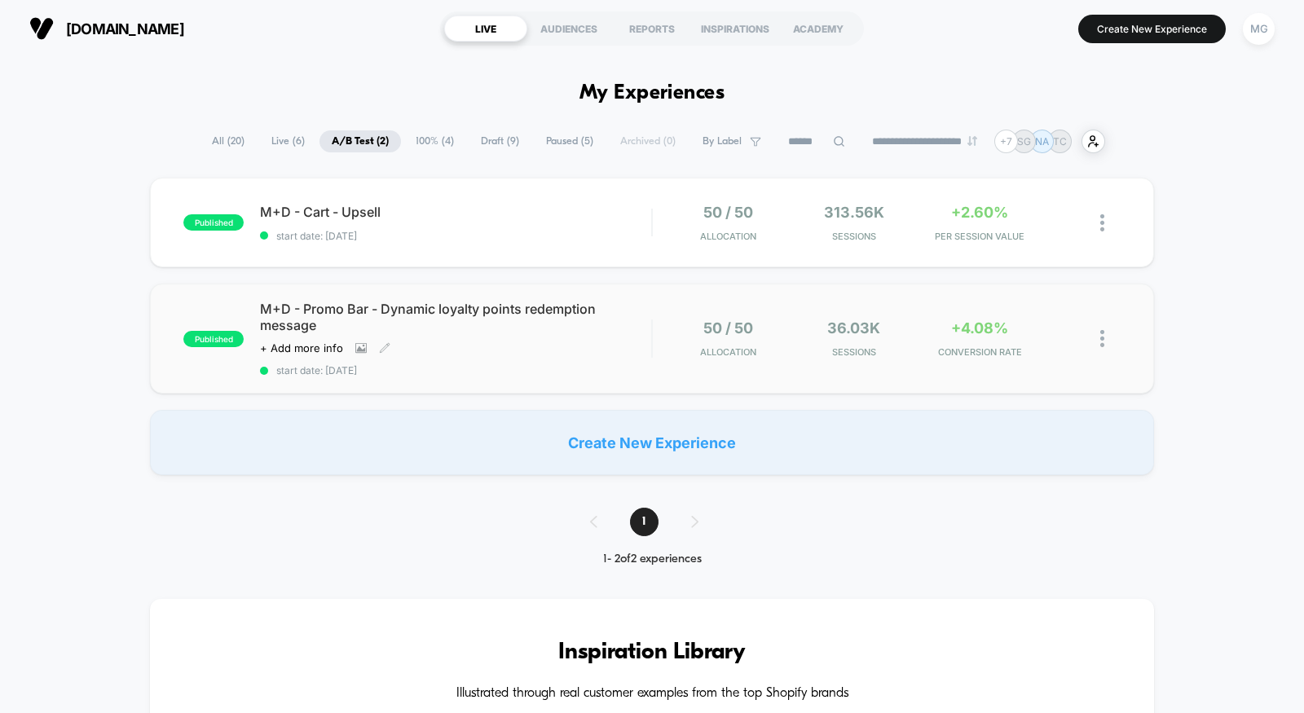
click at [525, 348] on div "Click to view images Click to edit experience details + Add more info" at bounding box center [397, 347] width 274 height 13
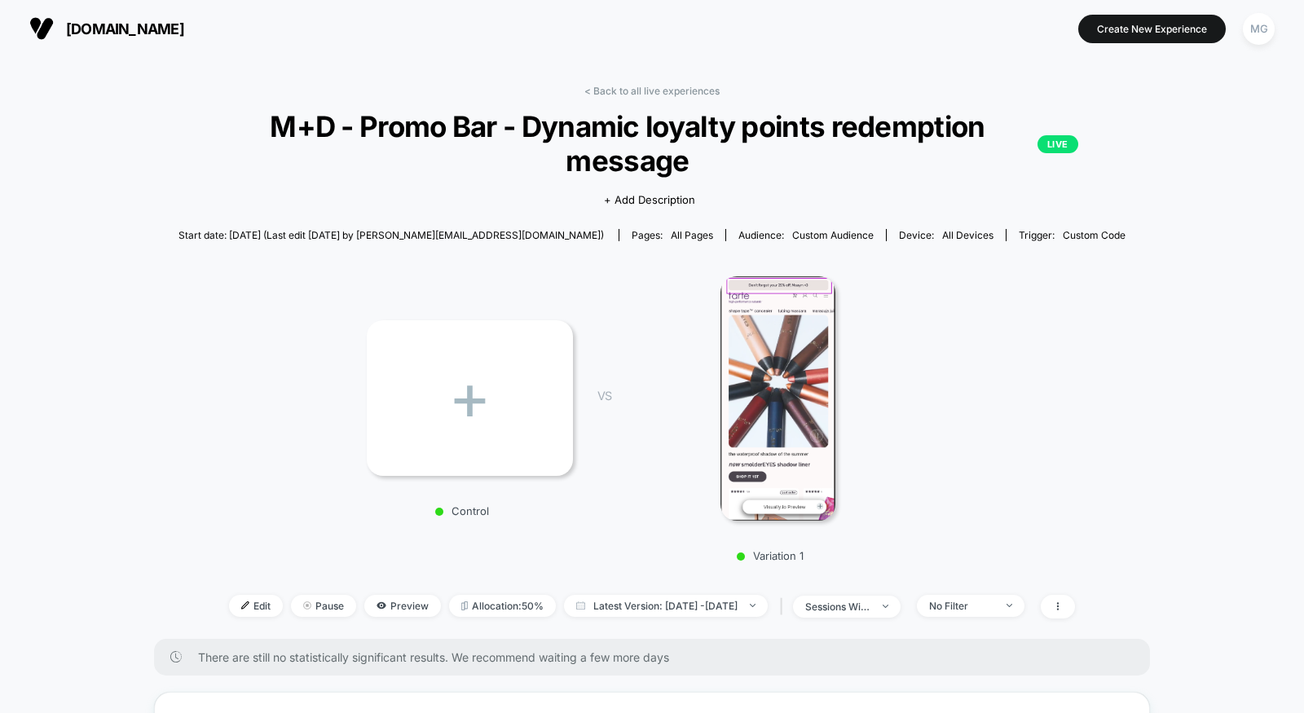
click at [618, 90] on link "< Back to all live experiences" at bounding box center [651, 91] width 135 height 12
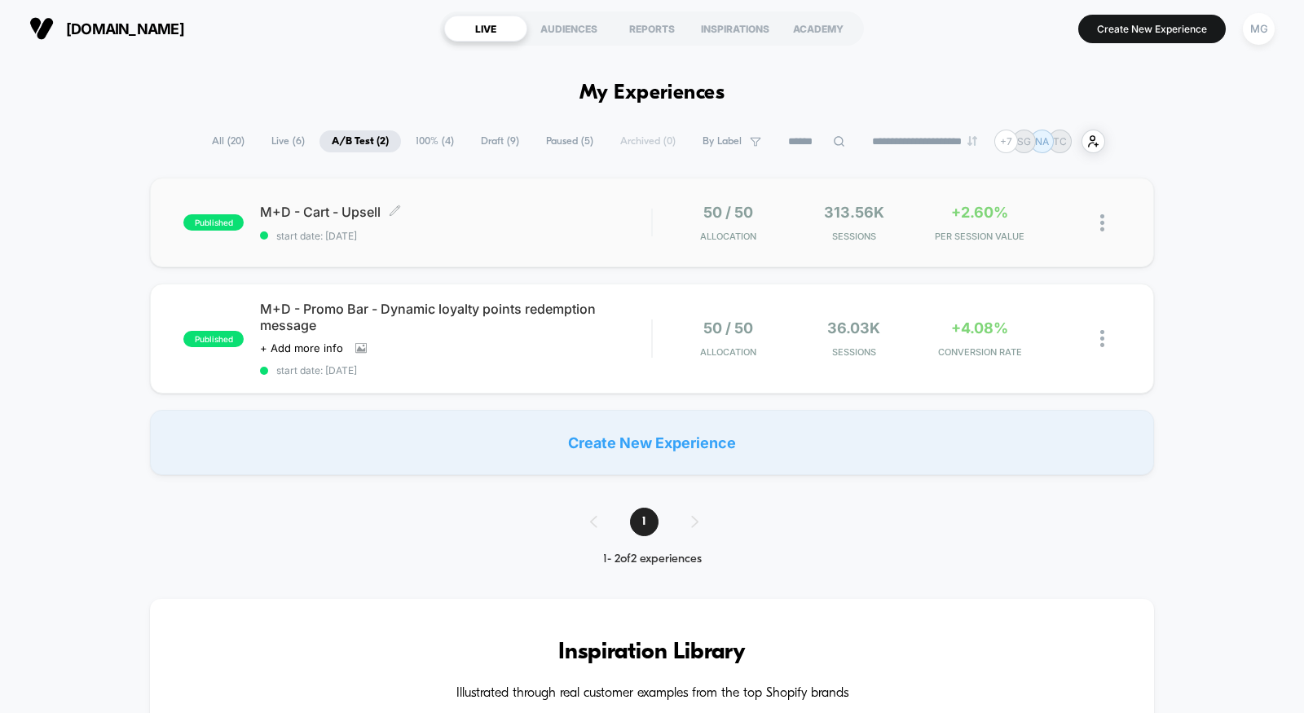
click at [594, 241] on span "start date: [DATE]" at bounding box center [455, 236] width 391 height 12
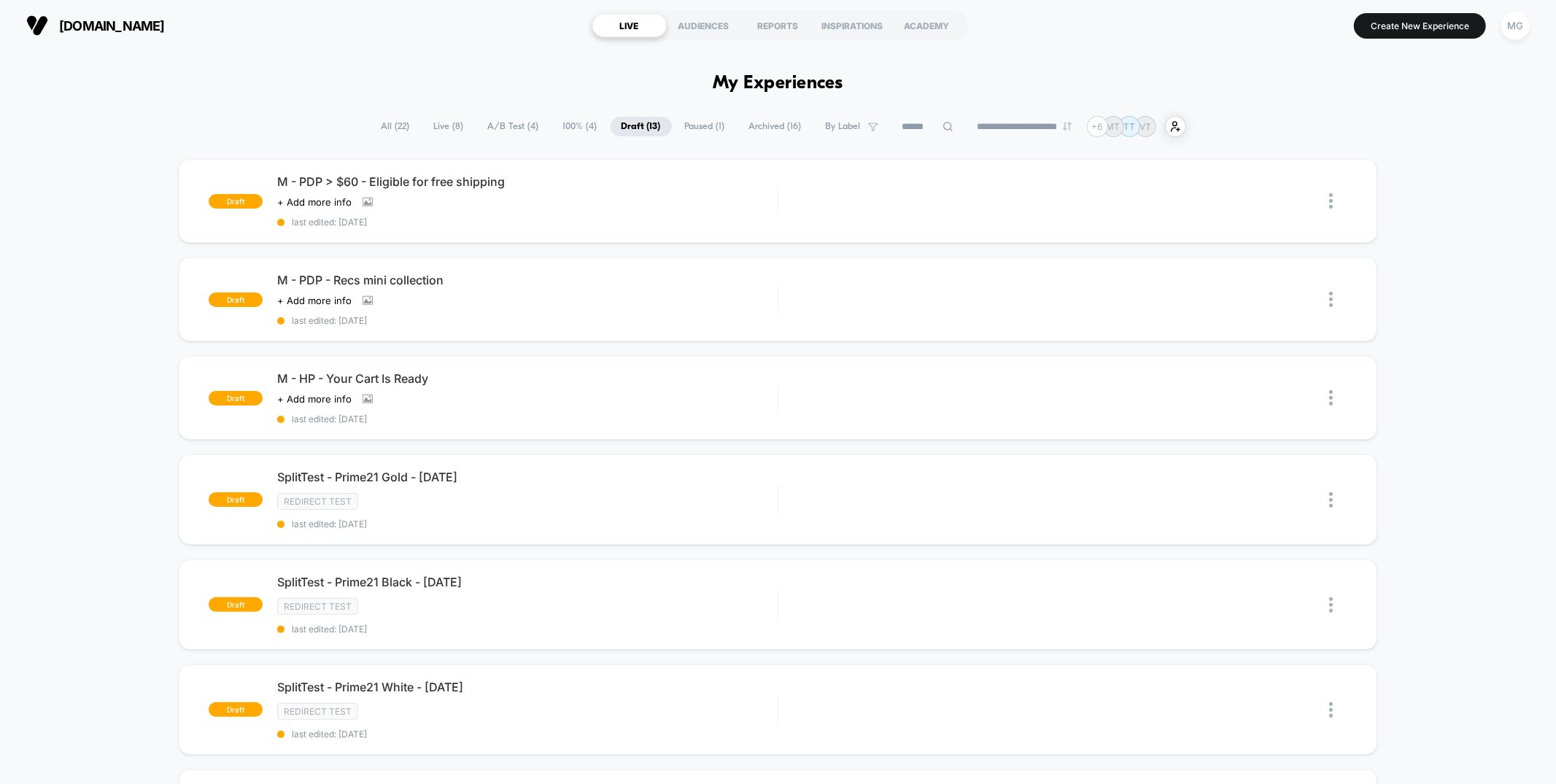
click at [498, 125] on span "A/B Test ( 4 )" at bounding box center [513, 126] width 73 height 20
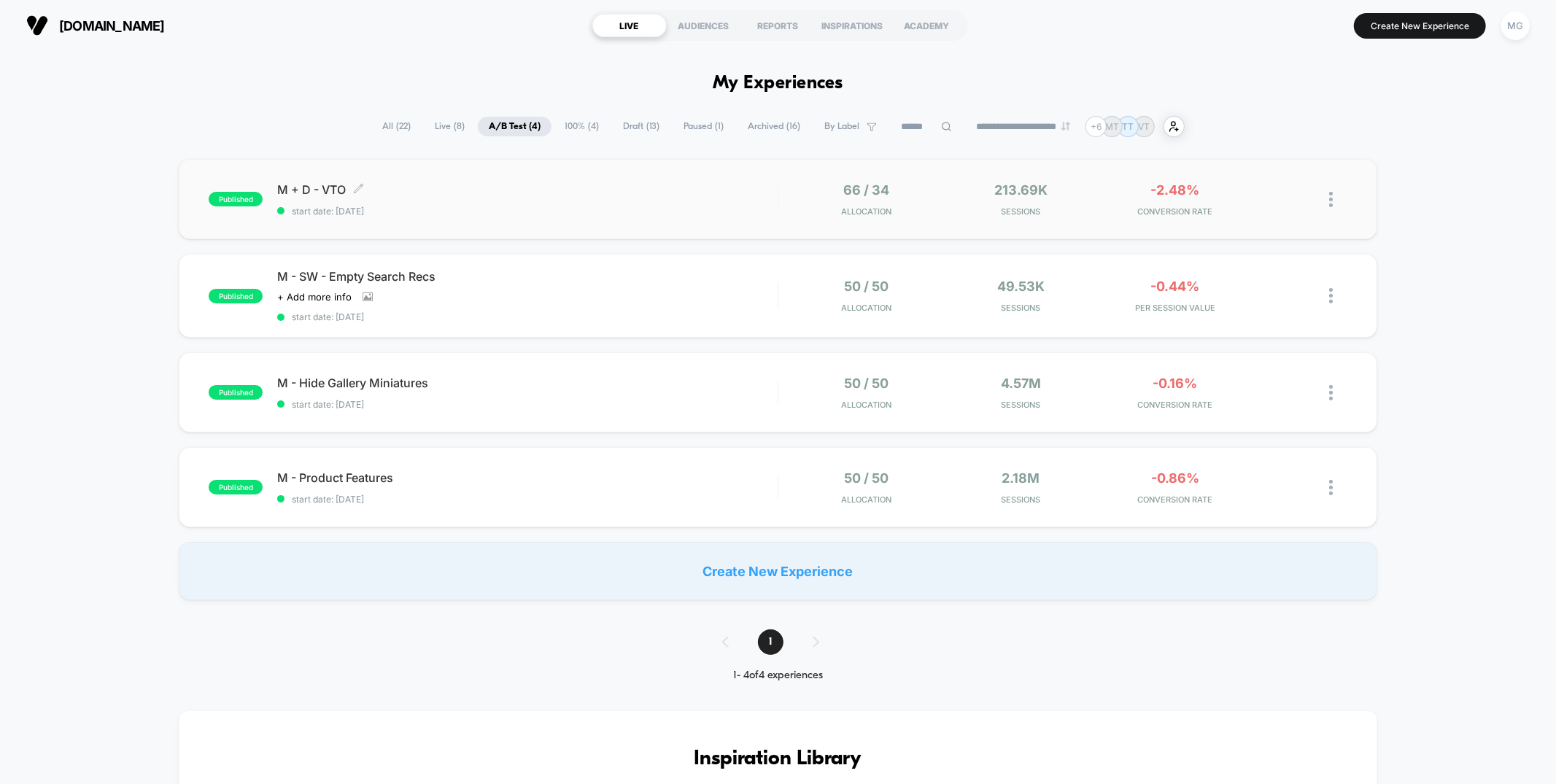
click at [665, 184] on span "M + D - VTO Click to edit experience details" at bounding box center [527, 190] width 500 height 14
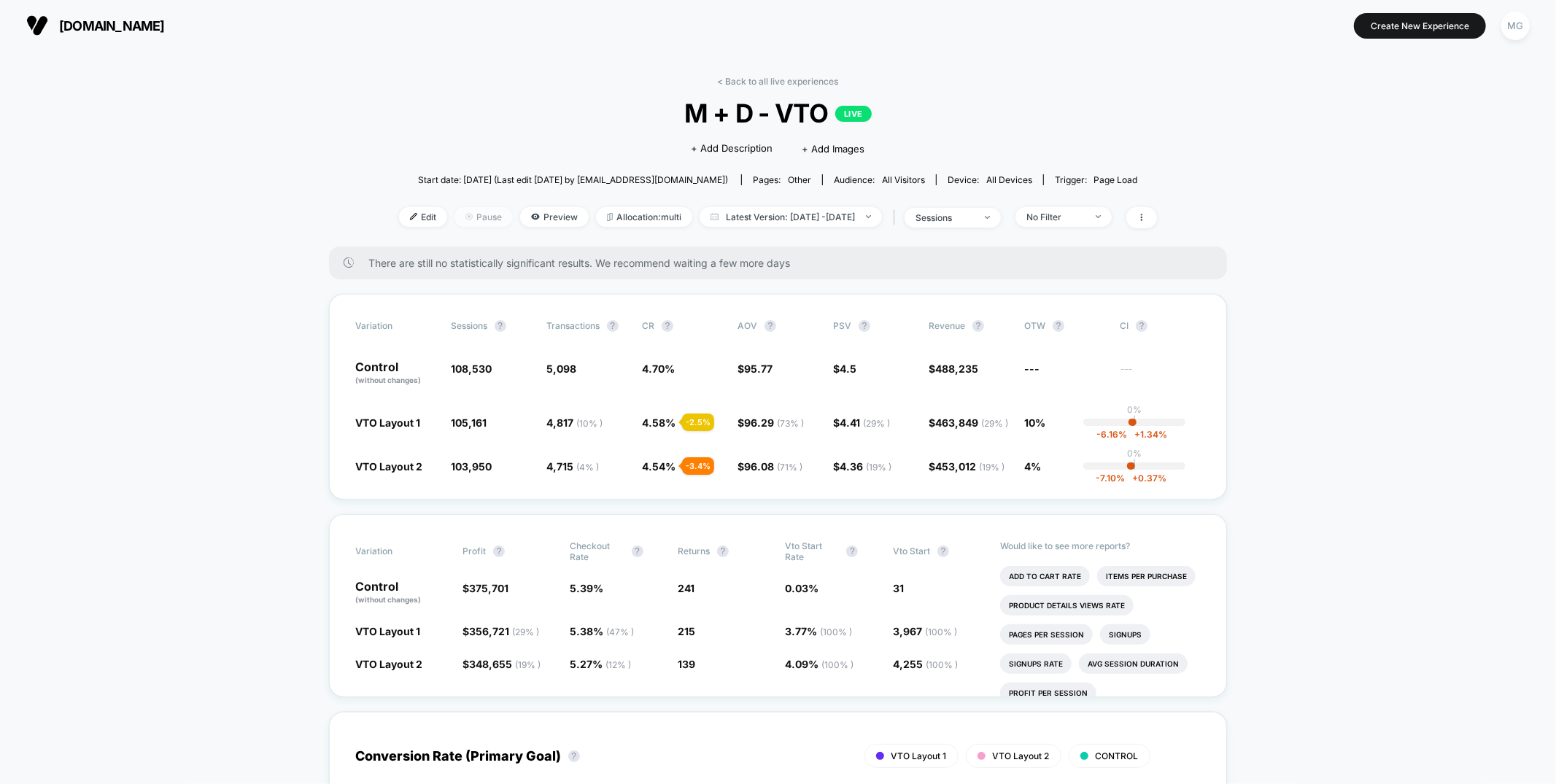
click at [462, 219] on span "Pause" at bounding box center [483, 217] width 58 height 20
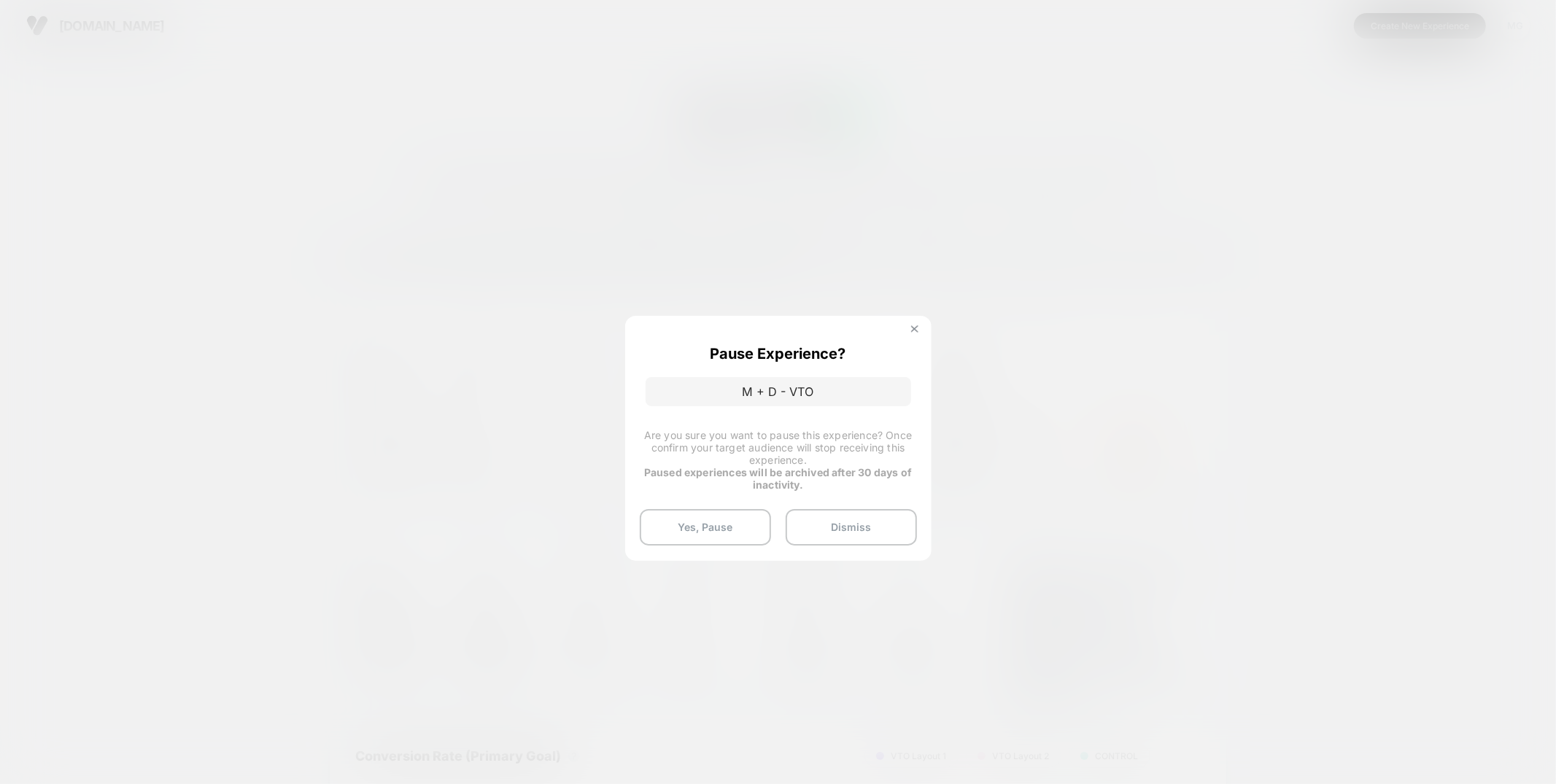
click at [911, 328] on img at bounding box center [915, 328] width 7 height 7
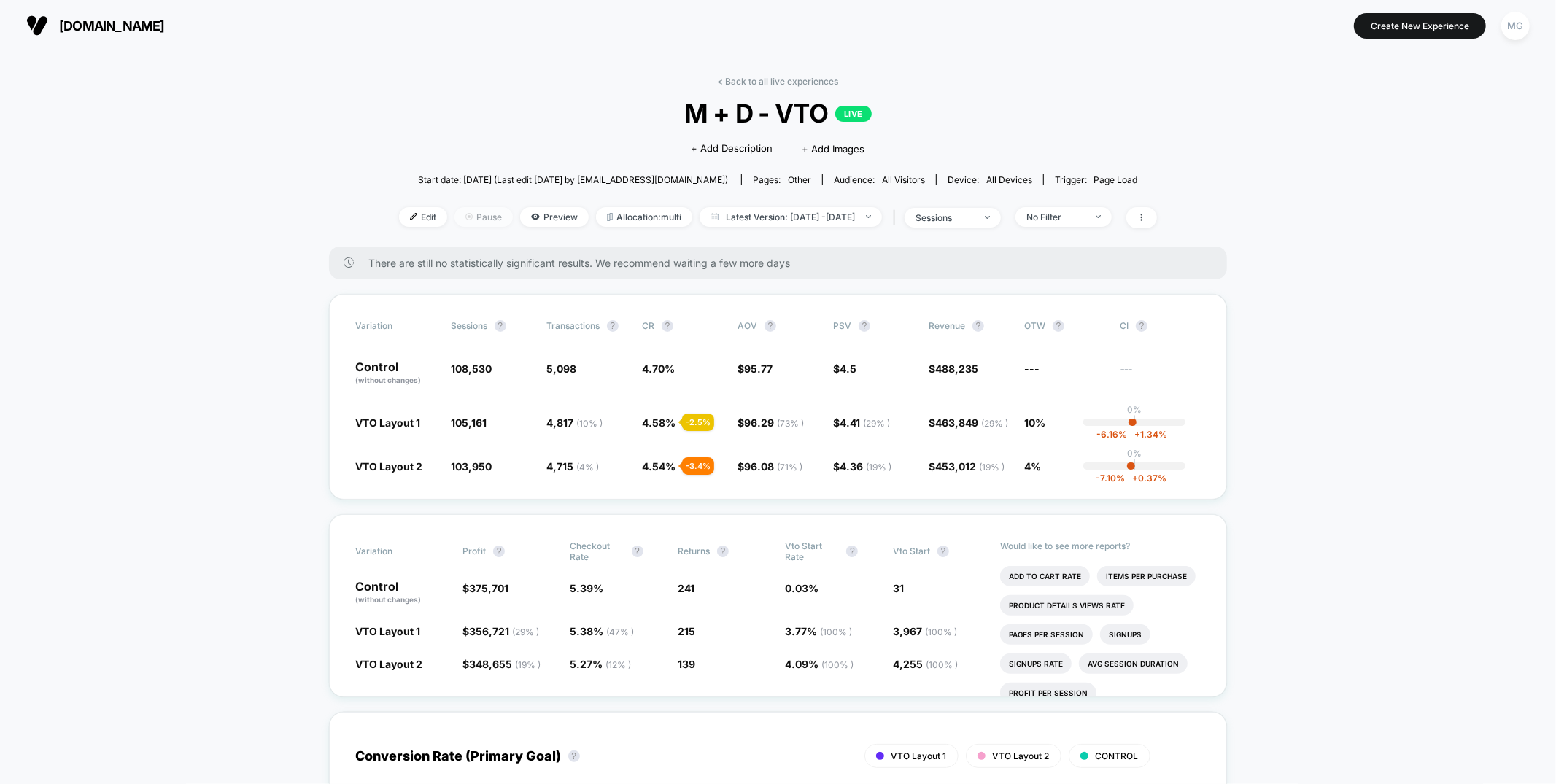
click at [466, 217] on span "Pause" at bounding box center [483, 217] width 58 height 20
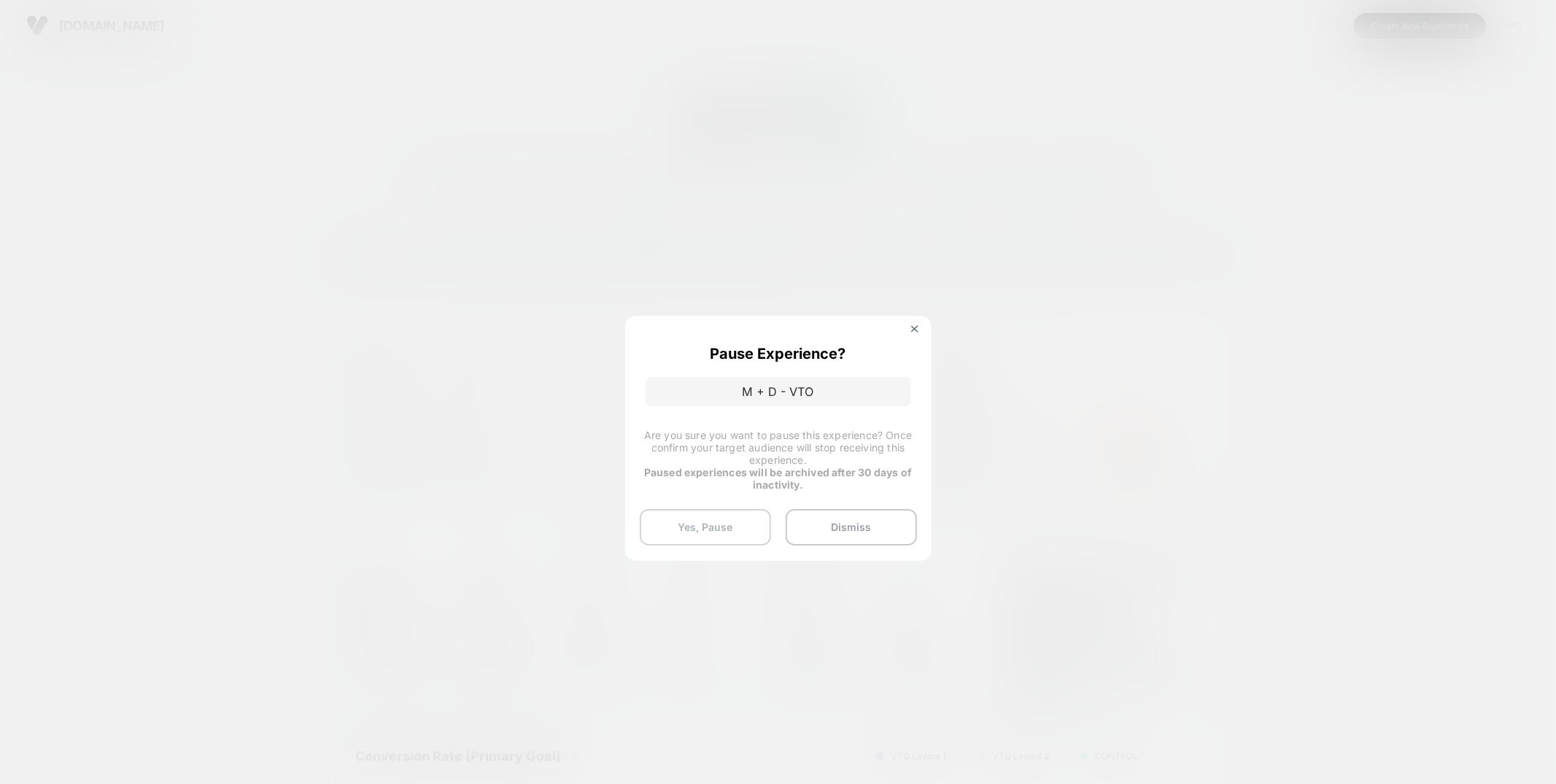
click at [731, 530] on button "Yes, Pause" at bounding box center [705, 527] width 132 height 37
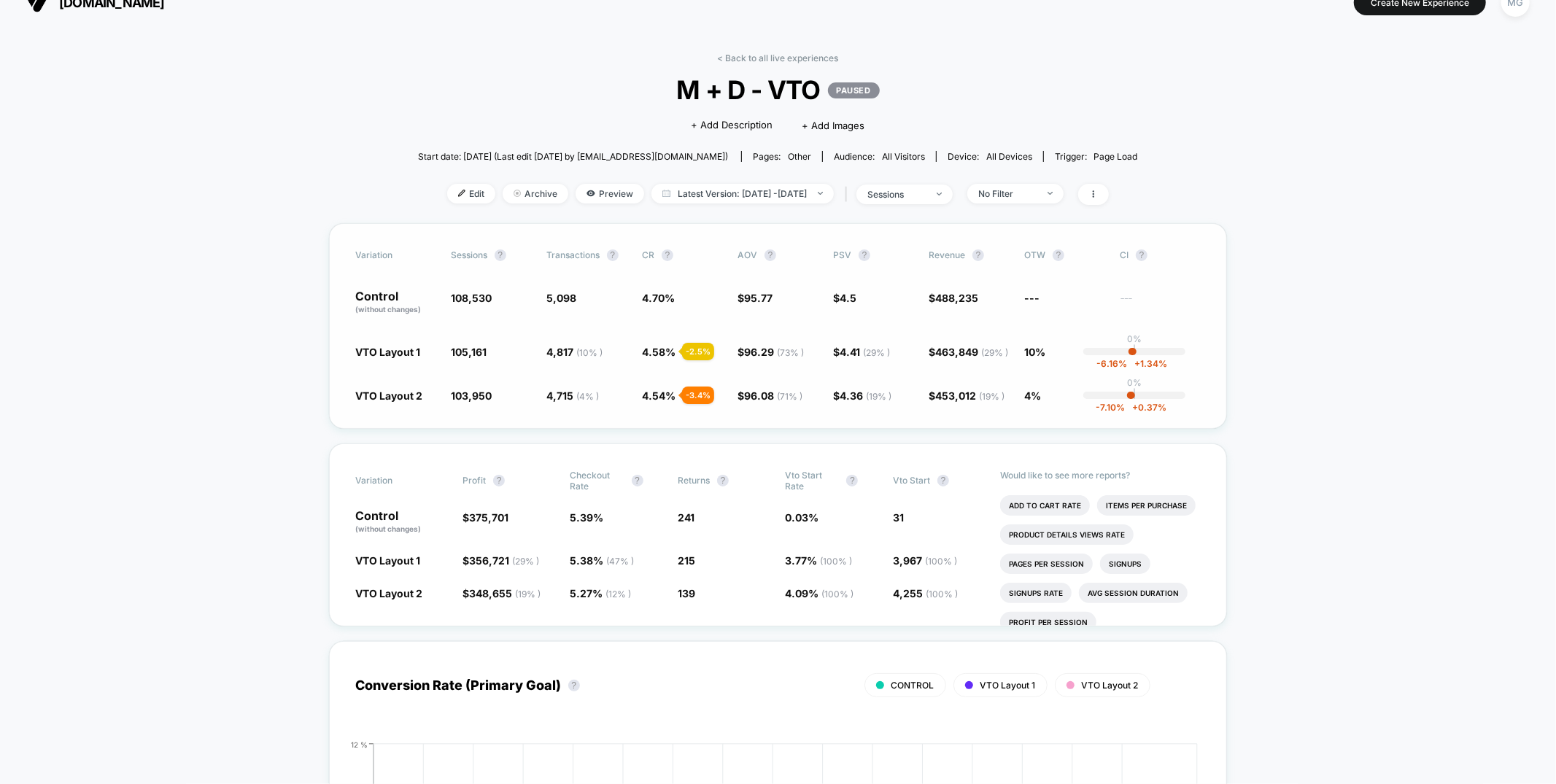
scroll to position [38, 0]
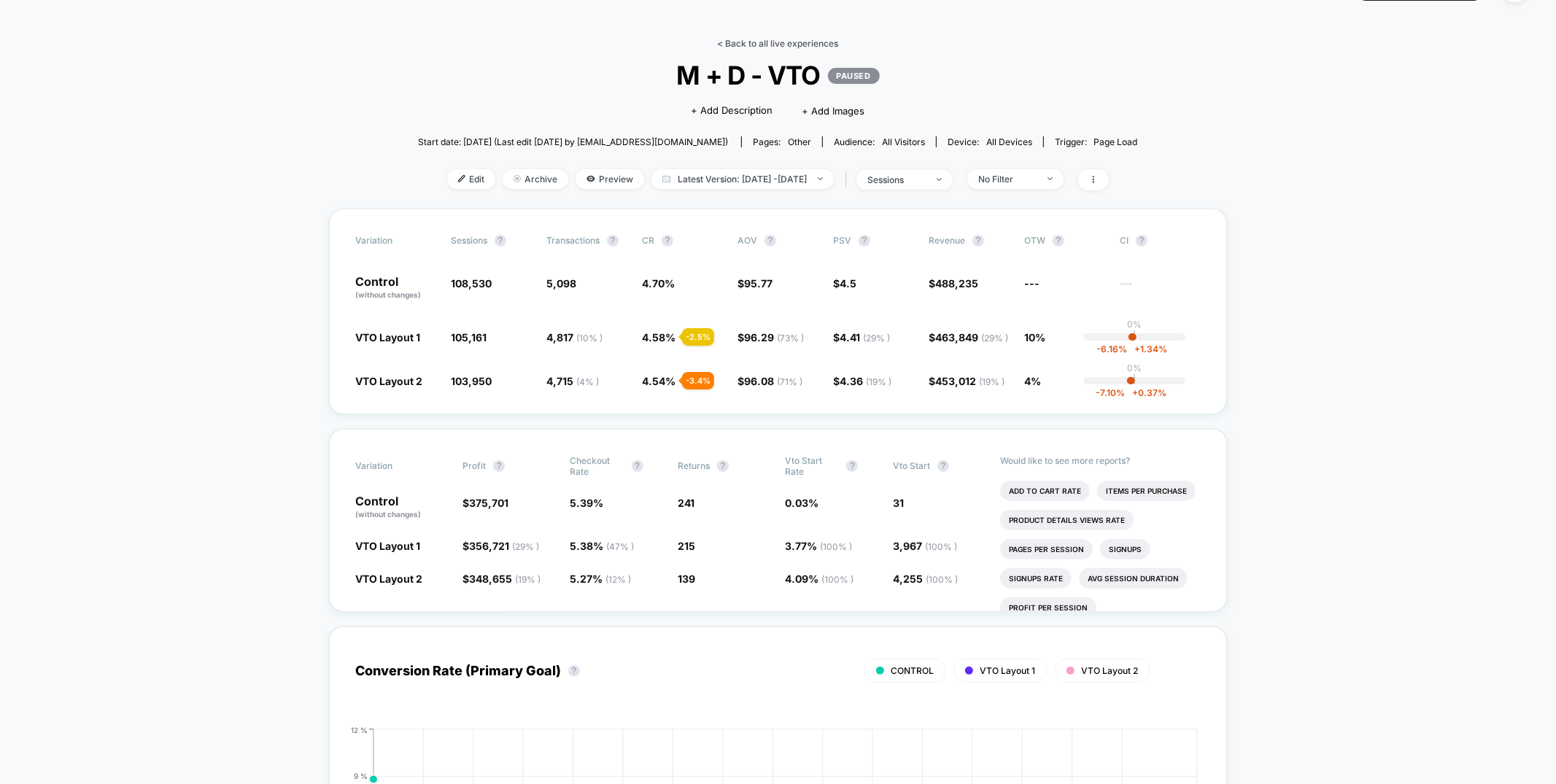
click at [730, 40] on link "< Back to all live experiences" at bounding box center [777, 43] width 121 height 11
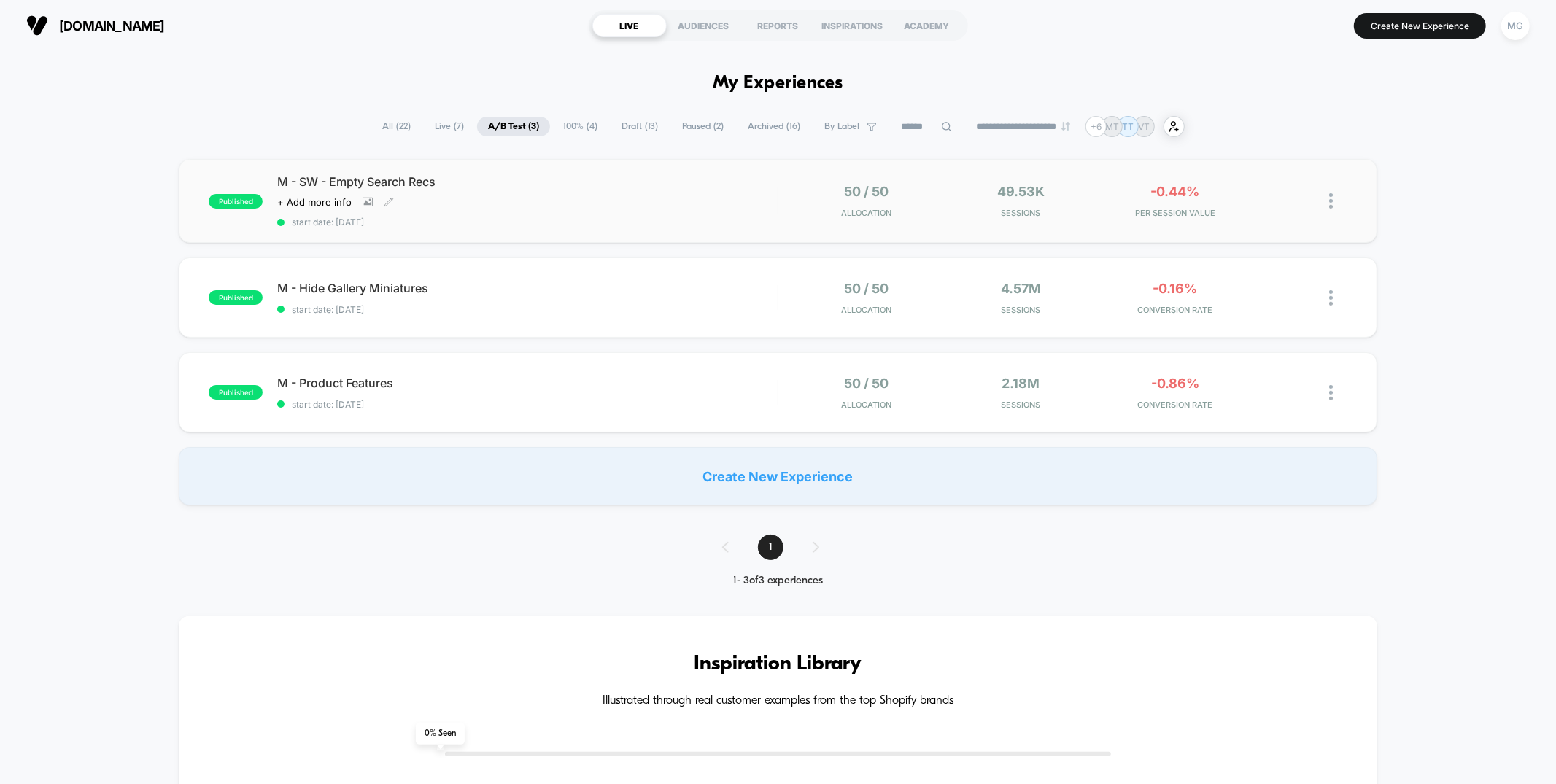
click at [618, 208] on div "M - SW - Empty Search Recs Click to view images Click to edit experience detail…" at bounding box center [527, 200] width 500 height 53
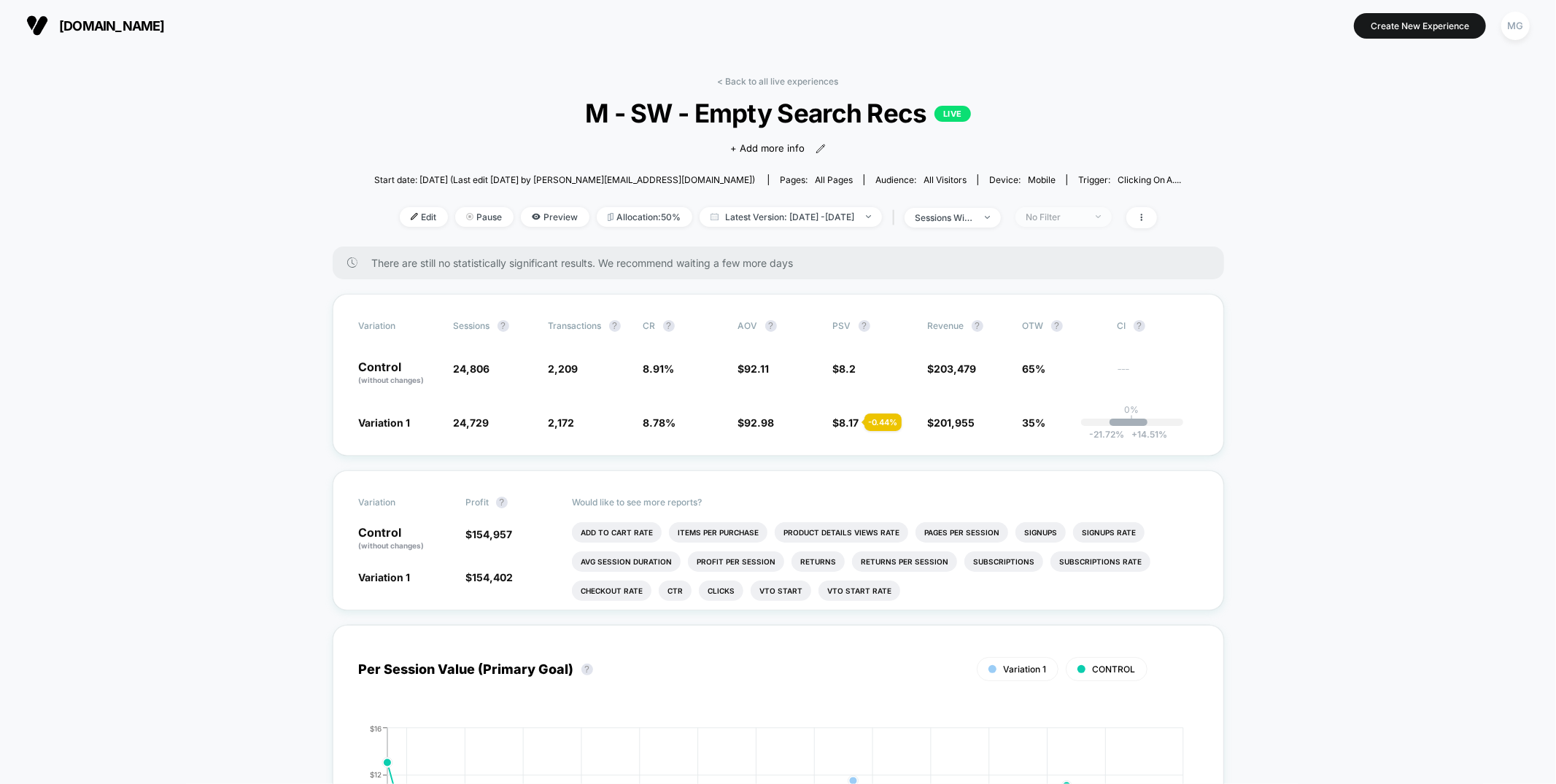
click at [1085, 211] on div "No Filter" at bounding box center [1055, 217] width 58 height 11
click at [1062, 355] on span "New Visitors" at bounding box center [1072, 359] width 60 height 13
click at [1052, 419] on button "Save" at bounding box center [1085, 428] width 133 height 24
click at [1064, 226] on span "New Visitors" at bounding box center [1064, 217] width 97 height 20
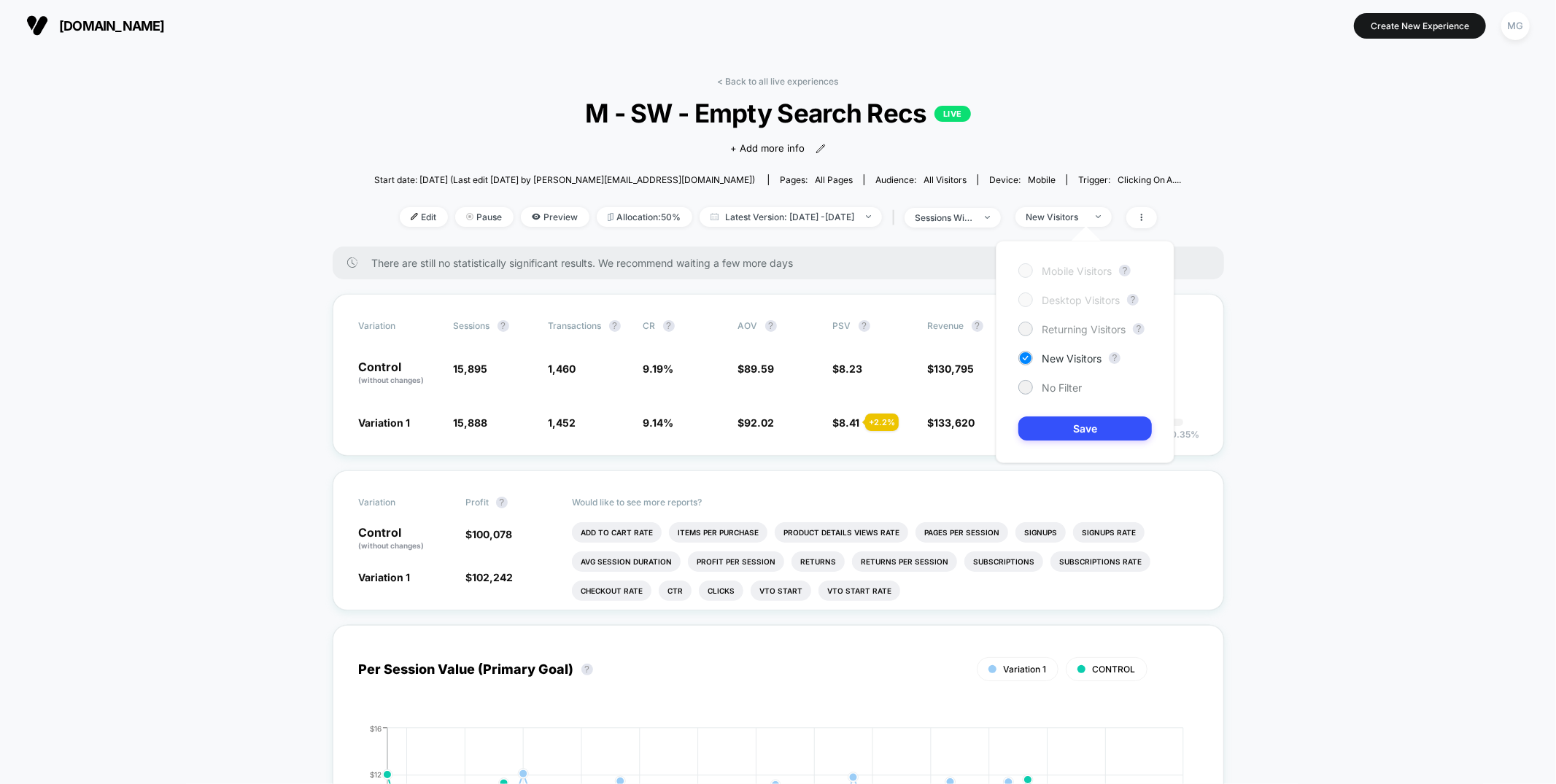
click at [1062, 323] on span "Returning Visitors" at bounding box center [1084, 329] width 84 height 13
click at [1059, 422] on button "Save" at bounding box center [1085, 428] width 133 height 24
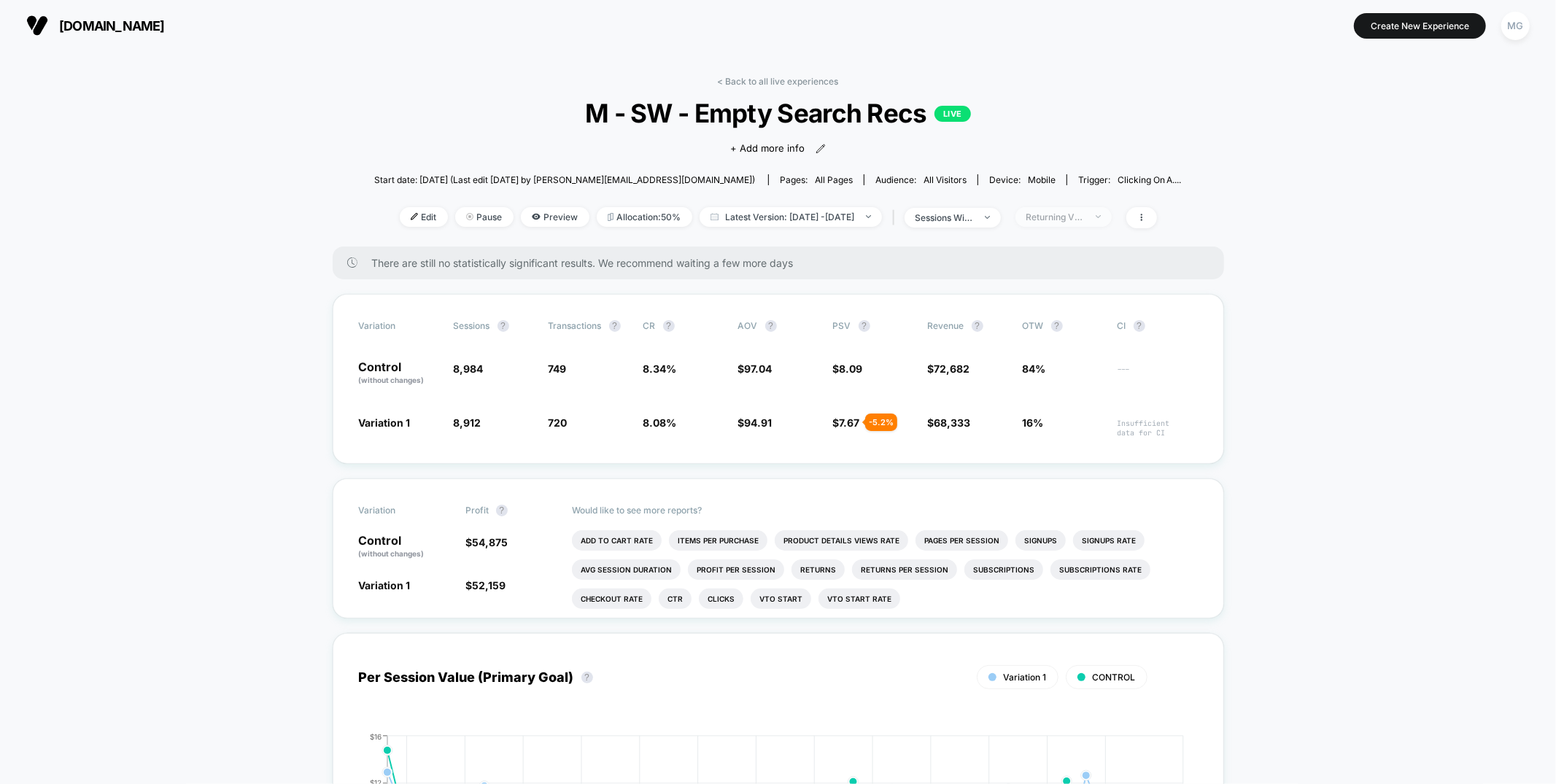
click at [1112, 213] on span "Returning Visitors" at bounding box center [1064, 217] width 97 height 20
click at [1070, 356] on span "New Visitors" at bounding box center [1072, 359] width 60 height 13
click at [1080, 430] on button "Save" at bounding box center [1085, 428] width 133 height 24
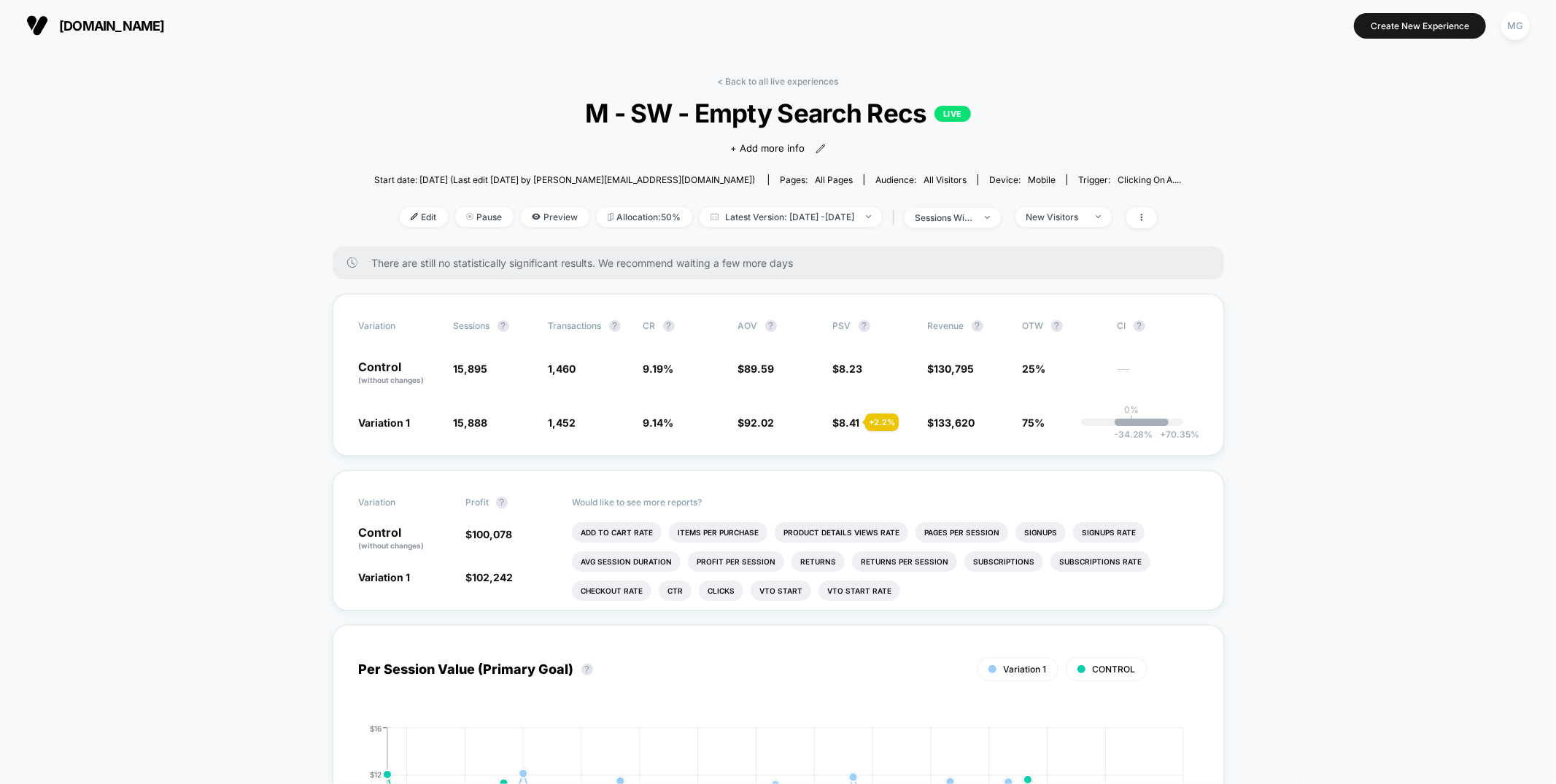
click at [779, 86] on div "< Back to all live experiences M - SW - Empty Search Recs LIVE Click to view im…" at bounding box center [778, 161] width 808 height 171
click at [780, 81] on link "< Back to all live experiences" at bounding box center [778, 81] width 121 height 11
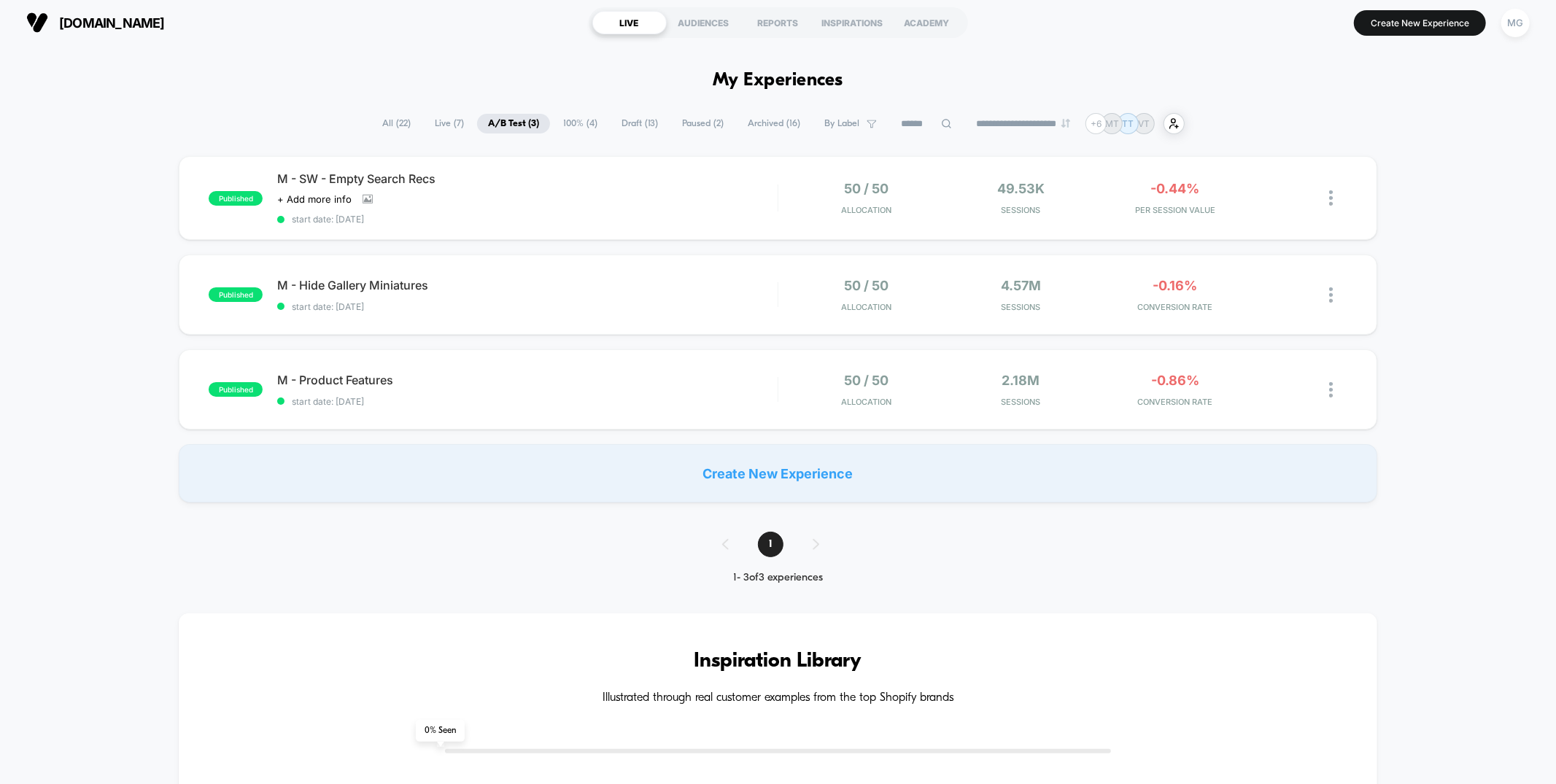
click at [611, 117] on span "Draft ( 13 )" at bounding box center [639, 124] width 58 height 20
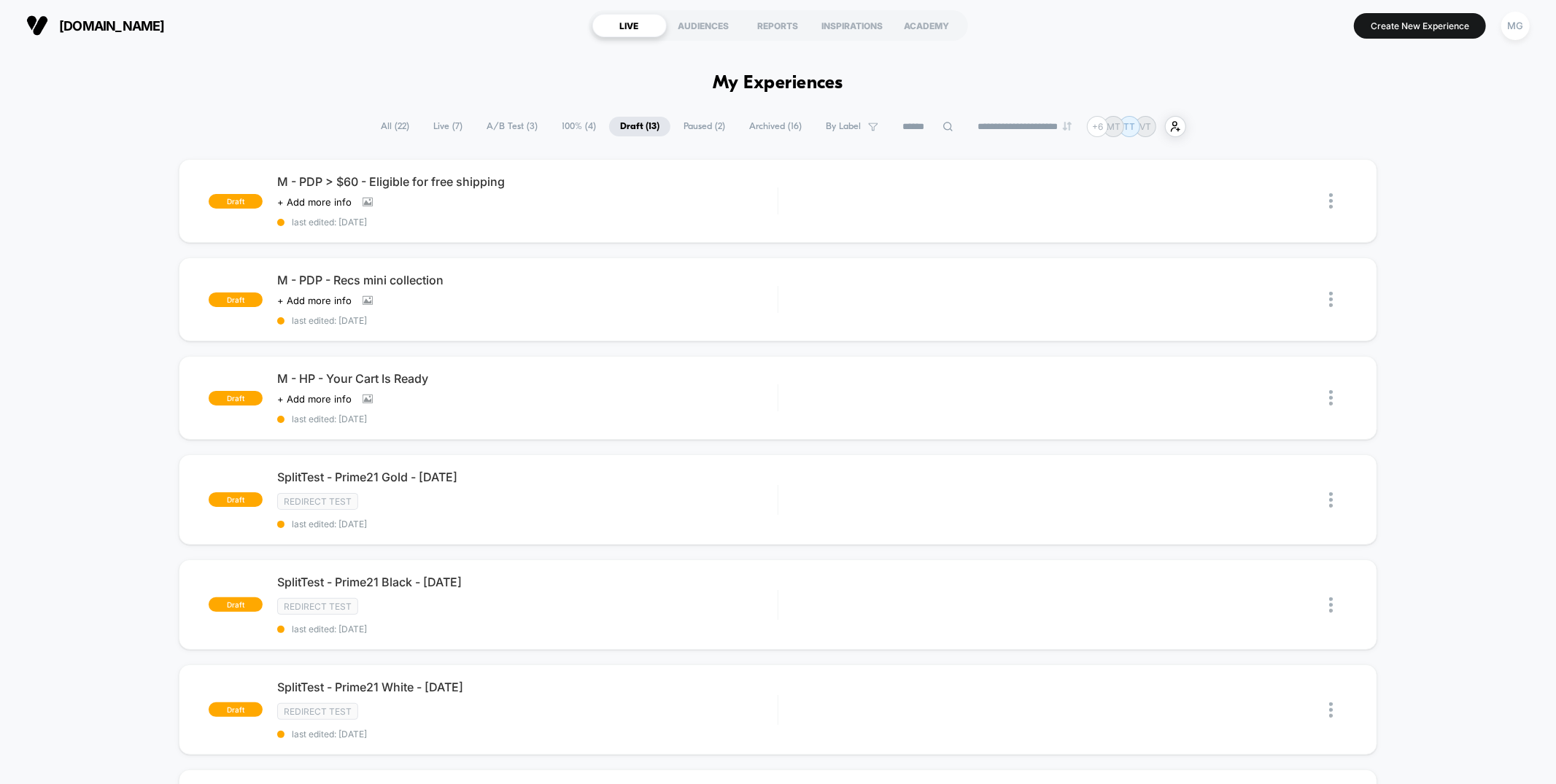
click at [562, 128] on span "100% ( 4 )" at bounding box center [578, 126] width 56 height 20
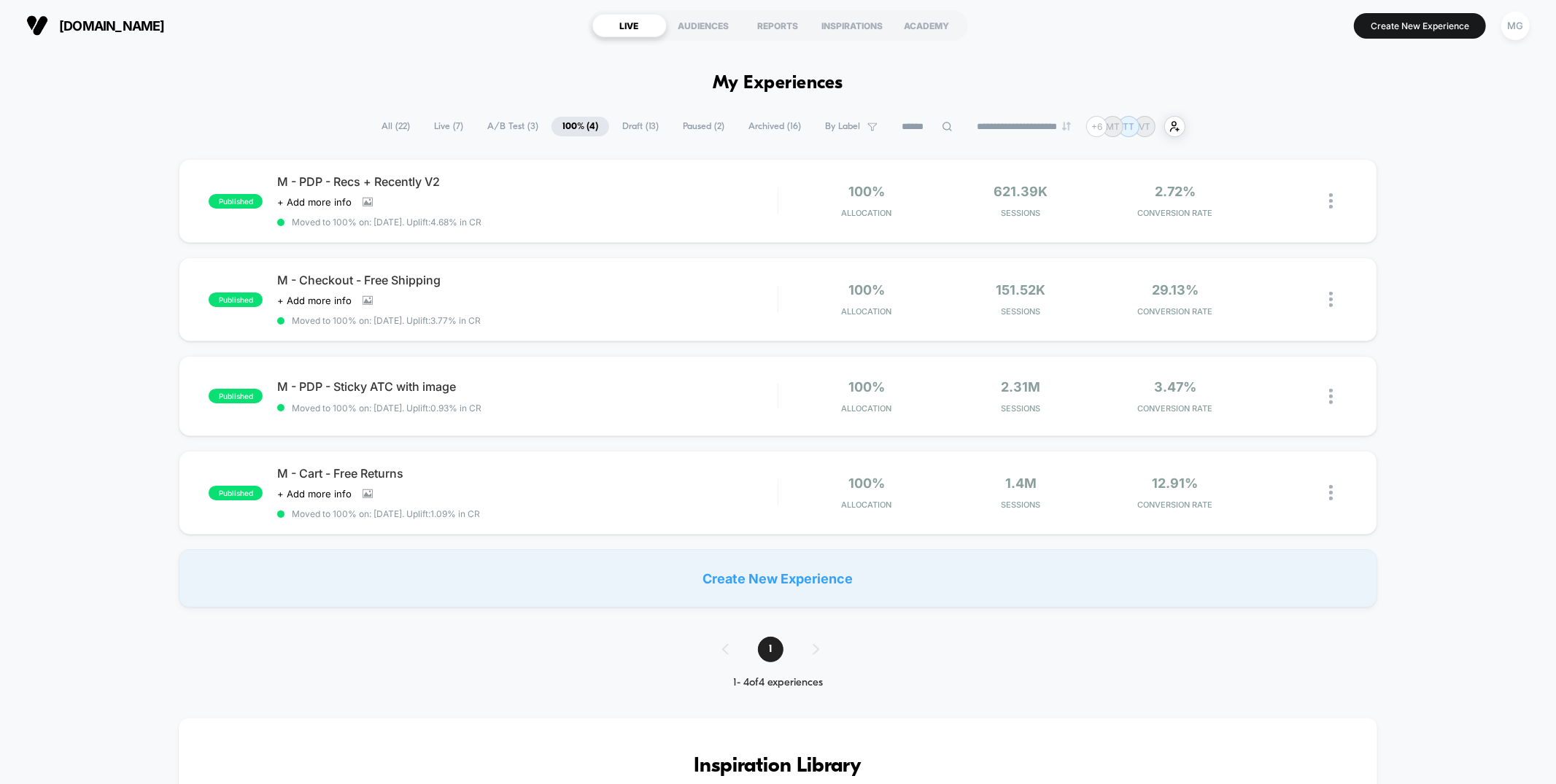
click at [500, 124] on span "A/B Test ( 3 )" at bounding box center [512, 126] width 73 height 20
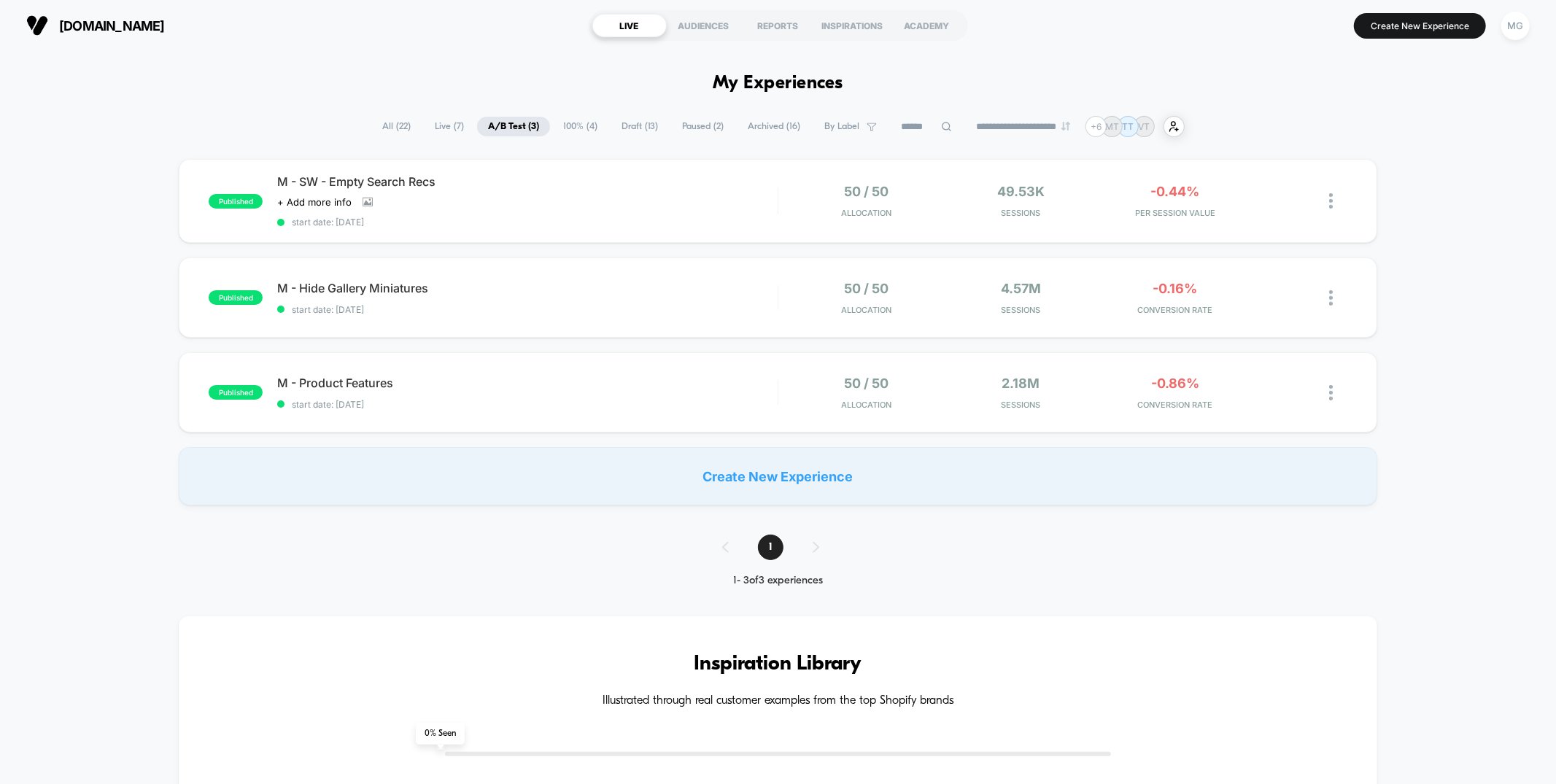
click at [620, 128] on span "Draft ( 13 )" at bounding box center [639, 126] width 58 height 20
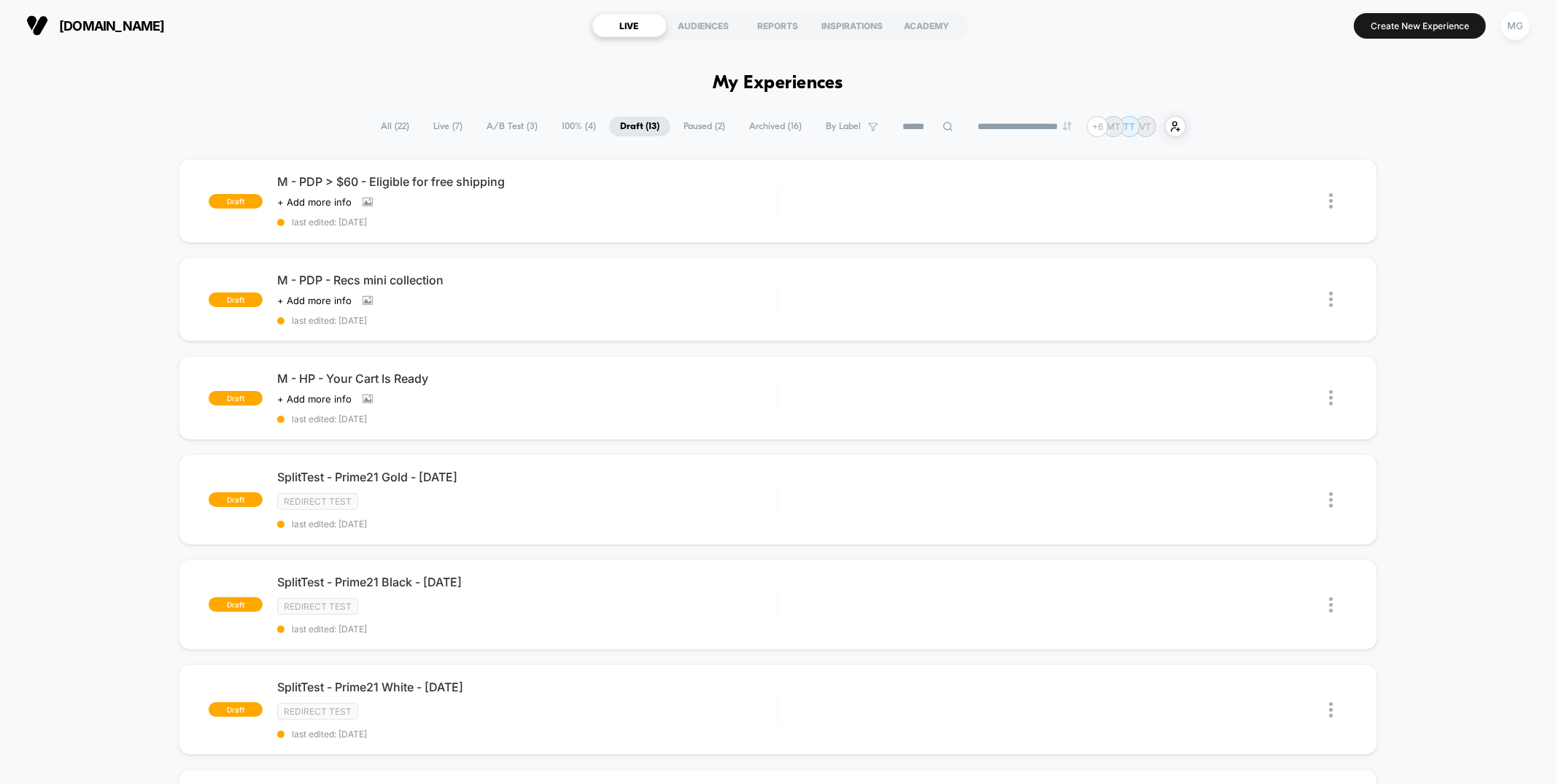
click at [396, 129] on span "All ( 22 )" at bounding box center [395, 126] width 50 height 20
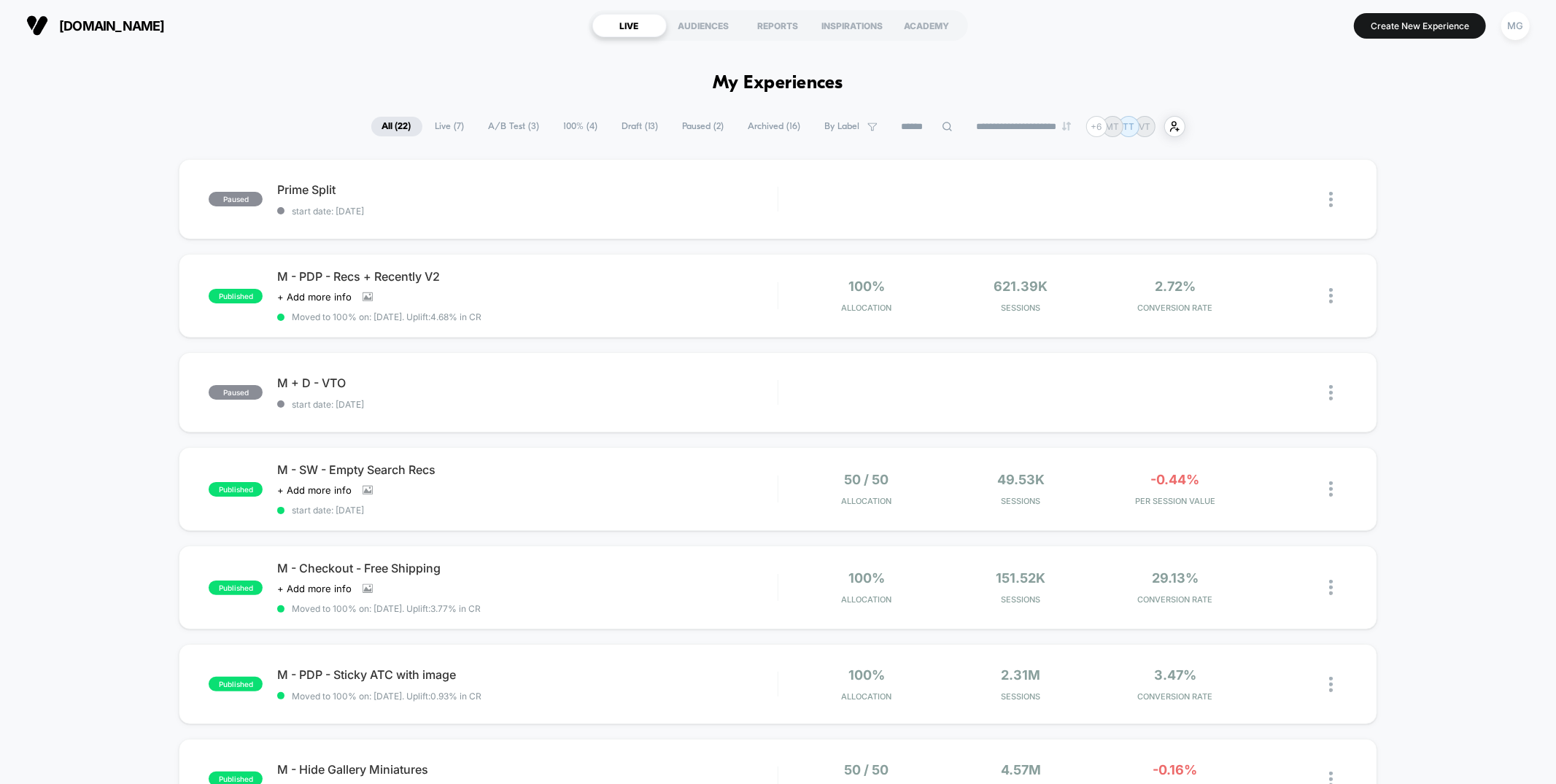
click at [503, 126] on span "A/B Test ( 3 )" at bounding box center [514, 126] width 73 height 20
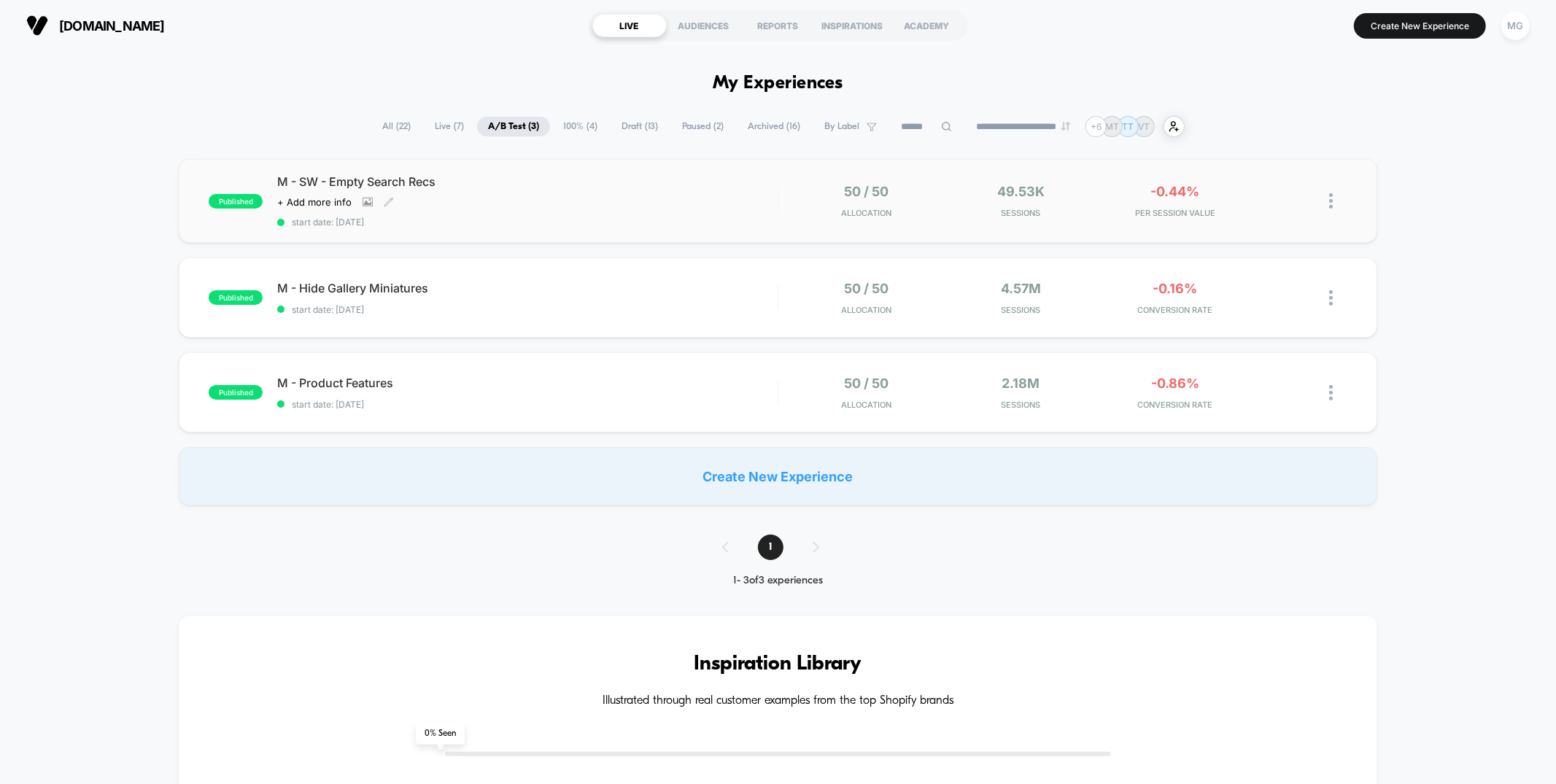
click at [454, 179] on span "M - SW - Empty Search Recs" at bounding box center [527, 182] width 500 height 14
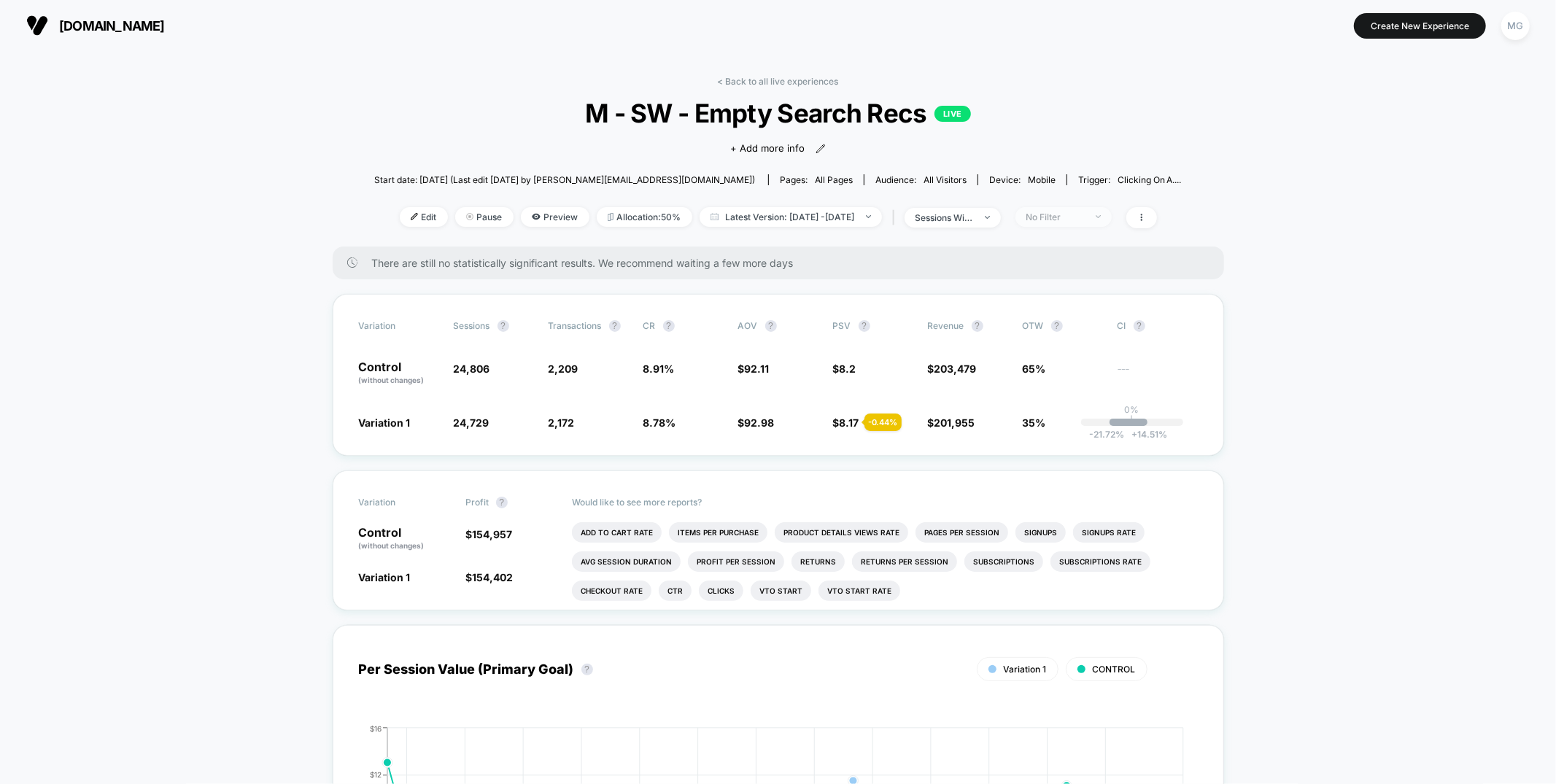
click at [1085, 219] on div "No Filter" at bounding box center [1055, 217] width 58 height 11
click at [1076, 361] on span "New Visitors" at bounding box center [1072, 359] width 60 height 13
click at [1082, 425] on button "Save" at bounding box center [1085, 428] width 133 height 24
click at [1064, 216] on div "New Visitors" at bounding box center [1055, 217] width 58 height 11
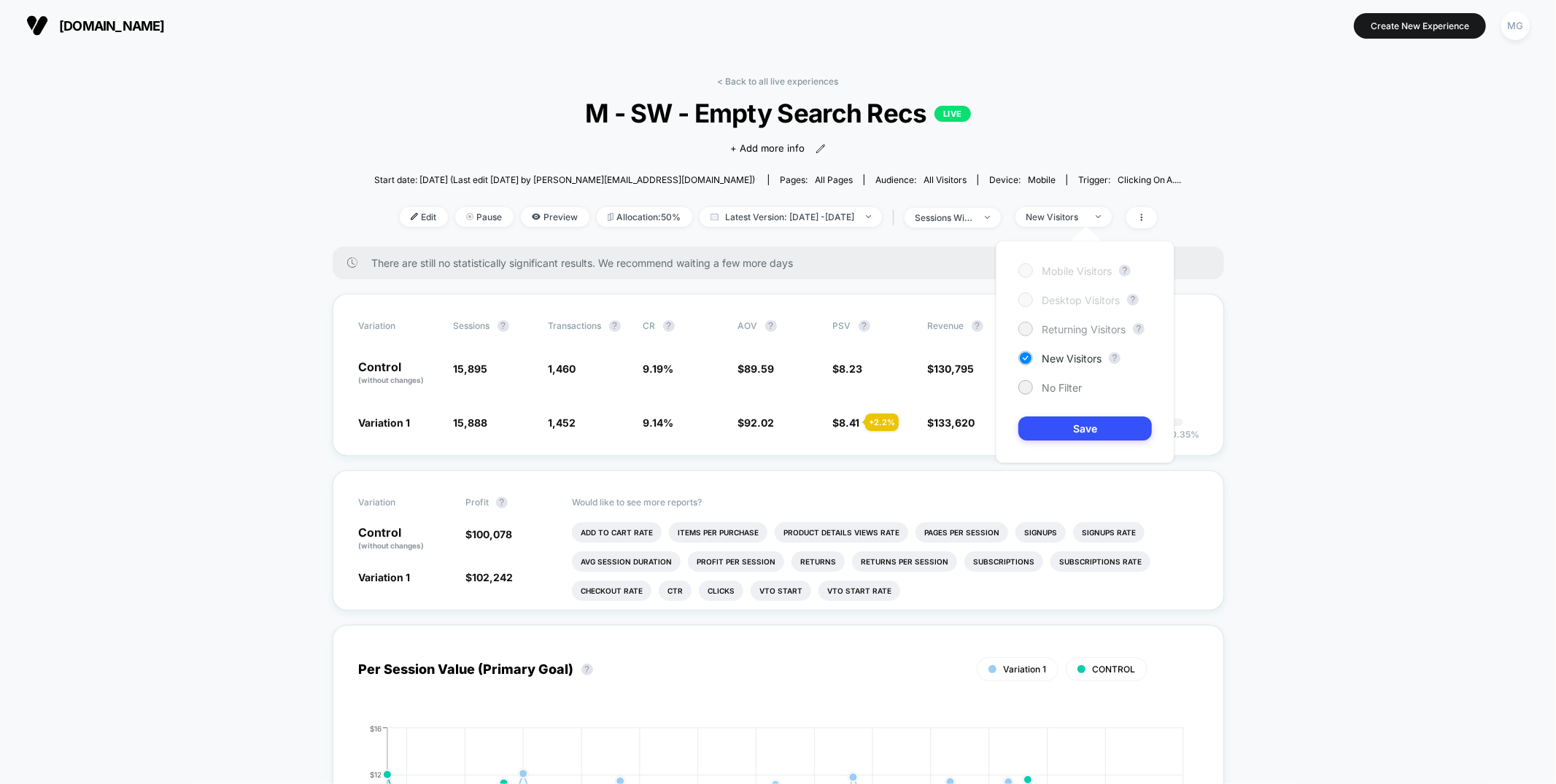
click at [1066, 326] on span "Returning Visitors" at bounding box center [1084, 329] width 84 height 13
click at [1054, 433] on button "Save" at bounding box center [1085, 428] width 133 height 24
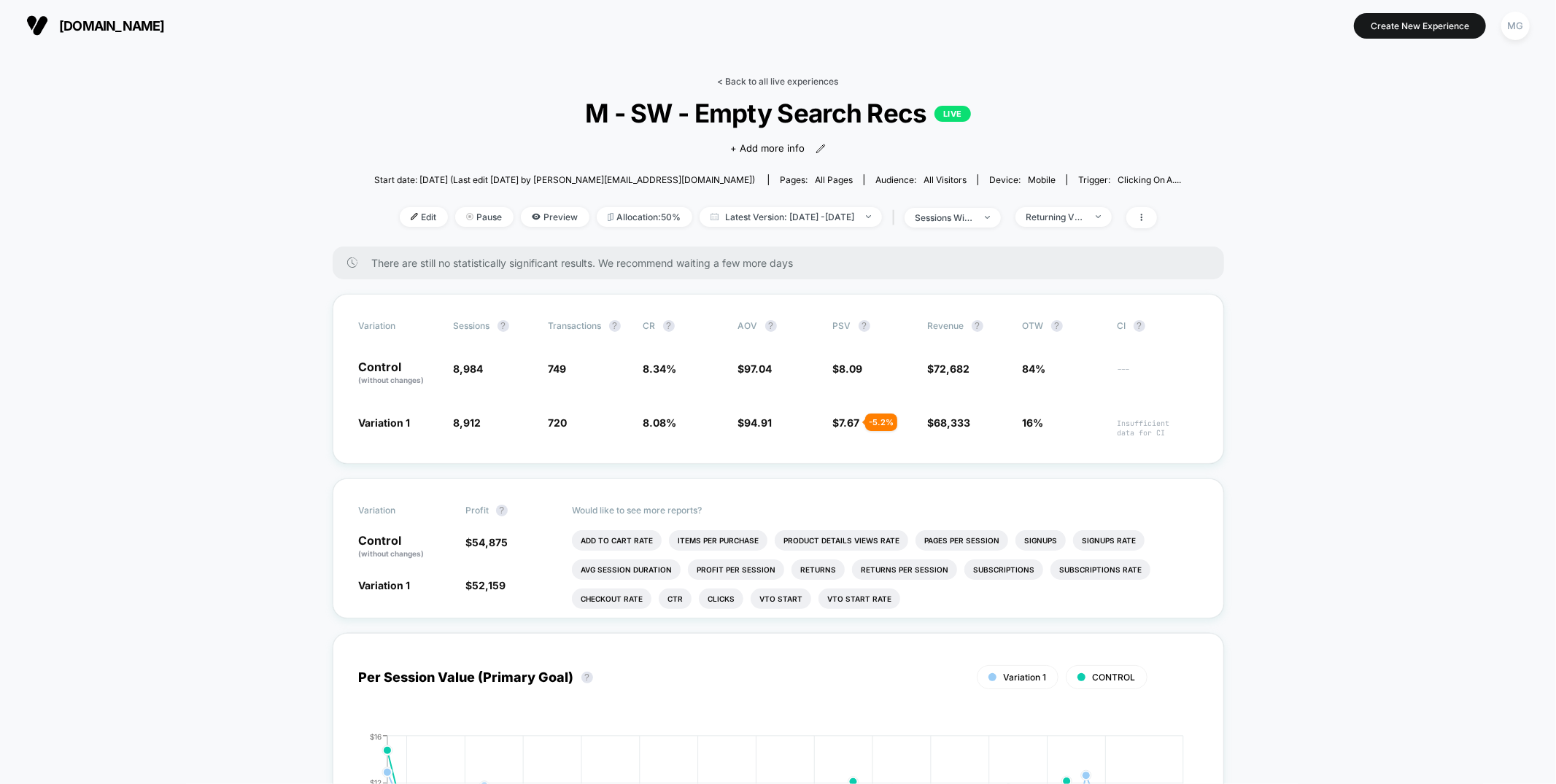
click at [809, 80] on link "< Back to all live experiences" at bounding box center [778, 81] width 121 height 11
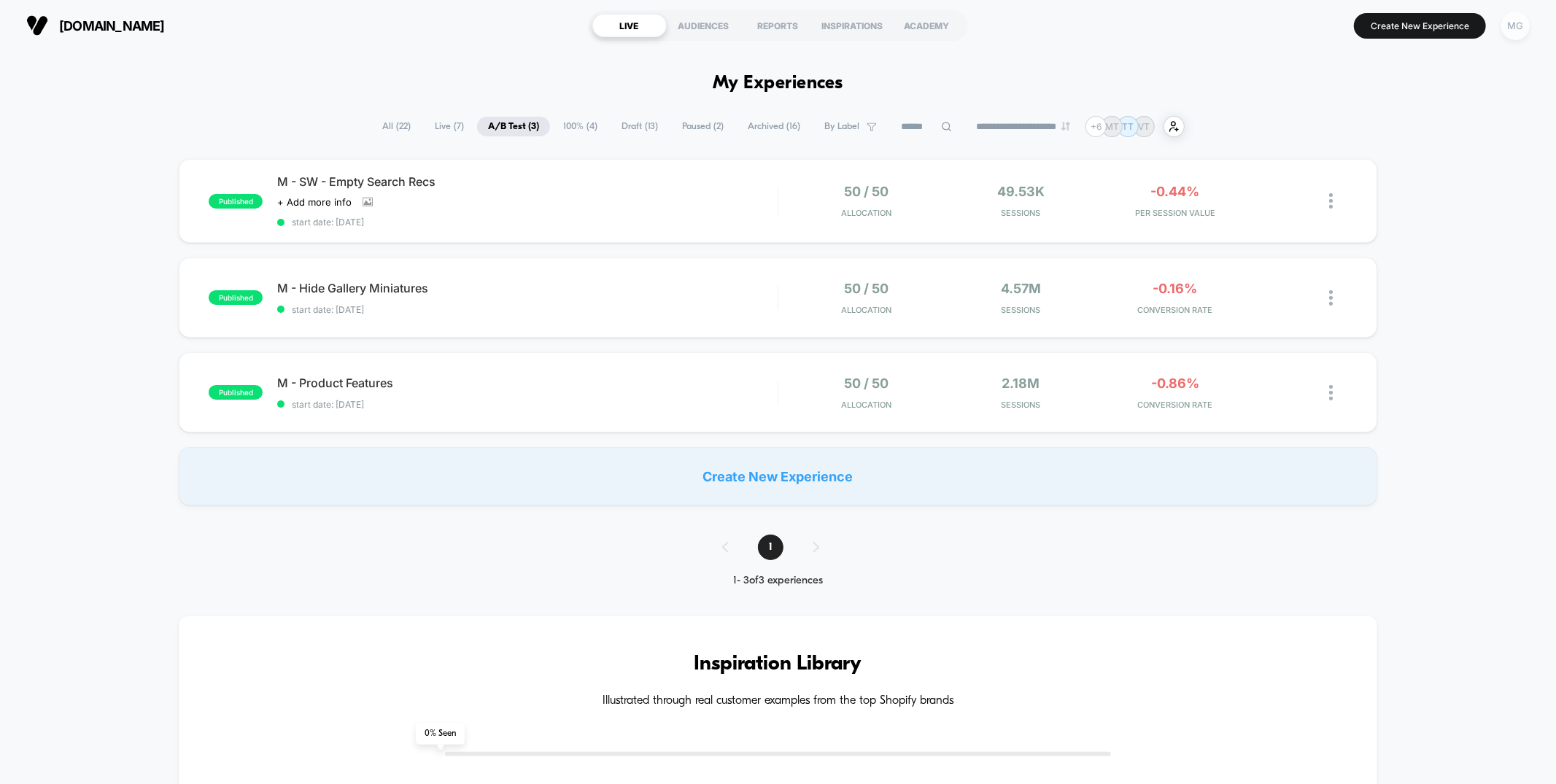
drag, startPoint x: 1504, startPoint y: 19, endPoint x: 1510, endPoint y: 28, distance: 10.8
click at [1504, 19] on div "MG" at bounding box center [1516, 26] width 29 height 29
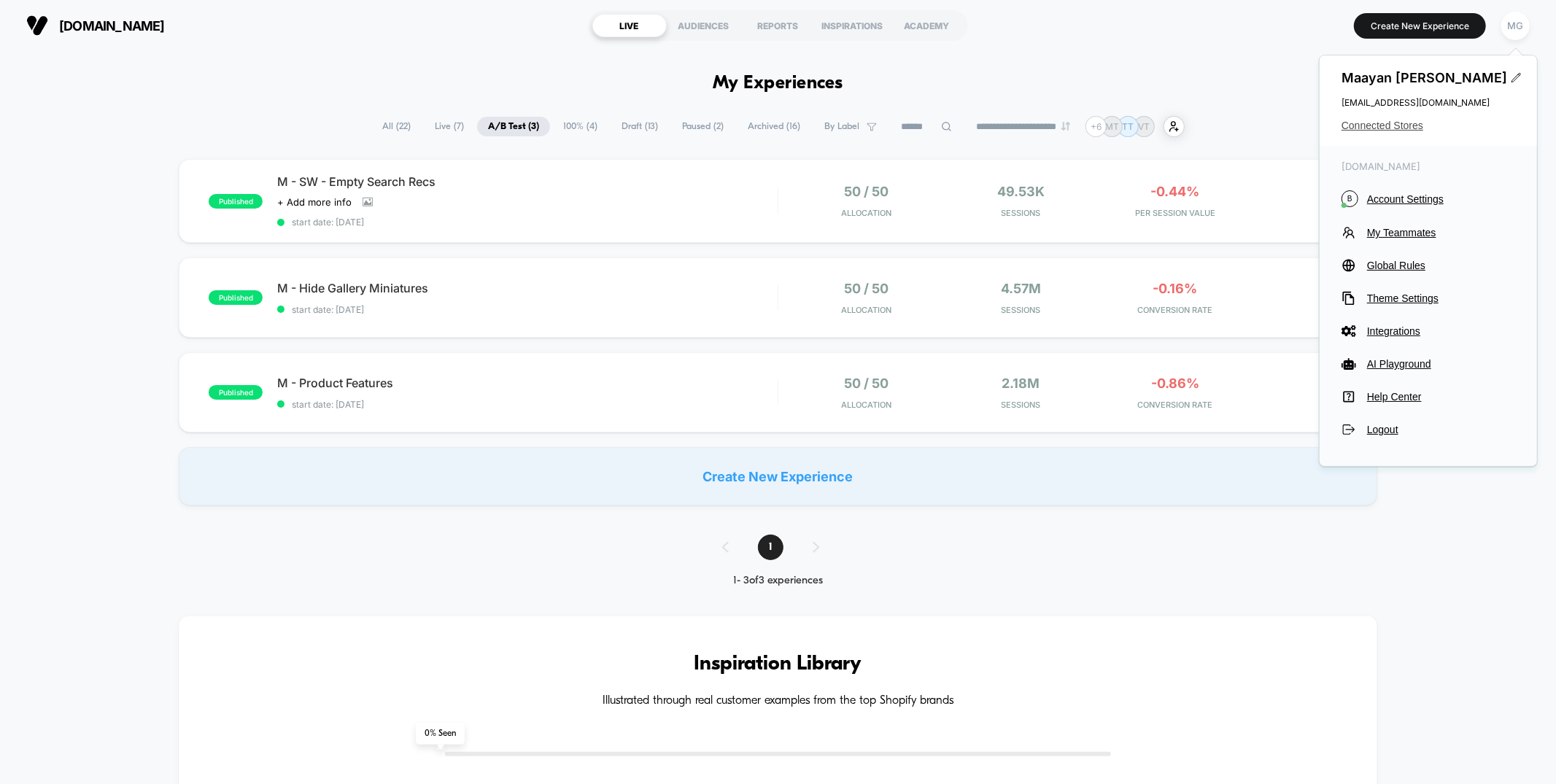
click at [1373, 125] on span "Connected Stores" at bounding box center [1428, 125] width 174 height 12
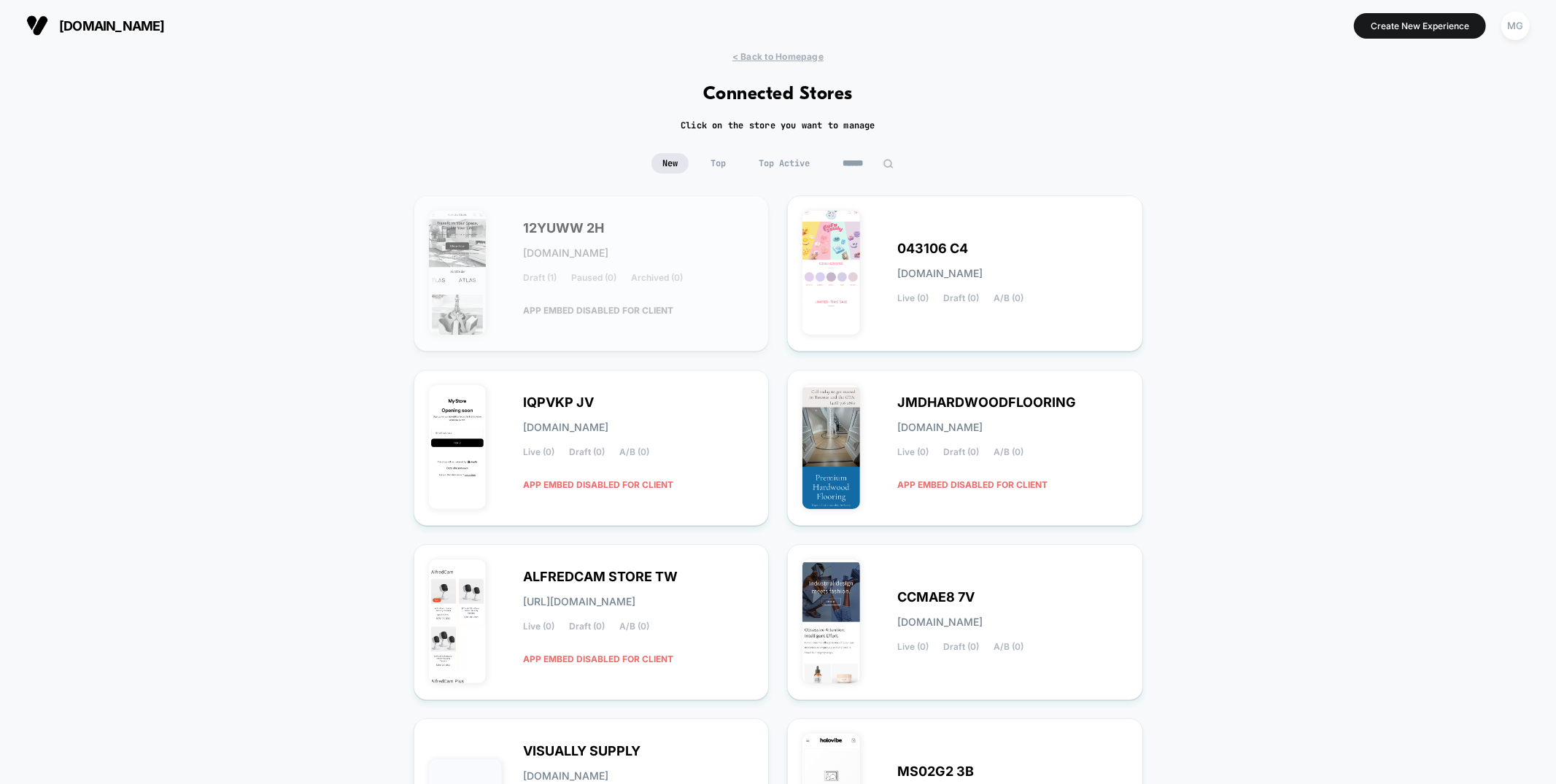
click at [850, 163] on input at bounding box center [868, 163] width 73 height 21
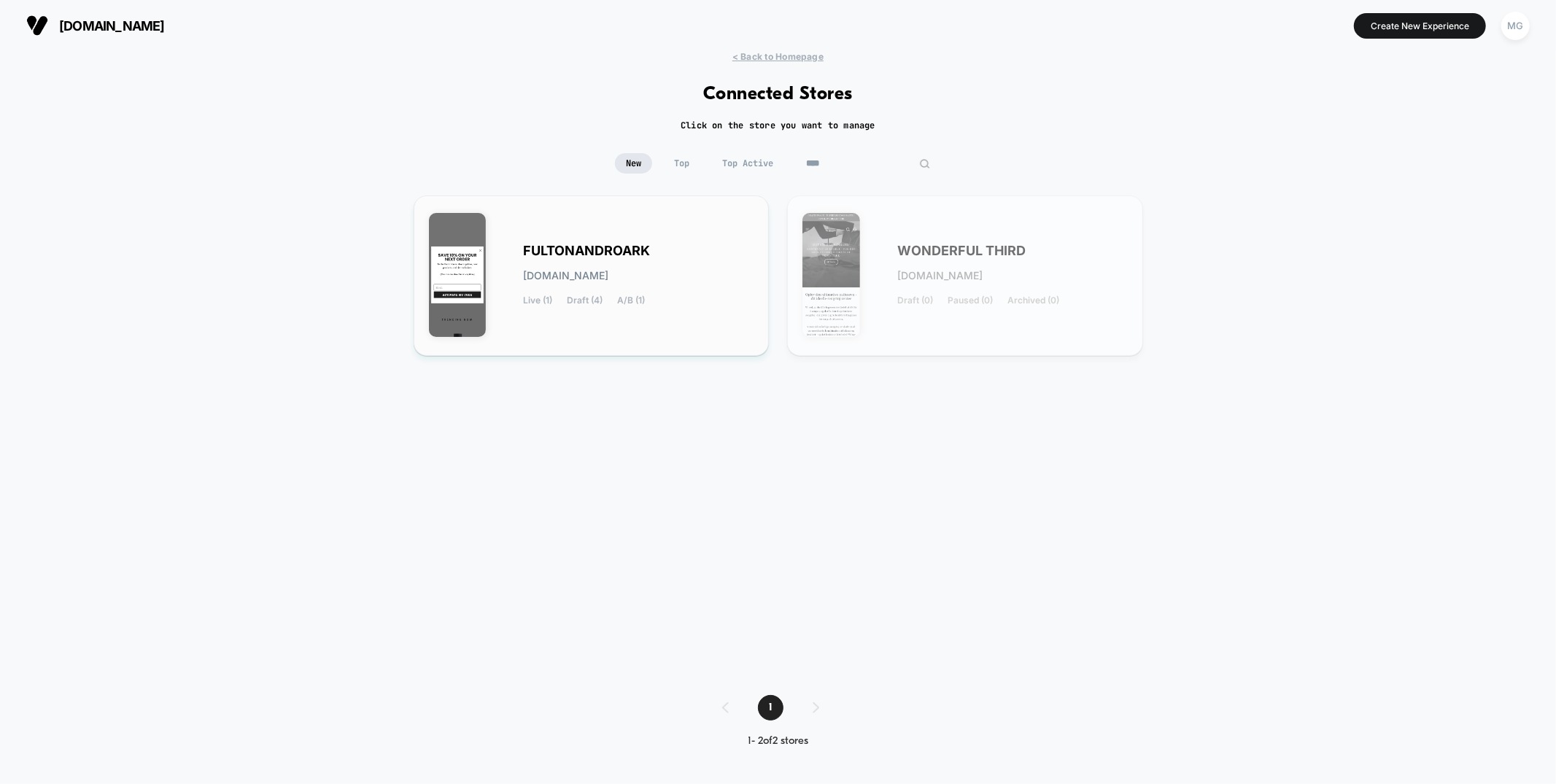
type input "****"
click at [581, 264] on div "FULTONANDROARK [DOMAIN_NAME] Live (1) Draft (4) A/B (1)" at bounding box center [638, 276] width 230 height 60
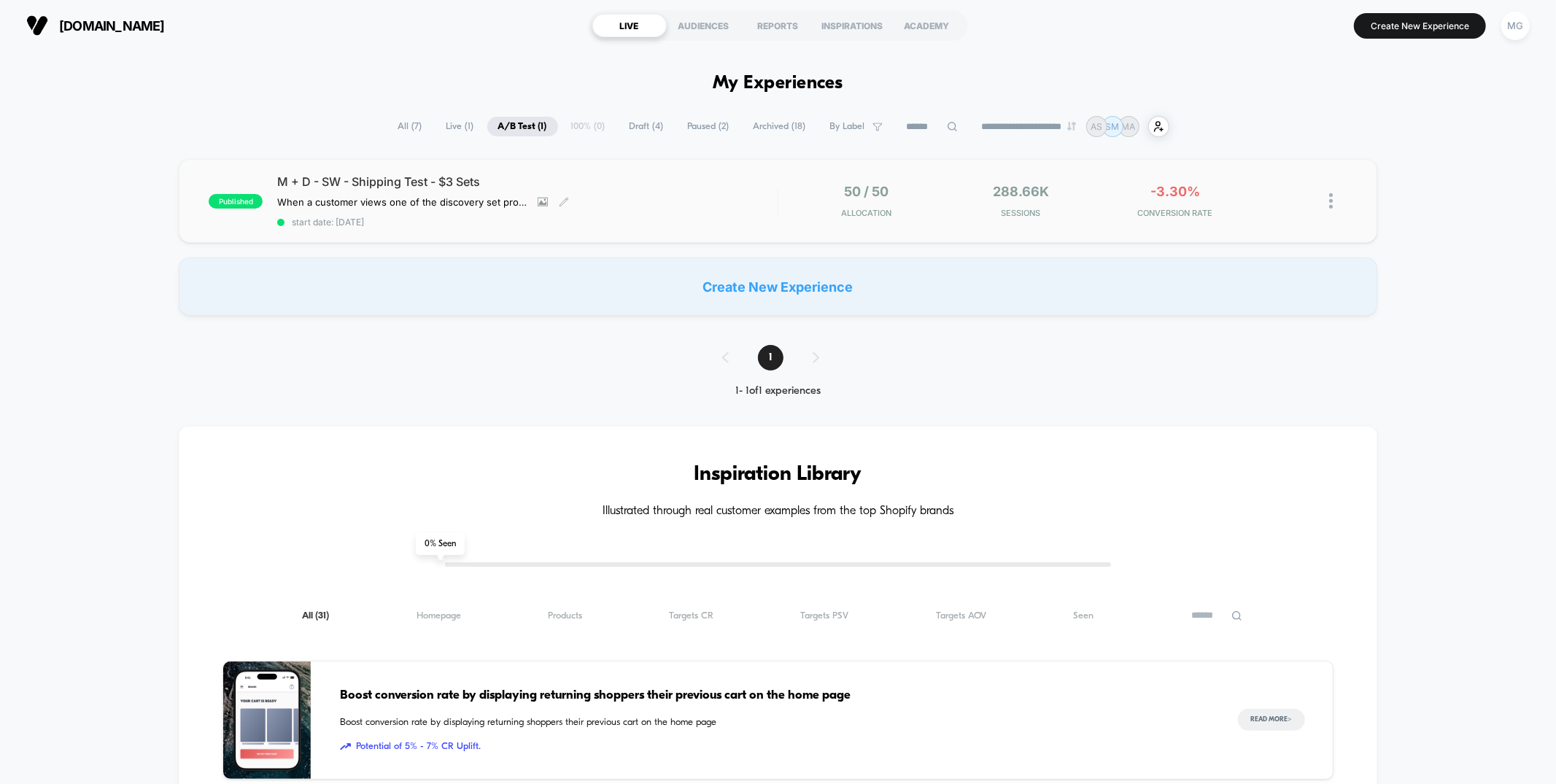
scroll to position [4, 0]
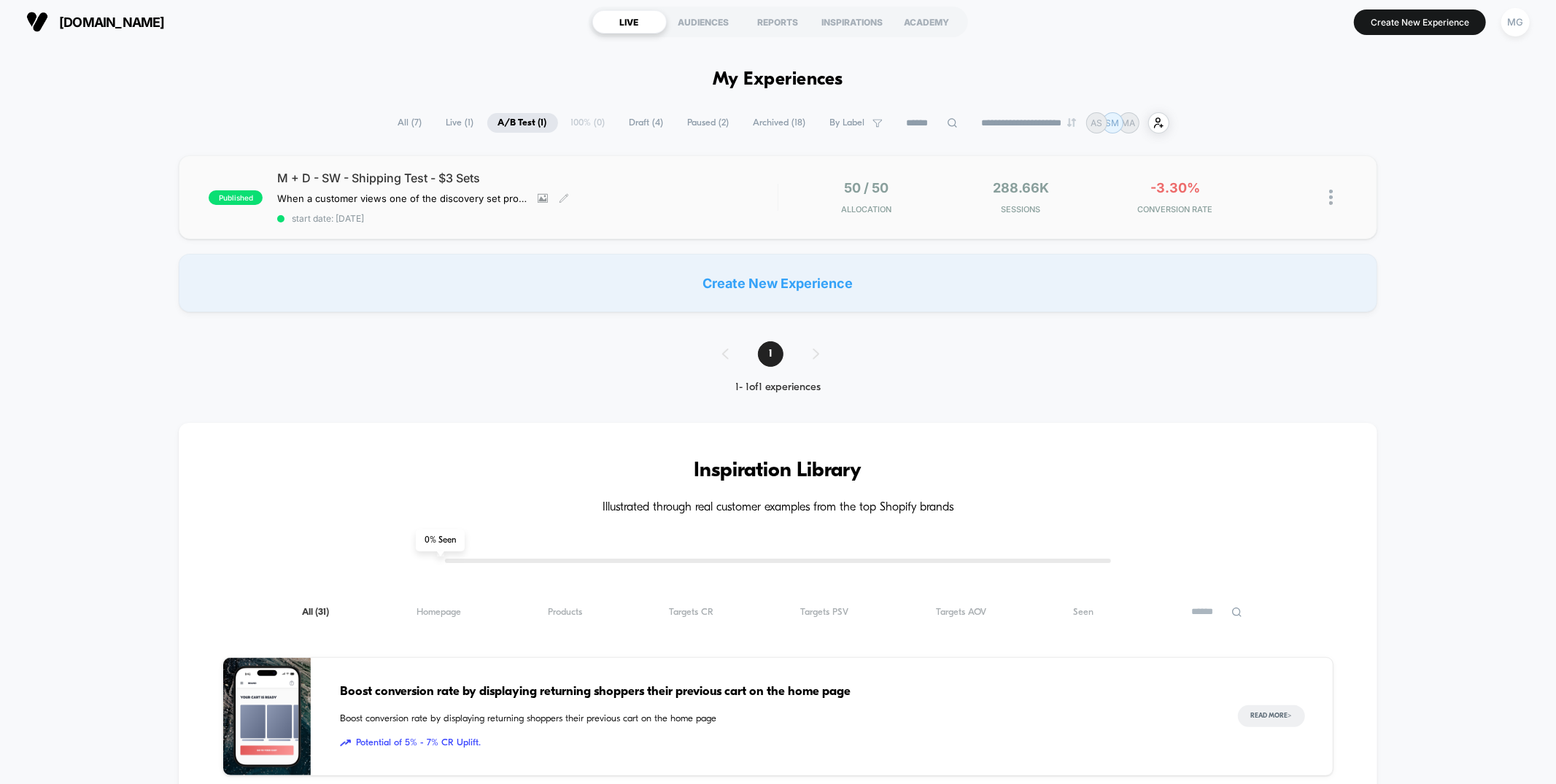
click at [654, 219] on span "start date: [DATE]" at bounding box center [527, 218] width 500 height 11
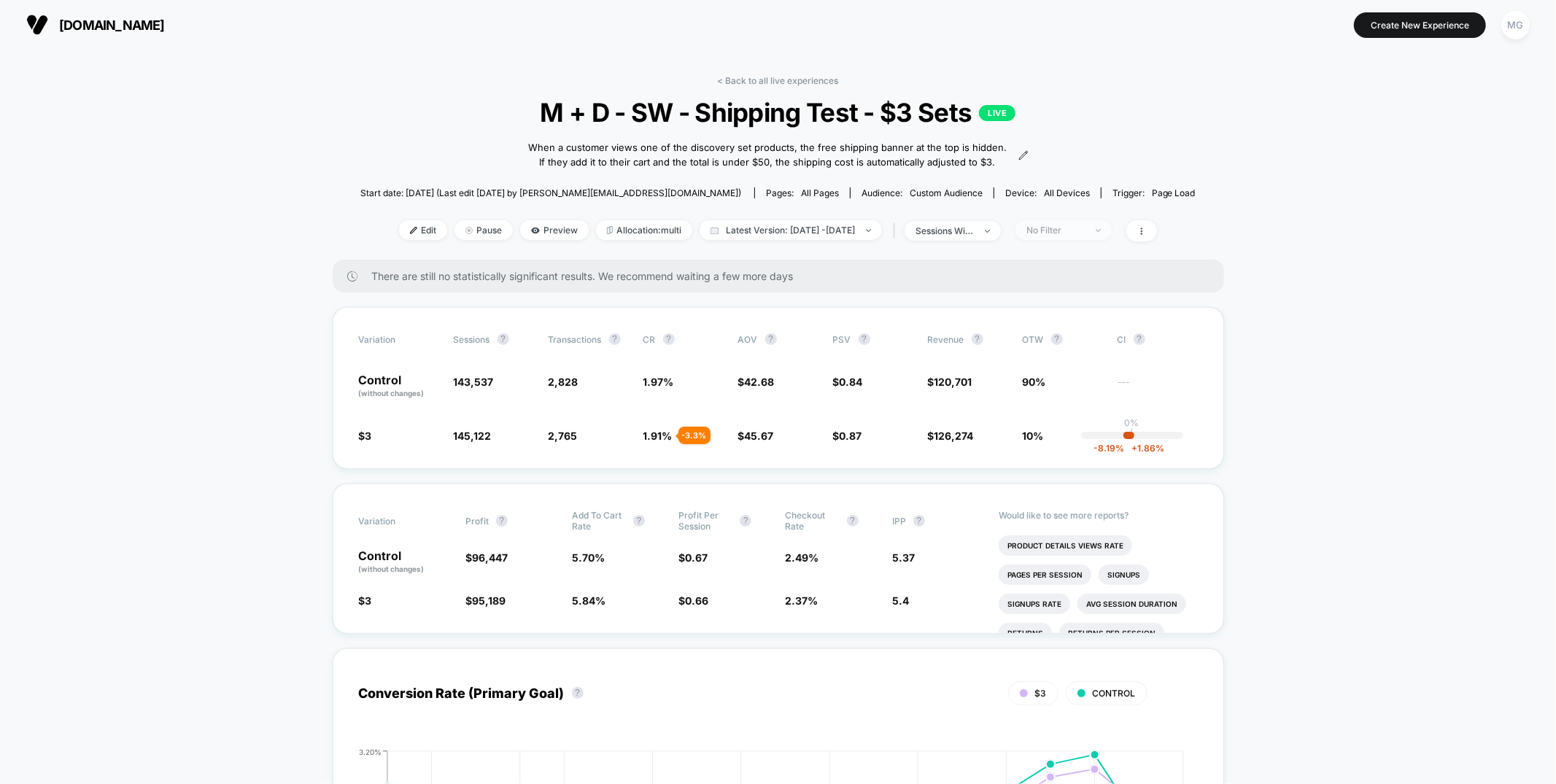
scroll to position [5, 0]
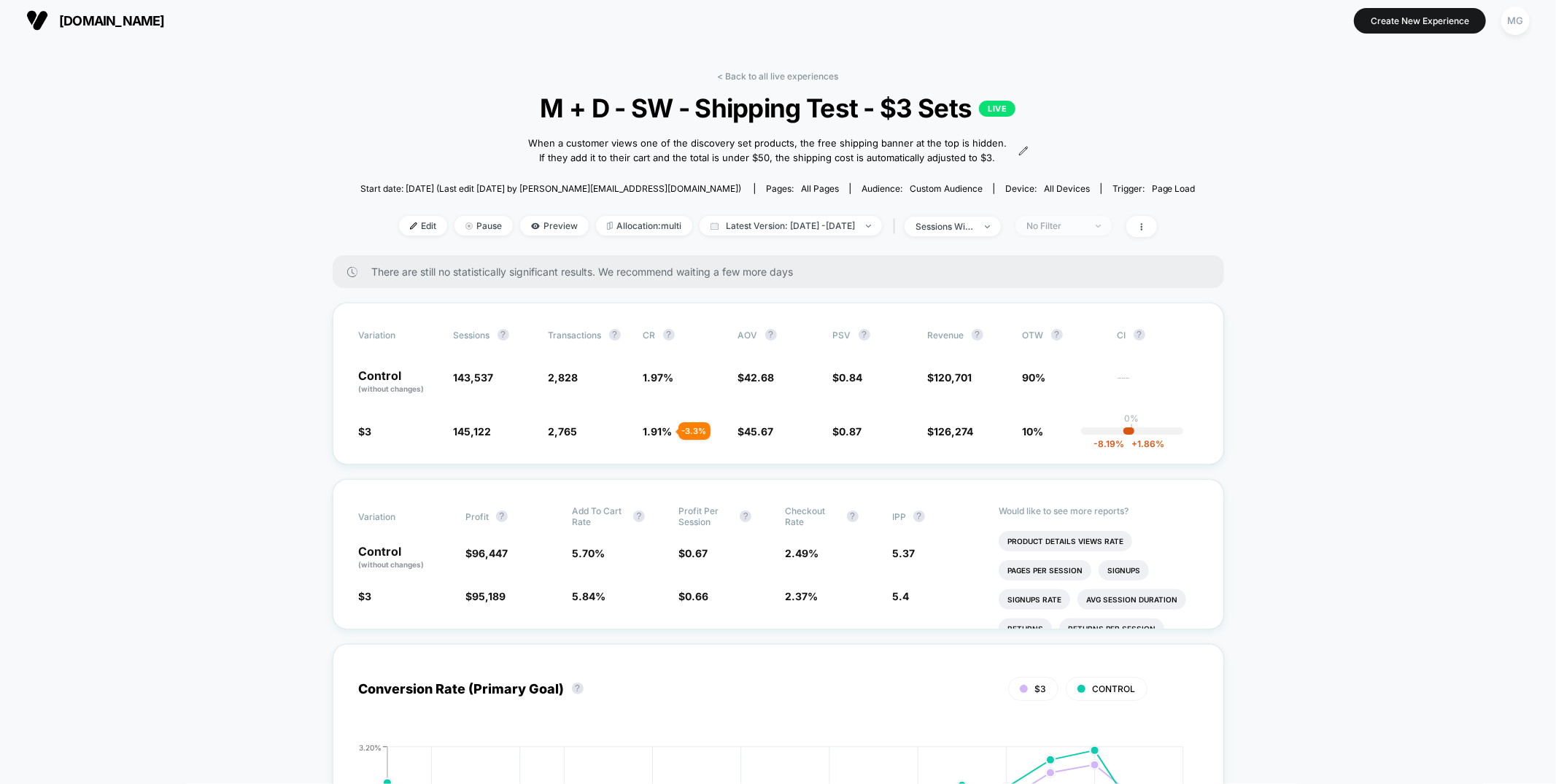
click at [1112, 235] on span "No Filter" at bounding box center [1064, 226] width 97 height 20
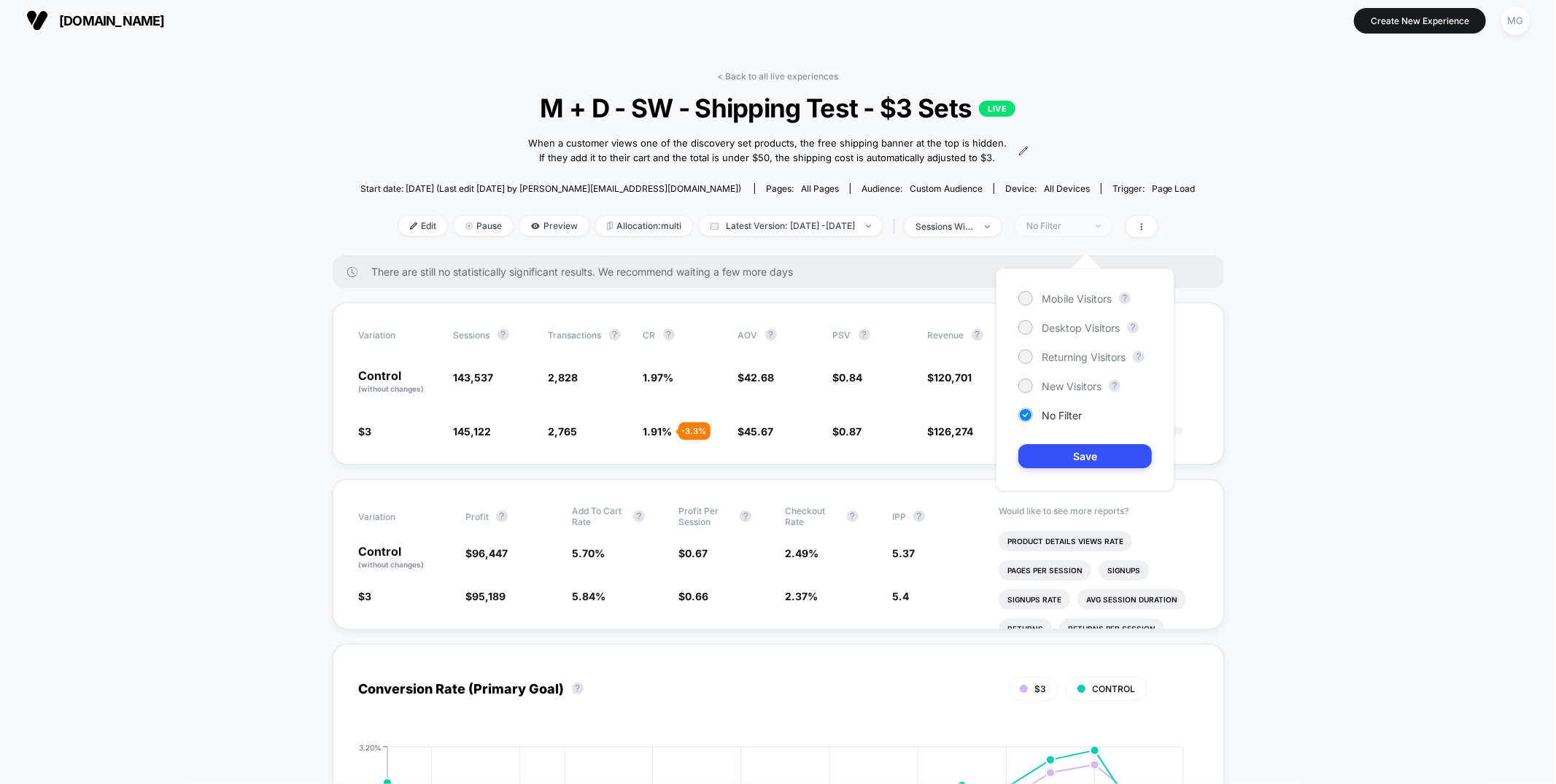
scroll to position [0, 0]
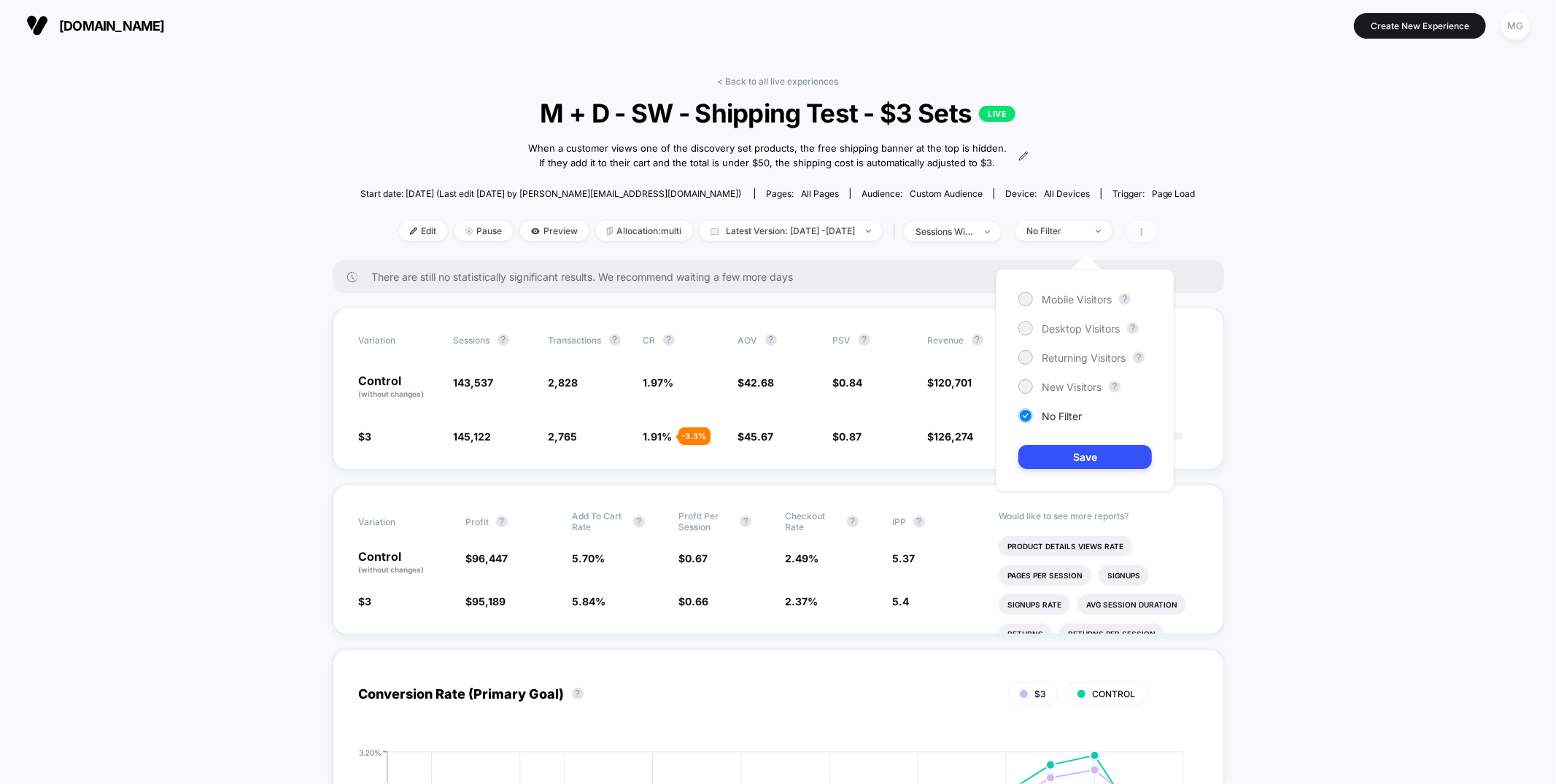
click at [1146, 236] on icon at bounding box center [1141, 232] width 9 height 9
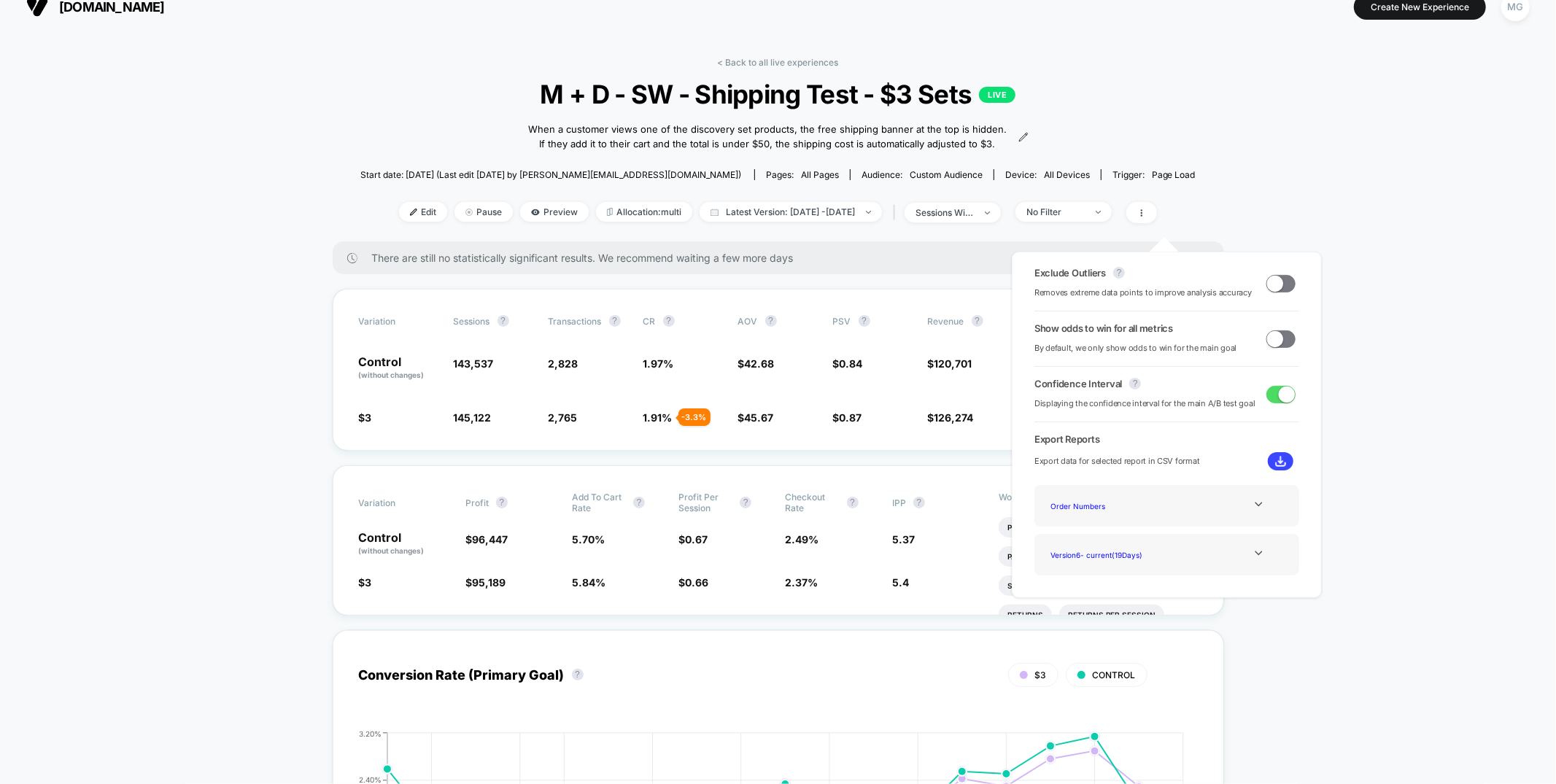
scroll to position [17, 0]
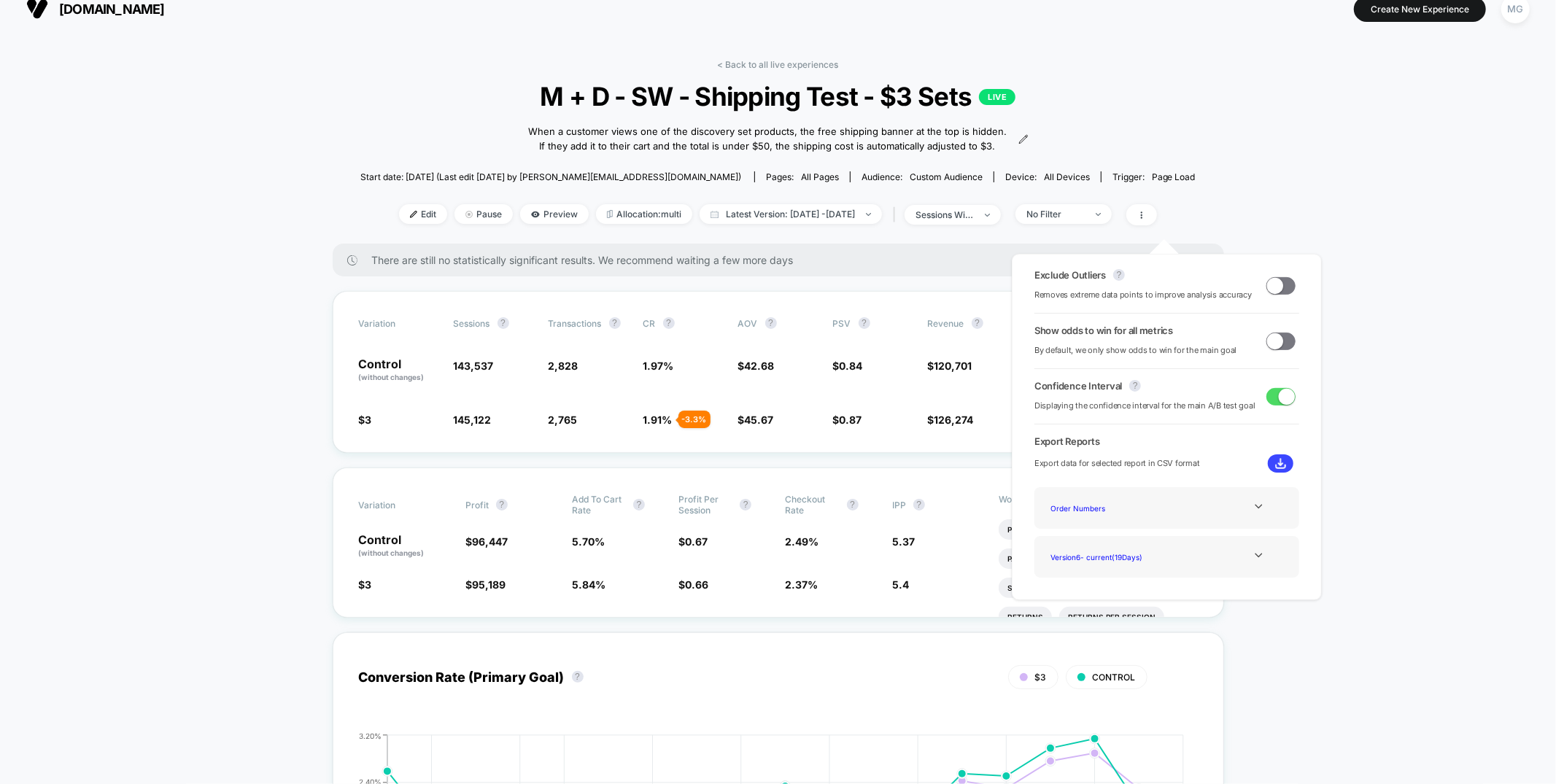
click at [1278, 345] on span at bounding box center [1281, 342] width 30 height 18
click at [1278, 293] on span at bounding box center [1281, 286] width 30 height 18
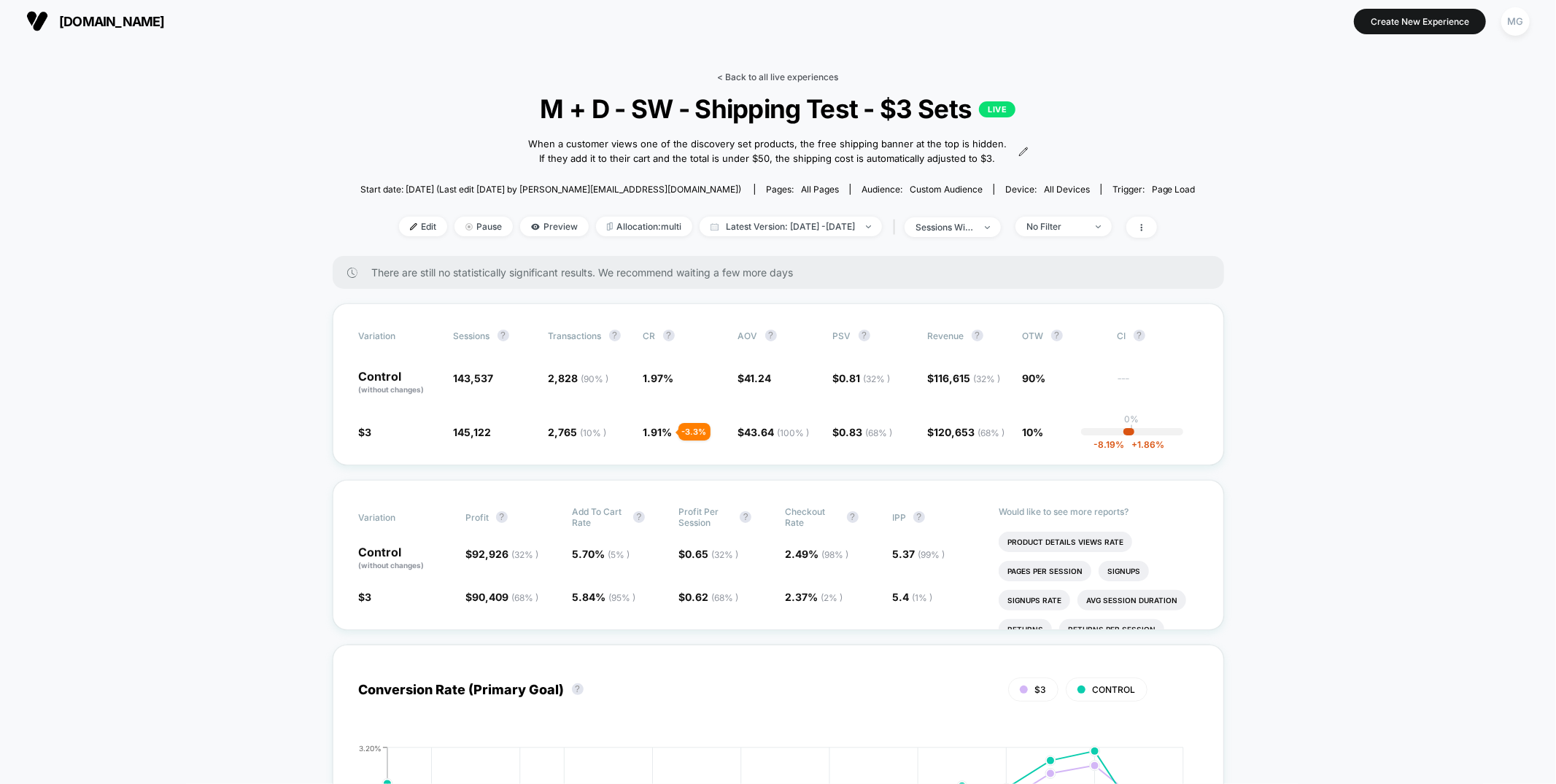
click at [817, 81] on link "< Back to all live experiences" at bounding box center [778, 77] width 121 height 11
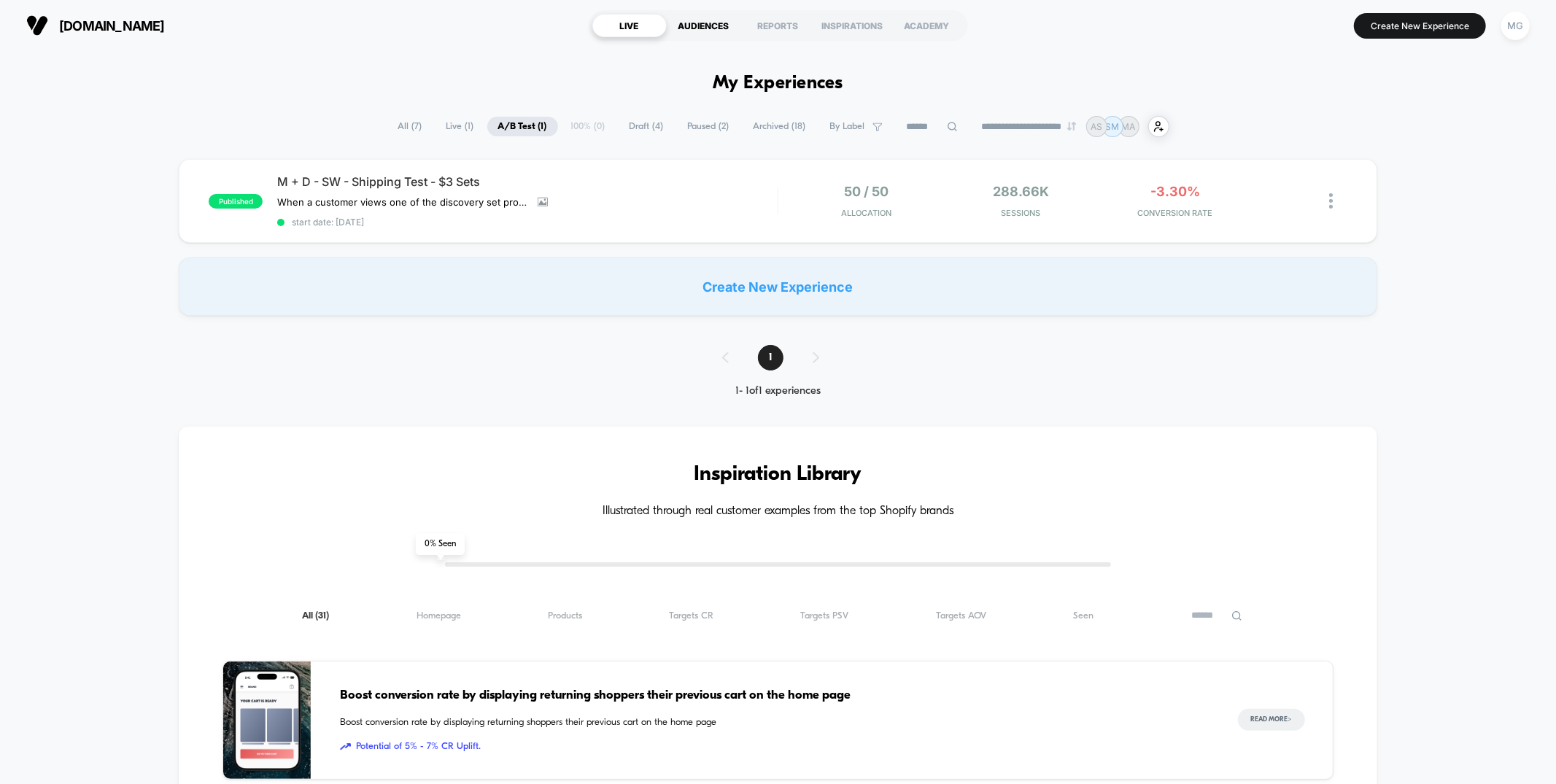
click at [711, 28] on div "AUDIENCES" at bounding box center [704, 25] width 74 height 23
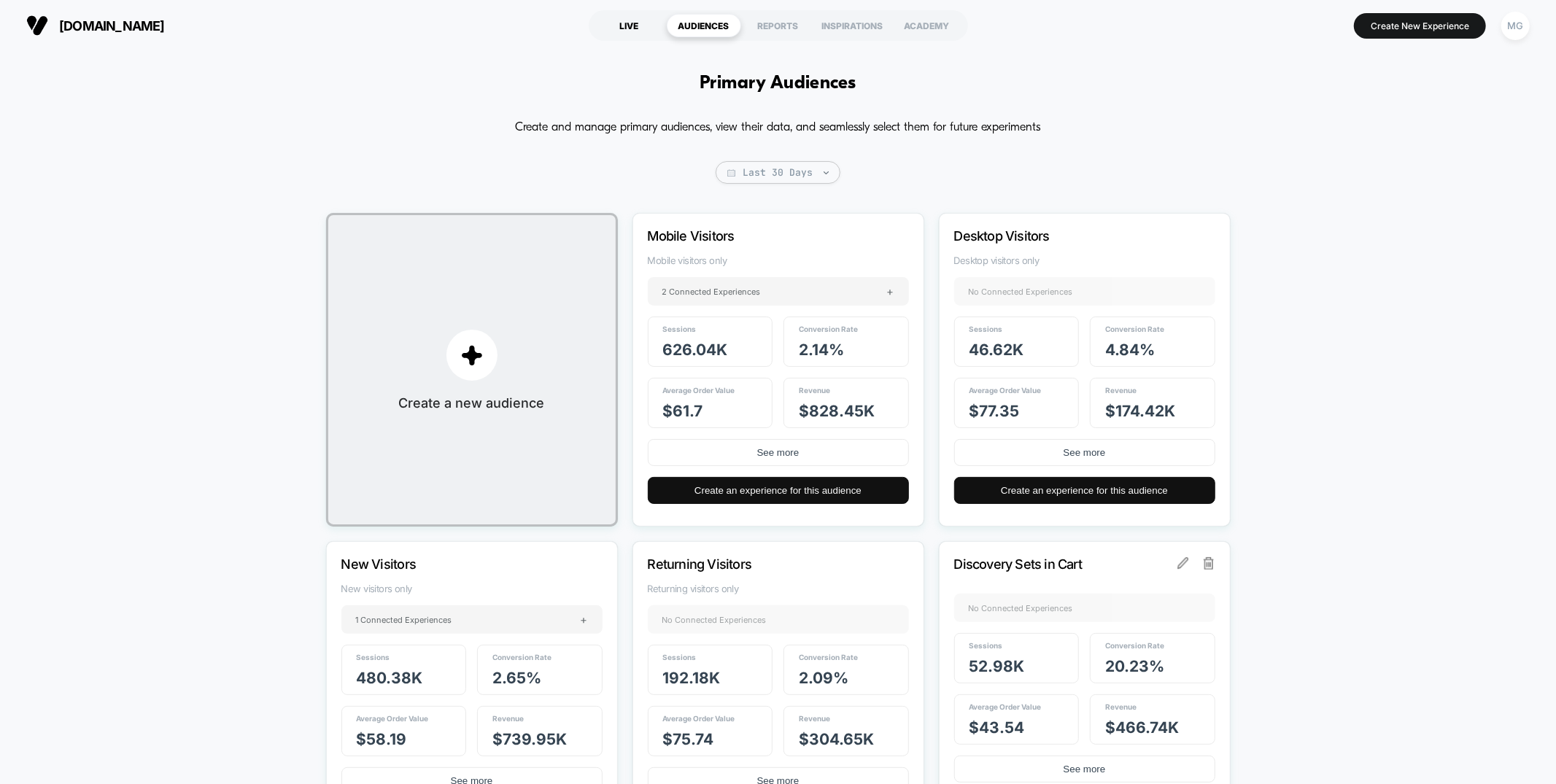
click at [627, 26] on div "LIVE" at bounding box center [629, 25] width 74 height 23
